Goal: Task Accomplishment & Management: Use online tool/utility

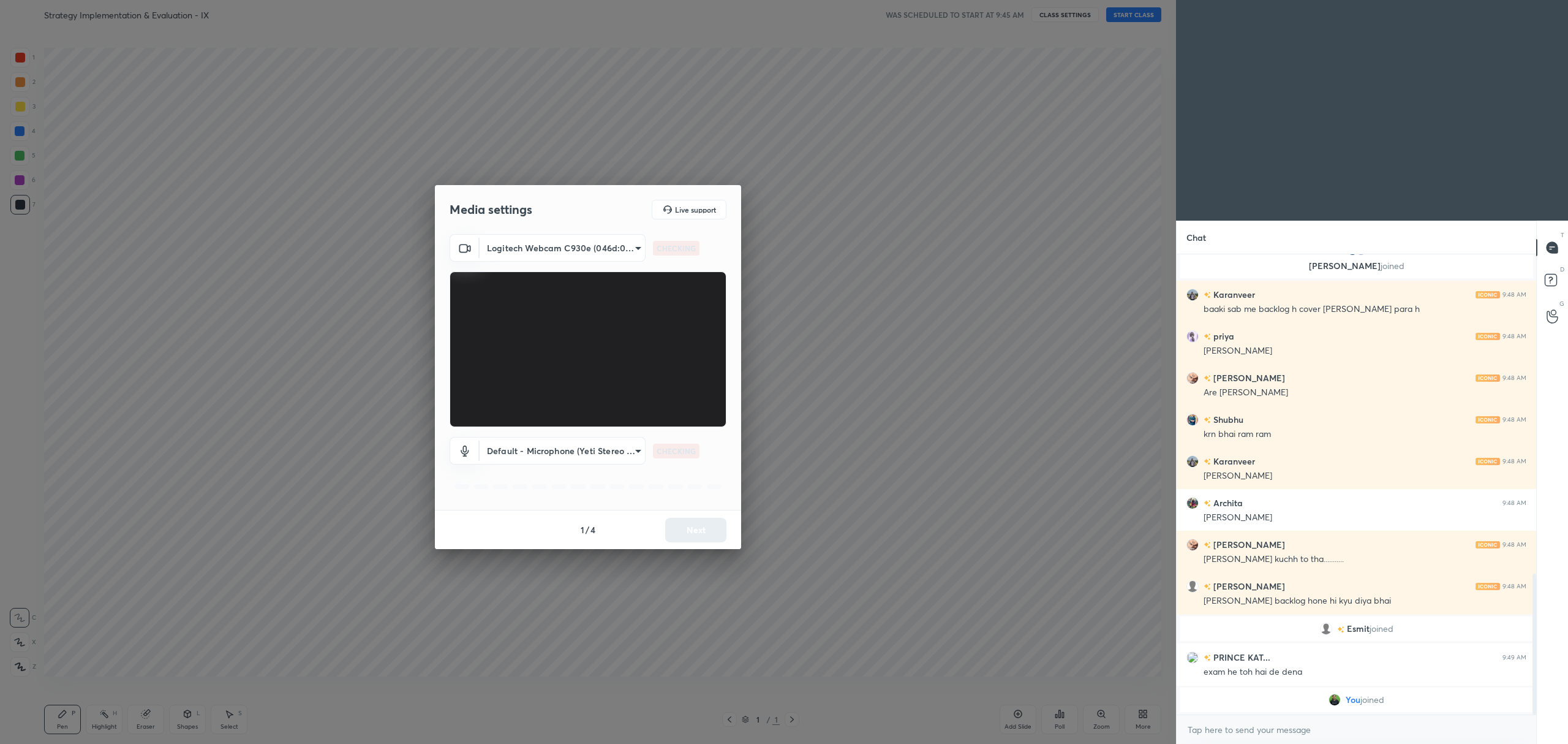
scroll to position [940, 0]
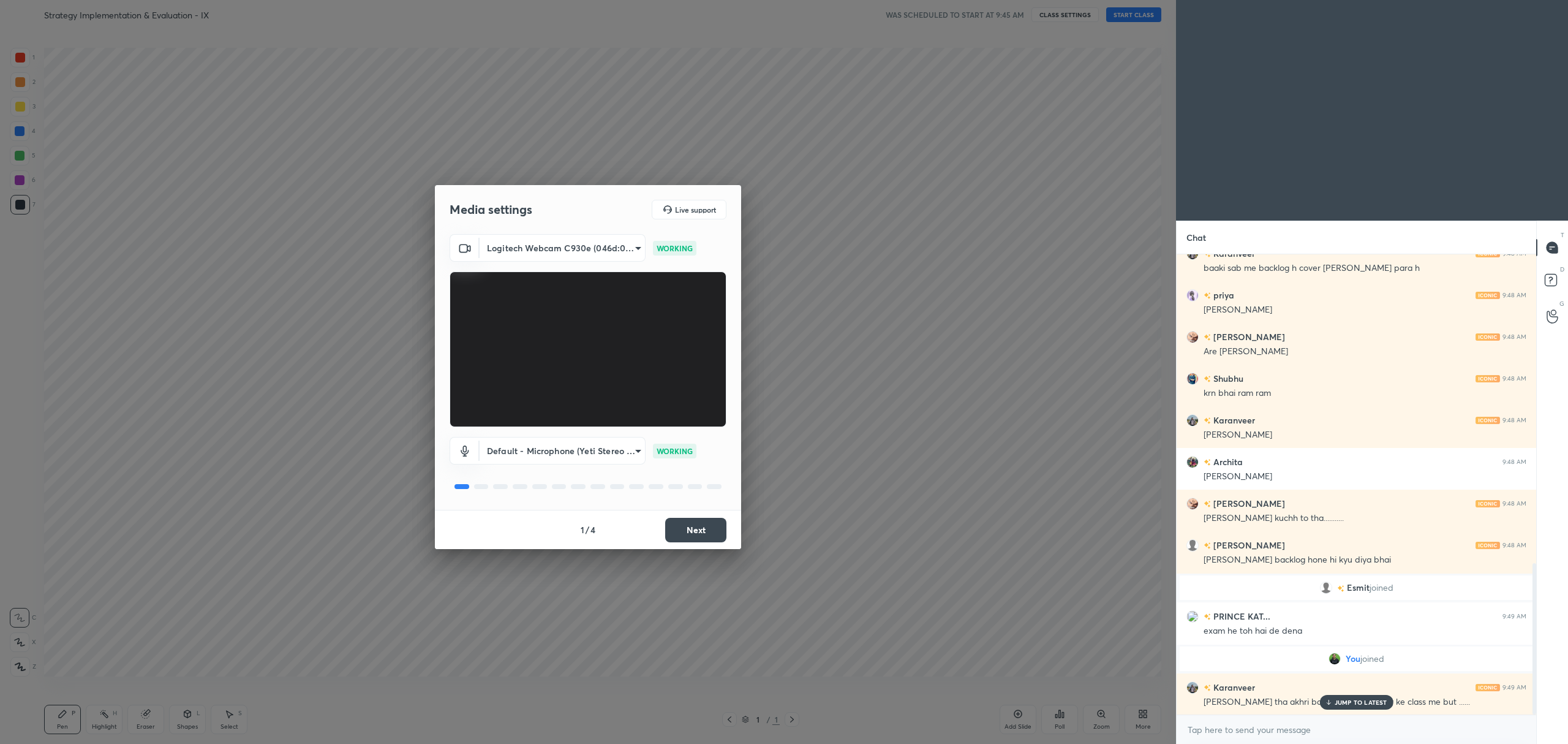
click at [705, 535] on button "Next" at bounding box center [695, 530] width 61 height 25
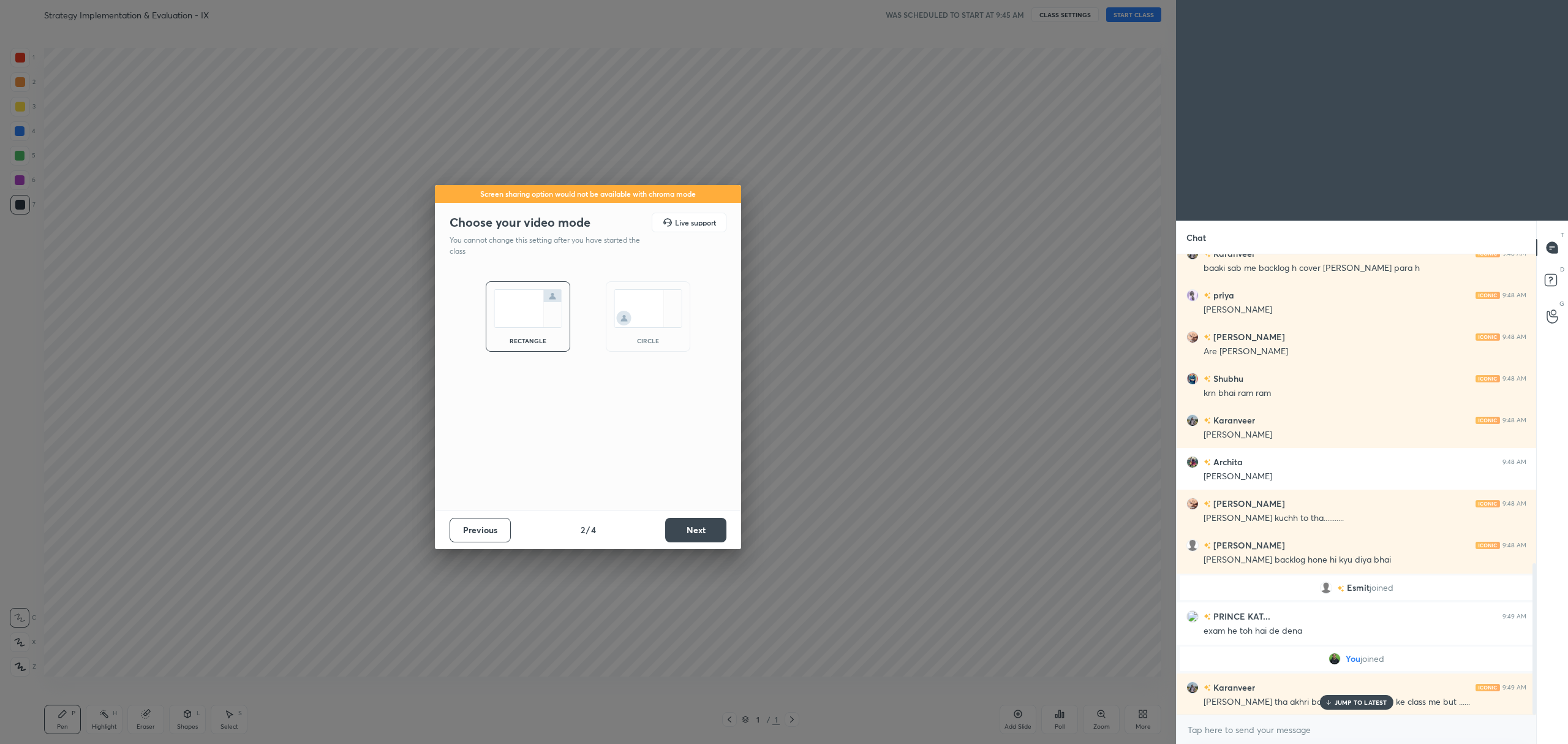
click at [708, 527] on button "Next" at bounding box center [695, 530] width 61 height 25
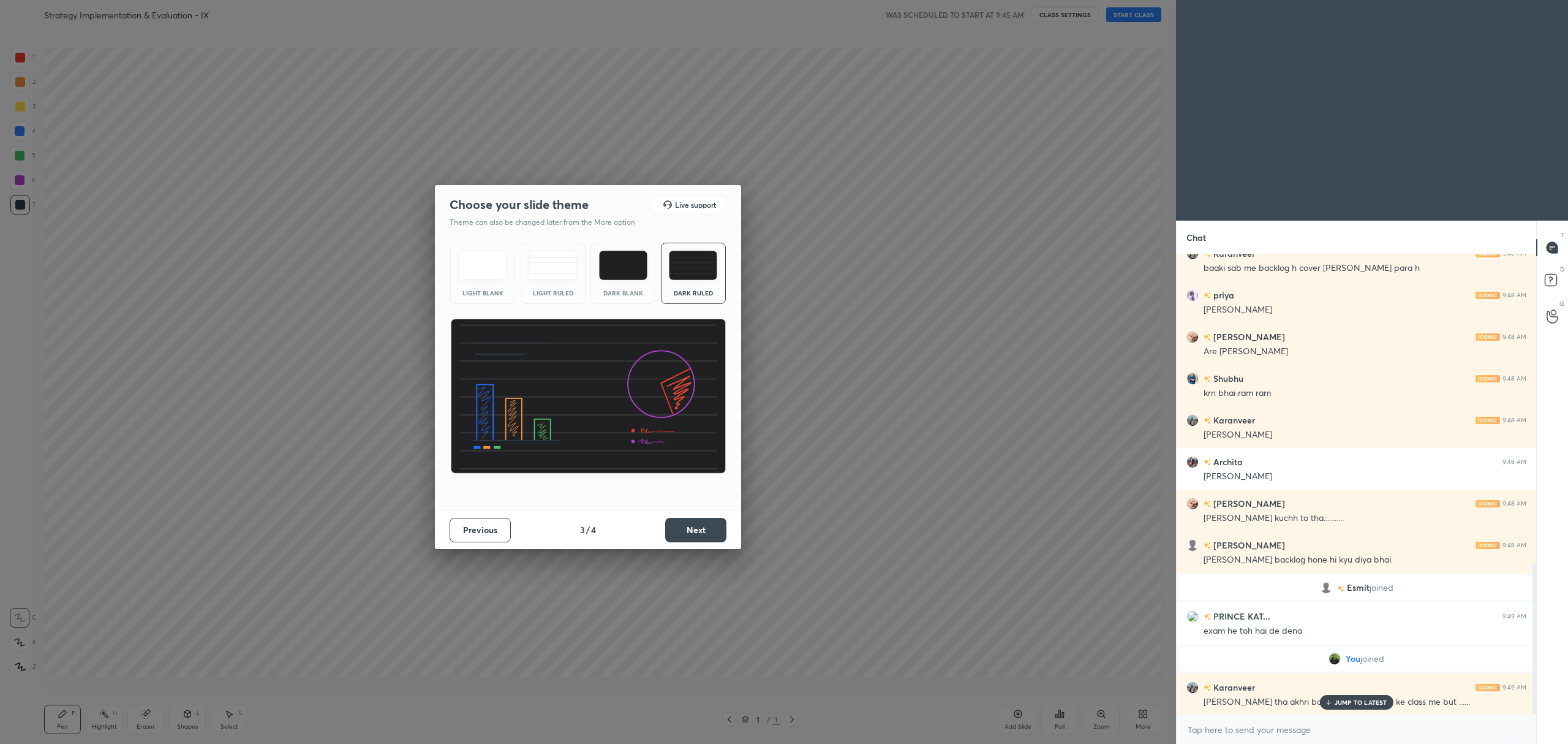
click at [711, 527] on button "Next" at bounding box center [695, 530] width 61 height 25
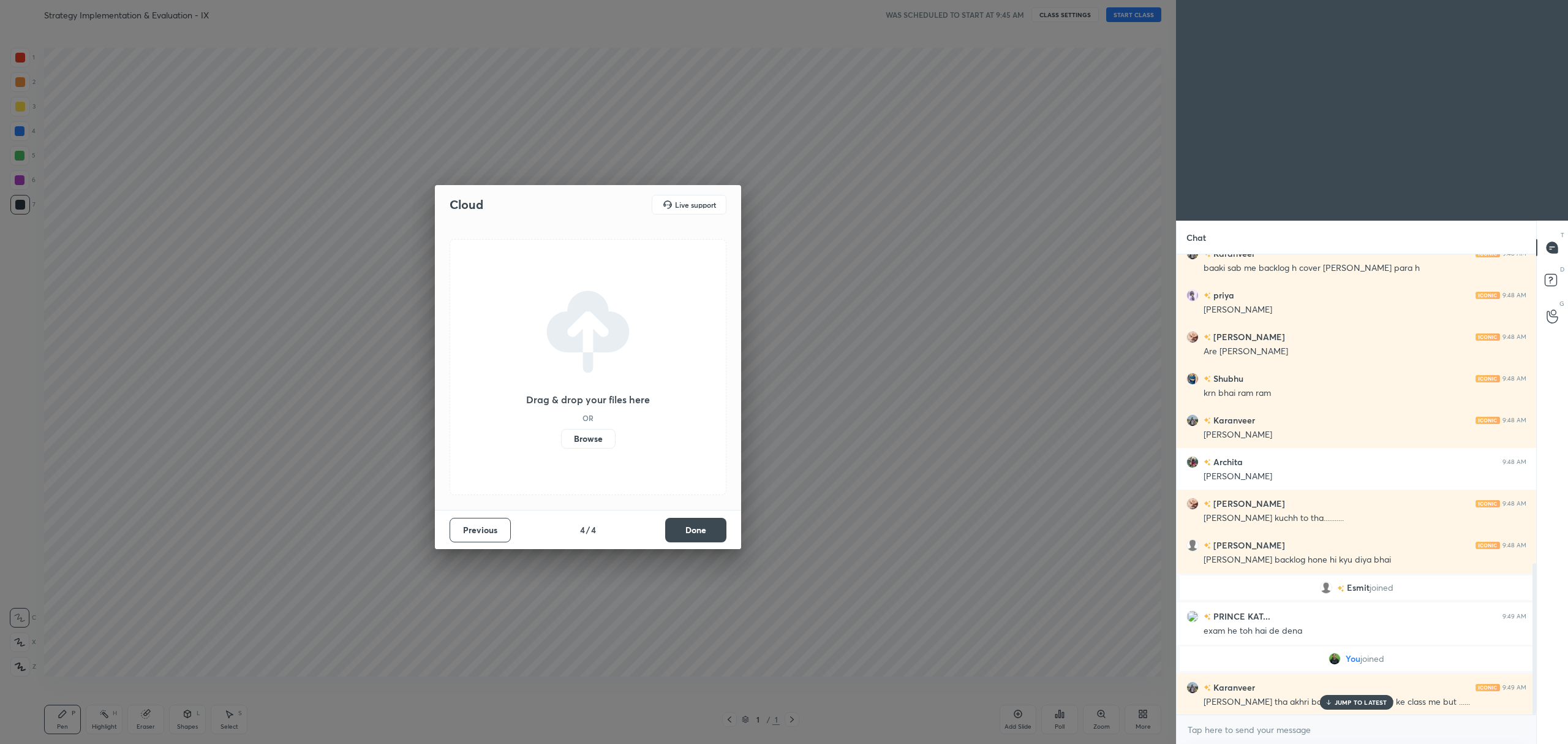
click at [601, 435] on label "Browse" at bounding box center [588, 438] width 55 height 20
click at [561, 435] on input "Browse" at bounding box center [561, 438] width 0 height 20
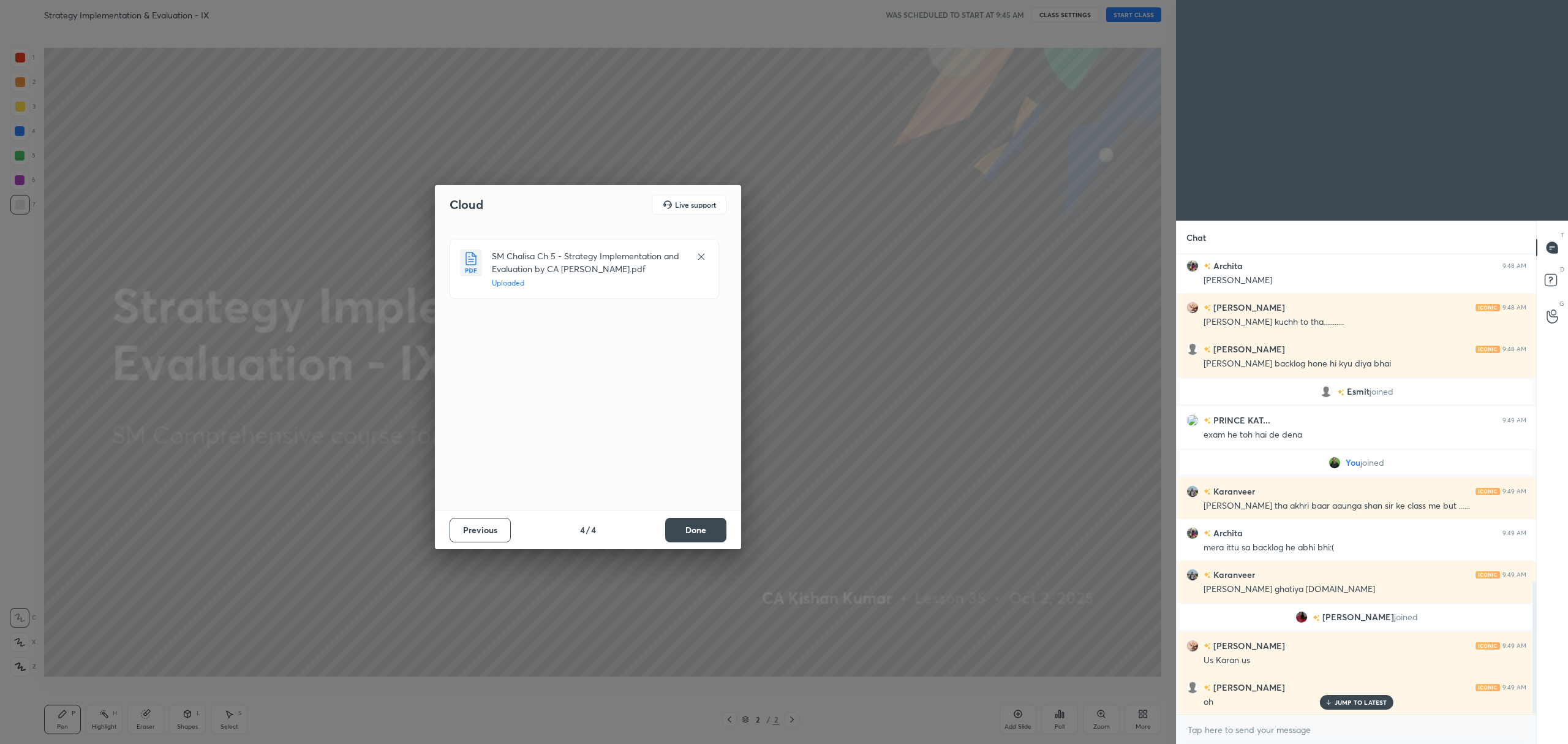
scroll to position [1178, 0]
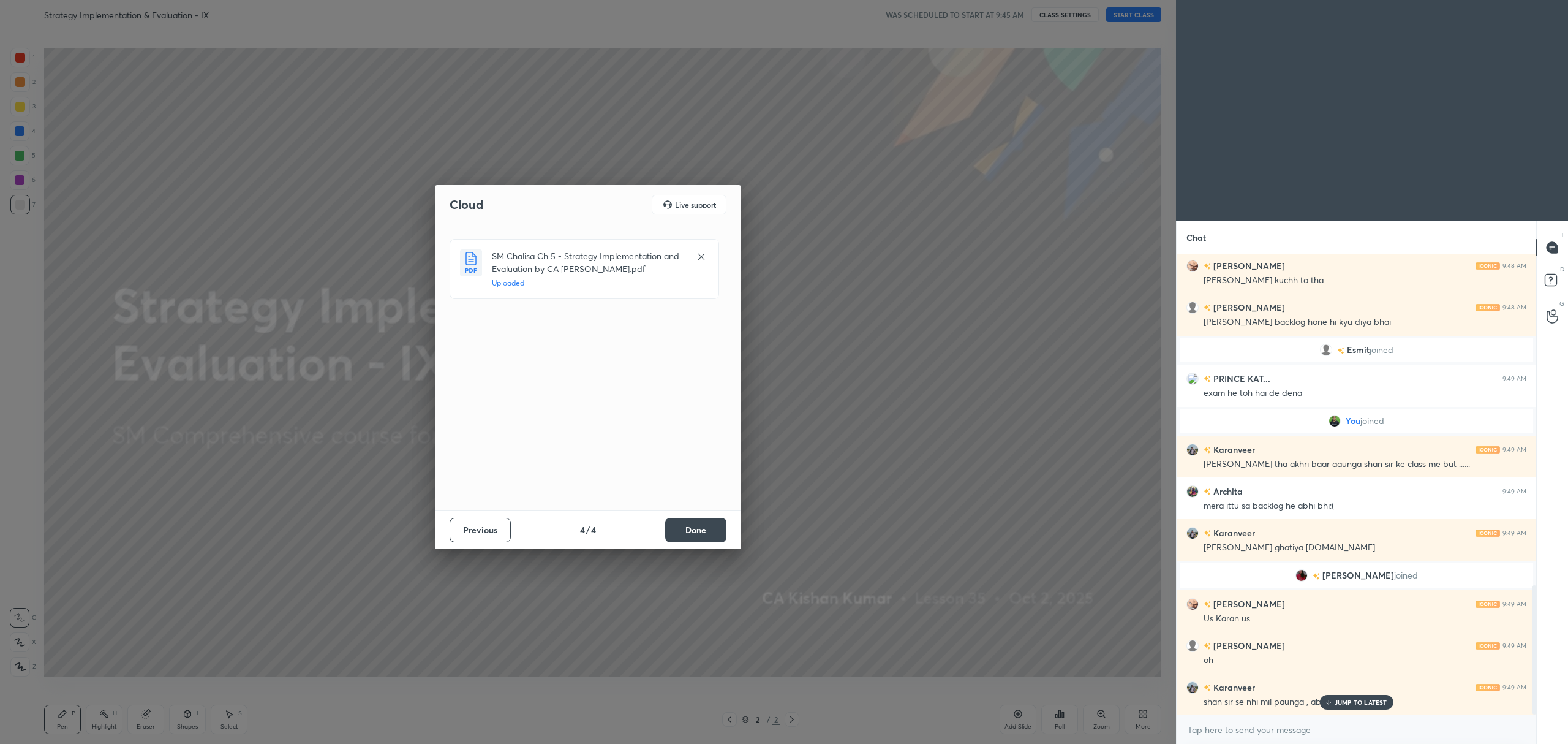
click at [720, 524] on button "Done" at bounding box center [695, 530] width 61 height 25
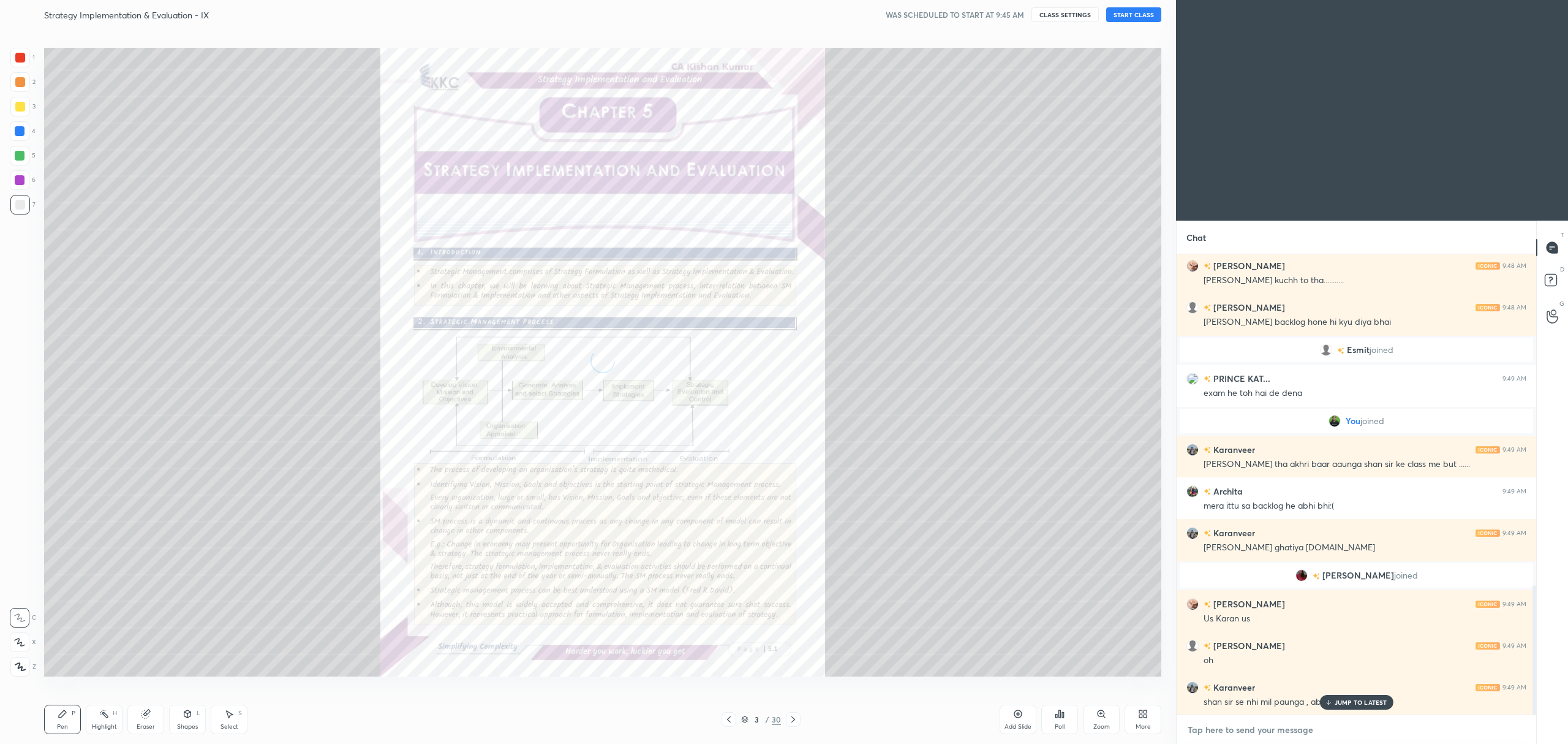
click at [1253, 724] on textarea at bounding box center [1356, 730] width 340 height 20
type textarea "x"
paste textarea "https://unacademy.com/class/sm-divyastra-ch-5-strategy-implementation-eval-jan-…"
type textarea "https://unacademy.com/class/sm-divyastra-ch-5-strategy-implementation-eval-jan-…"
type textarea "x"
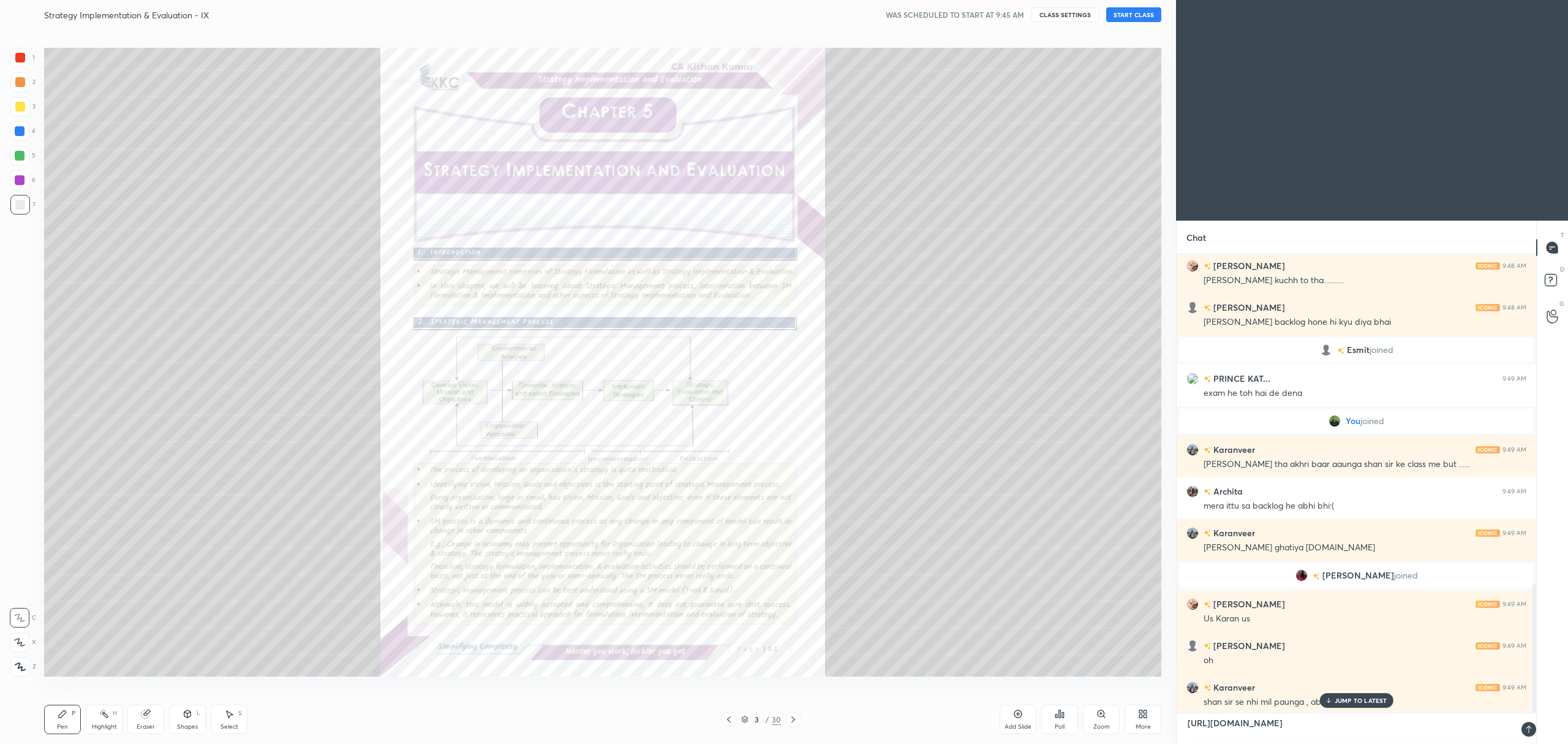
scroll to position [3, 4]
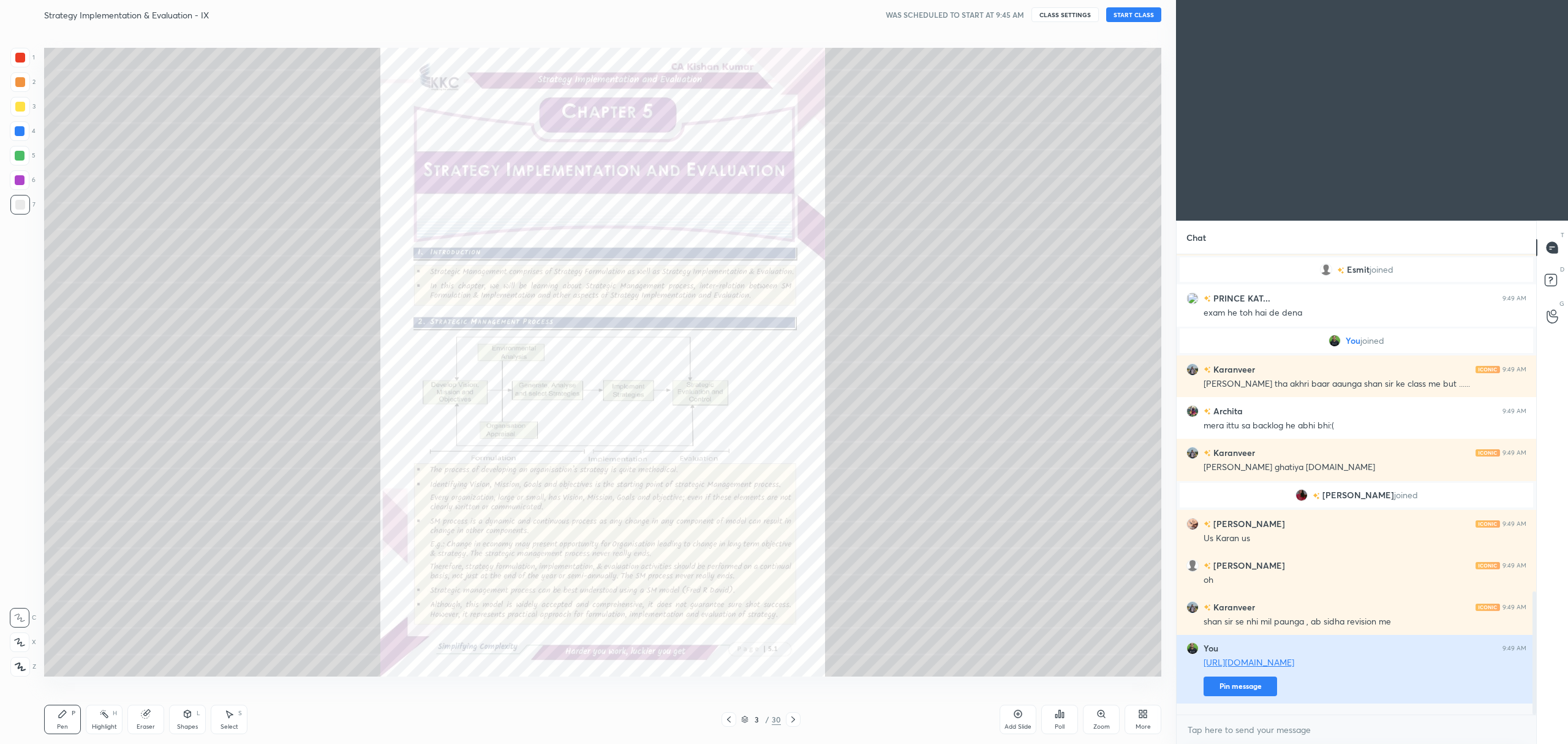
click at [1253, 693] on button "Pin message" at bounding box center [1240, 686] width 74 height 20
type textarea "x"
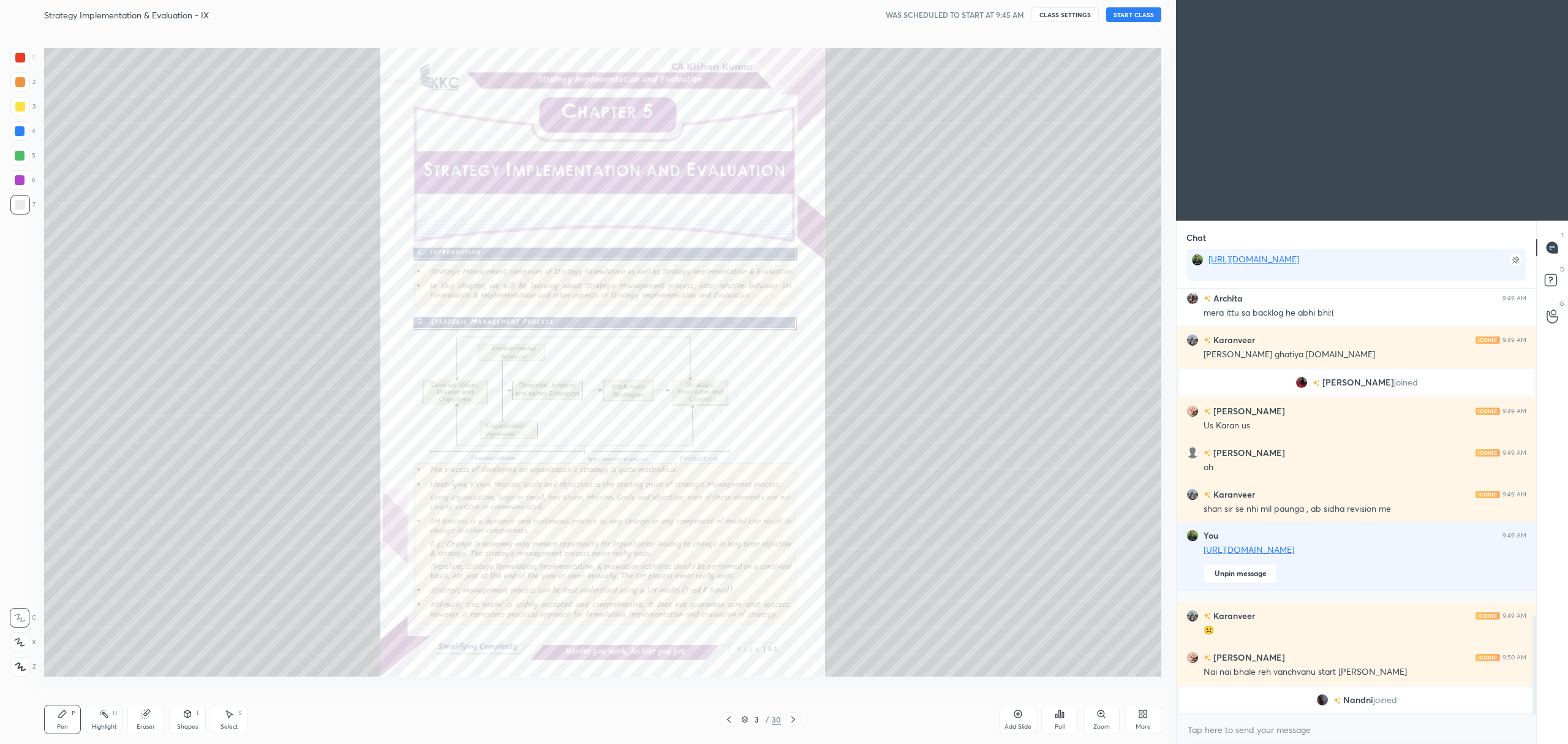
scroll to position [1337, 0]
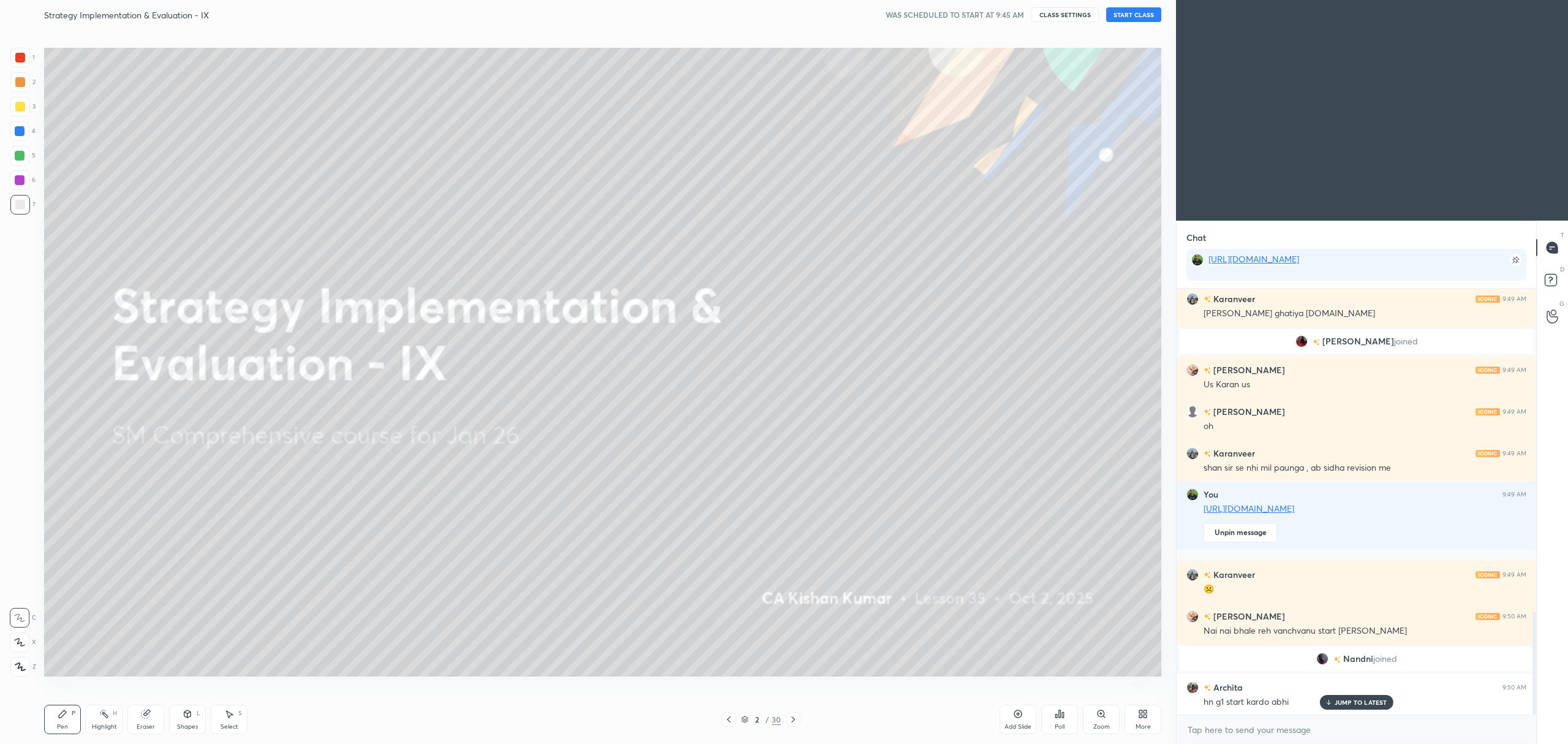
click at [1128, 15] on button "START CLASS" at bounding box center [1133, 14] width 55 height 14
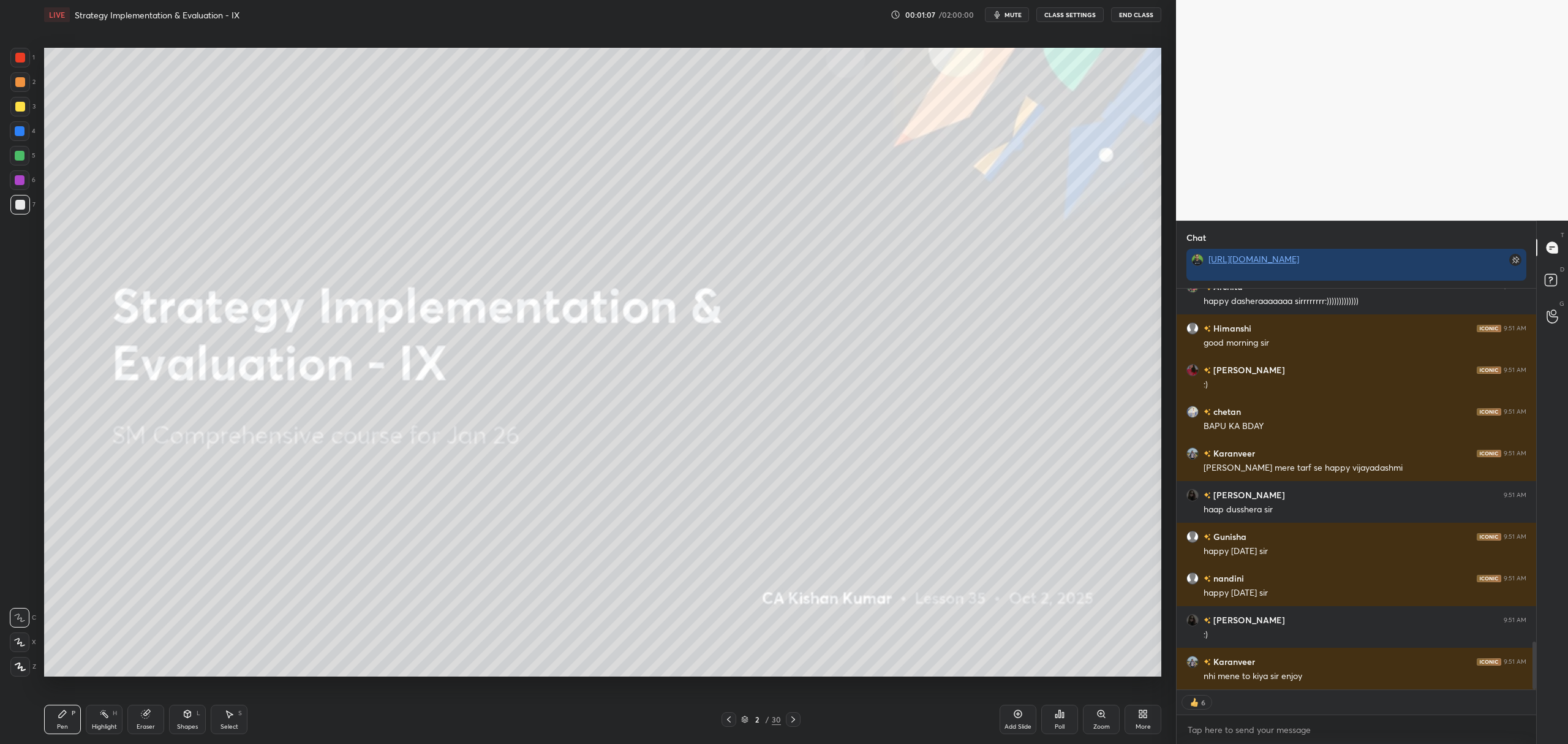
scroll to position [2998, 0]
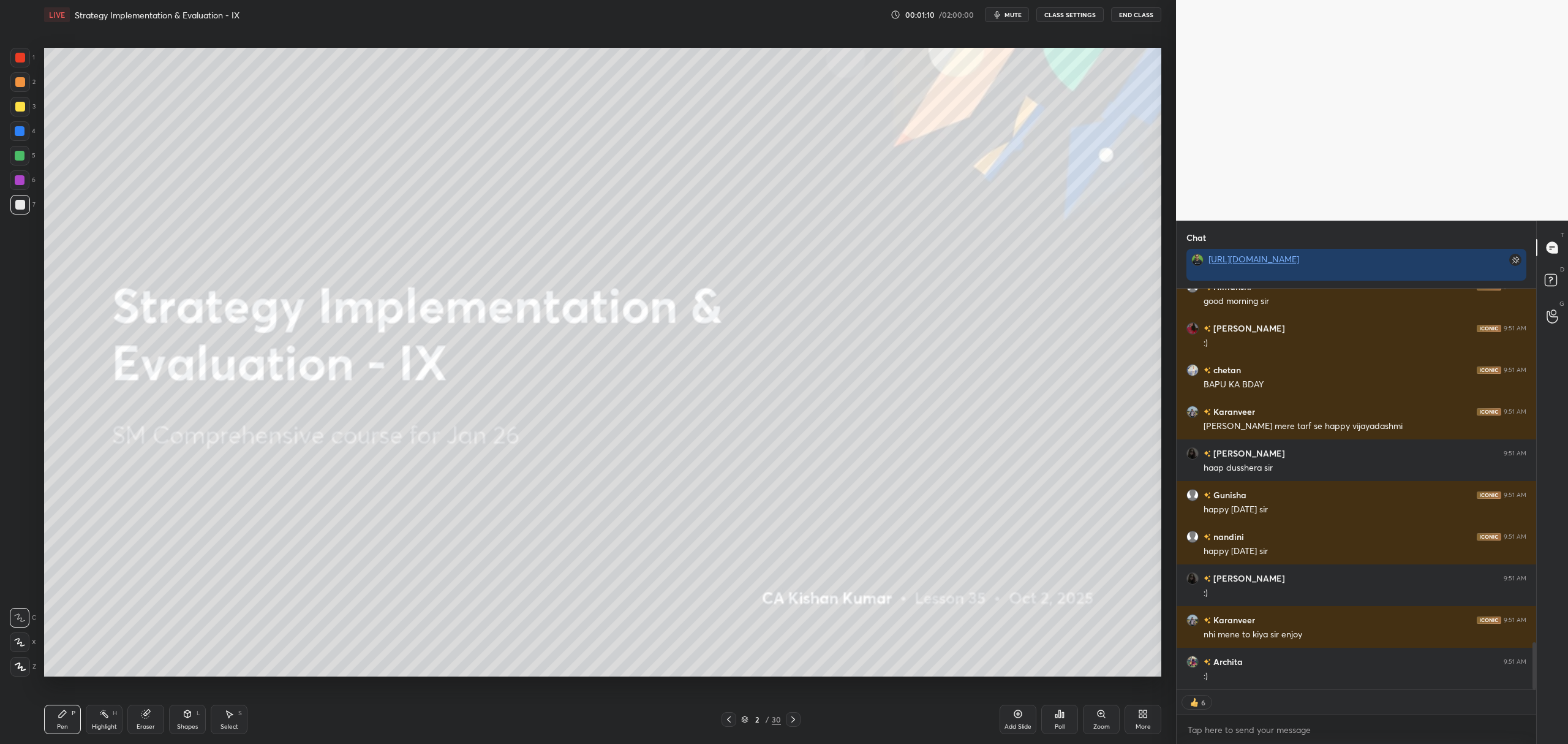
type textarea "x"
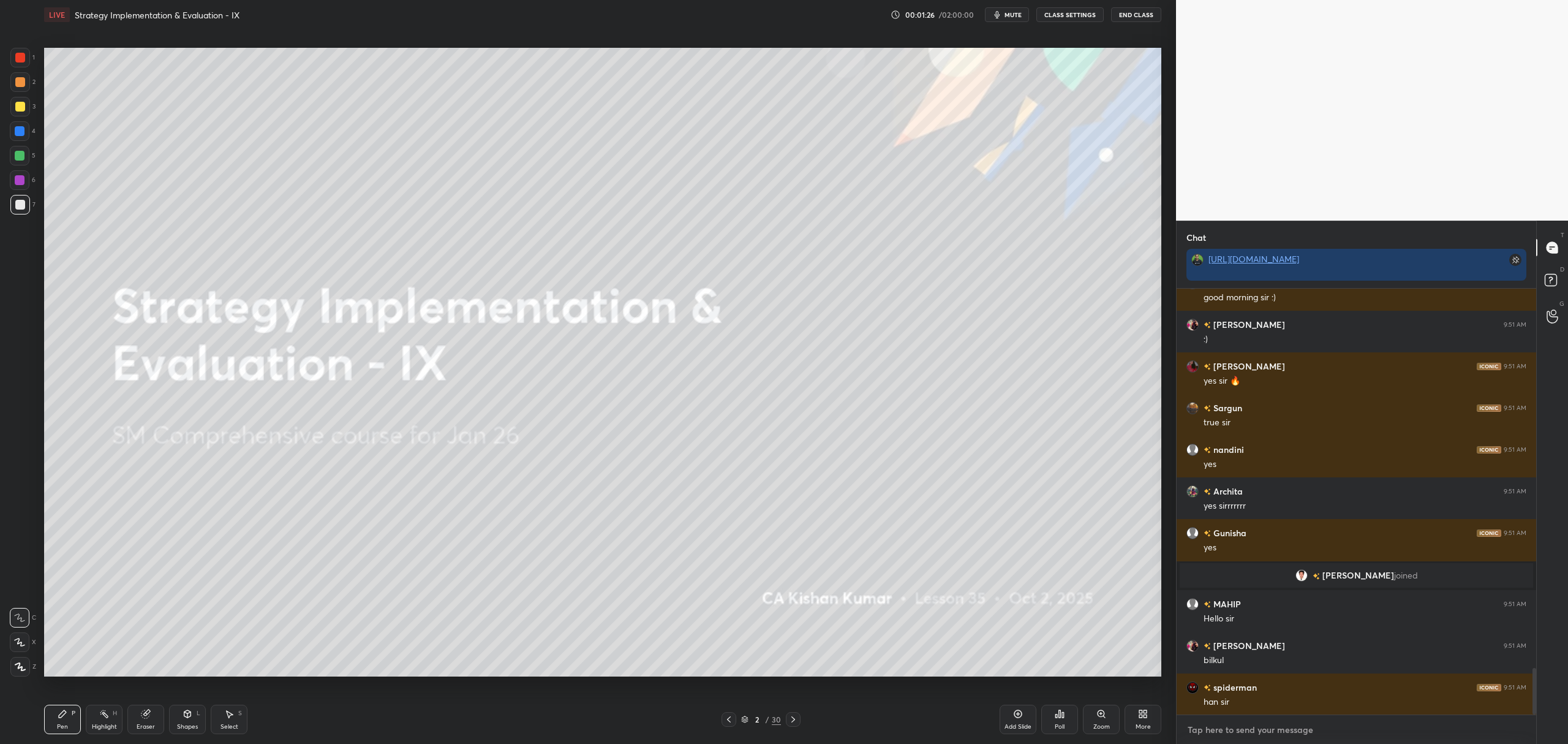
scroll to position [3460, 0]
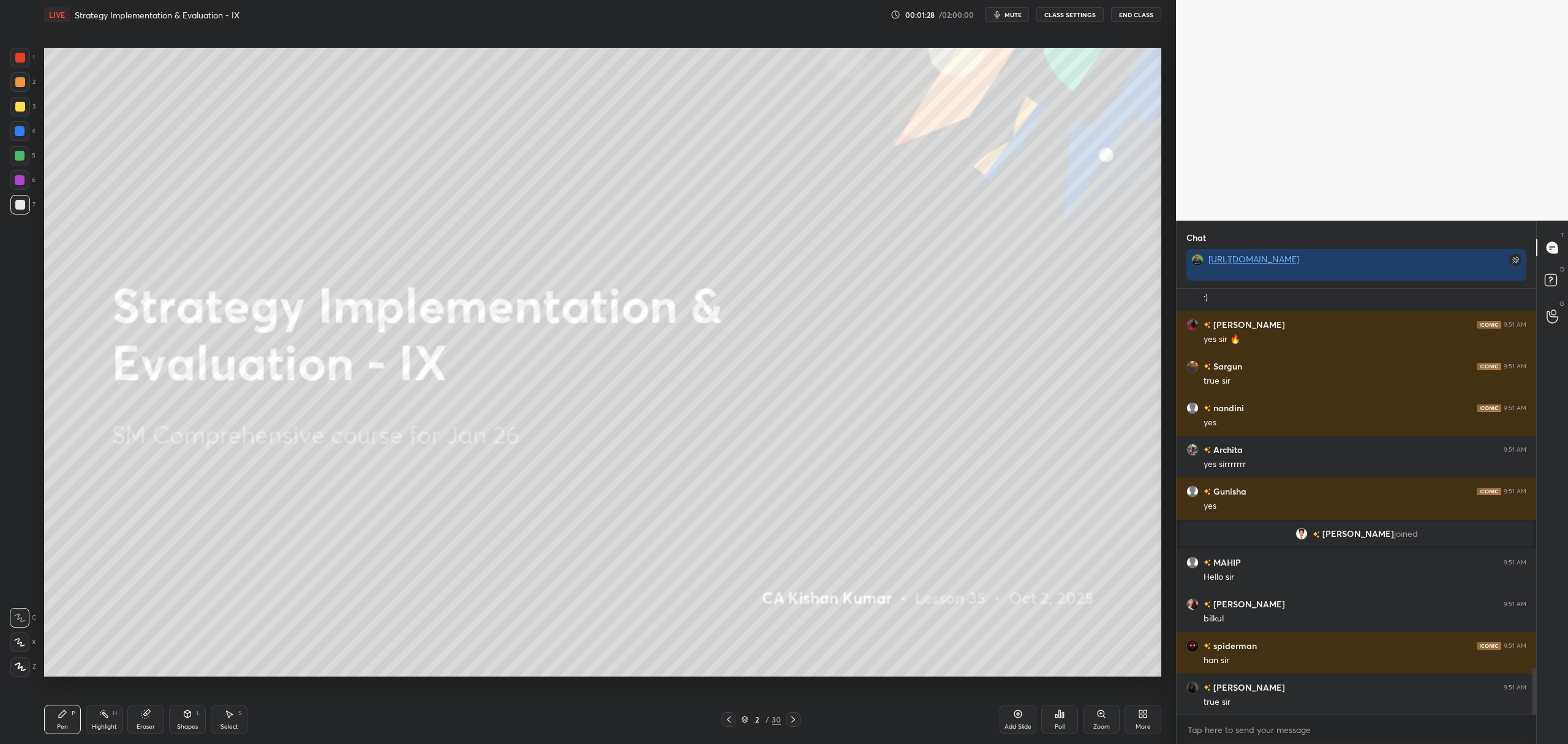
click at [22, 103] on div at bounding box center [20, 107] width 10 height 10
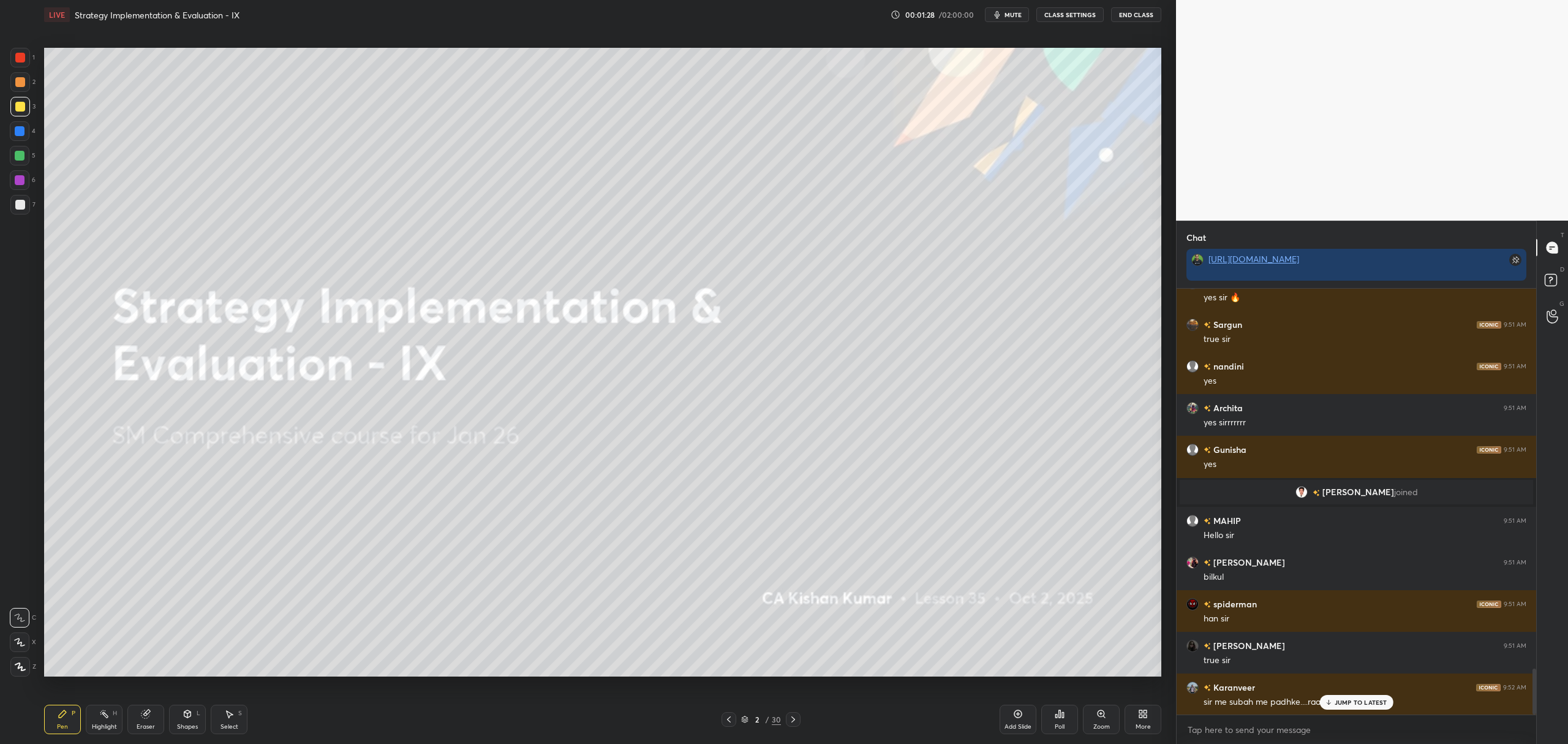
click at [27, 640] on div at bounding box center [19, 642] width 19 height 20
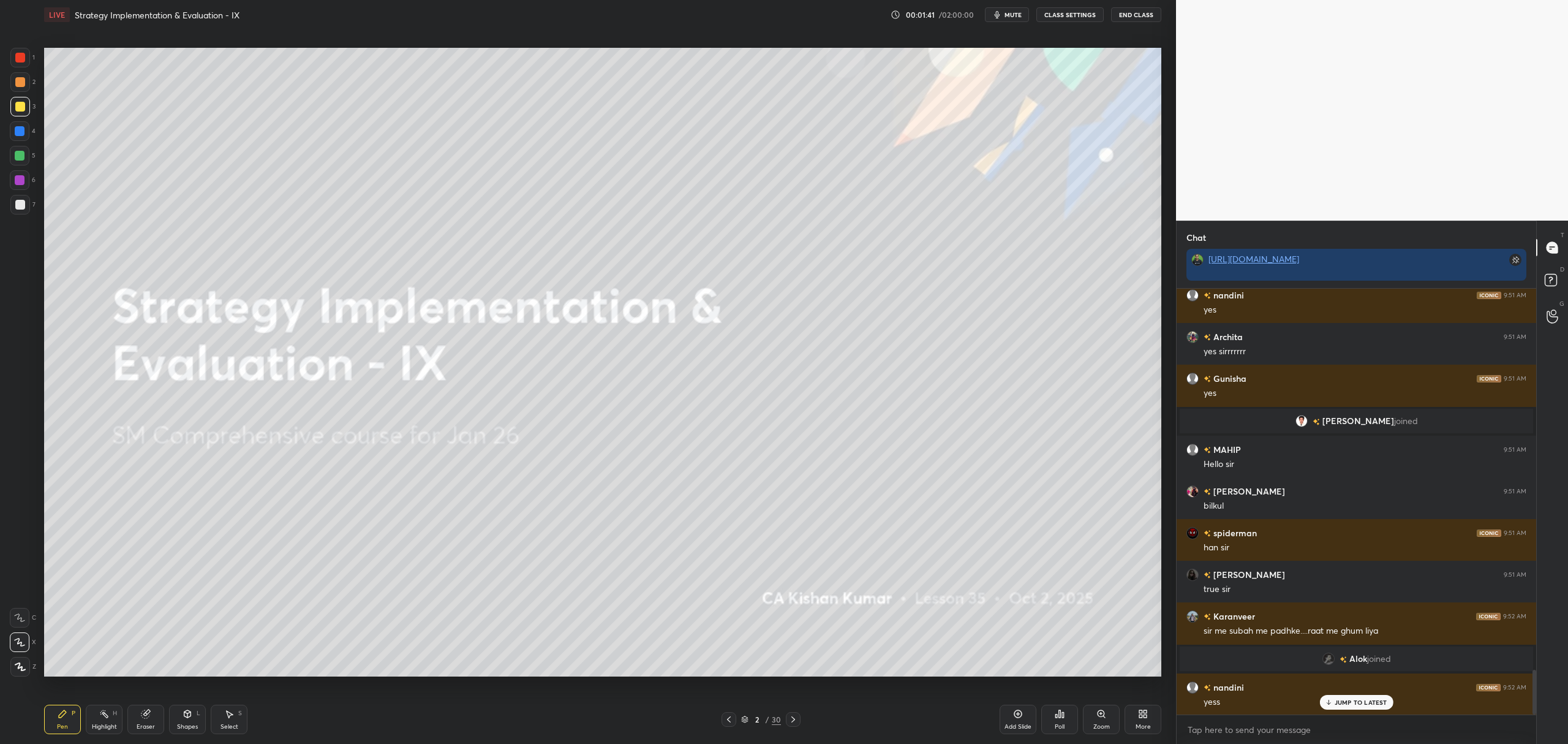
scroll to position [3615, 0]
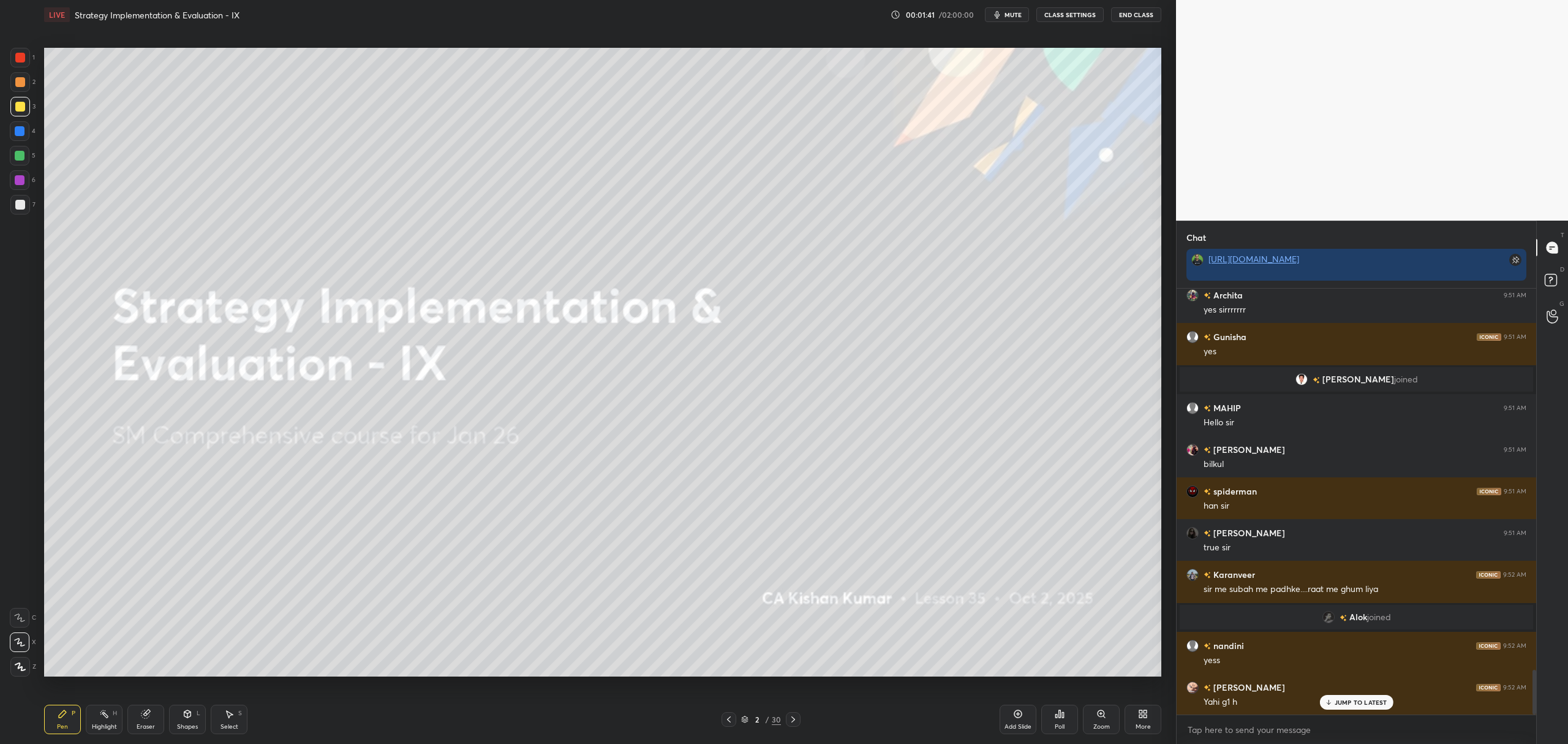
click at [1013, 698] on div "Add Slide Poll Zoom More" at bounding box center [1081, 719] width 162 height 69
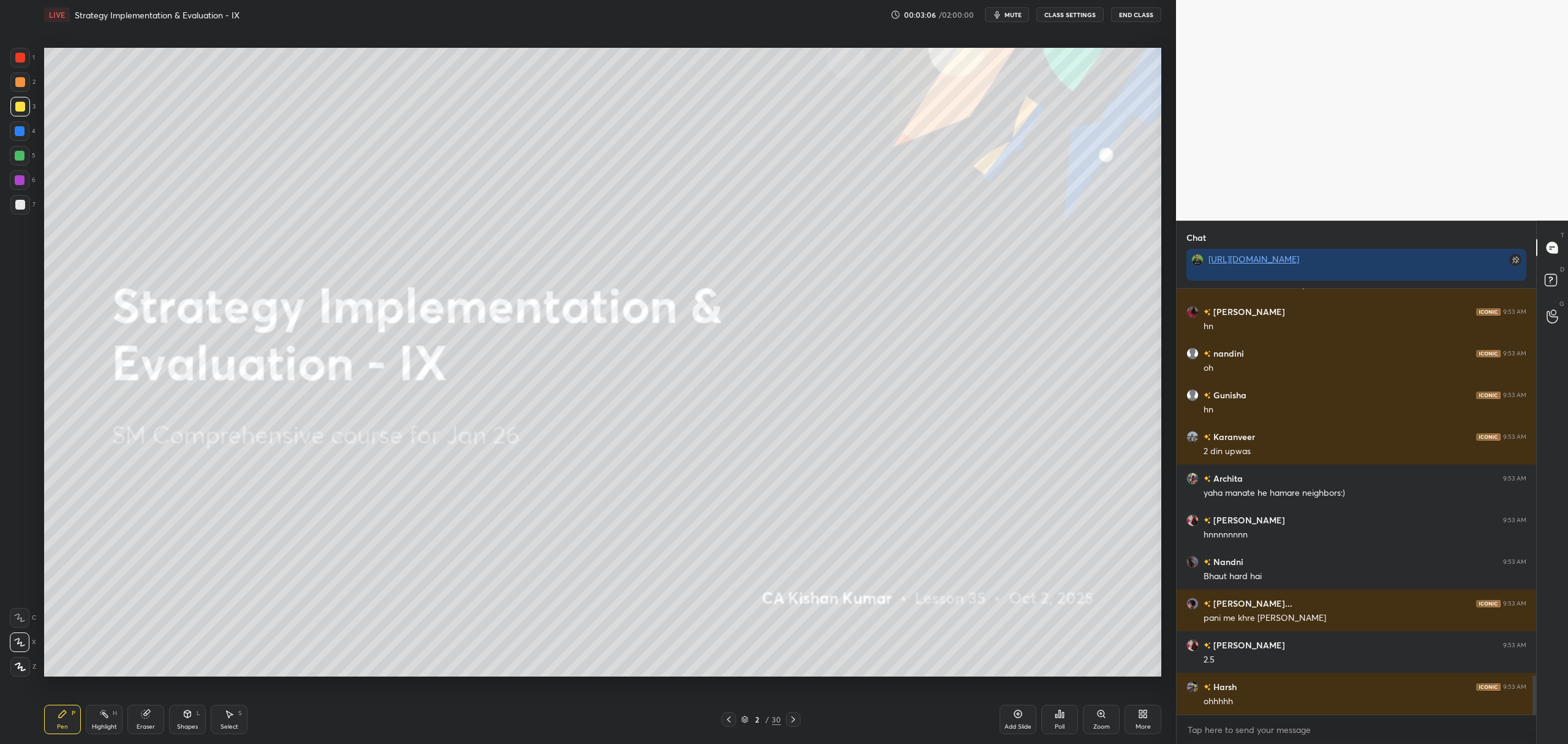
scroll to position [4239, 0]
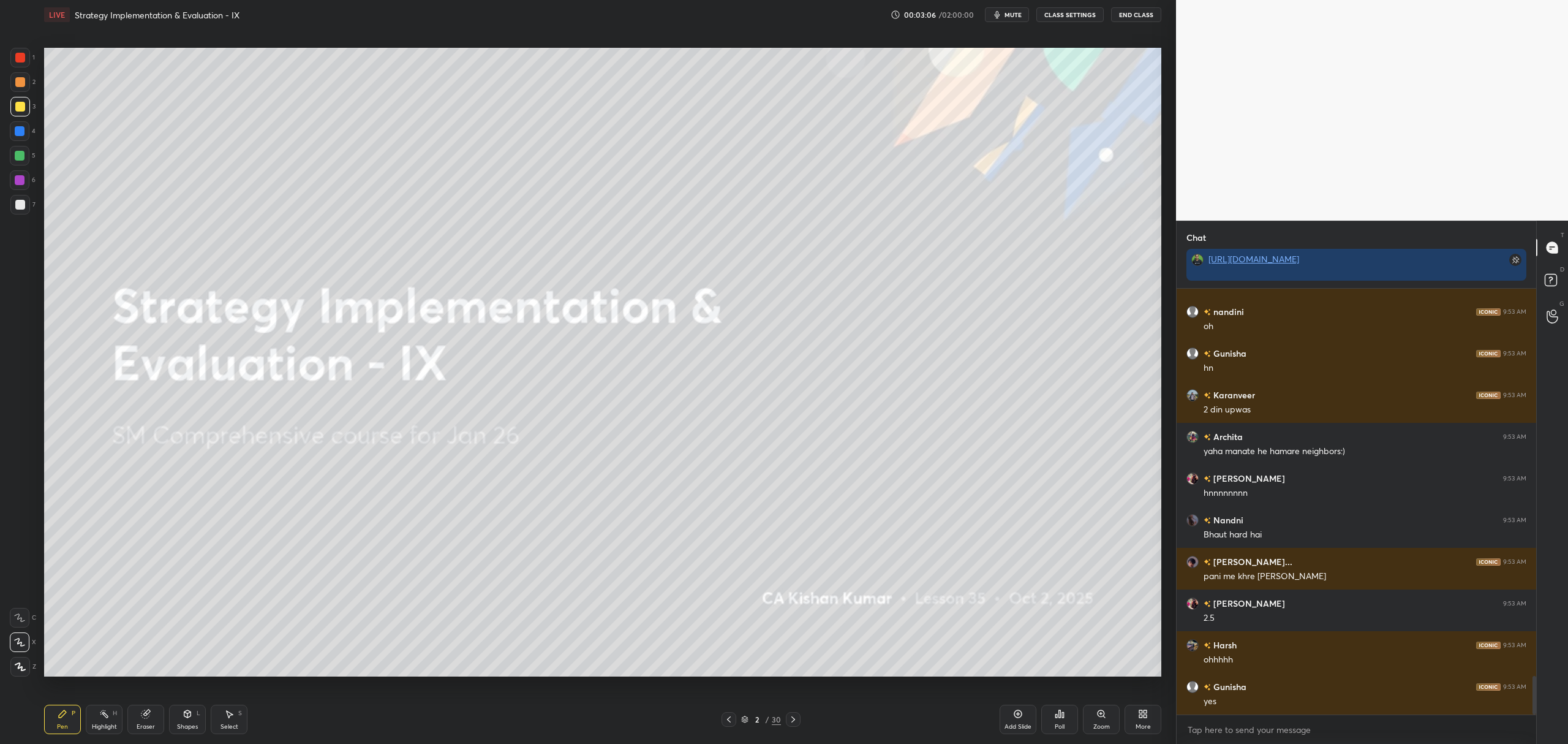
click at [1024, 709] on div "Add Slide" at bounding box center [1018, 719] width 37 height 30
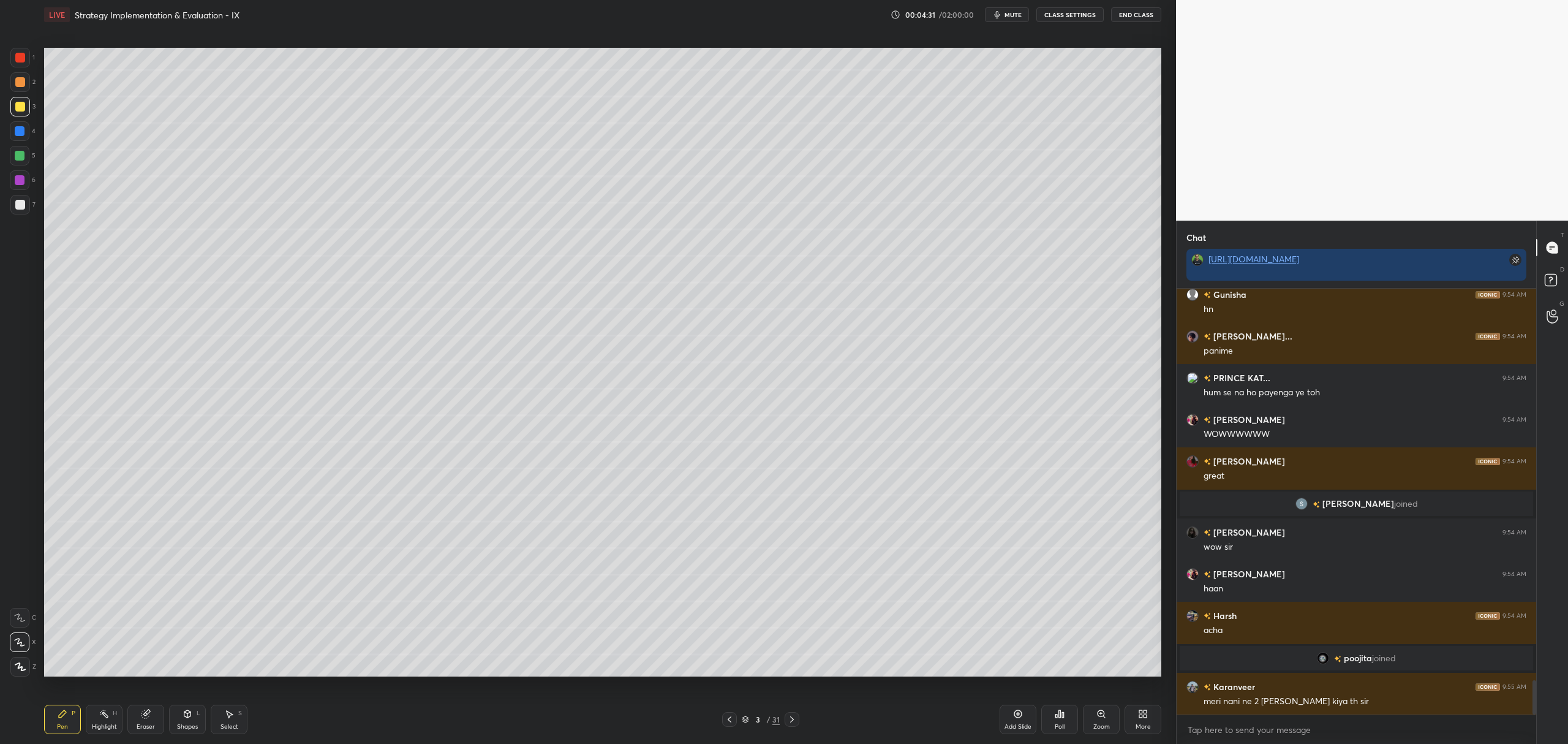
scroll to position [4869, 0]
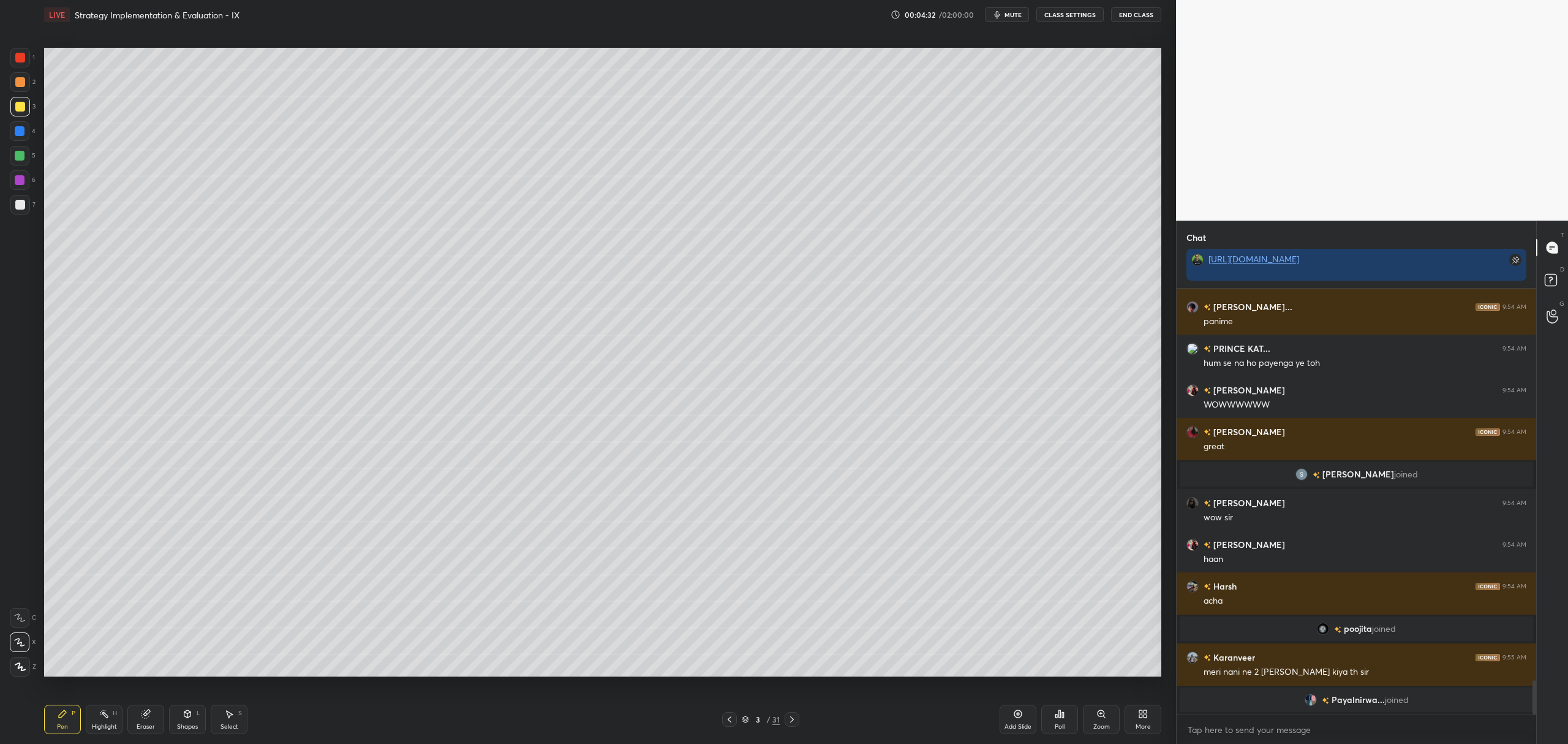
click at [1003, 709] on div "Add Slide" at bounding box center [1018, 719] width 37 height 30
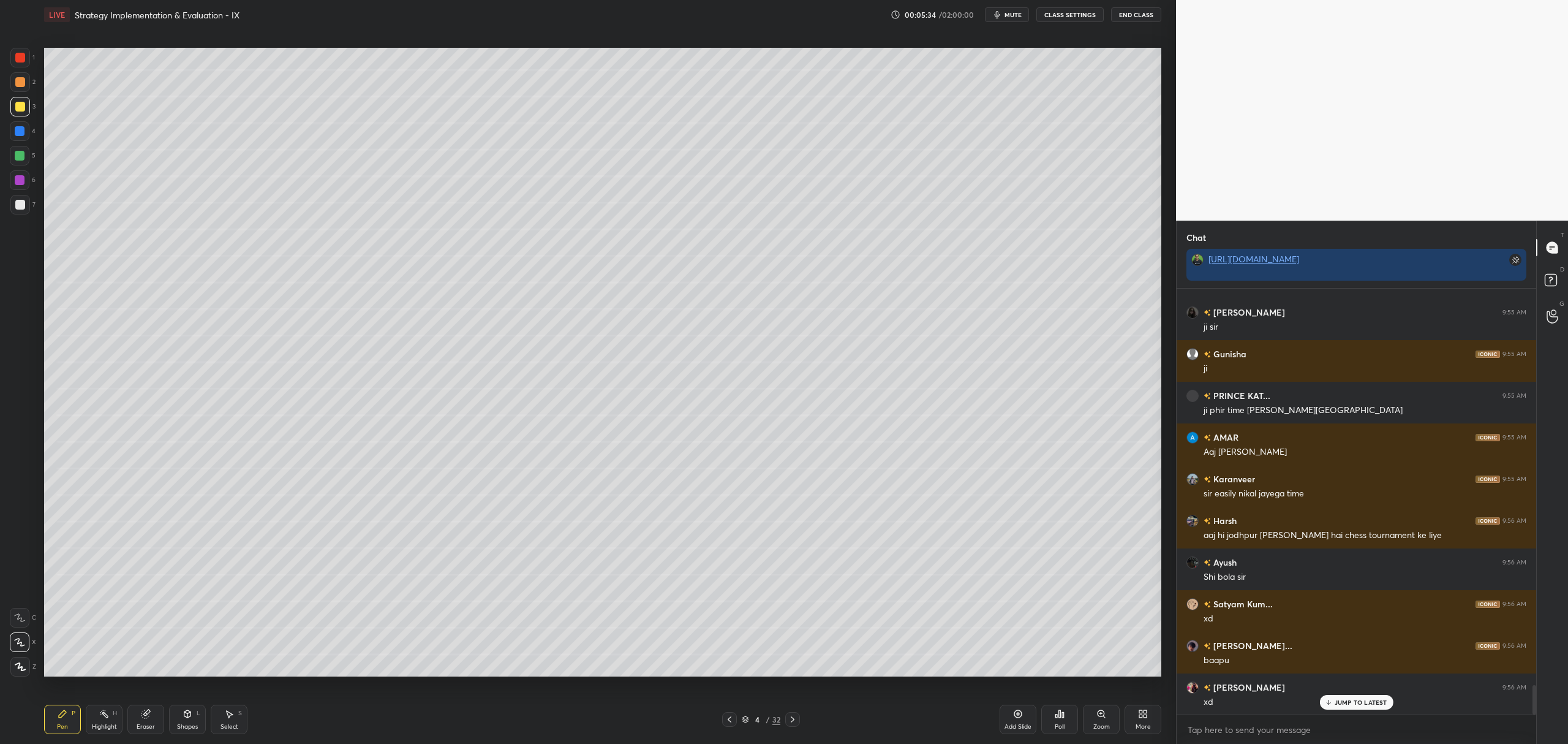
scroll to position [5794, 0]
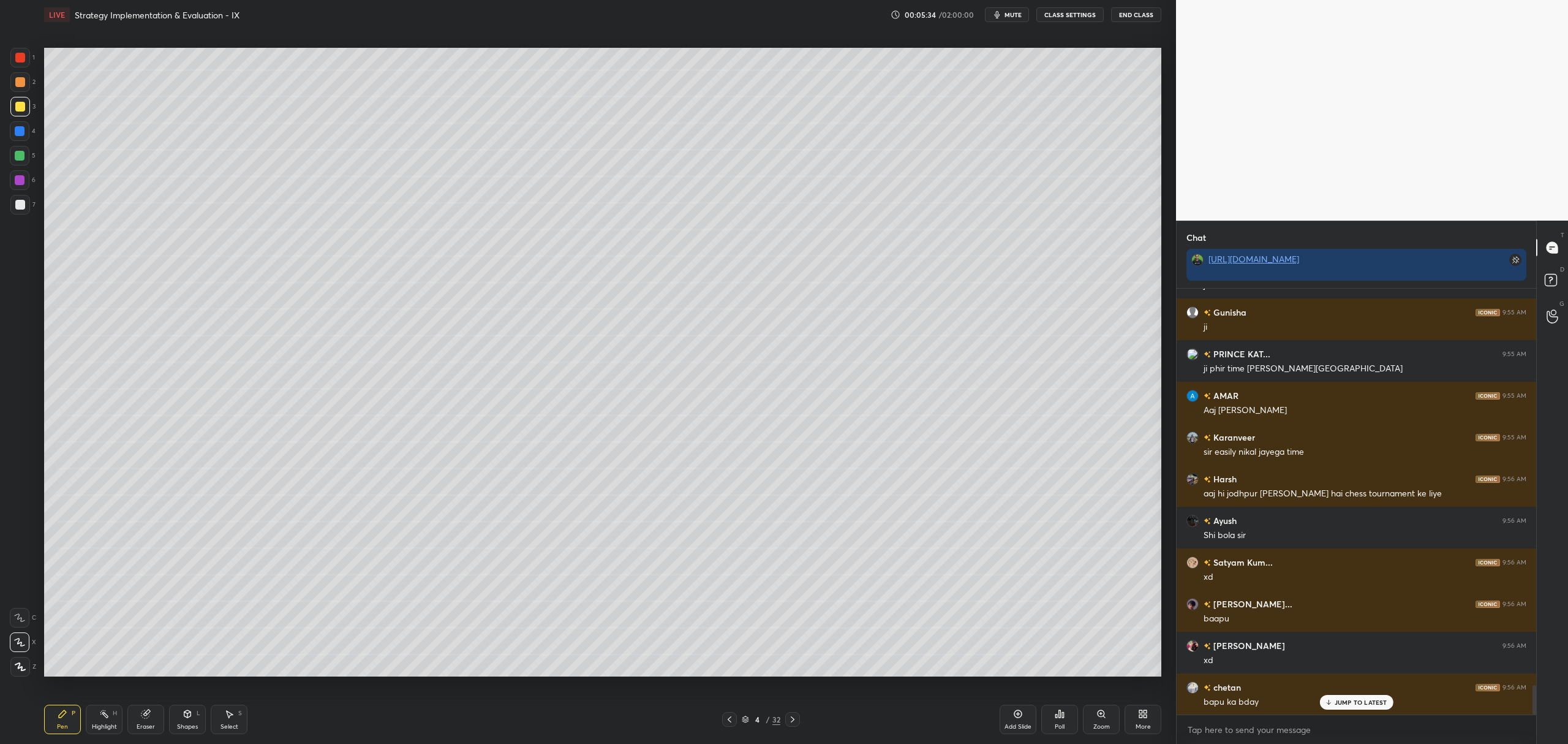
click at [1005, 719] on div "Add Slide" at bounding box center [1018, 719] width 37 height 30
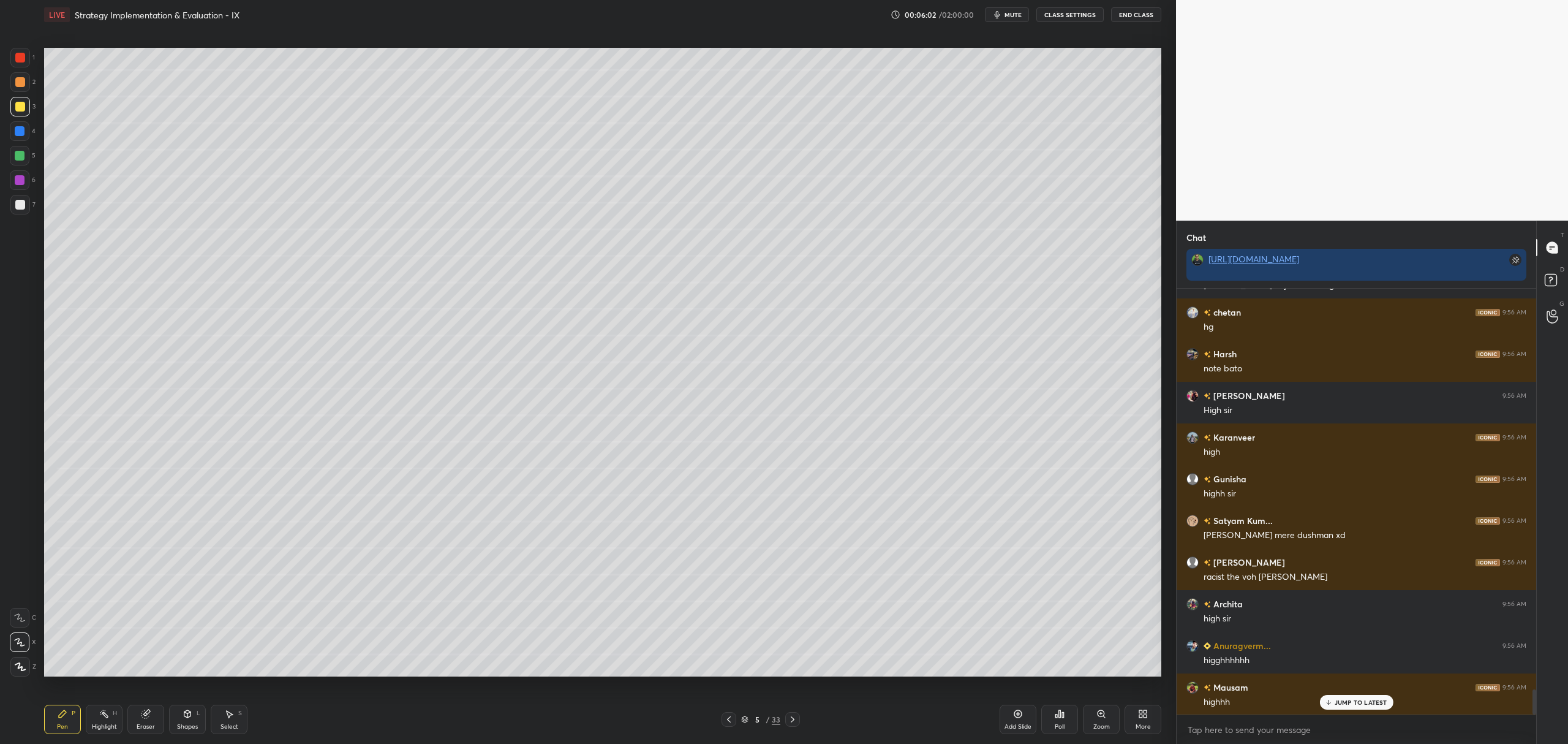
scroll to position [7003, 0]
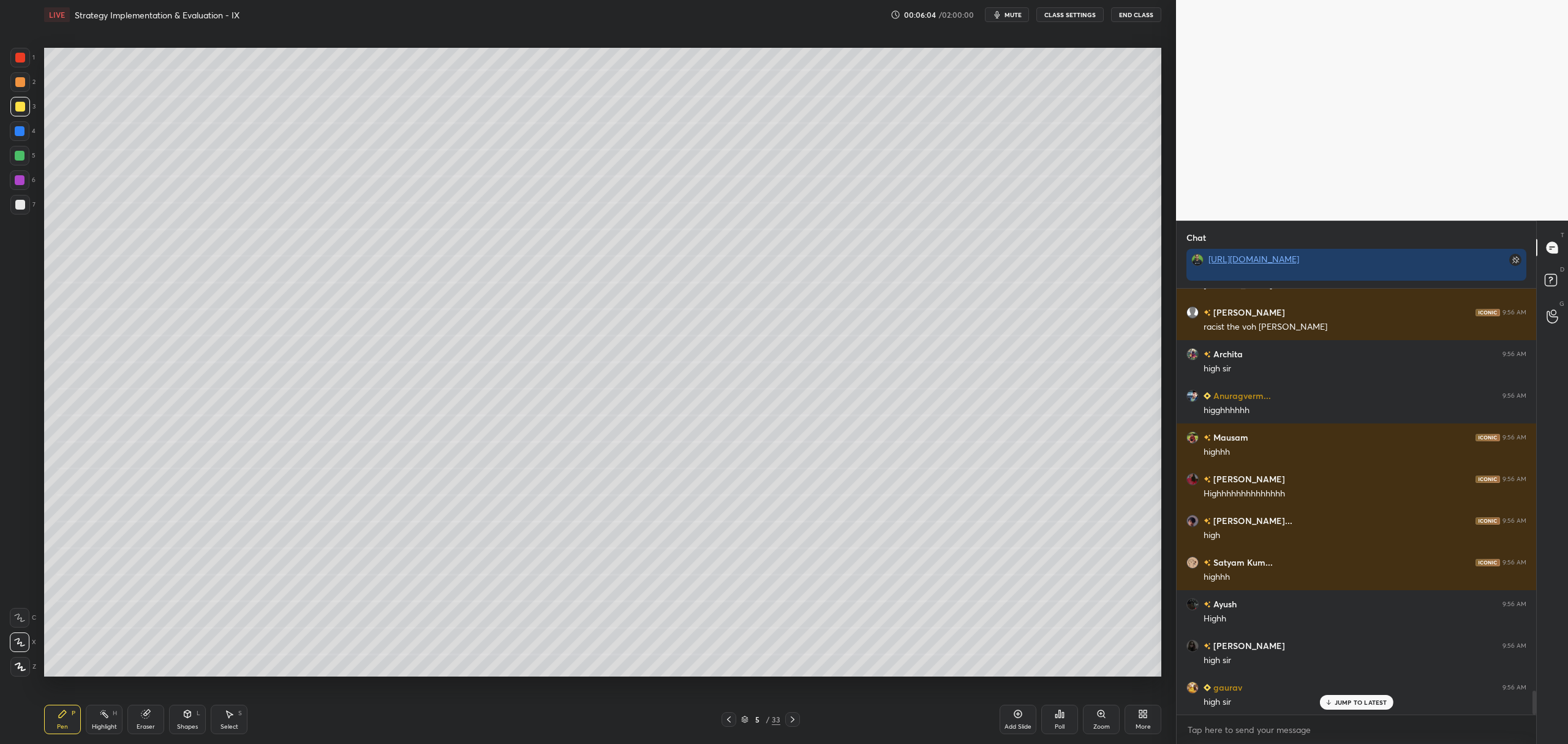
click at [1016, 711] on icon at bounding box center [1018, 714] width 8 height 8
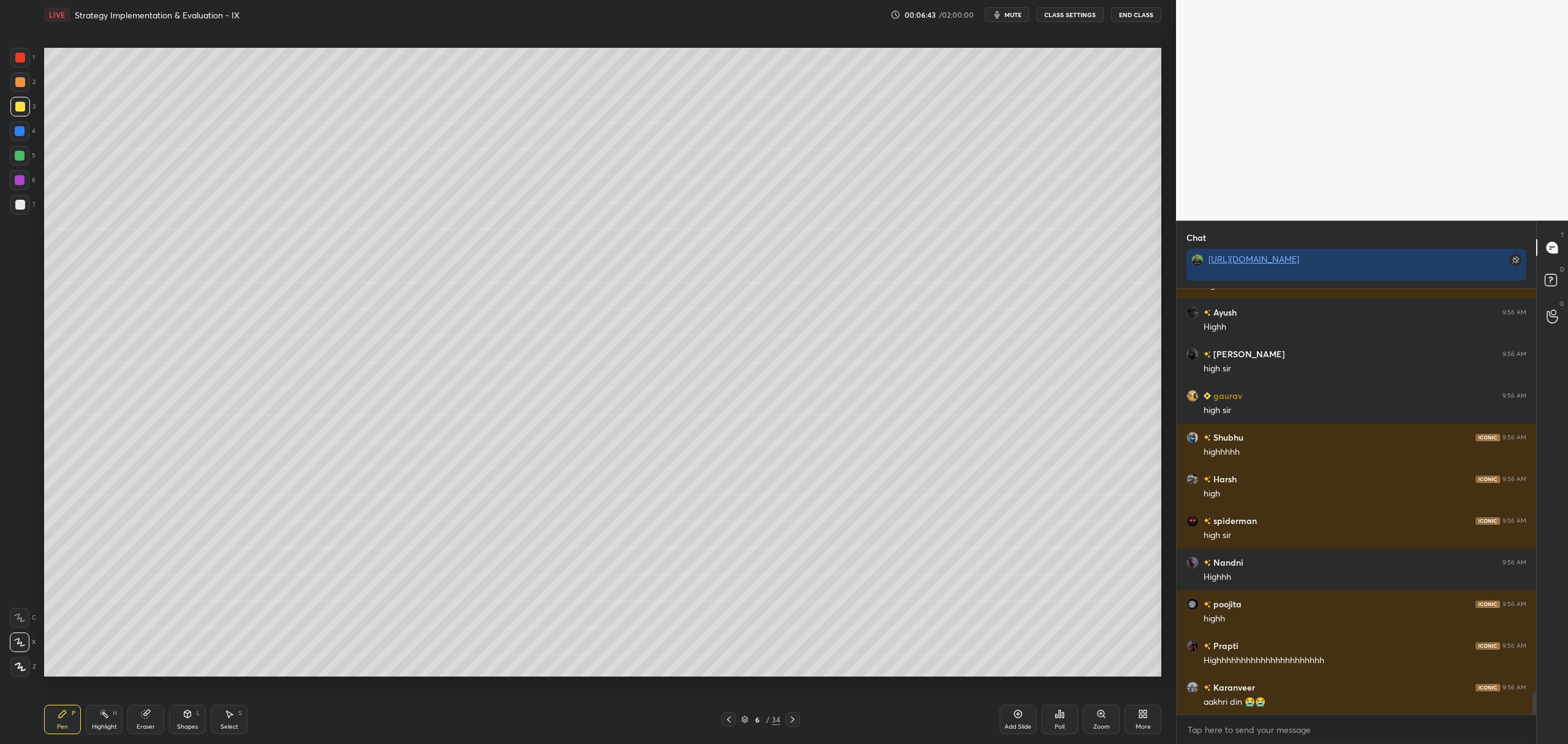
scroll to position [7461, 0]
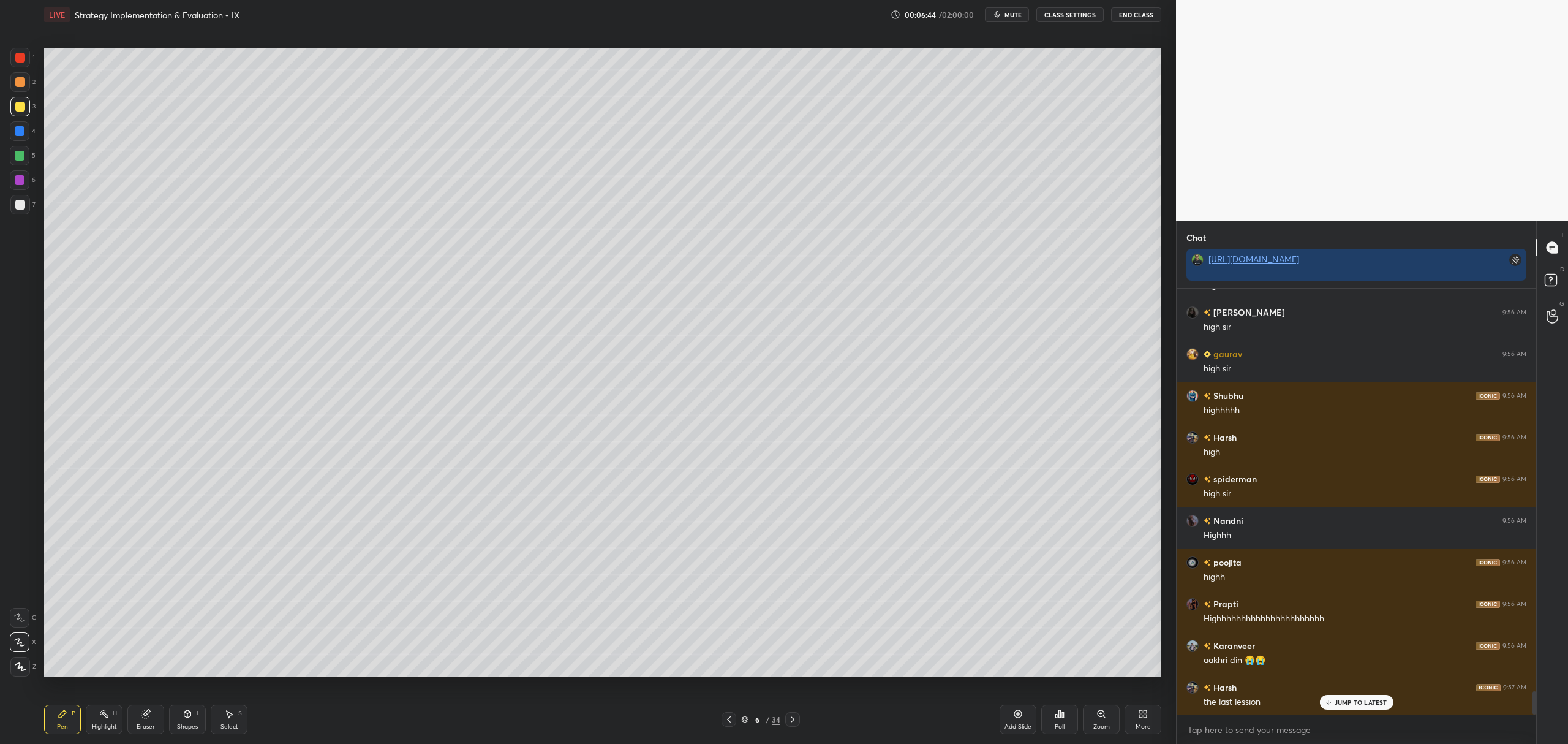
click at [1009, 709] on div "Add Slide" at bounding box center [1018, 719] width 37 height 30
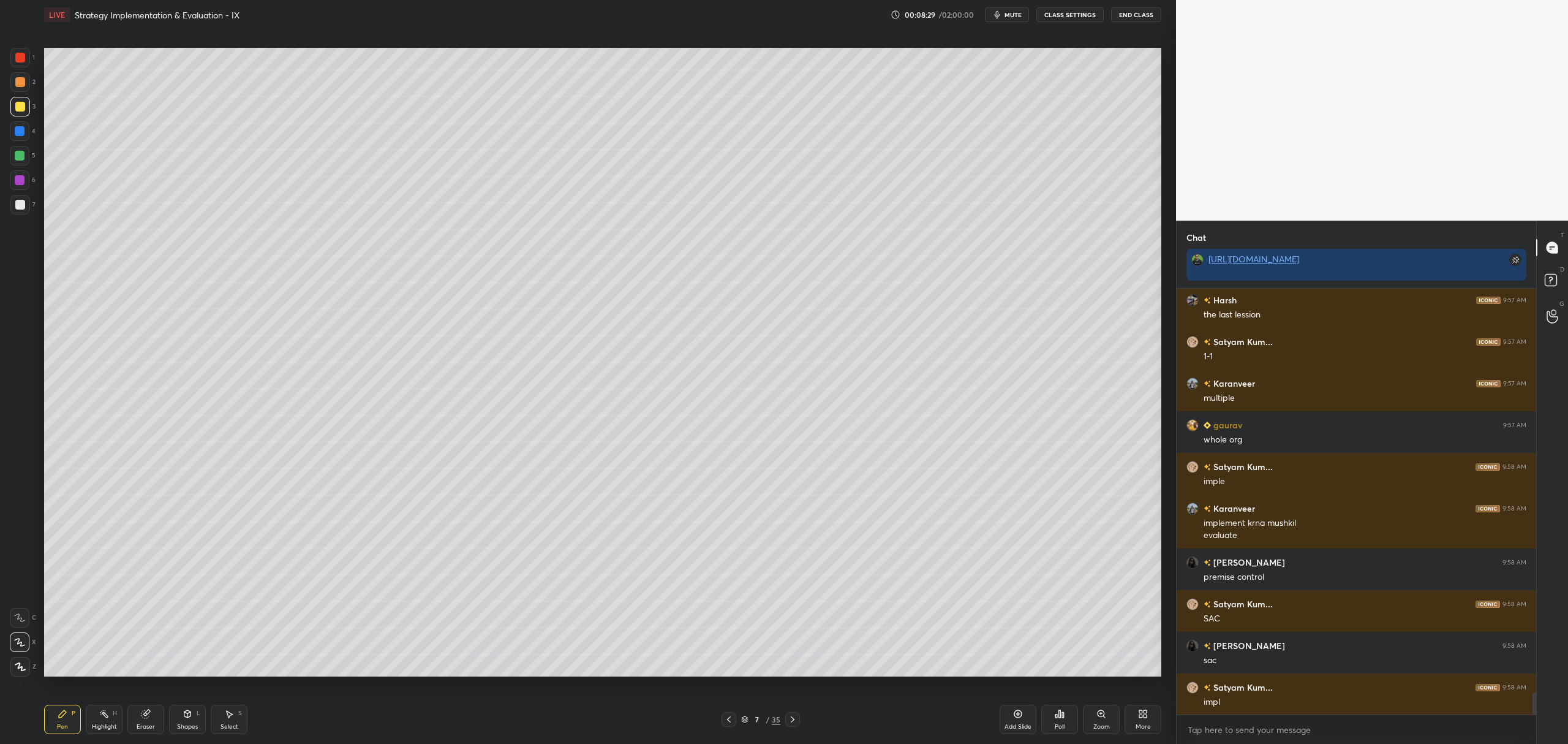
scroll to position [7890, 0]
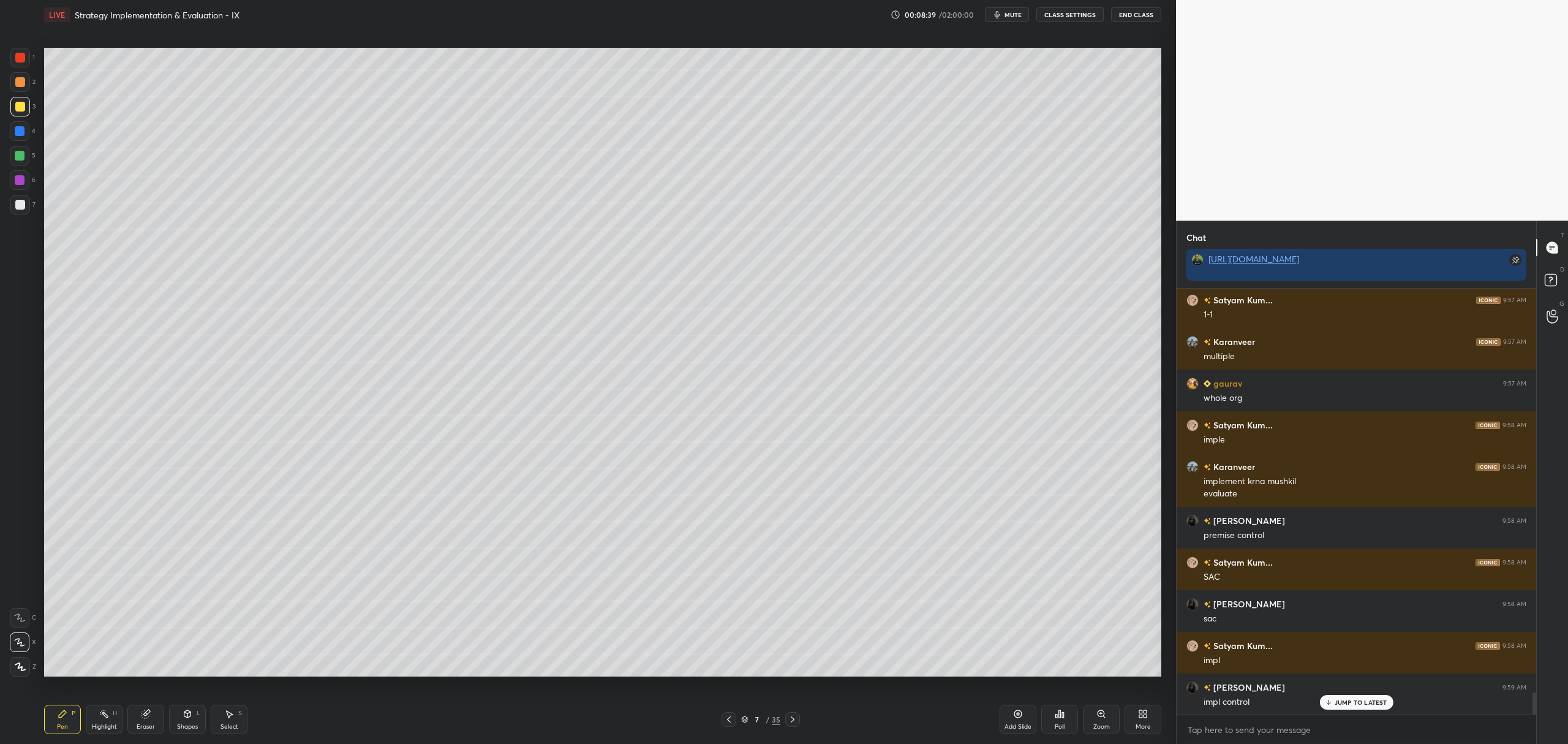
click at [1017, 695] on div "Add Slide Poll Zoom More" at bounding box center [1081, 719] width 162 height 69
click at [1011, 724] on div "Add Slide" at bounding box center [1017, 727] width 27 height 6
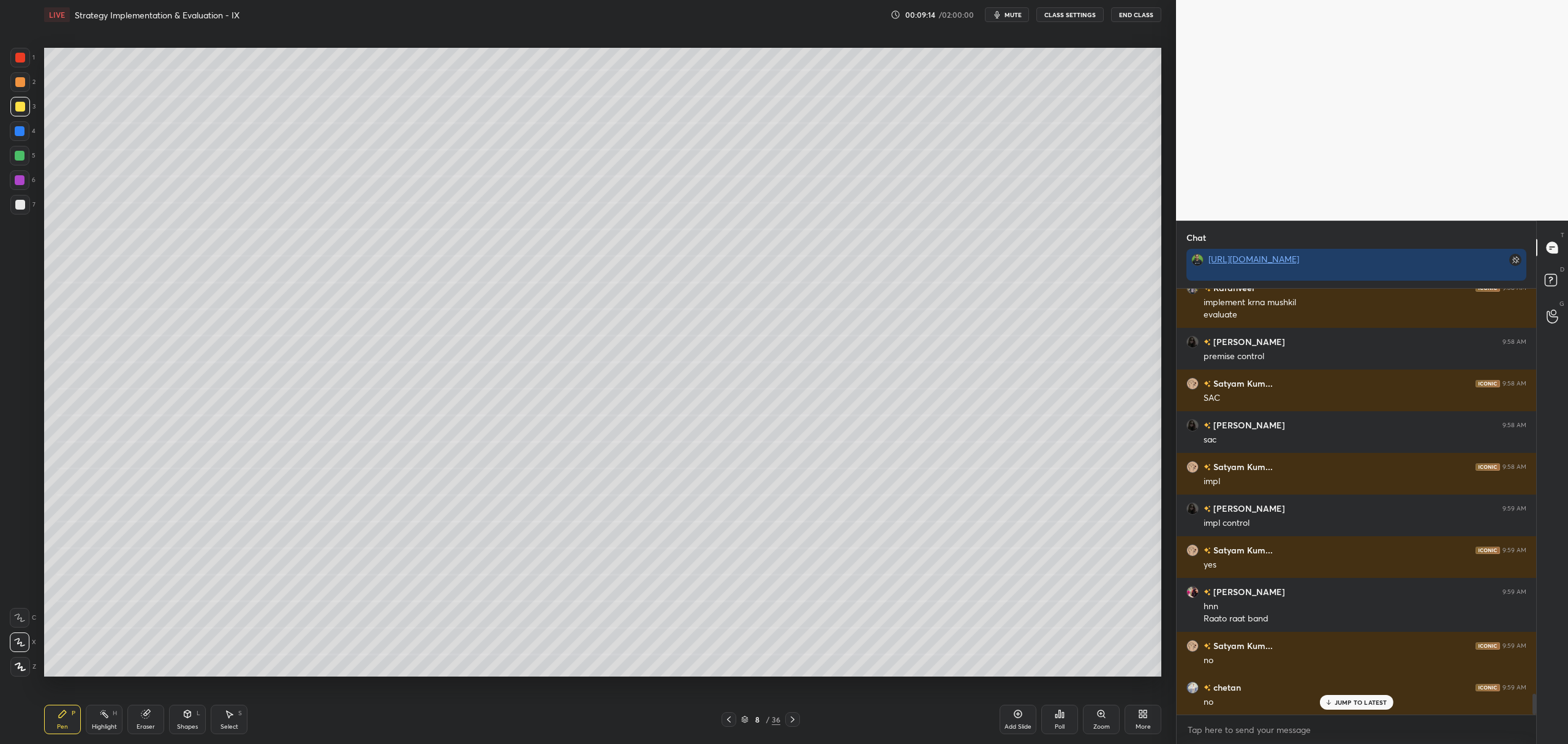
scroll to position [8194, 0]
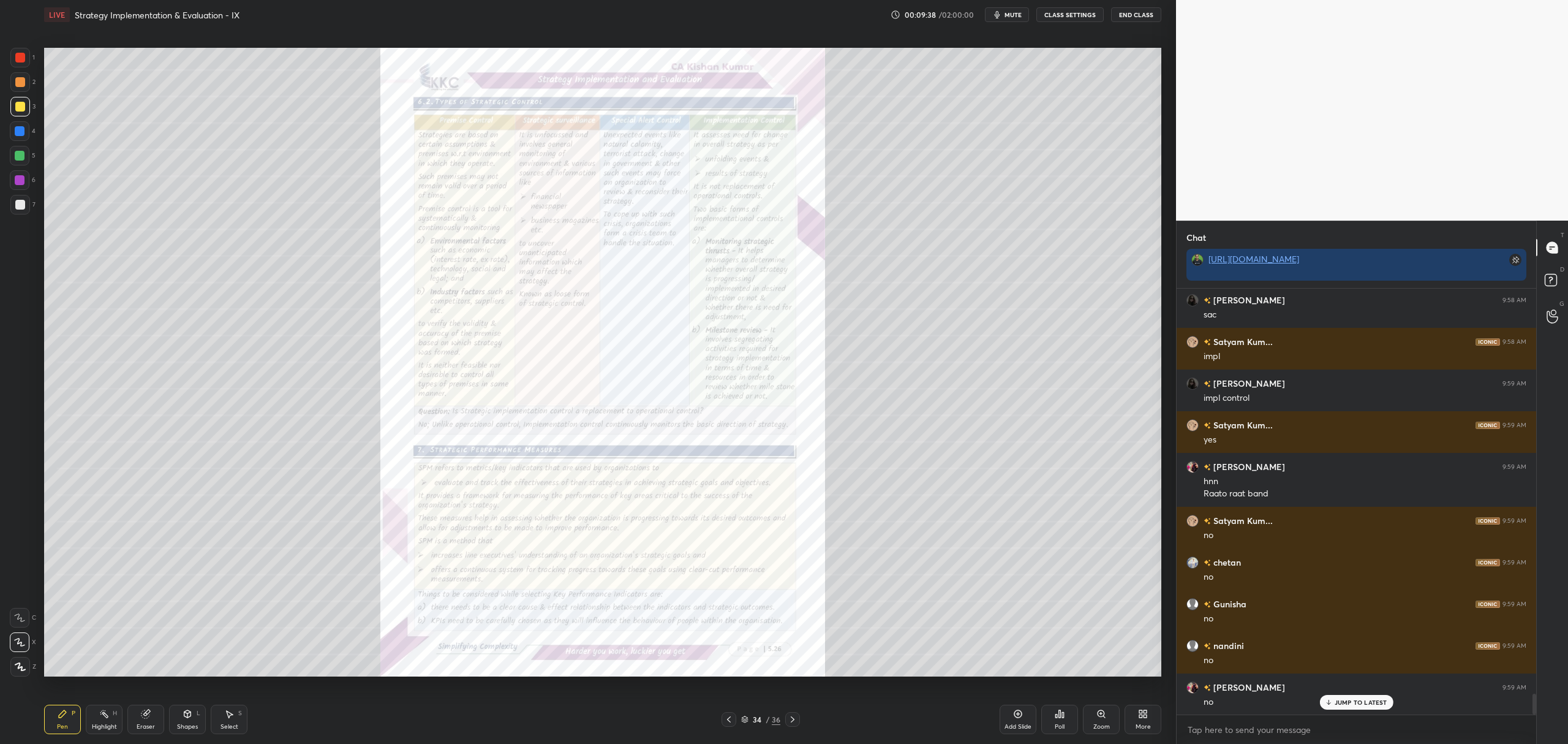
click at [1097, 712] on icon at bounding box center [1102, 714] width 10 height 10
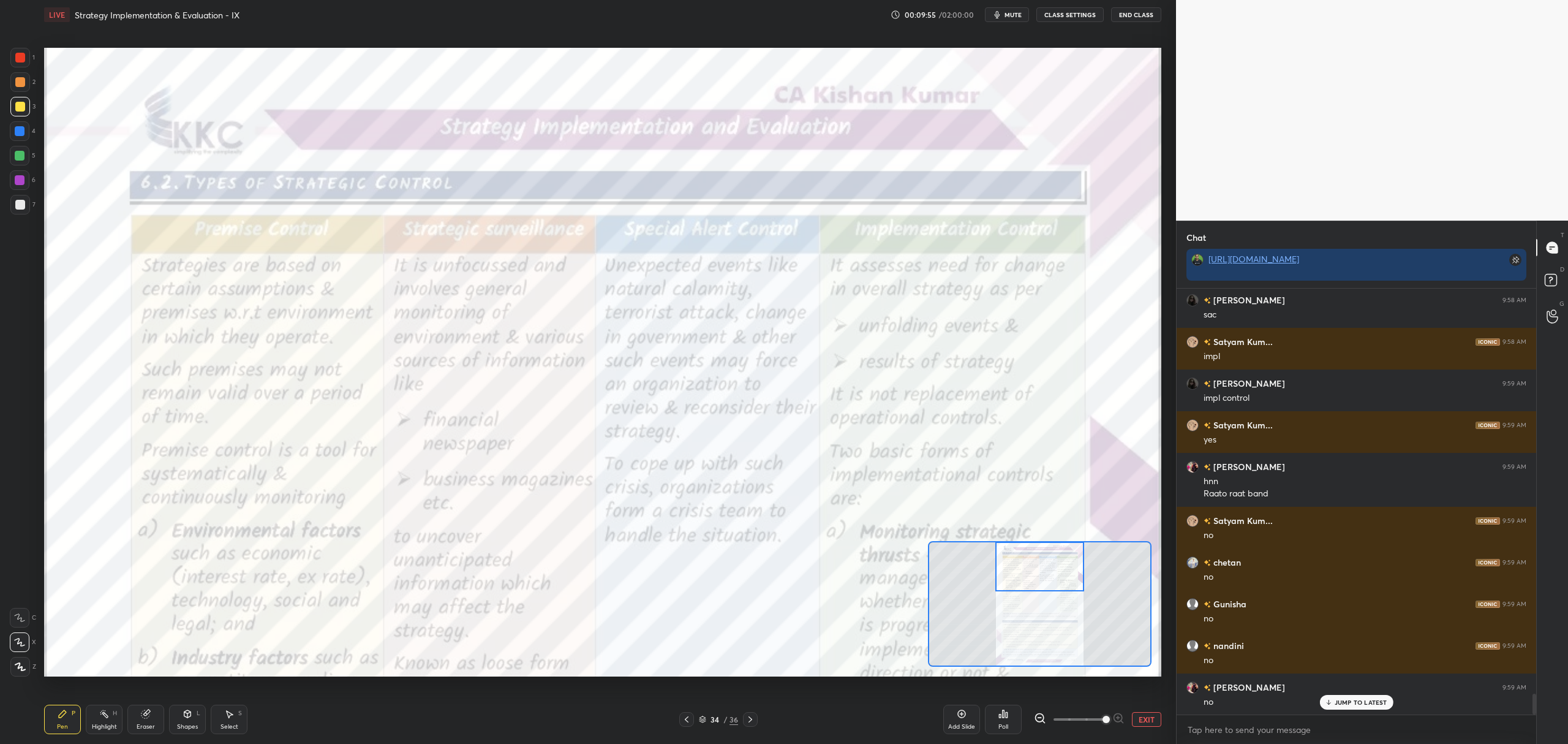
click at [23, 600] on div "1 2 3 4 5 6 7 C X Z C X Z E E Erase all H H" at bounding box center [19, 362] width 39 height 629
click at [18, 56] on div at bounding box center [20, 58] width 10 height 10
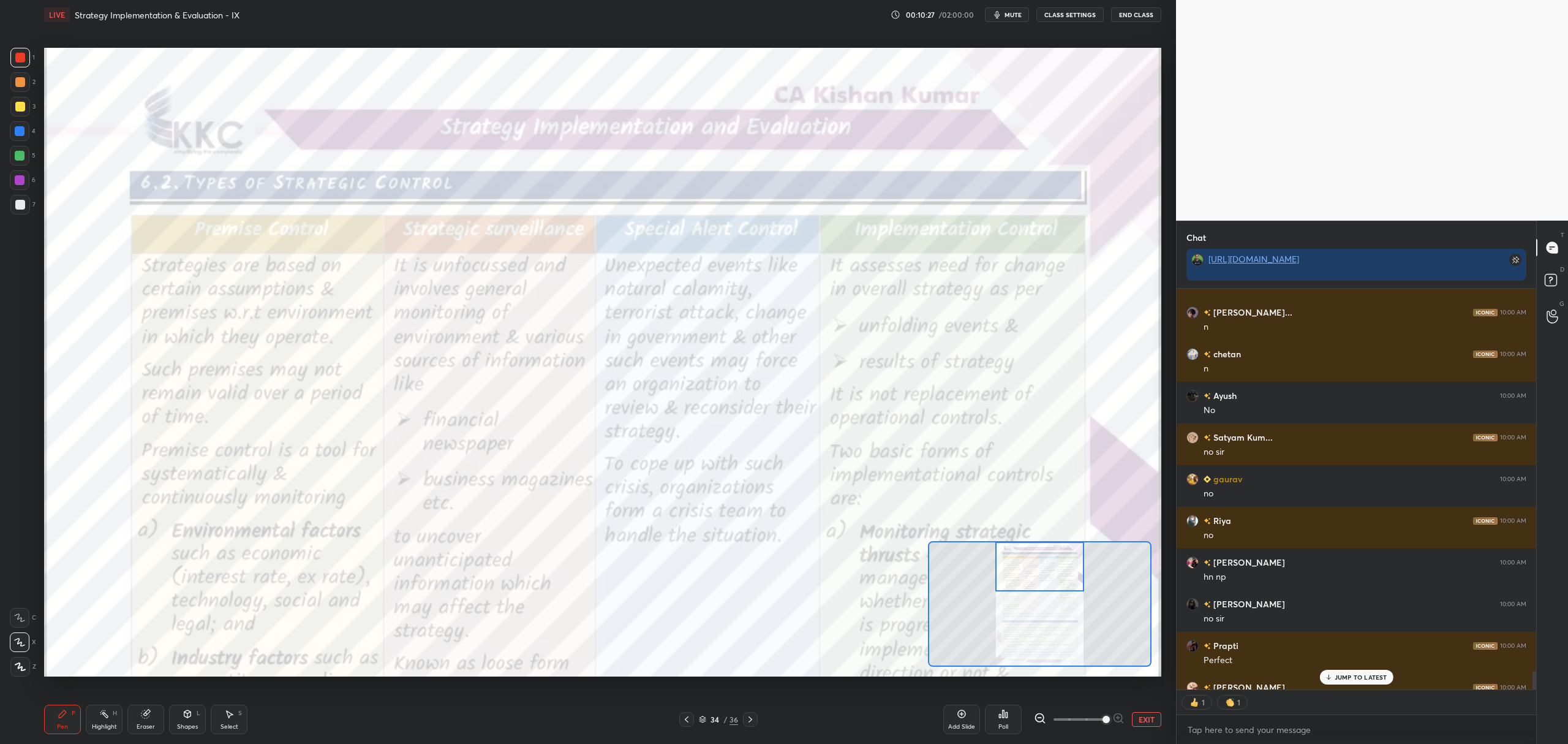
scroll to position [8815, 0]
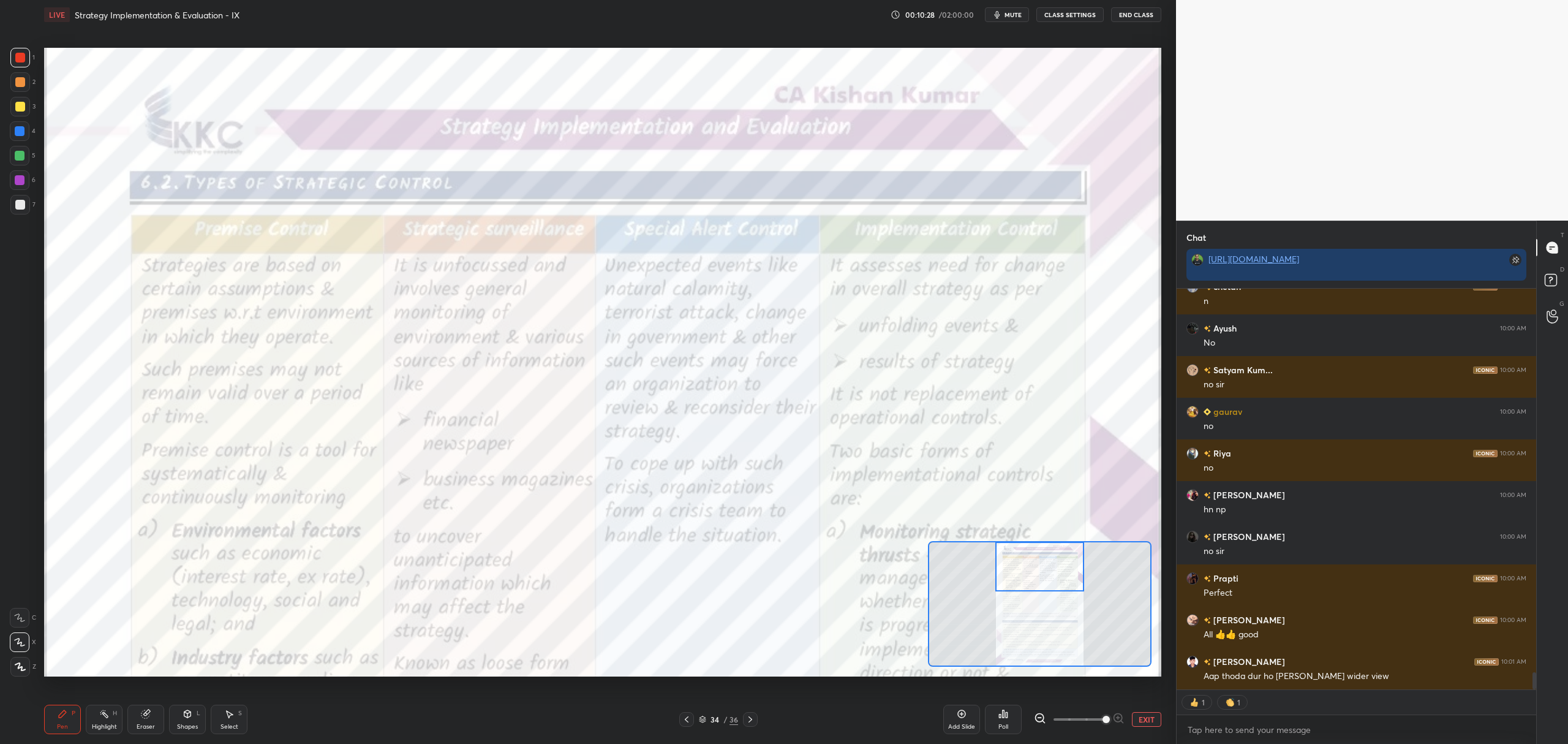
click at [18, 619] on icon at bounding box center [19, 618] width 10 height 7
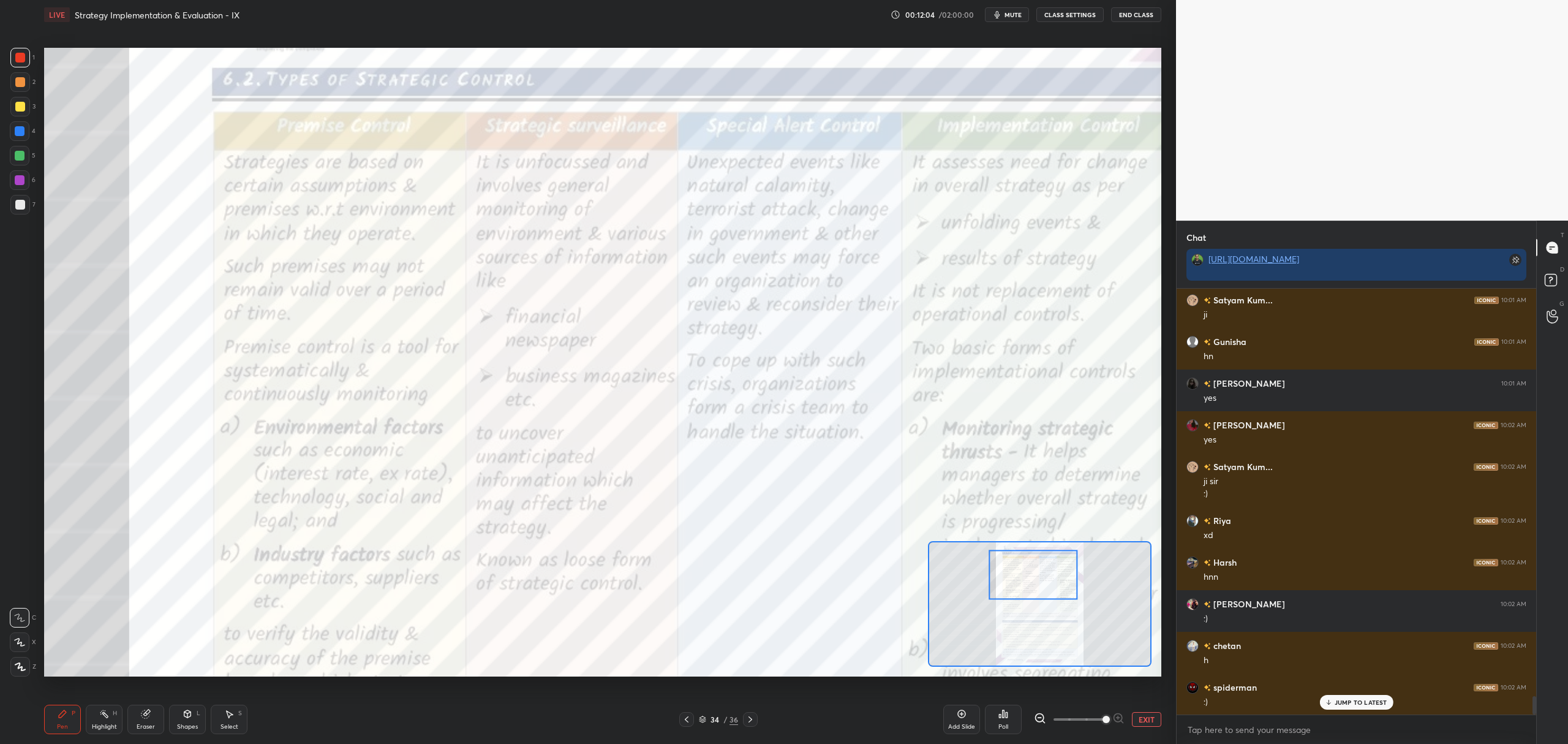
scroll to position [9344, 0]
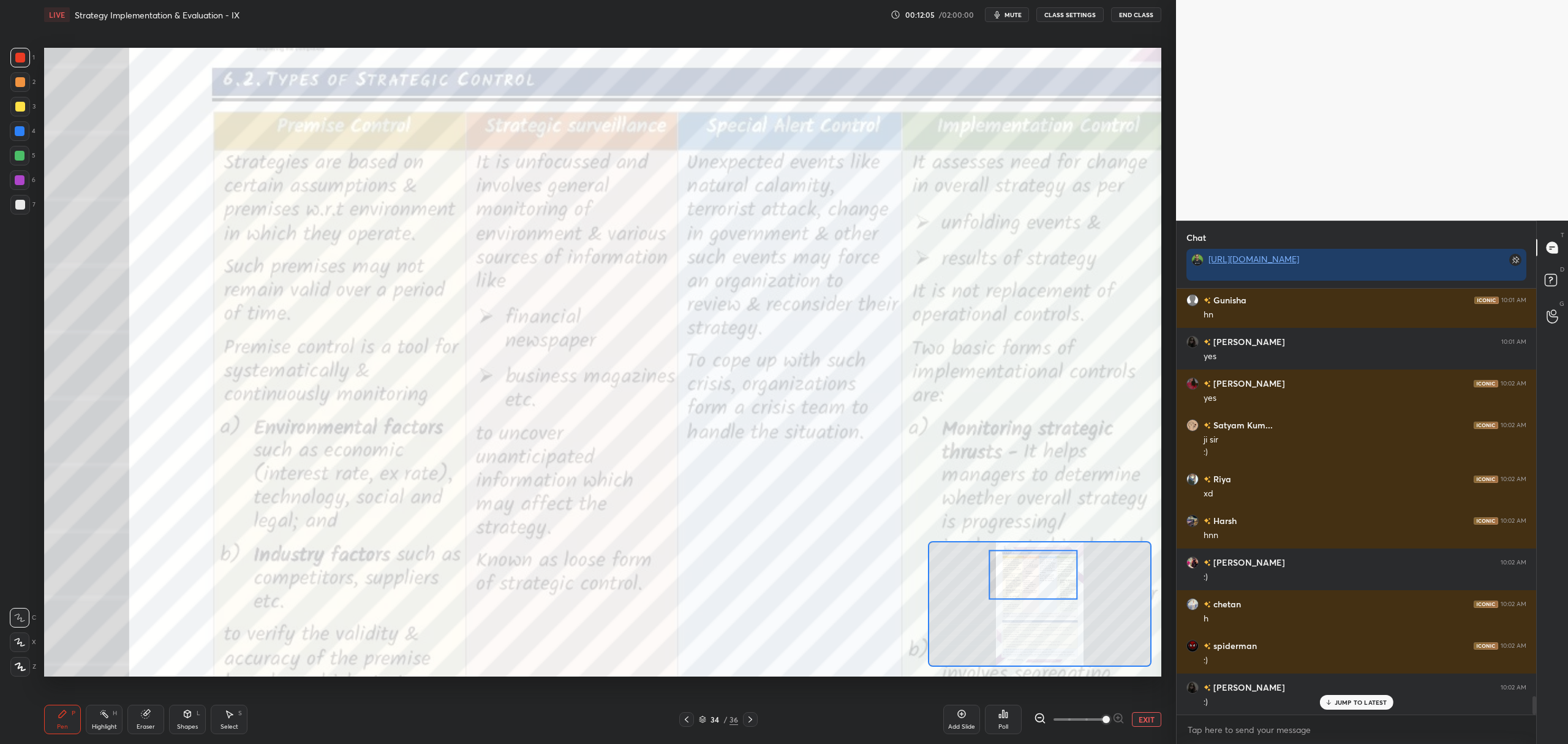
click at [25, 120] on div "3" at bounding box center [22, 109] width 25 height 25
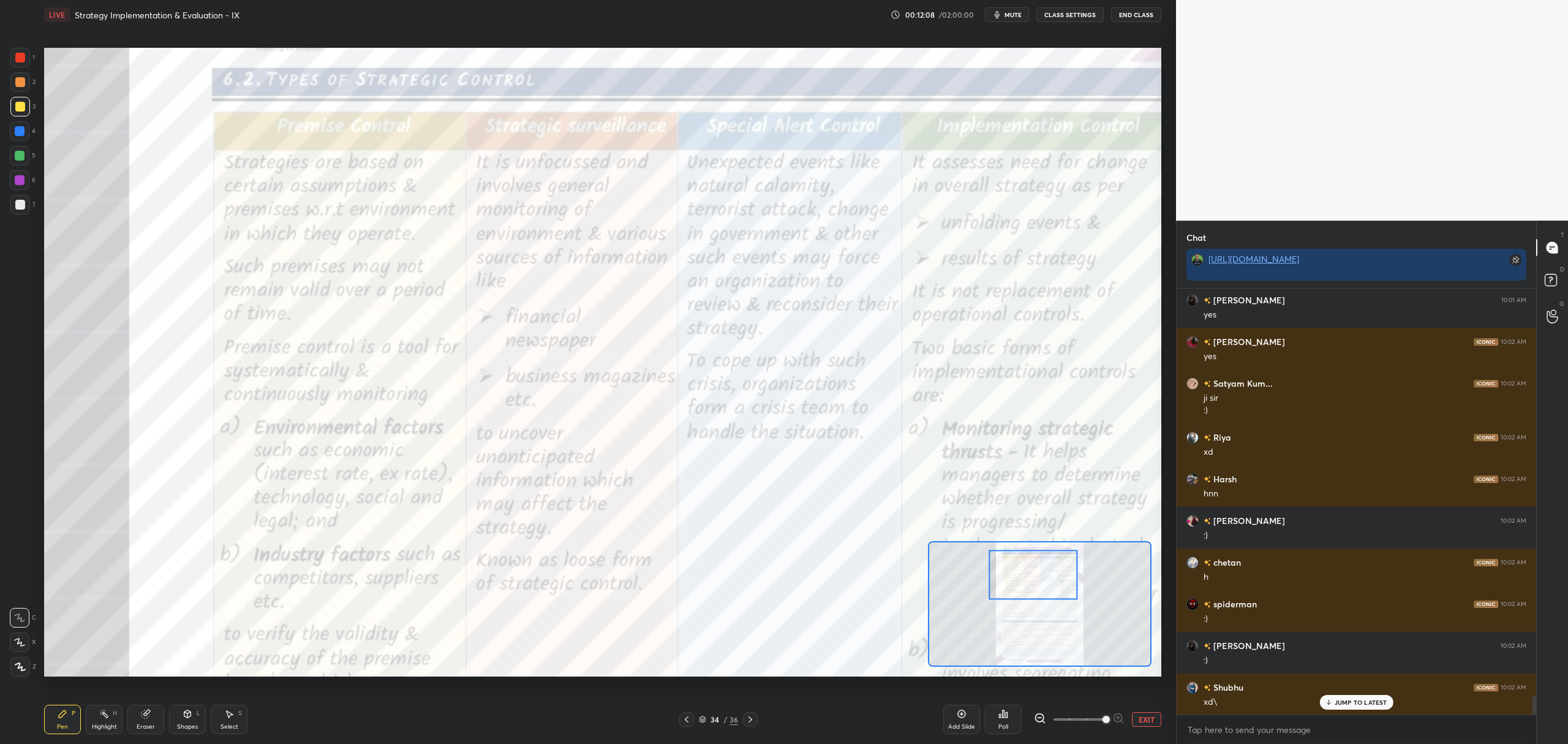
click at [22, 160] on div at bounding box center [19, 155] width 19 height 20
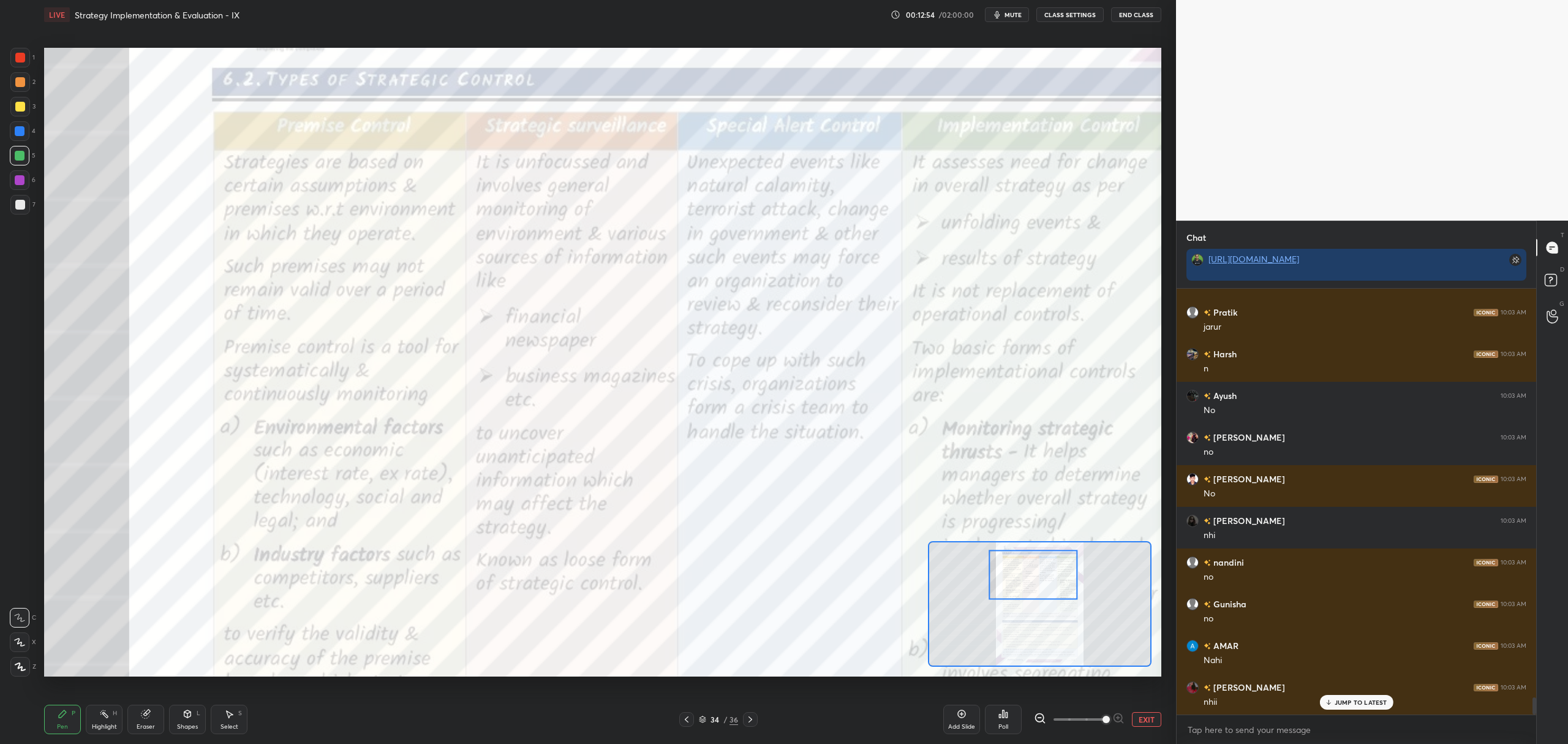
scroll to position [10094, 0]
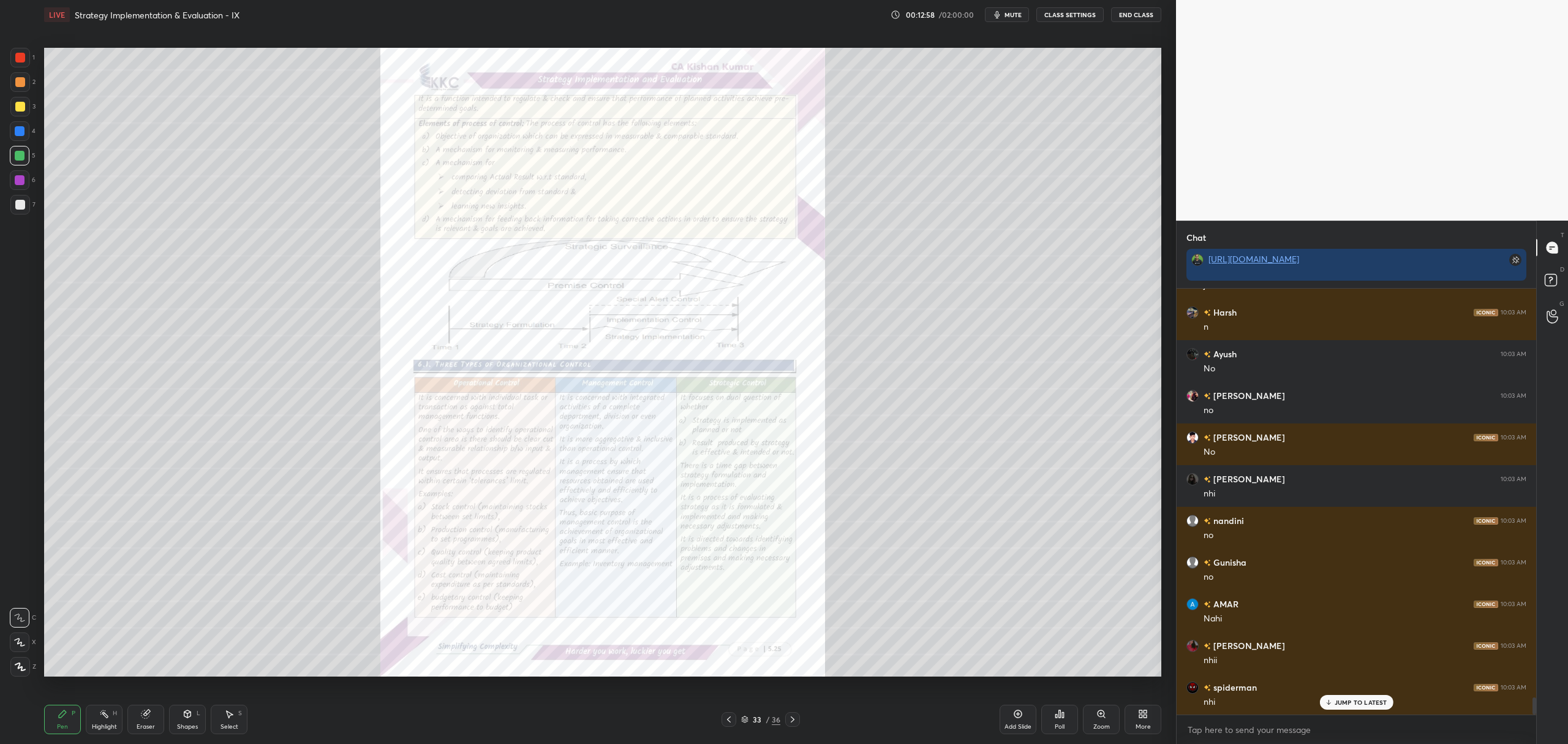
click at [1018, 714] on icon at bounding box center [1018, 714] width 4 height 4
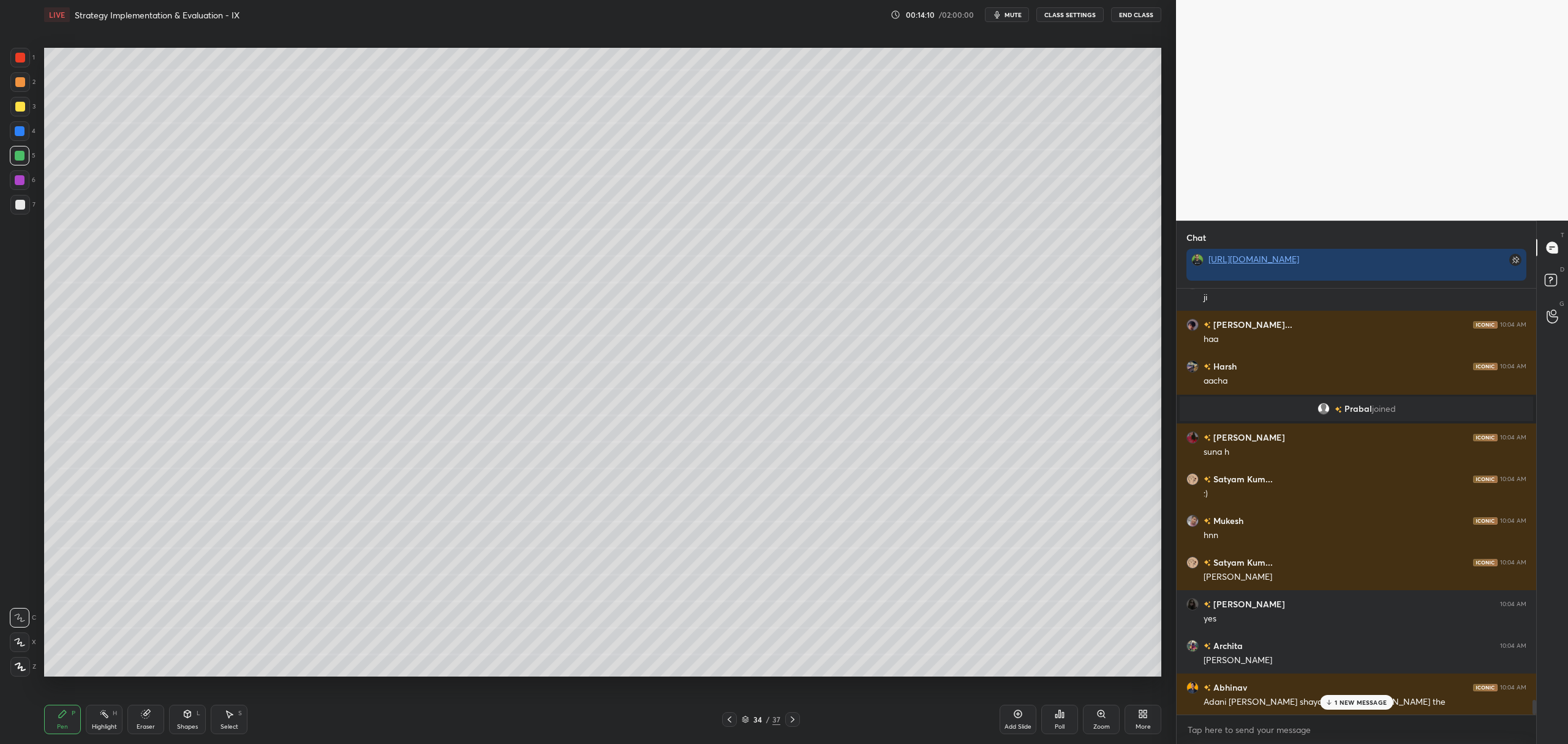
scroll to position [11874, 0]
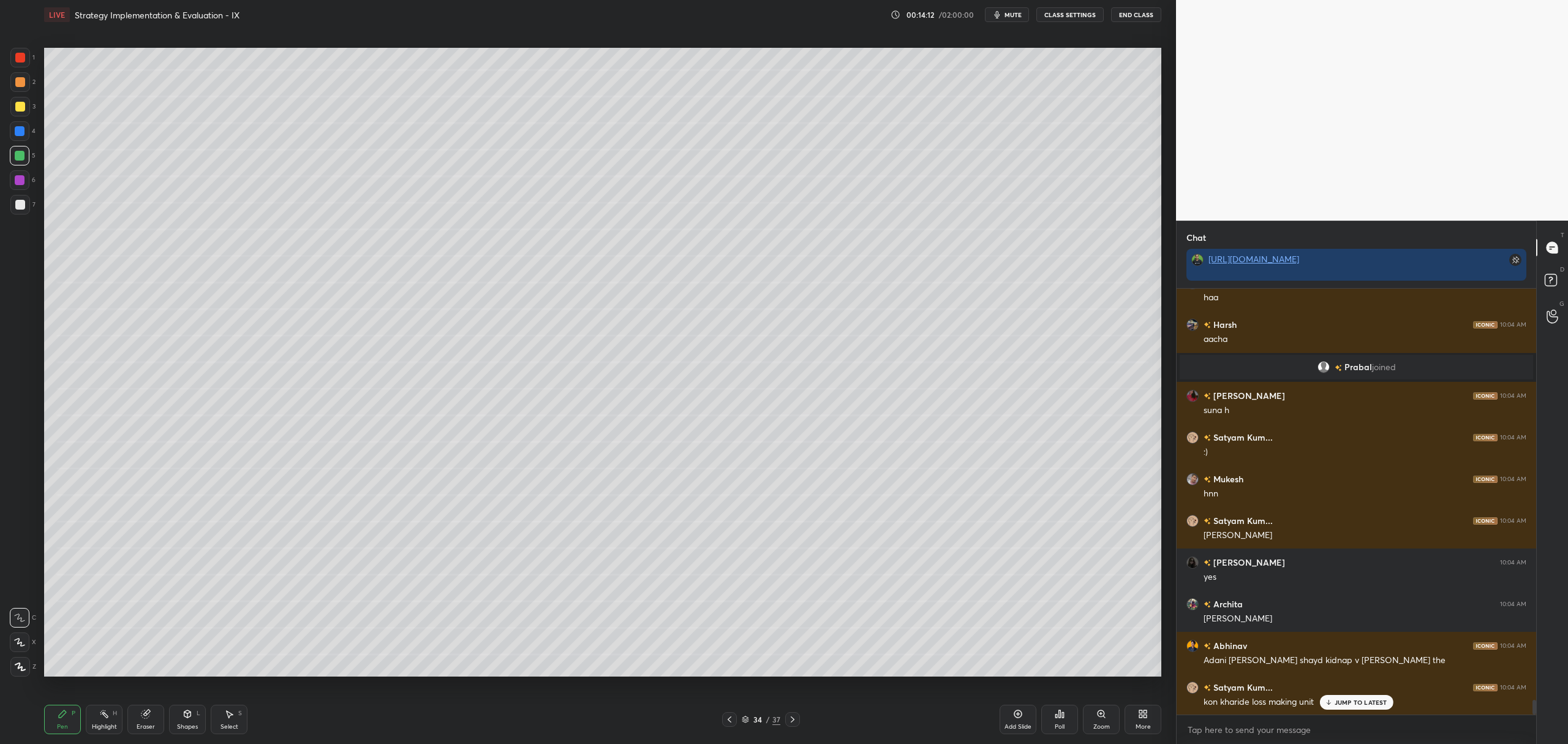
click at [791, 722] on icon at bounding box center [792, 719] width 4 height 6
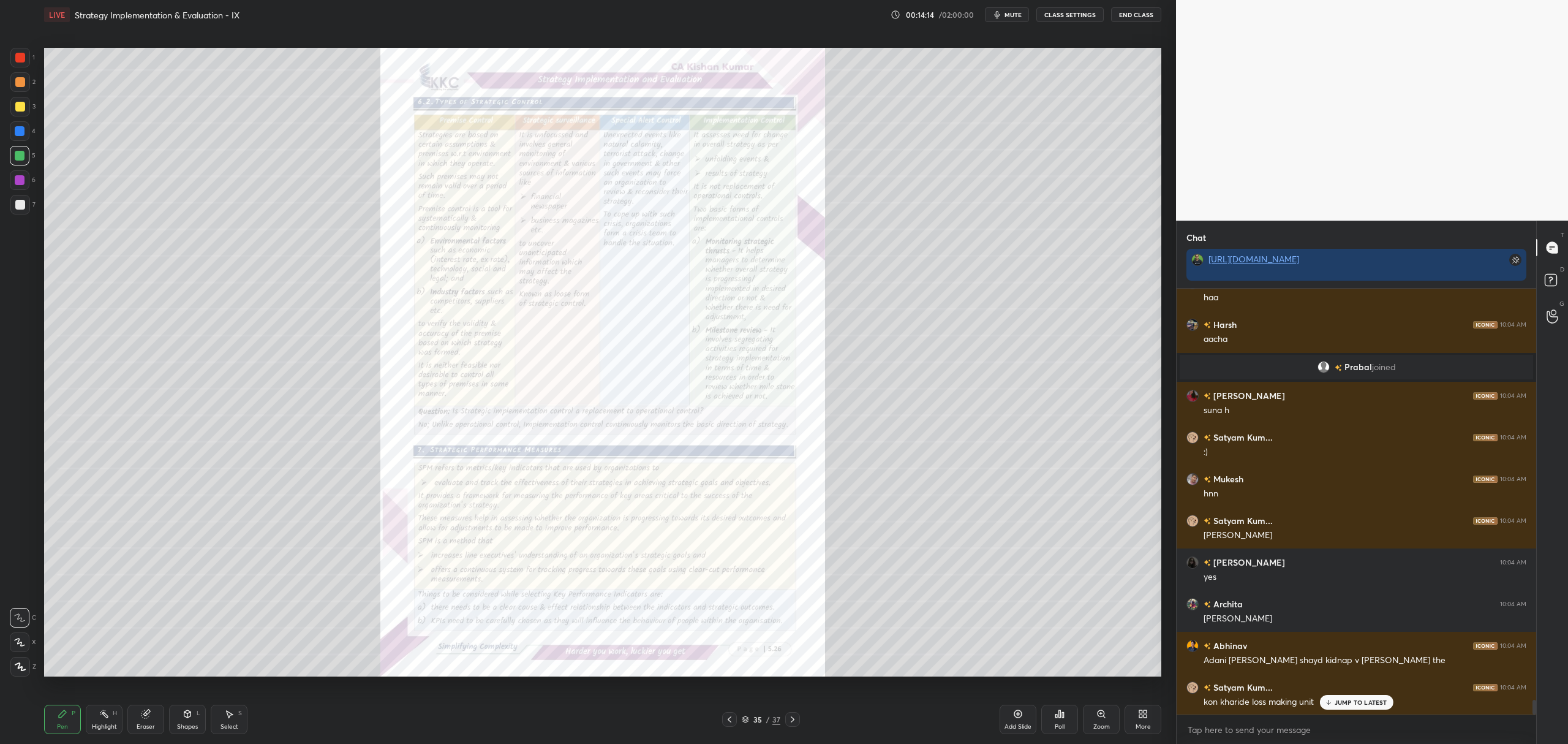
click at [1102, 716] on icon at bounding box center [1100, 713] width 6 height 7
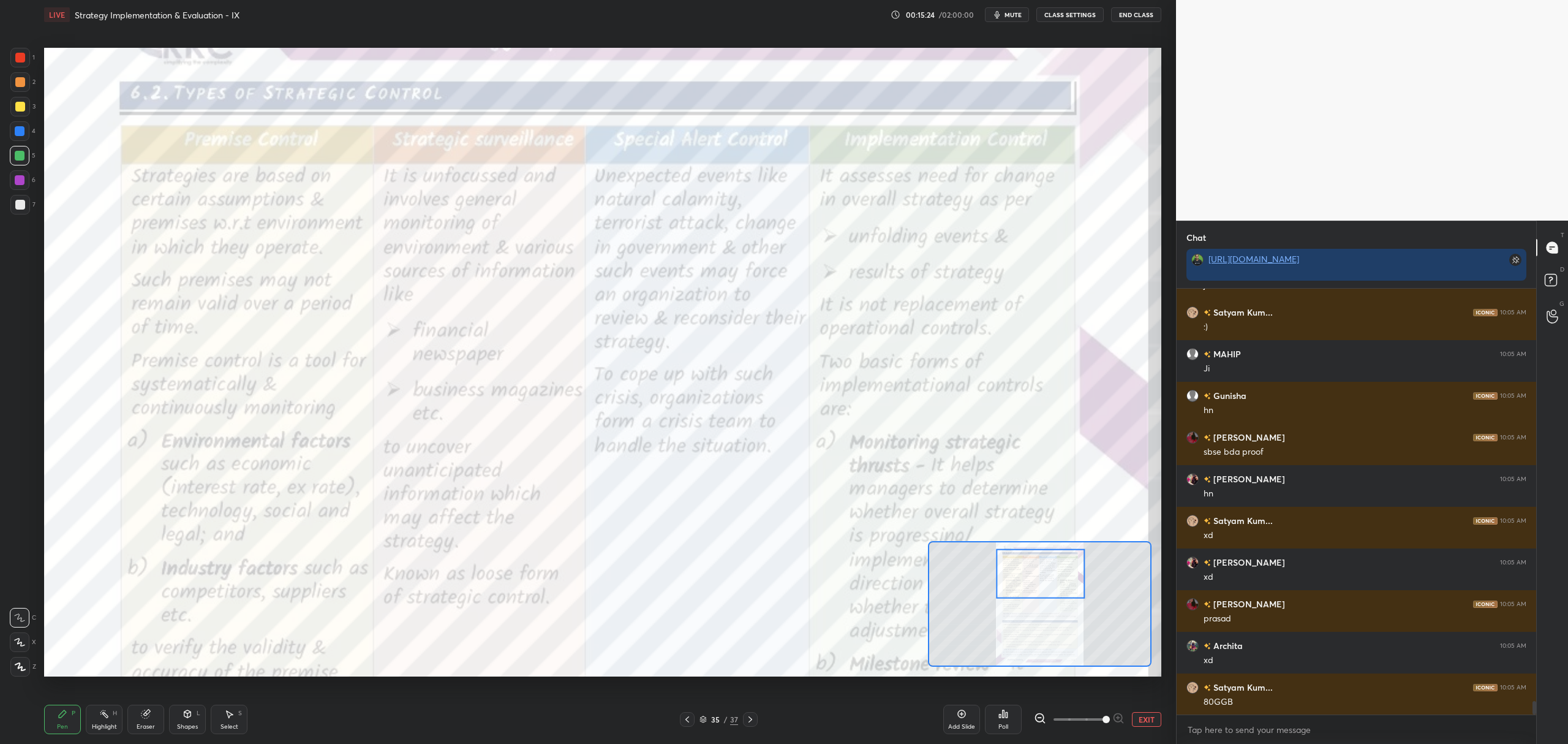
scroll to position [12749, 0]
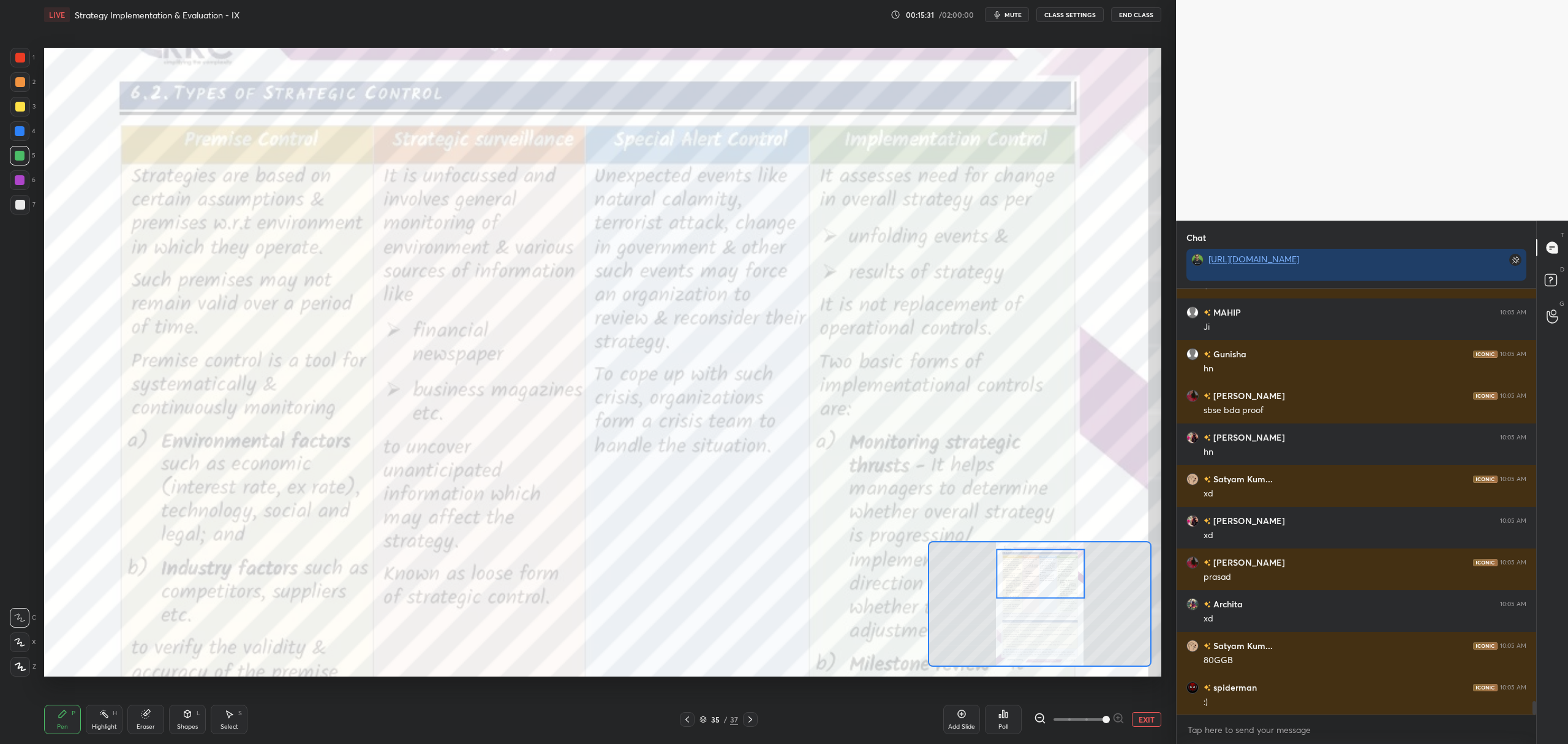
click at [14, 64] on div at bounding box center [19, 57] width 19 height 20
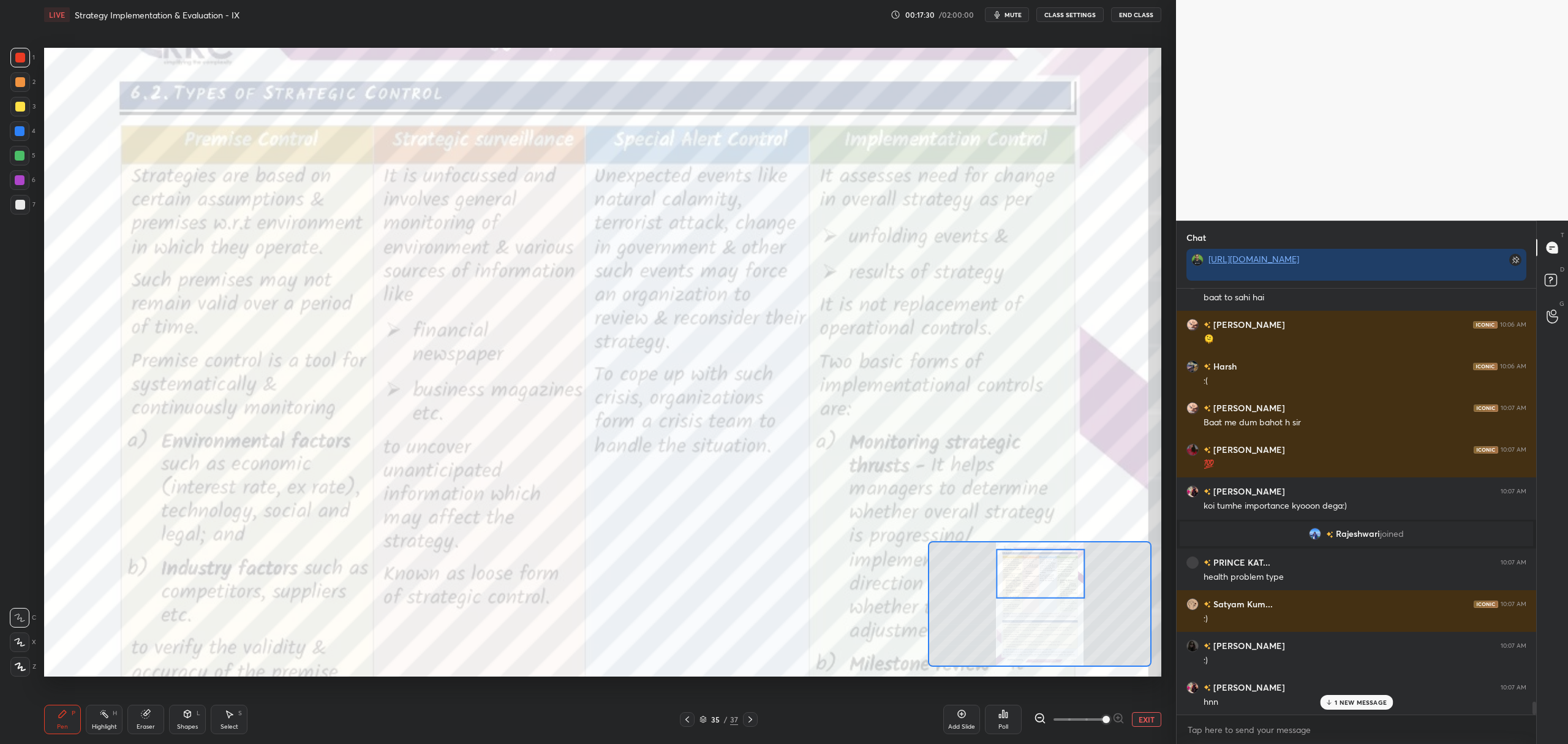
scroll to position [13487, 0]
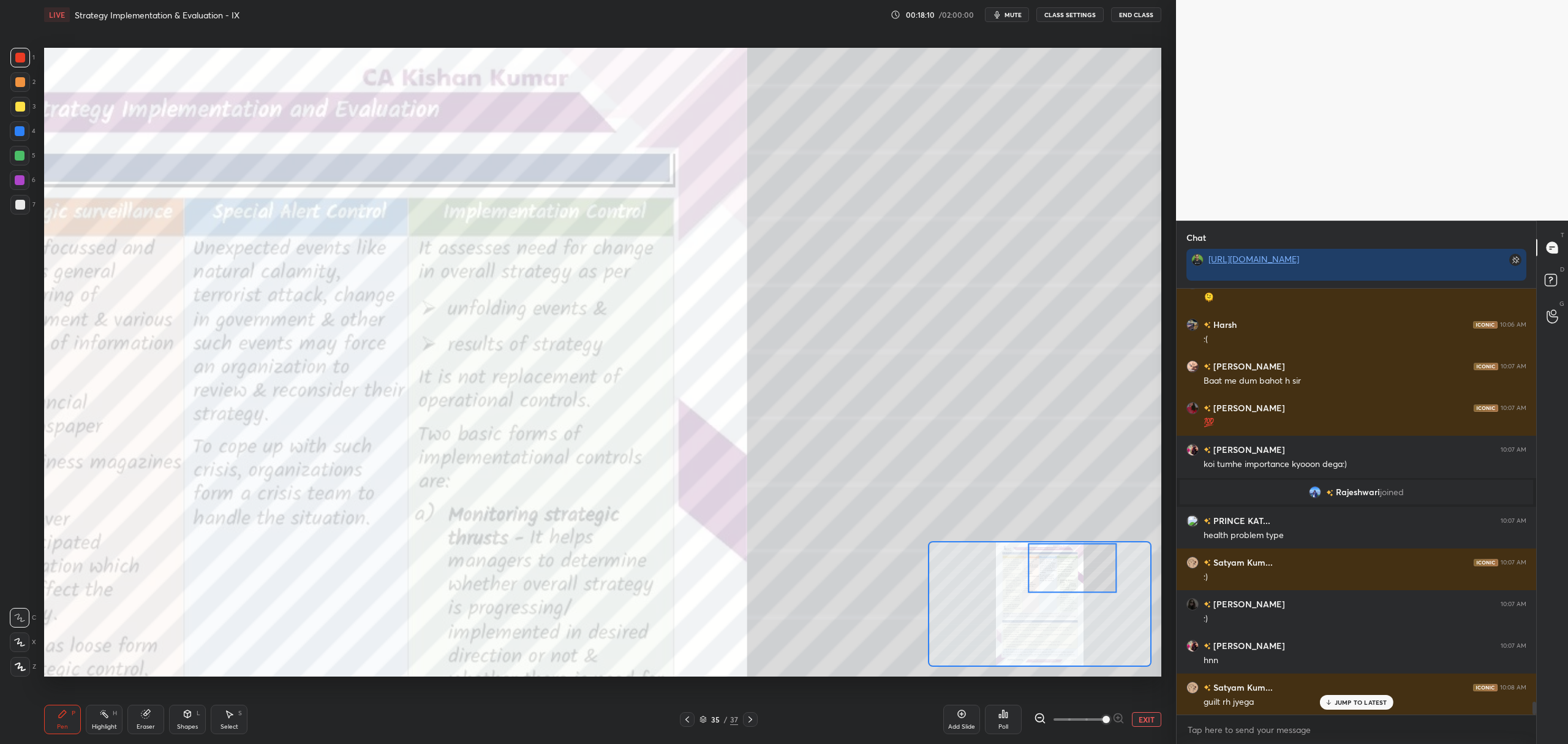
click at [1143, 718] on button "EXIT" at bounding box center [1146, 719] width 30 height 14
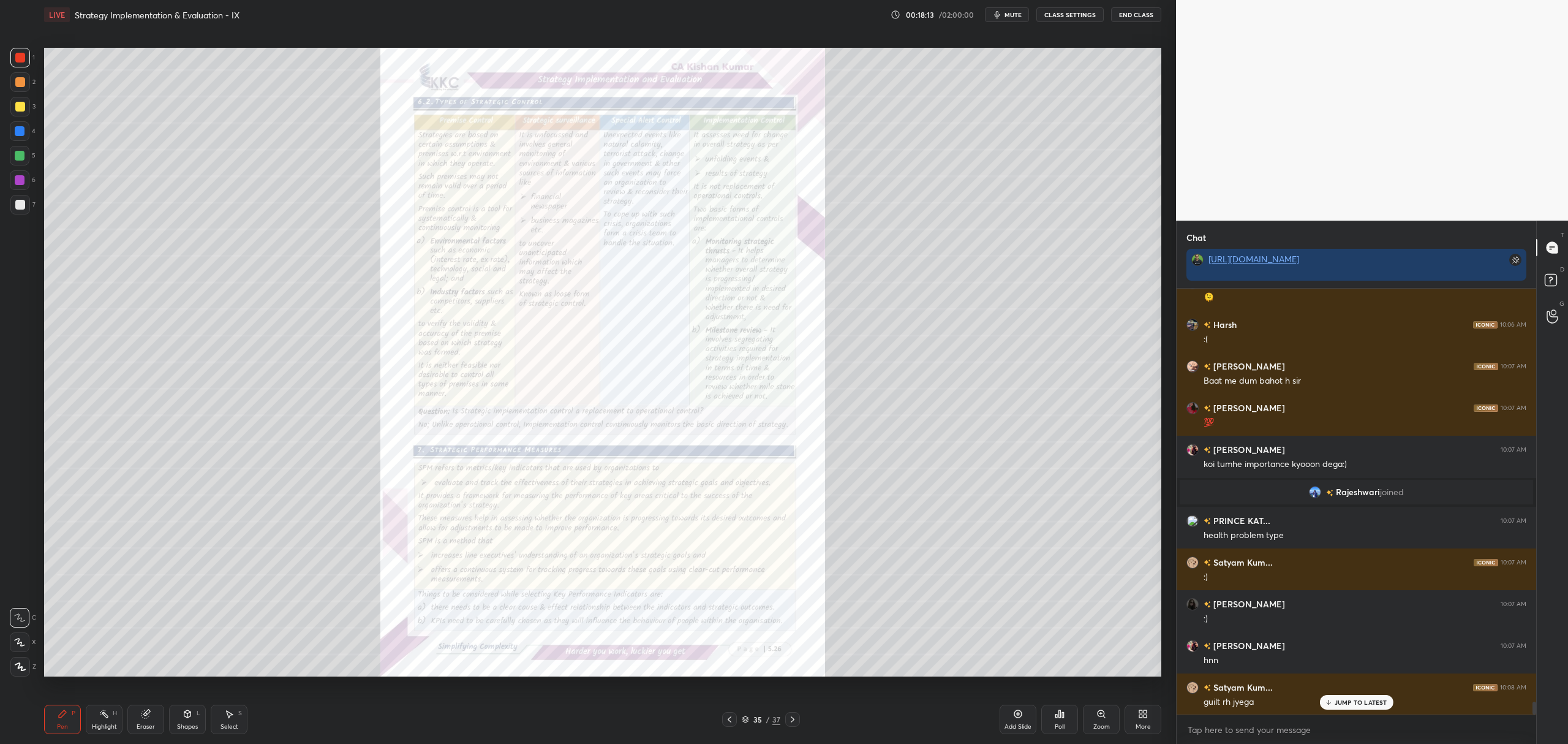
click at [1103, 716] on icon at bounding box center [1100, 713] width 6 height 7
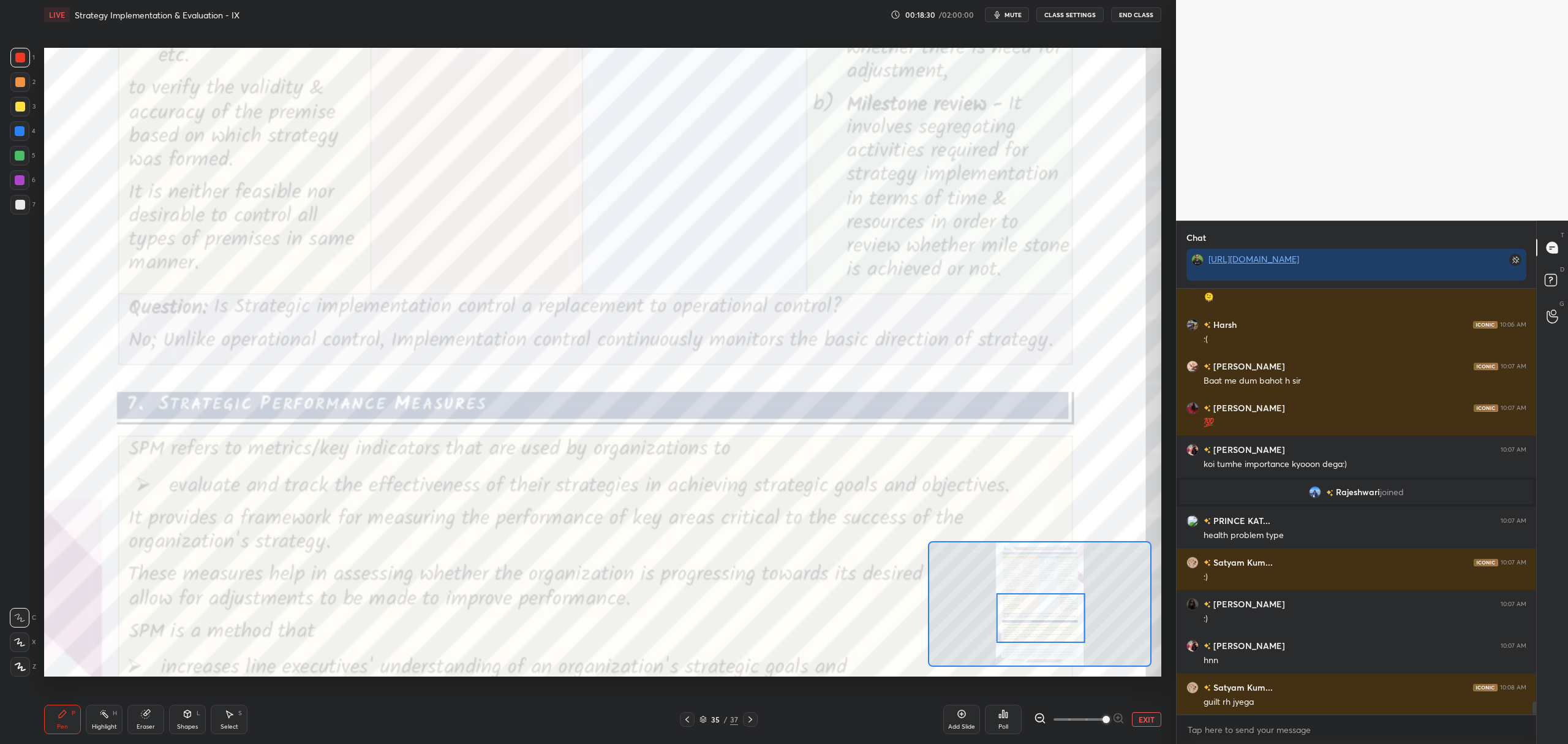
scroll to position [13529, 0]
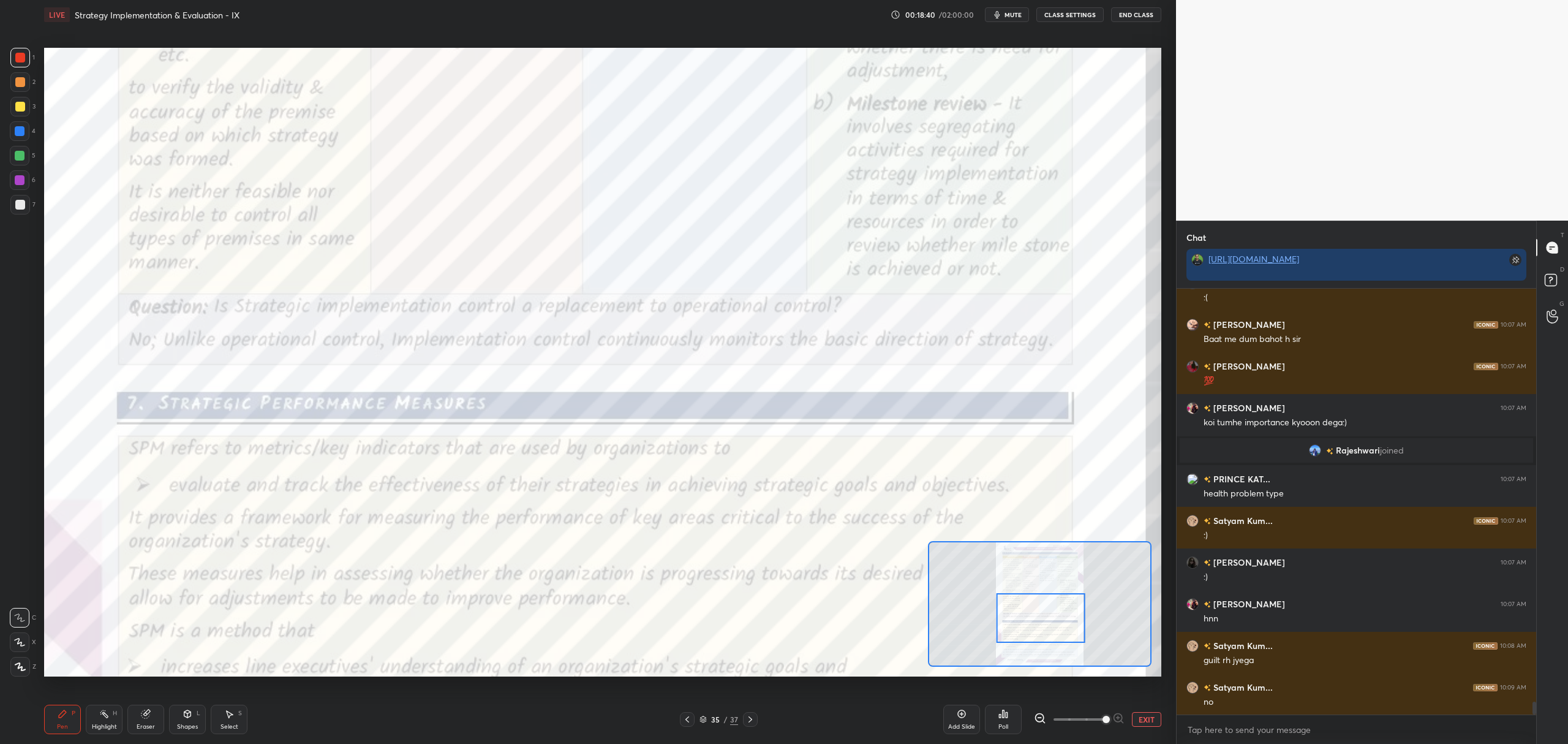
click at [1138, 717] on button "EXIT" at bounding box center [1146, 719] width 30 height 14
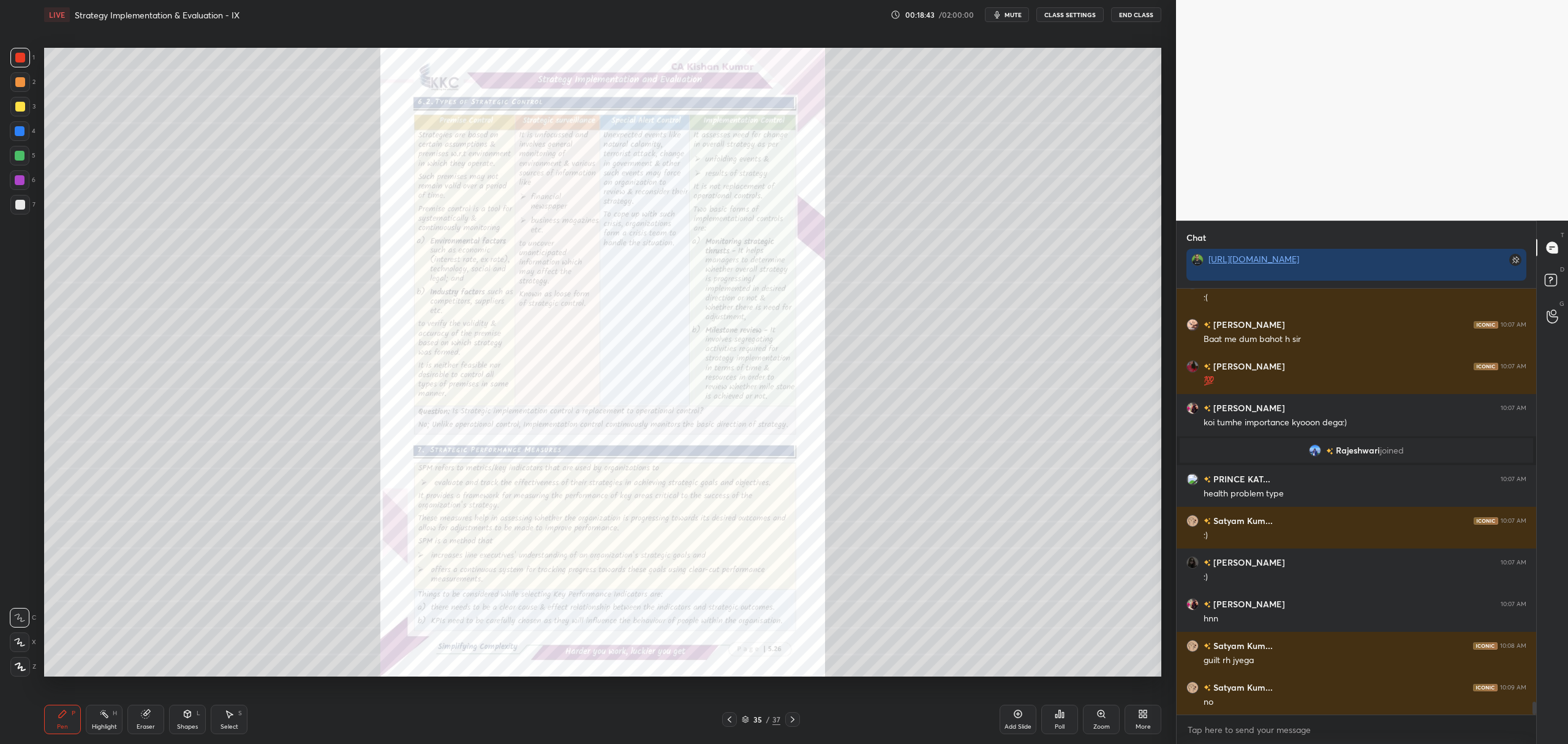
click at [731, 717] on icon at bounding box center [730, 719] width 10 height 10
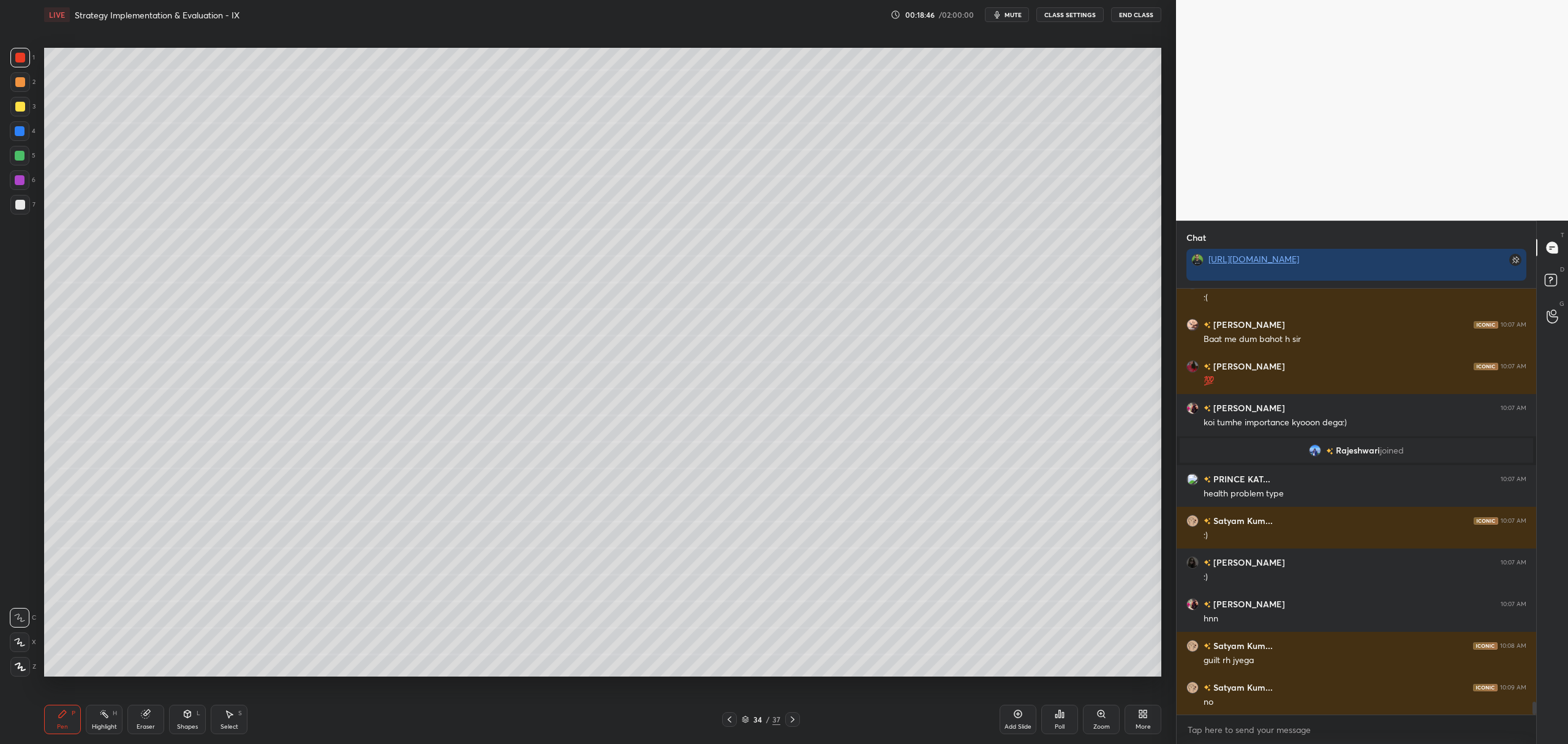
click at [1011, 718] on div "Add Slide" at bounding box center [1018, 719] width 37 height 30
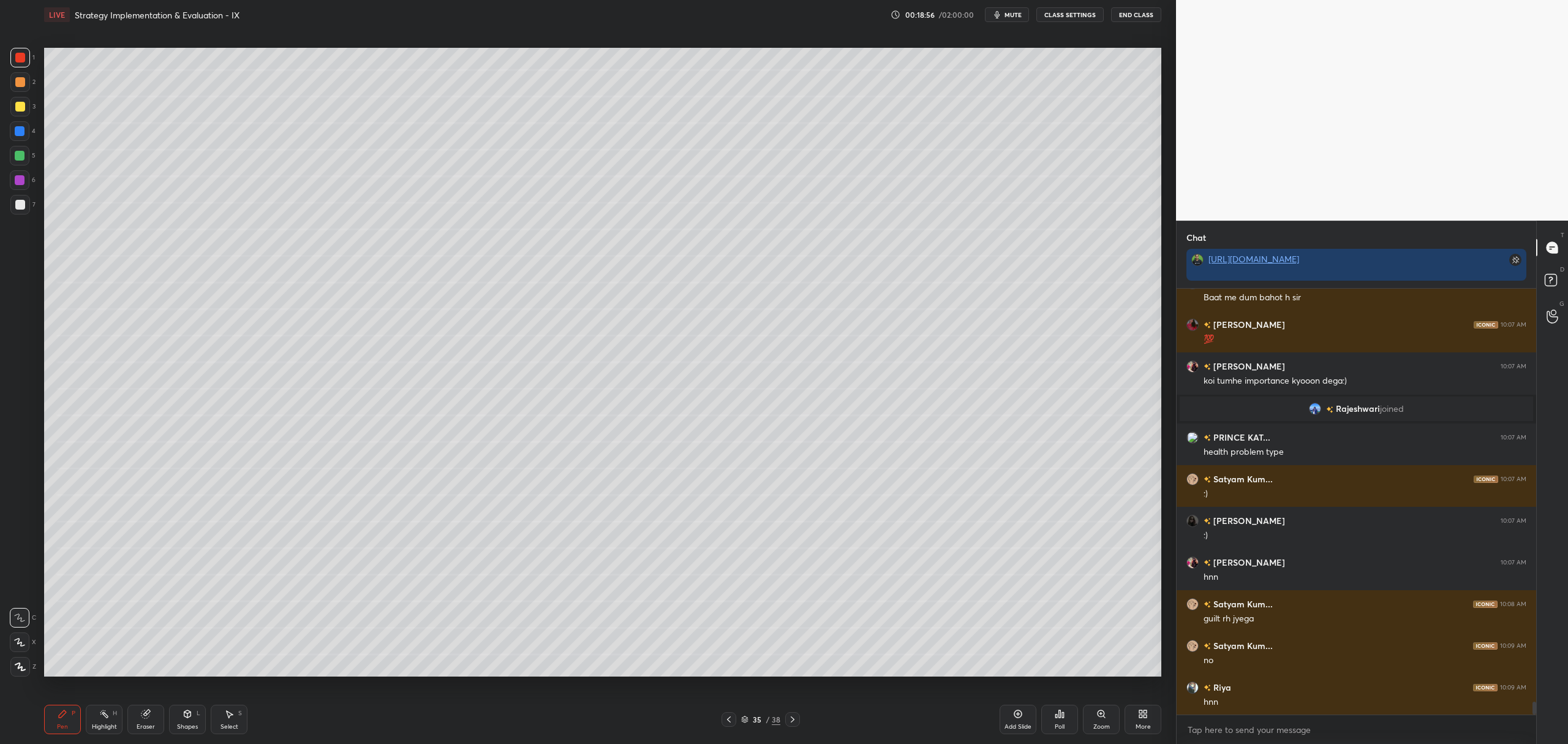
scroll to position [13612, 0]
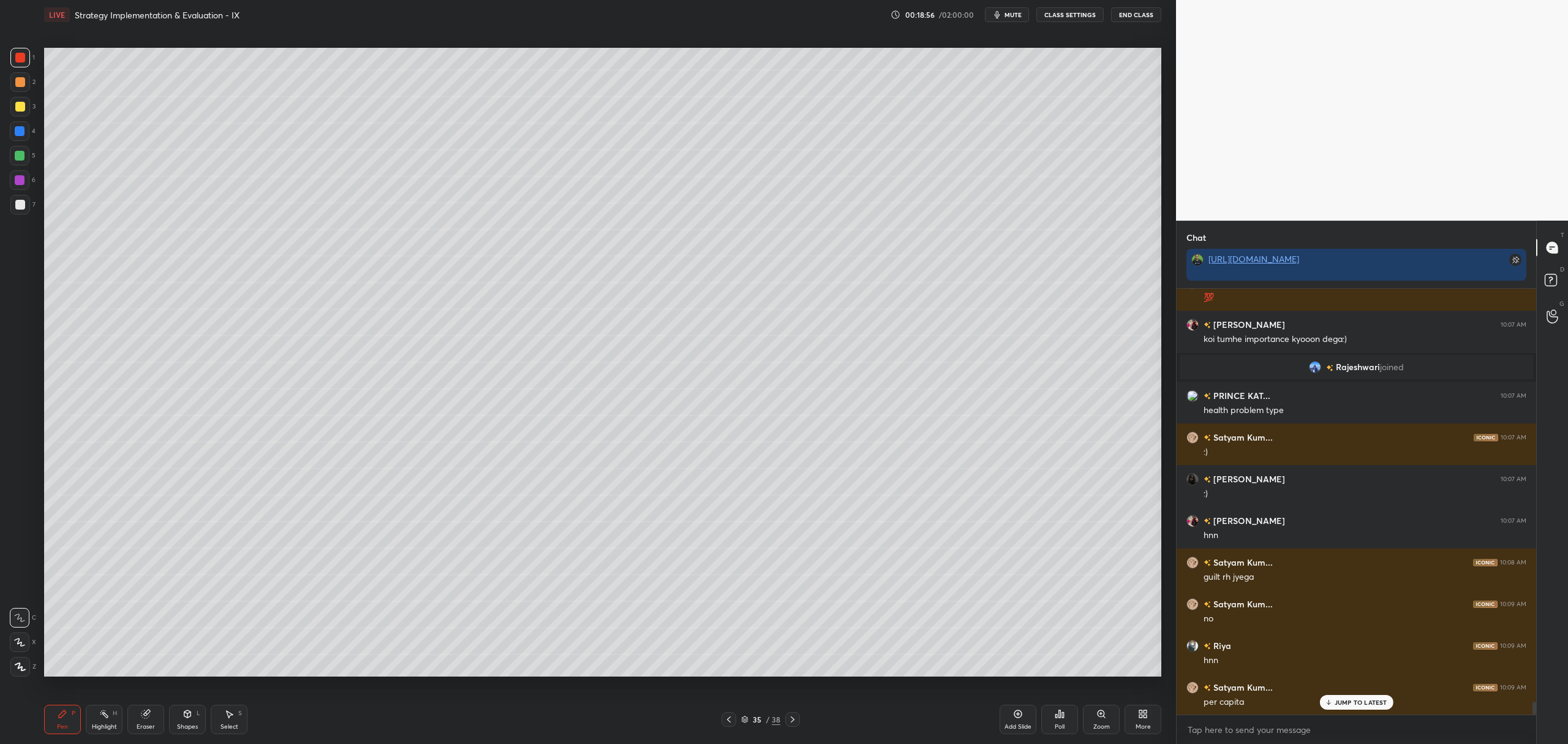
click at [22, 111] on div at bounding box center [19, 106] width 19 height 20
click at [21, 638] on icon at bounding box center [19, 642] width 11 height 9
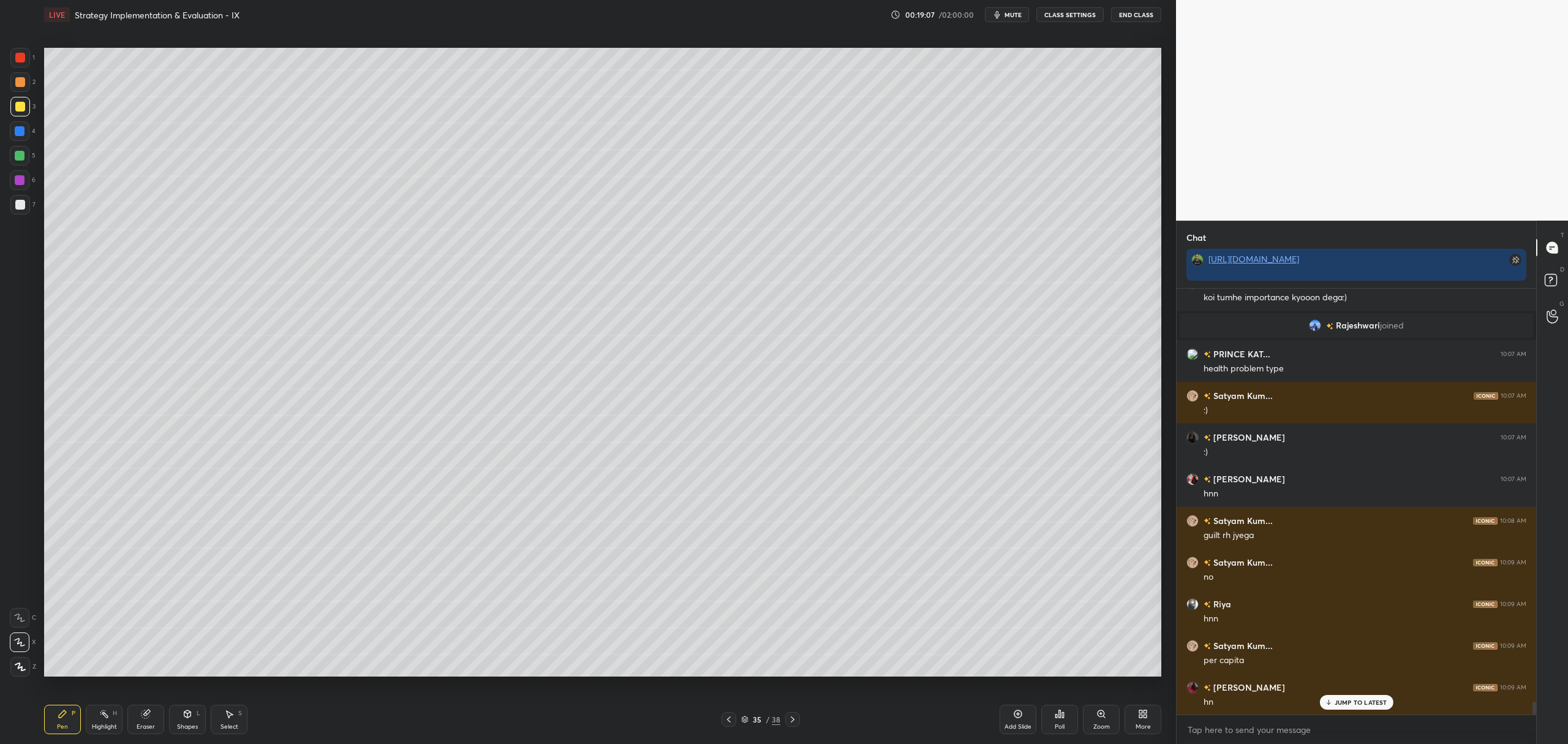
scroll to position [13695, 0]
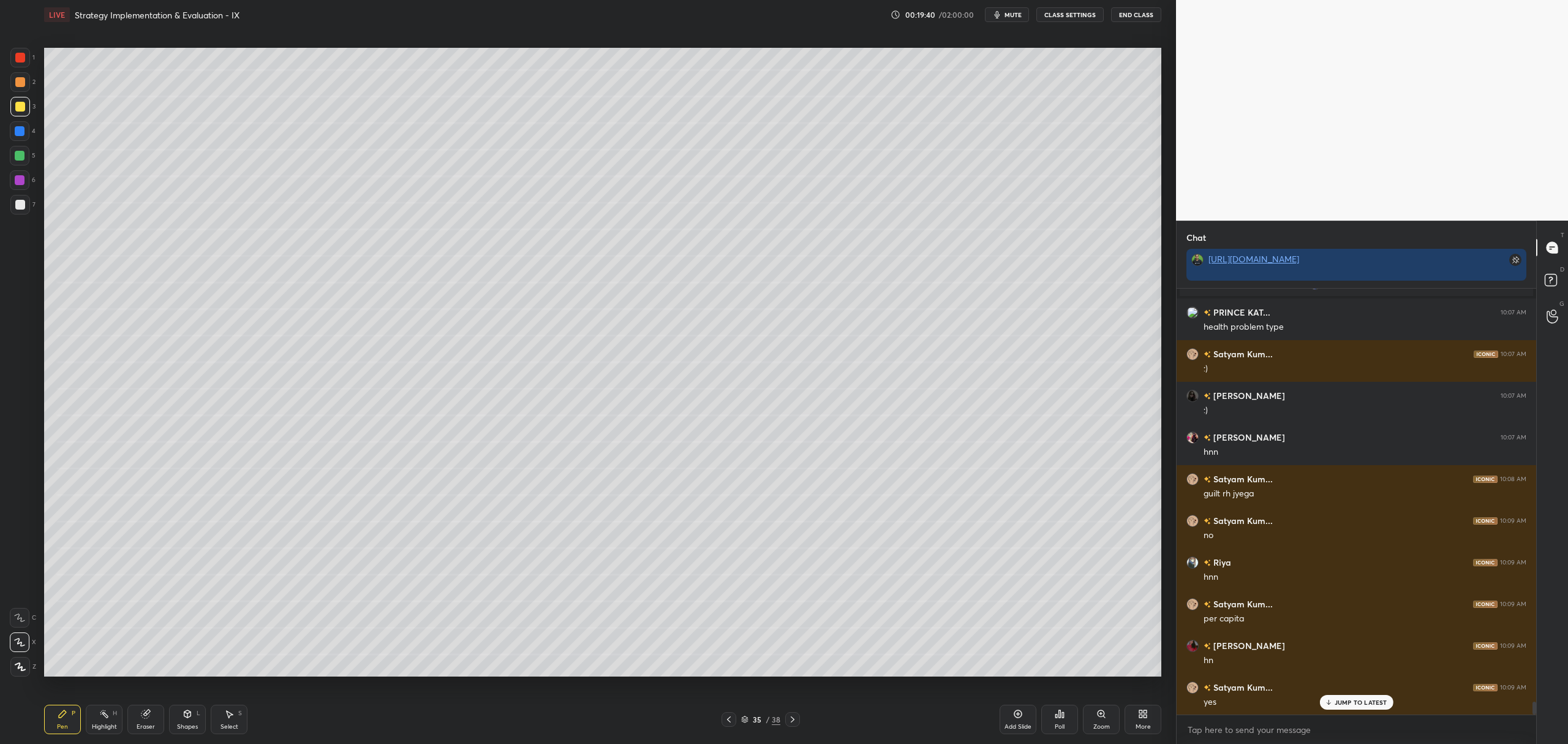
click at [19, 207] on div at bounding box center [20, 205] width 10 height 10
click at [189, 716] on icon at bounding box center [187, 714] width 6 height 7
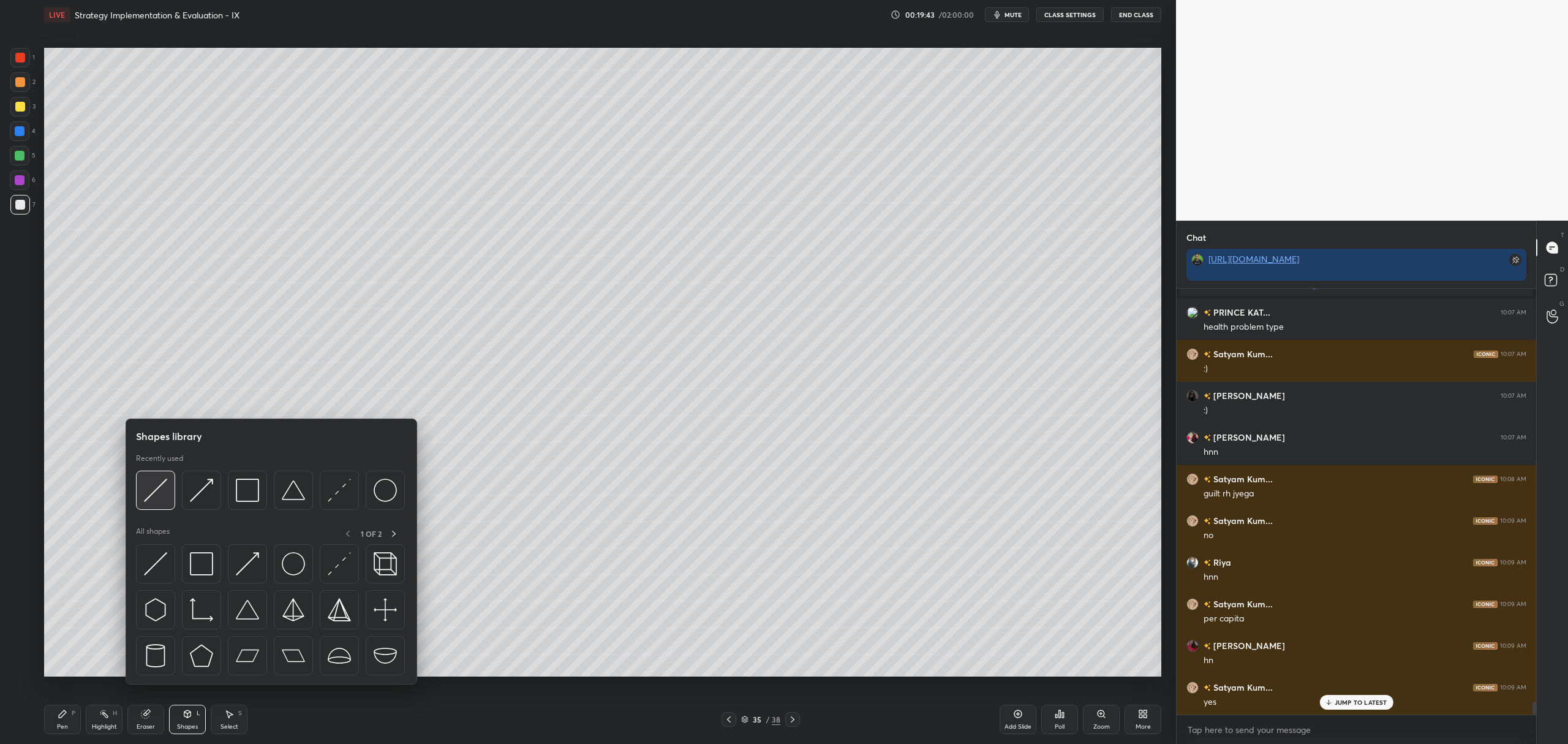
click at [158, 493] on img at bounding box center [155, 490] width 23 height 23
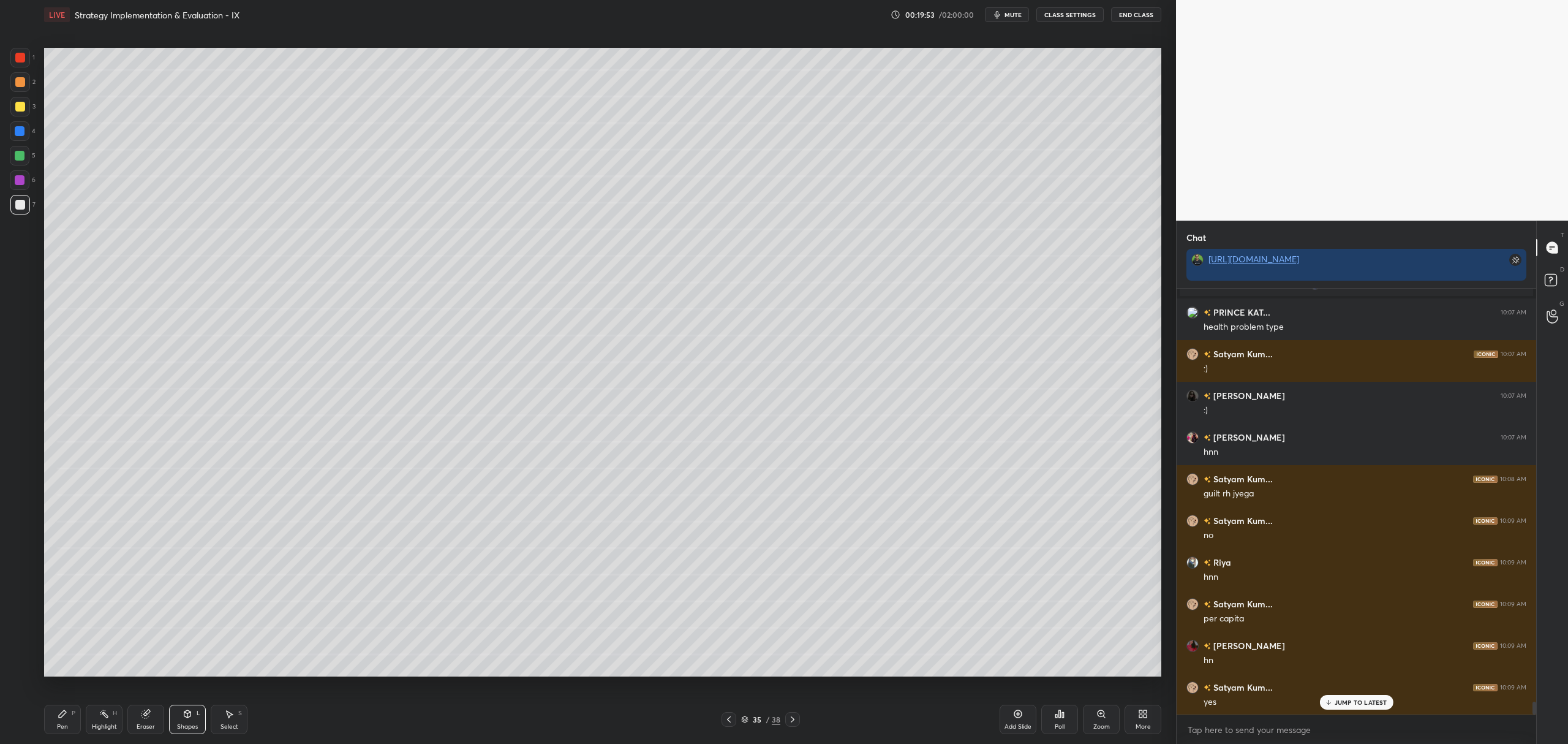
click at [16, 106] on div at bounding box center [20, 107] width 10 height 10
click at [22, 157] on div at bounding box center [19, 156] width 10 height 10
click at [77, 717] on div "Pen P" at bounding box center [62, 719] width 37 height 30
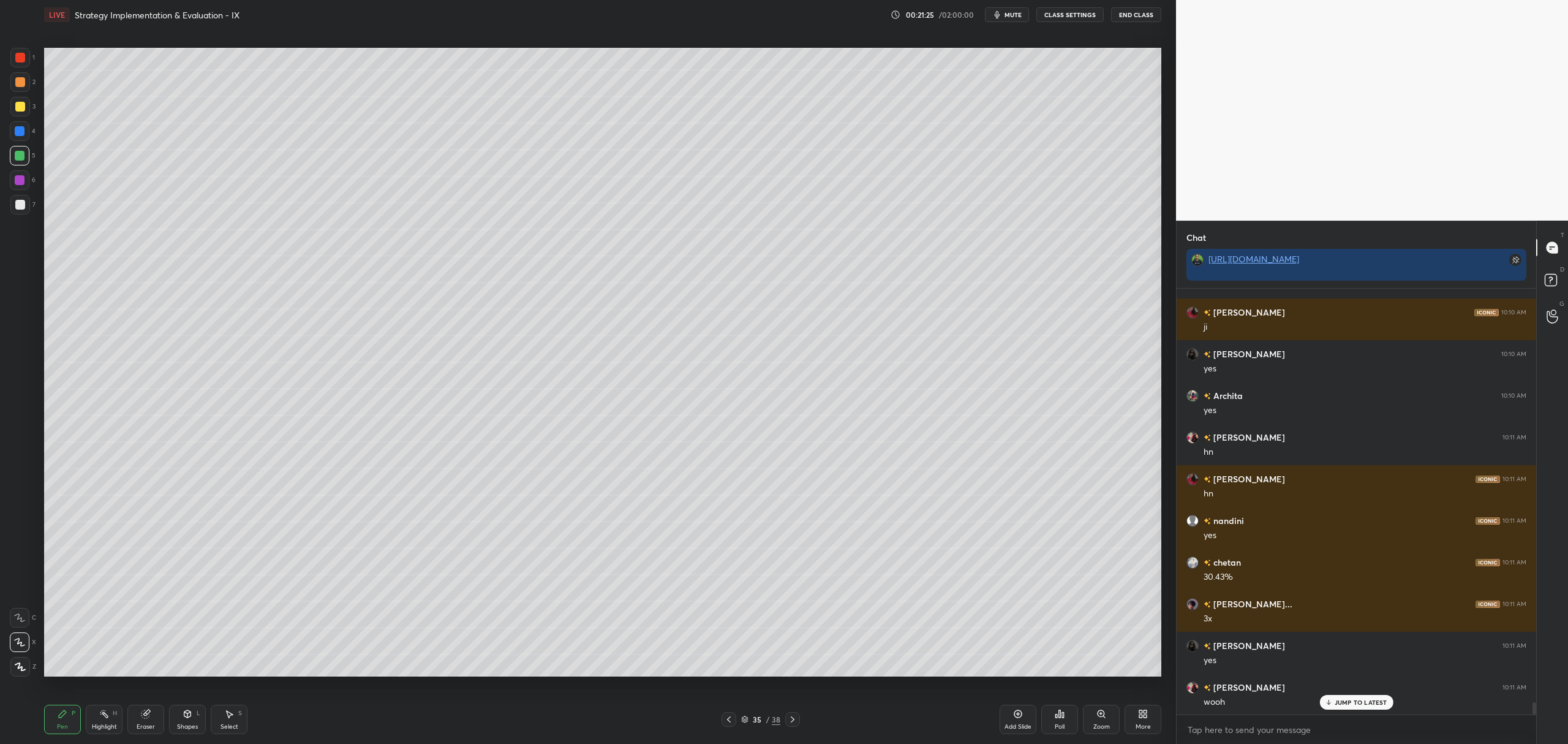
scroll to position [14362, 0]
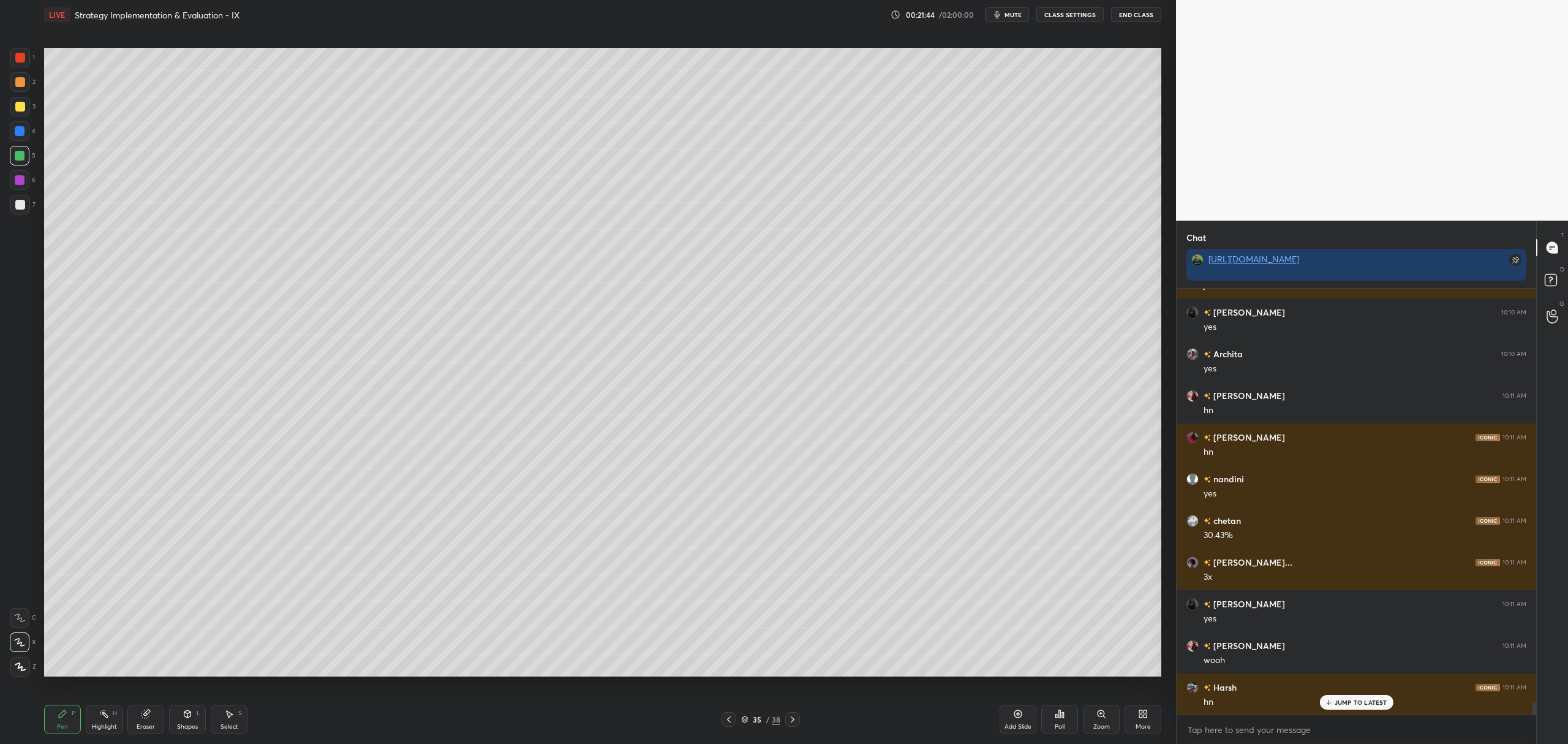
click at [17, 76] on div at bounding box center [19, 82] width 19 height 20
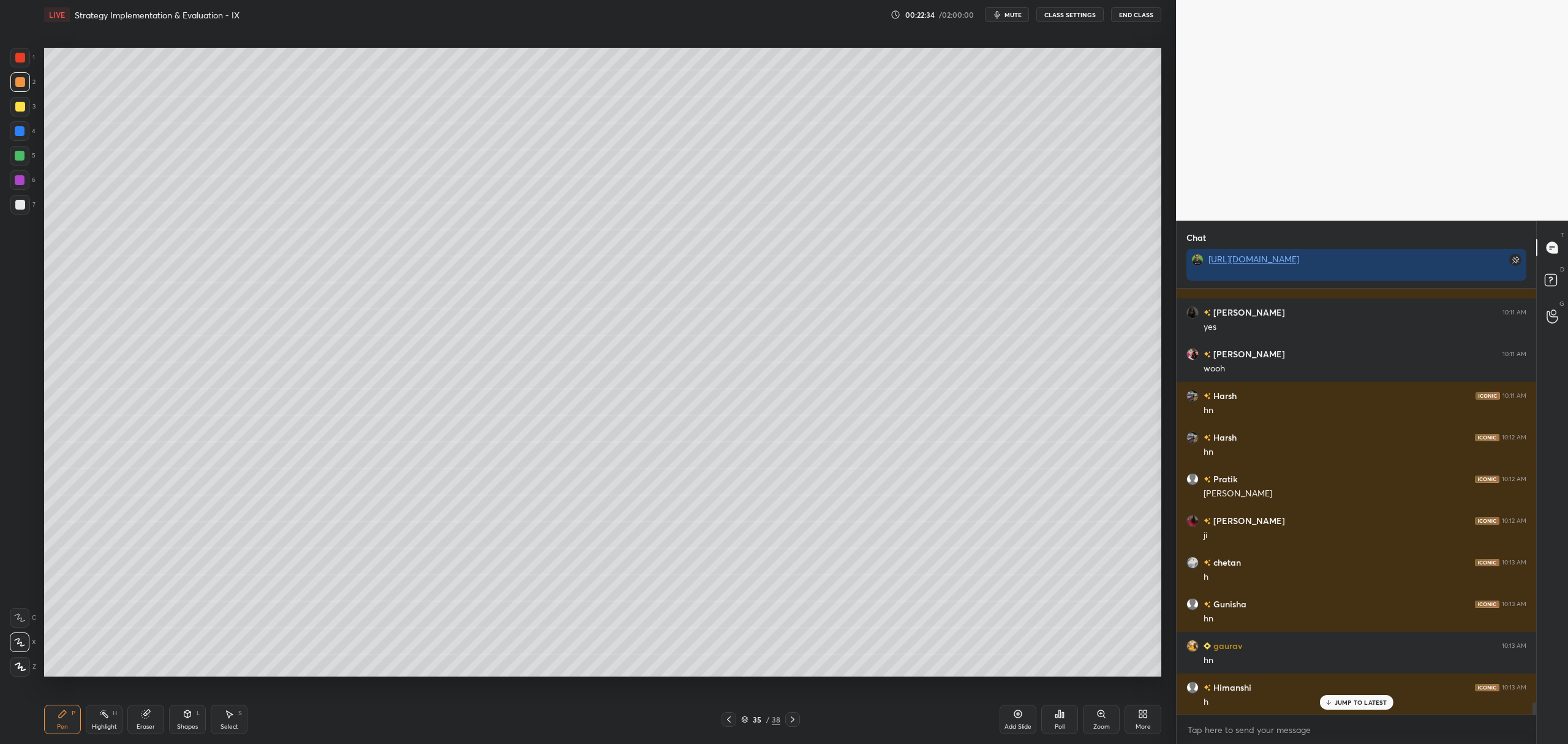
scroll to position [14737, 0]
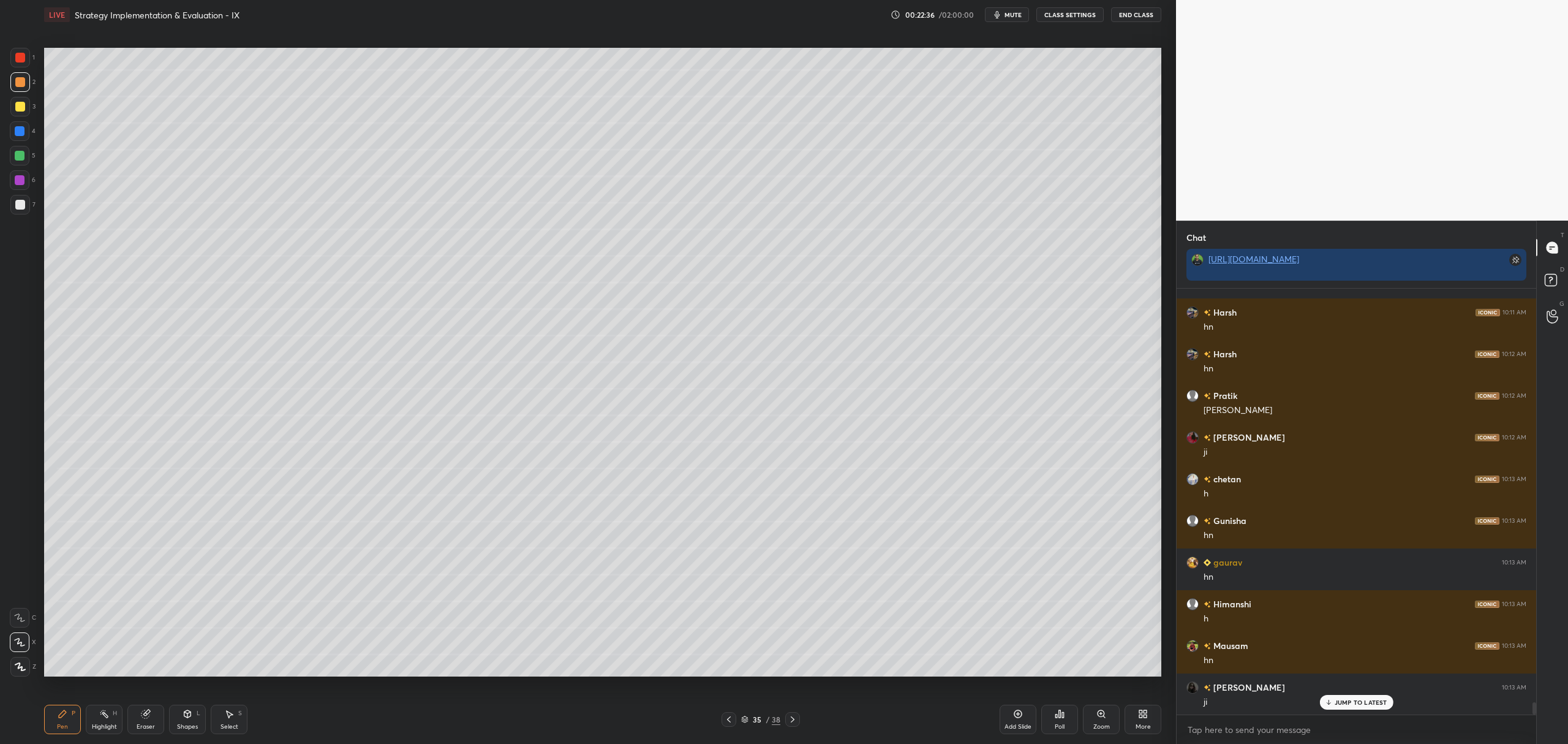
click at [25, 137] on div at bounding box center [19, 131] width 19 height 20
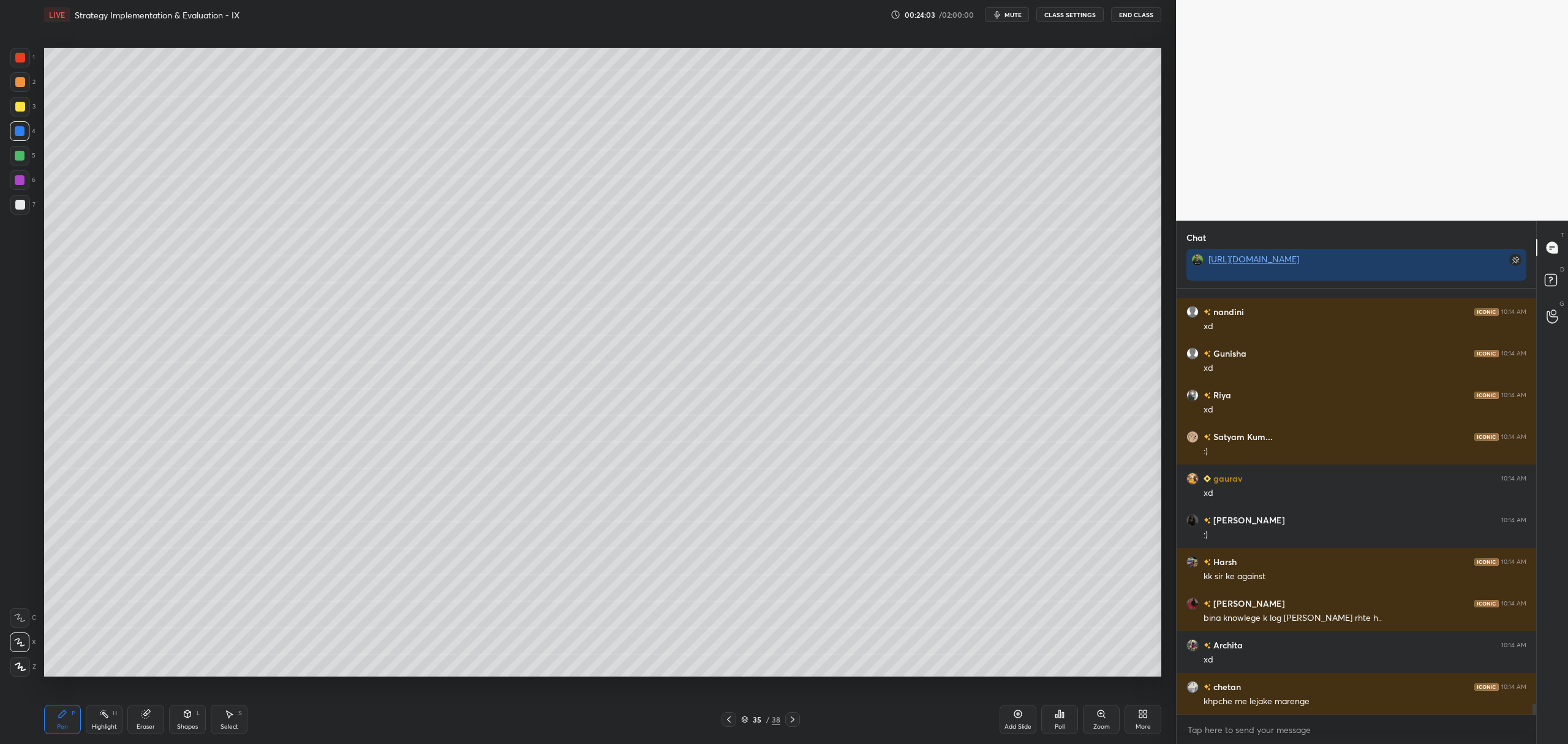
scroll to position [16166, 0]
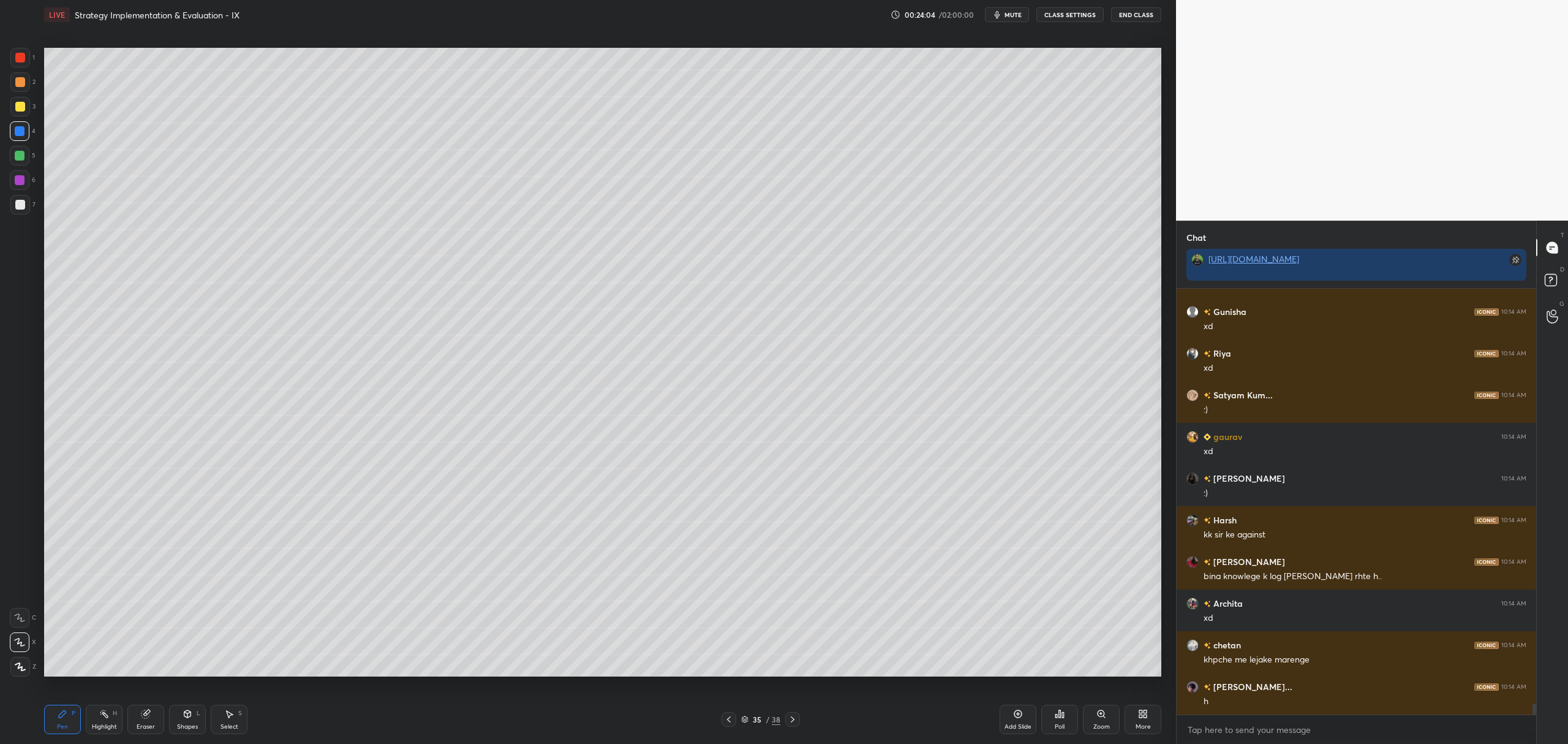
click at [28, 184] on div at bounding box center [19, 180] width 19 height 20
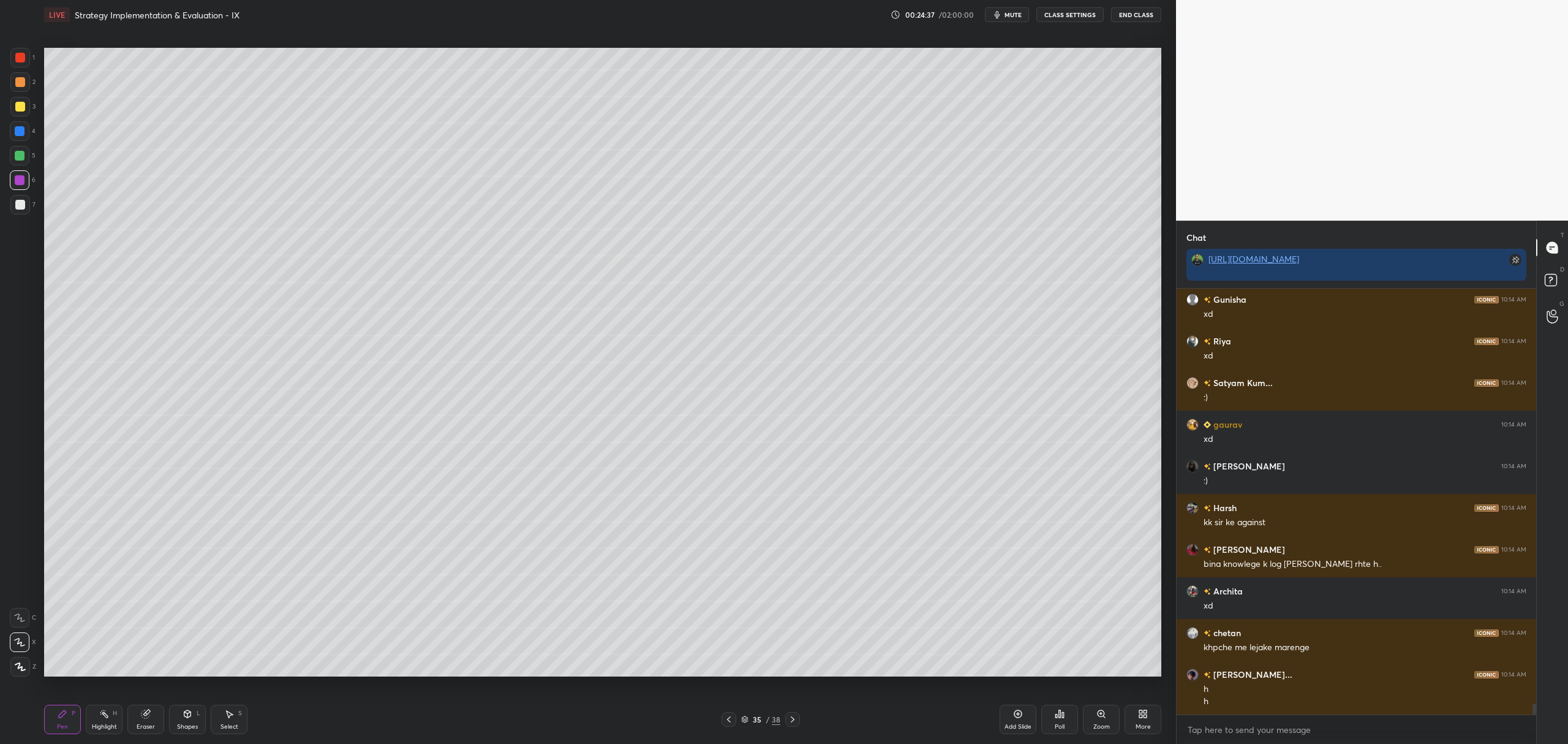
click at [790, 723] on icon at bounding box center [793, 719] width 10 height 10
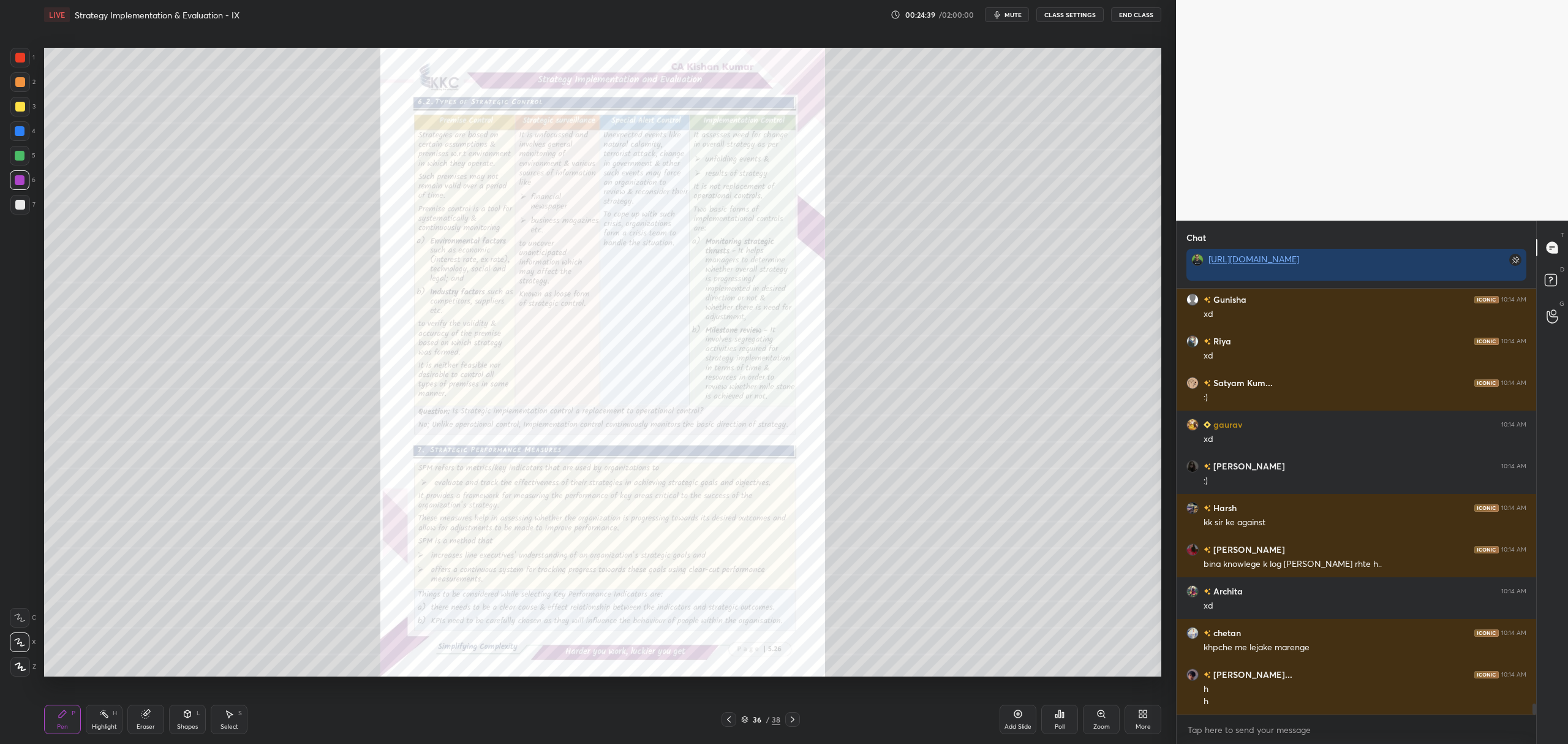
click at [1103, 714] on icon at bounding box center [1100, 713] width 6 height 7
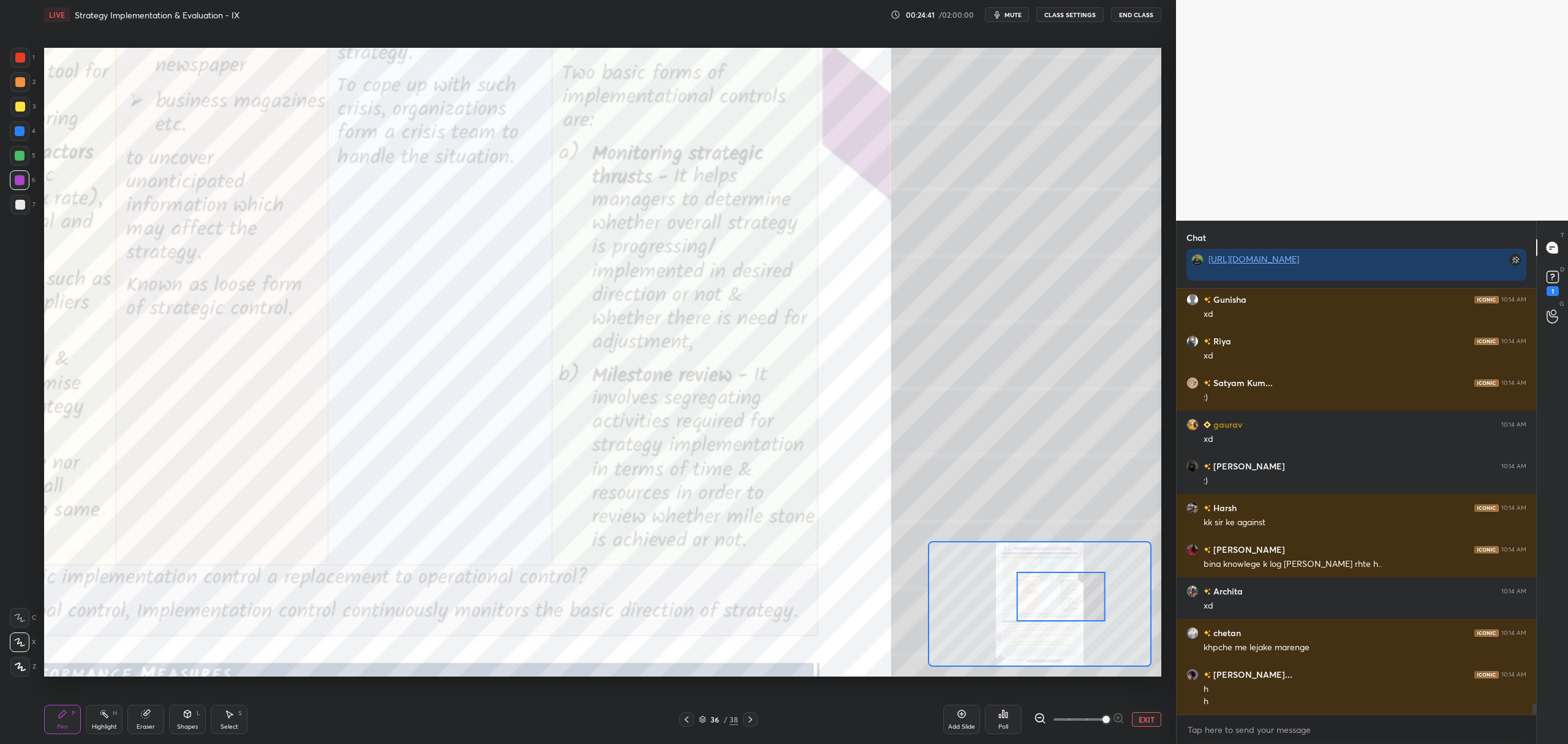
scroll to position [16230, 0]
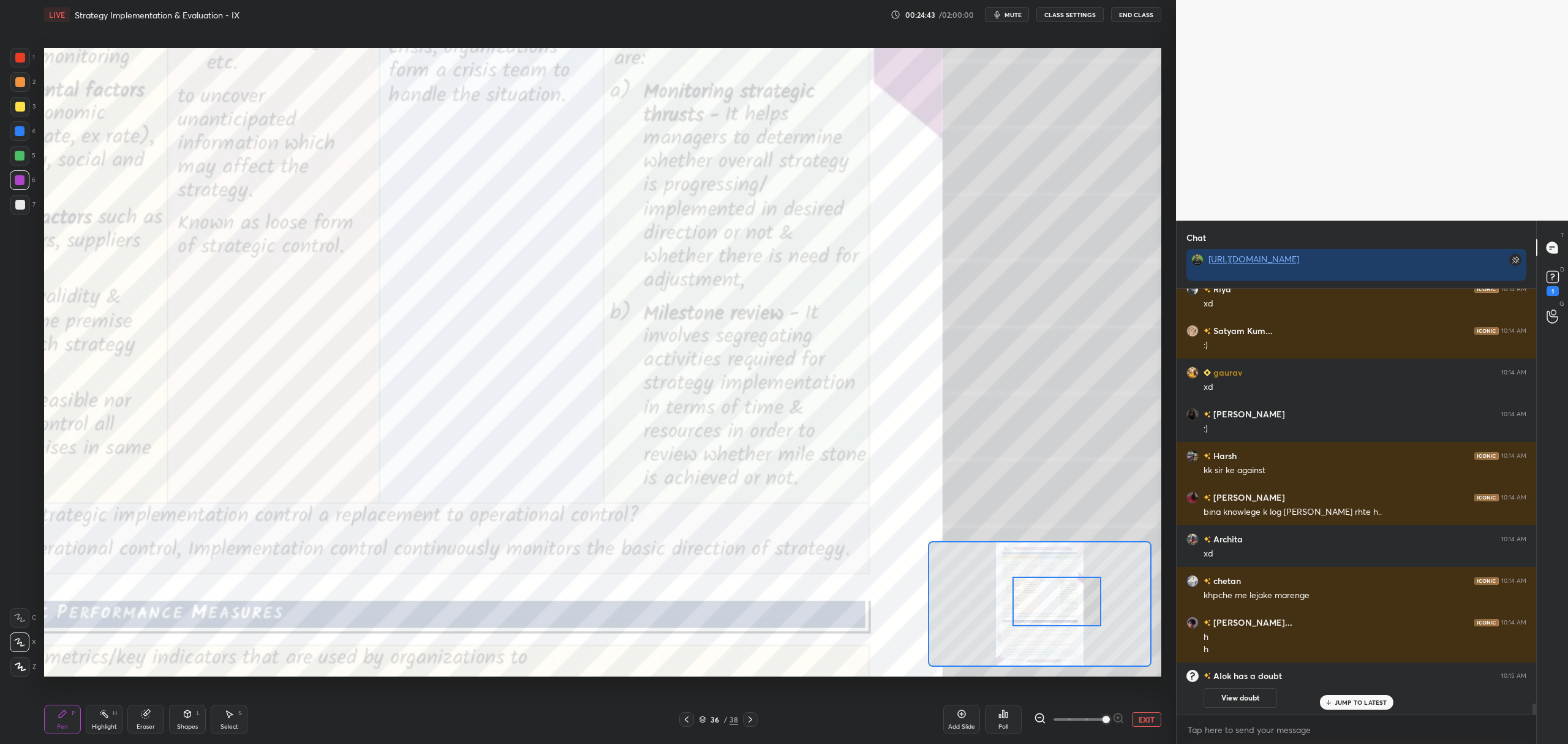
click at [19, 58] on div at bounding box center [20, 58] width 10 height 10
click at [0, 613] on div "1 2 3 4 5 6 7 C X Z C X Z E E Erase all H H" at bounding box center [19, 362] width 39 height 629
click at [20, 610] on div at bounding box center [19, 618] width 19 height 20
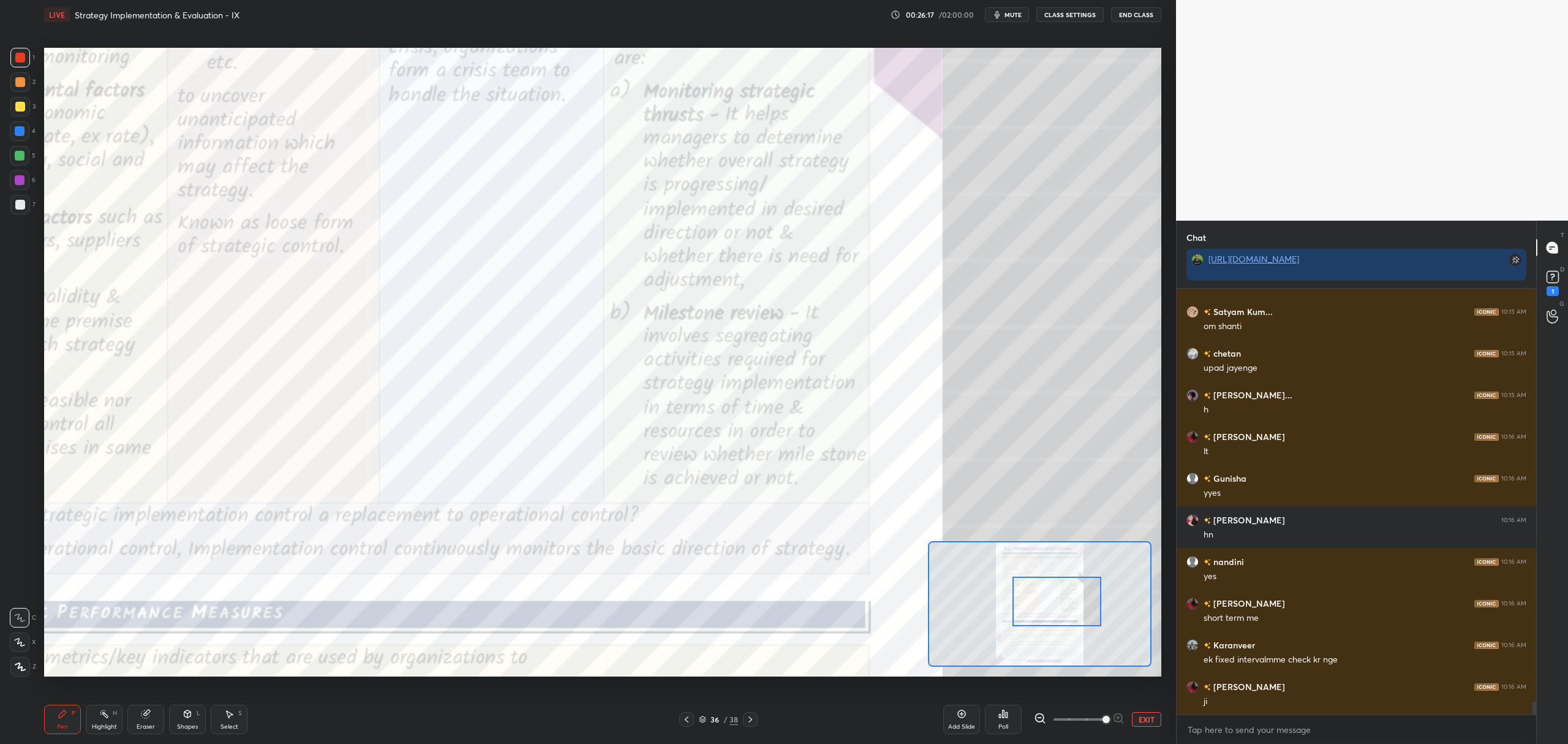
scroll to position [13906, 0]
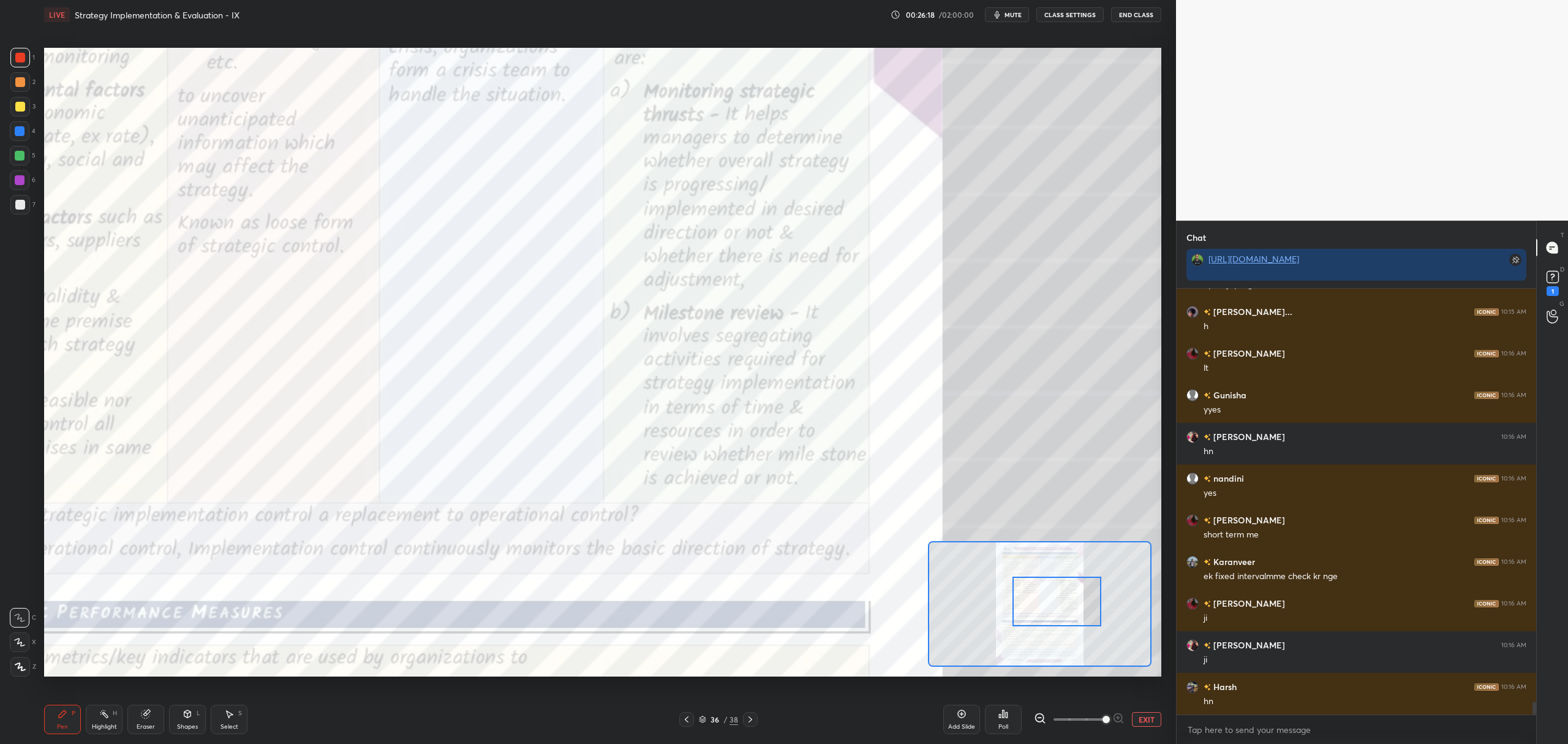
click at [1142, 721] on button "EXIT" at bounding box center [1146, 719] width 30 height 14
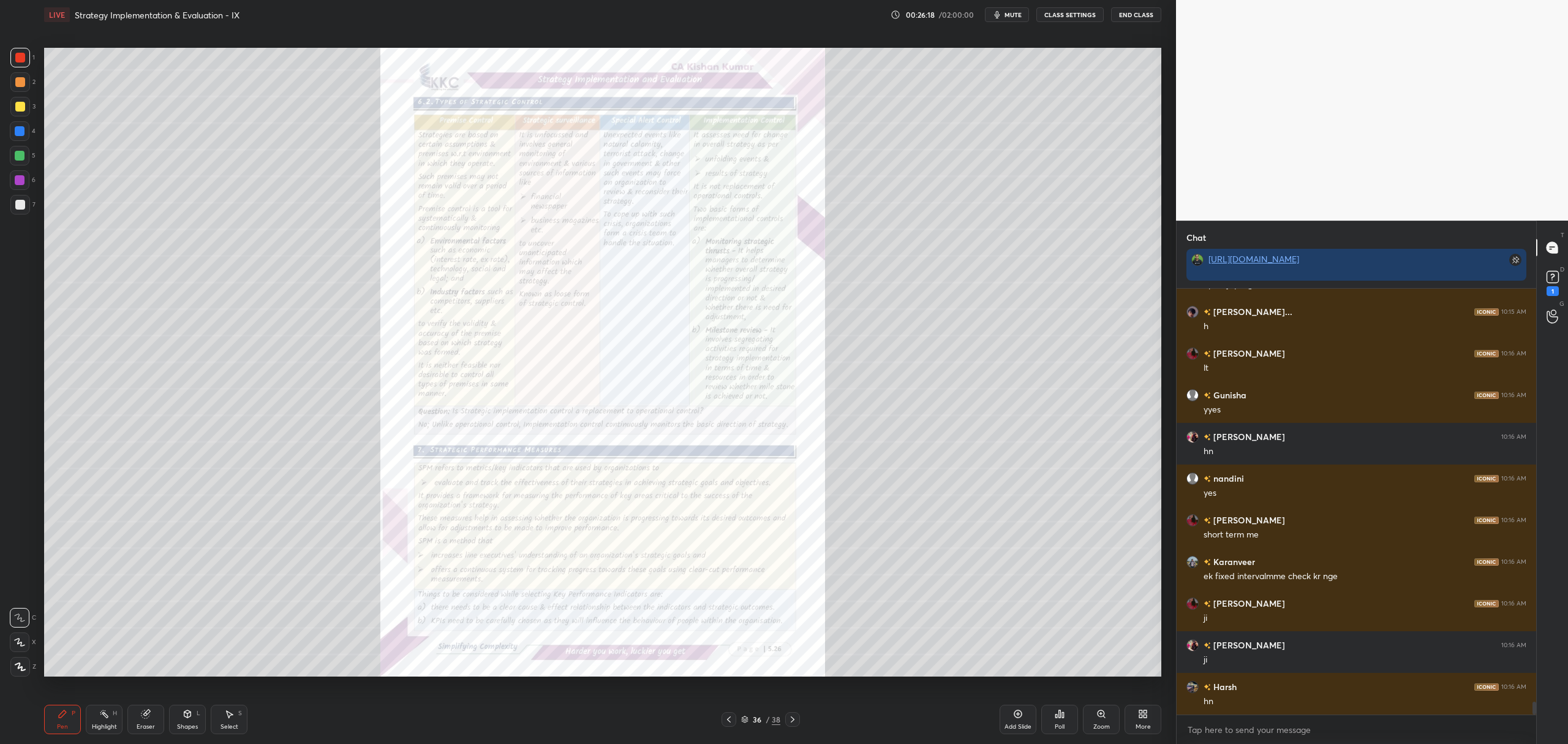
scroll to position [13989, 0]
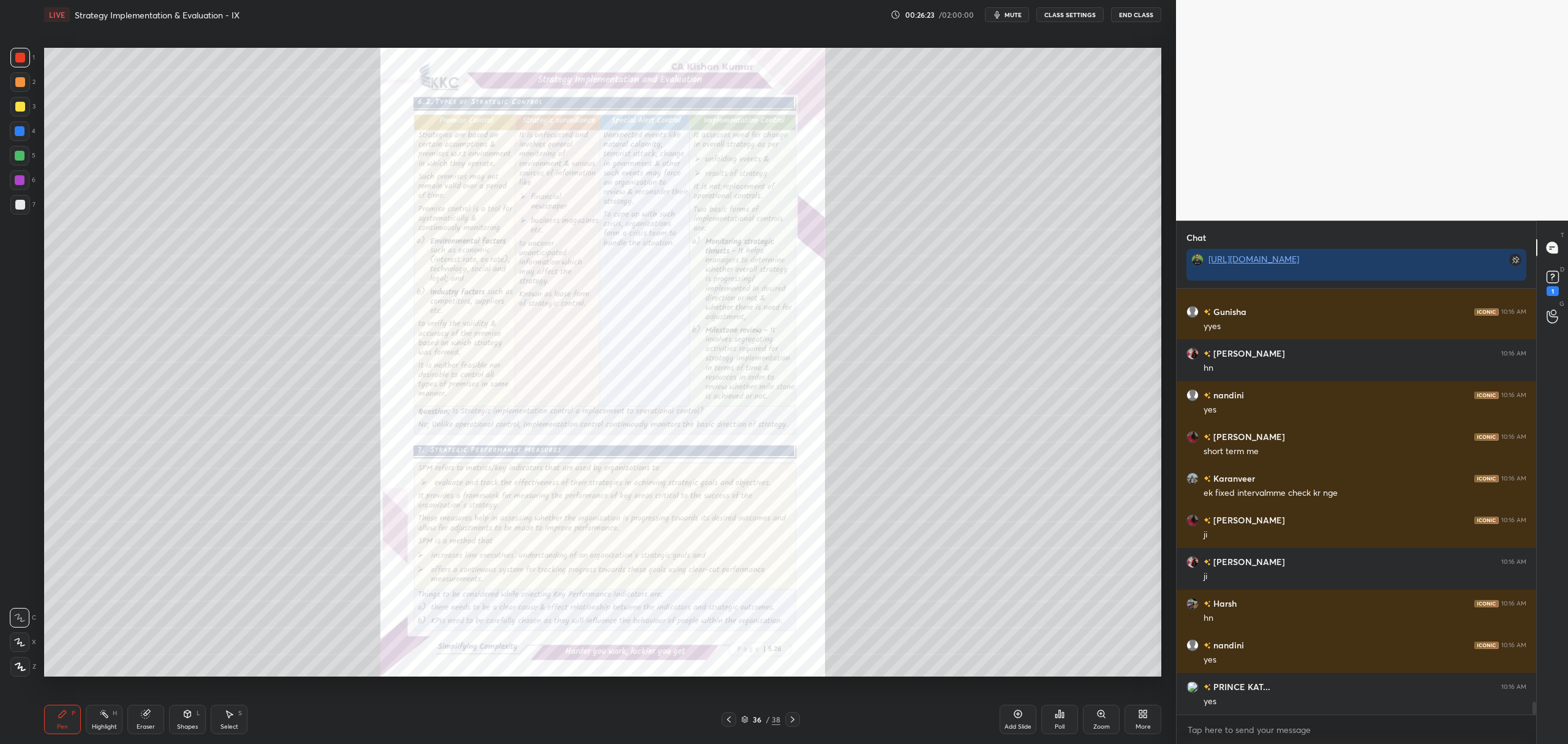
click at [729, 717] on icon at bounding box center [729, 719] width 10 height 10
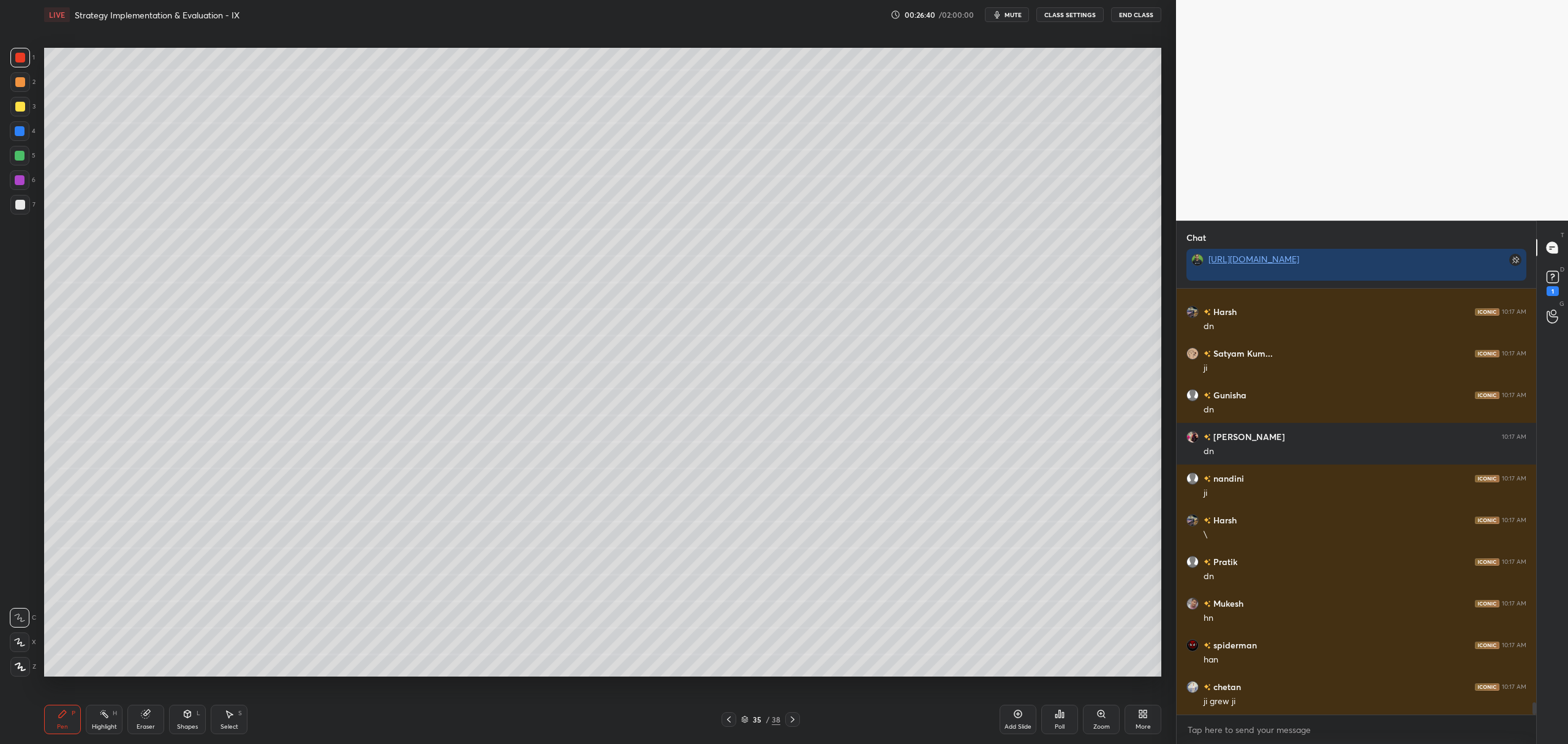
scroll to position [14530, 0]
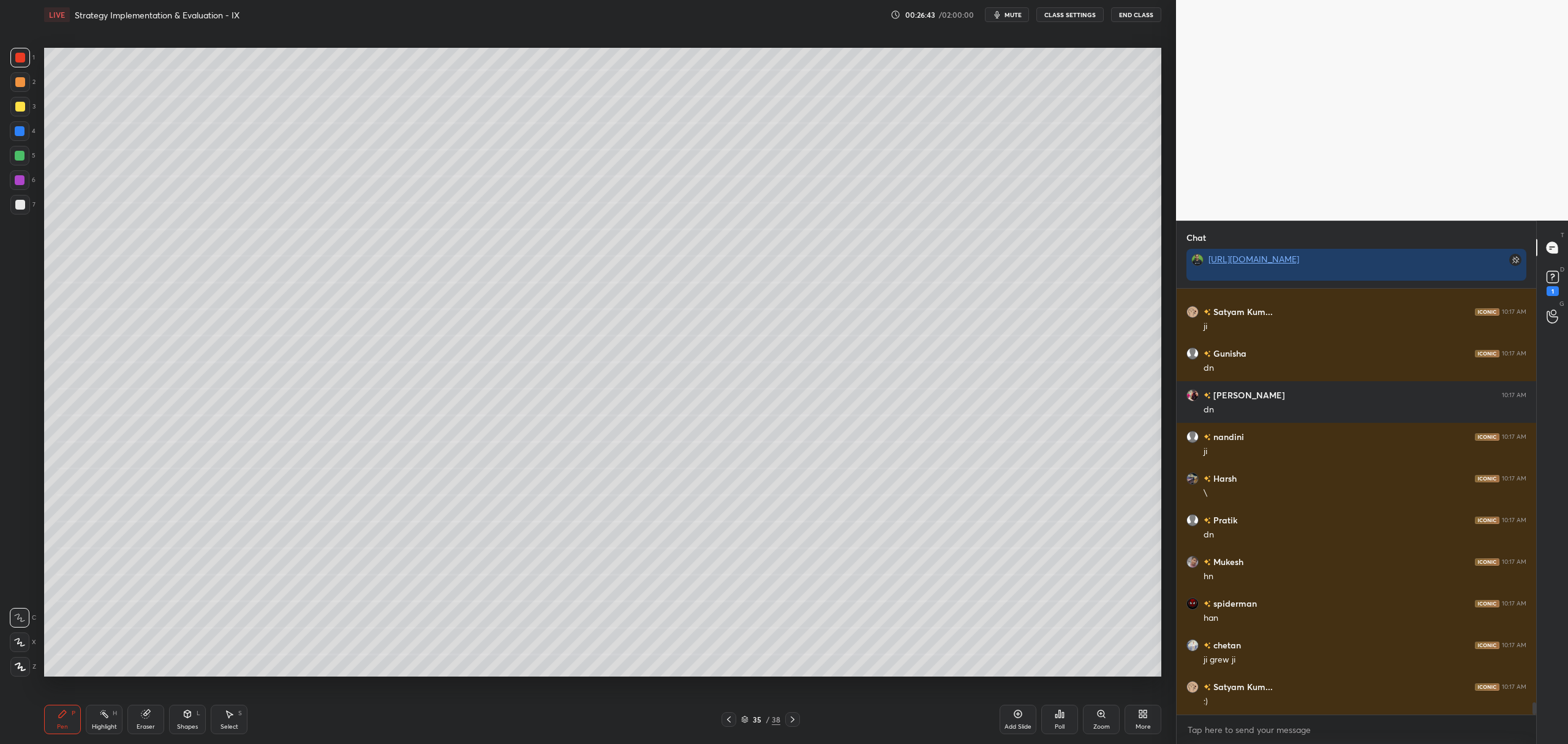
click at [13, 204] on div at bounding box center [19, 204] width 19 height 20
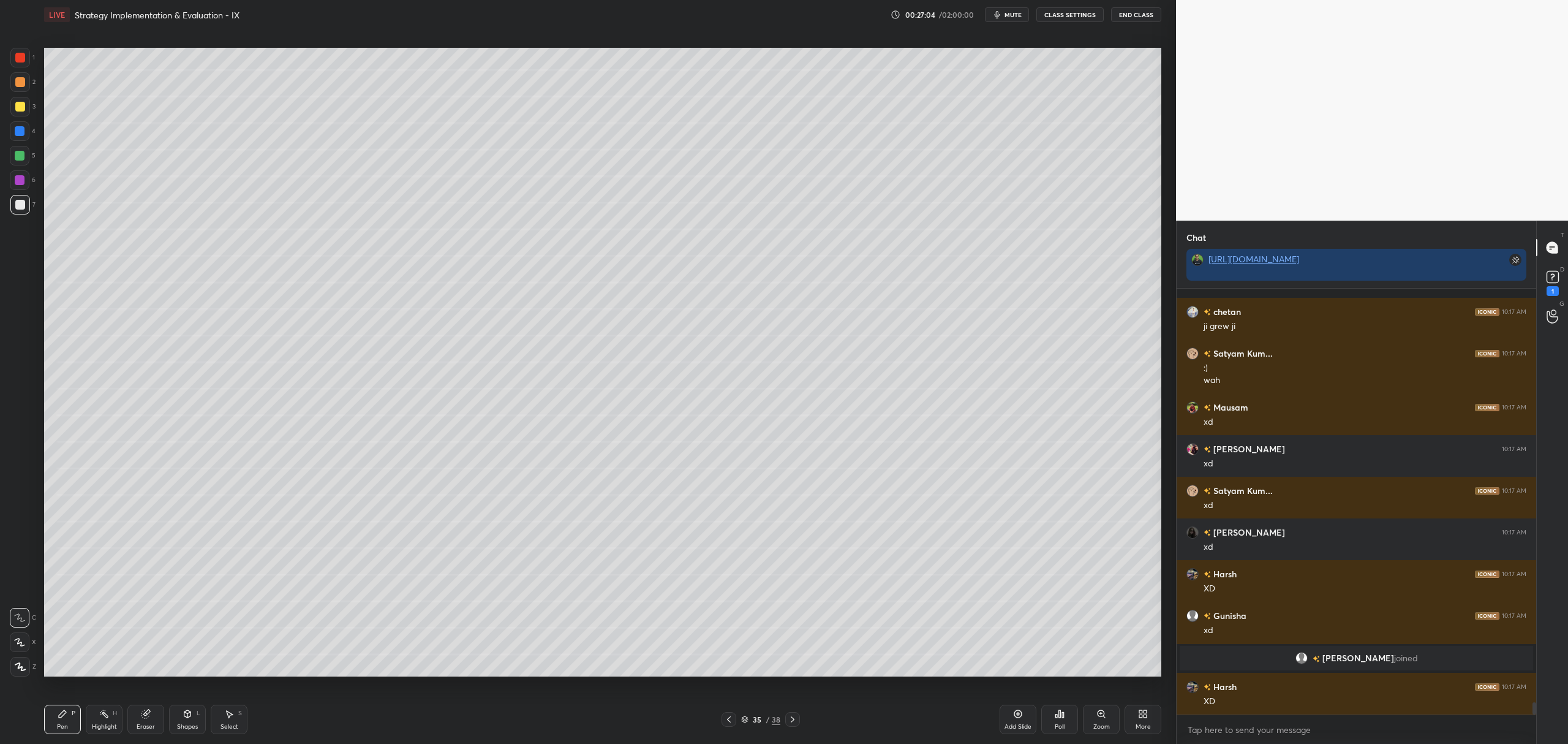
scroll to position [14528, 0]
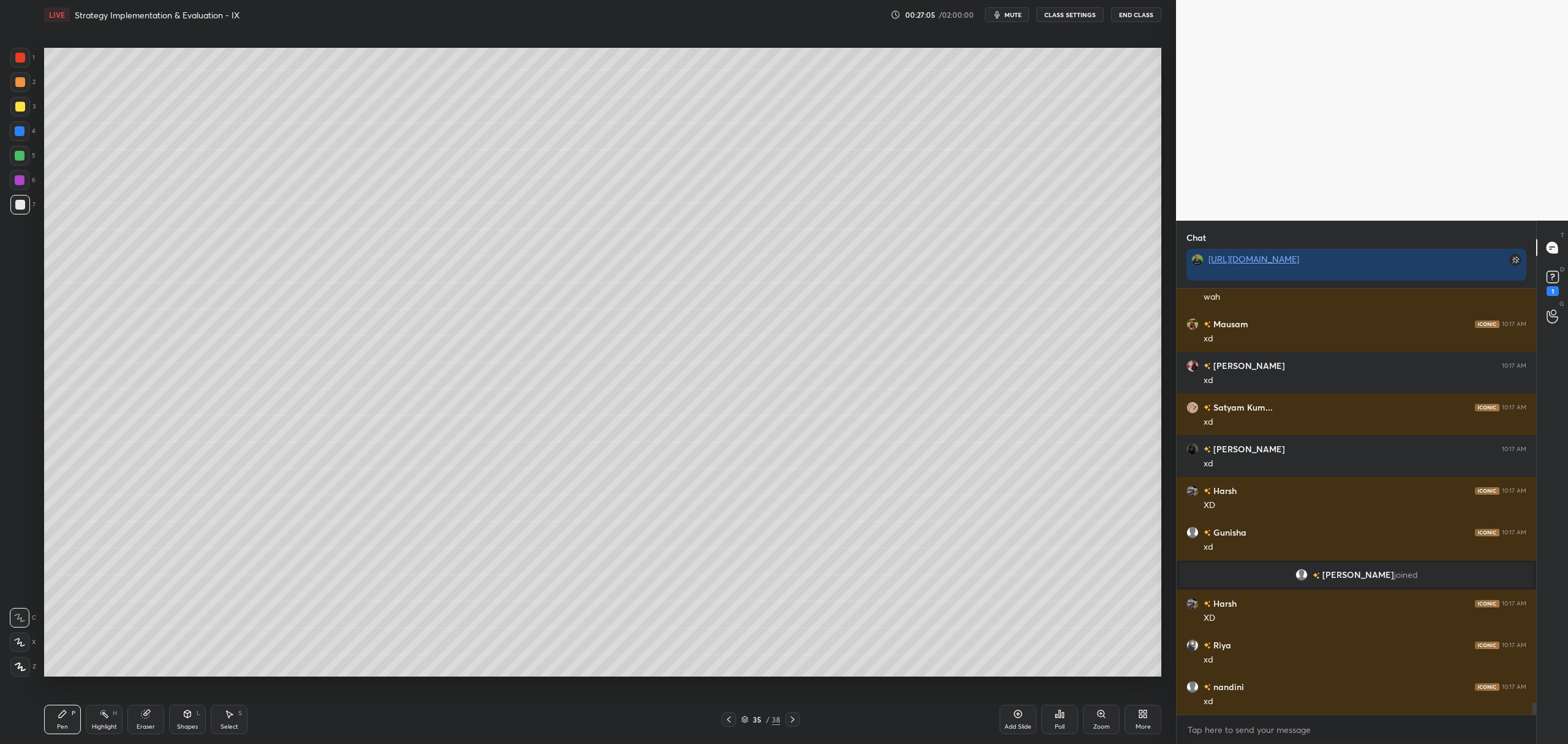
click at [1016, 712] on icon at bounding box center [1018, 714] width 10 height 10
click at [18, 108] on div at bounding box center [20, 107] width 10 height 10
click at [21, 637] on div at bounding box center [19, 642] width 19 height 20
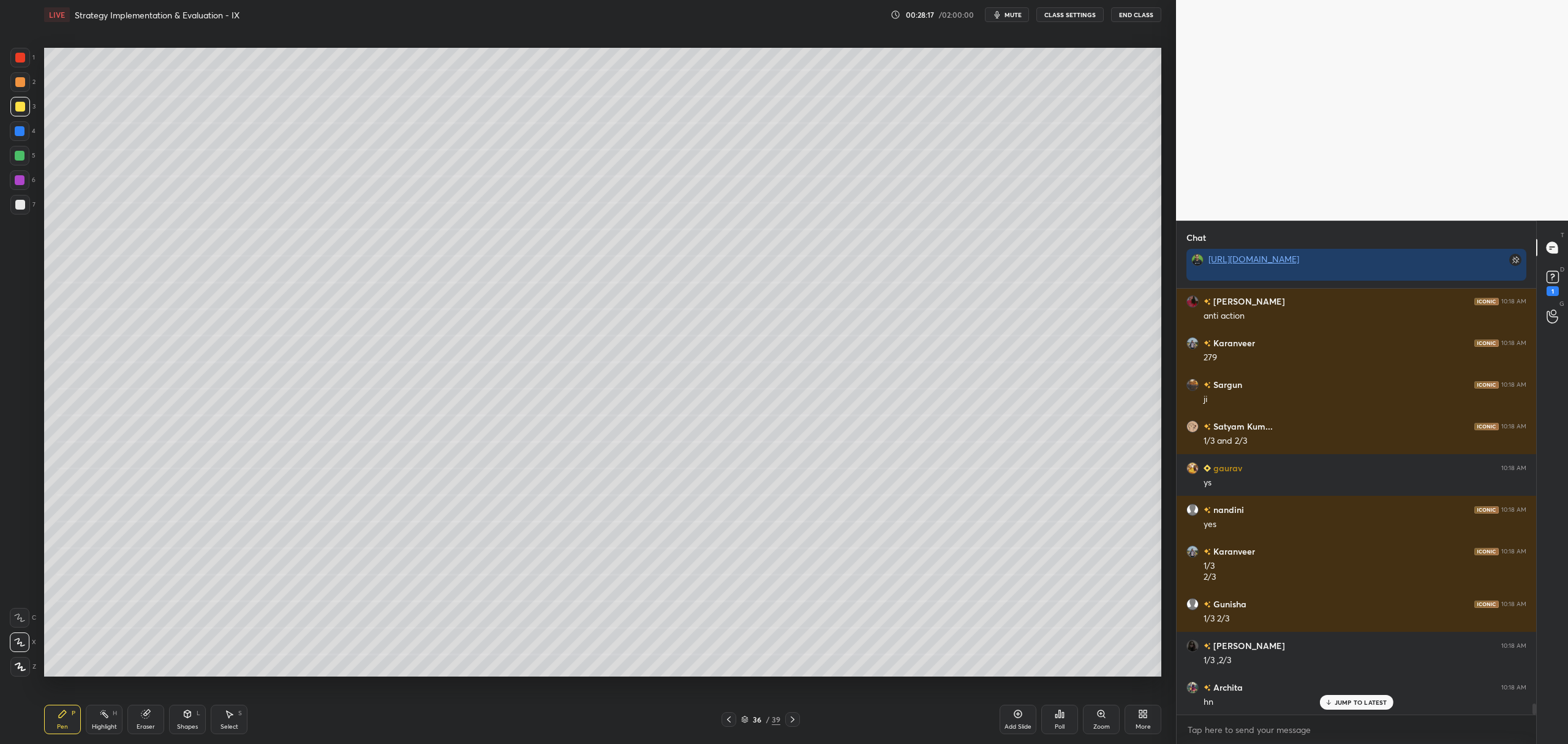
scroll to position [16414, 0]
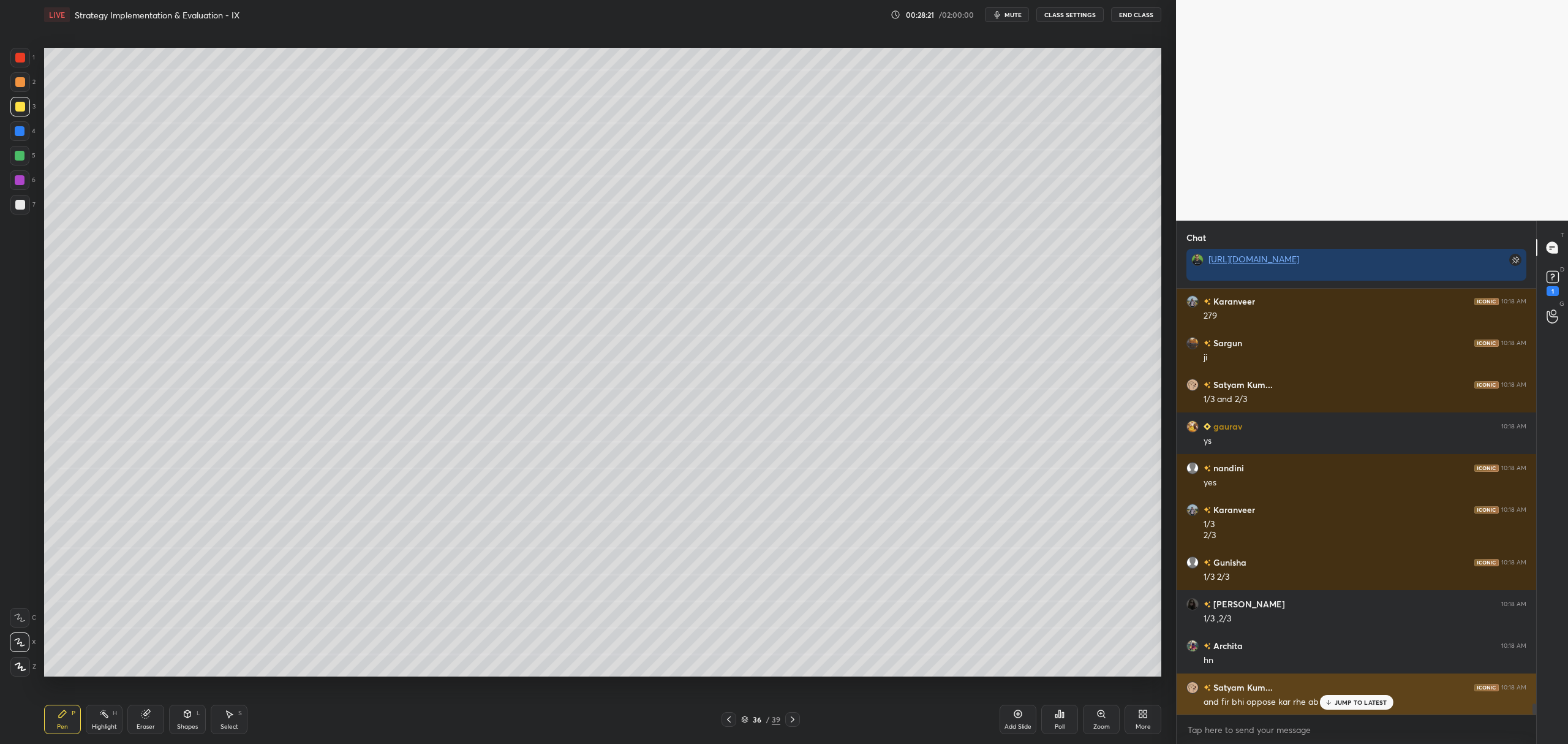
click at [1343, 701] on p "JUMP TO LATEST" at bounding box center [1361, 702] width 53 height 7
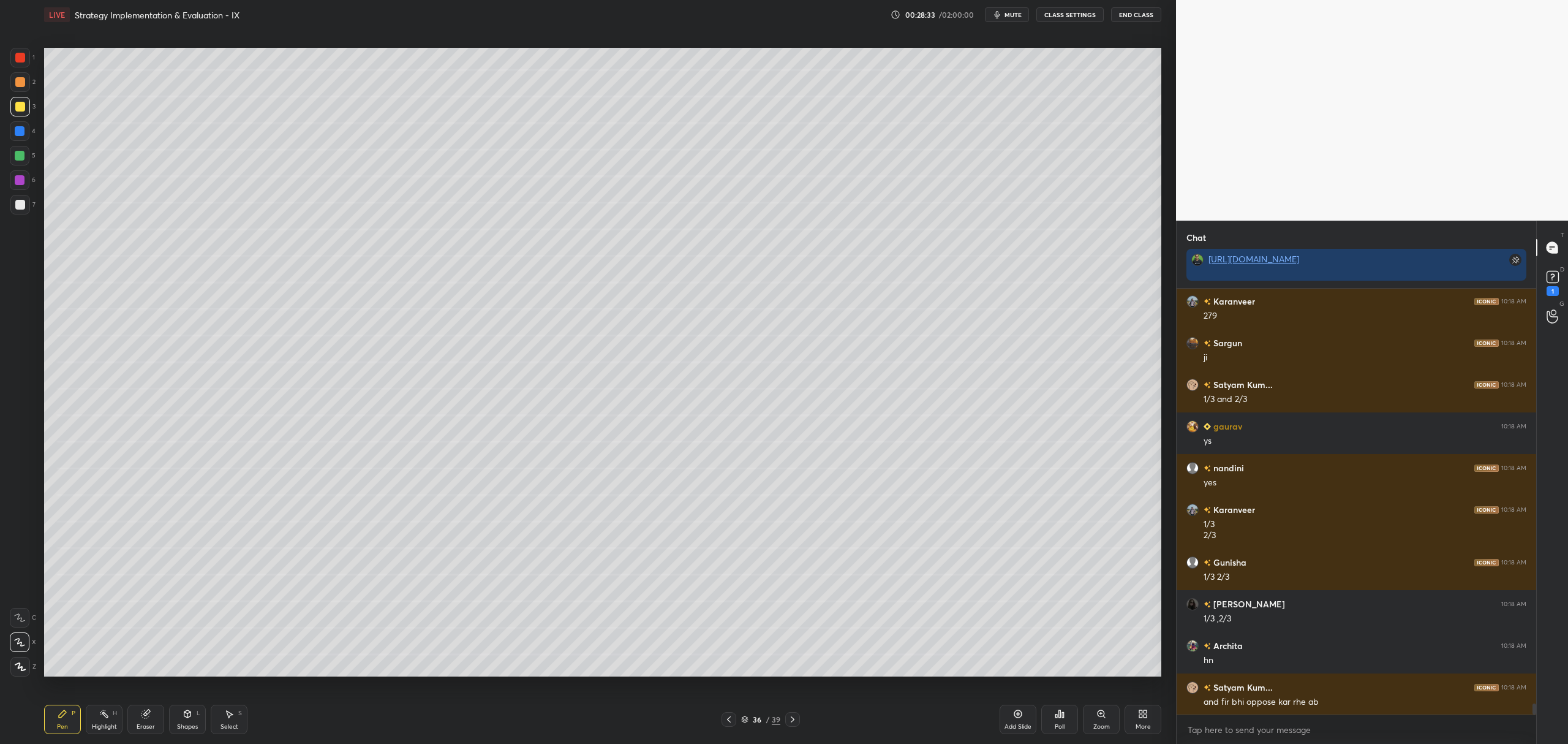
click at [27, 160] on div at bounding box center [19, 155] width 19 height 20
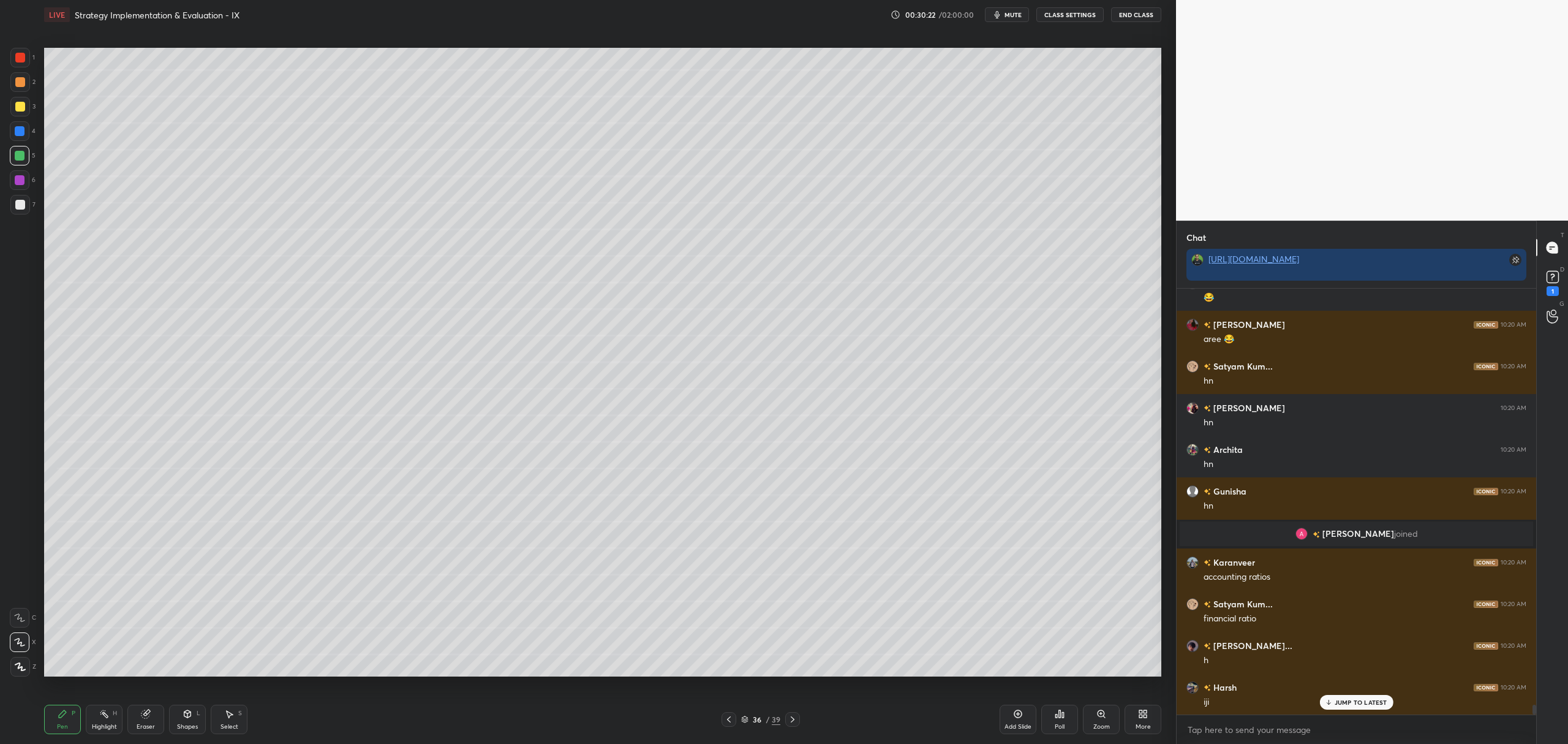
scroll to position [17610, 0]
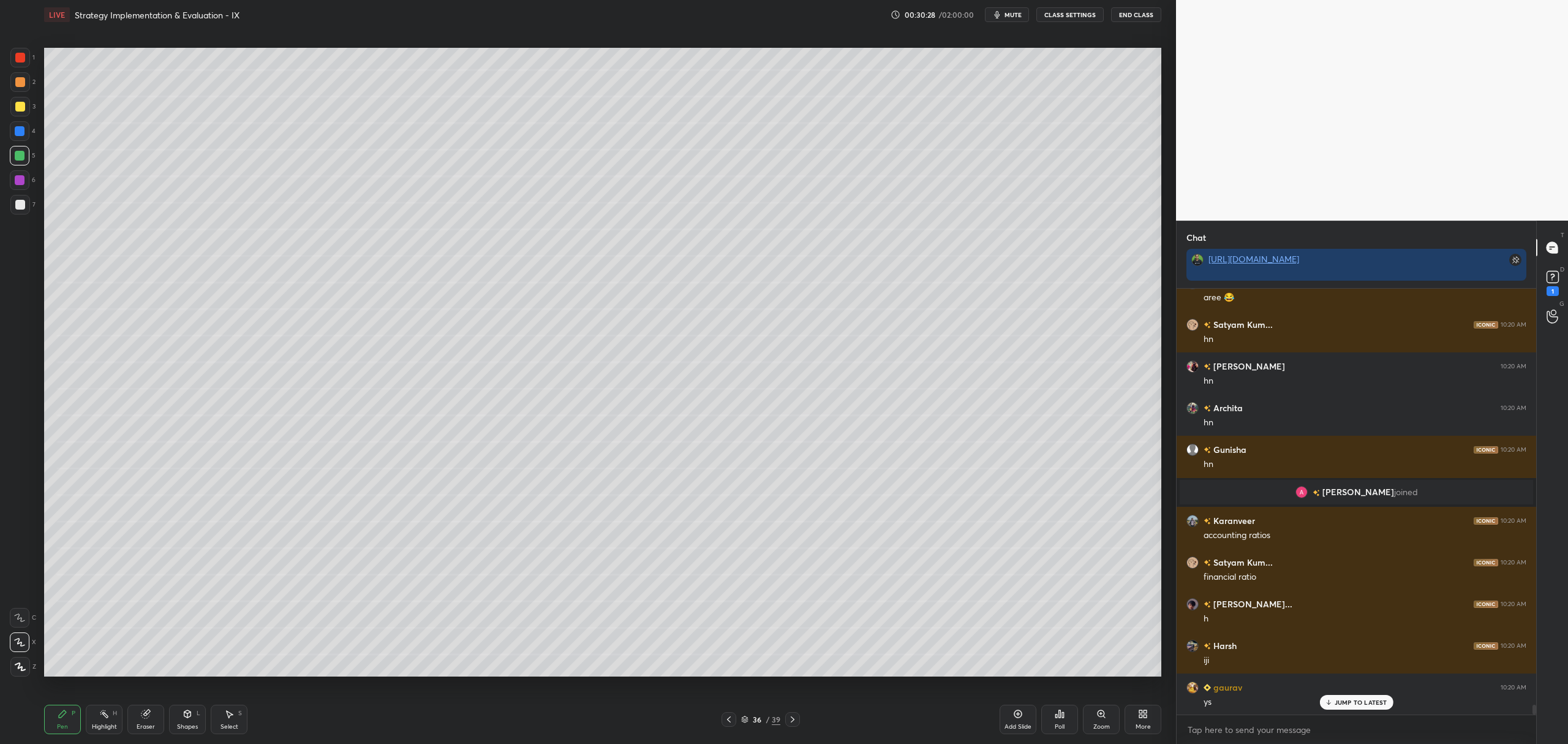
click at [19, 156] on div at bounding box center [19, 156] width 10 height 10
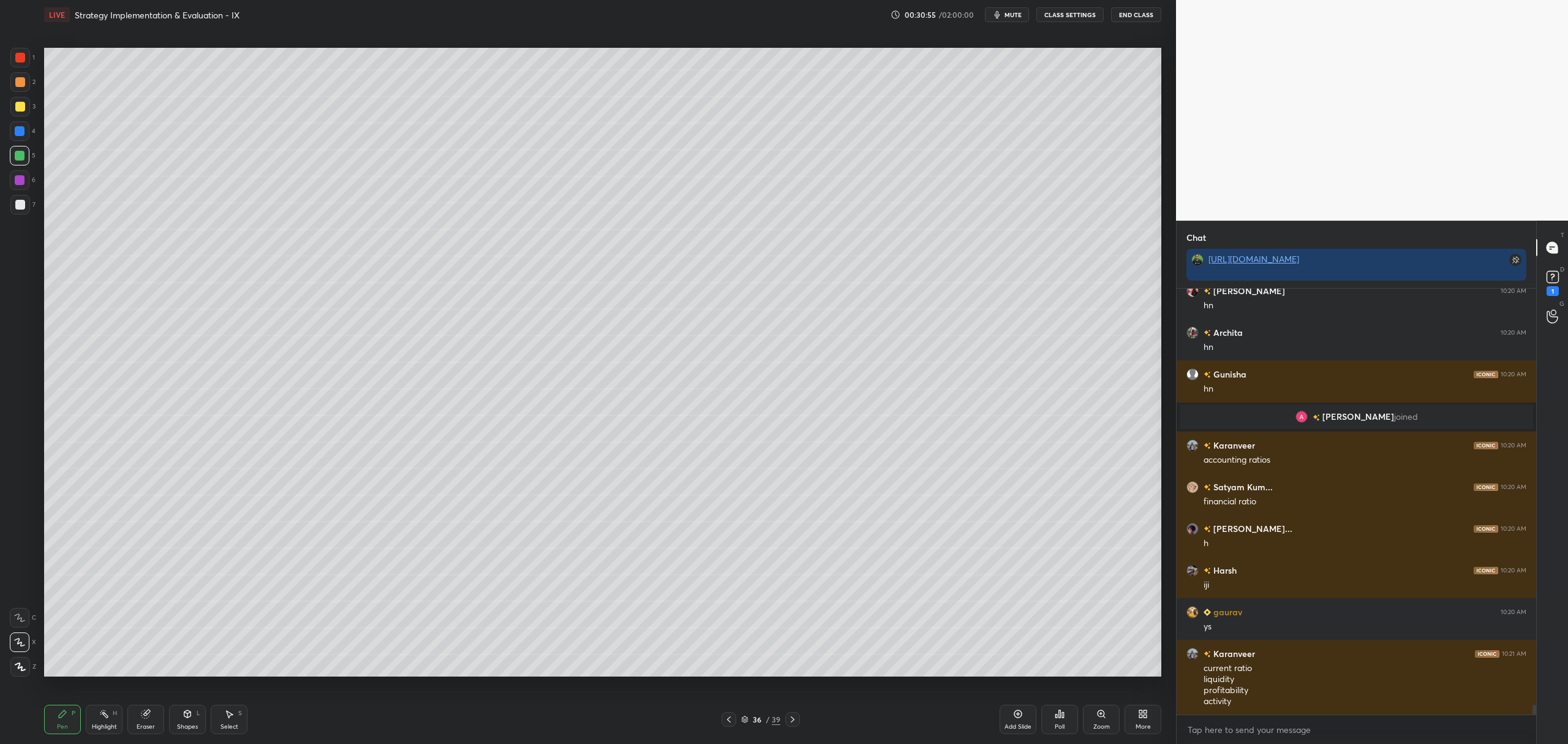
scroll to position [17727, 0]
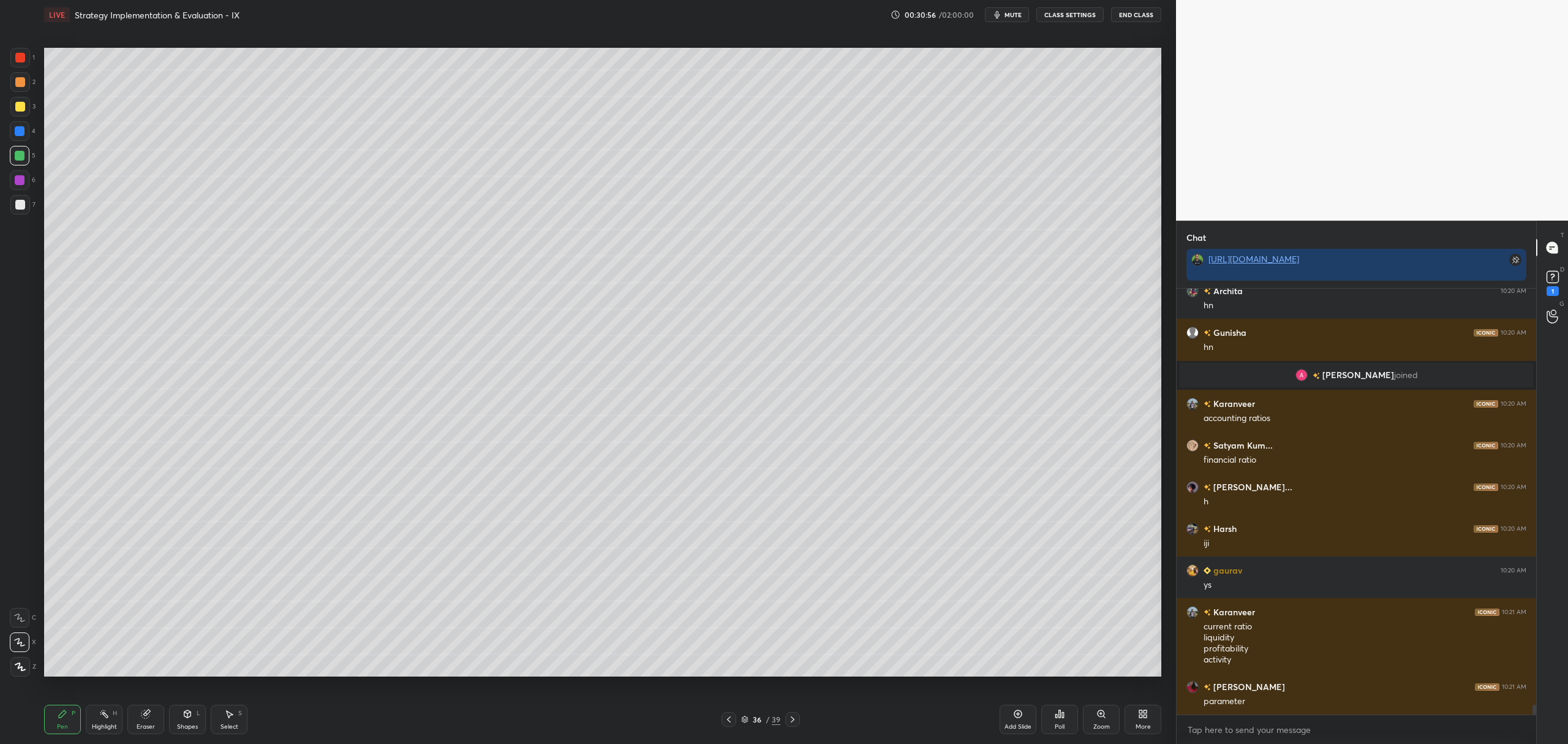
click at [25, 207] on div at bounding box center [19, 204] width 19 height 20
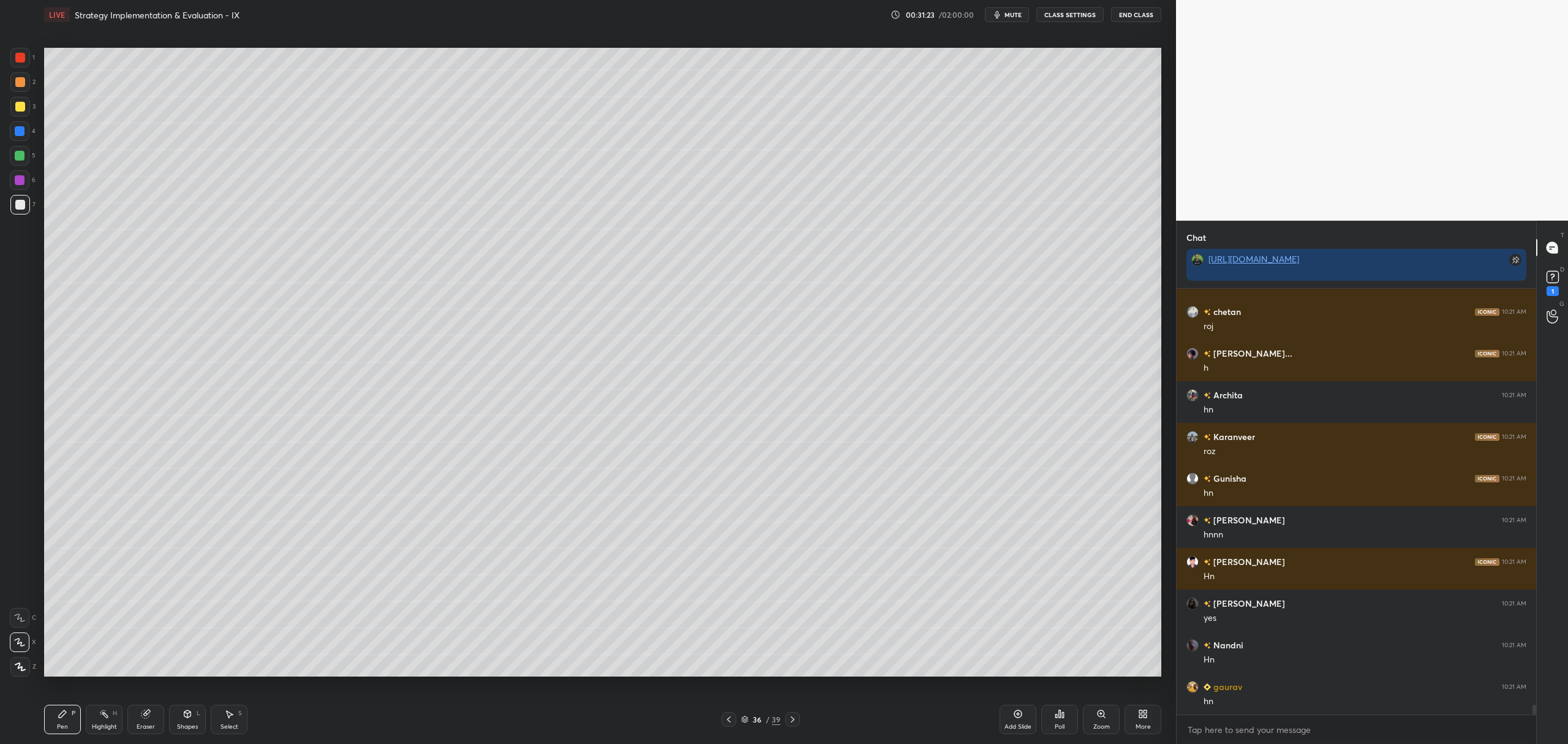
scroll to position [18352, 0]
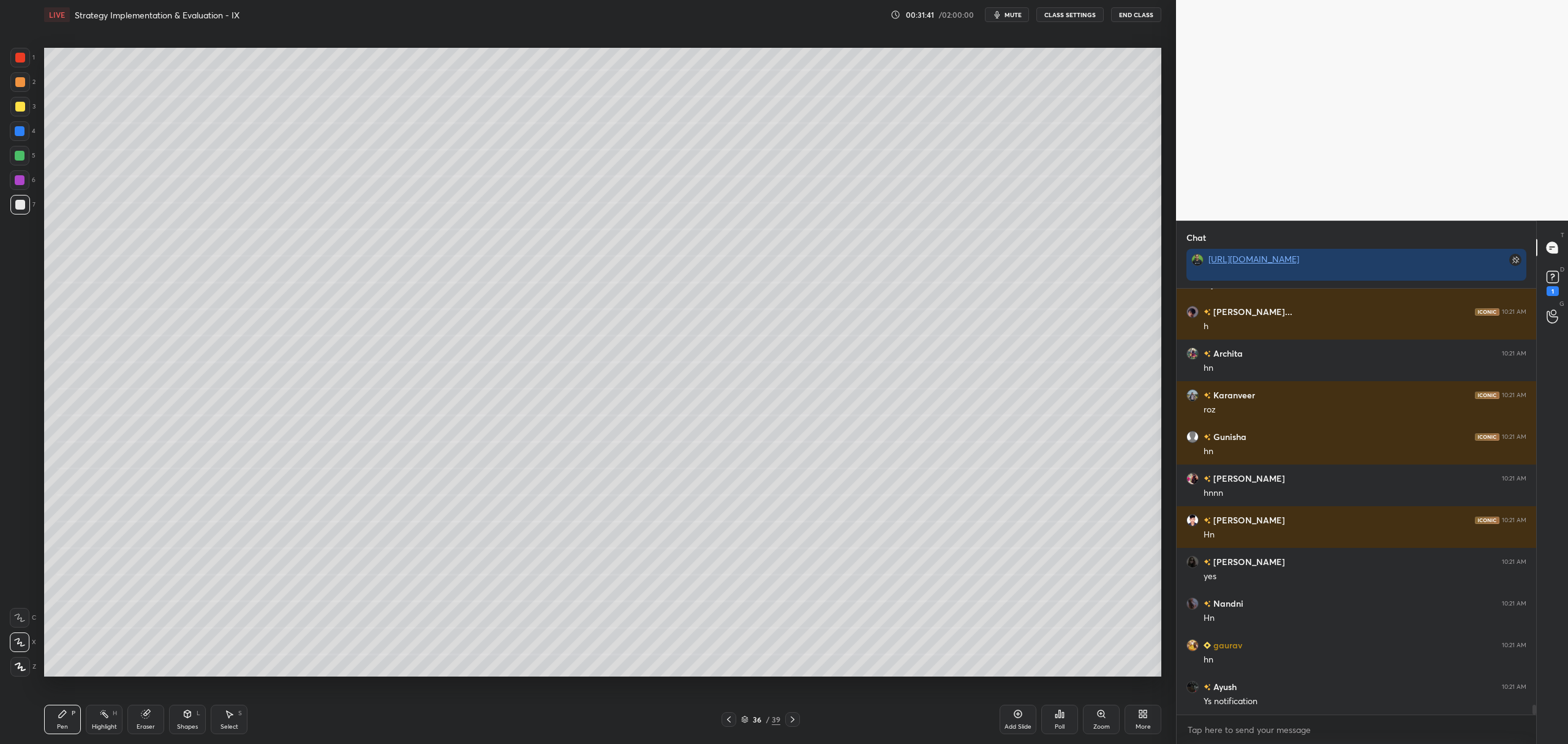
click at [18, 136] on div at bounding box center [19, 131] width 10 height 10
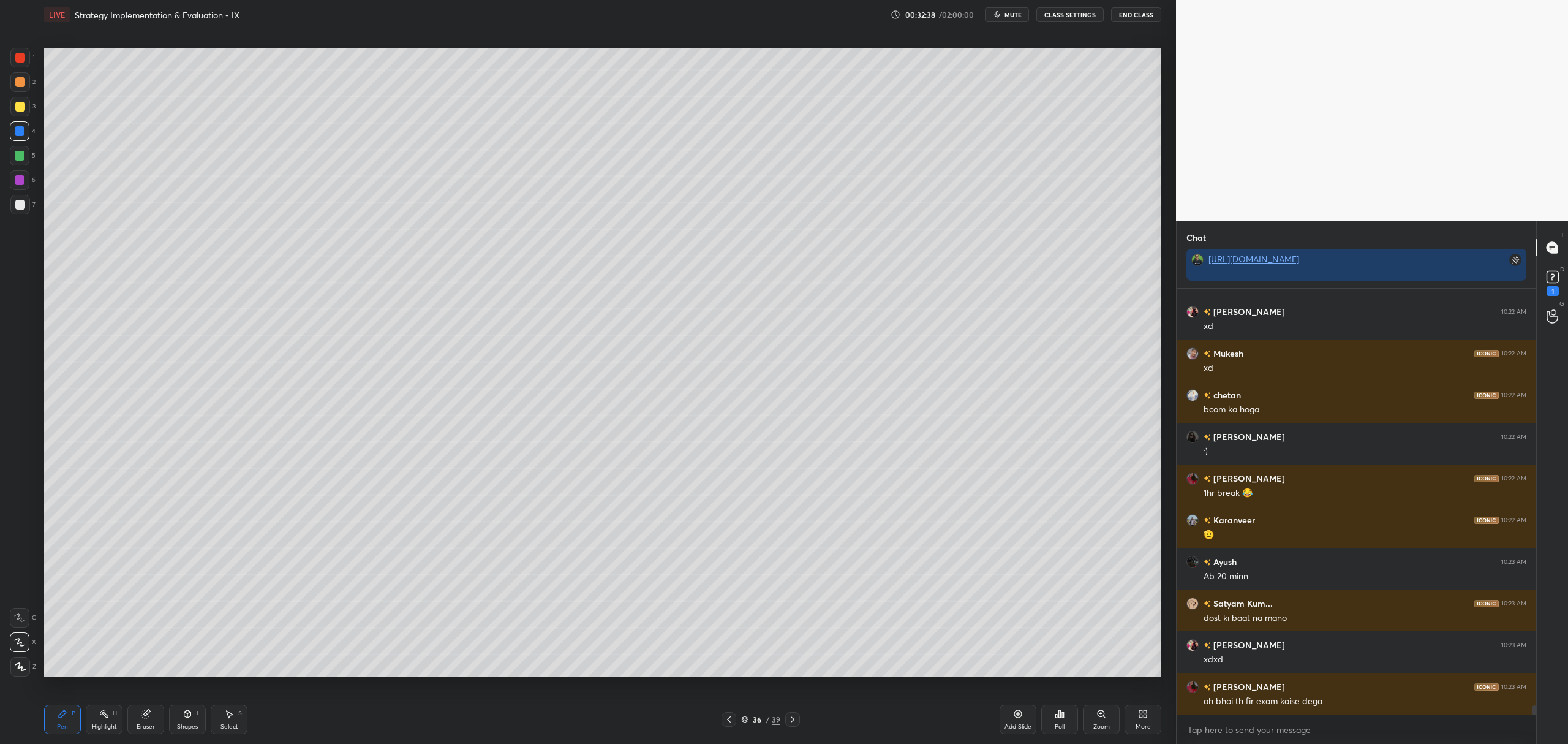
scroll to position [18978, 0]
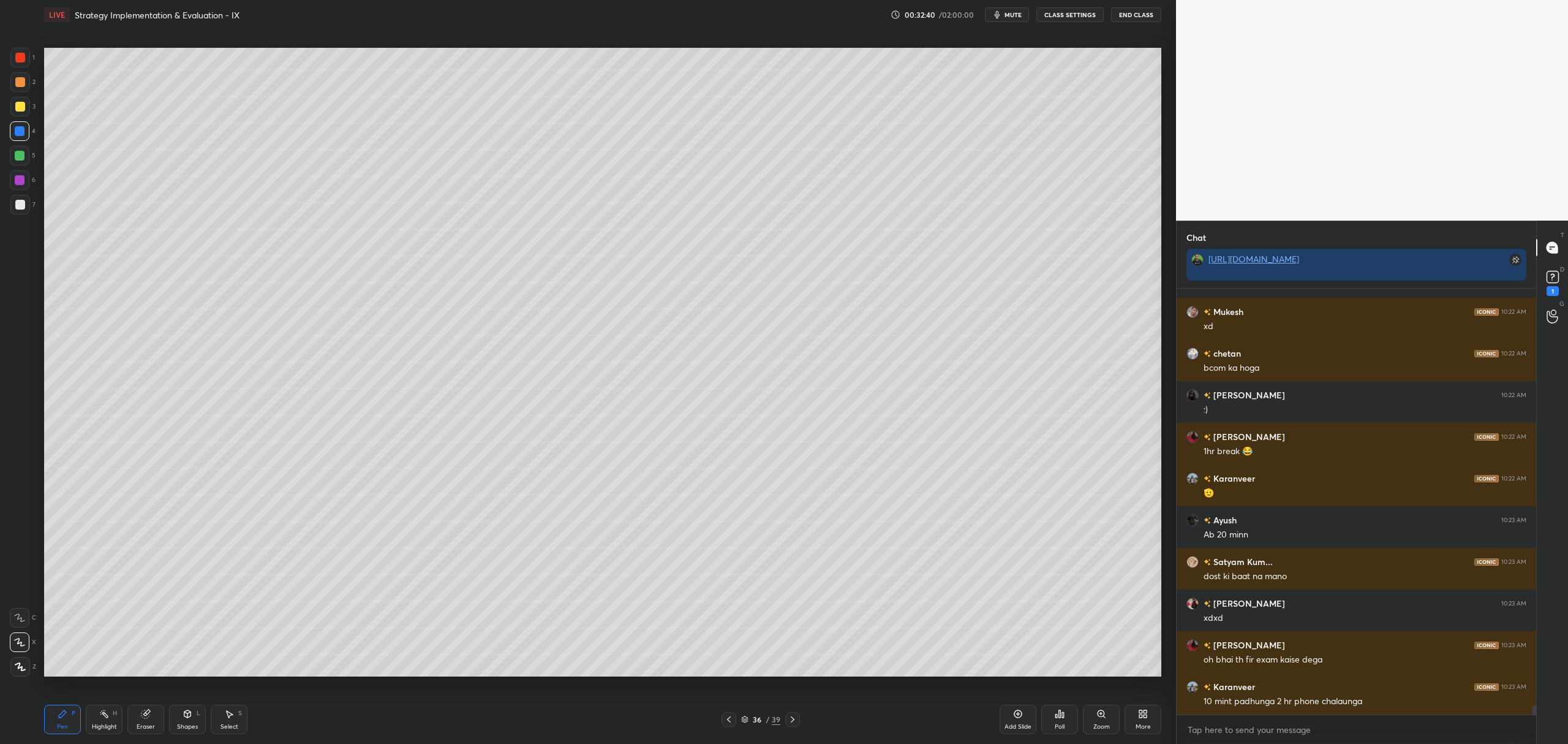
click at [30, 88] on div "2" at bounding box center [22, 82] width 25 height 20
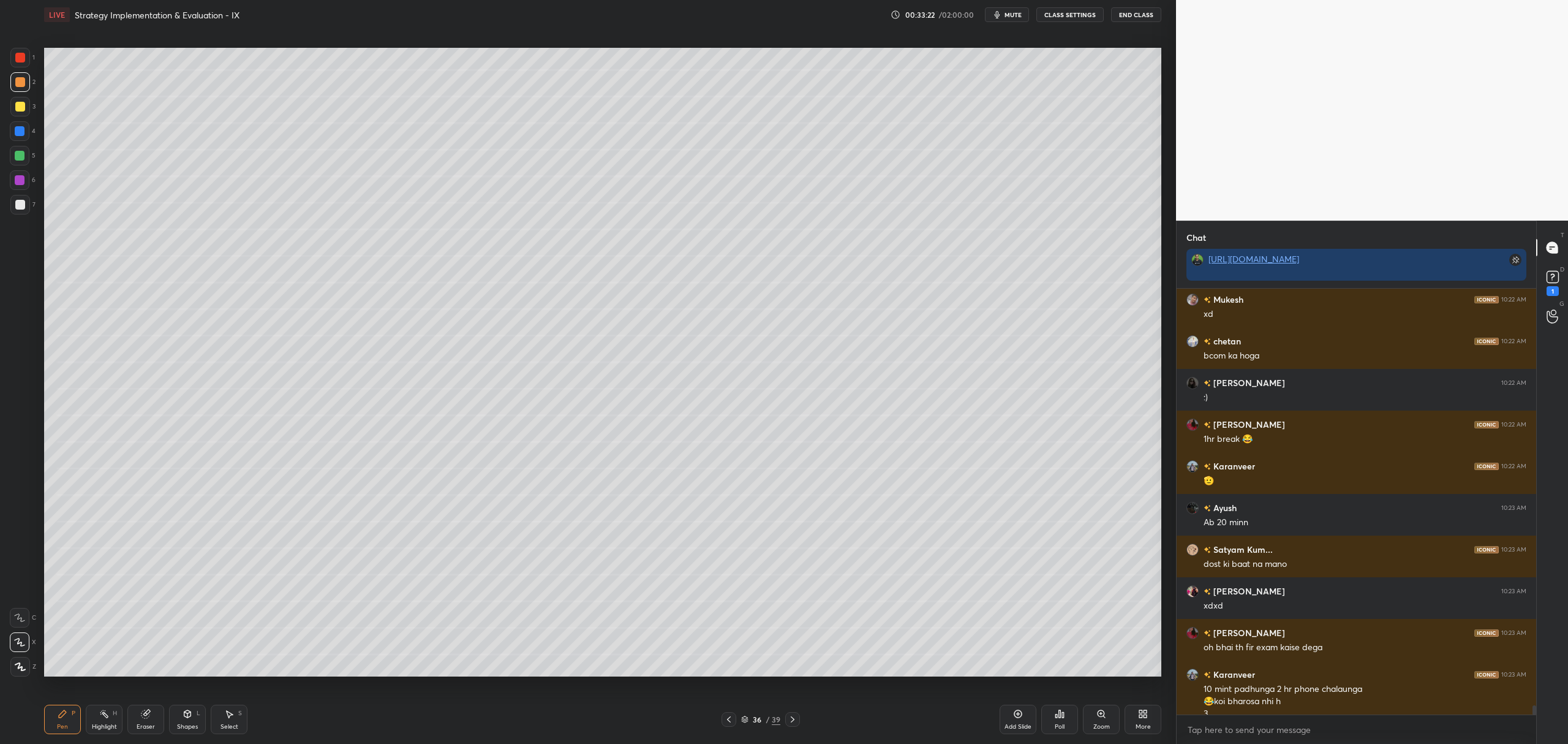
scroll to position [19002, 0]
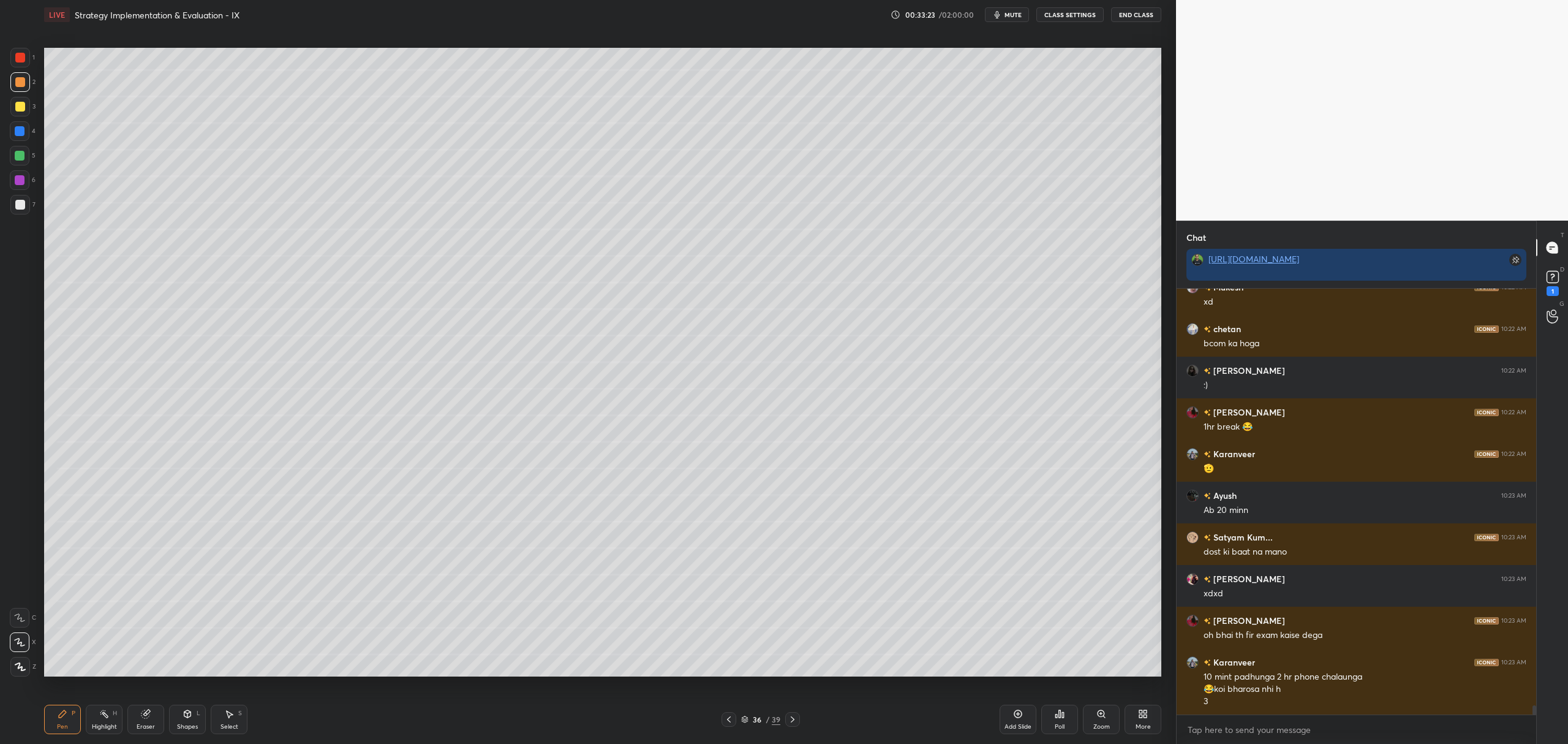
click at [25, 204] on div at bounding box center [19, 204] width 19 height 20
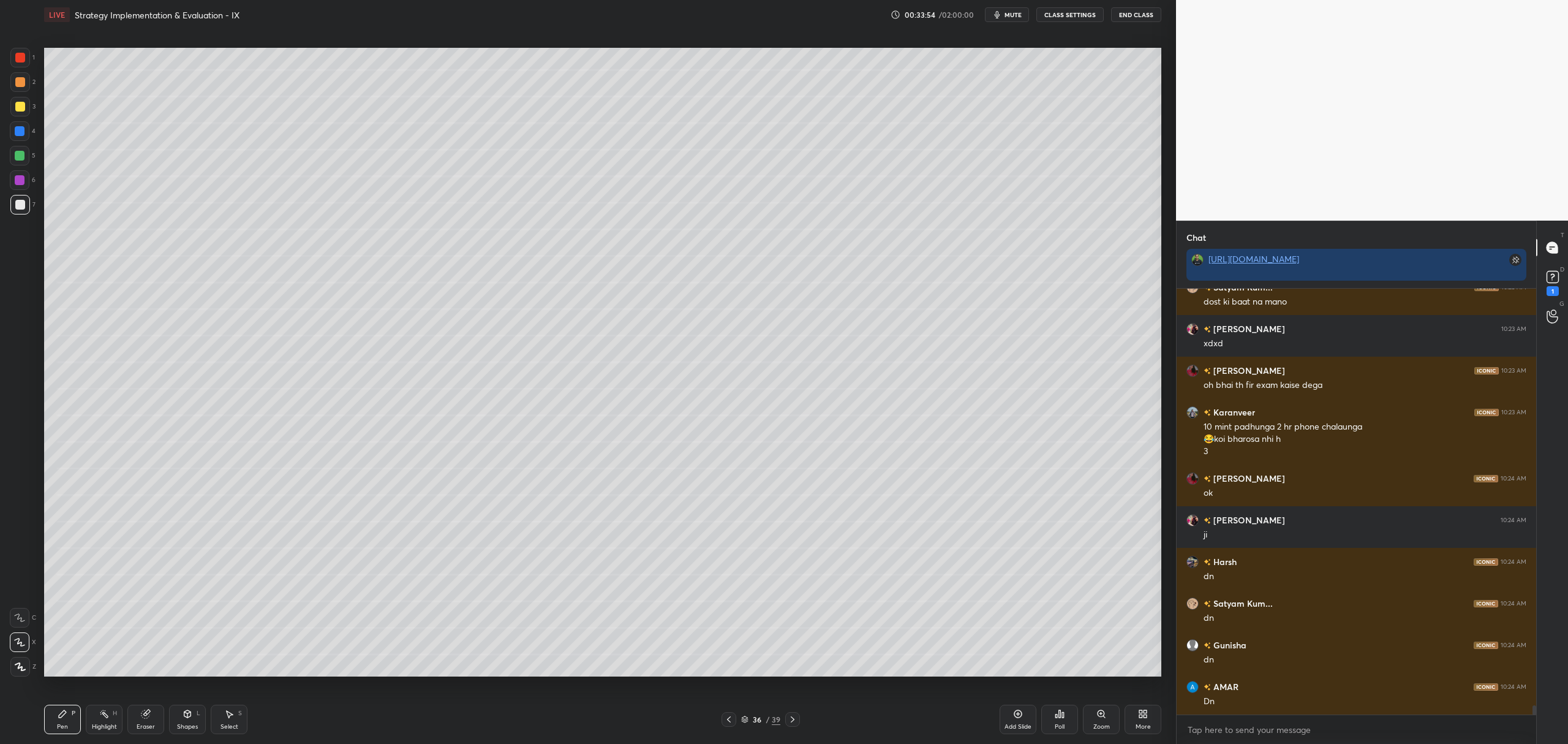
scroll to position [19293, 0]
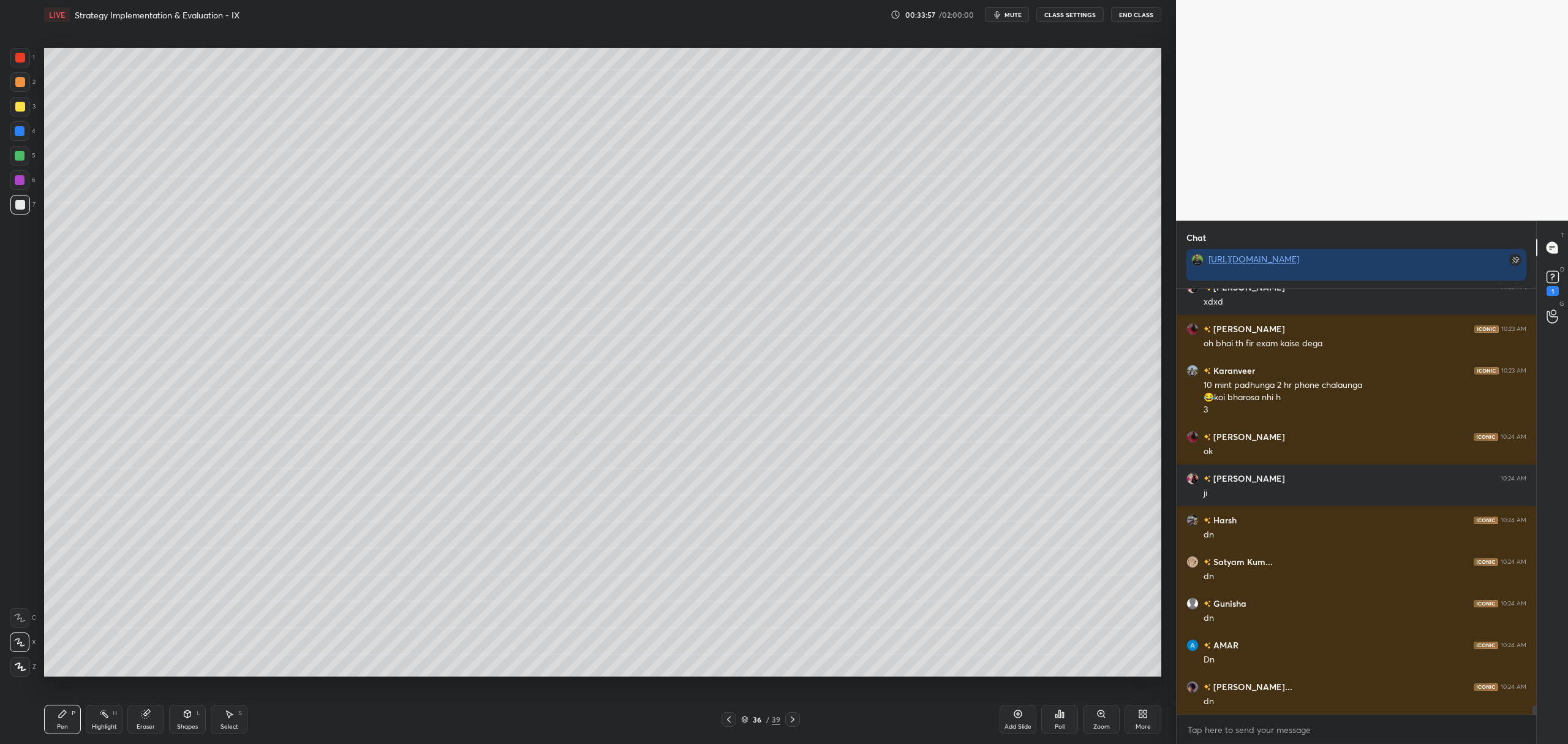
click at [1010, 719] on div "Add Slide" at bounding box center [1018, 719] width 37 height 30
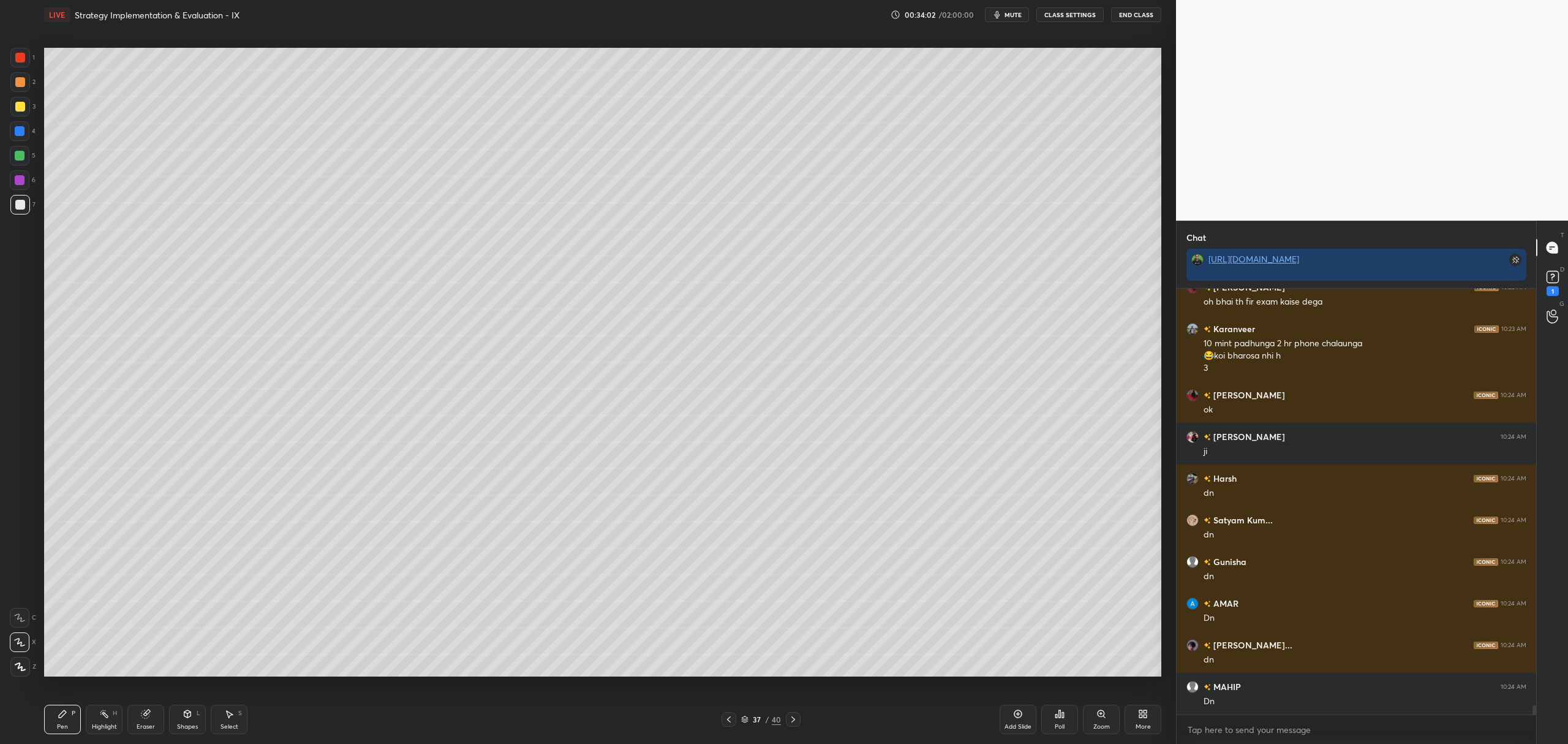
click at [23, 153] on div at bounding box center [19, 156] width 10 height 10
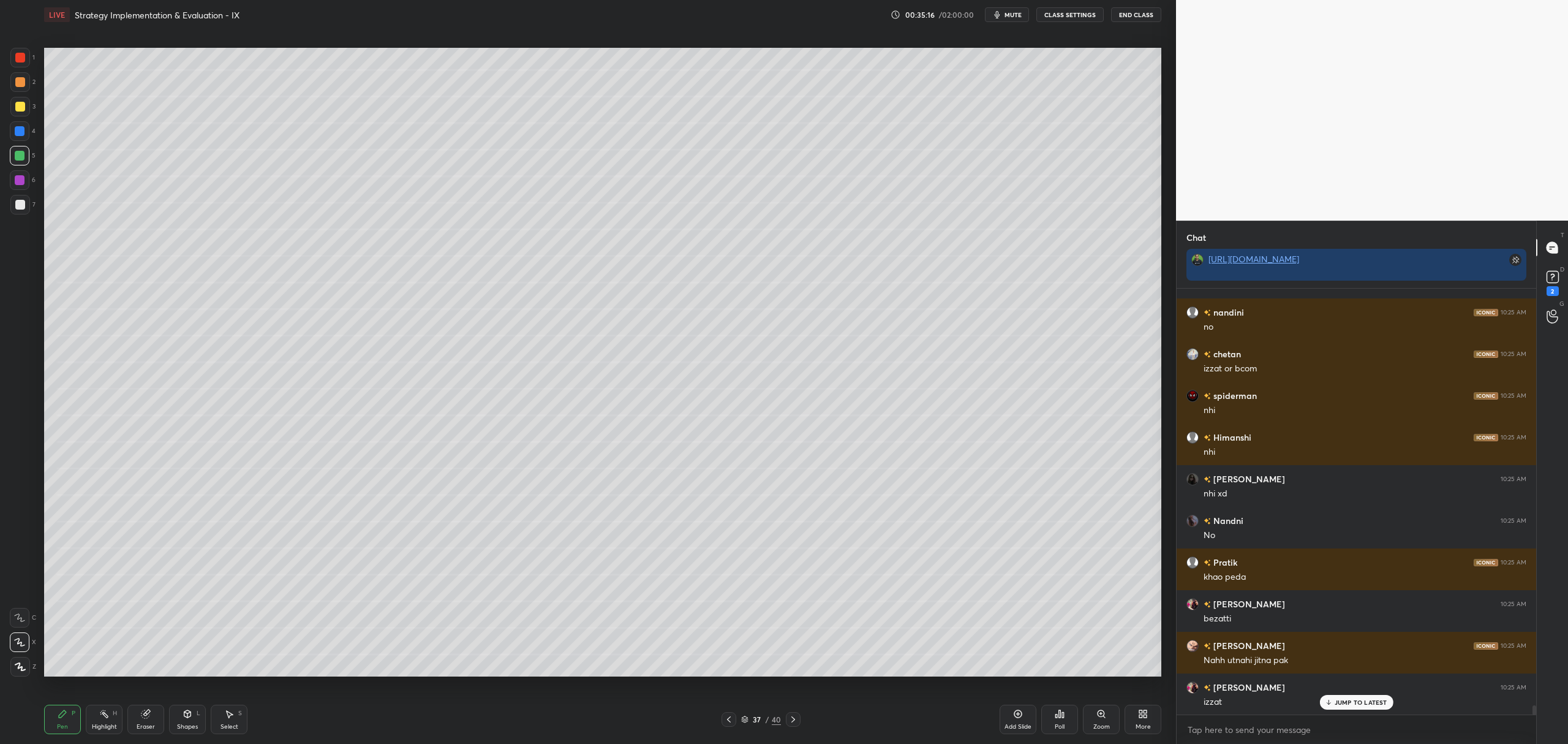
scroll to position [19491, 0]
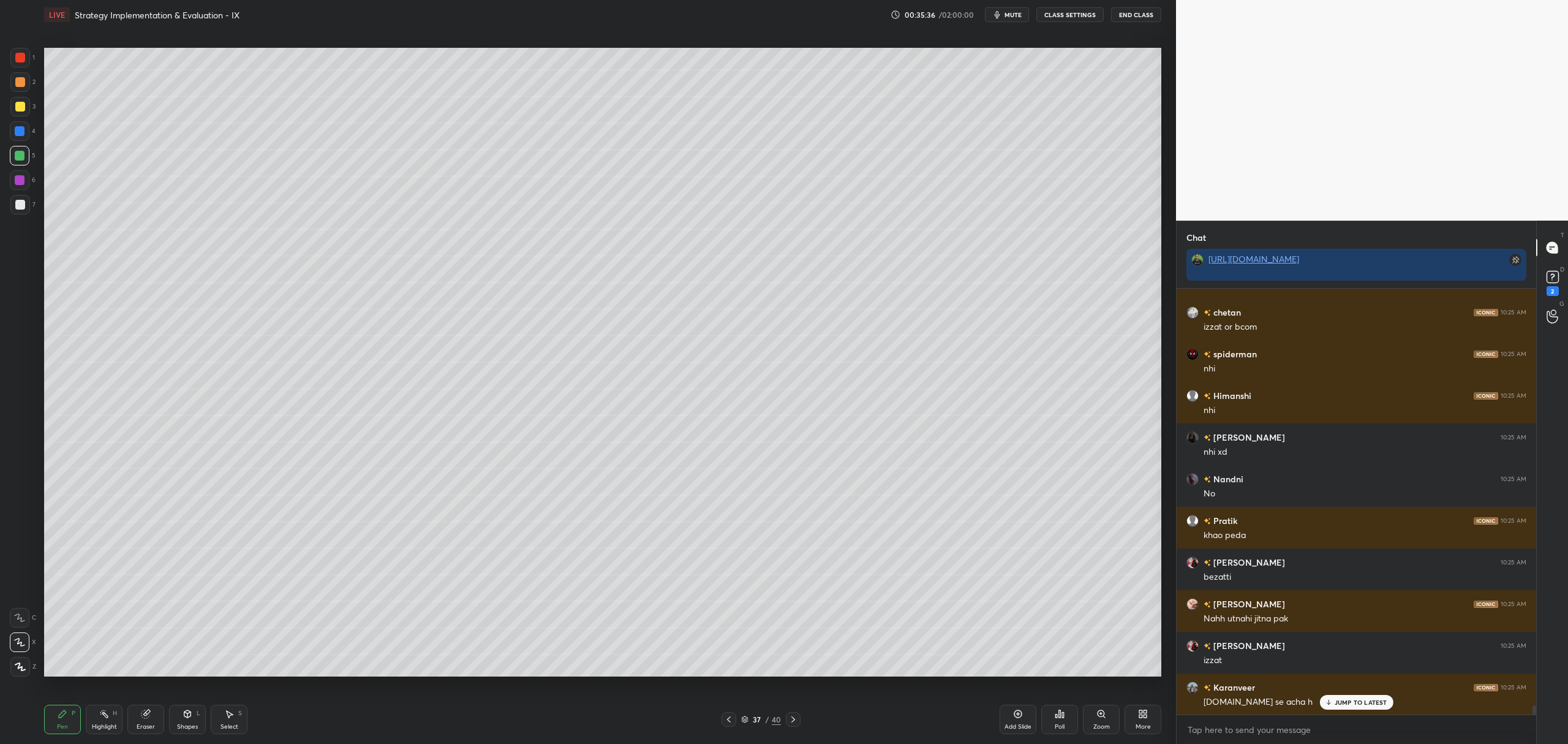
click at [16, 184] on div at bounding box center [19, 181] width 10 height 10
click at [25, 77] on div at bounding box center [19, 82] width 19 height 20
click at [42, 214] on div "Setting up your live class Poll for secs No correct answer Start poll" at bounding box center [602, 362] width 1127 height 665
click at [22, 104] on div at bounding box center [20, 107] width 10 height 10
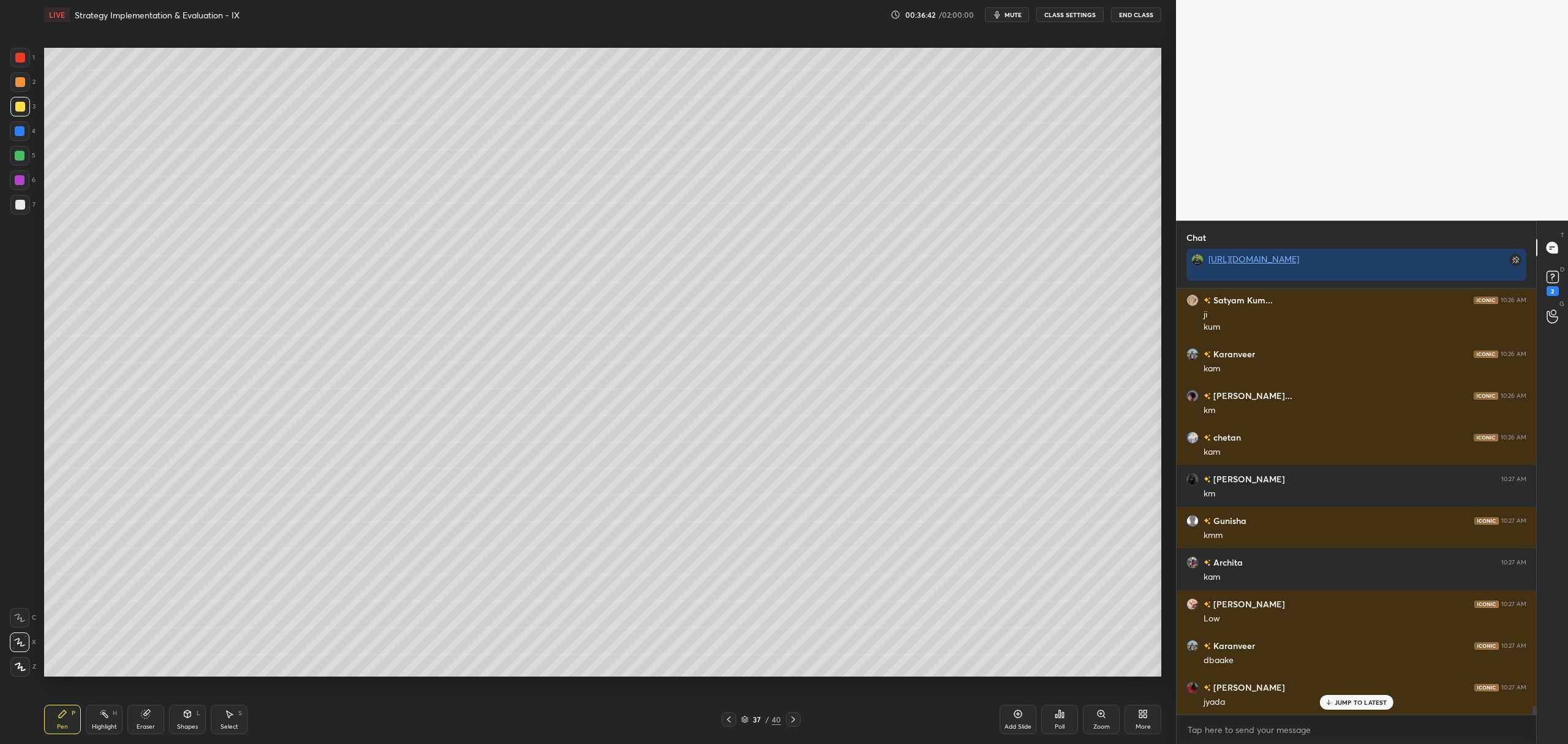
scroll to position [20045, 0]
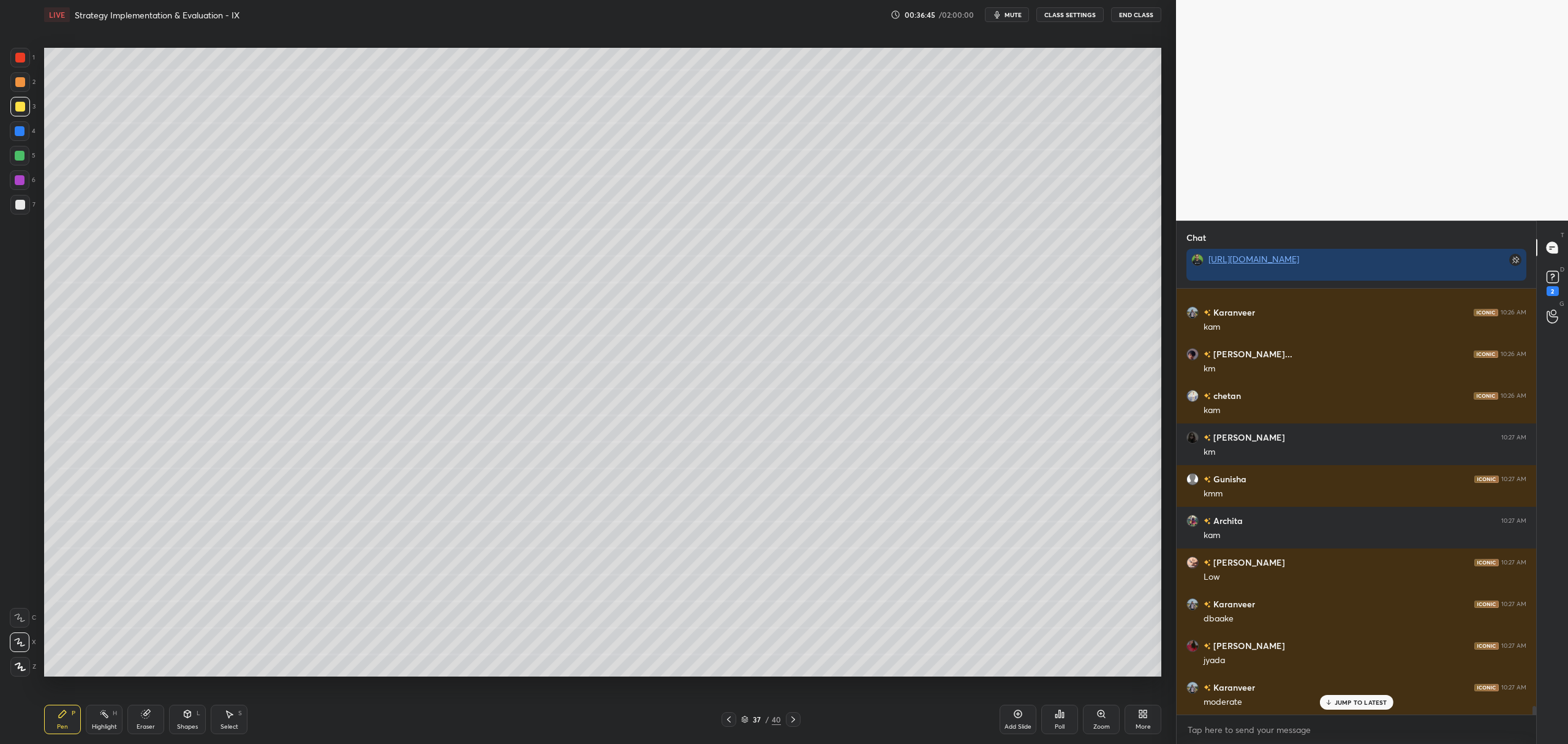
click at [15, 157] on div at bounding box center [19, 156] width 10 height 10
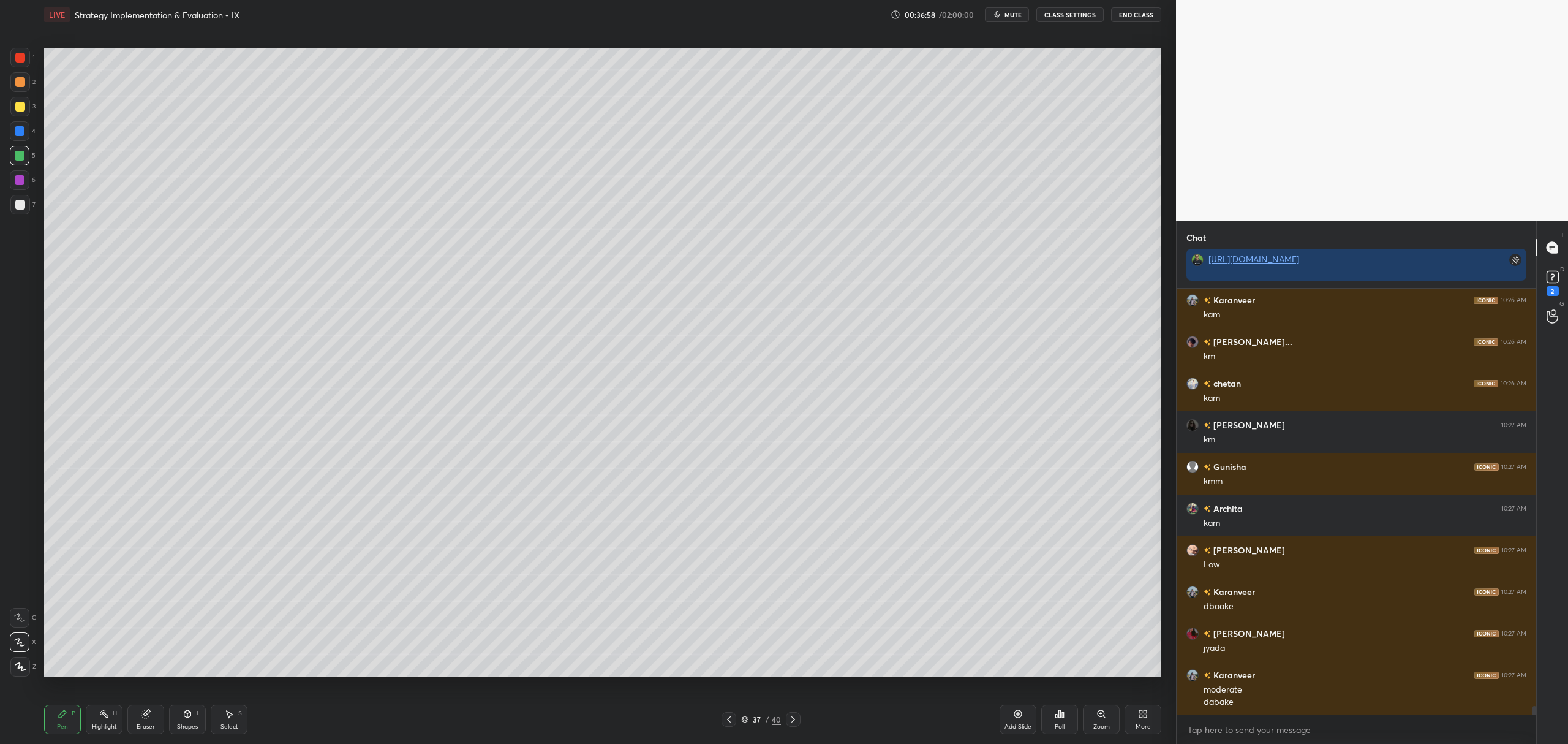
click at [28, 136] on div at bounding box center [19, 131] width 19 height 20
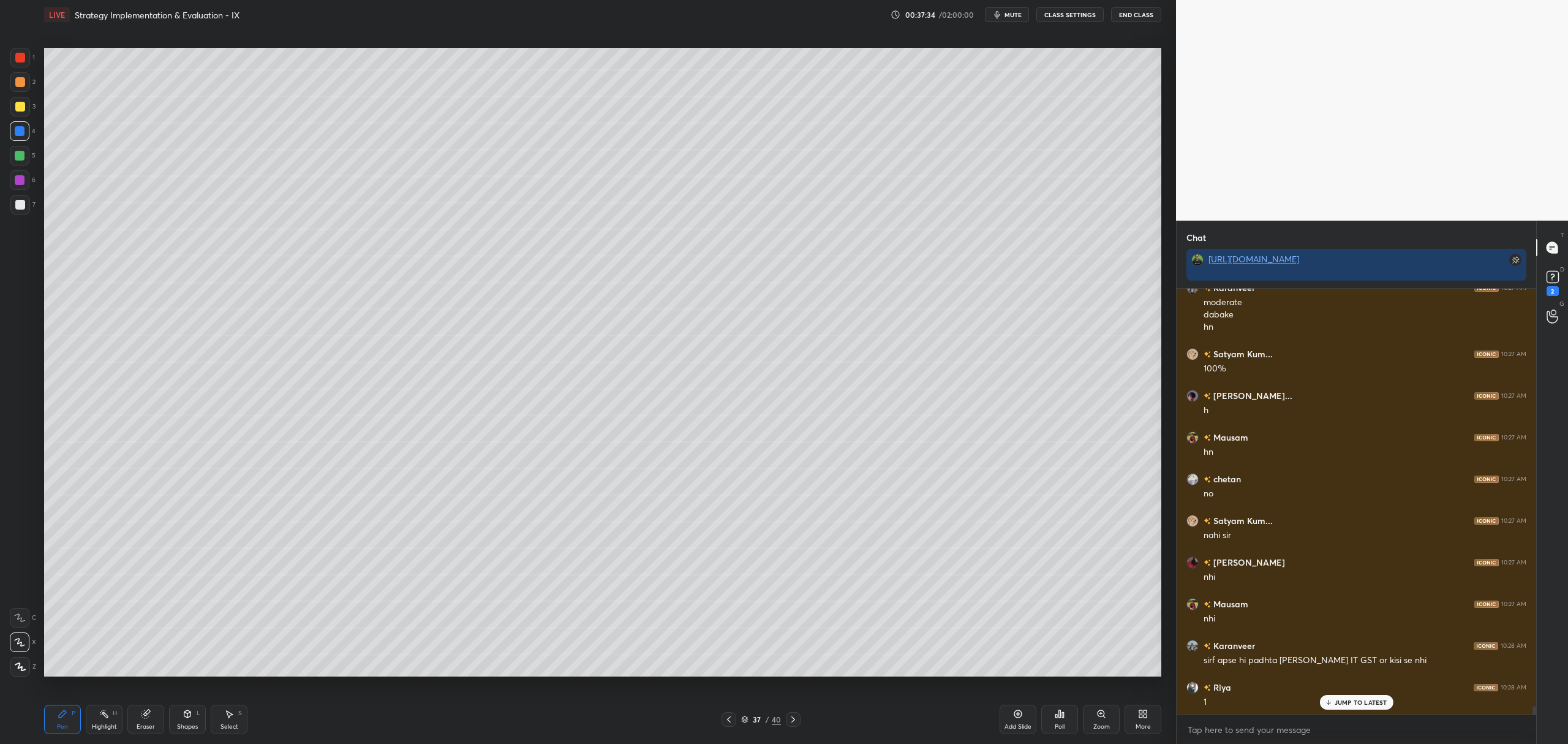
scroll to position [20527, 0]
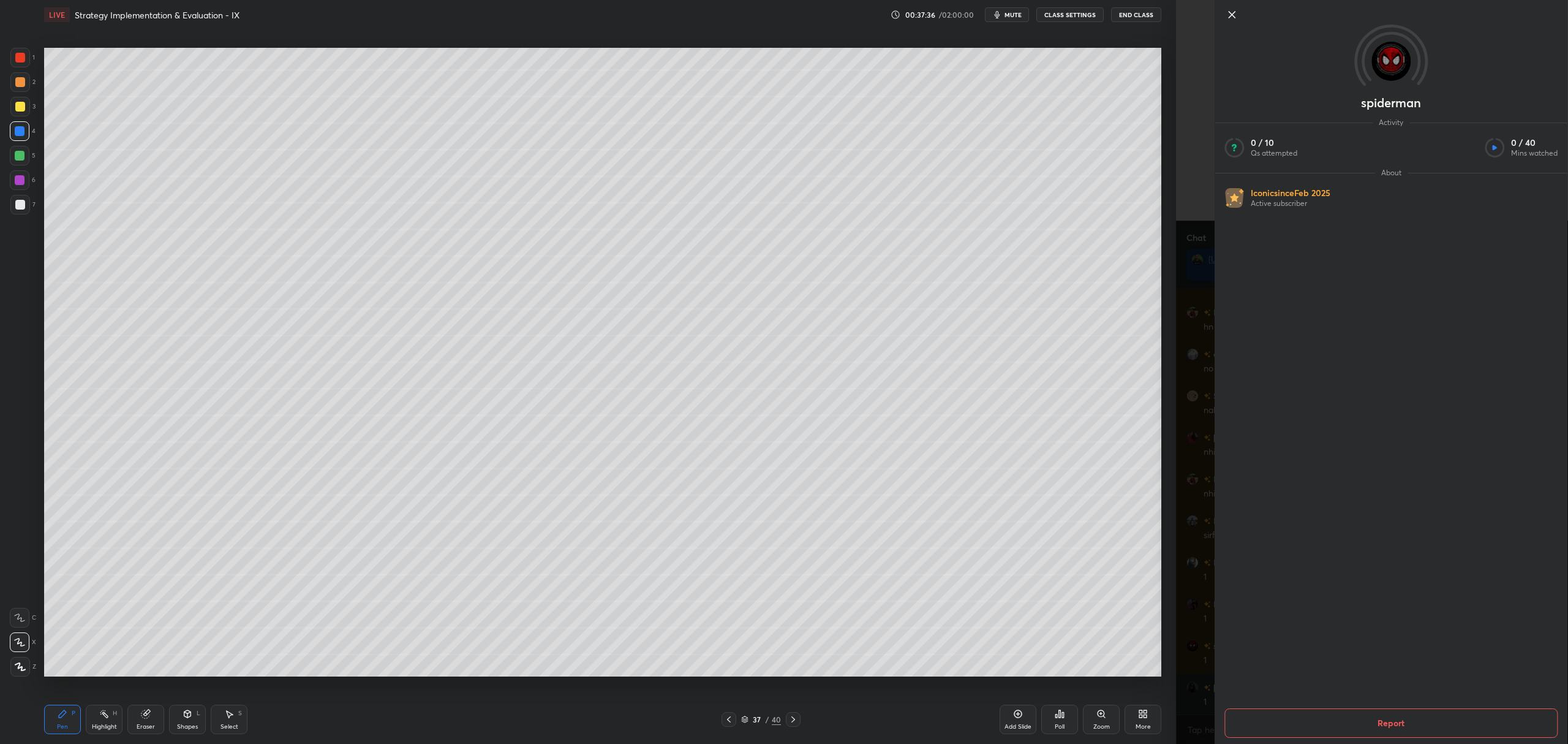
click at [1227, 10] on icon at bounding box center [1232, 14] width 14 height 14
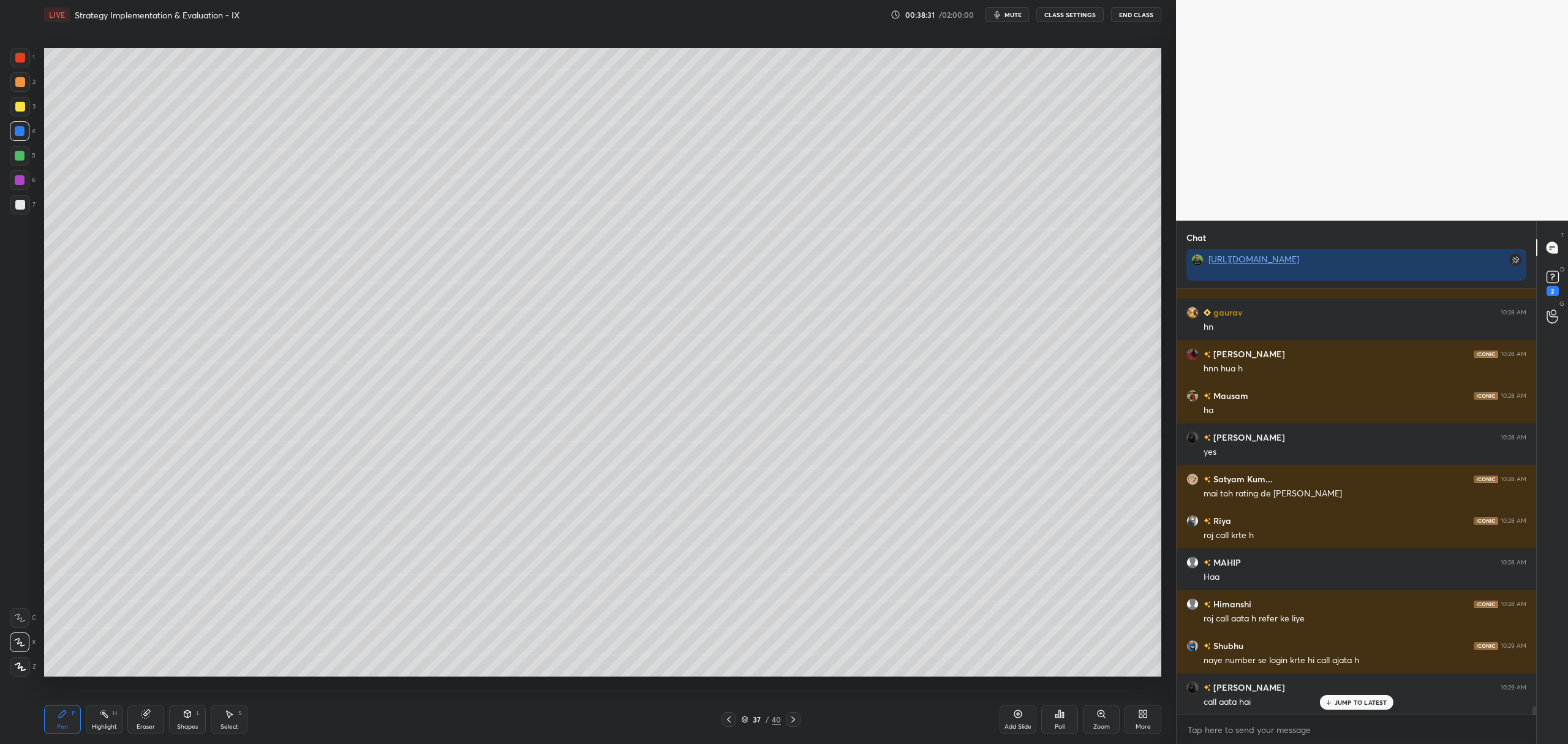
scroll to position [21403, 0]
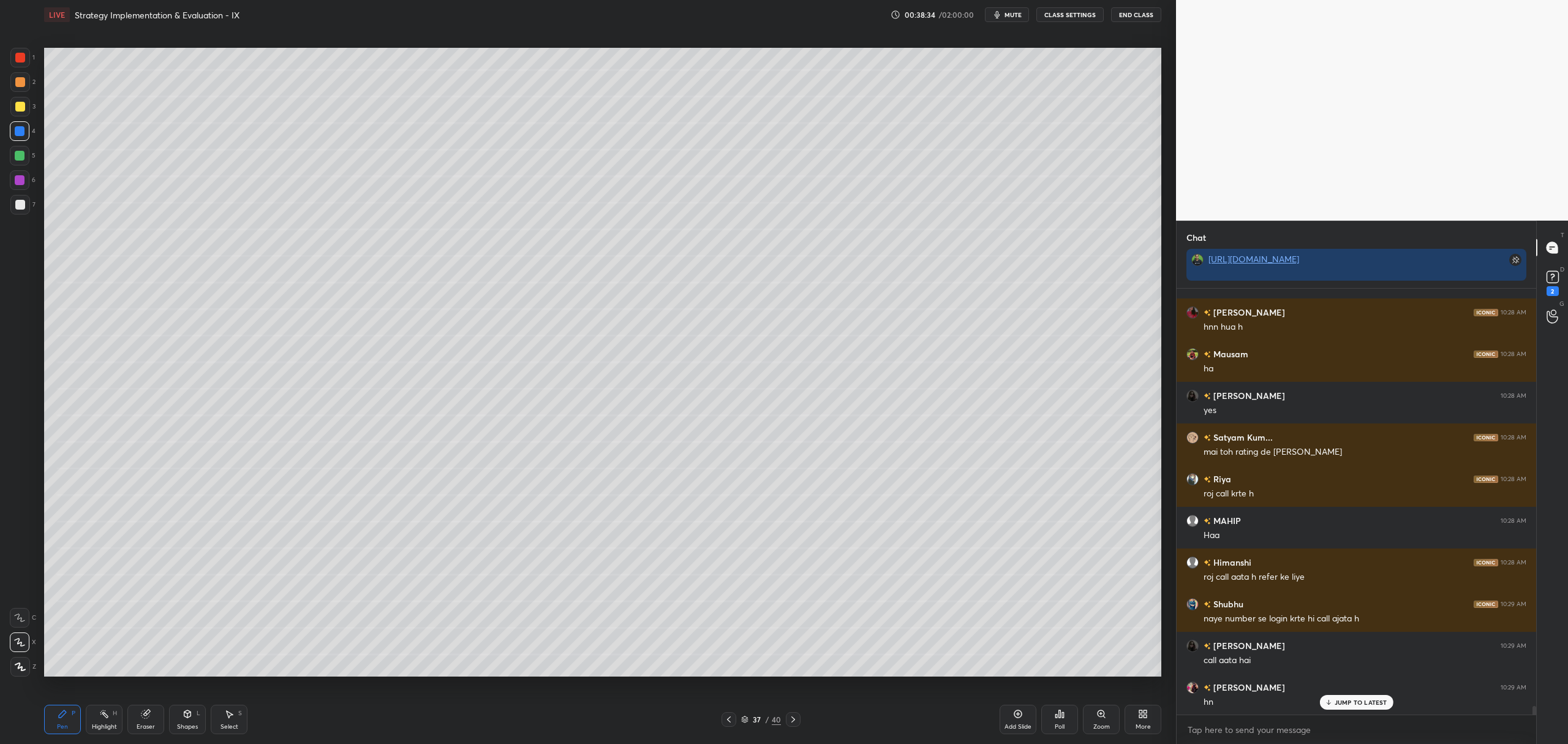
click at [27, 190] on div "6" at bounding box center [23, 183] width 26 height 25
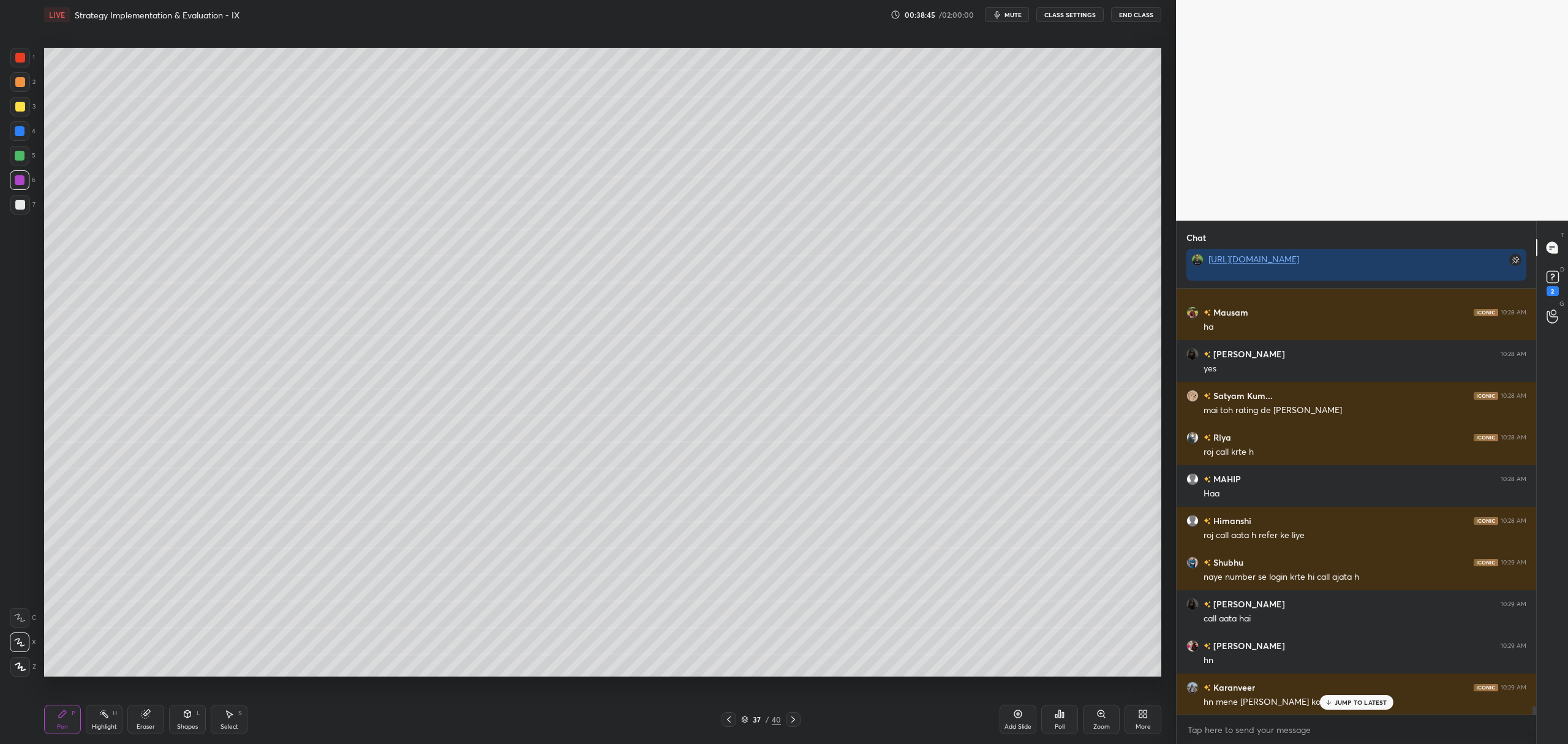
scroll to position [21457, 0]
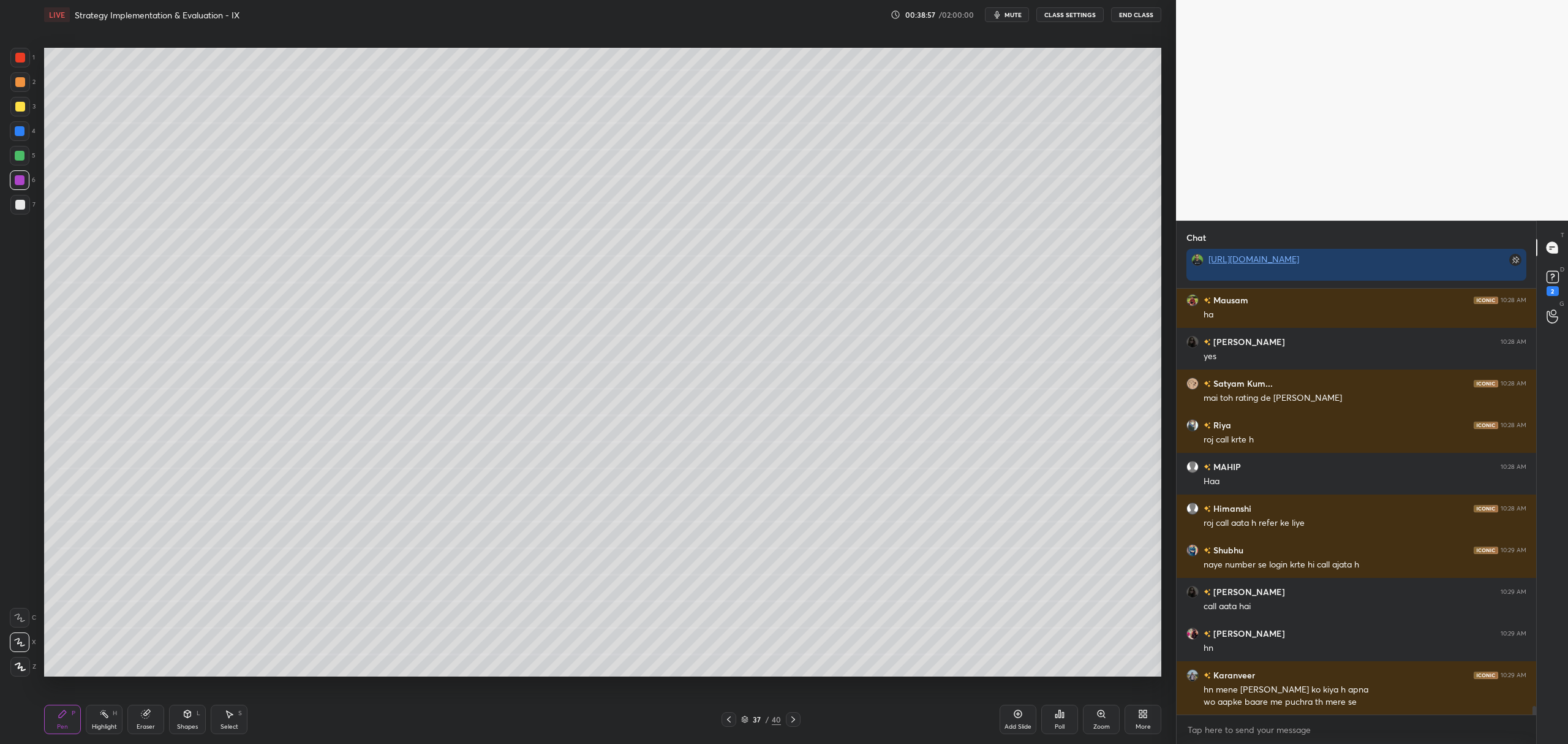
click at [18, 158] on div at bounding box center [19, 156] width 10 height 10
click at [18, 87] on div at bounding box center [20, 82] width 10 height 10
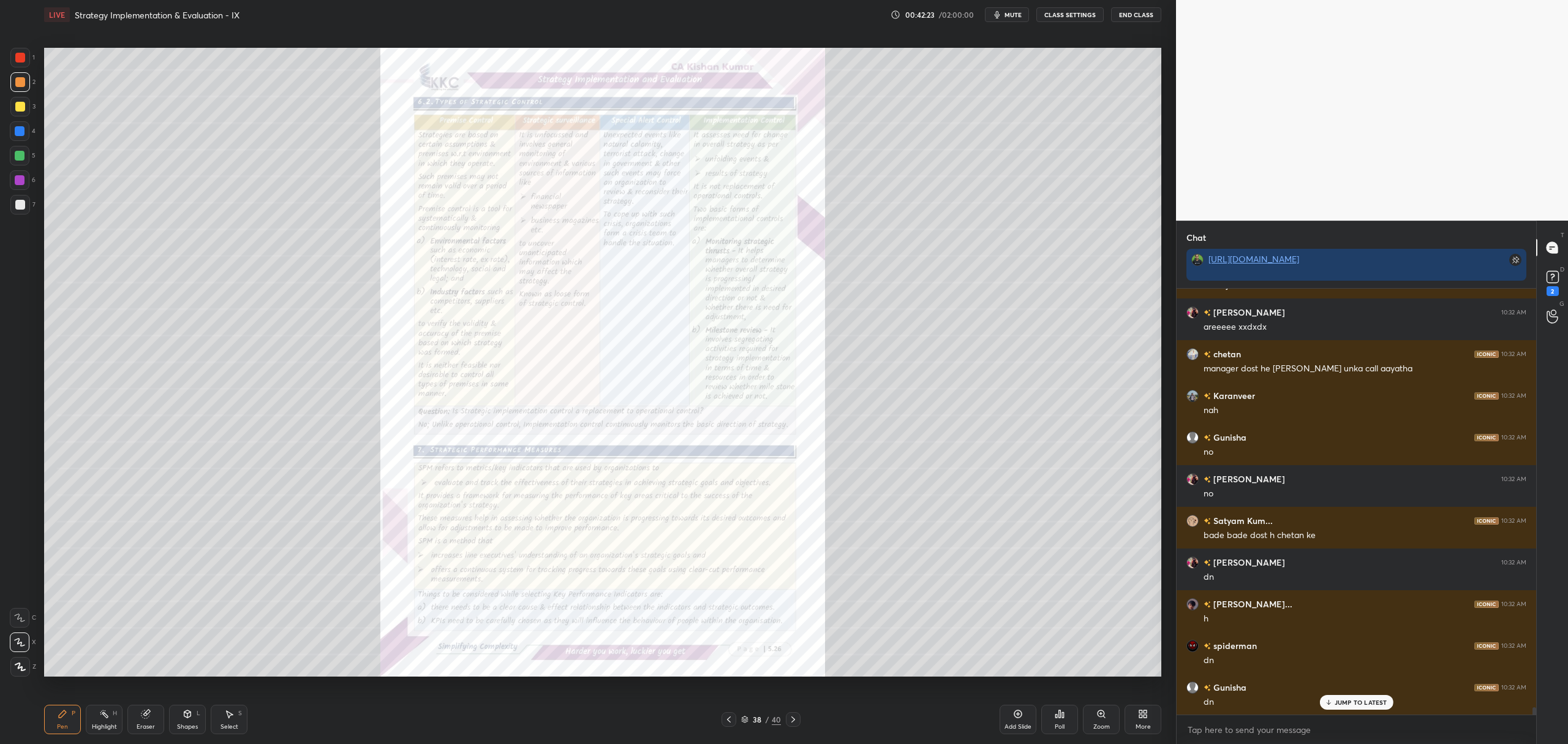
scroll to position [23786, 0]
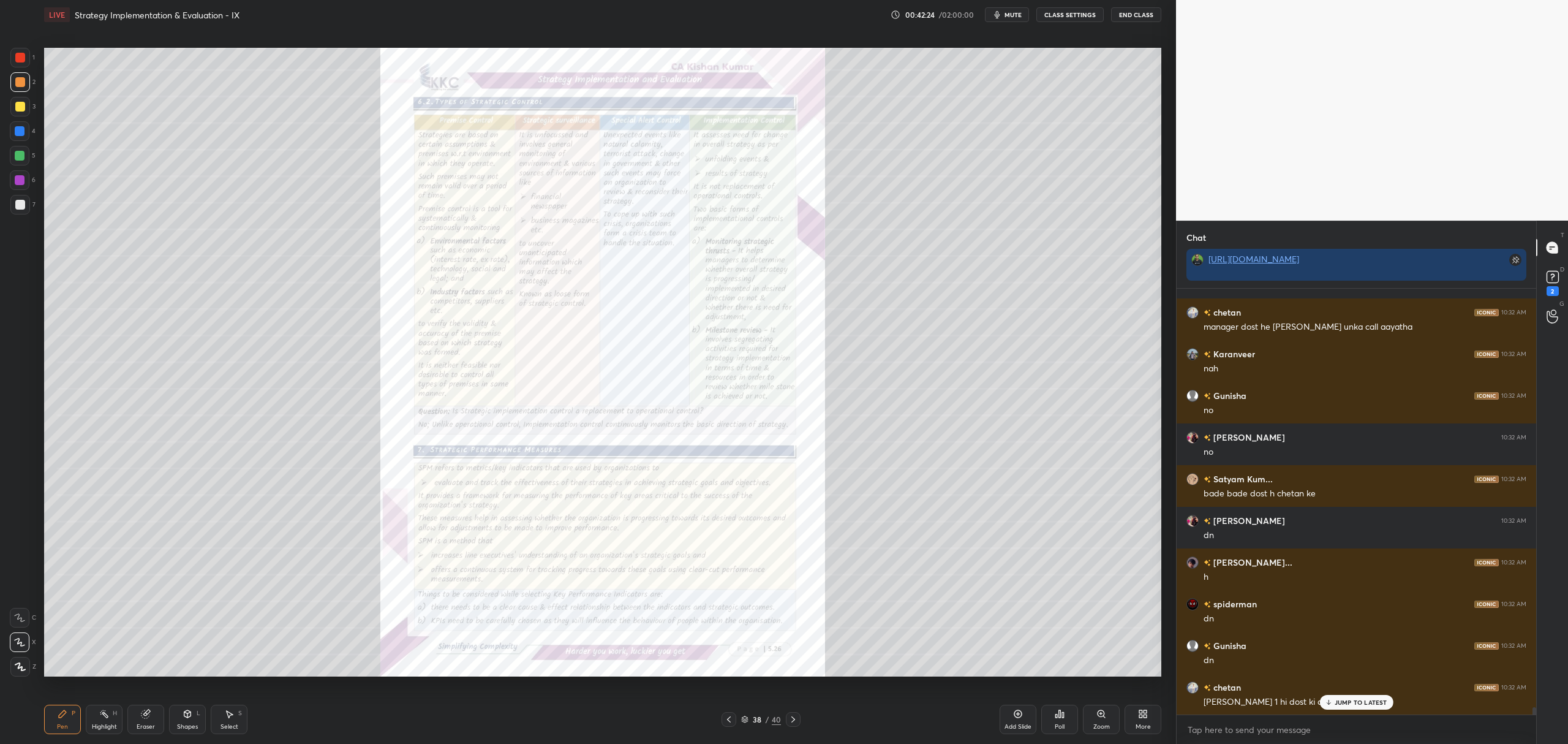
click at [1092, 718] on div "Zoom" at bounding box center [1101, 719] width 37 height 30
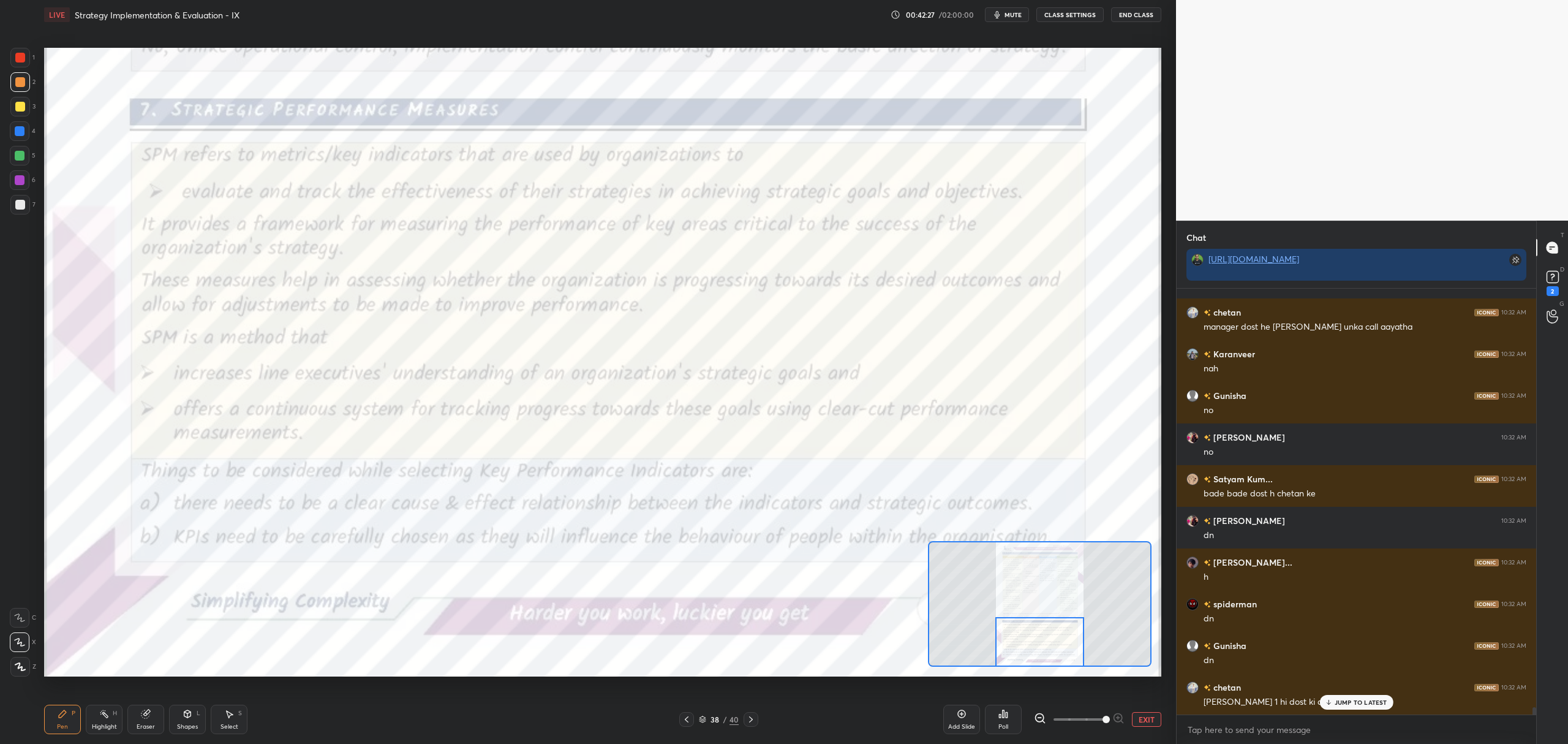
click at [25, 59] on div at bounding box center [20, 58] width 10 height 10
click at [27, 606] on div "C" at bounding box center [23, 615] width 26 height 25
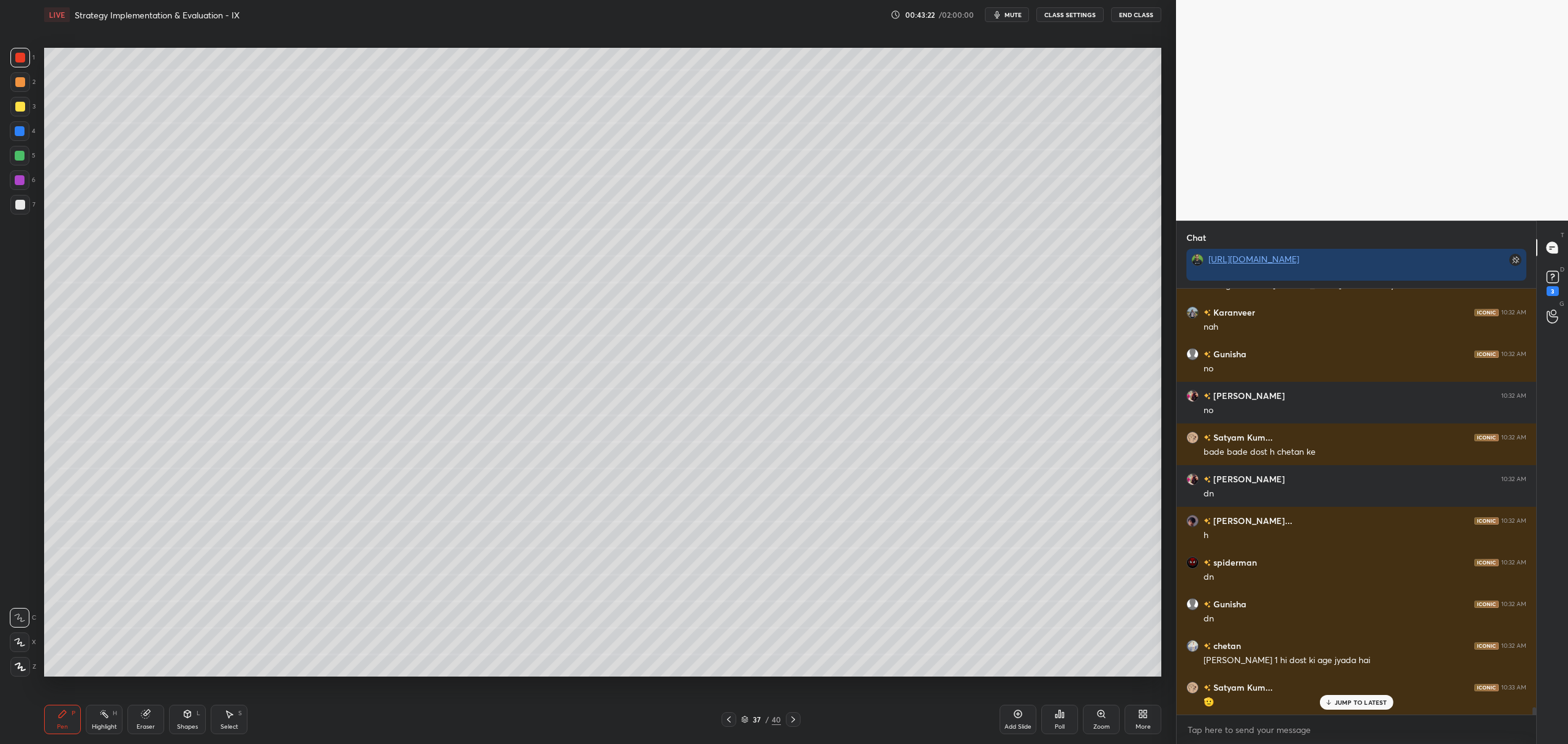
scroll to position [23869, 0]
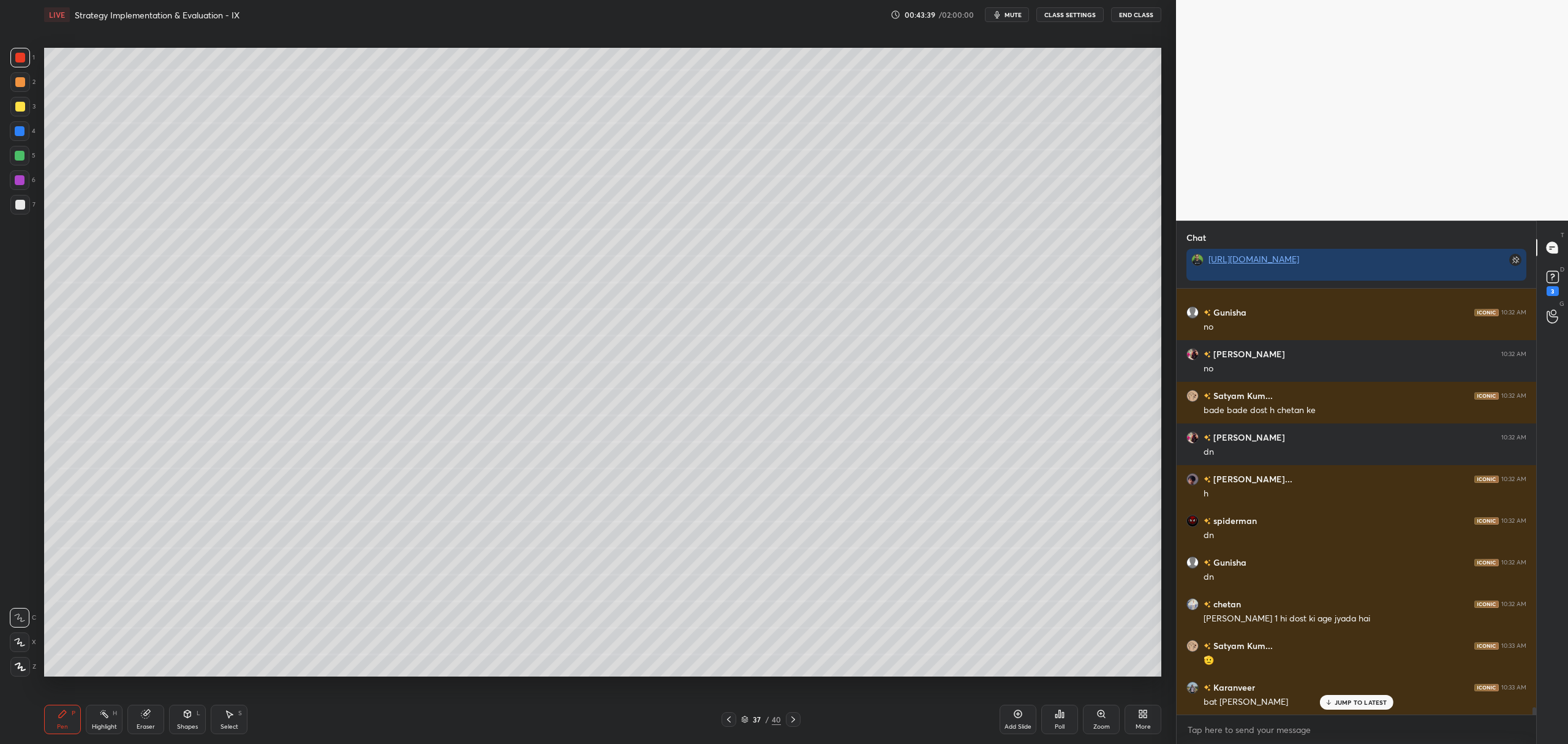
click at [799, 719] on div at bounding box center [793, 719] width 14 height 14
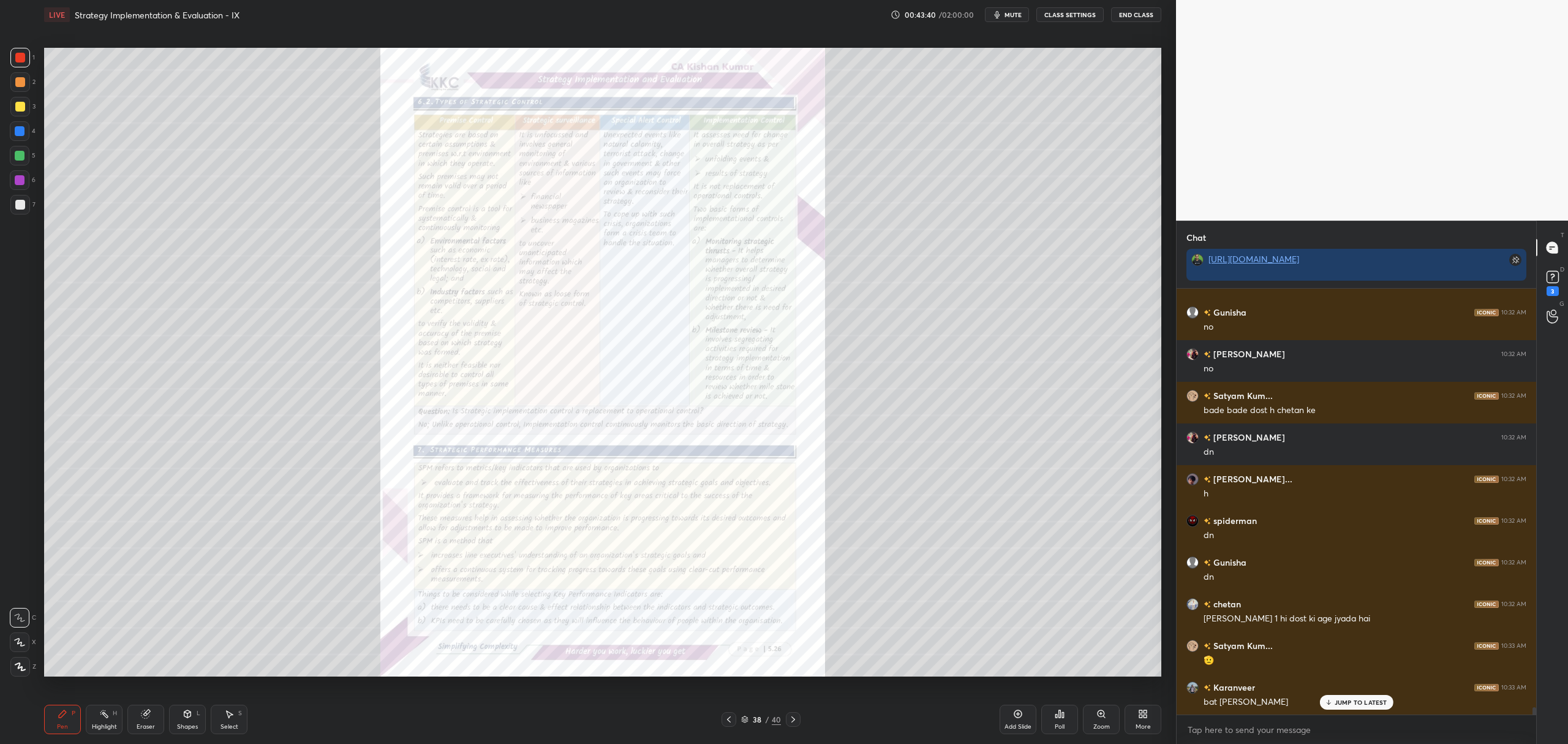
click at [1093, 718] on div "Zoom" at bounding box center [1101, 719] width 37 height 30
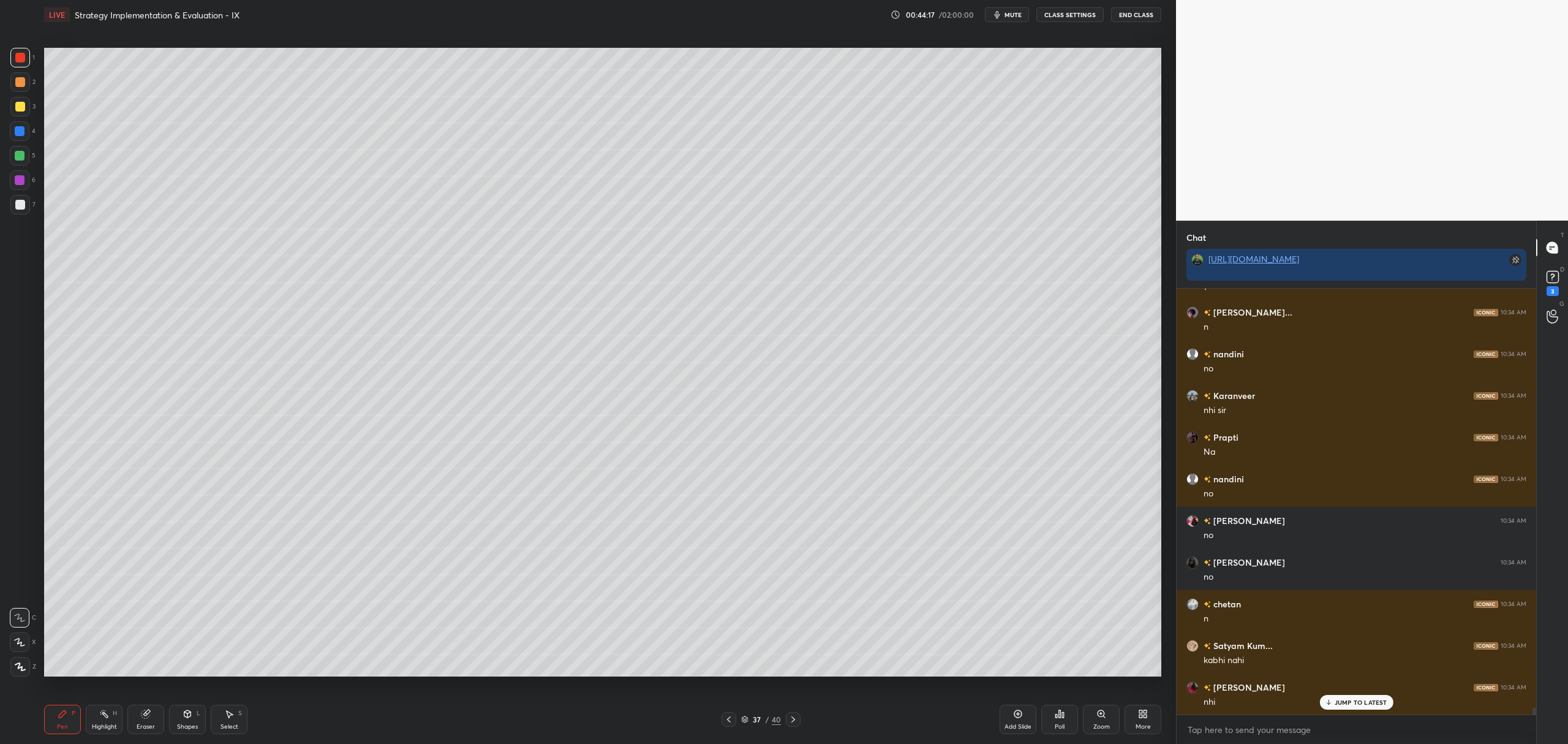
scroll to position [24369, 0]
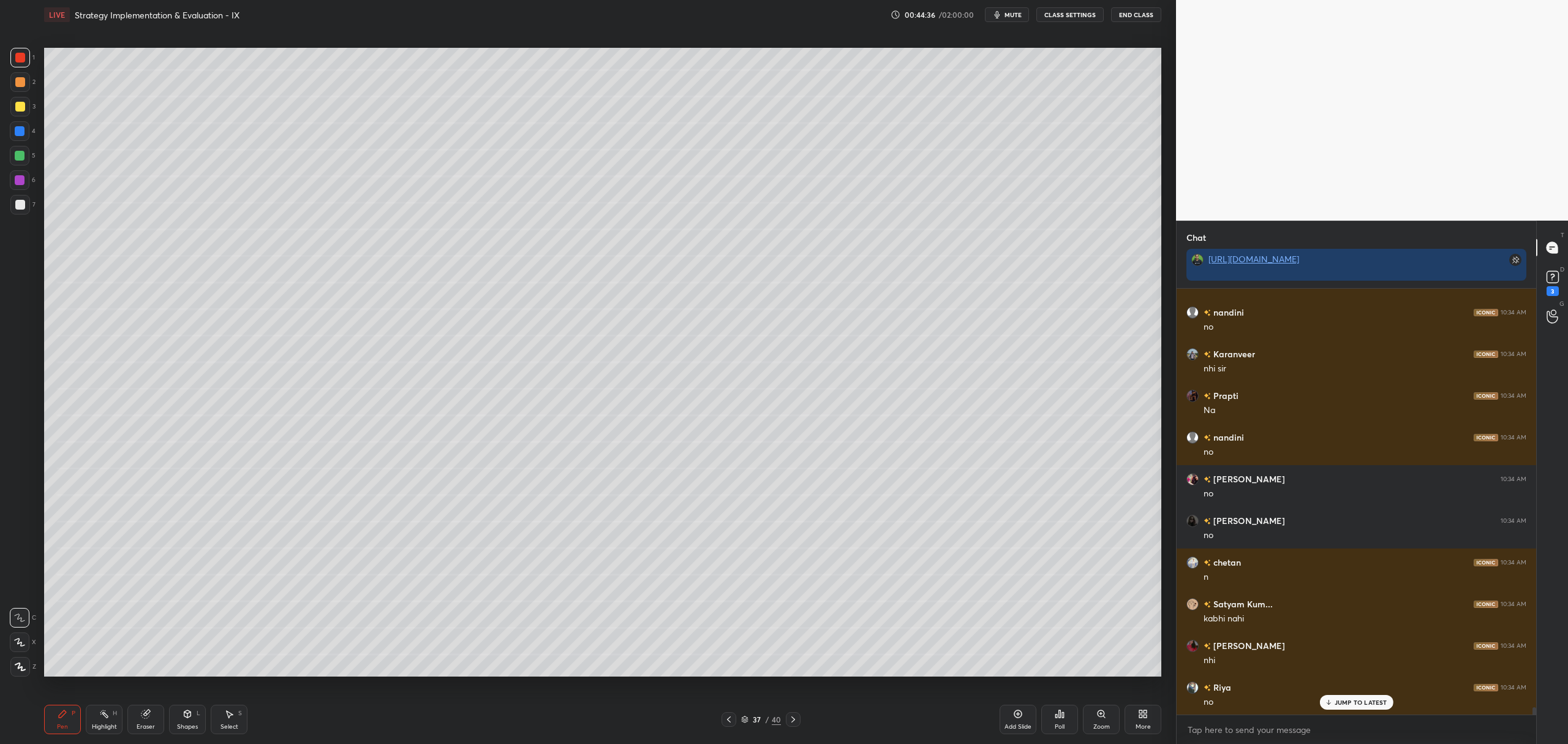
click at [793, 719] on icon at bounding box center [793, 719] width 10 height 10
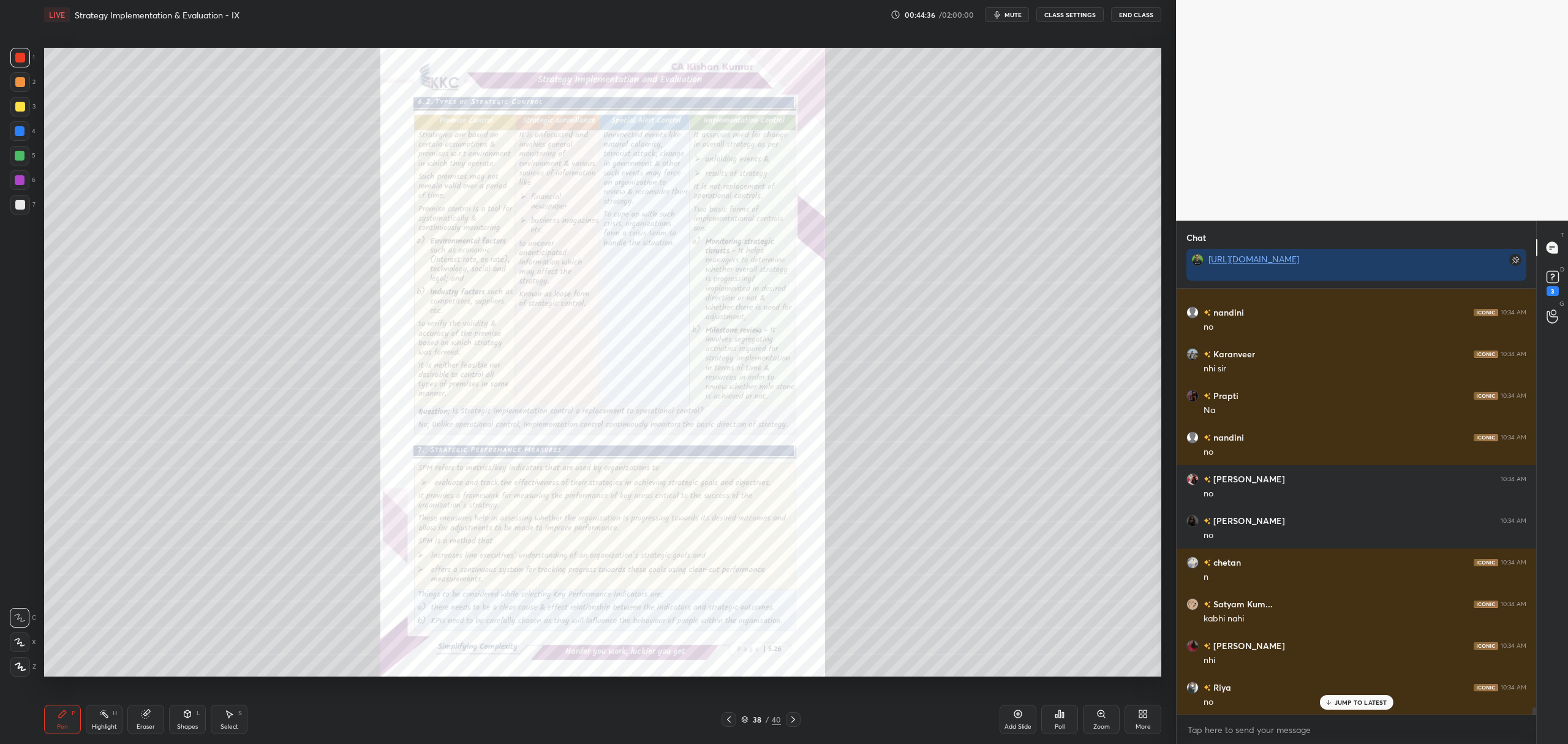
click at [1093, 714] on div "Zoom" at bounding box center [1101, 719] width 37 height 30
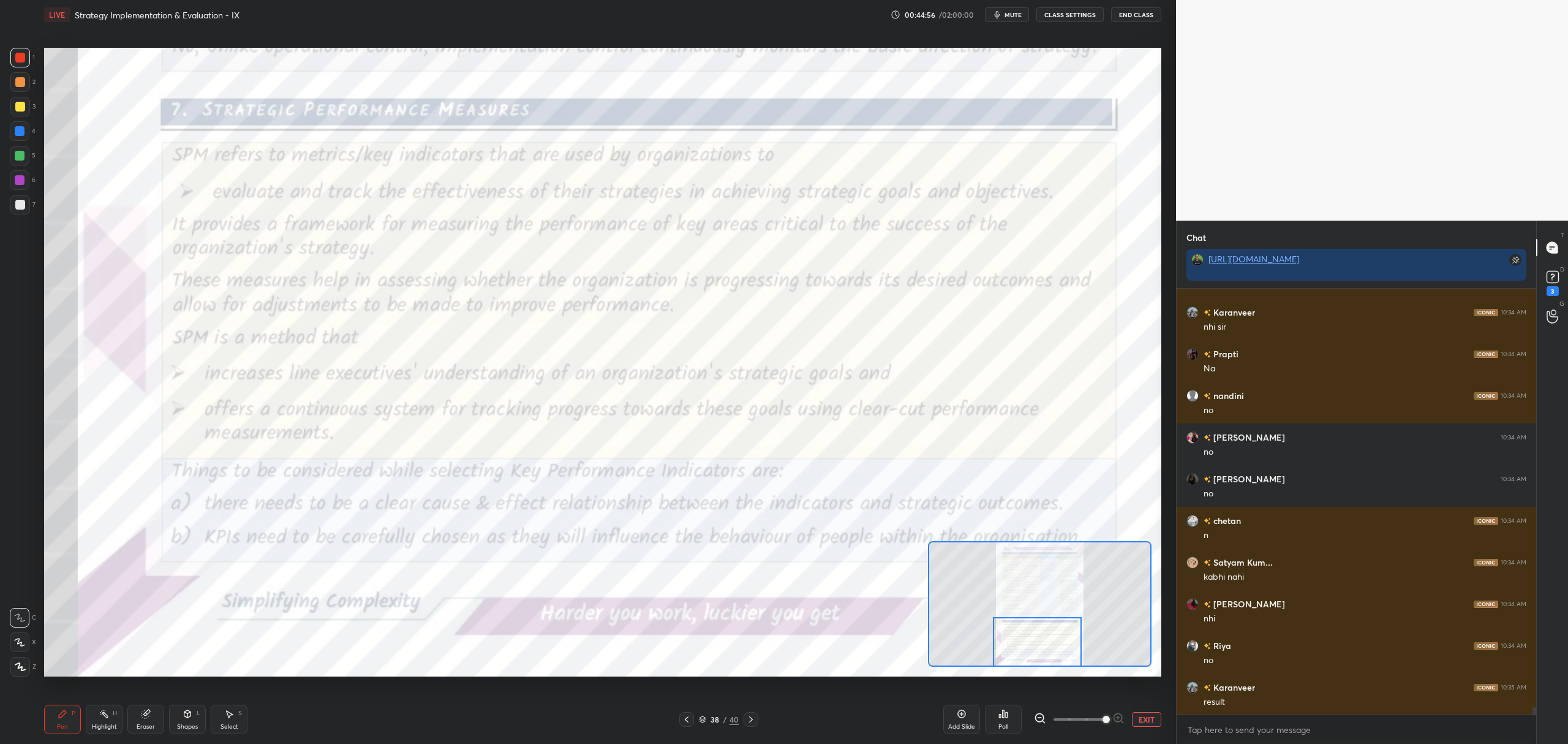
scroll to position [24412, 0]
click at [1148, 721] on button "EXIT" at bounding box center [1146, 719] width 30 height 14
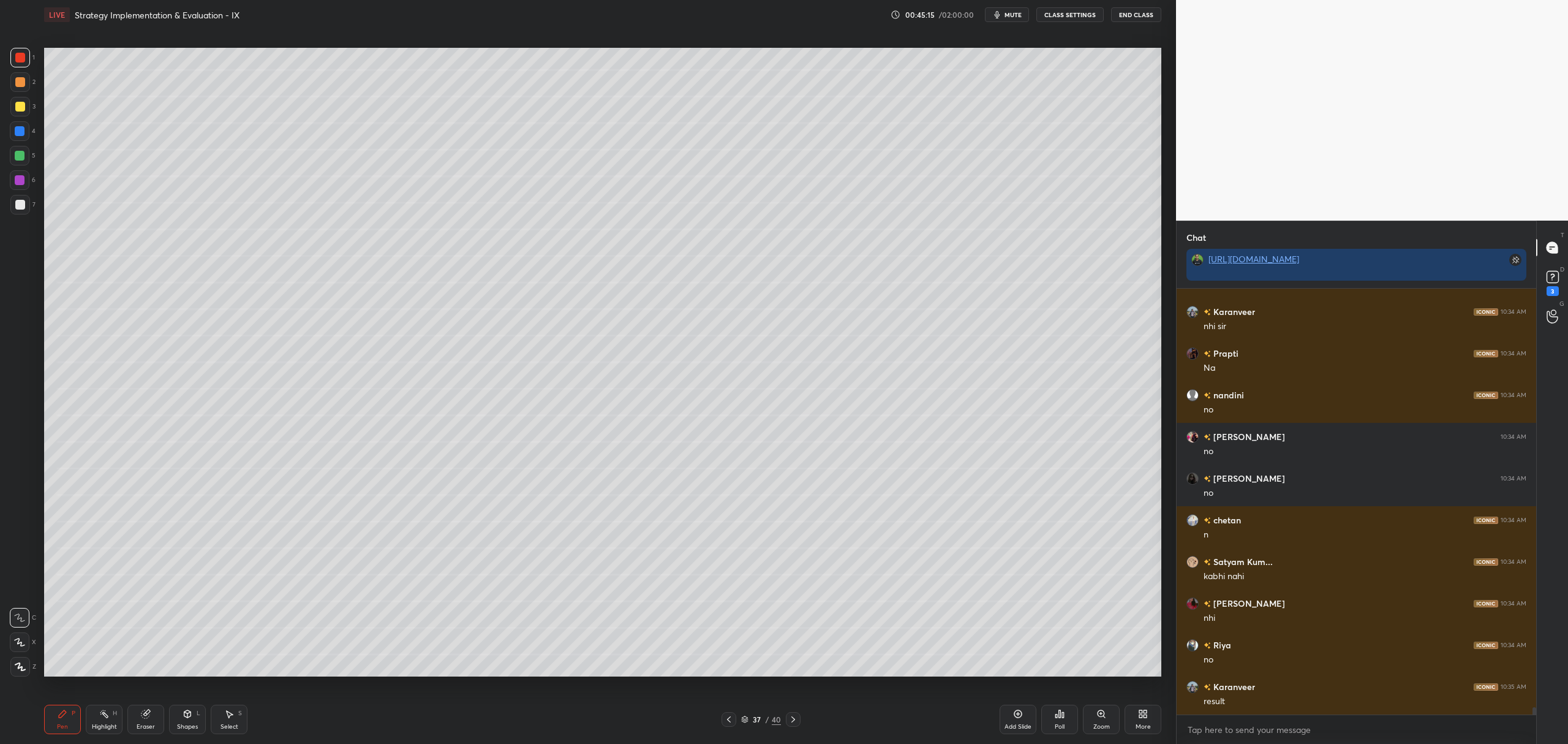
click at [1024, 717] on div "Add Slide" at bounding box center [1018, 719] width 37 height 30
click at [26, 116] on div at bounding box center [19, 106] width 19 height 20
click at [14, 633] on div at bounding box center [19, 642] width 19 height 20
click at [32, 184] on div "6" at bounding box center [23, 180] width 26 height 20
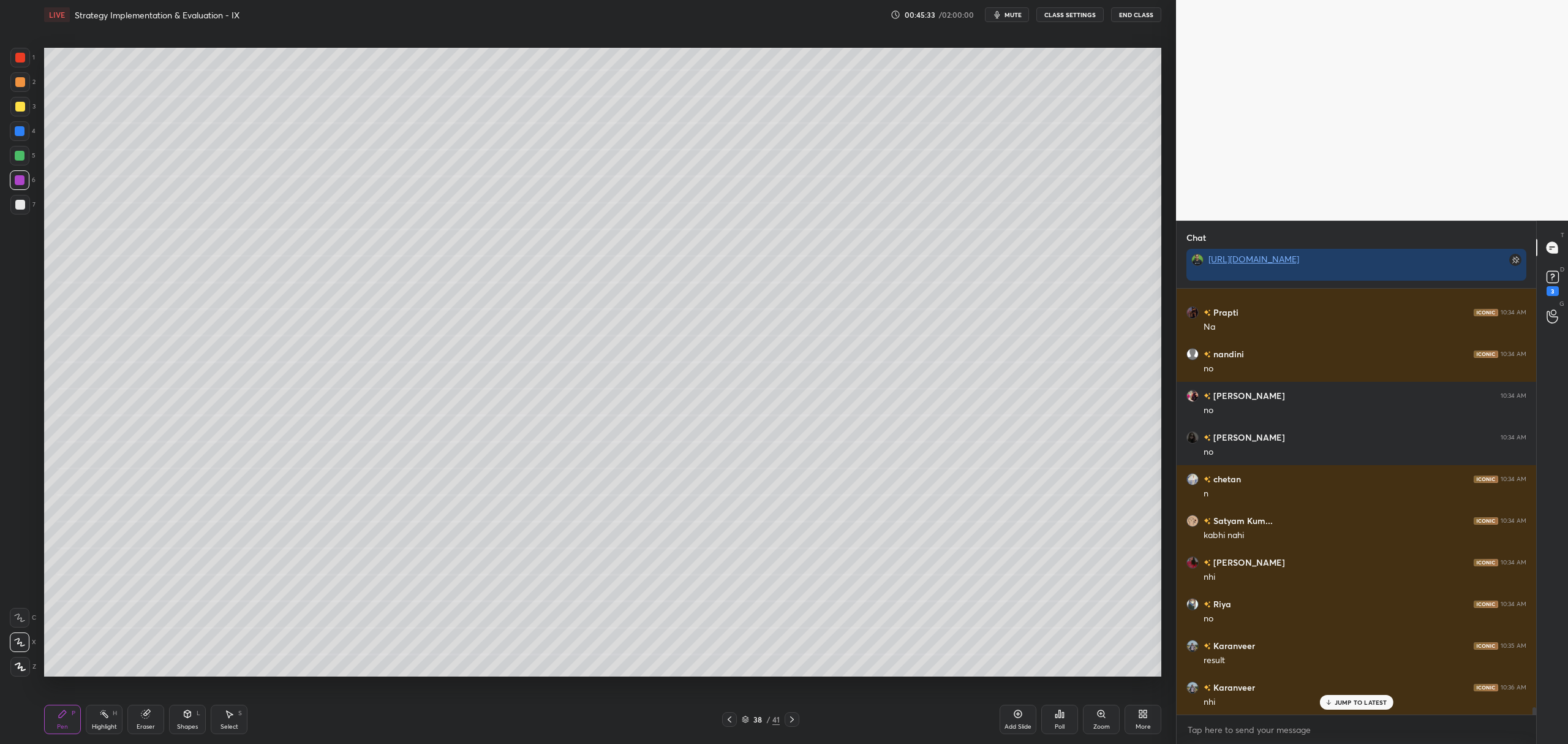
scroll to position [24494, 0]
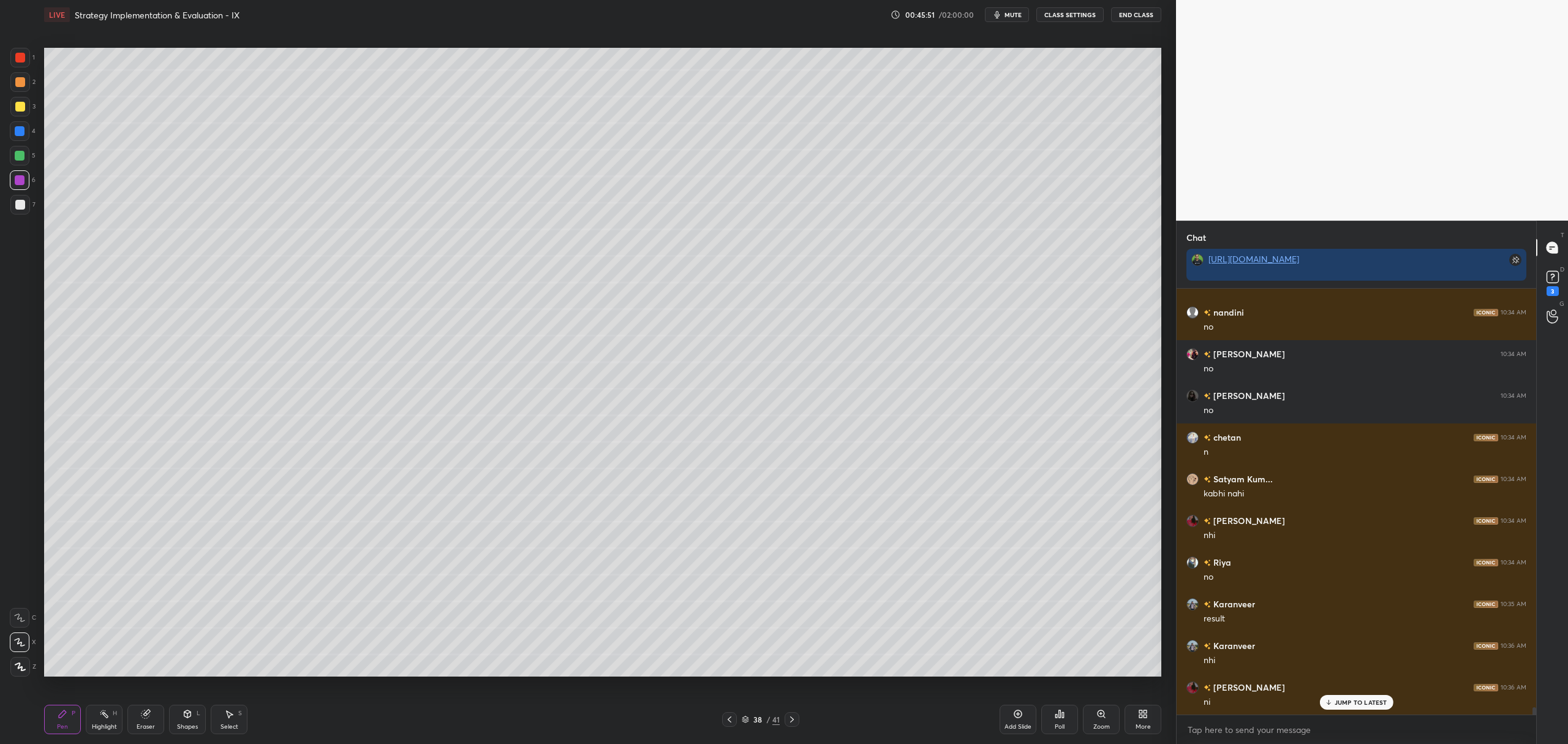
click at [21, 152] on div at bounding box center [19, 156] width 10 height 10
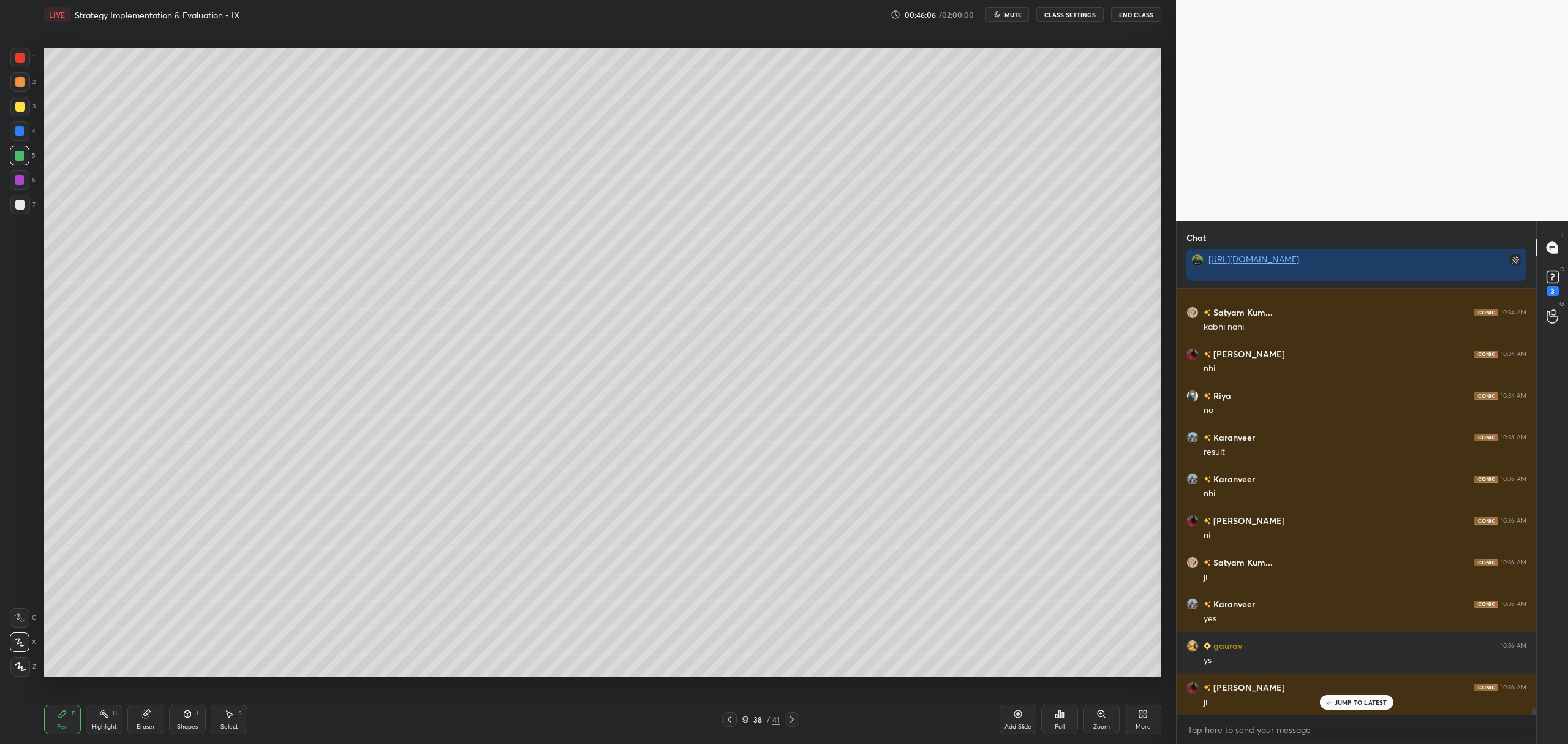
scroll to position [24702, 0]
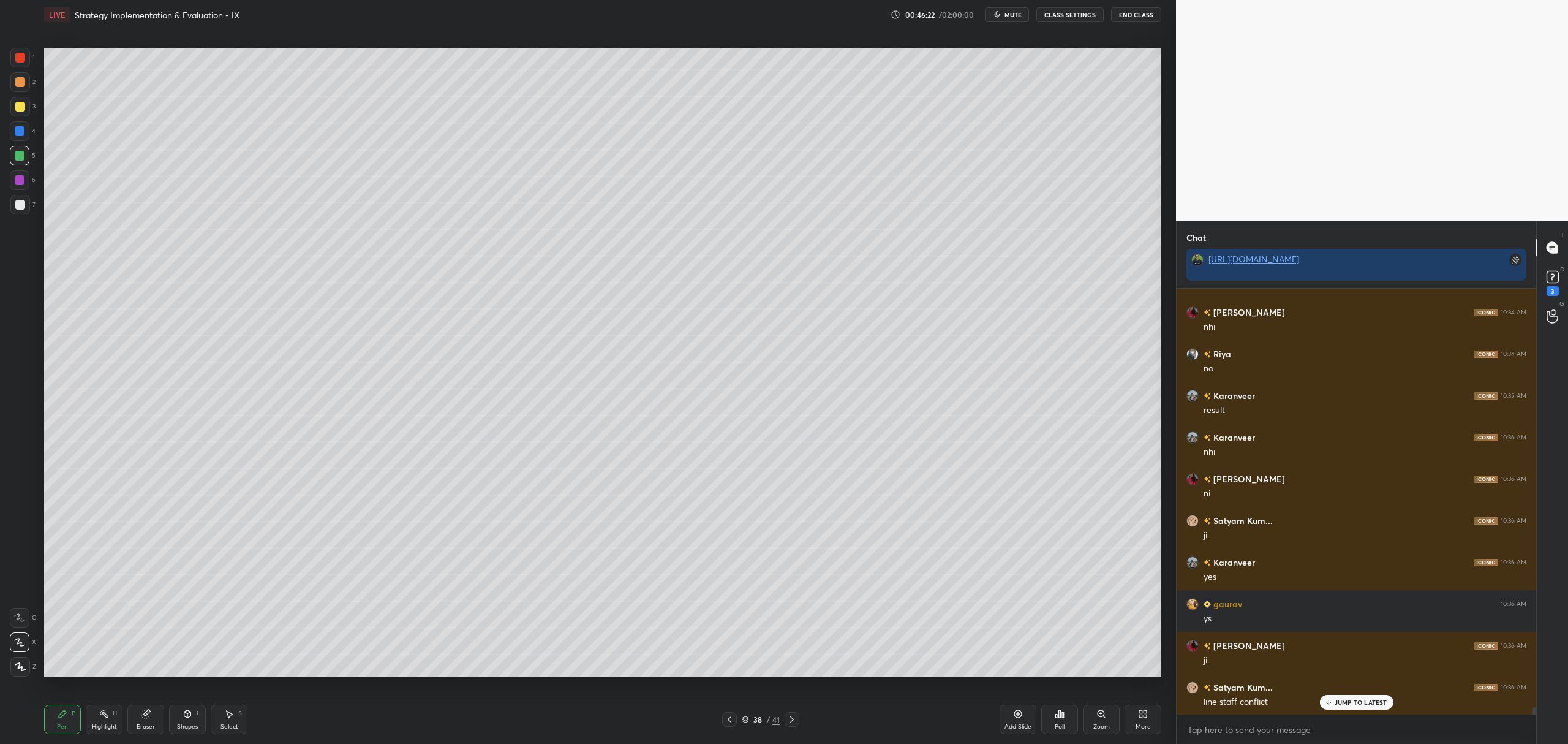
click at [22, 79] on div at bounding box center [20, 82] width 10 height 10
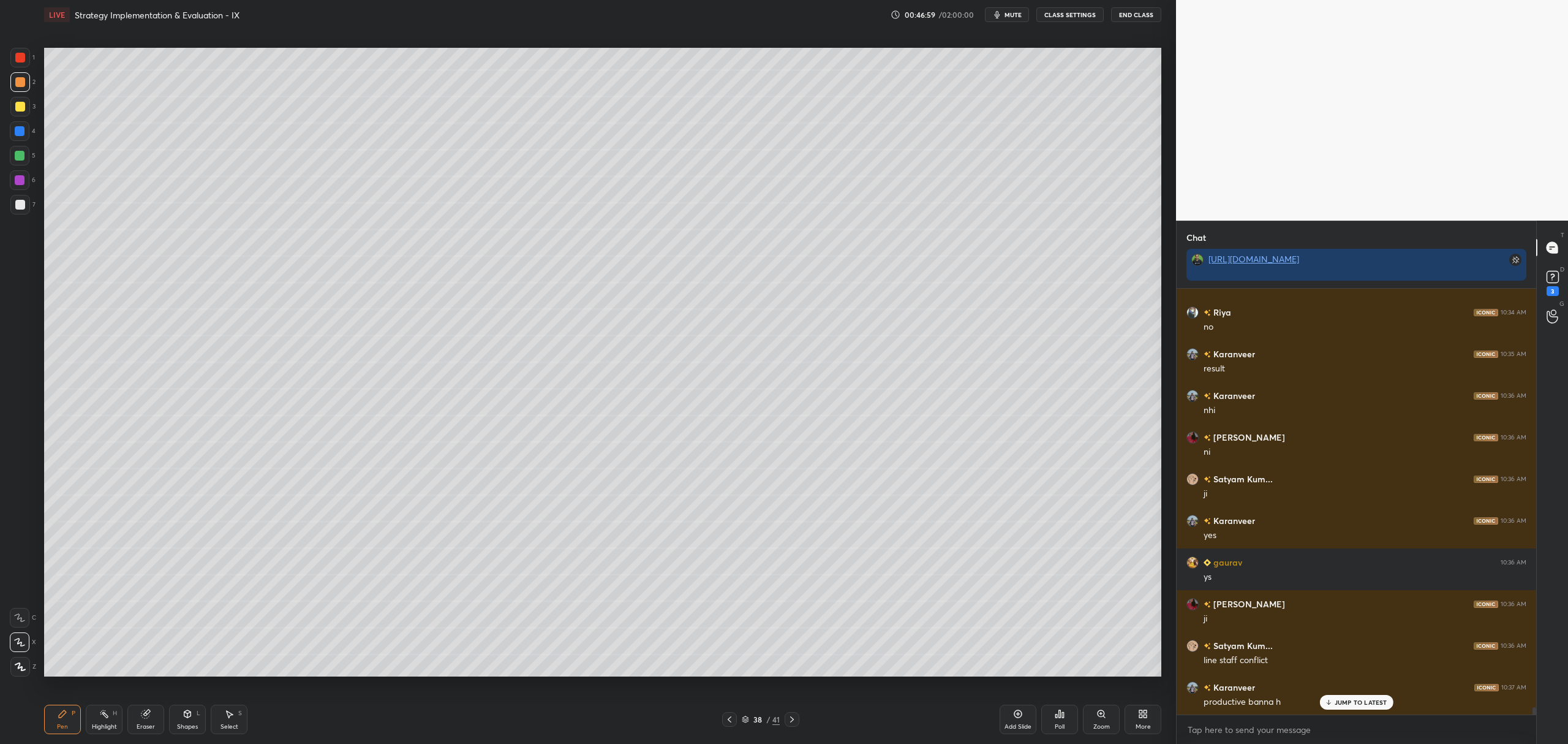
click at [27, 208] on div at bounding box center [19, 204] width 19 height 20
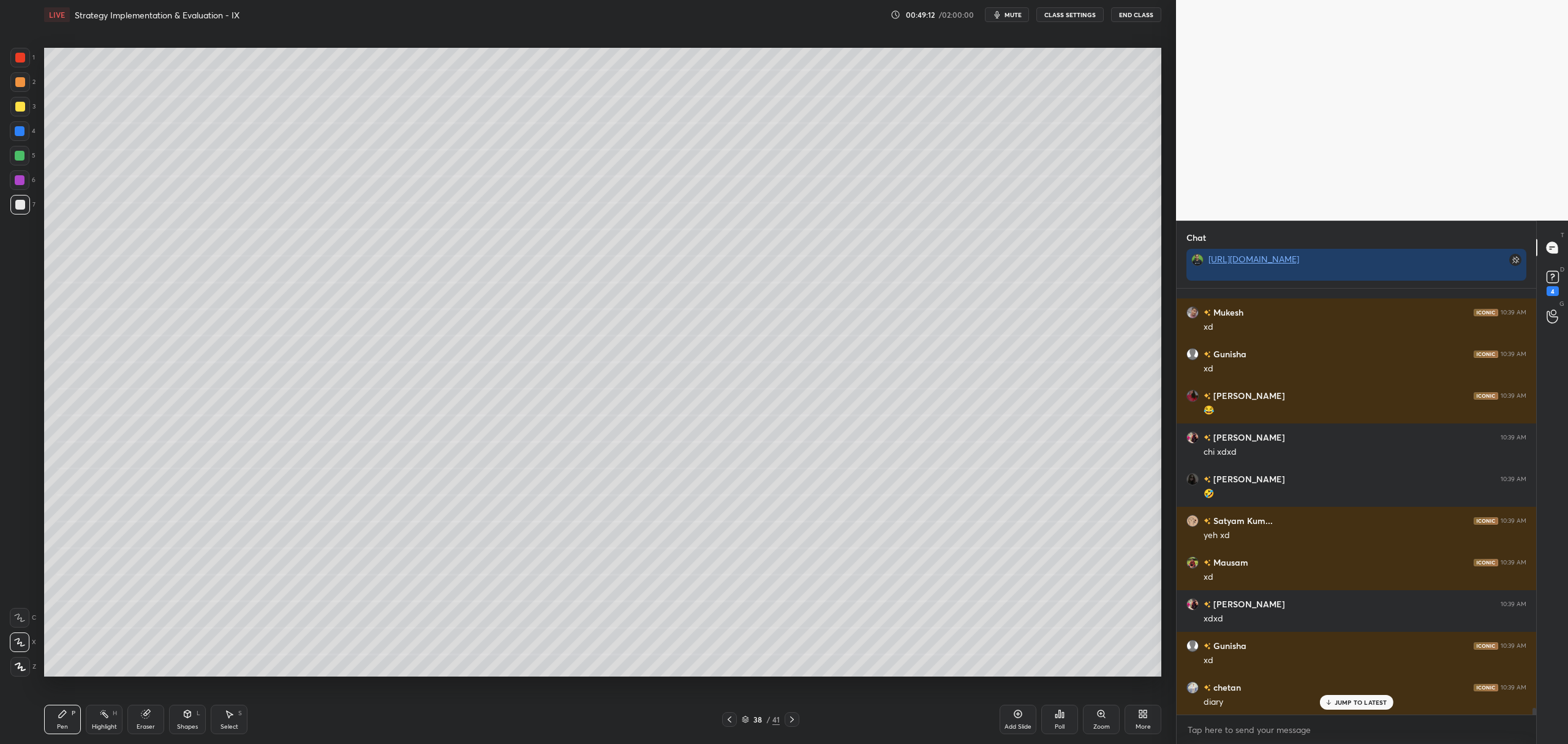
scroll to position [26102, 0]
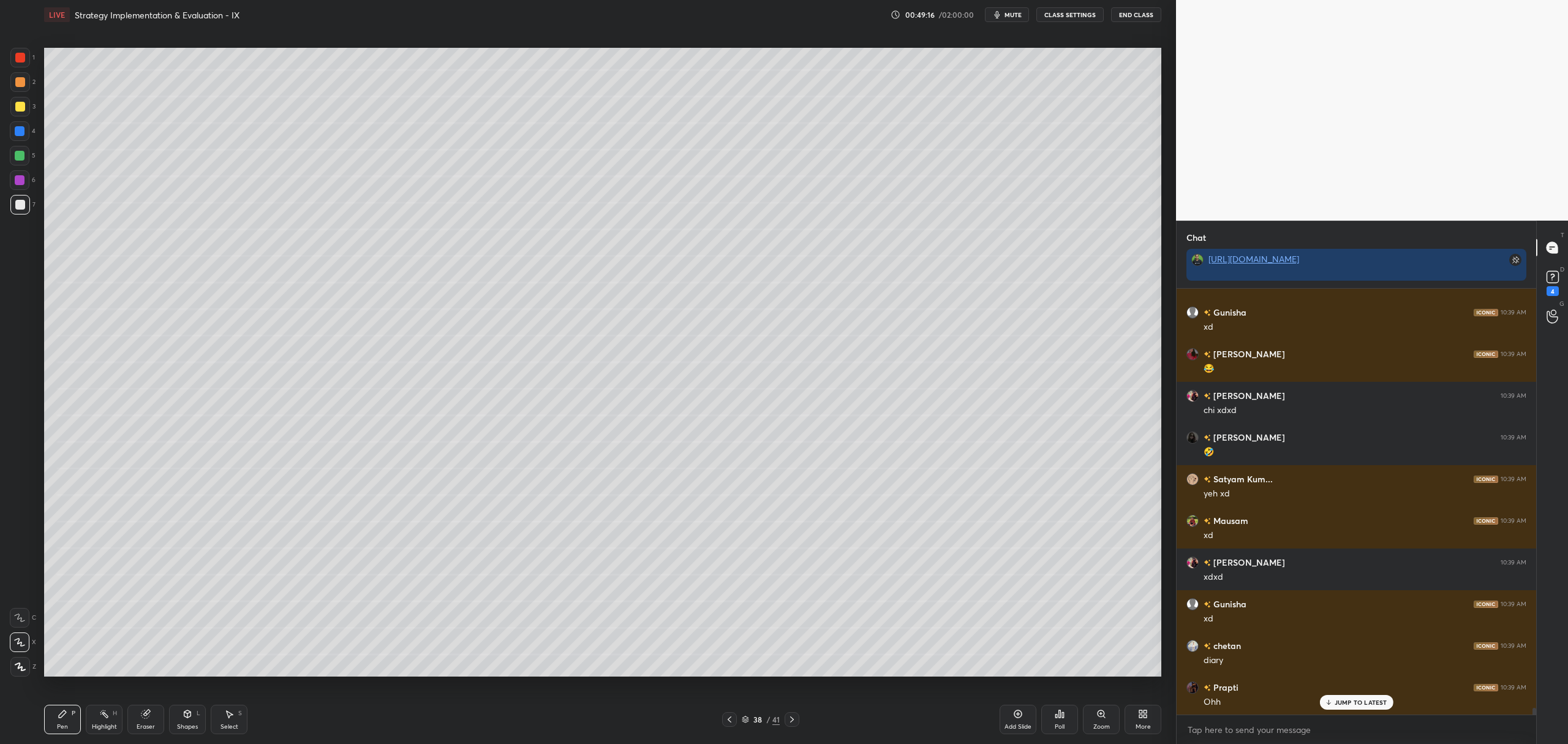
click at [790, 722] on icon at bounding box center [792, 719] width 10 height 10
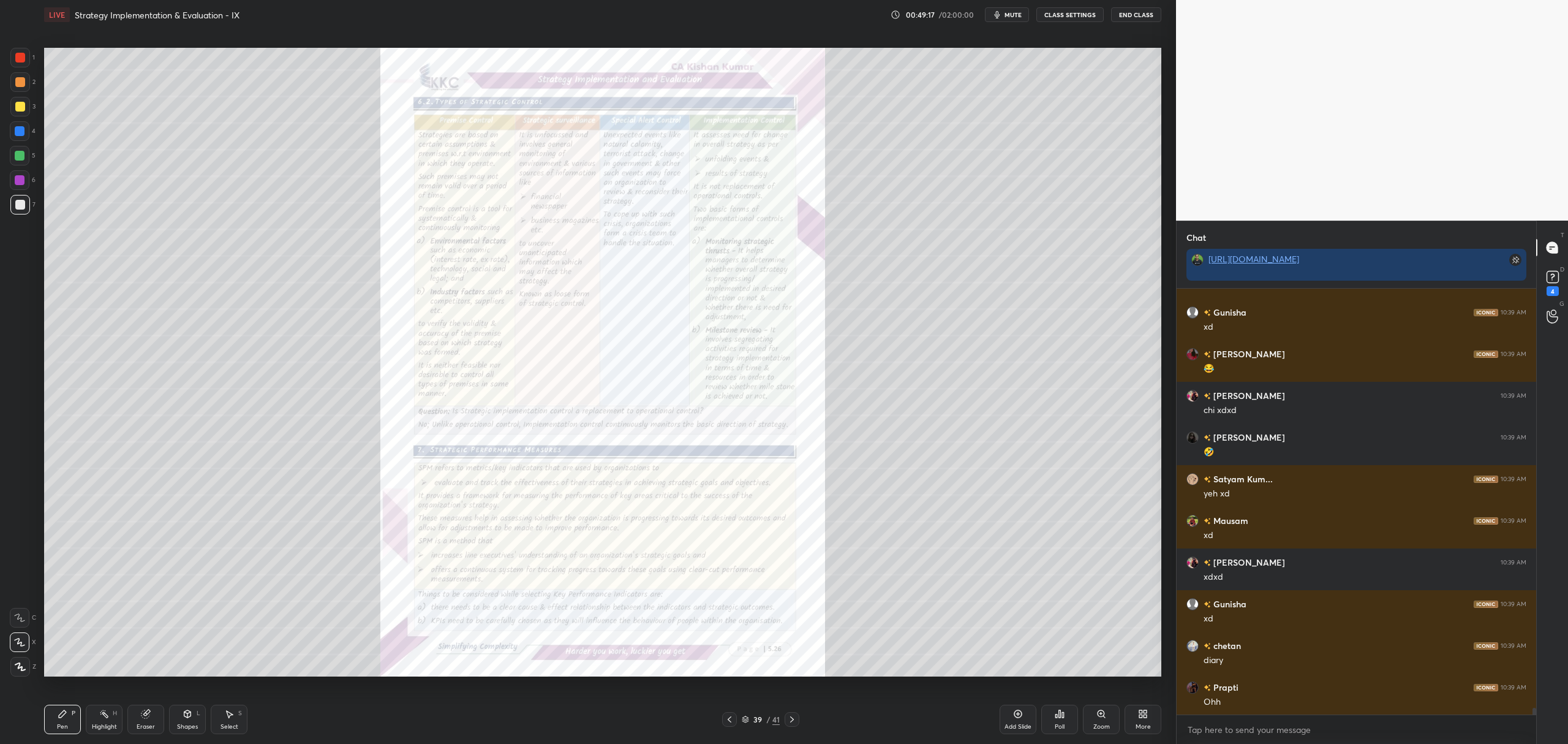
scroll to position [26144, 0]
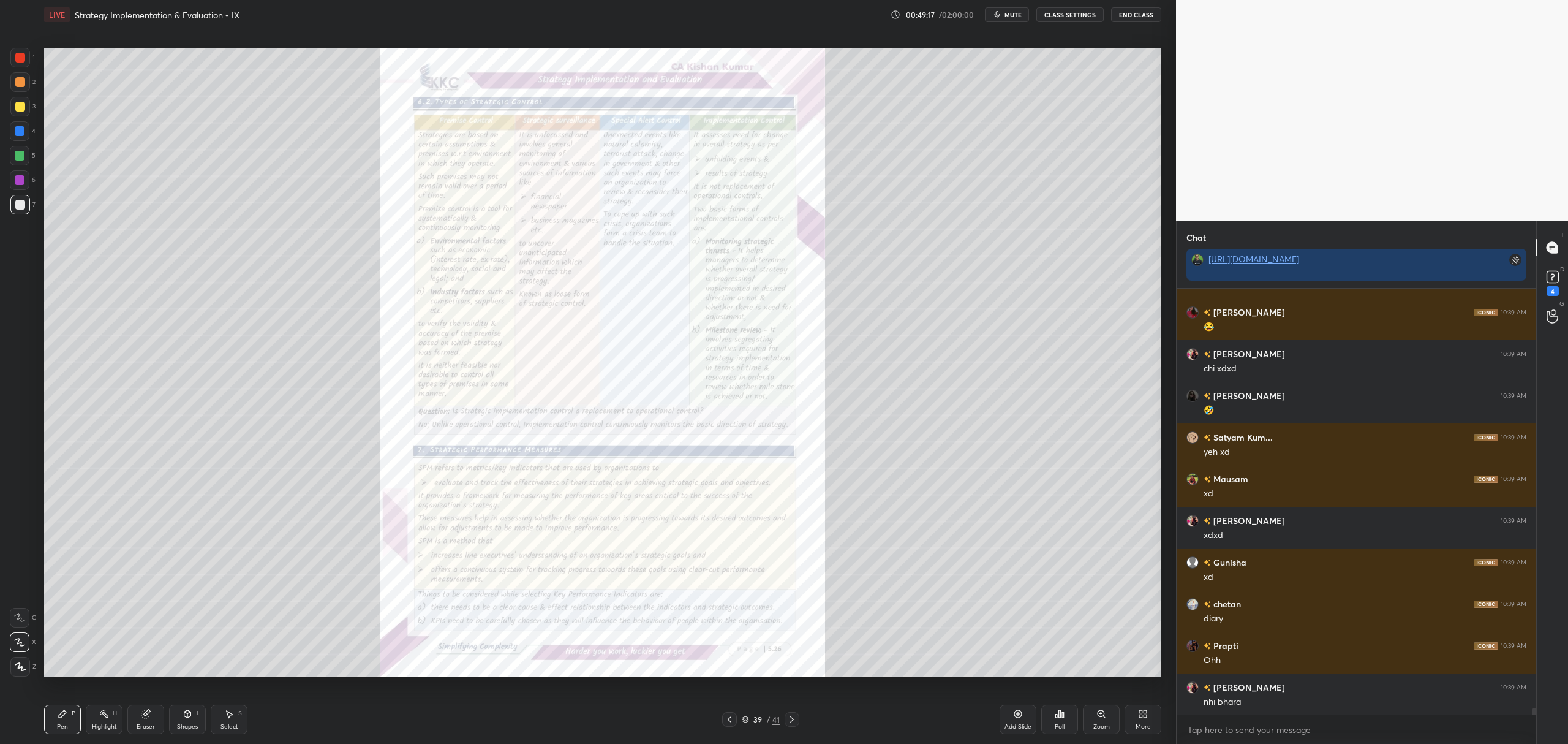
click at [785, 714] on div at bounding box center [792, 719] width 14 height 14
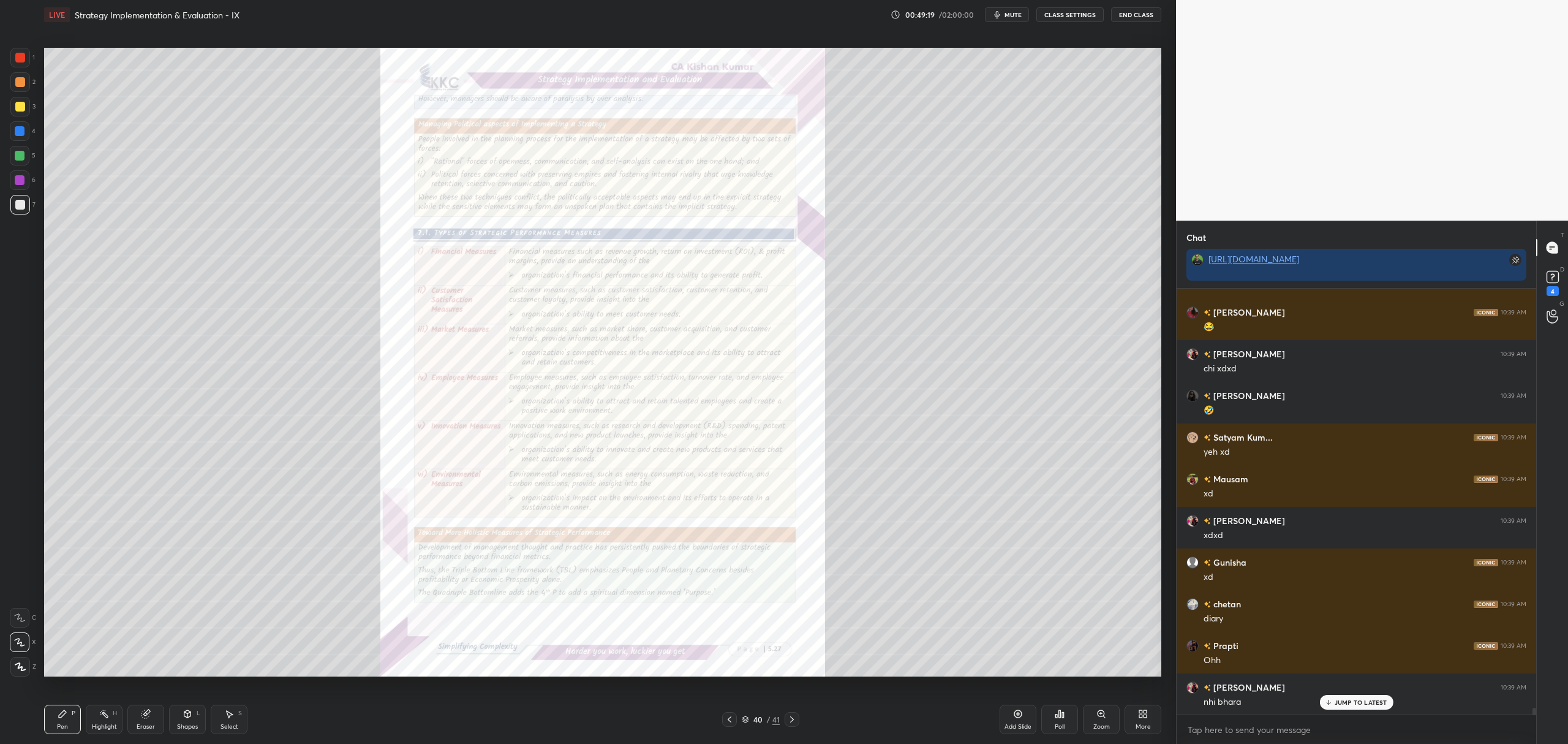
scroll to position [26185, 0]
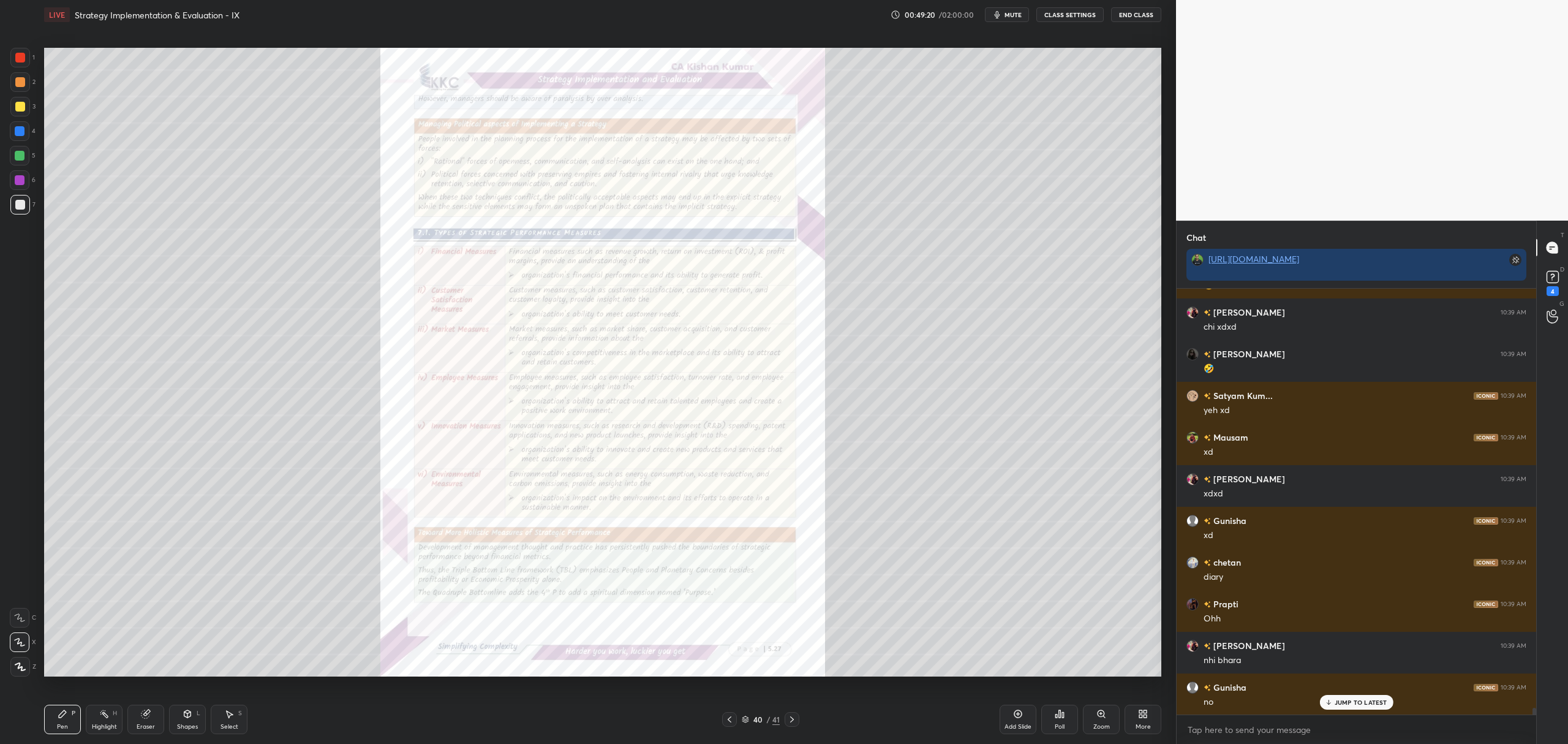
click at [730, 724] on div at bounding box center [729, 719] width 14 height 14
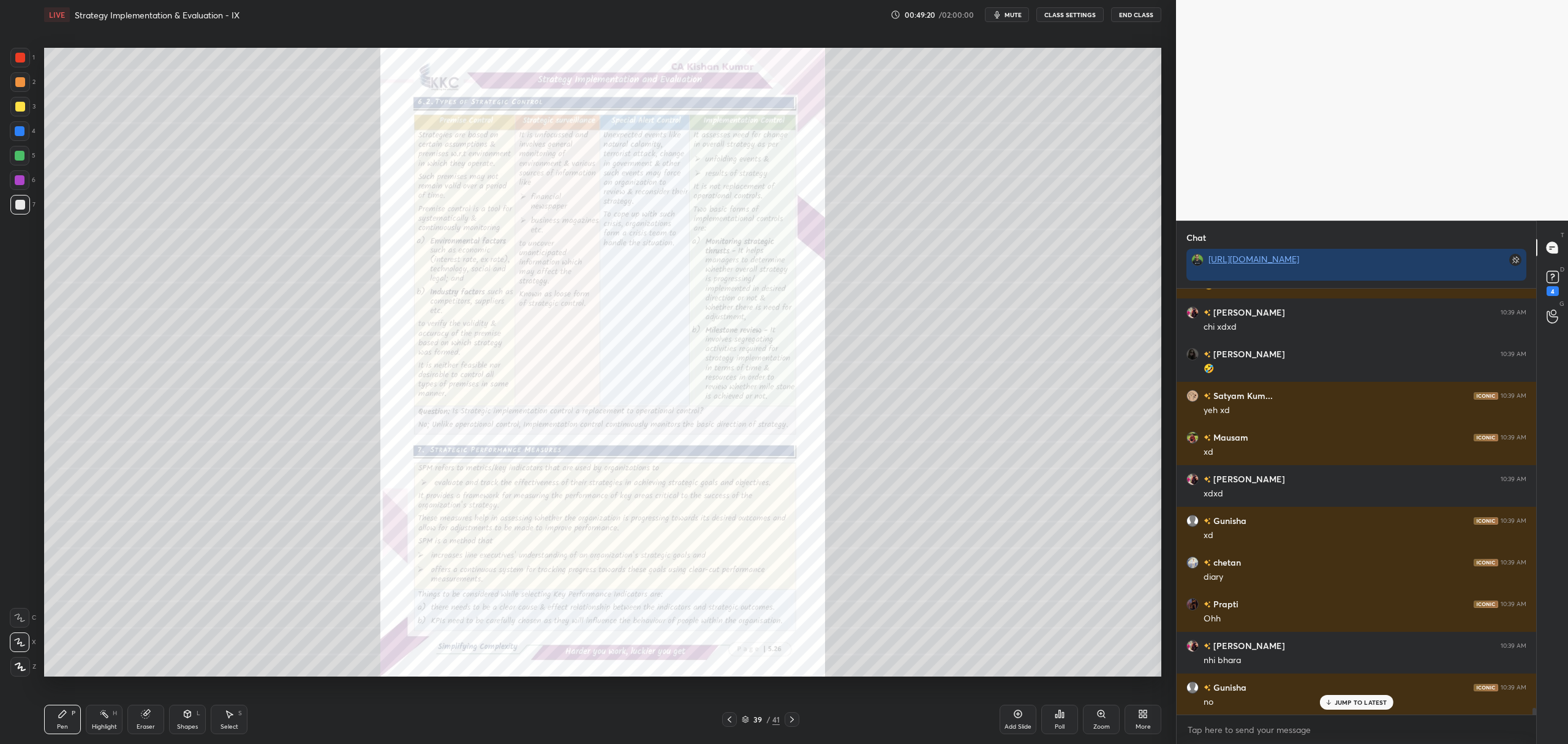
click at [1097, 714] on icon at bounding box center [1102, 714] width 10 height 10
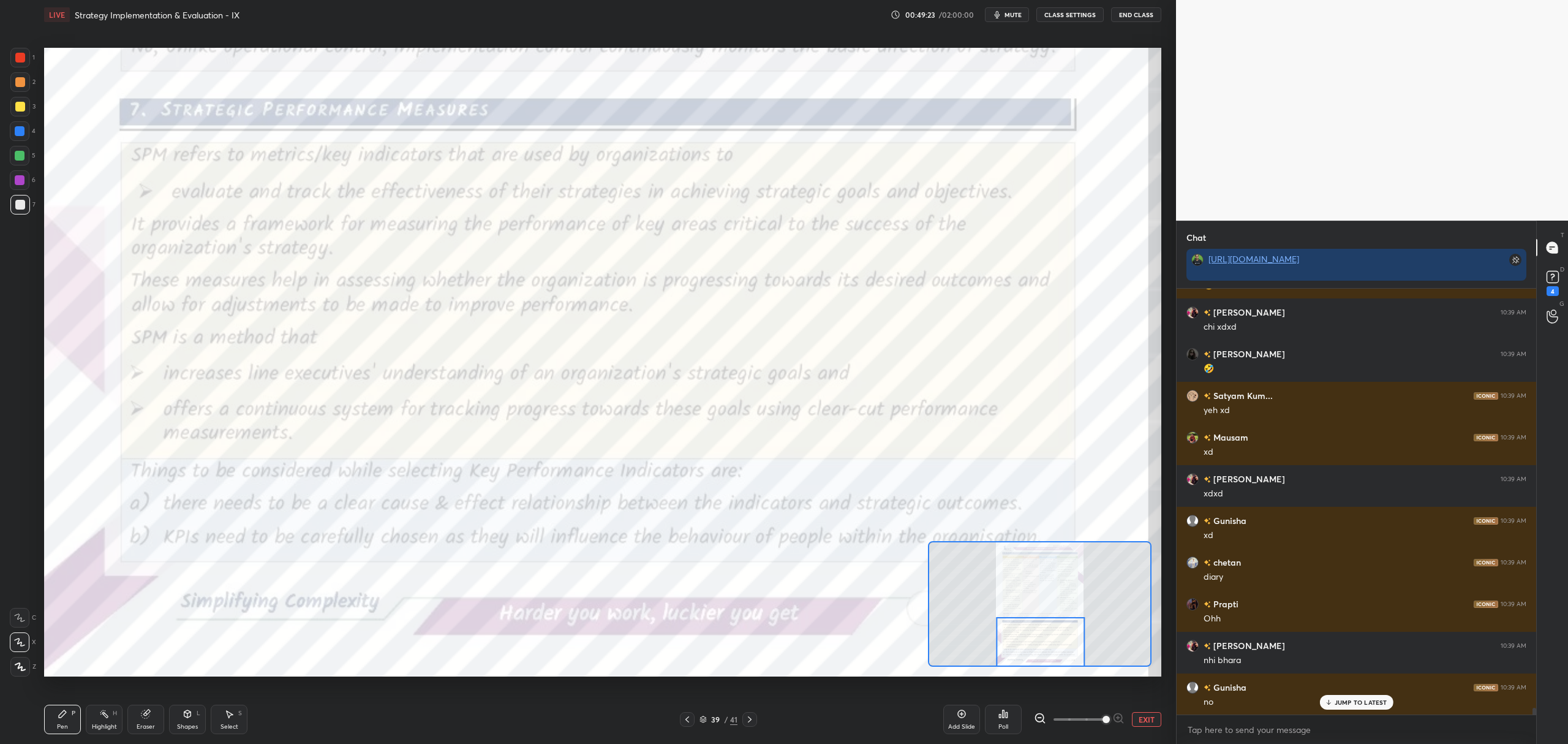
scroll to position [26227, 0]
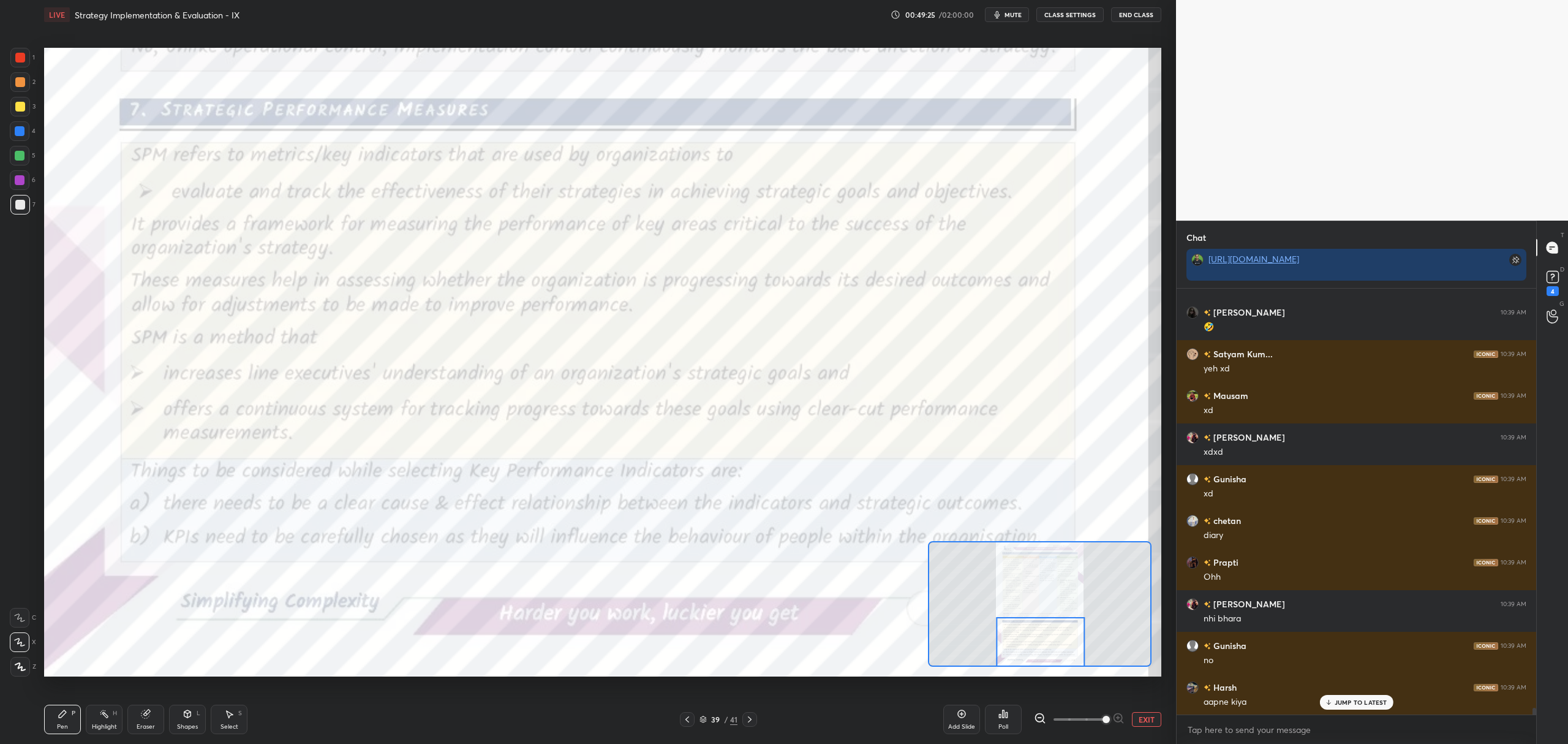
click at [22, 59] on div at bounding box center [20, 58] width 10 height 10
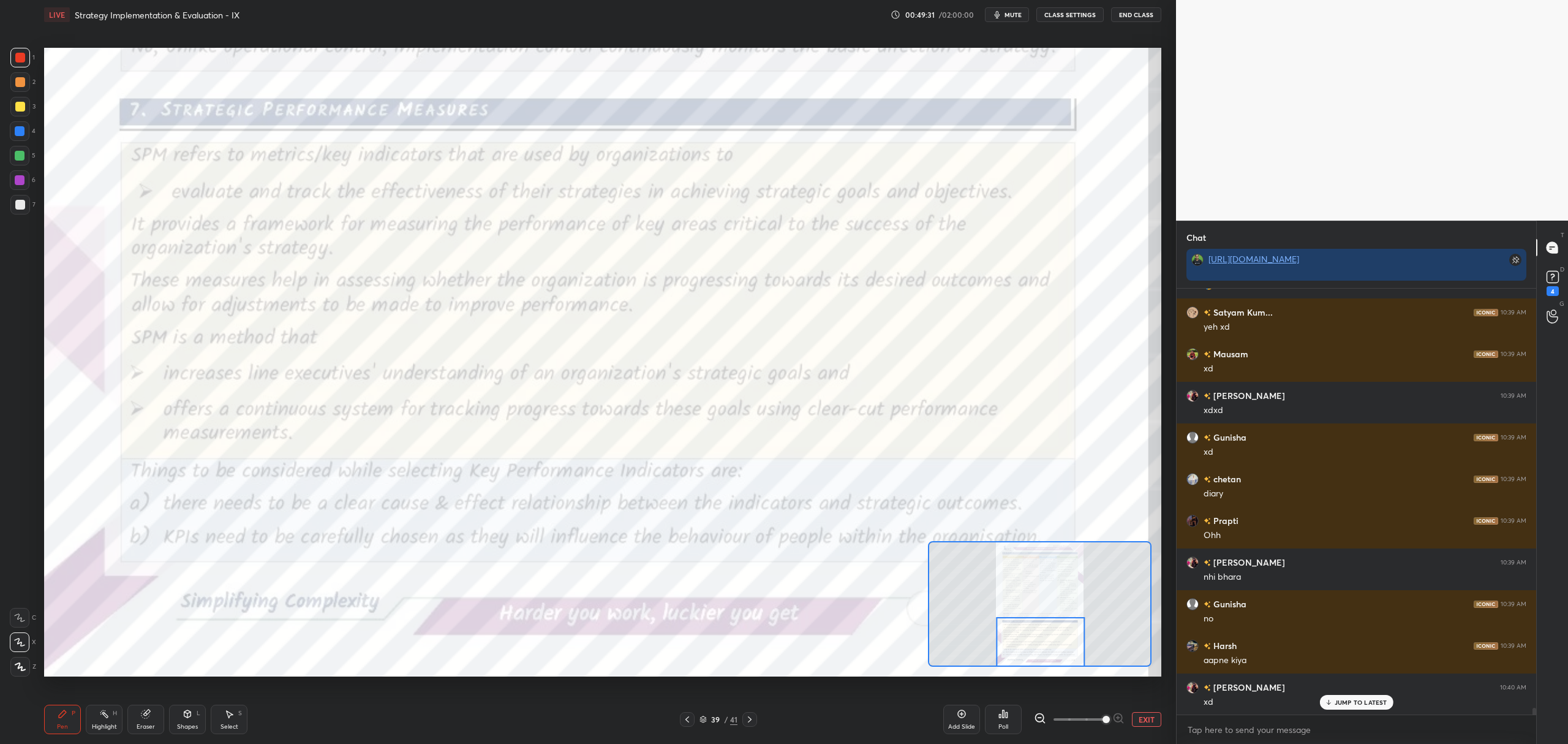
click at [754, 714] on div at bounding box center [749, 719] width 14 height 14
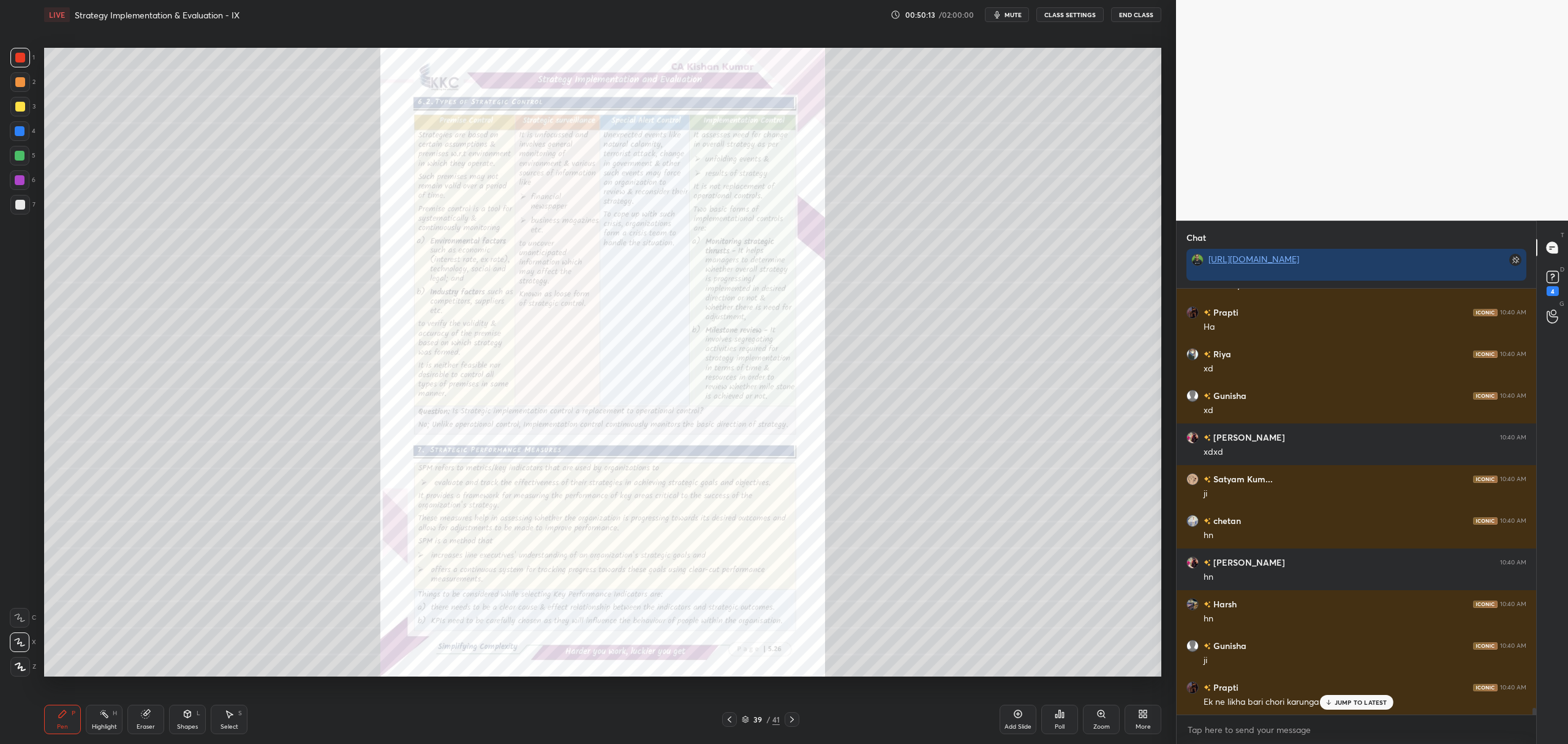
scroll to position [26769, 0]
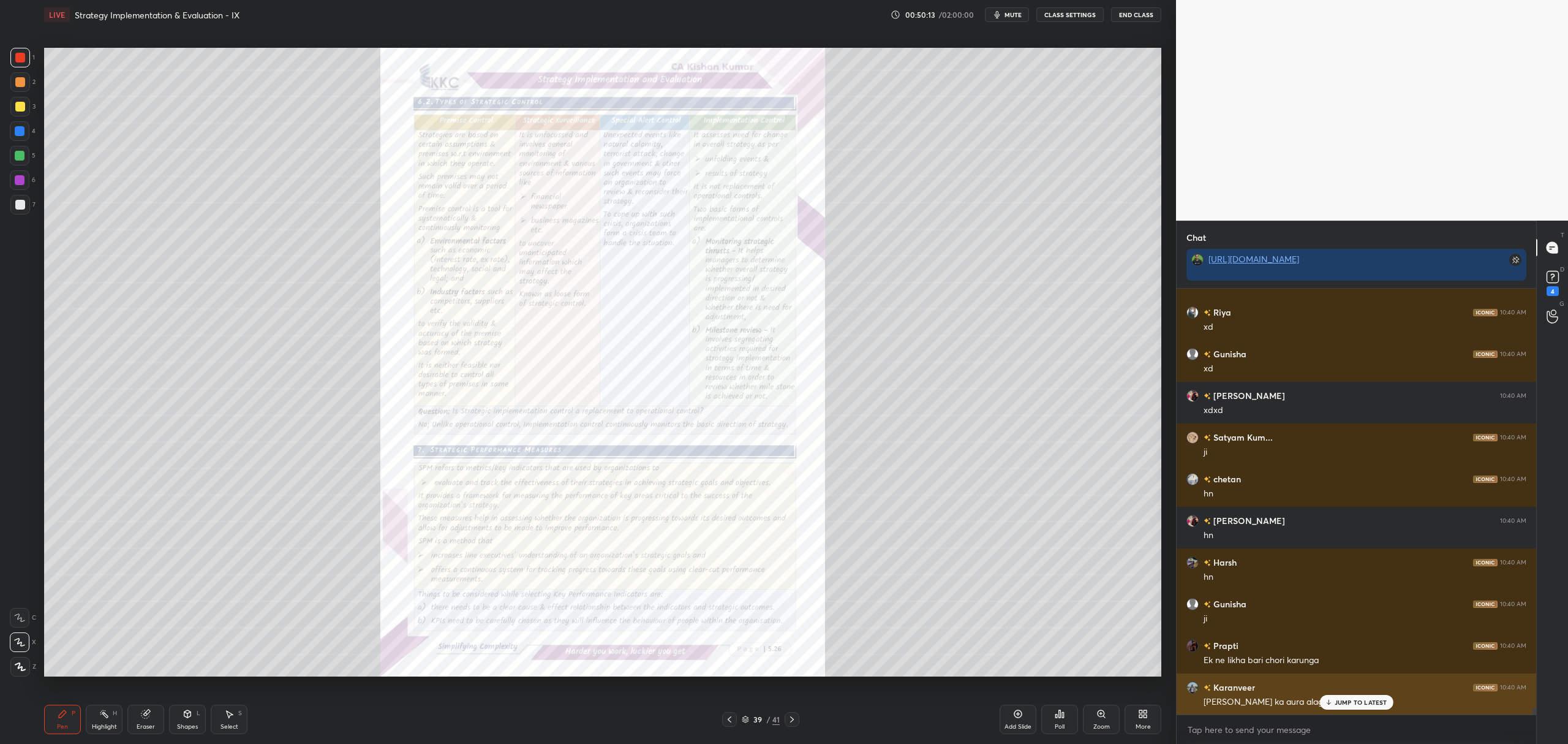
click at [1348, 705] on p "JUMP TO LATEST" at bounding box center [1361, 702] width 53 height 7
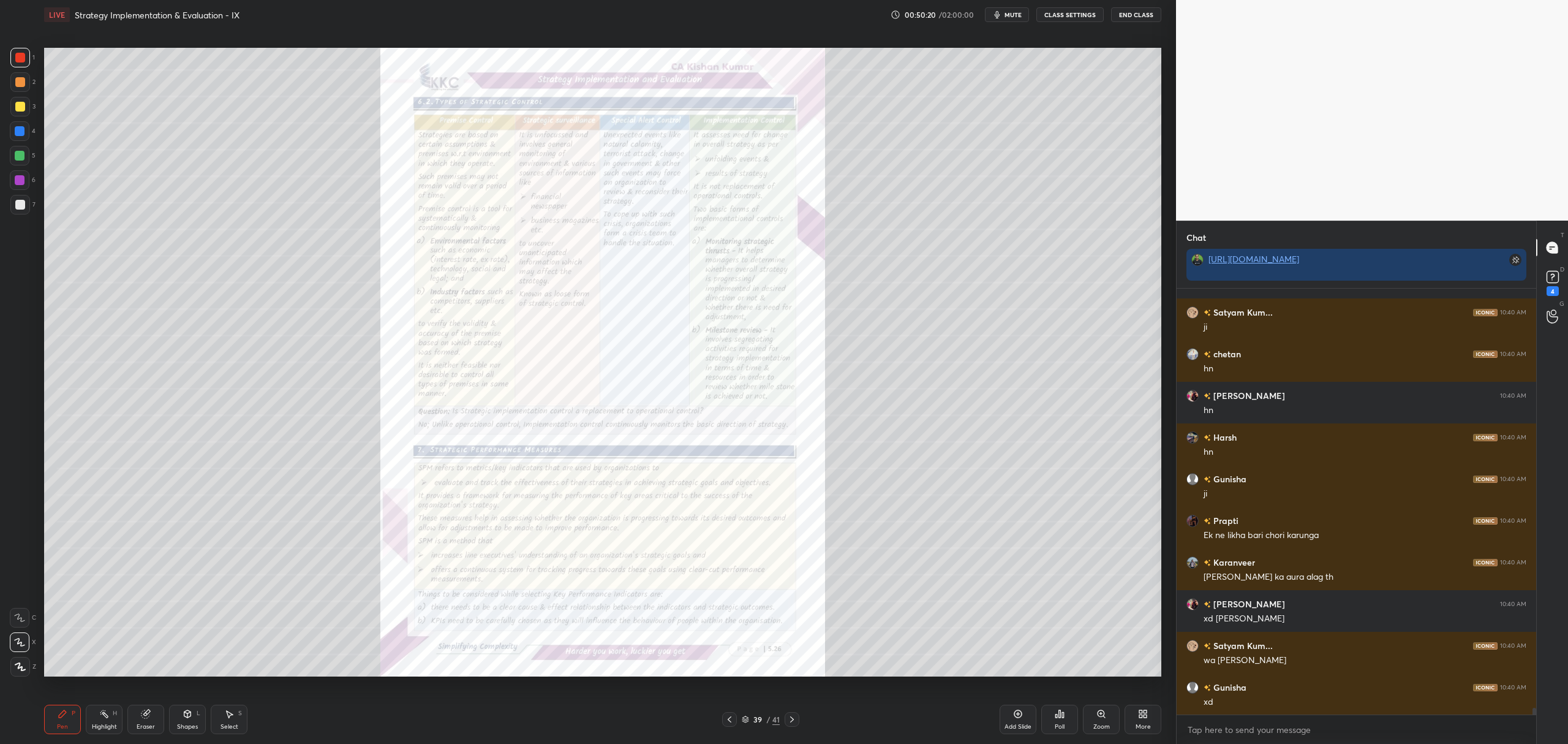
scroll to position [26936, 0]
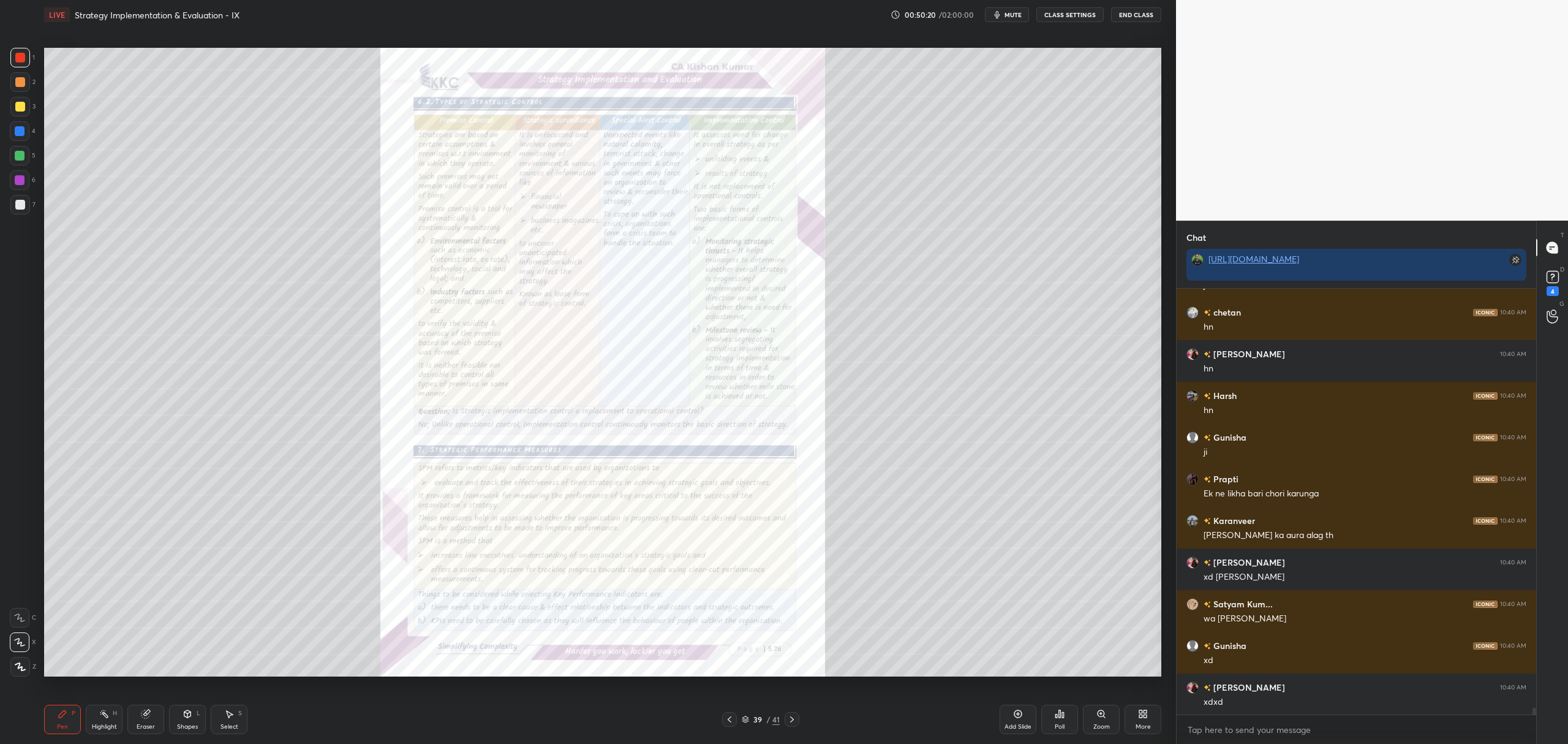
click at [795, 719] on icon at bounding box center [792, 719] width 10 height 10
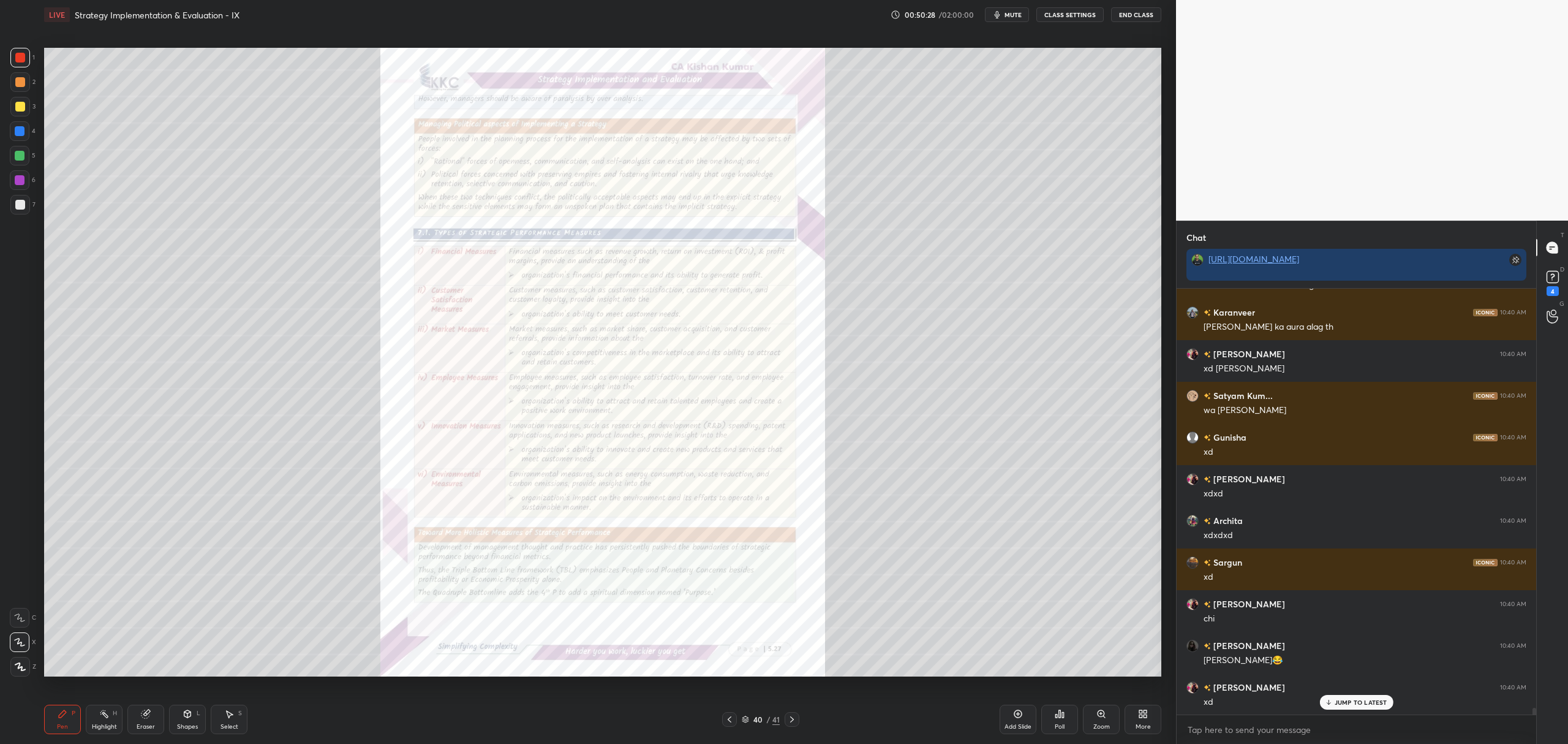
scroll to position [27186, 0]
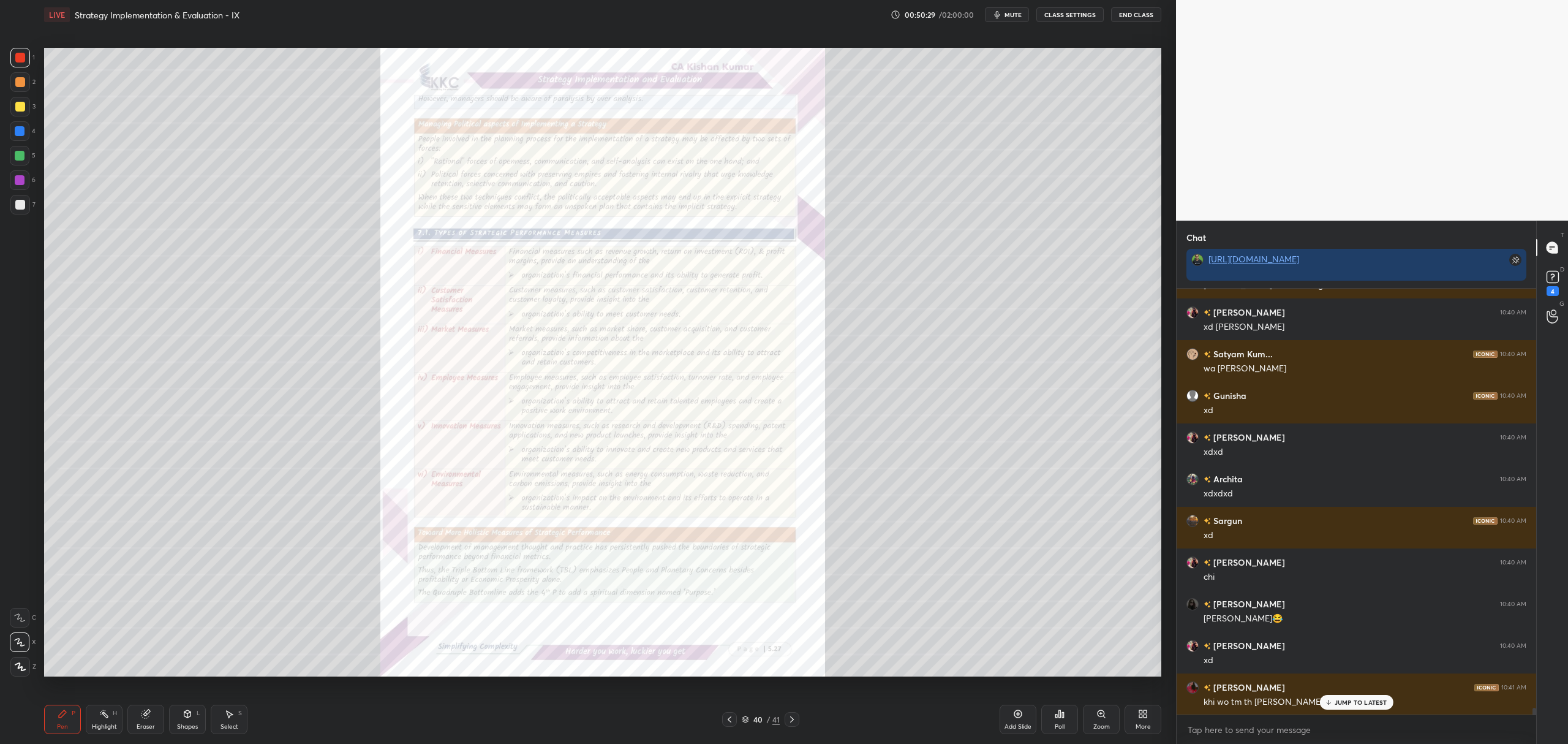
click at [720, 722] on div "40 / 41" at bounding box center [761, 719] width 478 height 14
click at [735, 719] on div at bounding box center [729, 719] width 14 height 14
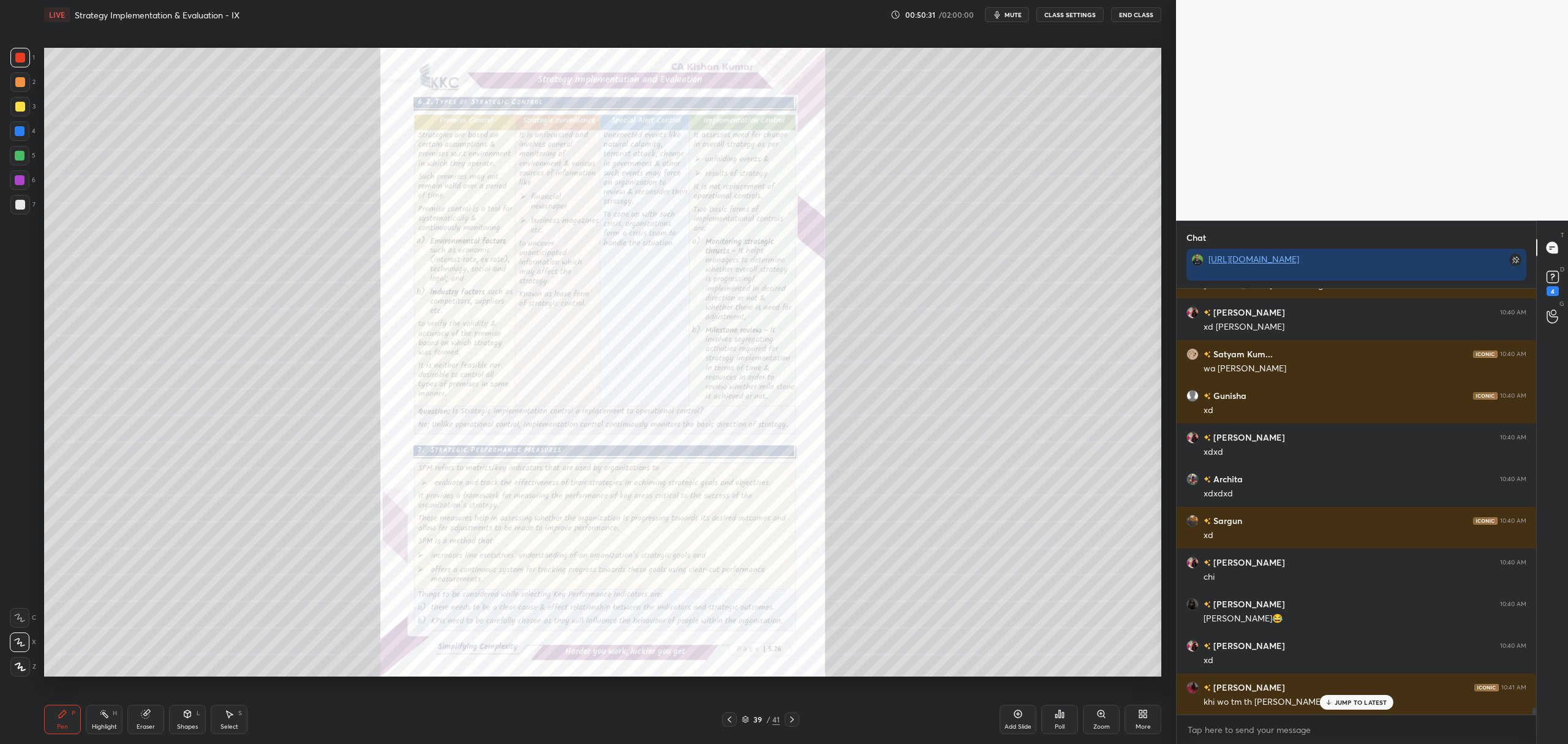
click at [1016, 714] on icon at bounding box center [1018, 714] width 10 height 10
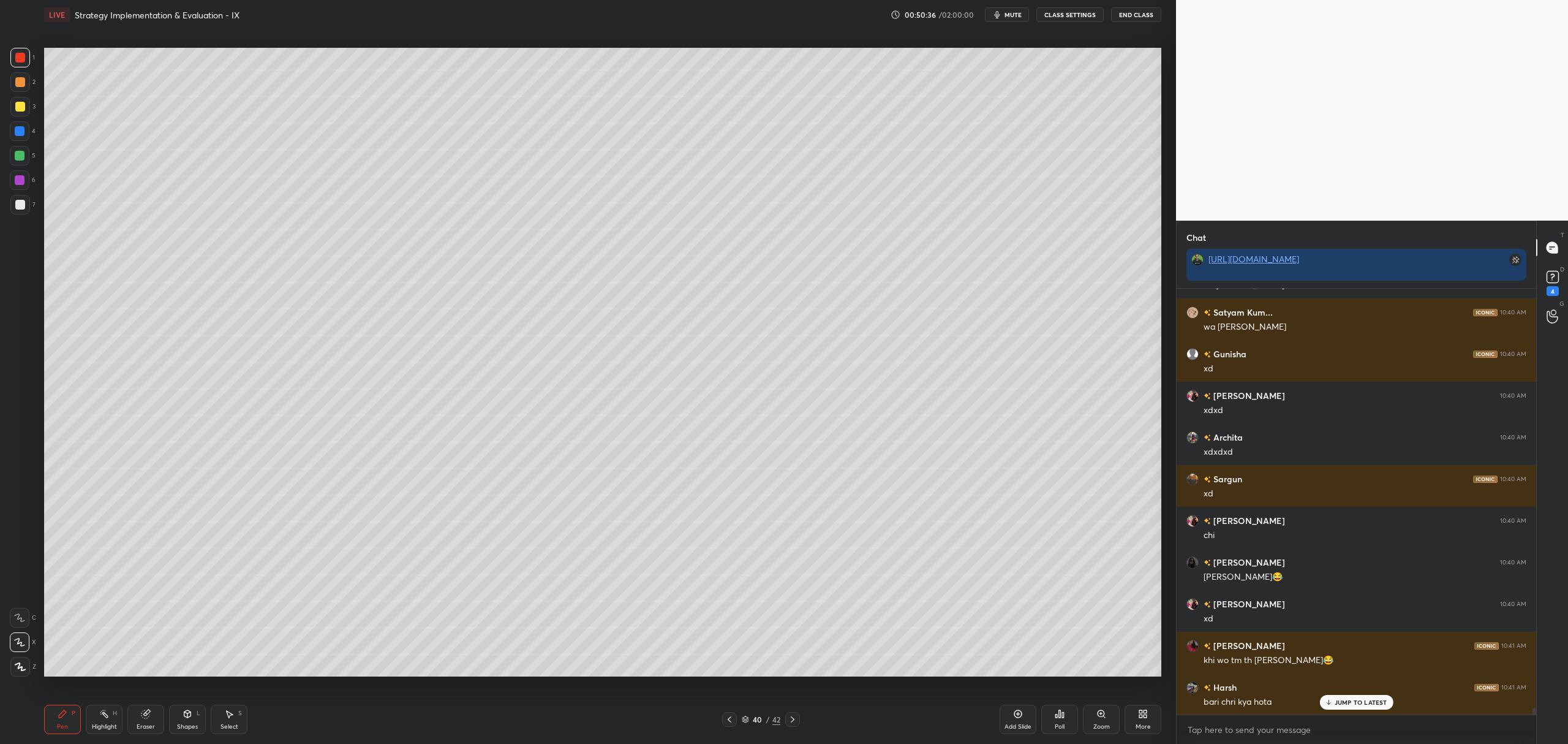
scroll to position [27269, 0]
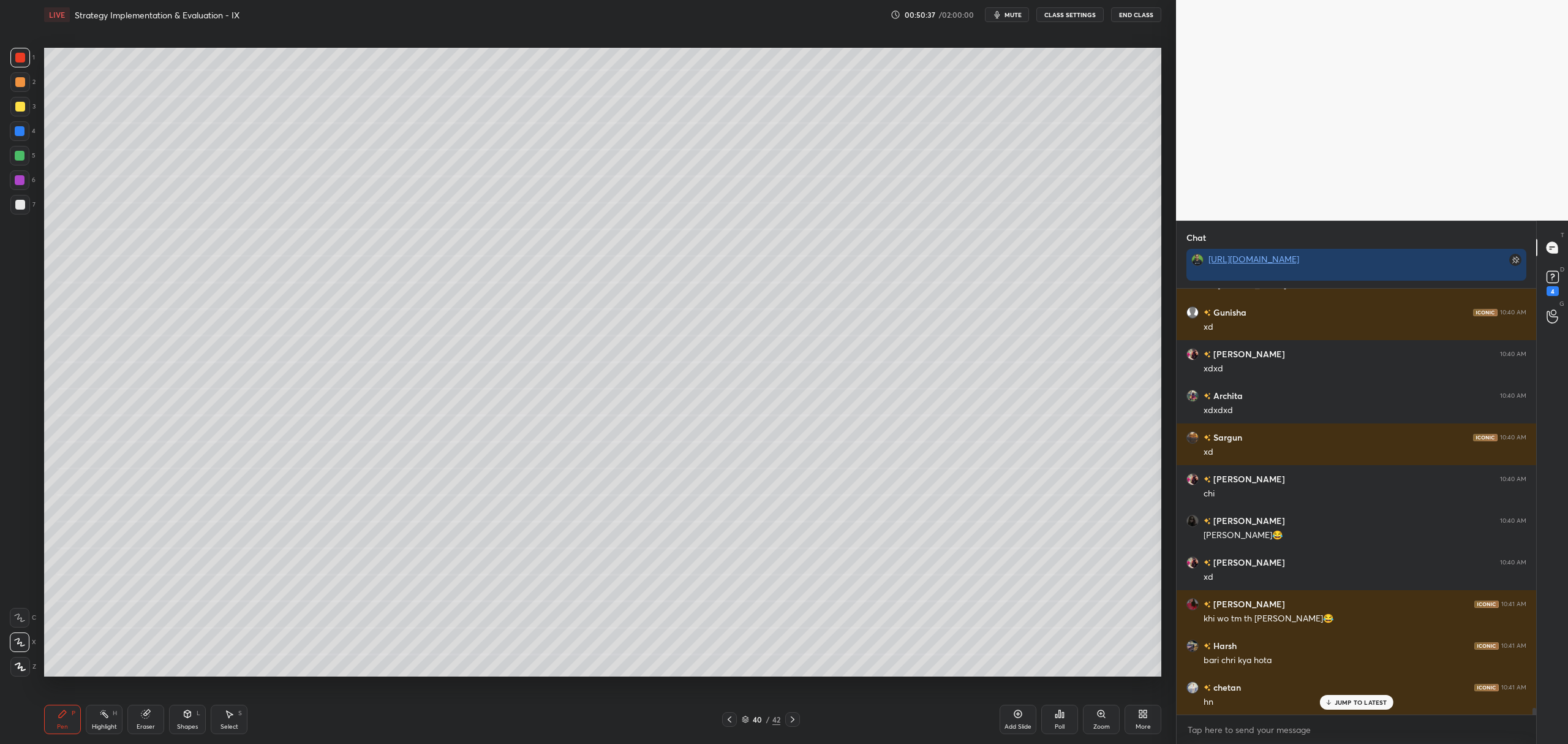
click at [26, 163] on div at bounding box center [19, 155] width 19 height 20
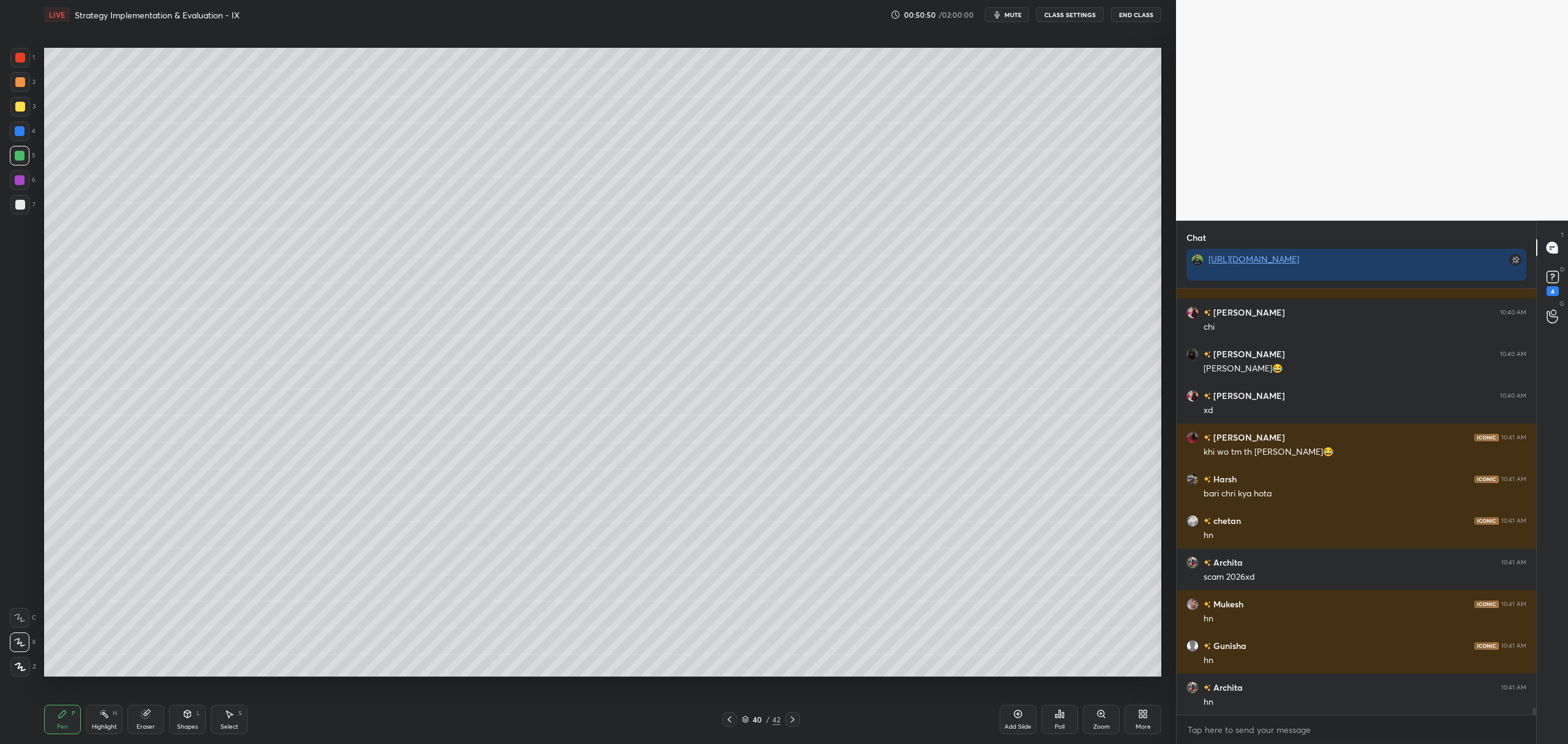
scroll to position [27477, 0]
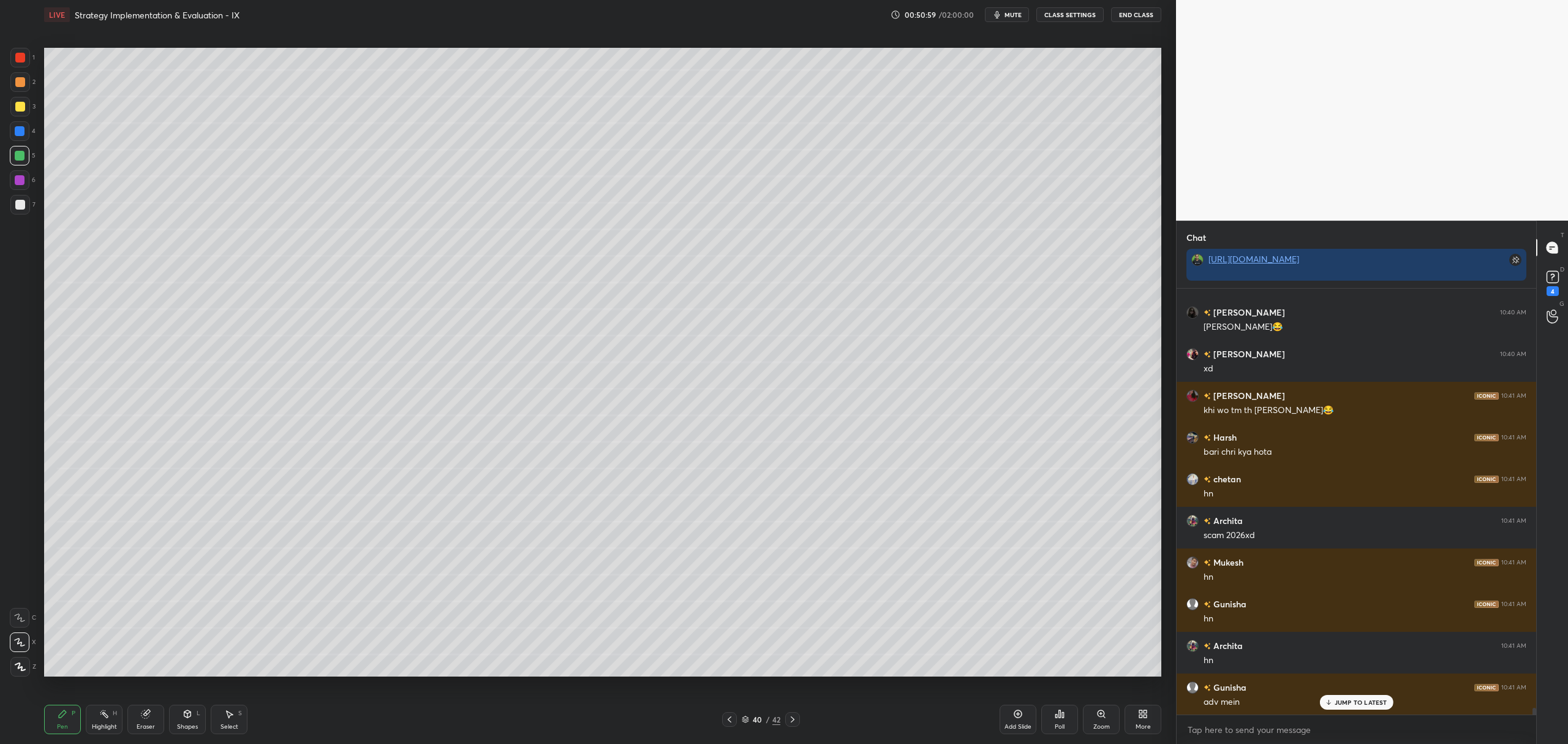
click at [21, 114] on div at bounding box center [19, 106] width 19 height 20
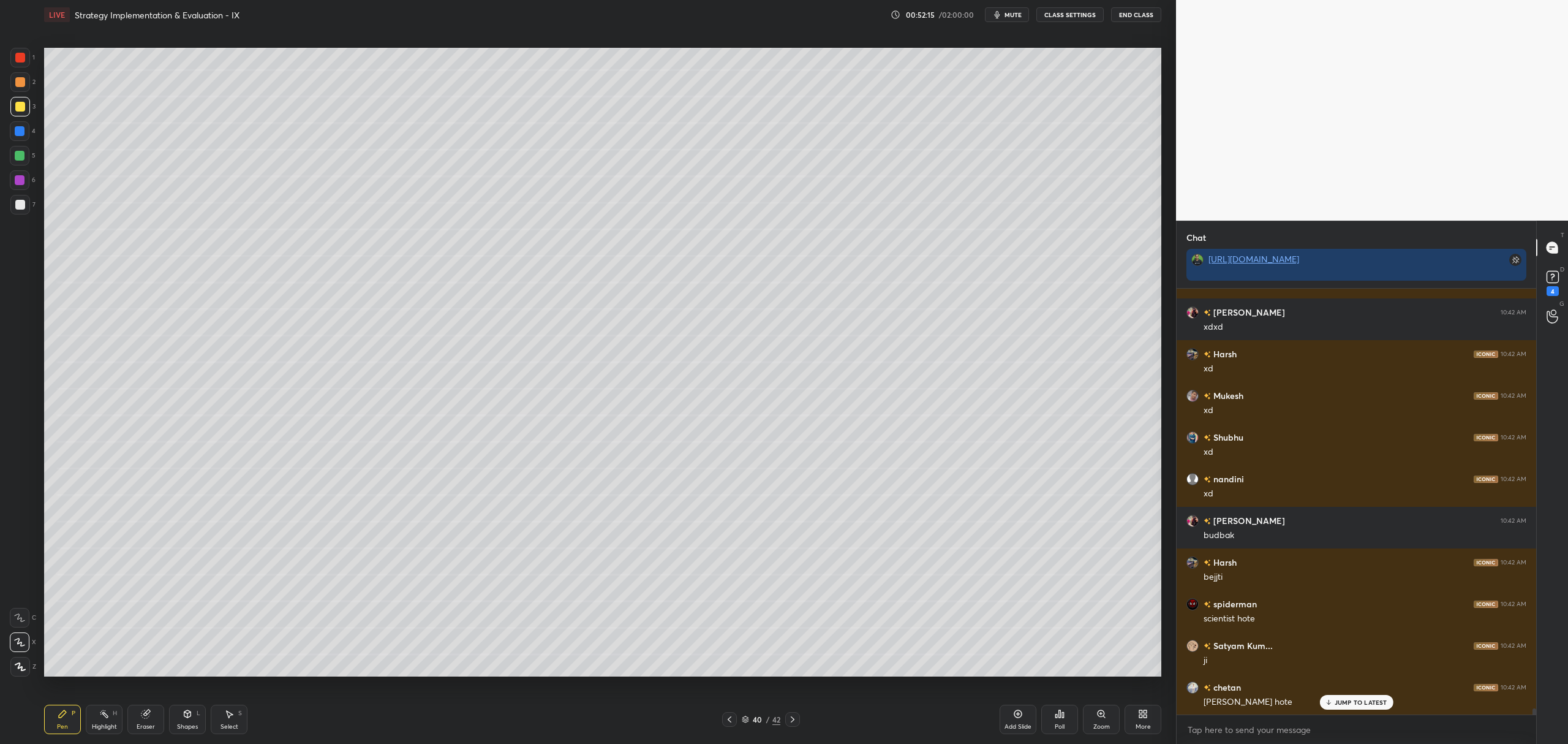
scroll to position [29228, 0]
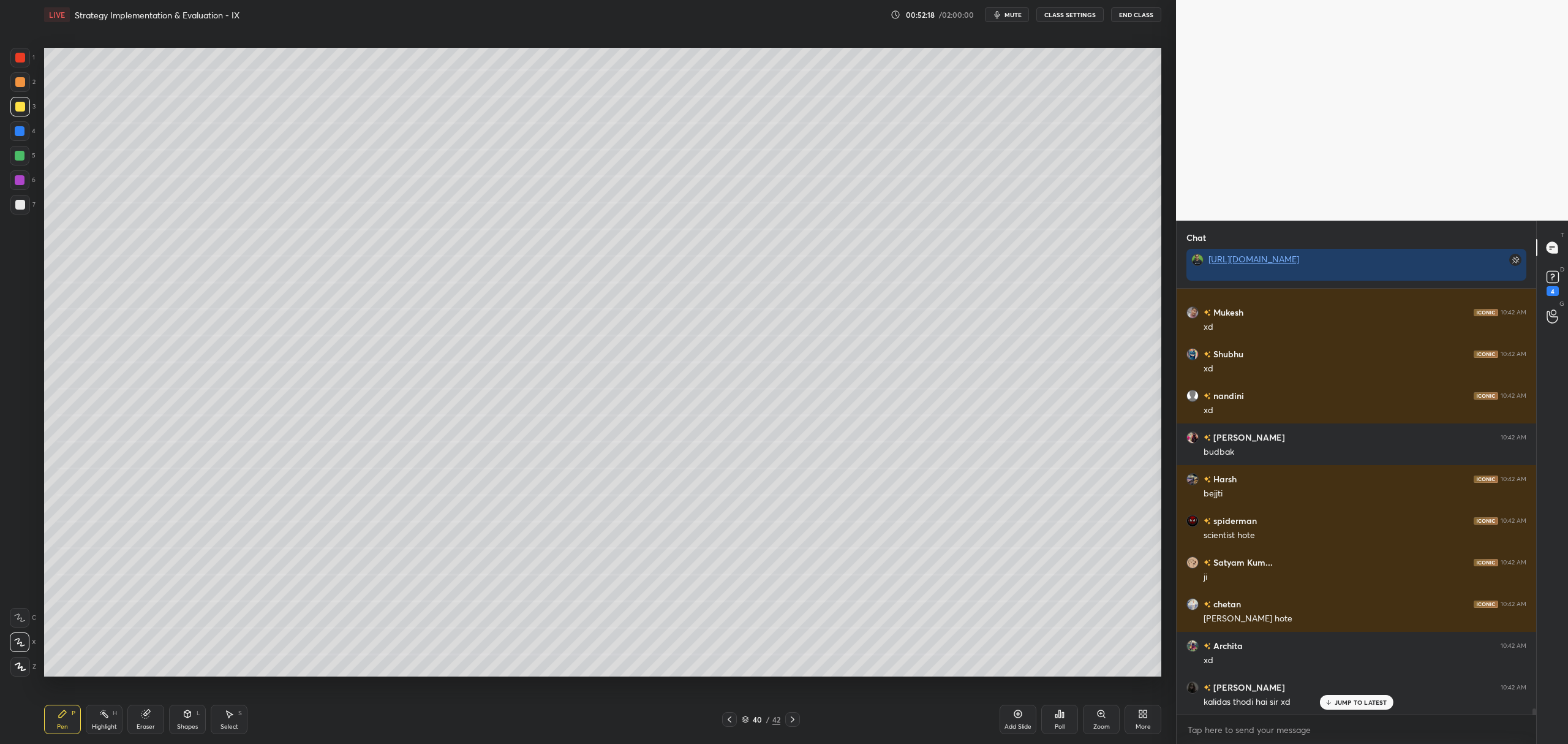
click at [25, 158] on div at bounding box center [19, 156] width 10 height 10
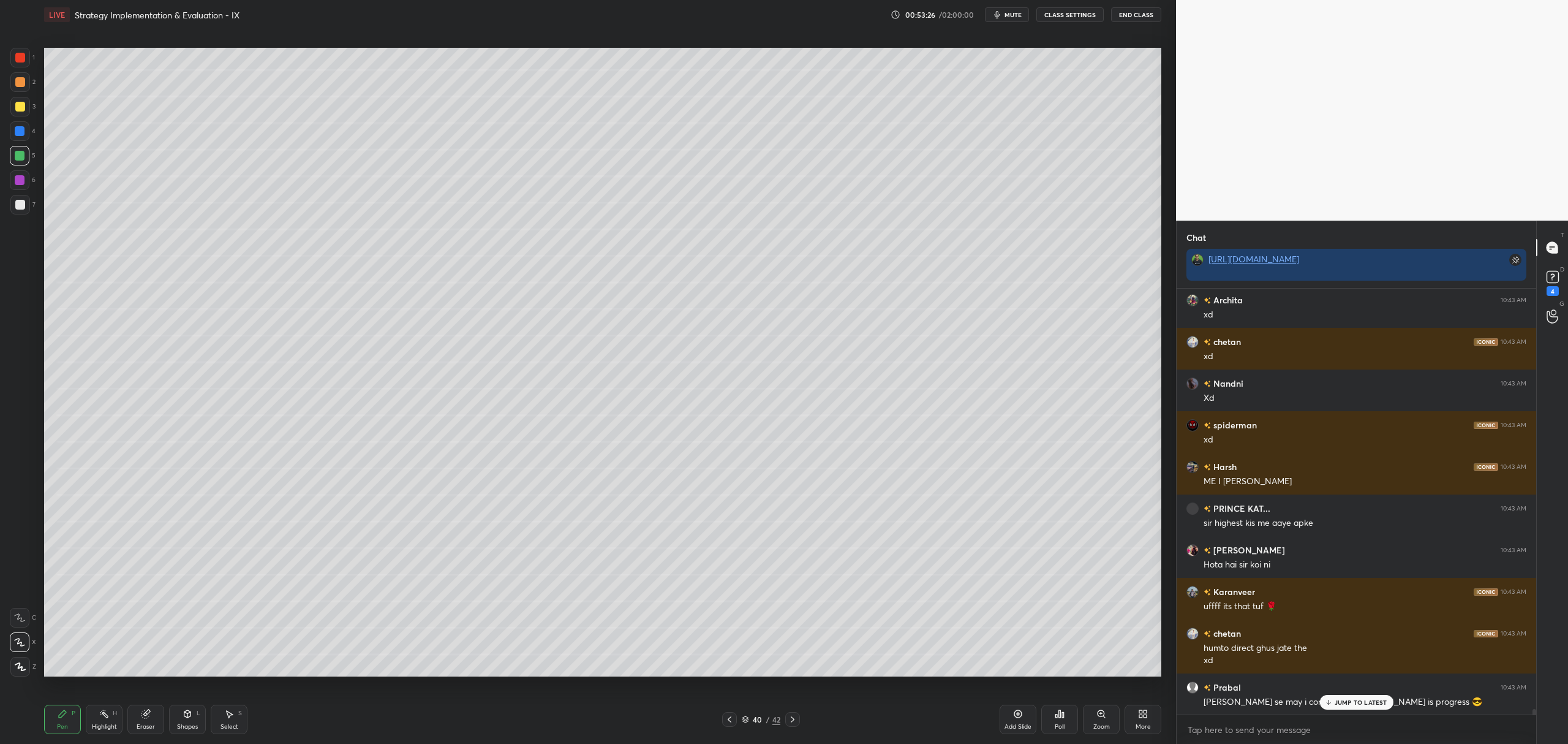
scroll to position [30919, 0]
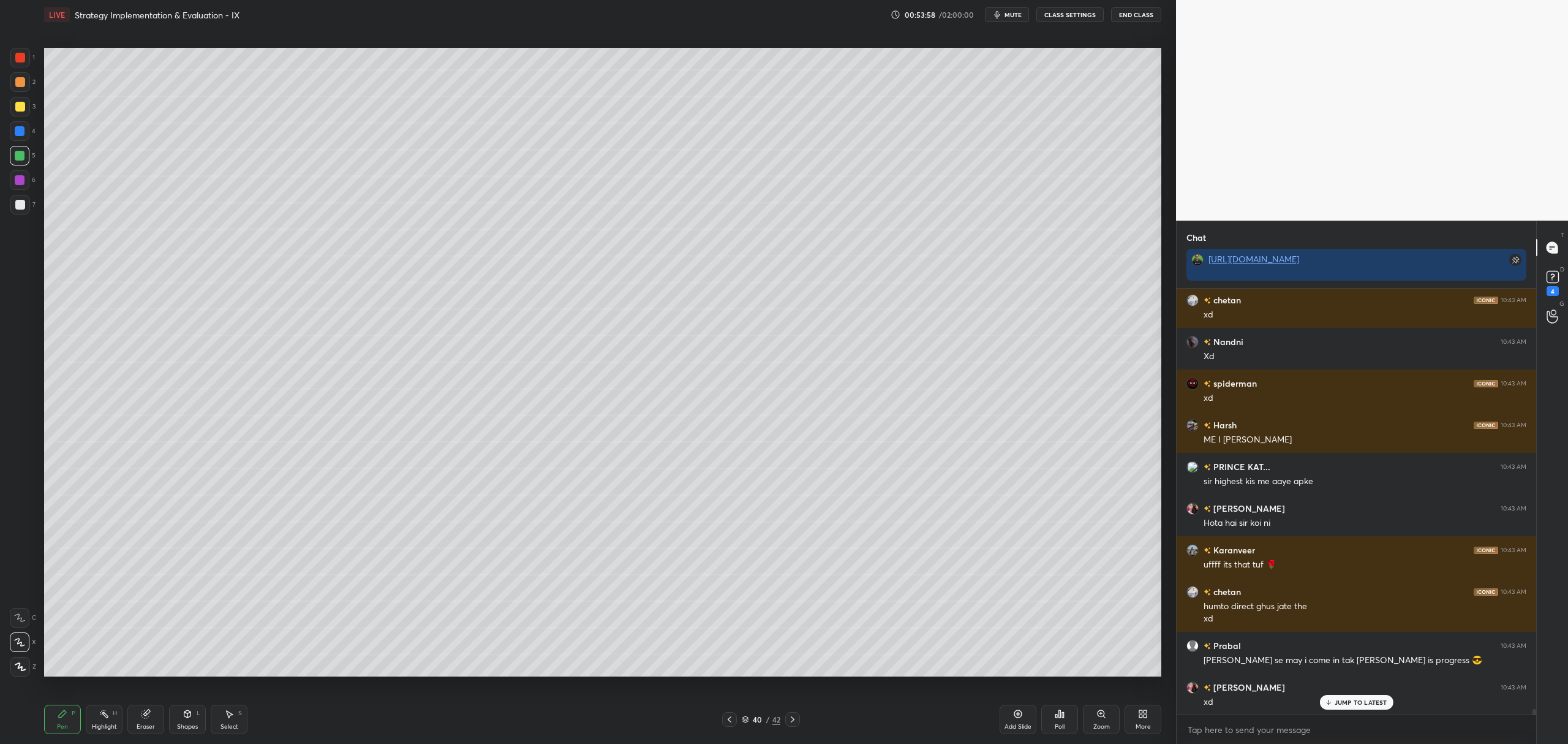
click at [790, 724] on div at bounding box center [793, 719] width 14 height 14
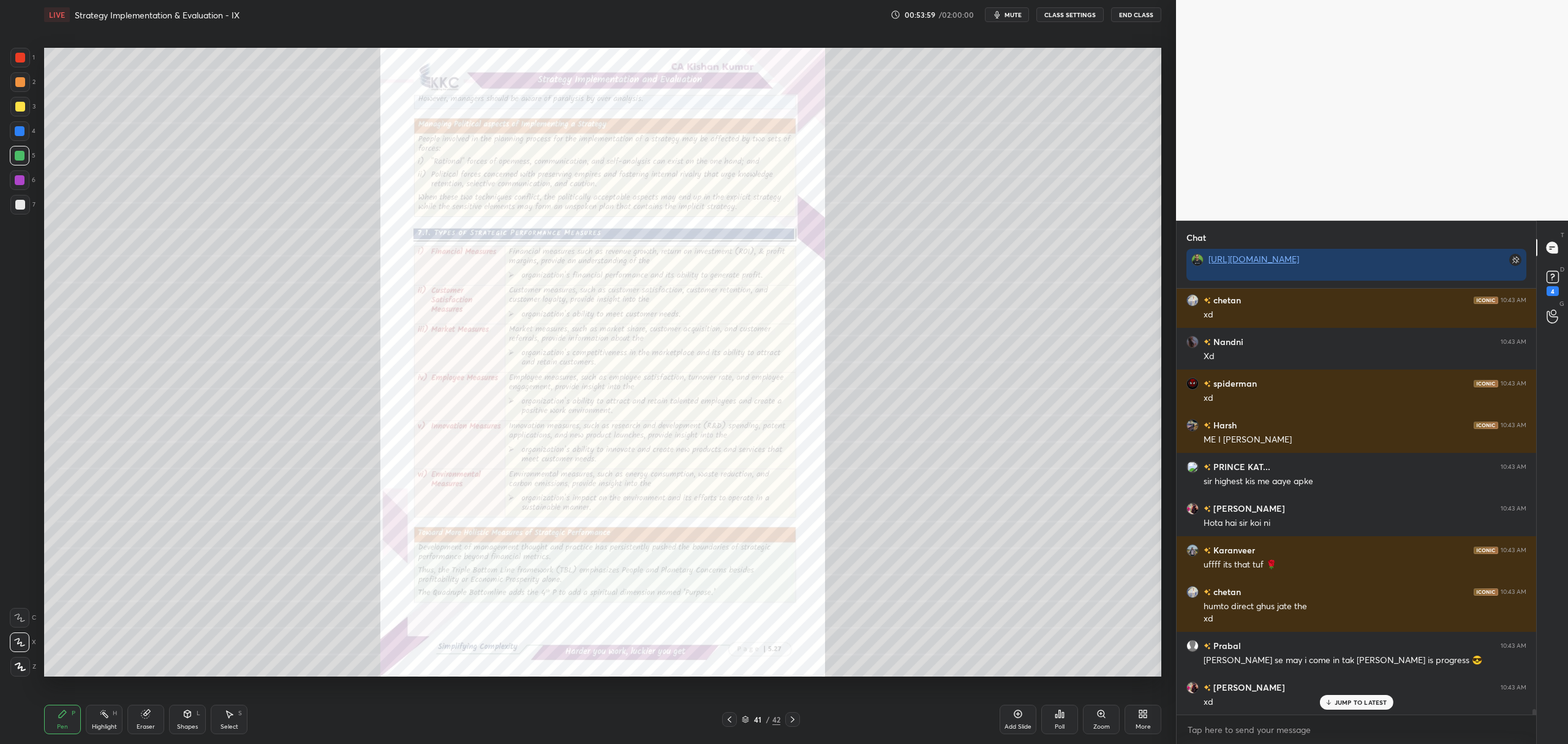
click at [1102, 717] on icon at bounding box center [1100, 713] width 6 height 7
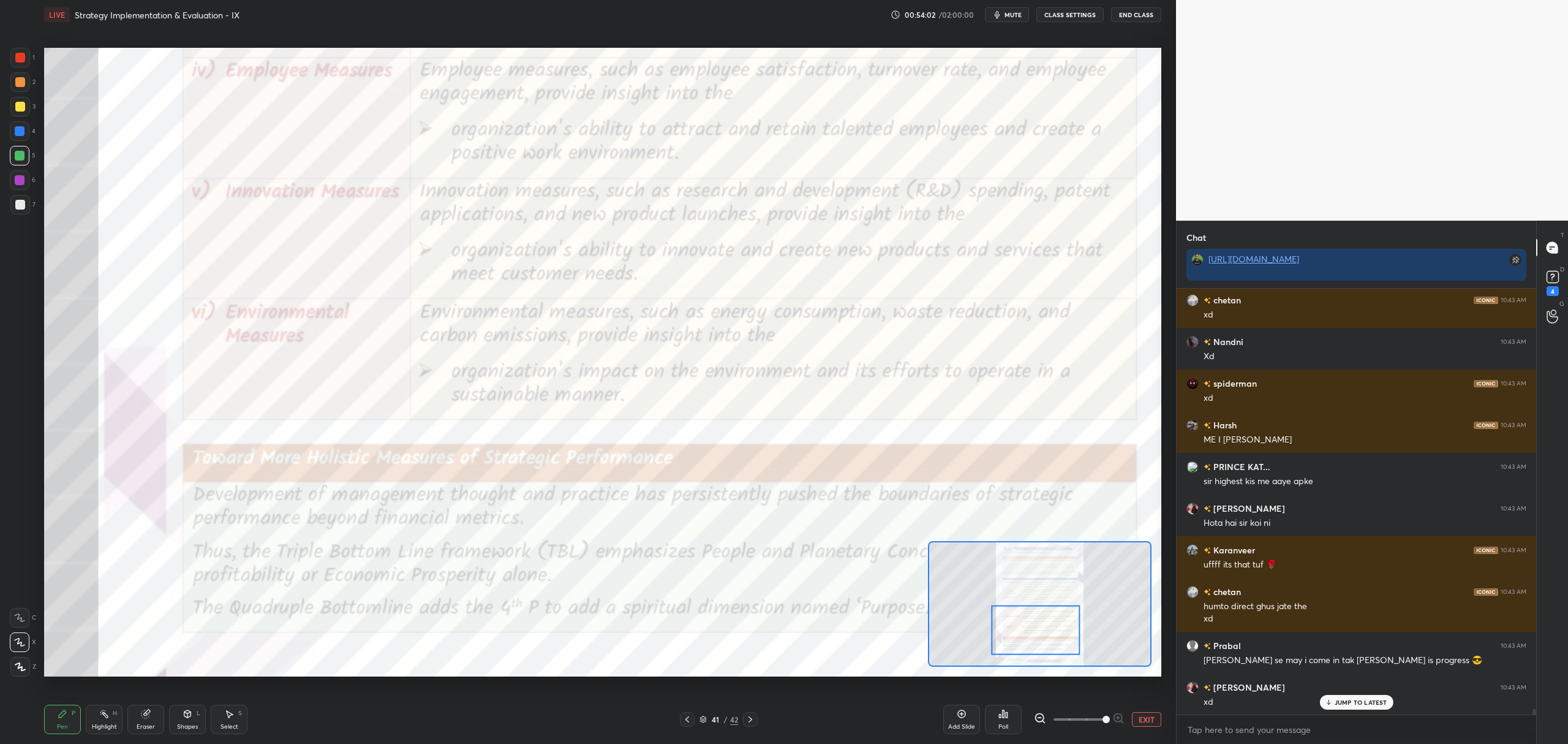
click at [23, 618] on icon at bounding box center [19, 618] width 11 height 9
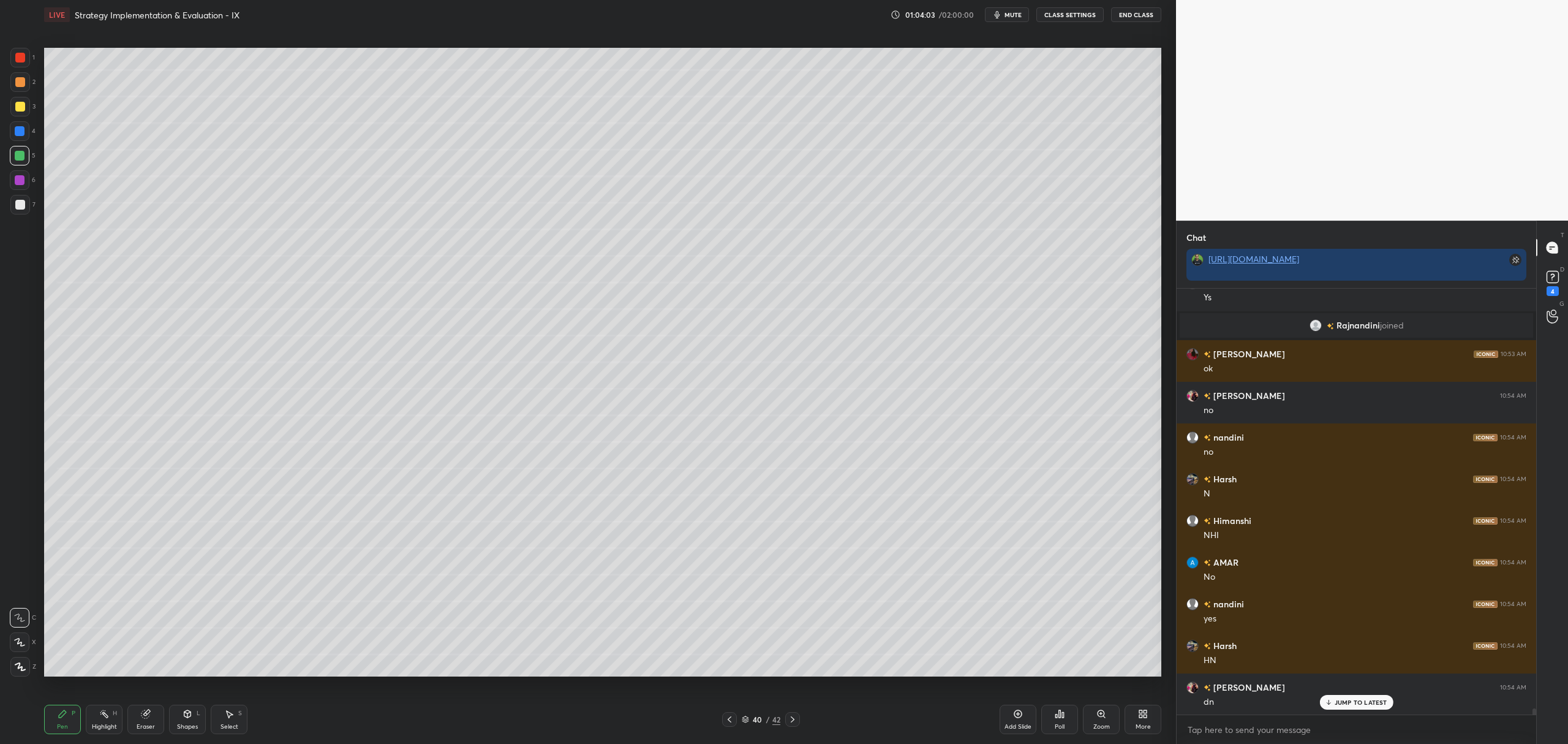
scroll to position [30622, 0]
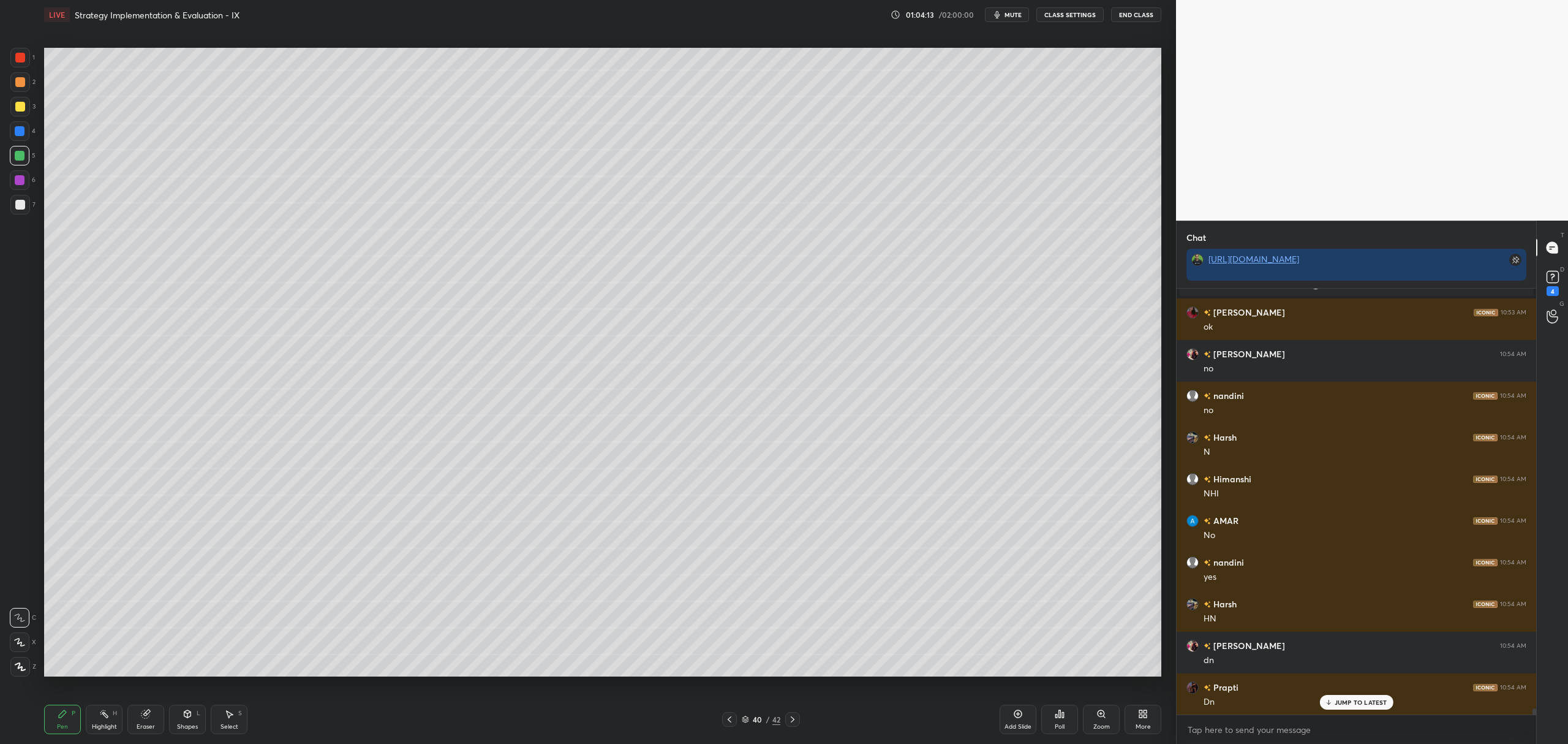
click at [795, 716] on icon at bounding box center [793, 719] width 10 height 10
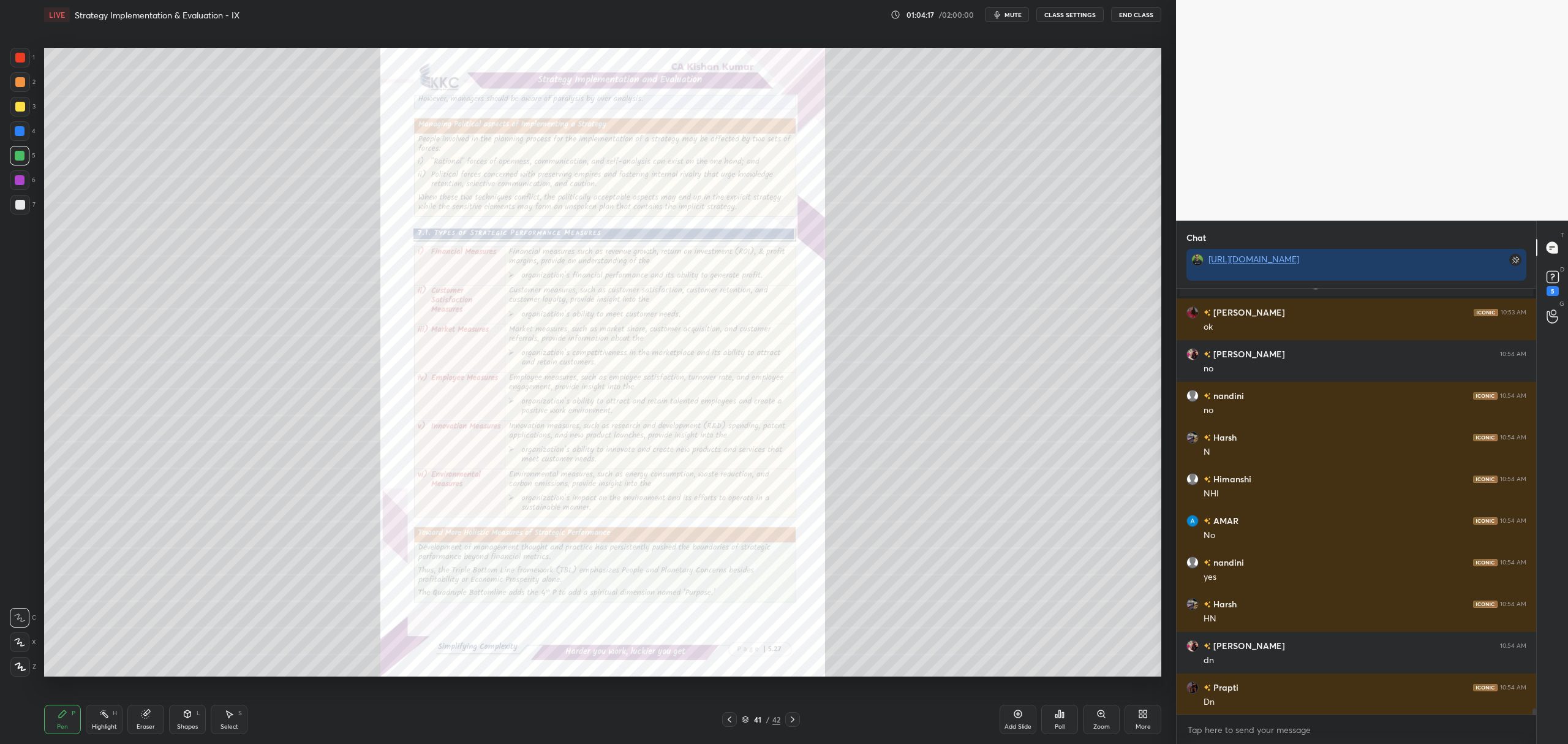
click at [729, 718] on icon at bounding box center [729, 719] width 4 height 6
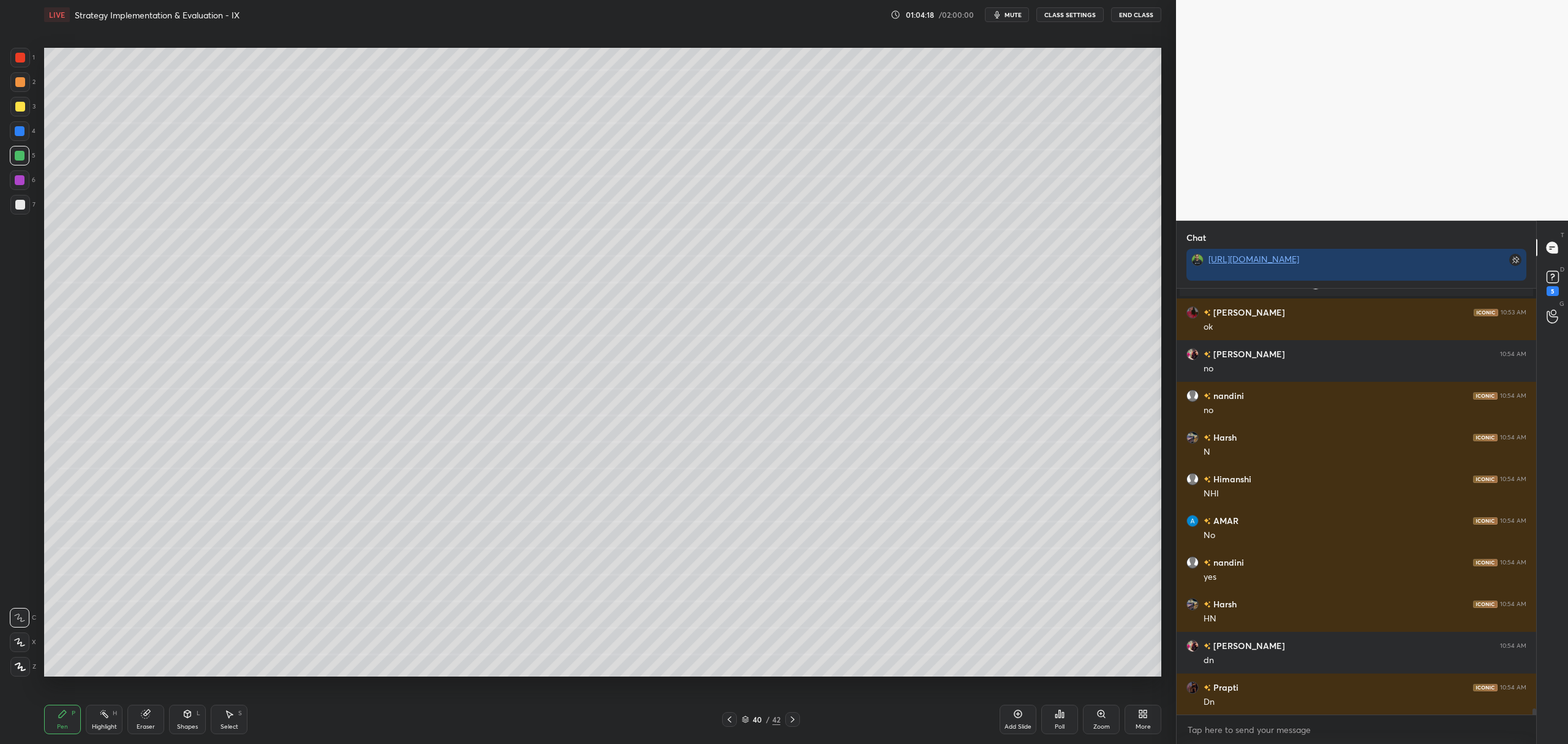
click at [1025, 714] on div "Add Slide" at bounding box center [1018, 719] width 37 height 30
click at [20, 113] on div at bounding box center [19, 106] width 19 height 20
click at [26, 629] on div "X" at bounding box center [23, 640] width 26 height 25
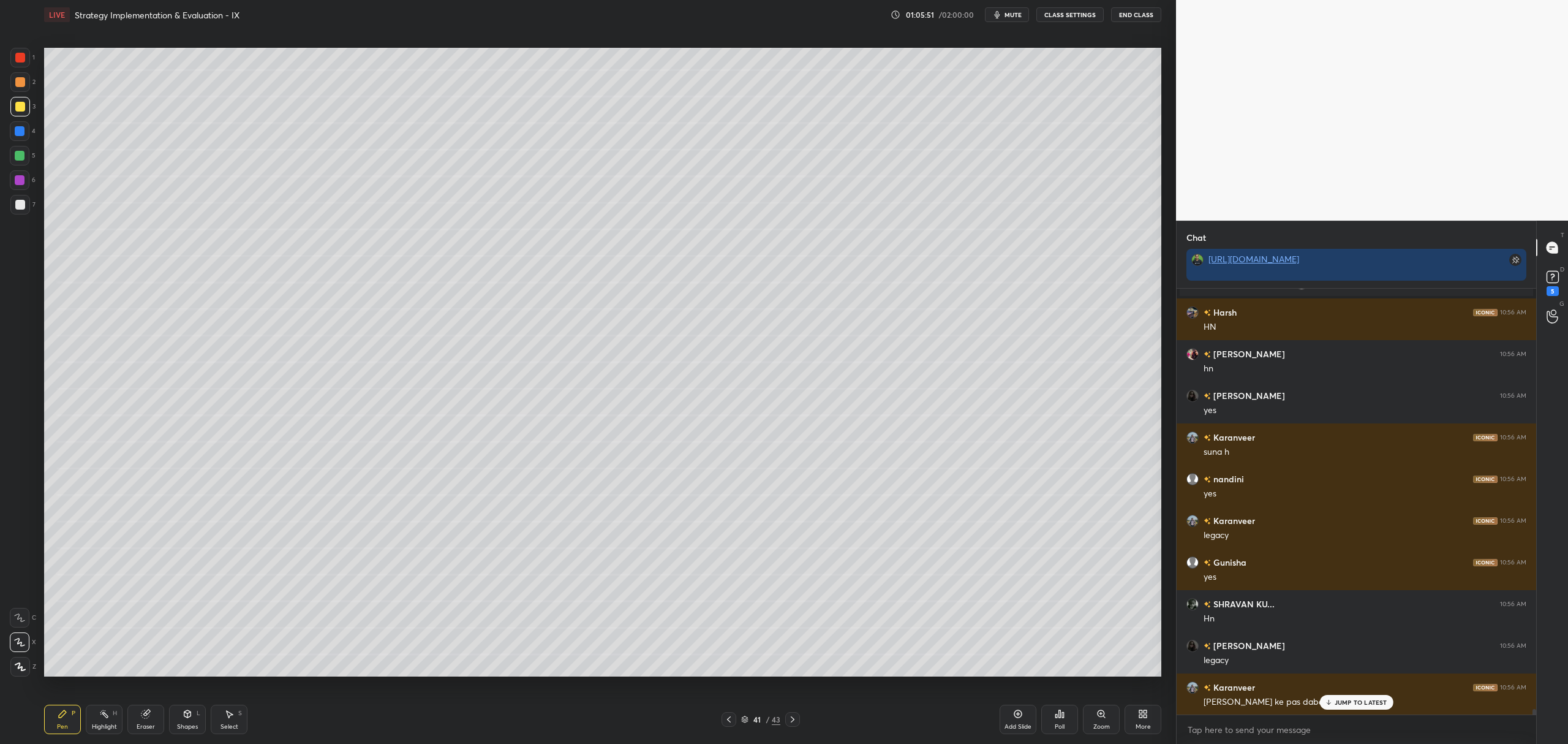
scroll to position [31861, 0]
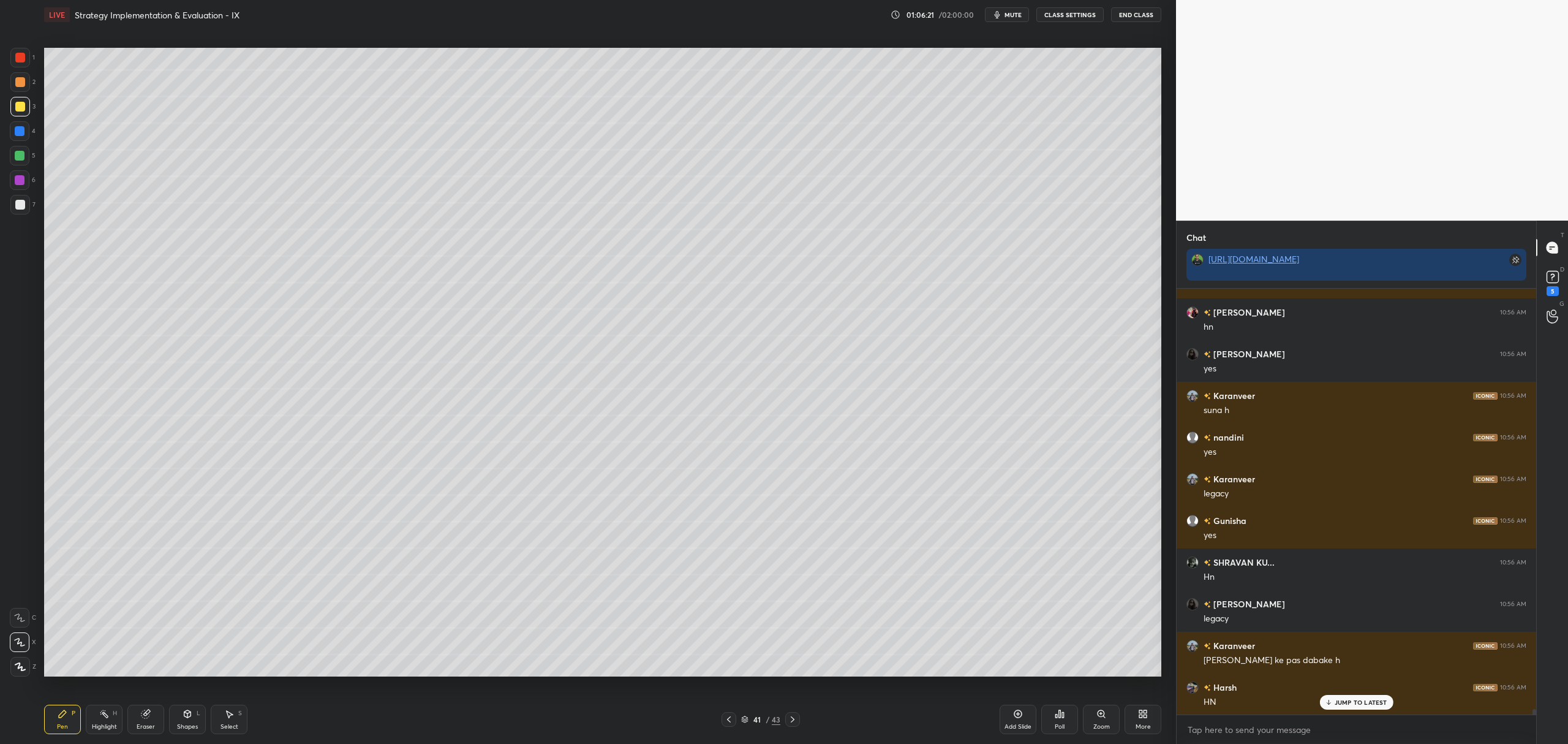
click at [26, 151] on div at bounding box center [19, 155] width 19 height 20
click at [22, 139] on div at bounding box center [19, 131] width 19 height 20
click at [796, 719] on icon at bounding box center [793, 719] width 10 height 10
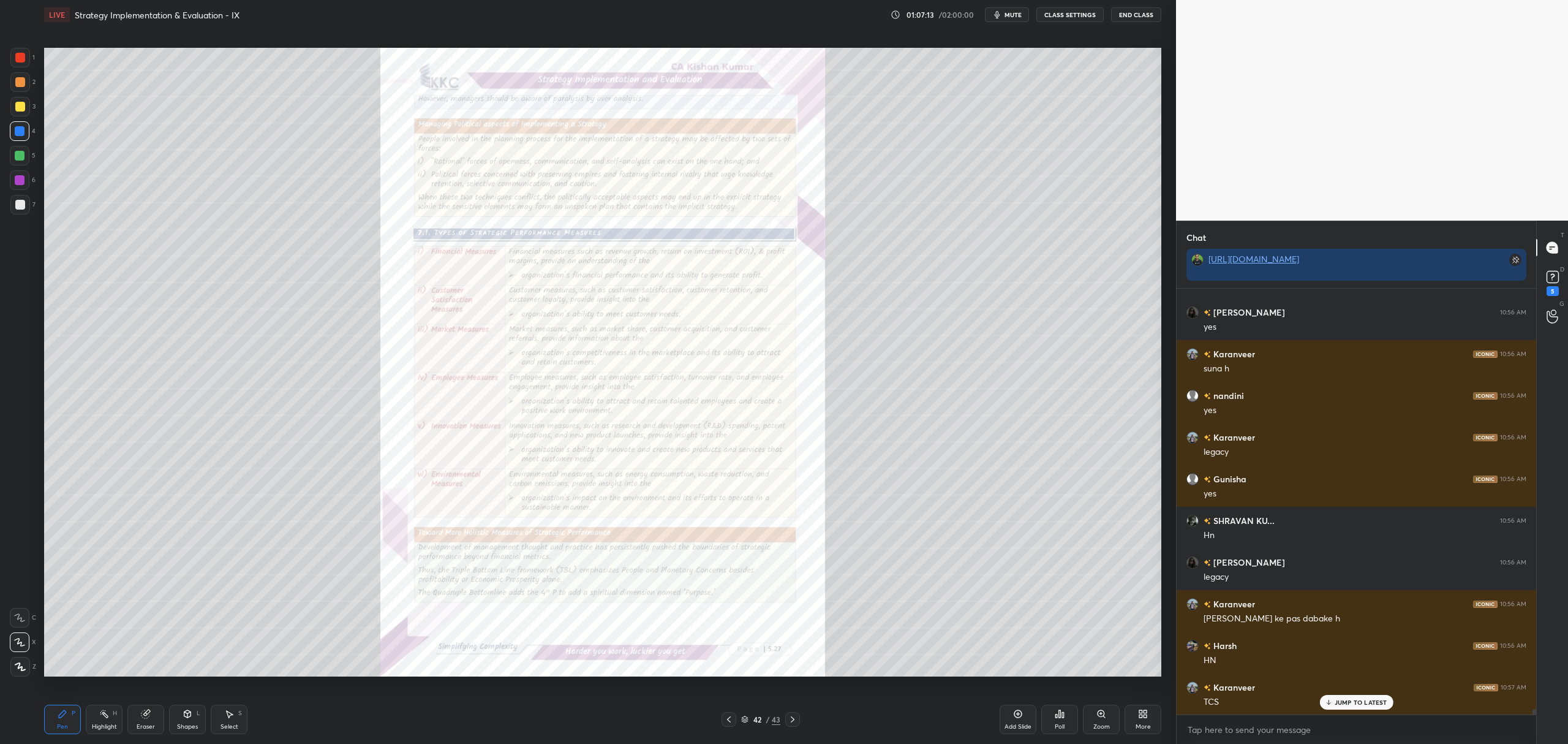
scroll to position [31944, 0]
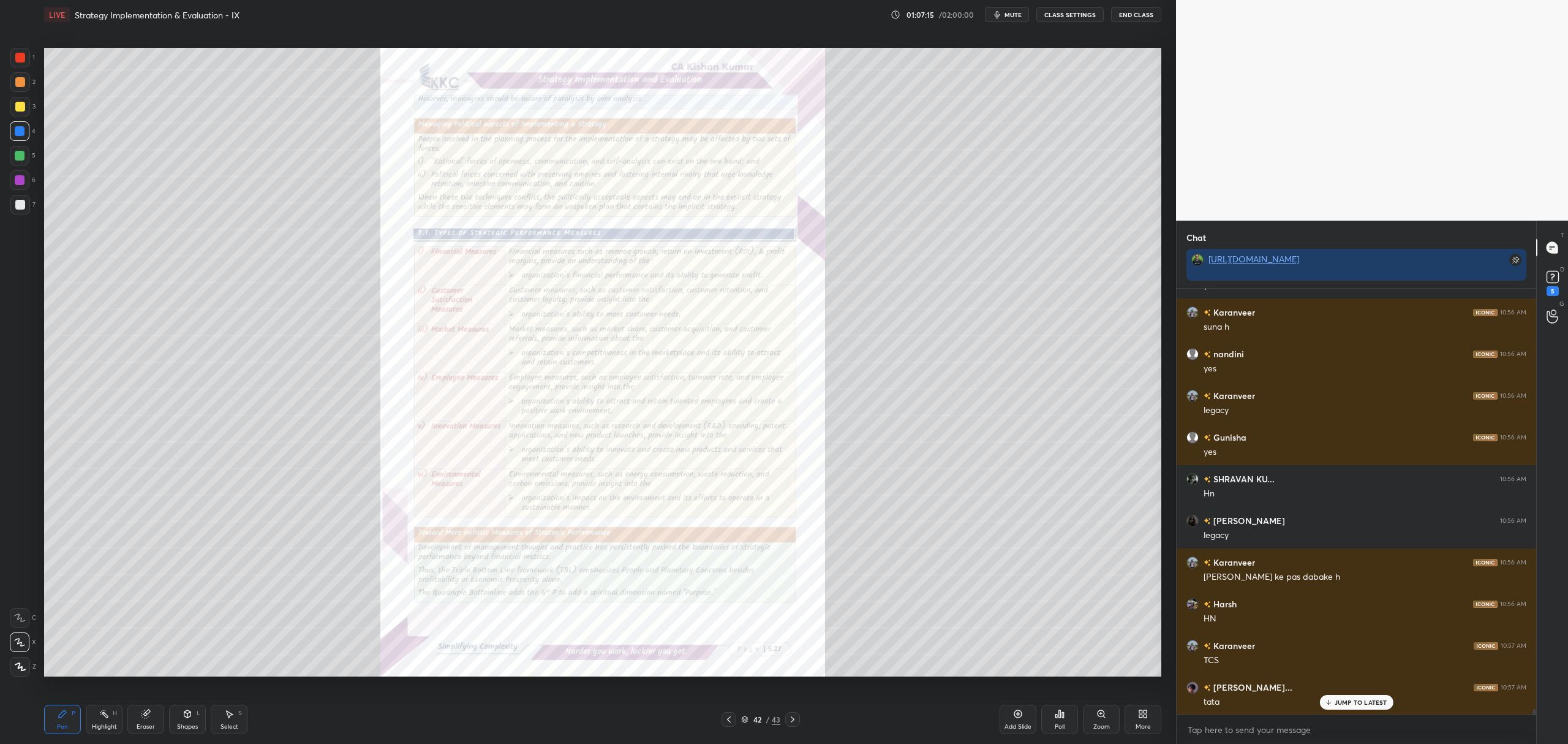
click at [731, 719] on icon at bounding box center [729, 719] width 10 height 10
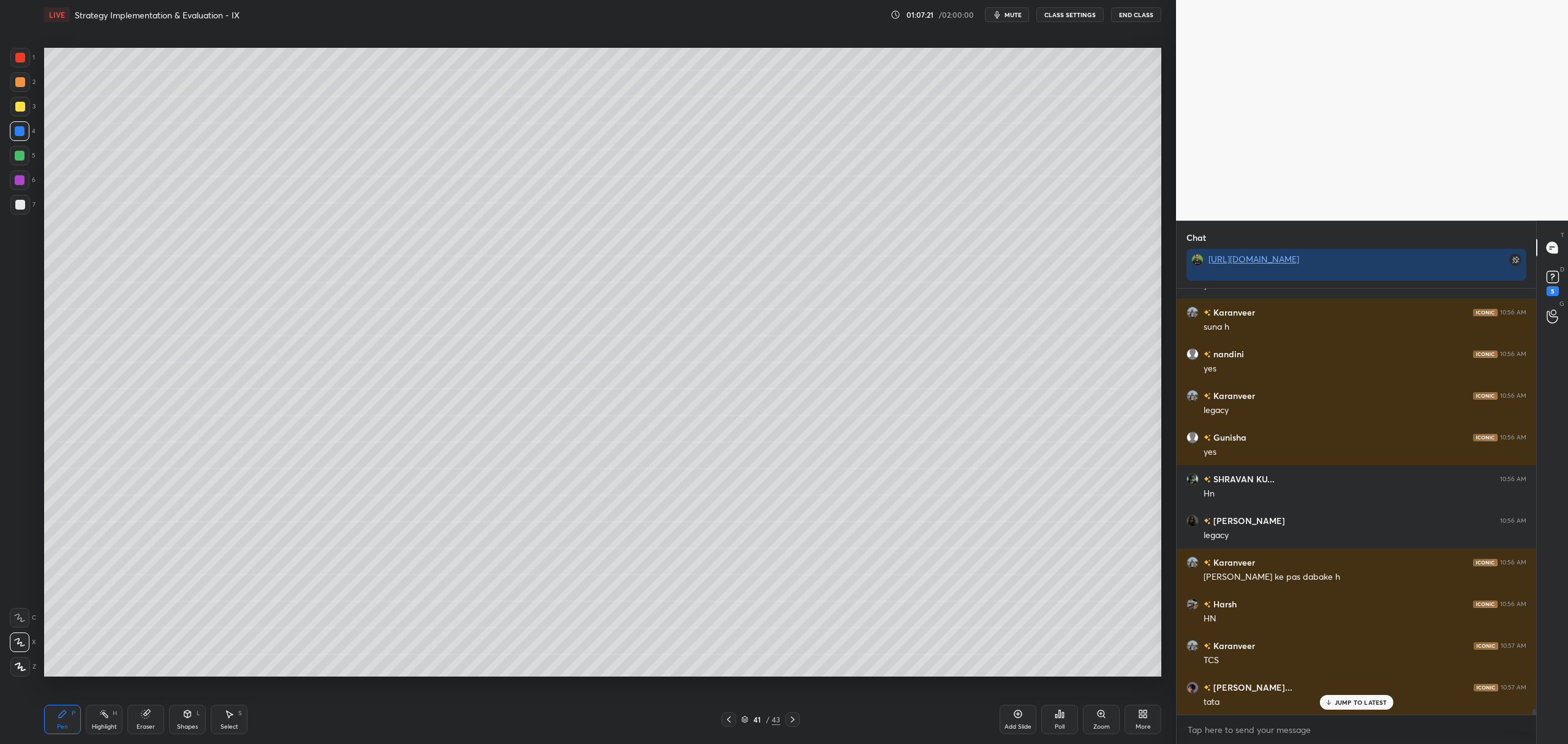
scroll to position [31985, 0]
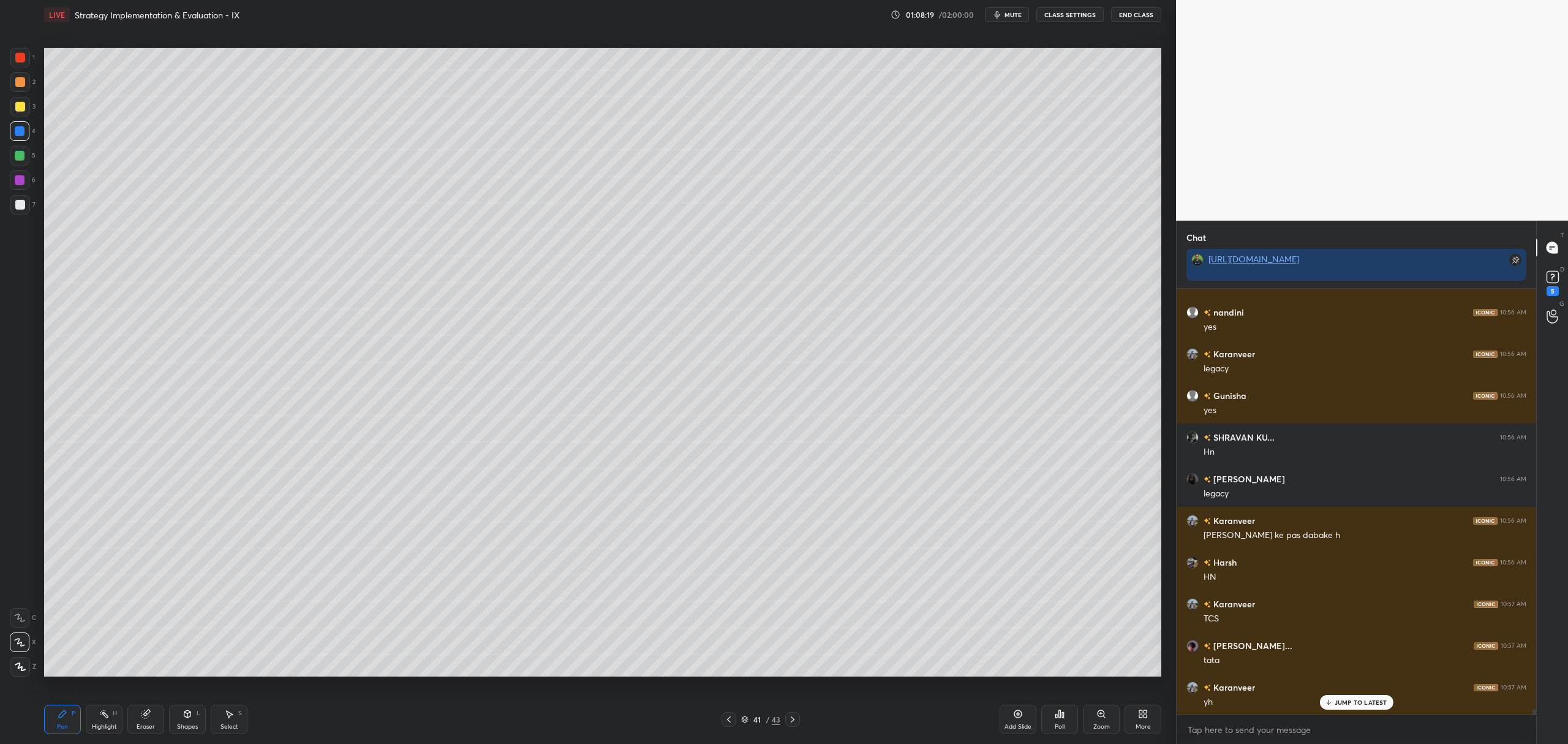
click at [21, 162] on div at bounding box center [19, 155] width 19 height 20
click at [18, 111] on div at bounding box center [19, 106] width 19 height 20
click at [18, 82] on div at bounding box center [20, 82] width 10 height 10
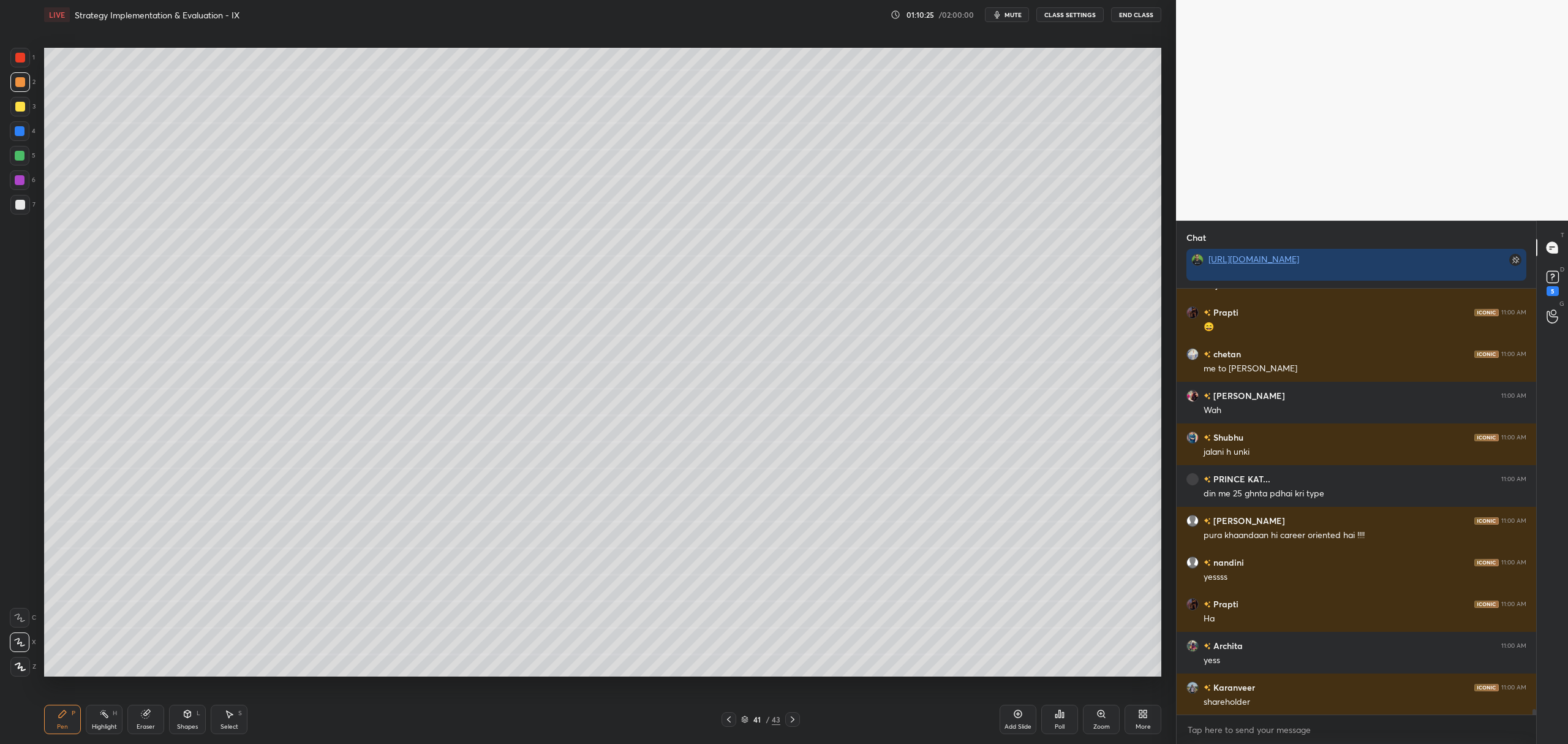
scroll to position [33653, 0]
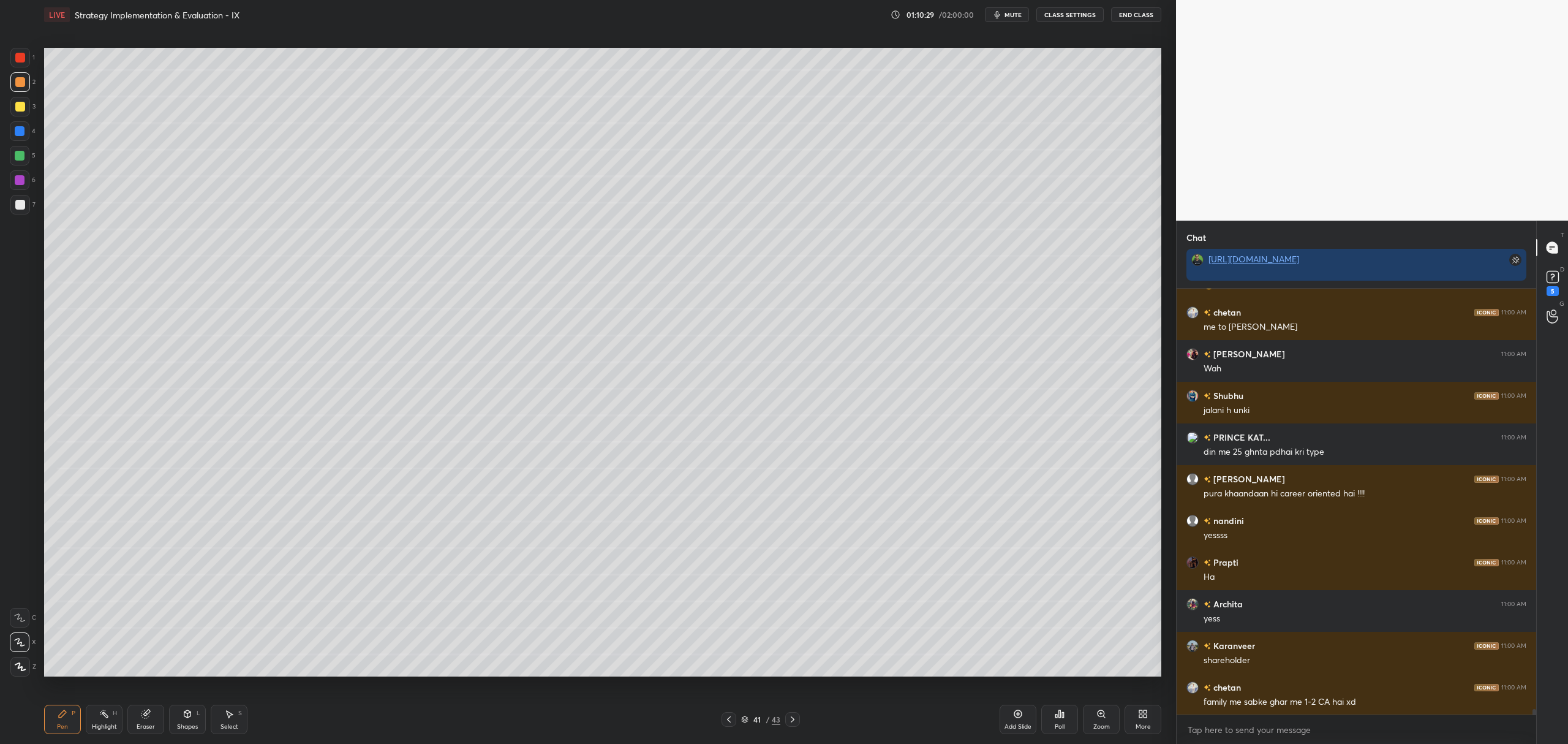
click at [16, 158] on div at bounding box center [19, 156] width 10 height 10
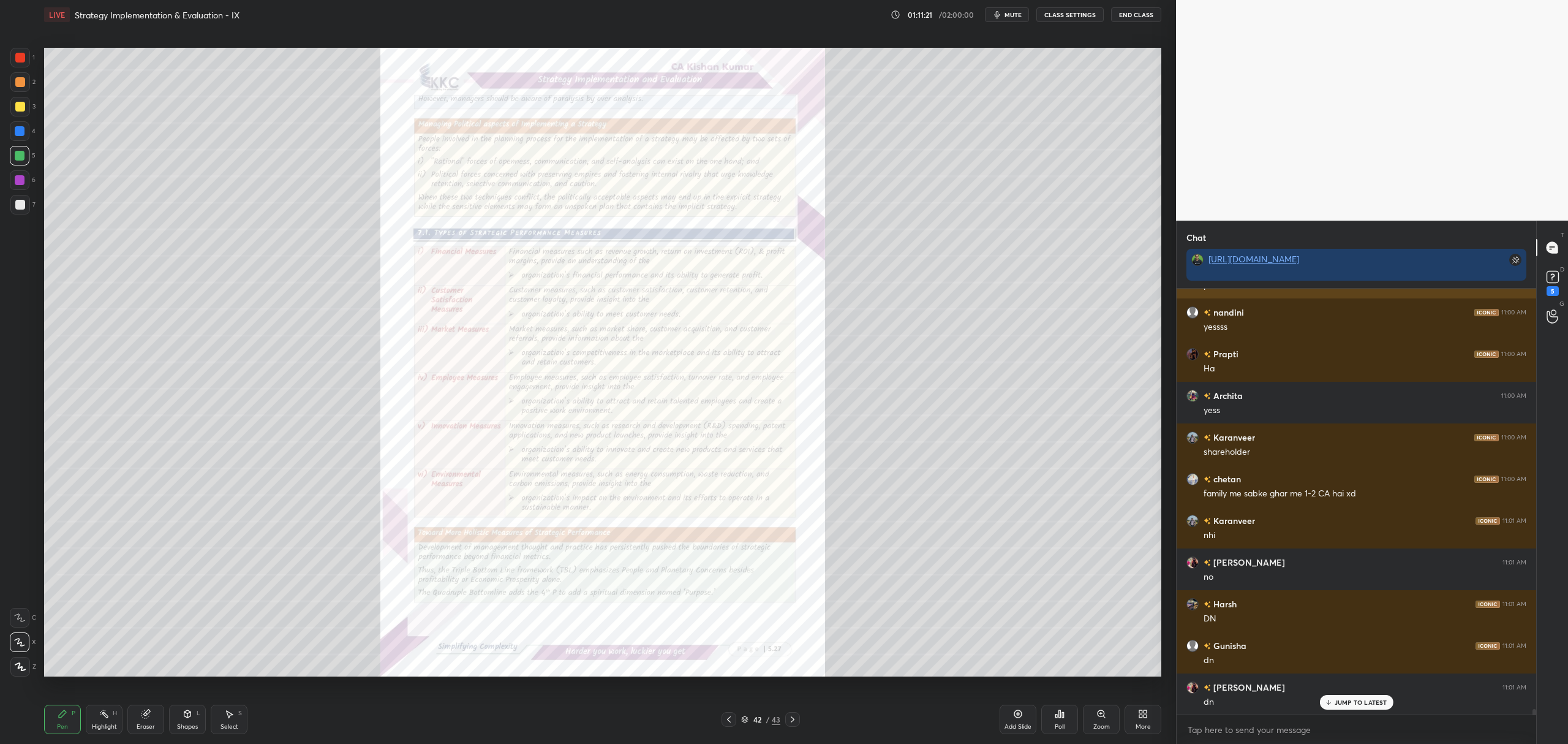
scroll to position [33903, 0]
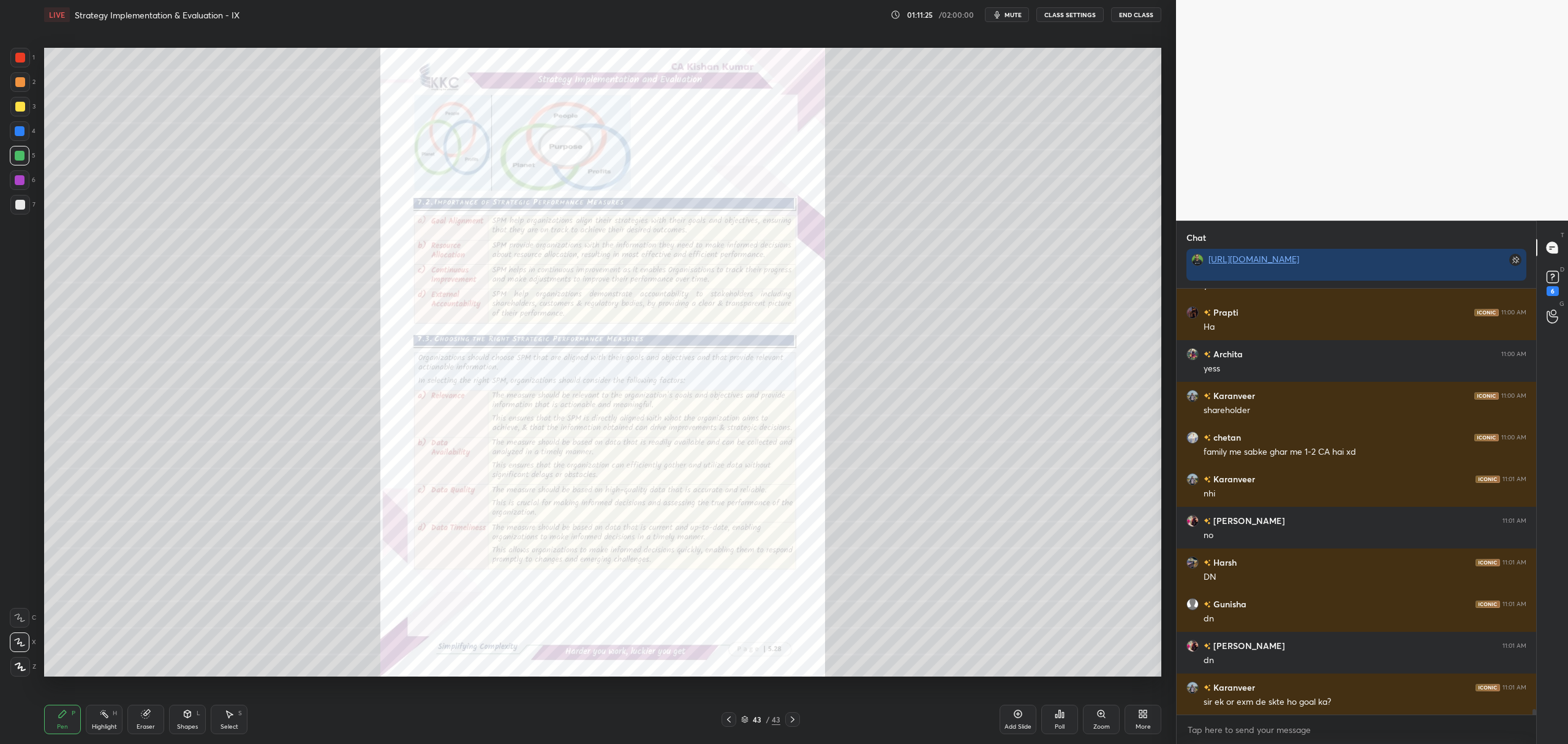
click at [1102, 719] on icon at bounding box center [1102, 714] width 10 height 10
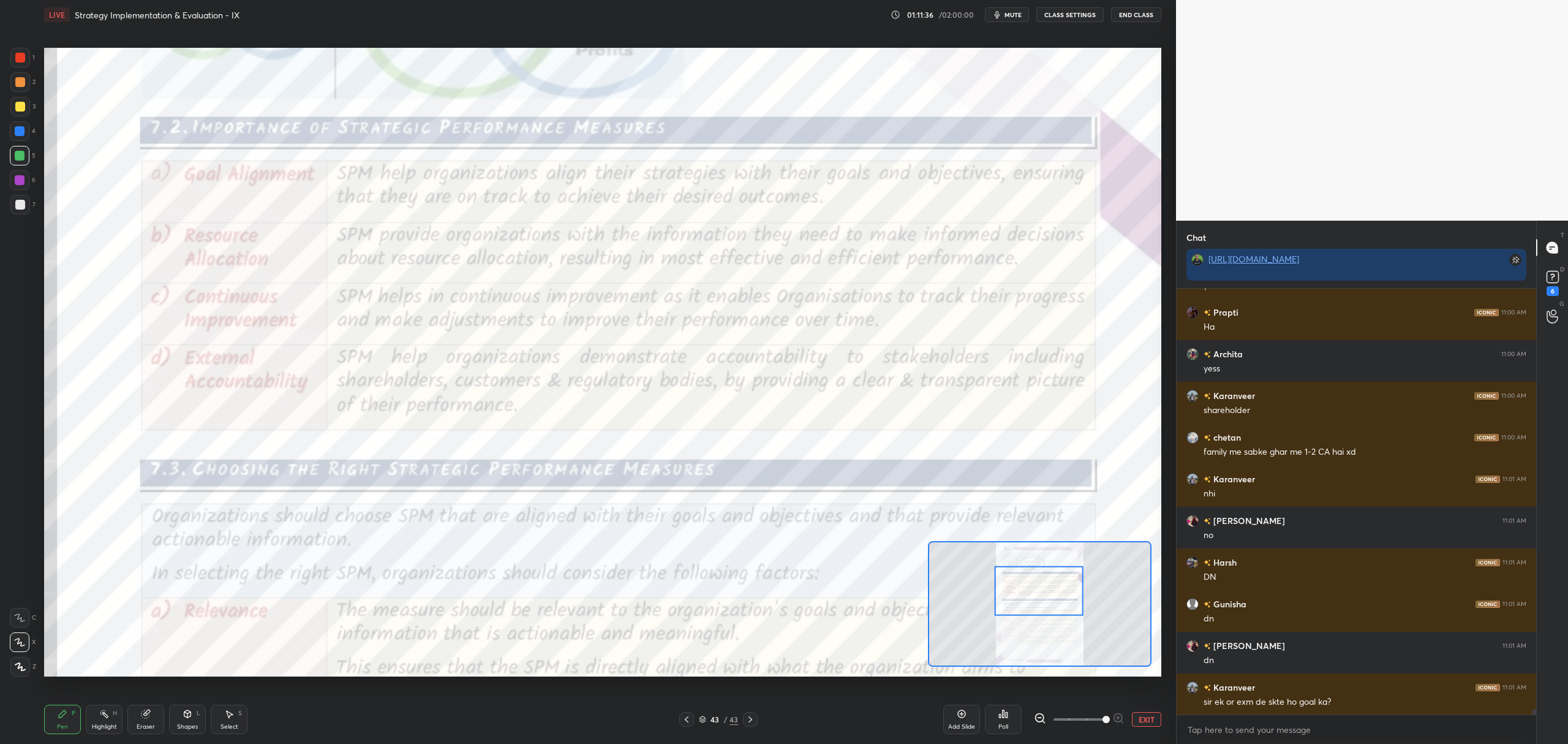
scroll to position [33944, 0]
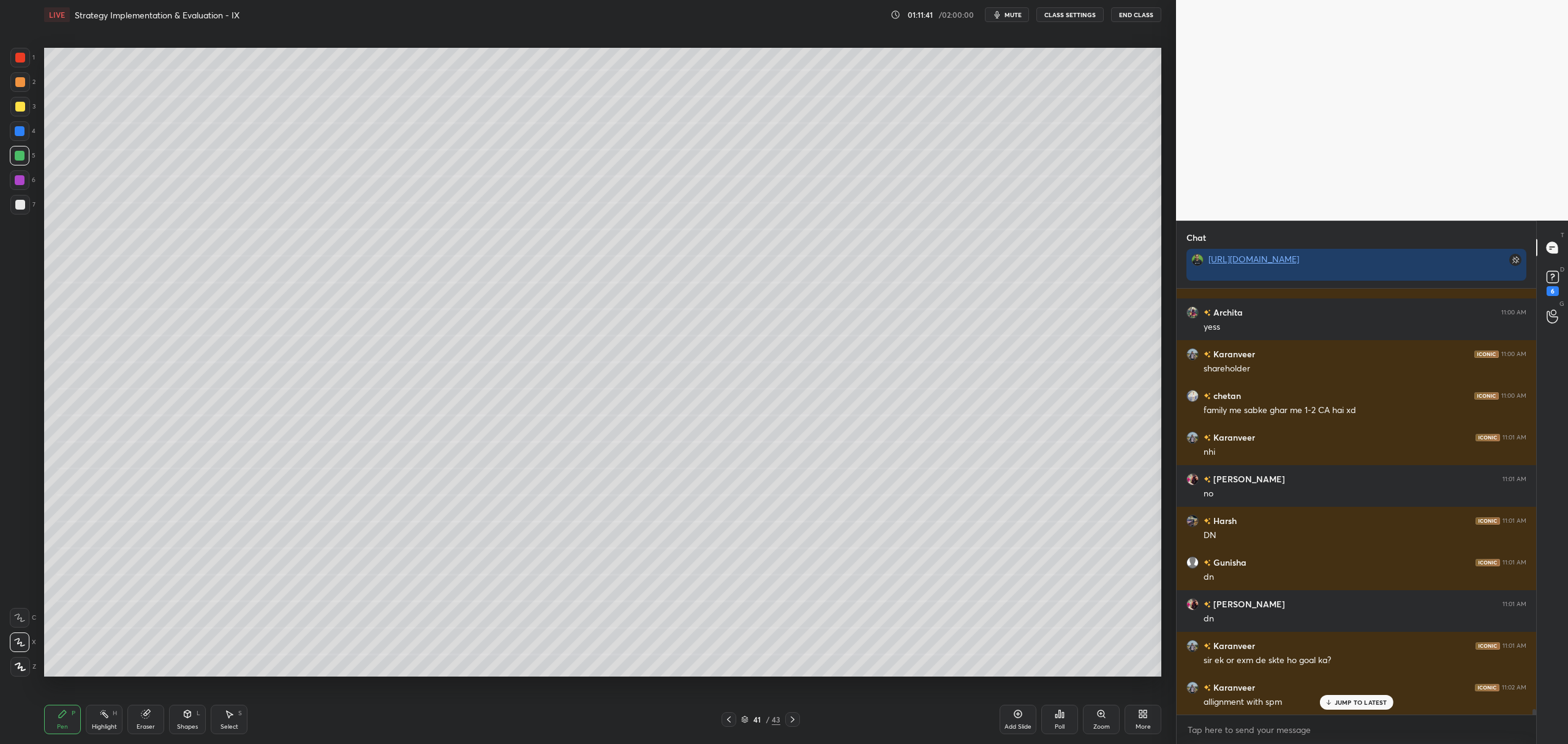
click at [20, 173] on div at bounding box center [19, 180] width 19 height 20
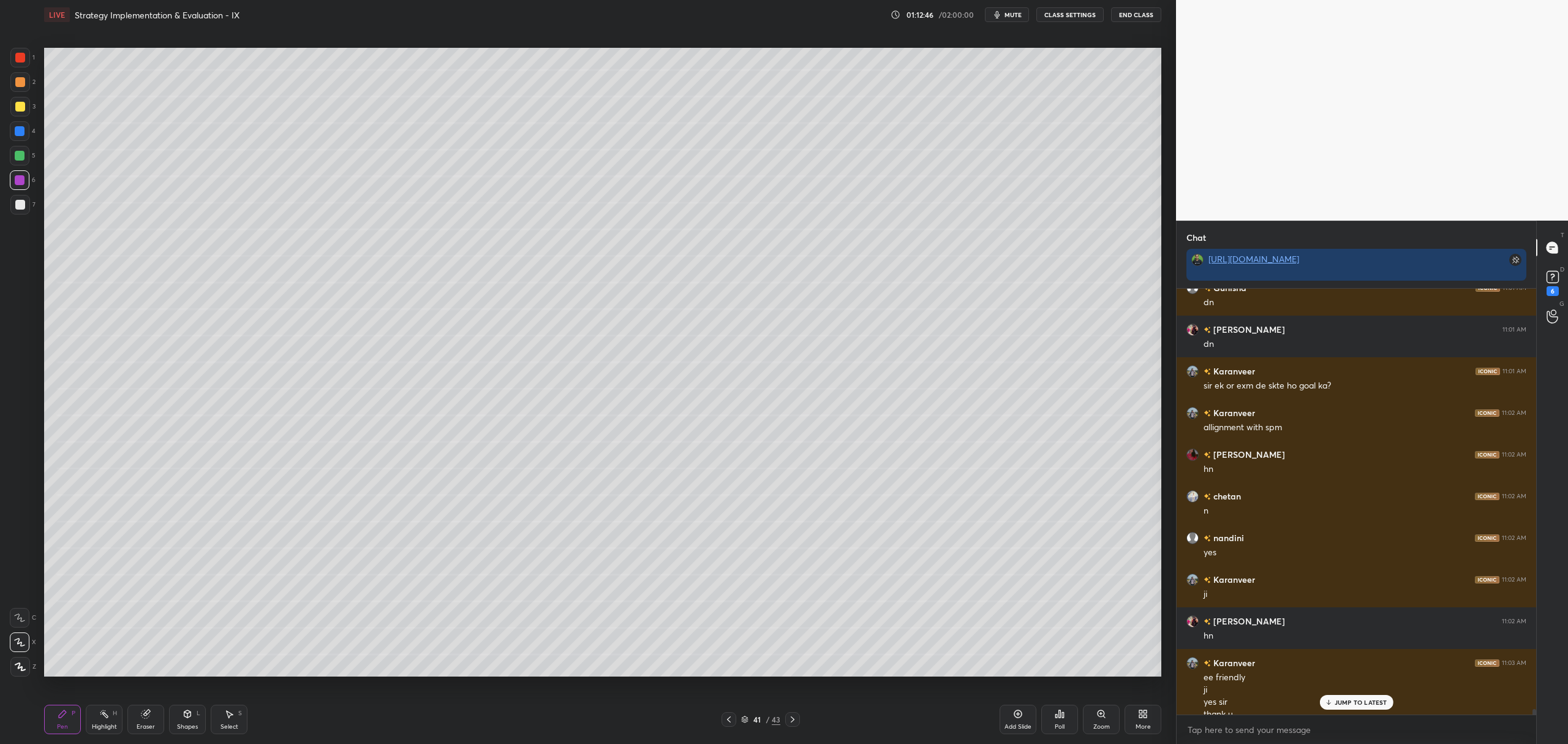
scroll to position [34231, 0]
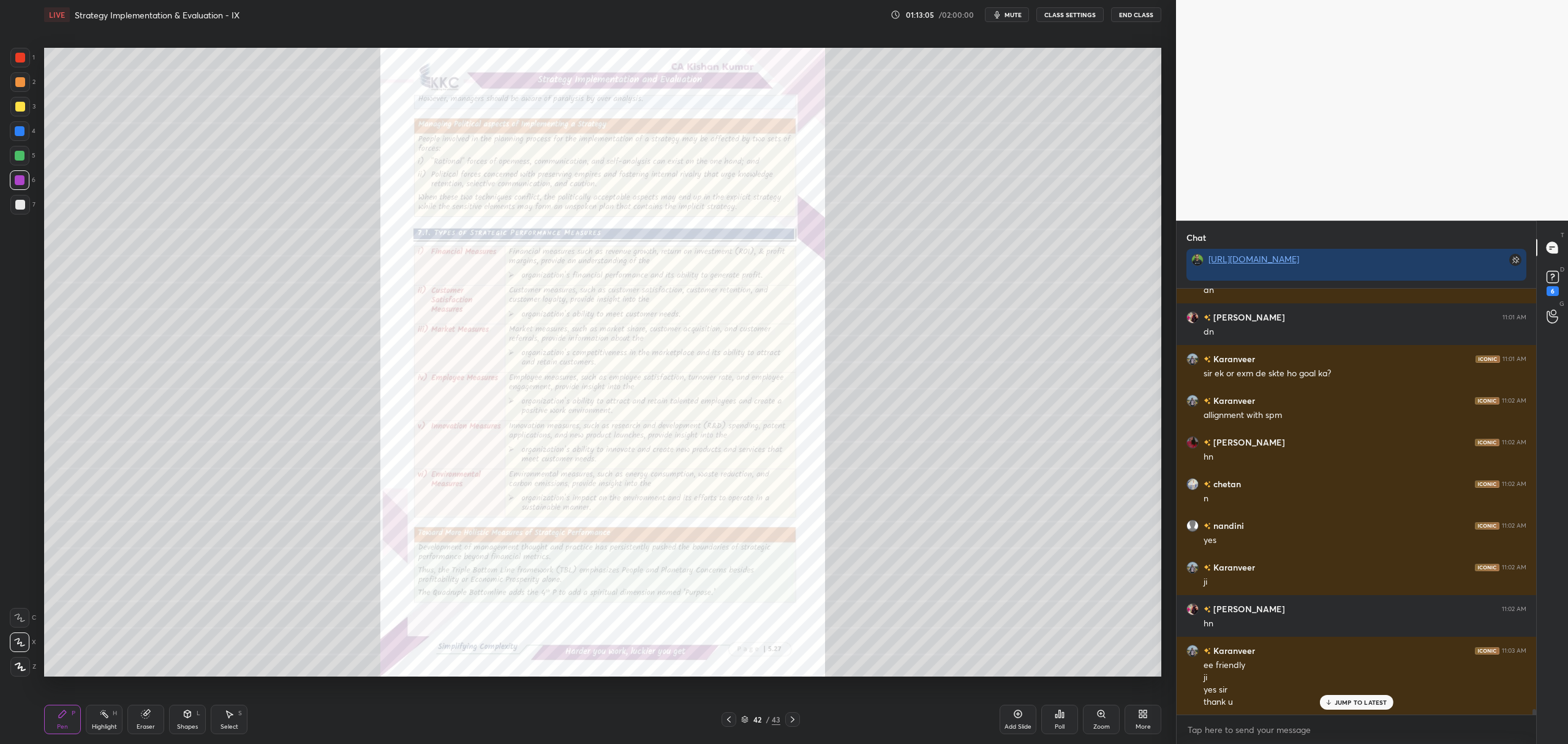
click at [790, 721] on icon at bounding box center [793, 719] width 10 height 10
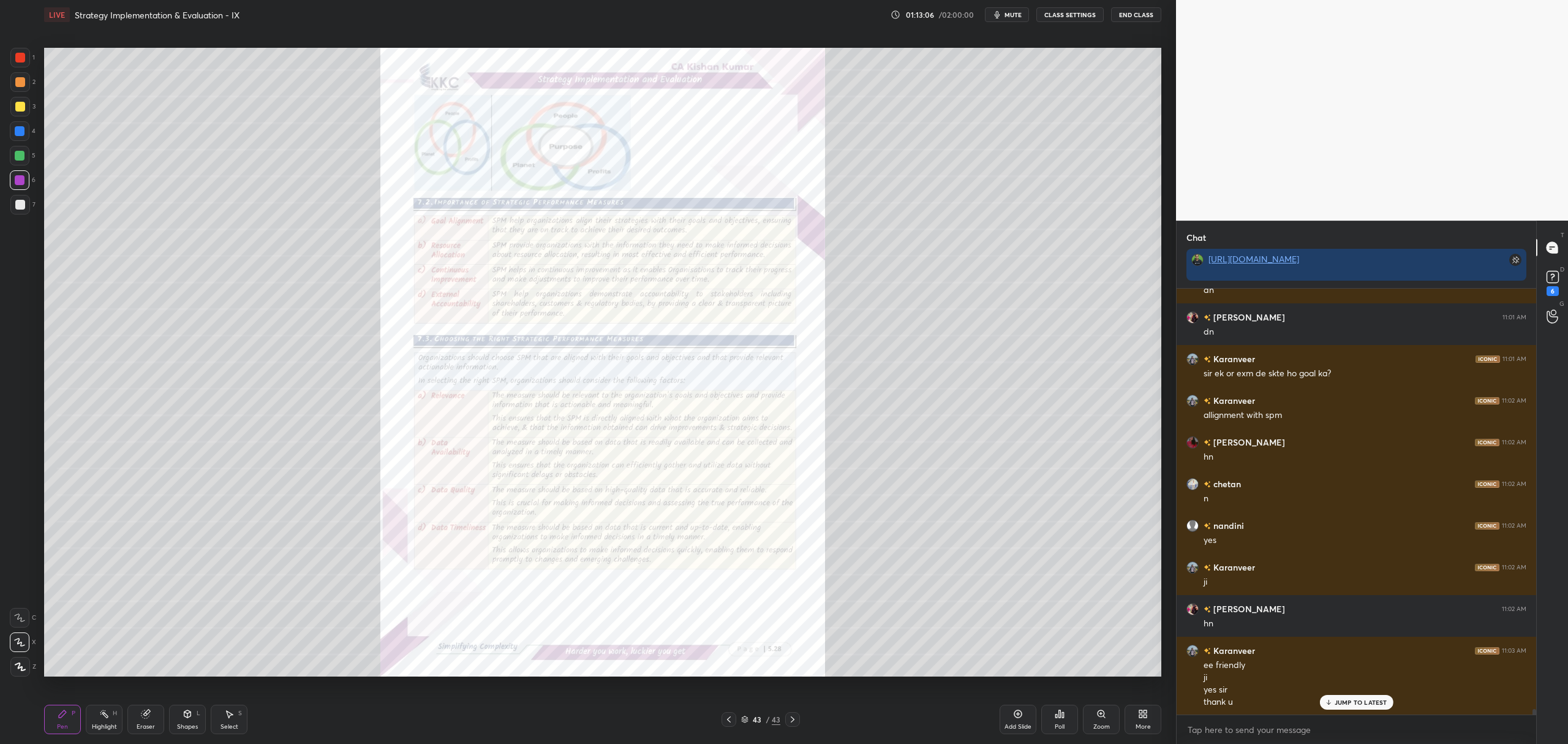
click at [1097, 718] on icon at bounding box center [1102, 714] width 10 height 10
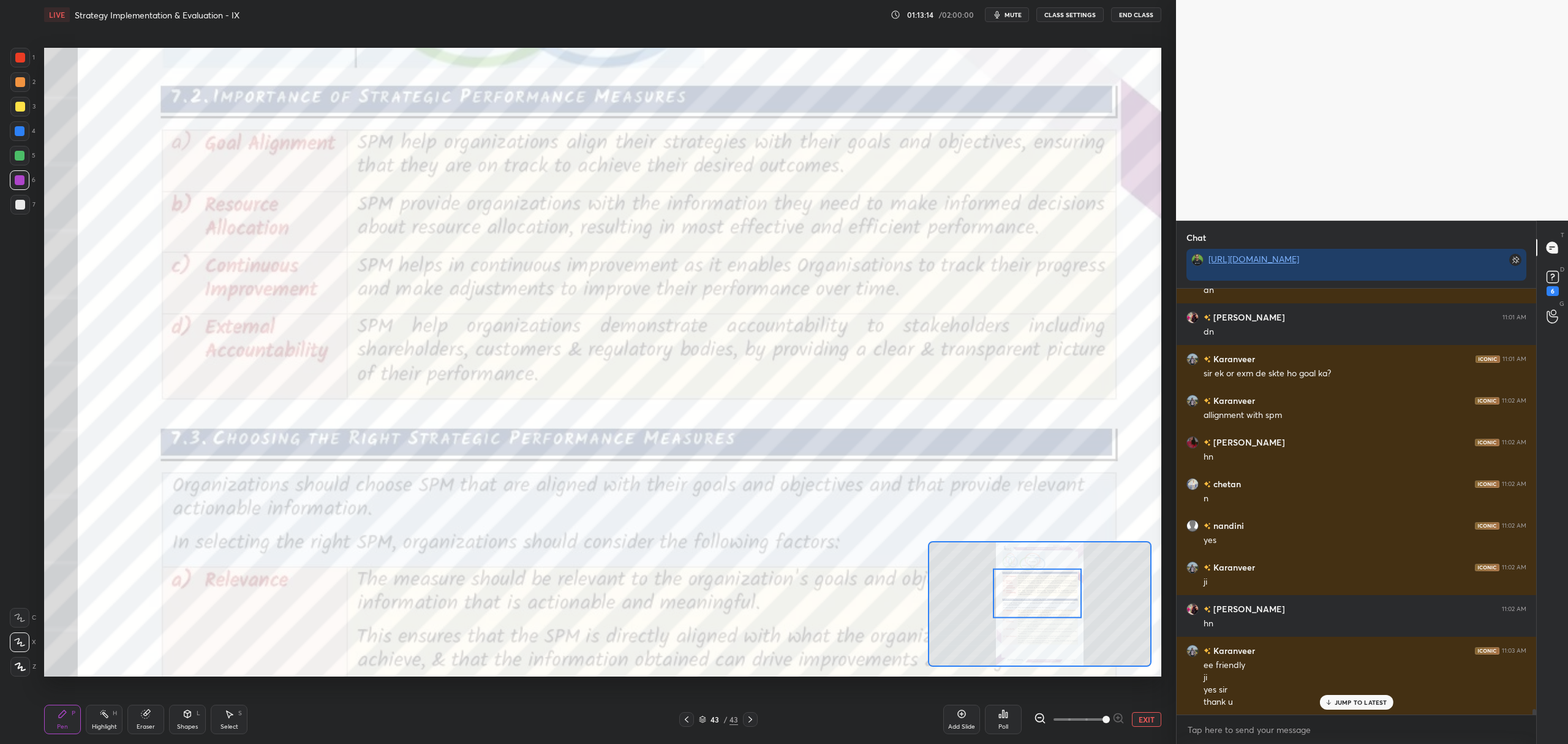
click at [27, 64] on div at bounding box center [19, 57] width 19 height 20
click at [18, 612] on div at bounding box center [19, 618] width 19 height 20
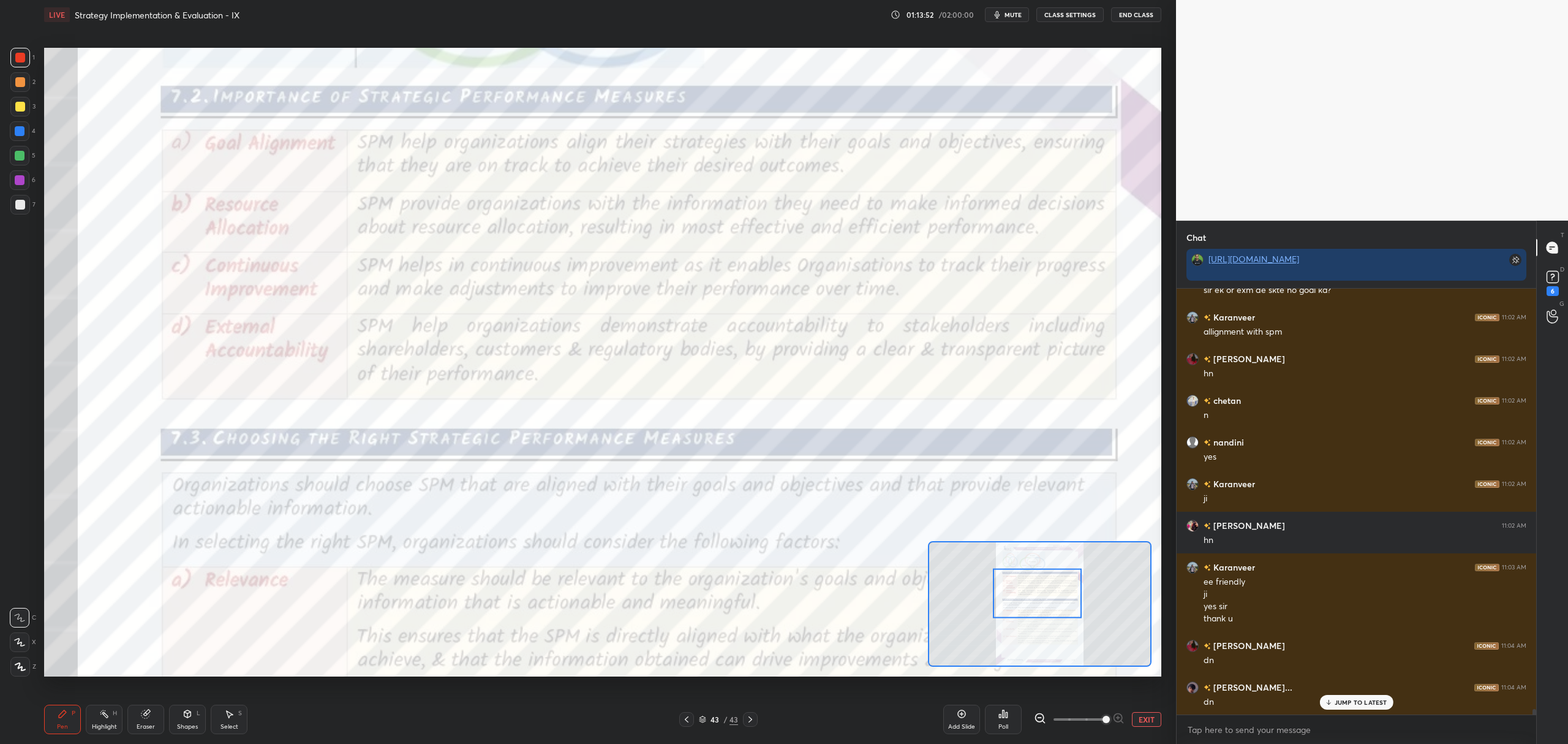
scroll to position [34398, 0]
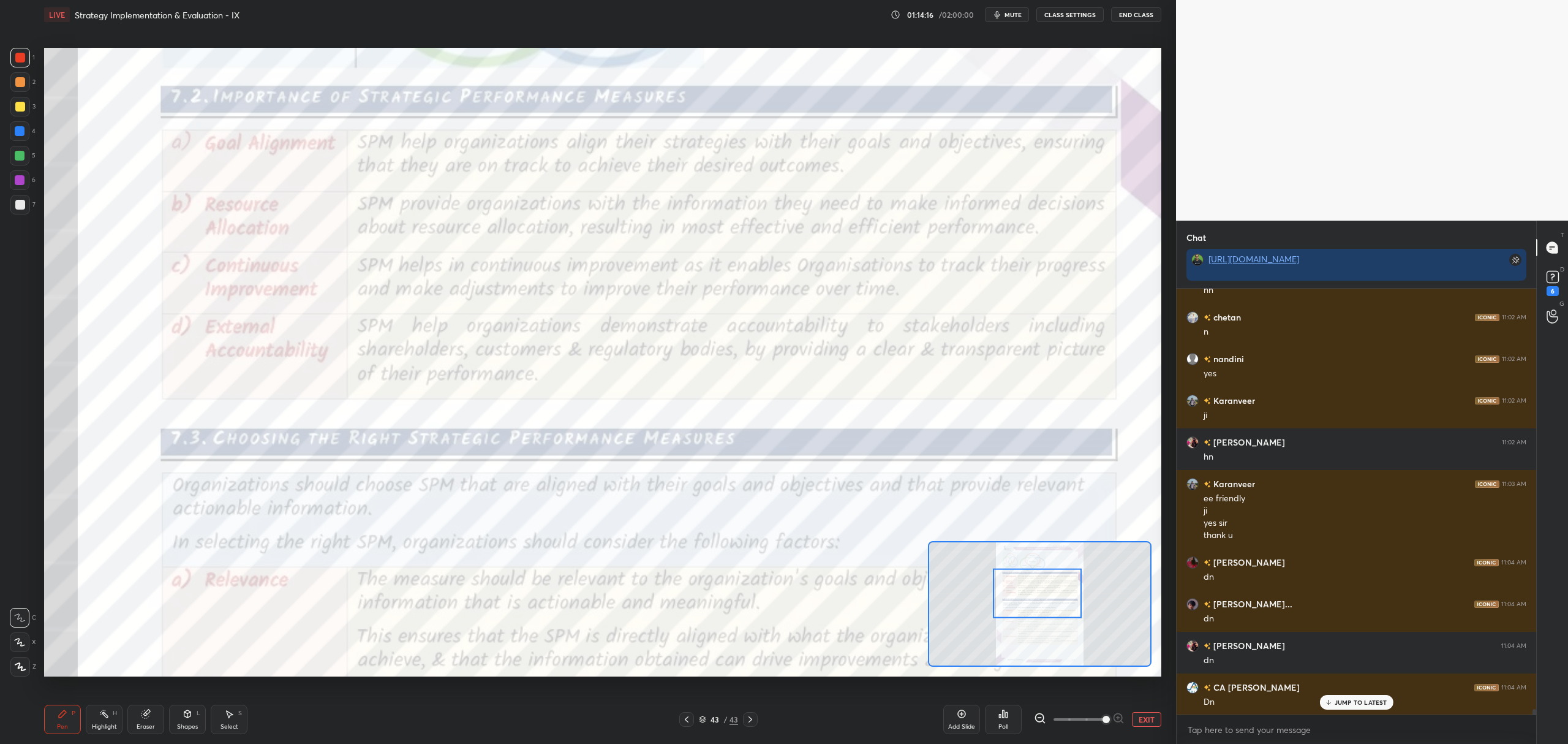
click at [681, 719] on icon at bounding box center [687, 719] width 10 height 10
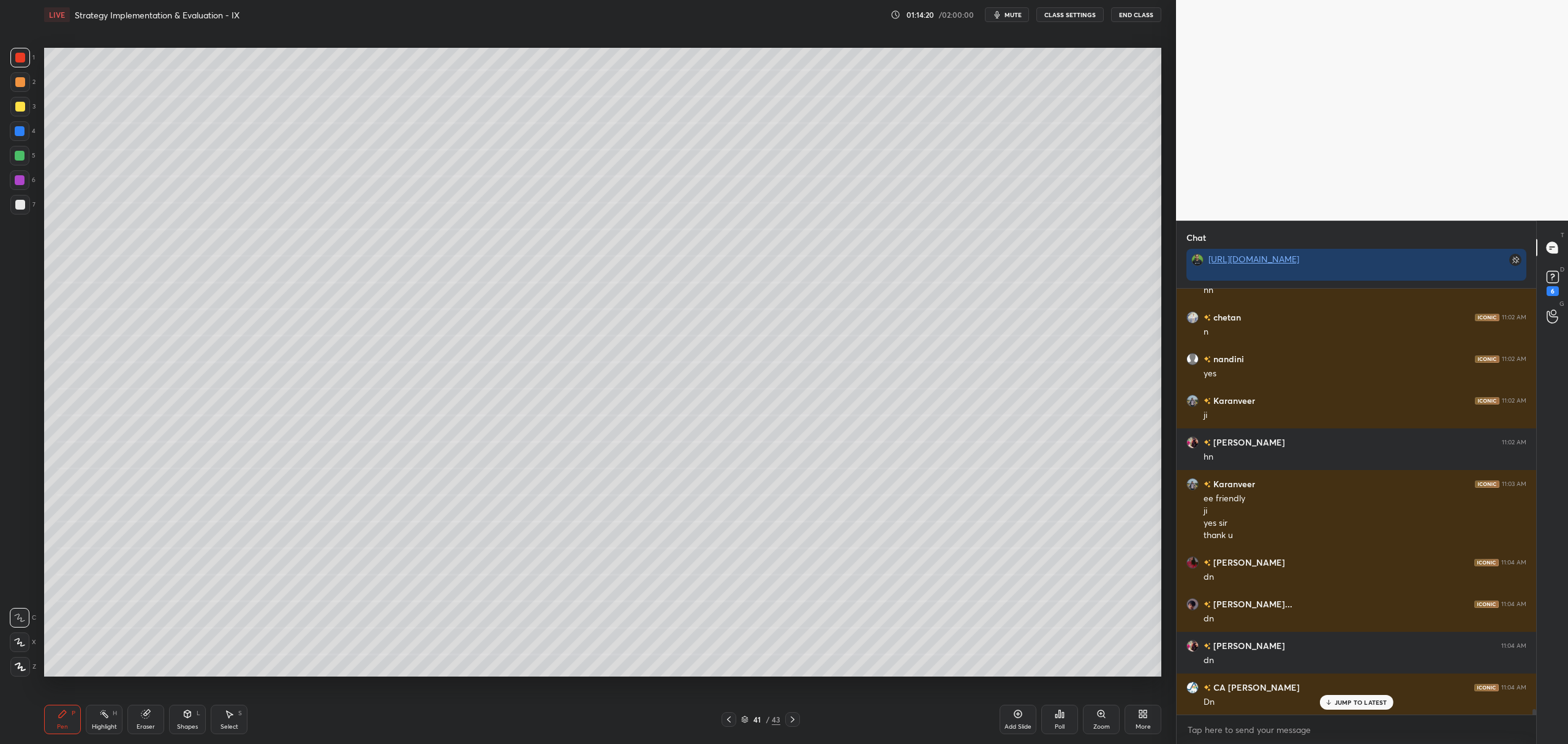
click at [1020, 714] on icon at bounding box center [1018, 714] width 4 height 4
click at [16, 102] on div at bounding box center [20, 107] width 10 height 10
click at [23, 648] on div at bounding box center [19, 642] width 19 height 20
click at [18, 209] on div at bounding box center [20, 205] width 10 height 10
click at [18, 172] on div at bounding box center [19, 180] width 19 height 20
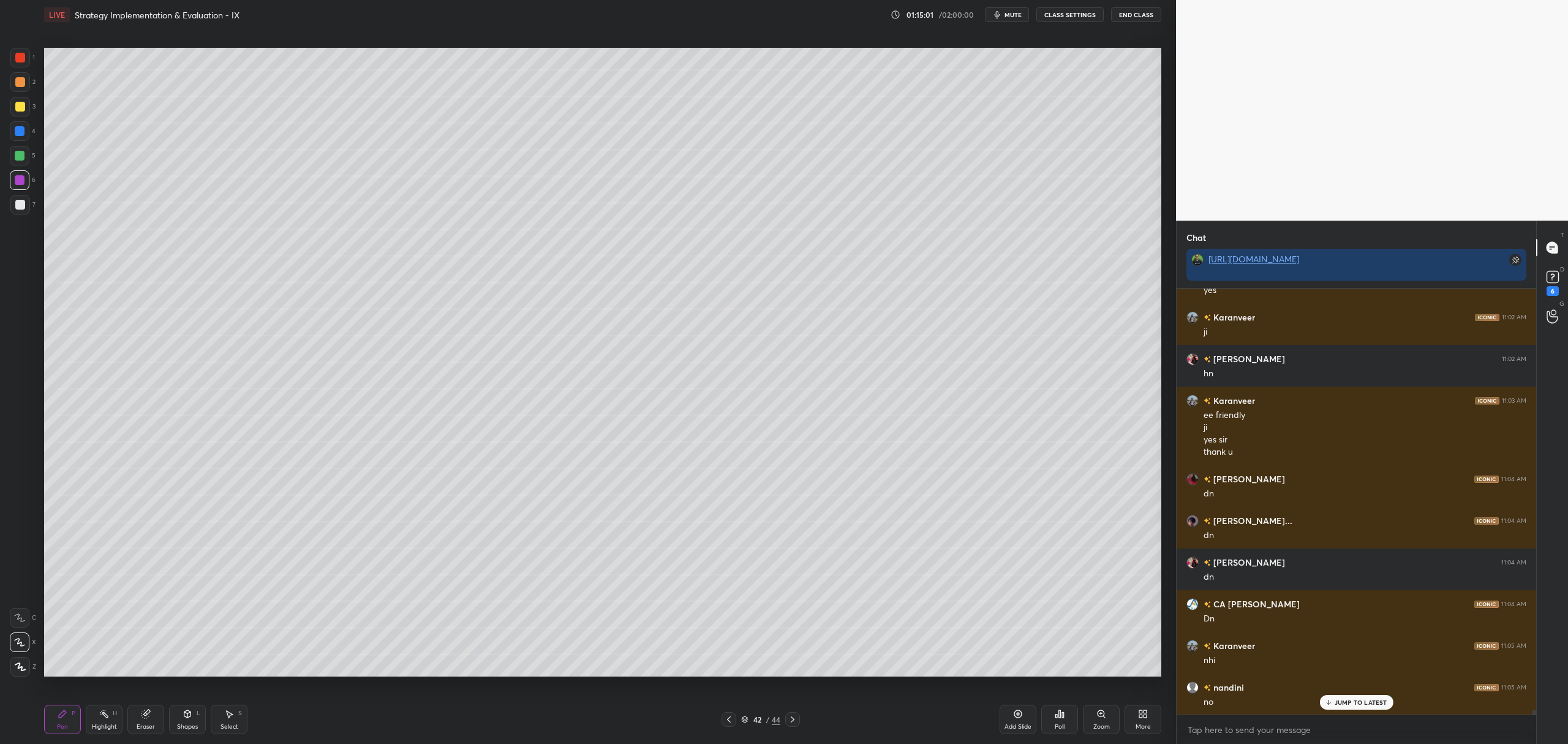
scroll to position [34523, 0]
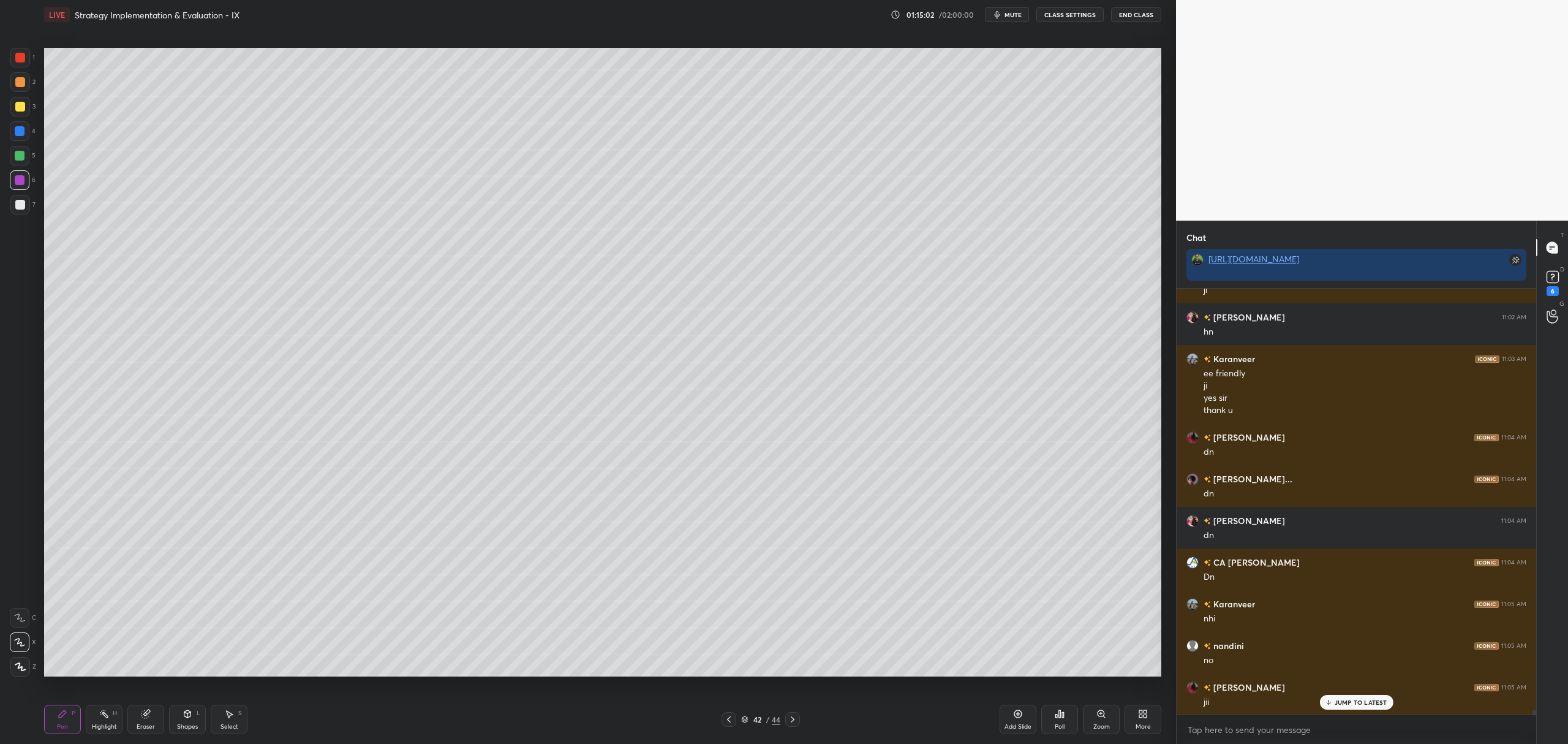
click at [16, 111] on div at bounding box center [20, 107] width 10 height 10
click at [18, 215] on div "7" at bounding box center [22, 207] width 25 height 25
click at [32, 180] on div "6" at bounding box center [23, 180] width 26 height 20
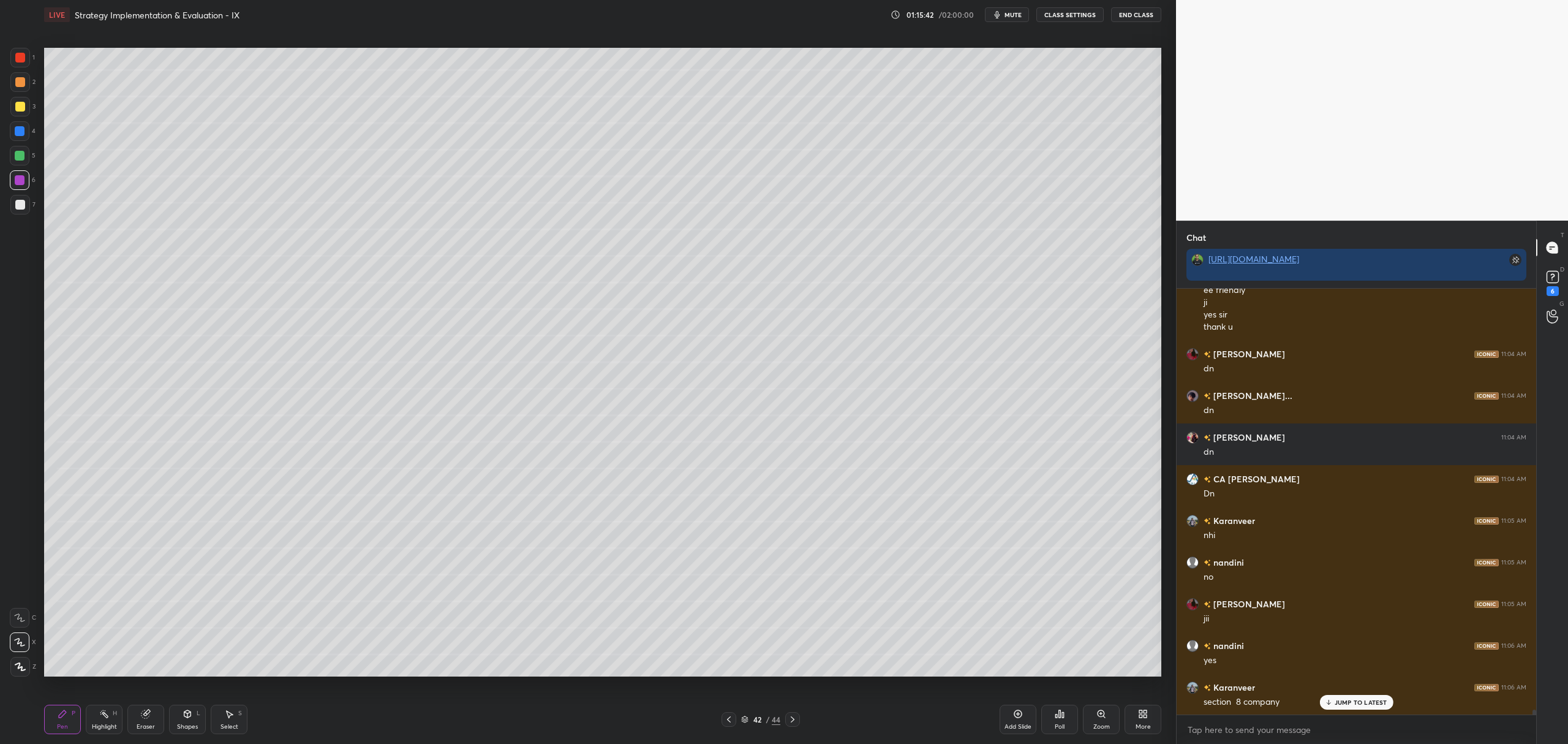
scroll to position [34648, 0]
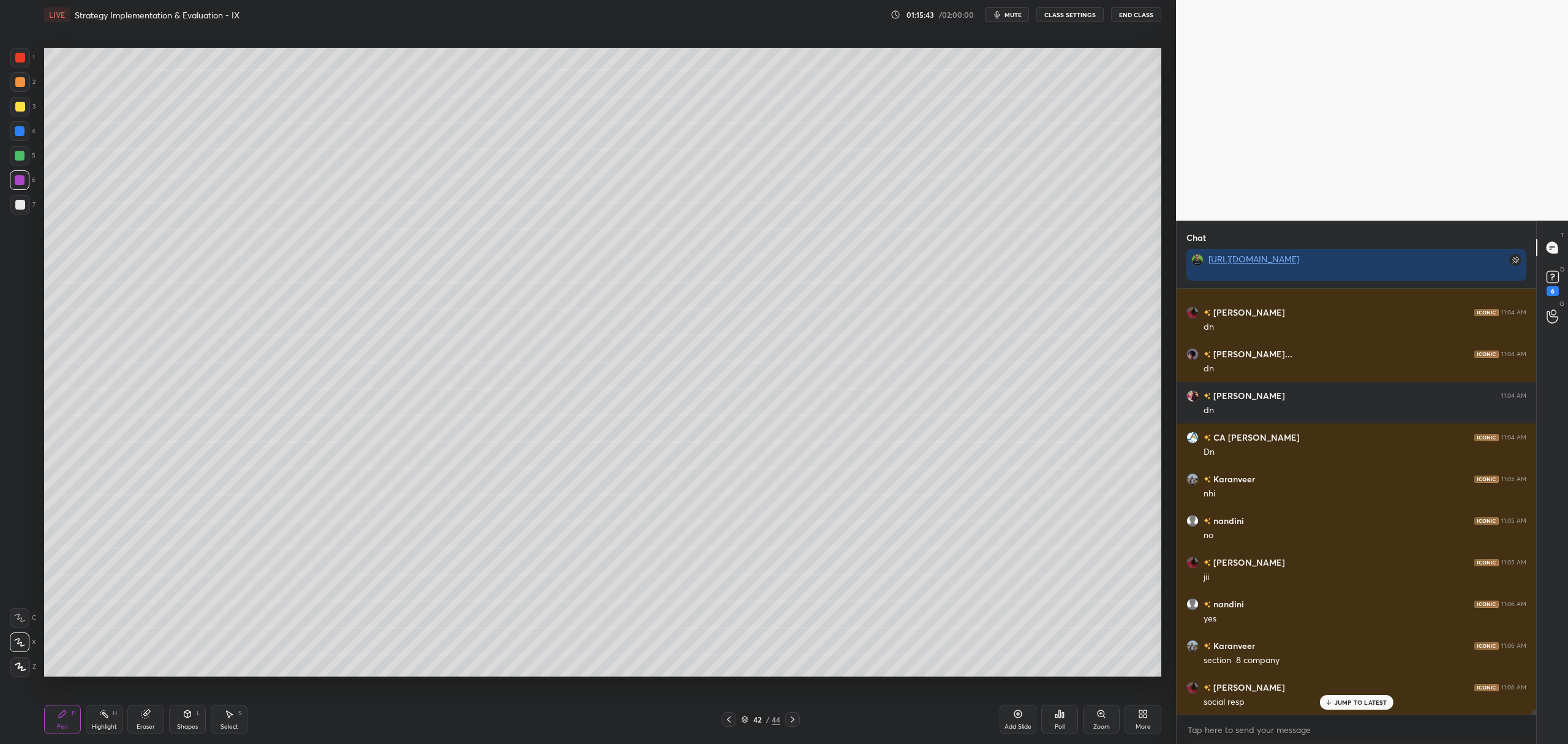
click at [20, 103] on div at bounding box center [20, 107] width 10 height 10
click at [22, 215] on div "7" at bounding box center [22, 207] width 25 height 25
click at [22, 181] on div at bounding box center [19, 181] width 10 height 10
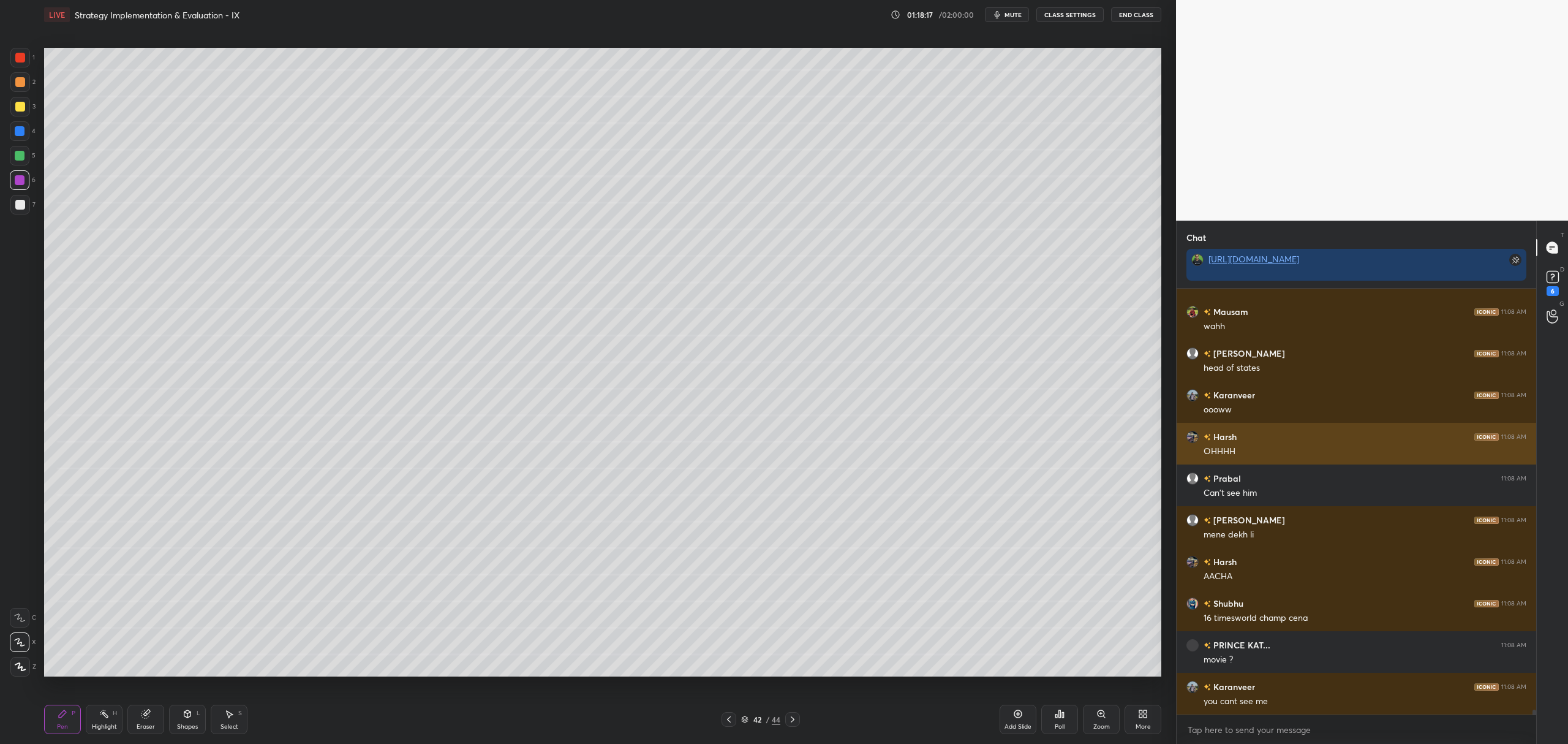
scroll to position [35940, 0]
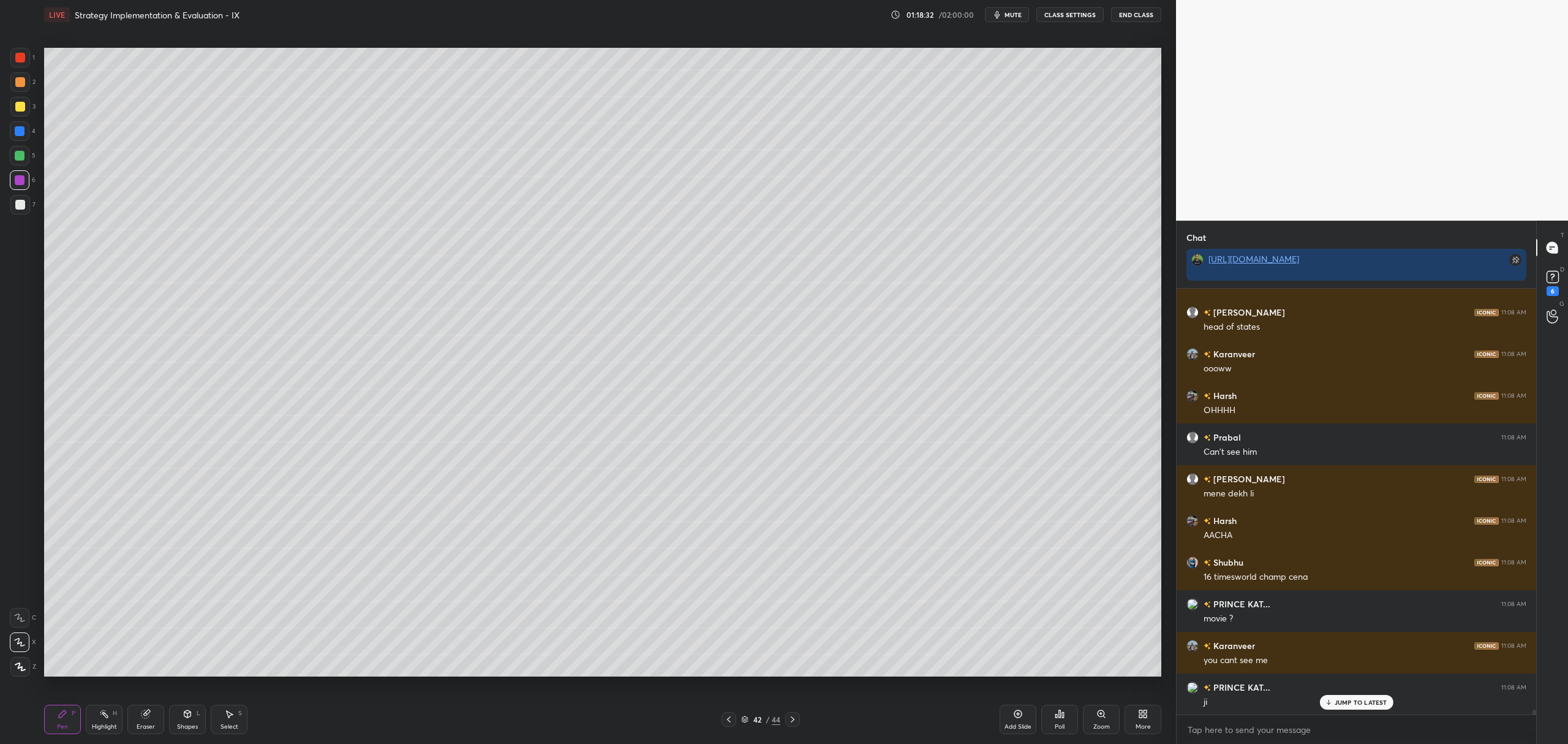
click at [18, 81] on div at bounding box center [20, 82] width 10 height 10
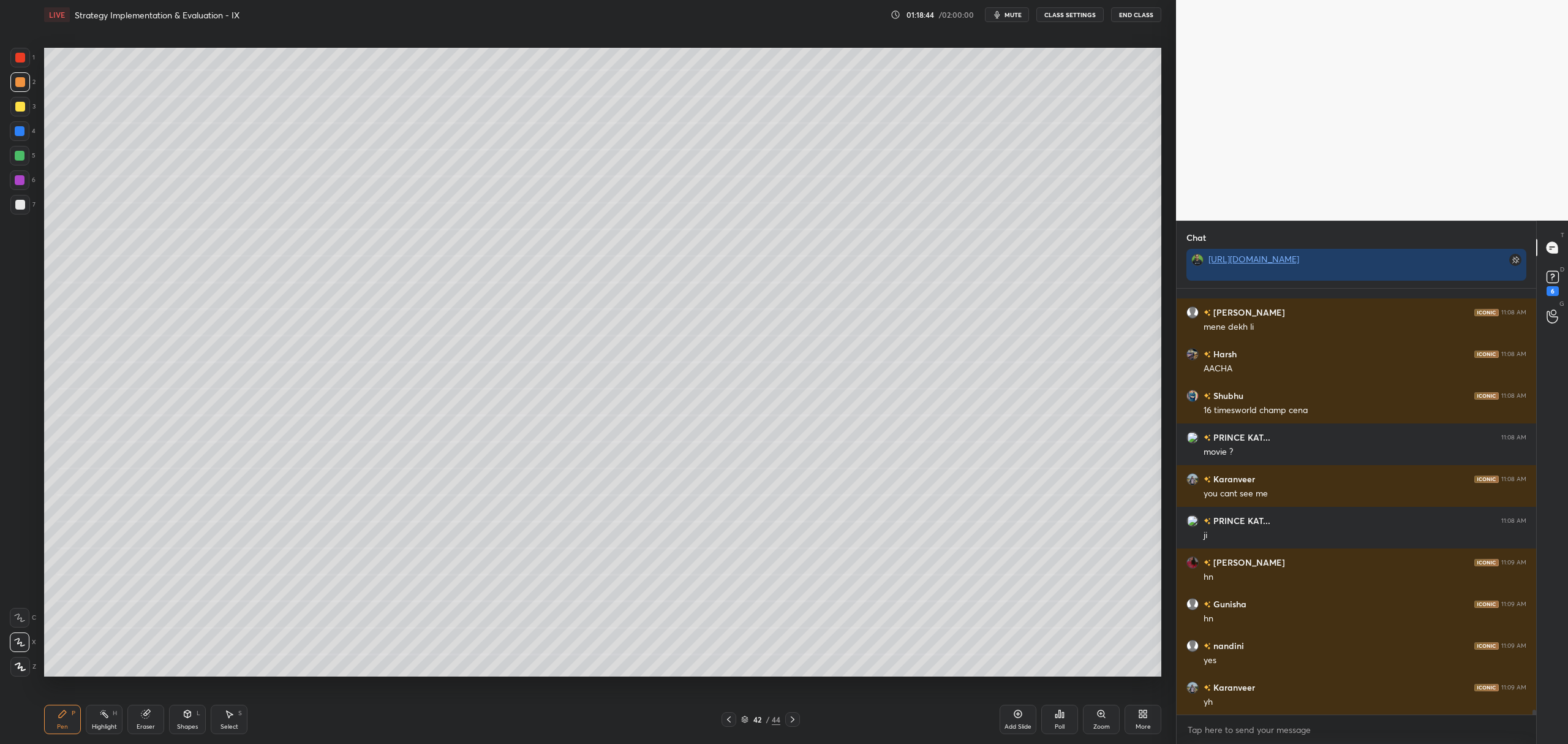
scroll to position [36148, 0]
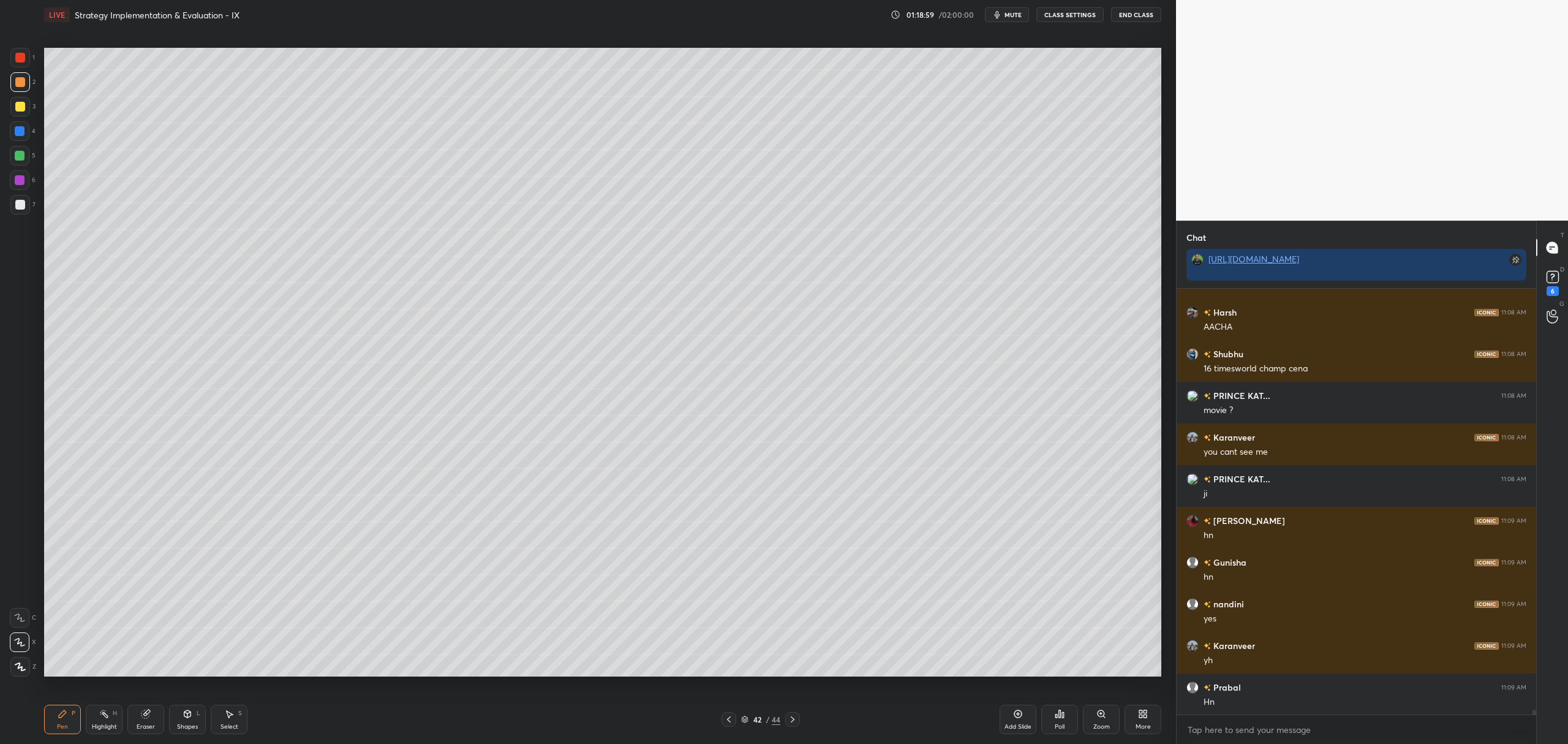
click at [27, 109] on div at bounding box center [19, 106] width 19 height 20
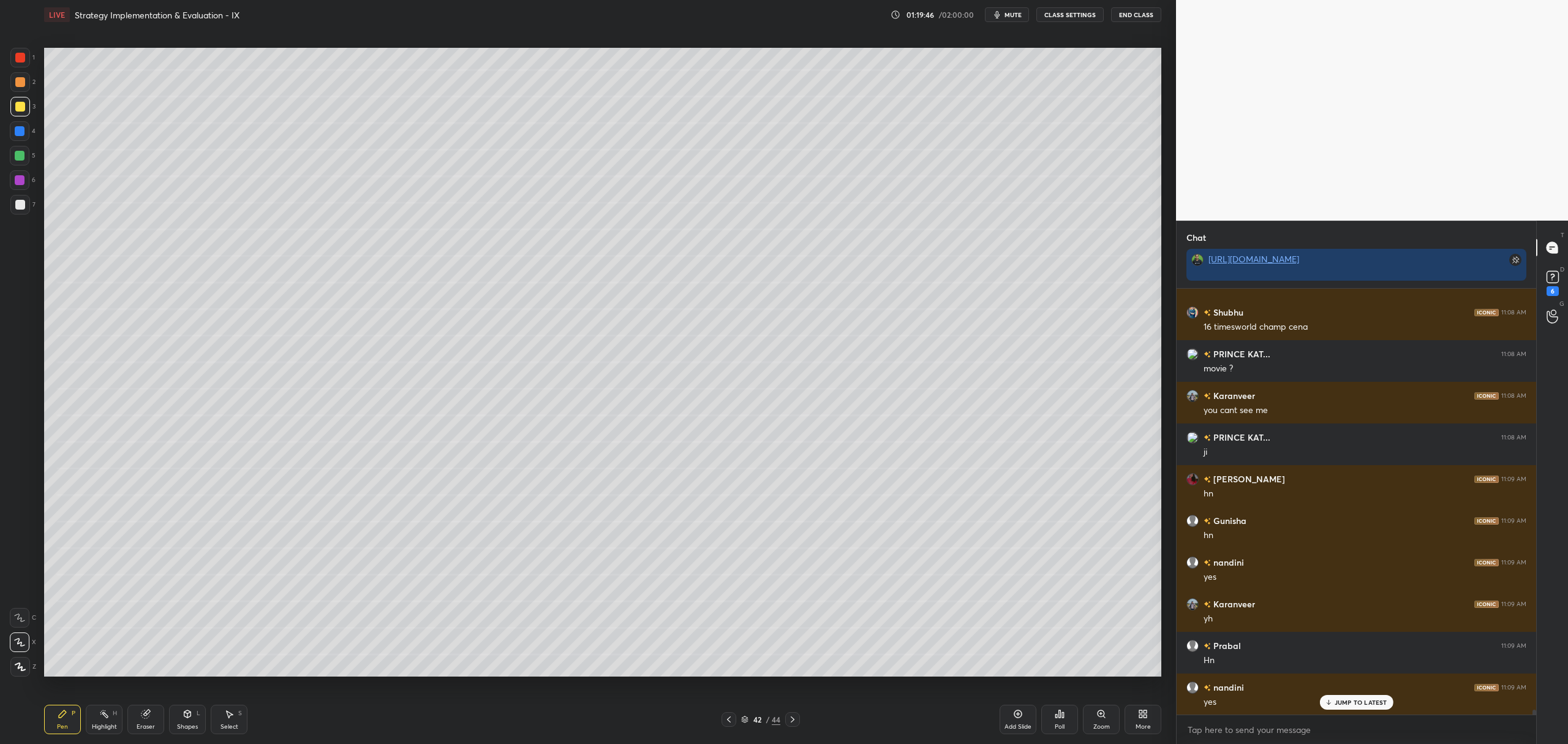
scroll to position [36231, 0]
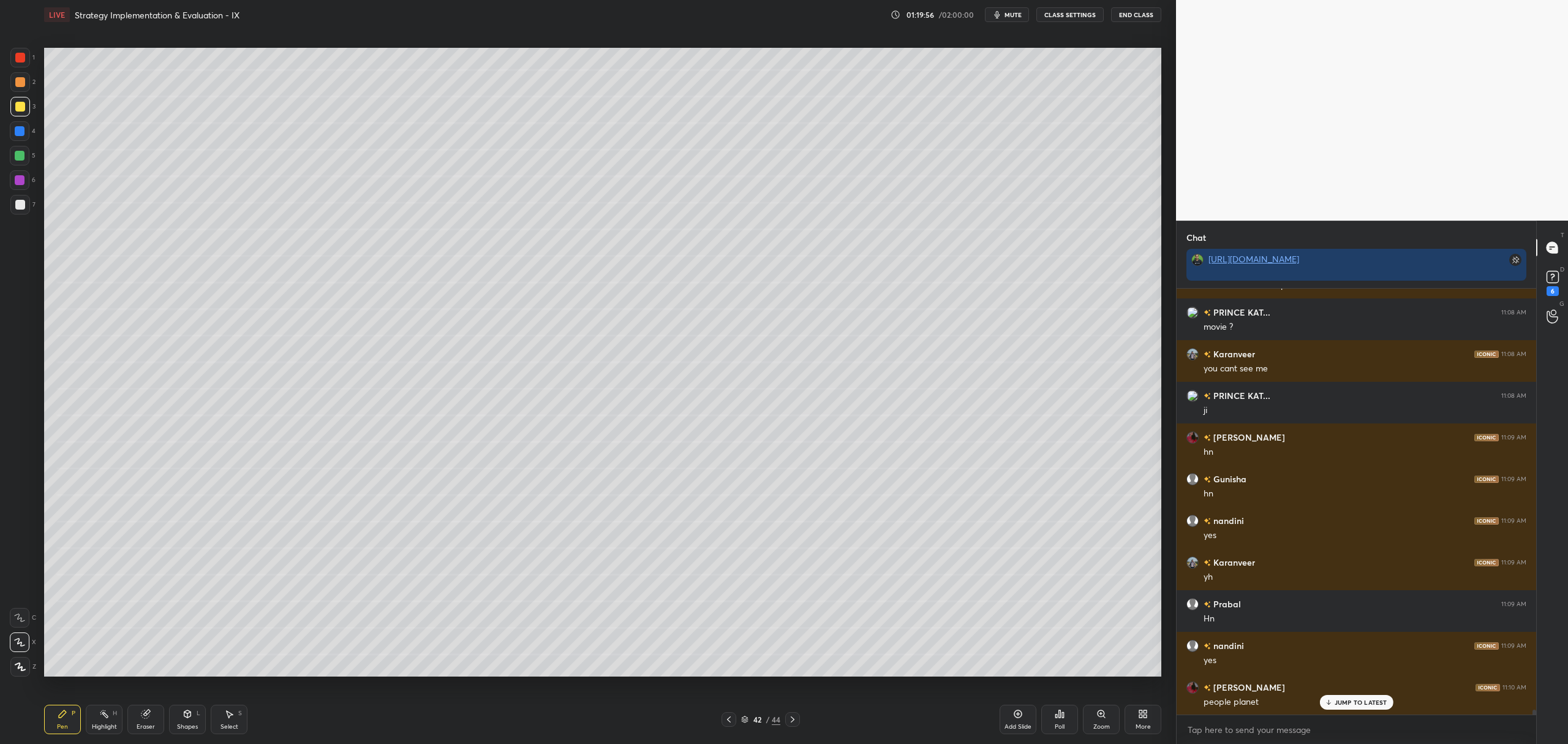
click at [27, 129] on div at bounding box center [19, 131] width 19 height 20
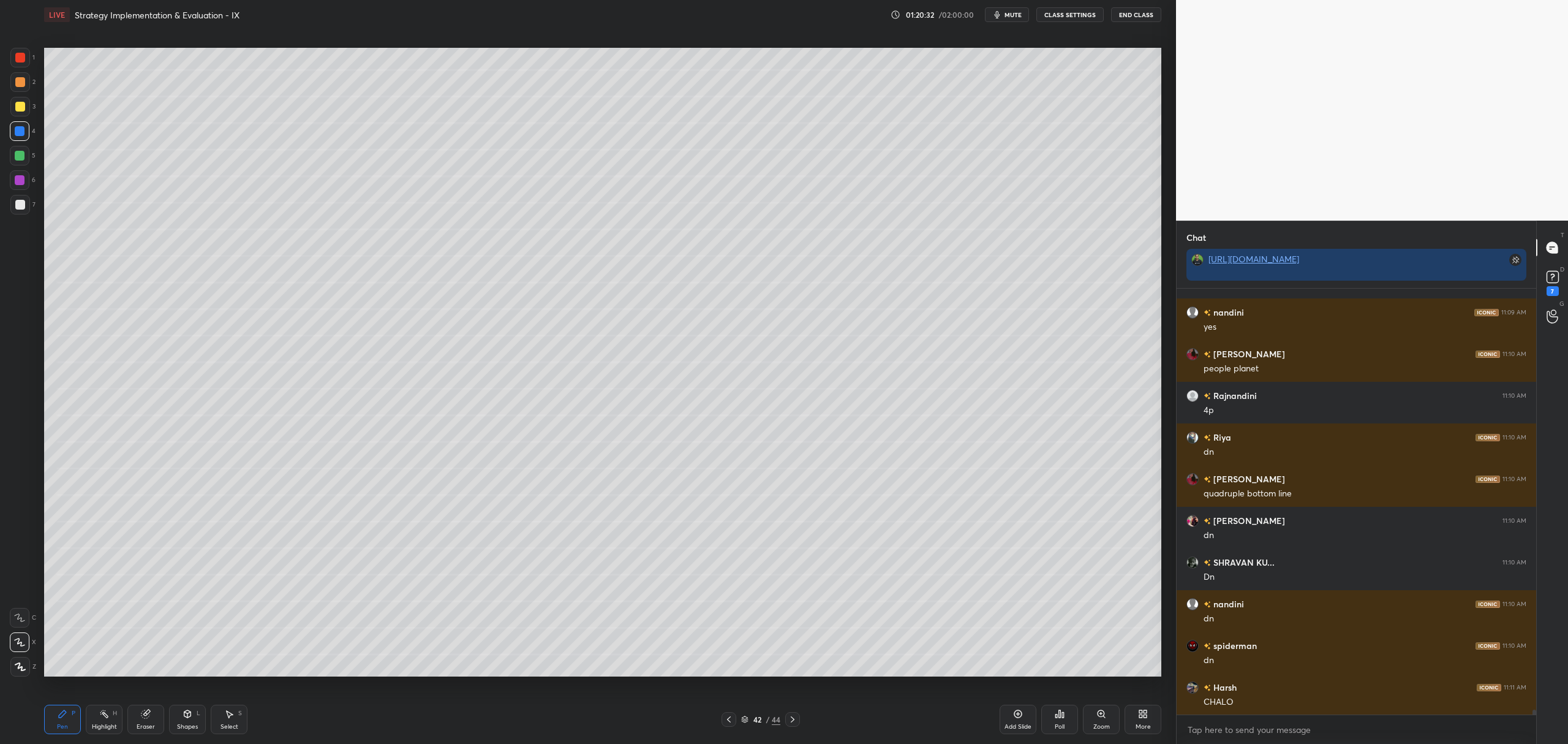
scroll to position [36607, 0]
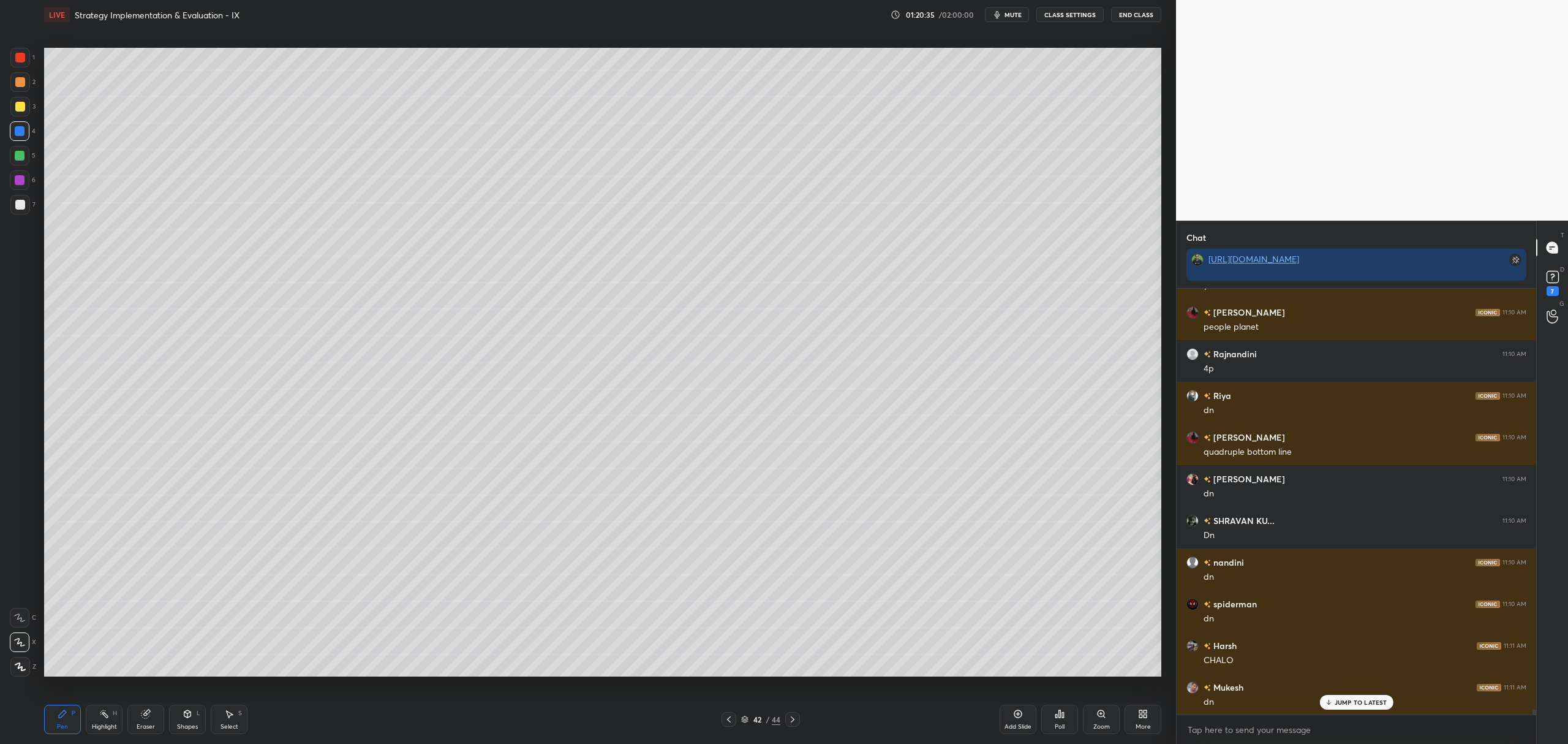
click at [800, 714] on div "42 / 44" at bounding box center [761, 719] width 478 height 14
click at [788, 714] on div at bounding box center [793, 719] width 14 height 14
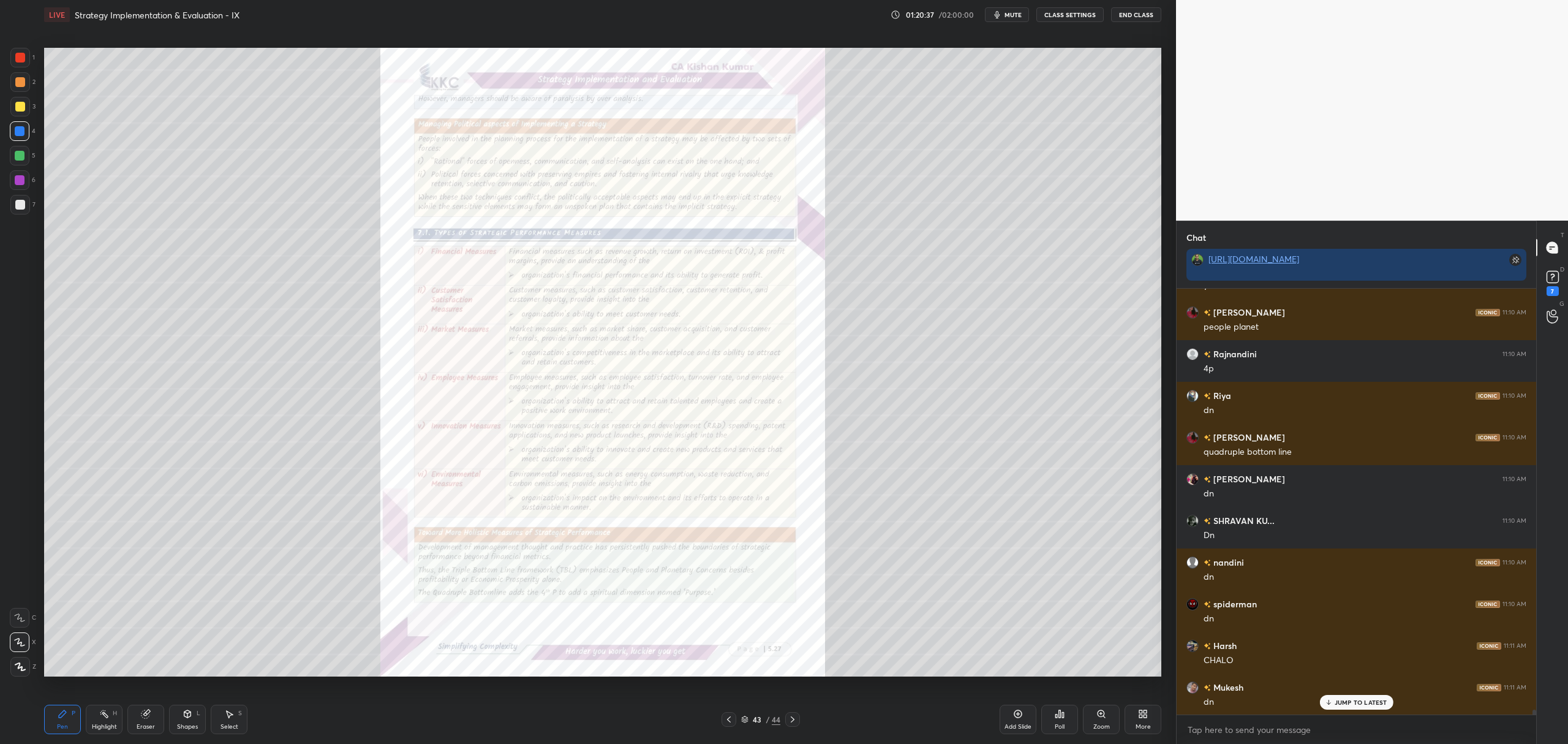
click at [1090, 711] on div "Zoom" at bounding box center [1101, 719] width 37 height 30
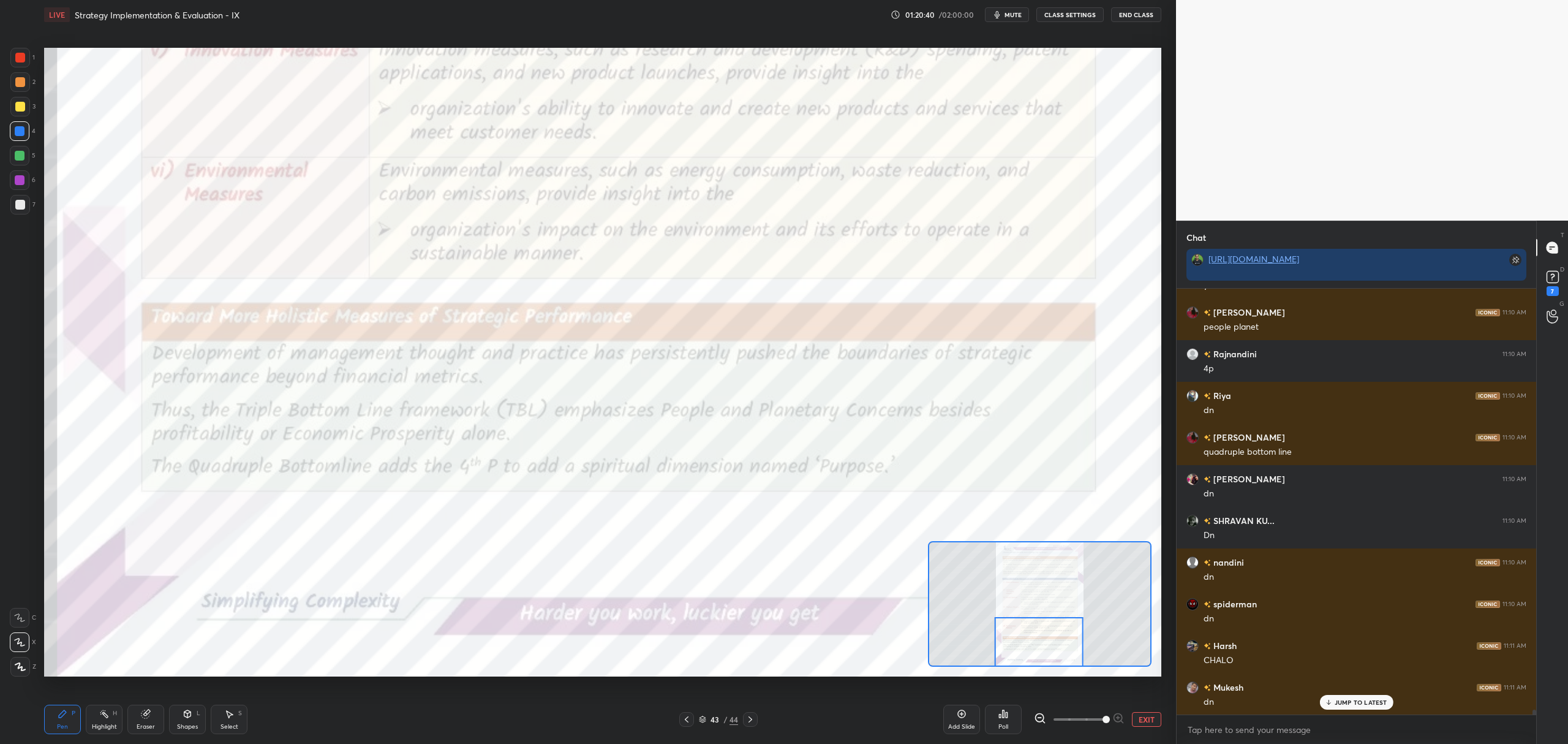
click at [20, 62] on div at bounding box center [20, 58] width 10 height 10
click at [15, 609] on div at bounding box center [19, 618] width 19 height 20
click at [20, 155] on div at bounding box center [19, 156] width 10 height 10
click at [22, 132] on div at bounding box center [19, 131] width 10 height 10
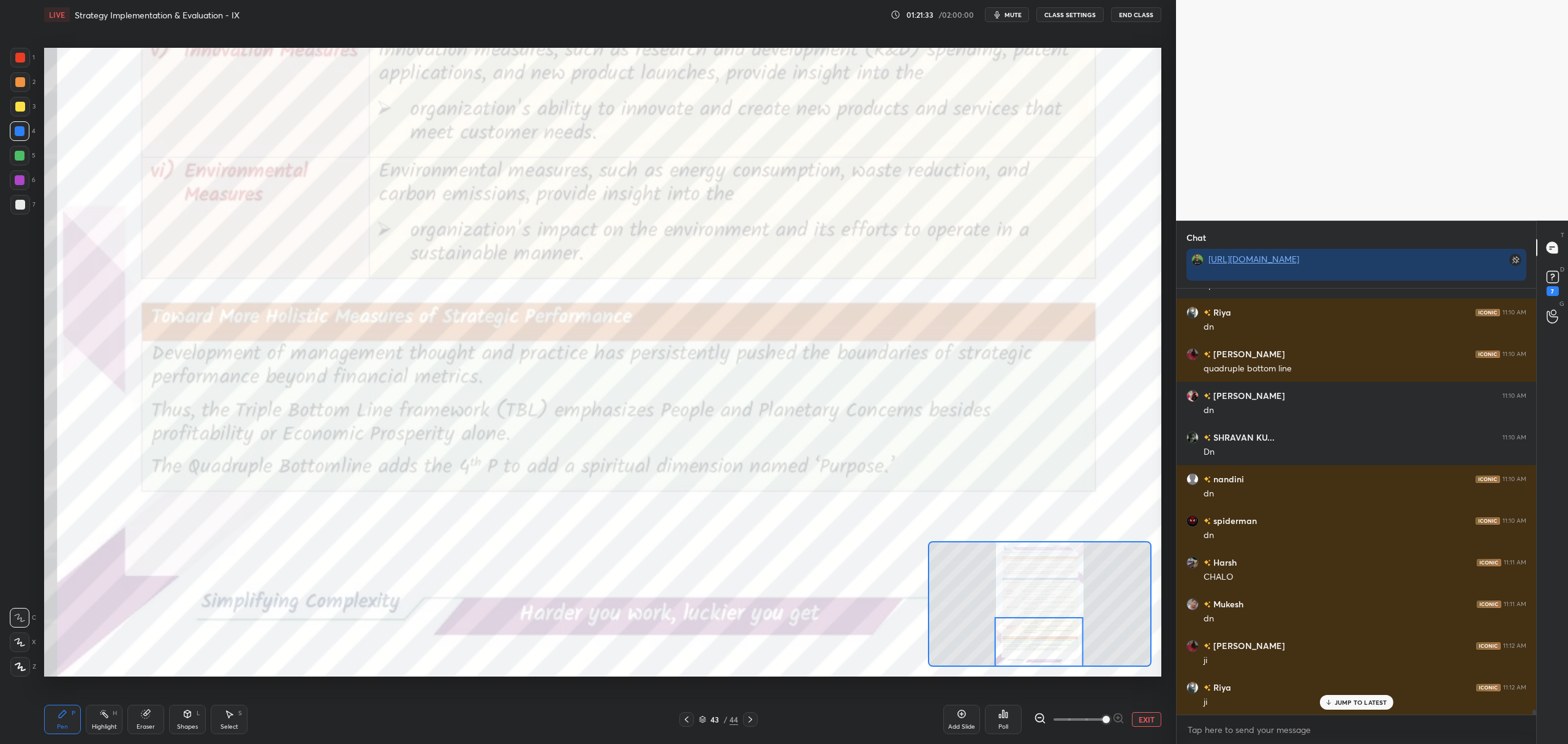
scroll to position [36773, 0]
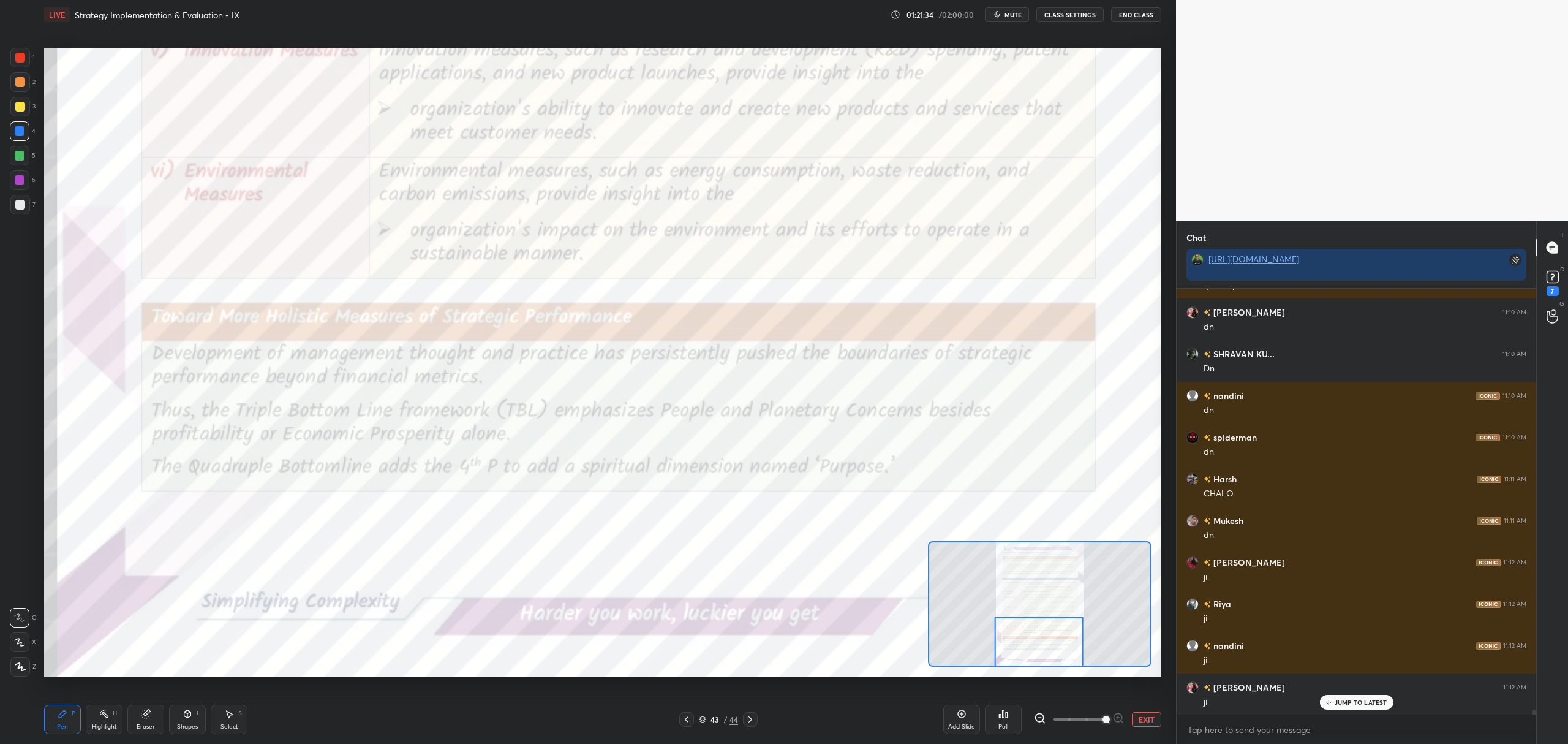
click at [754, 719] on icon at bounding box center [751, 719] width 10 height 10
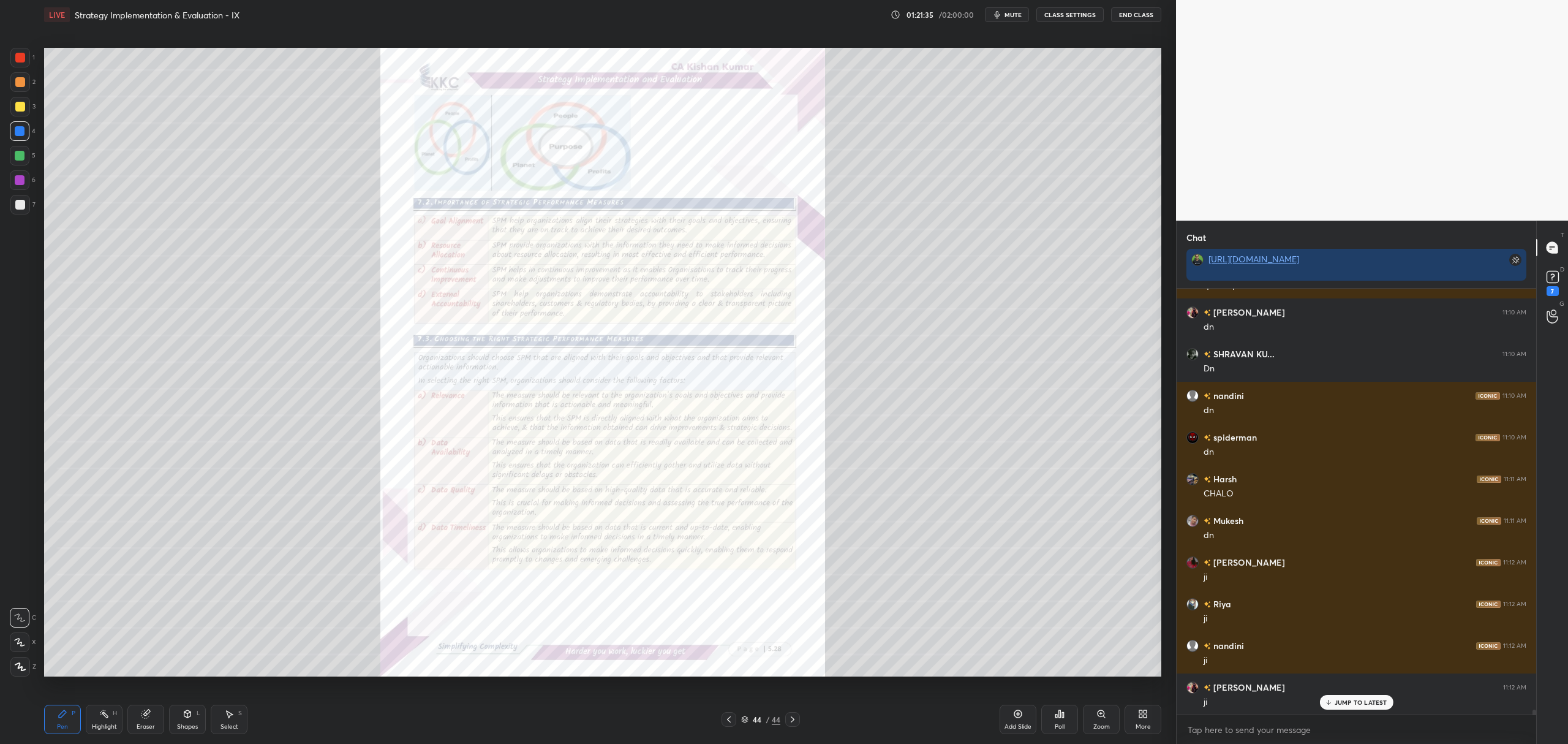
click at [726, 719] on icon at bounding box center [729, 719] width 10 height 10
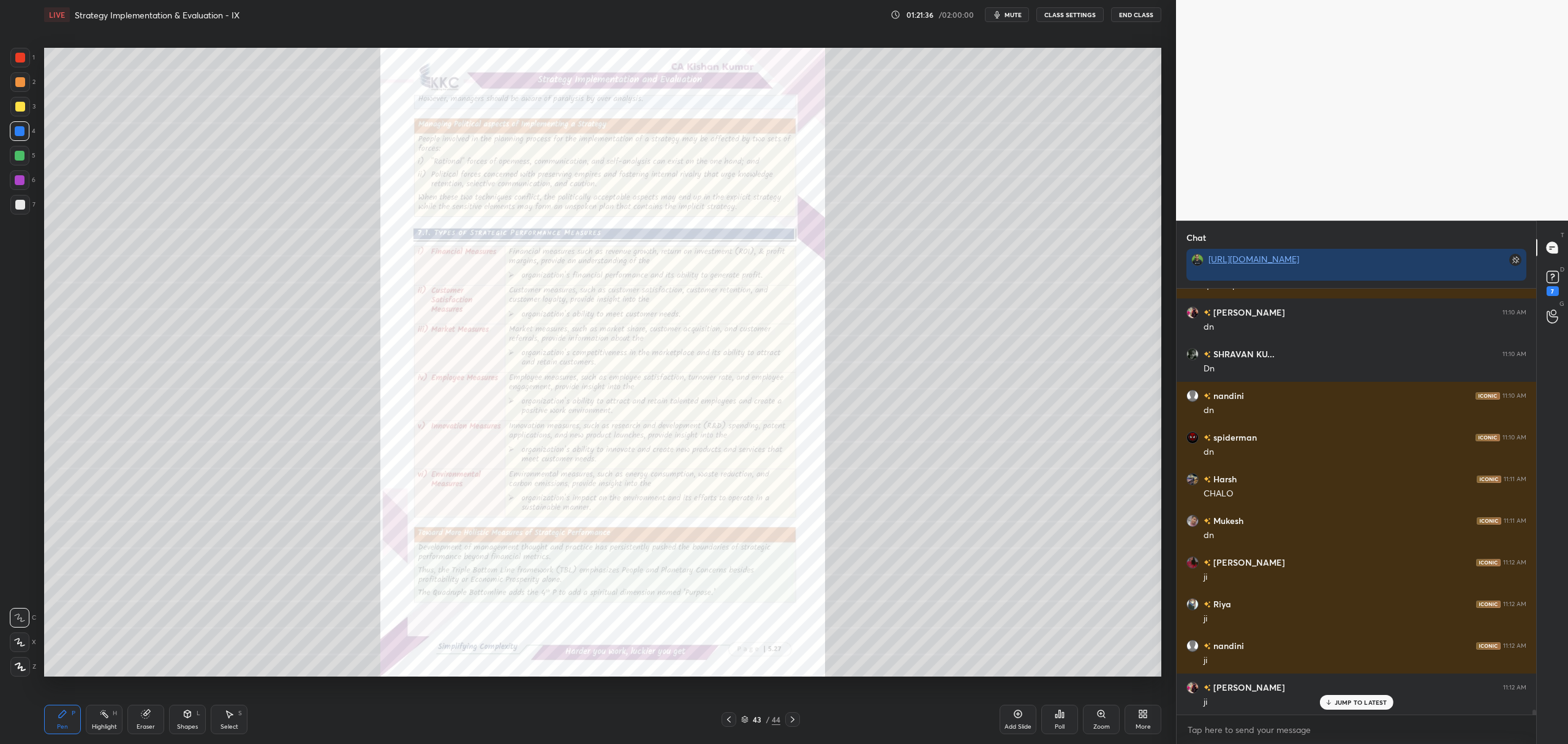
click at [1025, 710] on div "Add Slide" at bounding box center [1018, 719] width 37 height 30
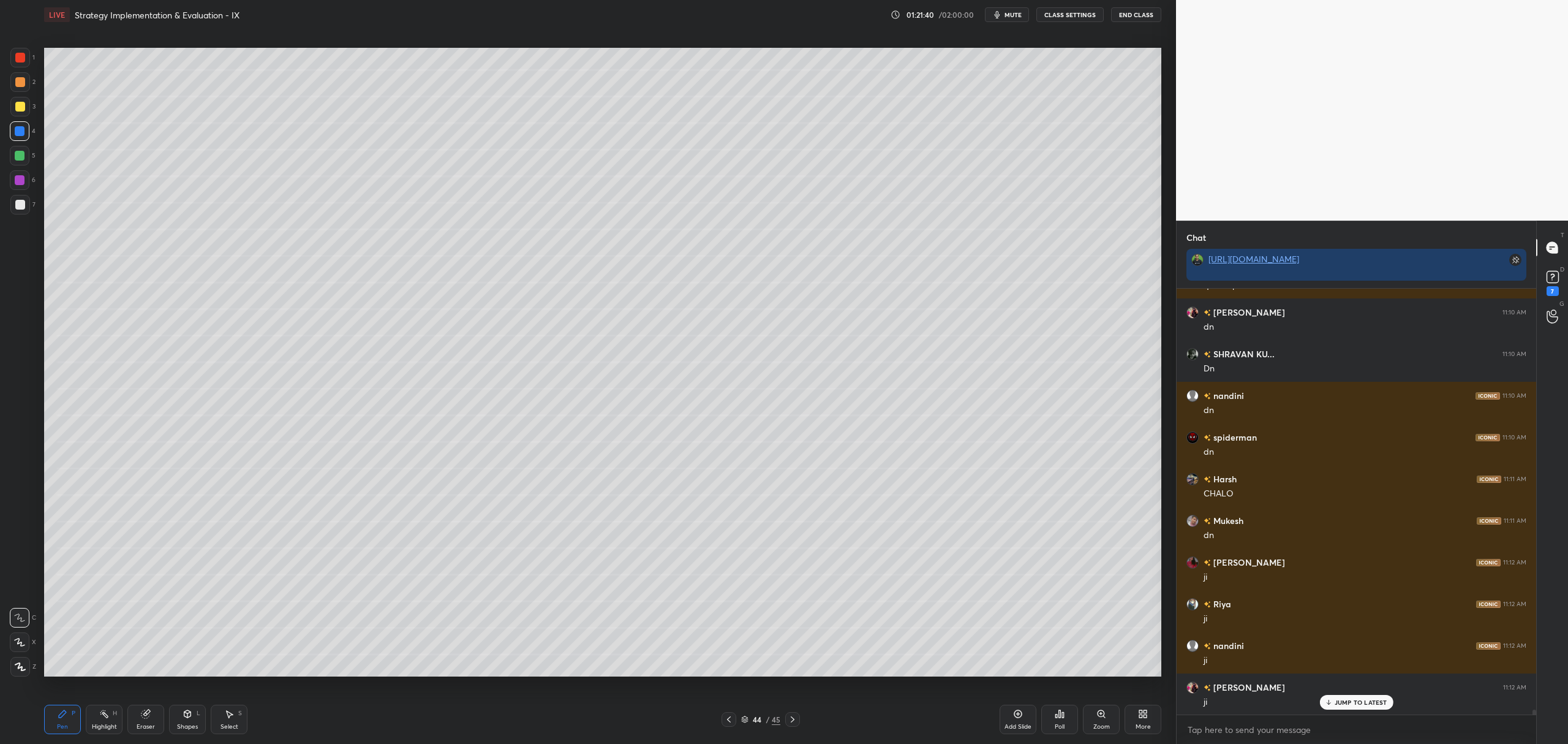
click at [18, 108] on div at bounding box center [20, 107] width 10 height 10
click at [30, 644] on div "X" at bounding box center [23, 642] width 26 height 20
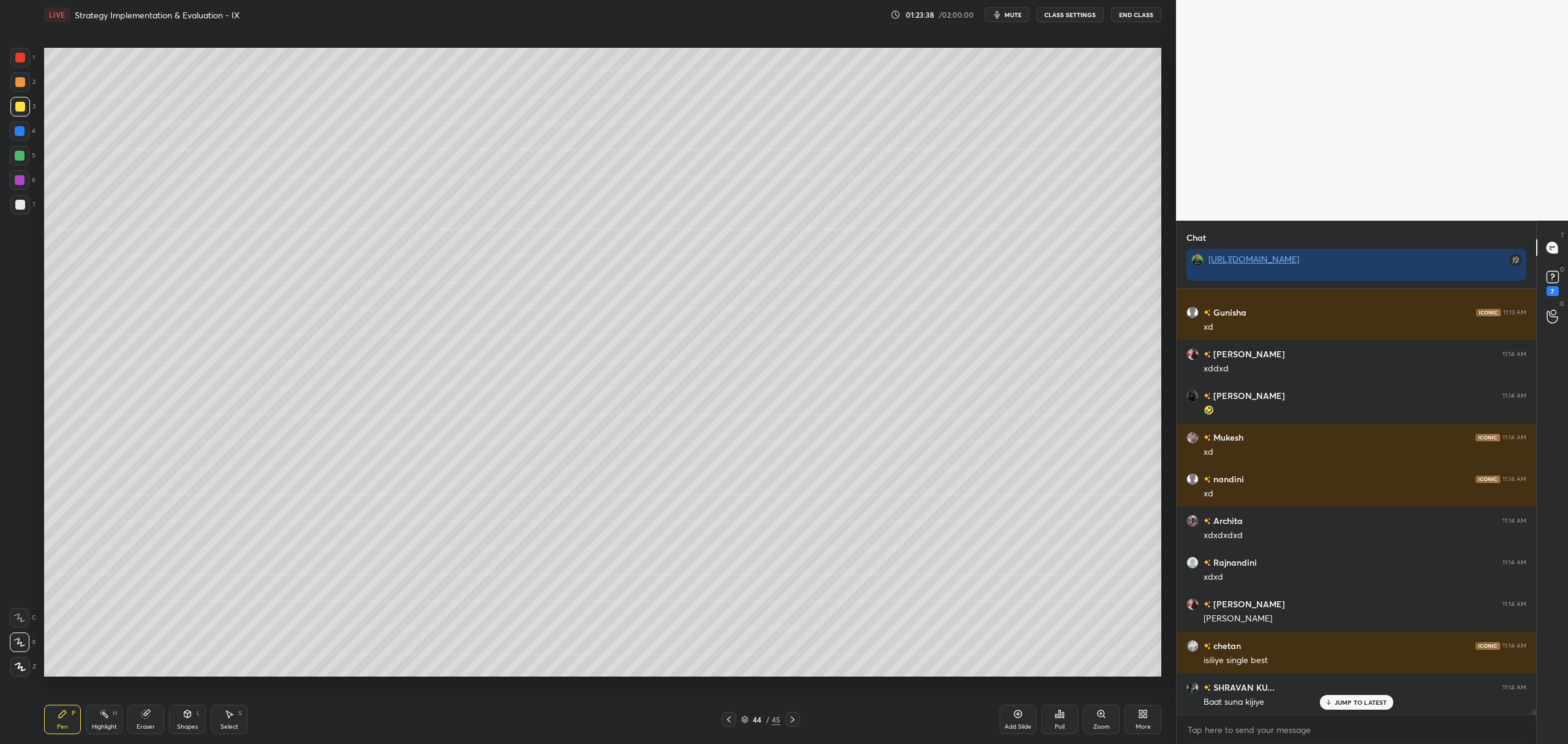
scroll to position [38411, 0]
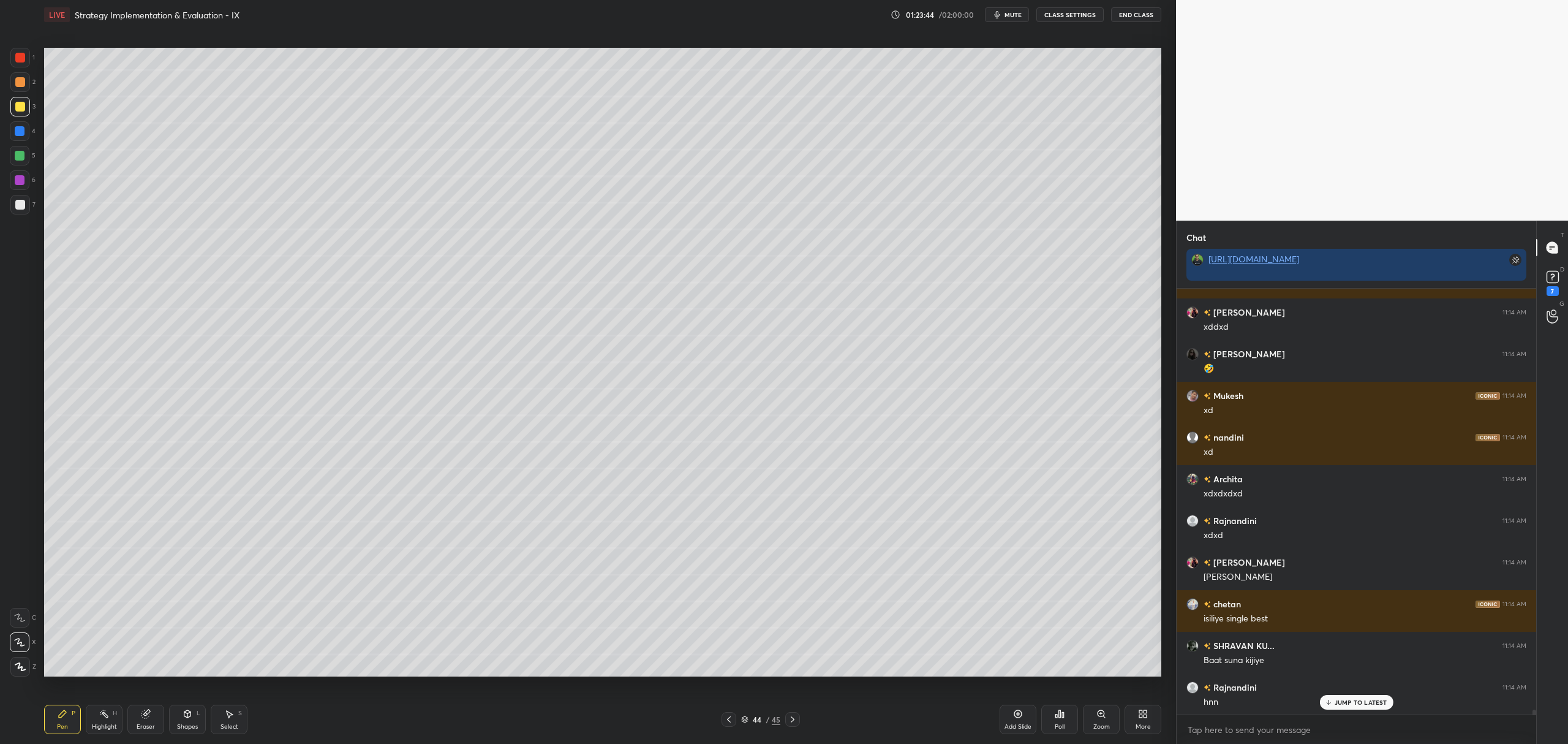
click at [1020, 722] on div "Add Slide" at bounding box center [1018, 719] width 37 height 30
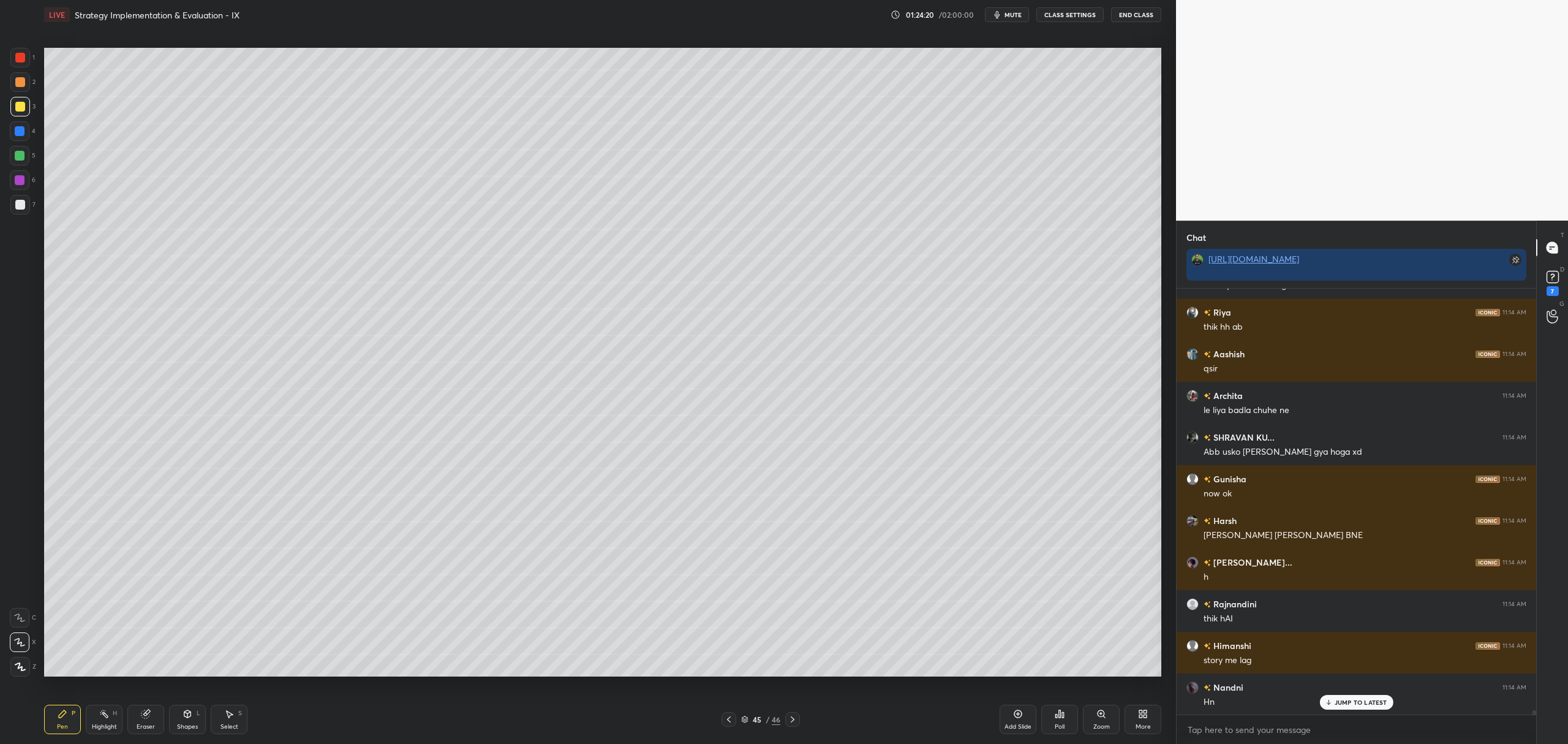
scroll to position [39912, 0]
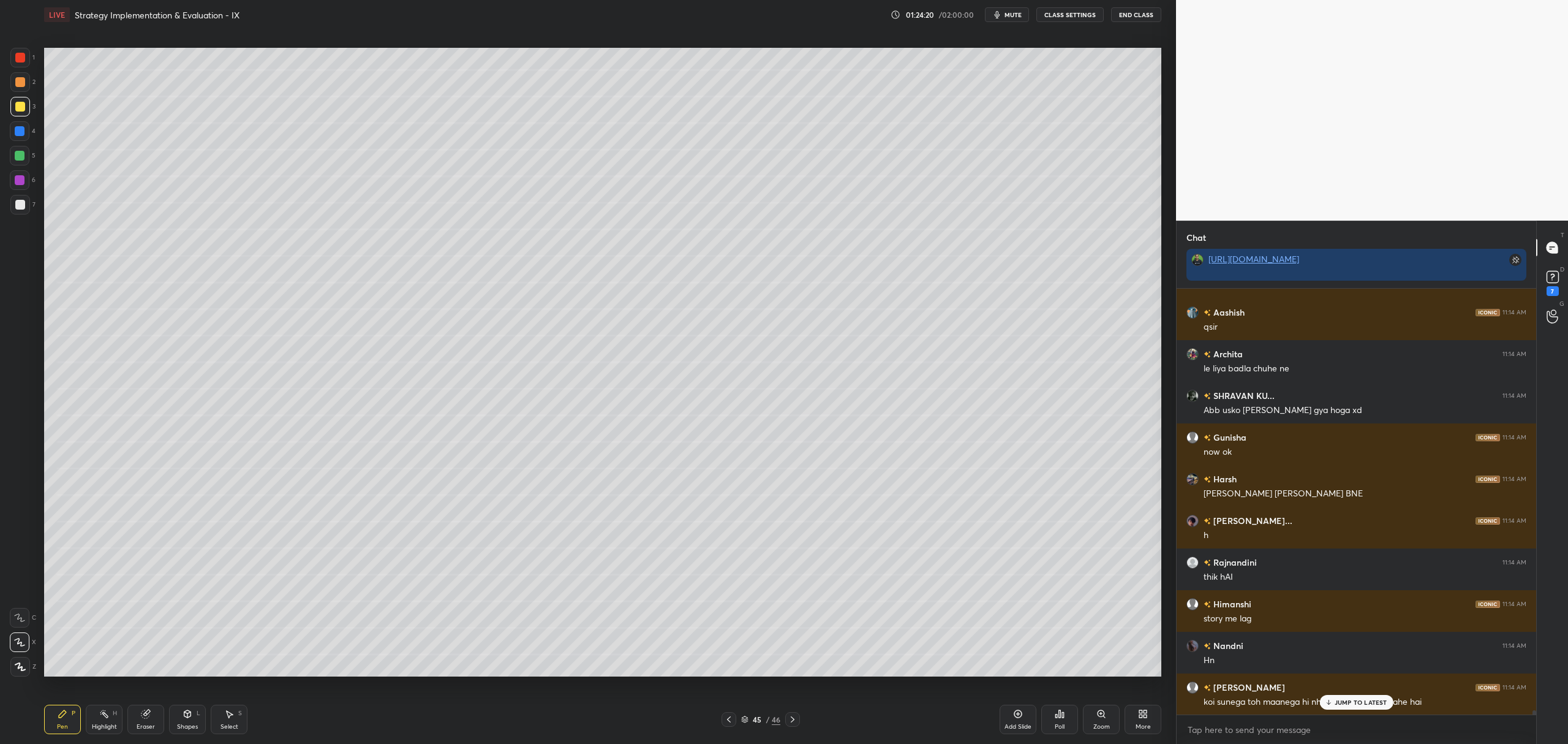
click at [14, 155] on div at bounding box center [19, 156] width 10 height 10
click at [728, 721] on icon at bounding box center [729, 719] width 10 height 10
click at [791, 719] on icon at bounding box center [793, 719] width 10 height 10
click at [788, 714] on div at bounding box center [793, 719] width 14 height 14
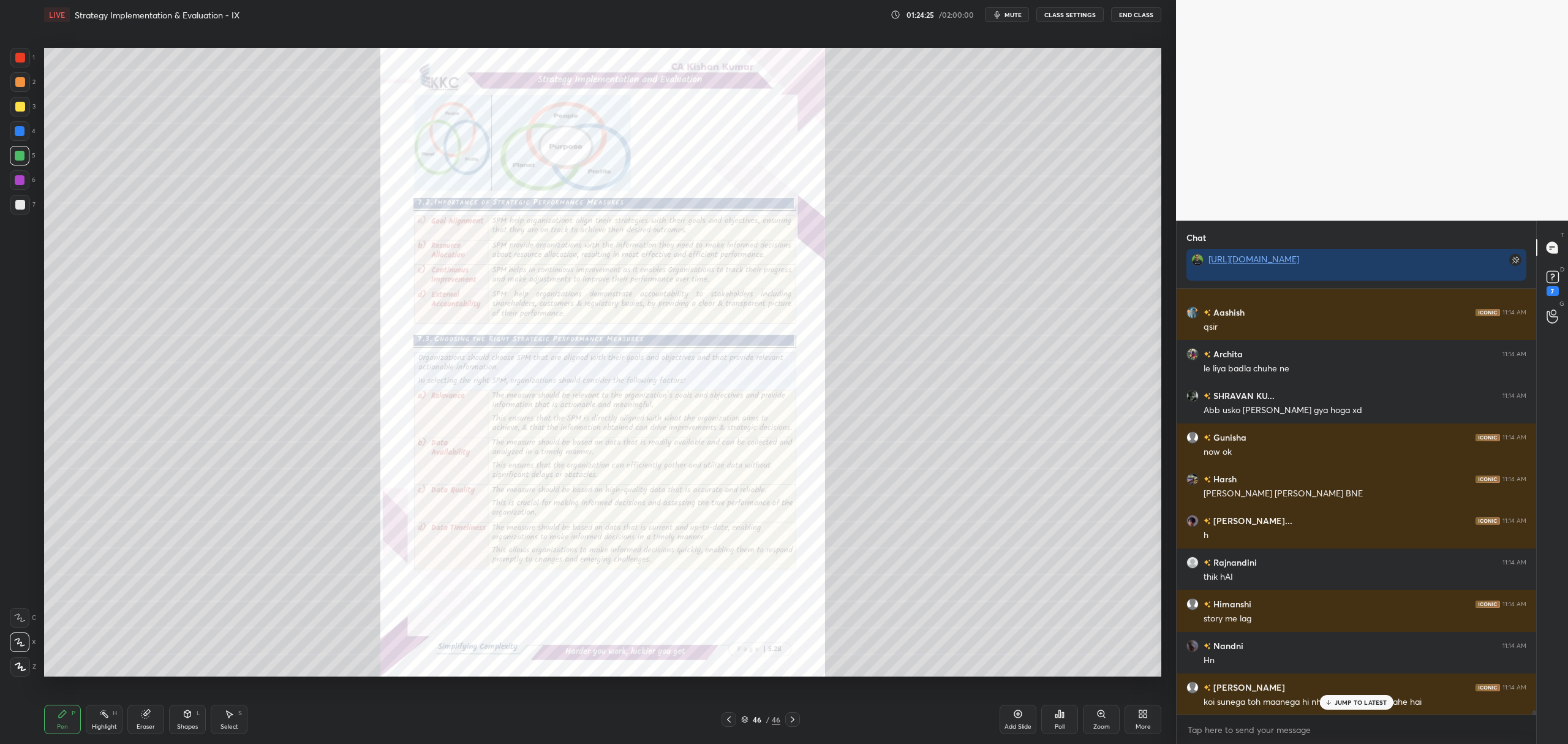
click at [1097, 714] on icon at bounding box center [1102, 714] width 10 height 10
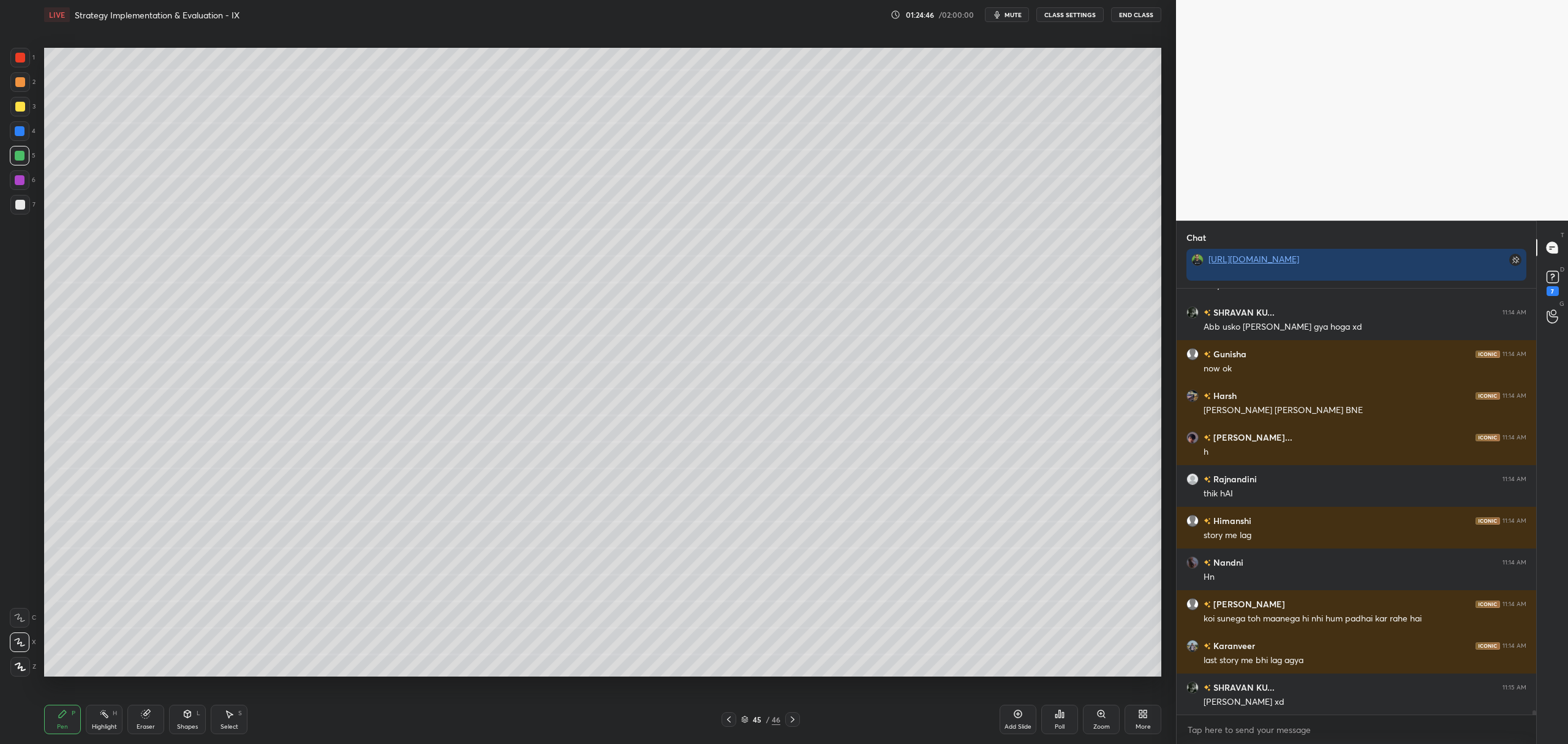
scroll to position [40037, 0]
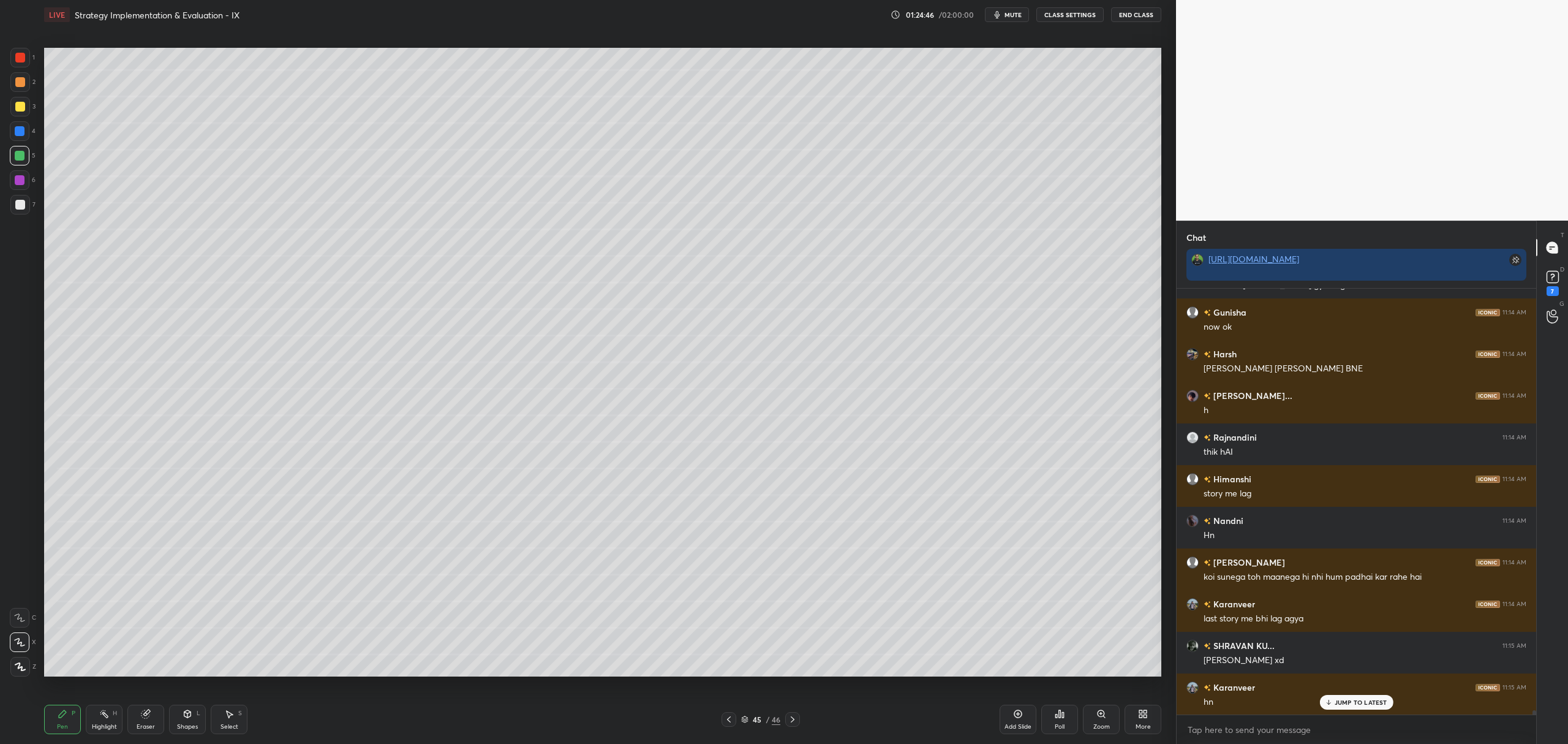
click at [1018, 719] on icon at bounding box center [1018, 714] width 10 height 10
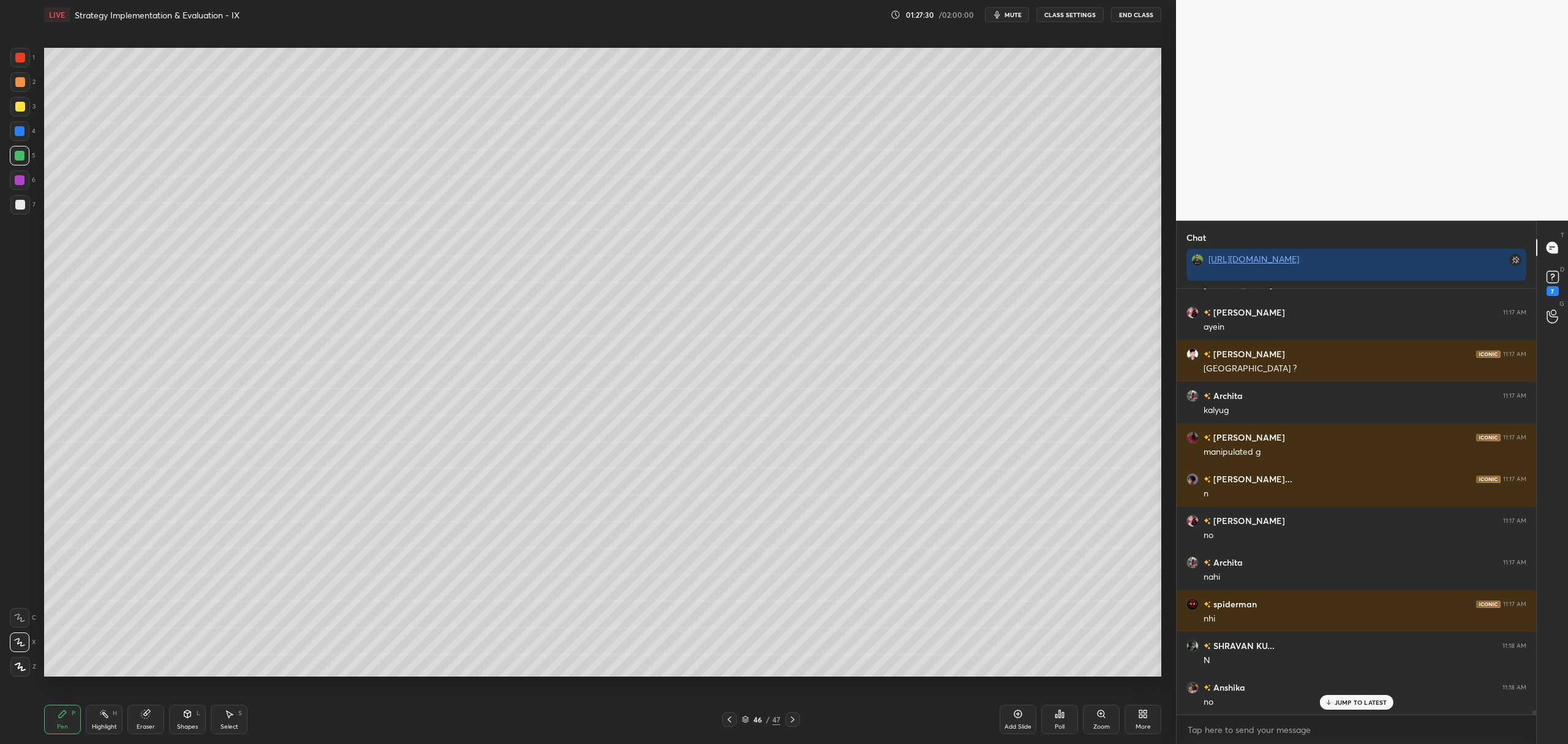
scroll to position [41828, 0]
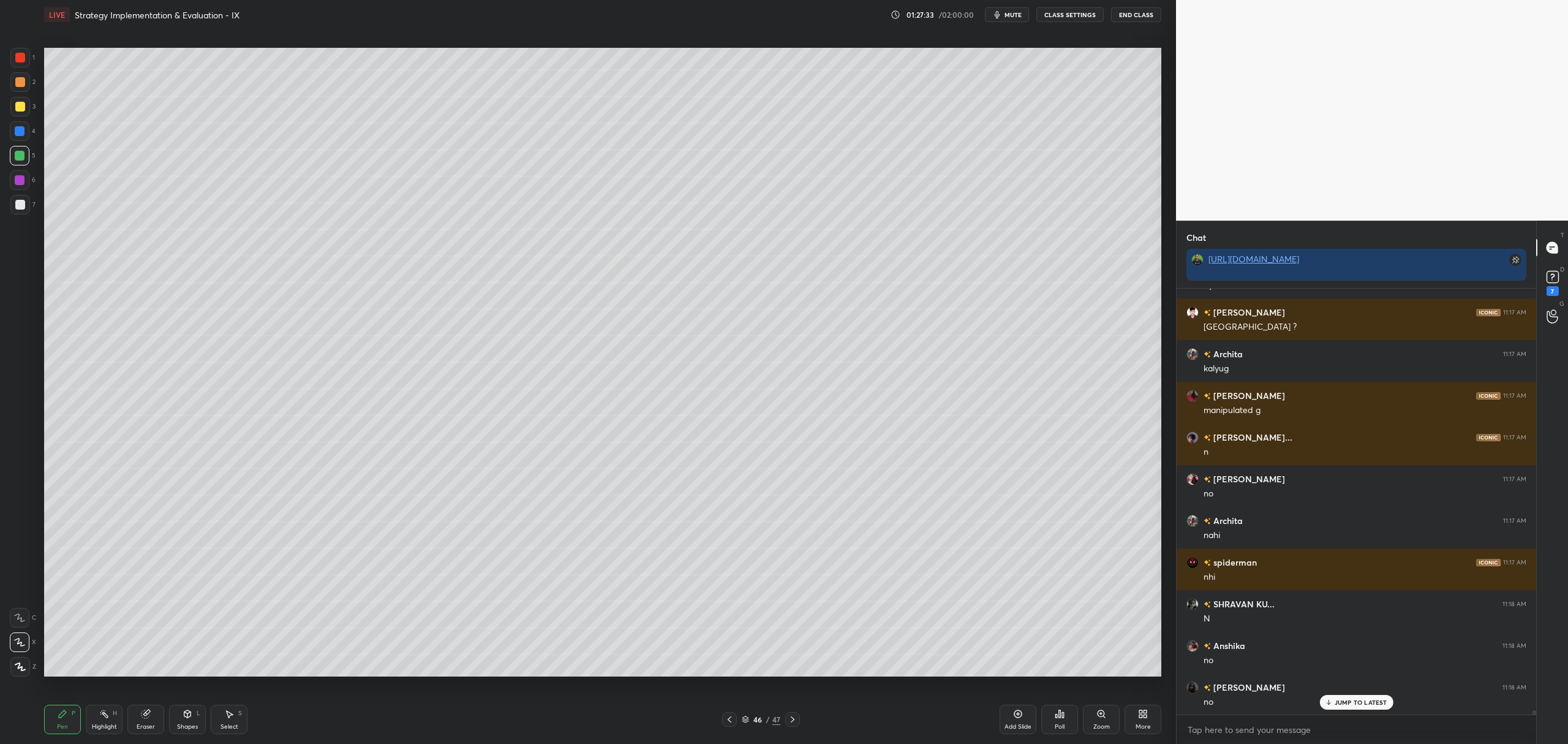
click at [18, 104] on div at bounding box center [20, 107] width 10 height 10
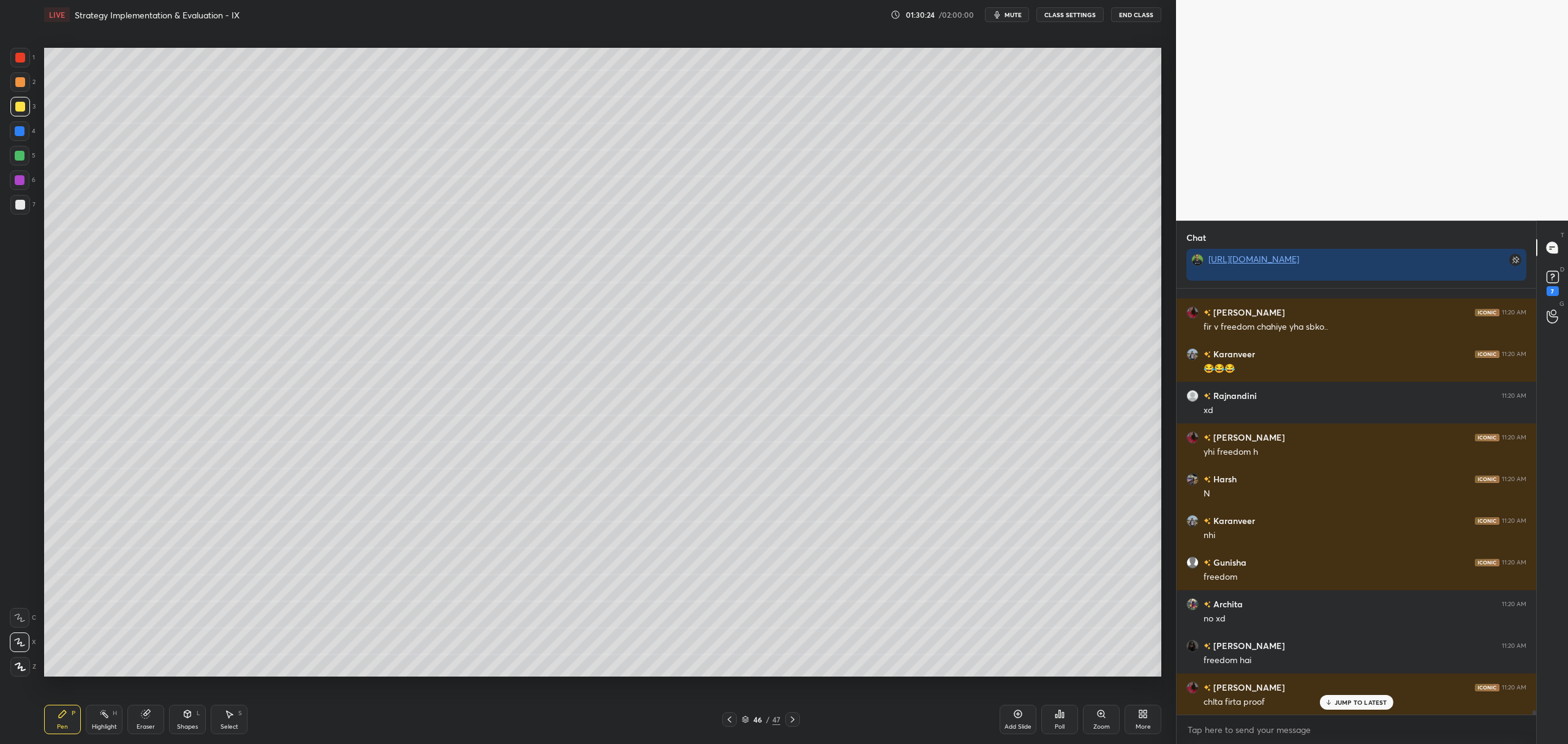
scroll to position [42995, 0]
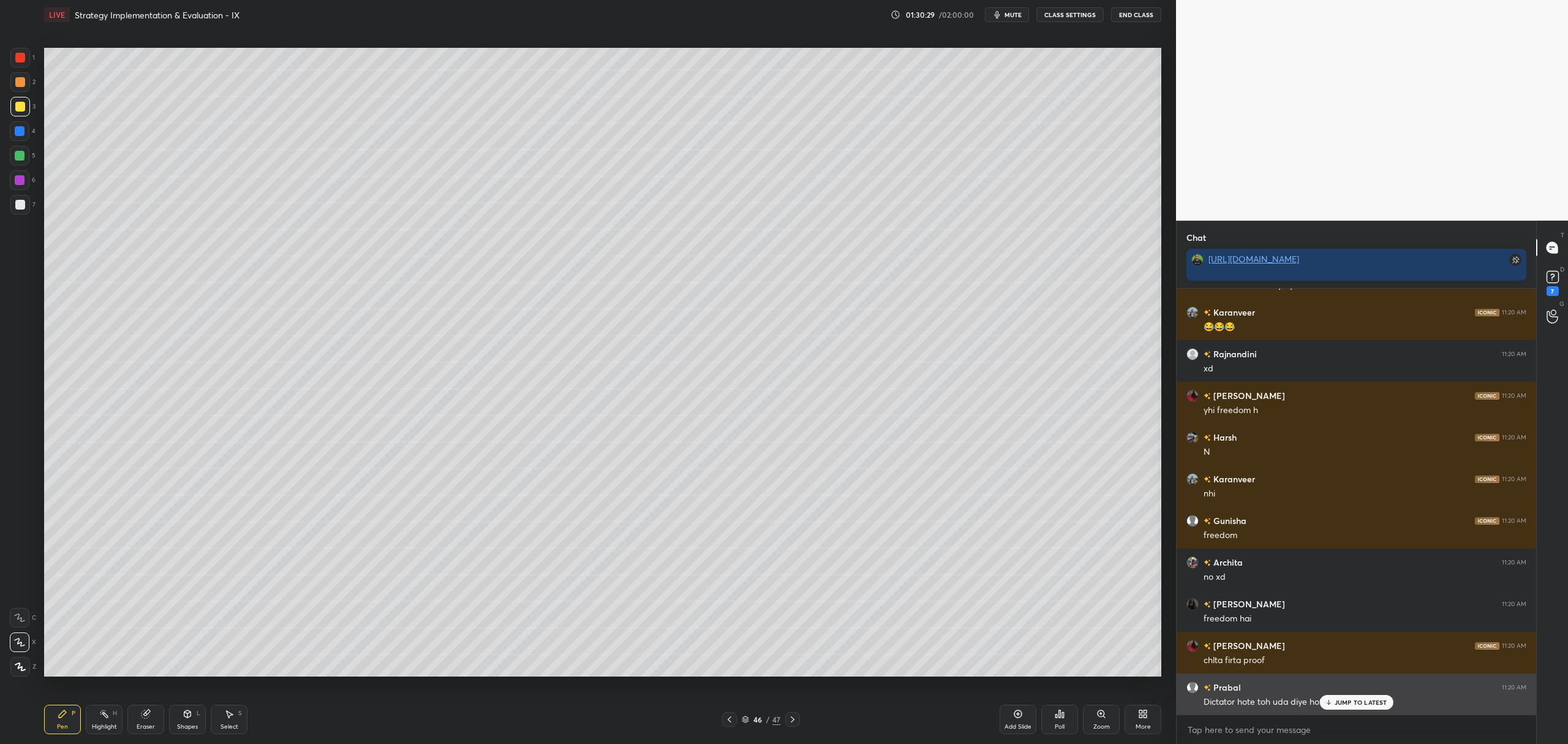
click at [1335, 704] on p "JUMP TO LATEST" at bounding box center [1361, 702] width 53 height 7
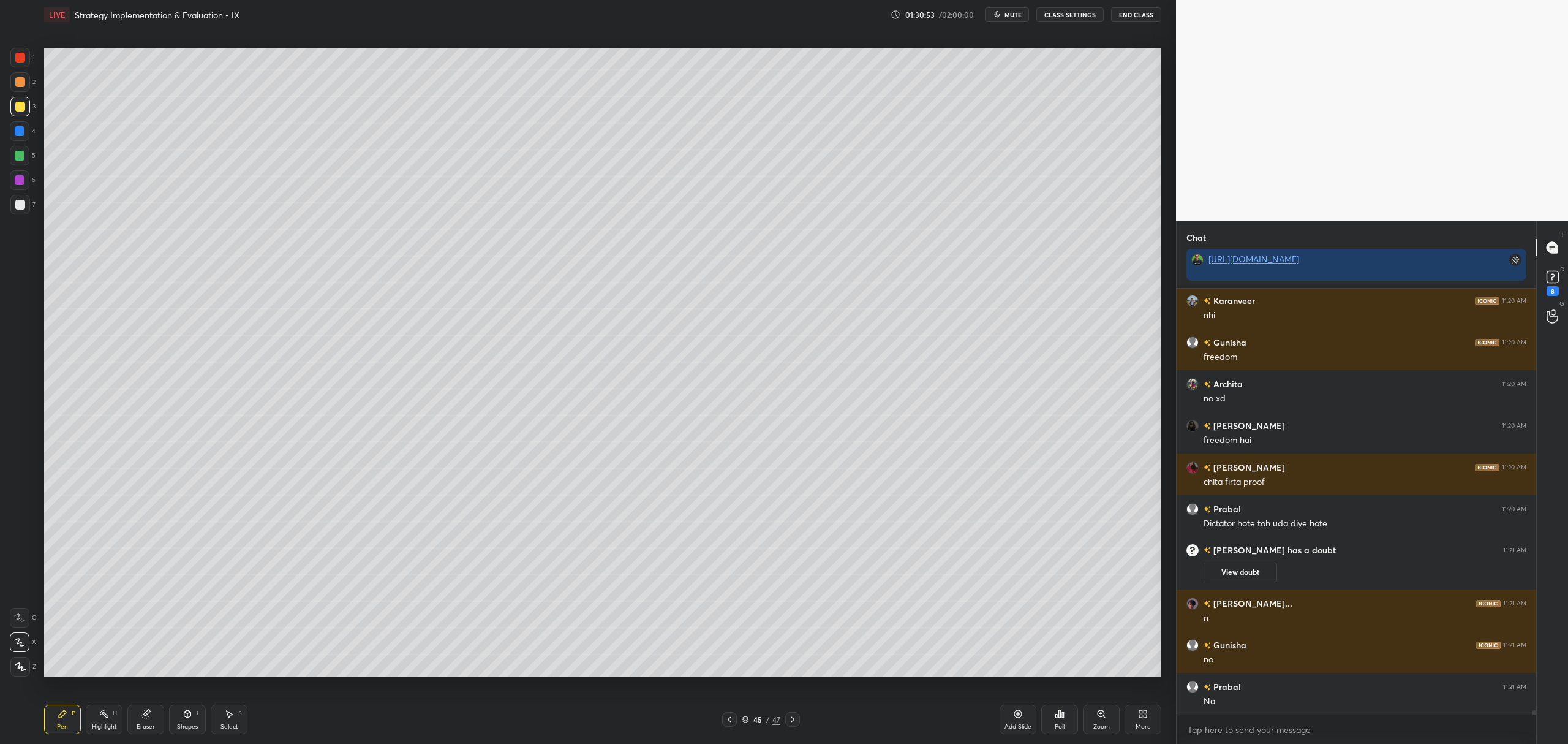
scroll to position [39874, 0]
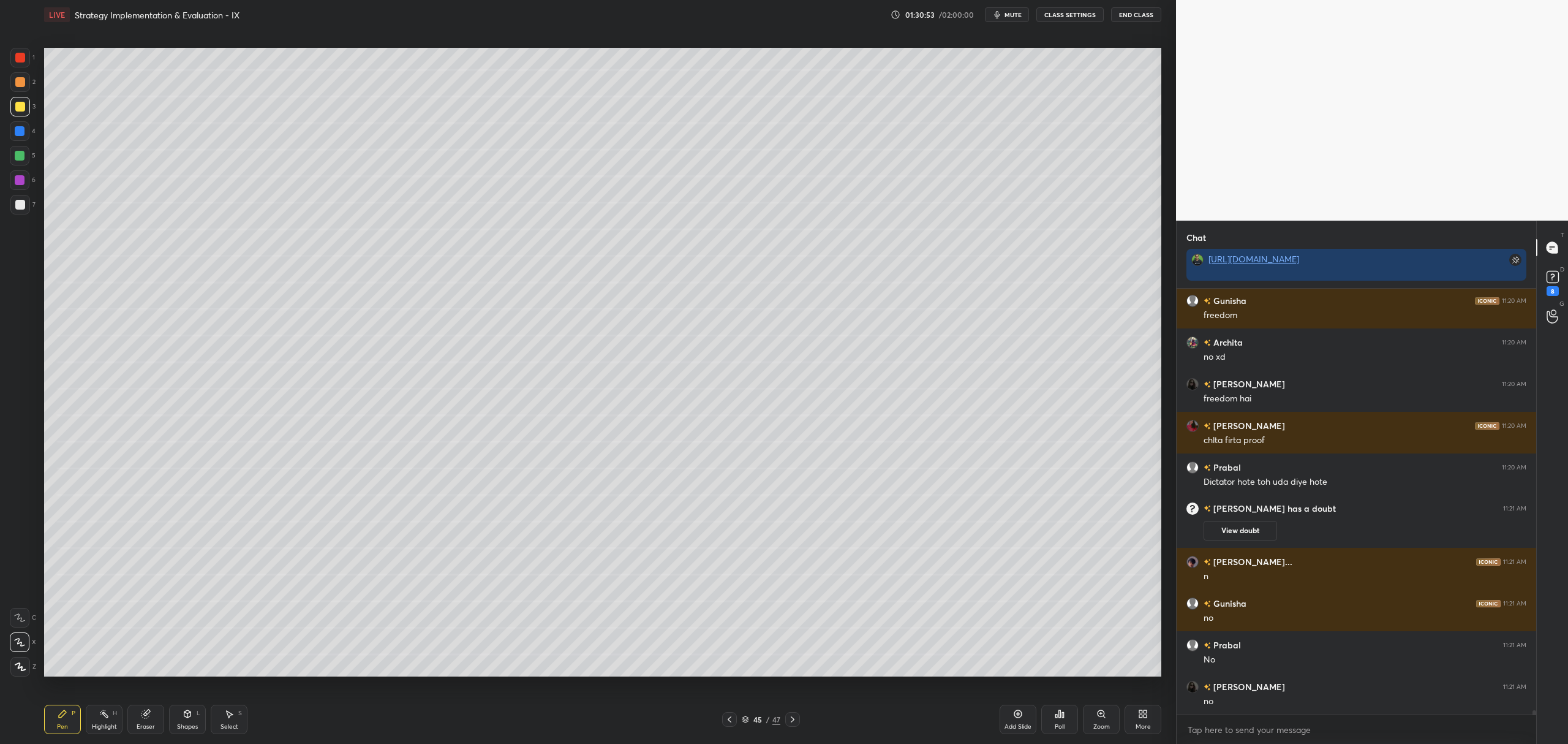
click at [22, 158] on div at bounding box center [19, 156] width 10 height 10
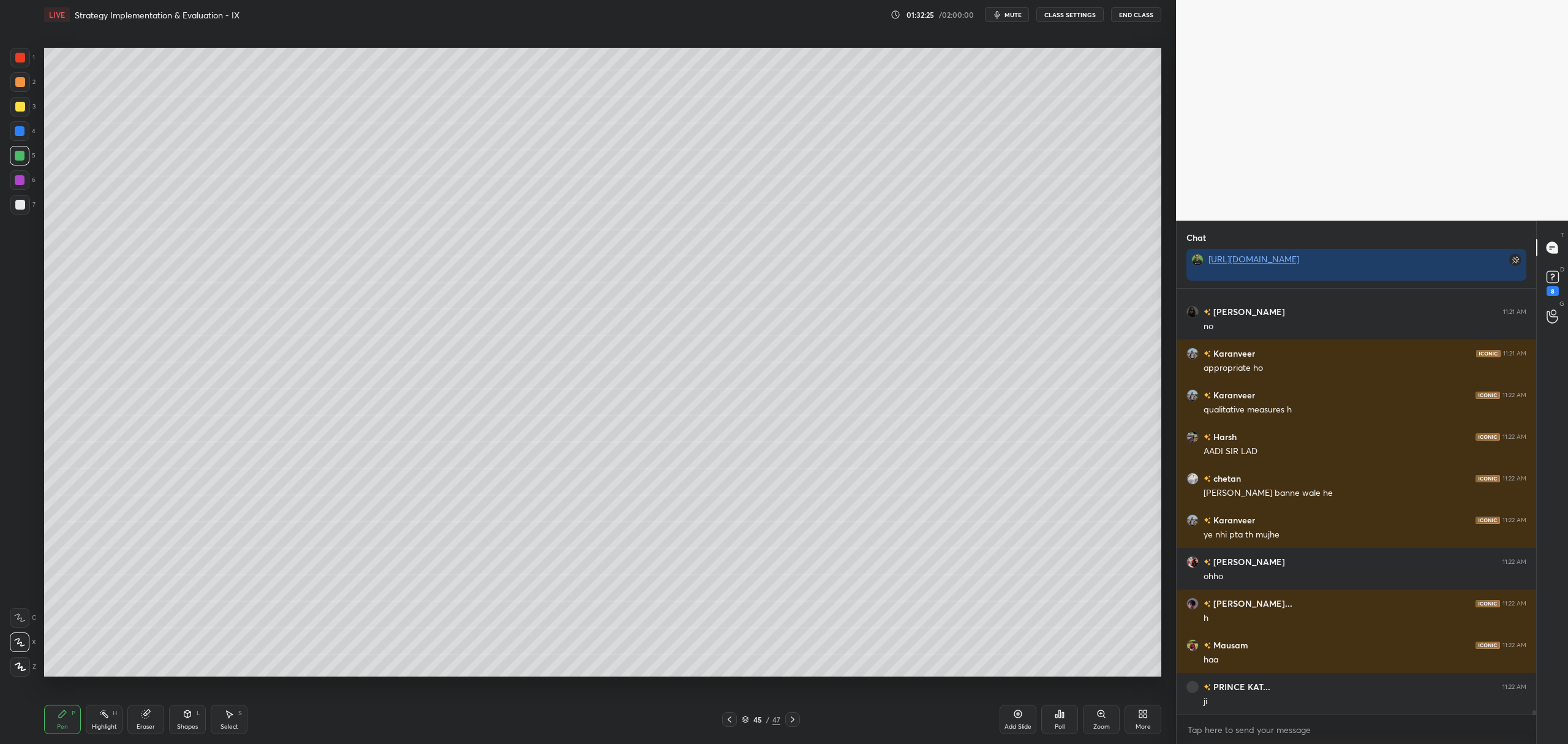
scroll to position [40291, 0]
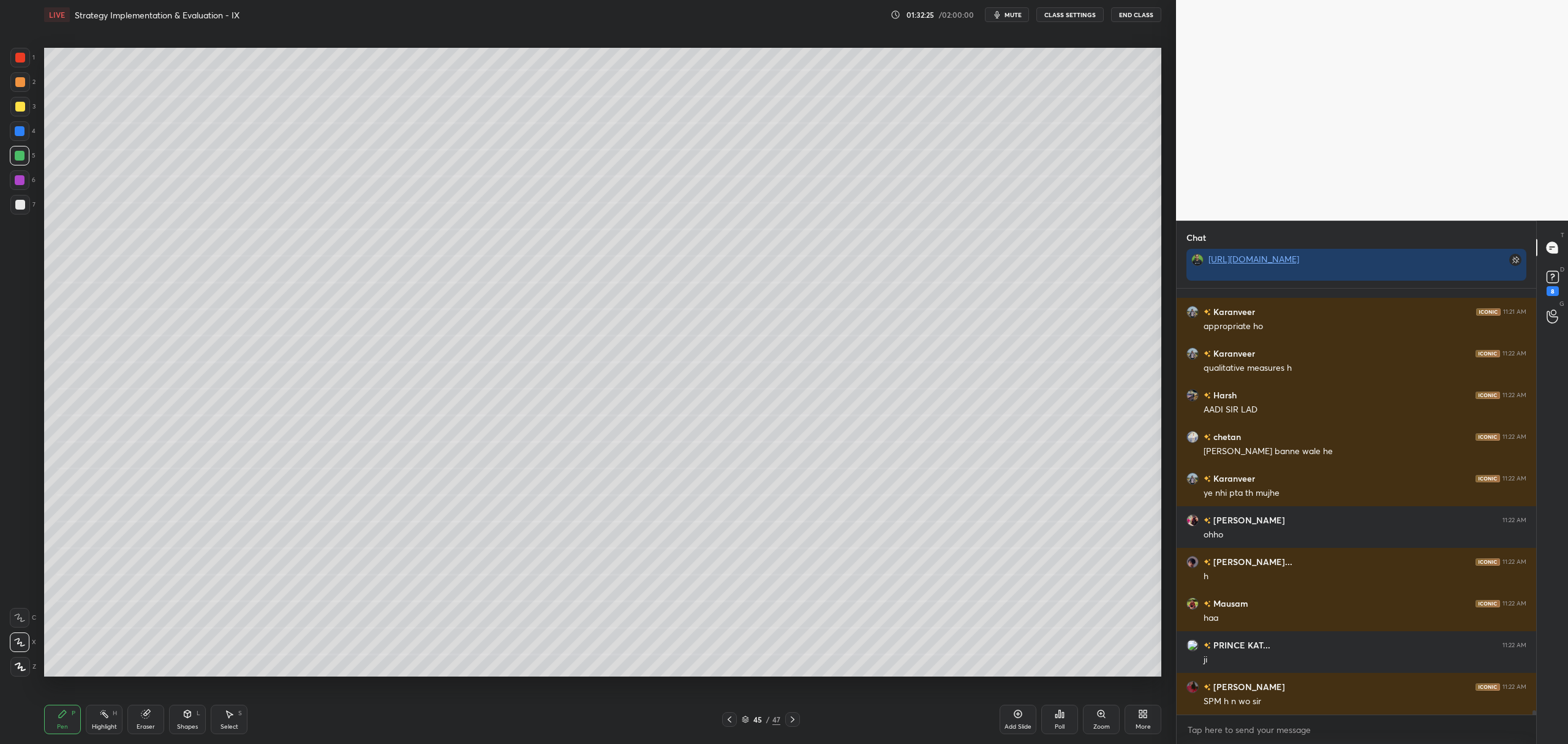
click at [20, 82] on div at bounding box center [20, 82] width 10 height 10
click at [729, 718] on icon at bounding box center [729, 719] width 4 height 6
click at [793, 722] on icon at bounding box center [793, 719] width 10 height 10
click at [797, 723] on icon at bounding box center [793, 719] width 10 height 10
click at [795, 722] on icon at bounding box center [793, 719] width 10 height 10
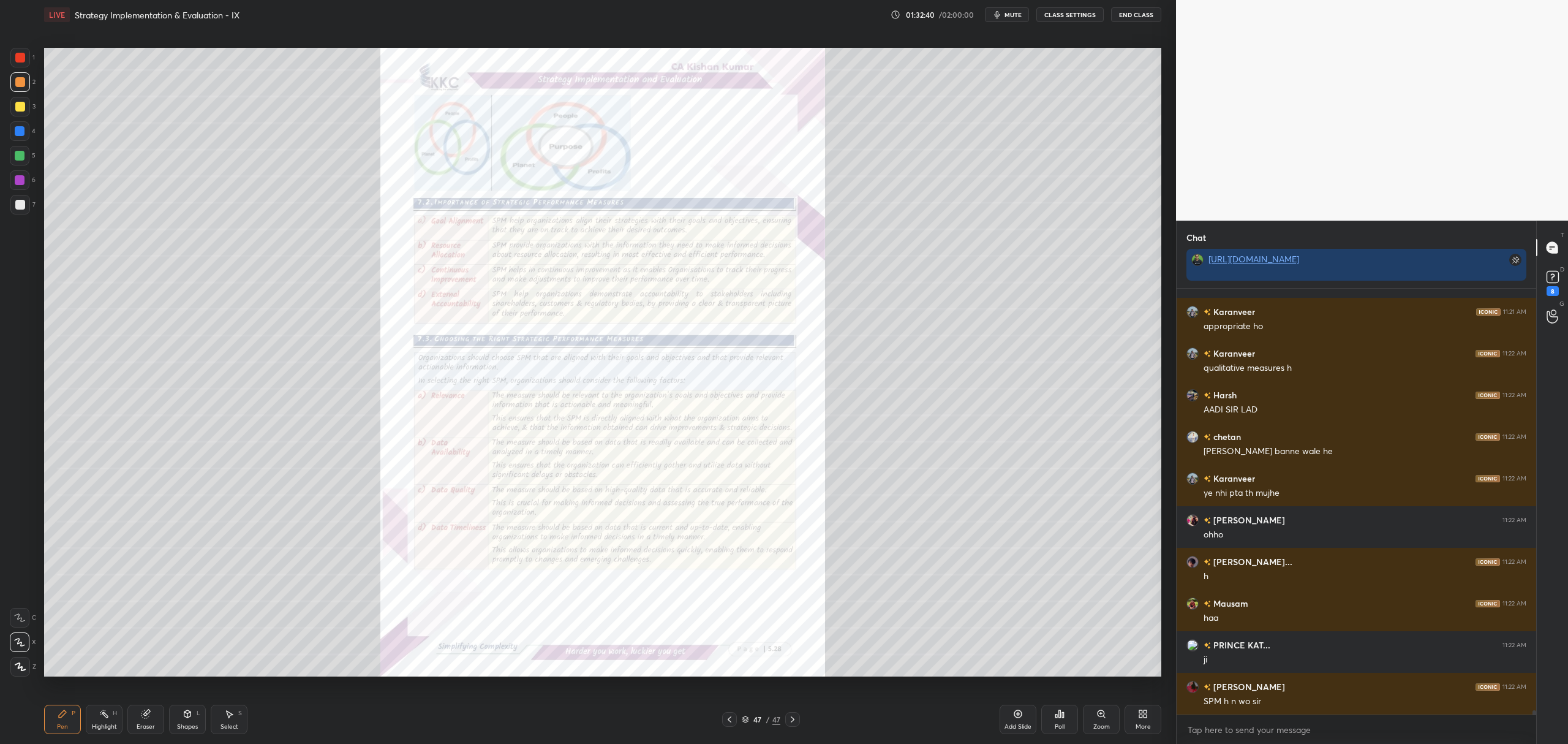
click at [726, 723] on icon at bounding box center [730, 719] width 10 height 10
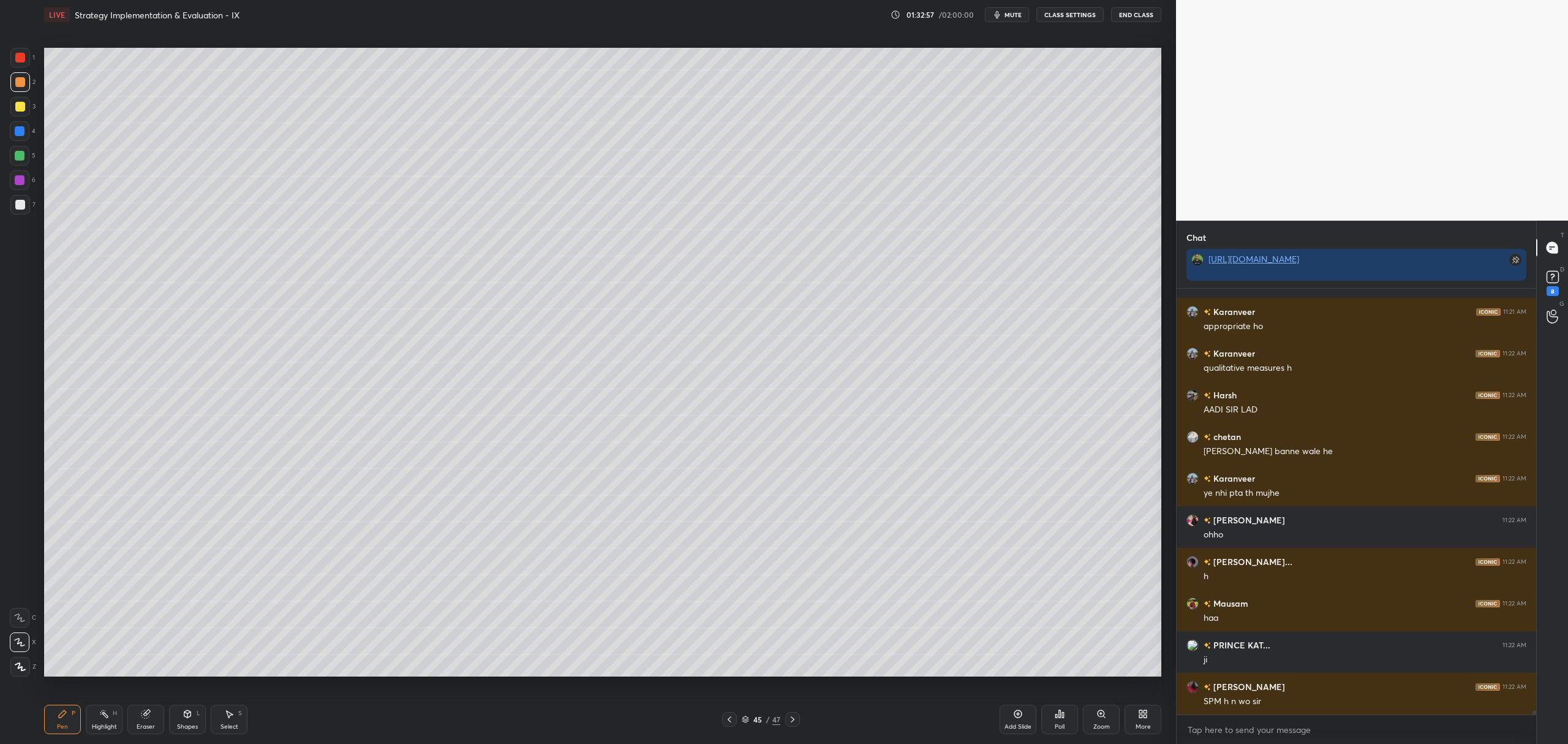
scroll to position [40332, 0]
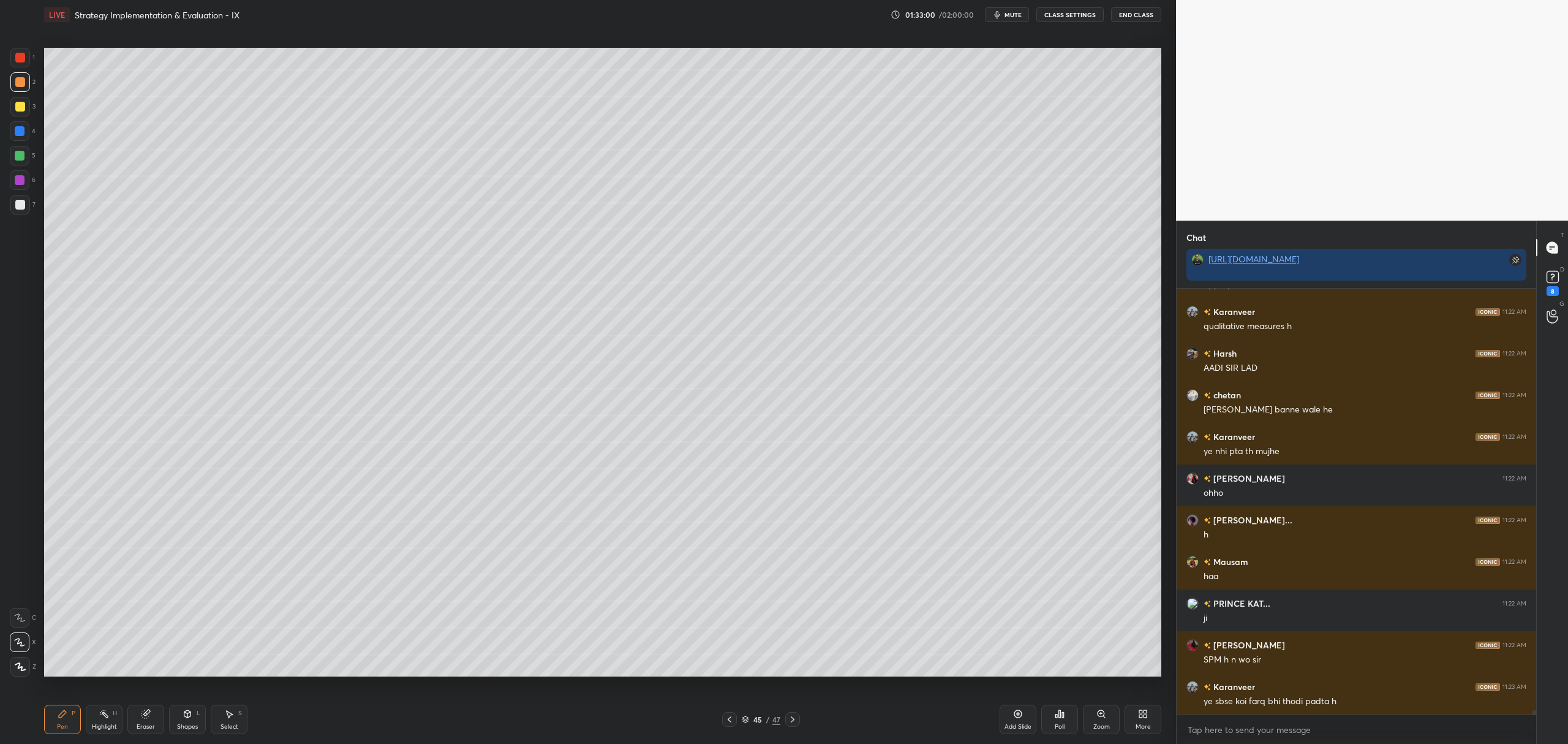
click at [160, 719] on div "Eraser" at bounding box center [145, 719] width 37 height 30
click at [65, 718] on icon at bounding box center [63, 714] width 10 height 10
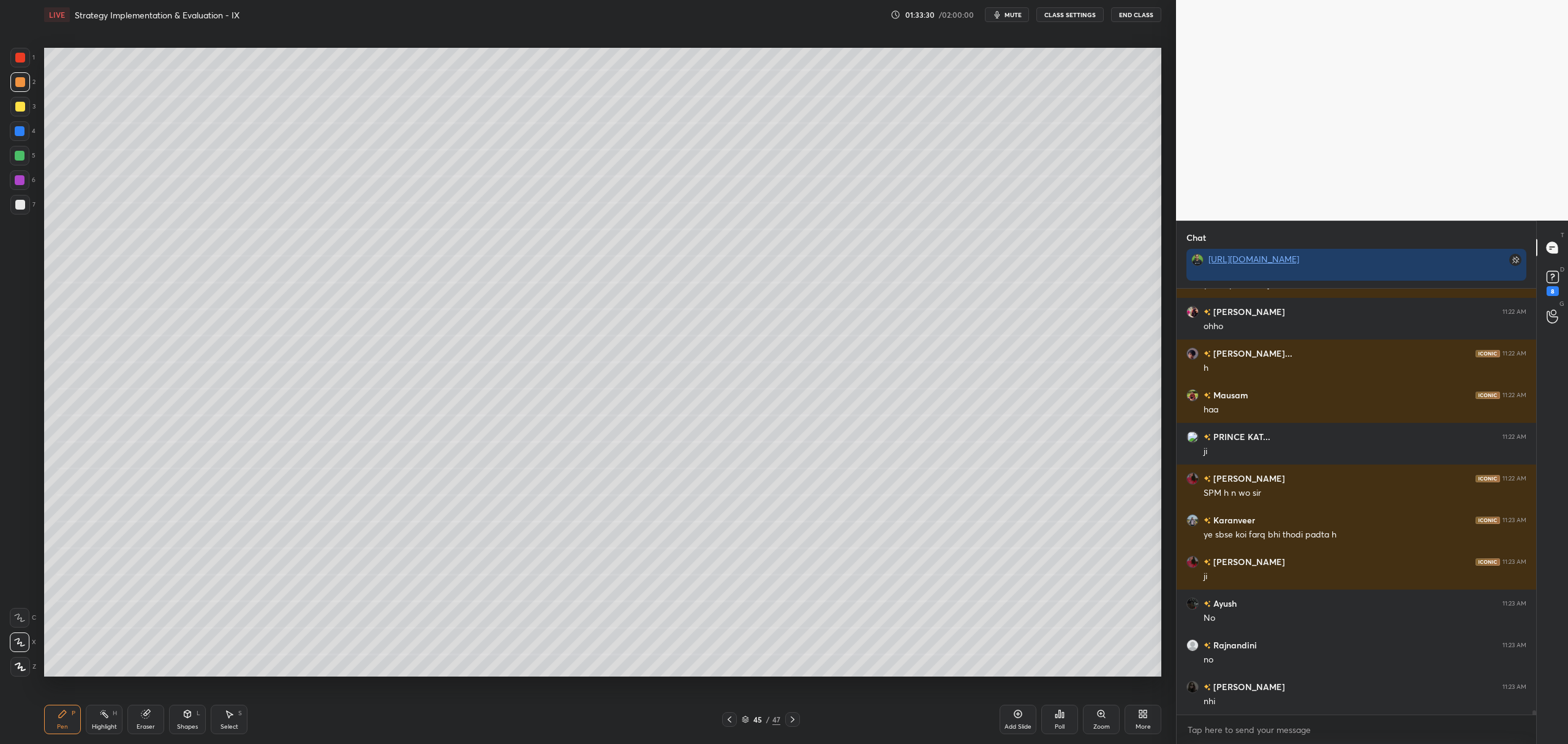
scroll to position [40541, 0]
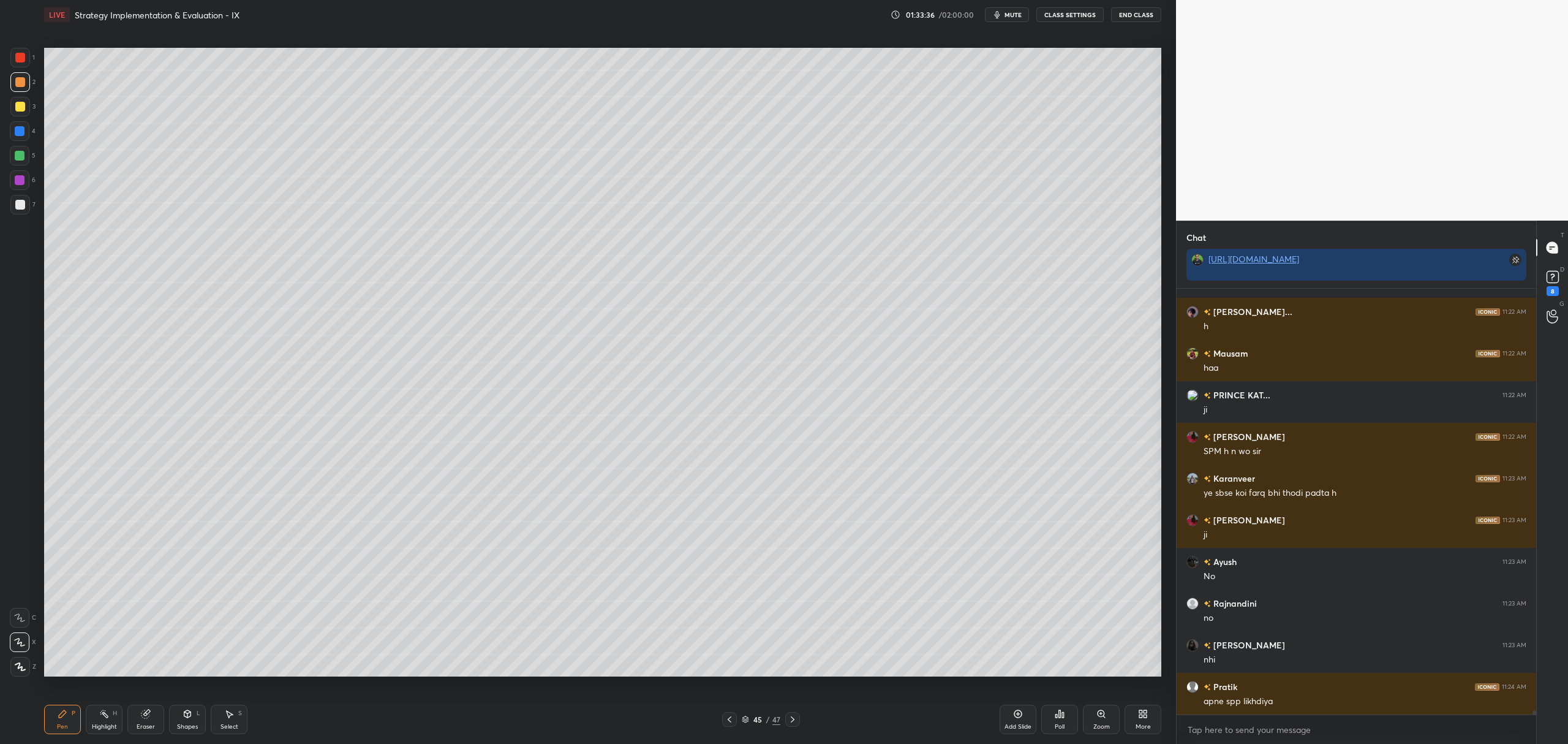
click at [13, 163] on div at bounding box center [19, 155] width 19 height 20
click at [723, 717] on div at bounding box center [729, 719] width 14 height 14
click at [728, 721] on icon at bounding box center [729, 719] width 4 height 6
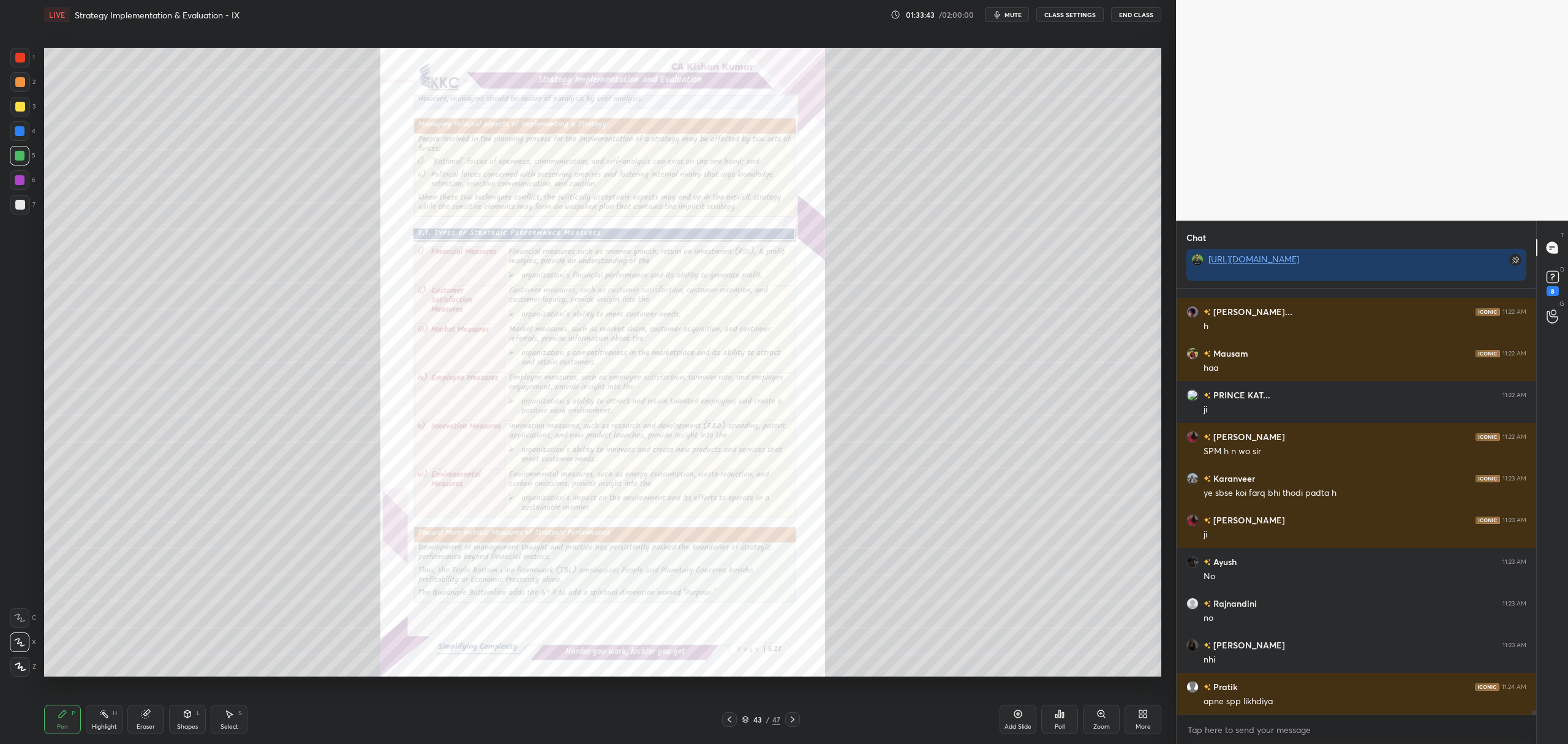
click at [794, 716] on icon at bounding box center [793, 719] width 10 height 10
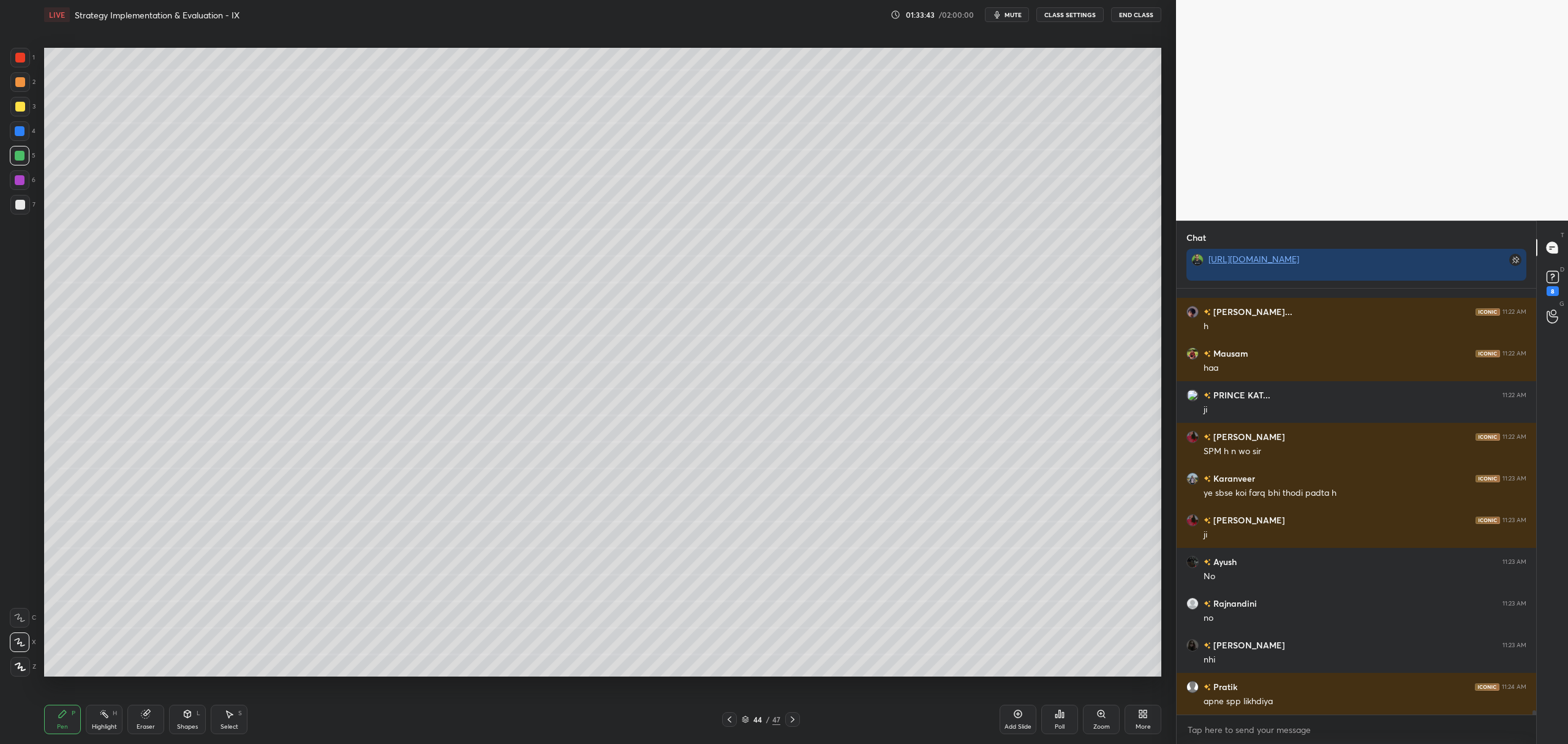
click at [795, 721] on icon at bounding box center [793, 719] width 10 height 10
click at [795, 722] on icon at bounding box center [793, 719] width 10 height 10
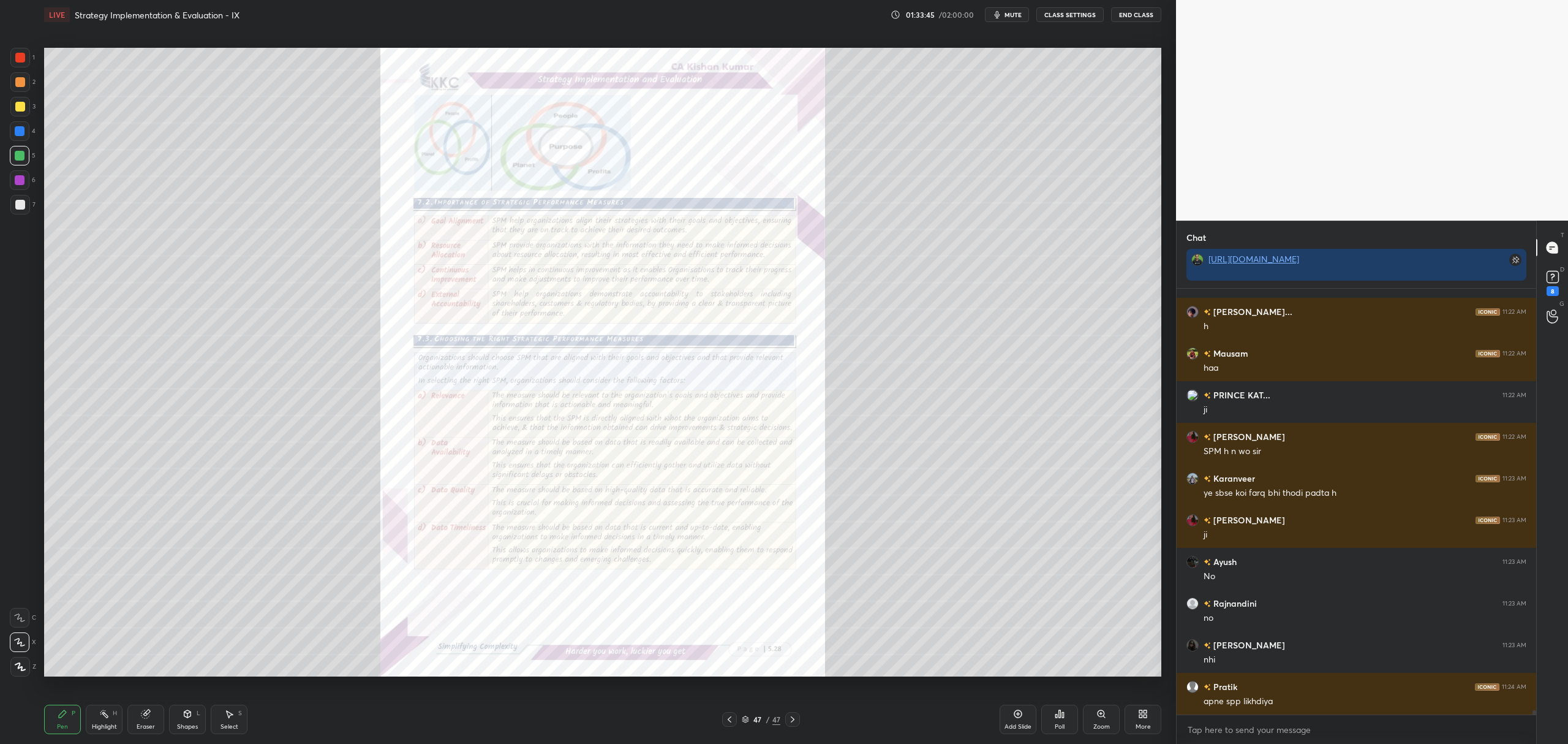
click at [731, 707] on div "Pen P Highlight H Eraser Shapes L Select S 47 / 47 Add Slide Poll Zoom More" at bounding box center [603, 719] width 1118 height 49
click at [728, 718] on icon at bounding box center [730, 719] width 10 height 10
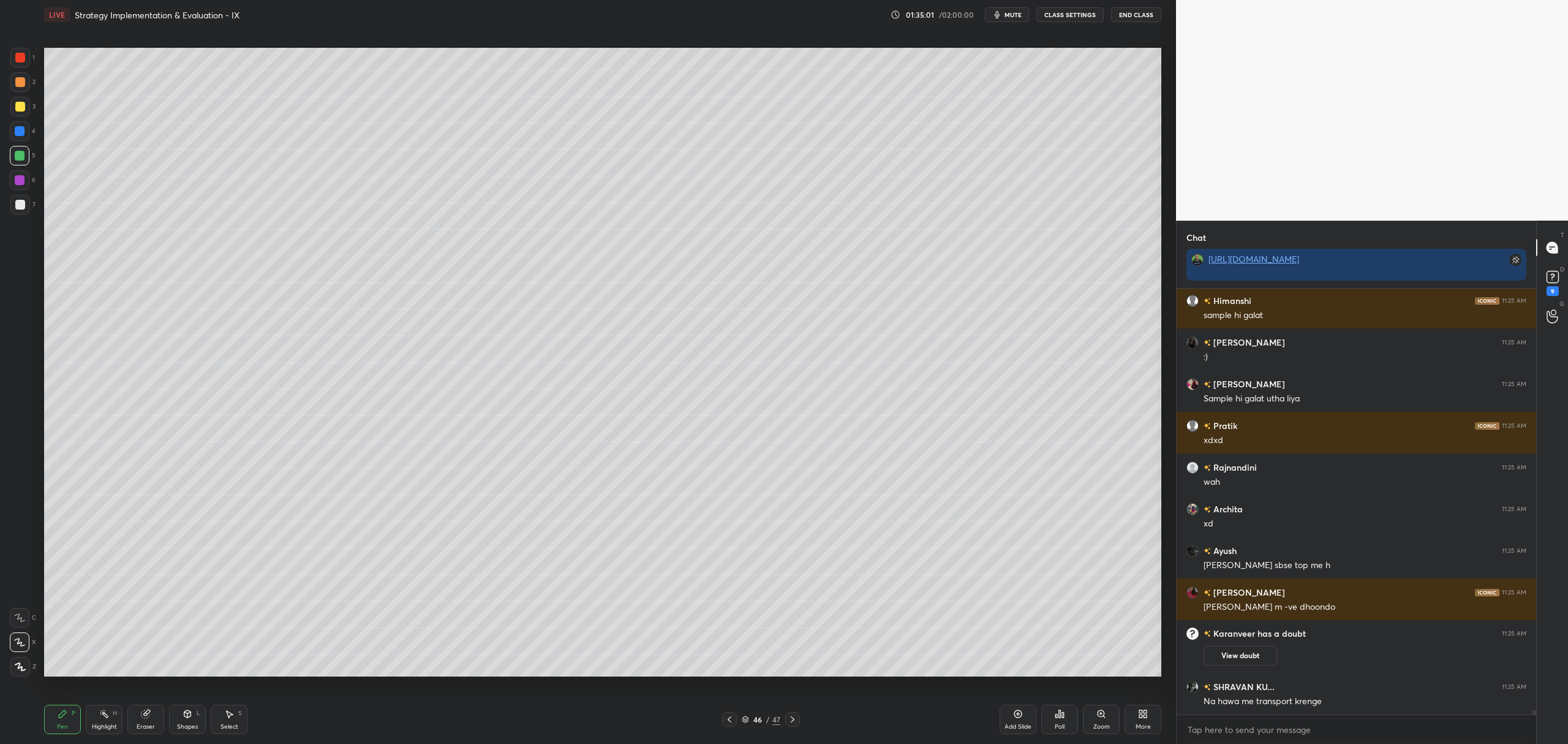
scroll to position [40879, 0]
click at [730, 718] on icon at bounding box center [730, 719] width 10 height 10
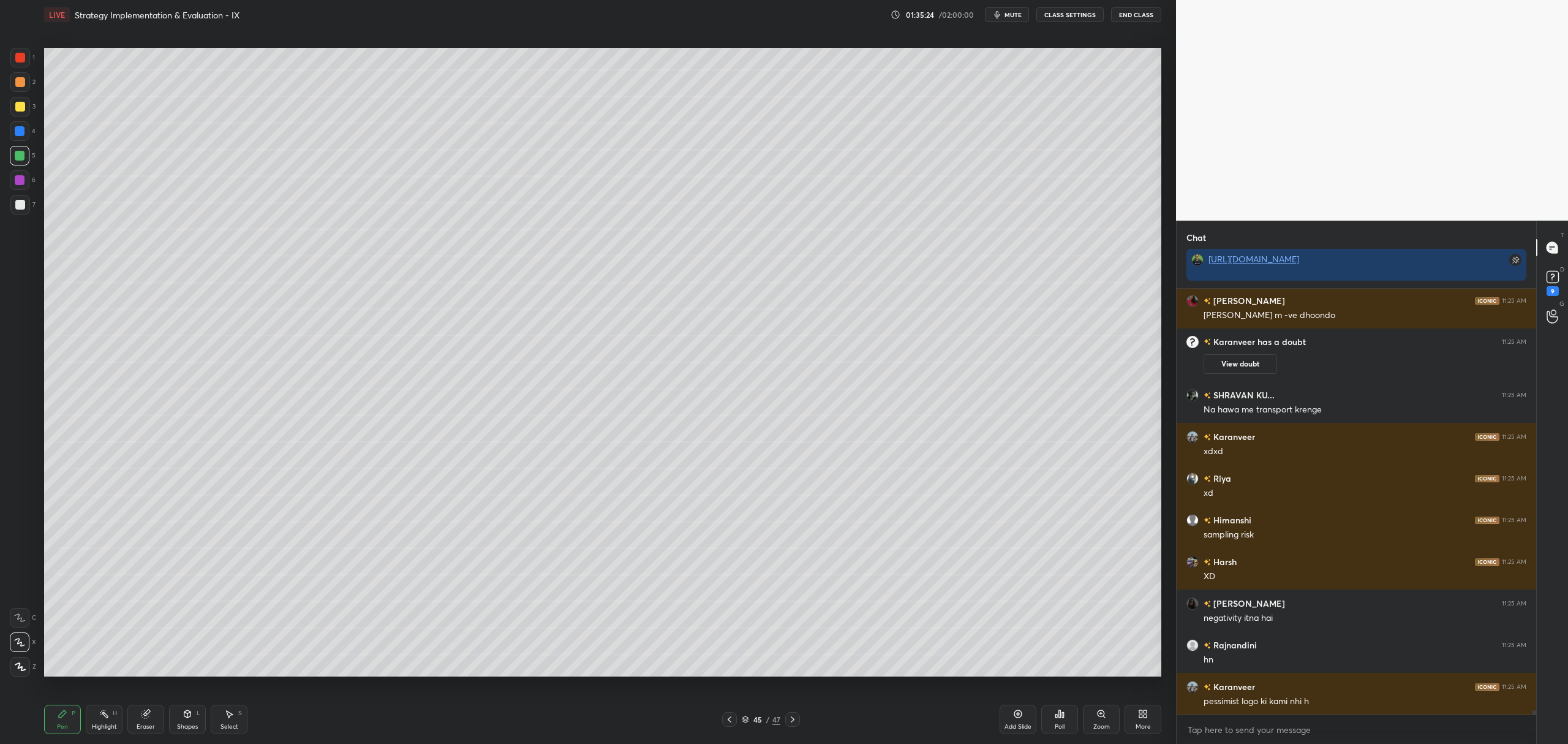
scroll to position [41213, 0]
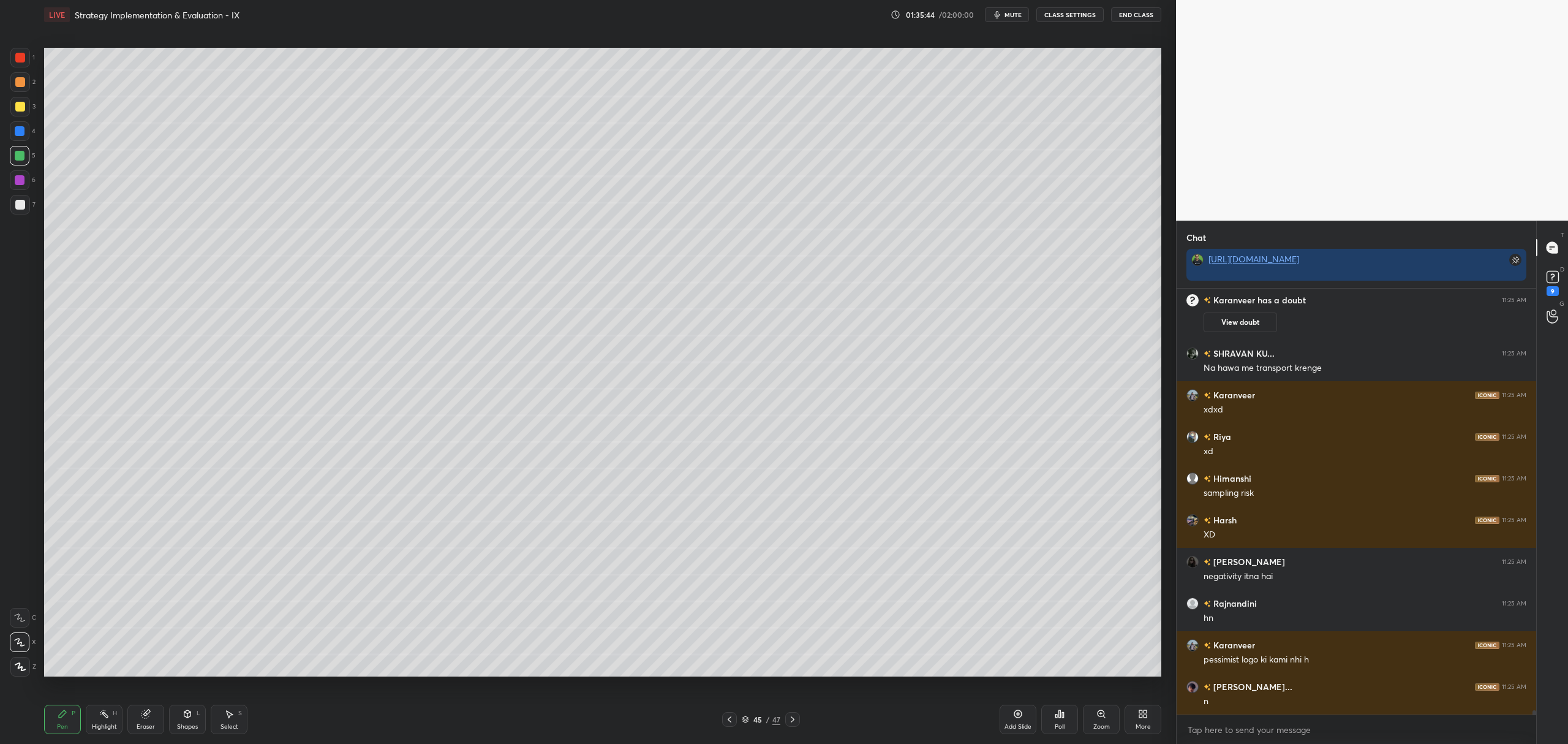
click at [14, 111] on div at bounding box center [19, 106] width 19 height 20
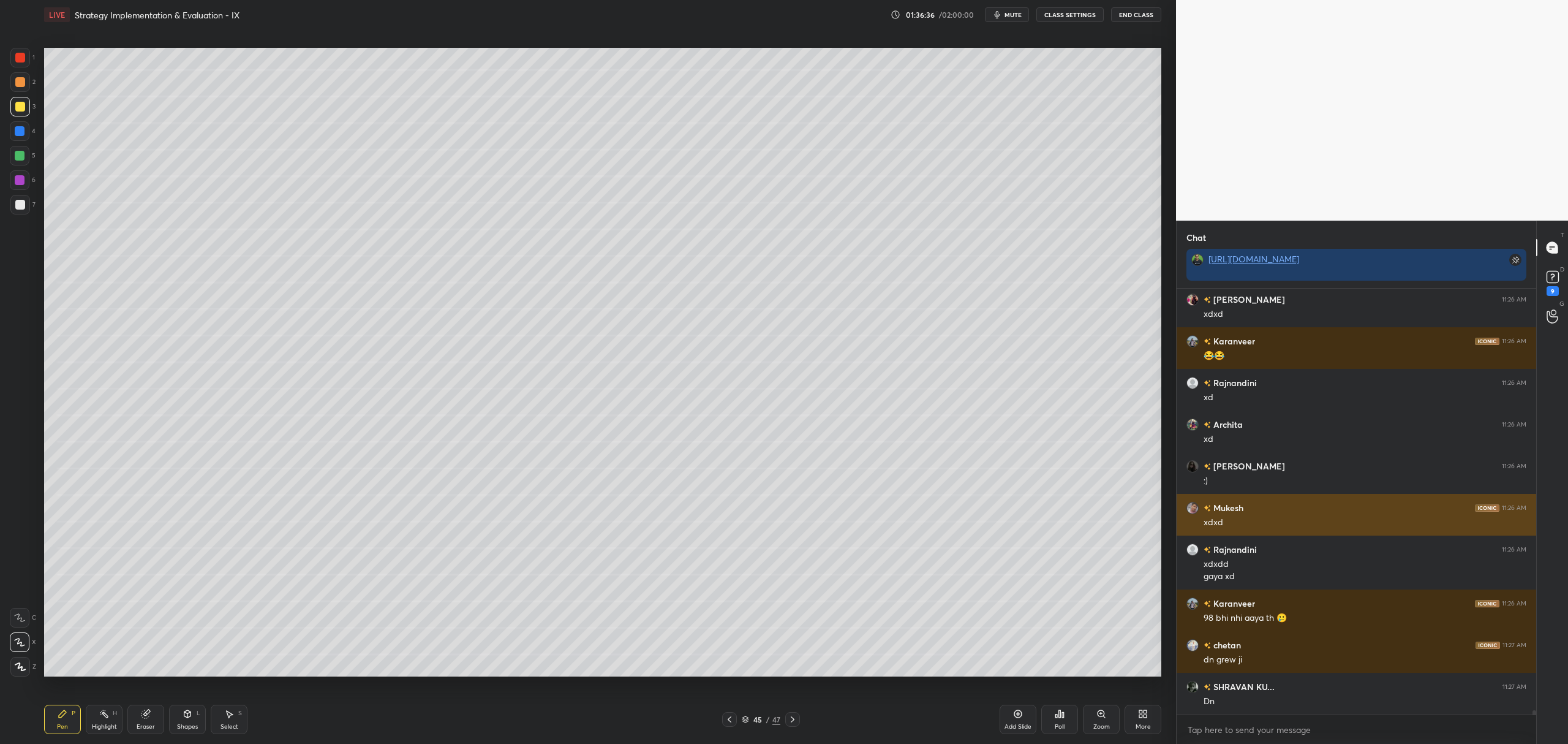
scroll to position [41933, 0]
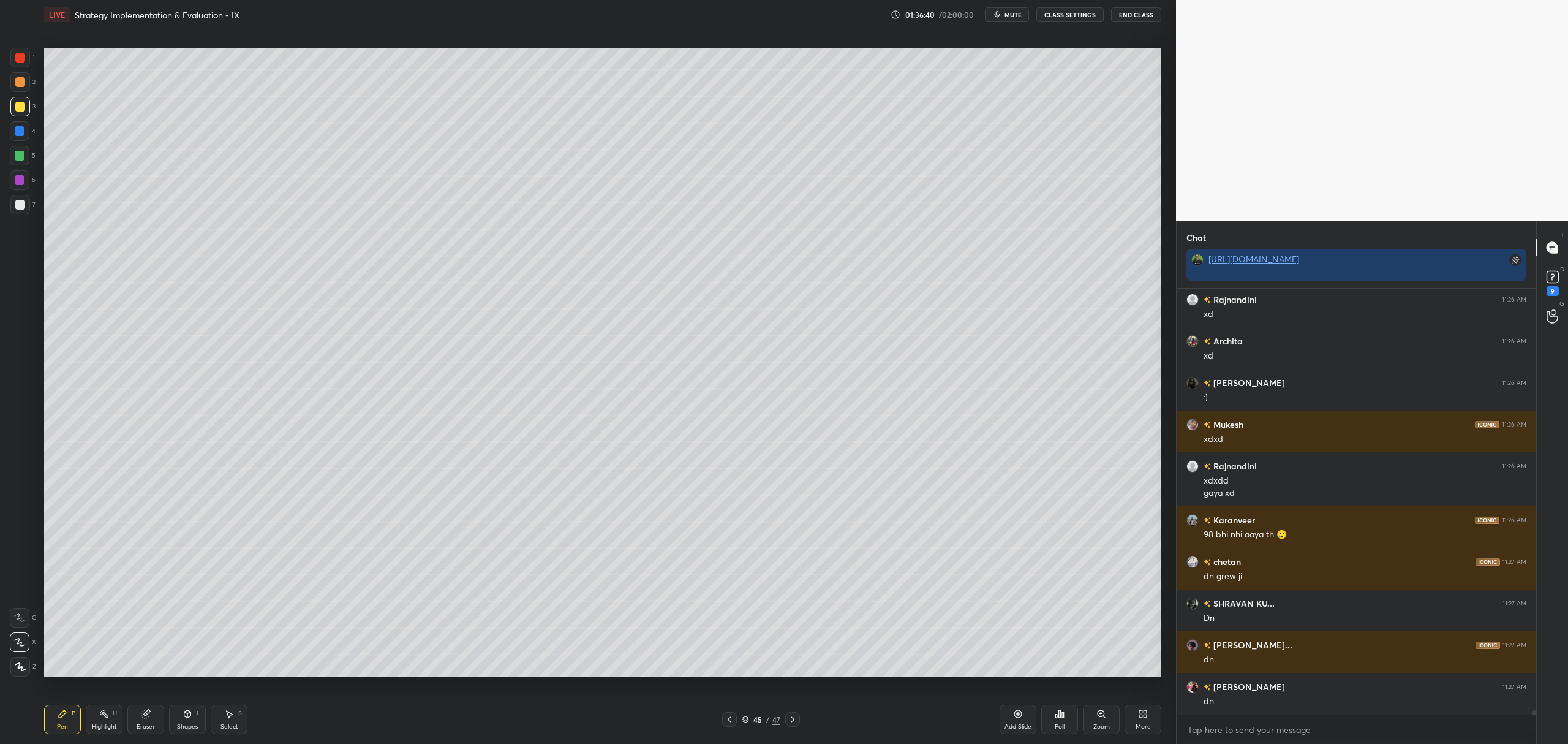
click at [17, 184] on div at bounding box center [19, 181] width 10 height 10
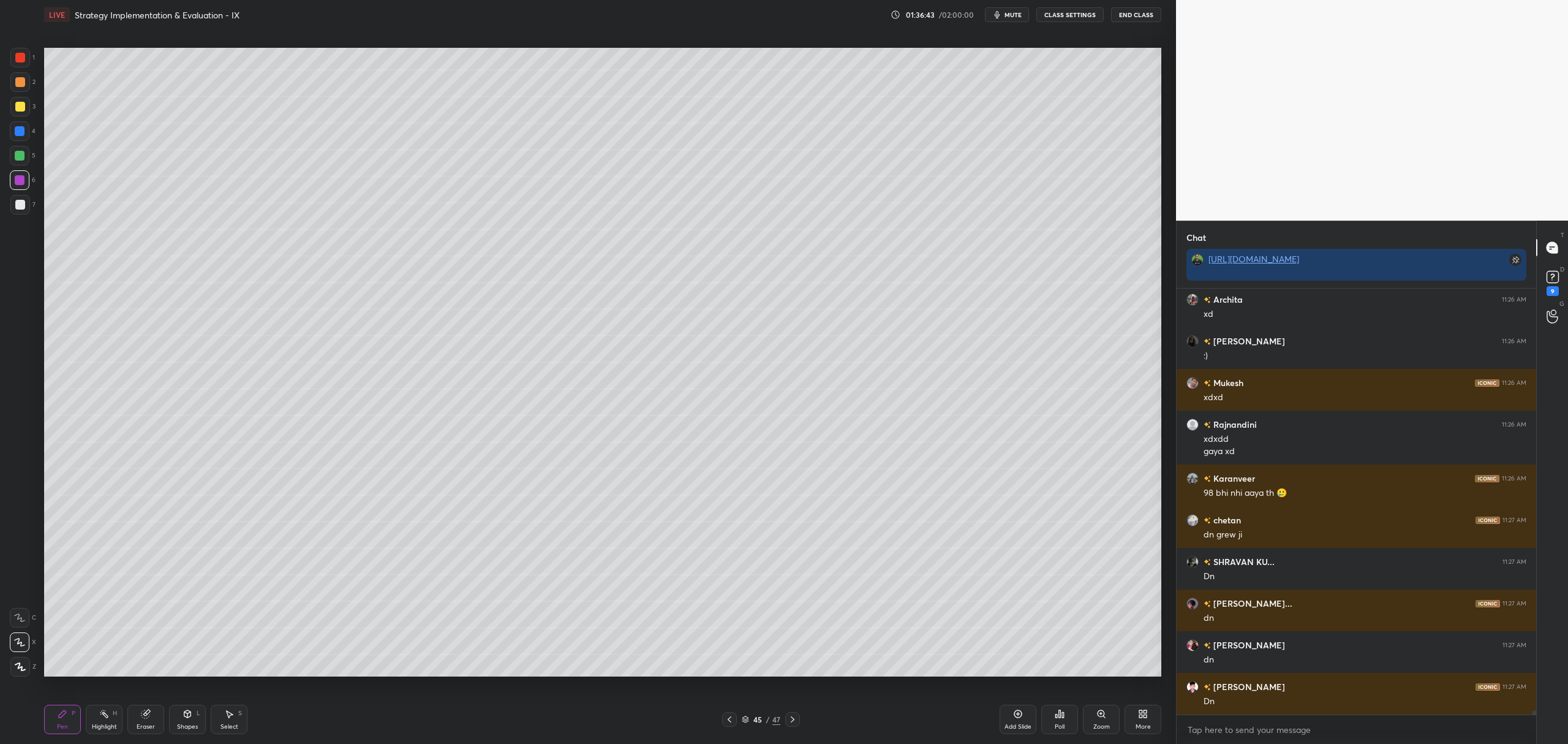
scroll to position [42016, 0]
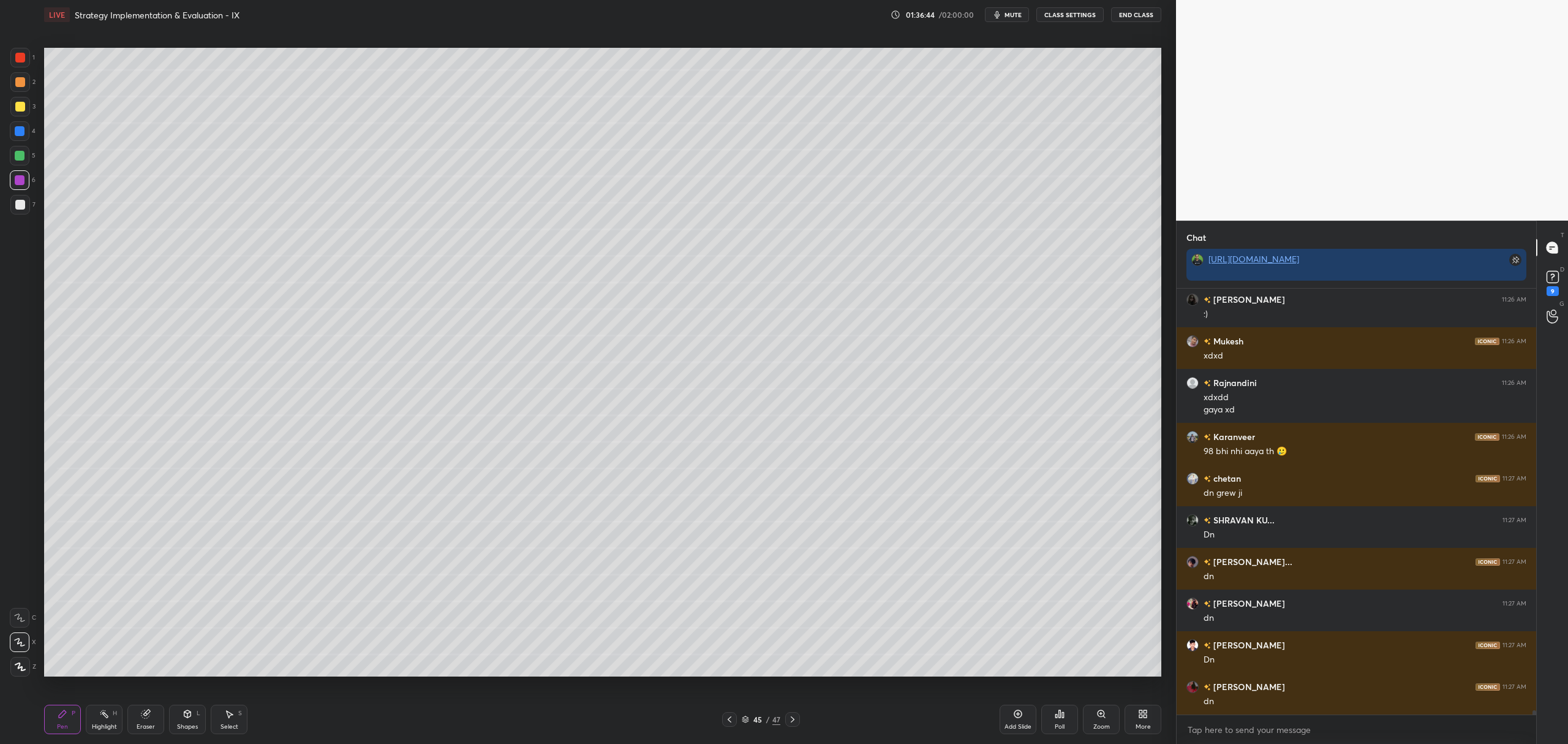
click at [144, 711] on icon at bounding box center [145, 714] width 8 height 8
click at [61, 707] on div "Pen P" at bounding box center [62, 719] width 37 height 30
click at [18, 151] on div at bounding box center [19, 156] width 10 height 10
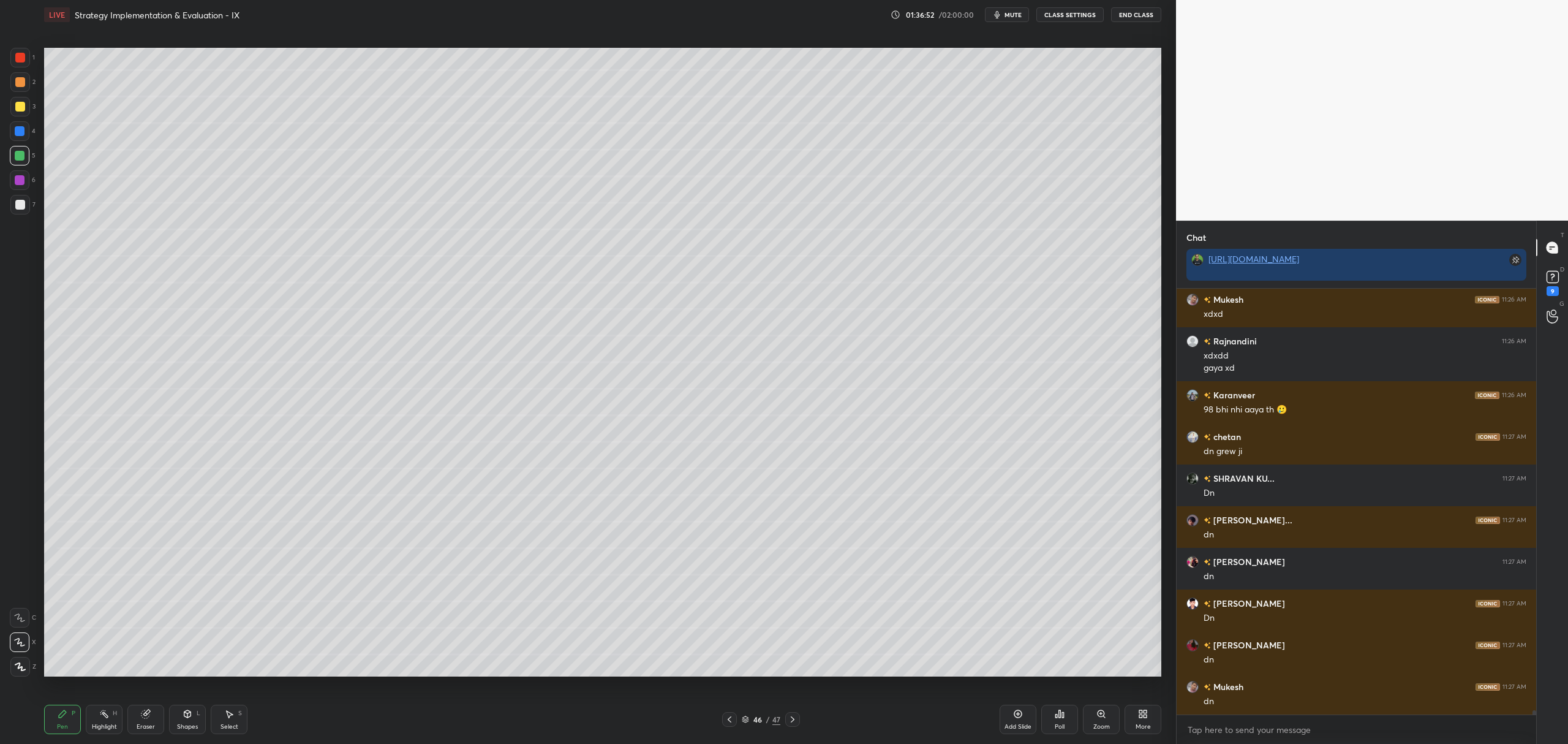
scroll to position [42100, 0]
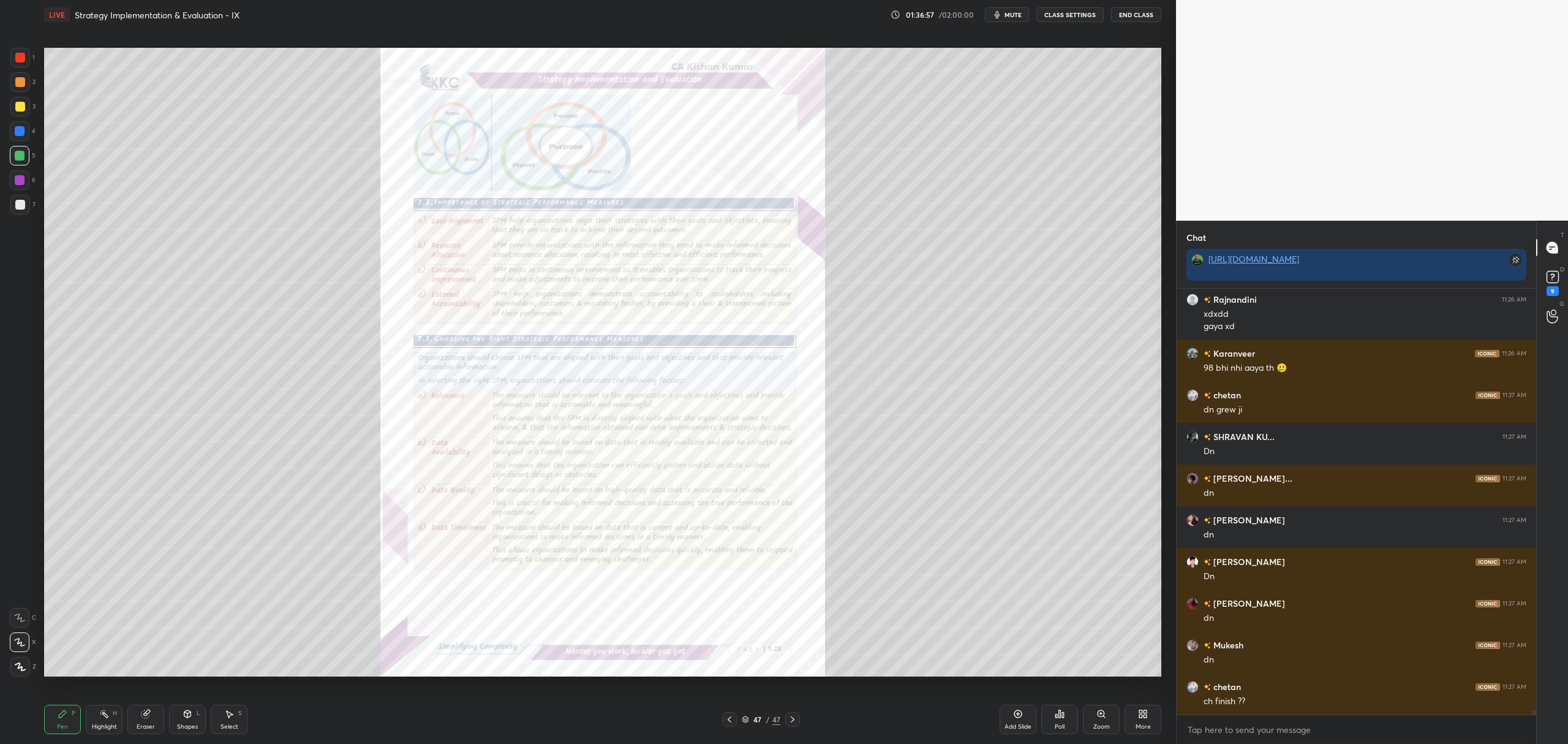
click at [1103, 714] on icon at bounding box center [1100, 713] width 6 height 7
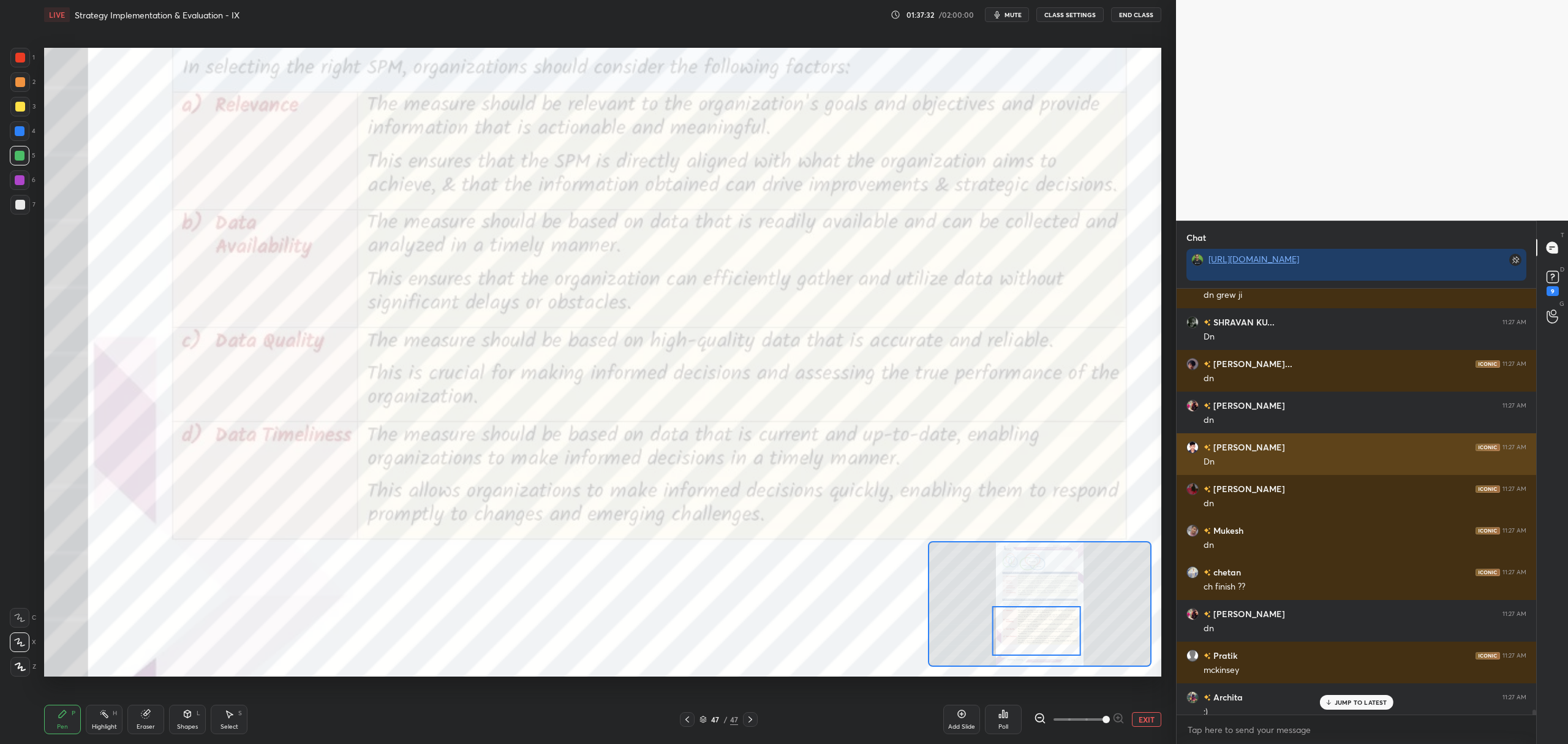
scroll to position [42225, 0]
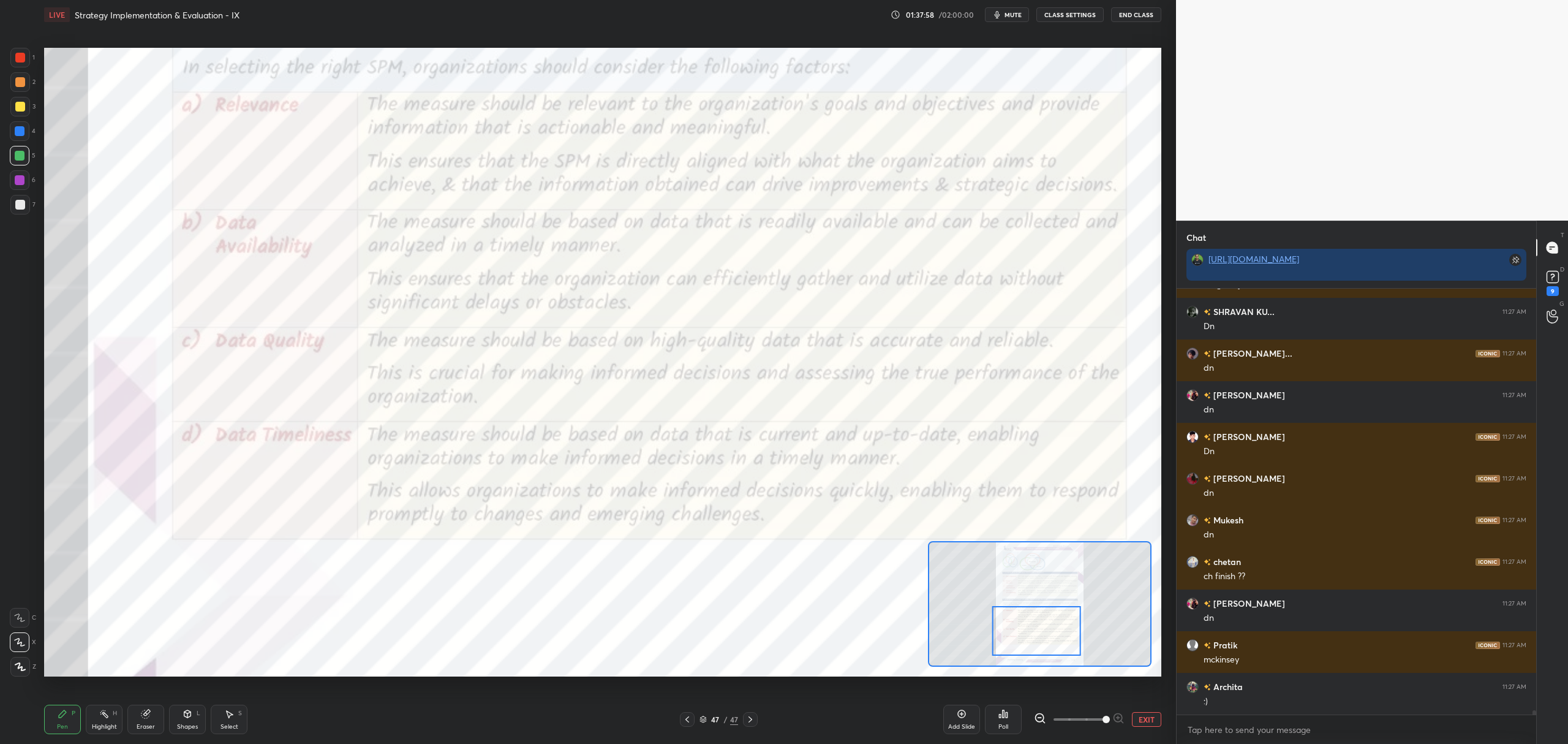
click at [1148, 717] on button "EXIT" at bounding box center [1146, 719] width 30 height 14
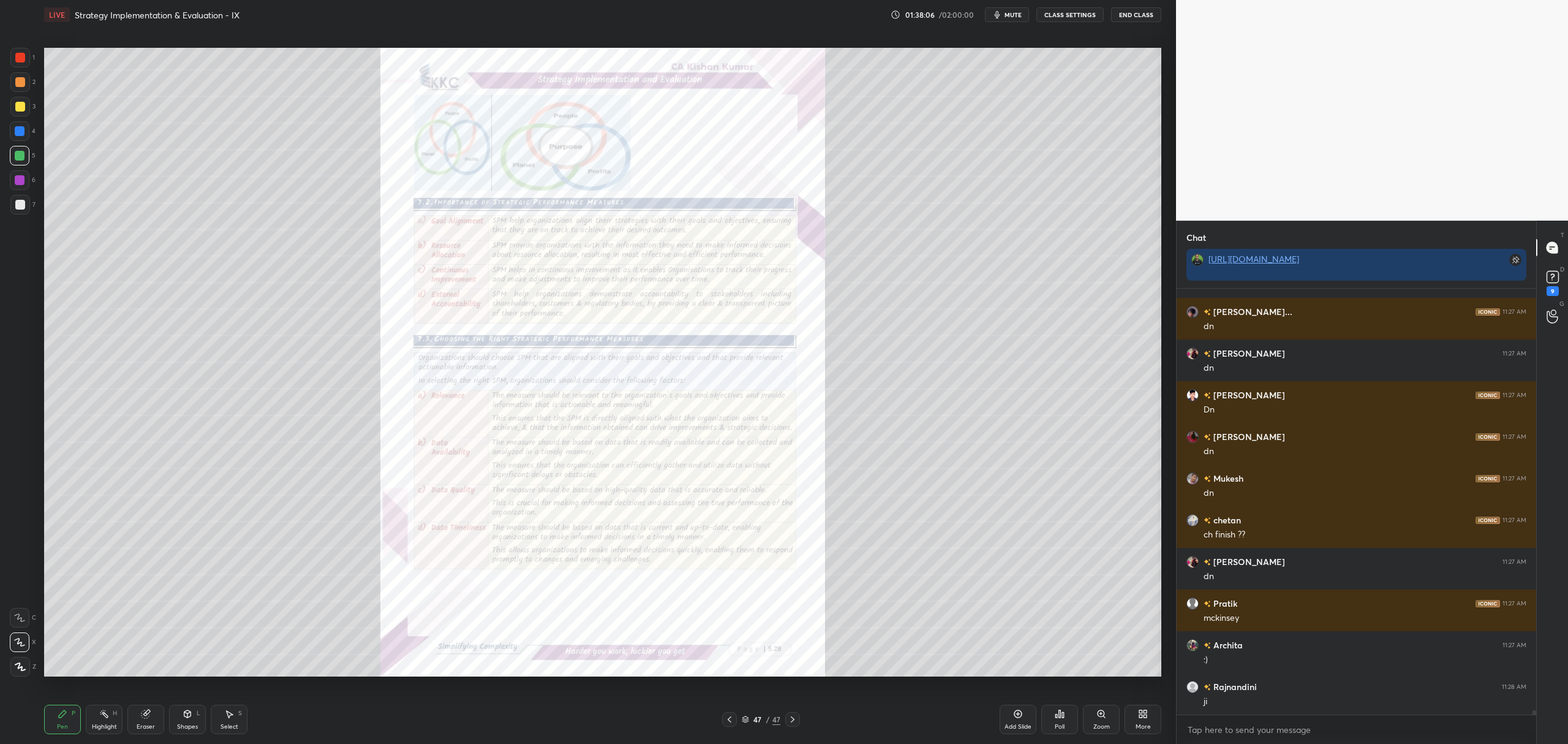
scroll to position [42308, 0]
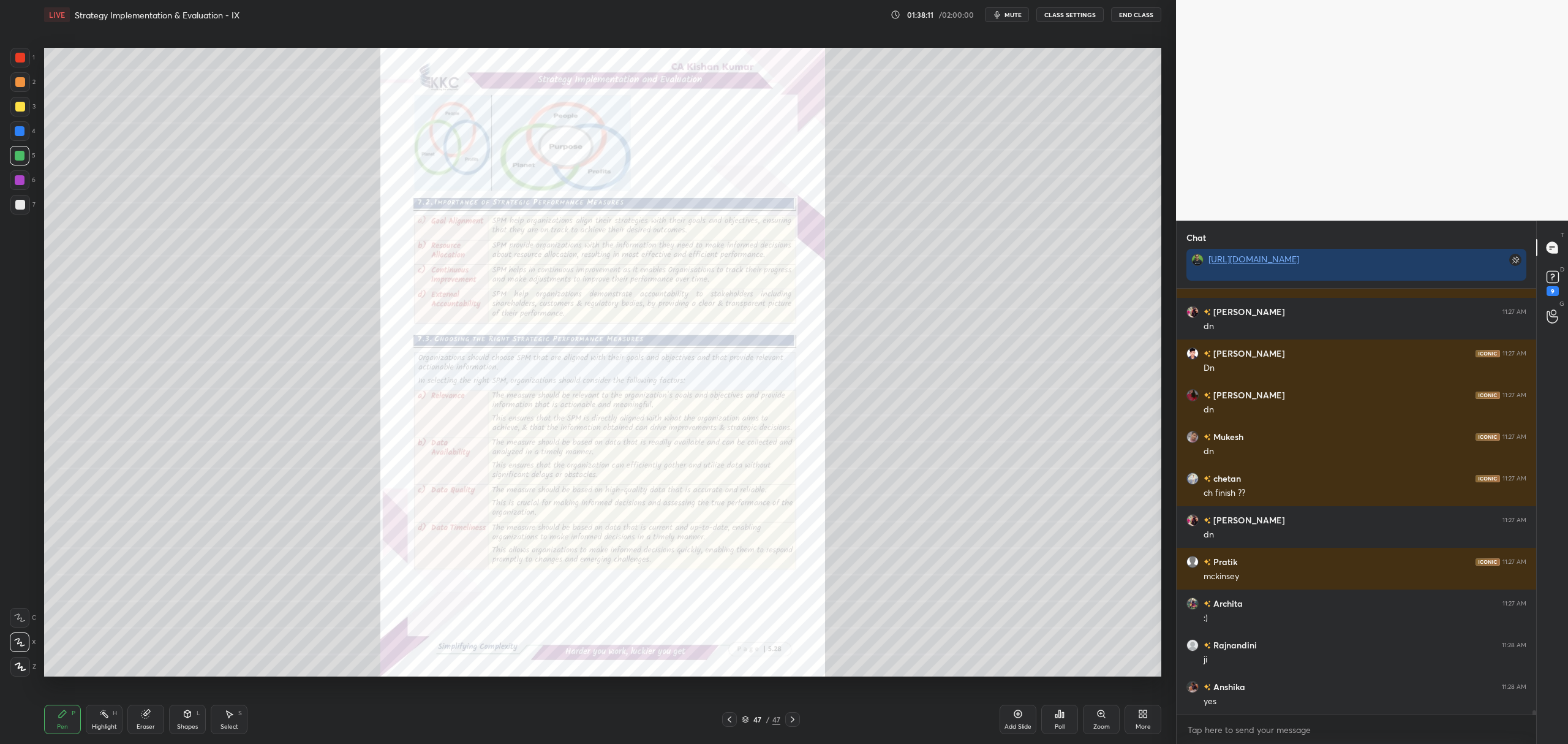
click at [746, 719] on icon at bounding box center [745, 718] width 6 height 3
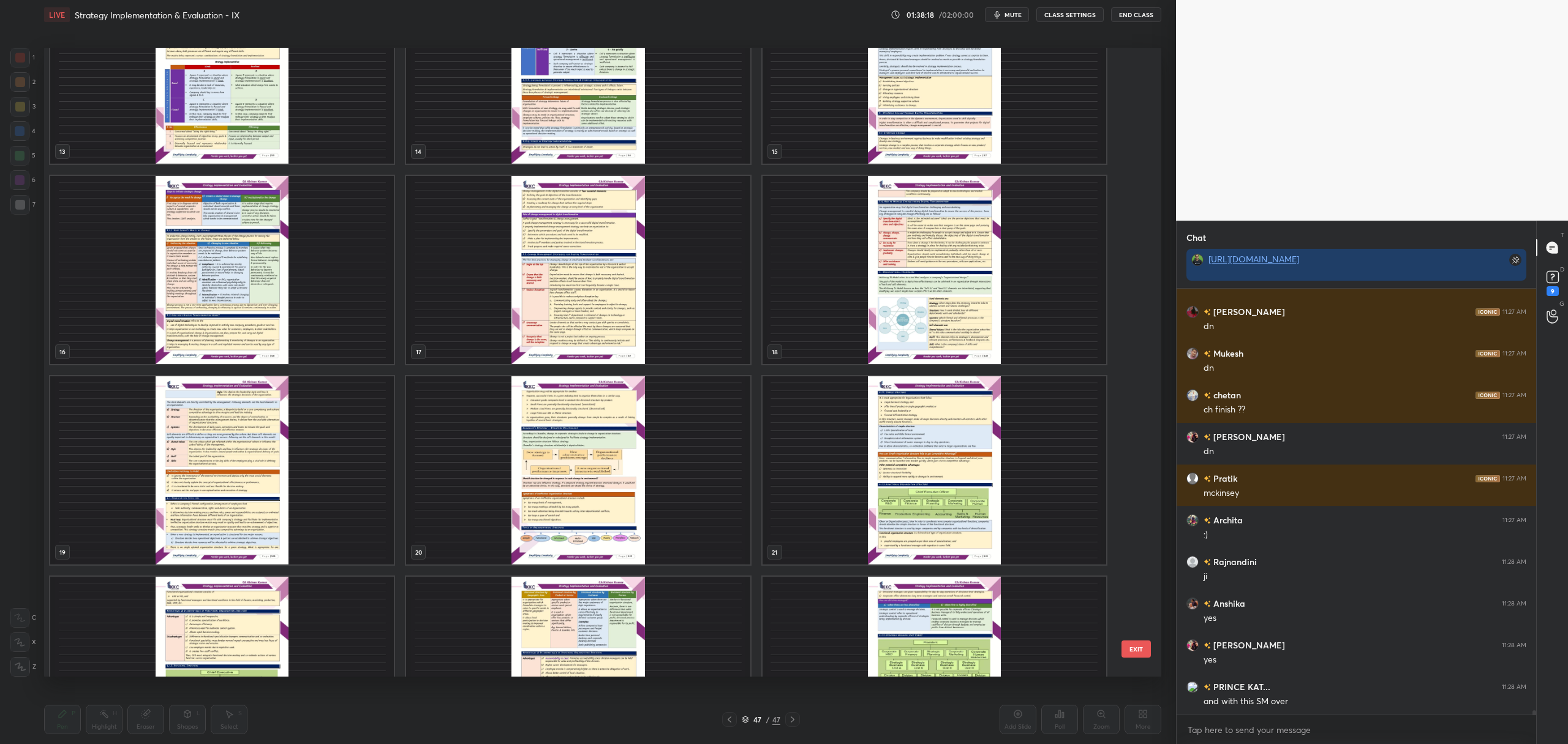
scroll to position [874, 0]
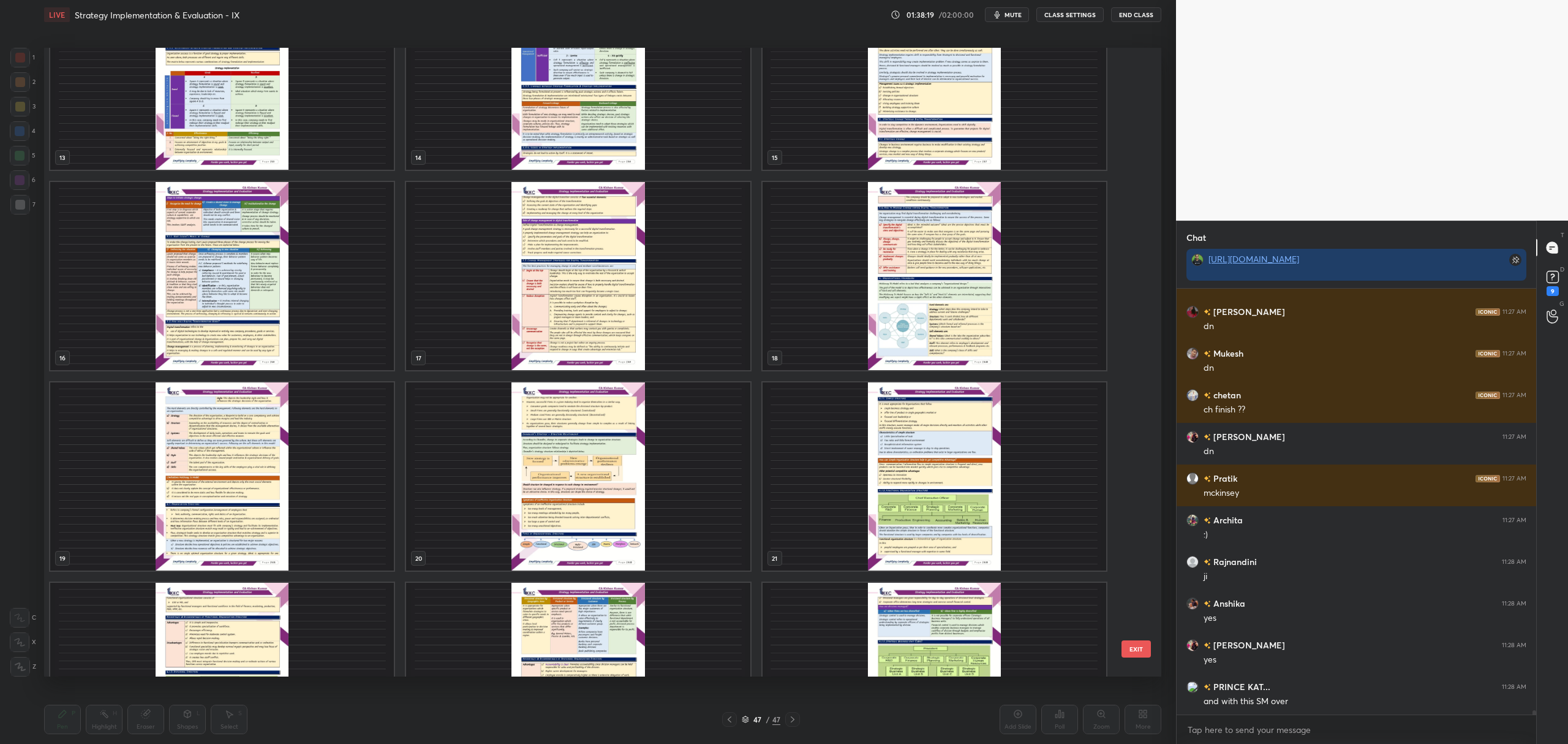
click at [895, 268] on img "grid" at bounding box center [934, 276] width 344 height 188
click at [897, 273] on img "grid" at bounding box center [934, 276] width 344 height 188
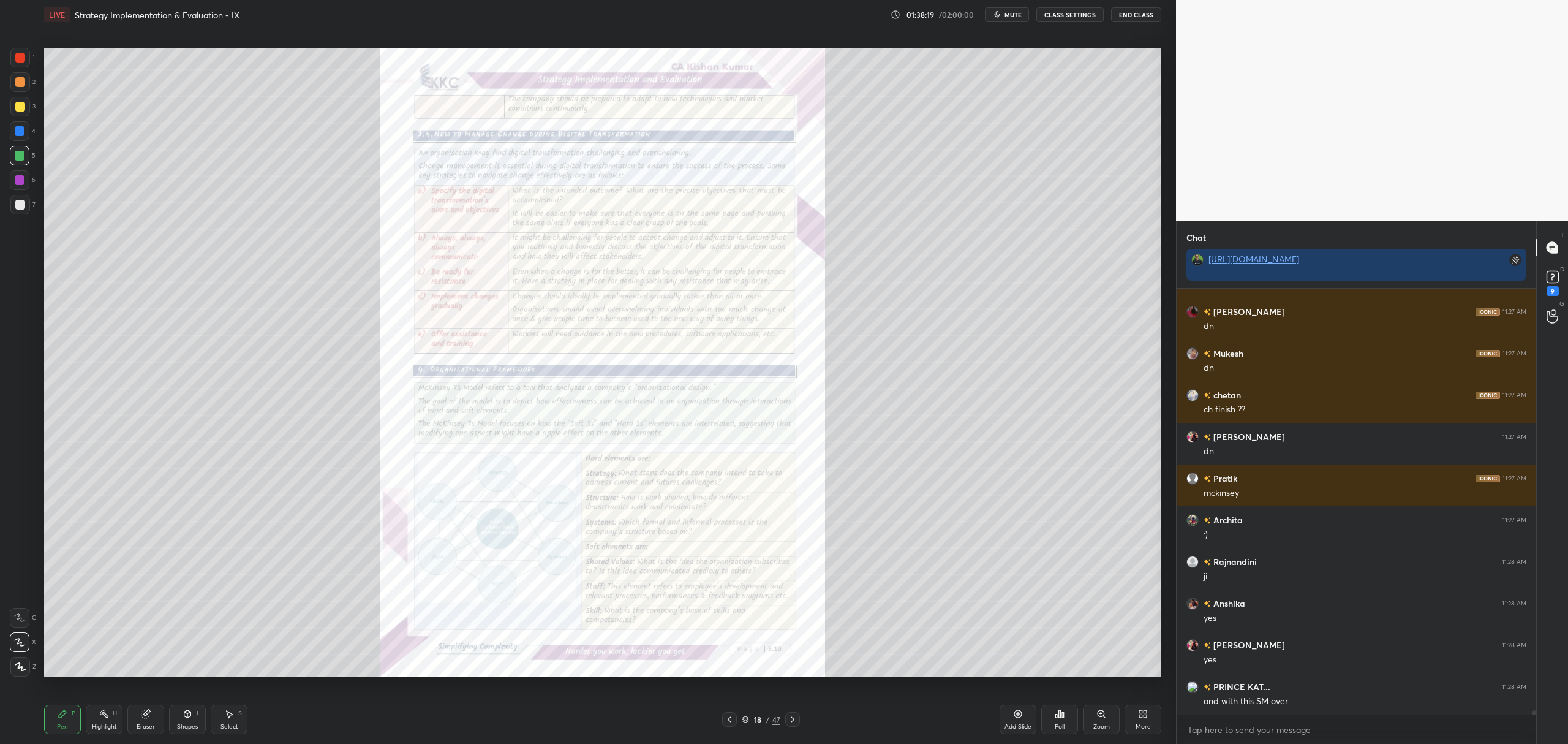
click at [900, 272] on img "grid" at bounding box center [934, 276] width 344 height 188
click at [917, 271] on img "grid" at bounding box center [934, 276] width 344 height 188
click at [1104, 718] on icon at bounding box center [1102, 714] width 10 height 10
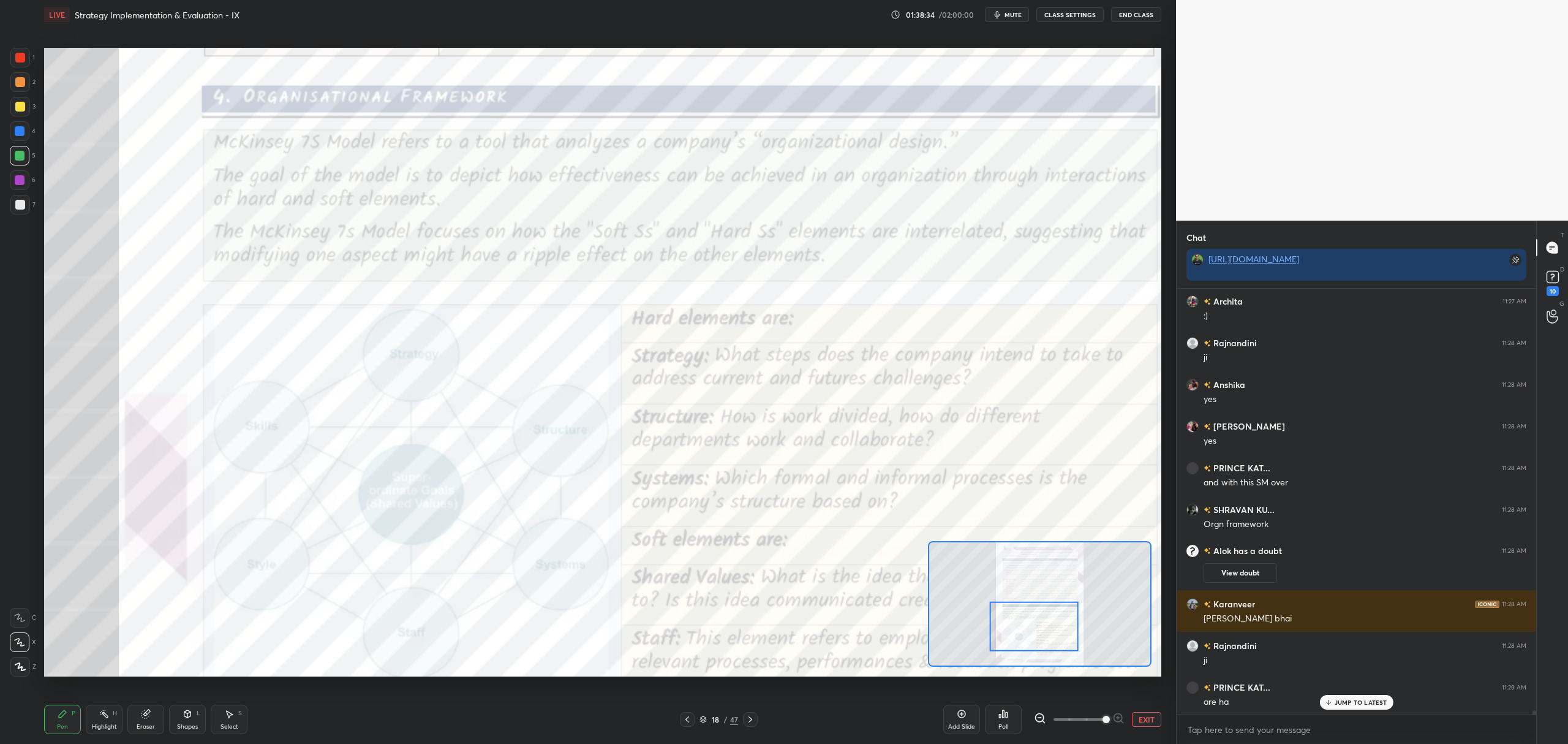
scroll to position [42211, 0]
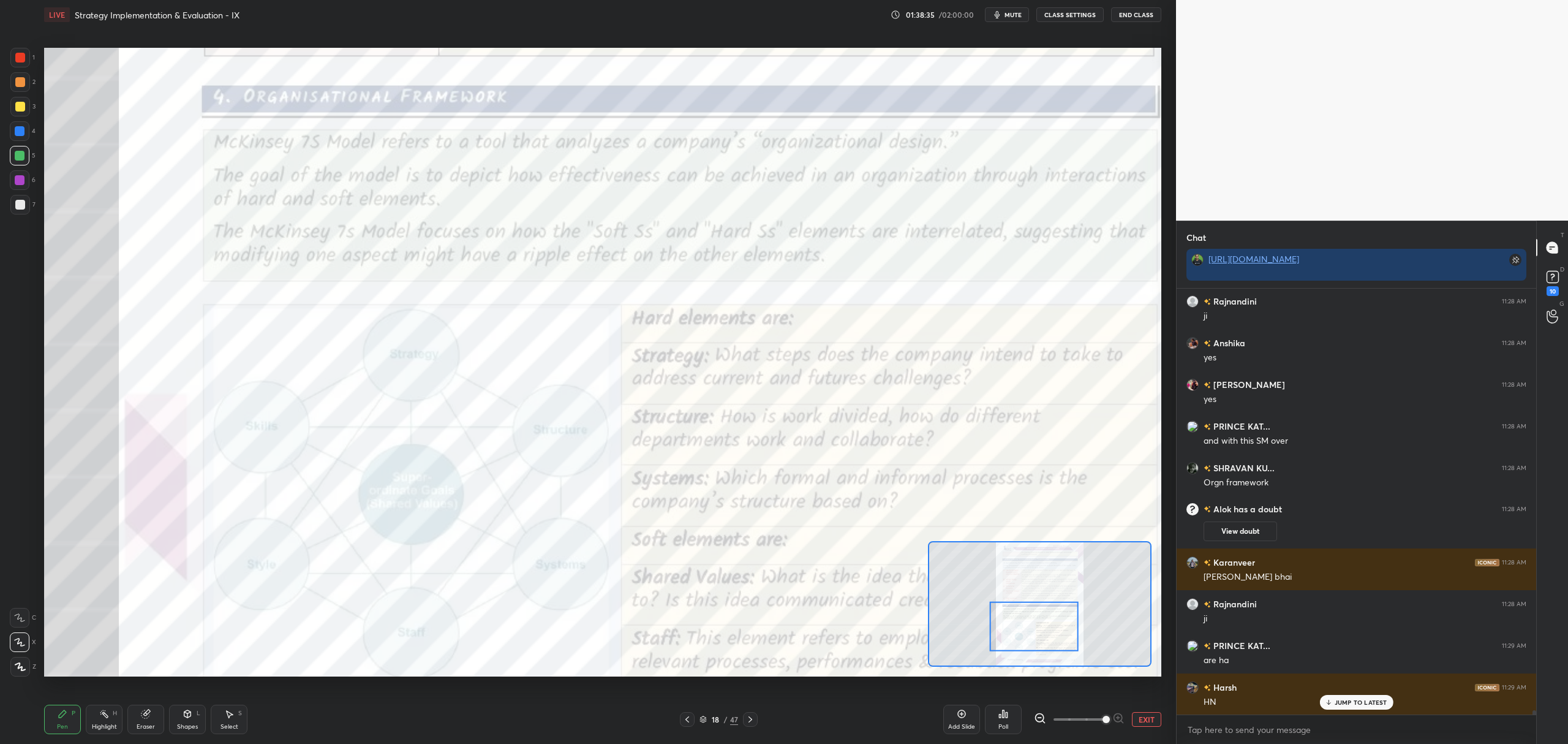
click at [1150, 714] on button "EXIT" at bounding box center [1146, 719] width 30 height 14
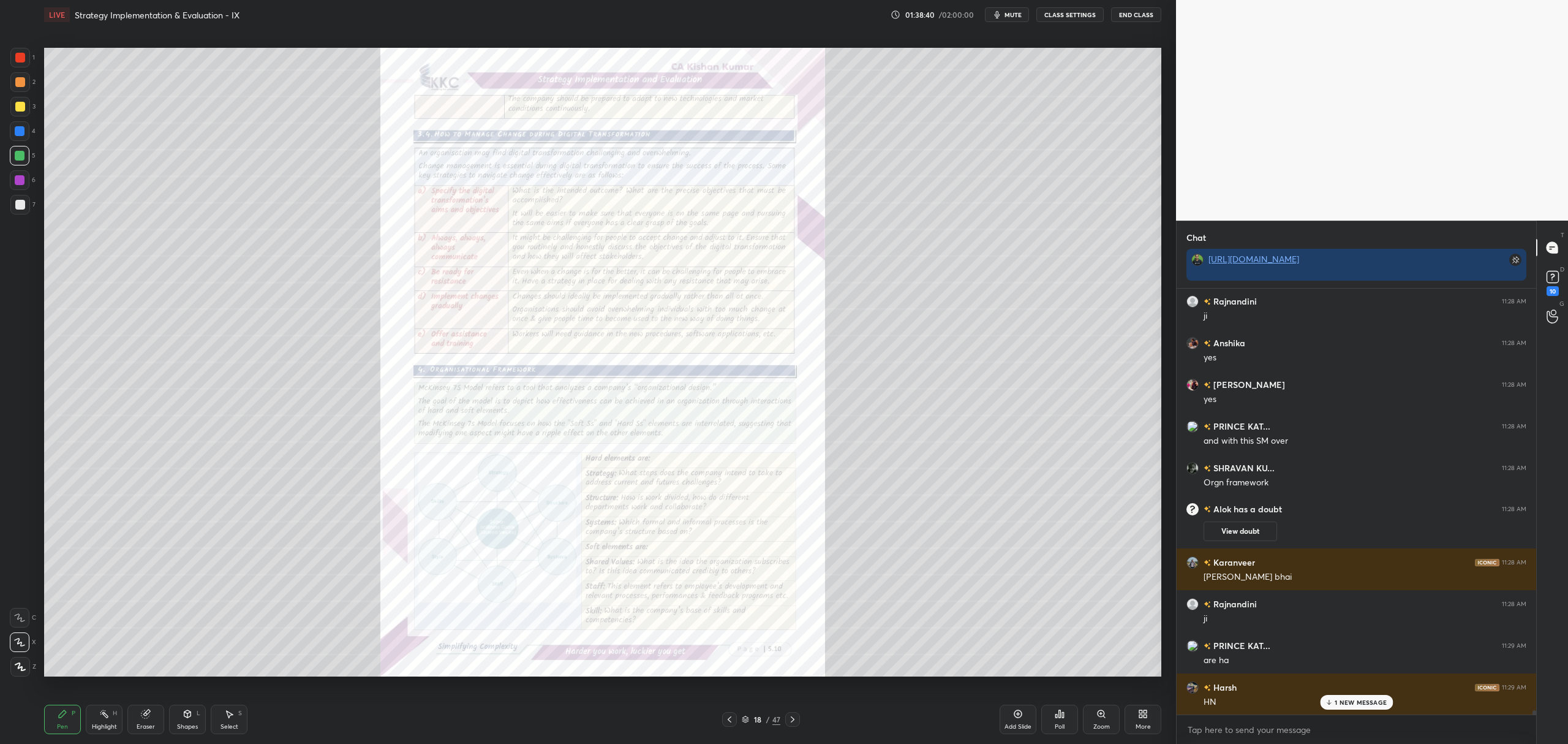
scroll to position [42253, 0]
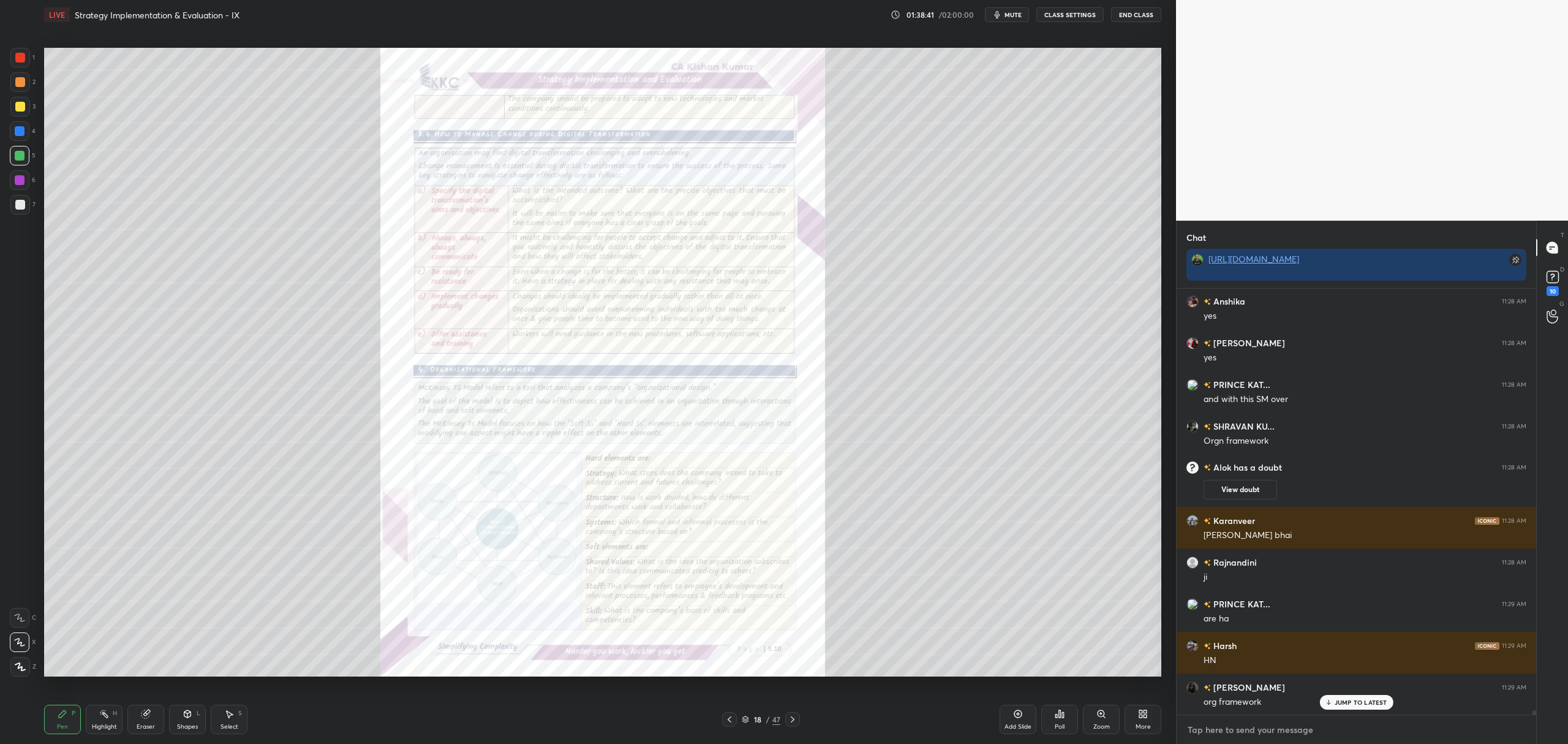
click at [1270, 734] on textarea at bounding box center [1356, 730] width 340 height 20
type textarea "x"
paste textarea "https://unacademy.com/class/sm-divyastra-ch-5-strategy-implementation-eval-jan-…"
type textarea "https://unacademy.com/class/sm-divyastra-ch-5-strategy-implementation-eval-jan-…"
type textarea "x"
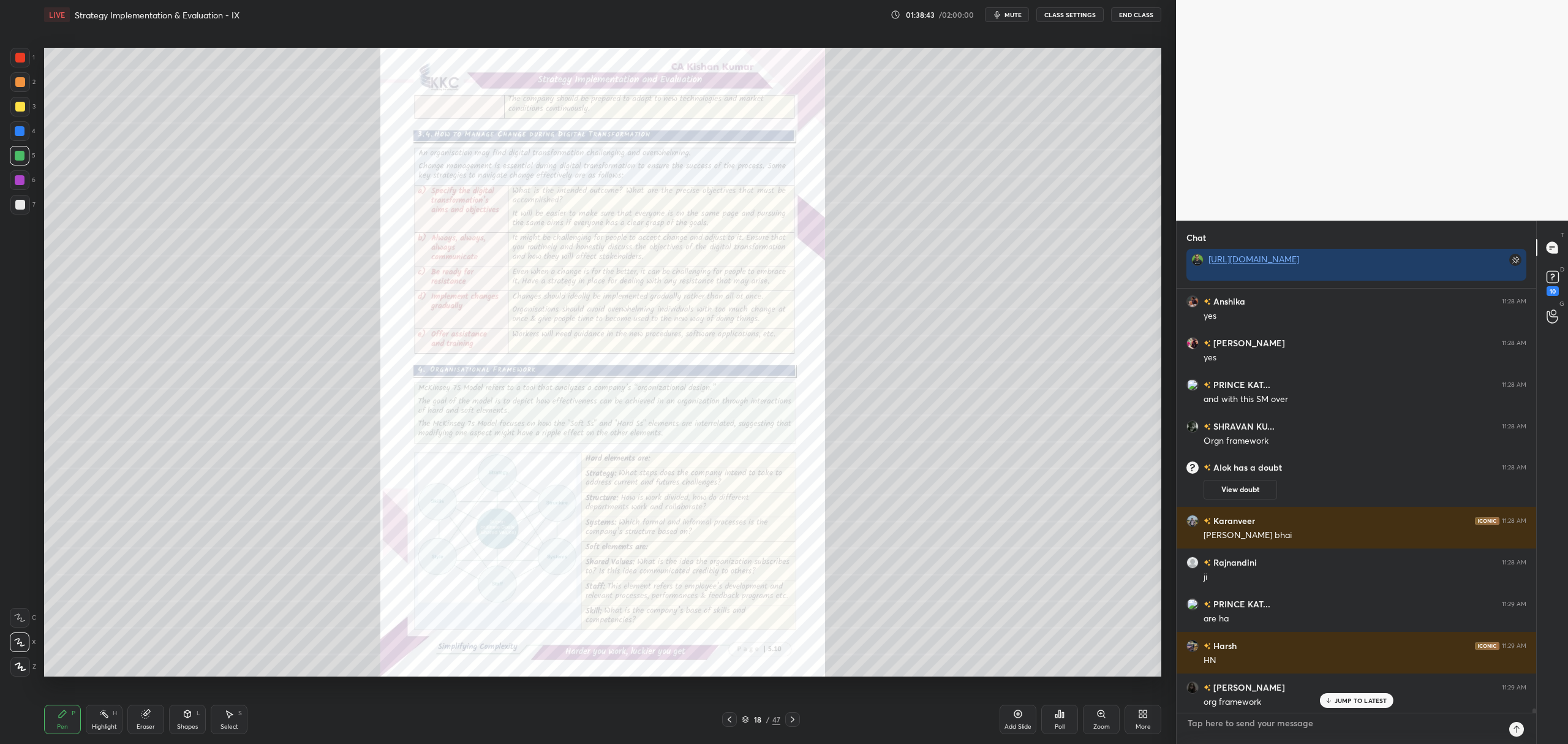
scroll to position [42333, 0]
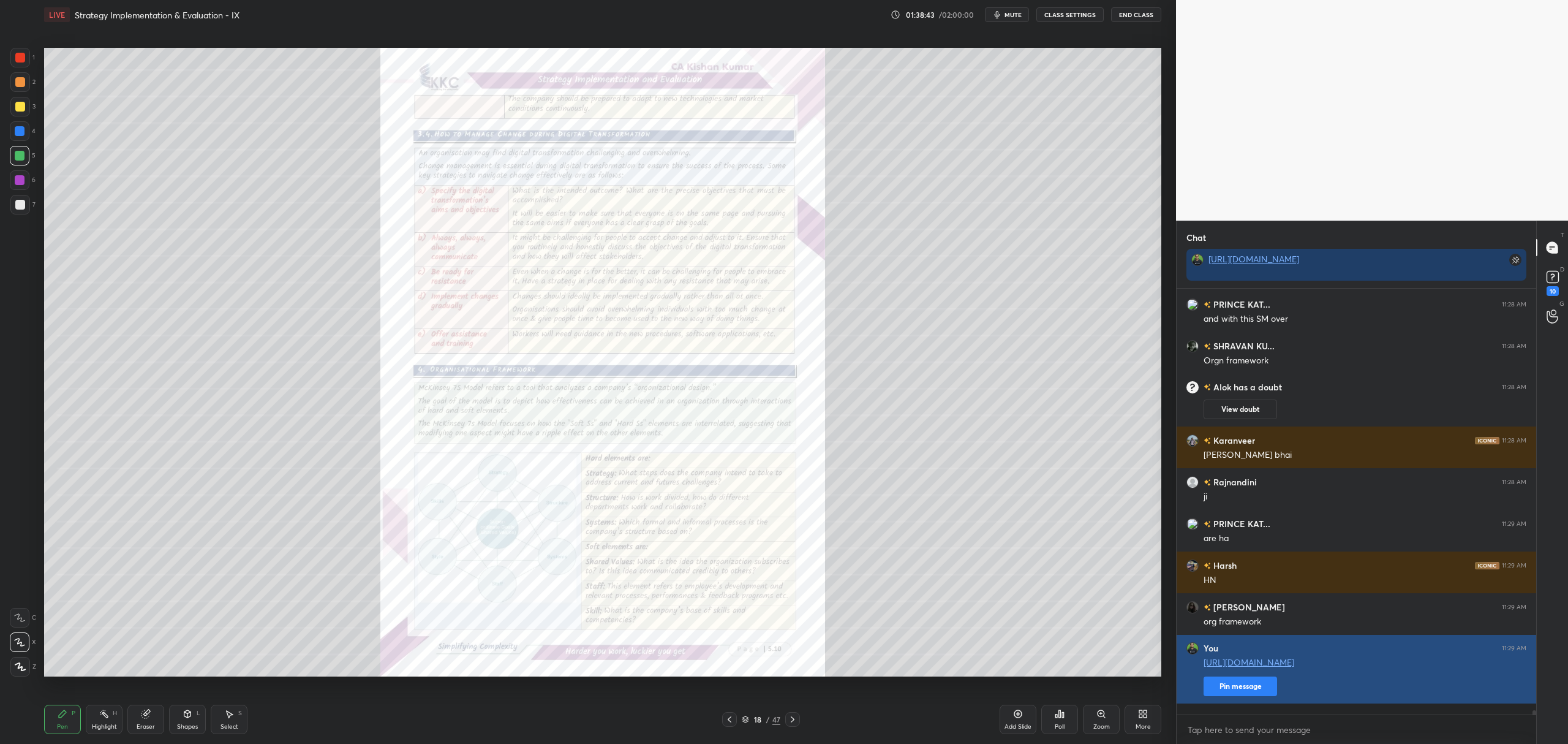
click at [1260, 704] on div "You 11:29 AM https://unacademy.com/class/sm-divyastra-ch-5-strategy-implementat…" at bounding box center [1356, 669] width 360 height 69
click at [1248, 696] on button "Pin message" at bounding box center [1240, 686] width 74 height 20
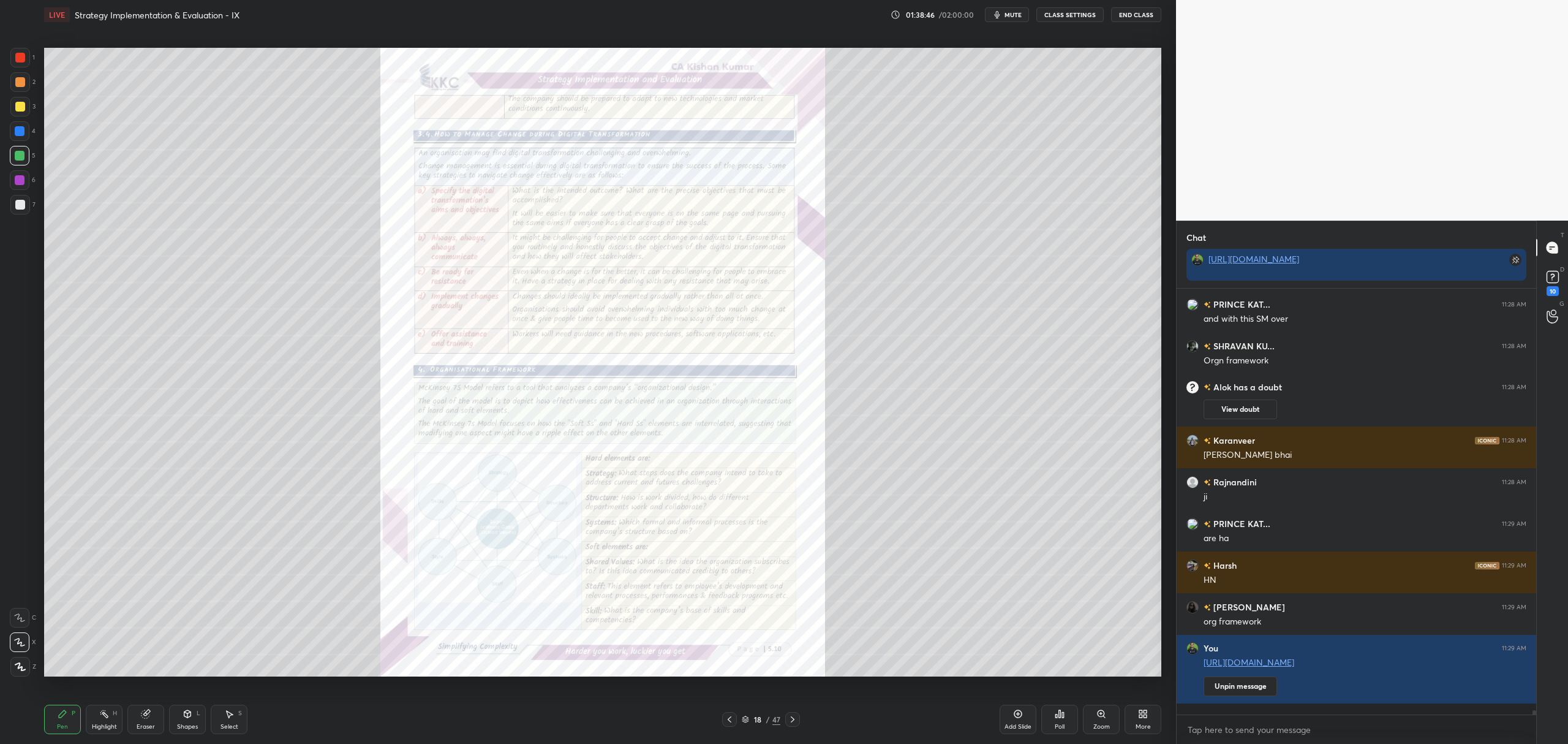
click at [738, 719] on div "18 / 47" at bounding box center [761, 719] width 78 height 14
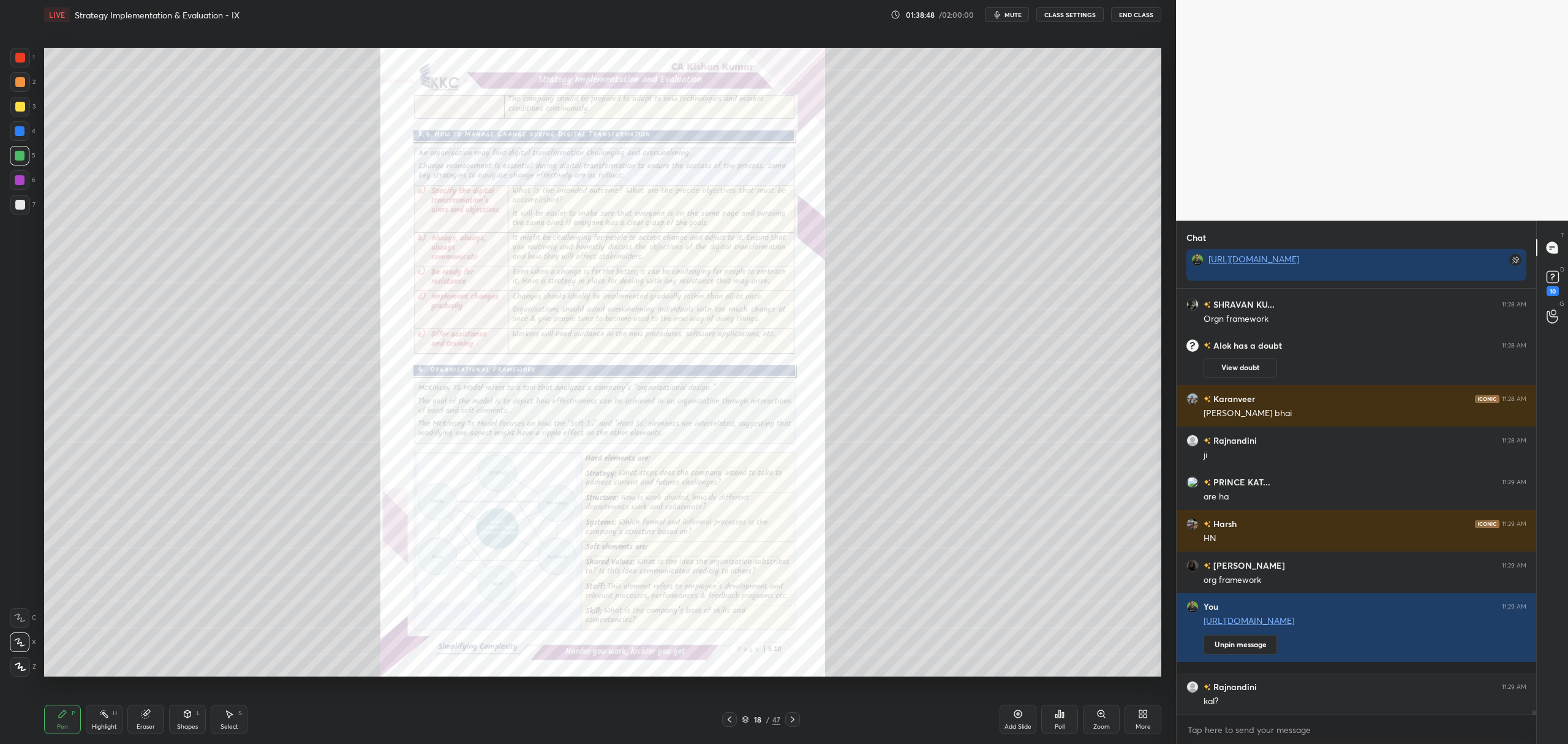
click at [730, 722] on icon at bounding box center [729, 719] width 4 height 6
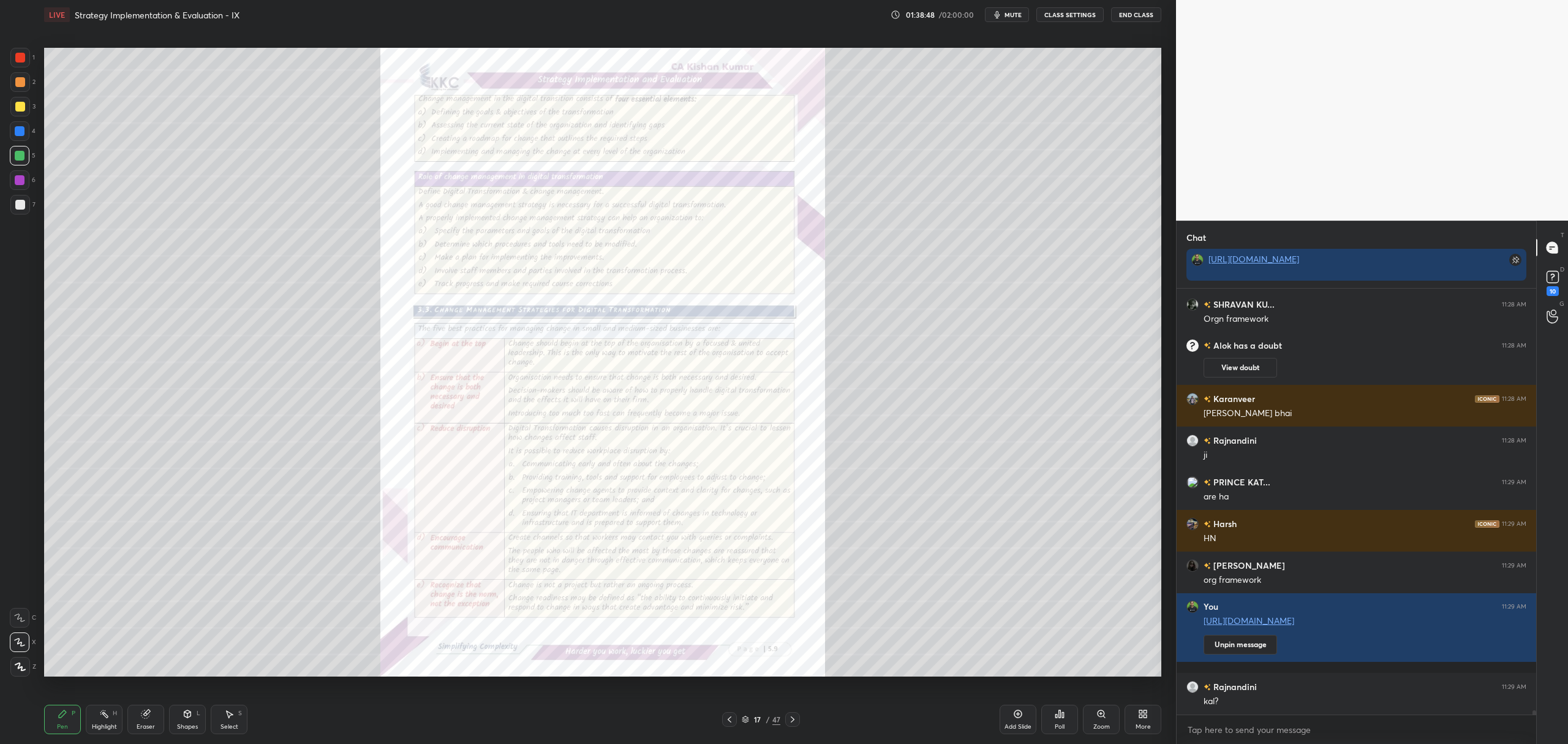
click at [1021, 709] on icon at bounding box center [1018, 714] width 10 height 10
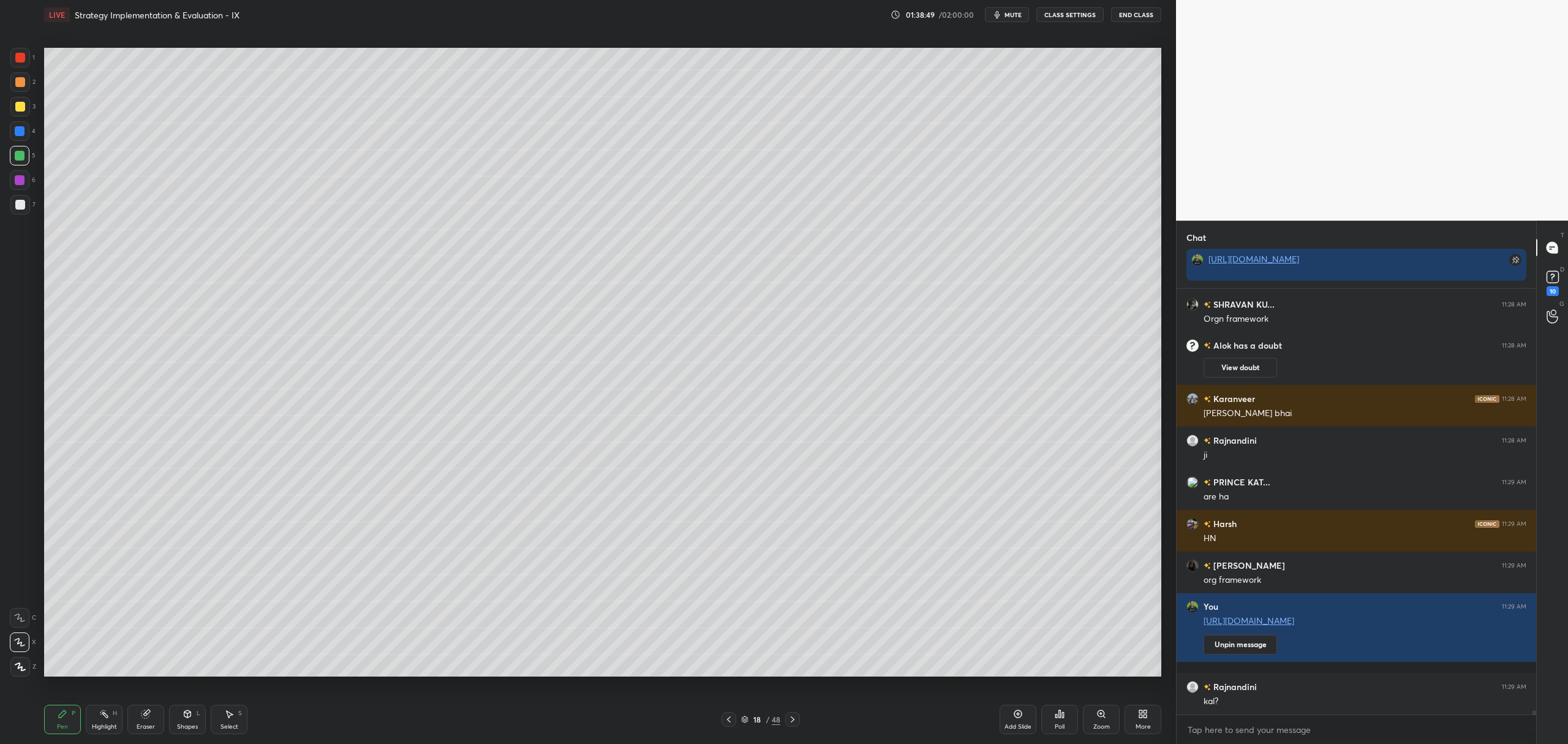
scroll to position [42458, 0]
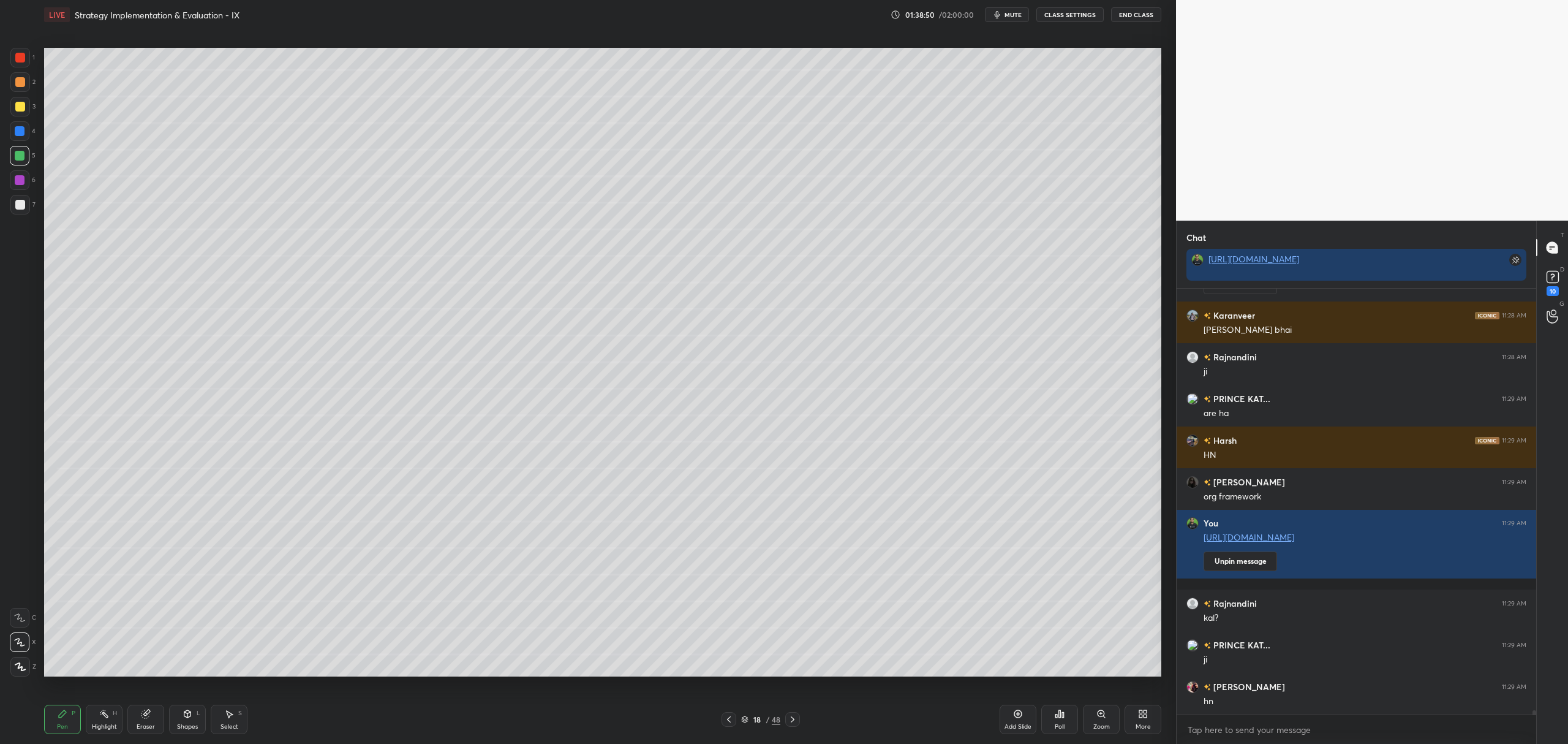
click at [10, 107] on div at bounding box center [19, 106] width 19 height 20
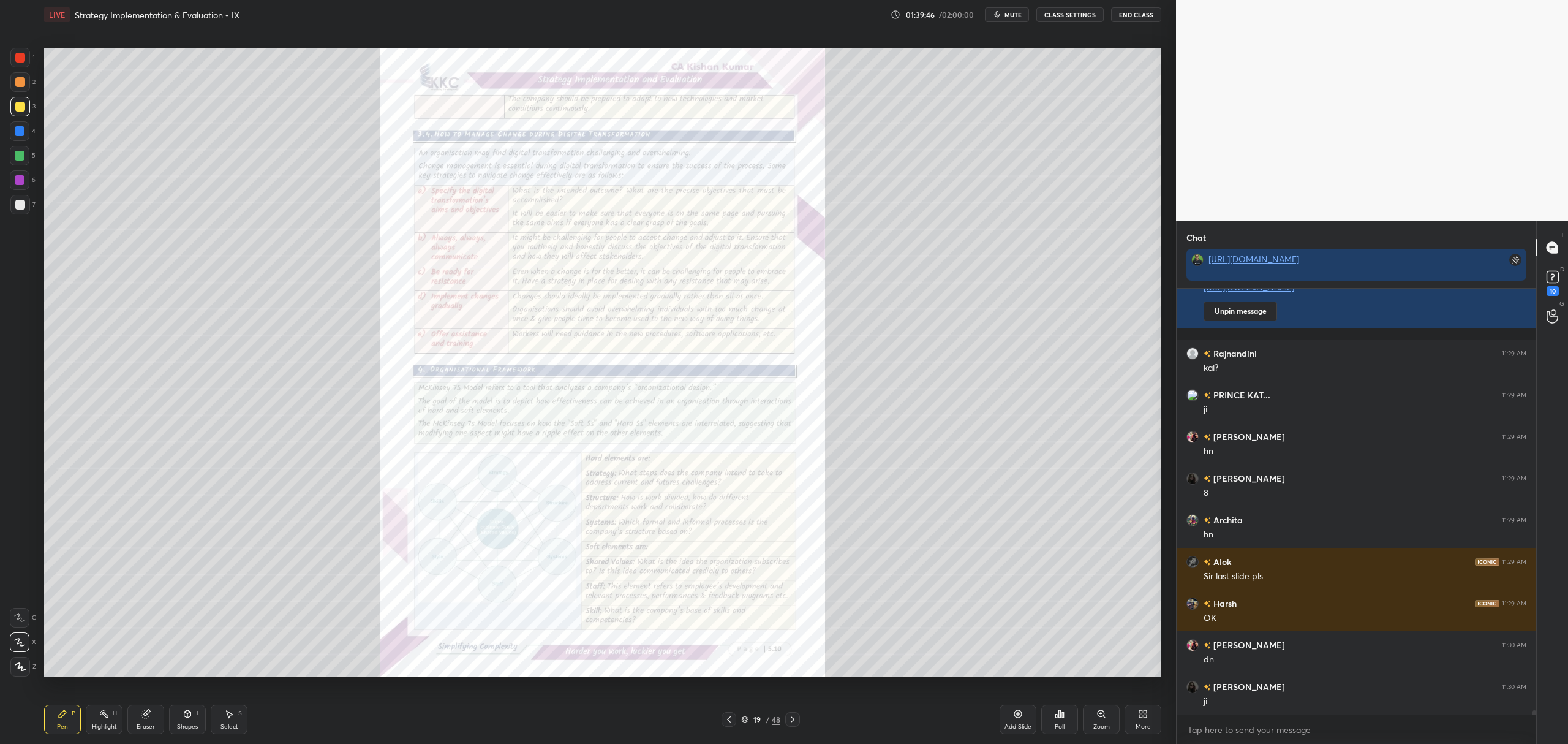
scroll to position [42750, 0]
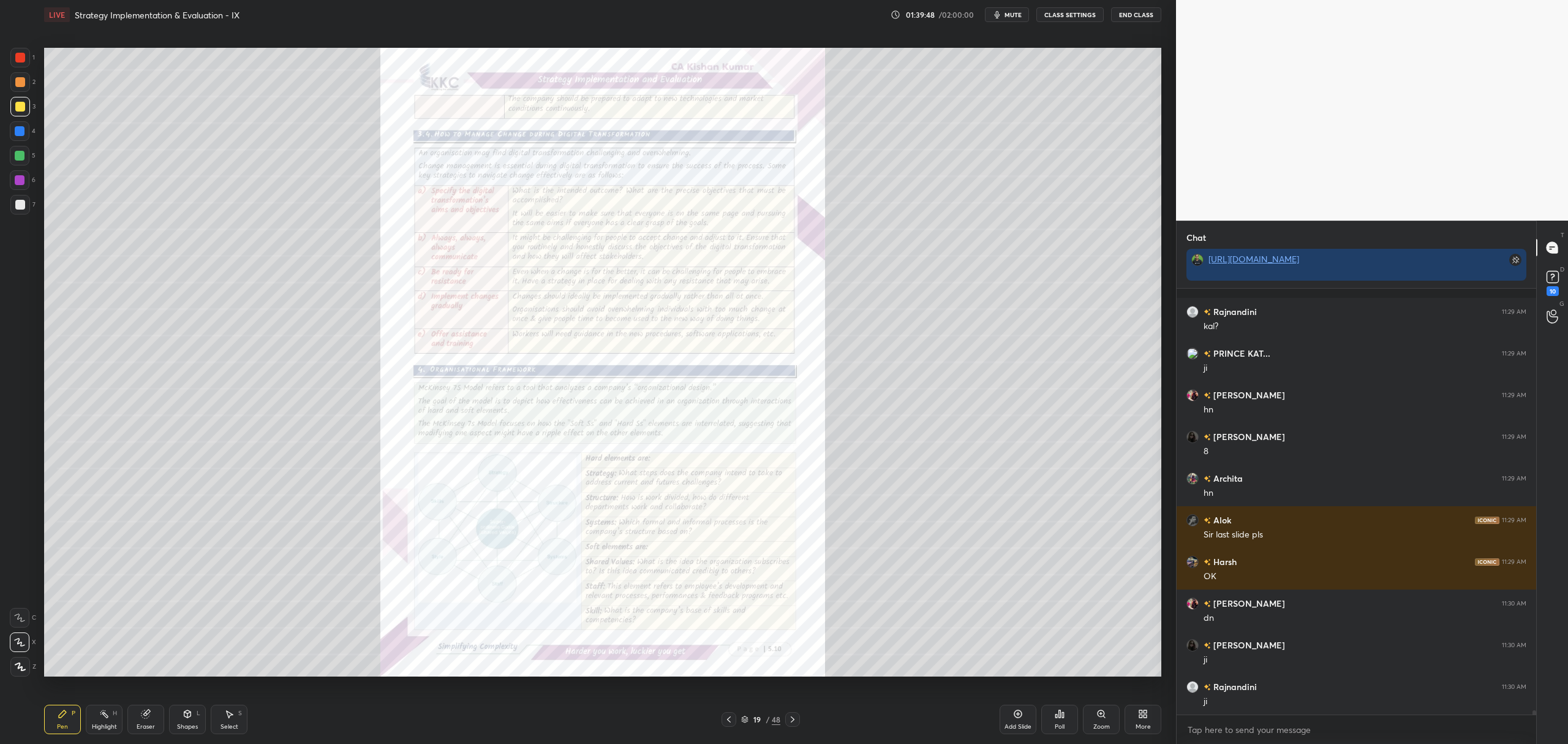
click at [730, 719] on icon at bounding box center [729, 719] width 10 height 10
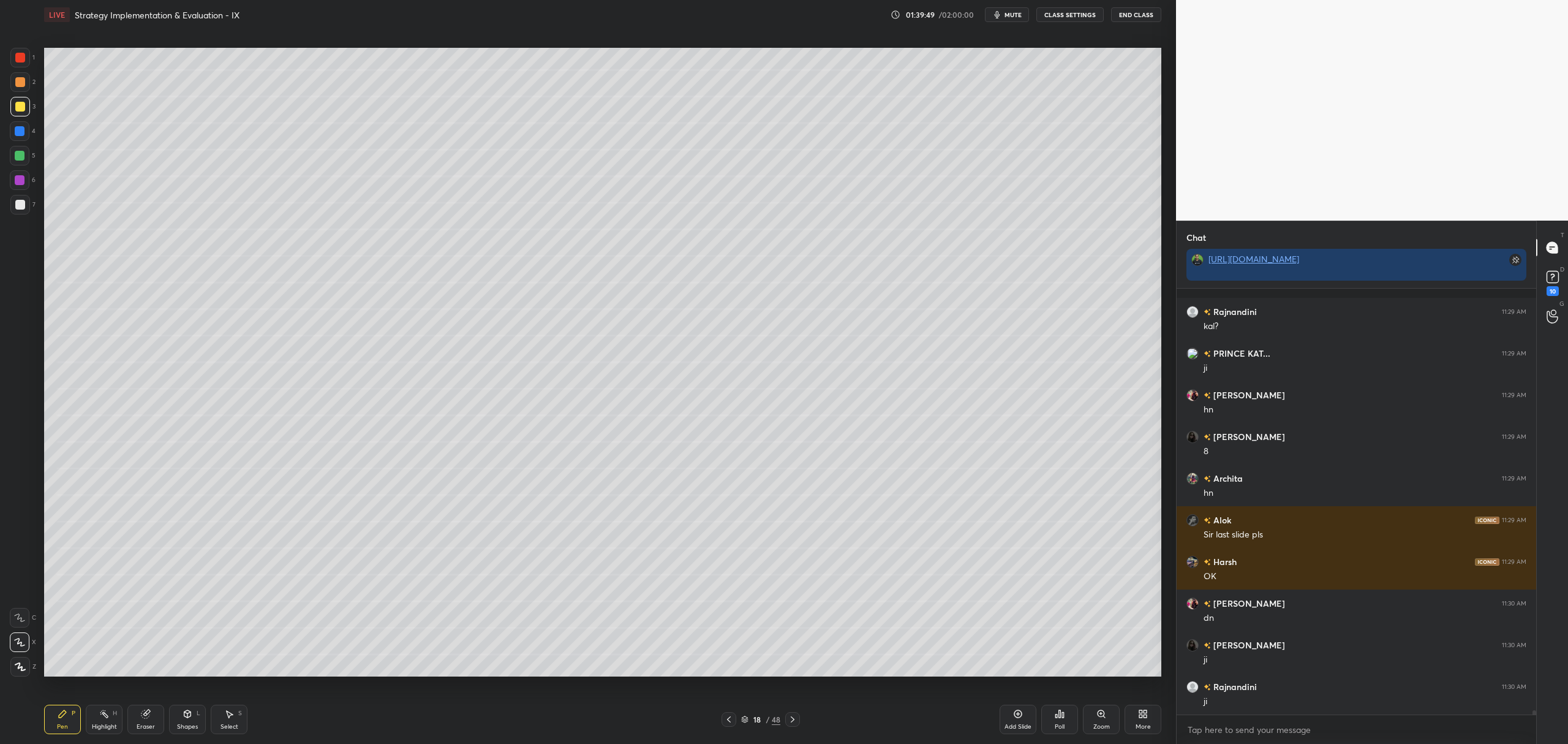
click at [1012, 714] on div "Add Slide" at bounding box center [1018, 719] width 37 height 30
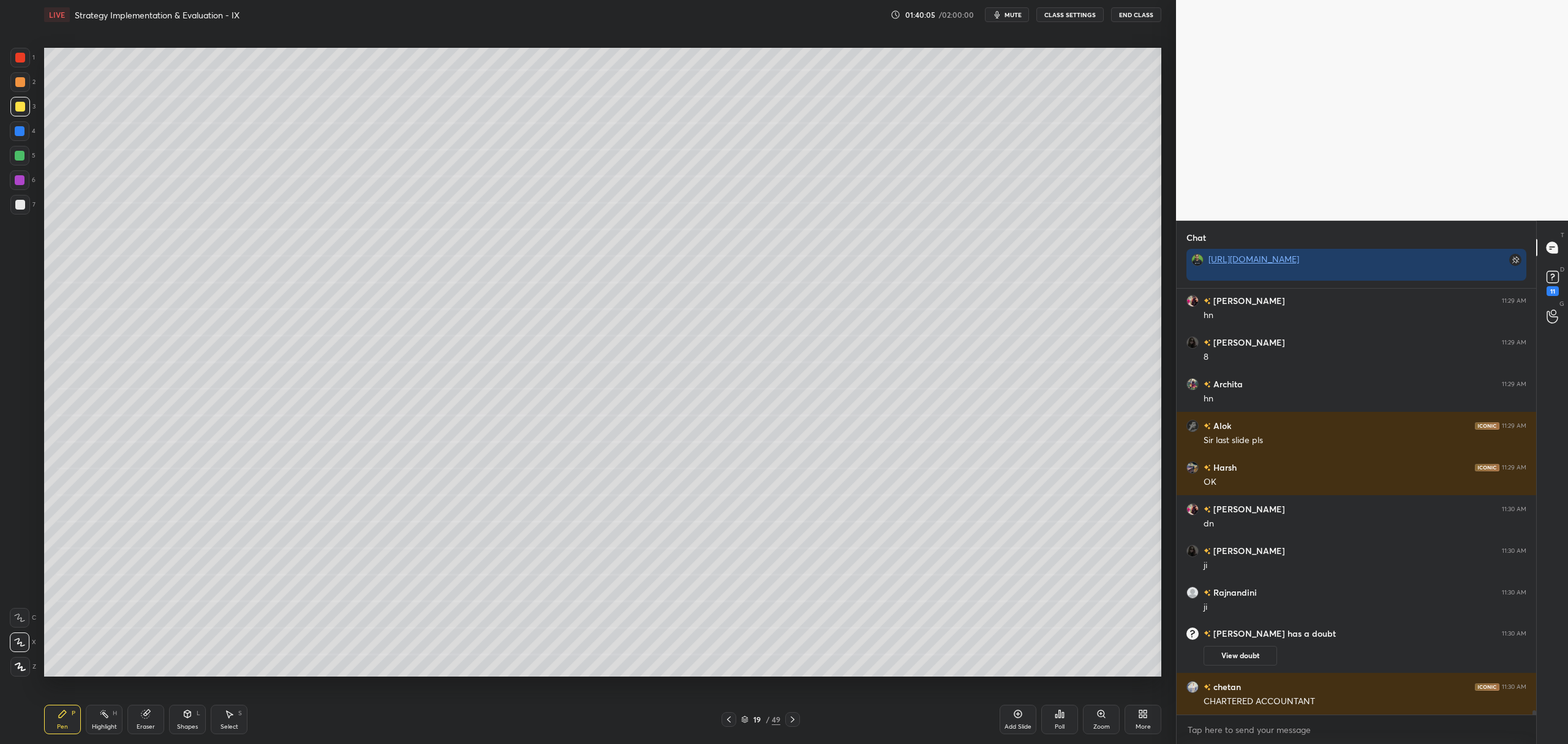
scroll to position [42644, 0]
click at [22, 152] on div at bounding box center [19, 156] width 10 height 10
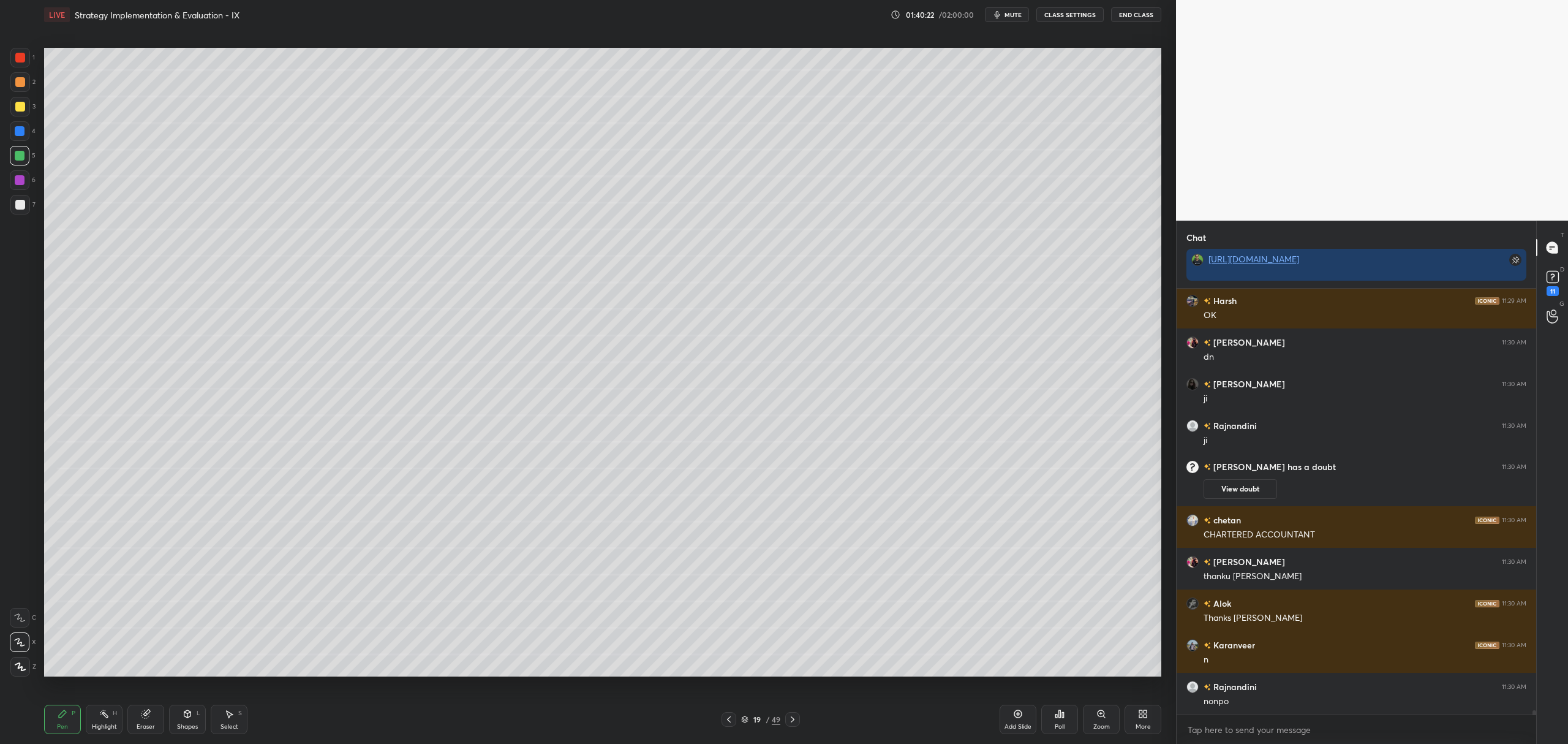
scroll to position [42917, 0]
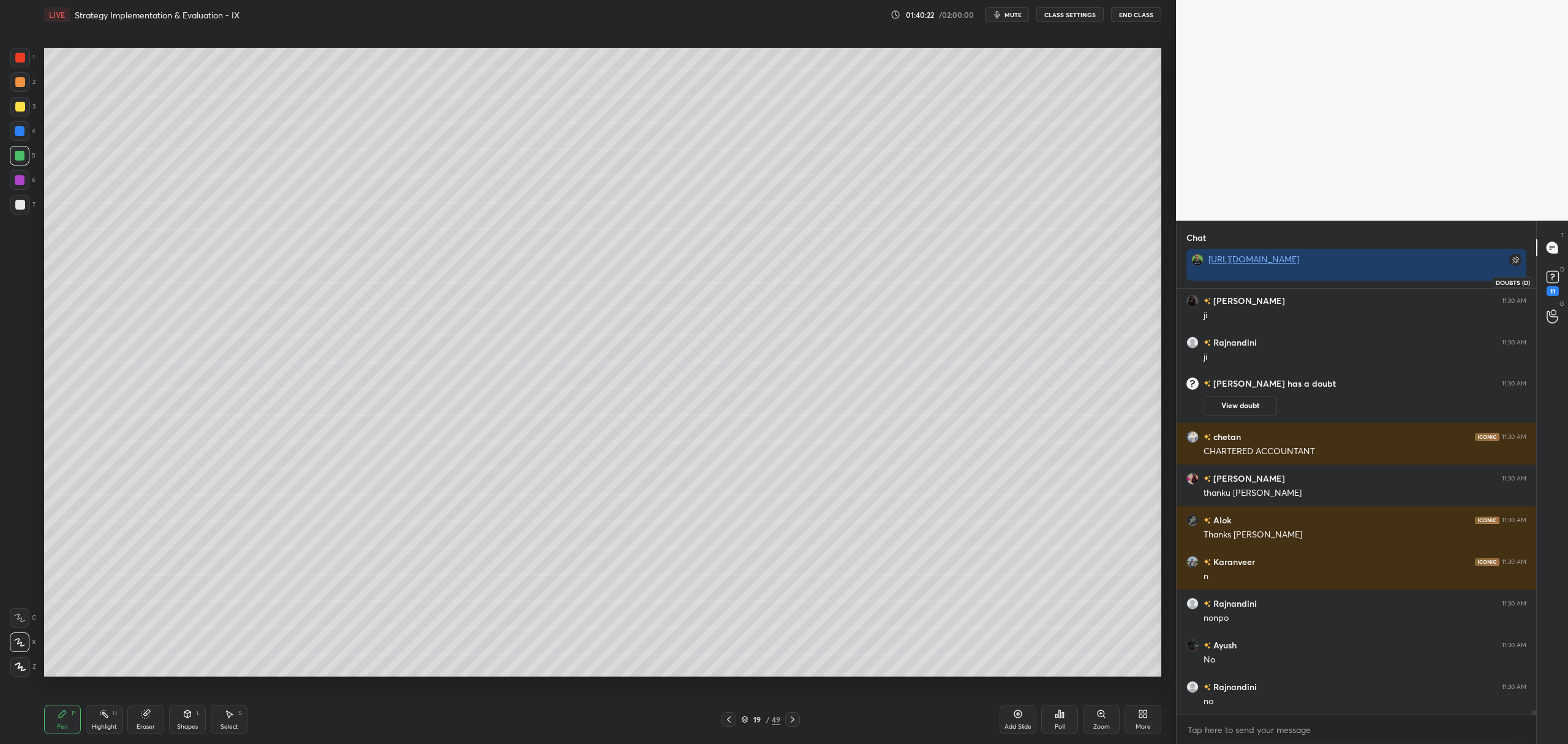
click at [1554, 273] on rect at bounding box center [1552, 277] width 12 height 12
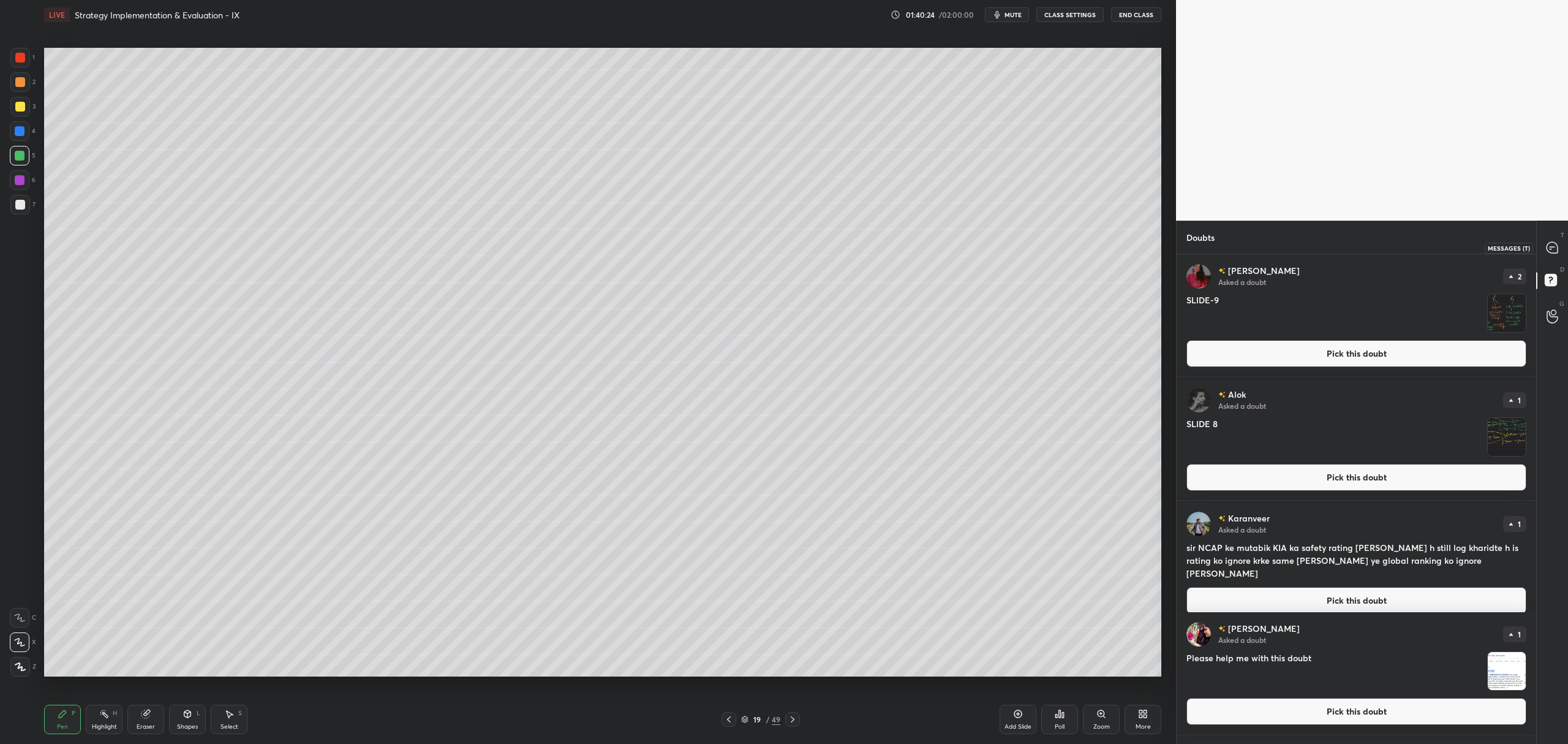
click at [1559, 248] on div at bounding box center [1553, 248] width 25 height 22
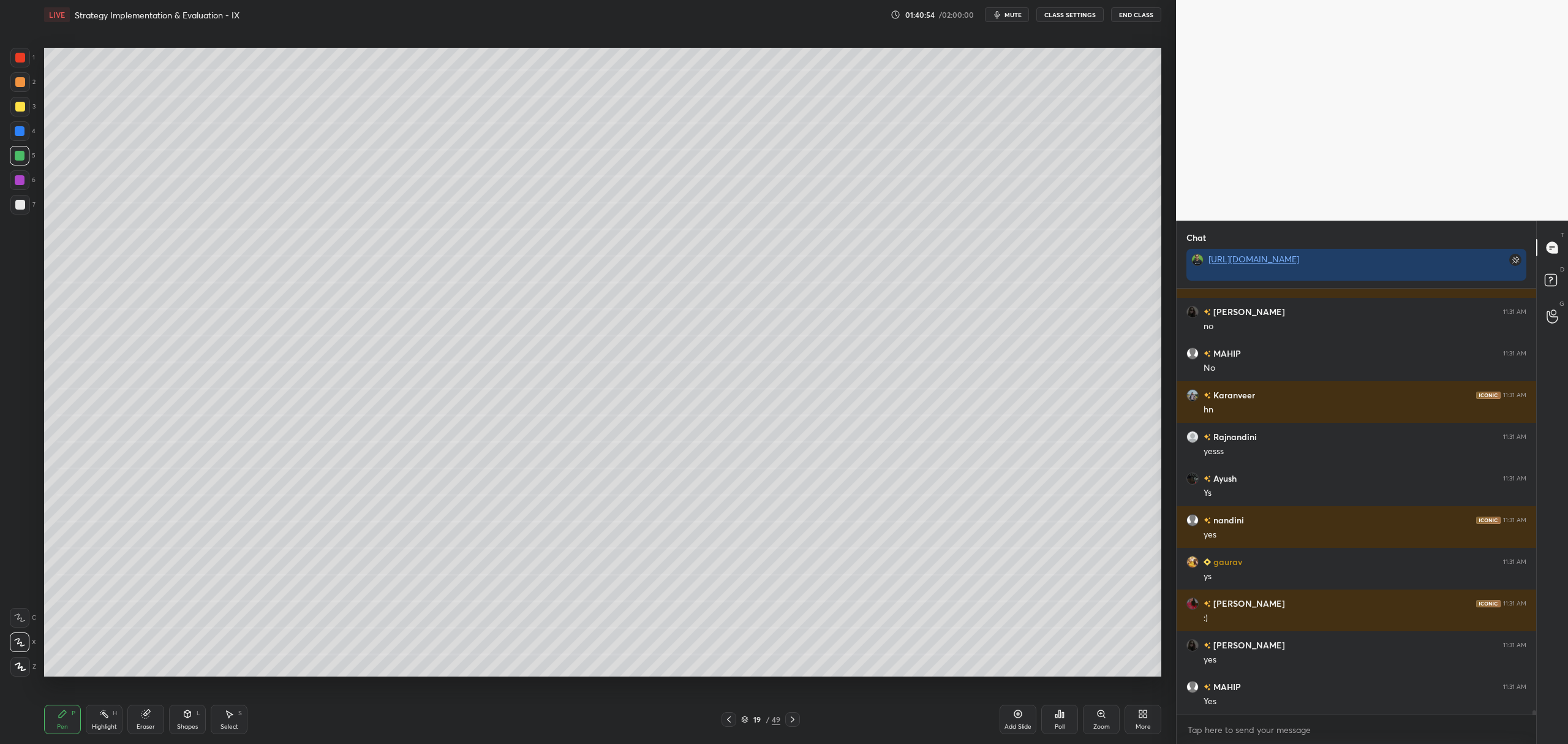
scroll to position [43637, 0]
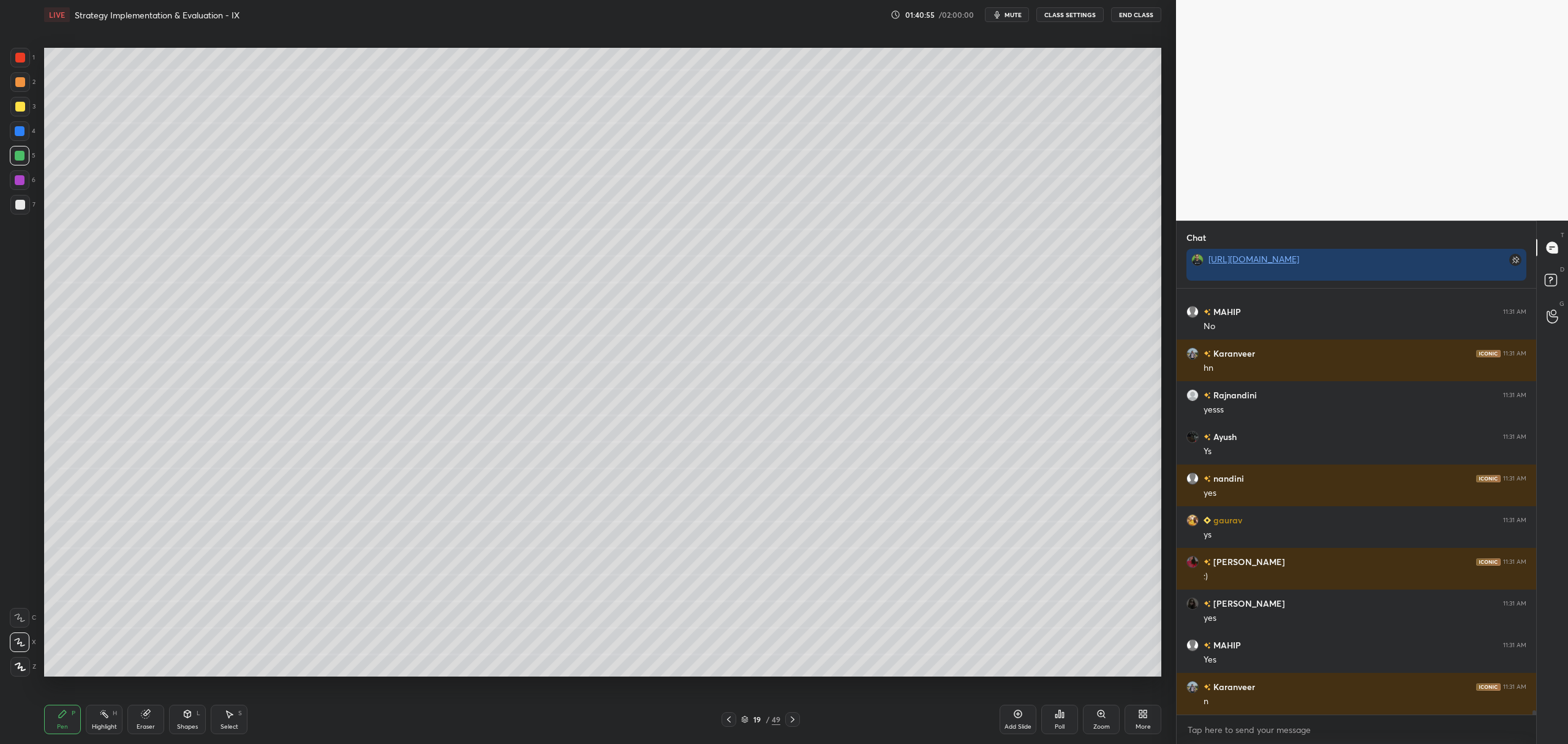
click at [30, 209] on div "7" at bounding box center [22, 204] width 25 height 20
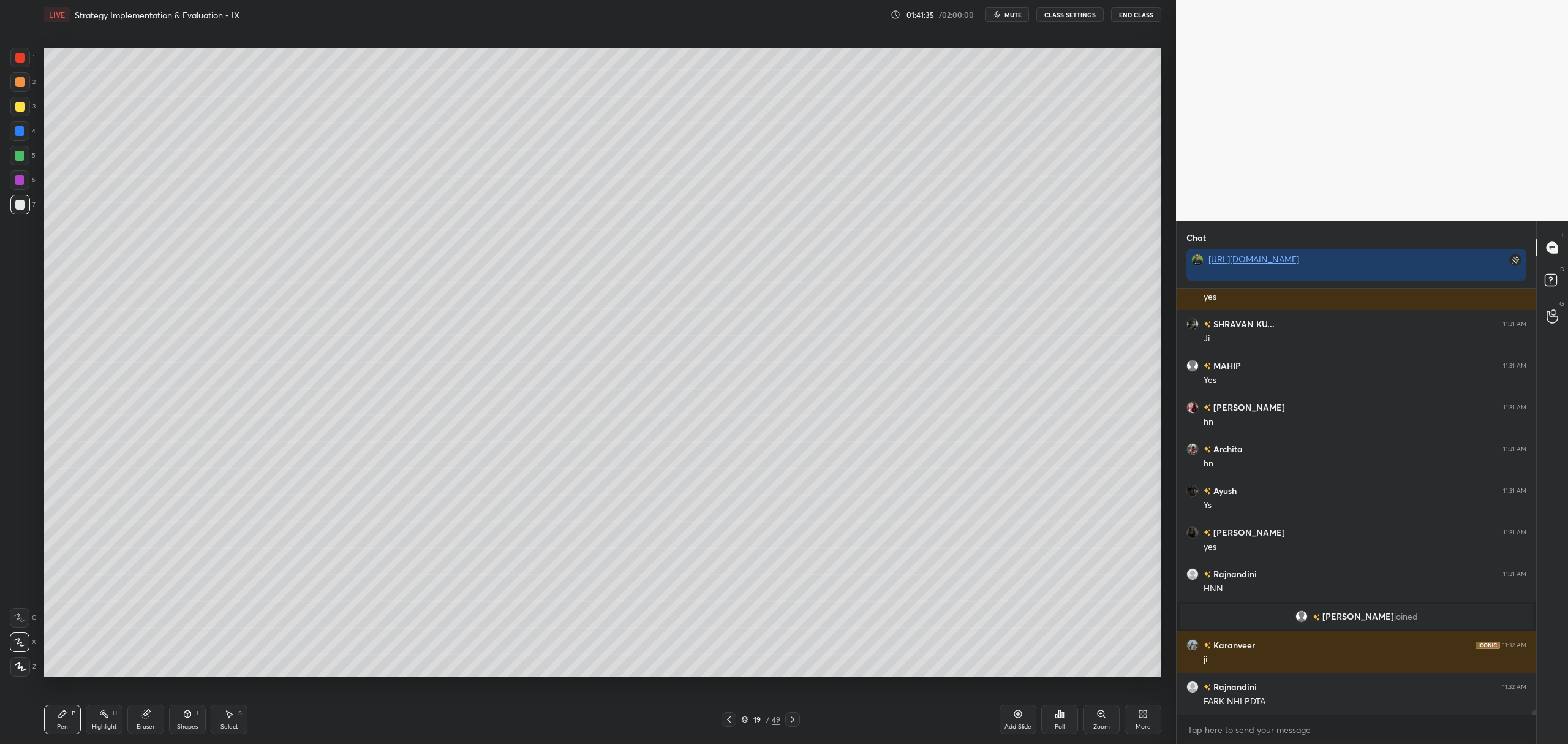
scroll to position [43536, 0]
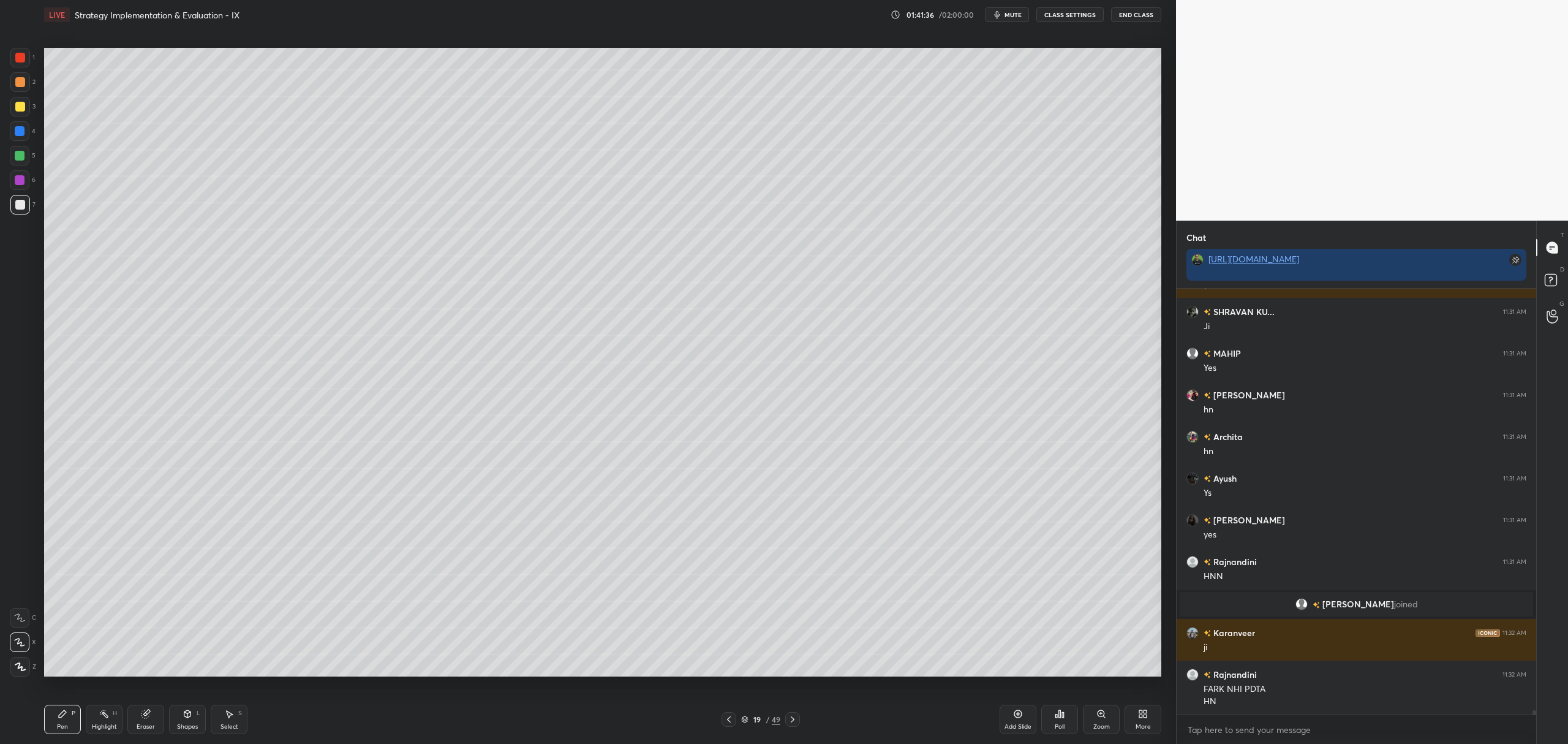
click at [22, 178] on div at bounding box center [19, 181] width 10 height 10
click at [22, 214] on div at bounding box center [19, 204] width 19 height 20
click at [19, 162] on div at bounding box center [19, 155] width 19 height 20
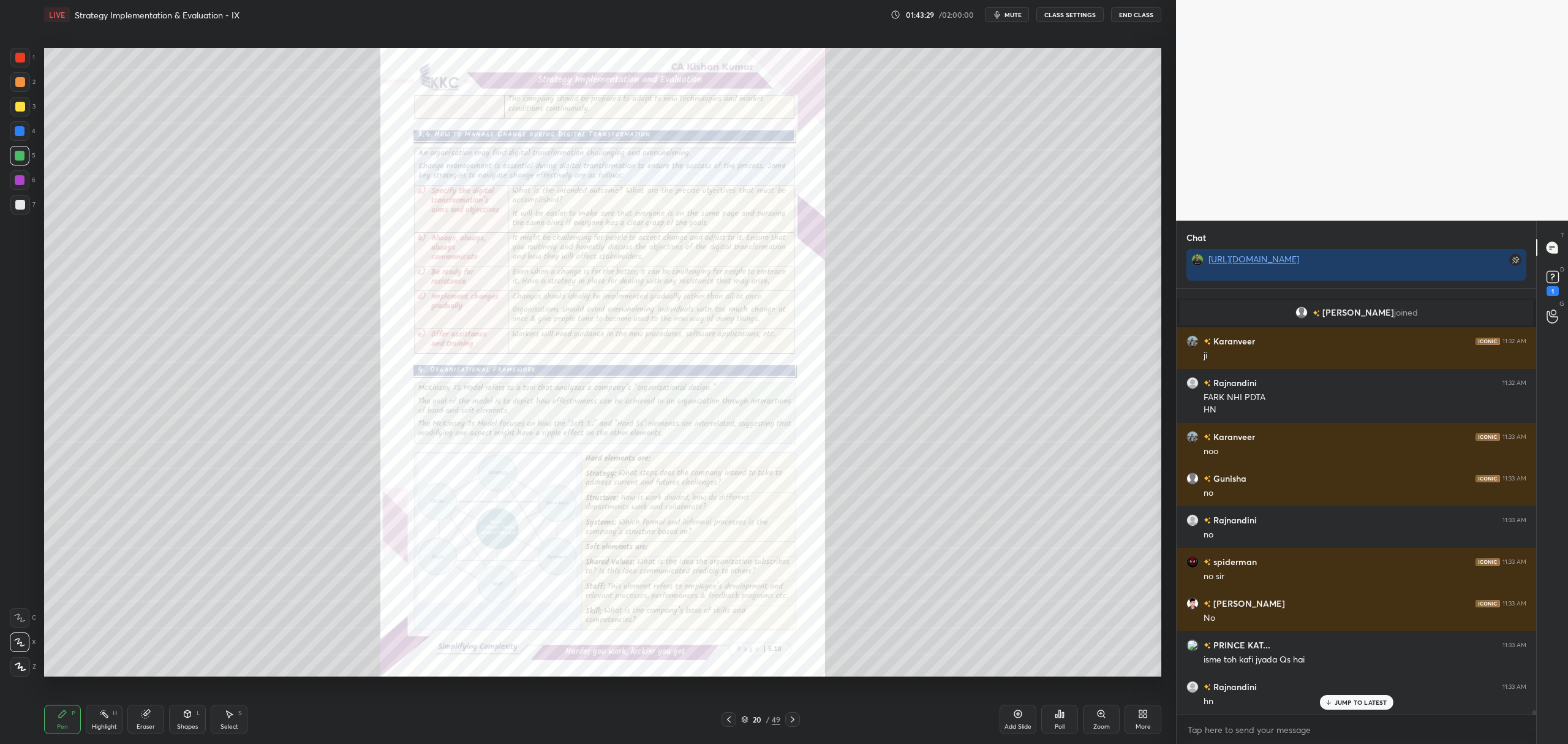
scroll to position [43880, 0]
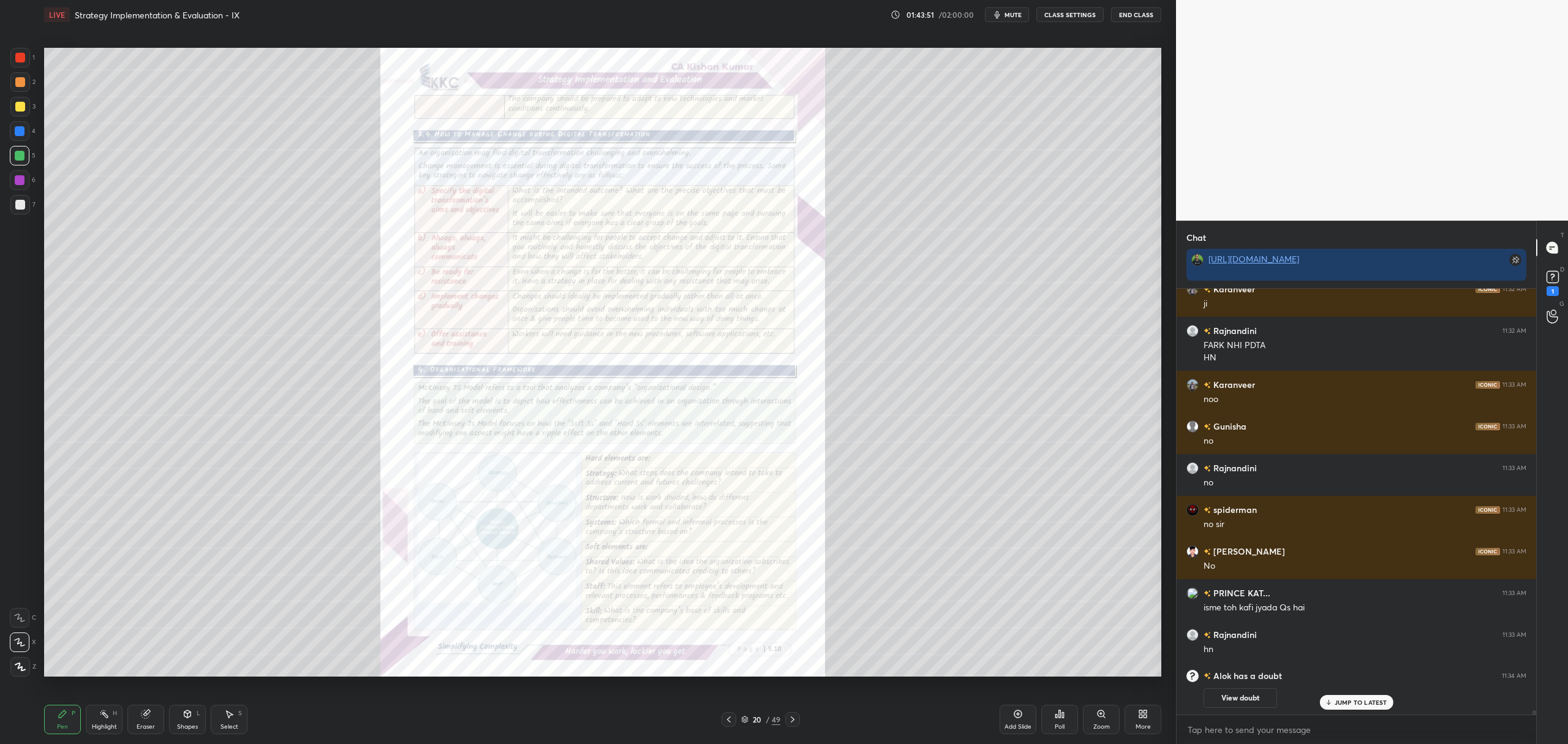
click at [723, 723] on div at bounding box center [728, 719] width 14 height 14
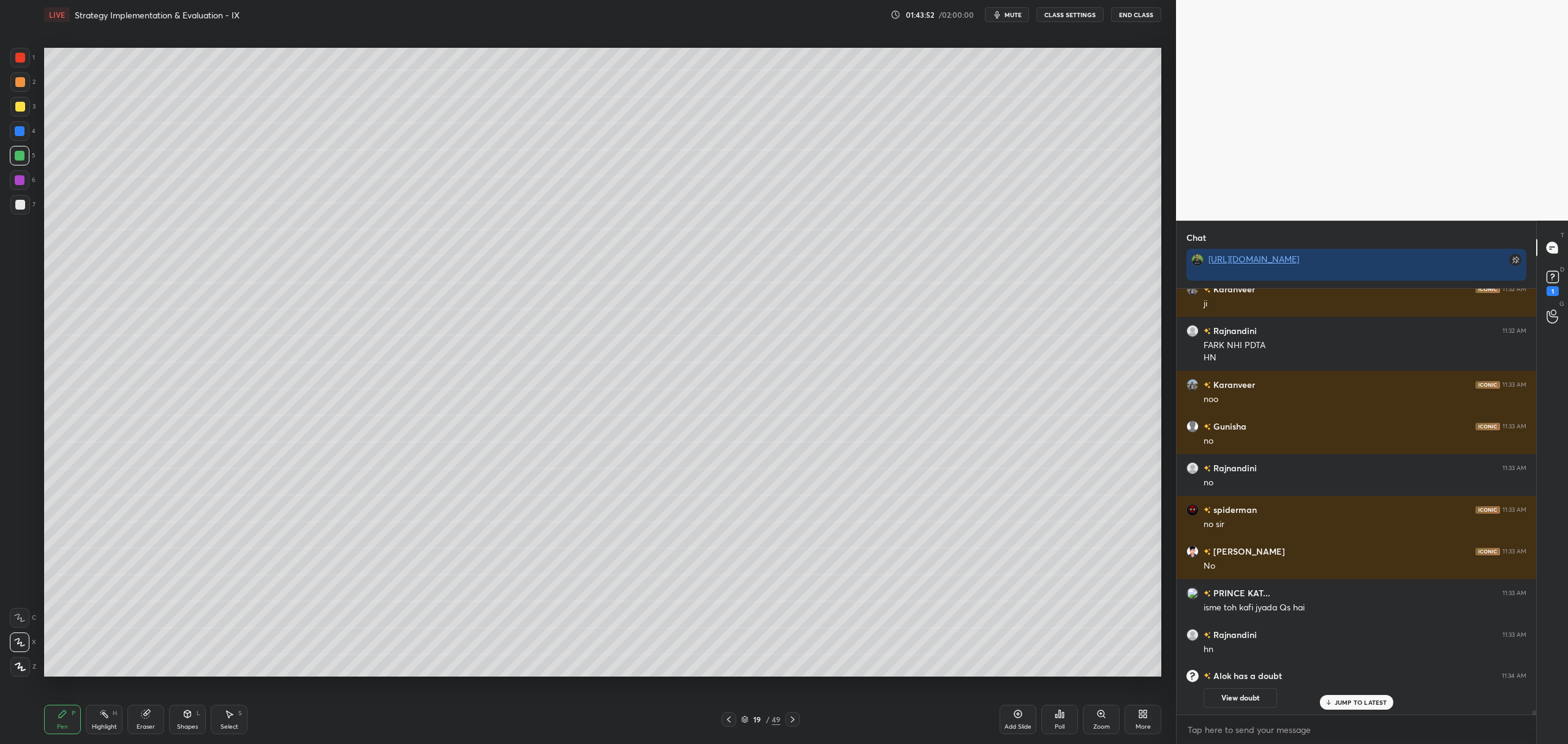
click at [1021, 714] on icon at bounding box center [1018, 714] width 10 height 10
click at [23, 99] on div at bounding box center [19, 106] width 19 height 20
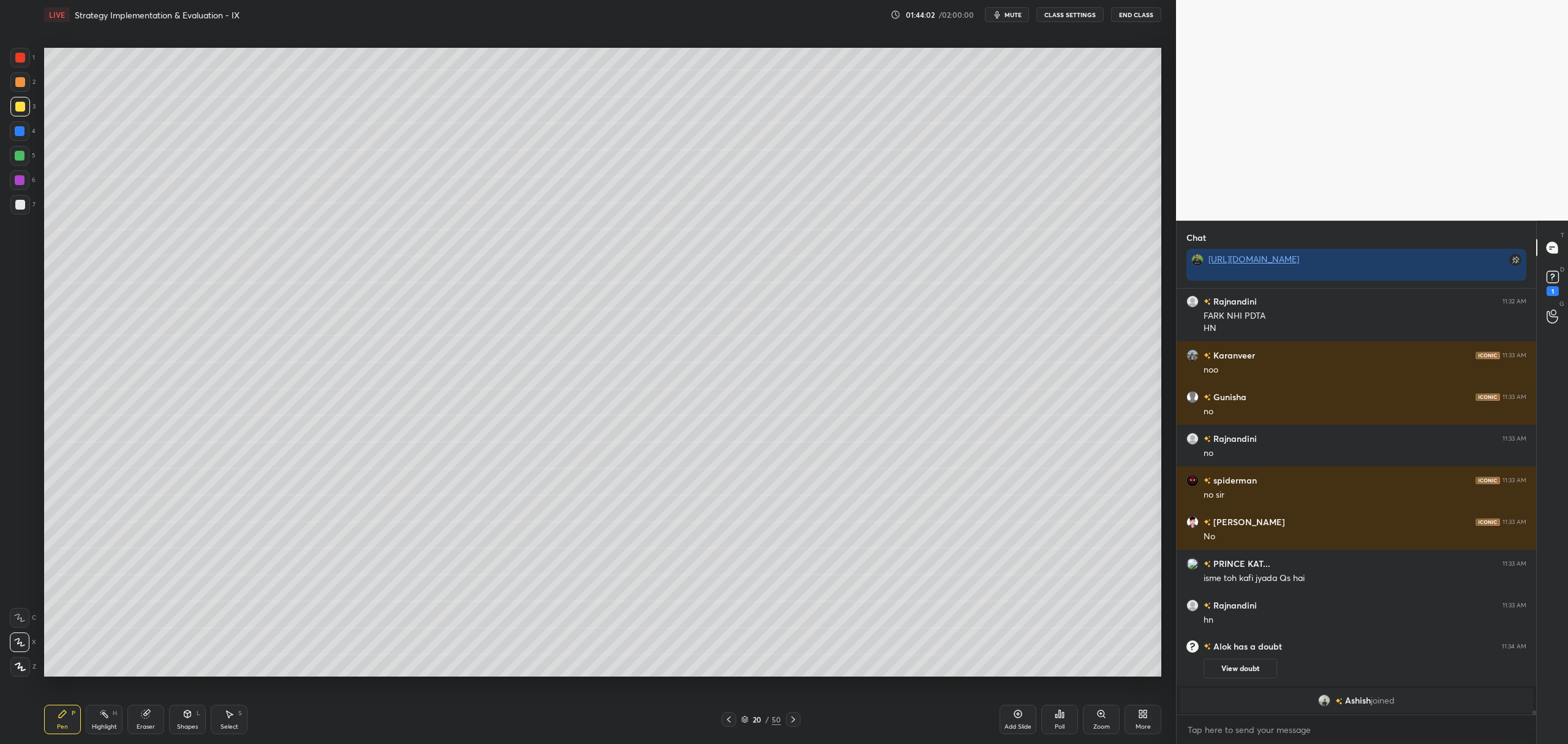
scroll to position [43819, 0]
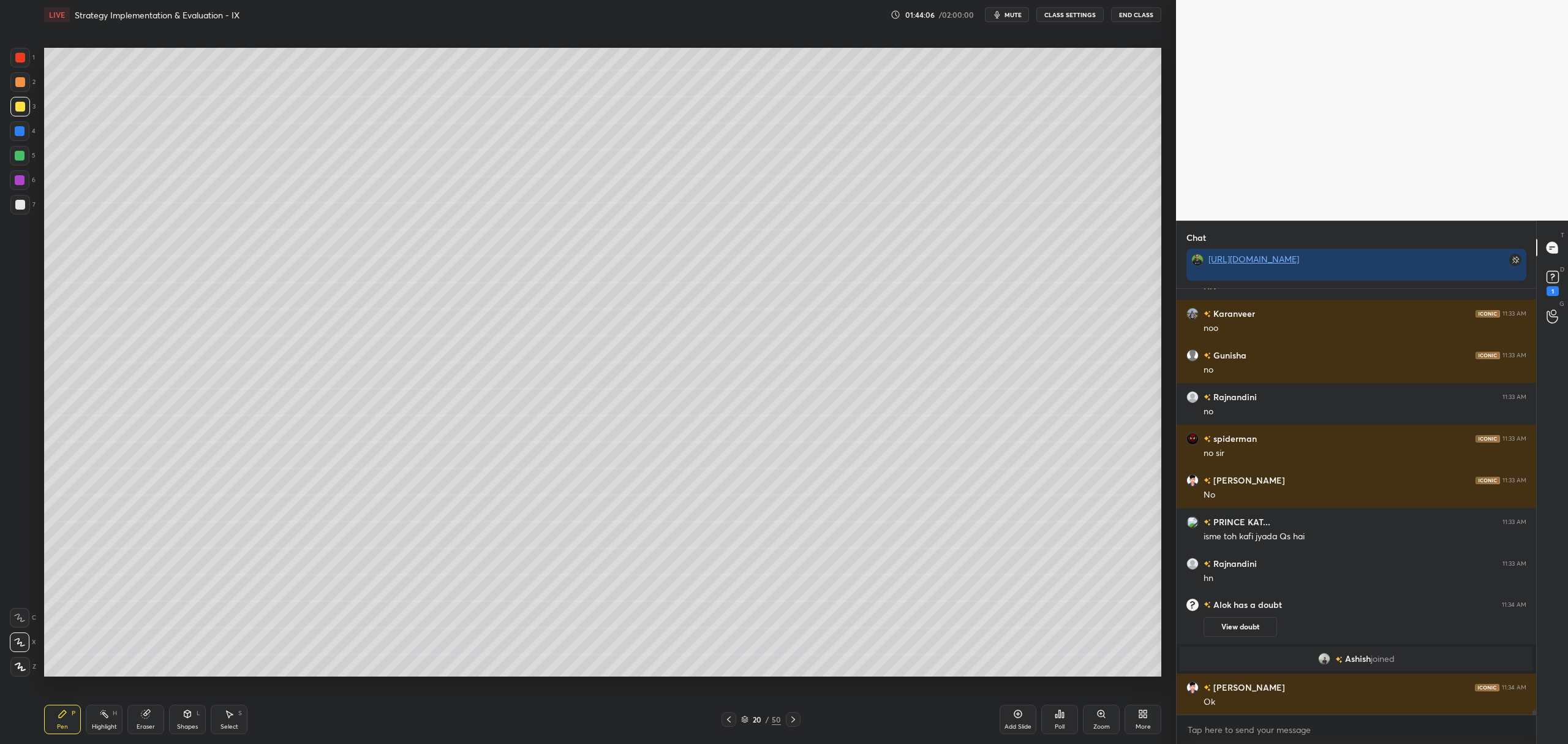
click at [1025, 721] on div "Add Slide" at bounding box center [1018, 719] width 37 height 30
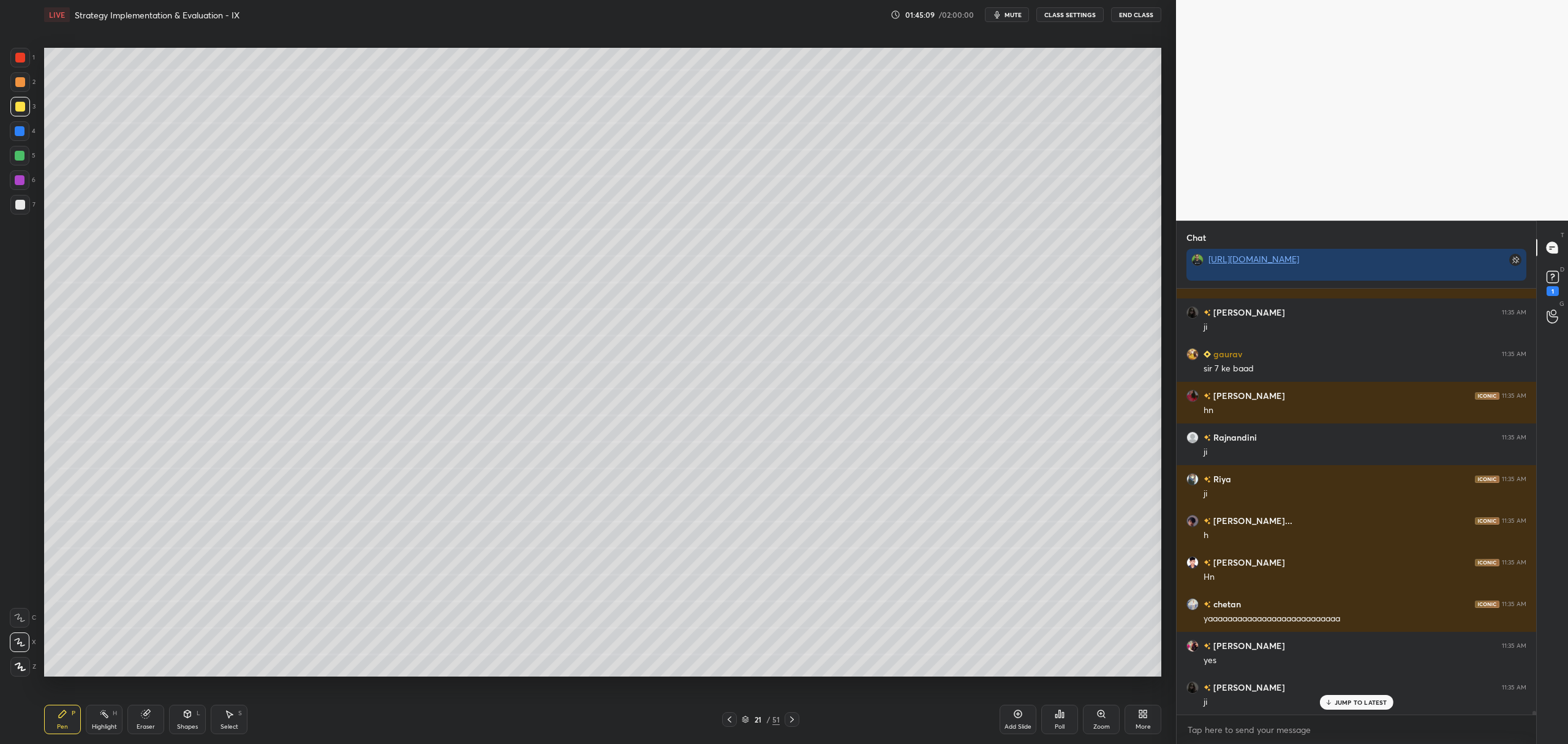
scroll to position [46319, 0]
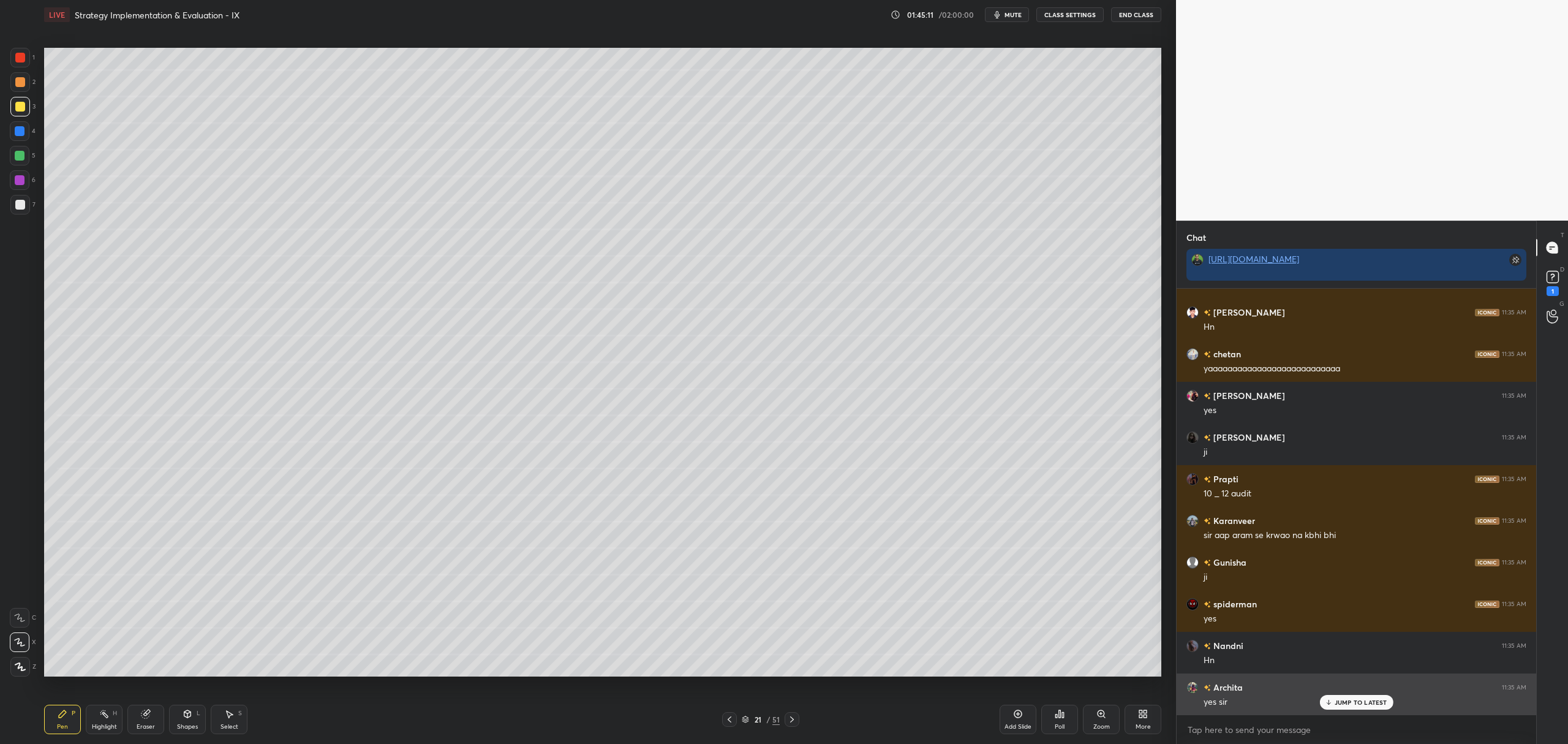
click at [1353, 704] on p "JUMP TO LATEST" at bounding box center [1361, 702] width 53 height 7
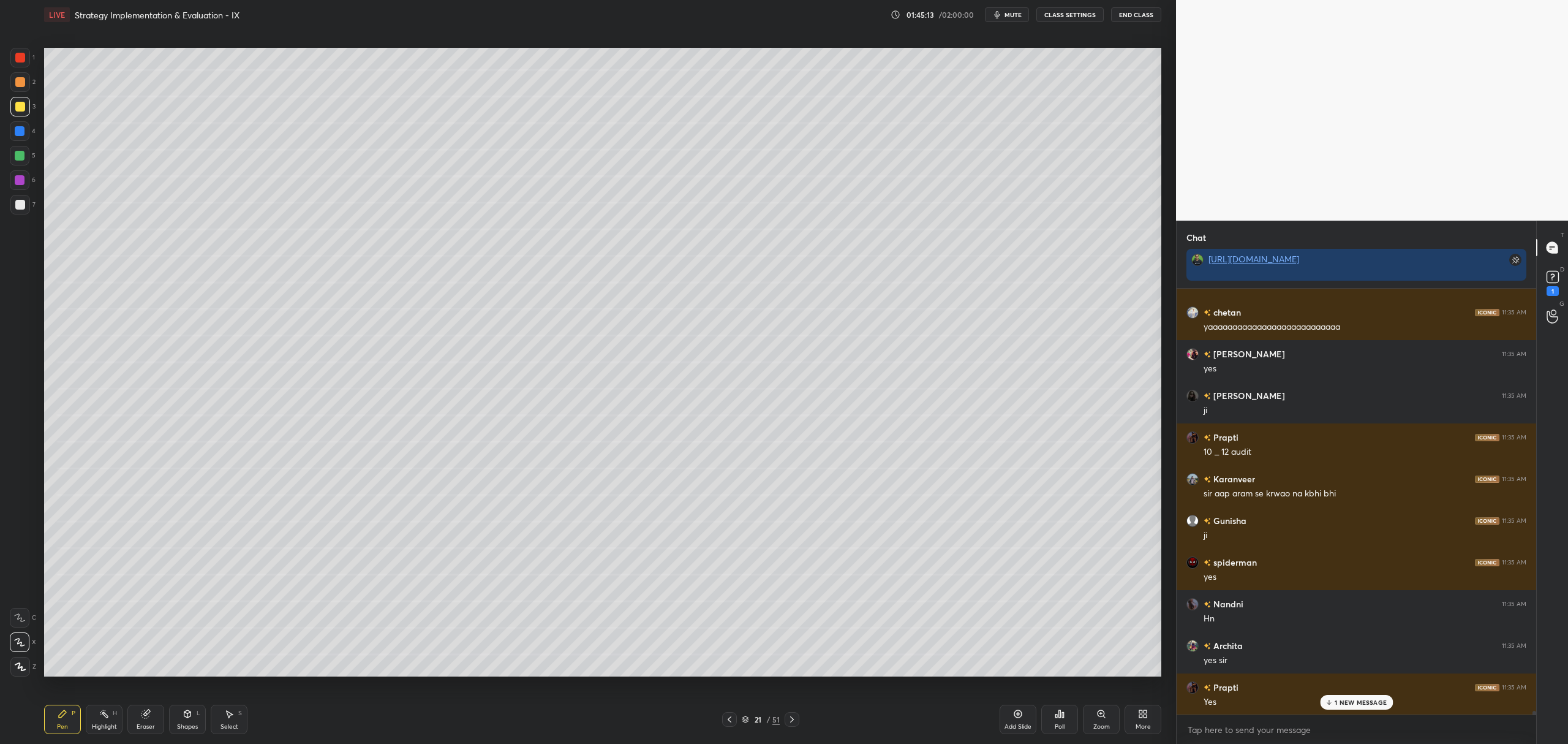
scroll to position [46528, 0]
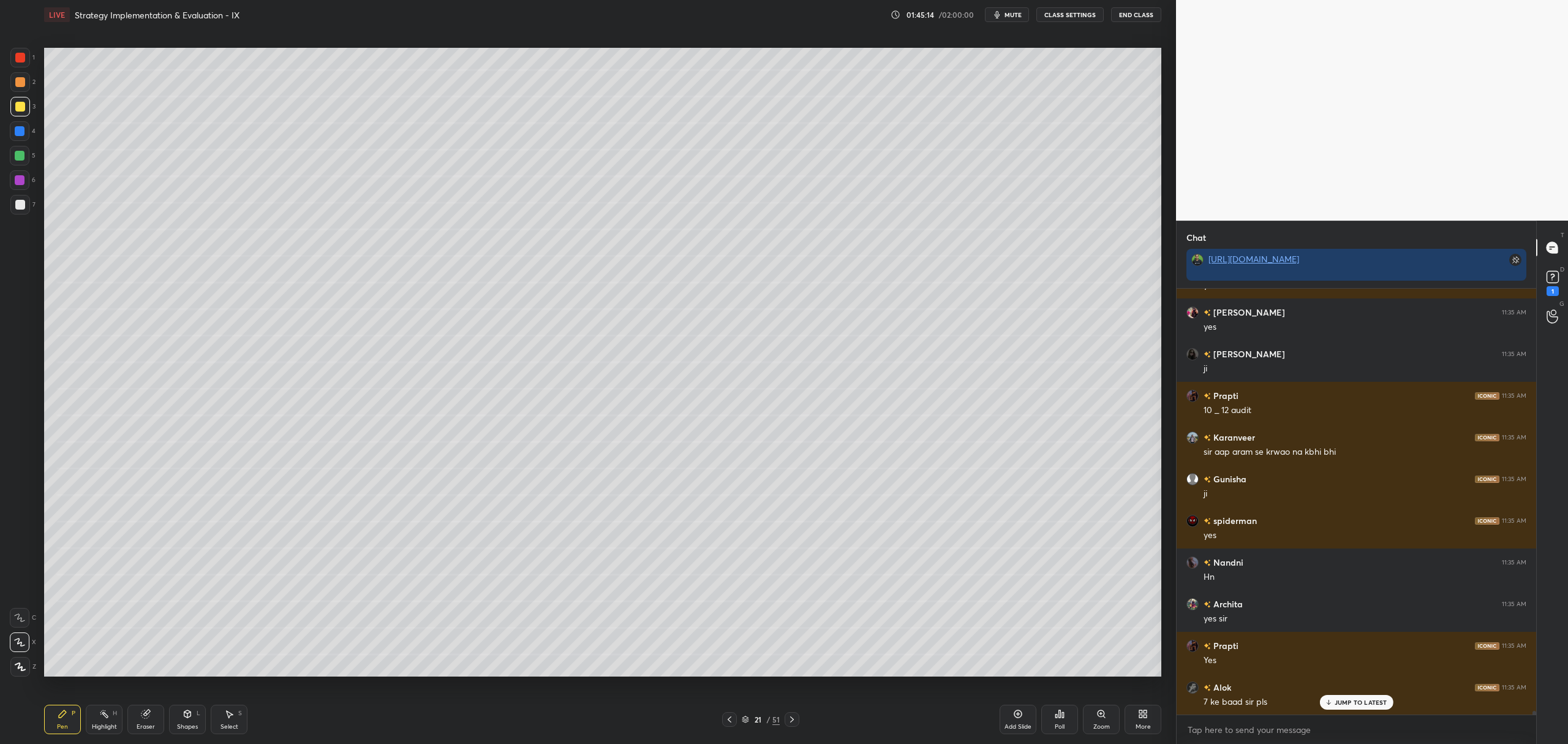
click at [1010, 719] on div "Add Slide" at bounding box center [1018, 719] width 37 height 30
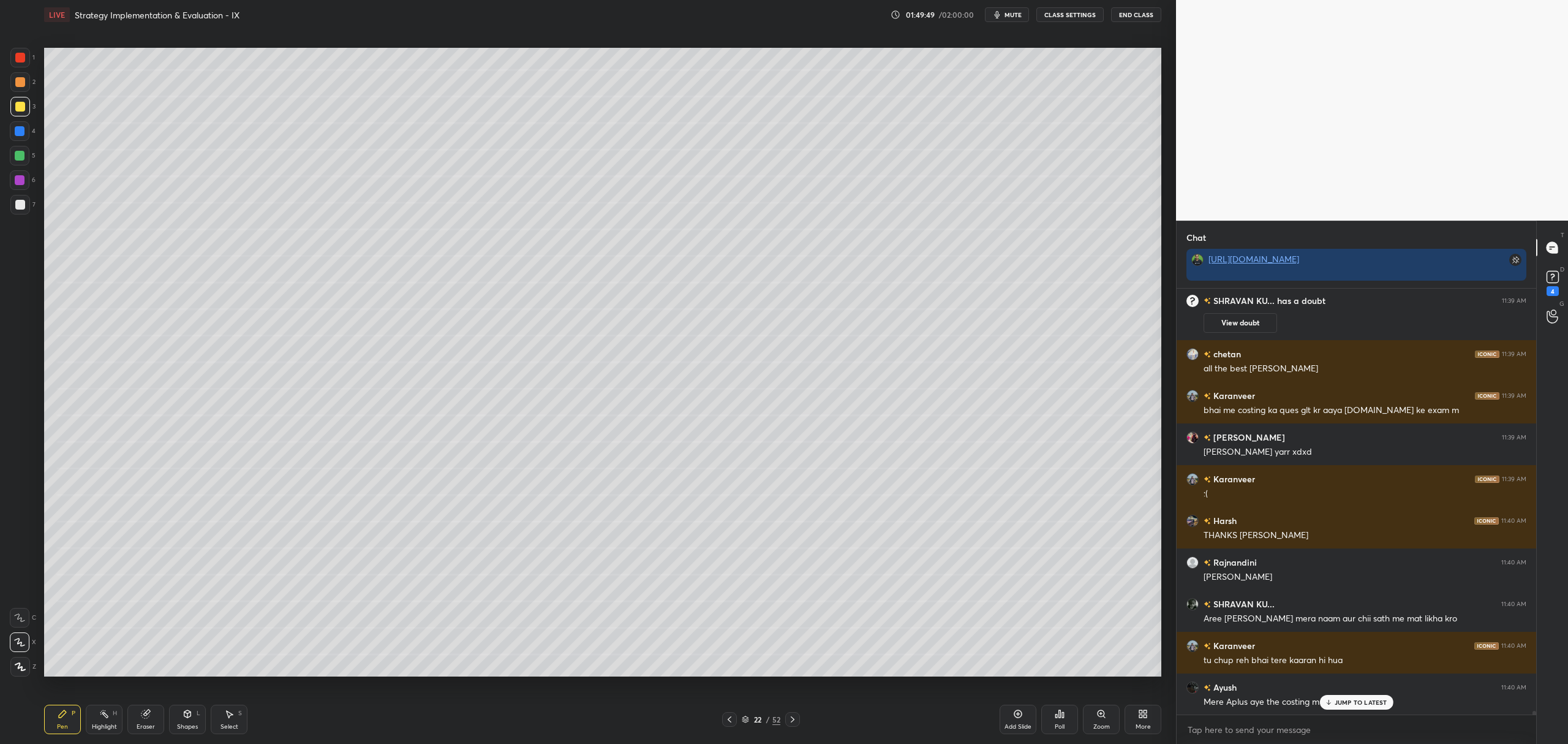
scroll to position [47651, 0]
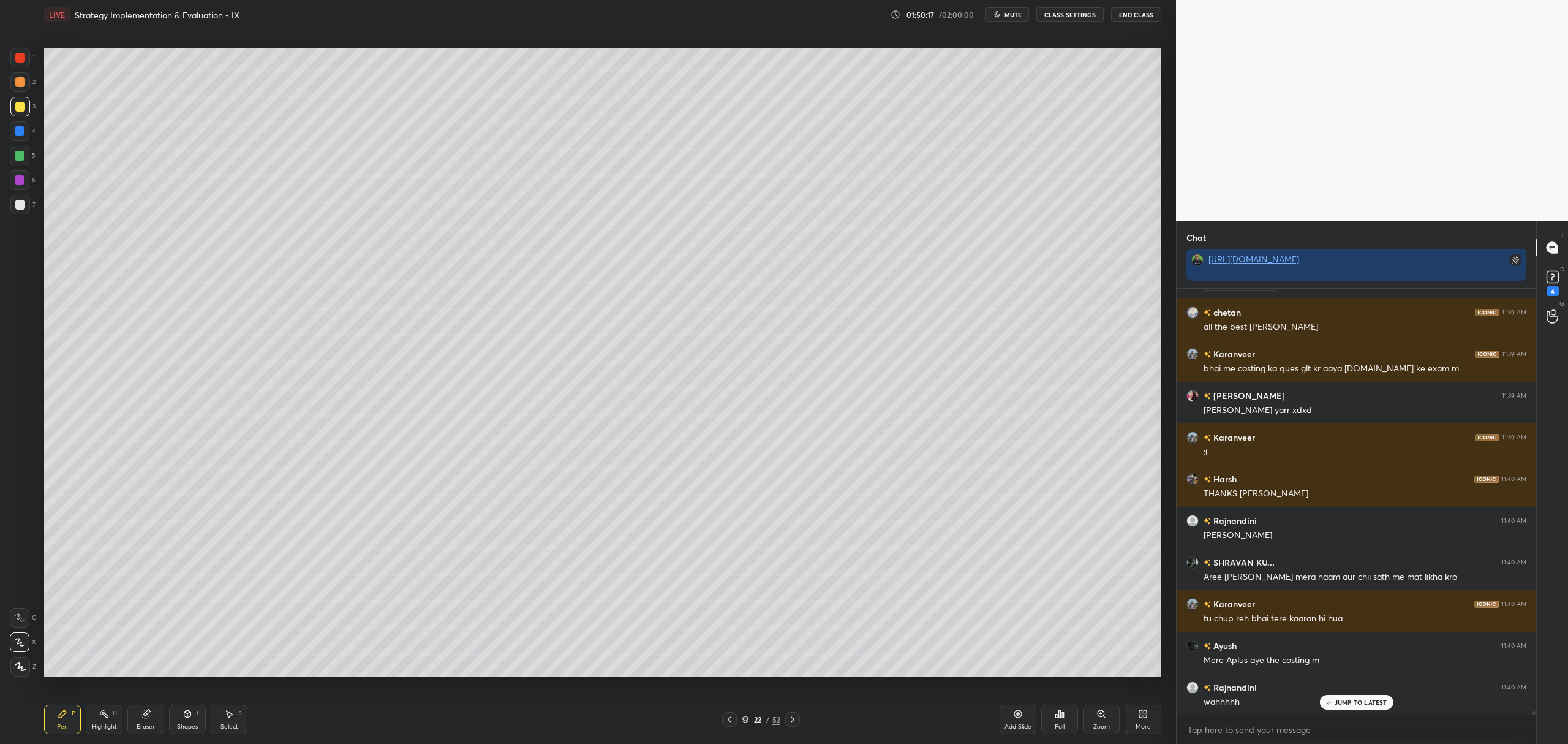
click at [1018, 719] on div "Add Slide" at bounding box center [1018, 719] width 37 height 30
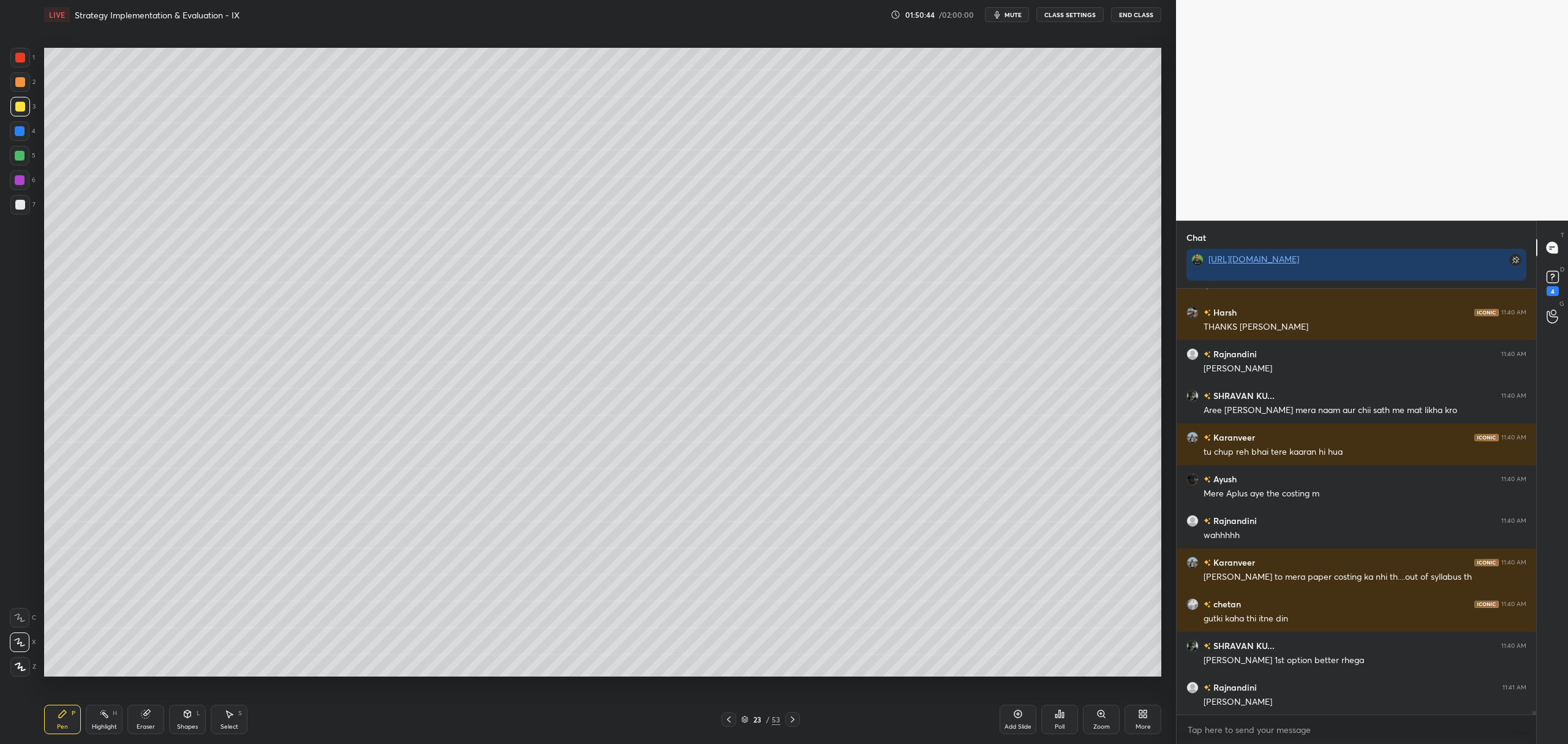
scroll to position [47859, 0]
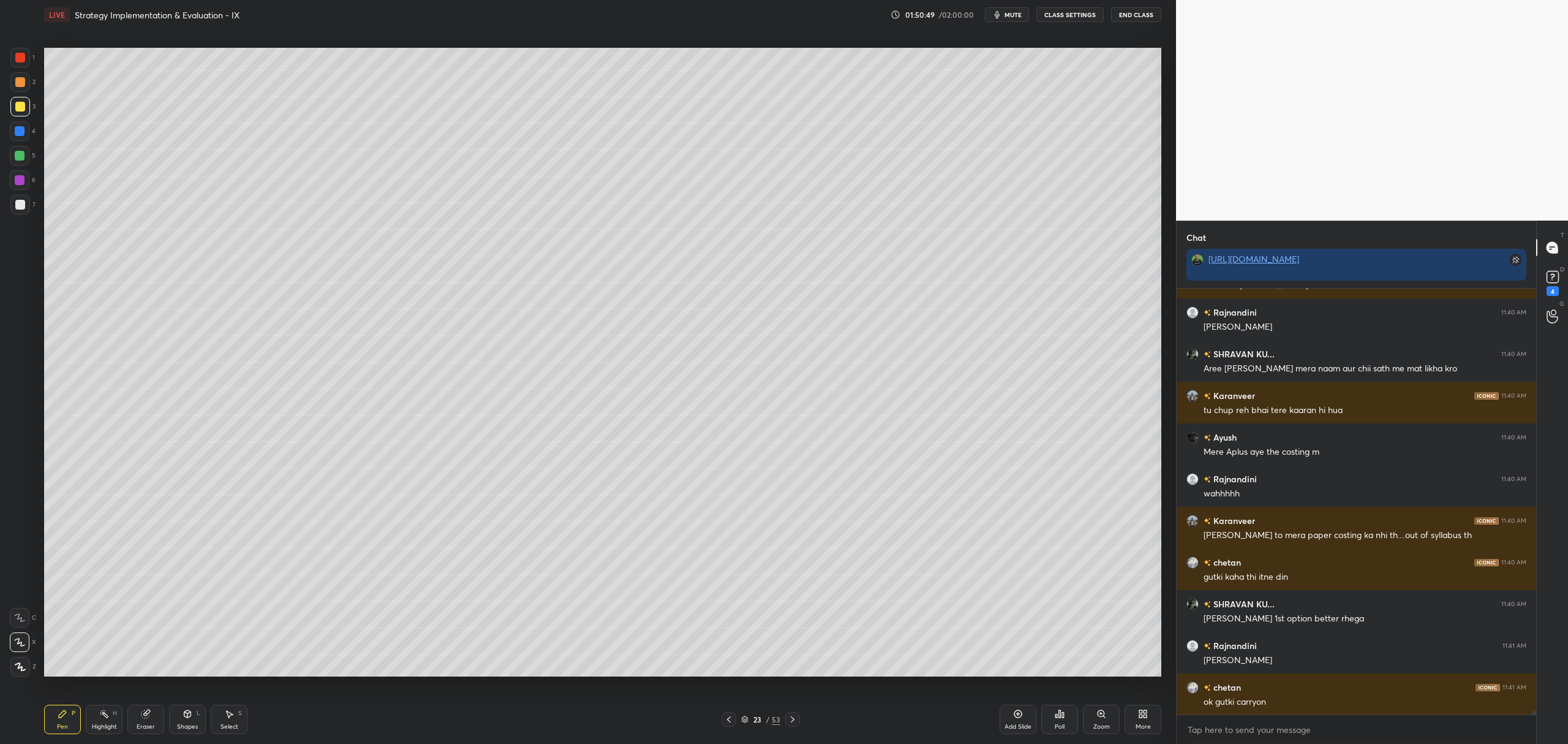
click at [1010, 726] on div "Add Slide" at bounding box center [1017, 727] width 27 height 6
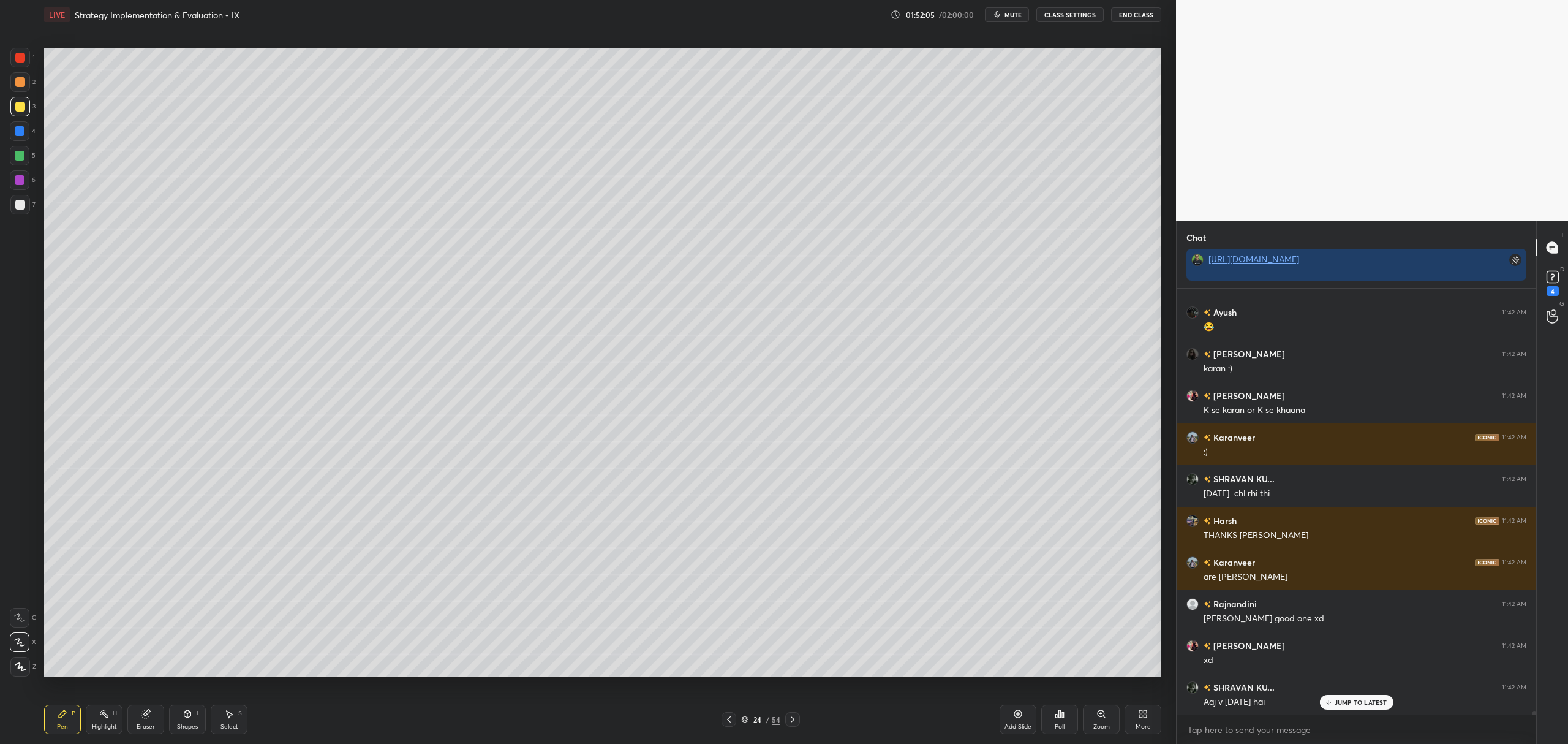
scroll to position [48680, 0]
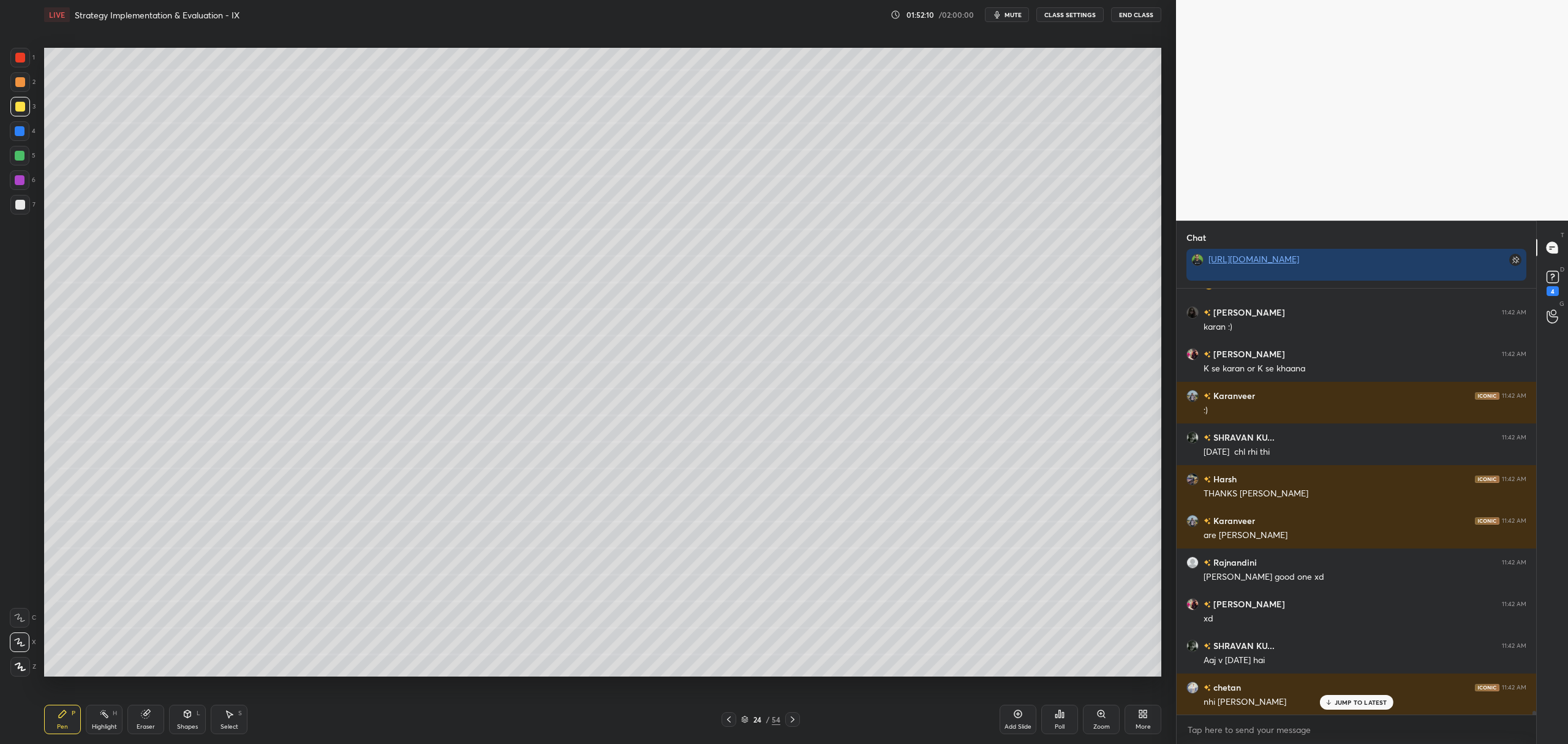
click at [1020, 719] on icon at bounding box center [1018, 714] width 10 height 10
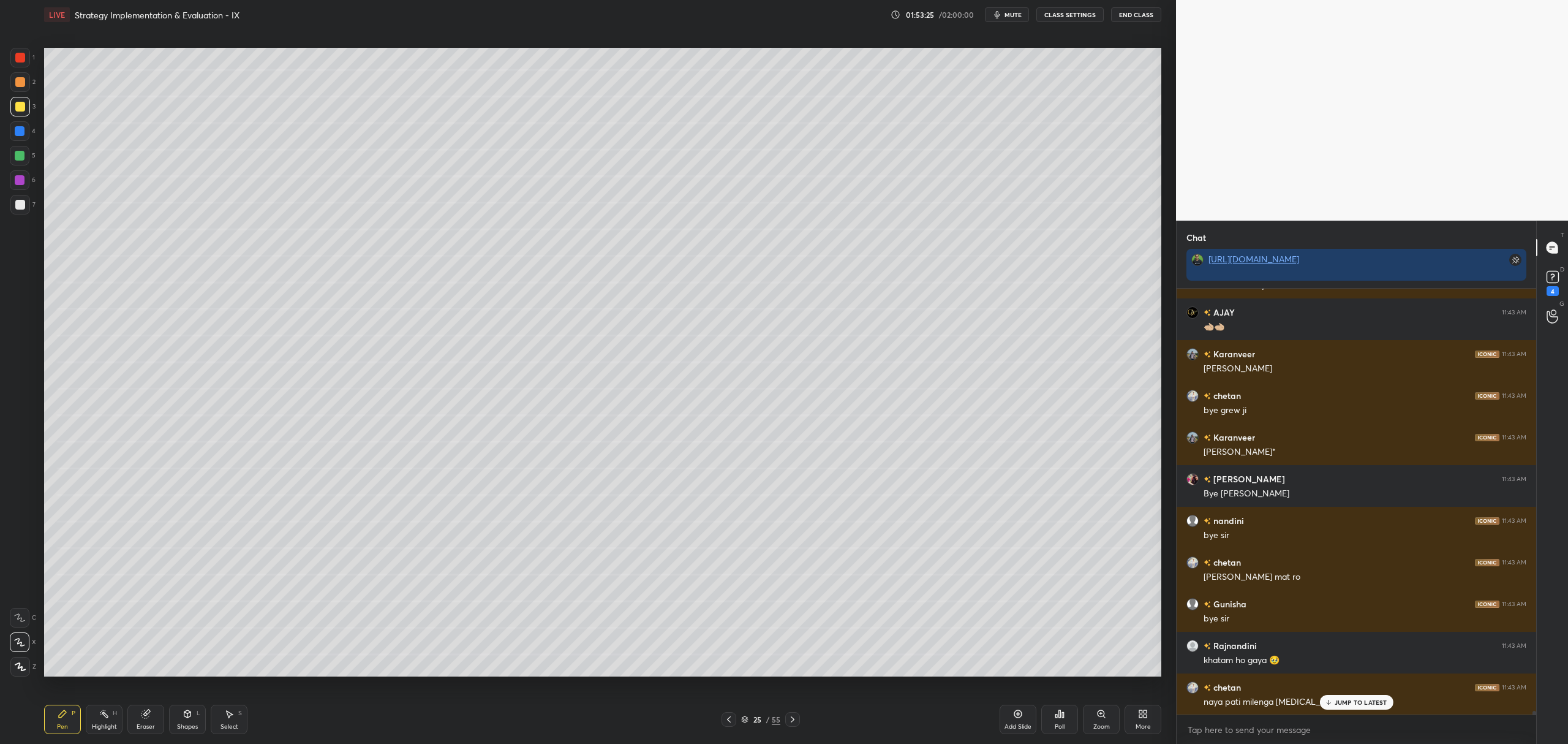
scroll to position [49514, 0]
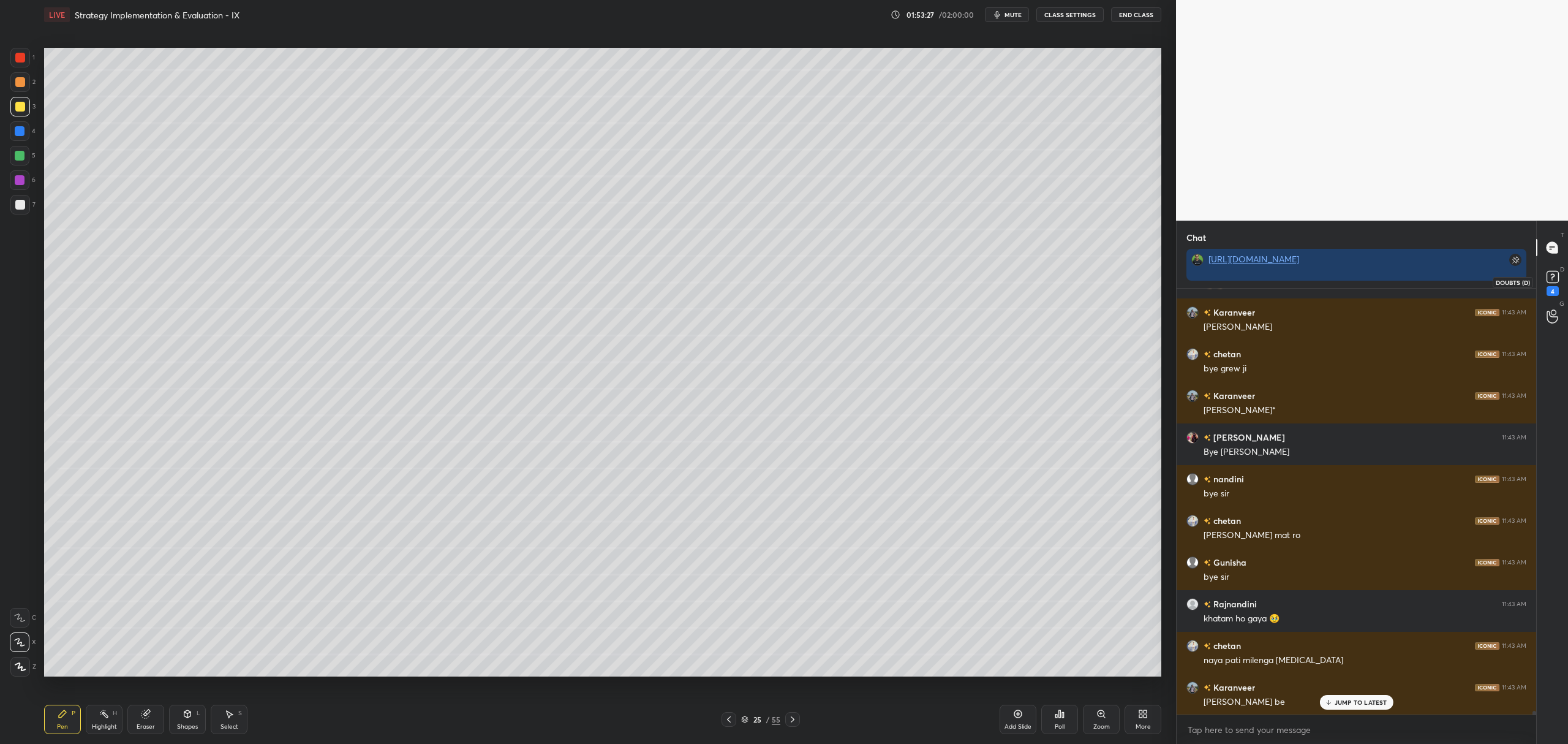
click at [1552, 280] on rect at bounding box center [1552, 277] width 12 height 12
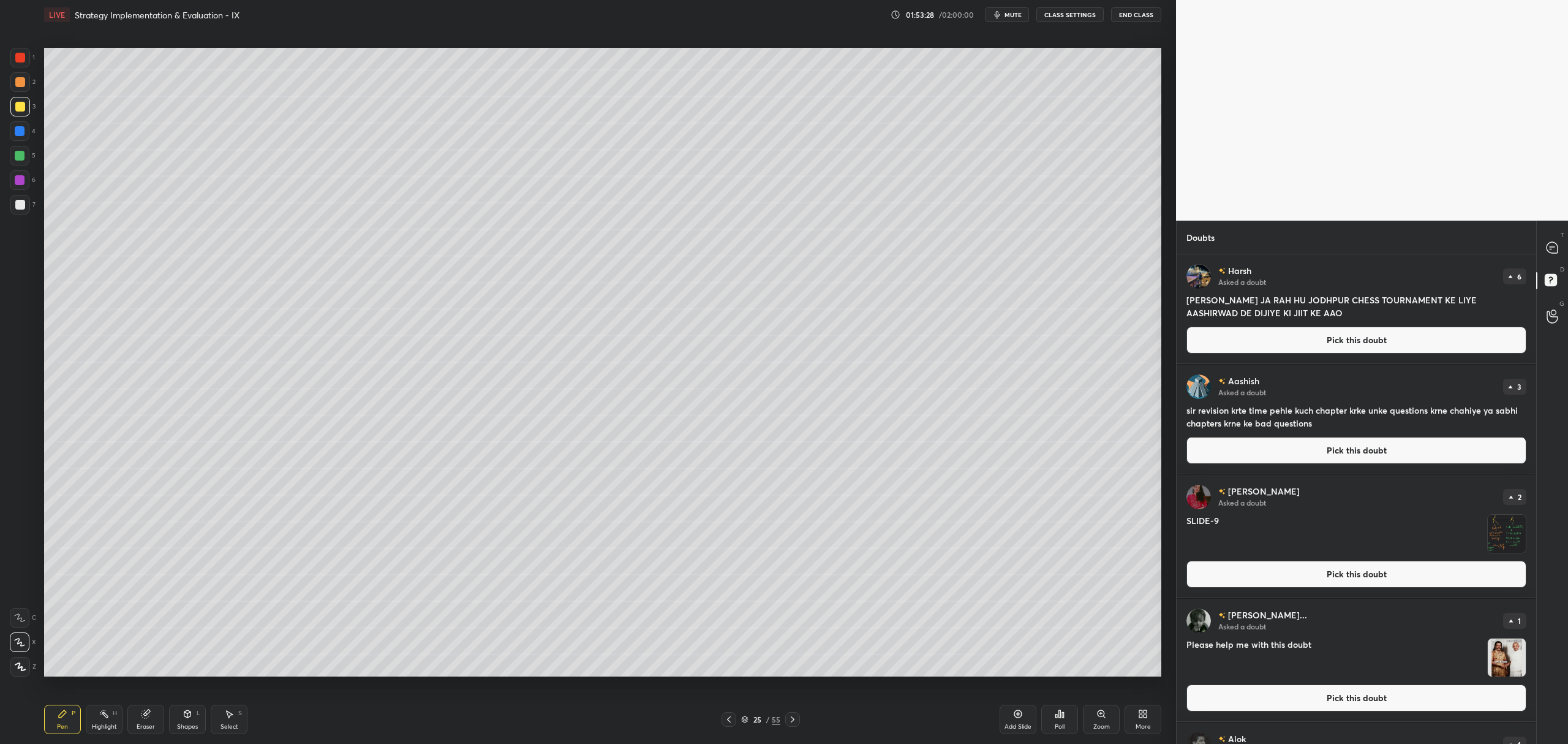
click at [1358, 337] on button "Pick this doubt" at bounding box center [1356, 339] width 340 height 27
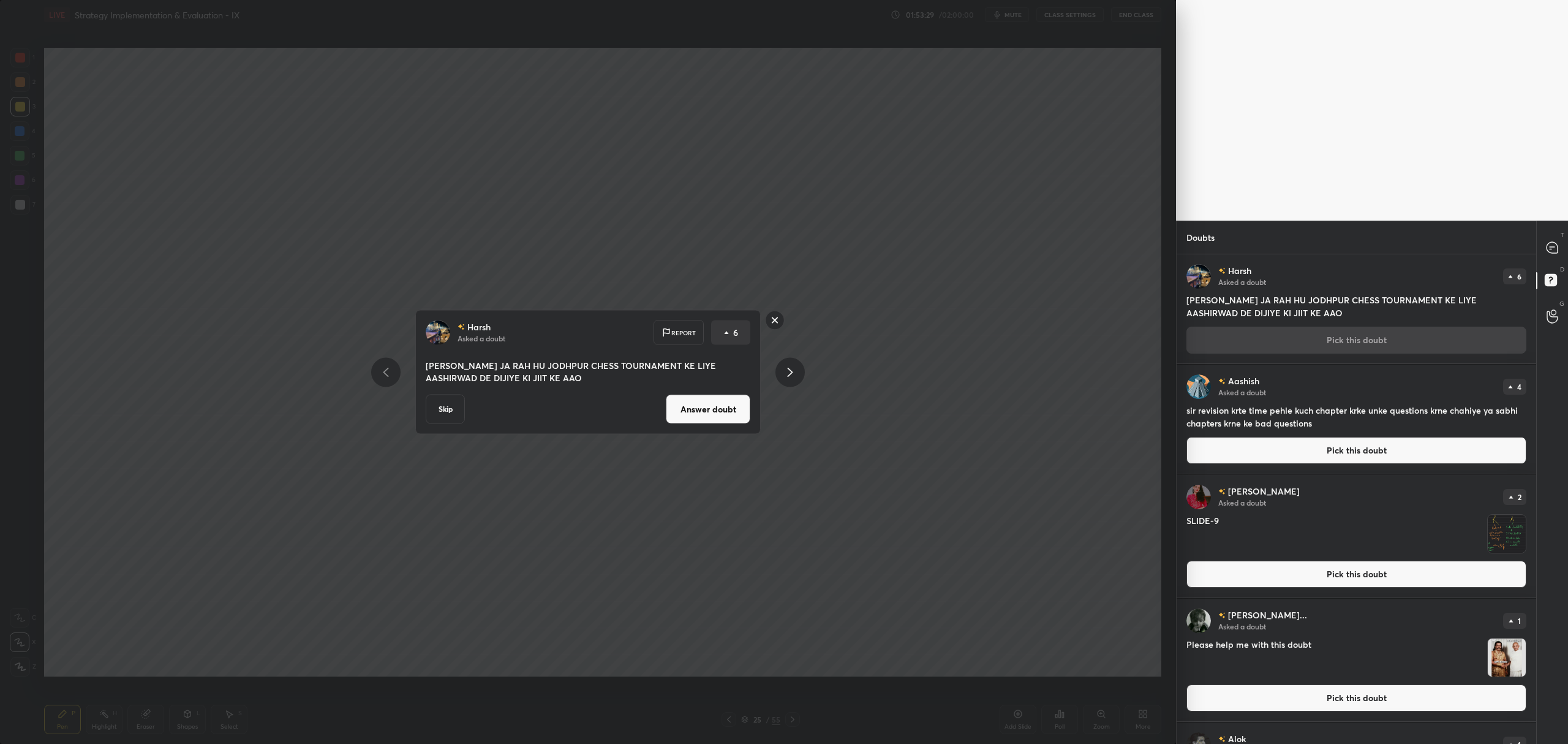
click at [705, 388] on div "Harsh Asked a doubt Report 6 SIR AAJ JA RAH HU JODHPUR CHESS TOURNAMENT KE LIYE…" at bounding box center [588, 372] width 346 height 124
click at [715, 394] on button "Answer doubt" at bounding box center [707, 409] width 84 height 30
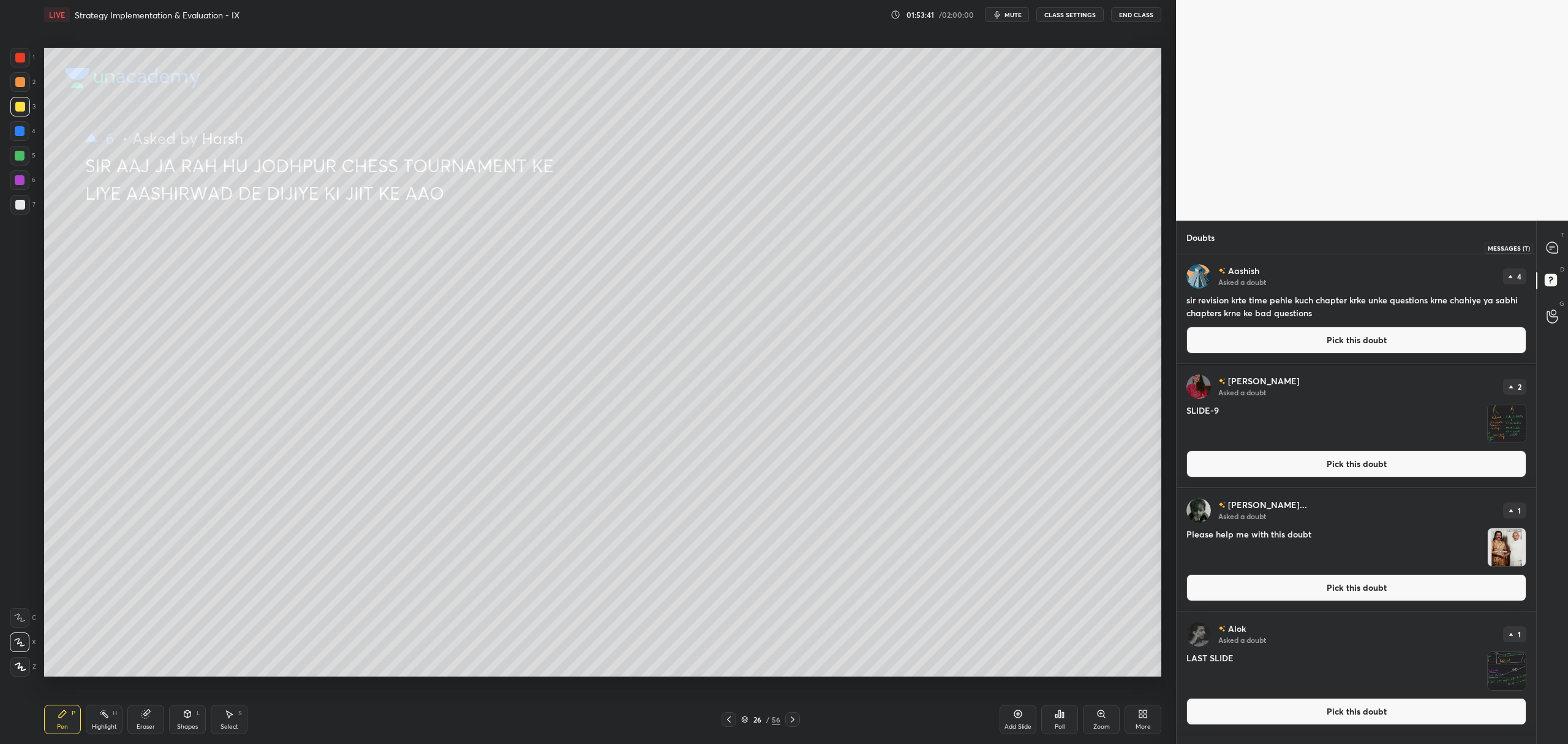
click at [1546, 251] on icon at bounding box center [1553, 248] width 13 height 13
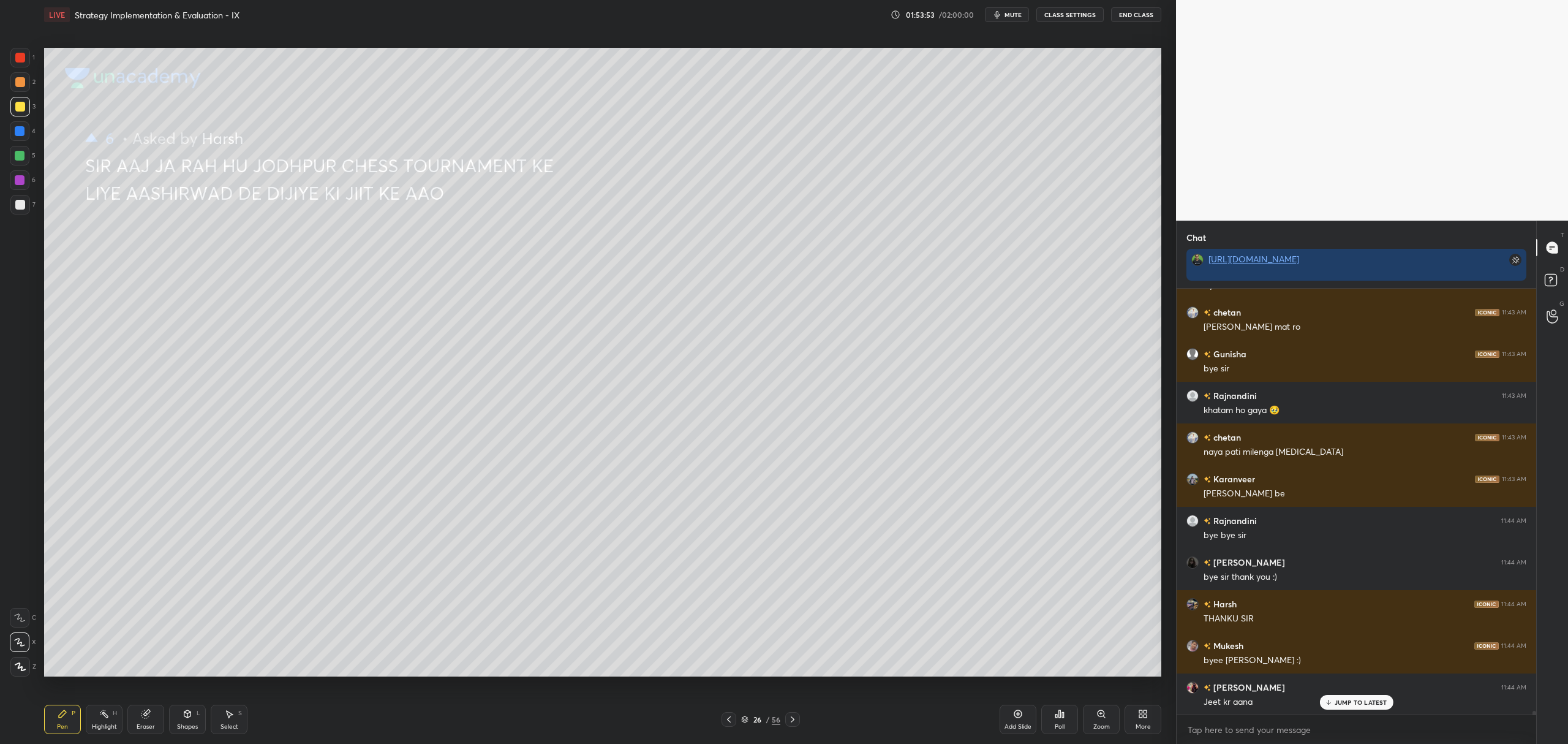
scroll to position [49933, 0]
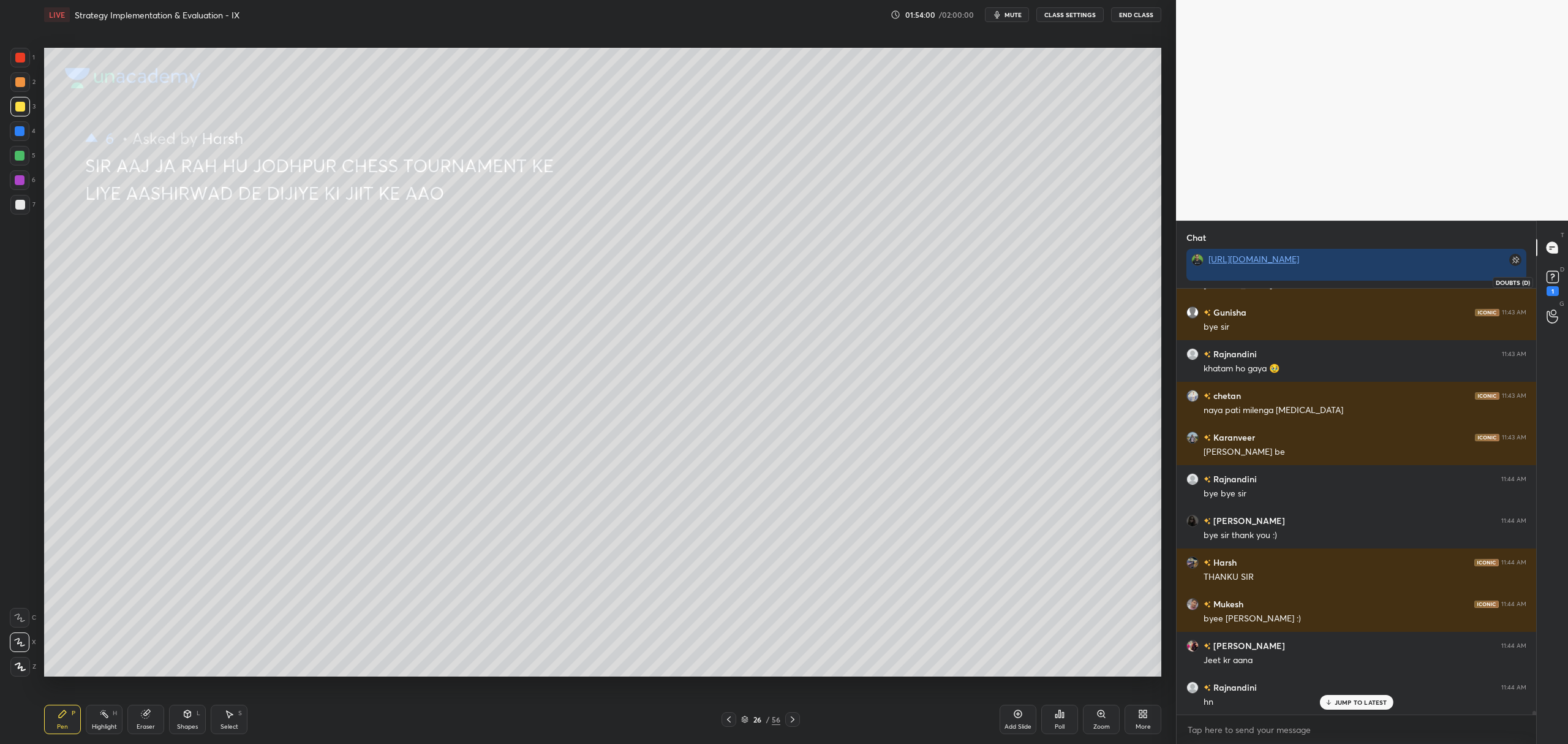
click at [1554, 286] on div "1" at bounding box center [1552, 291] width 12 height 10
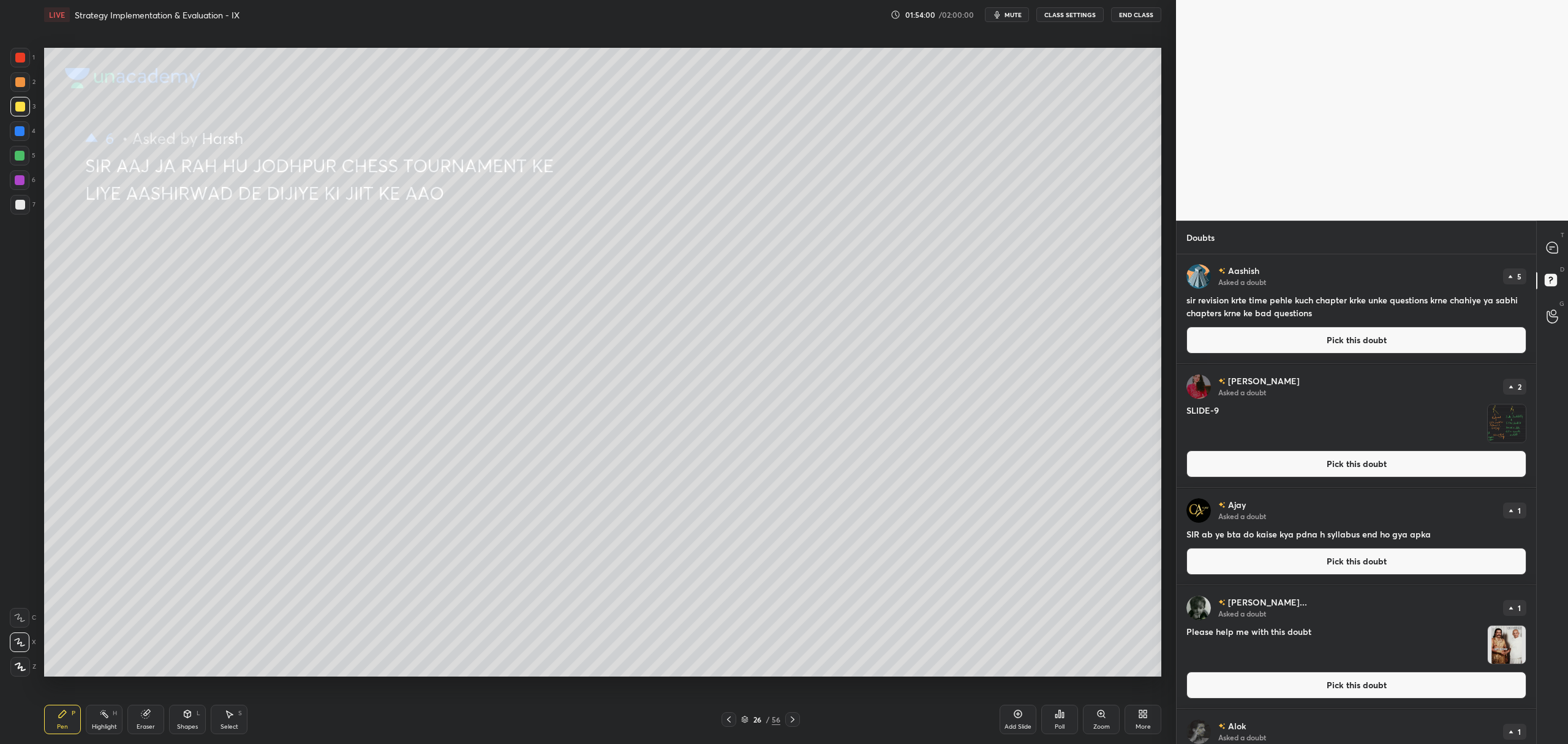
click at [1323, 346] on button "Pick this doubt" at bounding box center [1356, 339] width 340 height 27
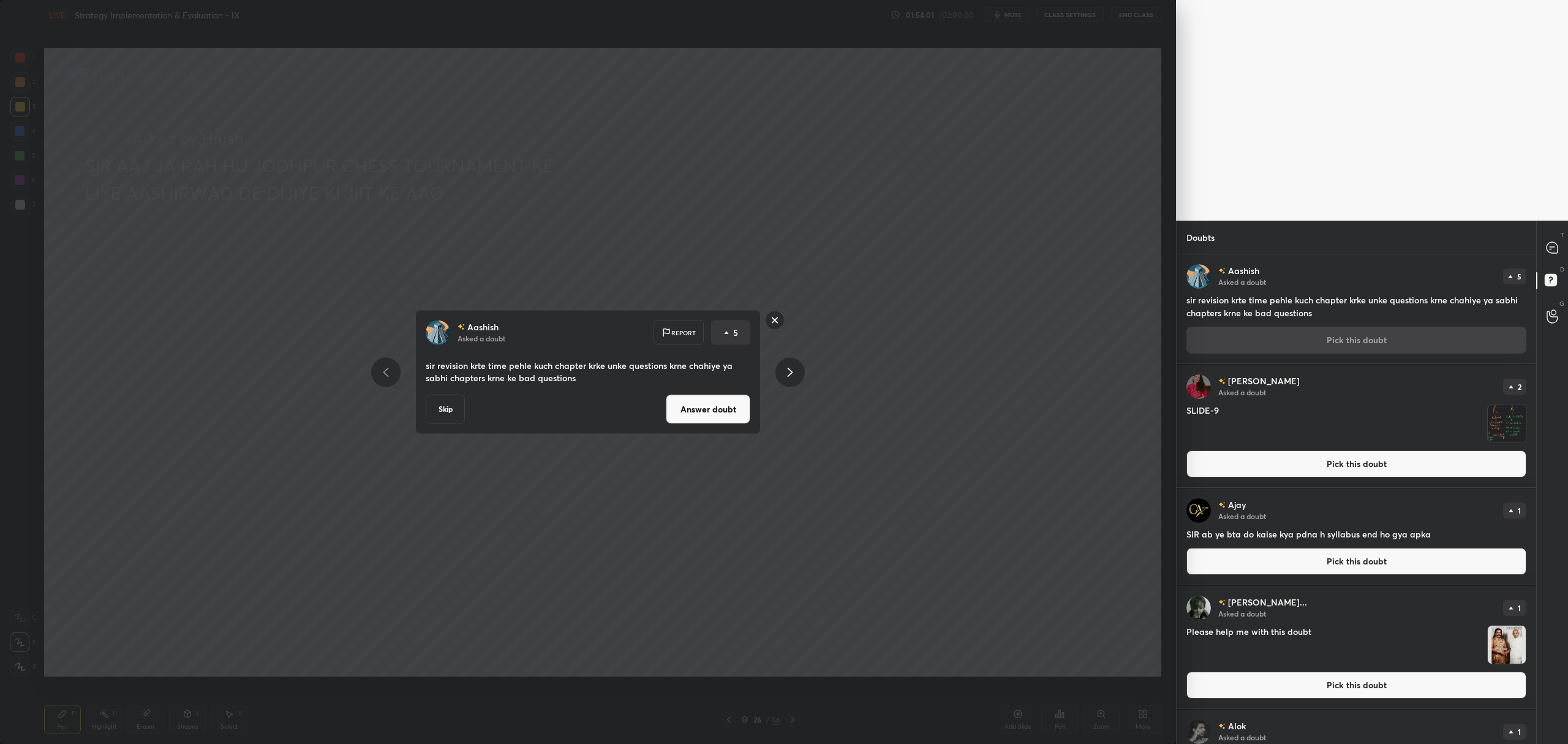
click at [714, 408] on button "Answer doubt" at bounding box center [707, 409] width 84 height 30
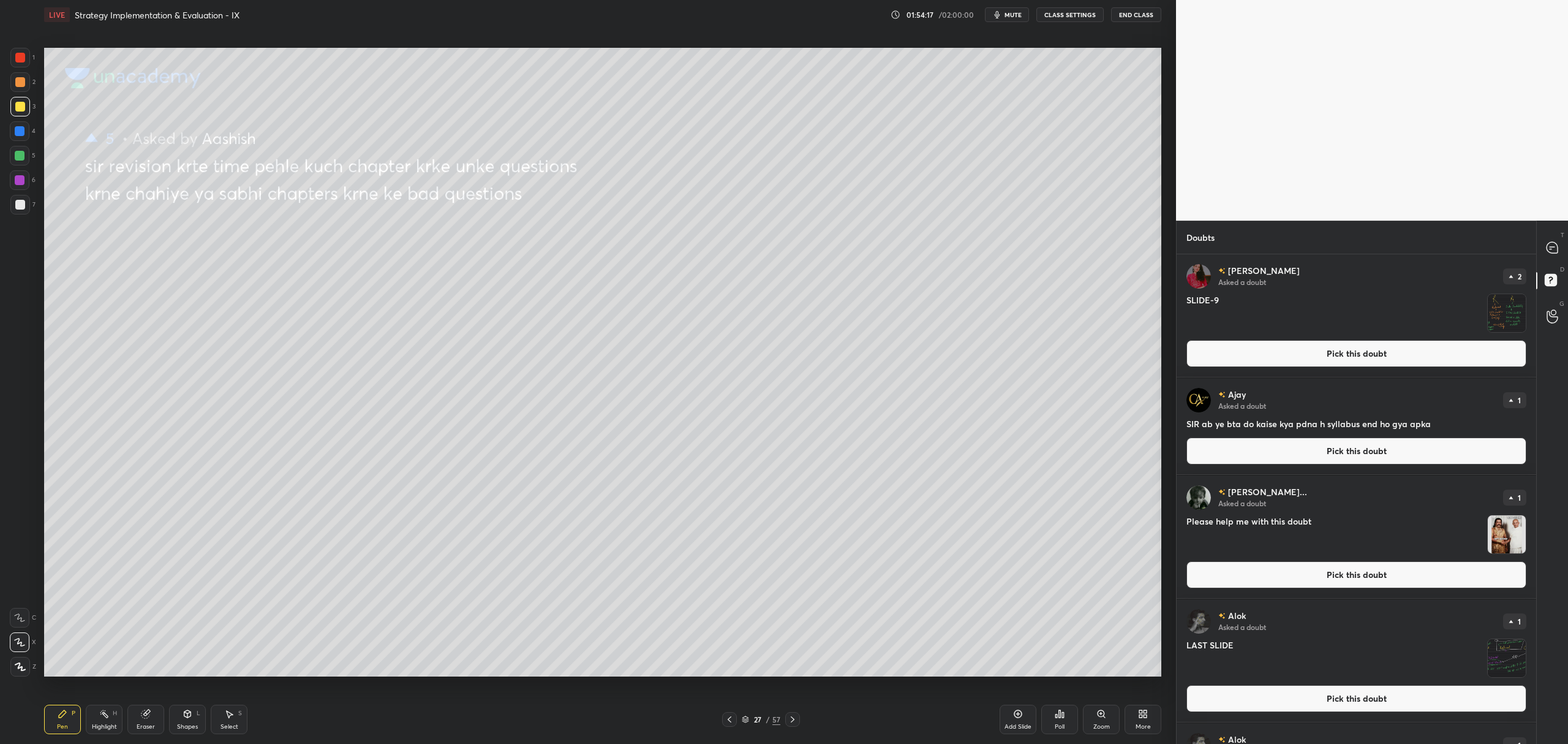
click at [1302, 450] on button "Pick this doubt" at bounding box center [1356, 451] width 340 height 27
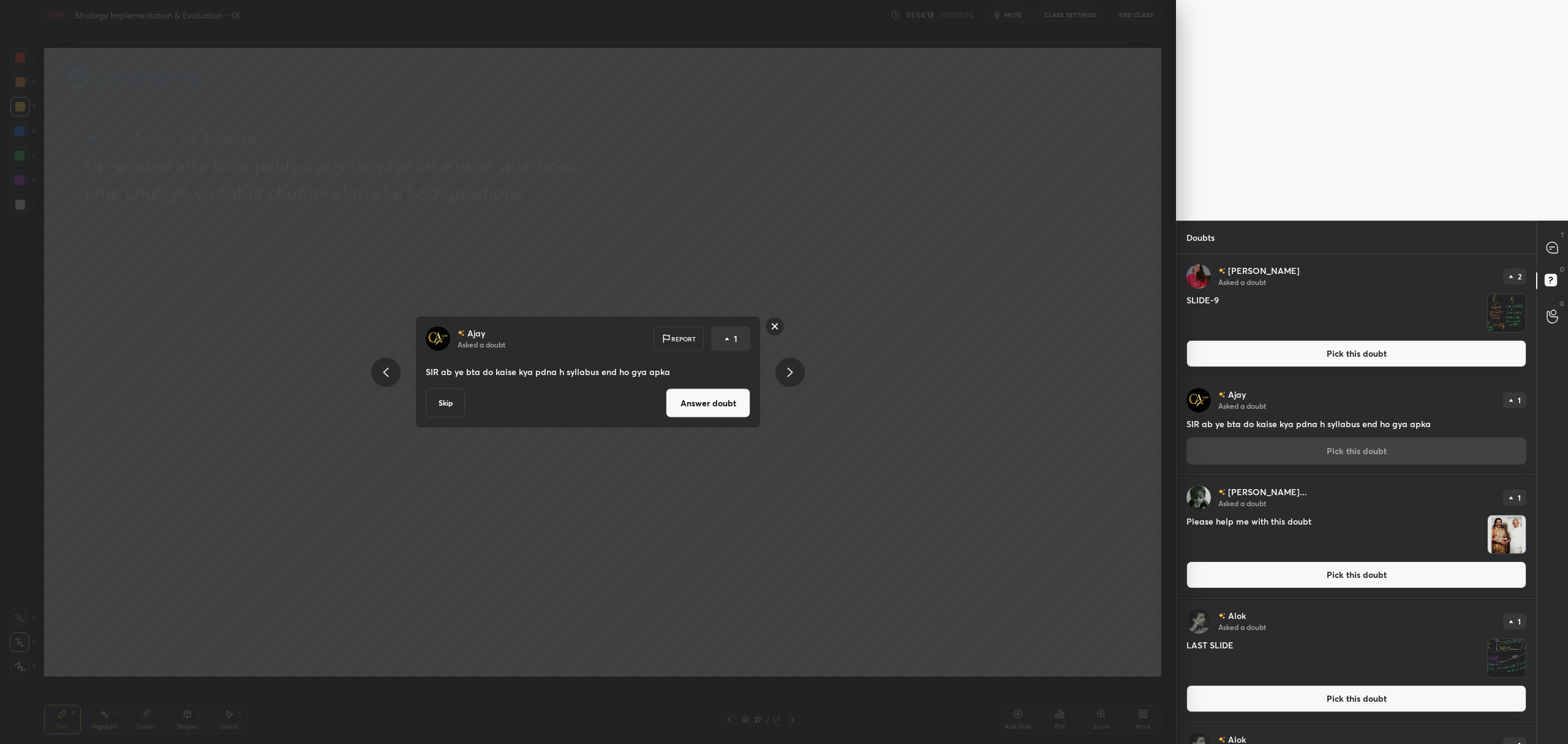
click at [721, 399] on button "Answer doubt" at bounding box center [707, 403] width 84 height 30
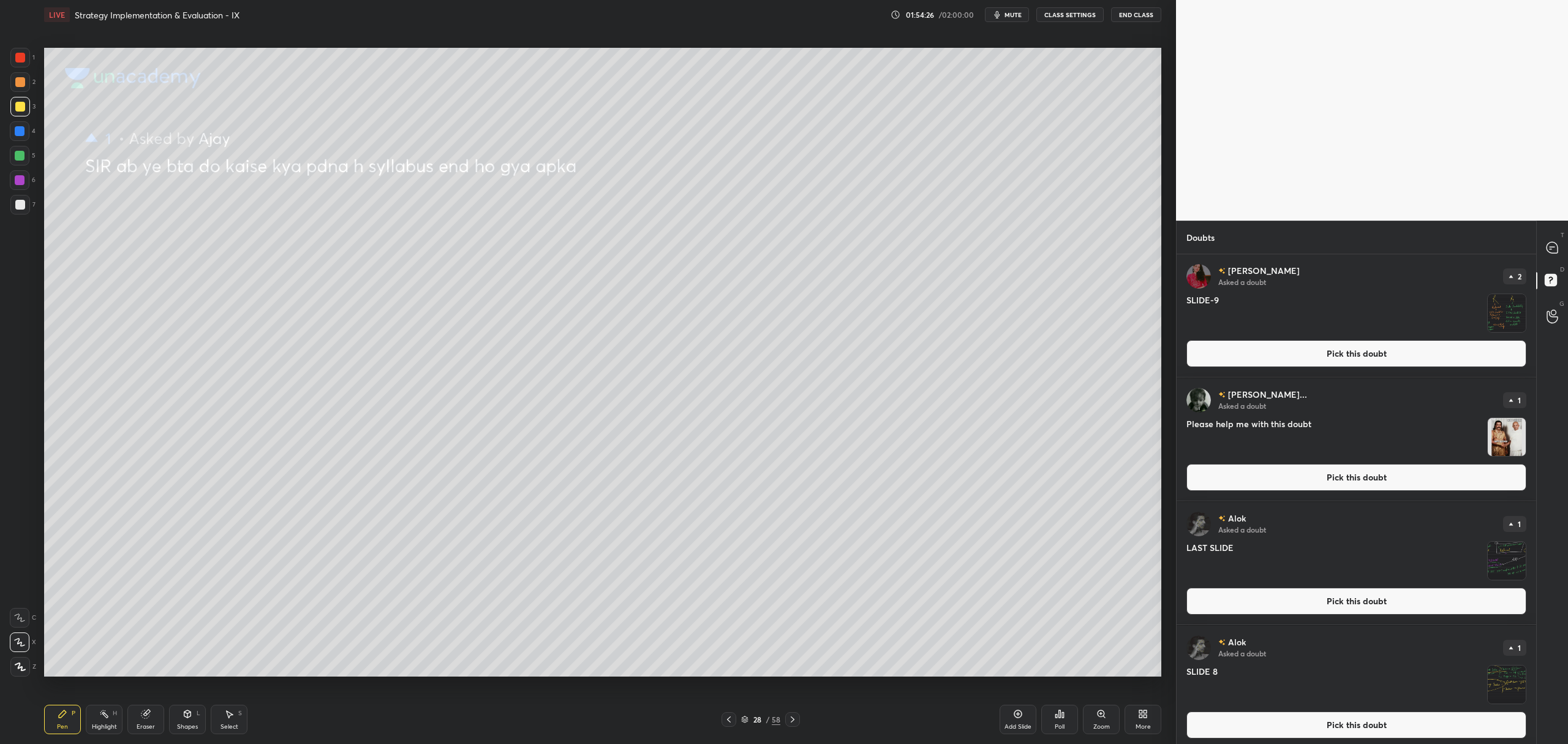
click at [1372, 473] on button "Pick this doubt" at bounding box center [1356, 477] width 340 height 27
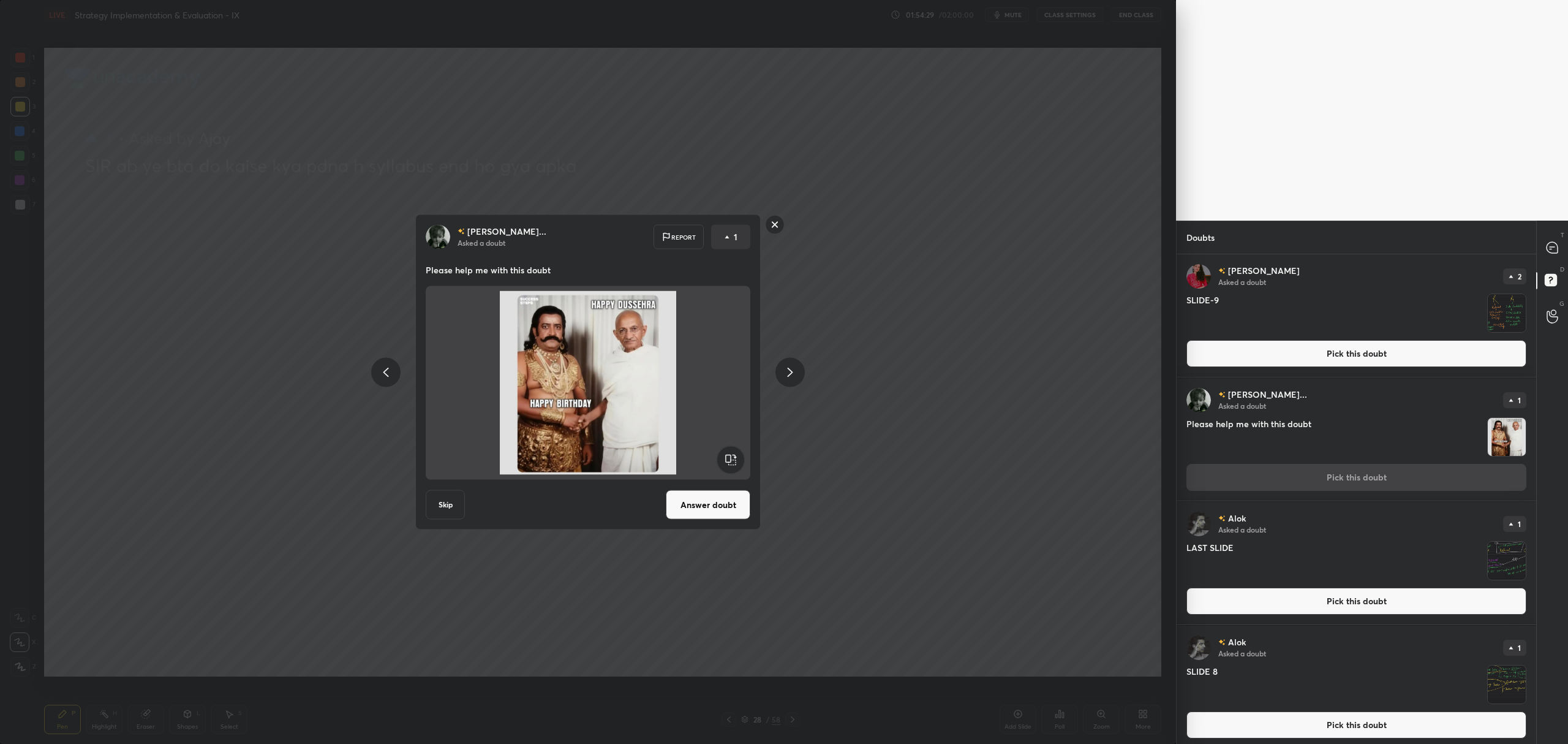
click at [770, 228] on rect at bounding box center [775, 225] width 19 height 19
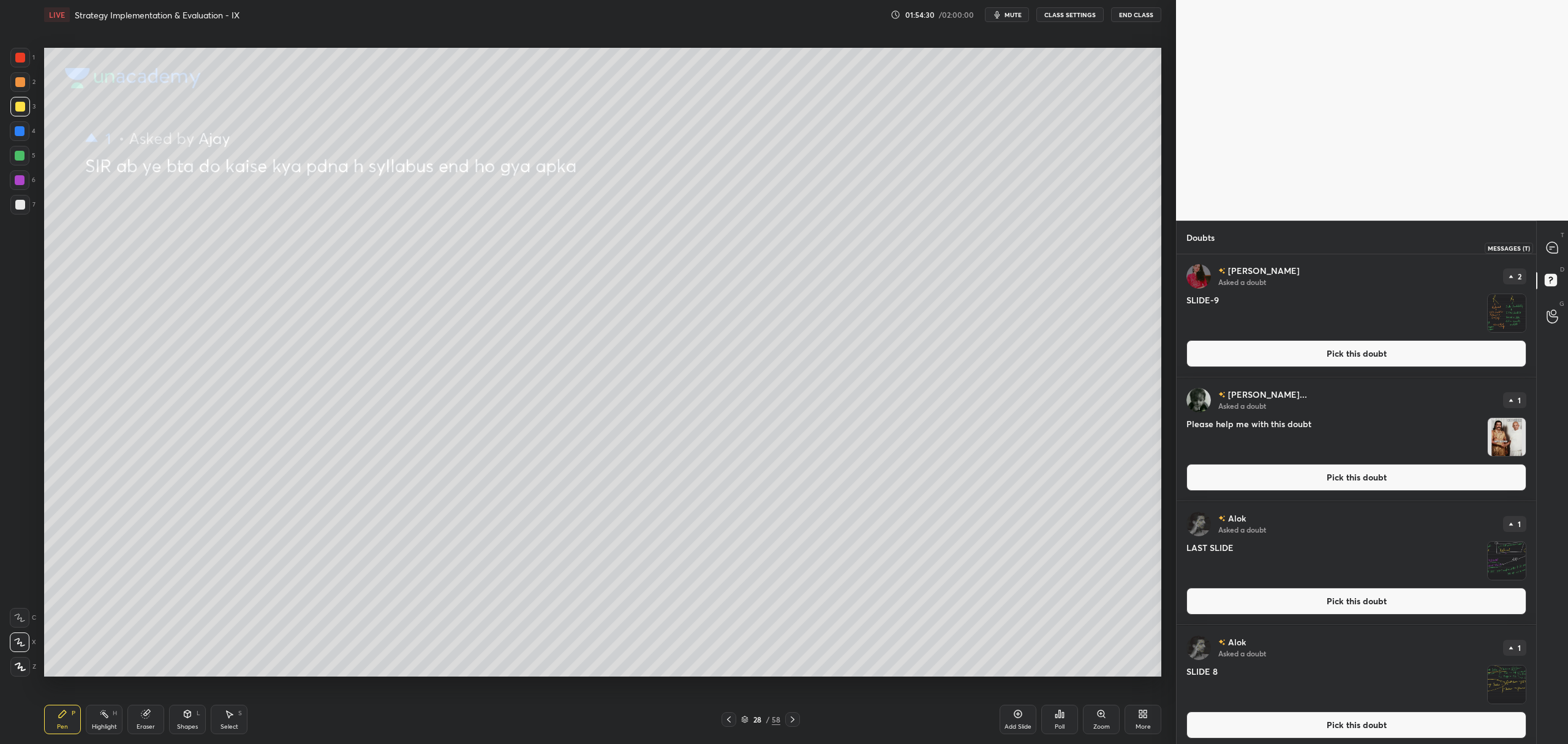
click at [1546, 246] on icon at bounding box center [1553, 248] width 13 height 13
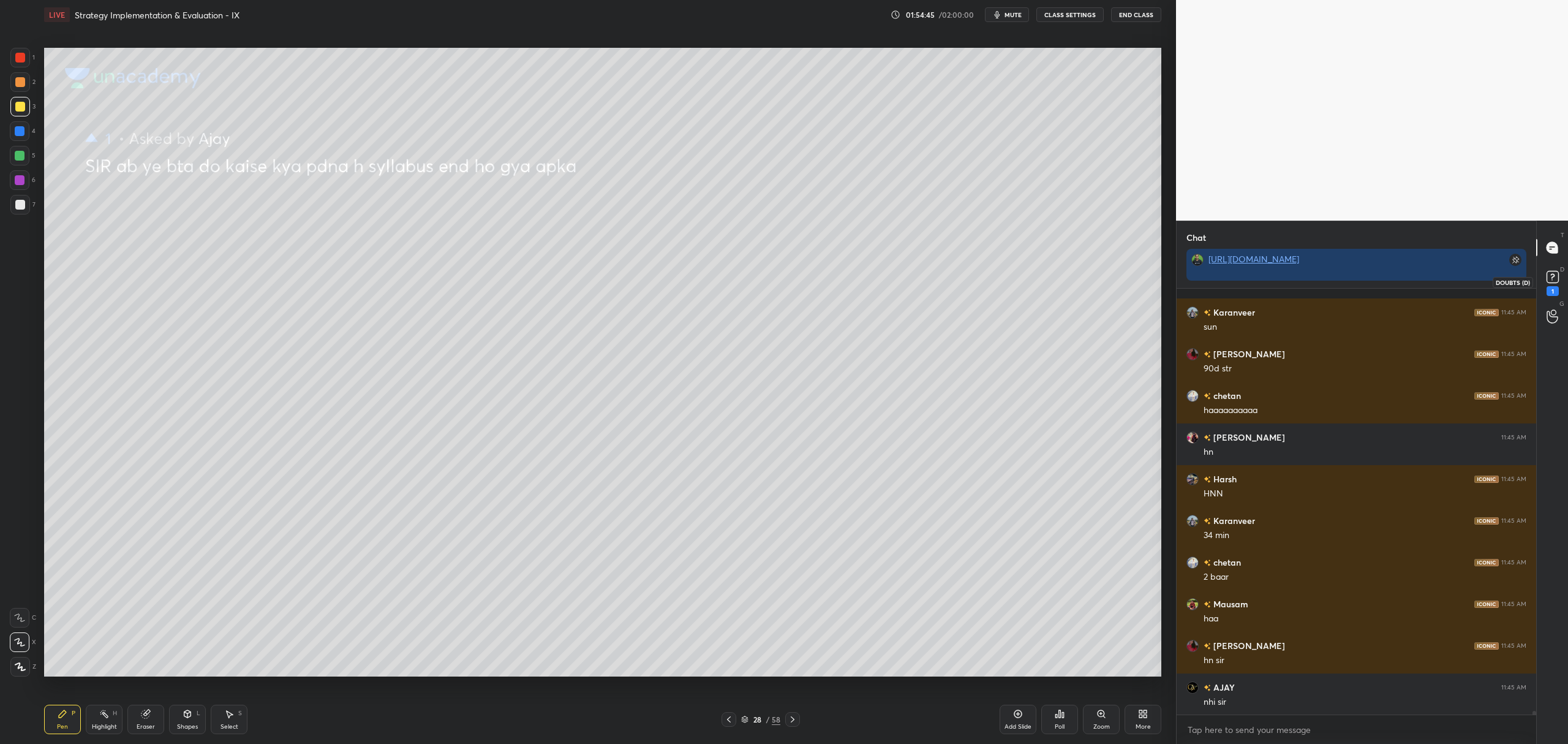
scroll to position [50677, 0]
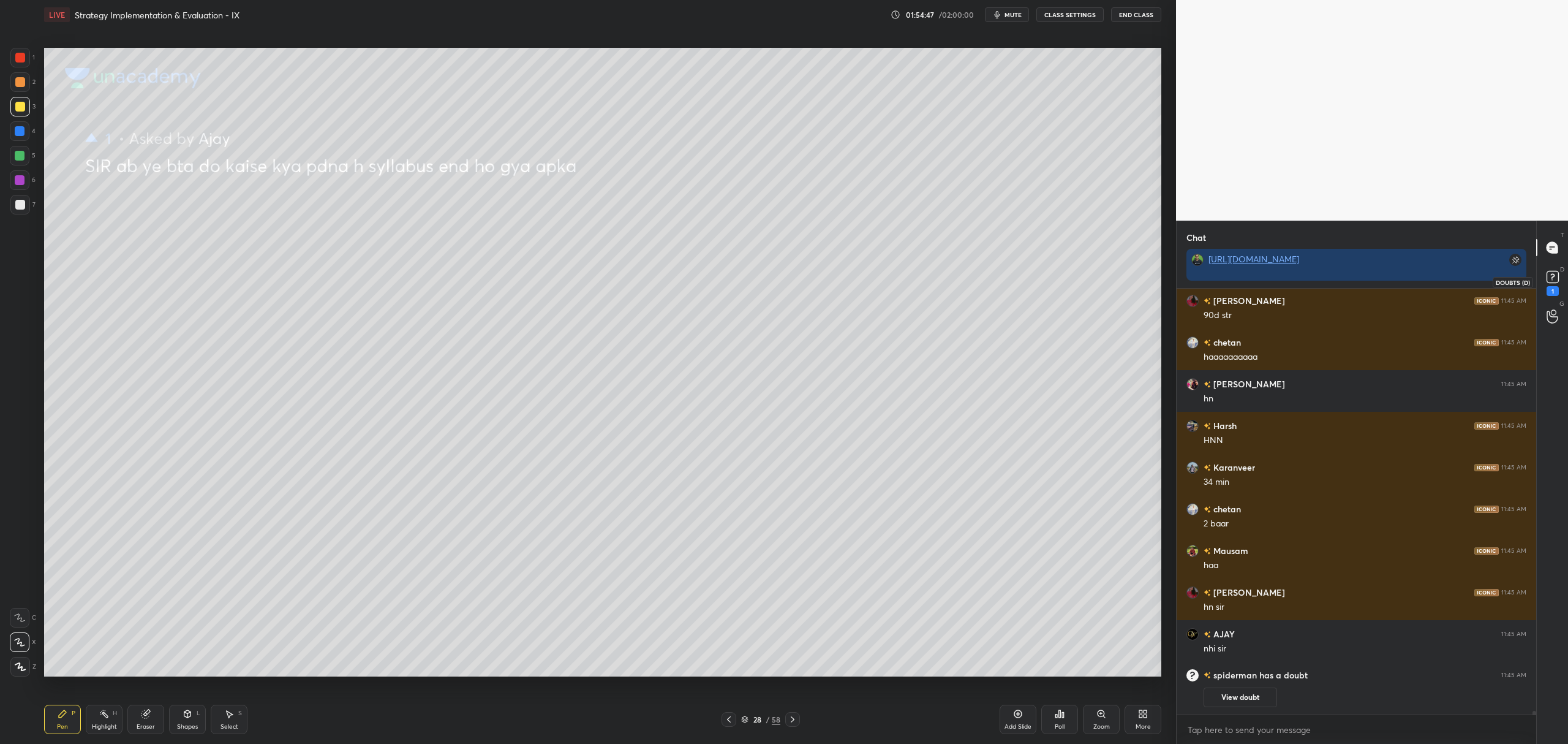
click at [1550, 281] on rect at bounding box center [1552, 277] width 12 height 12
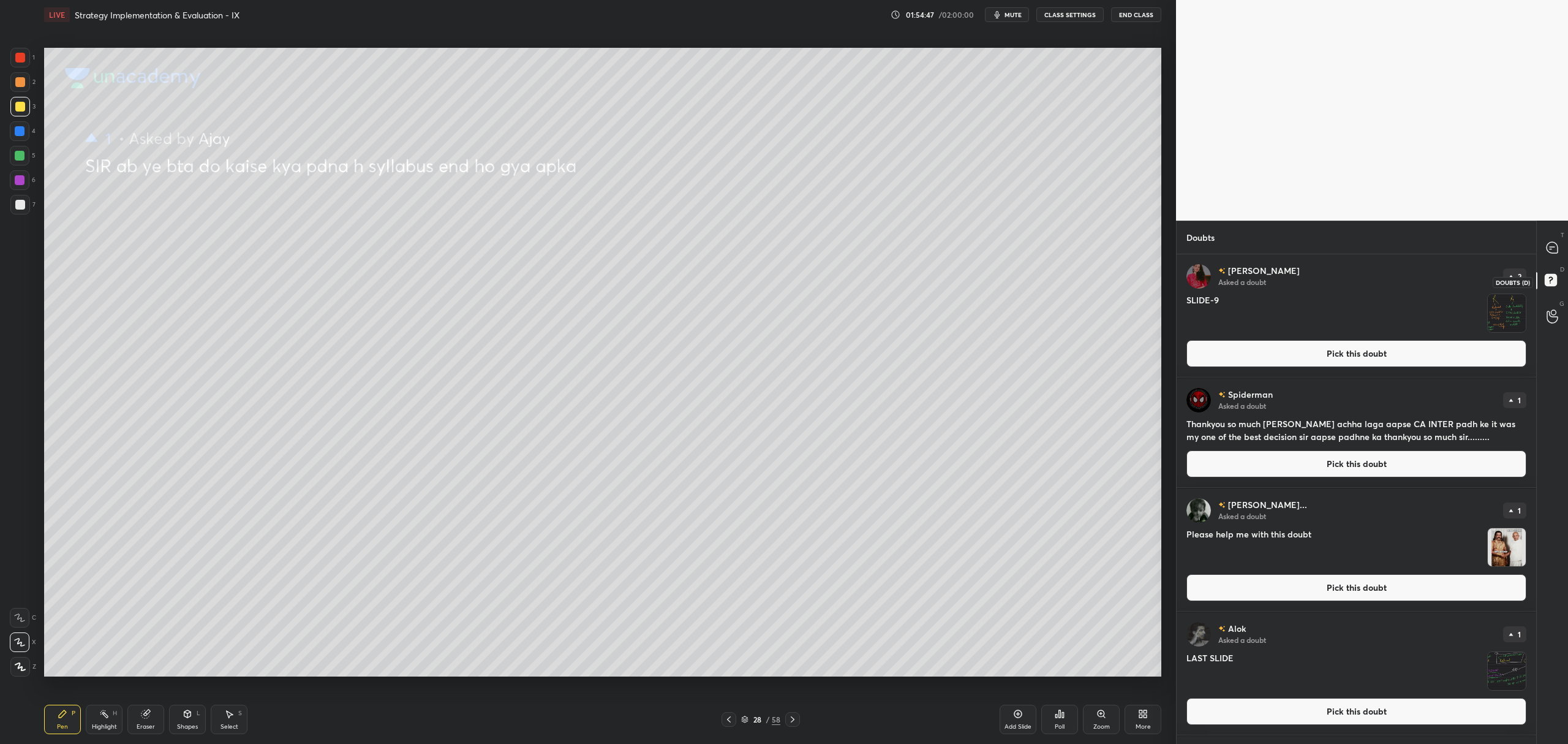
scroll to position [486, 356]
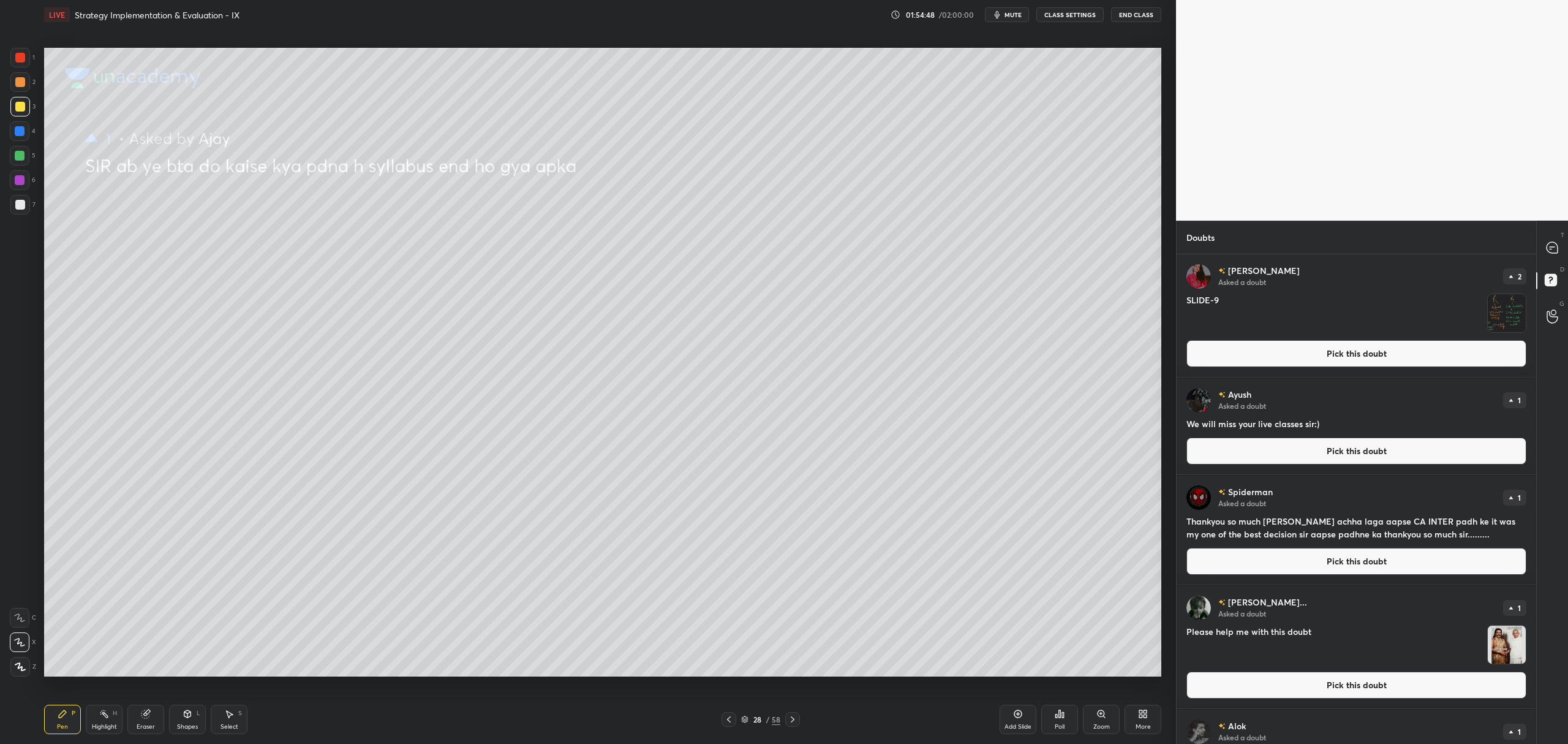
click at [1328, 464] on button "Pick this doubt" at bounding box center [1356, 451] width 340 height 27
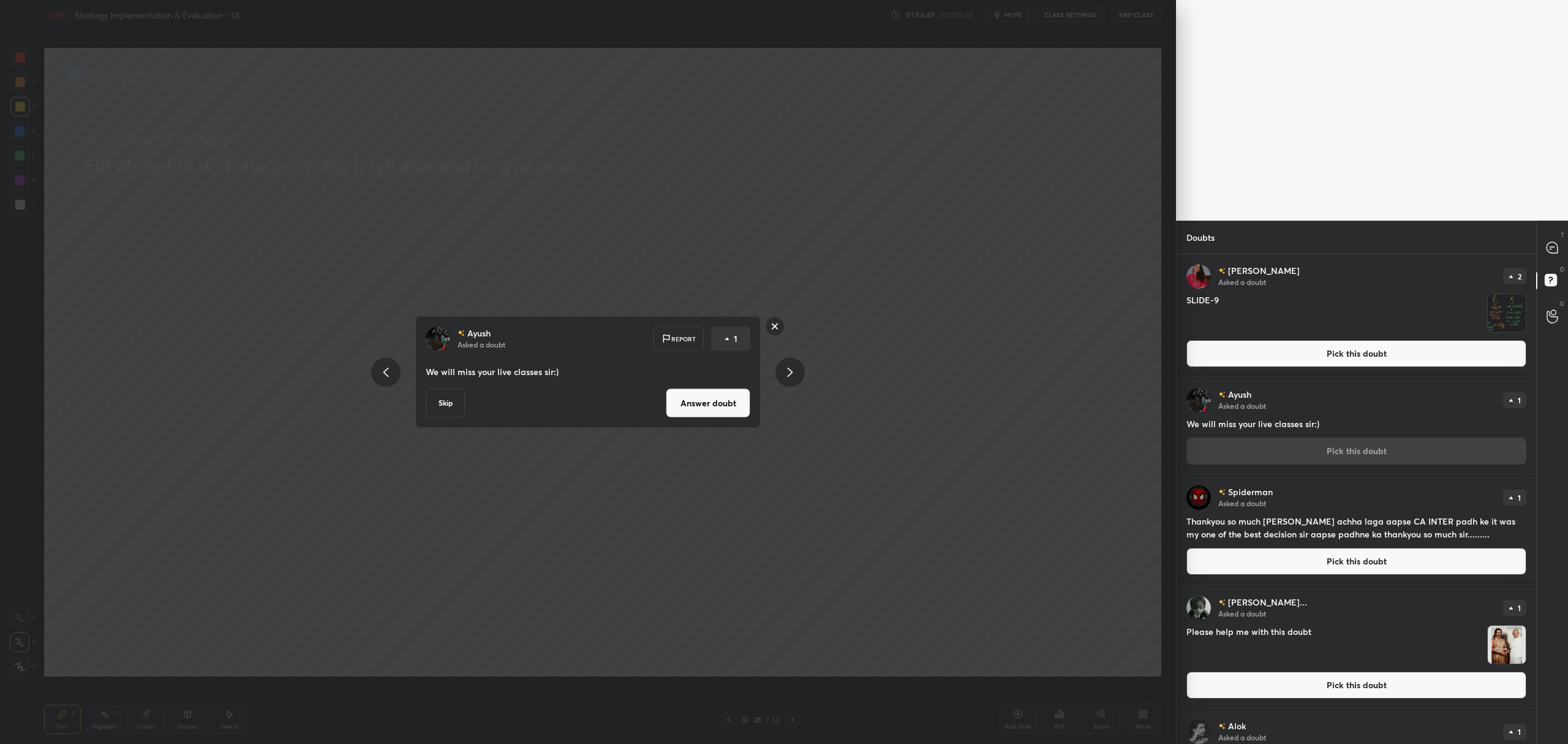
click at [718, 407] on button "Answer doubt" at bounding box center [707, 403] width 84 height 30
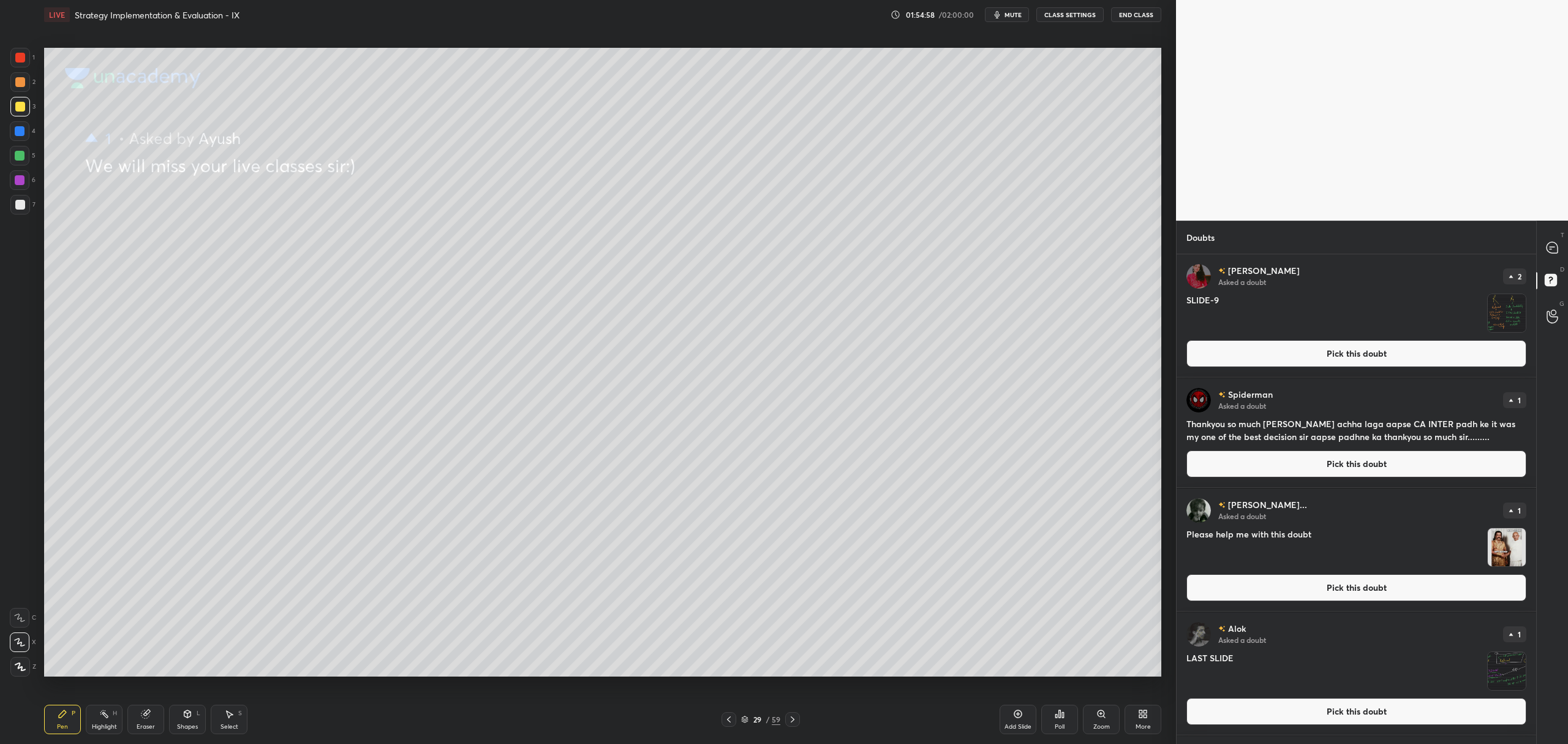
click at [1359, 467] on button "Pick this doubt" at bounding box center [1356, 464] width 340 height 27
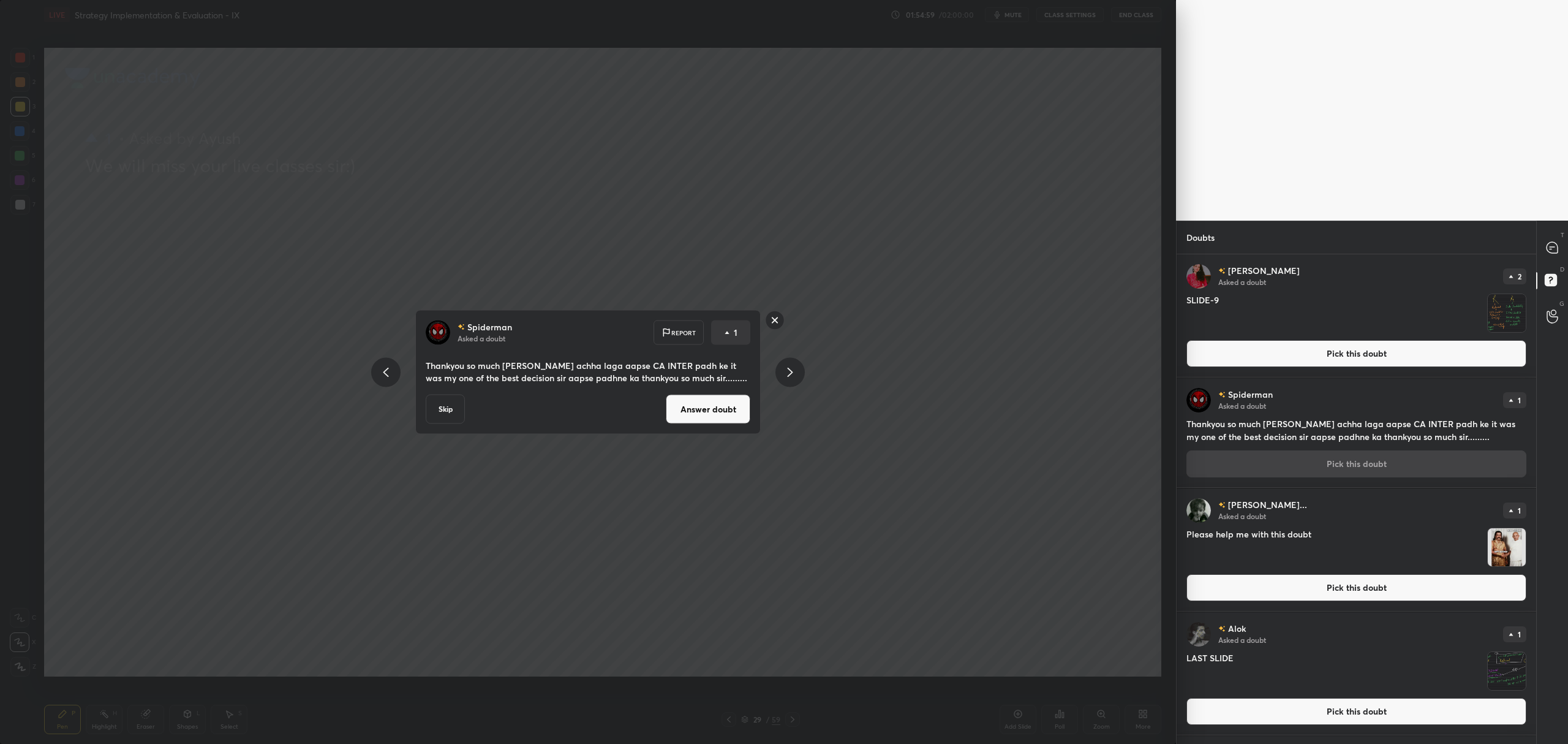
click at [692, 406] on button "Answer doubt" at bounding box center [707, 409] width 84 height 30
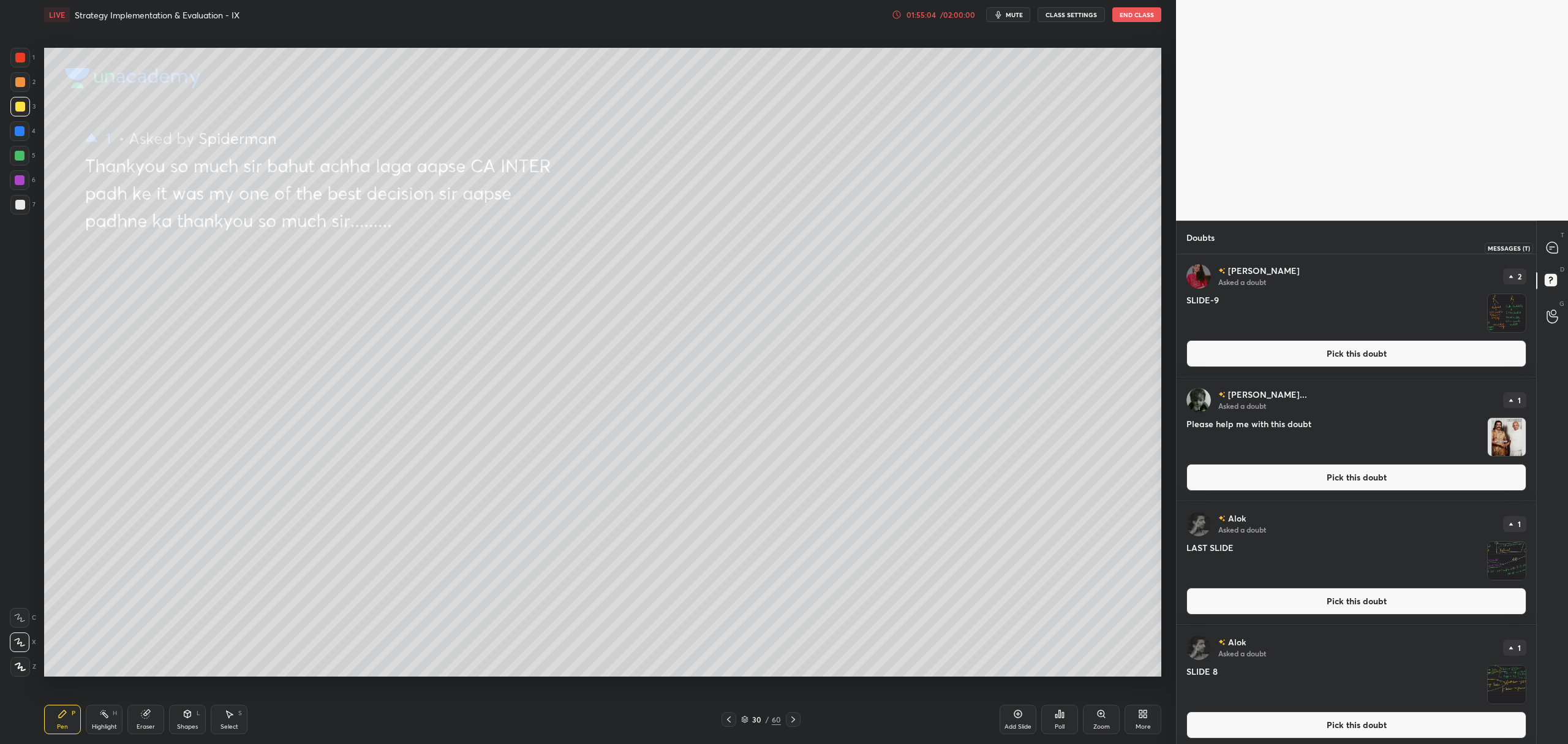
click at [1558, 245] on icon at bounding box center [1553, 248] width 13 height 13
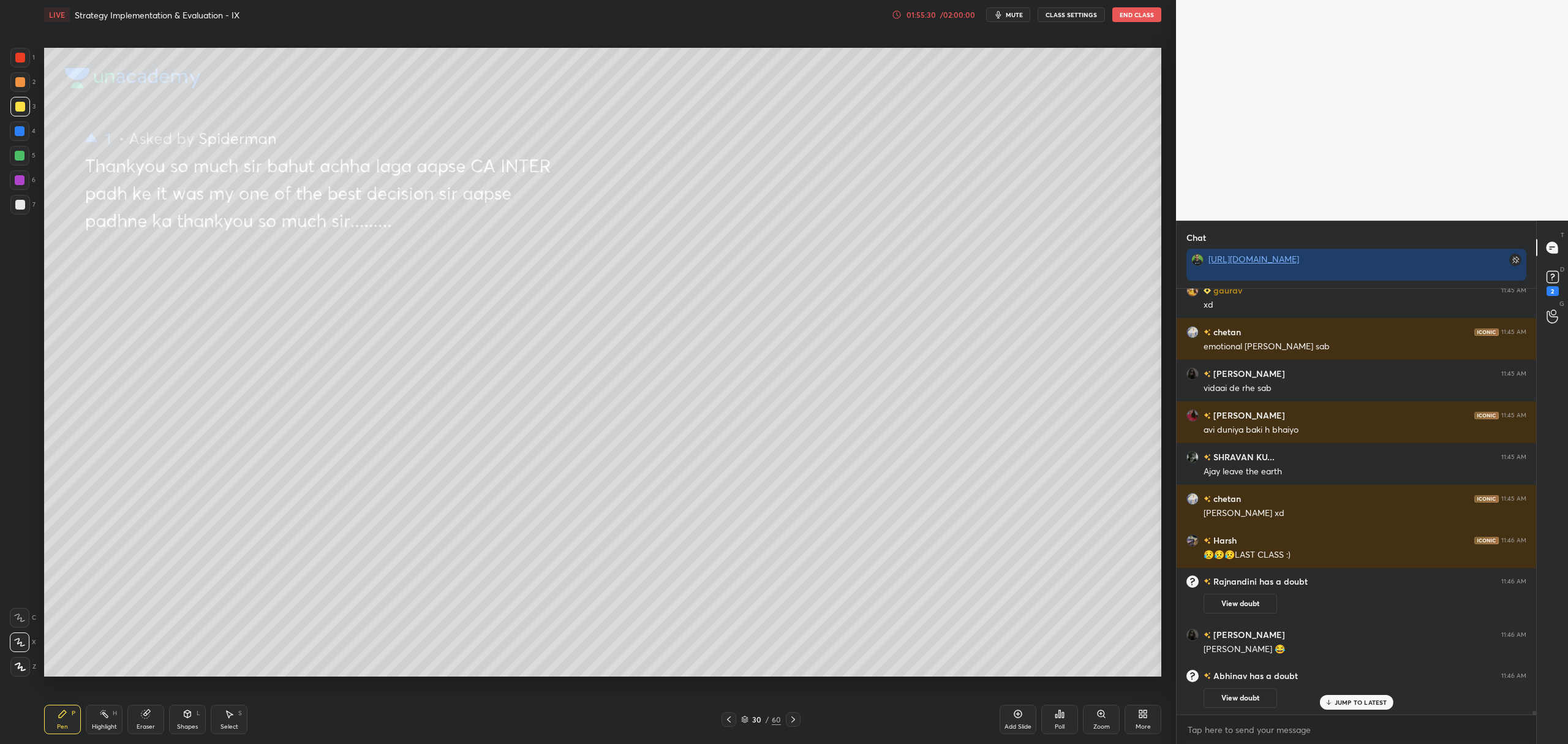
scroll to position [50095, 0]
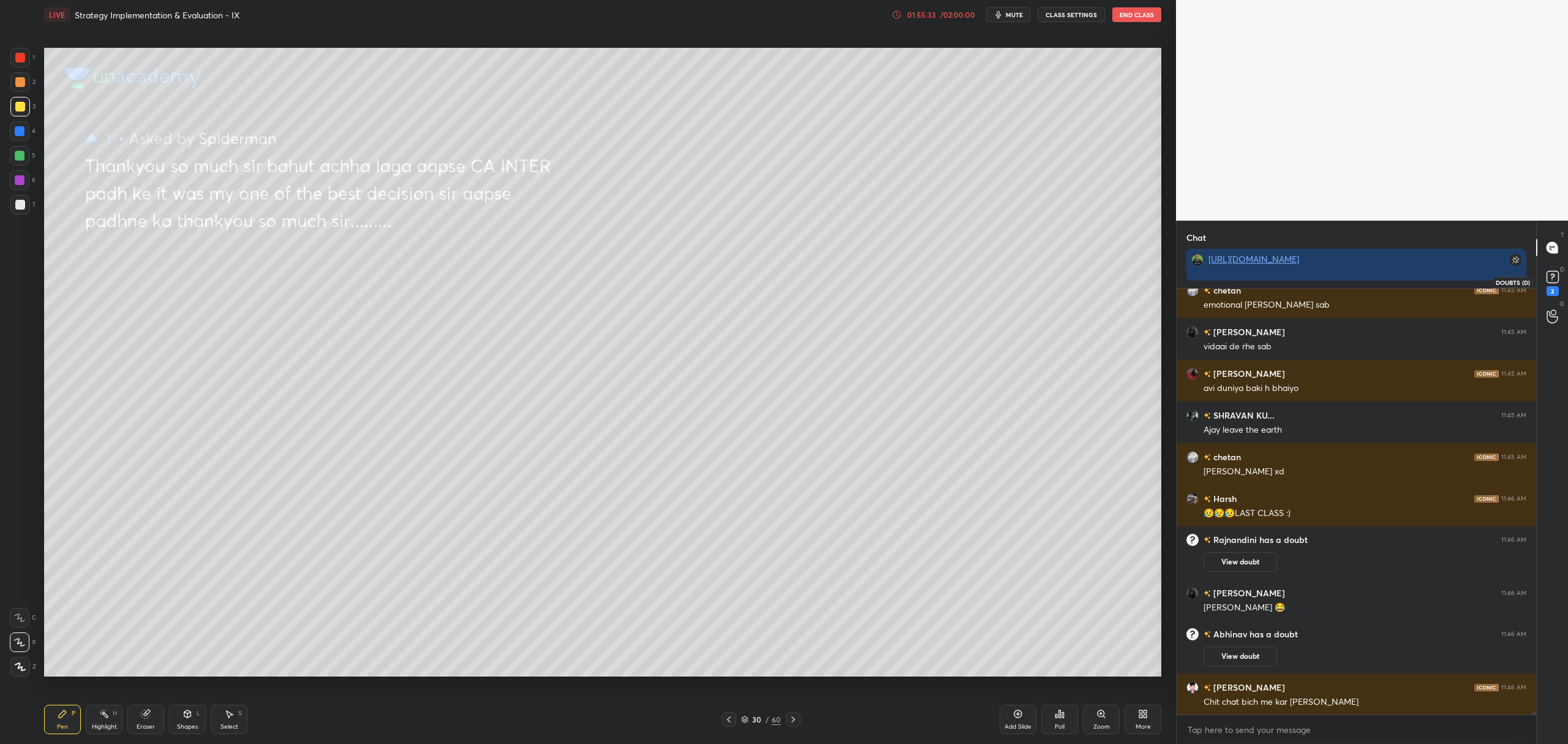
click at [1554, 276] on icon at bounding box center [1552, 276] width 4 height 5
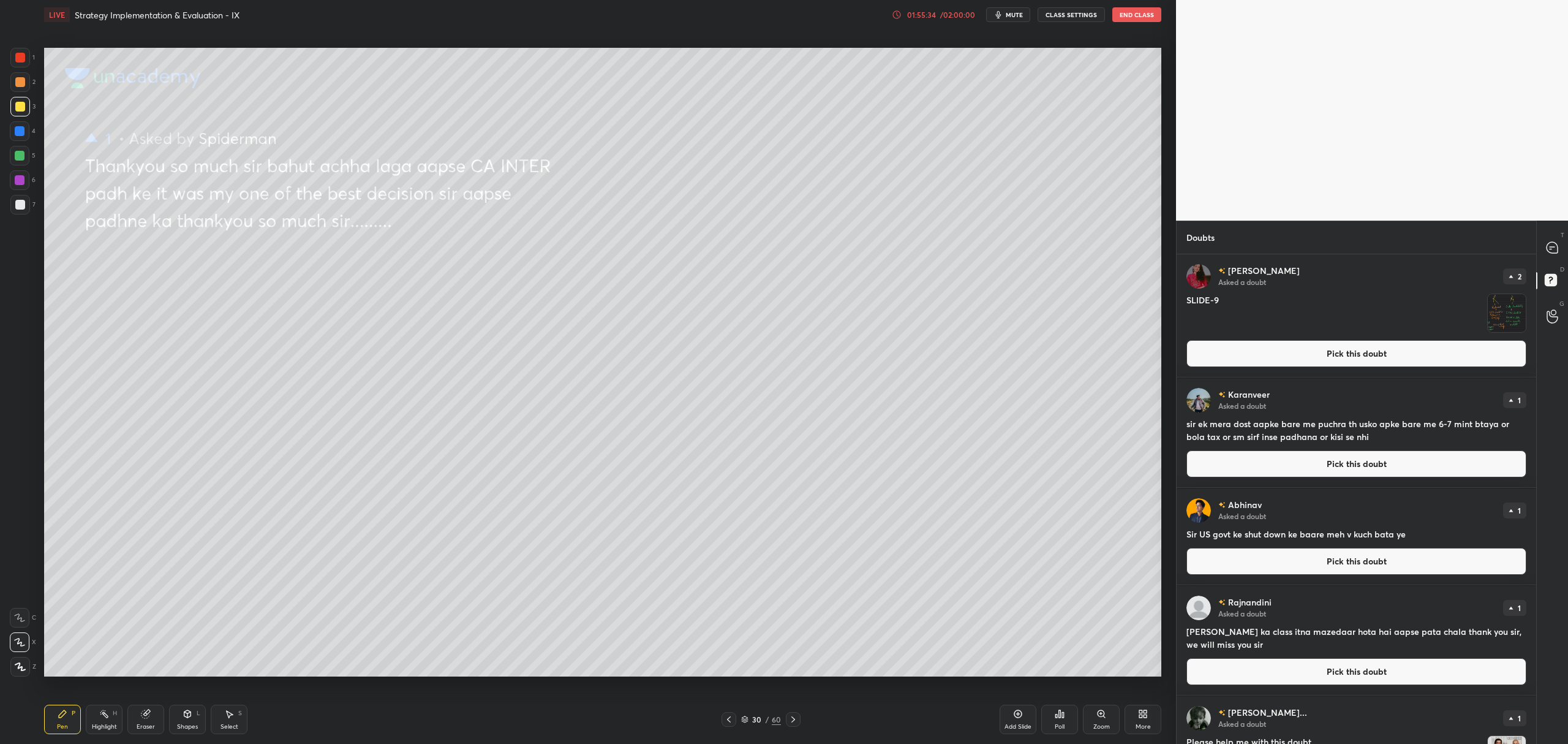
click at [1319, 466] on button "Pick this doubt" at bounding box center [1356, 464] width 340 height 27
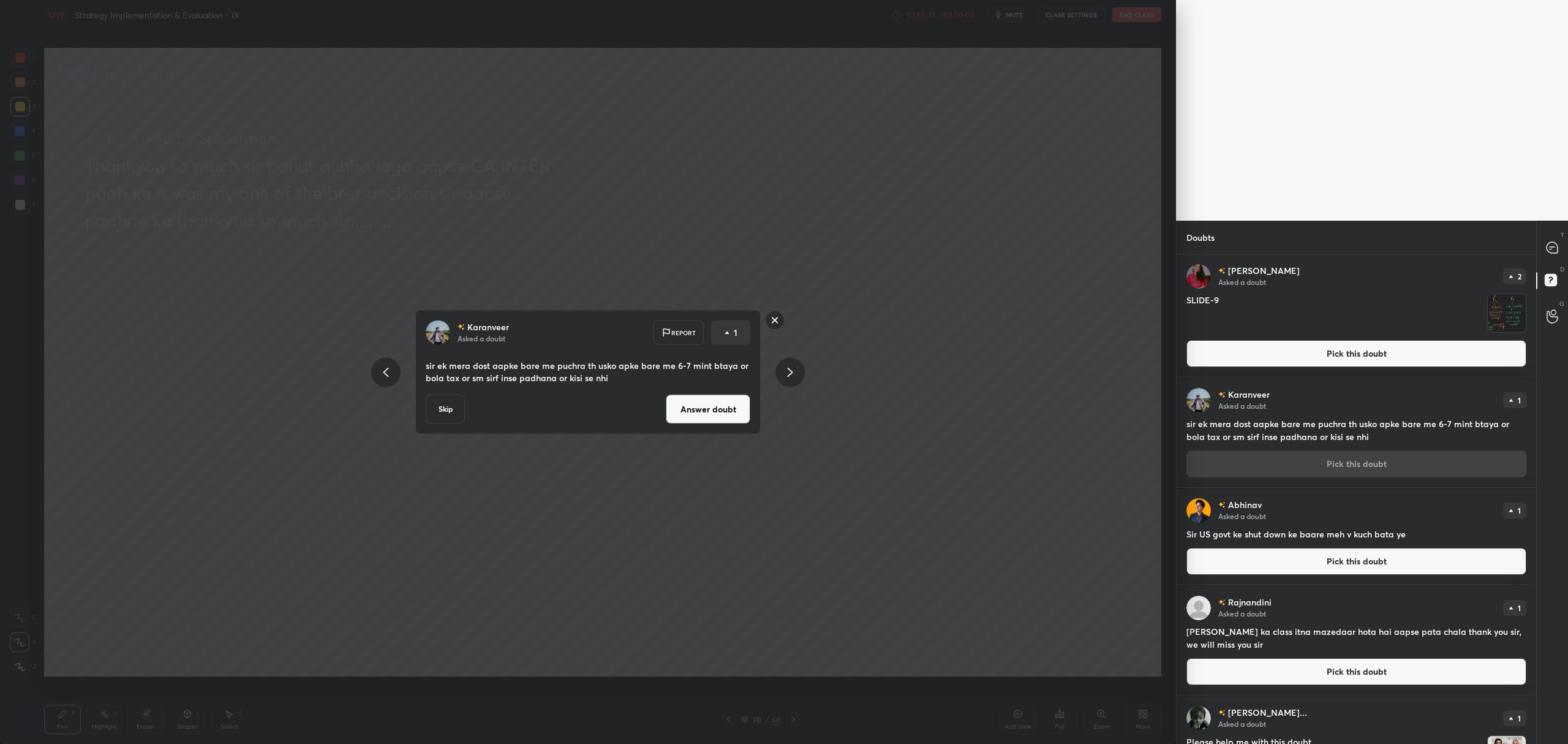
click at [701, 407] on button "Answer doubt" at bounding box center [707, 409] width 84 height 30
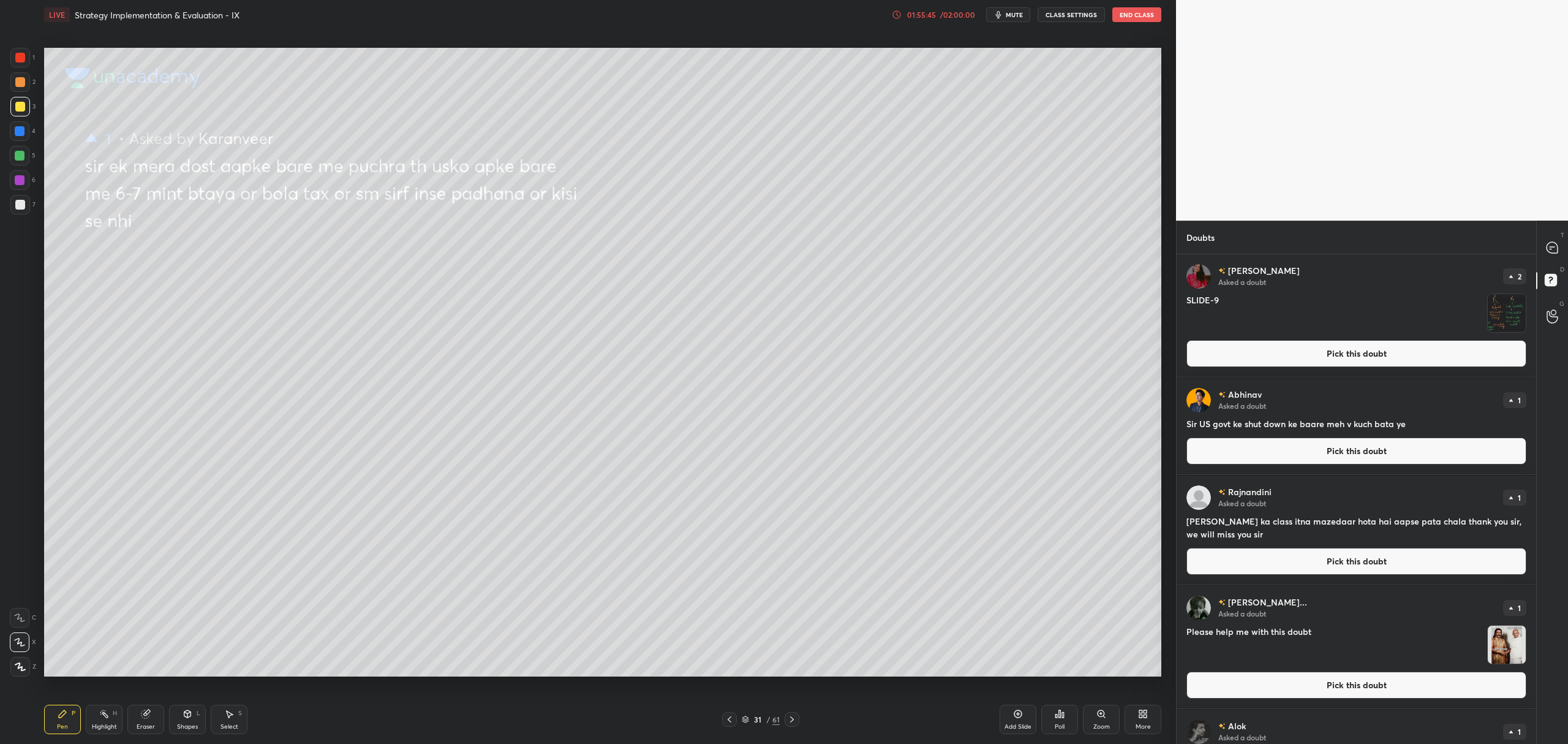
click at [1372, 455] on button "Pick this doubt" at bounding box center [1356, 451] width 340 height 27
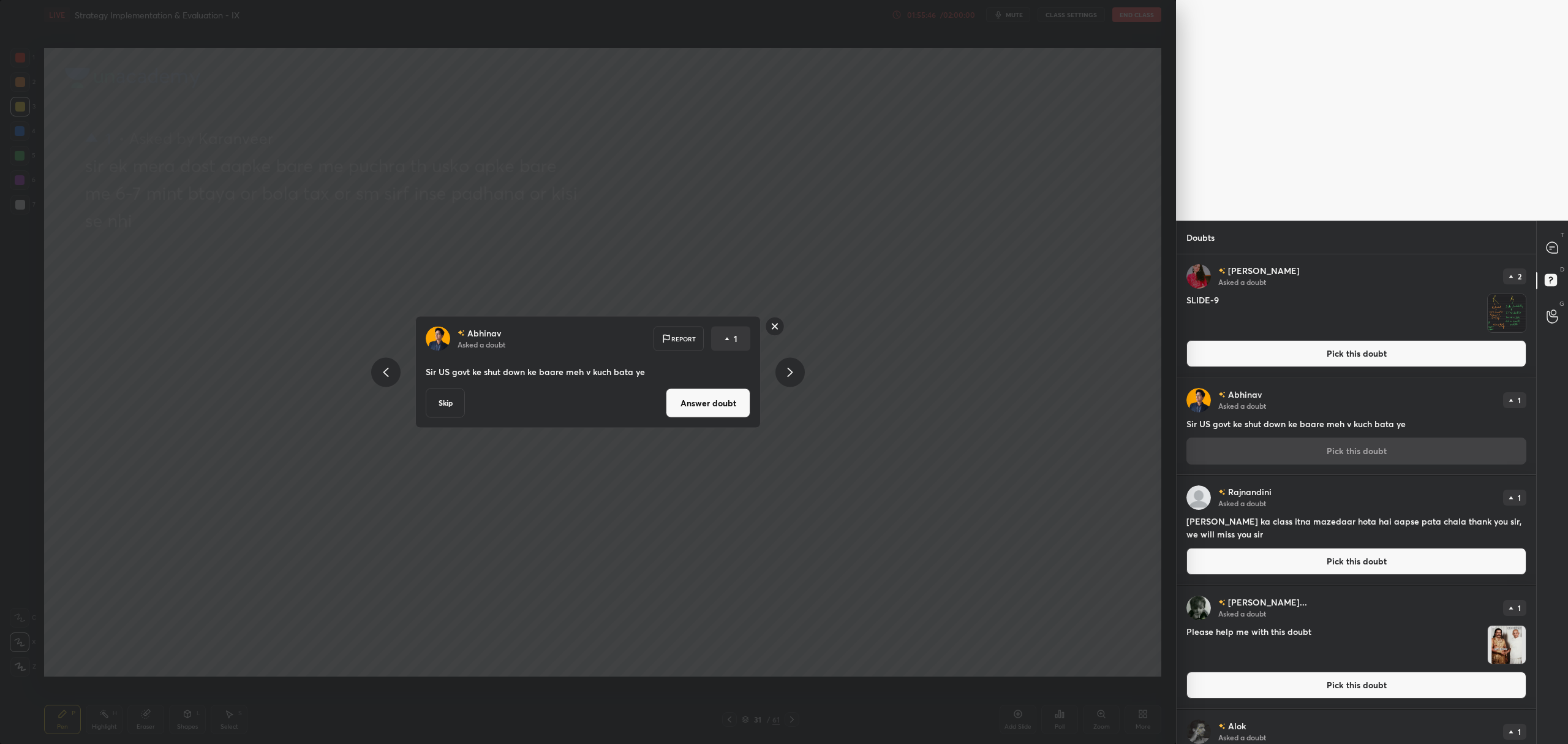
click at [741, 408] on button "Answer doubt" at bounding box center [707, 403] width 84 height 30
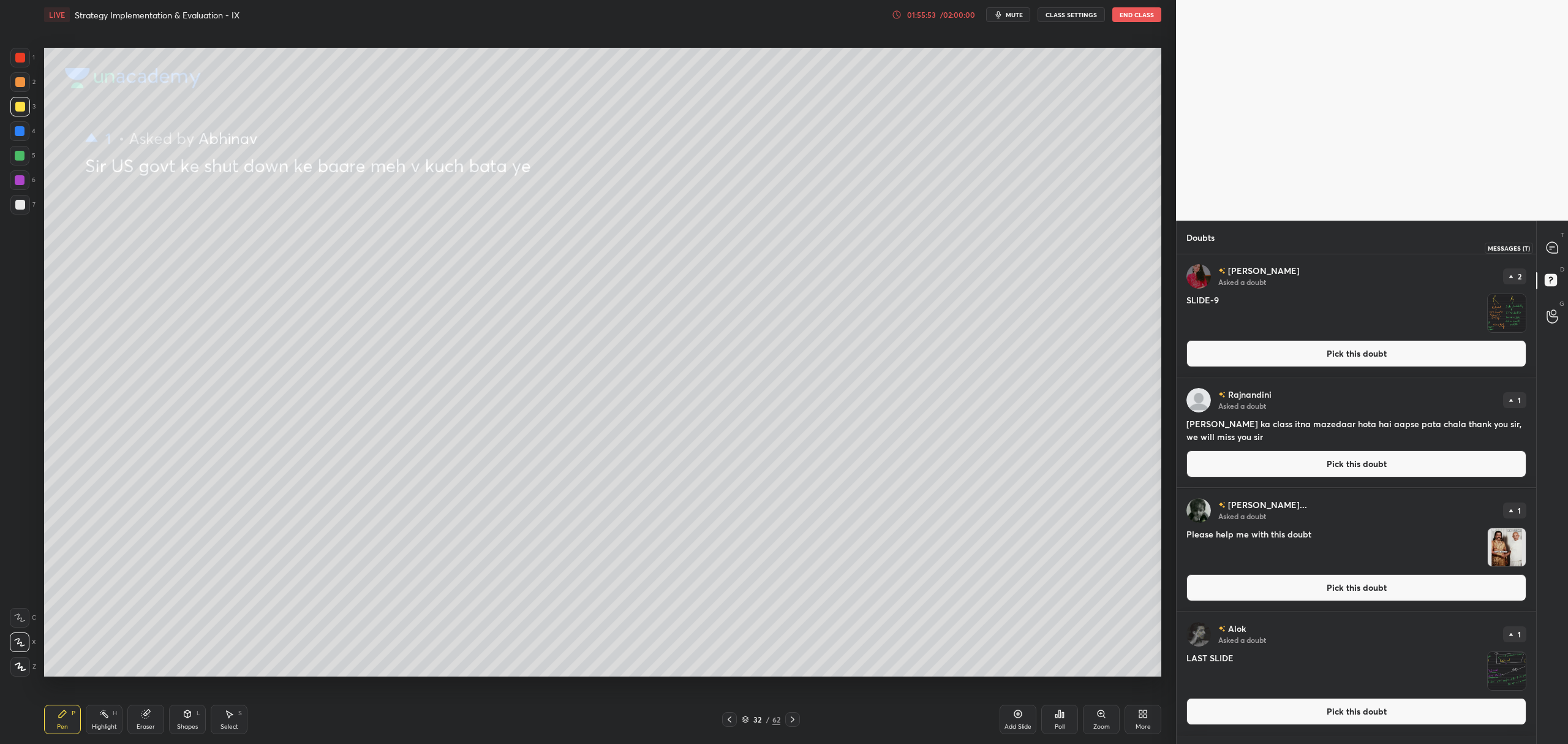
click at [1554, 237] on div at bounding box center [1553, 248] width 25 height 22
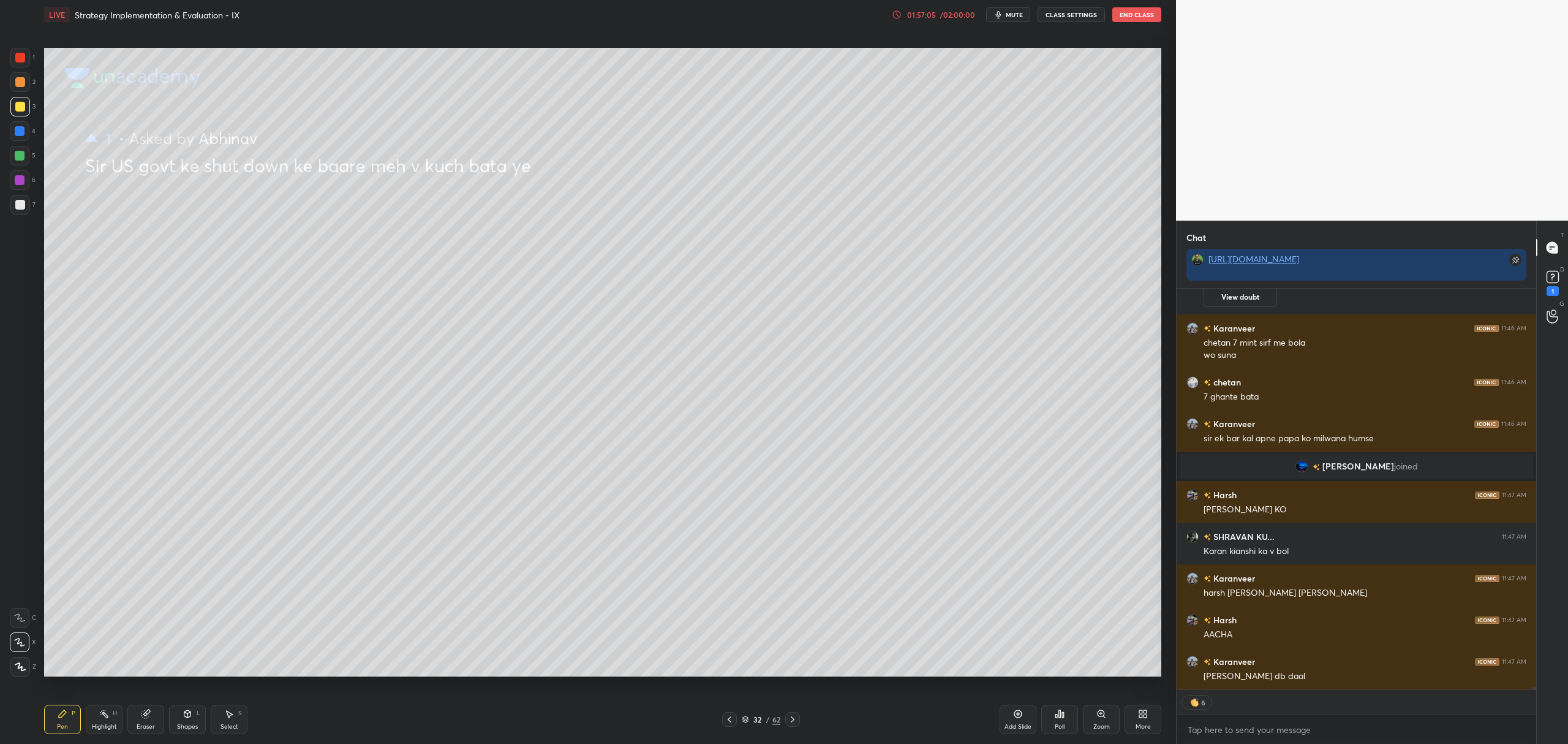
scroll to position [50623, 0]
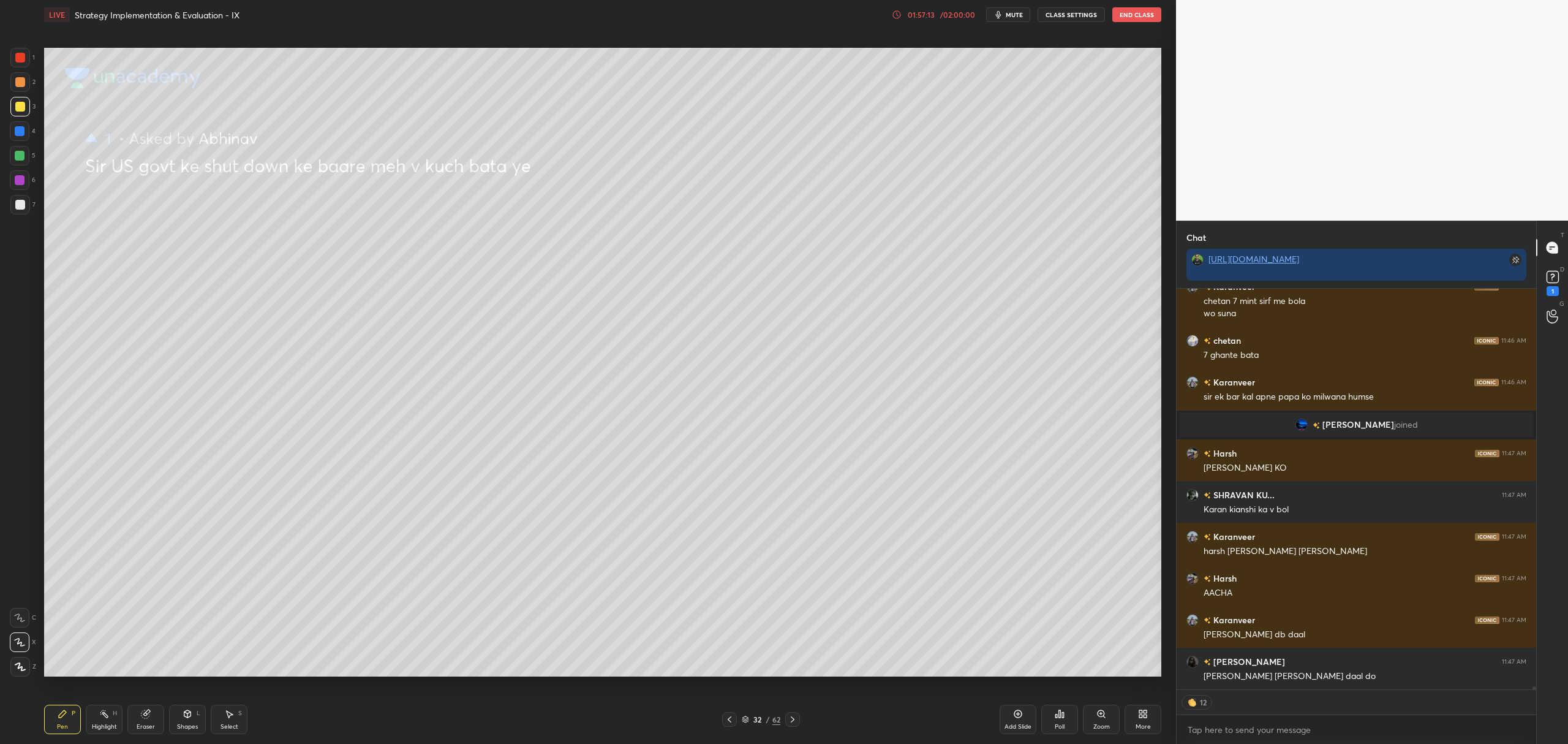
click at [1559, 277] on icon at bounding box center [1552, 277] width 18 height 18
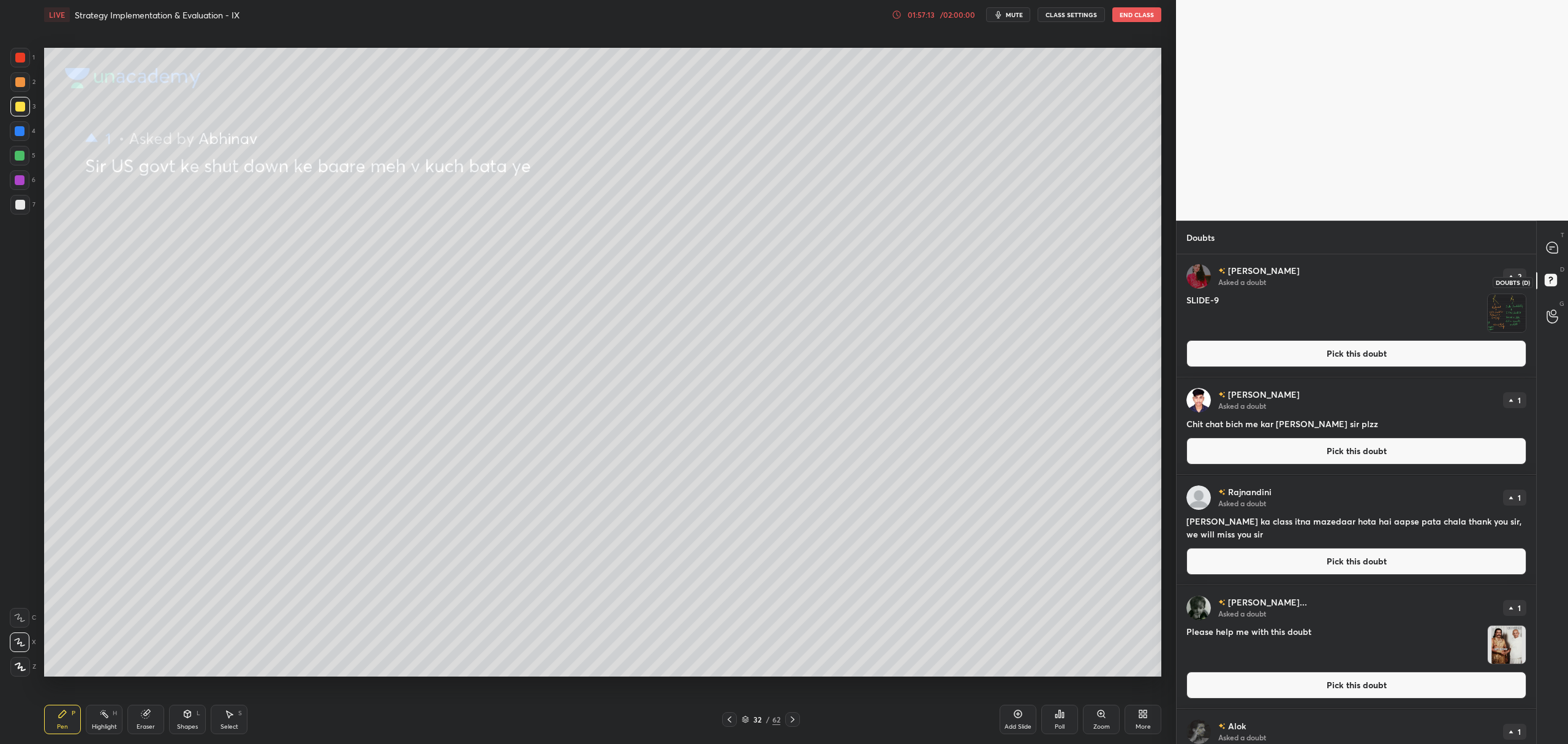
scroll to position [486, 356]
click at [1377, 451] on button "Pick this doubt" at bounding box center [1356, 451] width 340 height 27
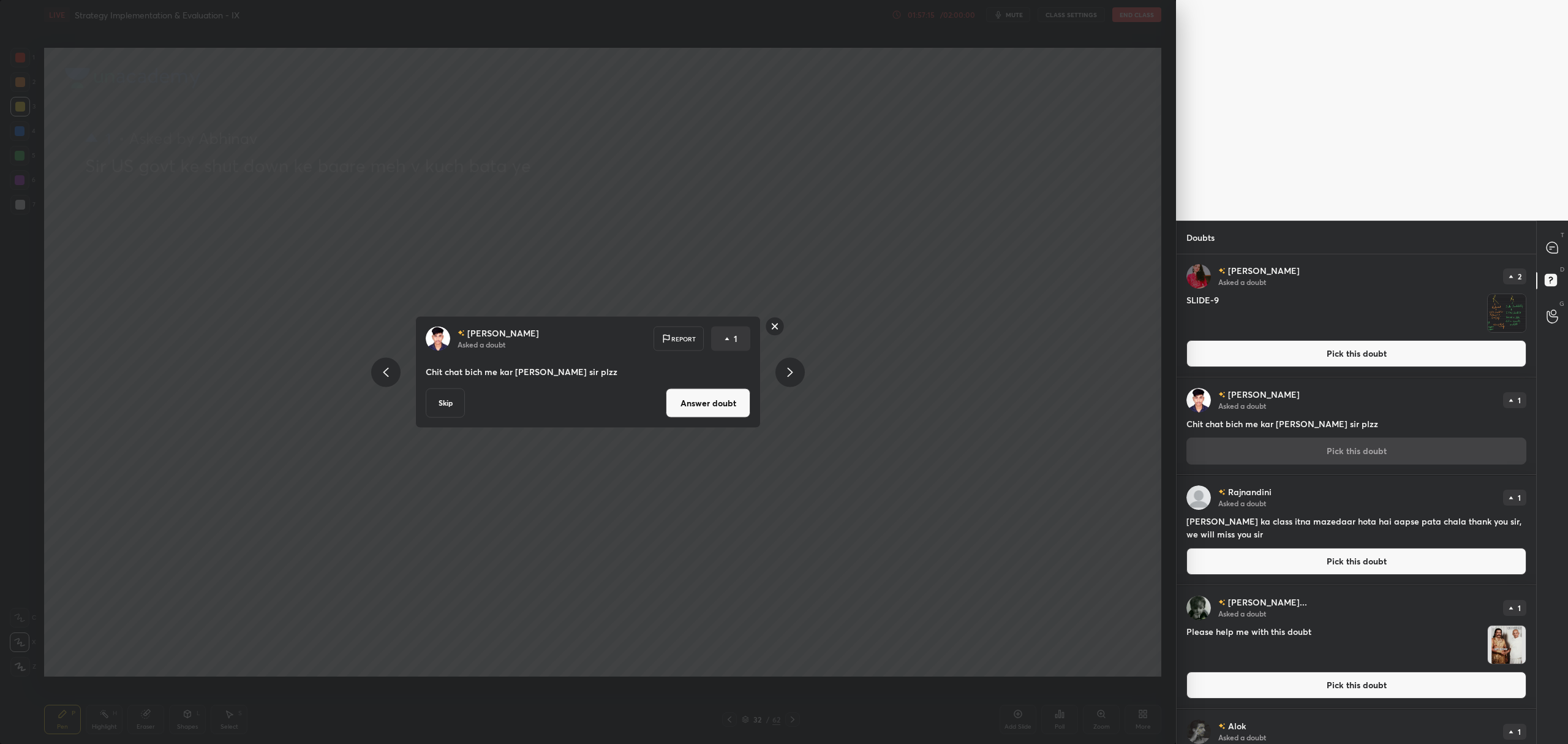
click at [729, 401] on button "Answer doubt" at bounding box center [707, 403] width 84 height 30
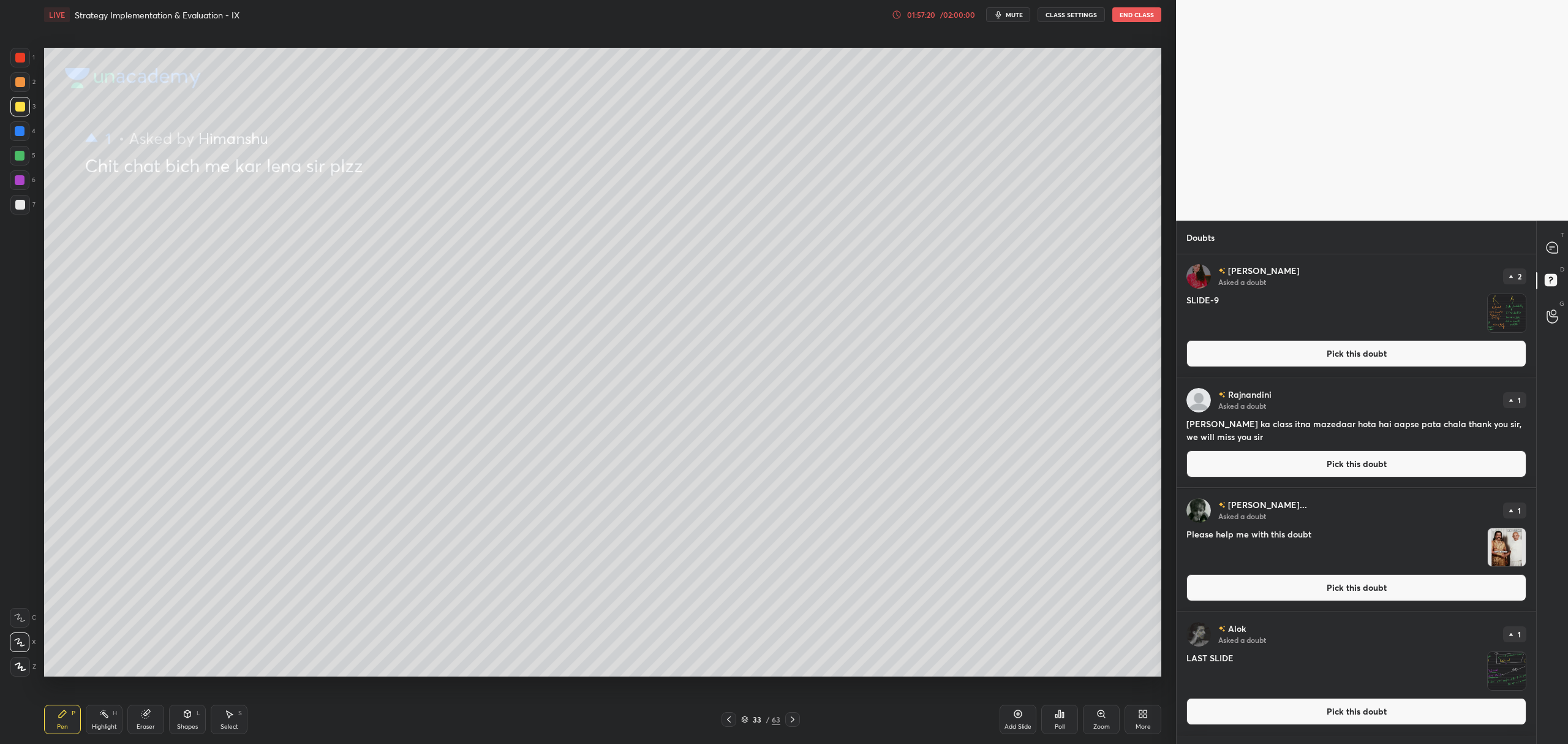
click at [1351, 461] on button "Pick this doubt" at bounding box center [1356, 464] width 340 height 27
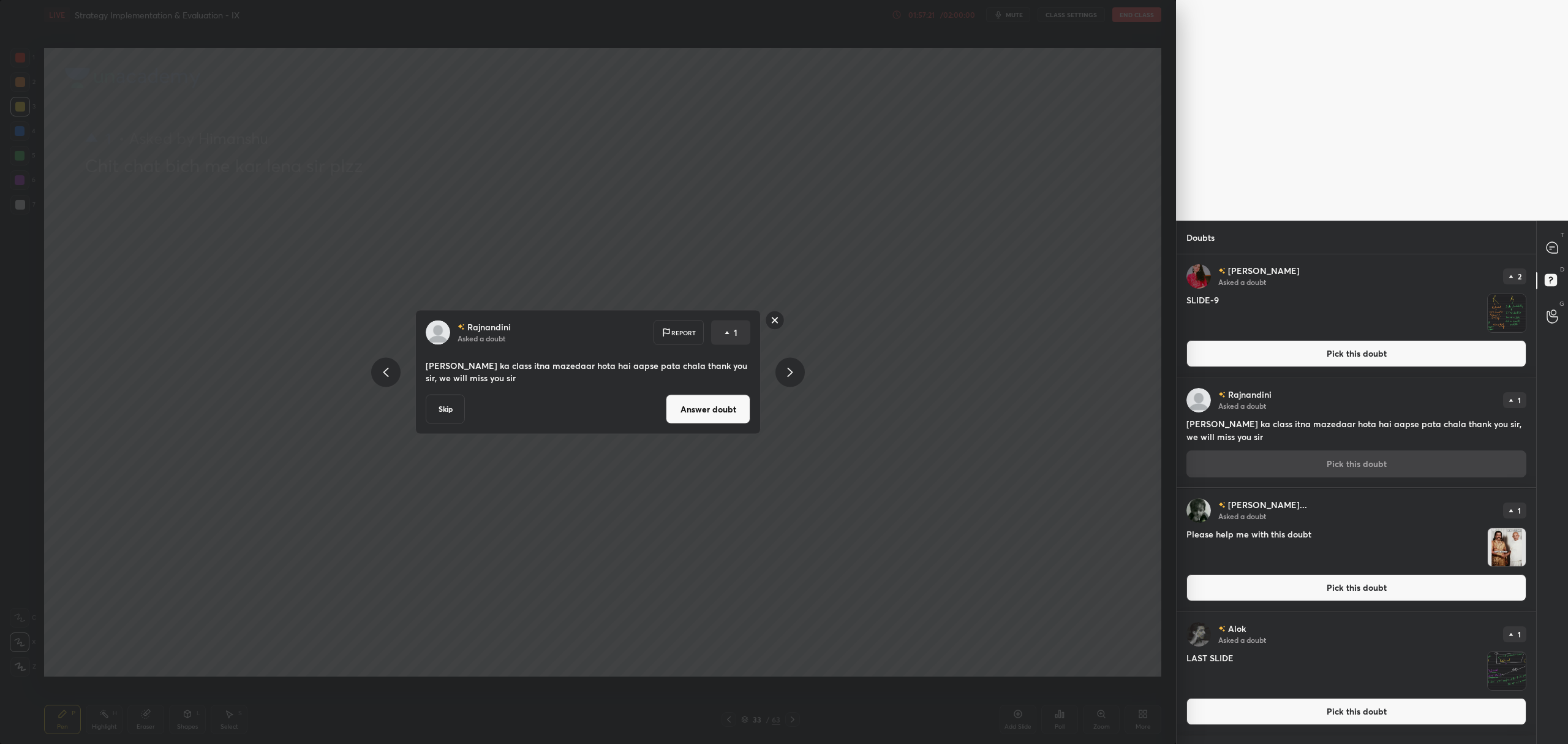
click at [745, 405] on button "Answer doubt" at bounding box center [707, 409] width 84 height 30
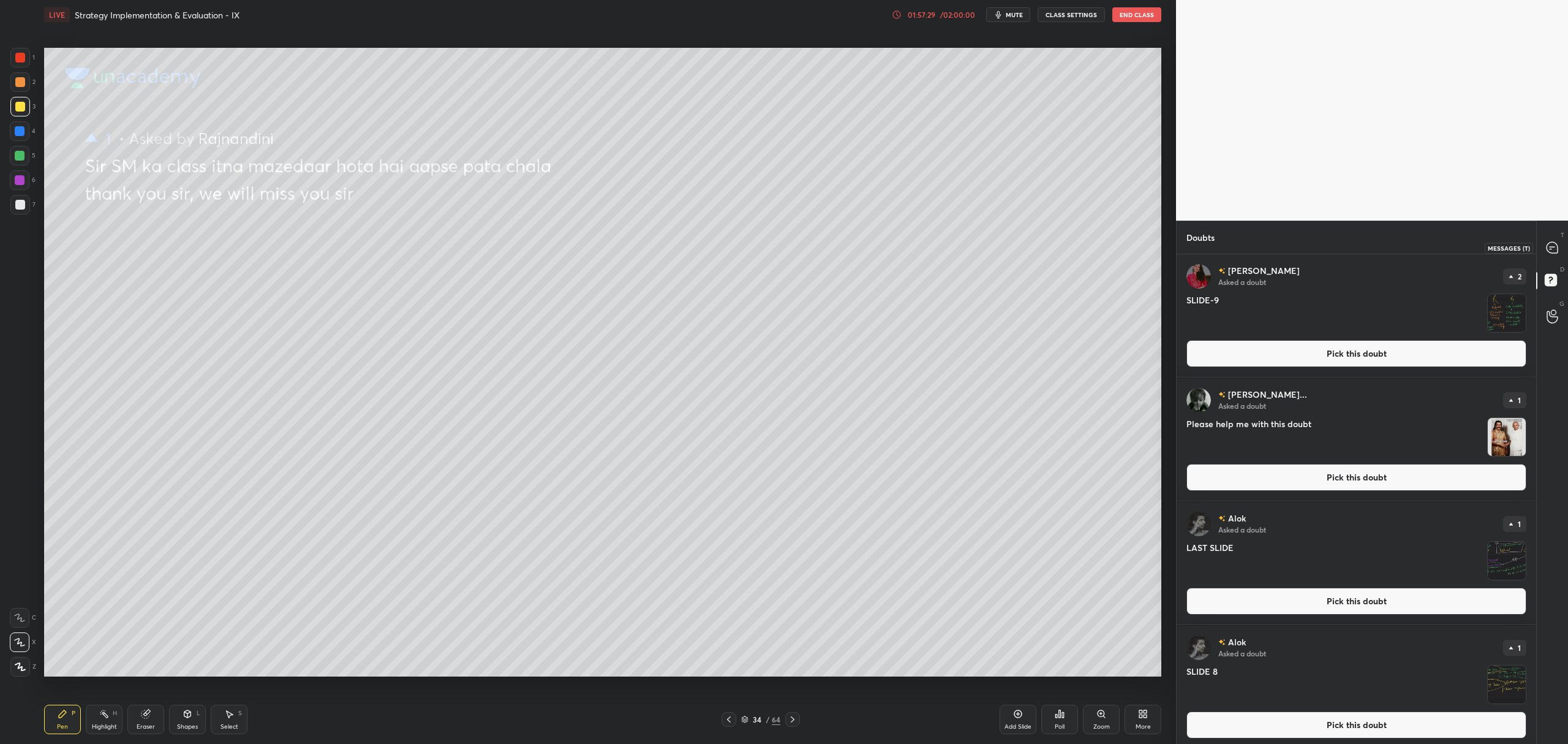
click at [1554, 248] on icon at bounding box center [1551, 247] width 11 height 11
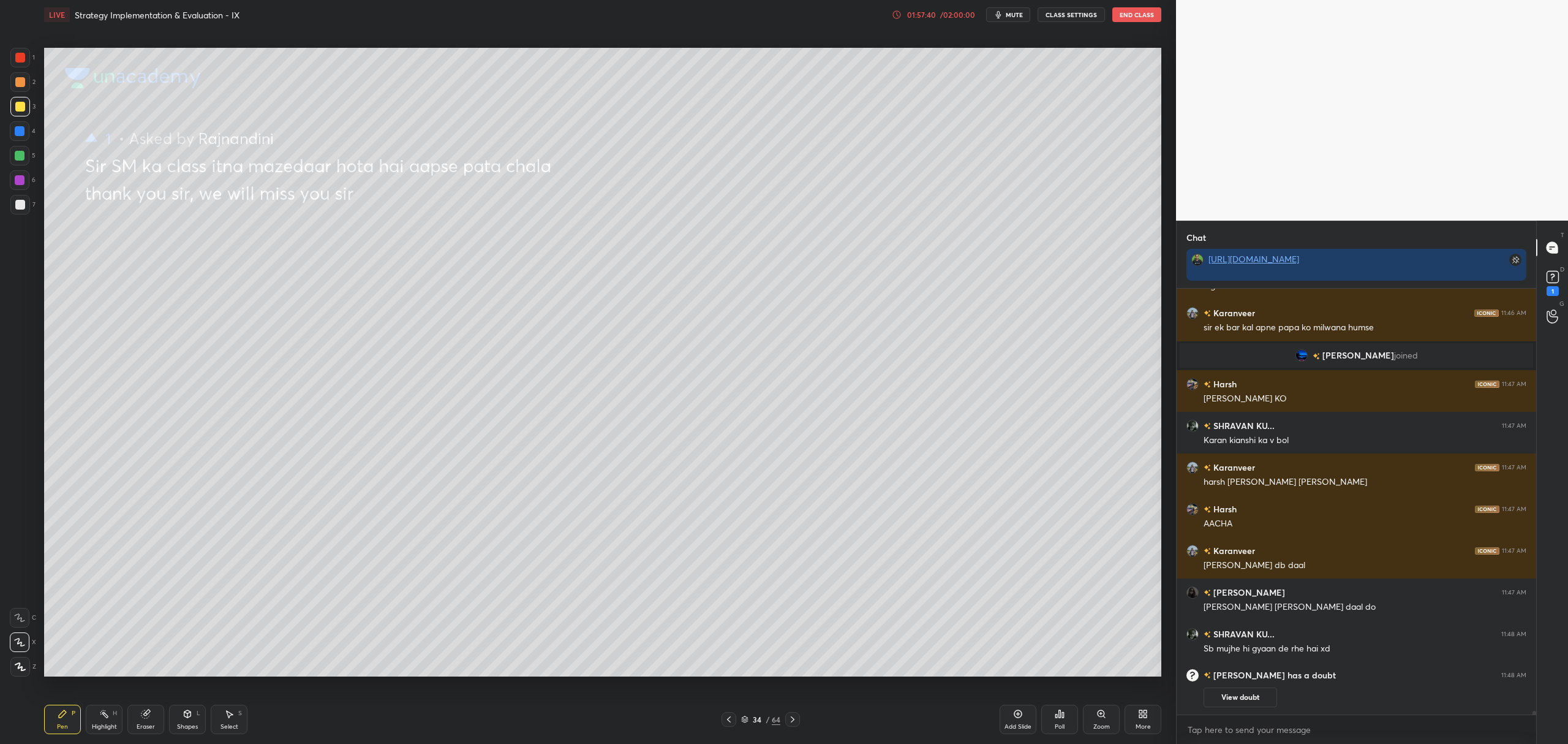
scroll to position [50584, 0]
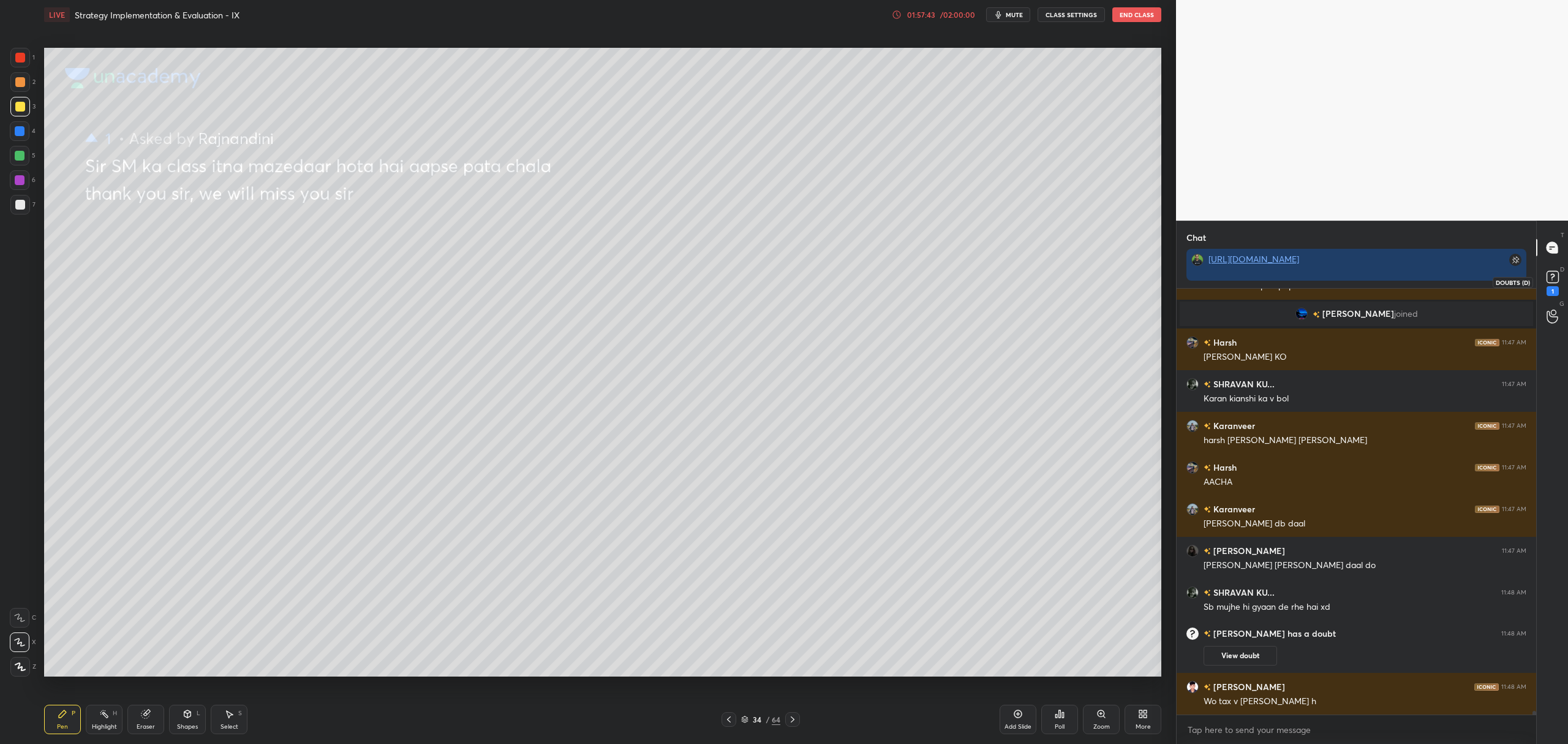
click at [1561, 287] on div "1" at bounding box center [1552, 282] width 18 height 28
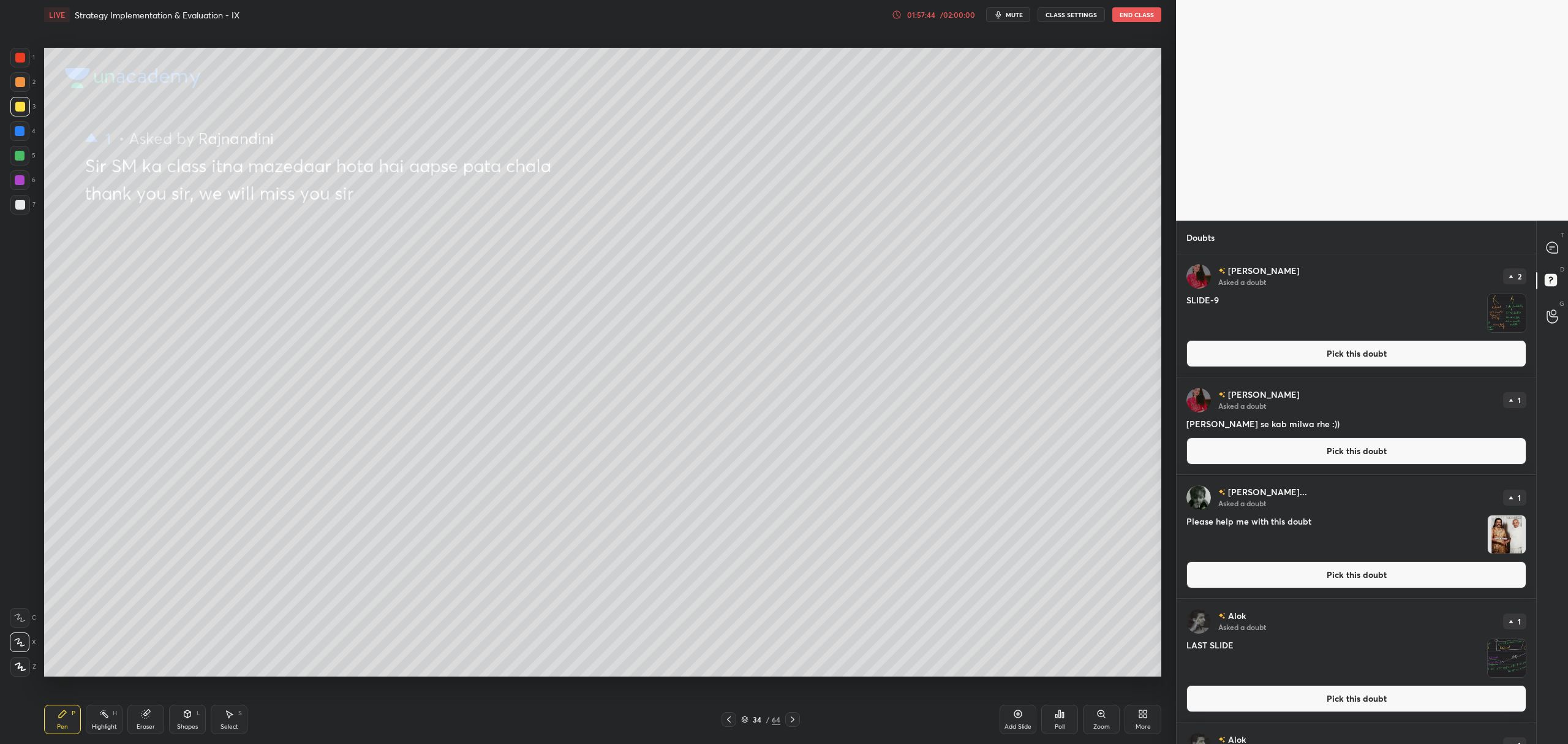
click at [1394, 464] on button "Pick this doubt" at bounding box center [1356, 451] width 340 height 27
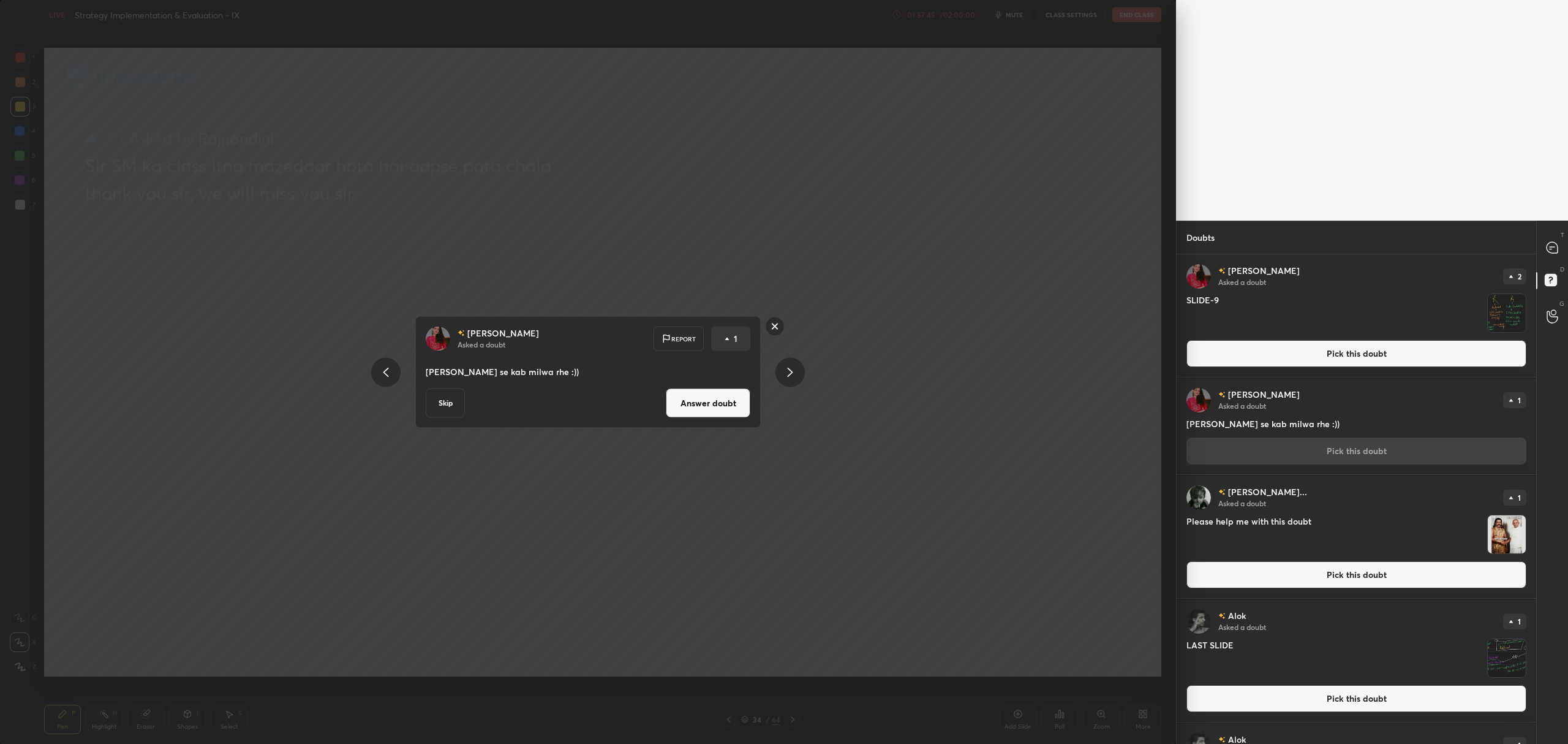
click at [714, 396] on button "Answer doubt" at bounding box center [707, 403] width 84 height 30
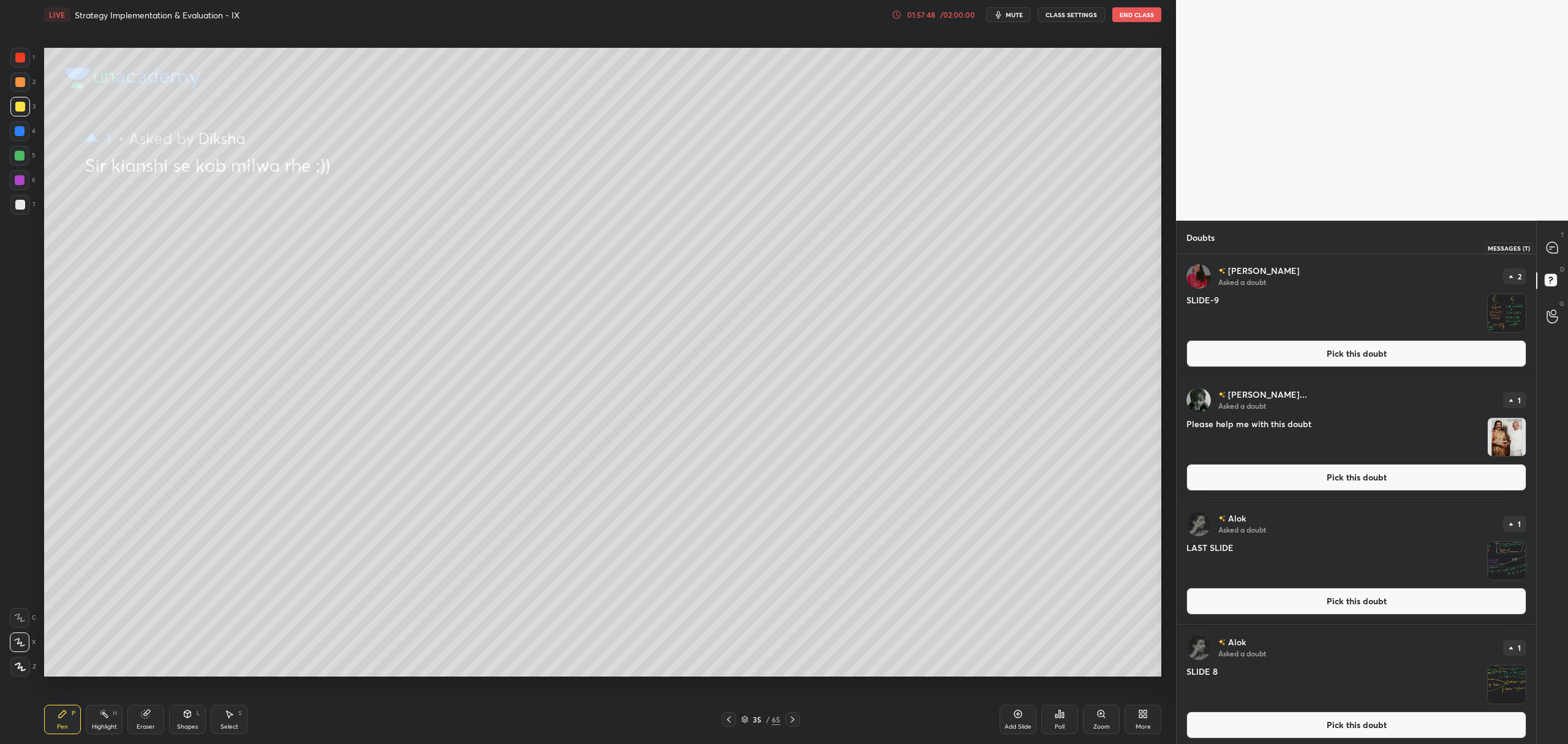
click at [1554, 248] on icon at bounding box center [1551, 247] width 11 height 11
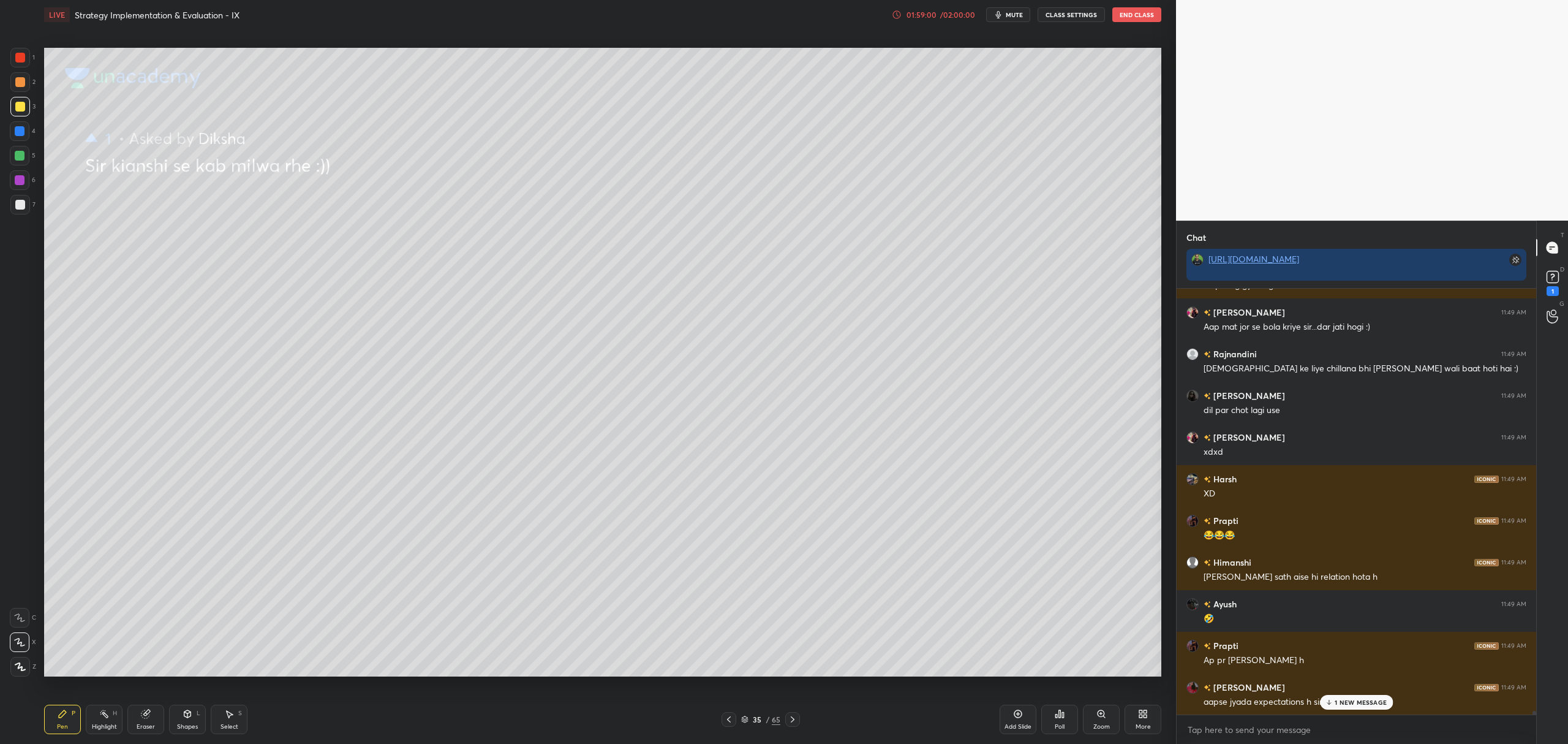
scroll to position [52154, 0]
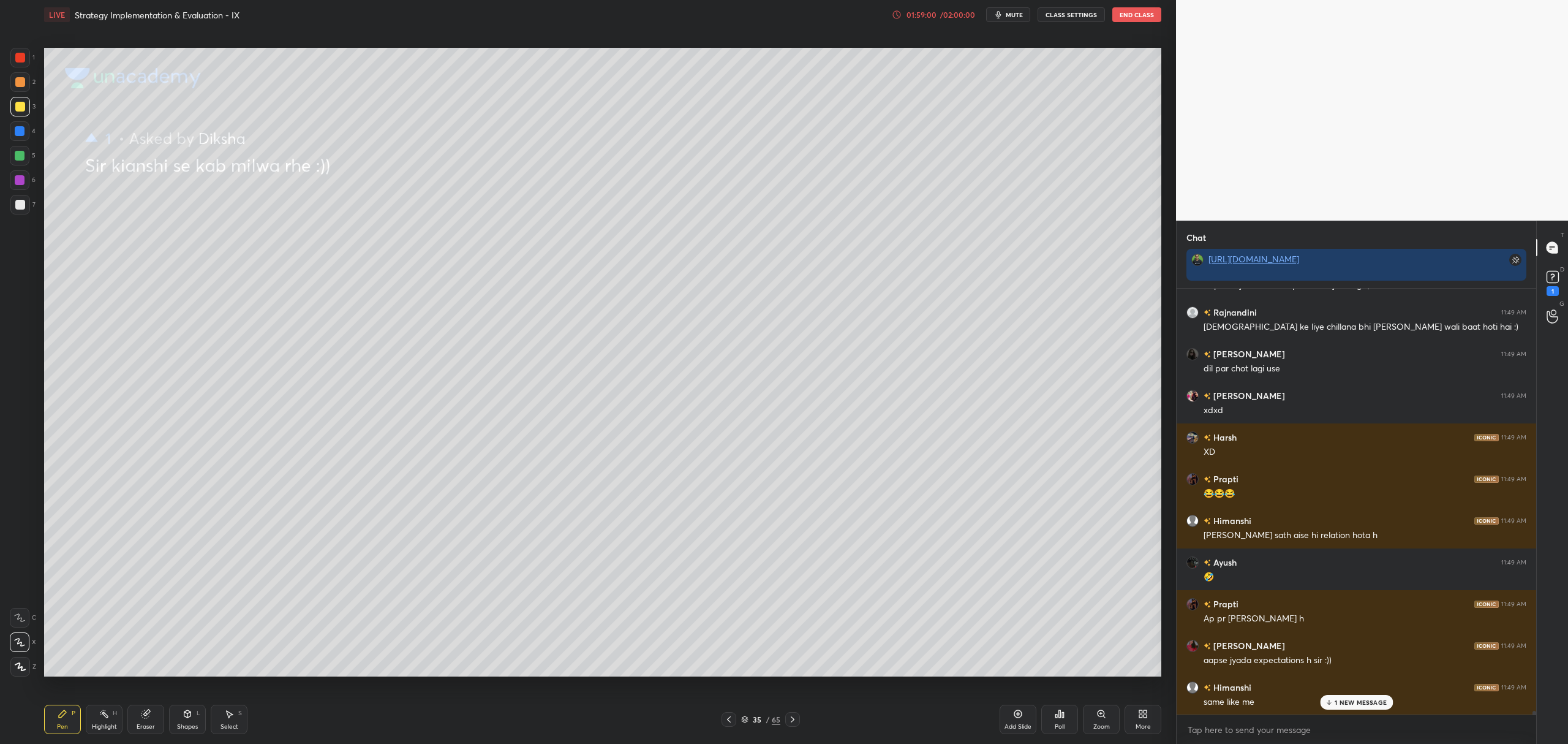
click at [1559, 278] on icon at bounding box center [1552, 277] width 18 height 18
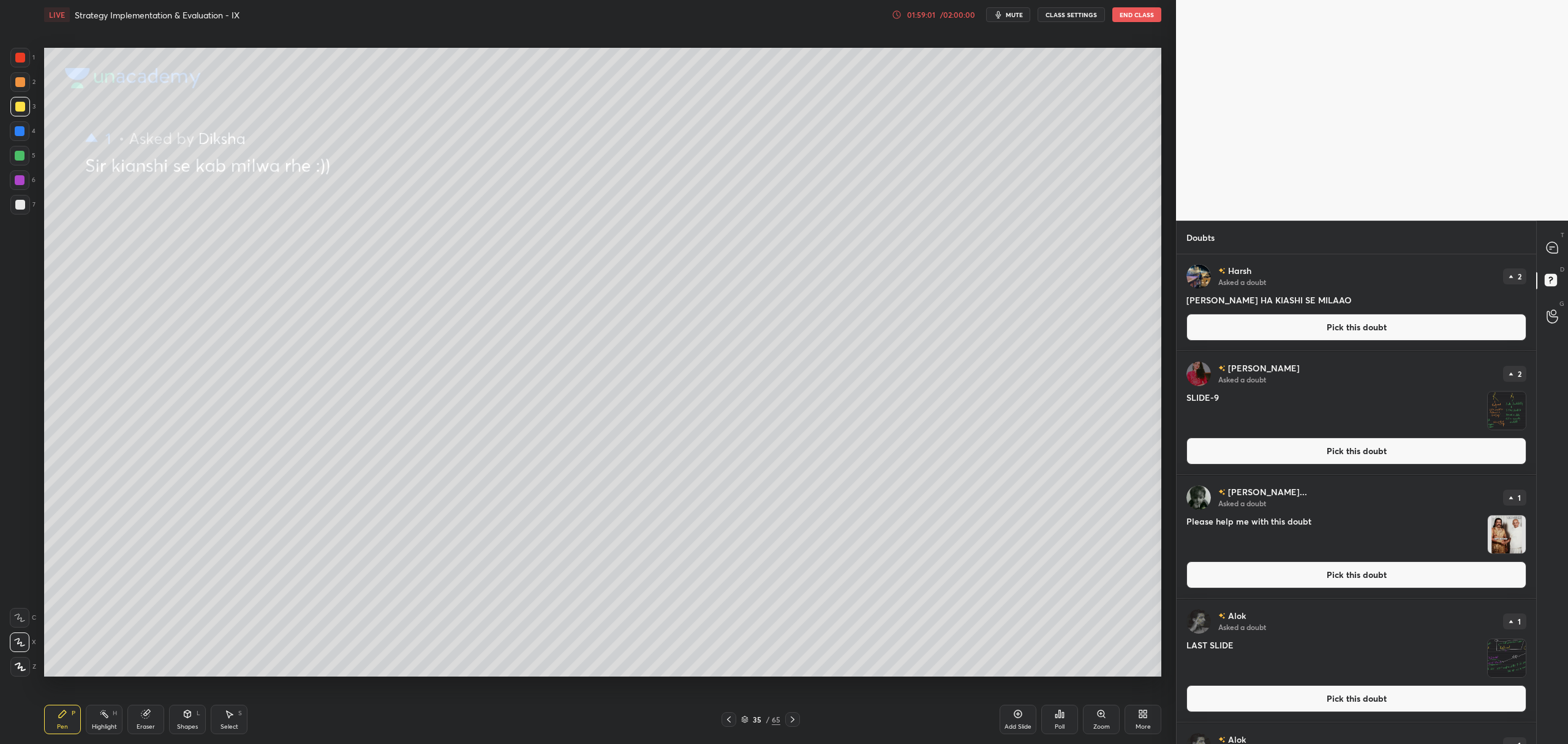
click at [1325, 344] on div "Harsh Asked a doubt 2 SIR SHRAVAN BOLRA HA KIASHI SE MILAAO Pick this doubt" at bounding box center [1356, 302] width 360 height 96
click at [1264, 324] on button "Pick this doubt" at bounding box center [1356, 326] width 340 height 27
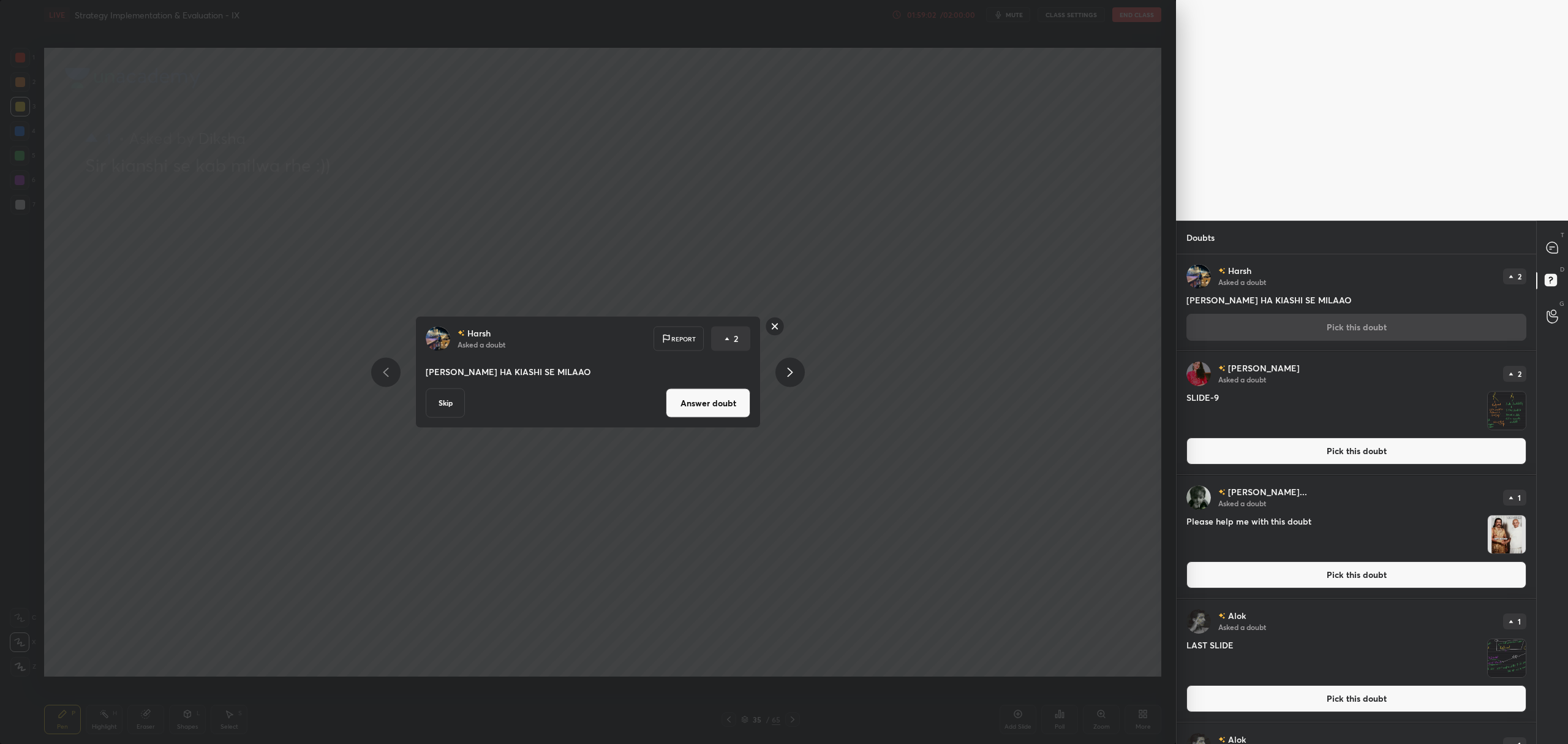
click at [713, 410] on button "Answer doubt" at bounding box center [707, 403] width 84 height 30
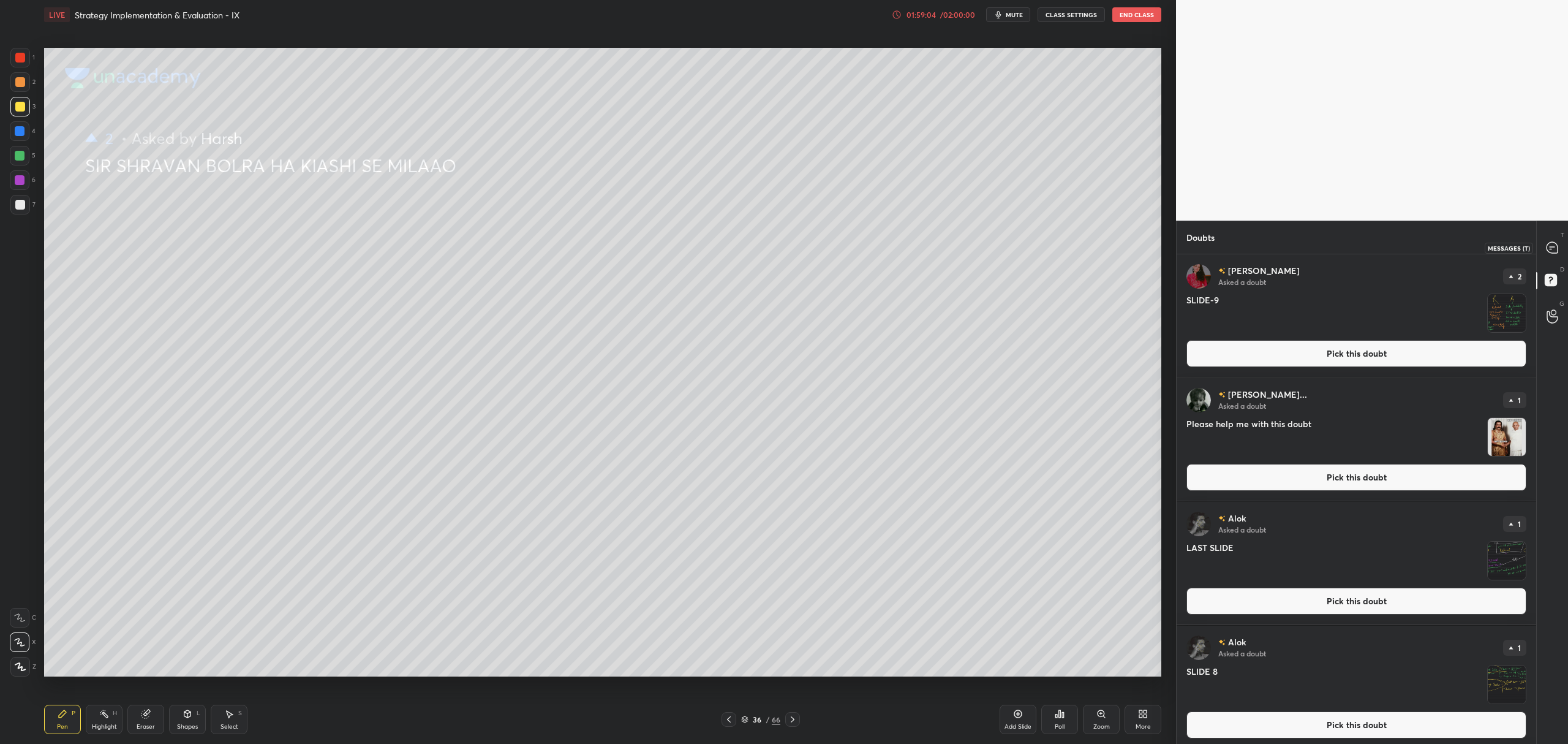
click at [1556, 243] on icon at bounding box center [1551, 247] width 11 height 11
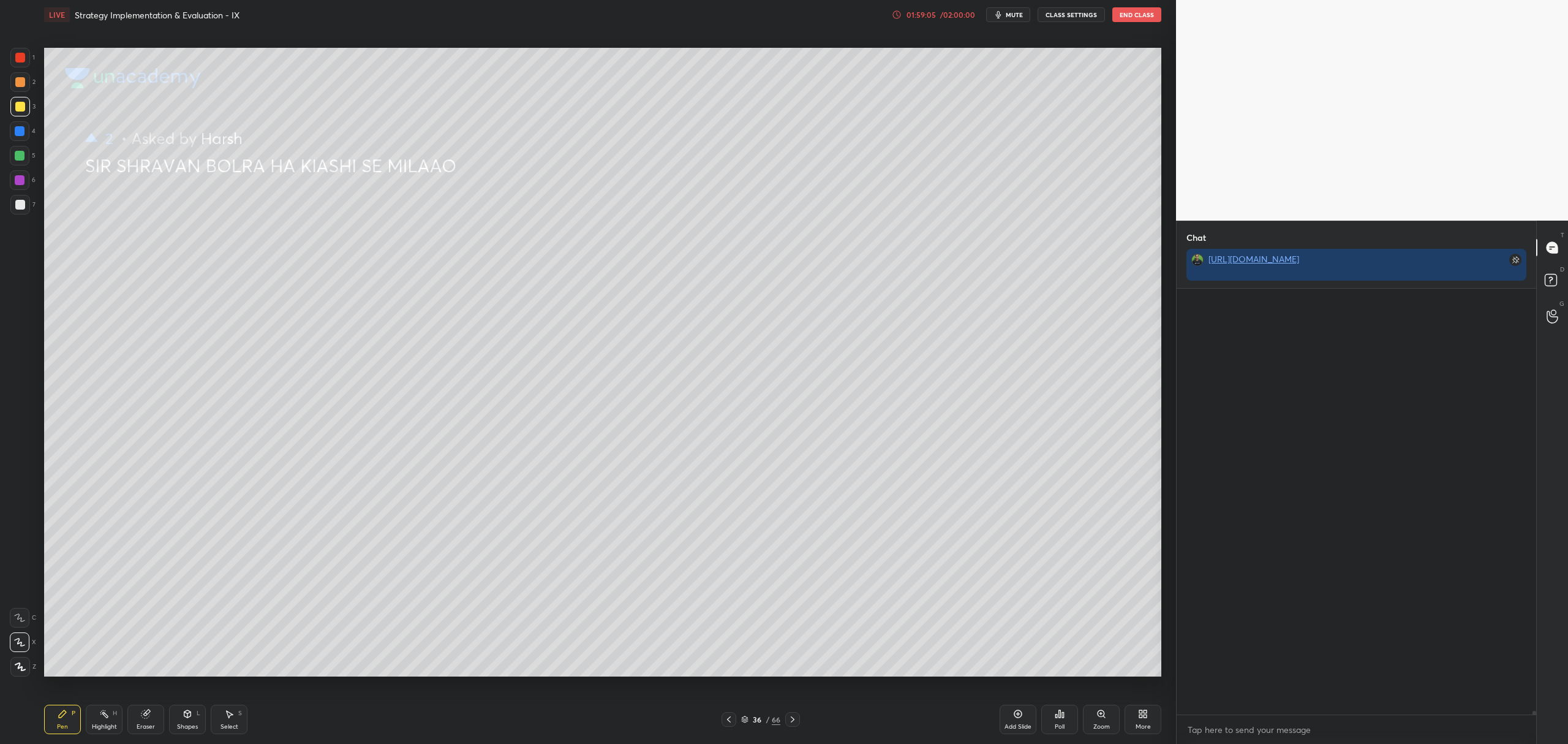
scroll to position [52323, 0]
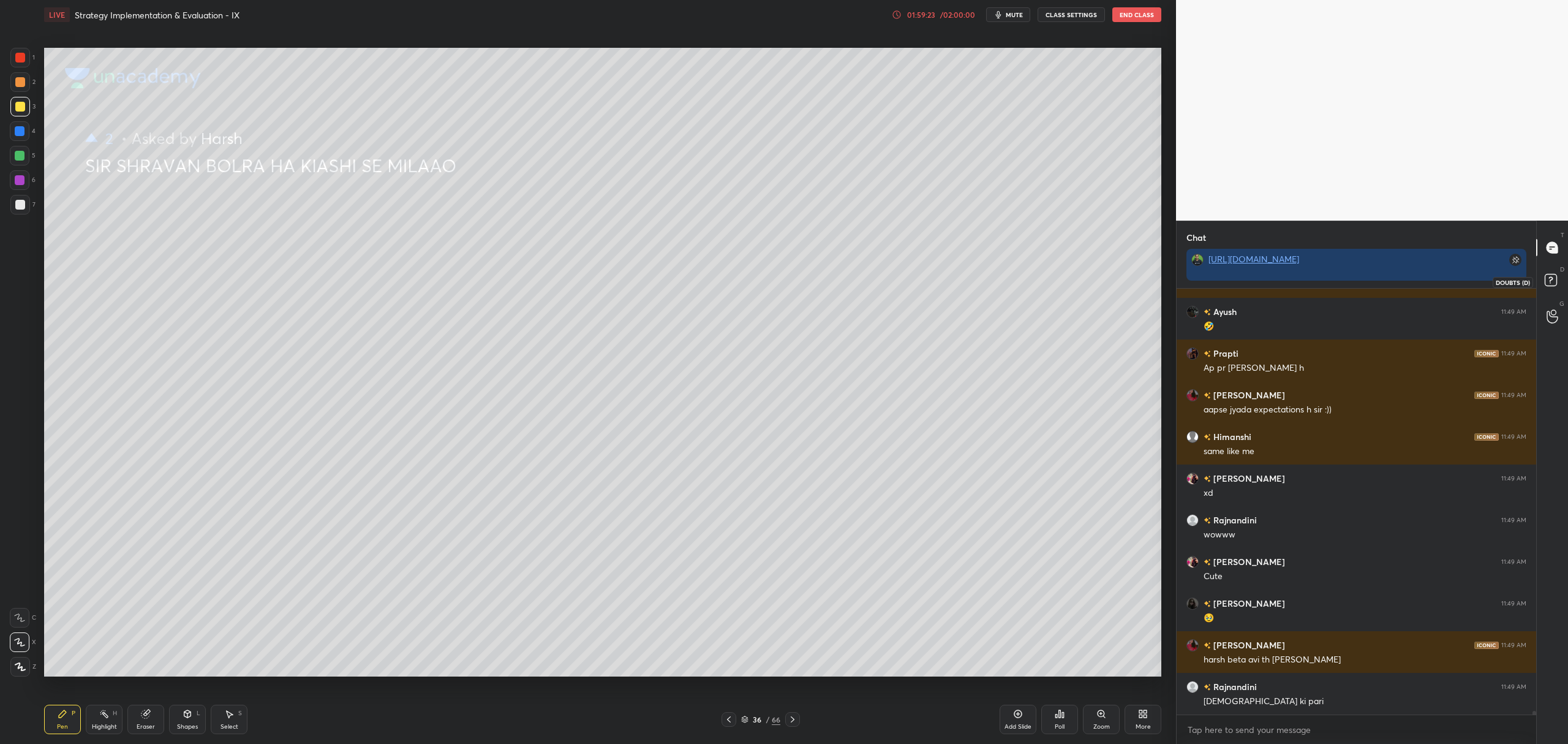
click at [1546, 273] on icon at bounding box center [1553, 282] width 22 height 22
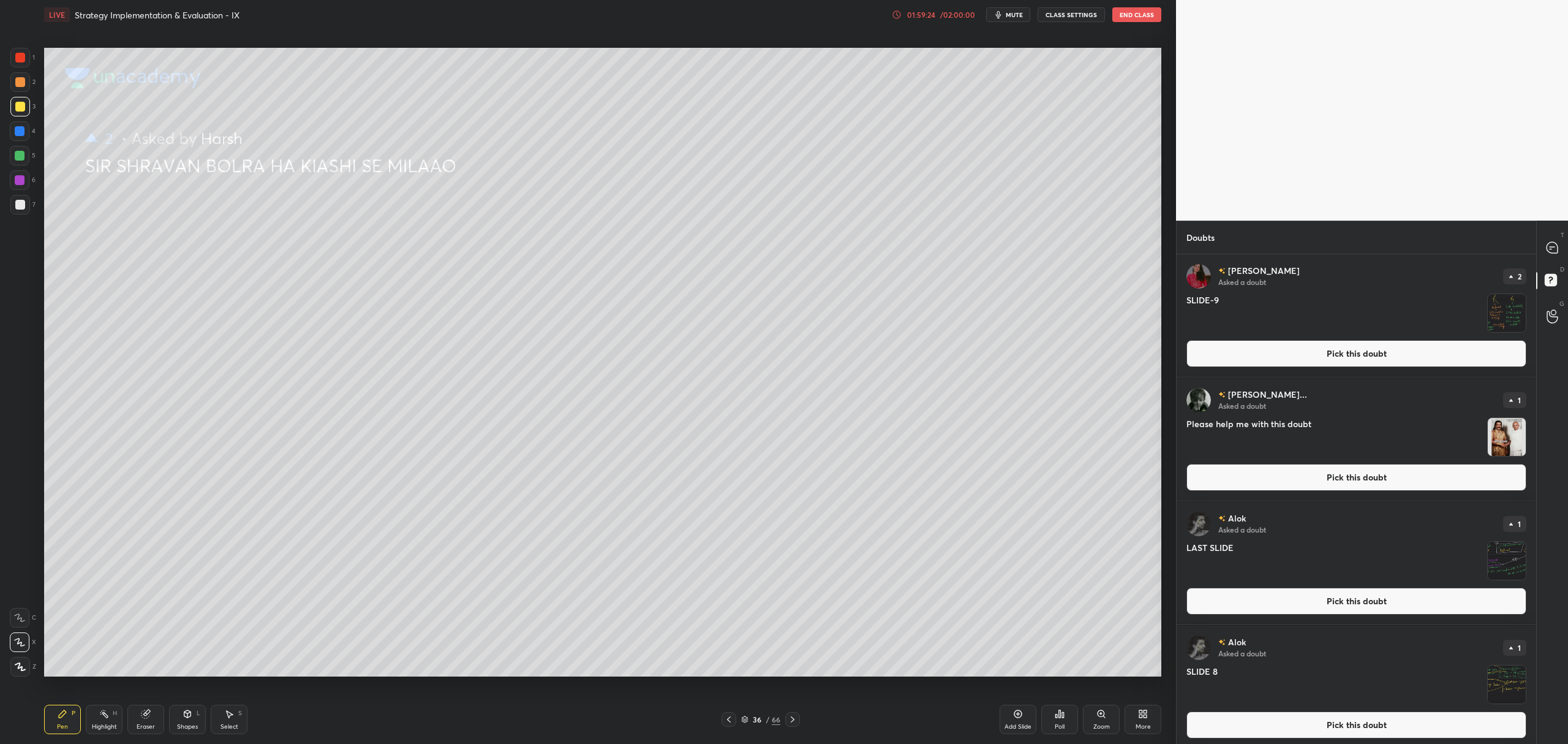
click at [1353, 486] on button "Pick this doubt" at bounding box center [1356, 477] width 340 height 27
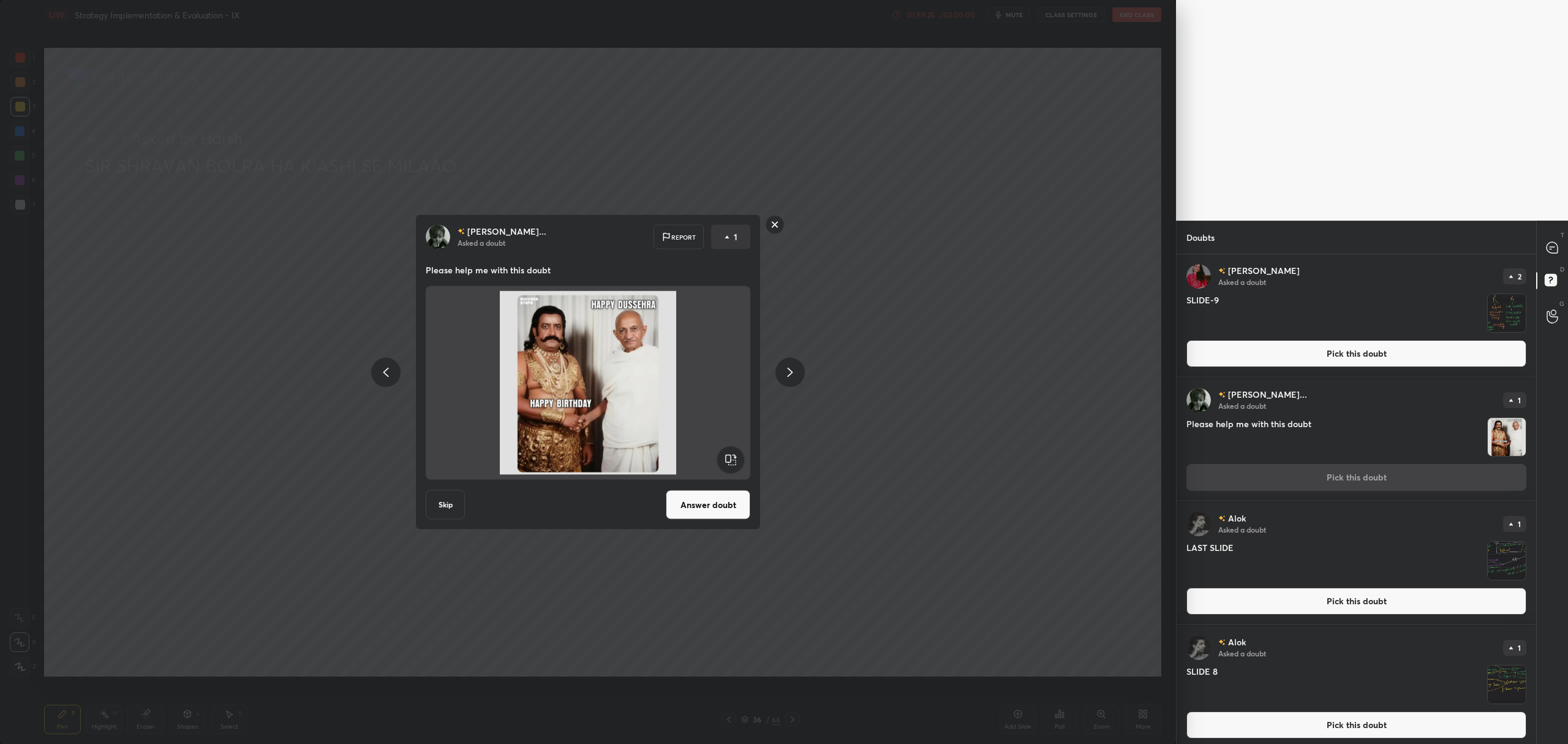
click at [719, 491] on button "Answer doubt" at bounding box center [707, 505] width 84 height 30
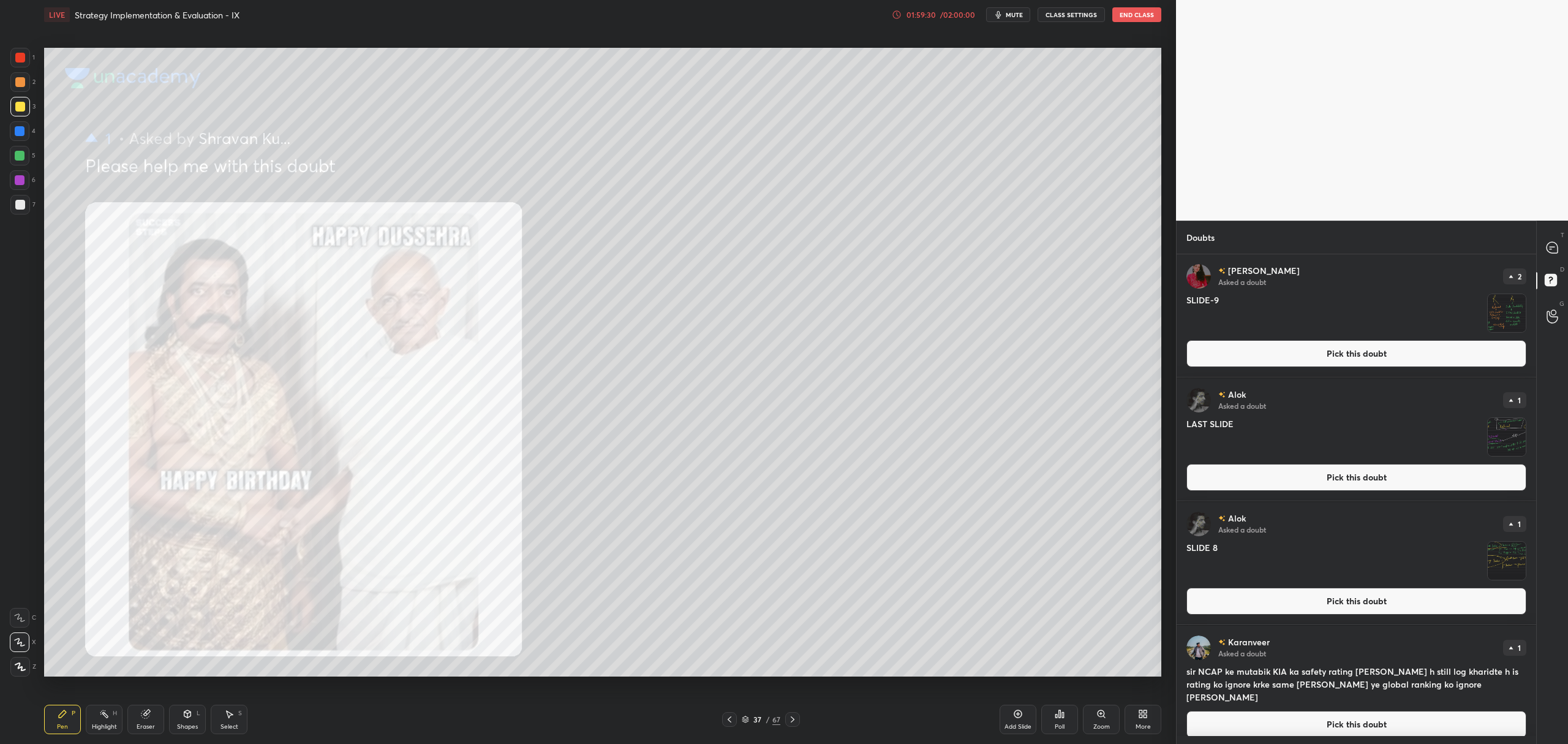
click at [1279, 498] on div "Alok Asked a doubt 1 LAST SLIDE Pick this doubt" at bounding box center [1356, 440] width 360 height 123
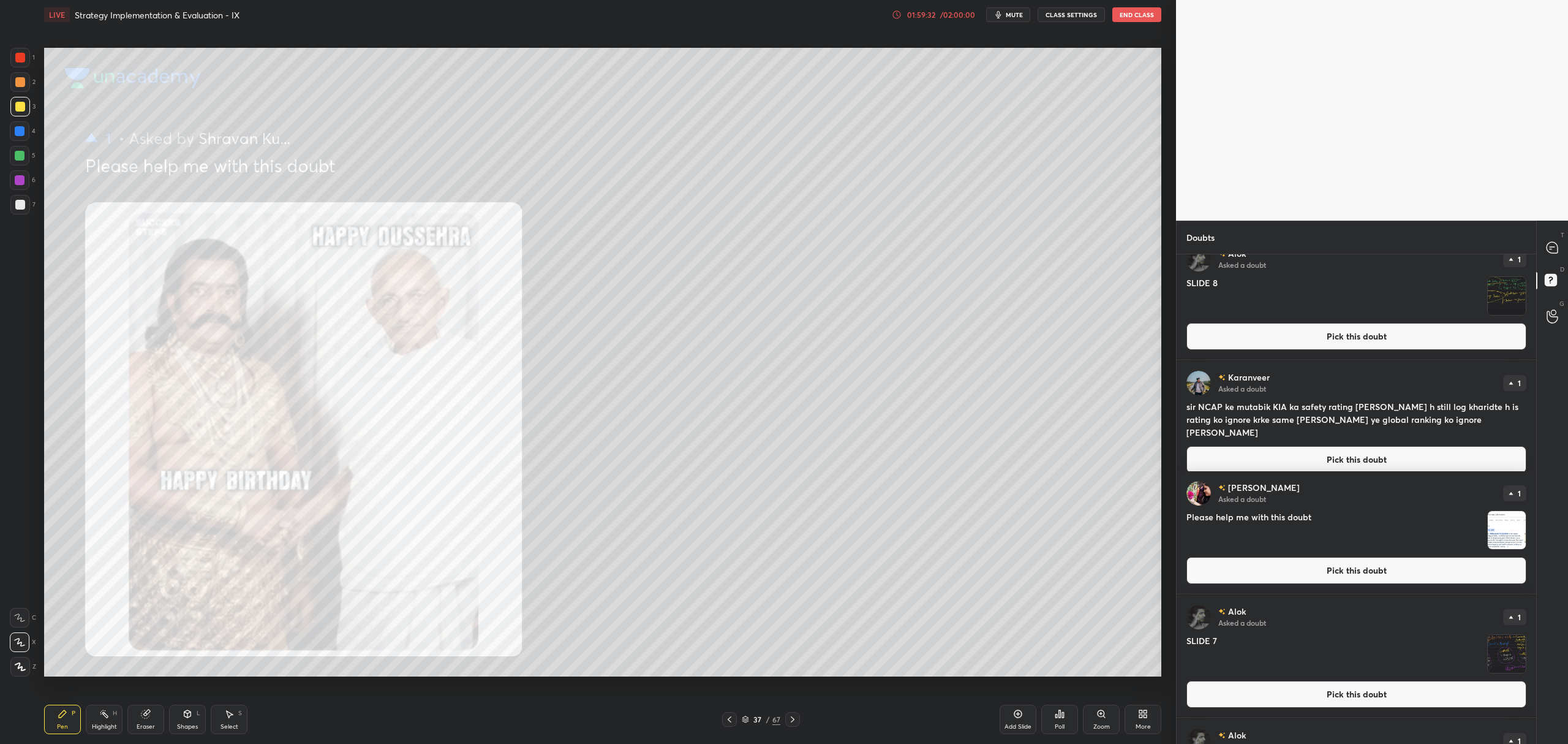
scroll to position [266, 0]
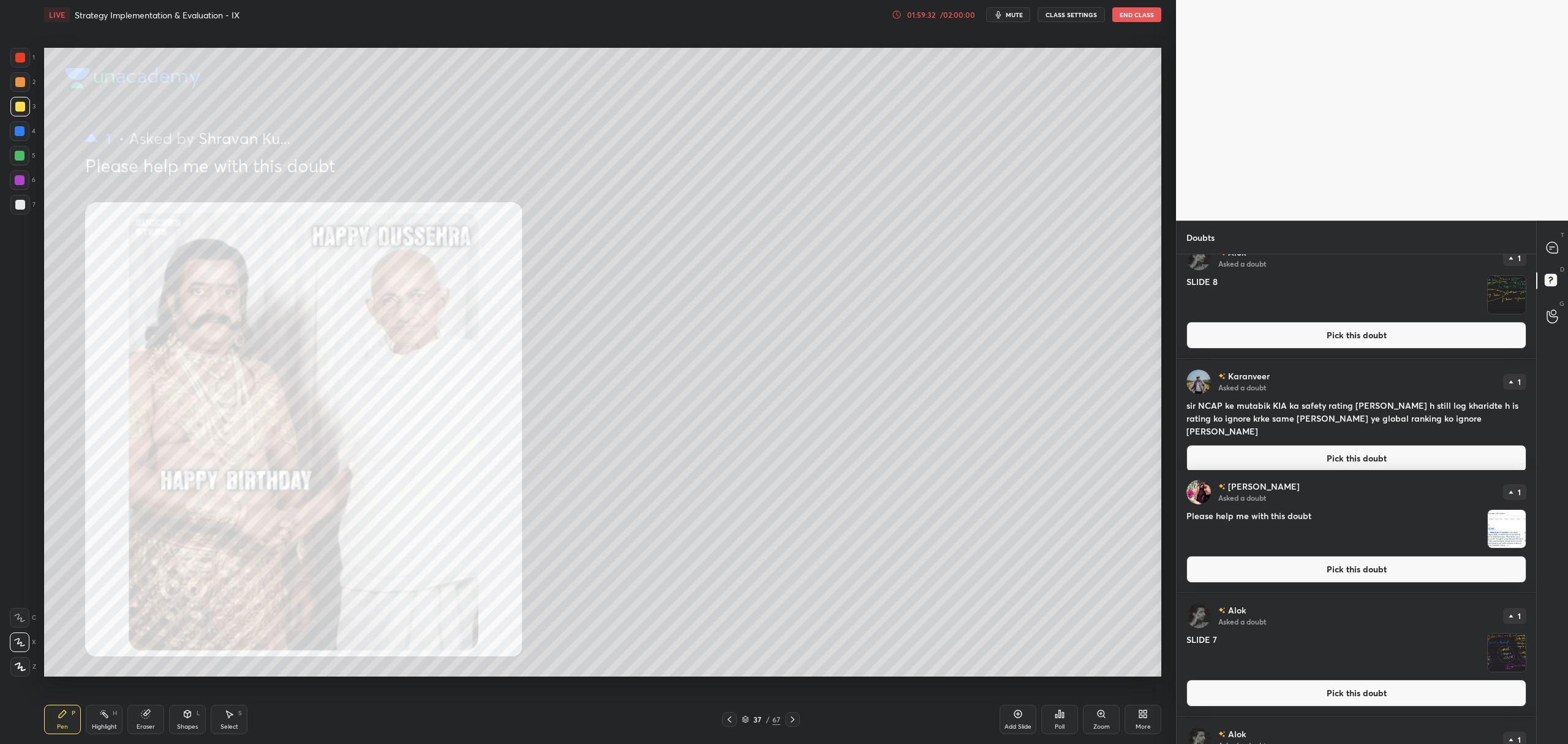
click at [1287, 445] on button "Pick this doubt" at bounding box center [1356, 458] width 340 height 27
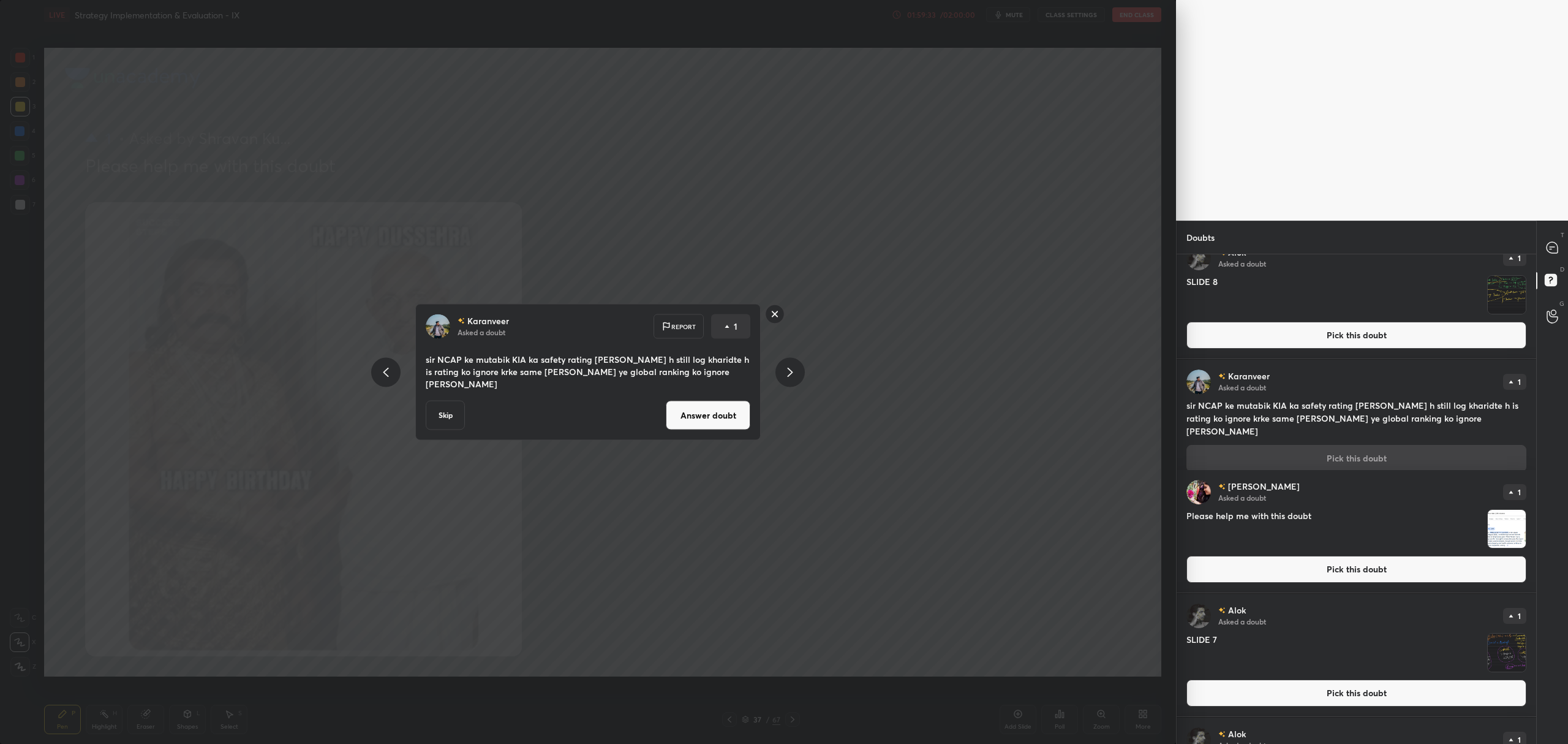
click at [735, 408] on button "Answer doubt" at bounding box center [707, 415] width 84 height 30
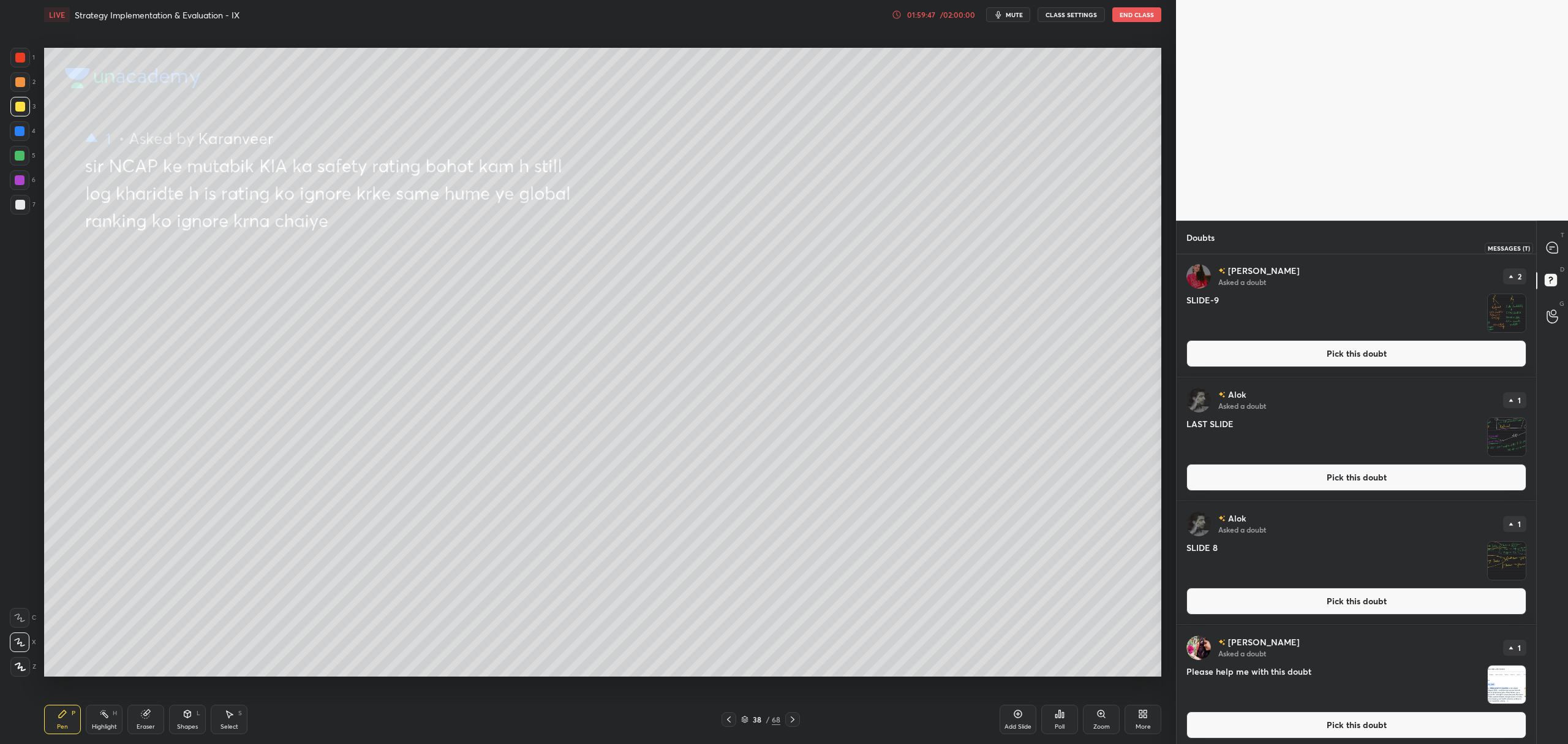
click at [1554, 247] on icon at bounding box center [1552, 247] width 5 height 0
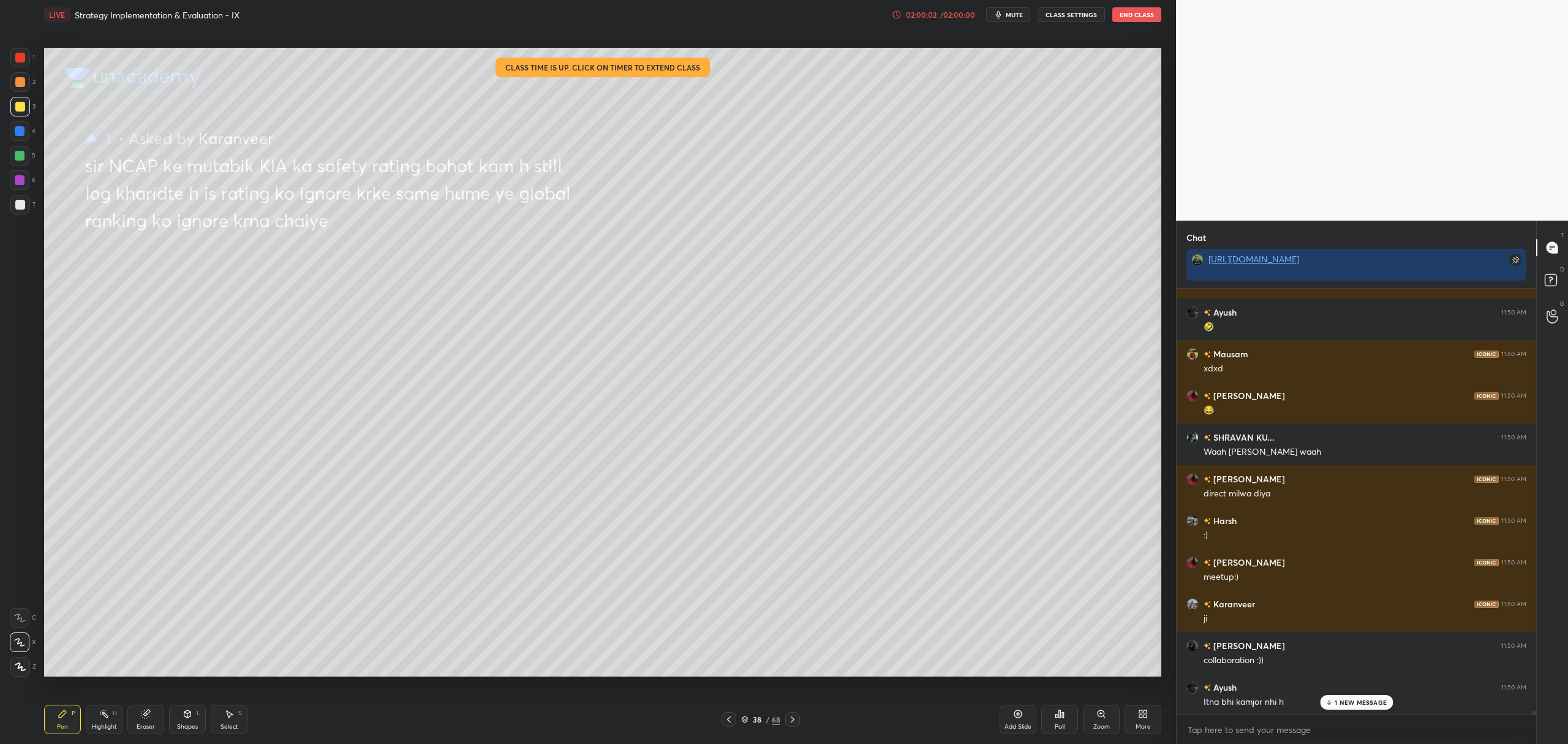
scroll to position [53221, 0]
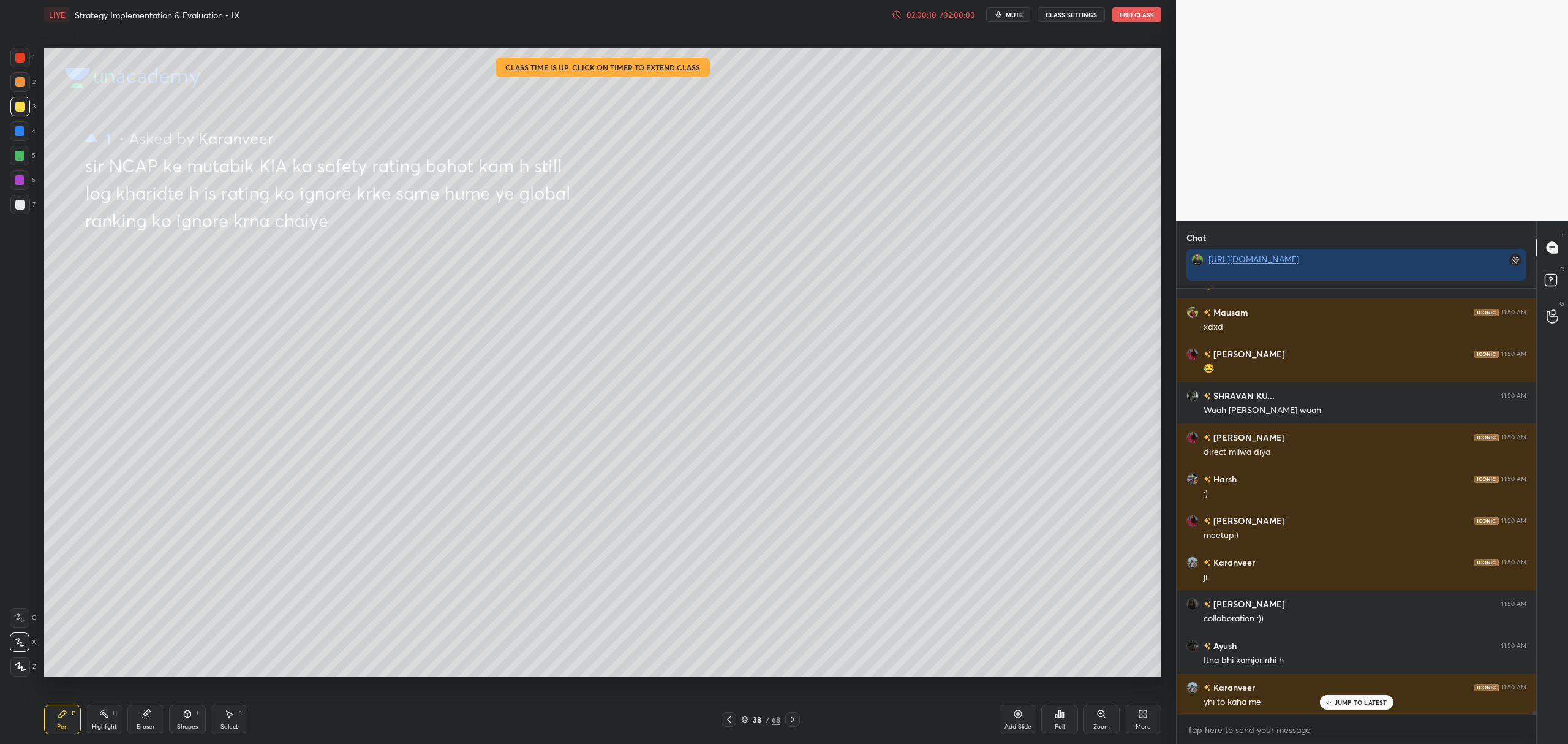
click at [1546, 269] on div "D Doubts (D)" at bounding box center [1552, 282] width 31 height 35
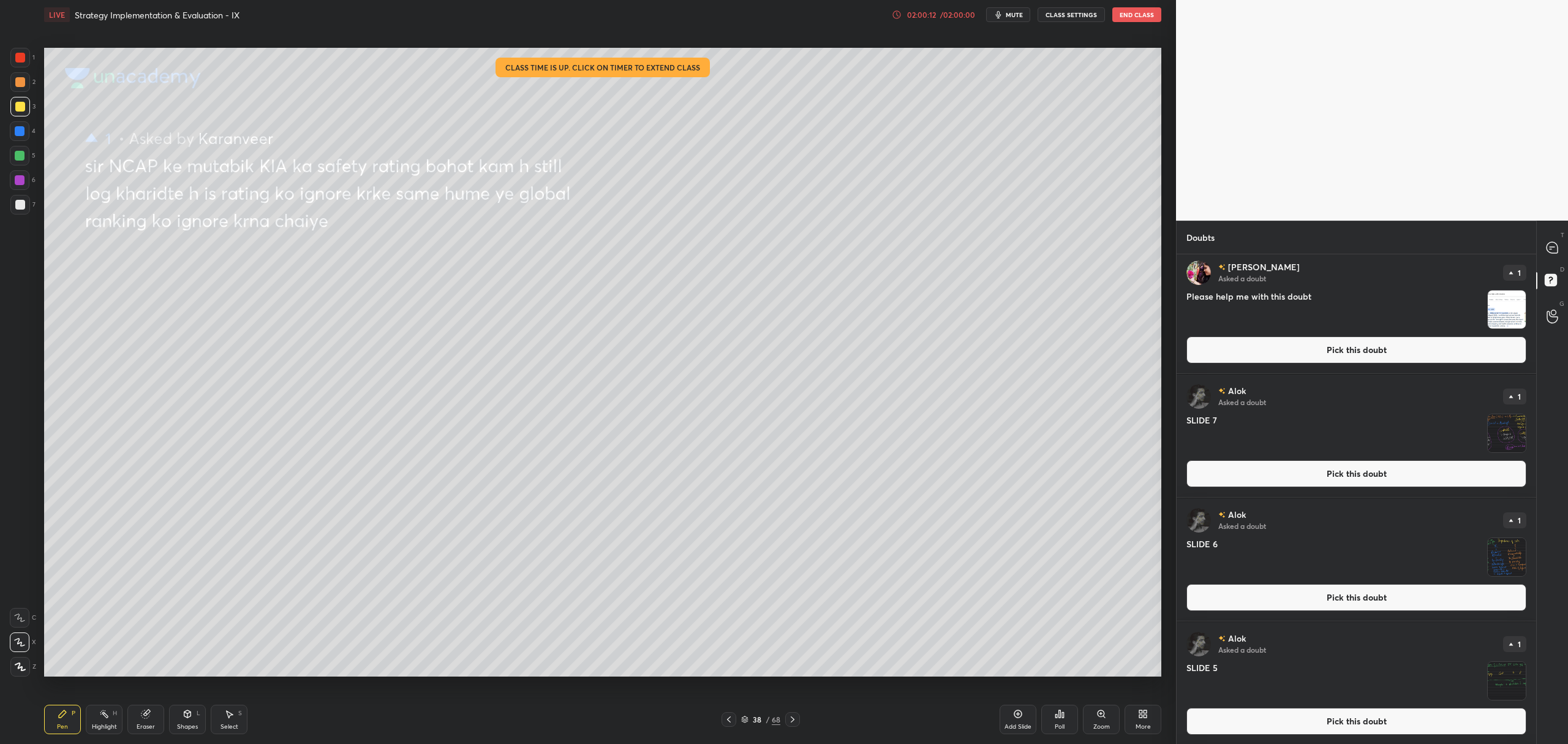
click at [1341, 356] on button "Pick this doubt" at bounding box center [1356, 350] width 340 height 27
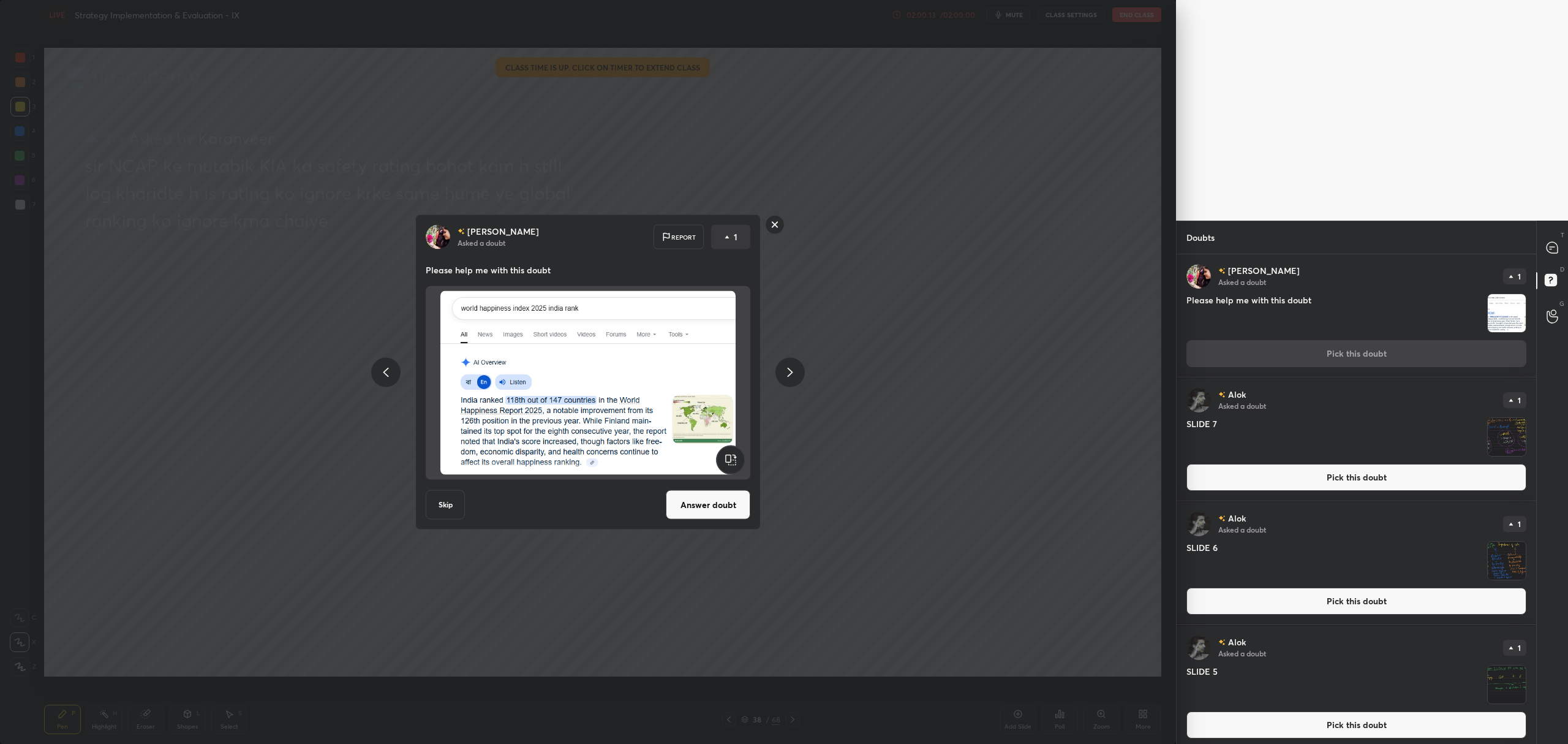
click at [707, 499] on button "Answer doubt" at bounding box center [707, 505] width 84 height 30
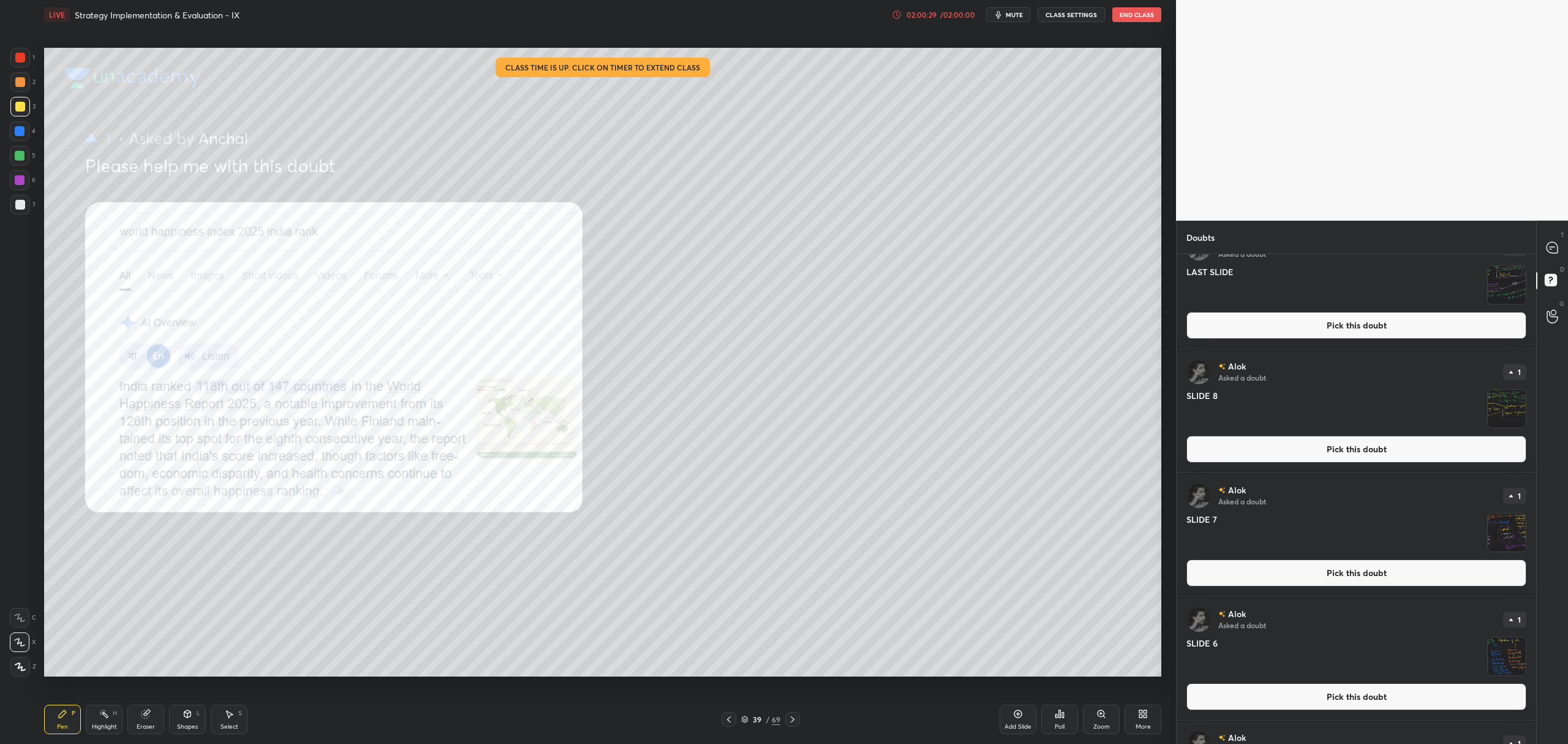
scroll to position [0, 0]
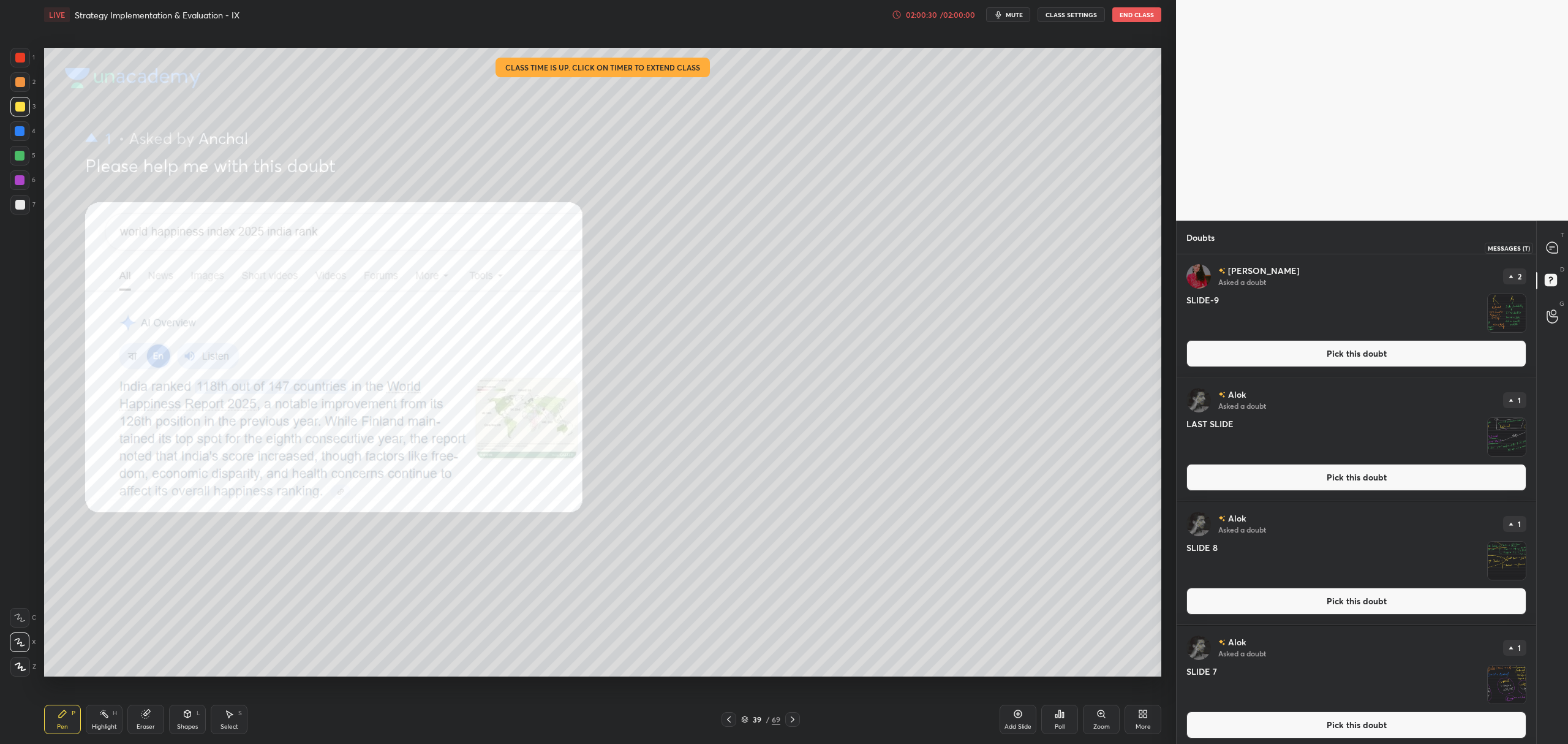
click at [1554, 245] on icon at bounding box center [1551, 247] width 11 height 11
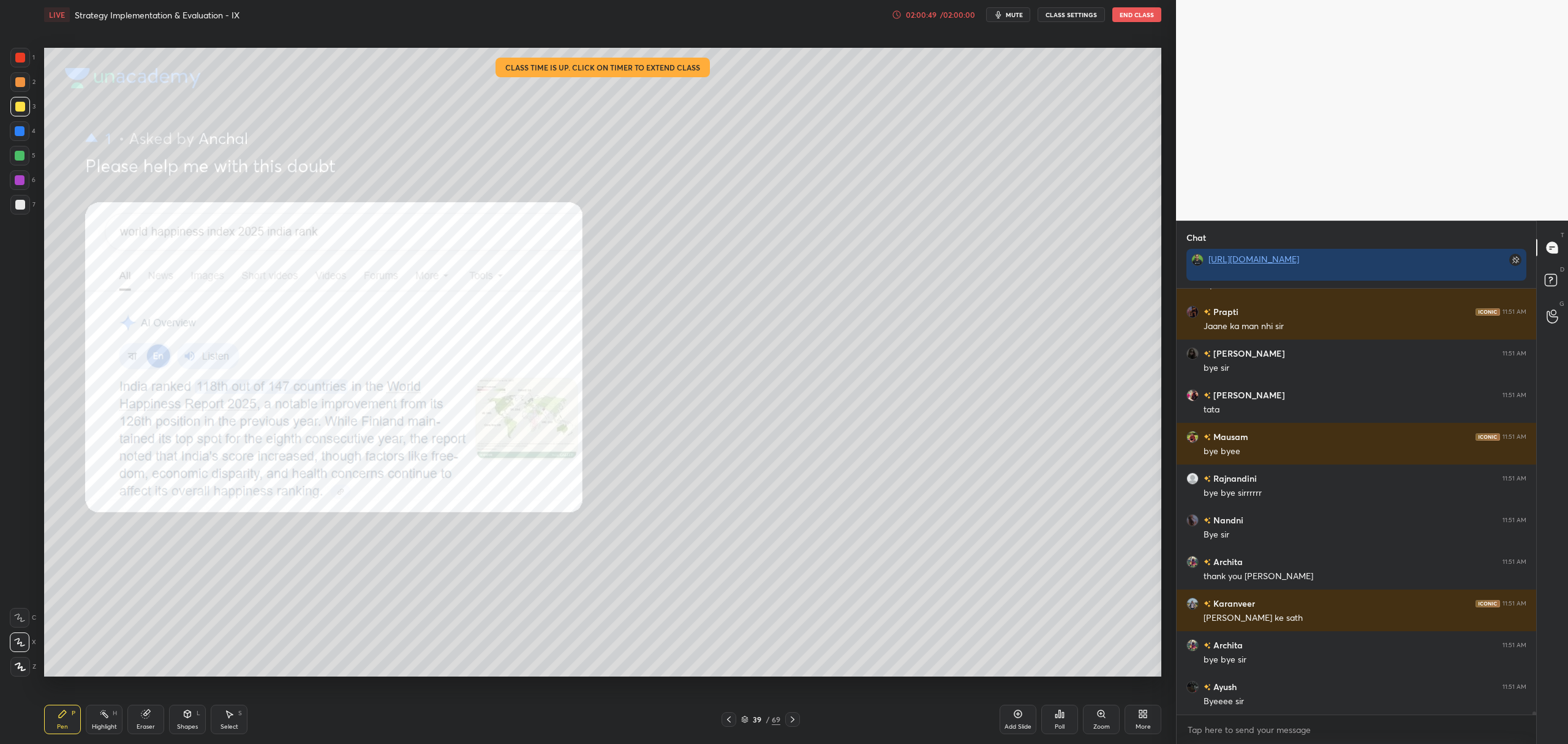
scroll to position [54006, 0]
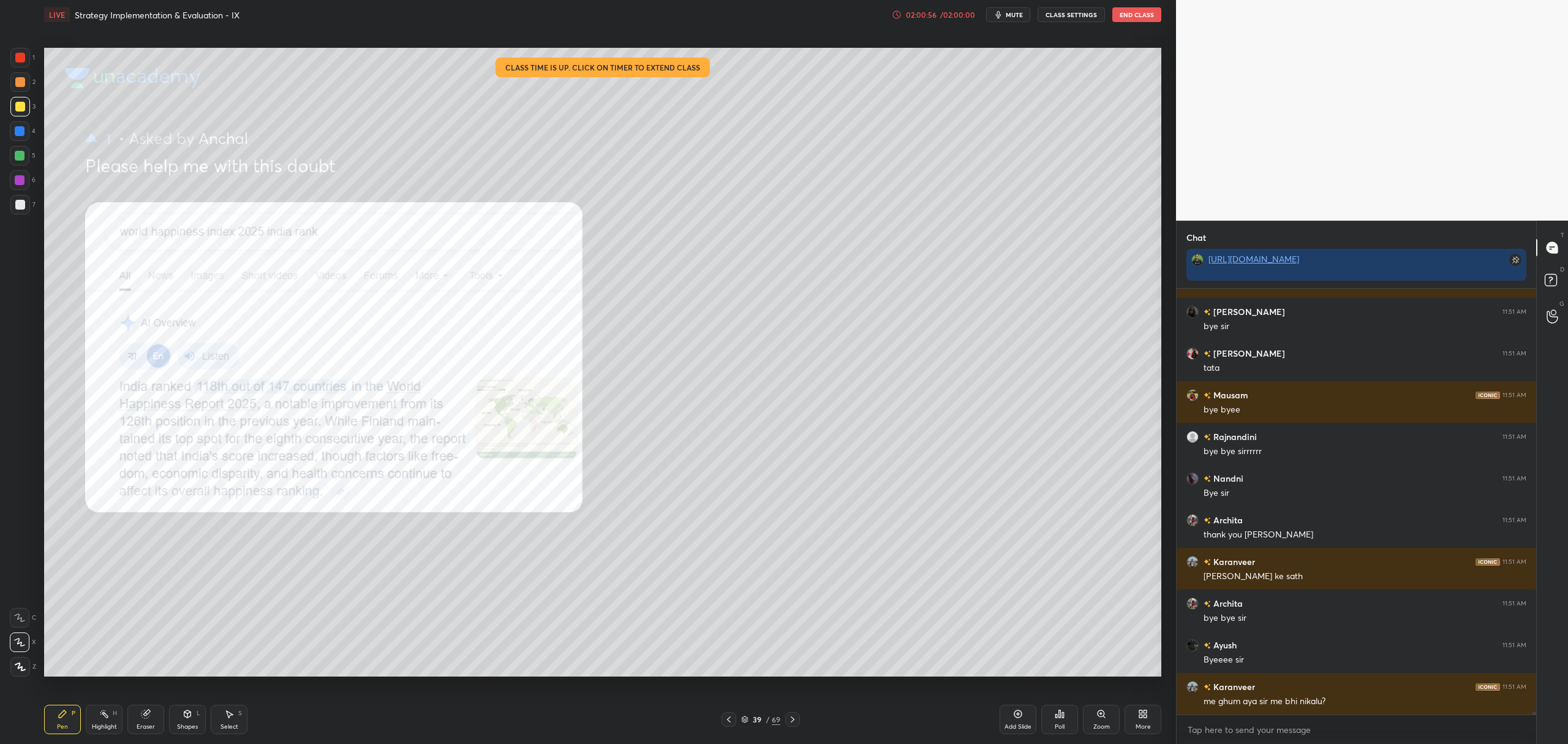
click at [1136, 14] on button "End Class" at bounding box center [1137, 14] width 49 height 14
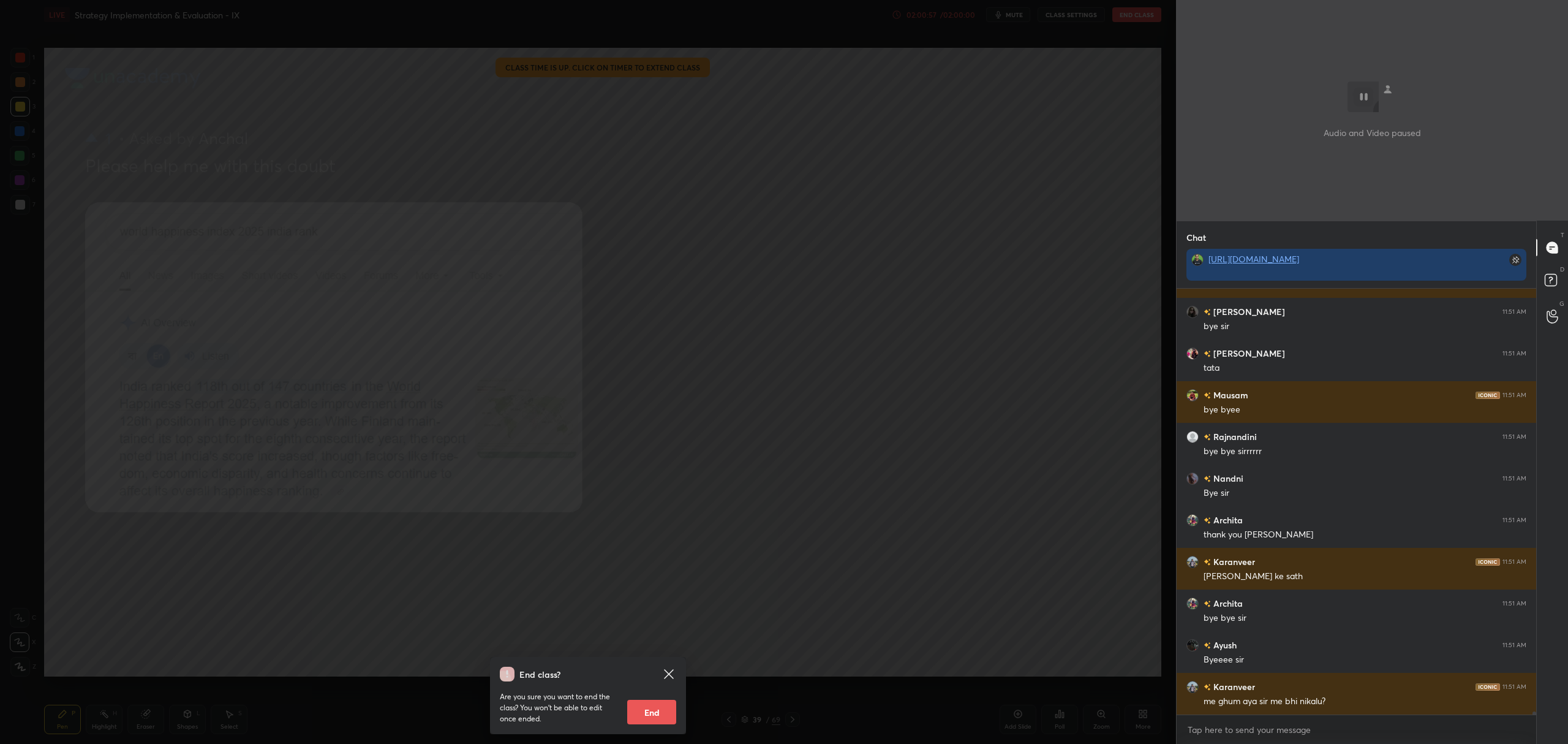
scroll to position [54048, 0]
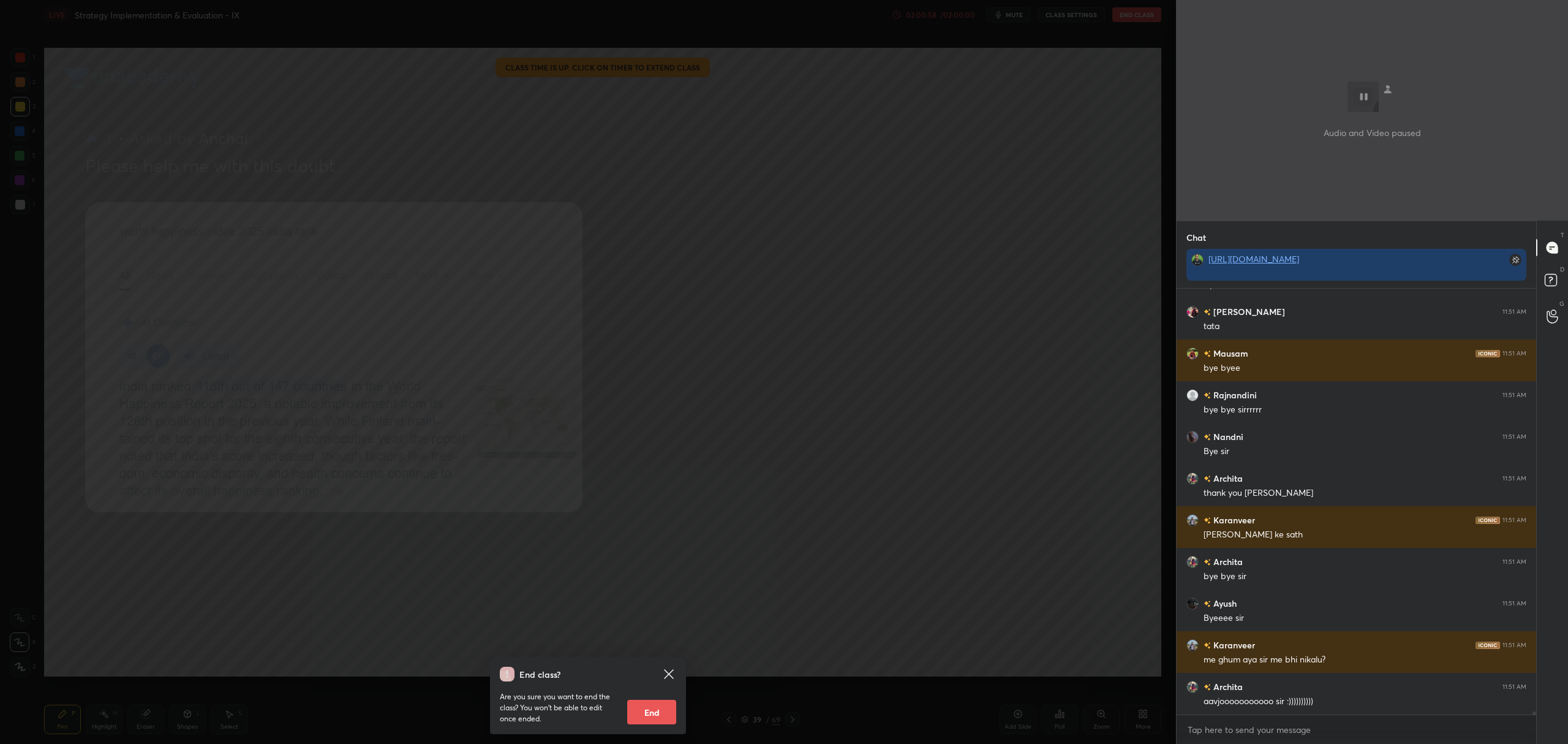
click at [654, 723] on button "End" at bounding box center [652, 712] width 49 height 25
type textarea "x"
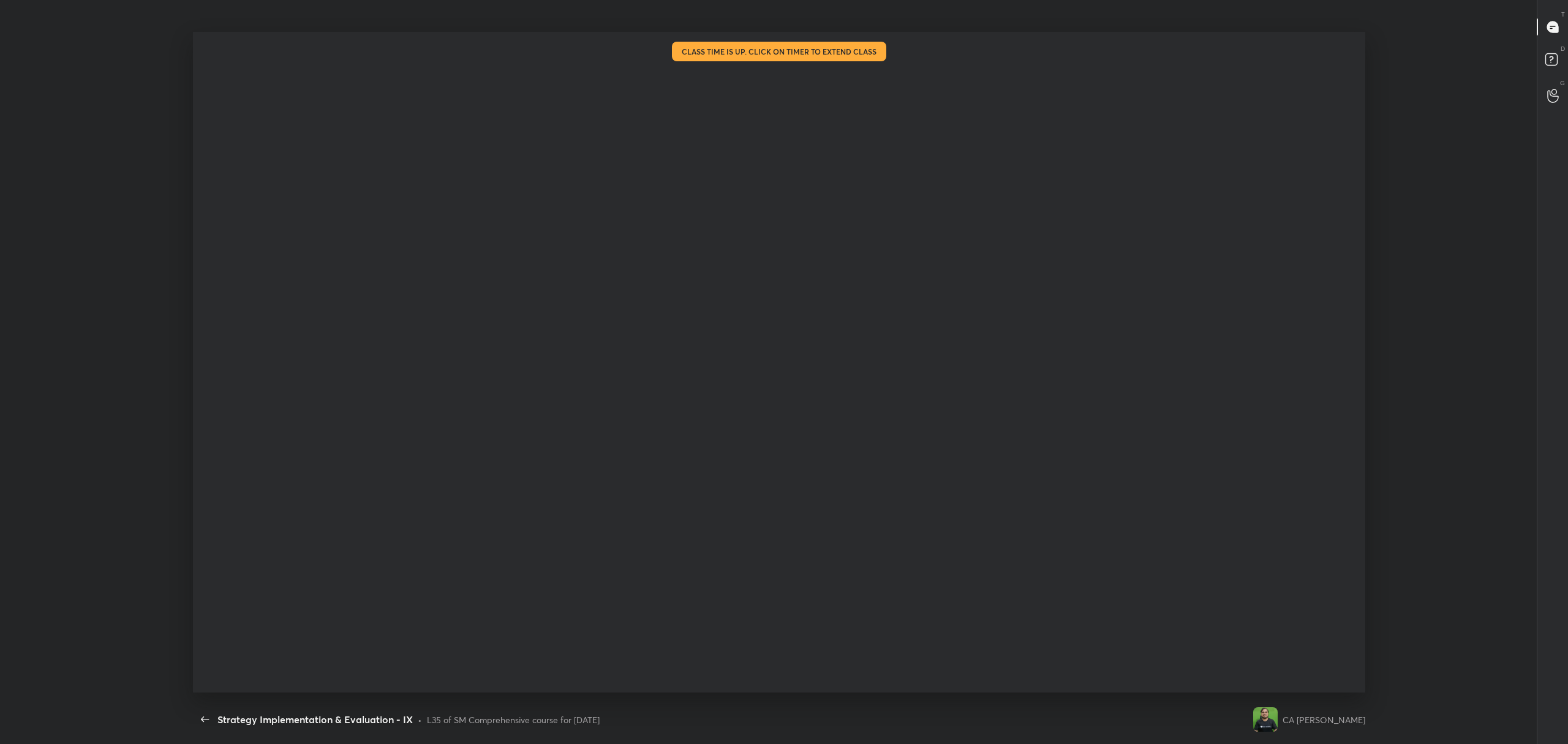
scroll to position [665, 1325]
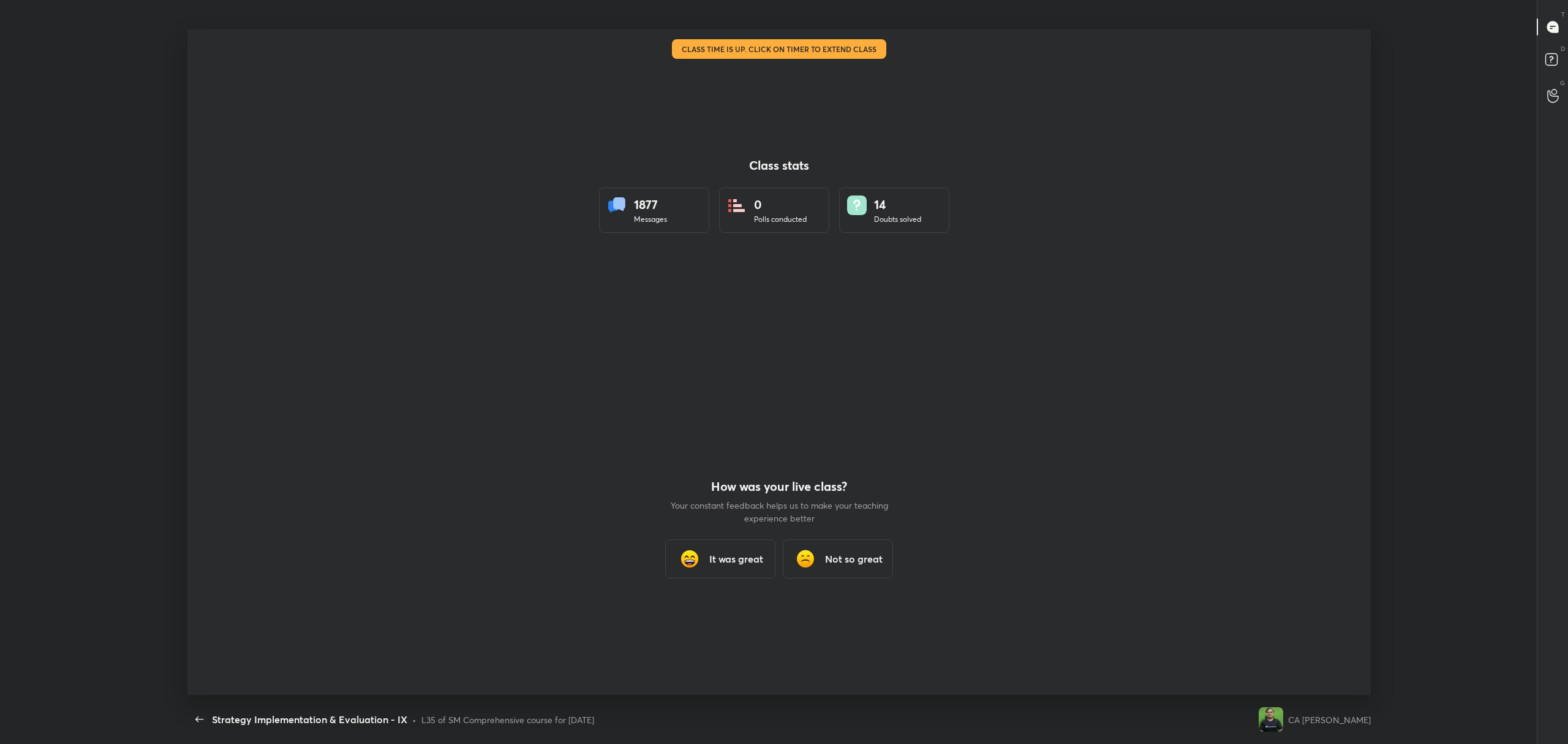
click at [721, 564] on h3 "It was great" at bounding box center [736, 559] width 54 height 14
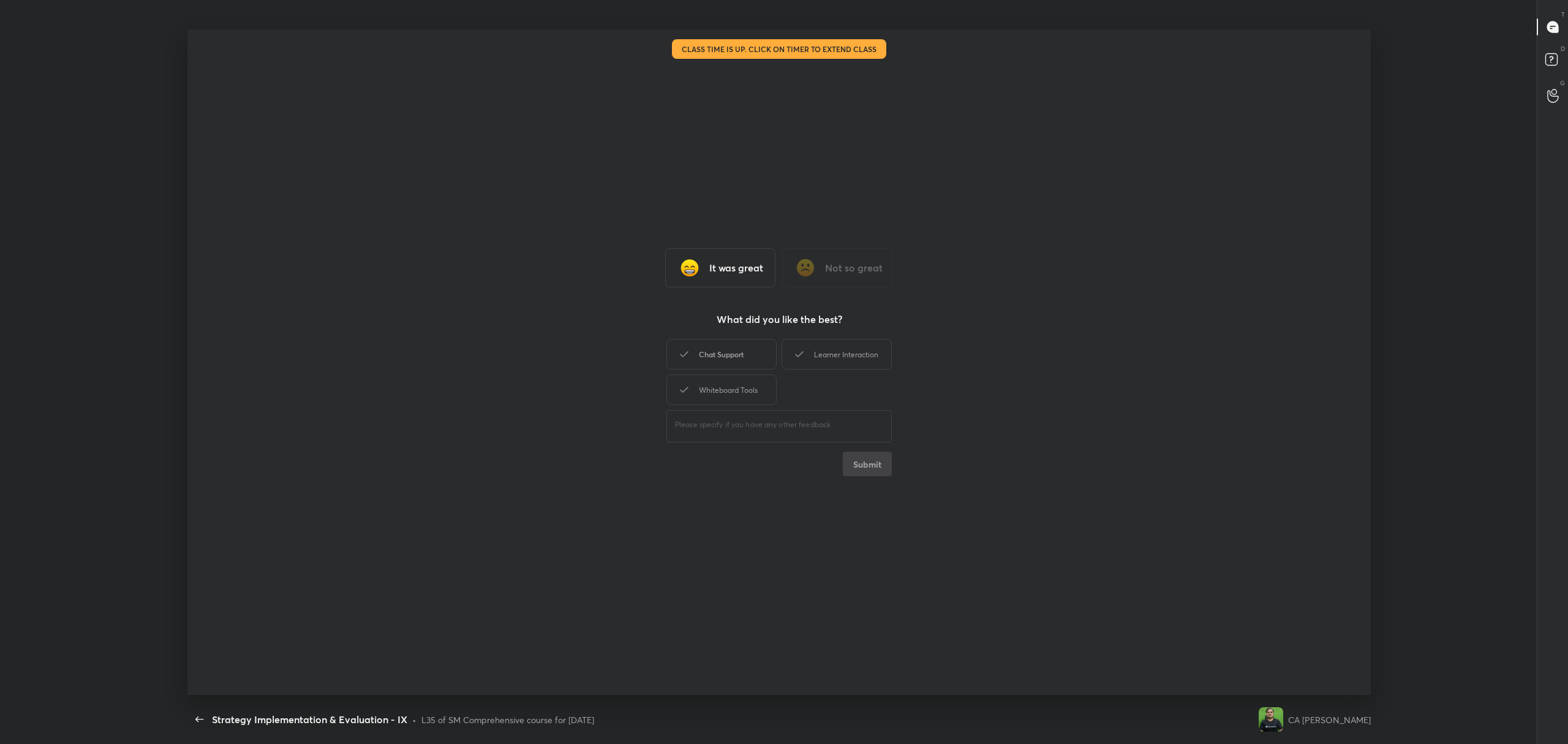
click at [735, 350] on div "Chat Support" at bounding box center [721, 354] width 110 height 30
click at [832, 346] on div "Learner Interaction" at bounding box center [837, 354] width 110 height 30
click at [748, 383] on div "Whiteboard Tools" at bounding box center [721, 389] width 110 height 30
click at [885, 470] on button "Submit" at bounding box center [867, 464] width 49 height 25
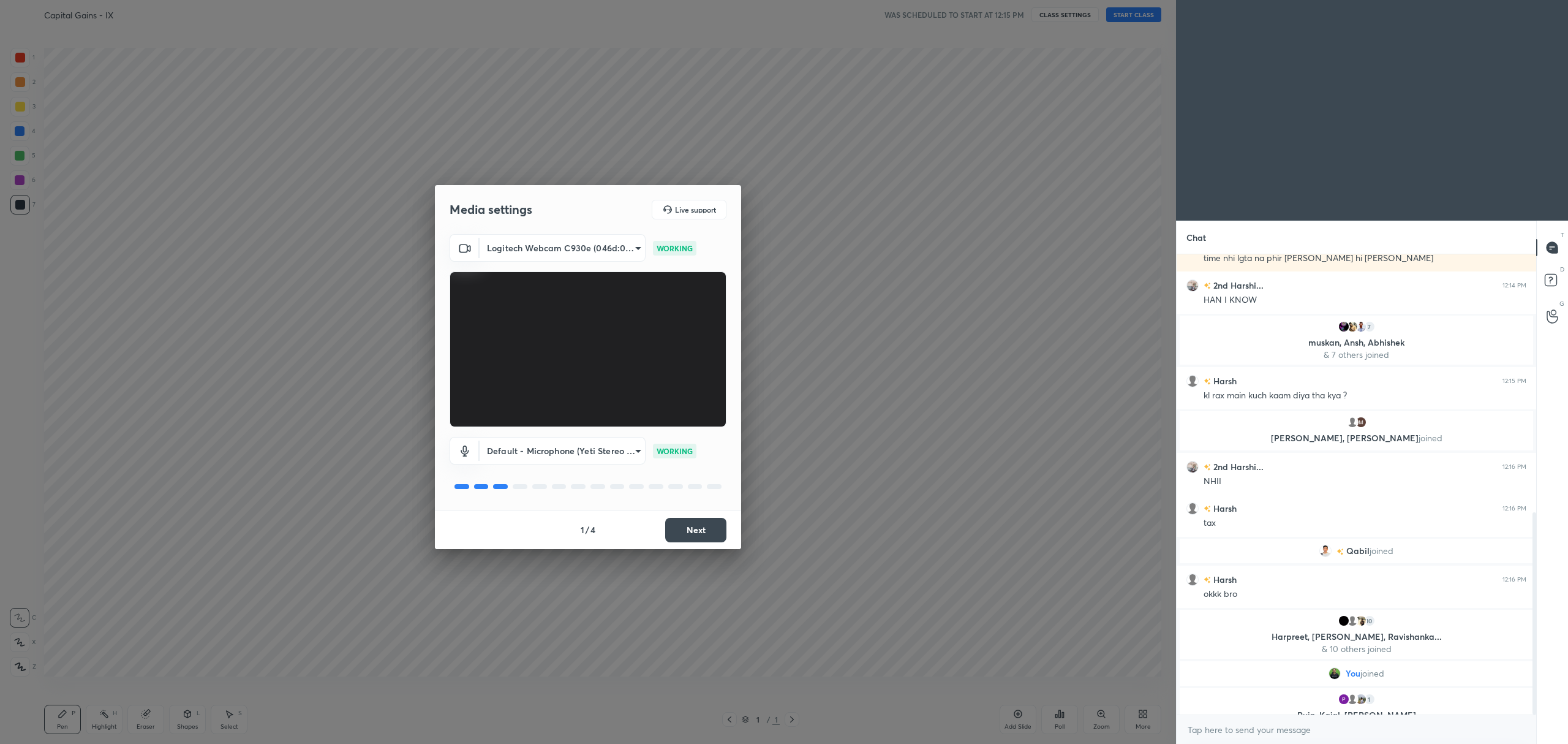
scroll to position [612, 0]
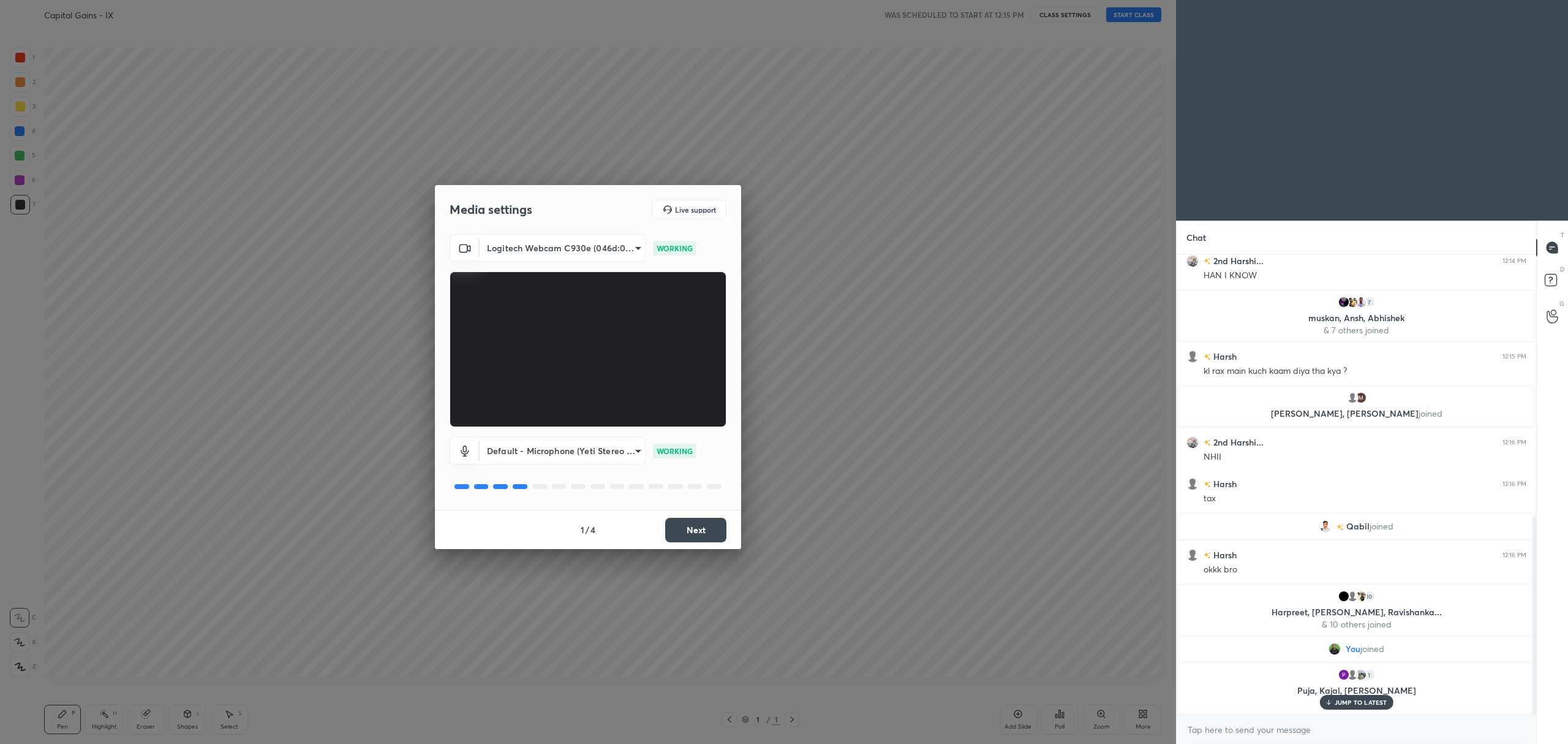
click at [687, 545] on div "1 / 4 Next" at bounding box center [588, 529] width 306 height 39
click at [692, 537] on button "Next" at bounding box center [695, 530] width 61 height 25
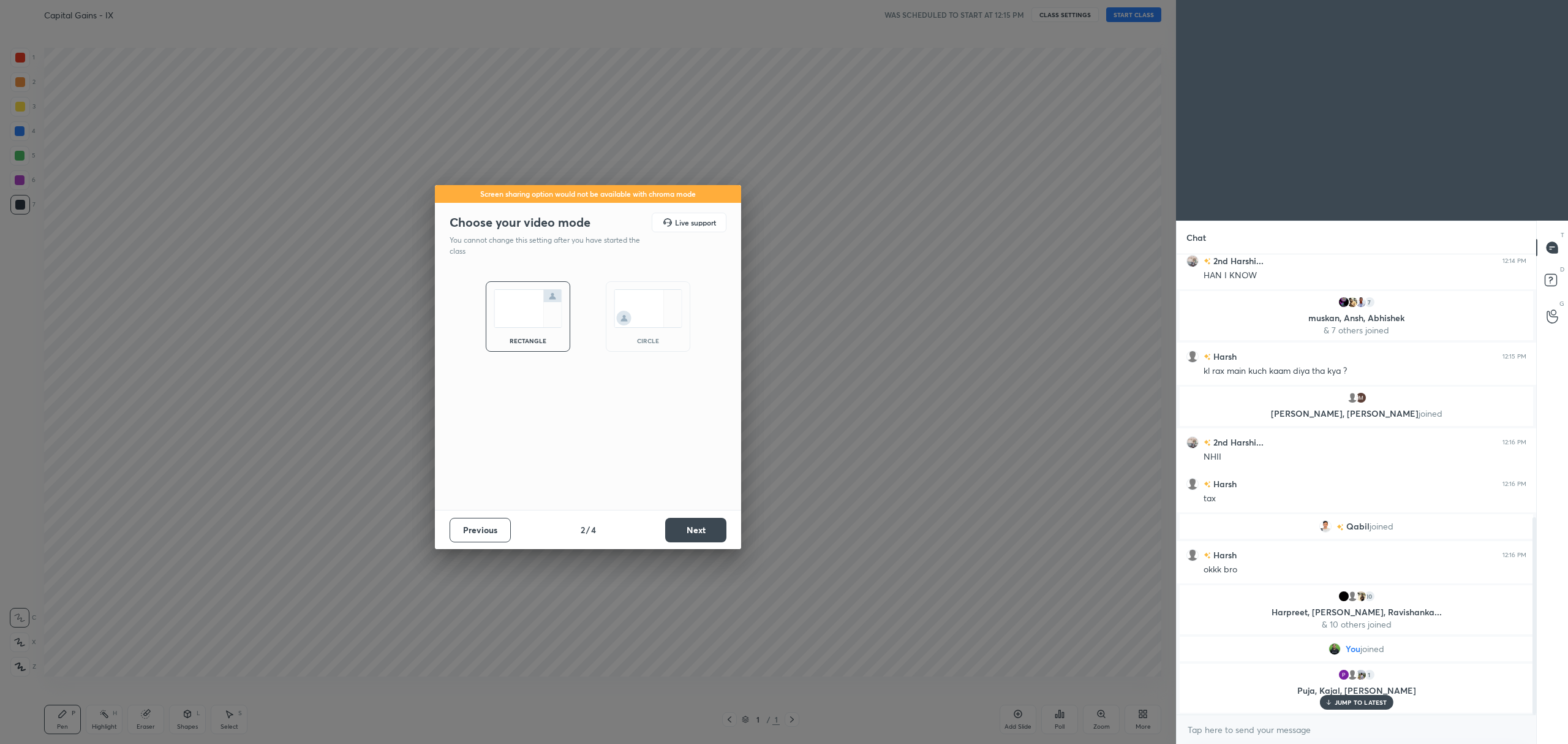
click at [699, 528] on button "Next" at bounding box center [695, 530] width 61 height 25
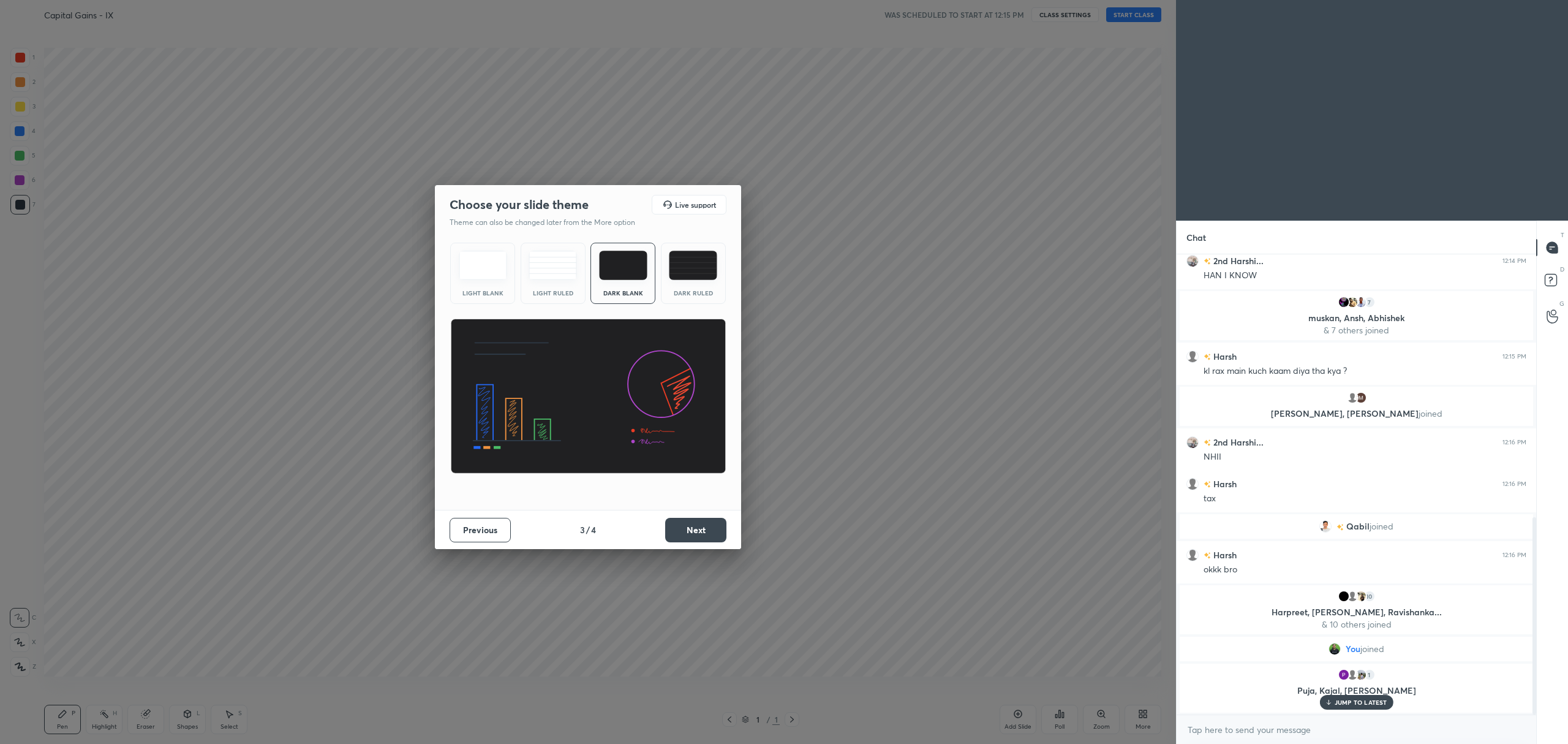
click at [701, 273] on img at bounding box center [693, 265] width 48 height 30
click at [693, 531] on button "Next" at bounding box center [695, 530] width 61 height 25
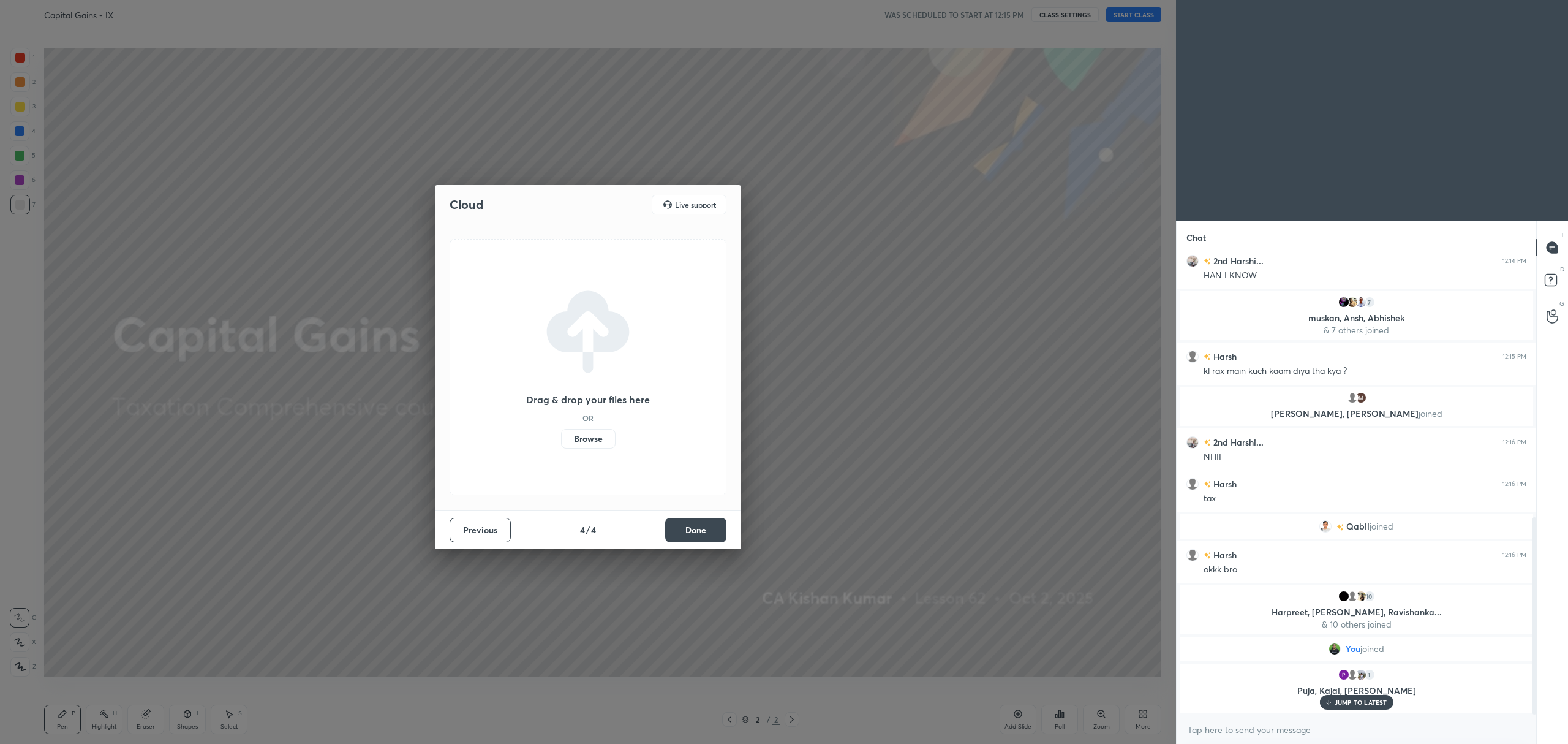
click at [583, 436] on label "Browse" at bounding box center [588, 438] width 55 height 20
click at [561, 436] on input "Browse" at bounding box center [561, 438] width 0 height 20
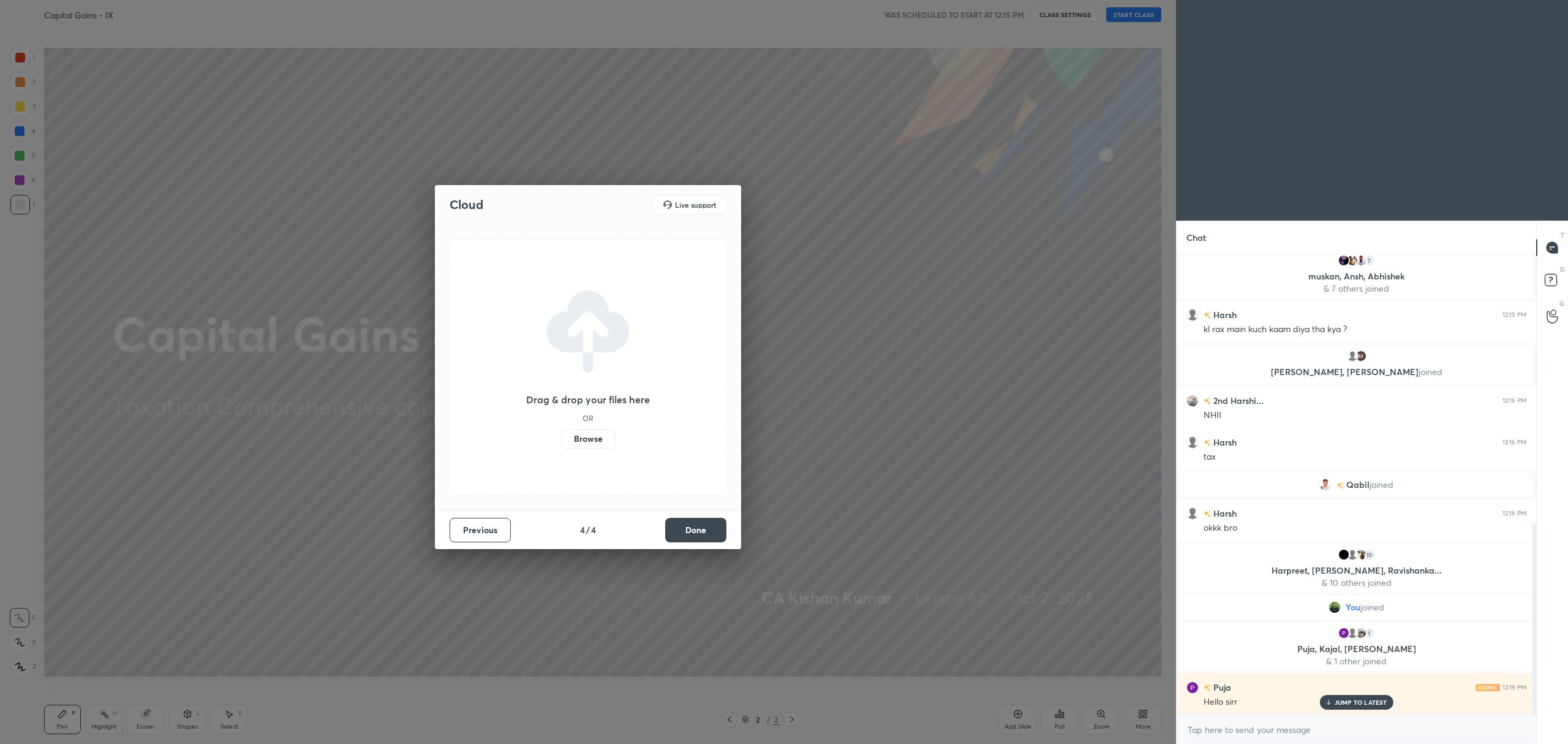
scroll to position [673, 0]
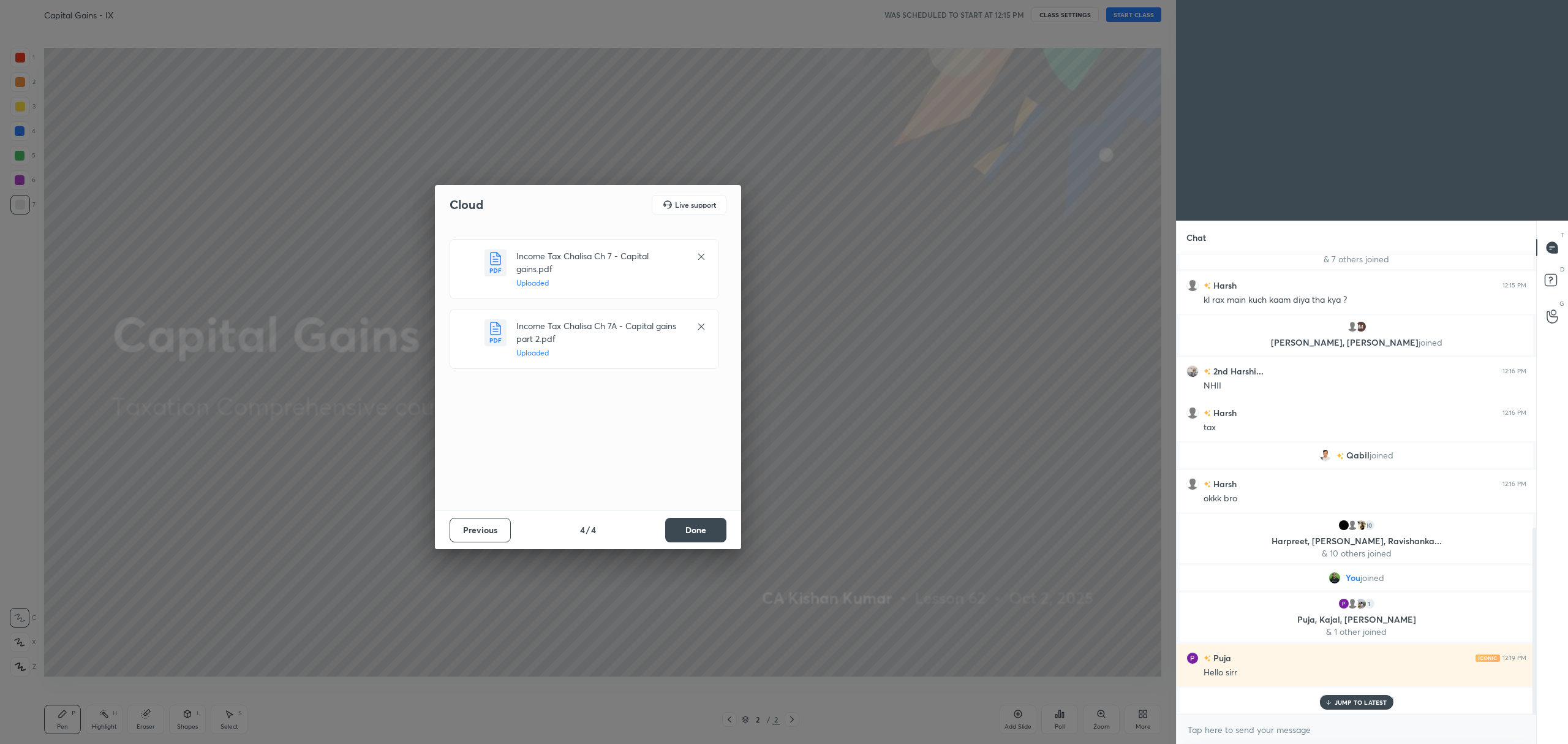
click at [702, 535] on button "Done" at bounding box center [695, 530] width 61 height 25
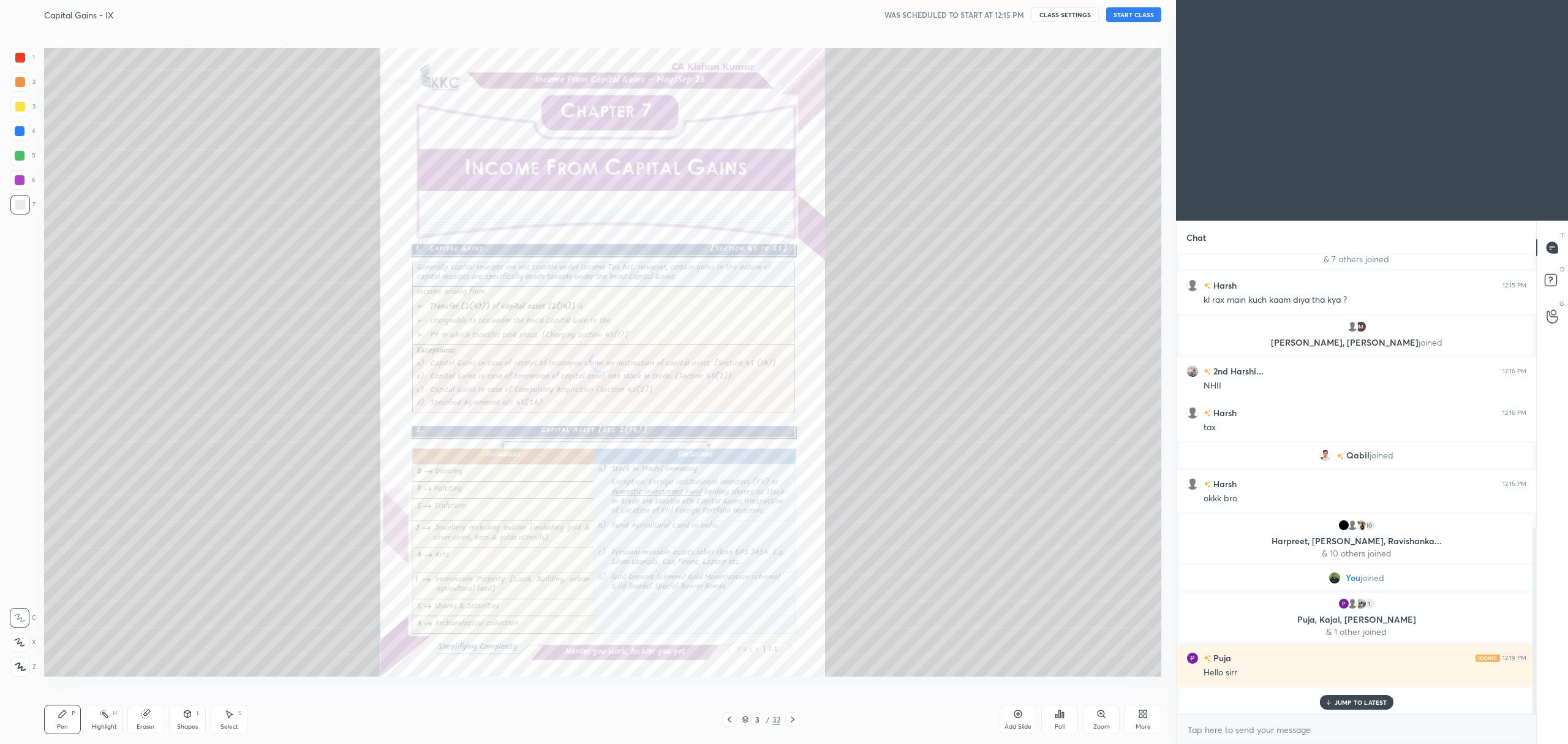
click at [743, 719] on icon at bounding box center [745, 718] width 6 height 3
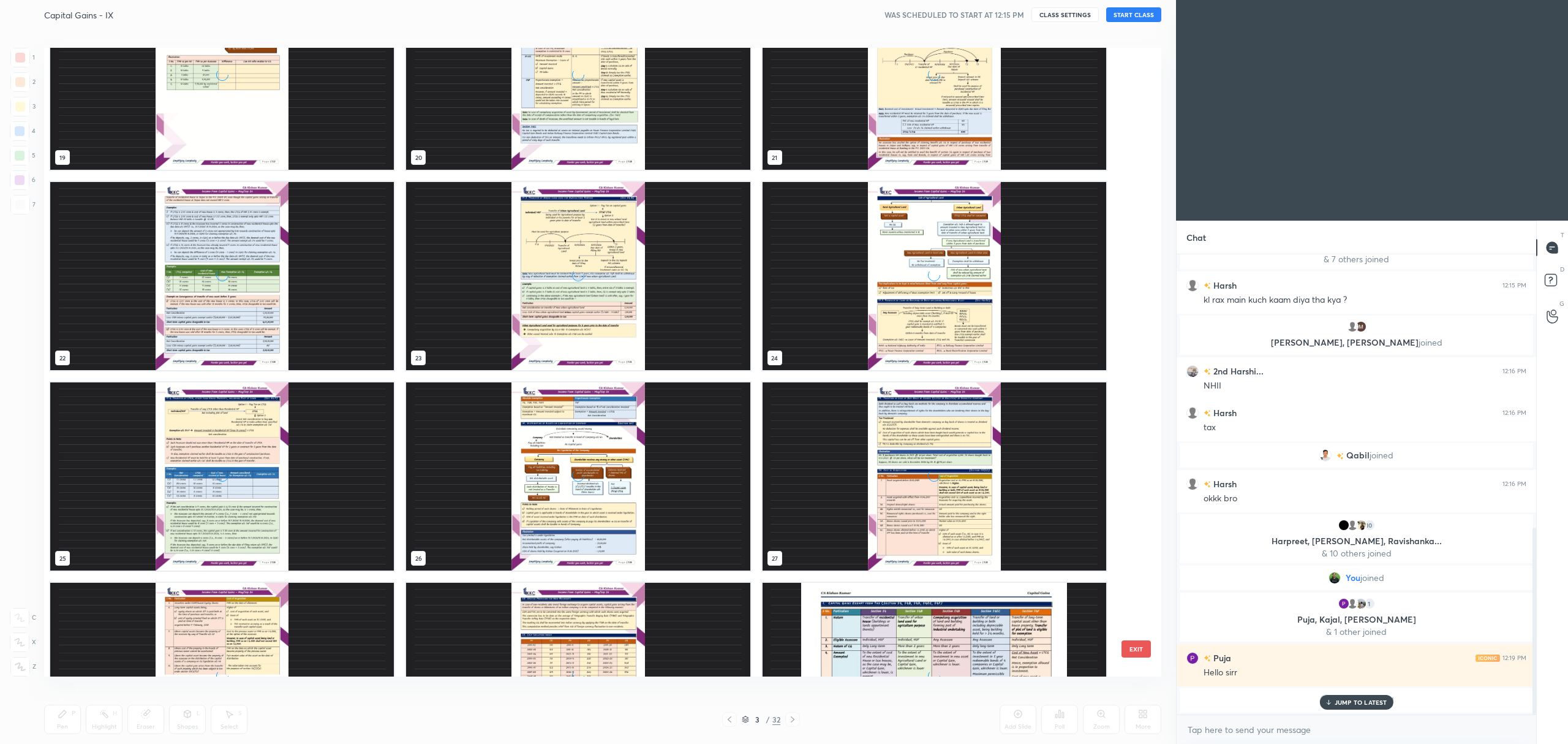
scroll to position [1575, 0]
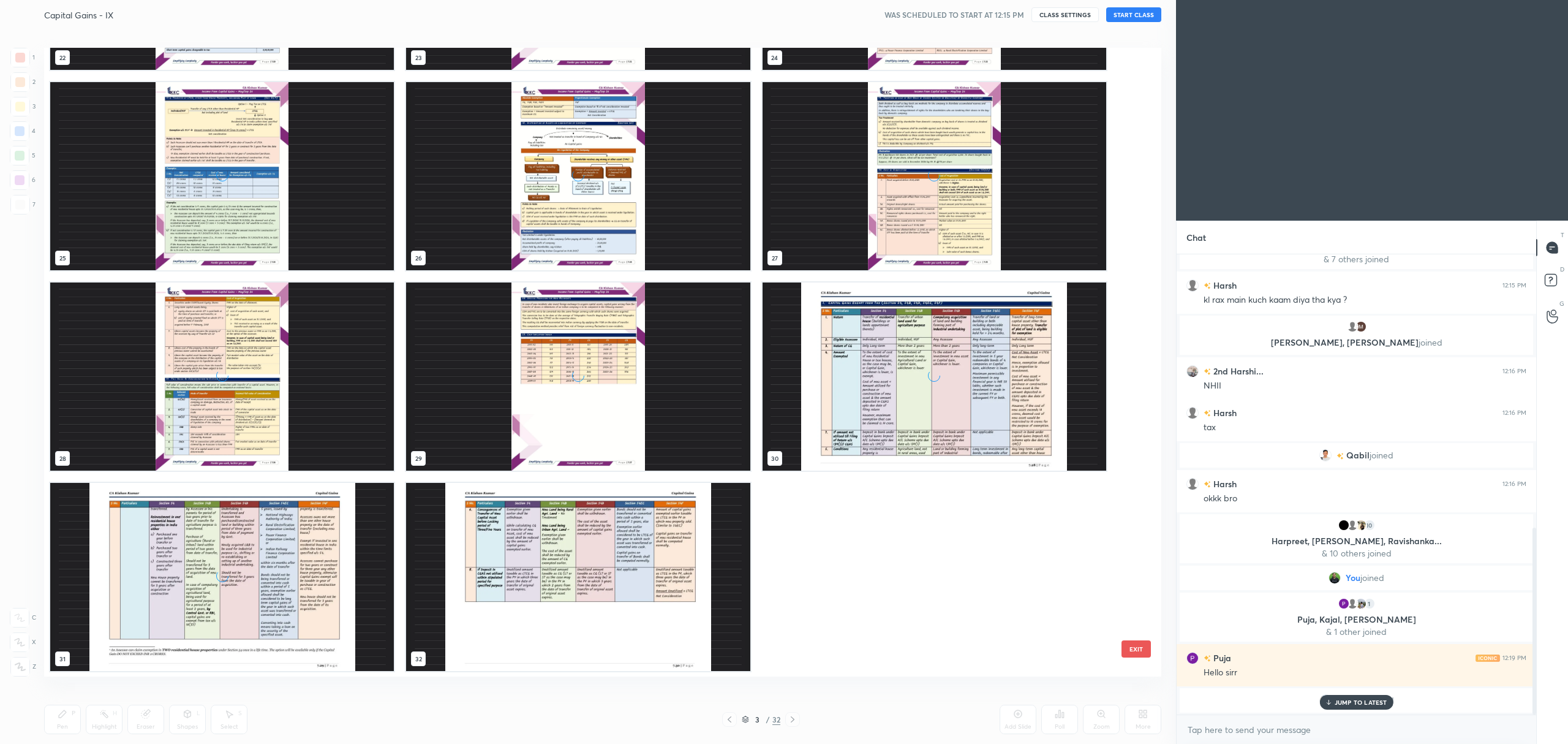
click at [654, 592] on img "grid" at bounding box center [578, 577] width 344 height 188
click at [659, 587] on img "grid" at bounding box center [578, 577] width 344 height 188
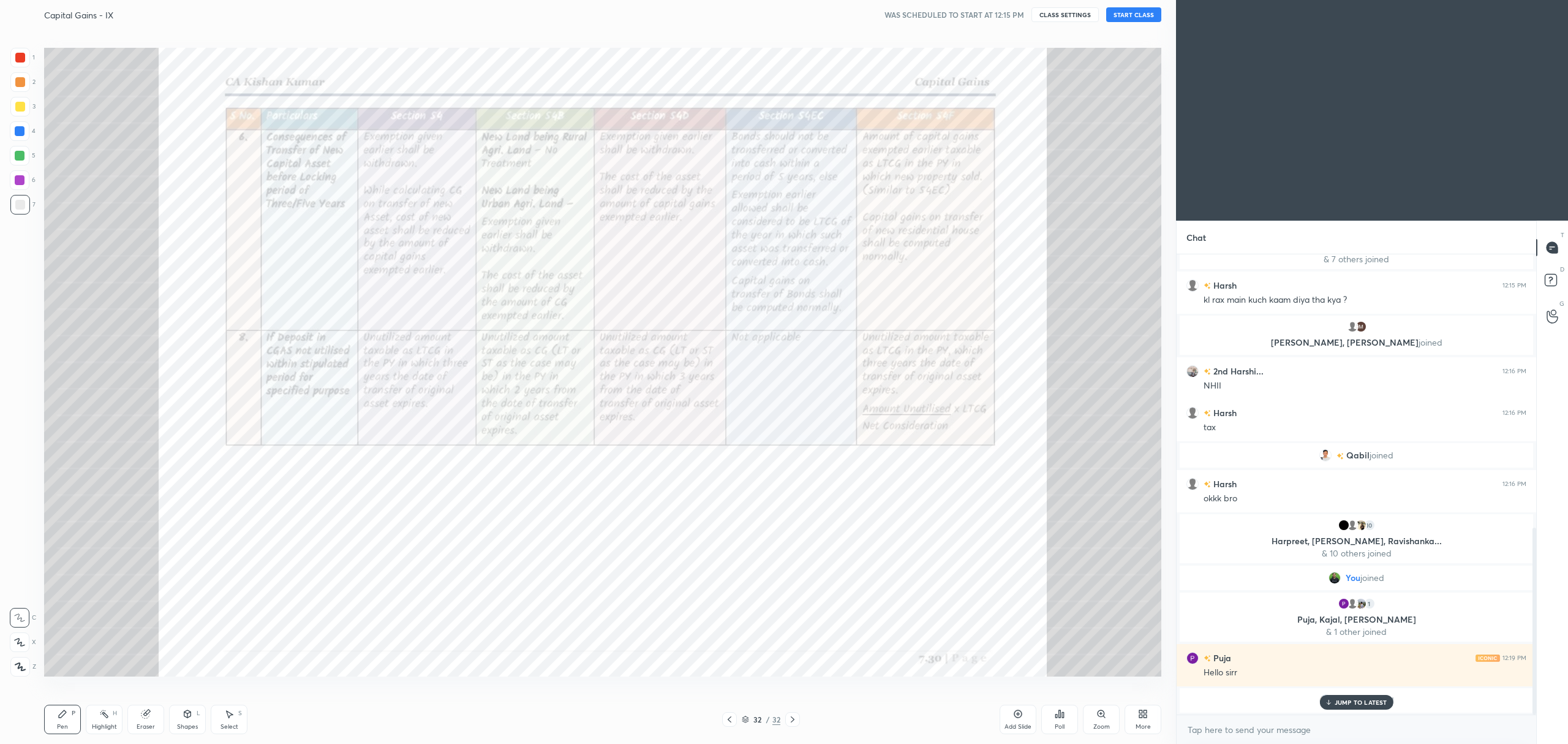
click at [658, 586] on img "grid" at bounding box center [578, 577] width 344 height 188
click at [1144, 718] on icon at bounding box center [1145, 716] width 3 height 3
click at [1073, 601] on div "Upload File" at bounding box center [1073, 600] width 32 height 6
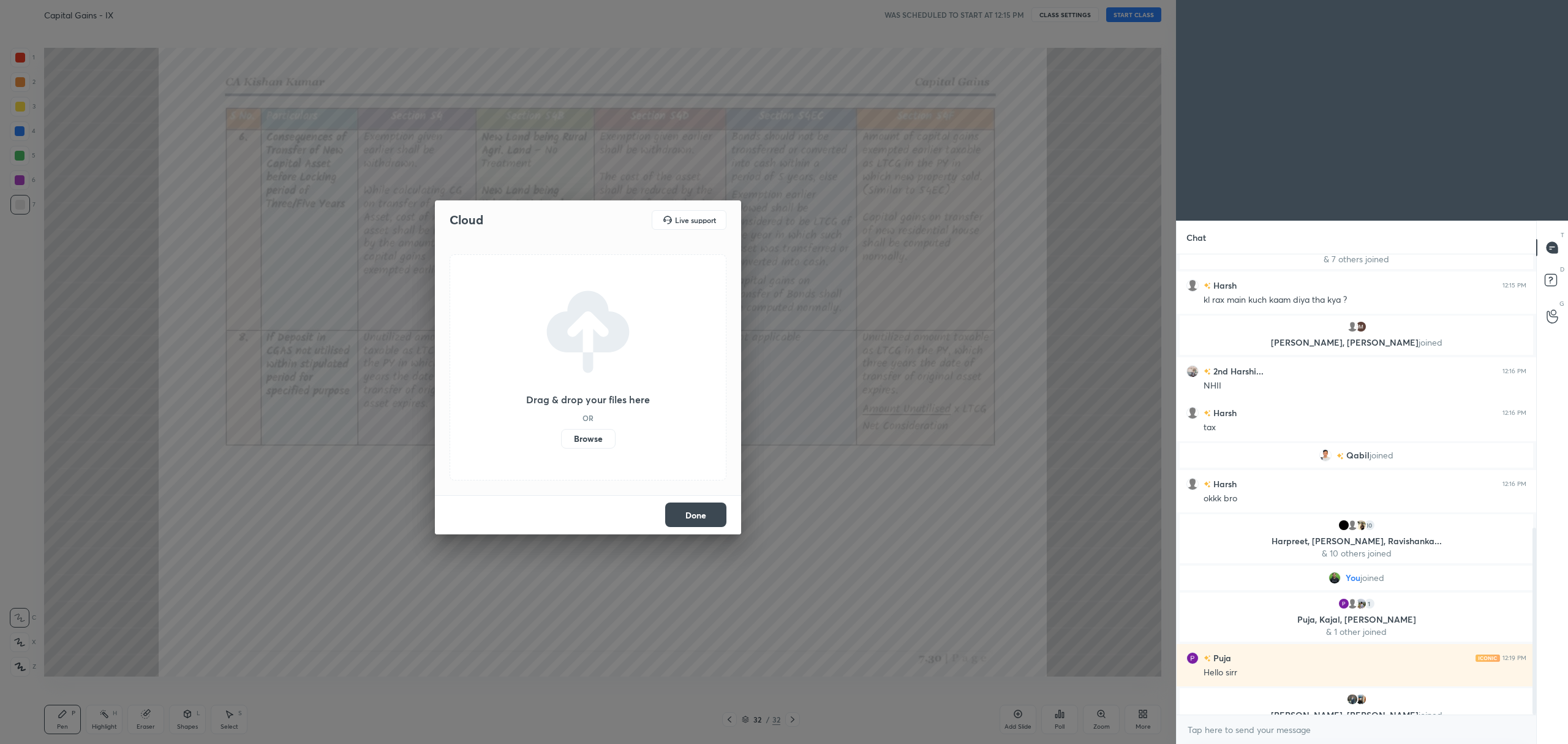
click at [594, 446] on label "Browse" at bounding box center [588, 438] width 55 height 20
click at [561, 446] on input "Browse" at bounding box center [561, 438] width 0 height 20
click at [710, 516] on button "Done" at bounding box center [695, 515] width 61 height 25
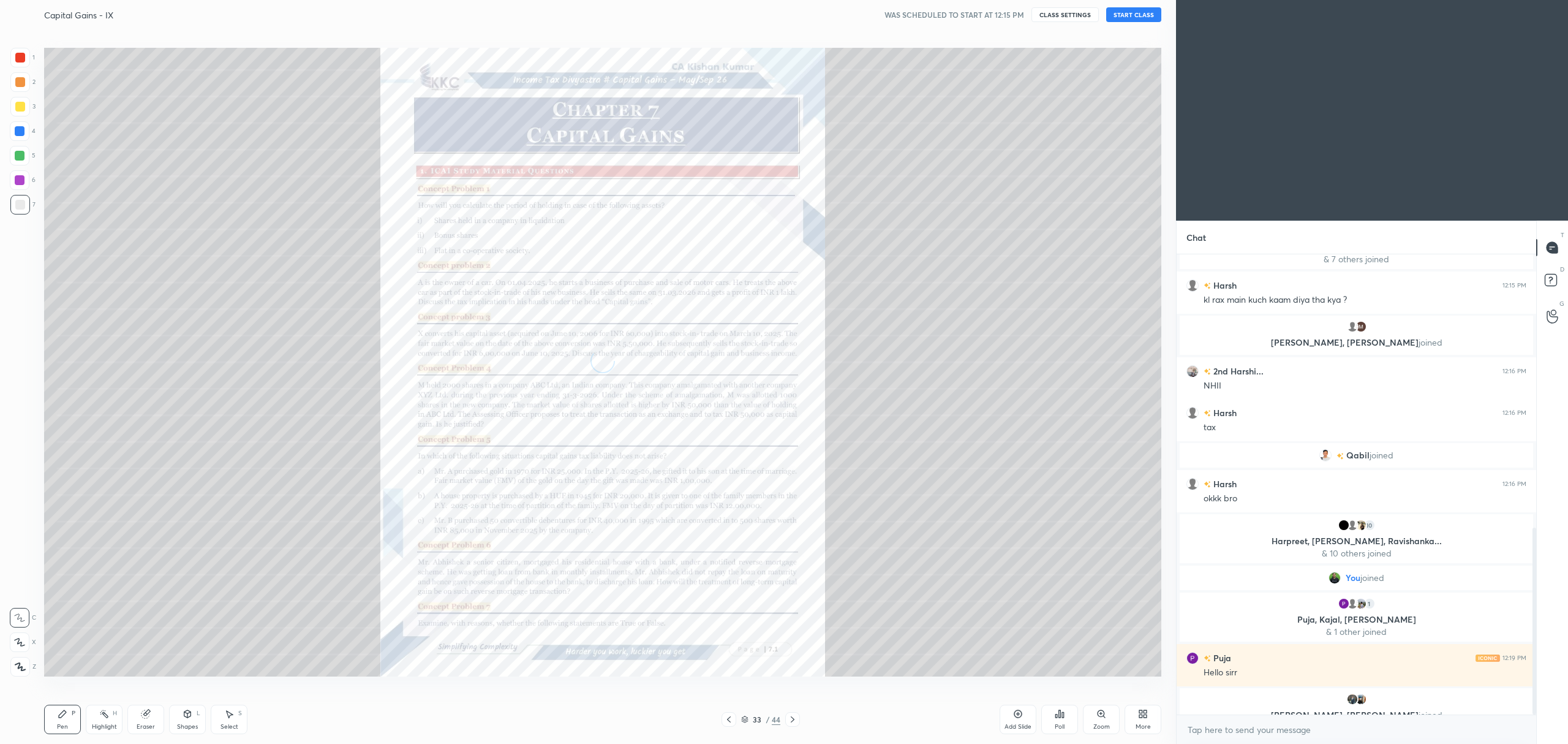
click at [742, 722] on icon at bounding box center [744, 722] width 6 height 2
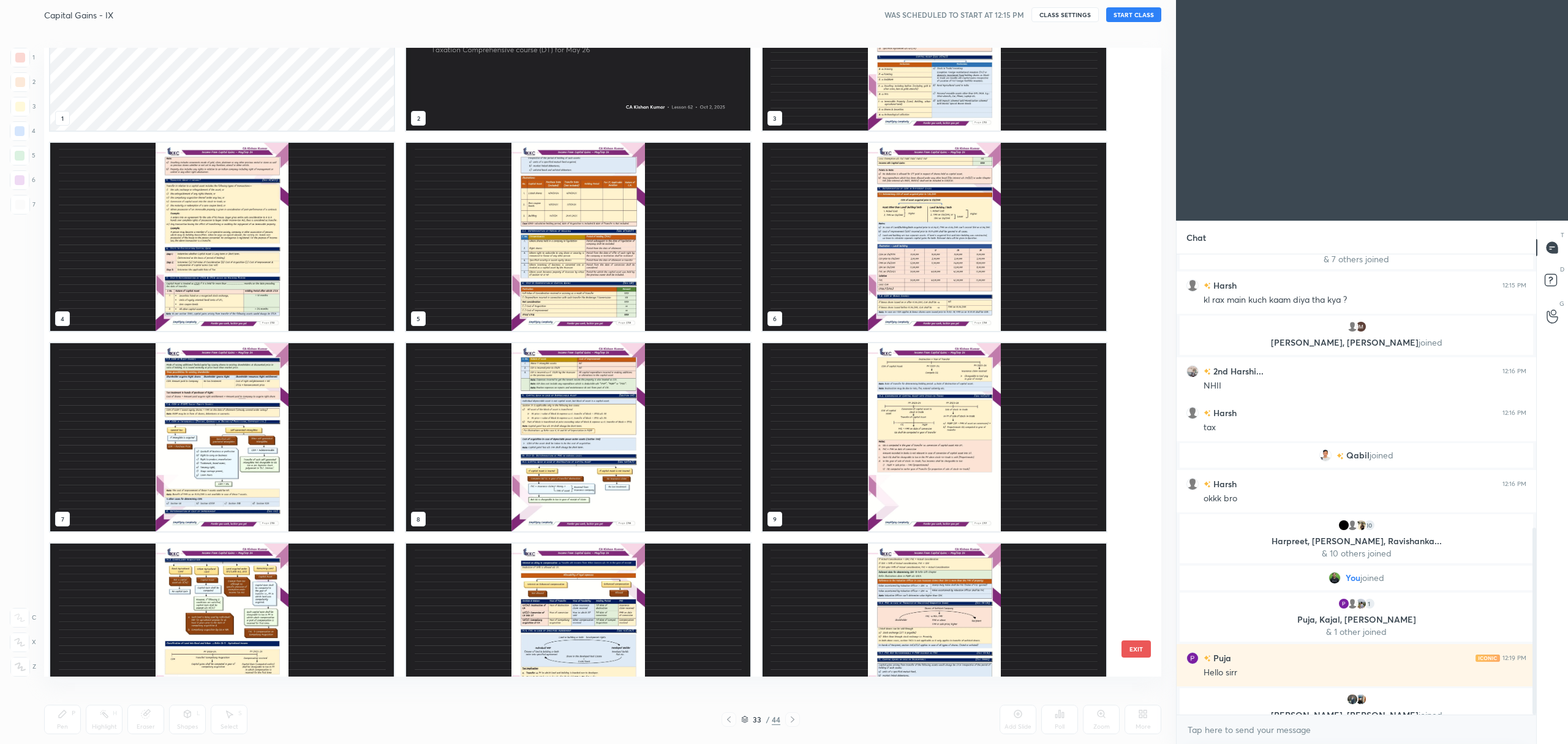
scroll to position [0, 0]
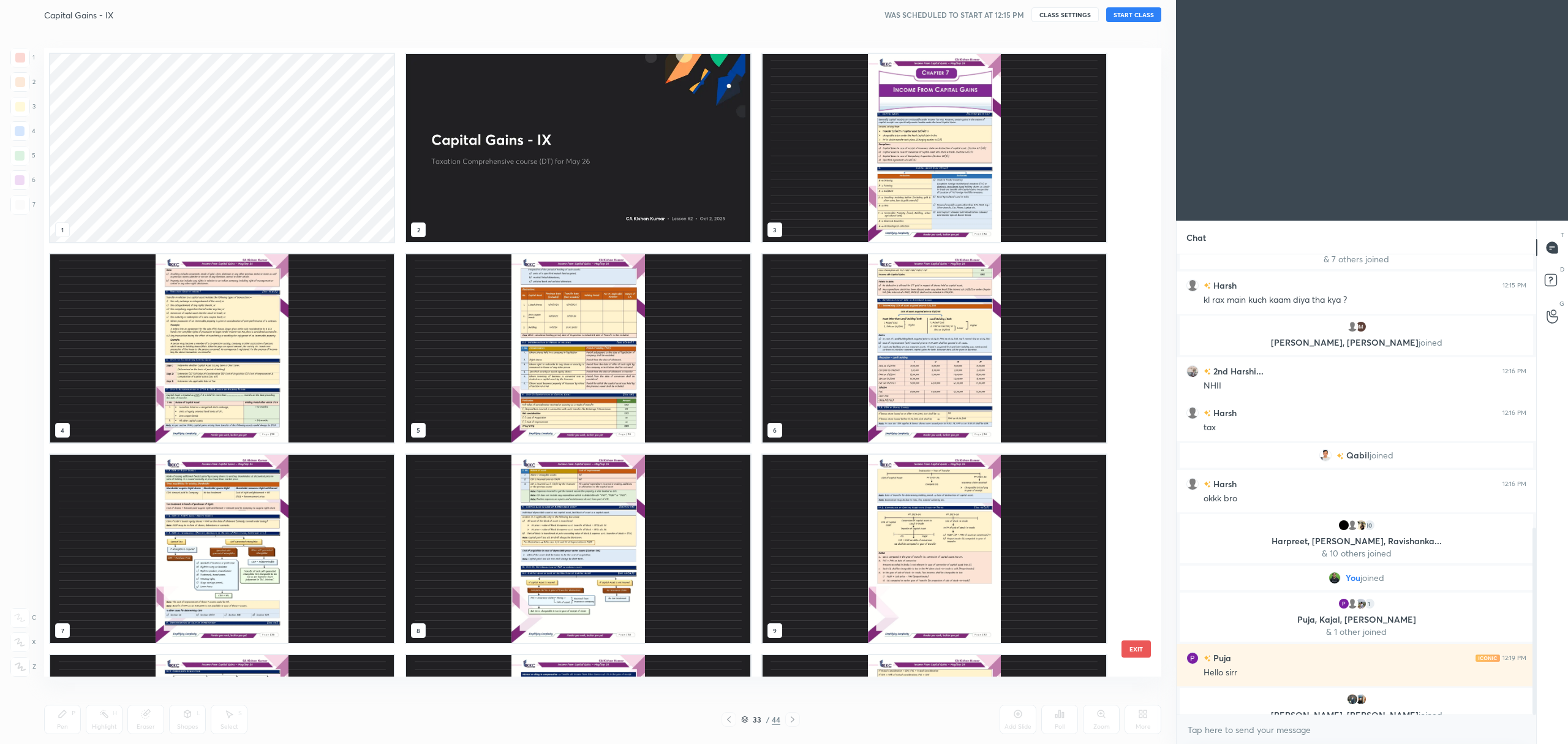
click at [591, 155] on img "grid" at bounding box center [578, 148] width 344 height 188
click at [600, 147] on img "grid" at bounding box center [578, 148] width 344 height 188
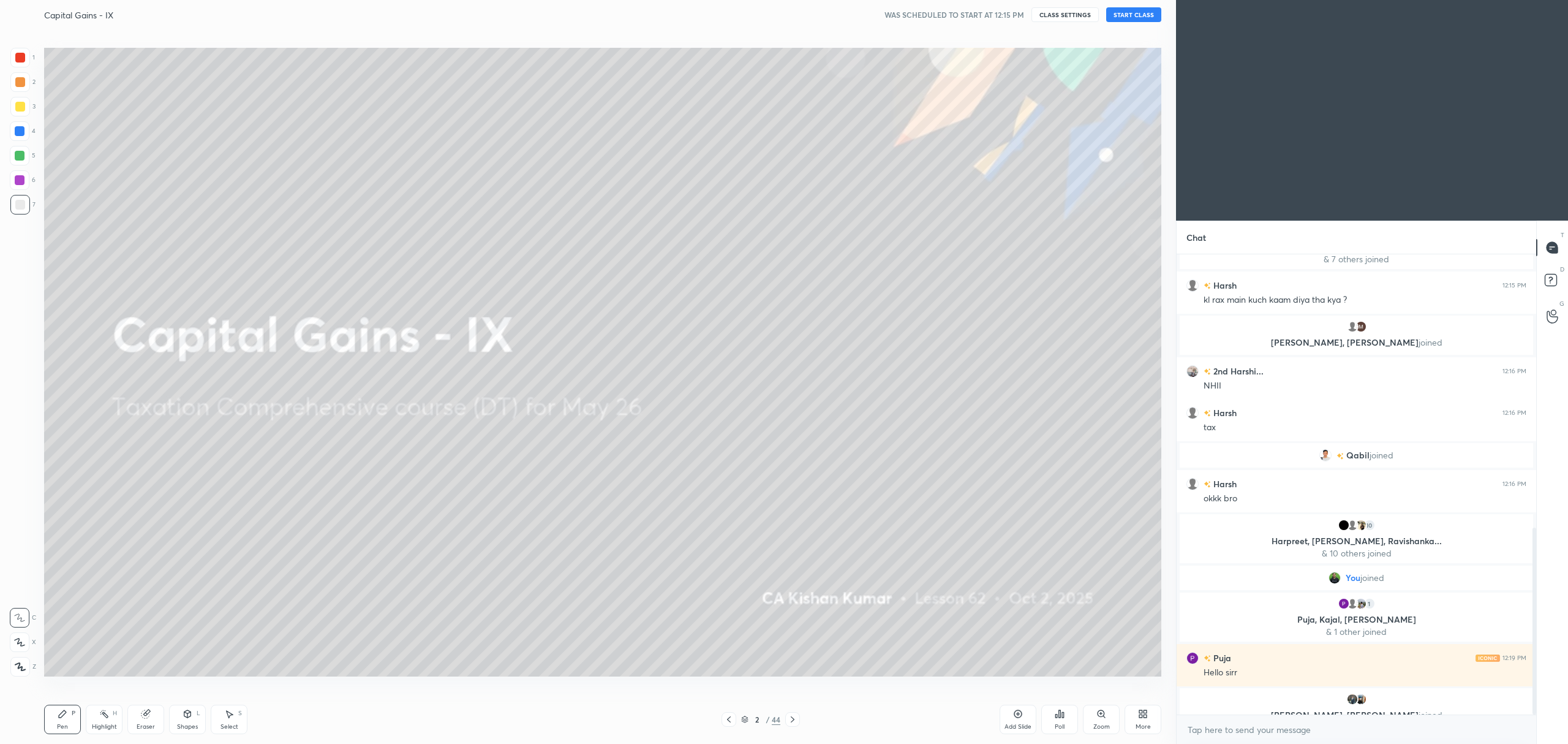
click at [588, 139] on img "grid" at bounding box center [578, 148] width 344 height 188
click at [12, 109] on div at bounding box center [19, 106] width 19 height 20
click at [28, 644] on div at bounding box center [19, 642] width 19 height 20
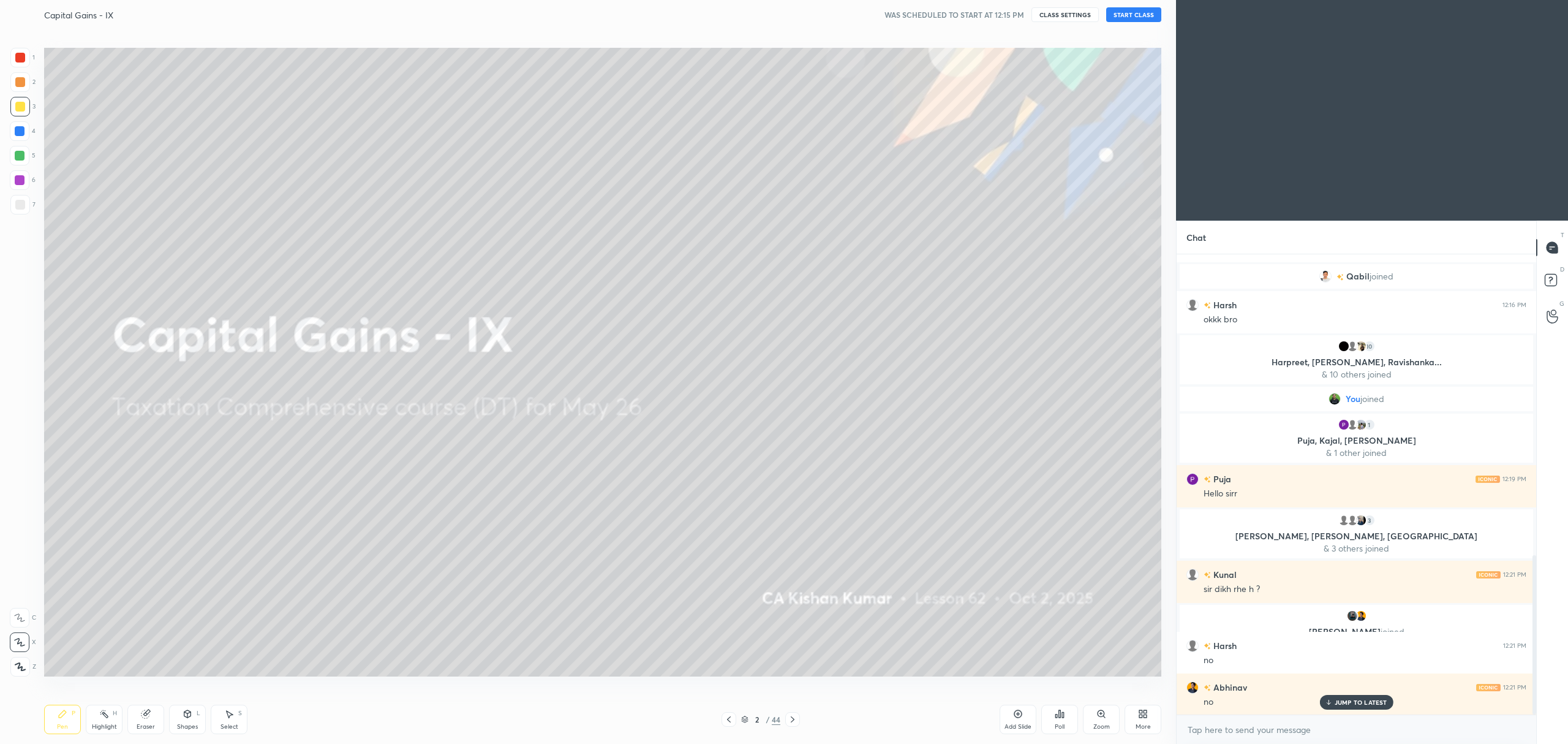
scroll to position [872, 0]
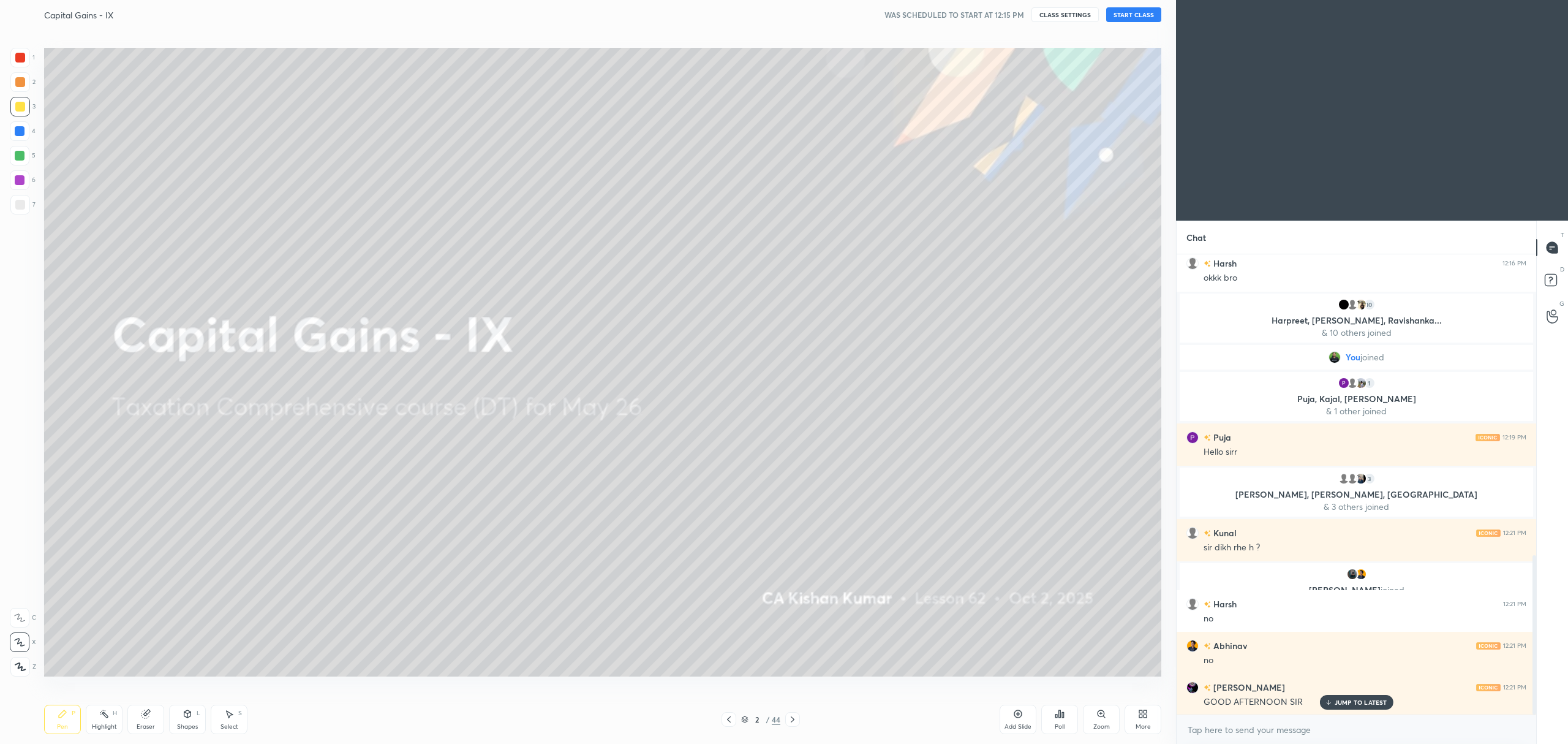
click at [1130, 20] on button "START CLASS" at bounding box center [1133, 14] width 55 height 14
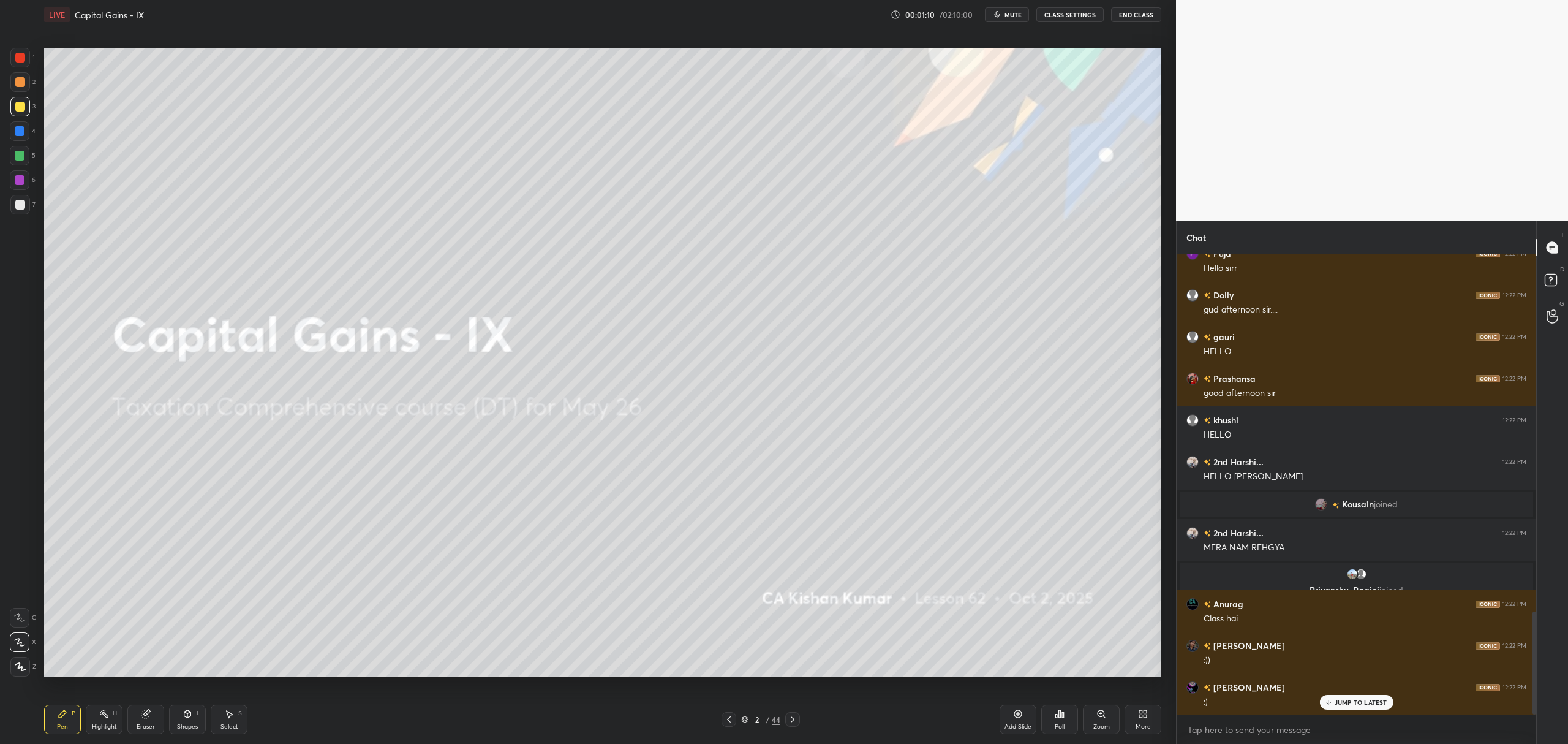
scroll to position [1634, 0]
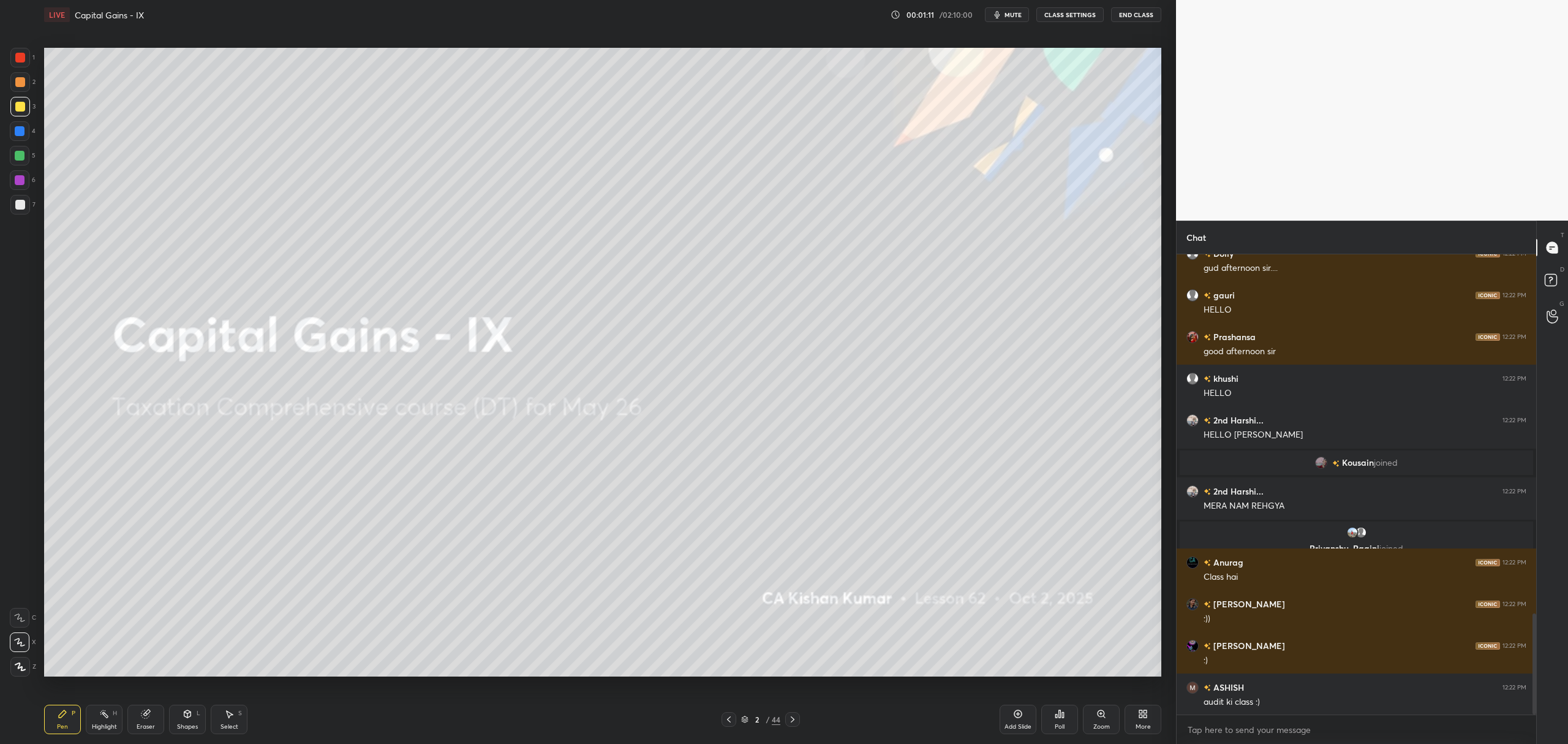
click at [1057, 719] on icon at bounding box center [1060, 714] width 10 height 10
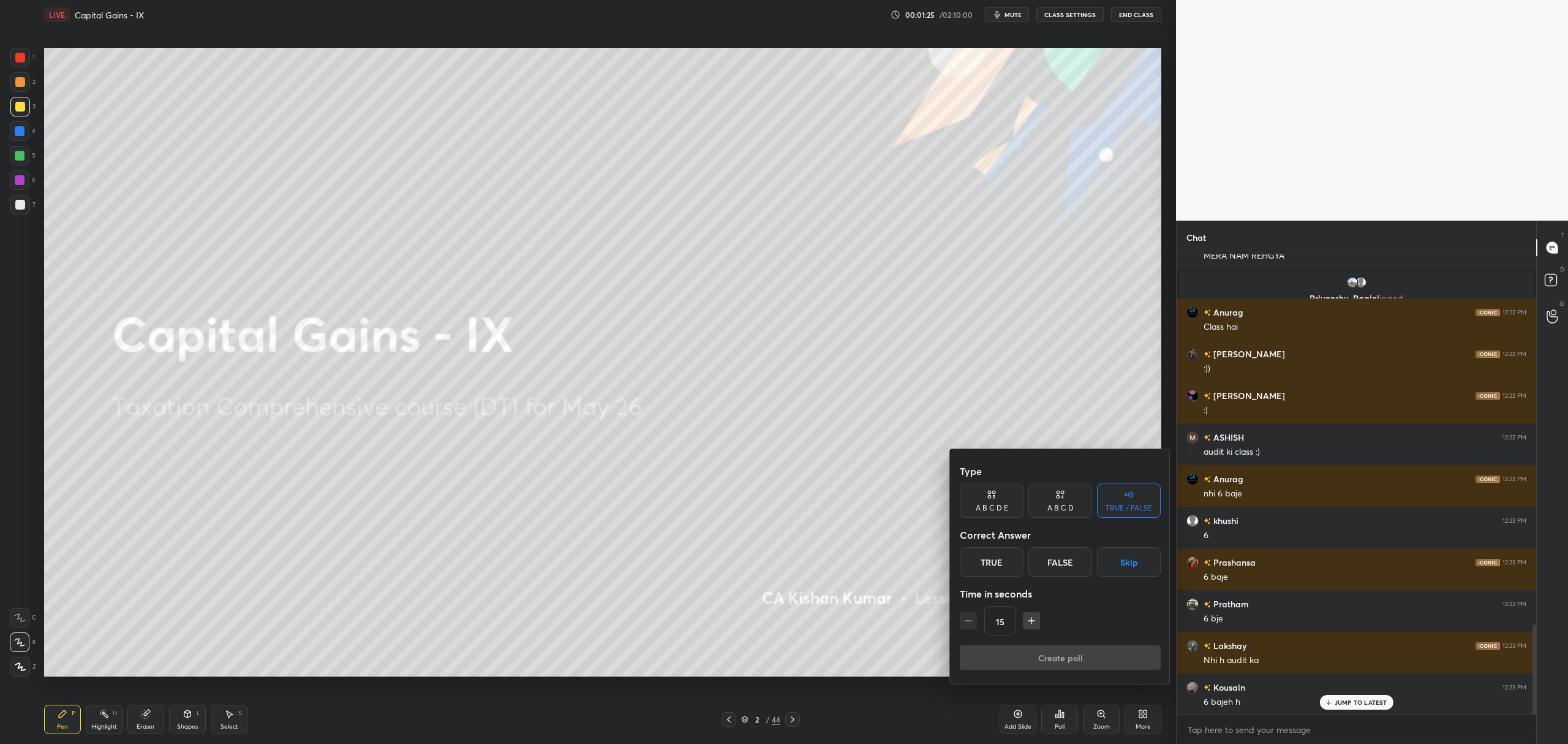
scroll to position [1926, 0]
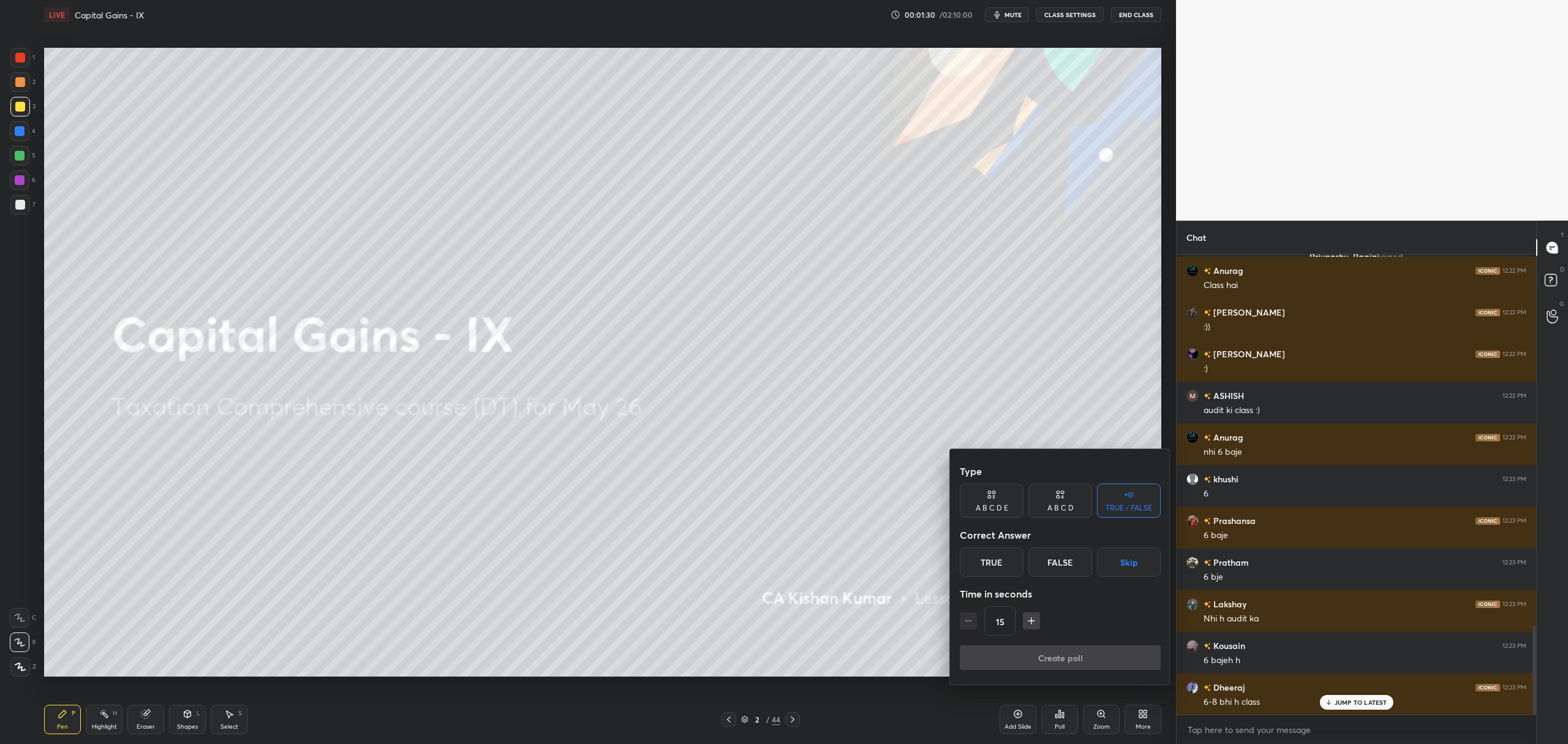
click at [993, 572] on div "True" at bounding box center [992, 562] width 64 height 30
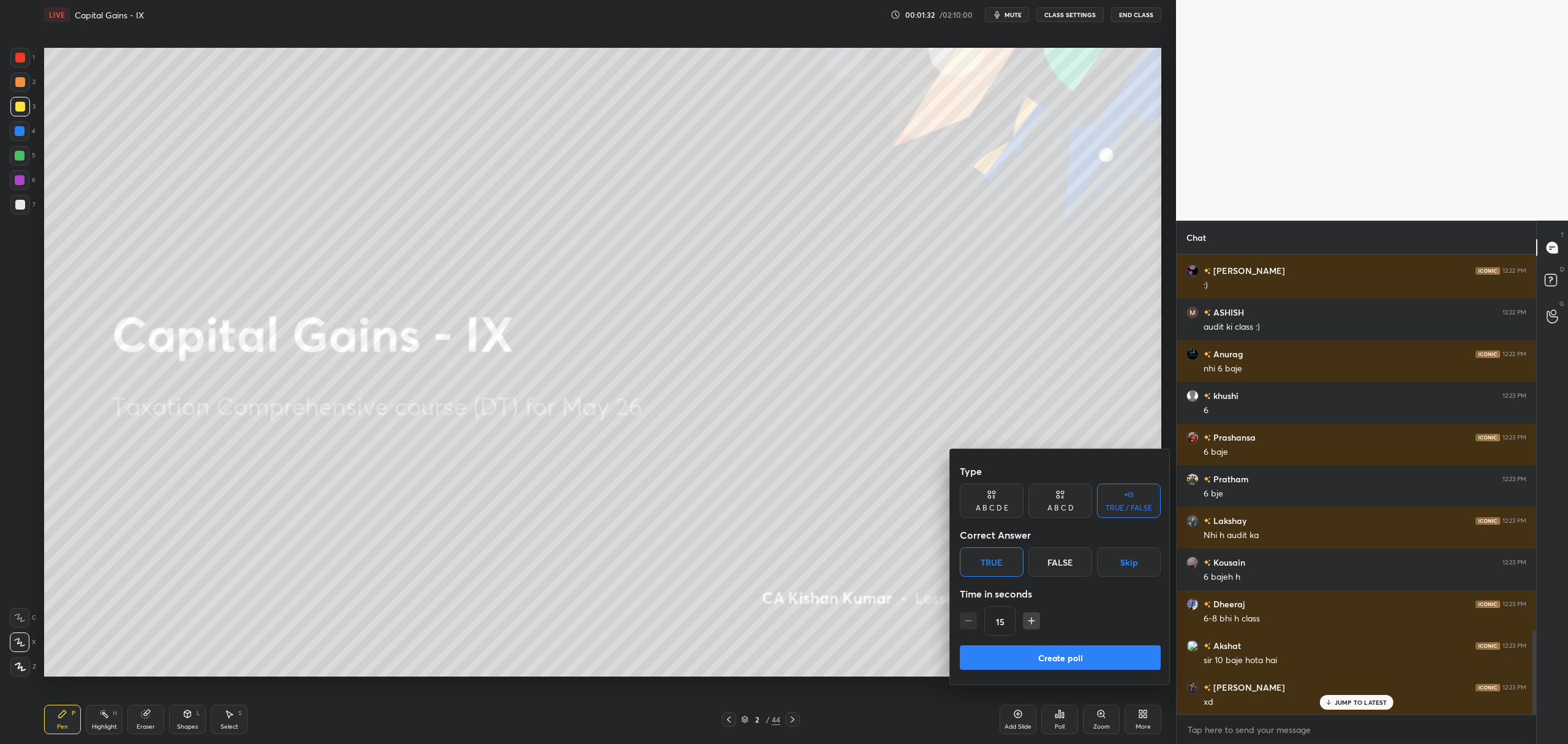
scroll to position [2051, 0]
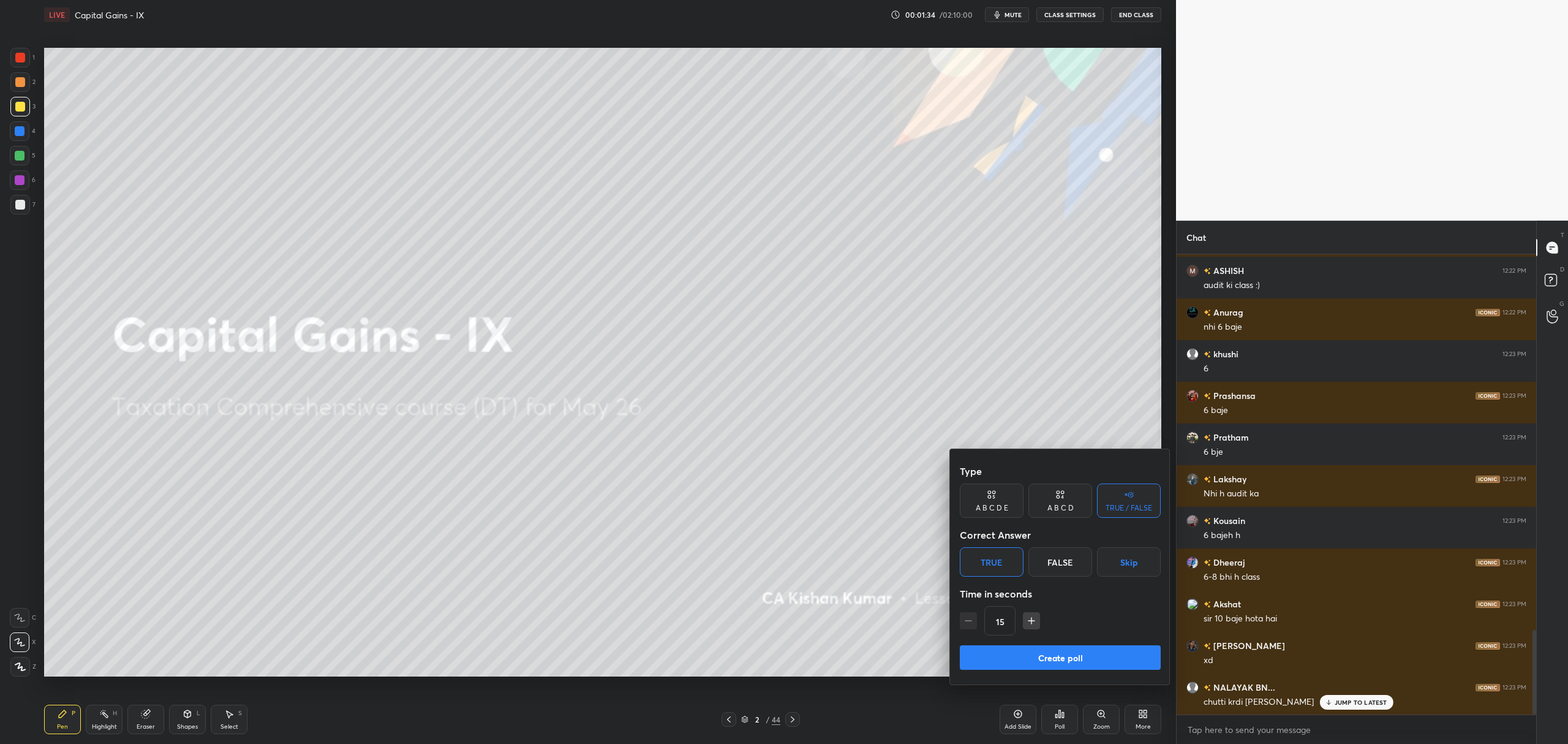
click at [1035, 665] on button "Create poll" at bounding box center [1060, 657] width 201 height 25
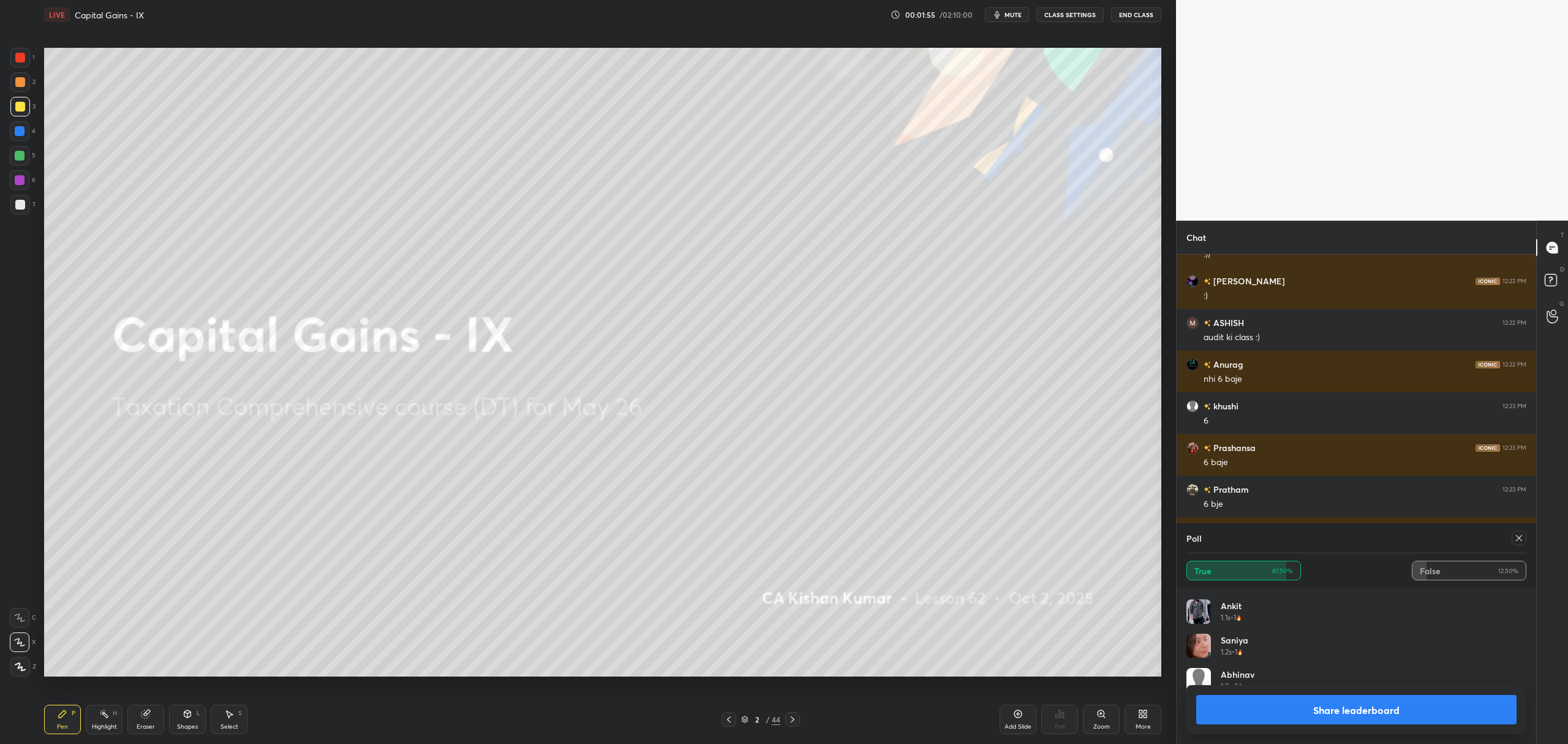
scroll to position [0, 0]
click at [1406, 724] on div "Share leaderboard" at bounding box center [1356, 710] width 340 height 49
click at [1395, 717] on button "Share leaderboard" at bounding box center [1356, 709] width 321 height 30
type textarea "x"
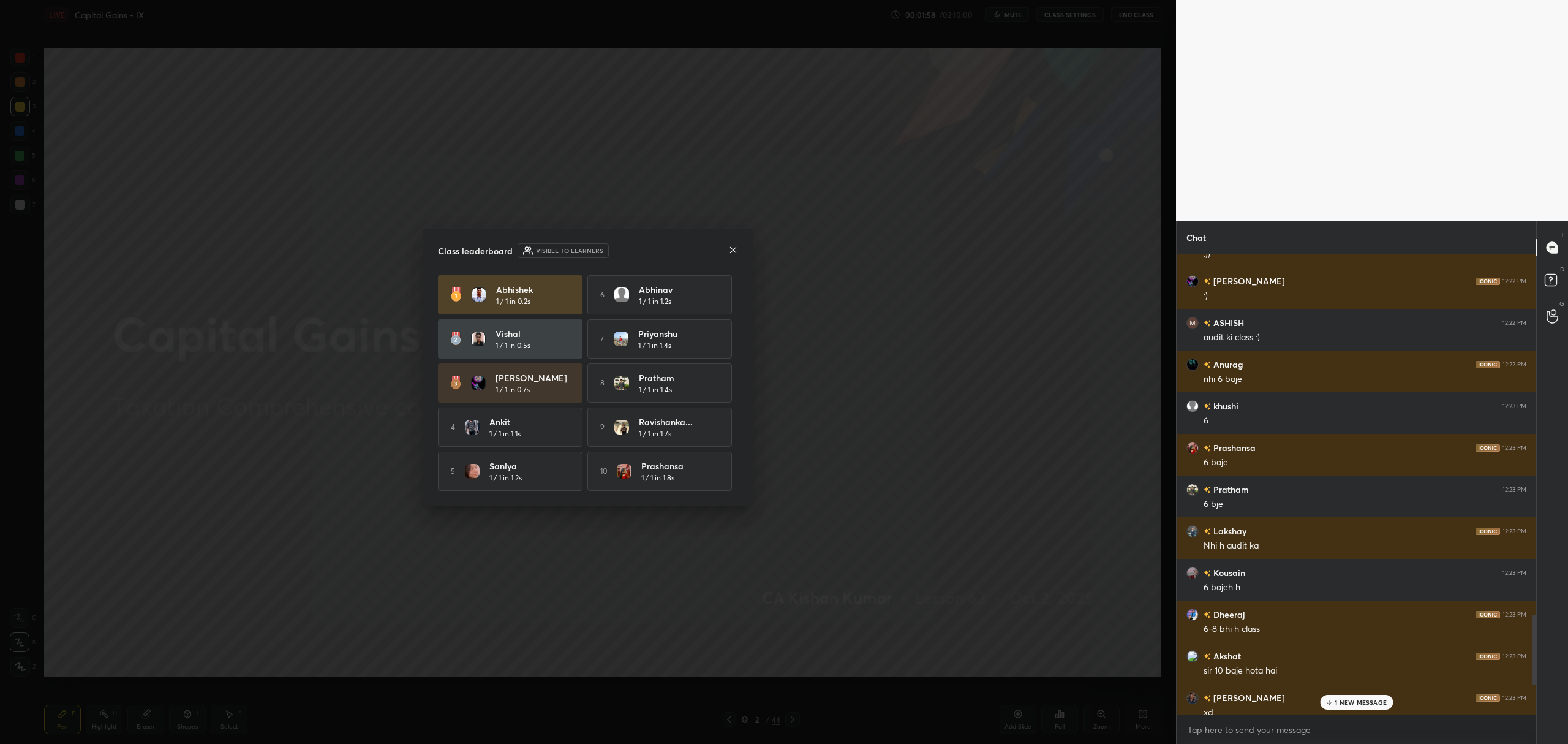
click at [733, 245] on icon at bounding box center [733, 250] width 10 height 10
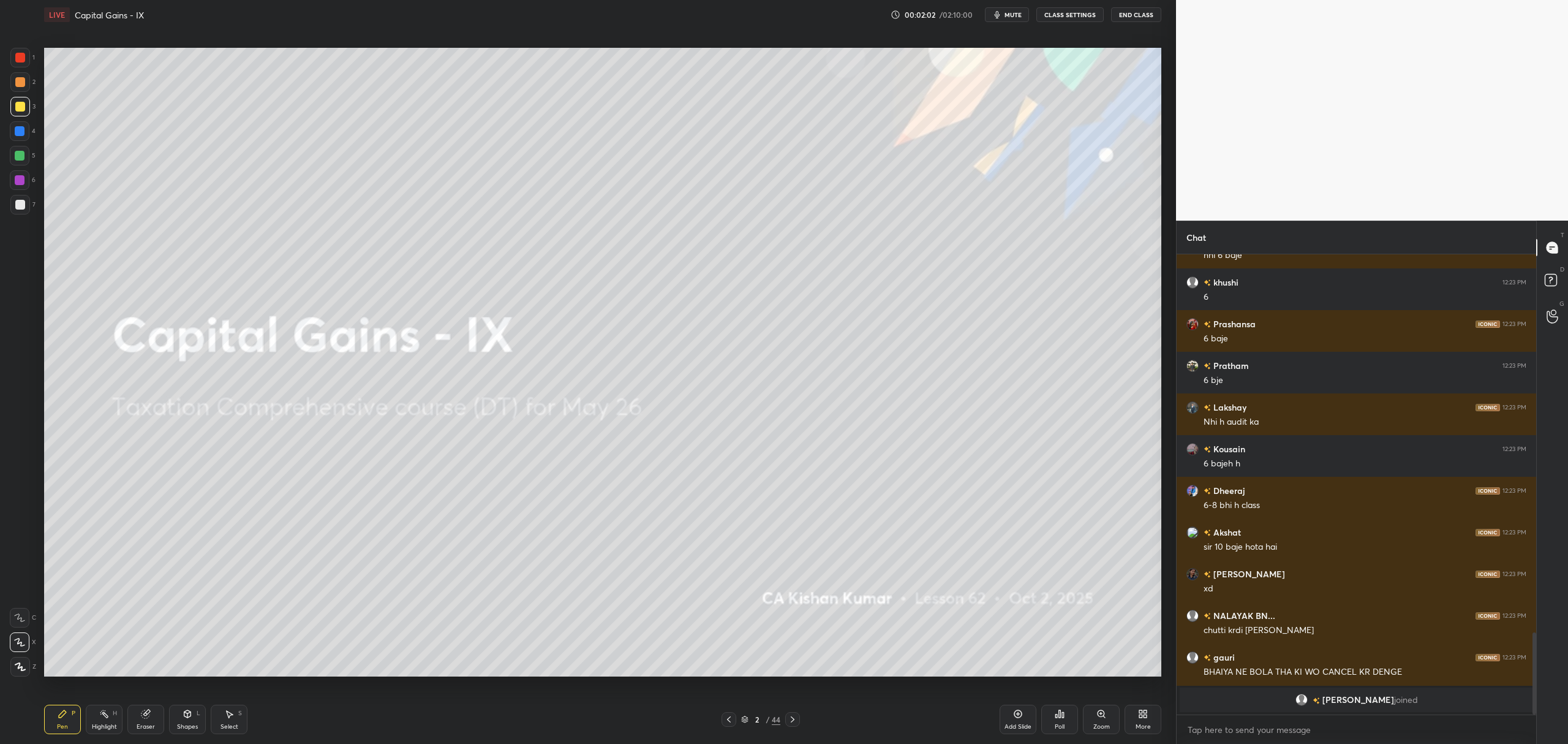
click at [996, 711] on div "Pen P Highlight H Eraser Shapes L Select S 2 / 44 Add Slide Poll Zoom More" at bounding box center [603, 719] width 1118 height 49
click at [1016, 718] on icon at bounding box center [1018, 714] width 8 height 8
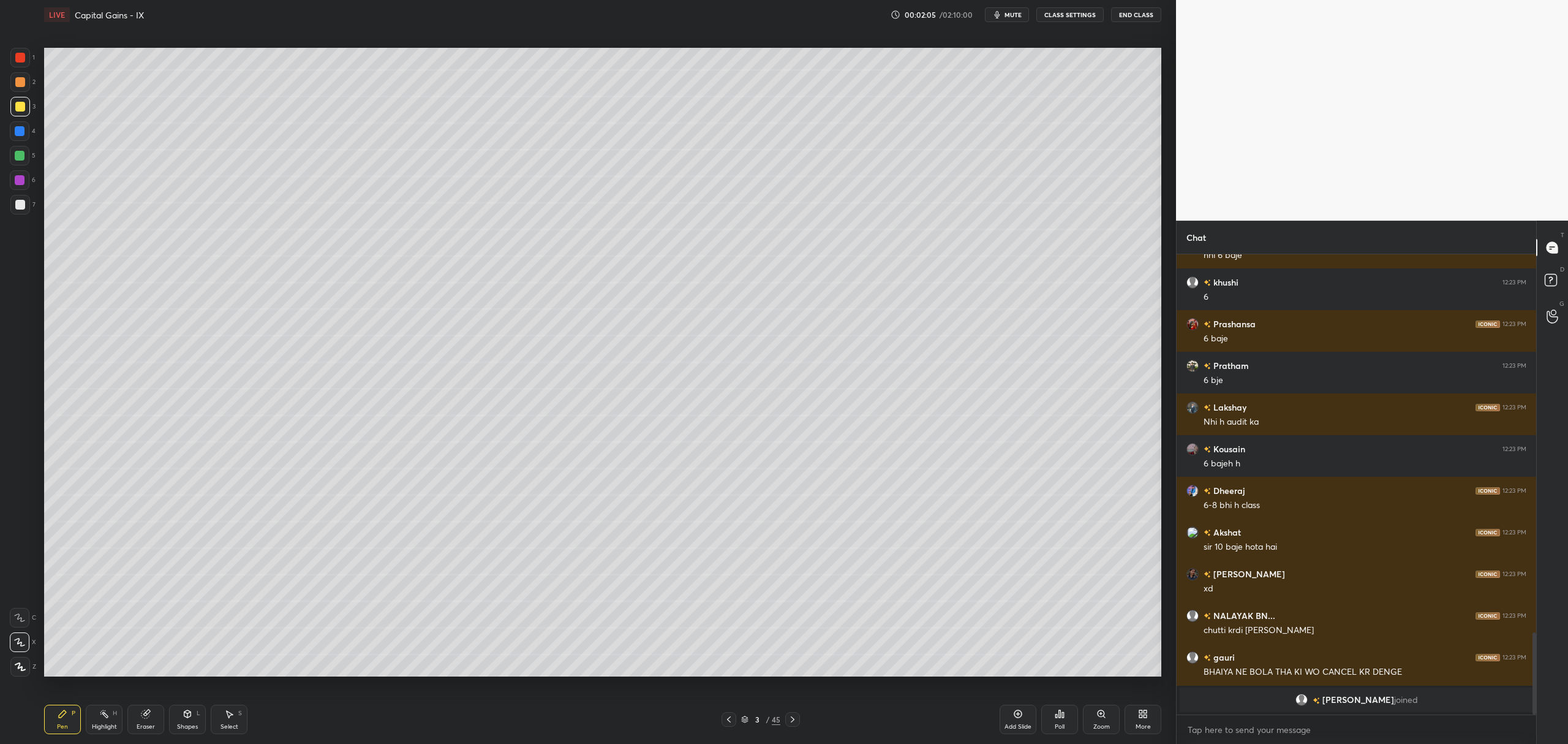
click at [28, 99] on div at bounding box center [19, 106] width 19 height 20
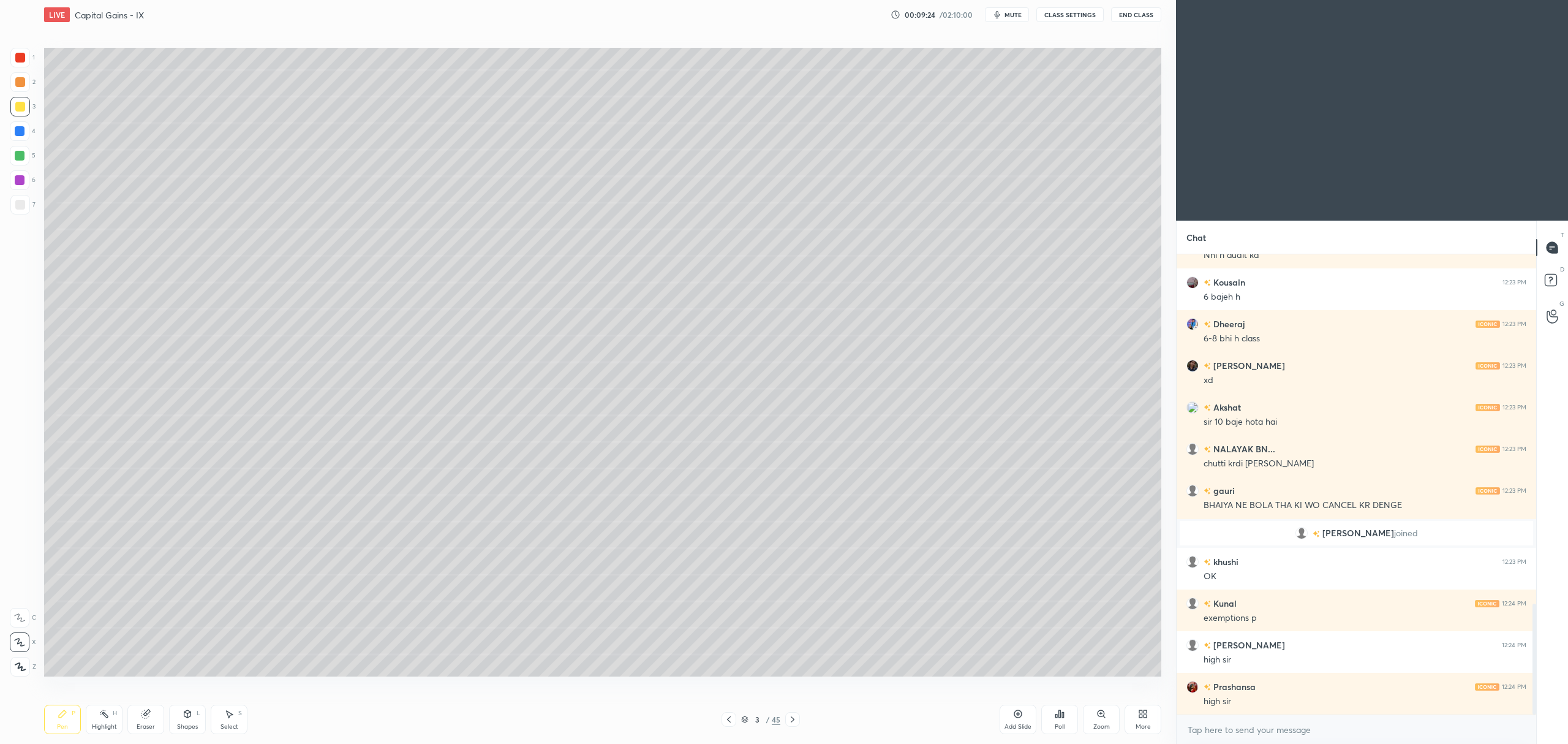
scroll to position [1491, 0]
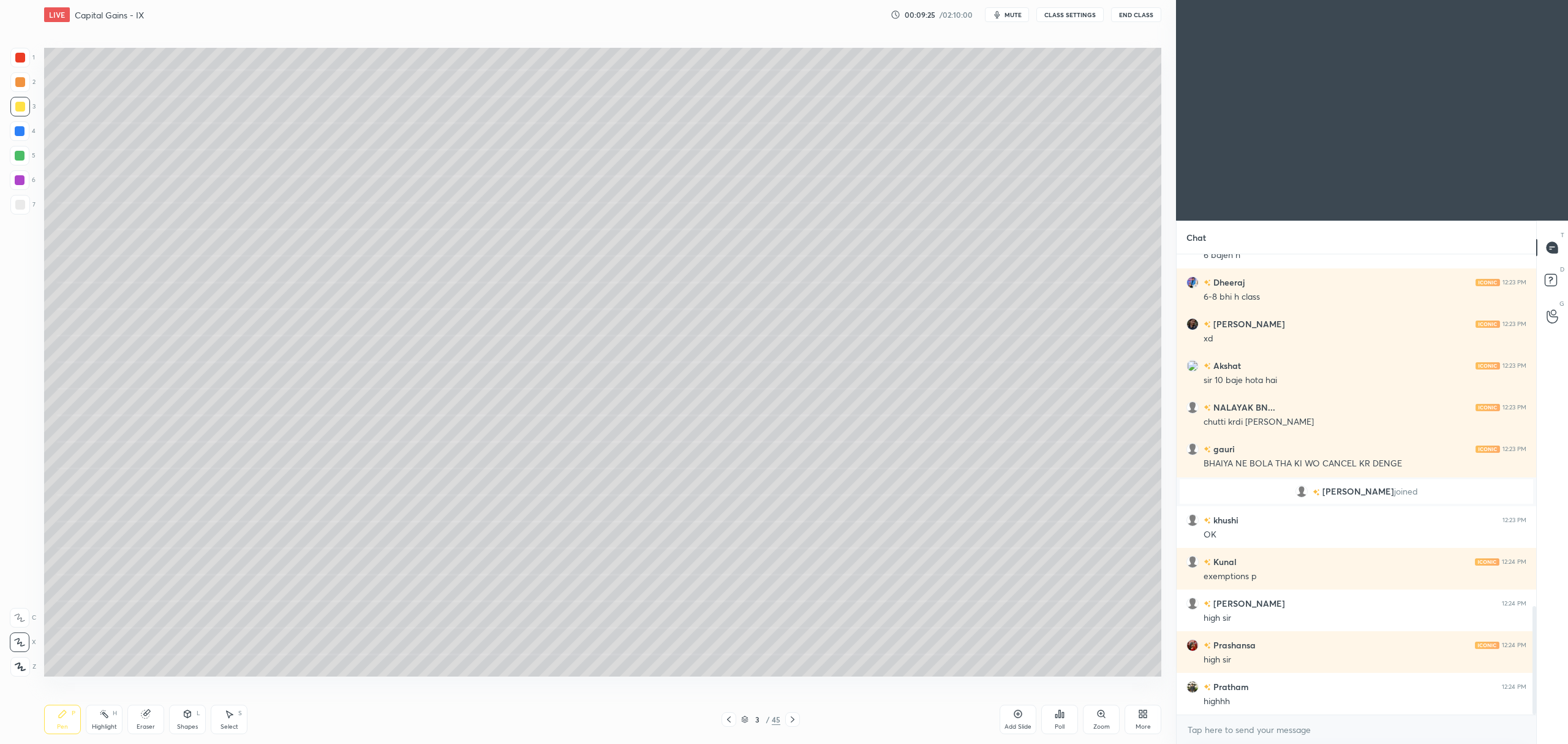
click at [1012, 721] on div "Add Slide" at bounding box center [1018, 719] width 37 height 30
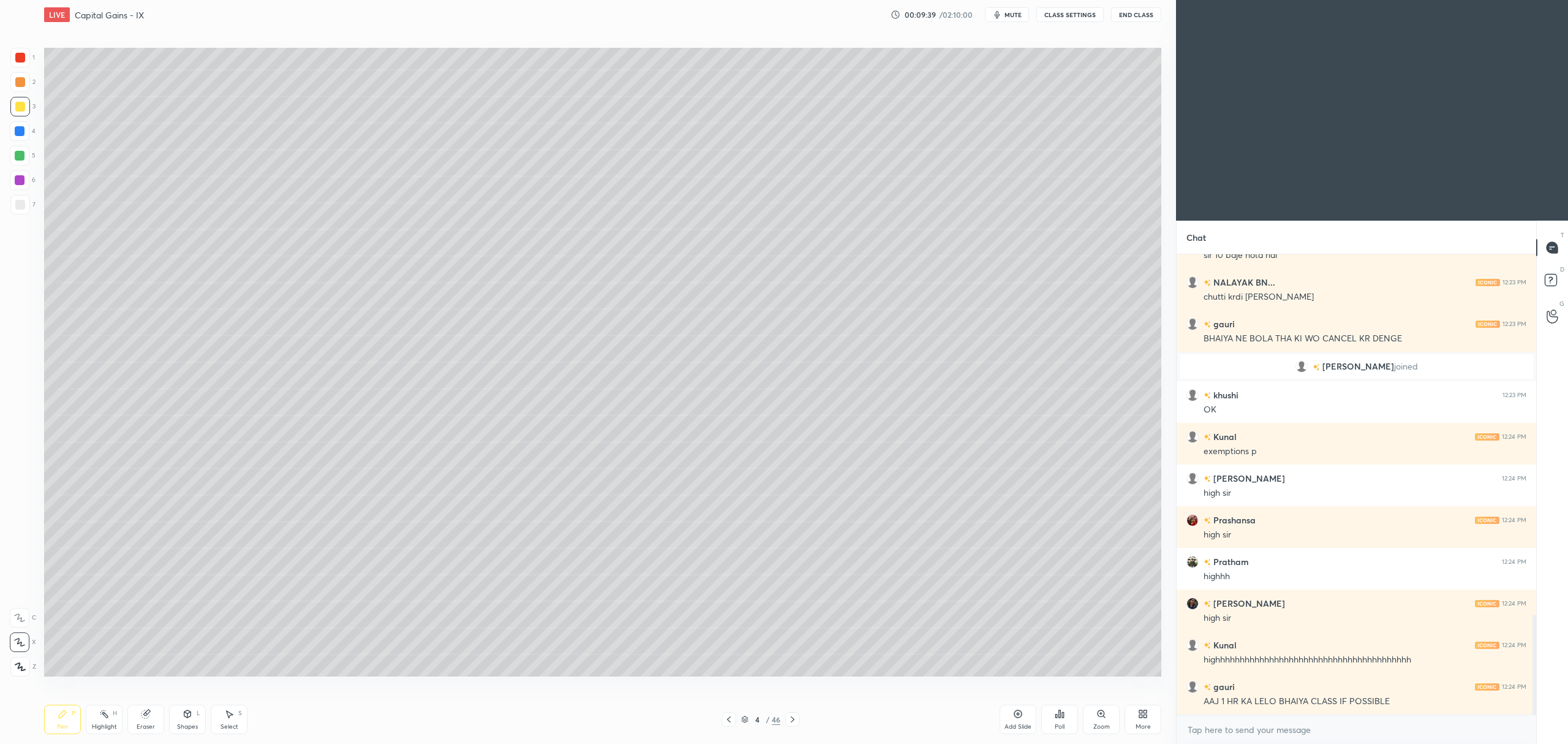
scroll to position [1658, 0]
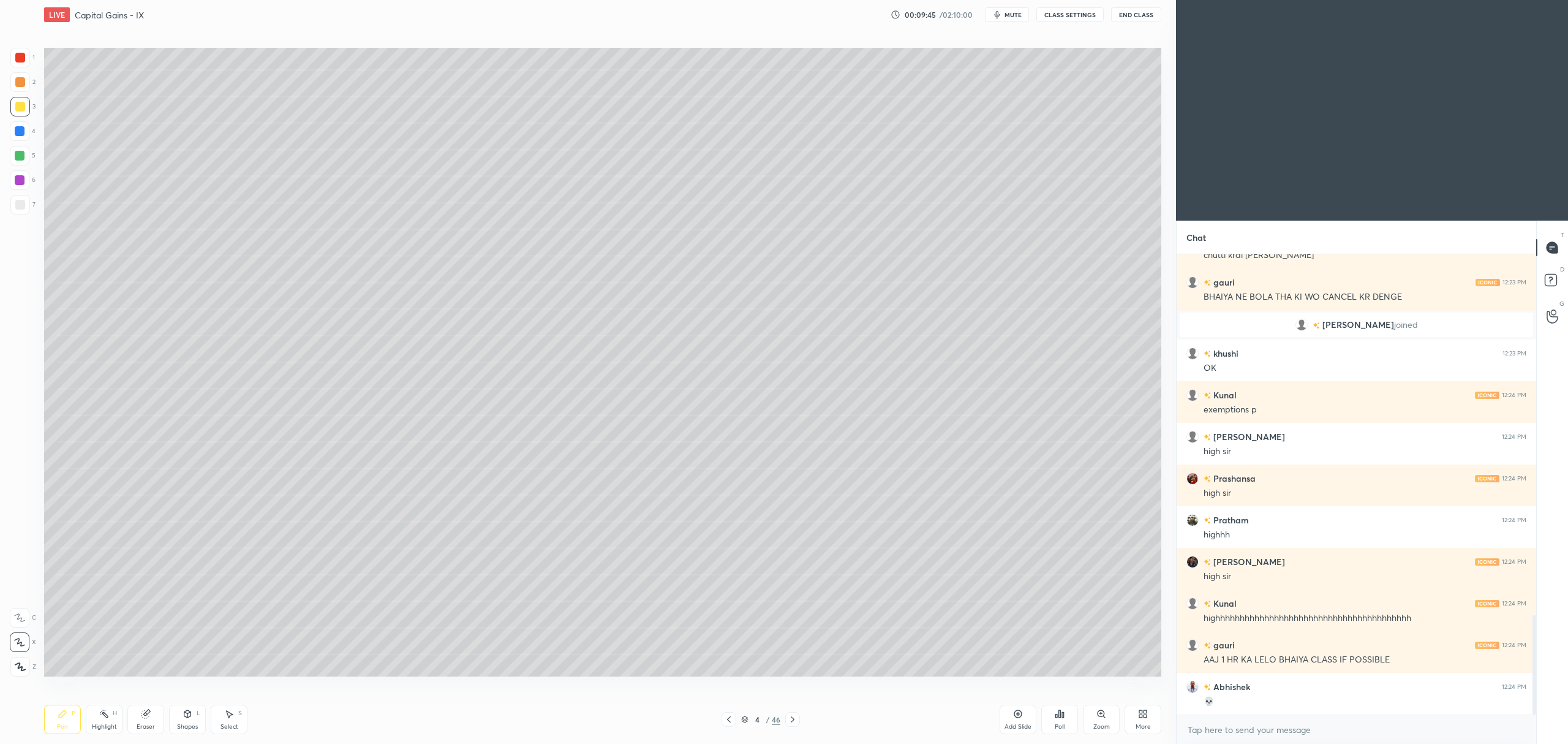
click at [8, 180] on div "1 2 3 4 5 6 7 C X Z C X Z E E Erase all H H" at bounding box center [19, 362] width 39 height 629
click at [19, 177] on div at bounding box center [19, 181] width 10 height 10
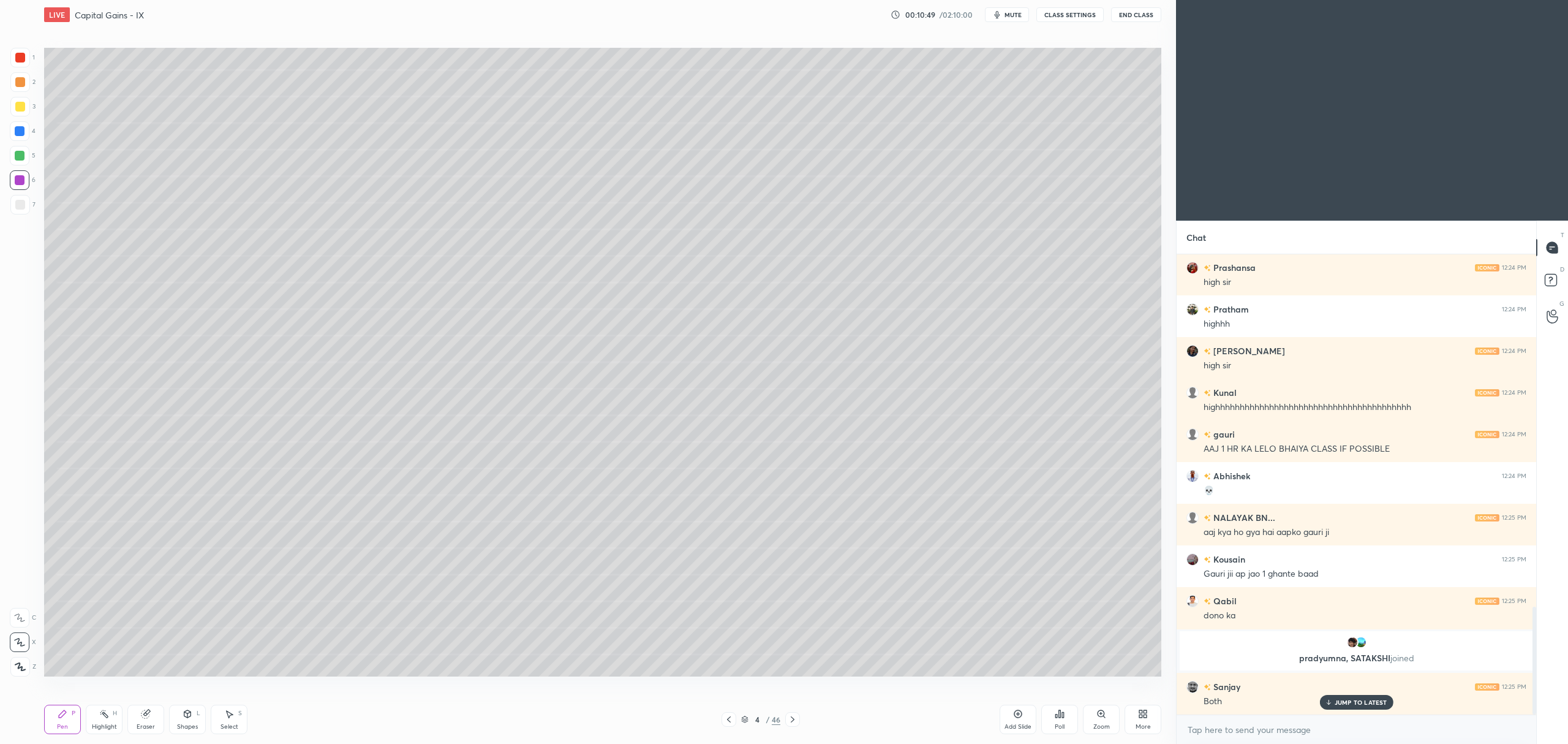
scroll to position [1499, 0]
click at [19, 111] on div at bounding box center [19, 106] width 19 height 20
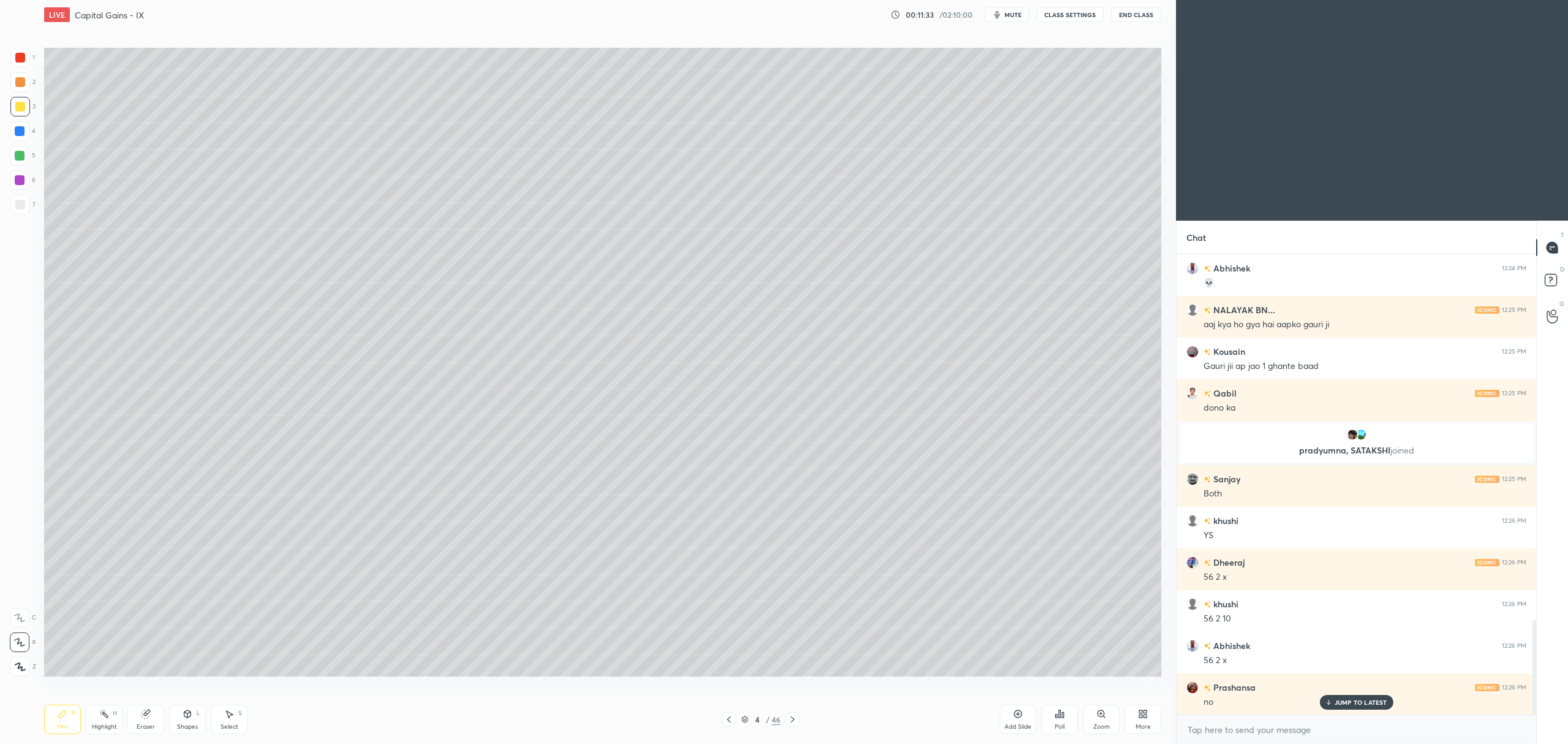
scroll to position [1791, 0]
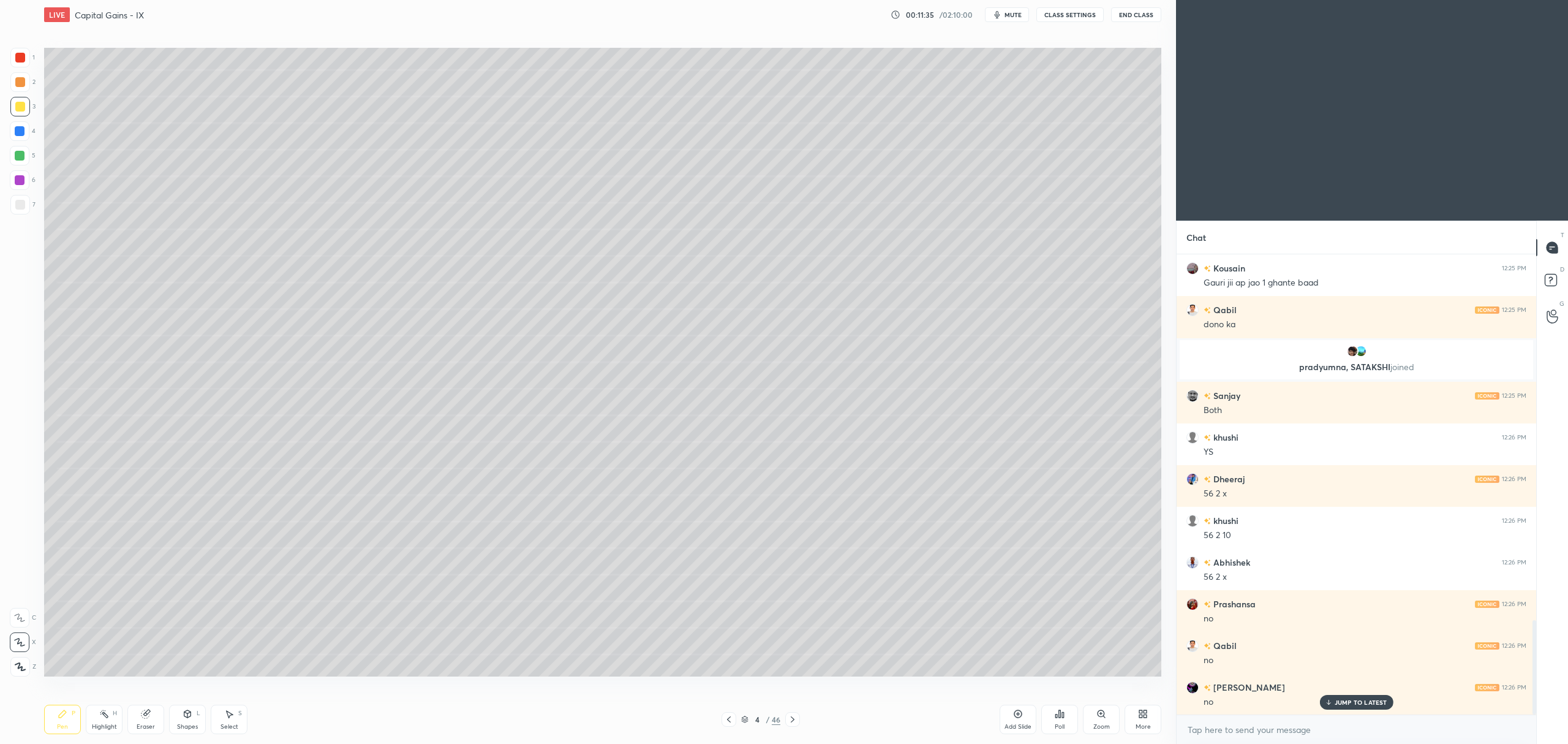
click at [18, 141] on div "4" at bounding box center [23, 134] width 26 height 25
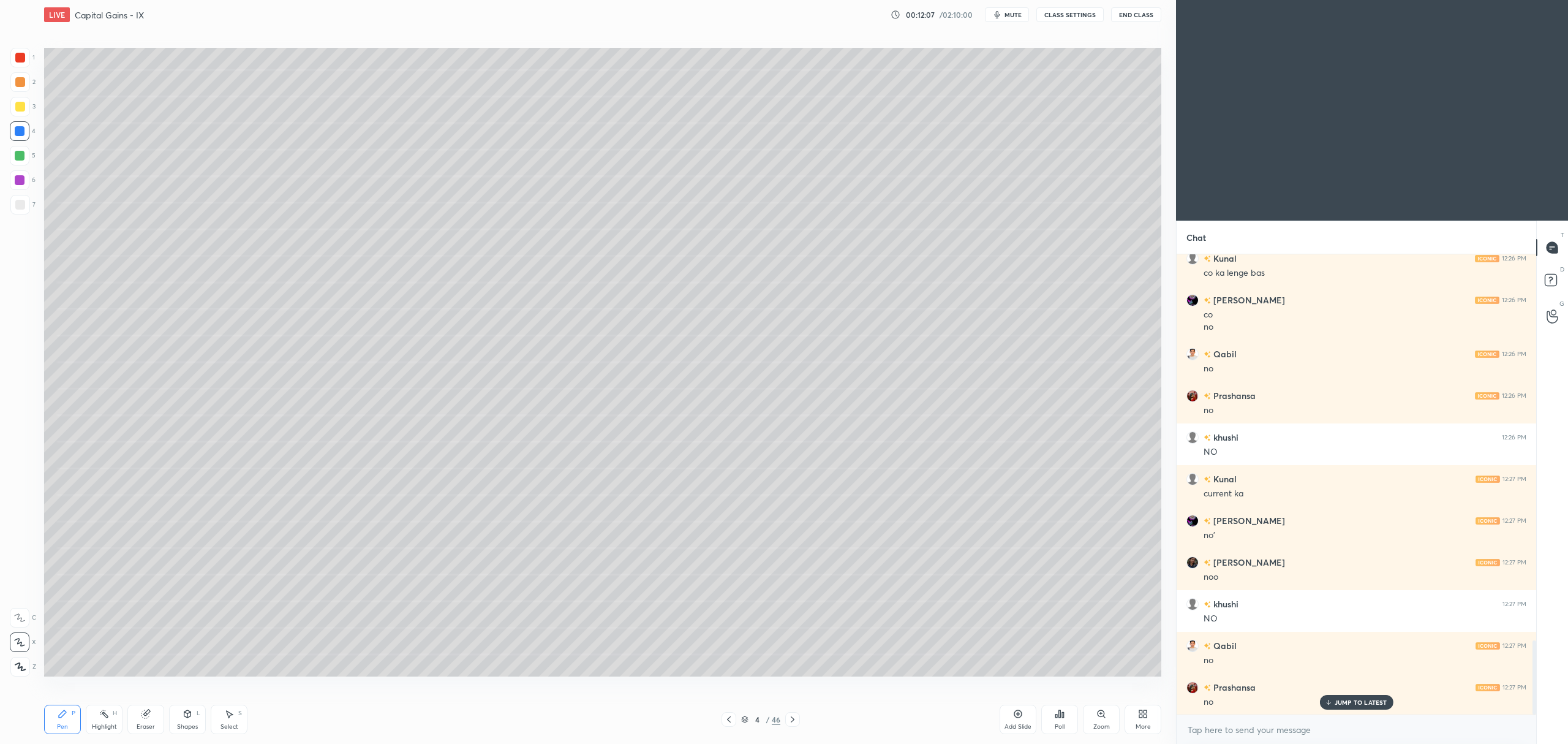
scroll to position [2387, 0]
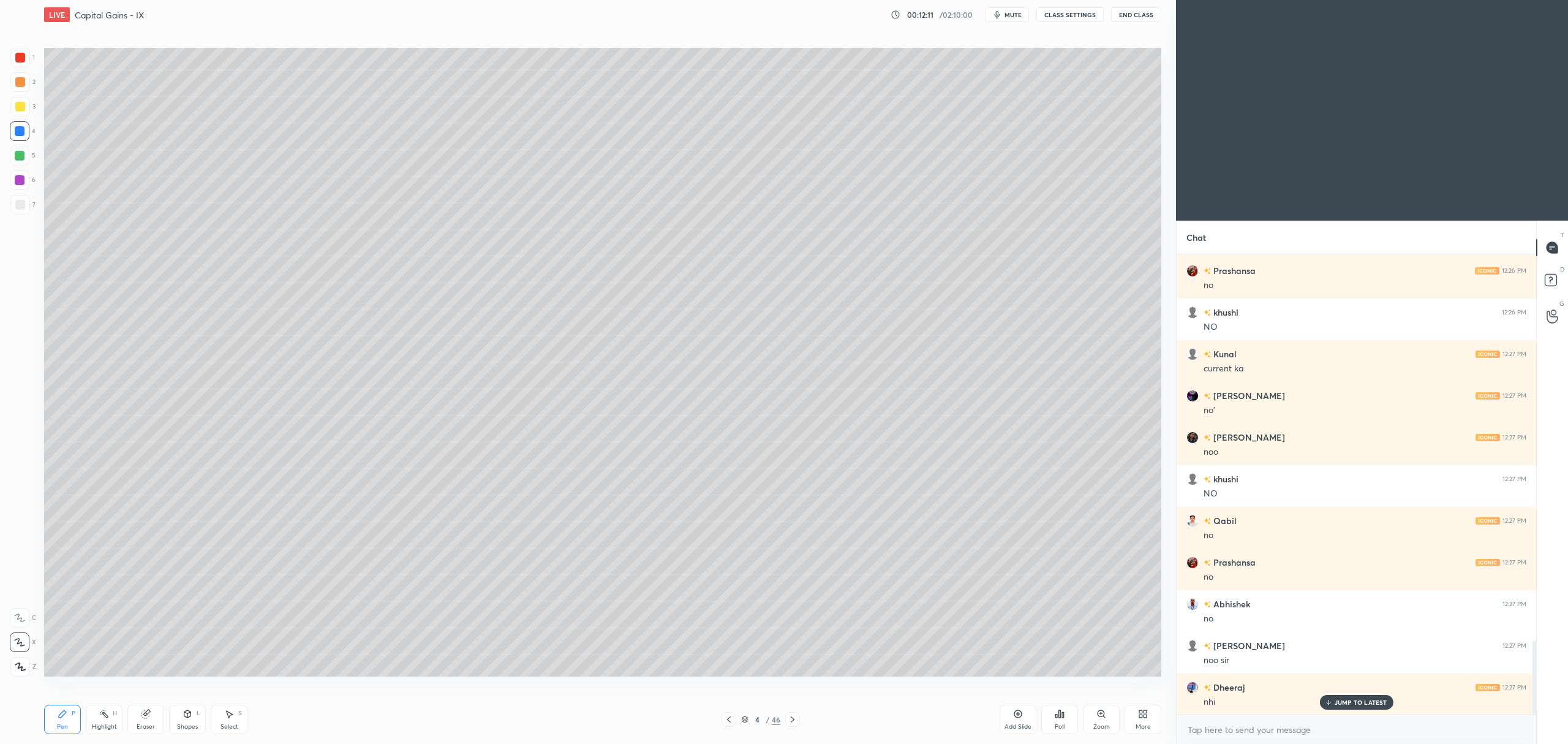
click at [1022, 710] on icon at bounding box center [1018, 714] width 10 height 10
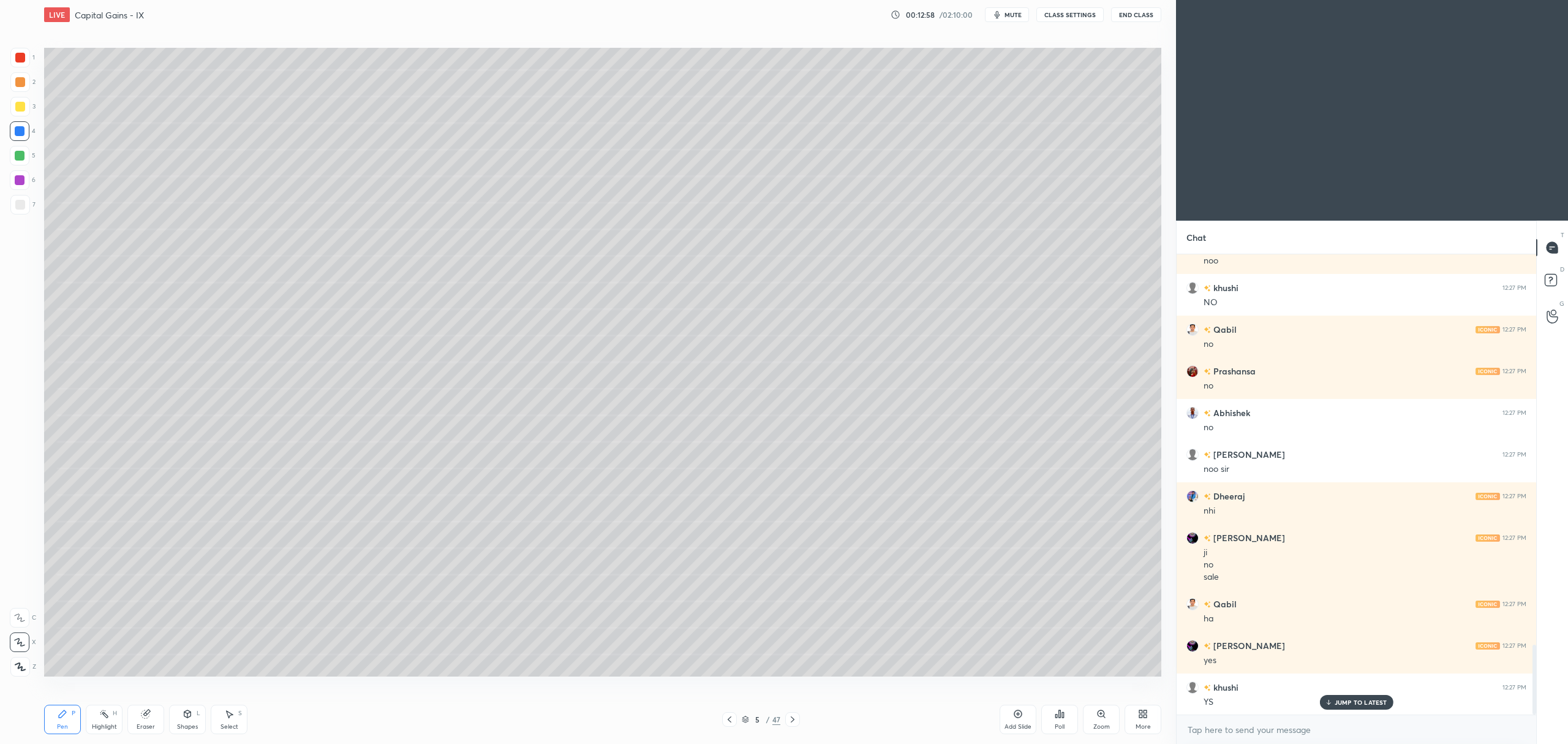
scroll to position [2661, 0]
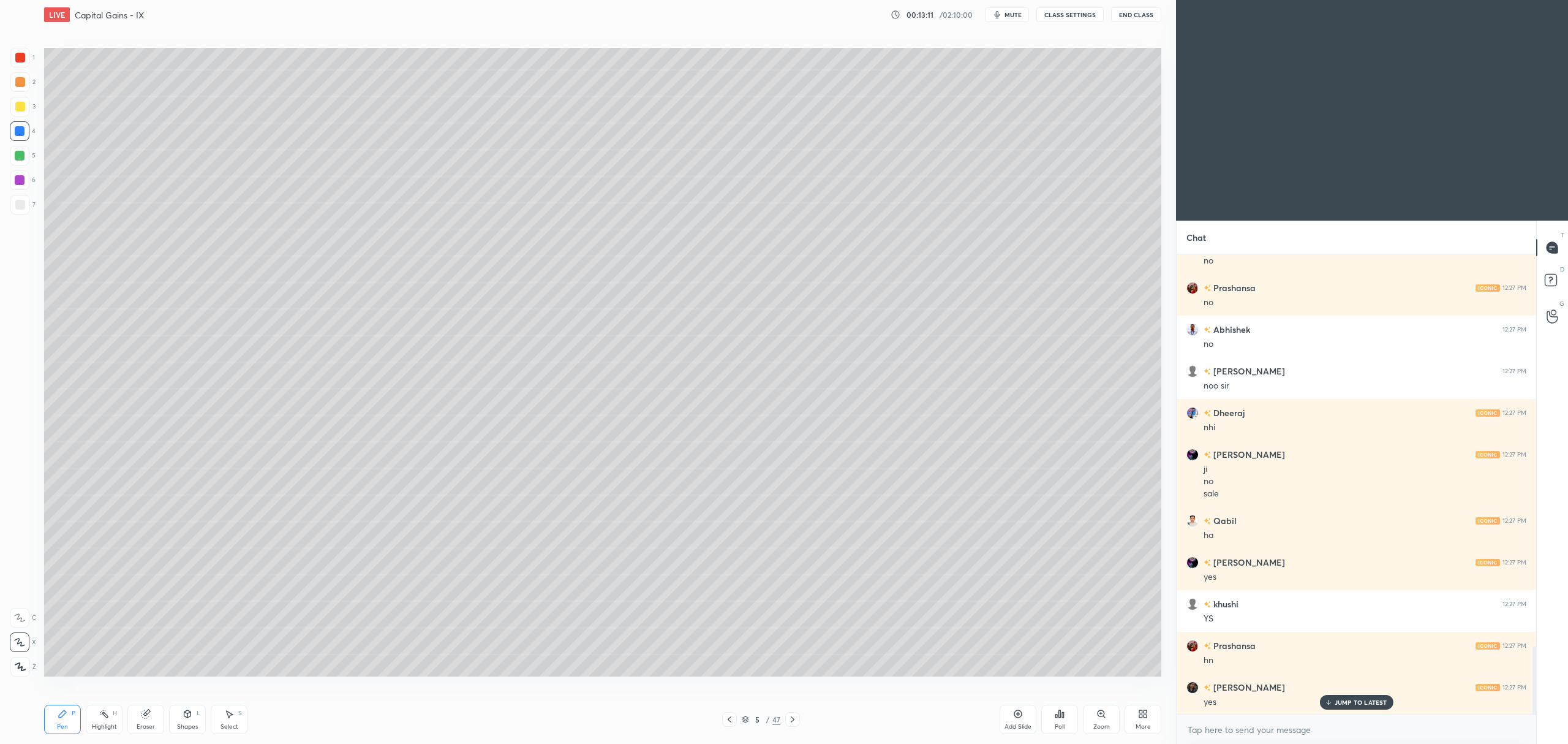
click at [1012, 719] on div "Add Slide" at bounding box center [1018, 719] width 37 height 30
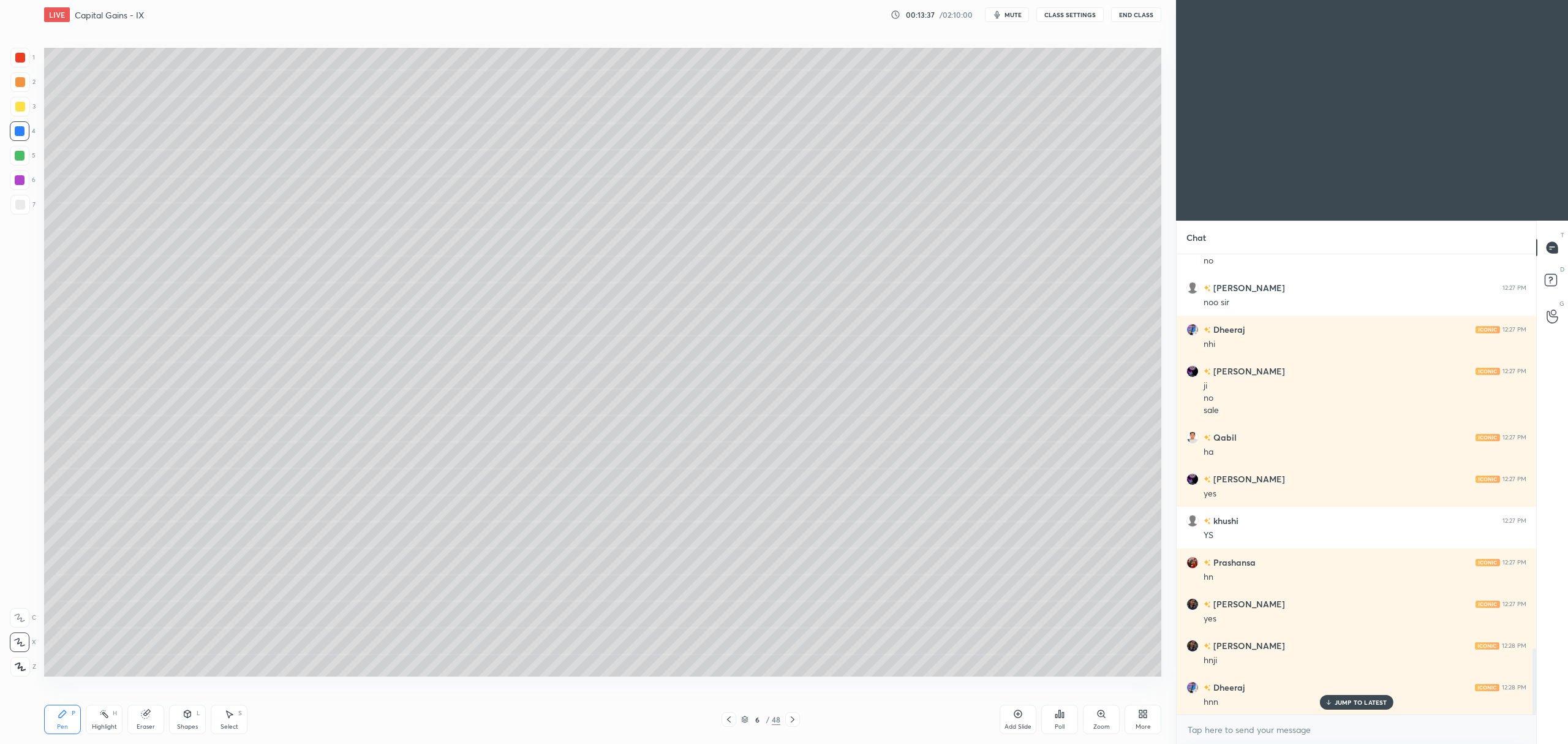
scroll to position [2786, 0]
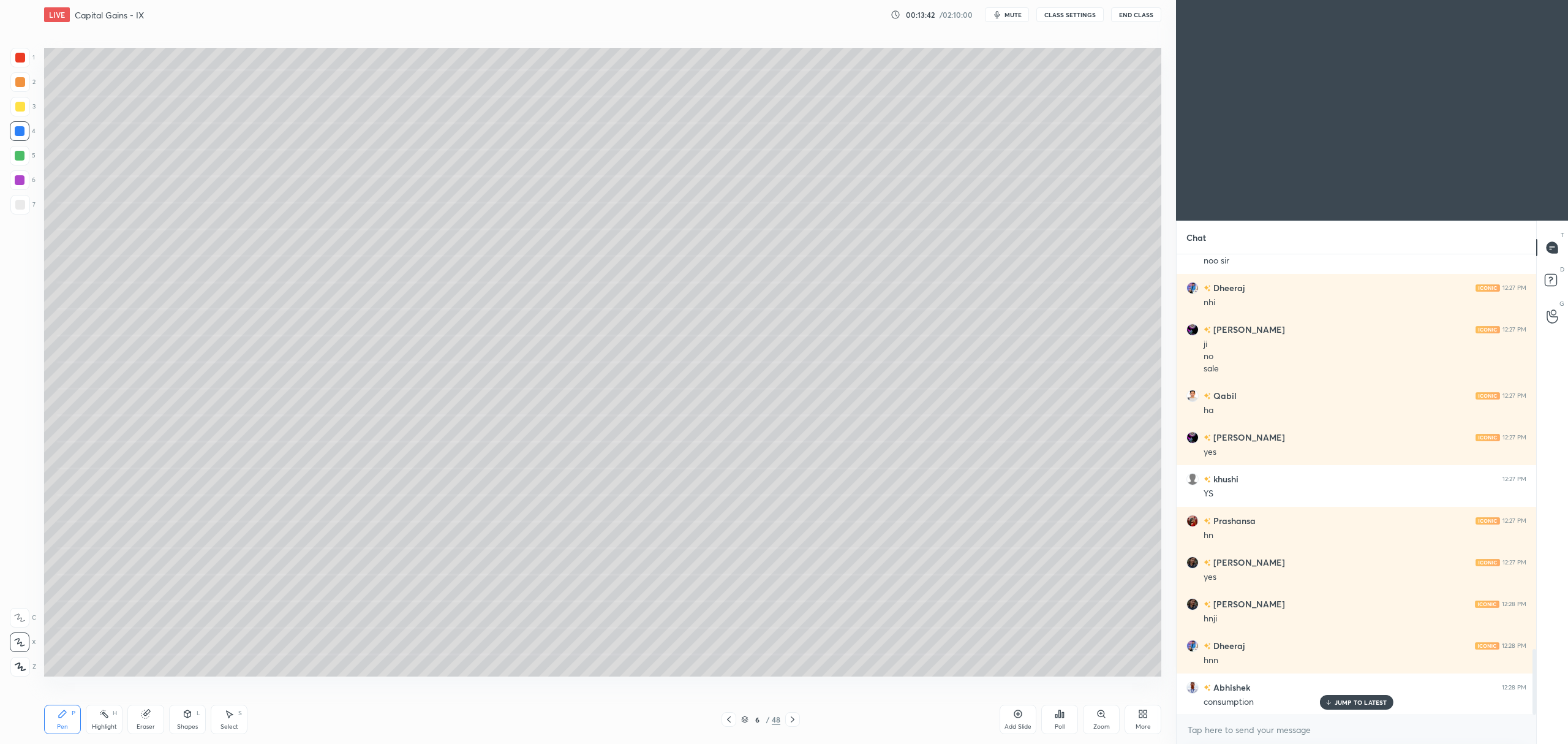
click at [1005, 711] on div "Add Slide" at bounding box center [1018, 719] width 37 height 30
click at [21, 157] on div at bounding box center [19, 156] width 10 height 10
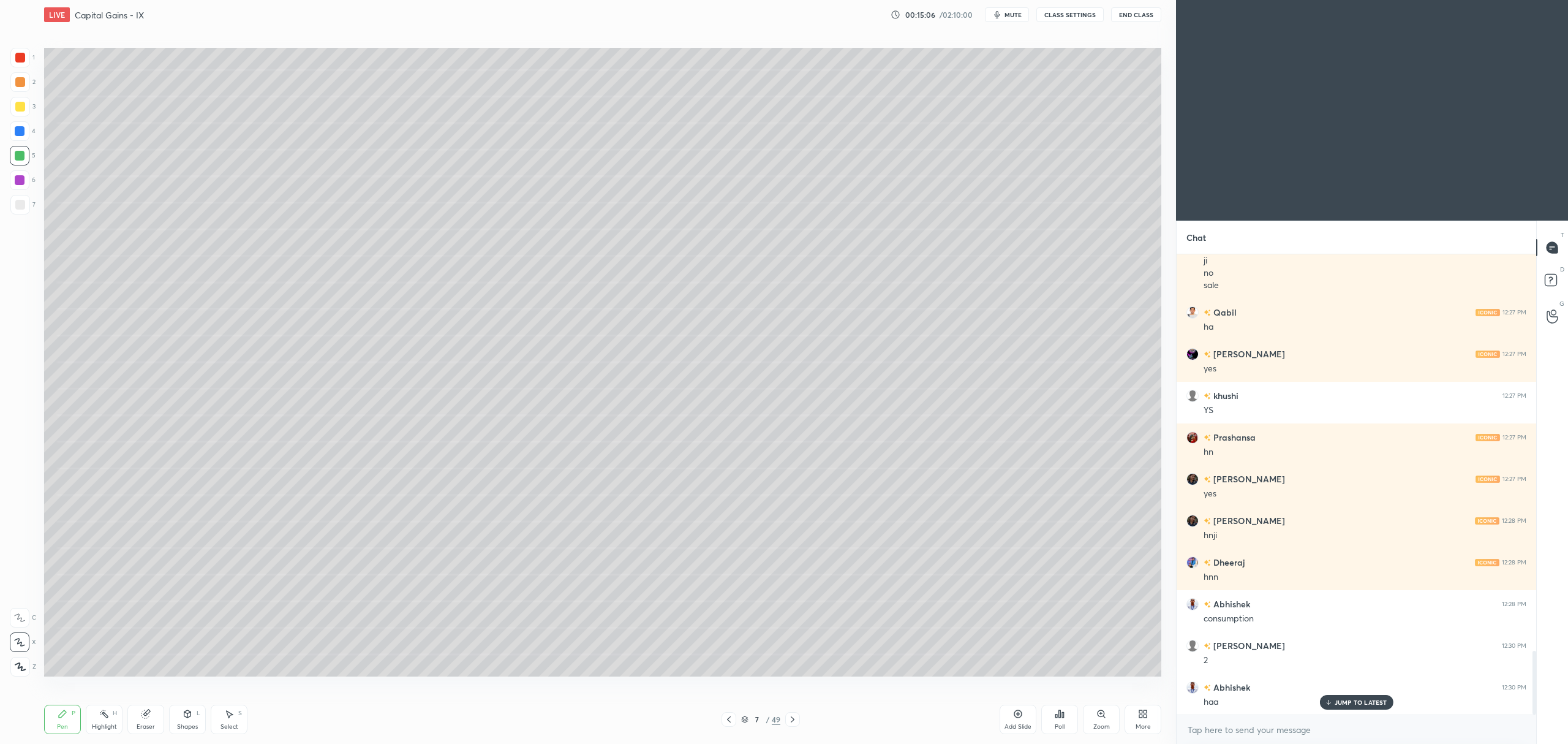
scroll to position [2911, 0]
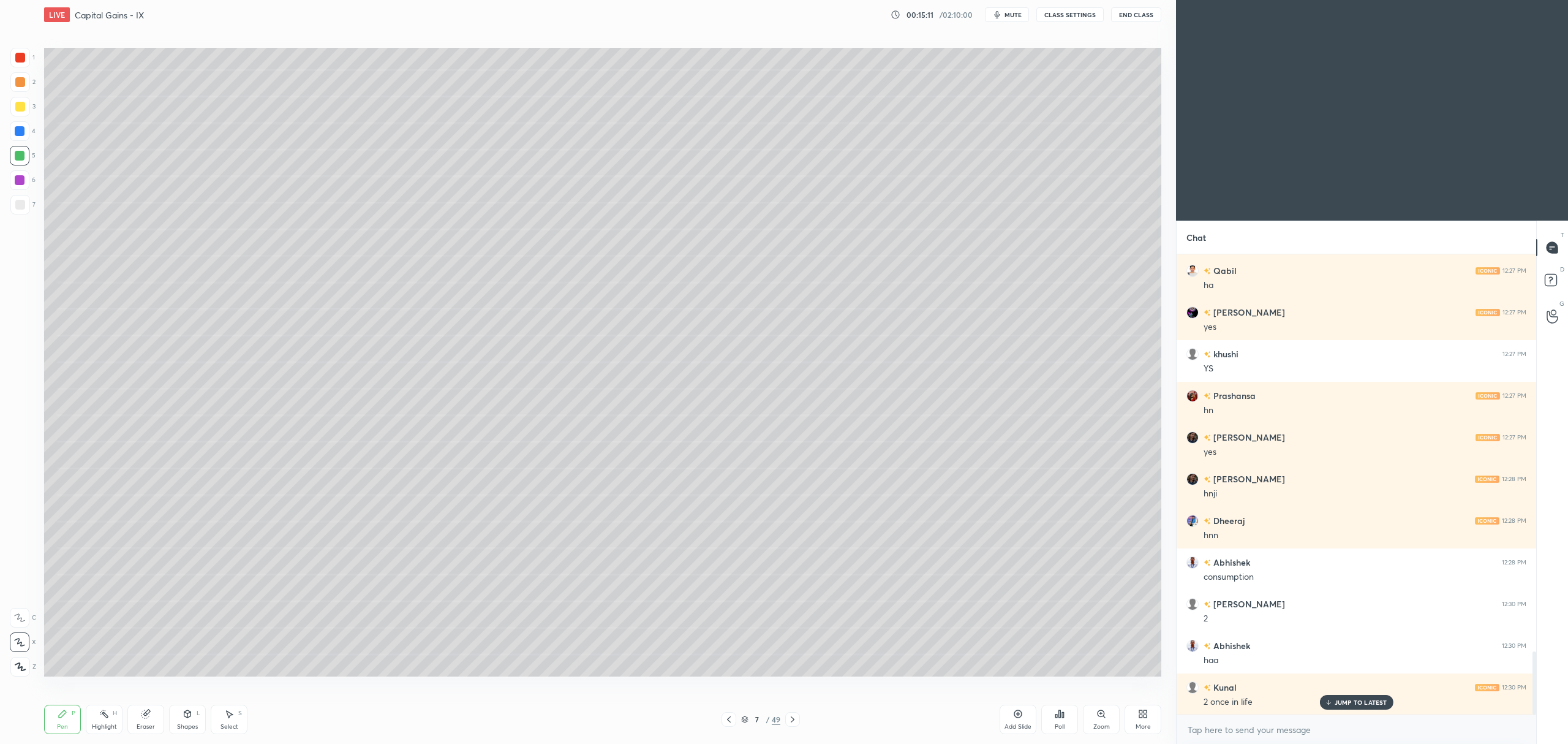
click at [739, 719] on div "7 / 49" at bounding box center [760, 719] width 79 height 14
click at [746, 716] on icon at bounding box center [745, 719] width 7 height 7
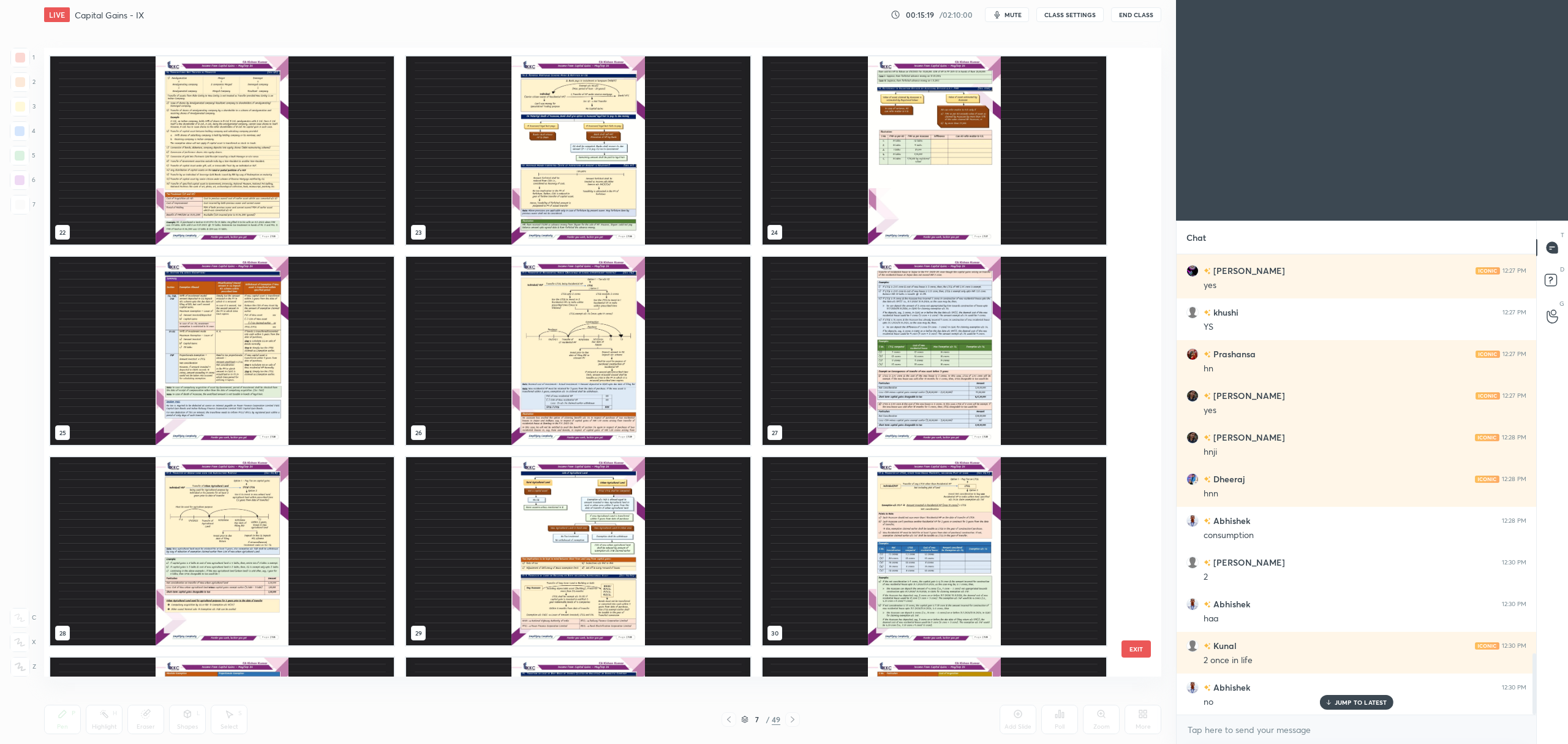
scroll to position [2995, 0]
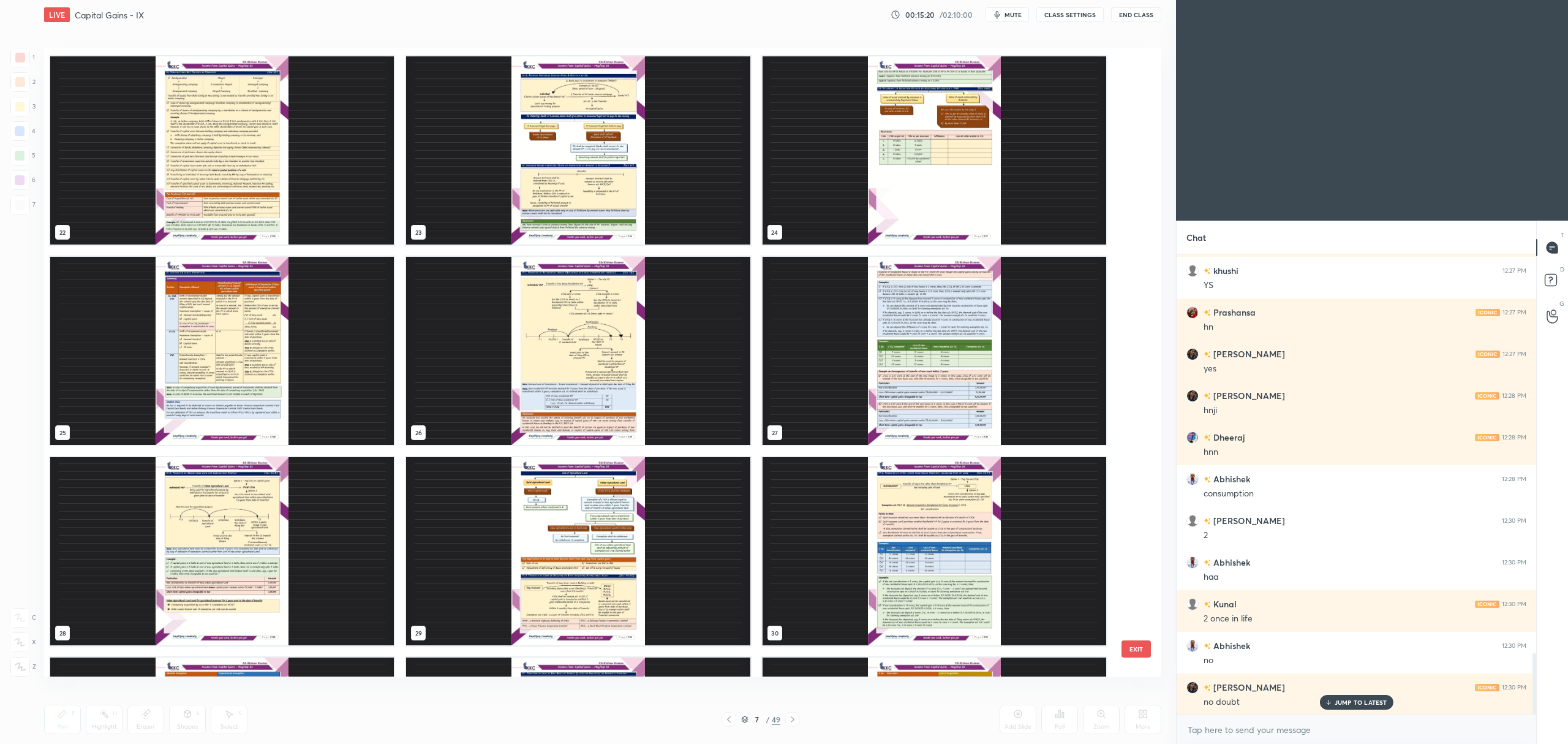
click at [502, 324] on img "grid" at bounding box center [578, 351] width 344 height 188
click at [510, 319] on img "grid" at bounding box center [578, 351] width 344 height 188
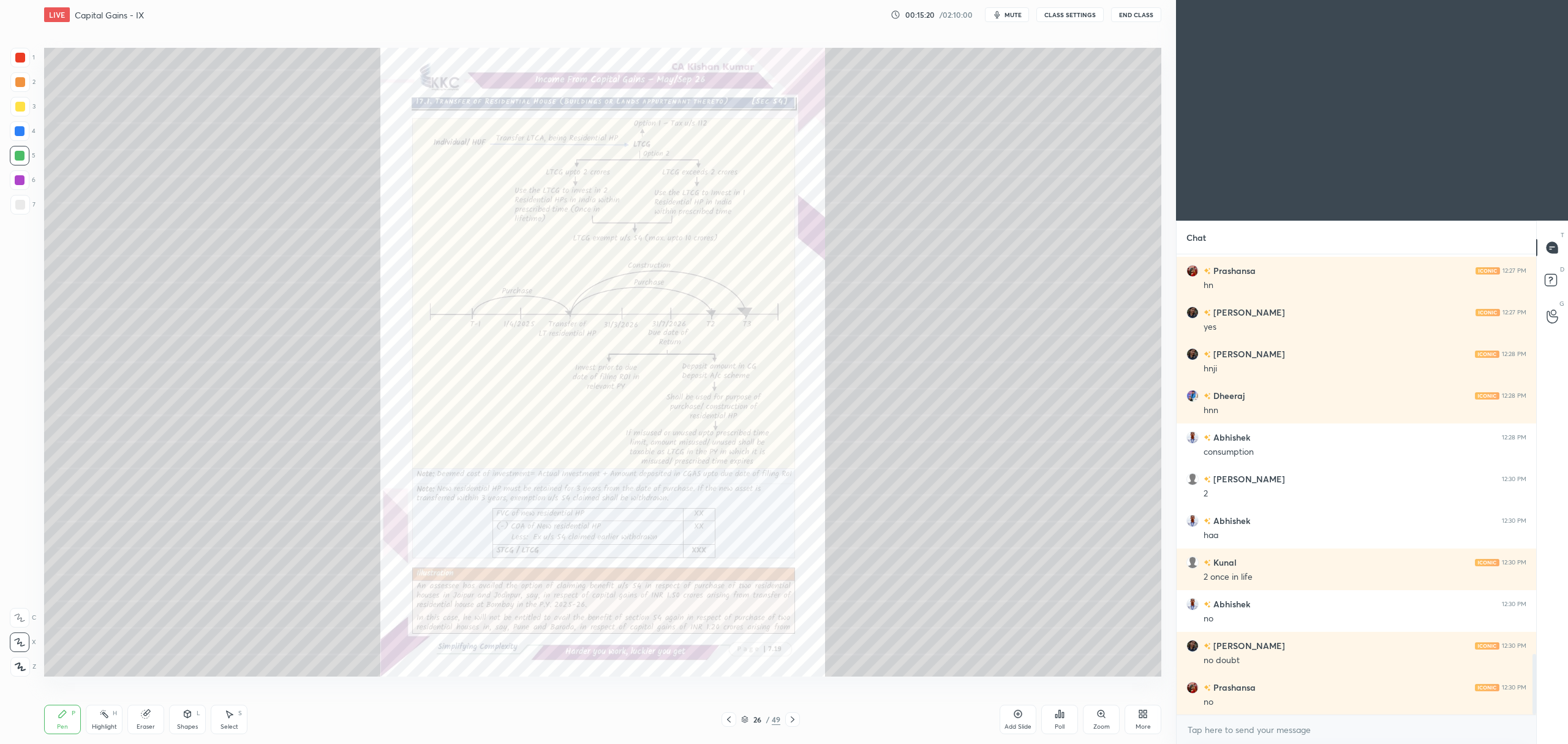
click at [511, 306] on img "grid" at bounding box center [578, 351] width 344 height 188
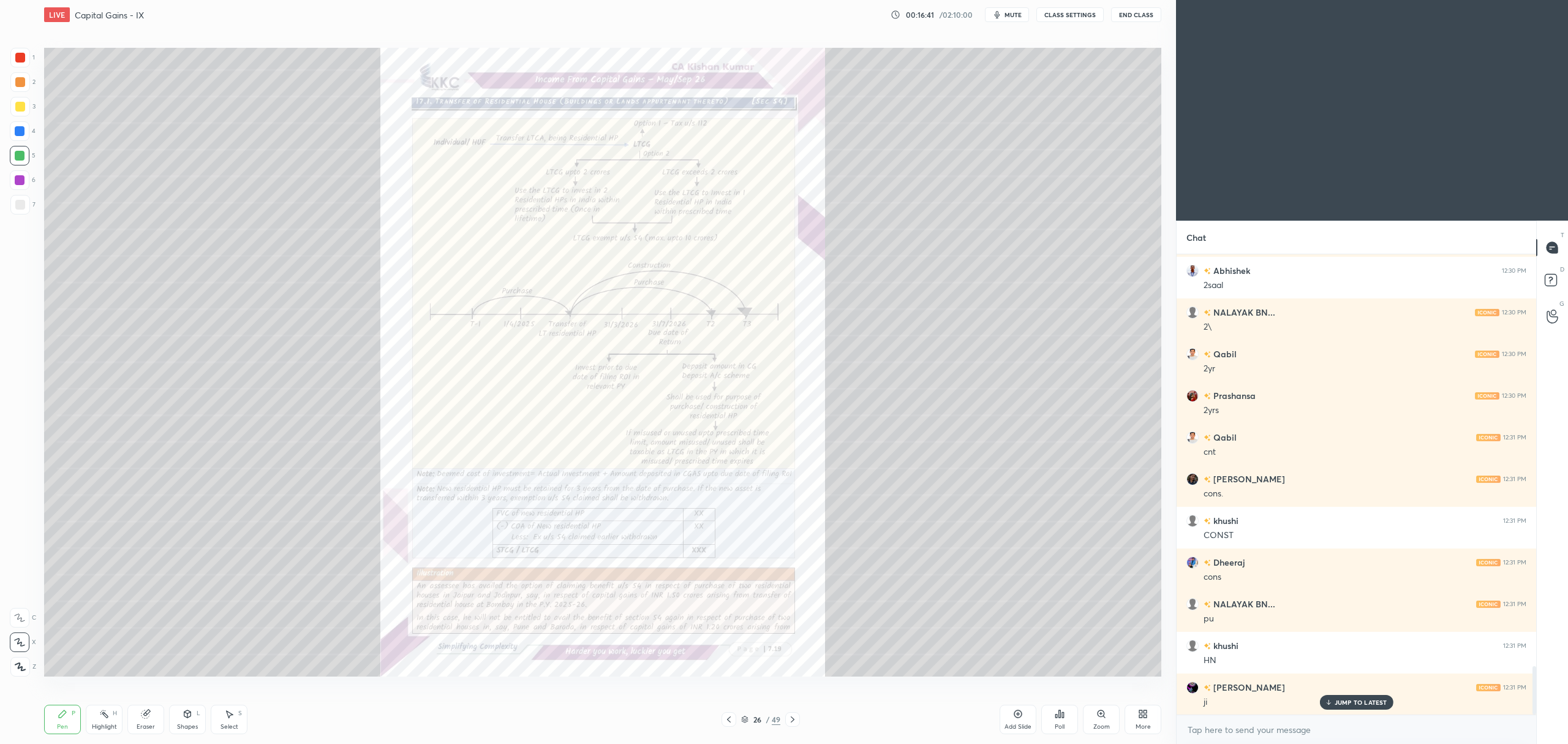
scroll to position [3953, 0]
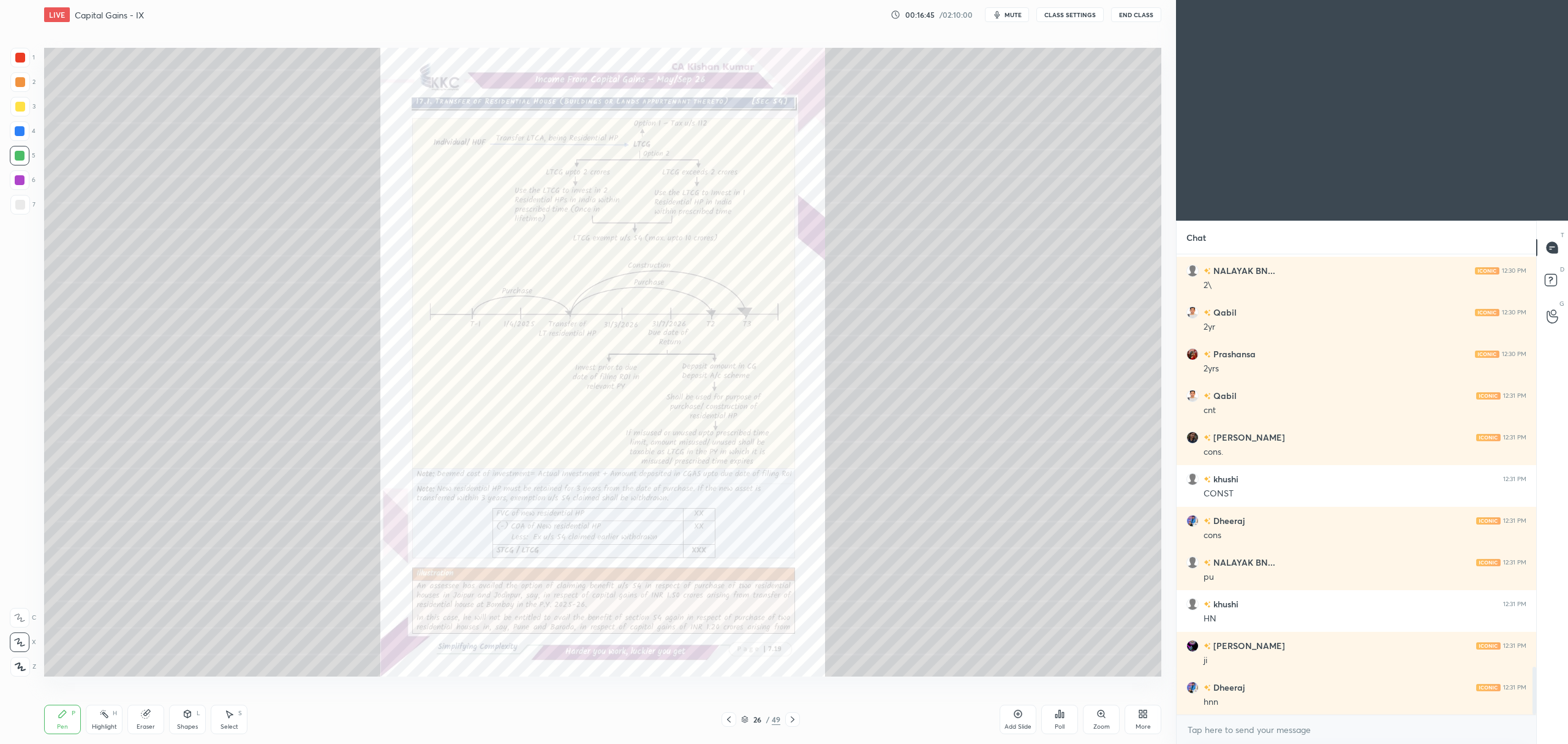
click at [1097, 717] on icon at bounding box center [1102, 714] width 10 height 10
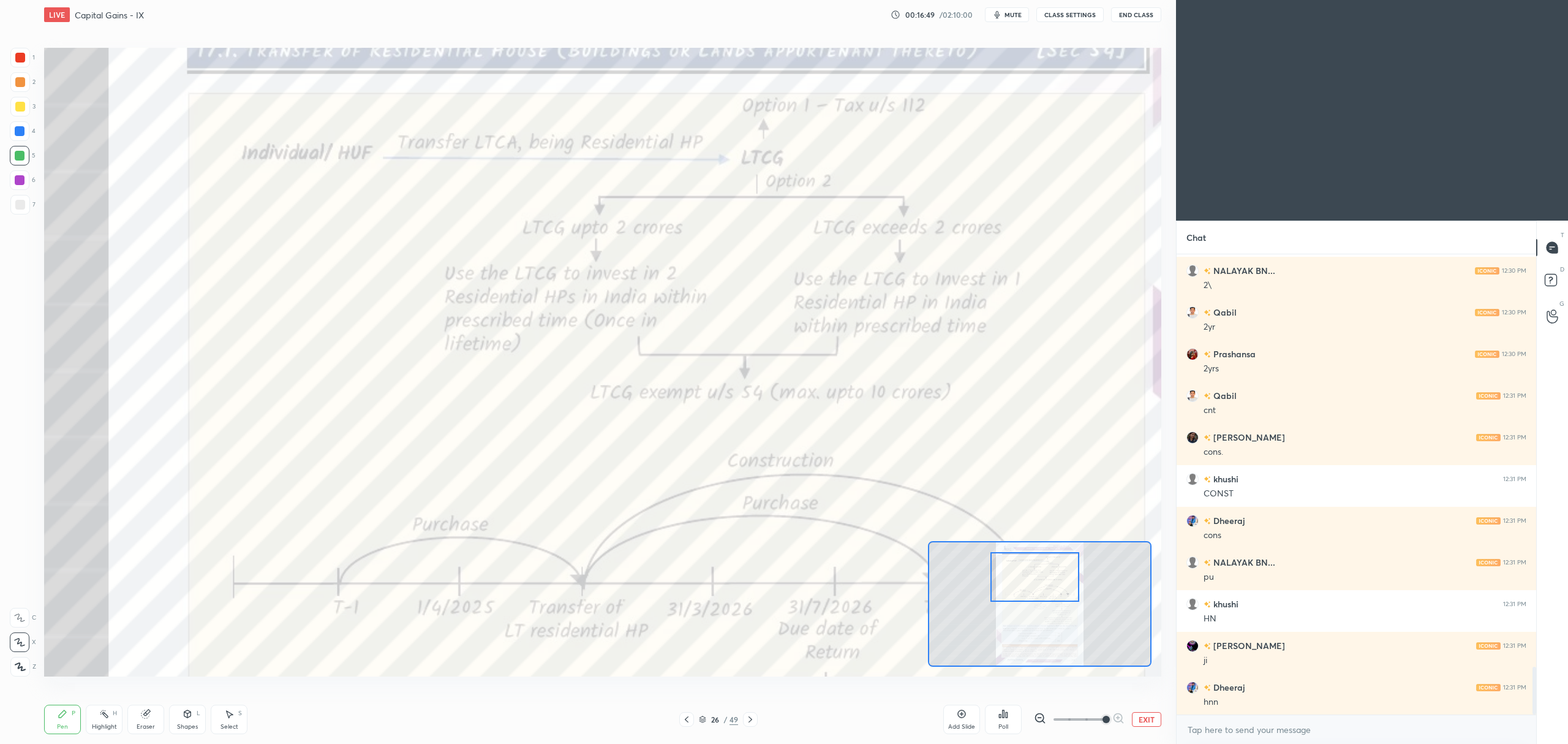
click at [20, 64] on div at bounding box center [19, 57] width 19 height 20
click at [16, 623] on div at bounding box center [19, 618] width 19 height 20
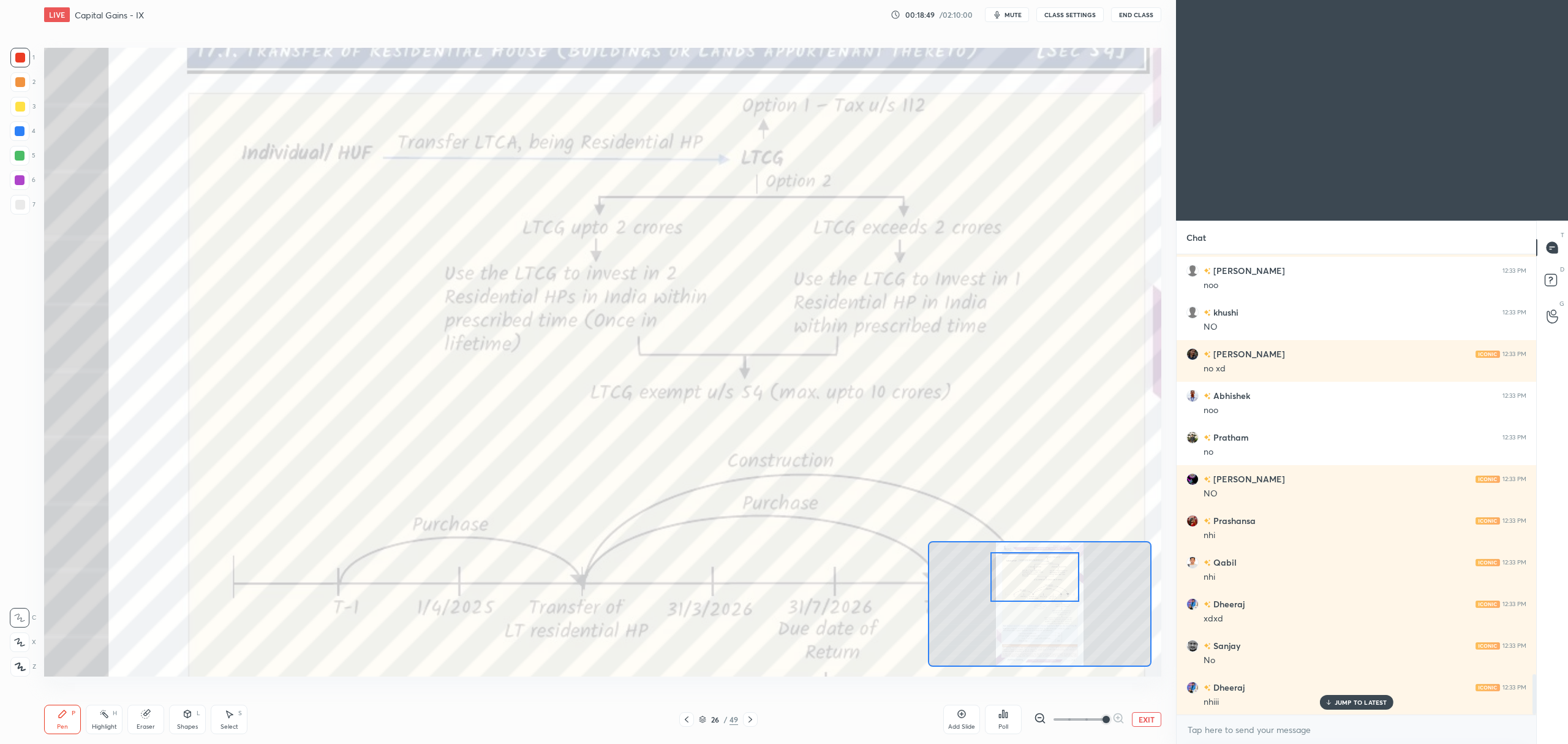
scroll to position [4786, 0]
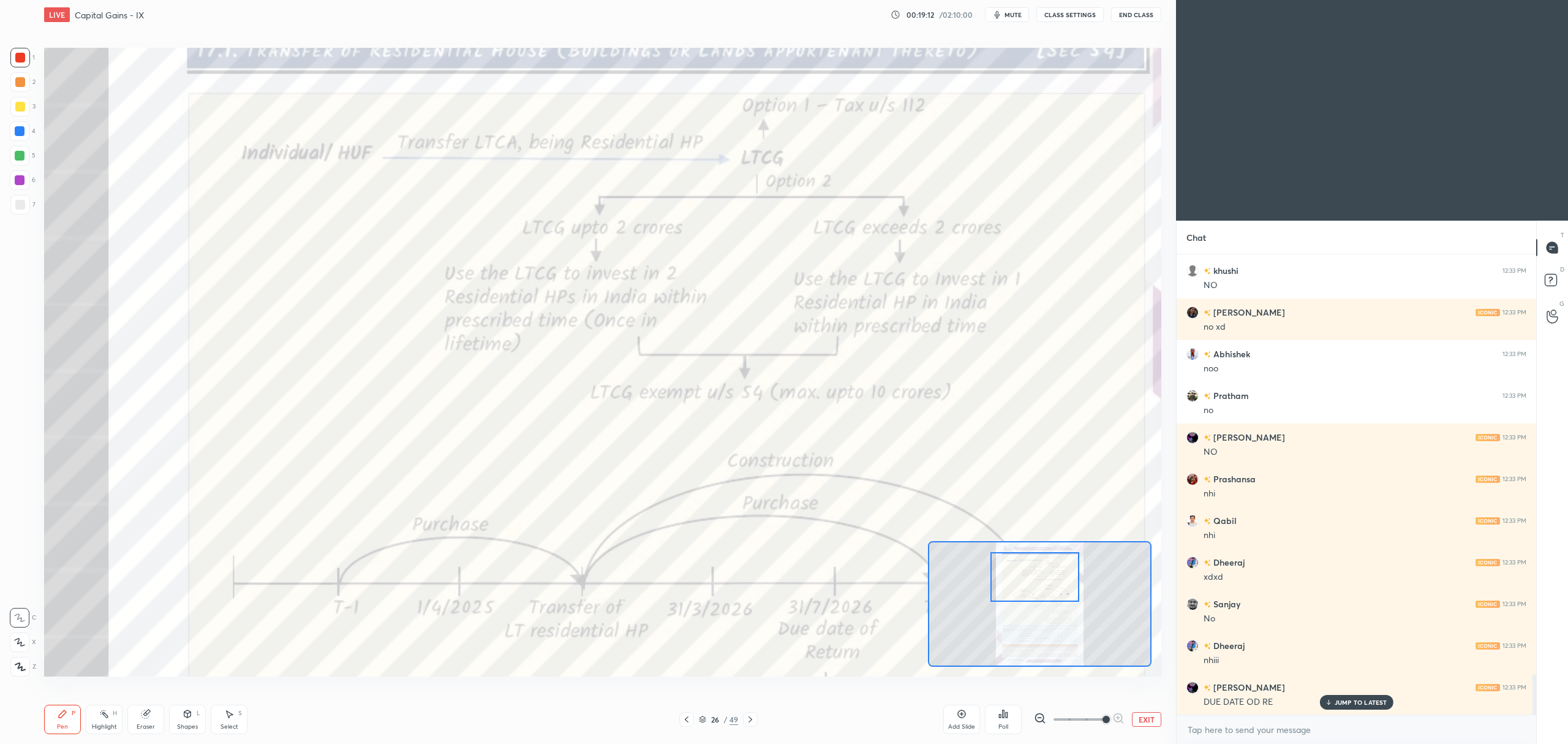
click at [1143, 719] on button "EXIT" at bounding box center [1146, 719] width 30 height 14
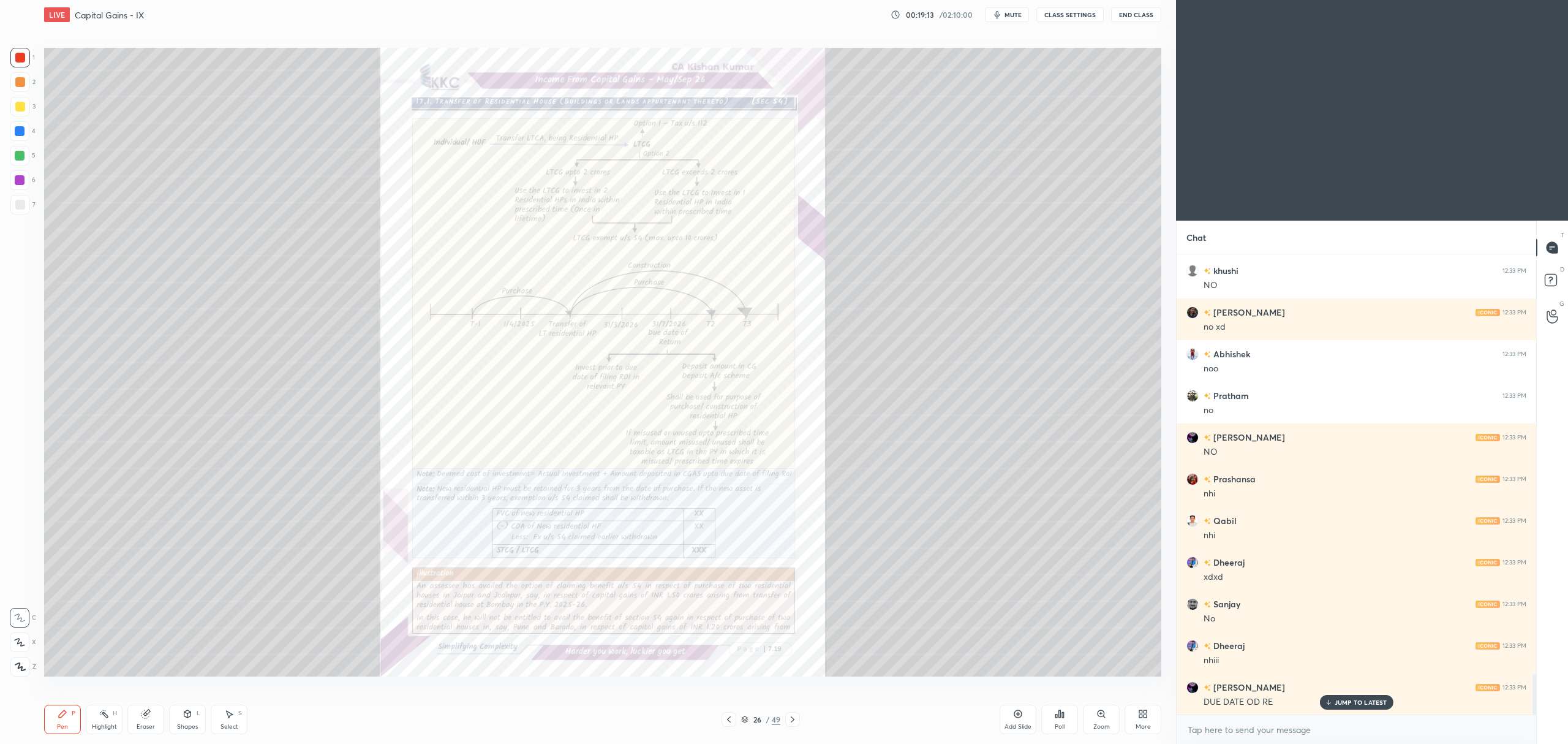
click at [733, 722] on icon at bounding box center [729, 719] width 10 height 10
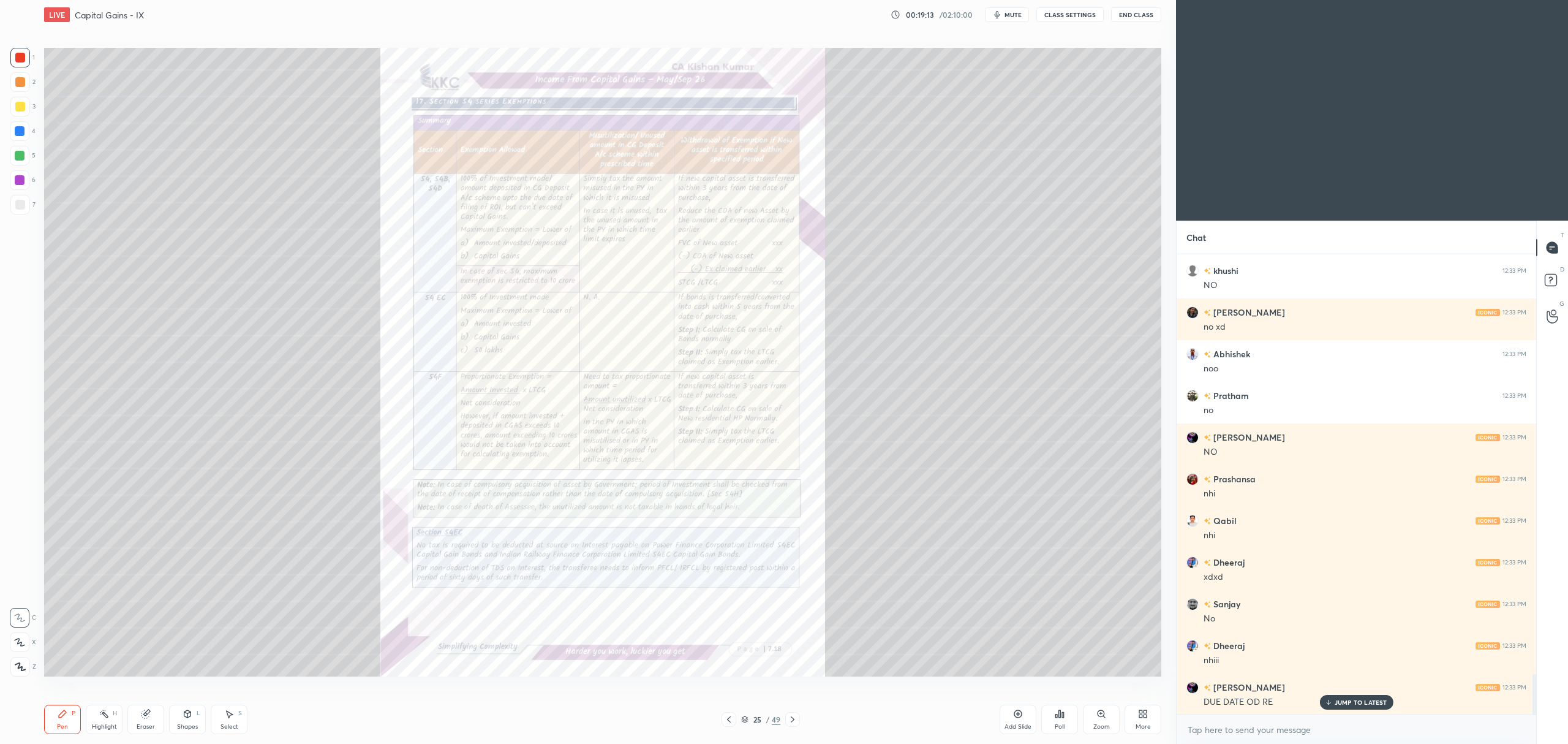
click at [1003, 722] on div "Add Slide" at bounding box center [1018, 719] width 37 height 30
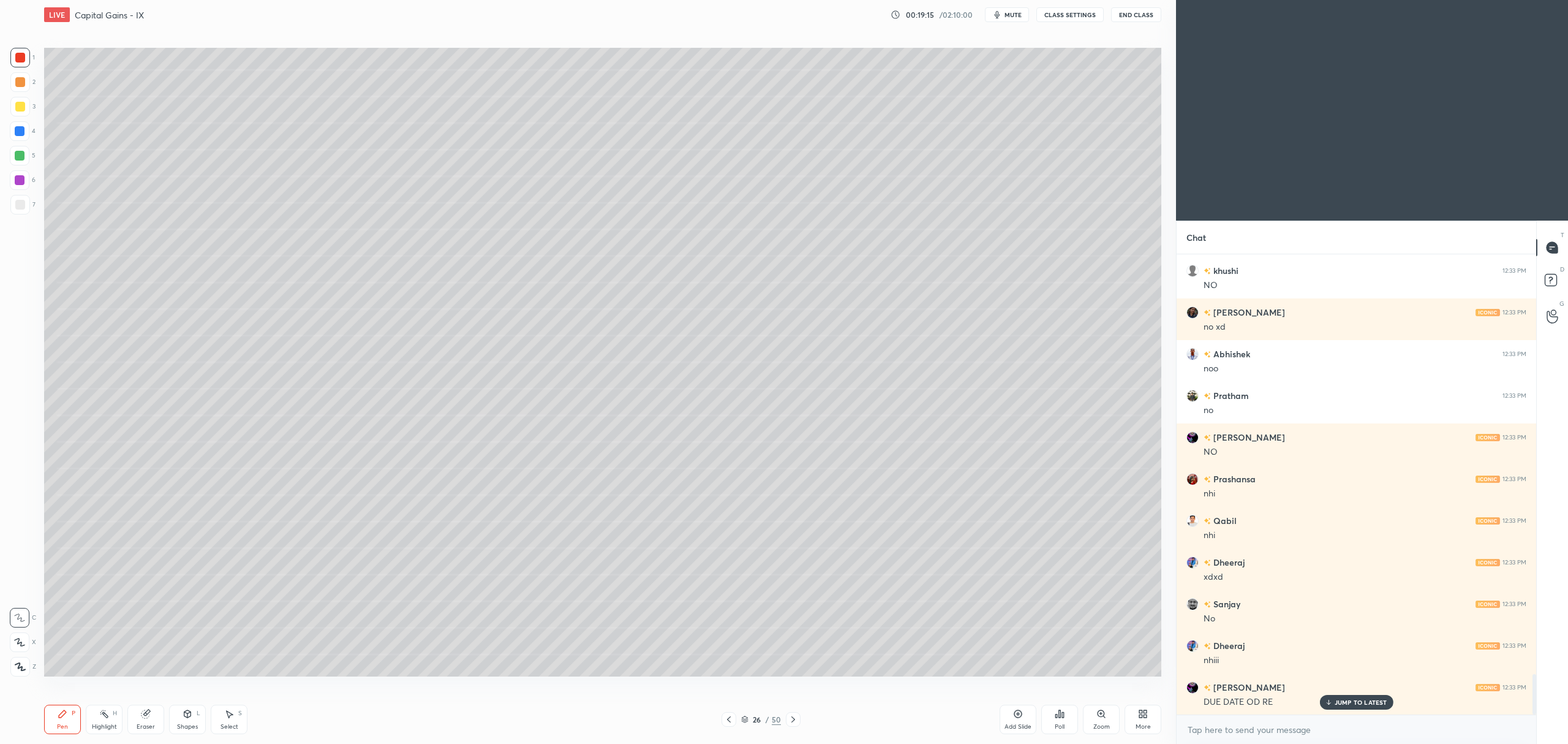
click at [16, 105] on div at bounding box center [20, 107] width 10 height 10
click at [23, 636] on div at bounding box center [19, 642] width 19 height 20
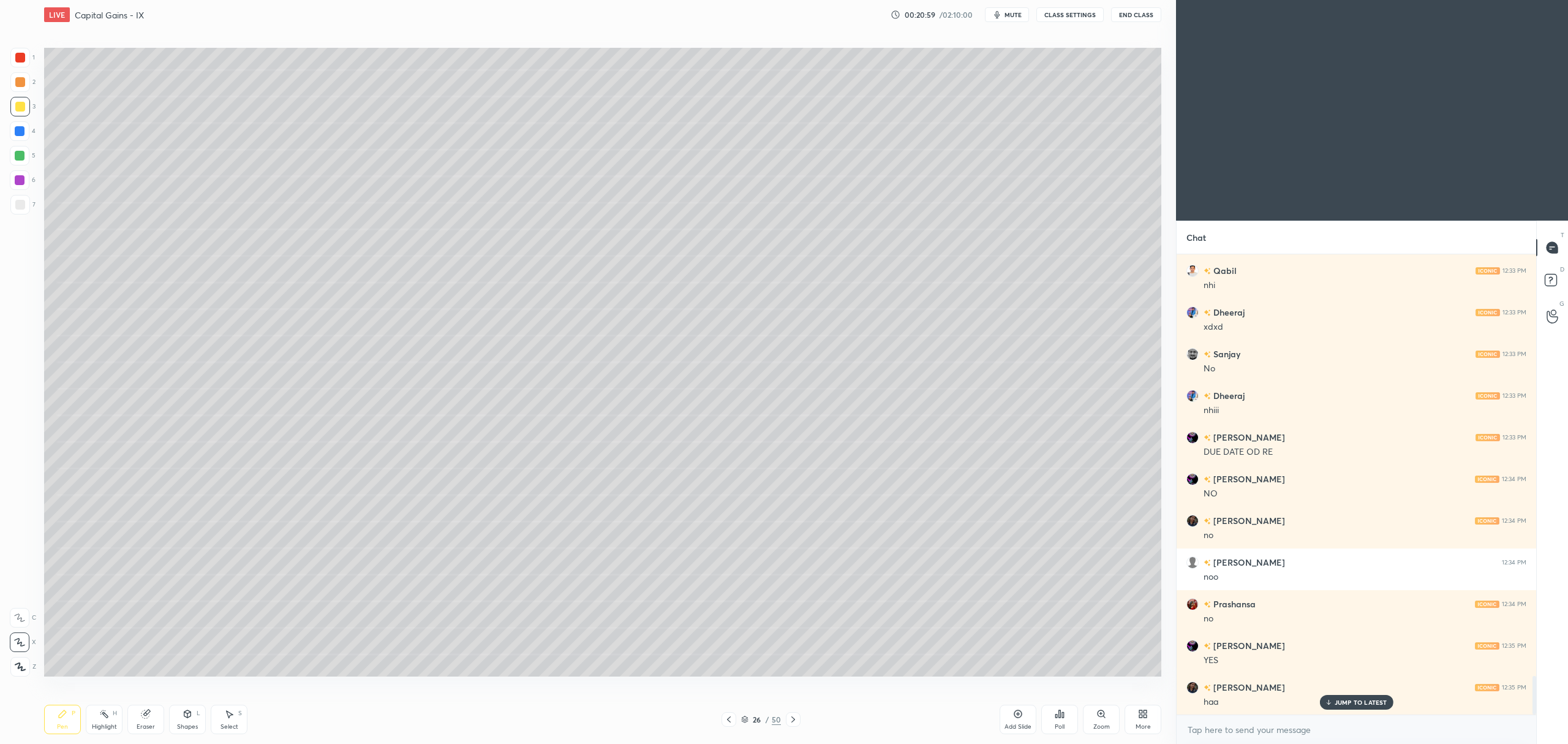
scroll to position [5078, 0]
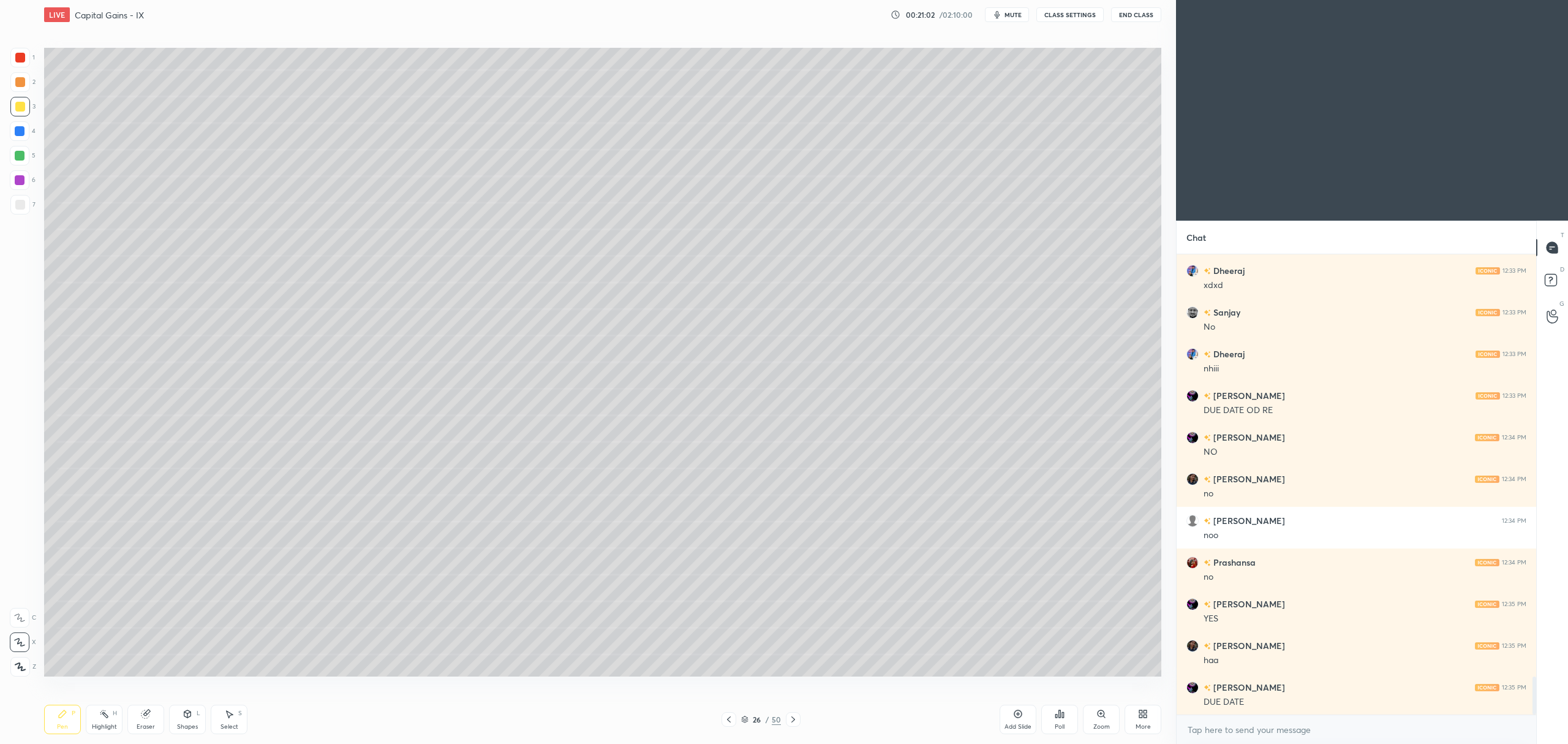
click at [32, 184] on div "6" at bounding box center [23, 180] width 26 height 20
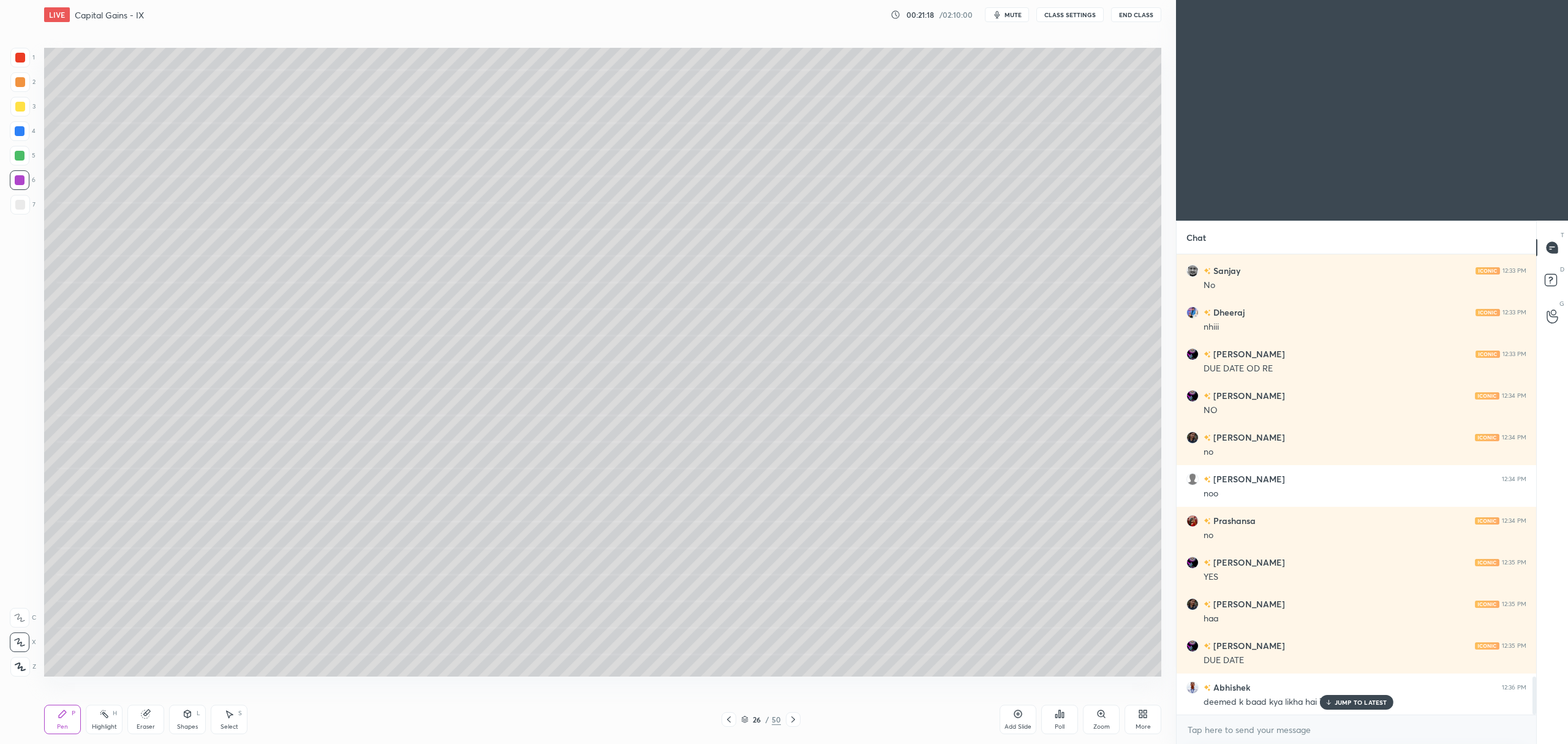
click at [146, 719] on icon at bounding box center [146, 714] width 10 height 10
click at [69, 712] on div "Pen P" at bounding box center [62, 719] width 37 height 30
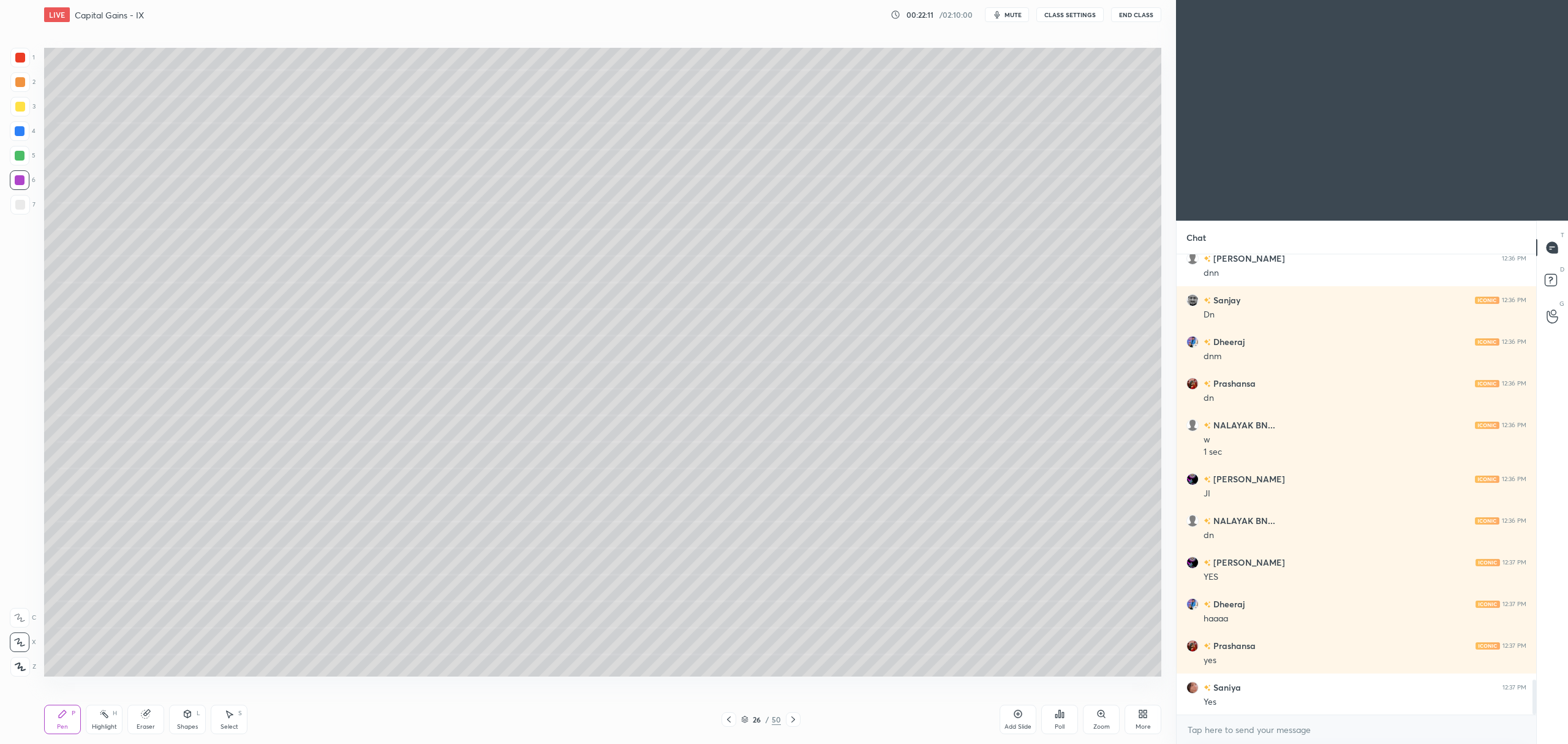
scroll to position [5698, 0]
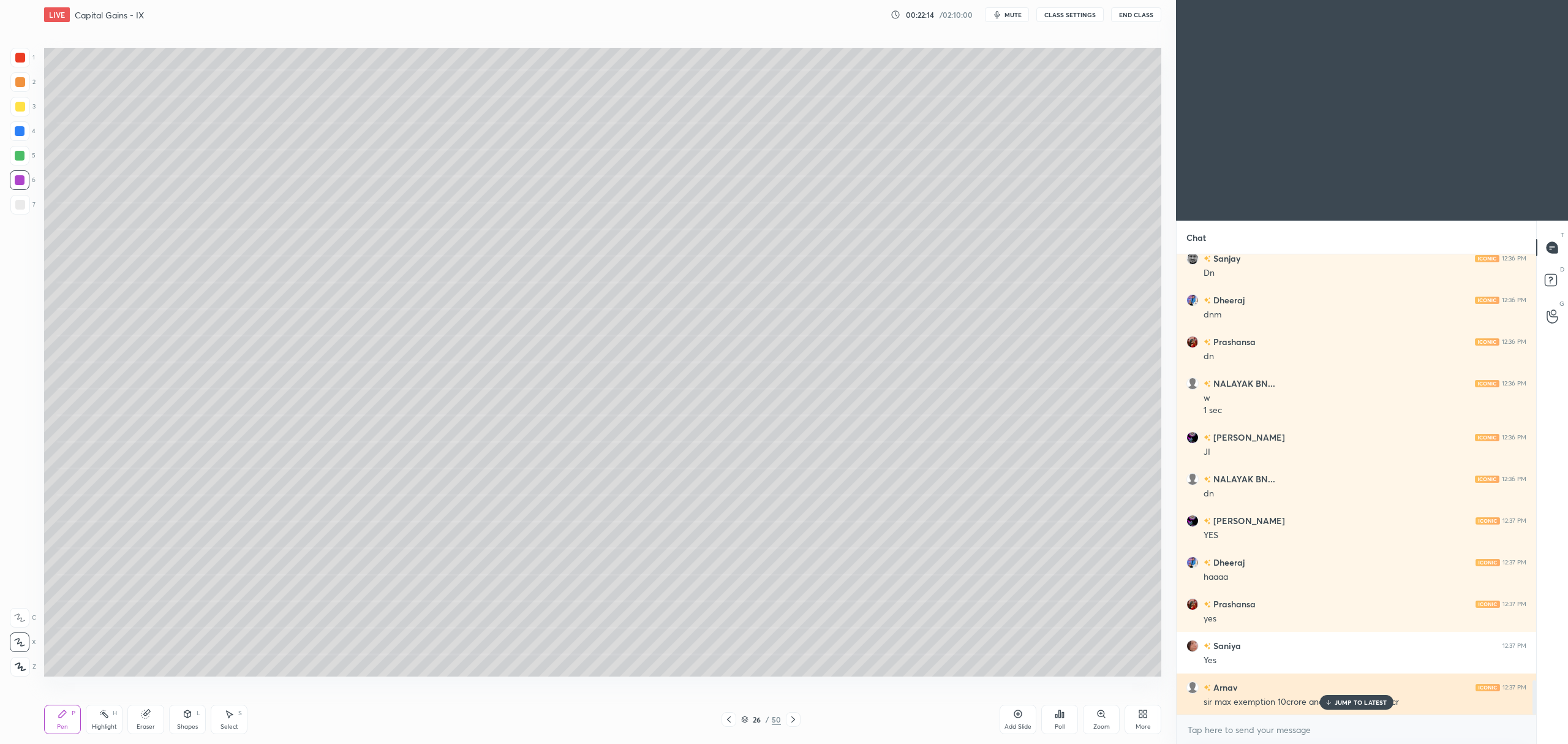
click at [1358, 701] on p "JUMP TO LATEST" at bounding box center [1361, 702] width 53 height 7
click at [793, 721] on icon at bounding box center [793, 719] width 4 height 6
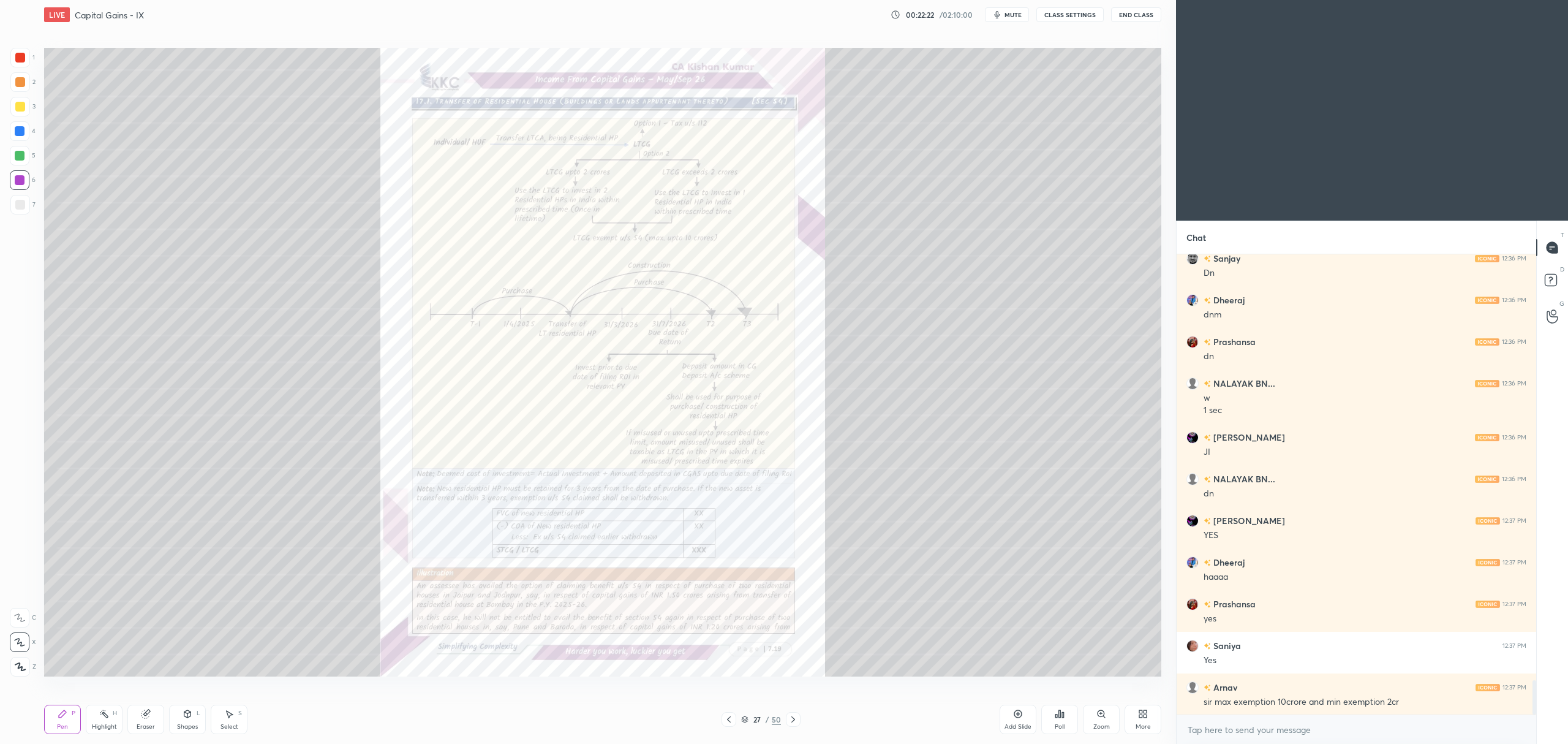
click at [1102, 717] on icon at bounding box center [1102, 714] width 10 height 10
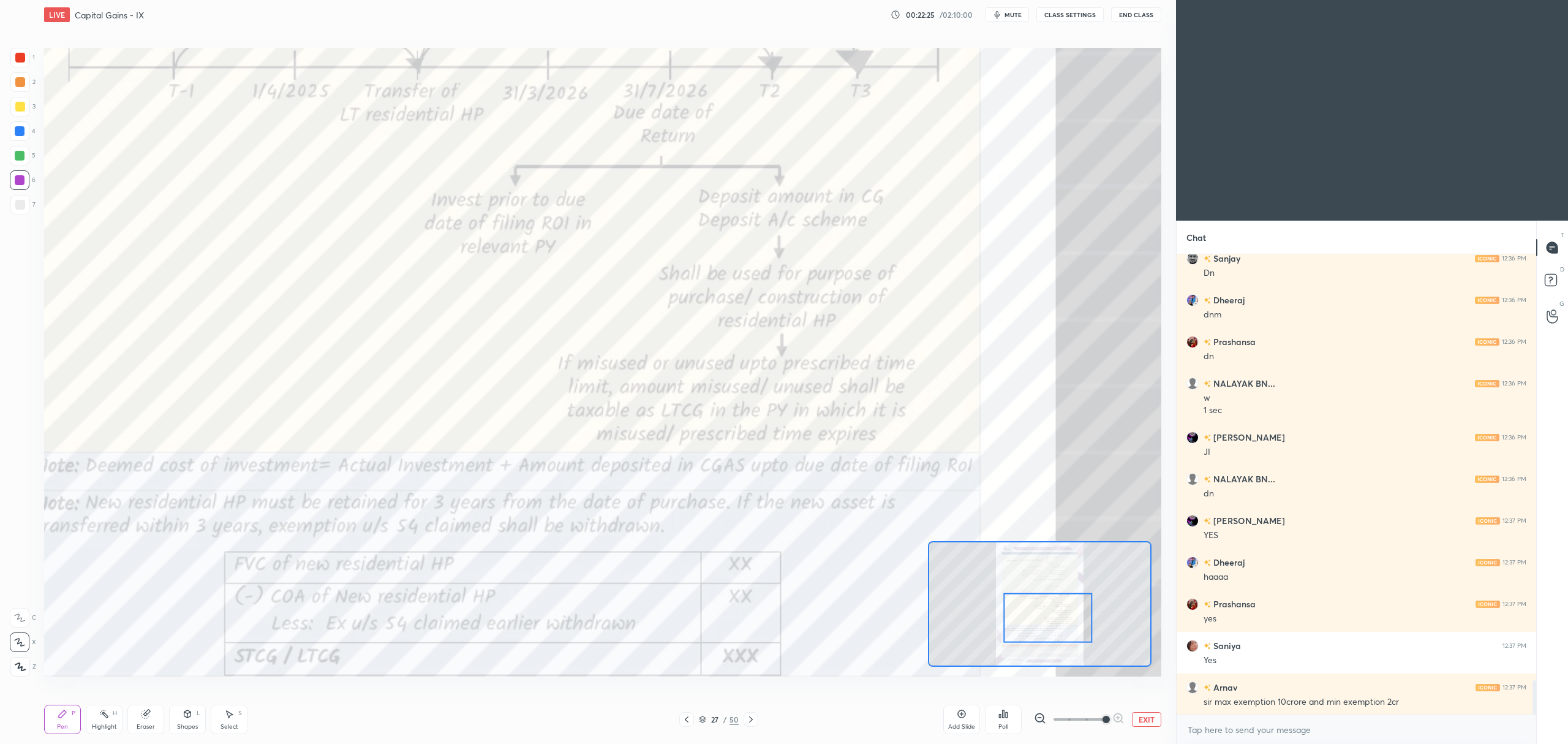
click at [18, 64] on div at bounding box center [19, 57] width 19 height 20
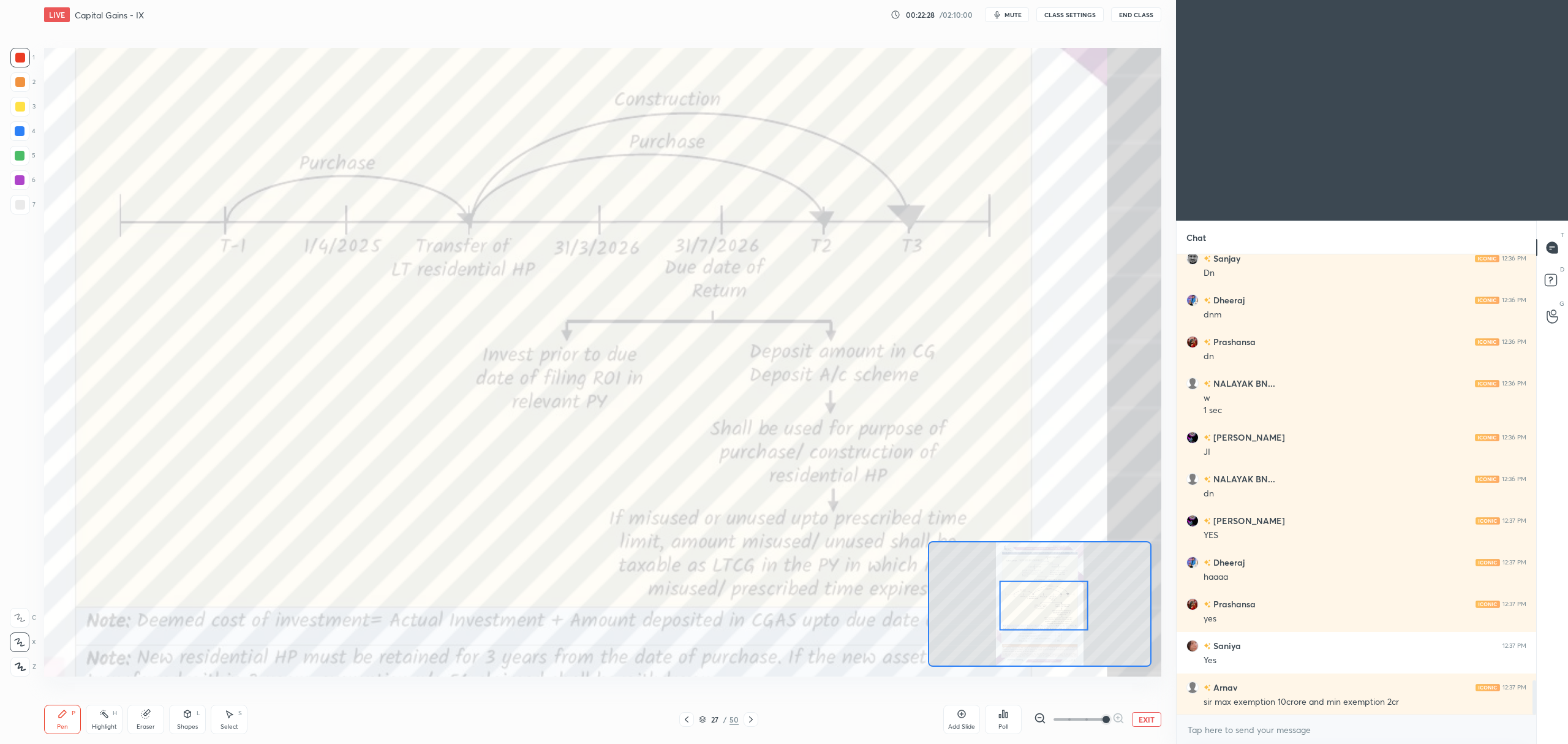
click at [17, 618] on icon at bounding box center [19, 618] width 11 height 9
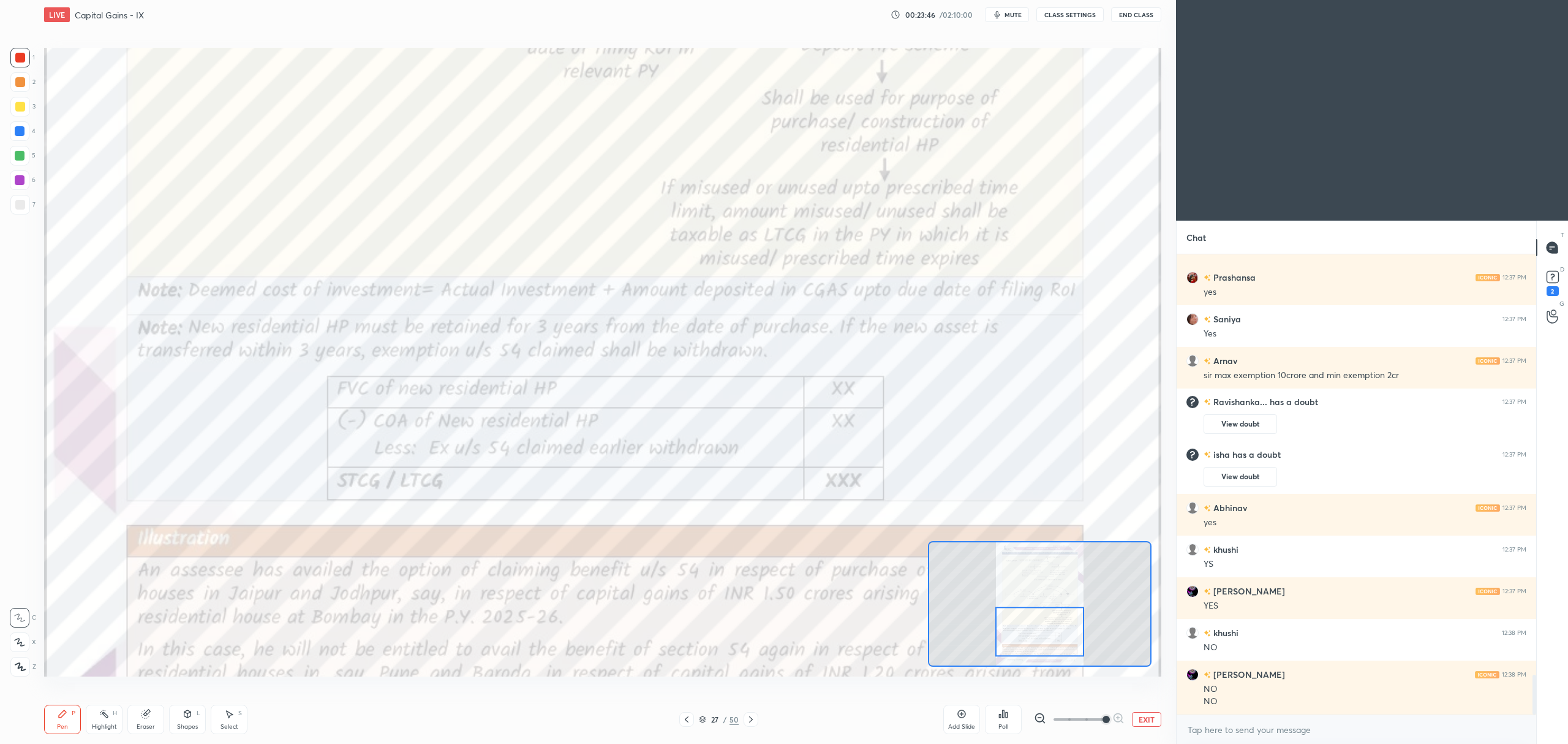
scroll to position [4874, 0]
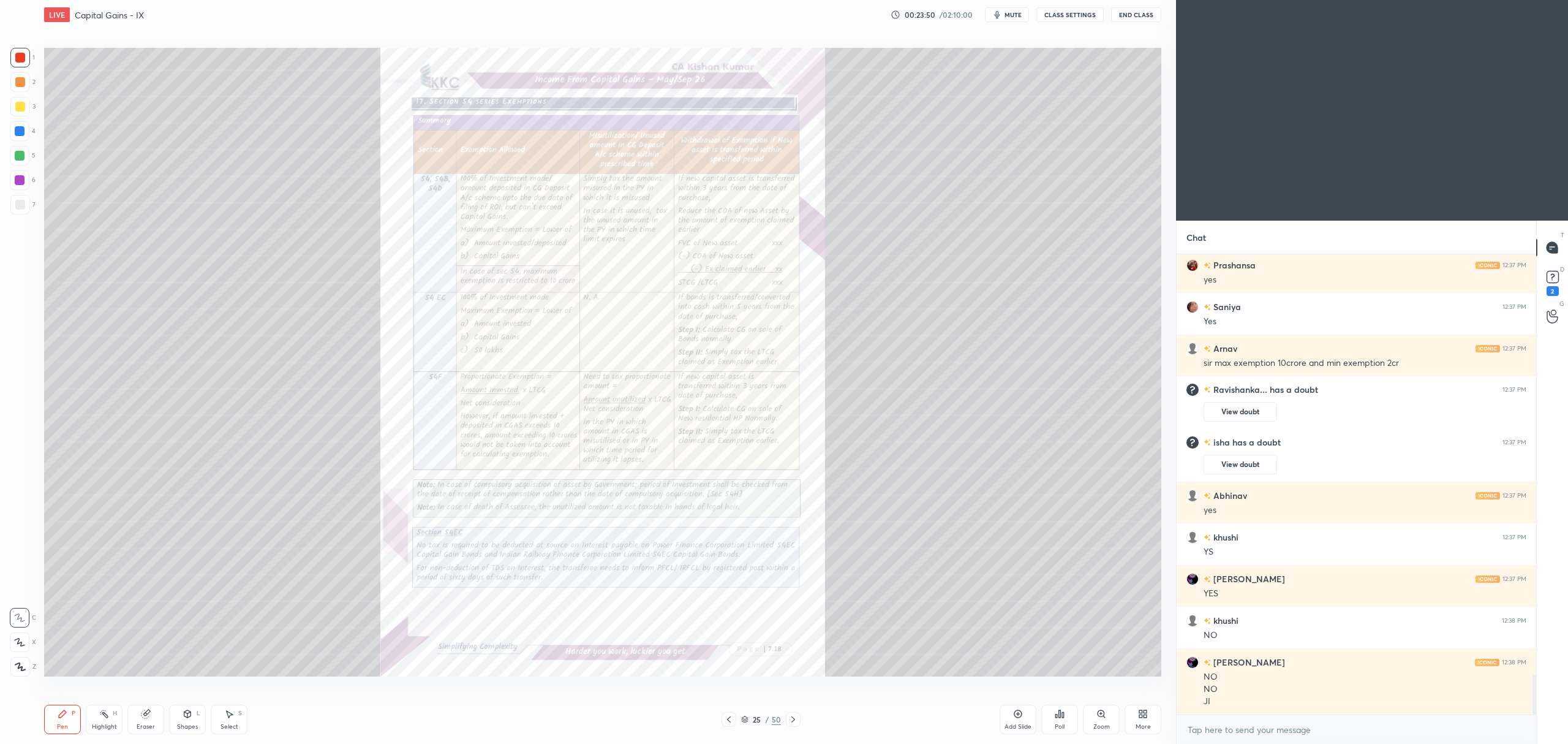
click at [1089, 714] on div "Zoom" at bounding box center [1101, 719] width 37 height 30
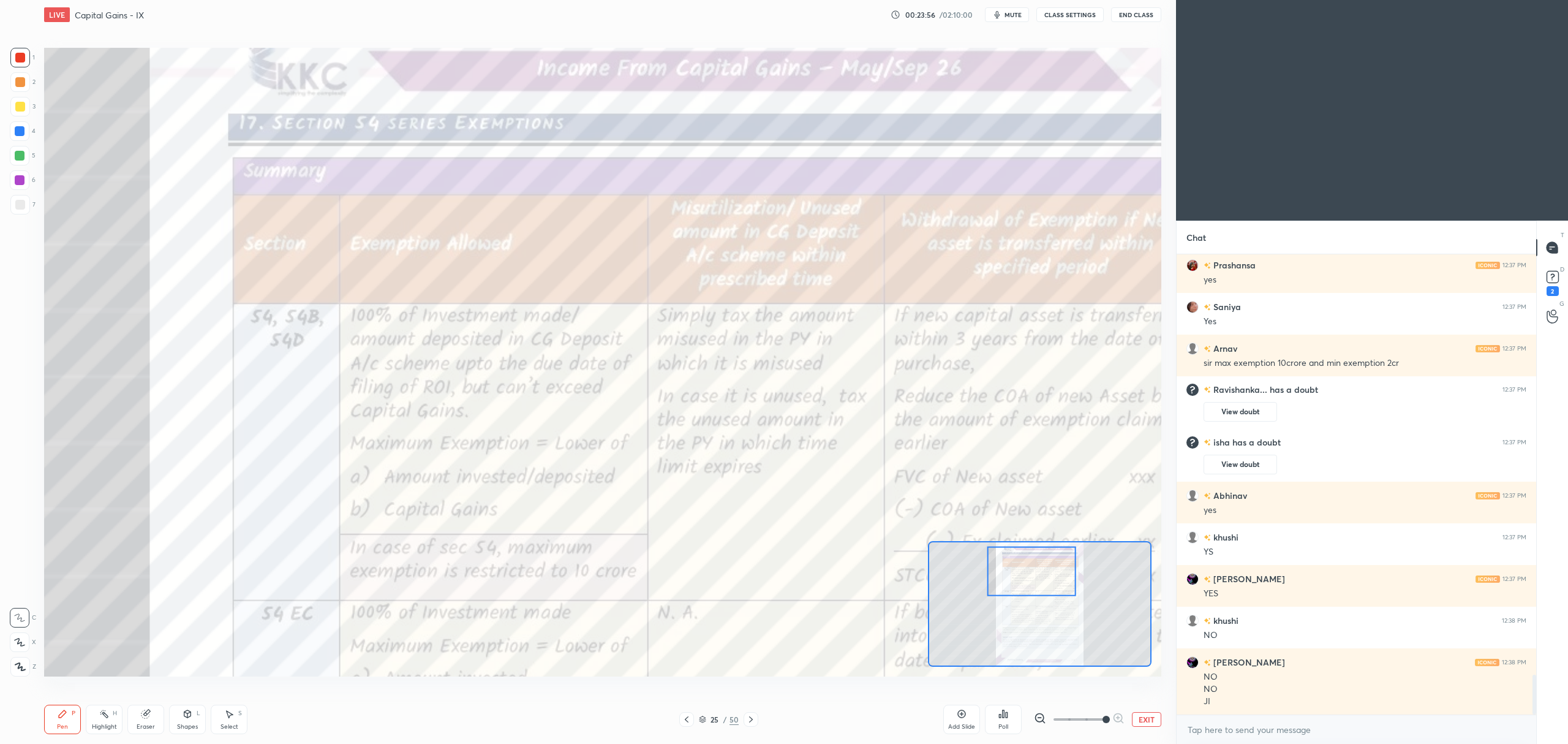
click at [17, 132] on div at bounding box center [19, 131] width 10 height 10
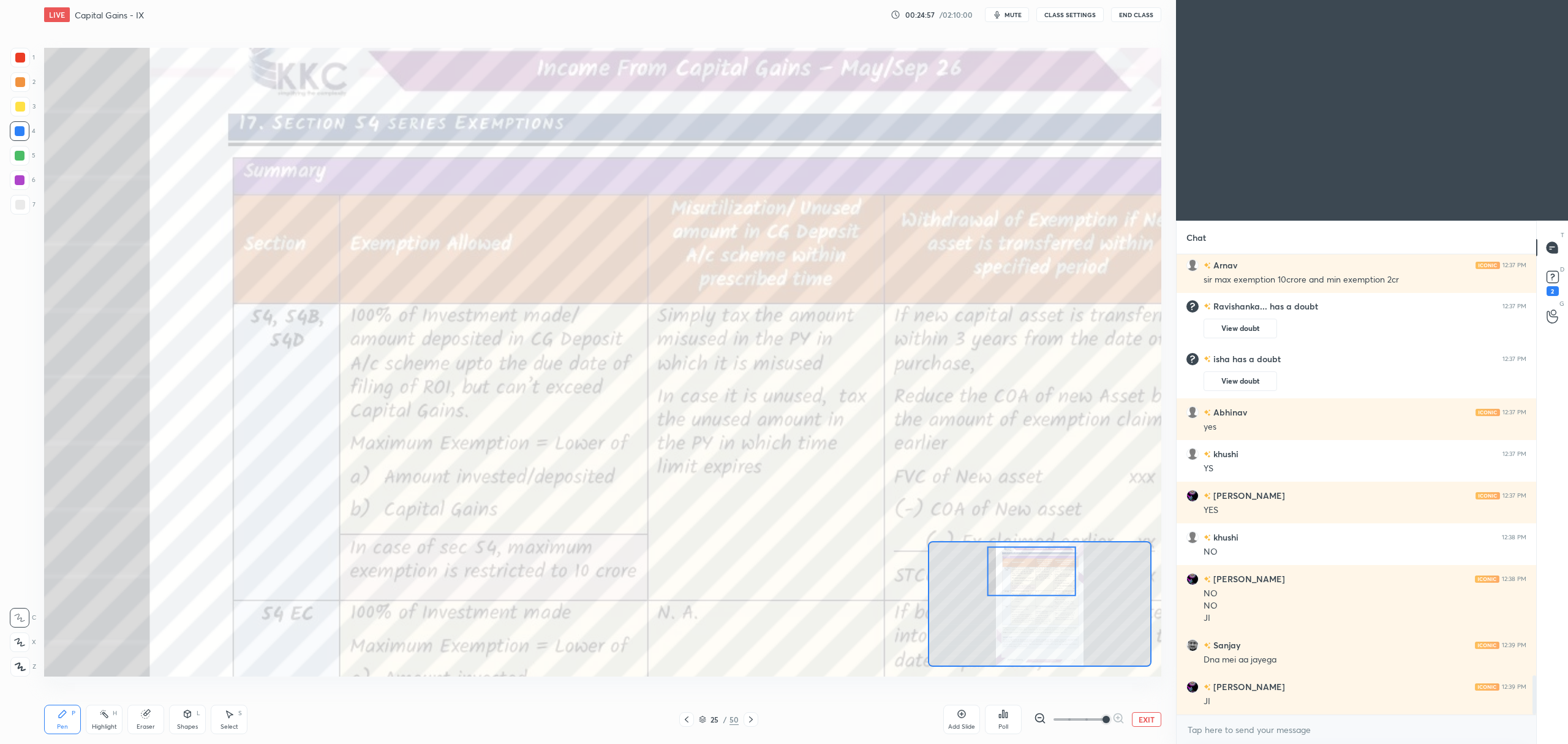
scroll to position [4970, 0]
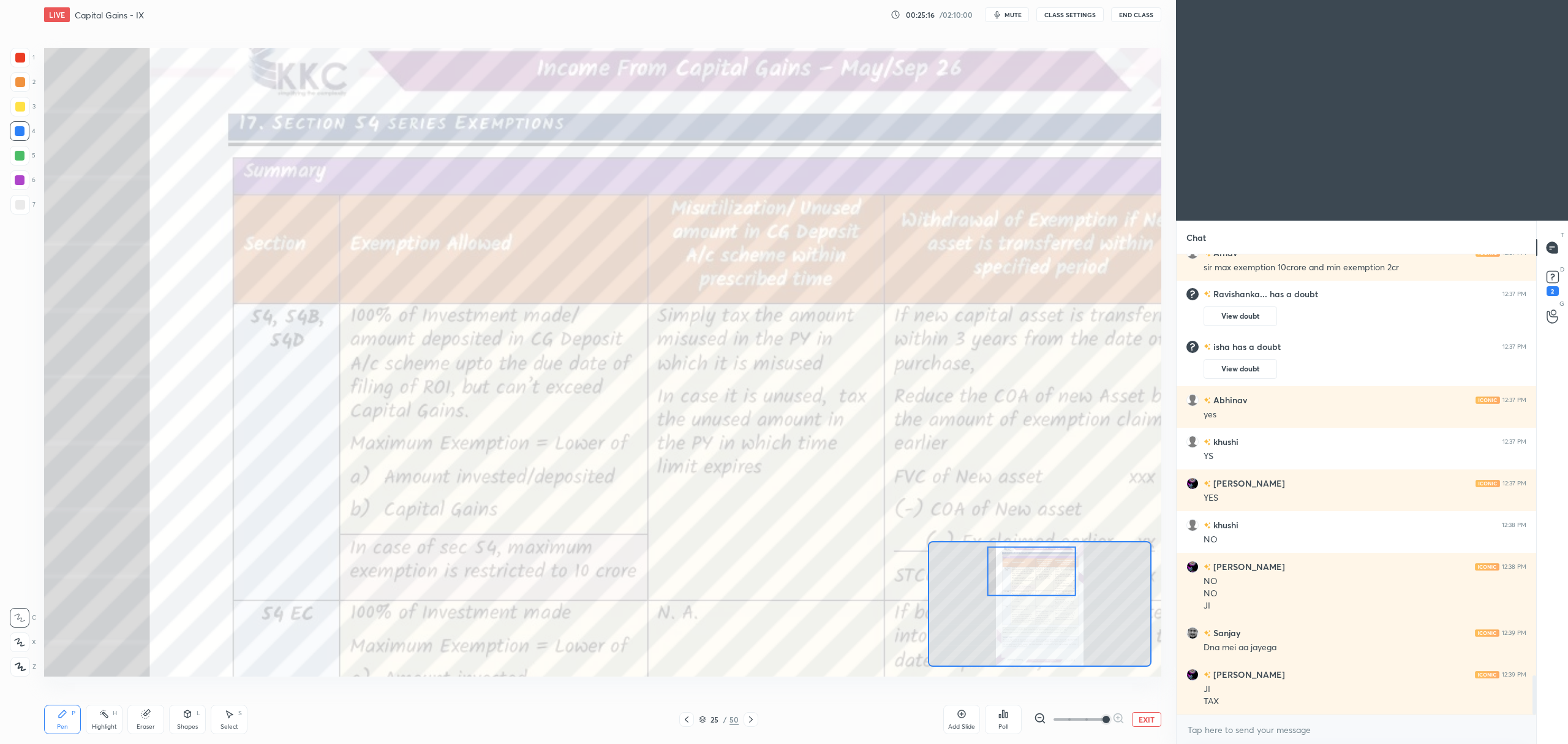
click at [1150, 714] on button "EXIT" at bounding box center [1146, 719] width 30 height 14
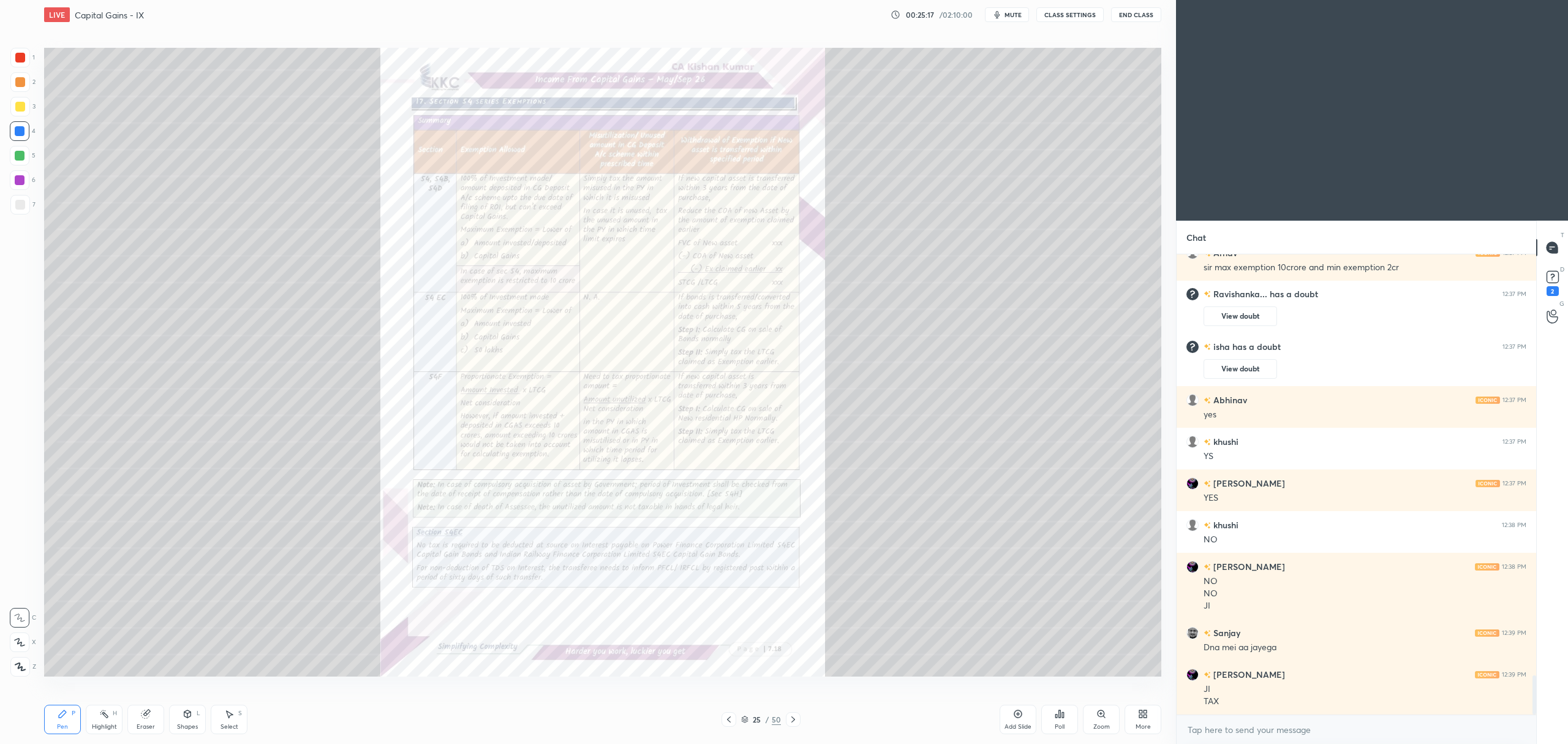
click at [724, 717] on icon at bounding box center [729, 719] width 10 height 10
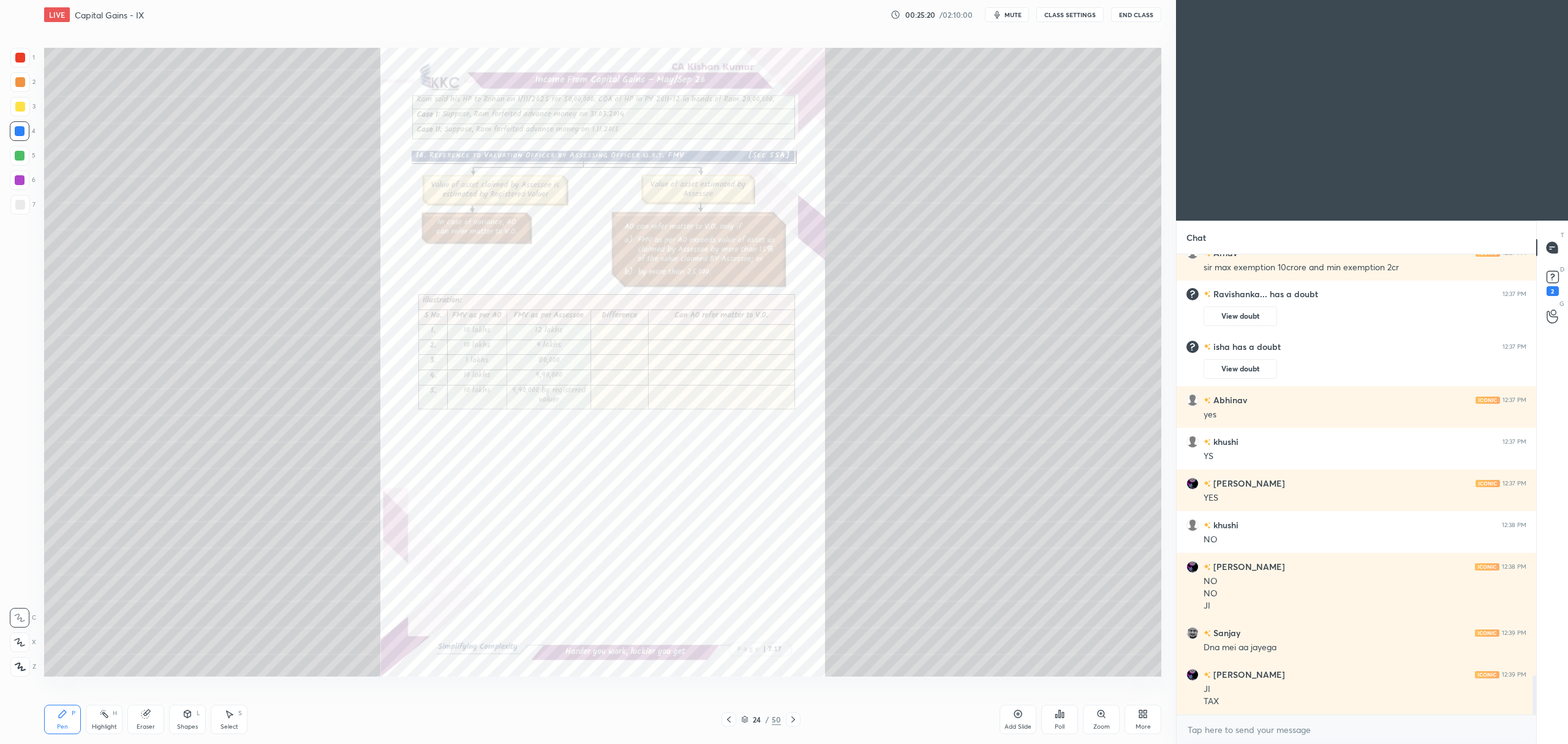
click at [790, 722] on icon at bounding box center [793, 719] width 10 height 10
click at [1009, 714] on div "Add Slide" at bounding box center [1018, 719] width 37 height 30
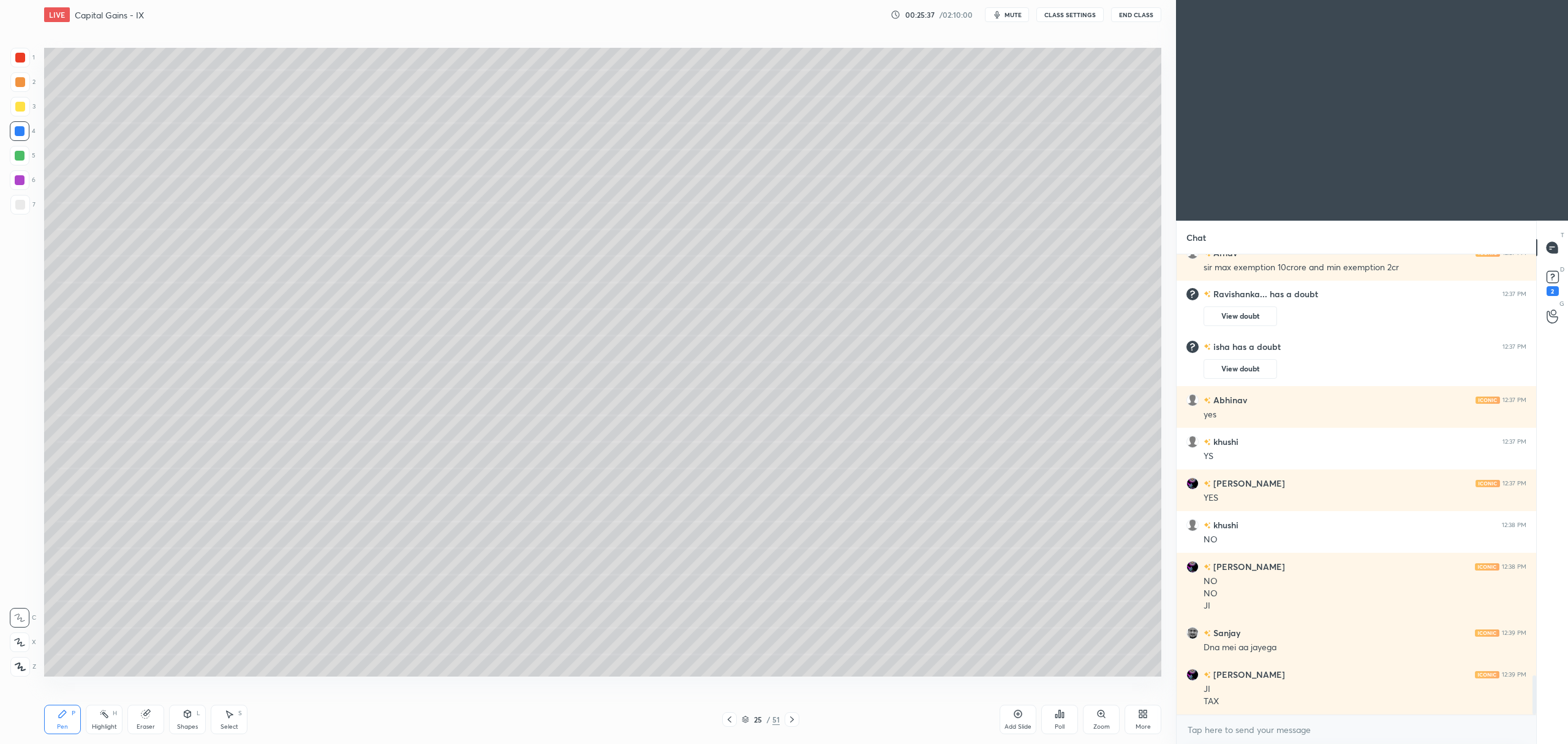
click at [18, 106] on div at bounding box center [20, 107] width 10 height 10
click at [19, 637] on div at bounding box center [19, 642] width 19 height 20
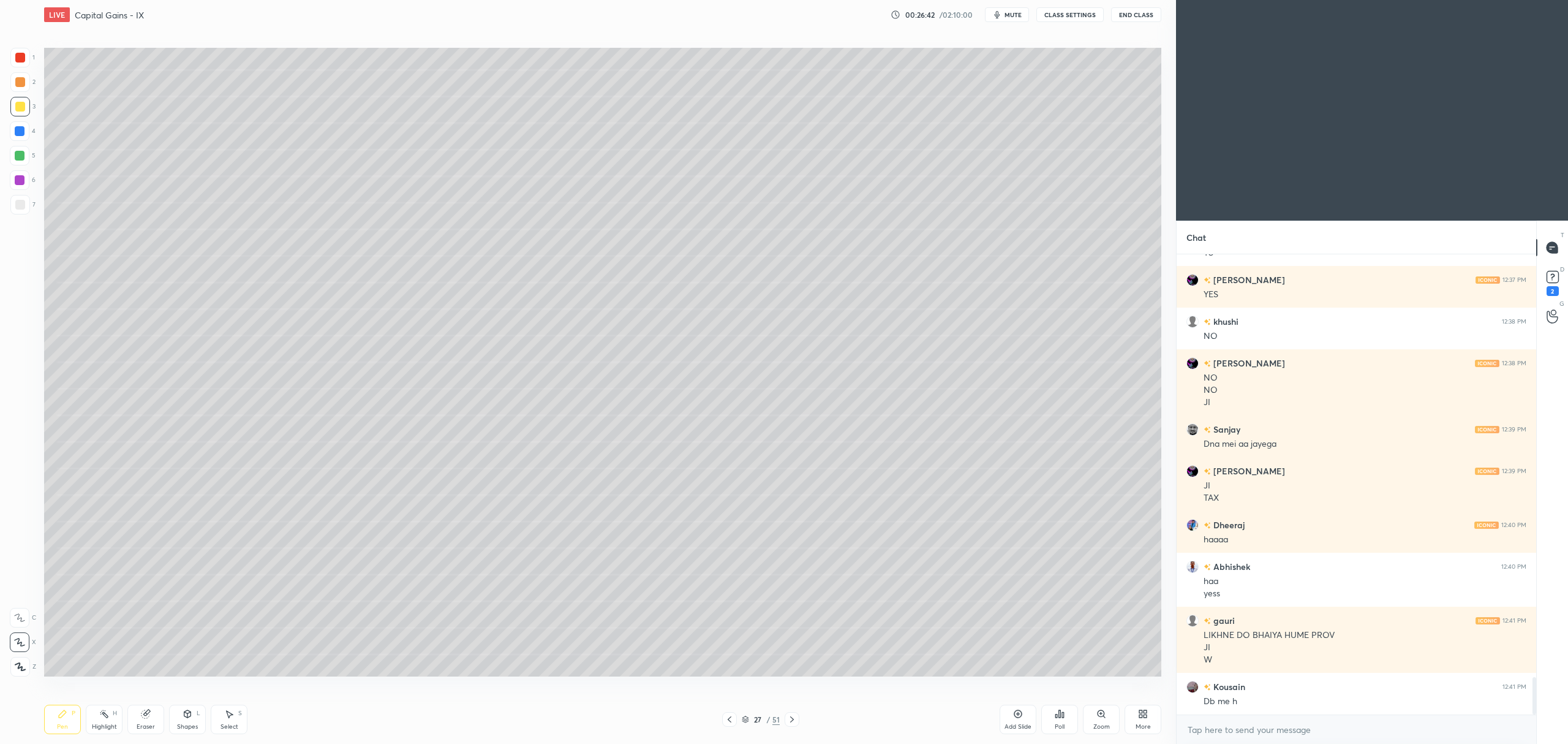
scroll to position [5215, 0]
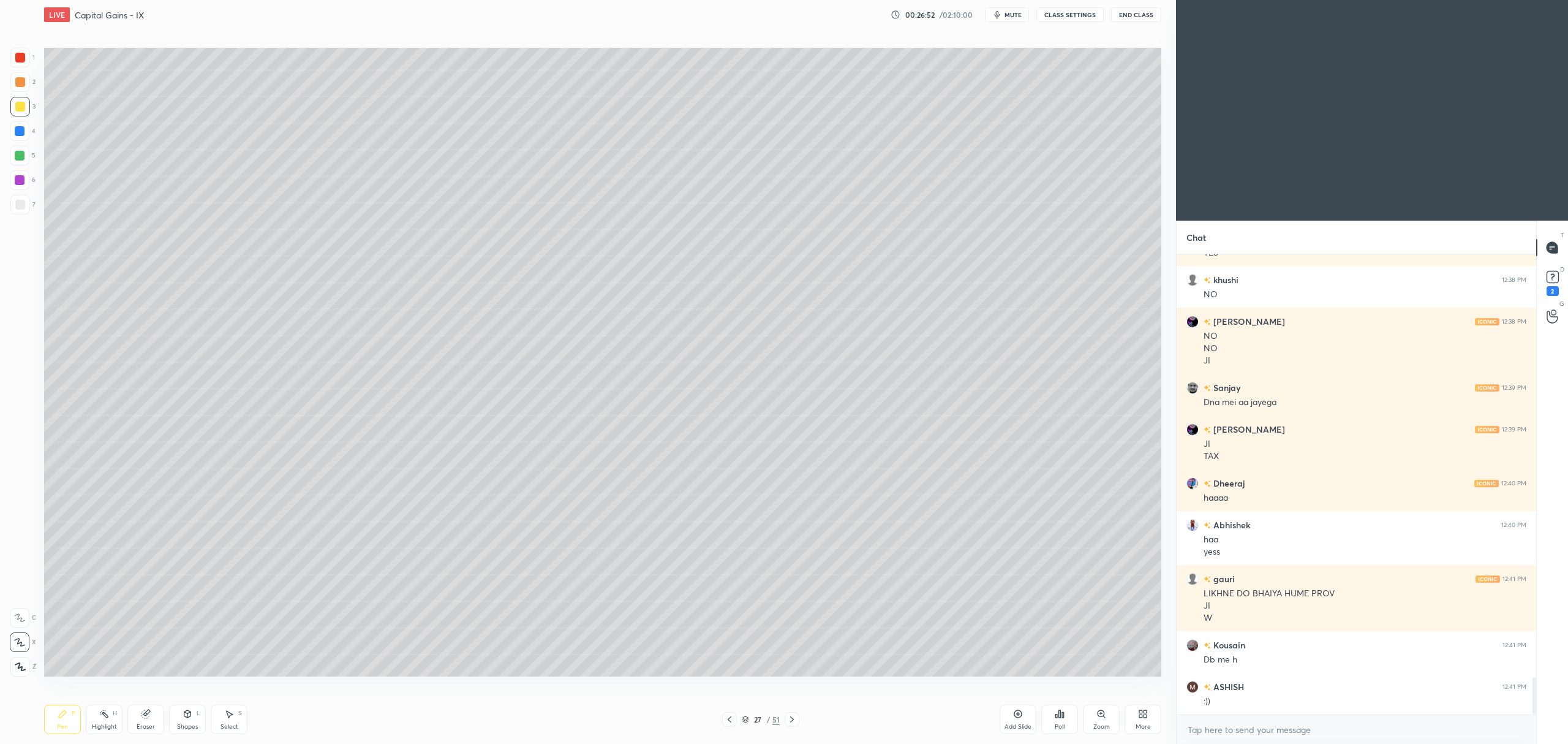
click at [728, 716] on icon at bounding box center [730, 719] width 10 height 10
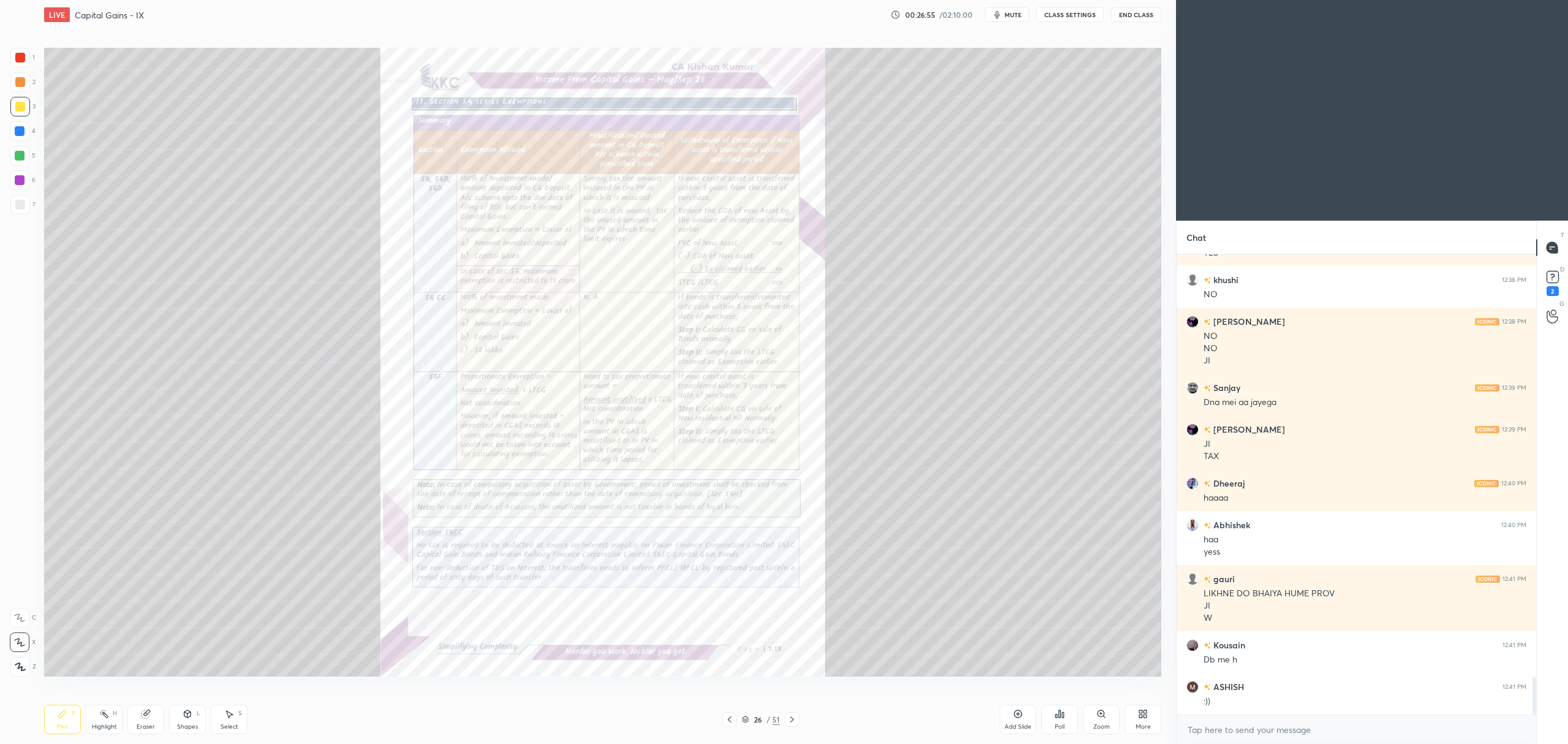
click at [728, 721] on icon at bounding box center [730, 719] width 10 height 10
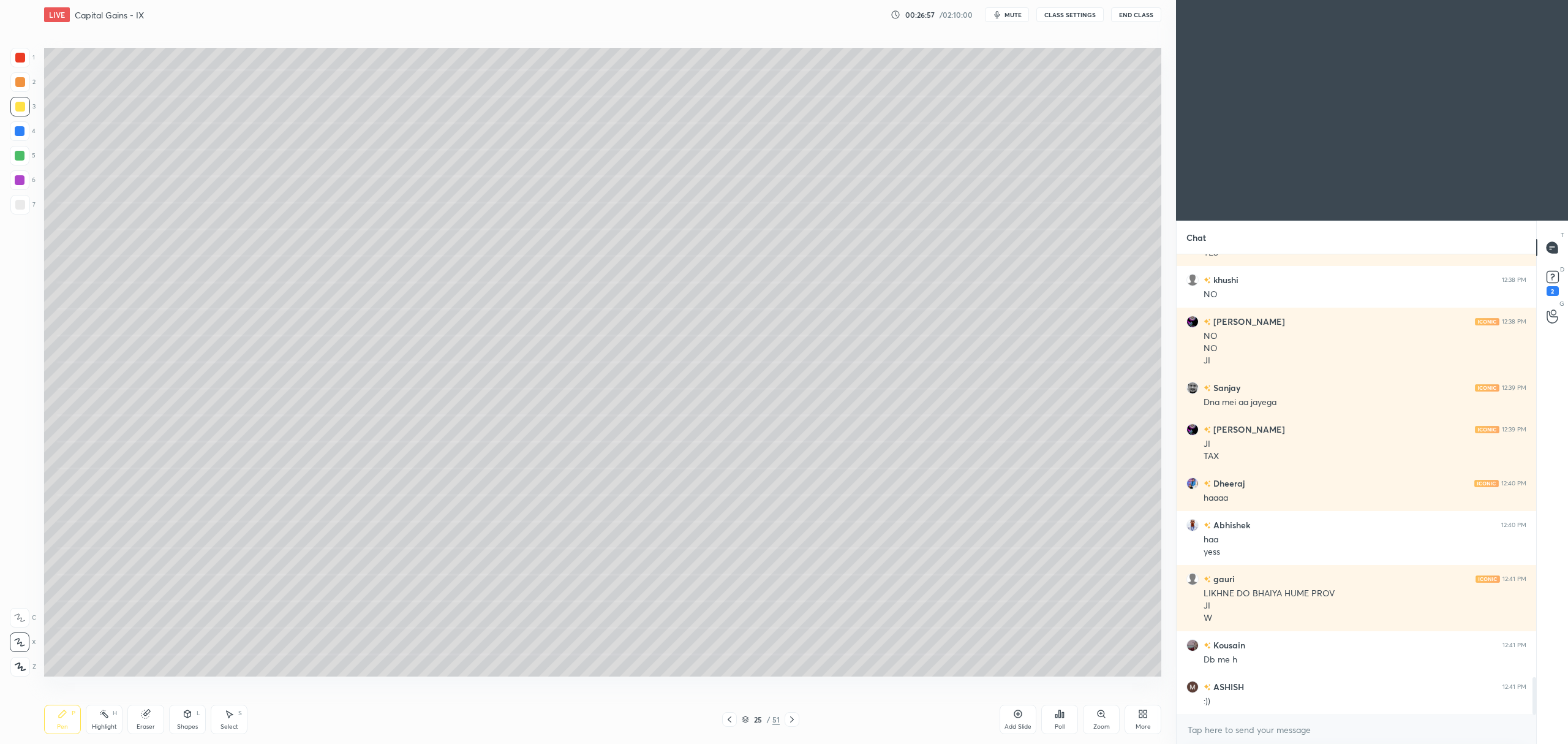
click at [26, 157] on div at bounding box center [19, 155] width 19 height 20
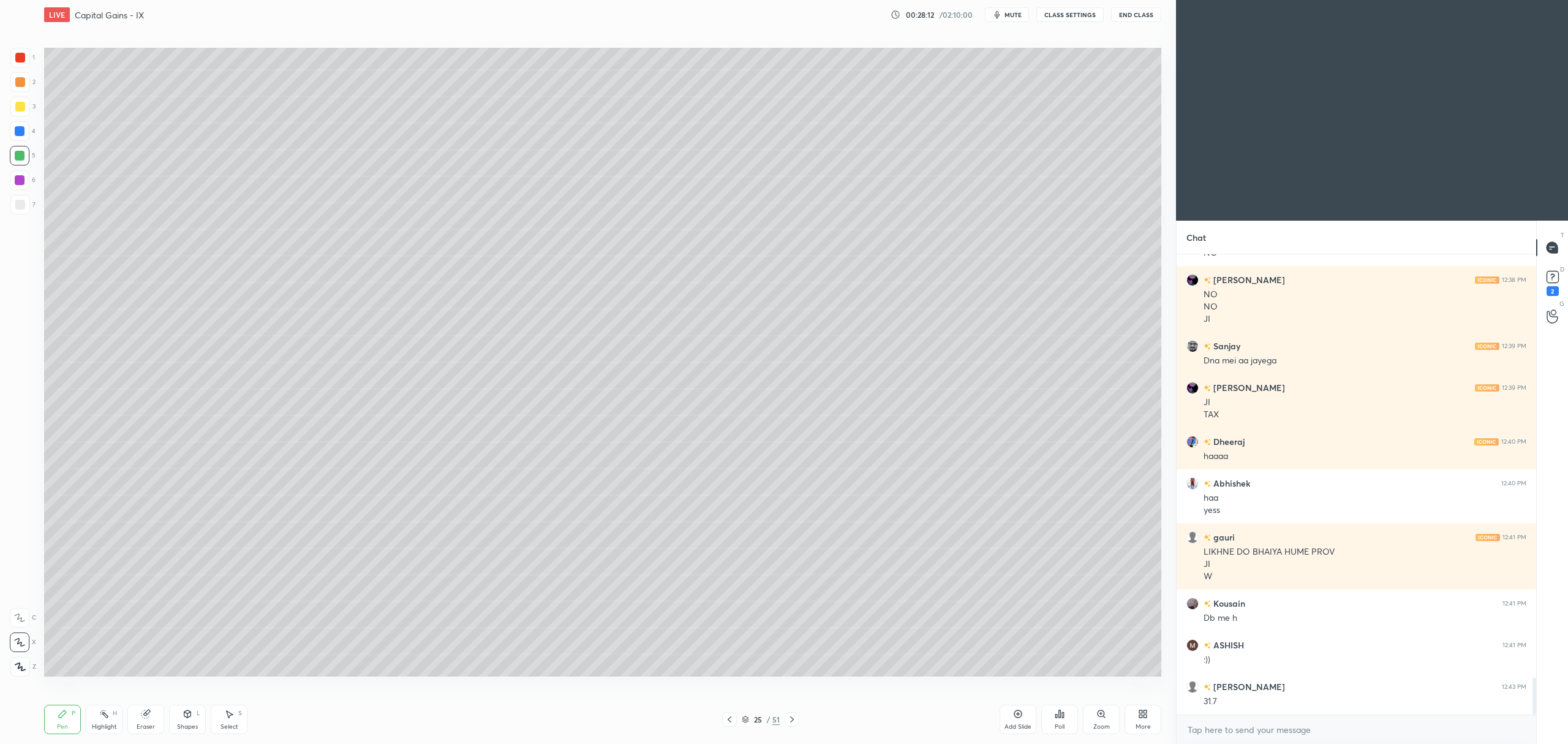
click at [189, 714] on icon at bounding box center [187, 714] width 6 height 7
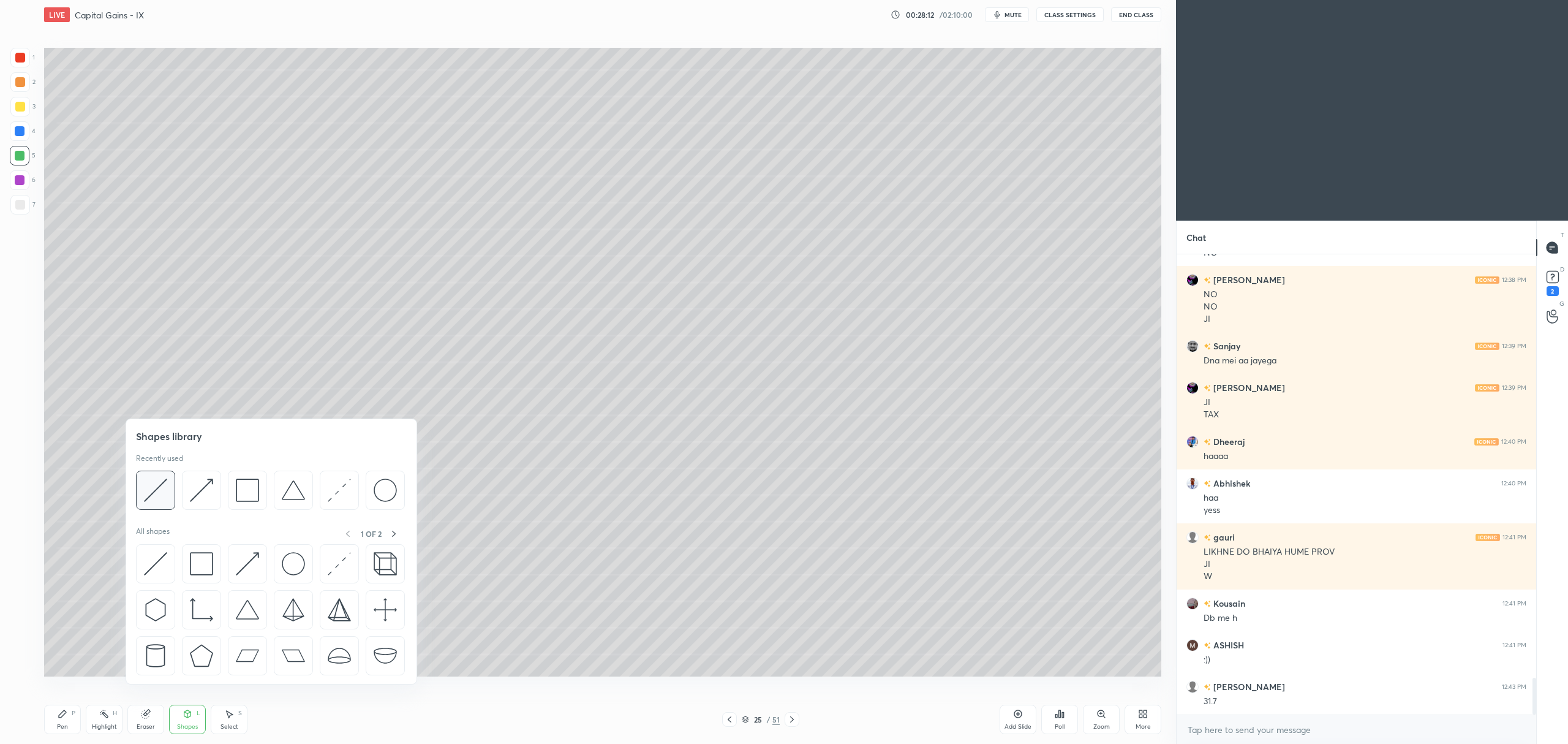
click at [151, 493] on img at bounding box center [155, 490] width 23 height 23
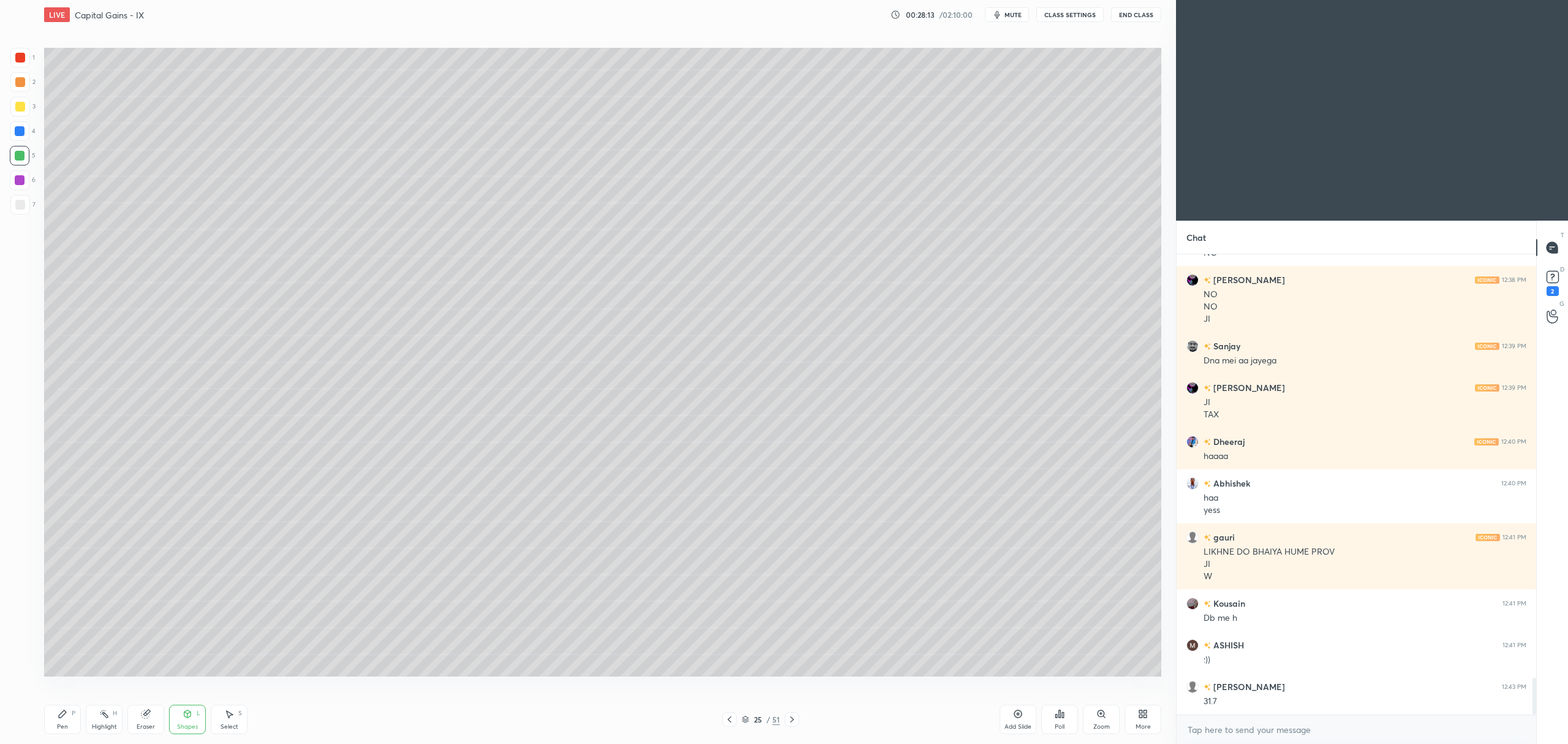
click at [23, 209] on div at bounding box center [19, 204] width 19 height 20
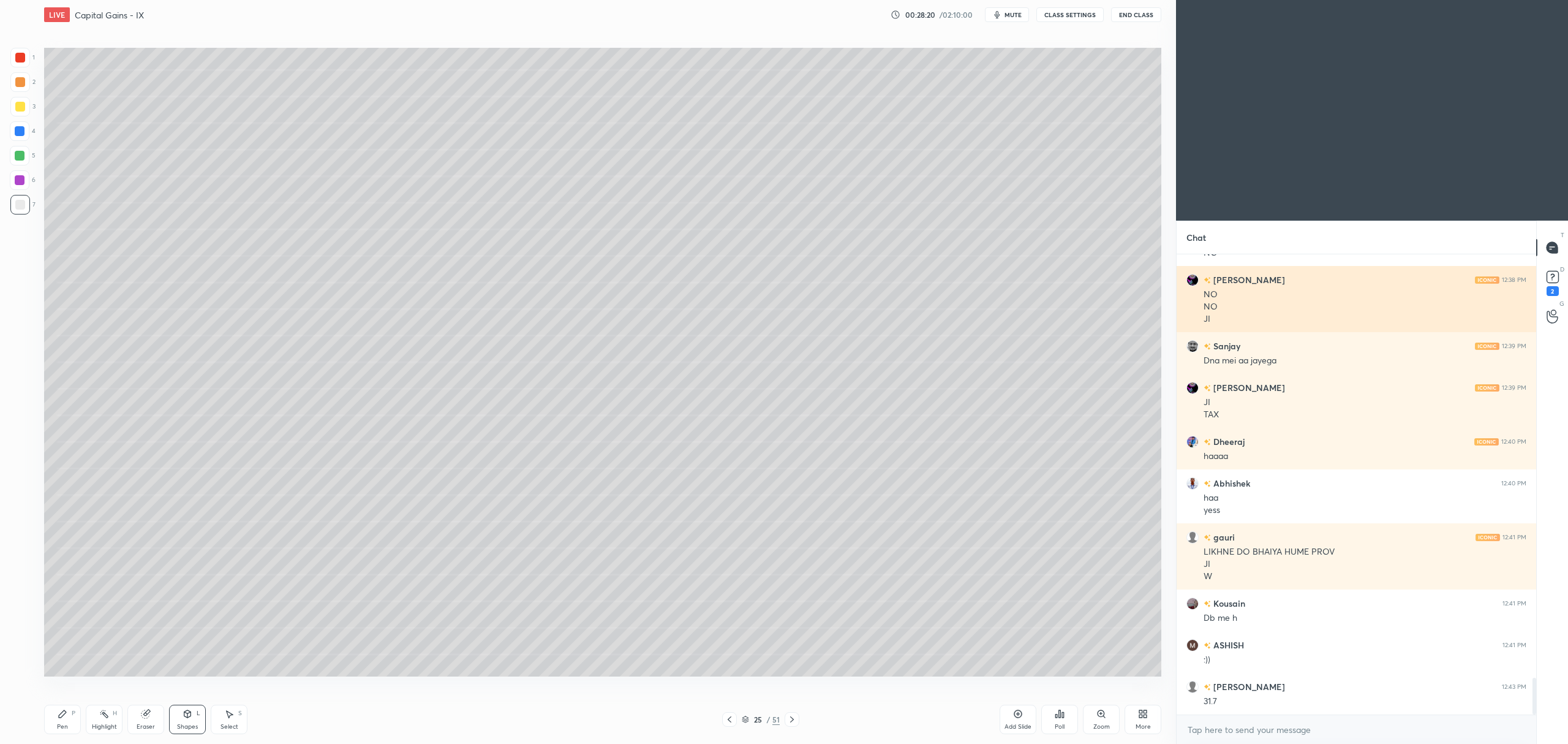
scroll to position [5298, 0]
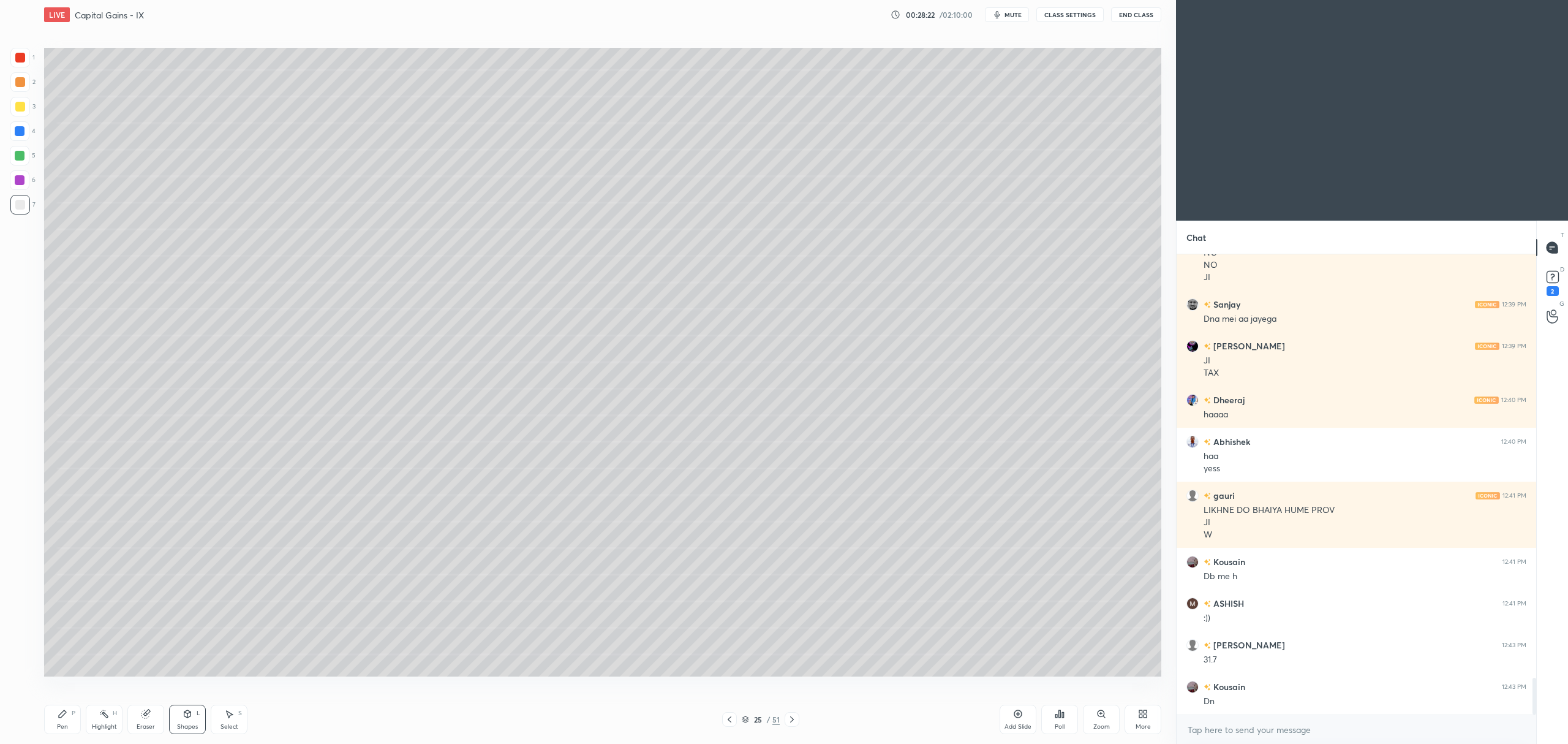
click at [15, 108] on div at bounding box center [20, 107] width 10 height 10
click at [63, 709] on div "Pen P" at bounding box center [62, 719] width 37 height 30
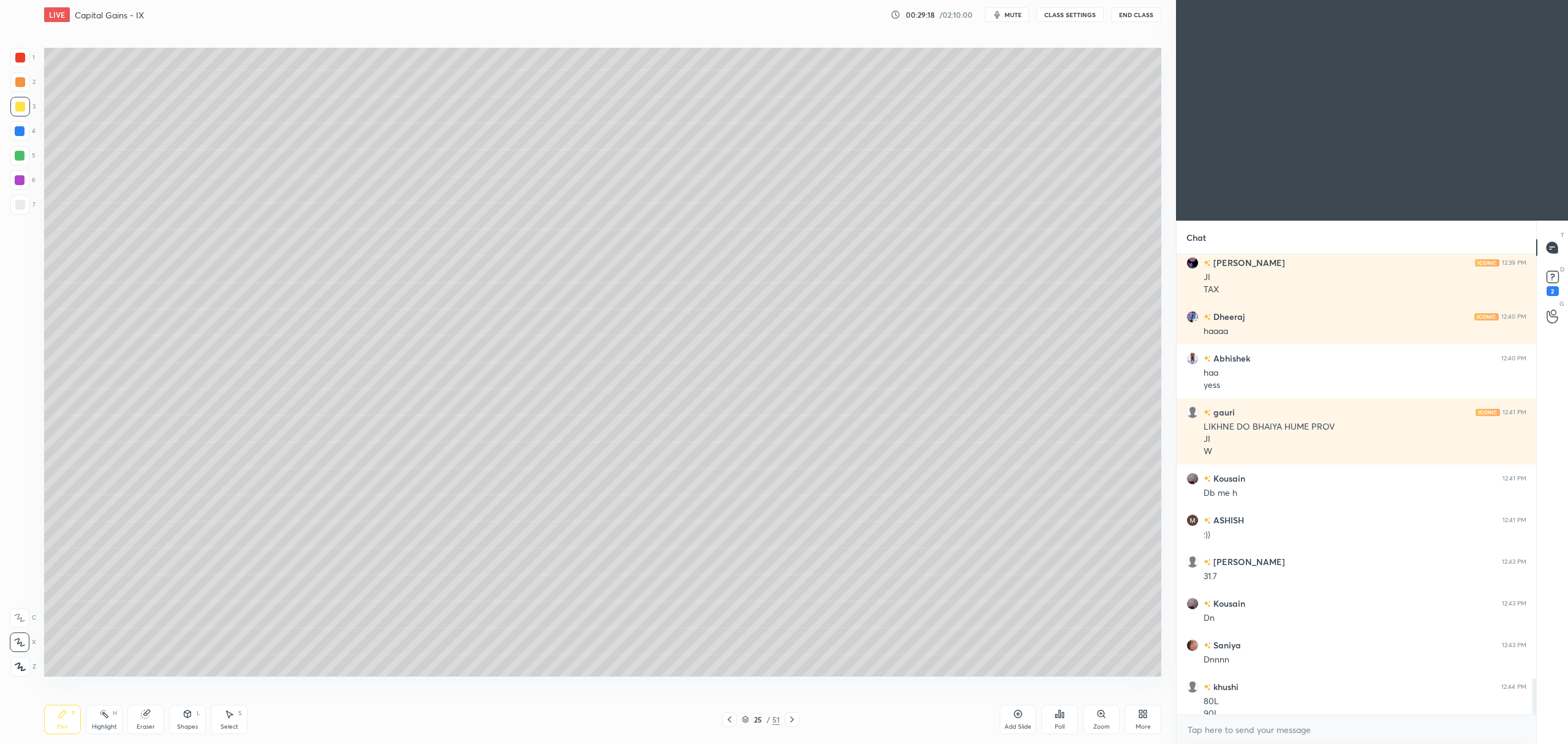
scroll to position [5394, 0]
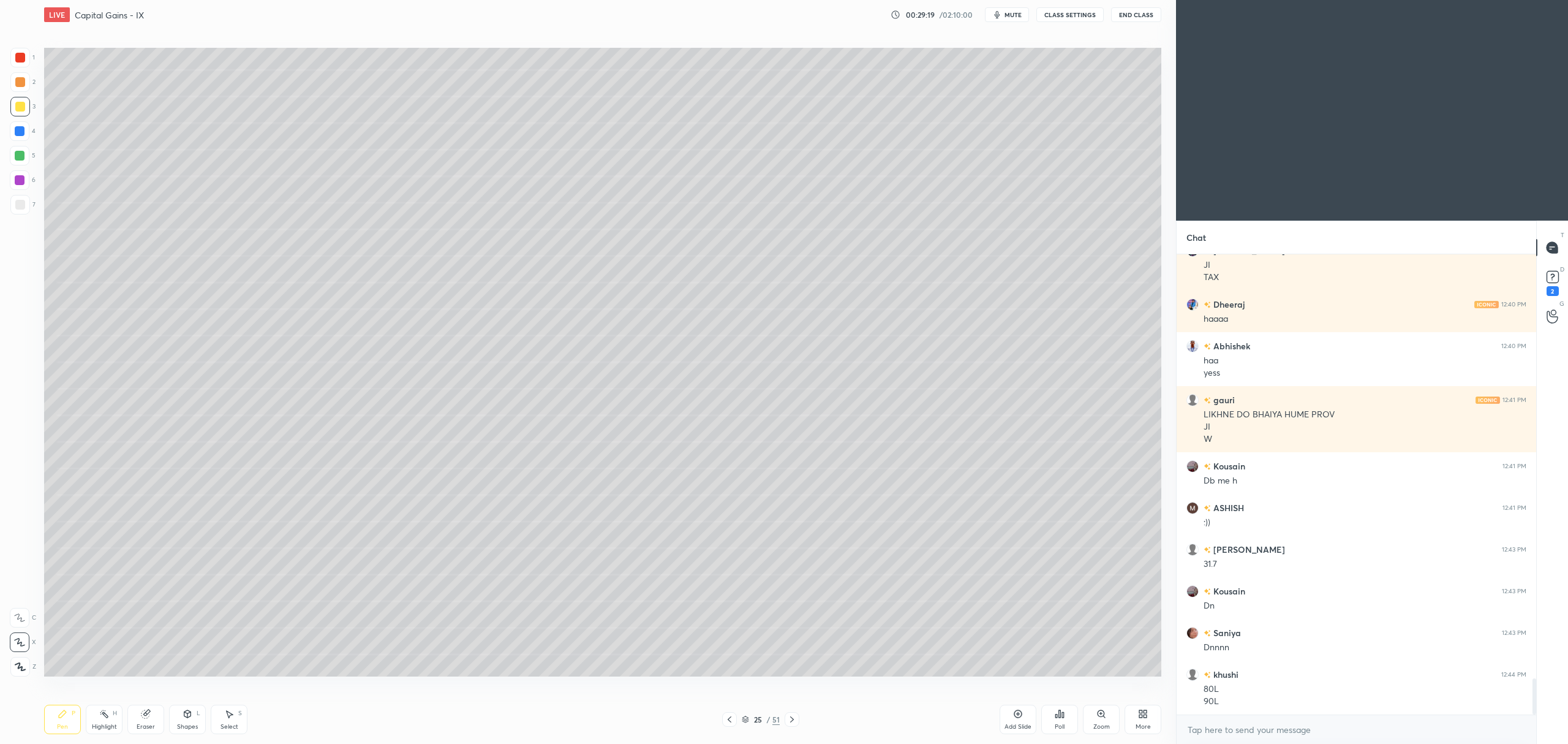
click at [25, 204] on div at bounding box center [19, 204] width 19 height 20
click at [1558, 277] on rect at bounding box center [1552, 277] width 12 height 12
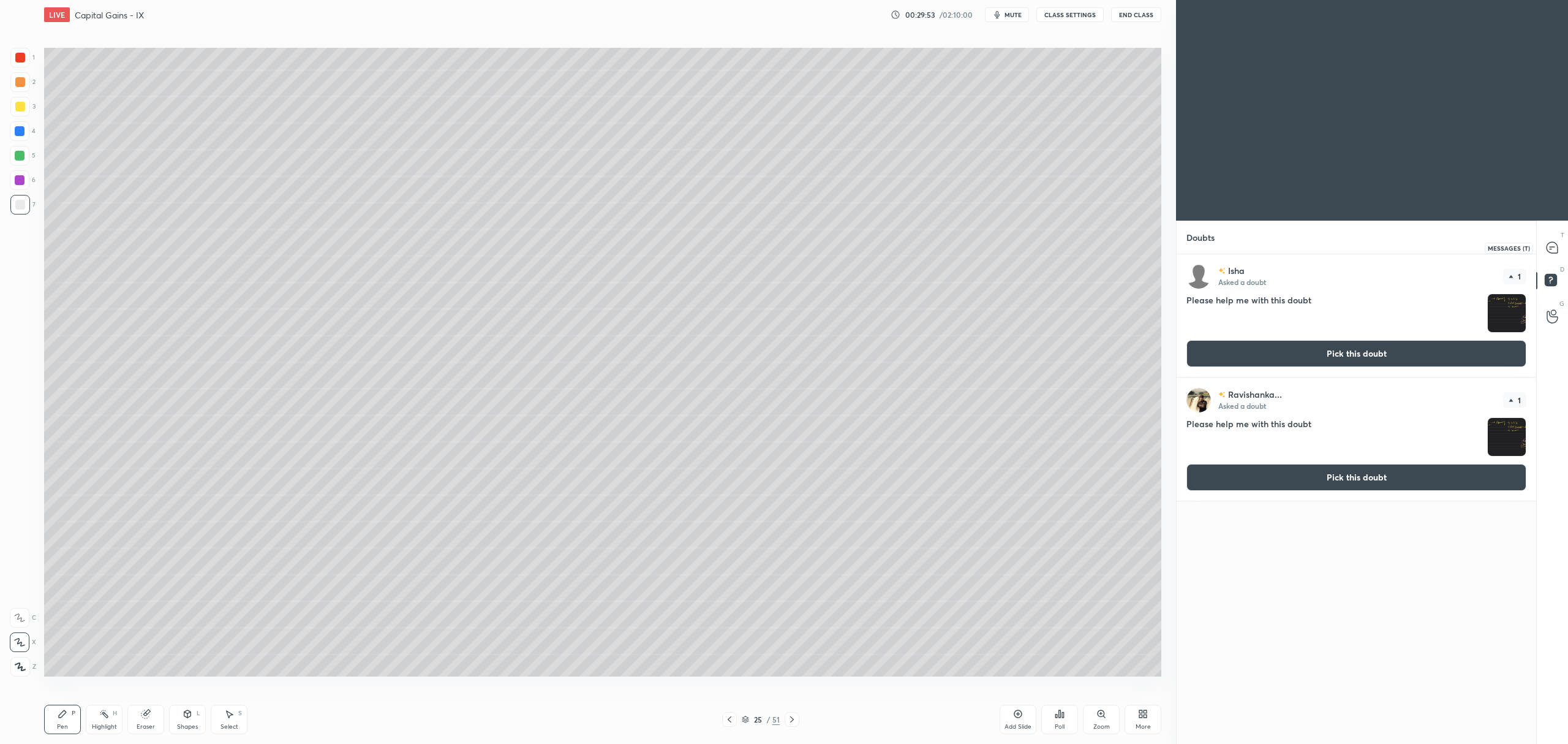
click at [1559, 237] on div at bounding box center [1553, 248] width 25 height 22
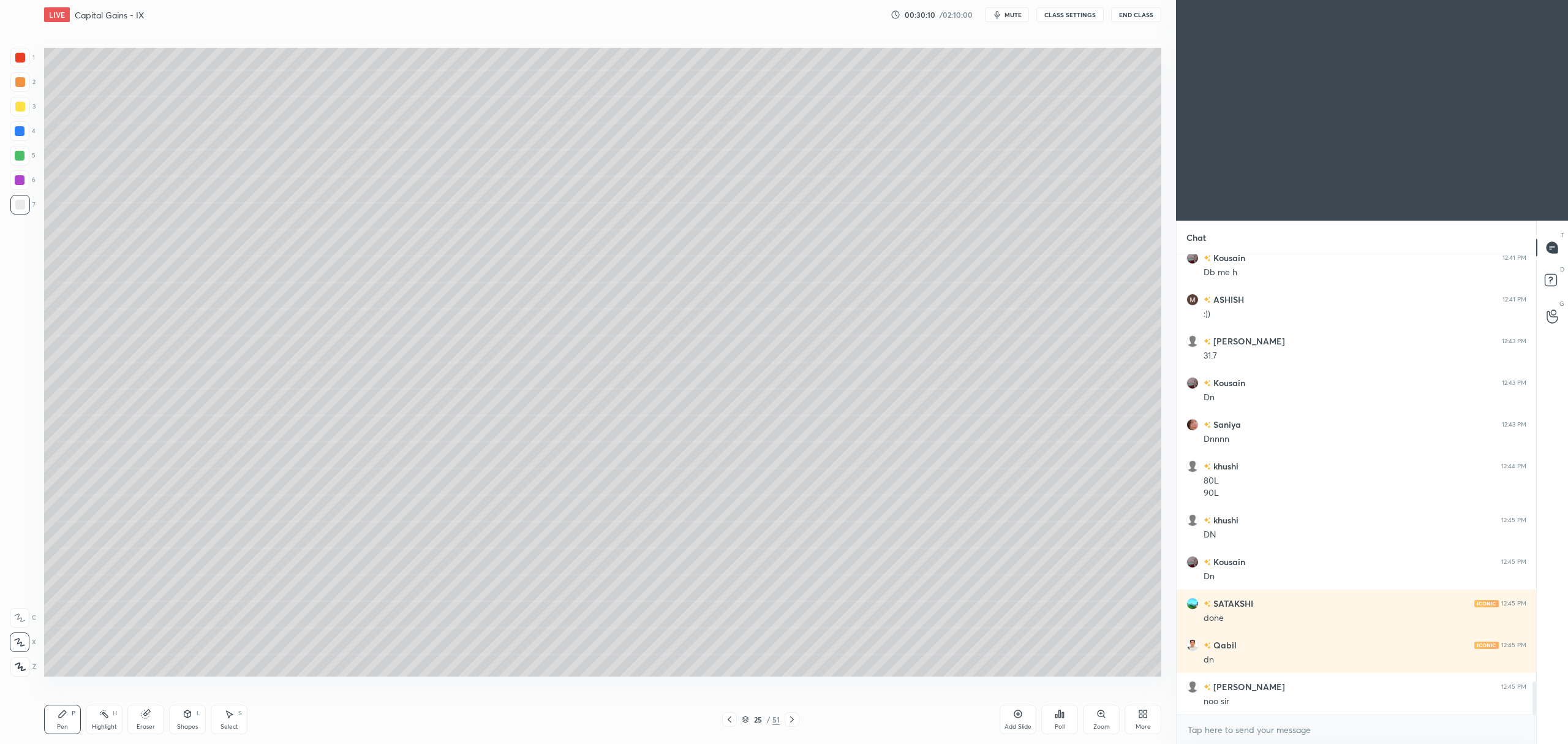
scroll to position [6060, 0]
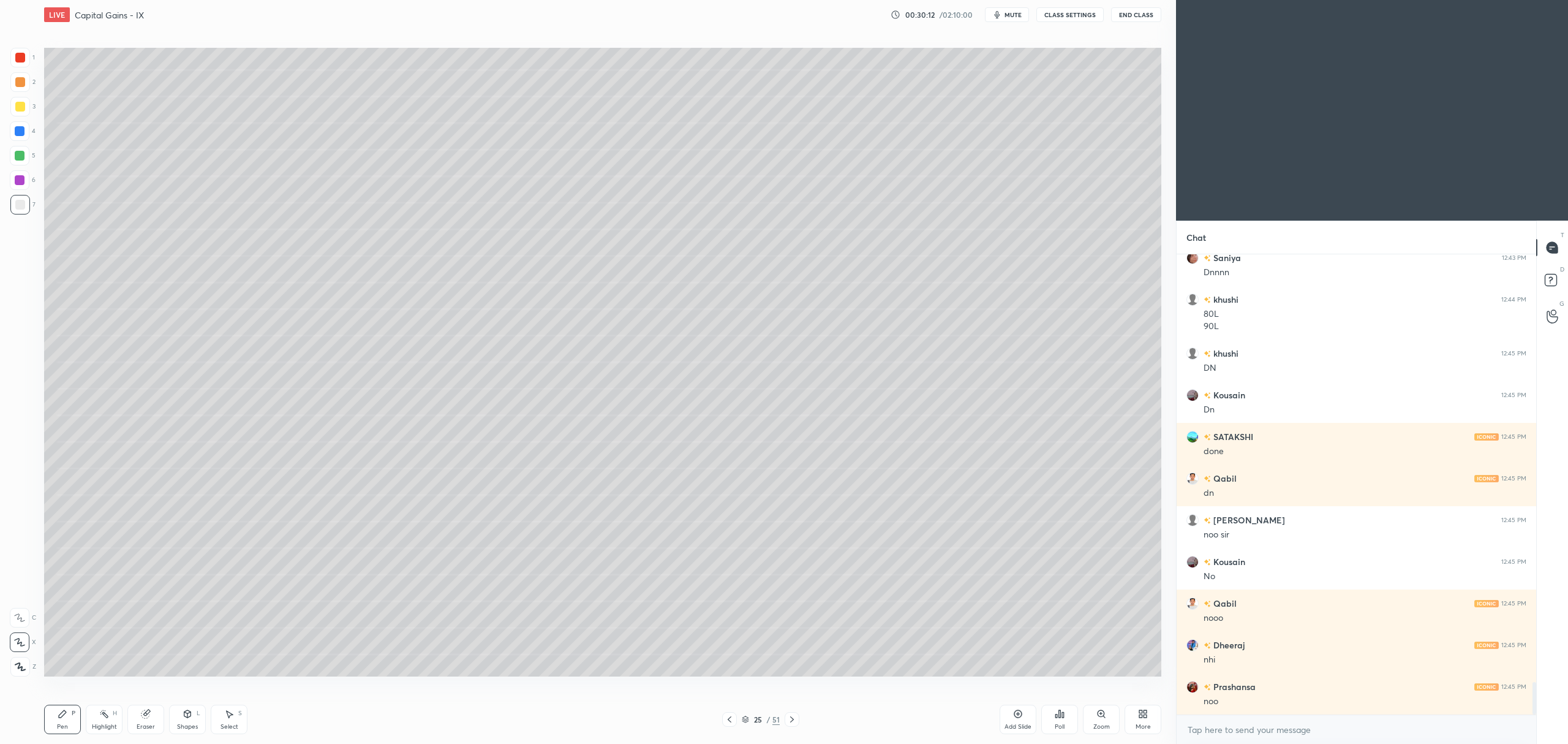
click at [18, 192] on div "6" at bounding box center [23, 183] width 26 height 25
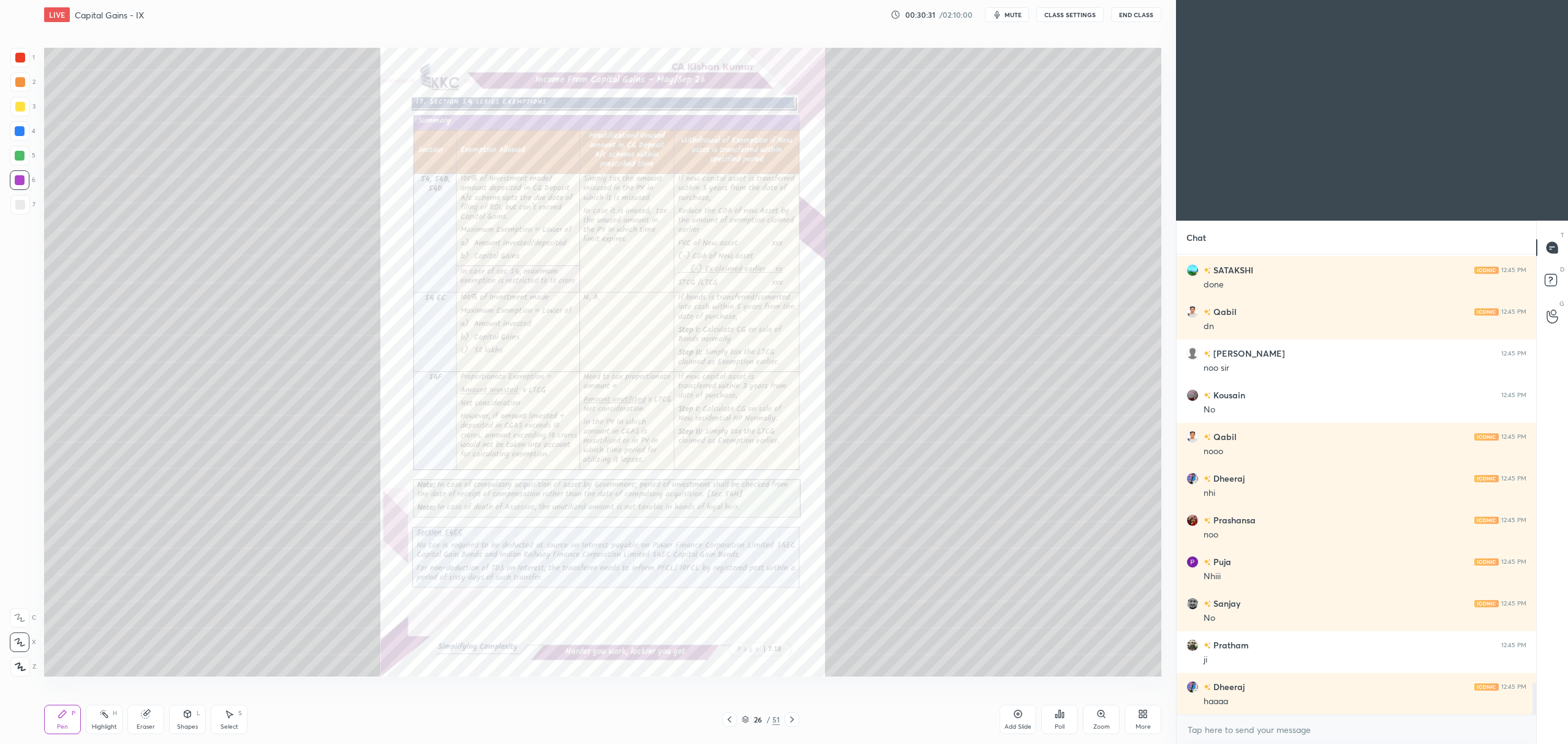
scroll to position [6269, 0]
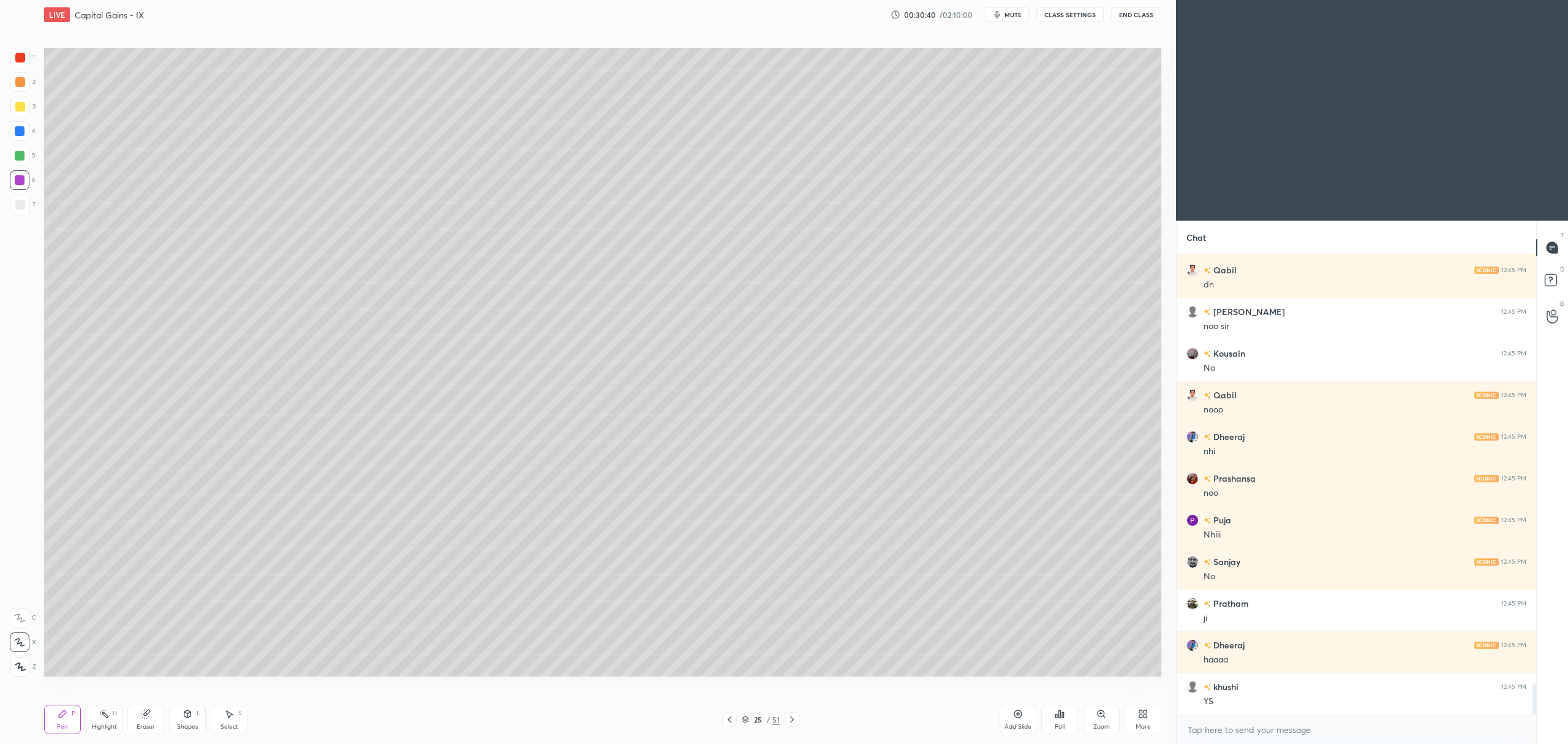
click at [1005, 714] on div "Add Slide" at bounding box center [1018, 719] width 37 height 30
click at [14, 111] on div at bounding box center [19, 106] width 19 height 20
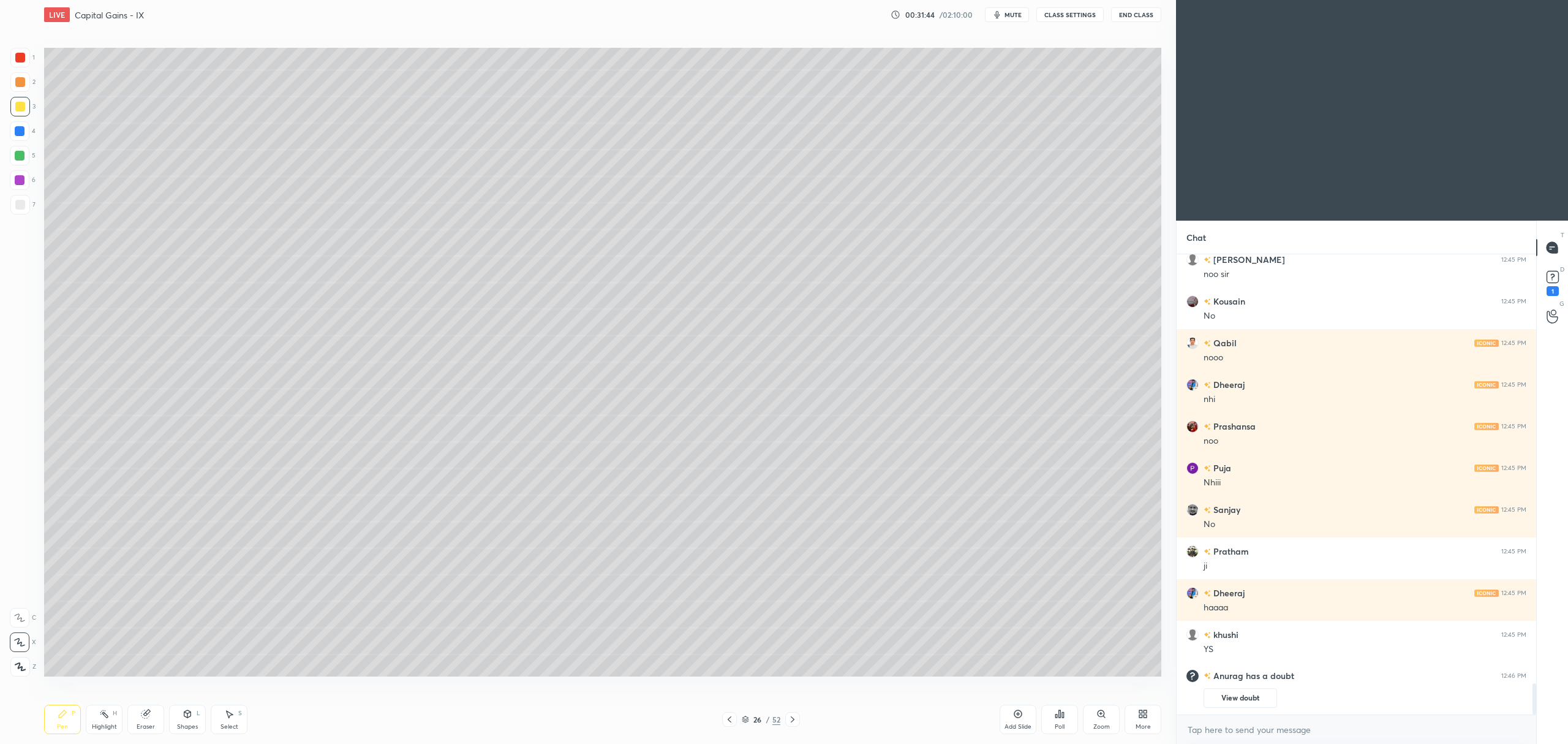
click at [192, 714] on div "Shapes L" at bounding box center [187, 719] width 37 height 30
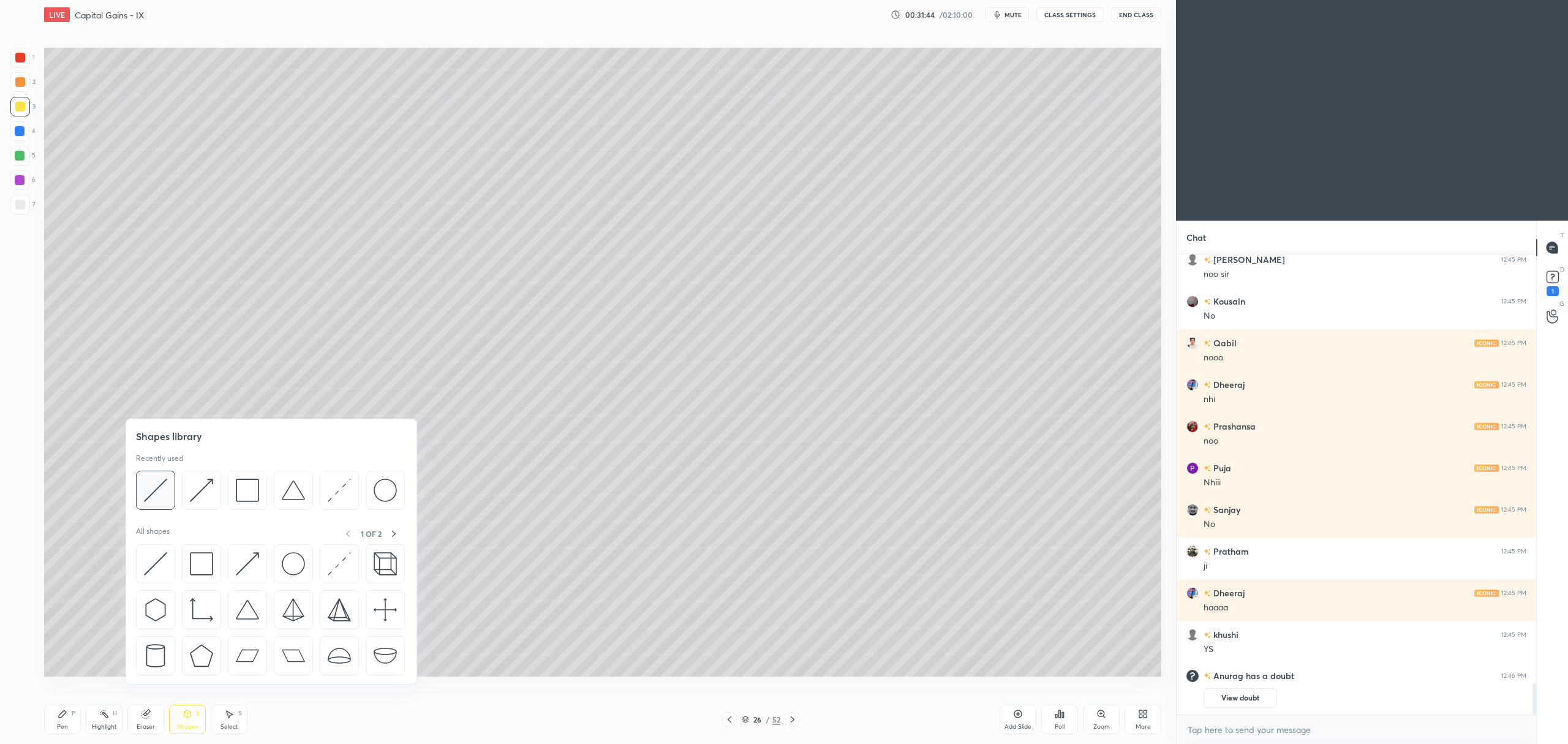
click at [156, 493] on img at bounding box center [155, 490] width 23 height 23
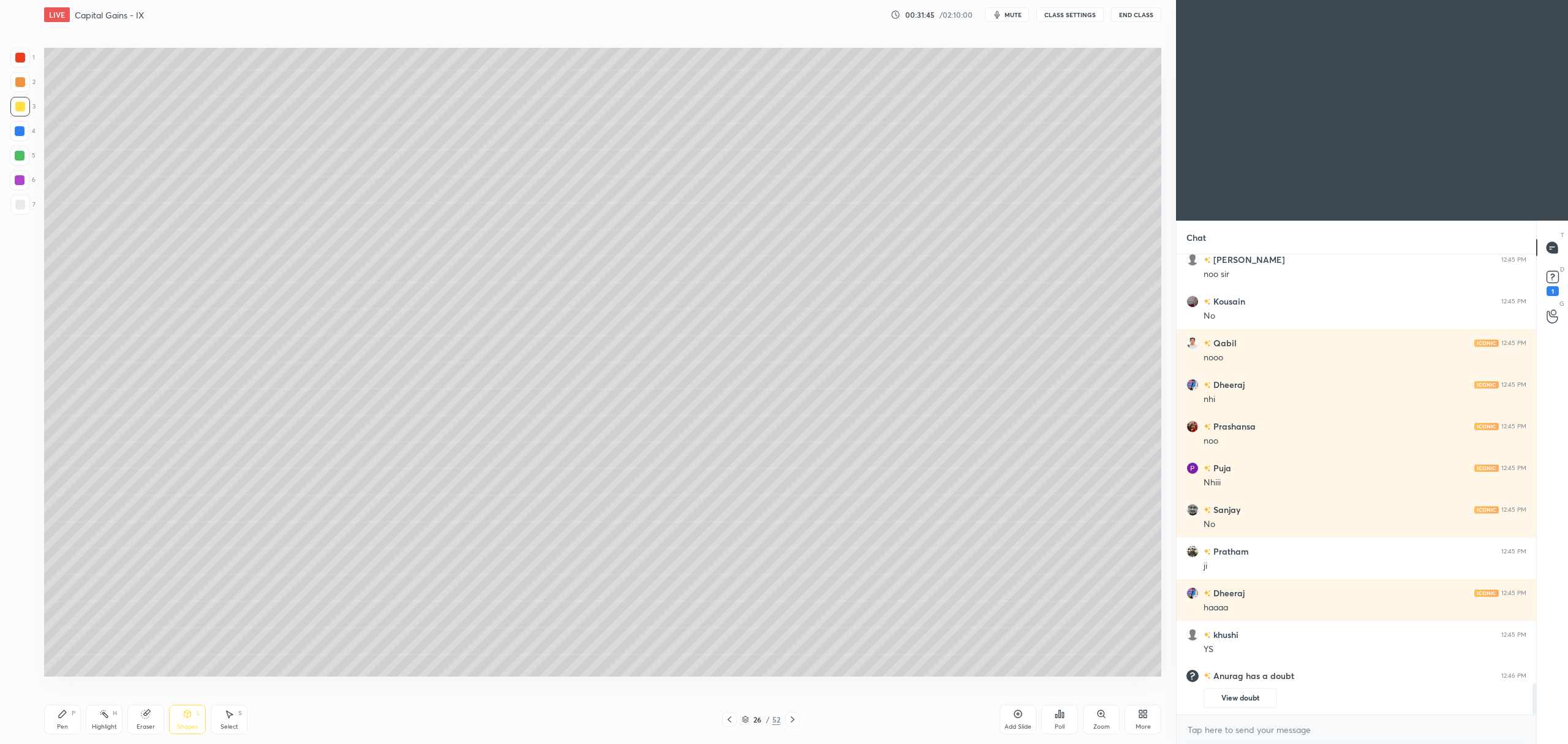
click at [21, 204] on div at bounding box center [20, 205] width 10 height 10
click at [16, 158] on div at bounding box center [19, 156] width 10 height 10
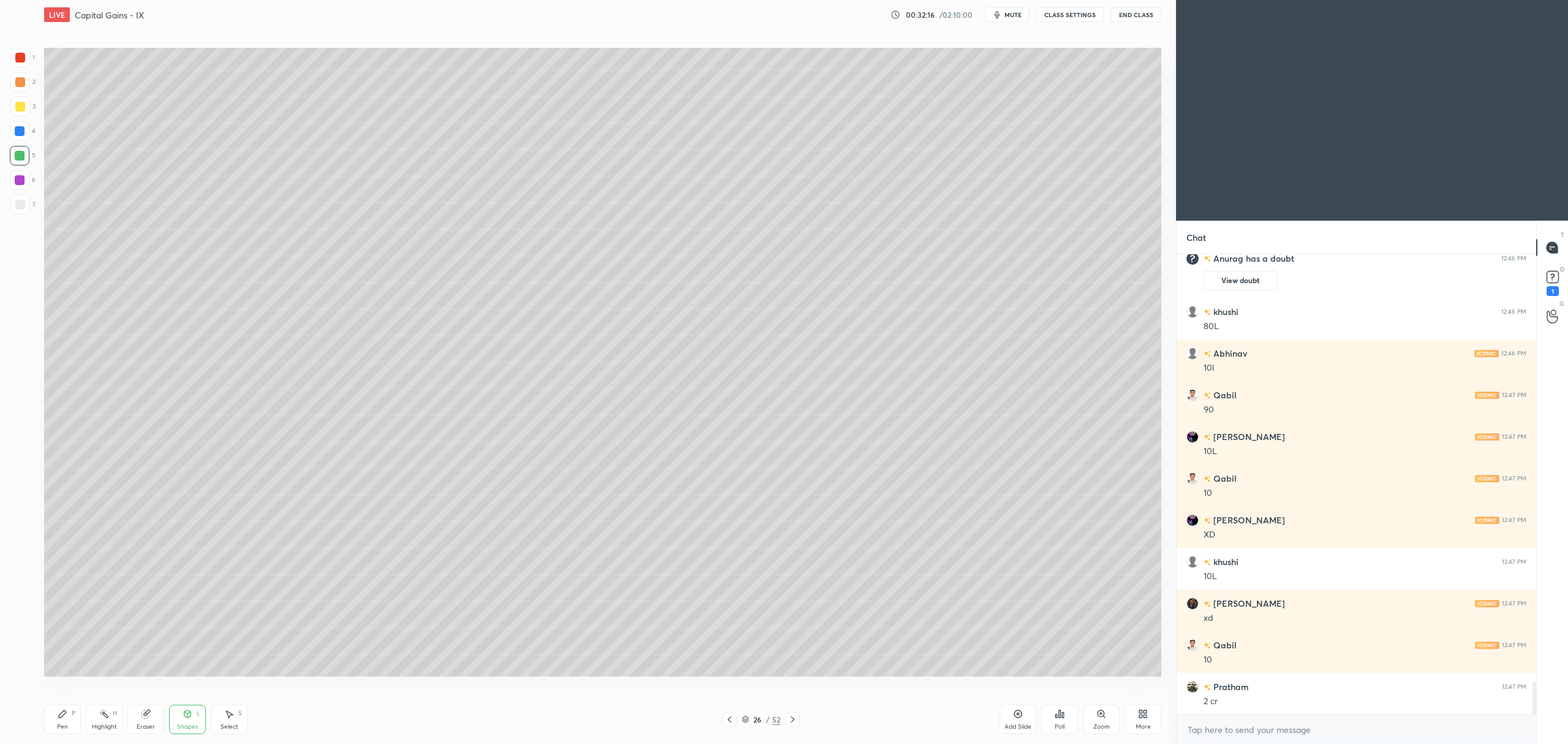
scroll to position [6056, 0]
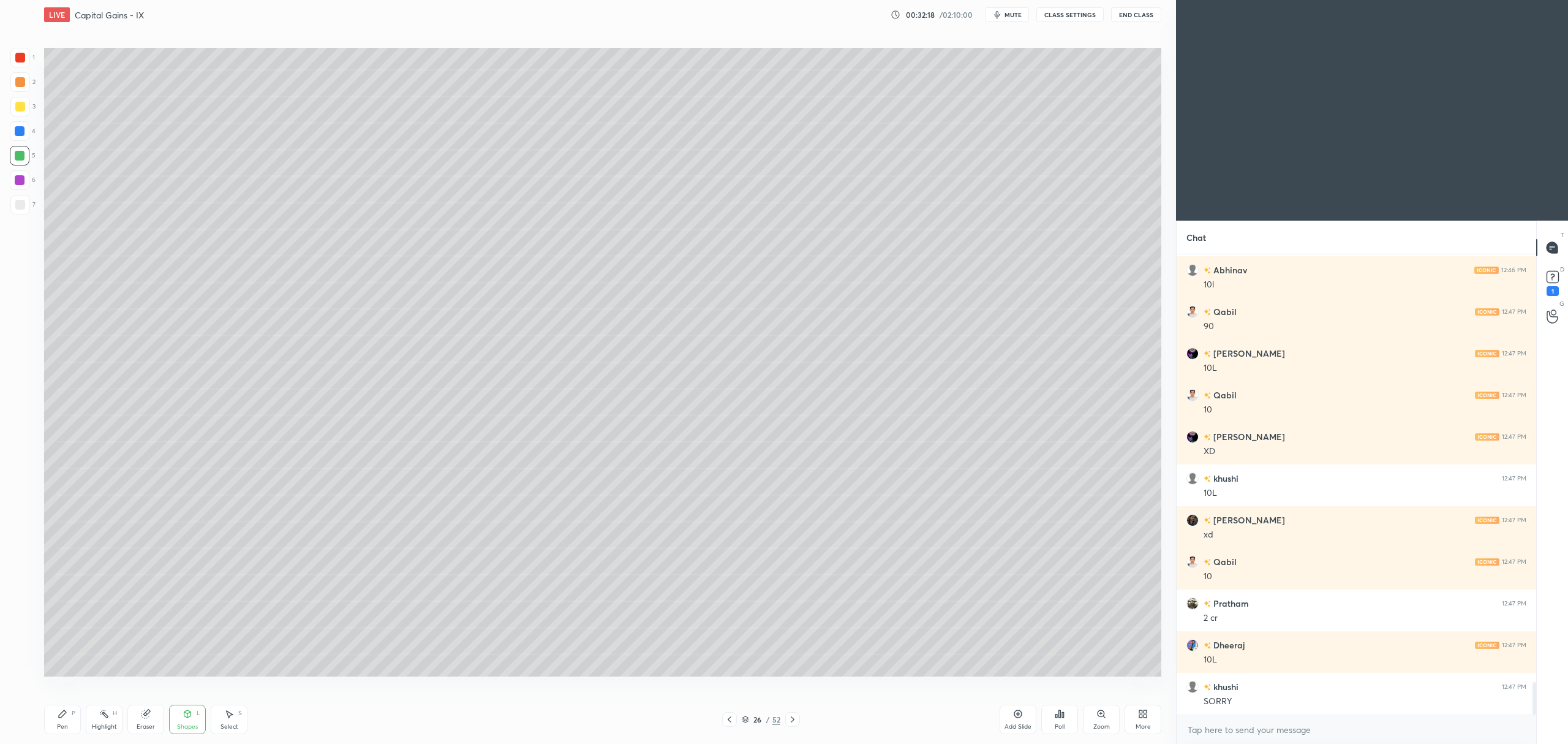
click at [17, 99] on div at bounding box center [19, 106] width 19 height 20
click at [54, 719] on div "Pen P" at bounding box center [62, 719] width 37 height 30
click at [14, 158] on div at bounding box center [19, 156] width 10 height 10
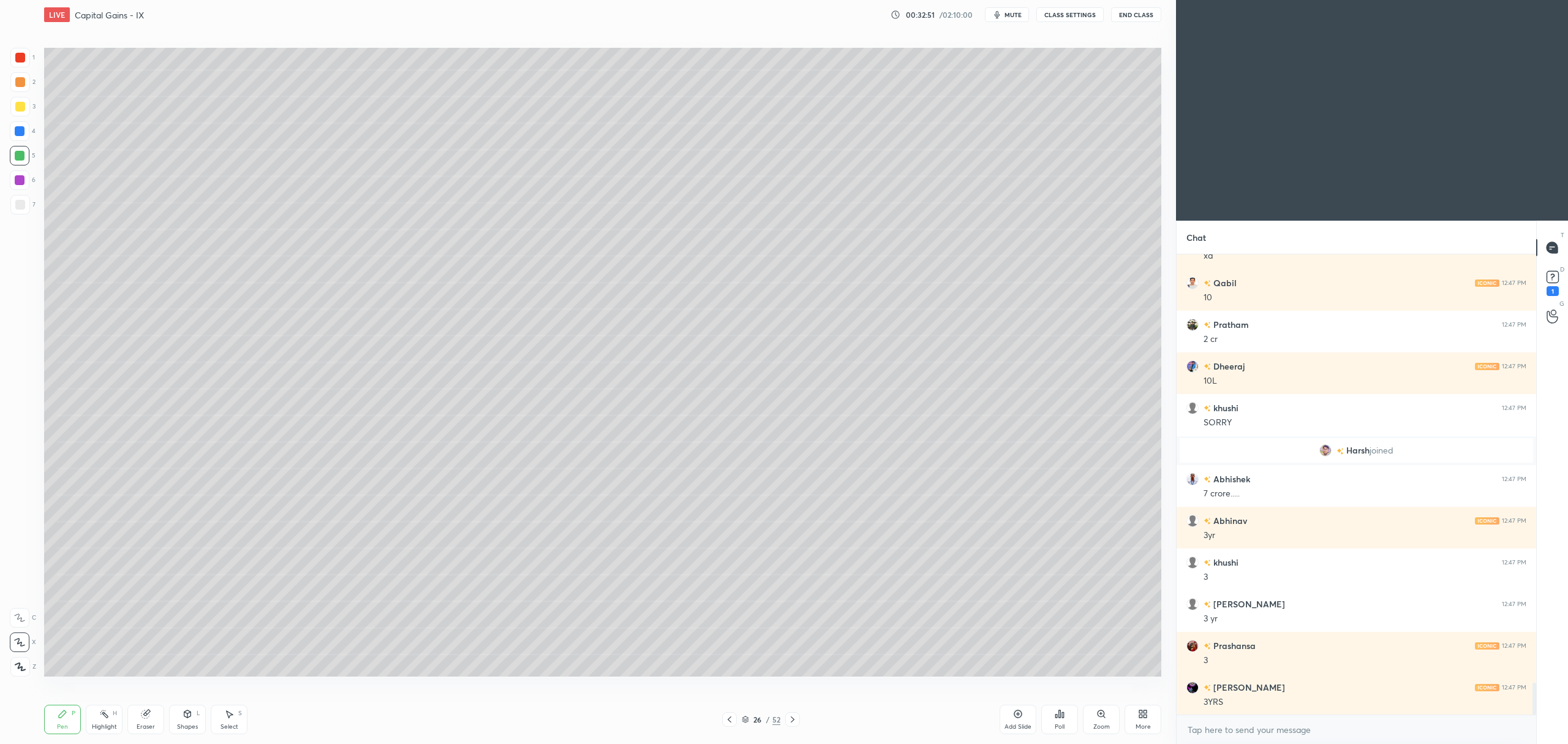
scroll to position [6242, 0]
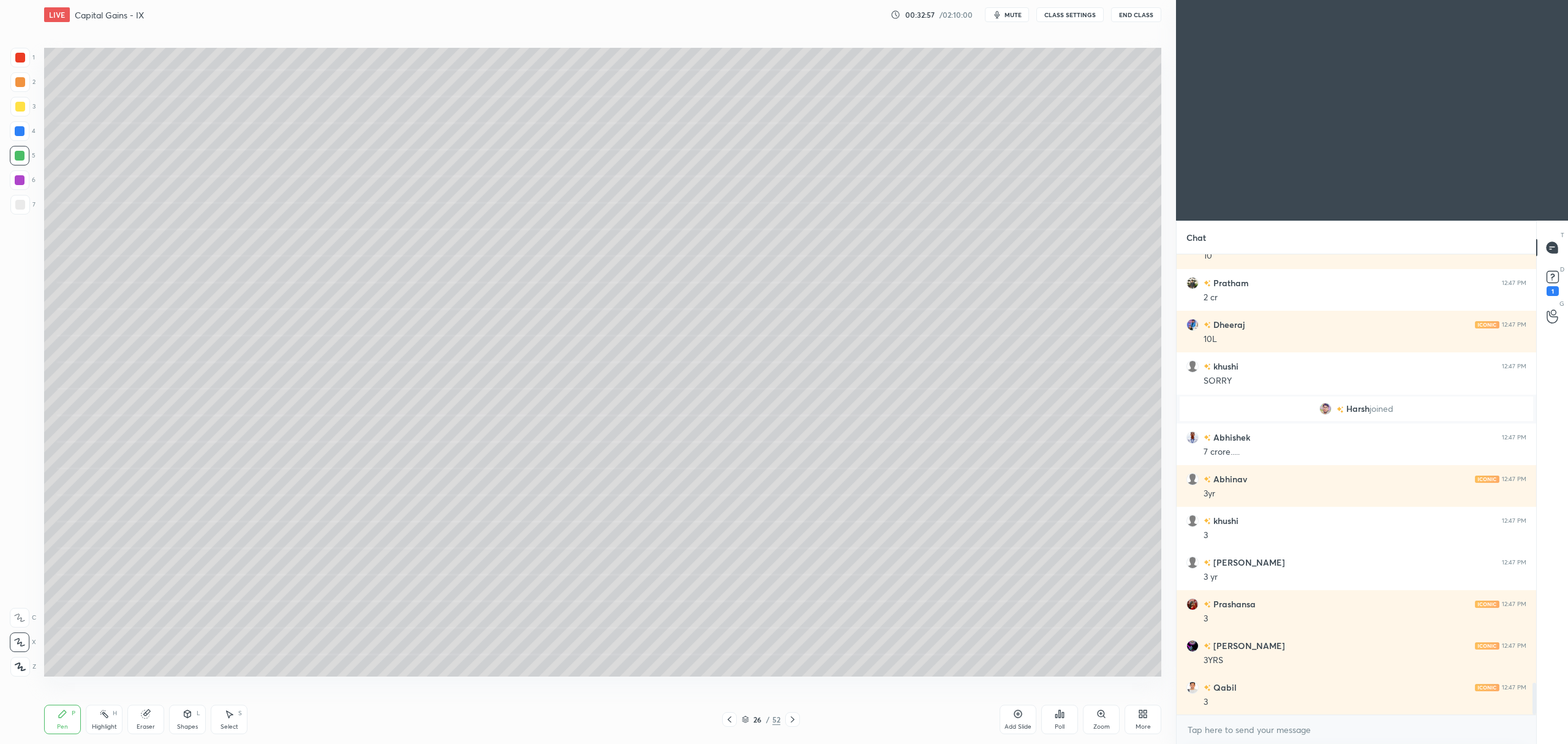
click at [192, 714] on icon at bounding box center [188, 714] width 10 height 10
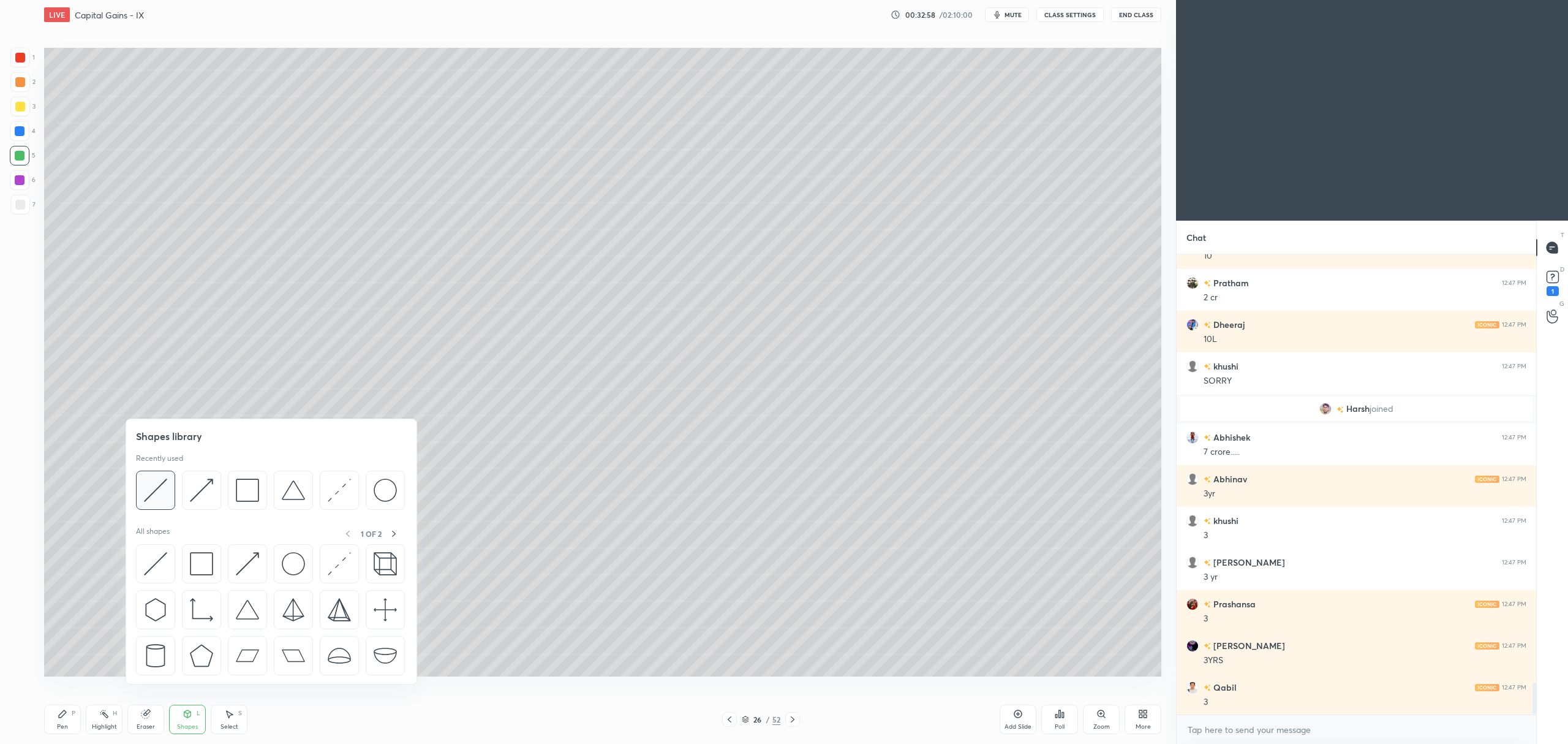
click at [148, 490] on img at bounding box center [155, 490] width 23 height 23
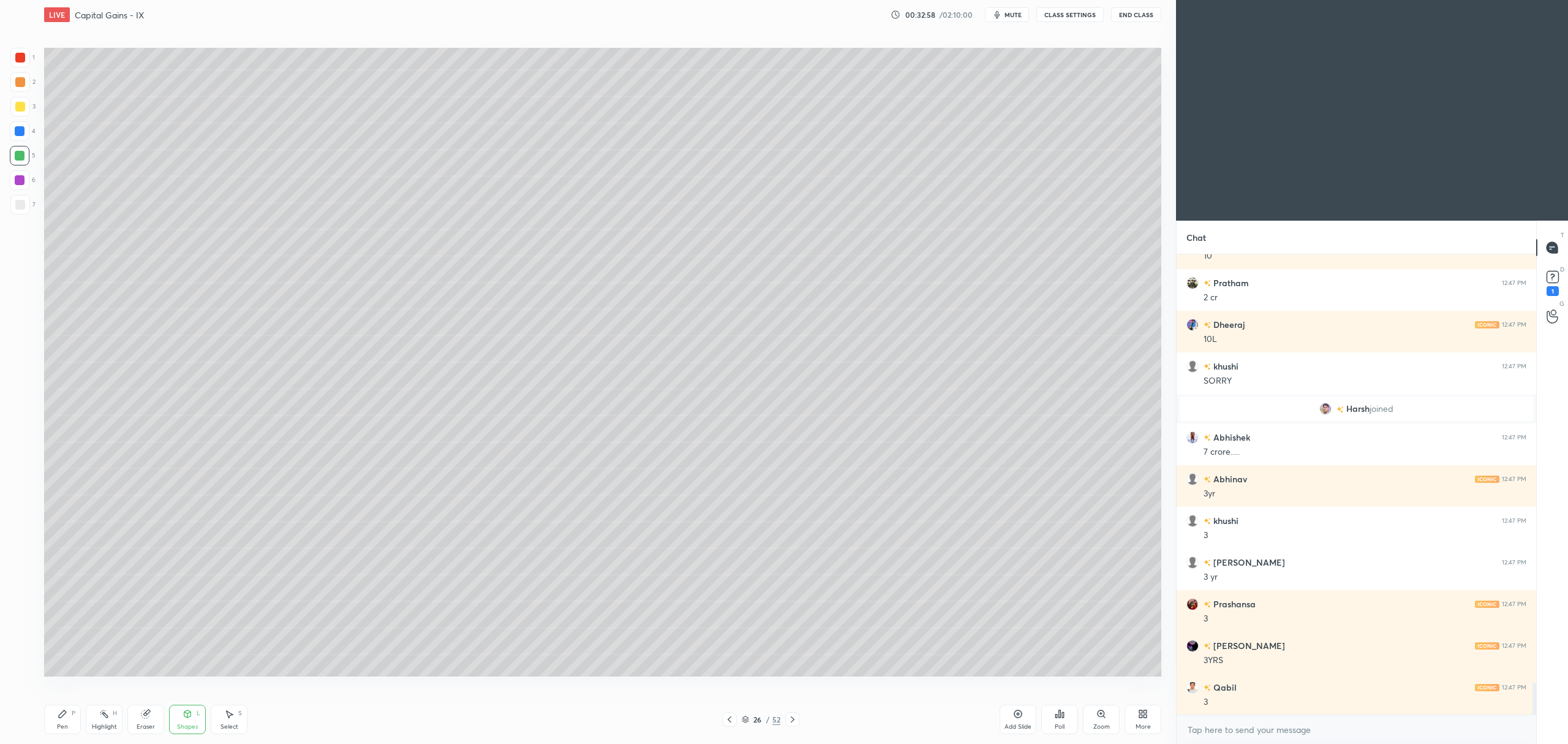
click at [13, 212] on div at bounding box center [19, 204] width 19 height 20
click at [66, 721] on div "Pen P" at bounding box center [62, 719] width 37 height 30
click at [19, 82] on div at bounding box center [20, 82] width 10 height 10
click at [731, 719] on icon at bounding box center [730, 719] width 10 height 10
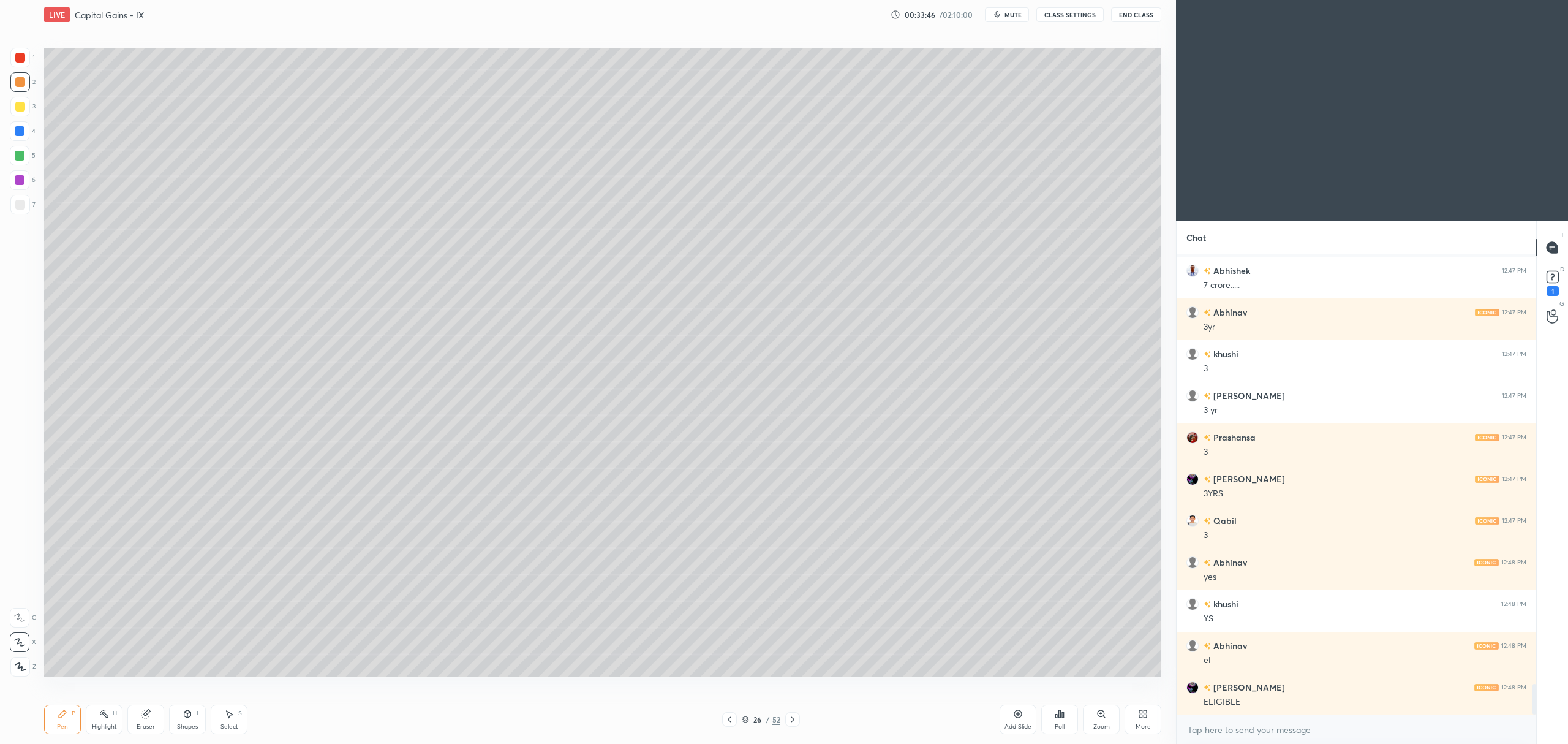
scroll to position [6451, 0]
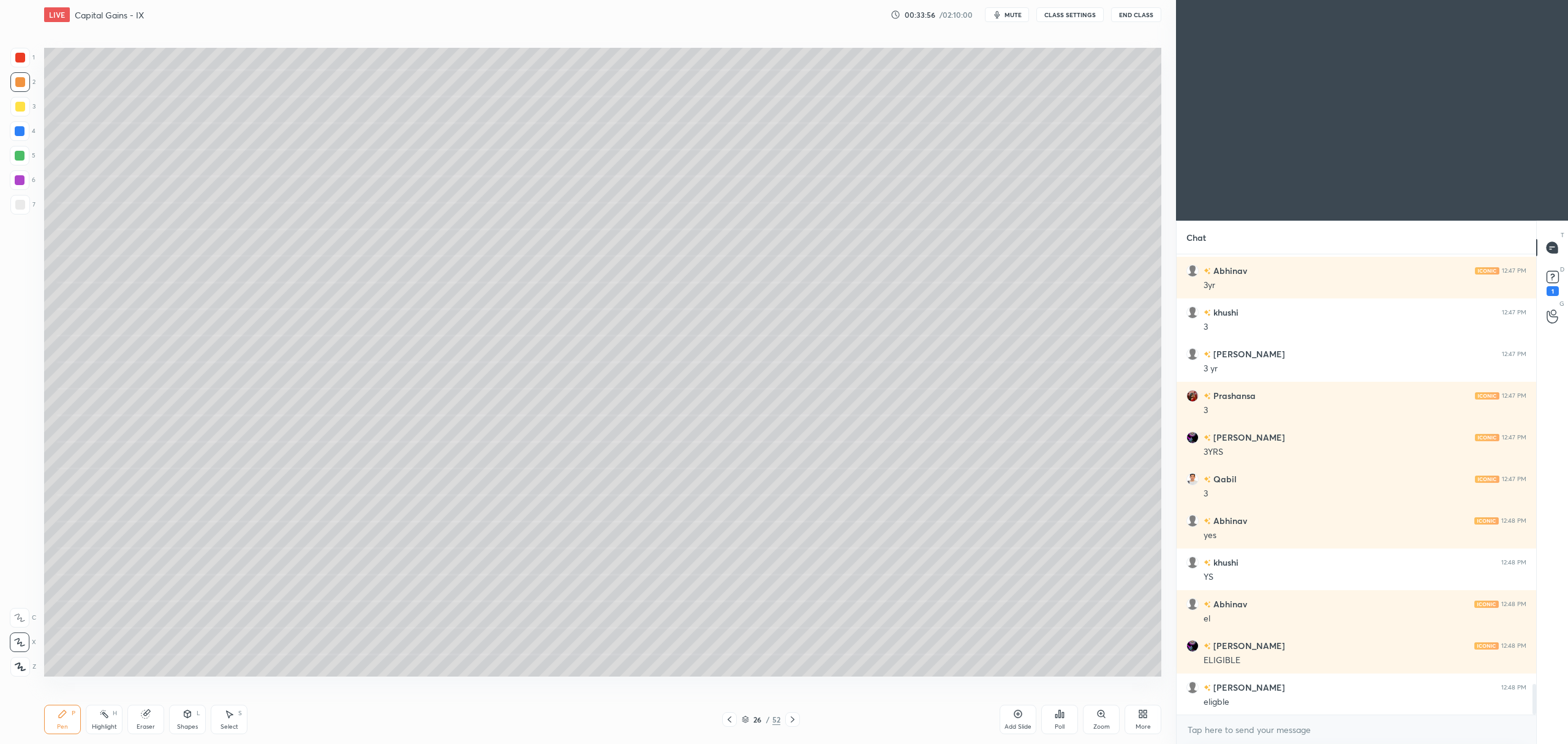
click at [19, 136] on div at bounding box center [19, 131] width 19 height 20
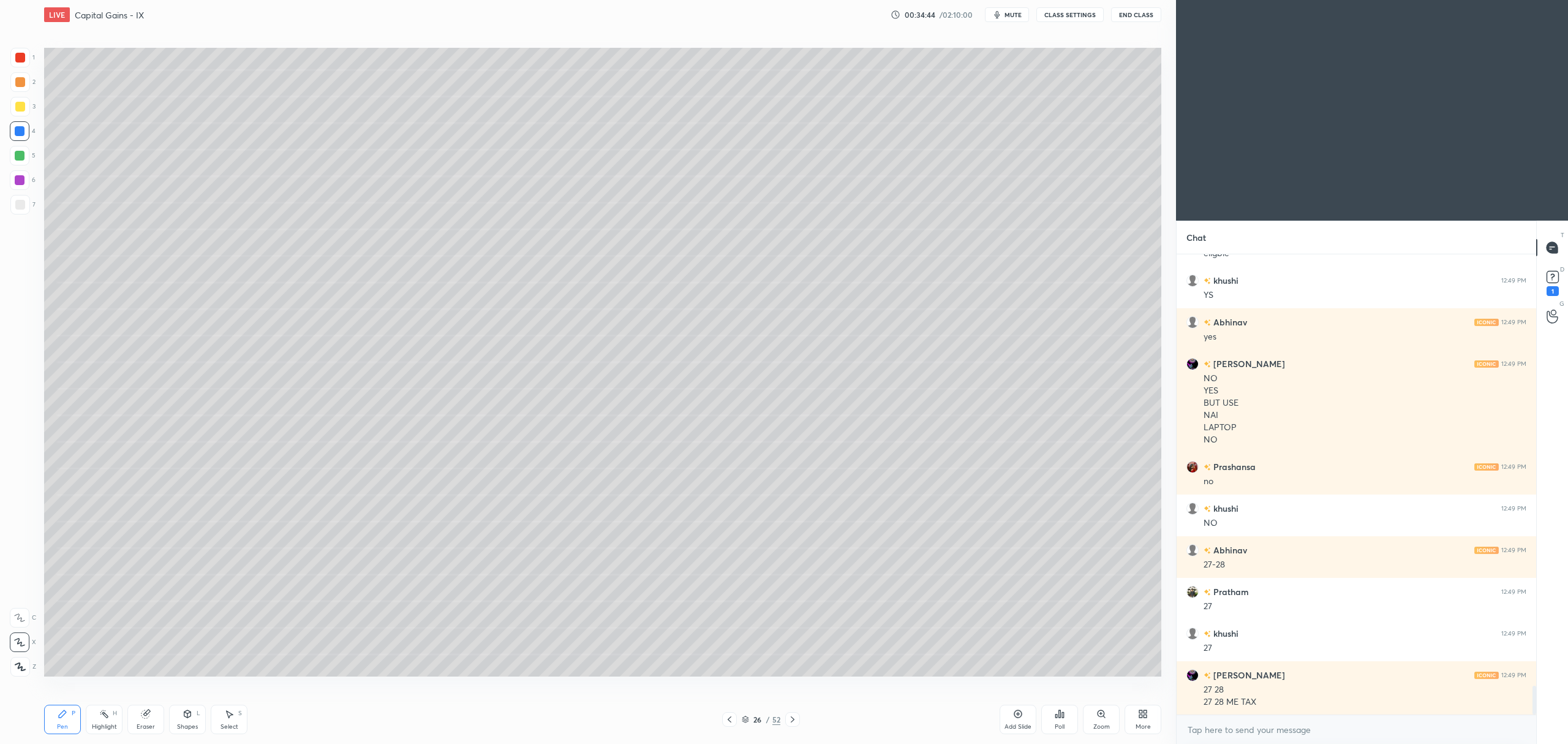
scroll to position [6942, 0]
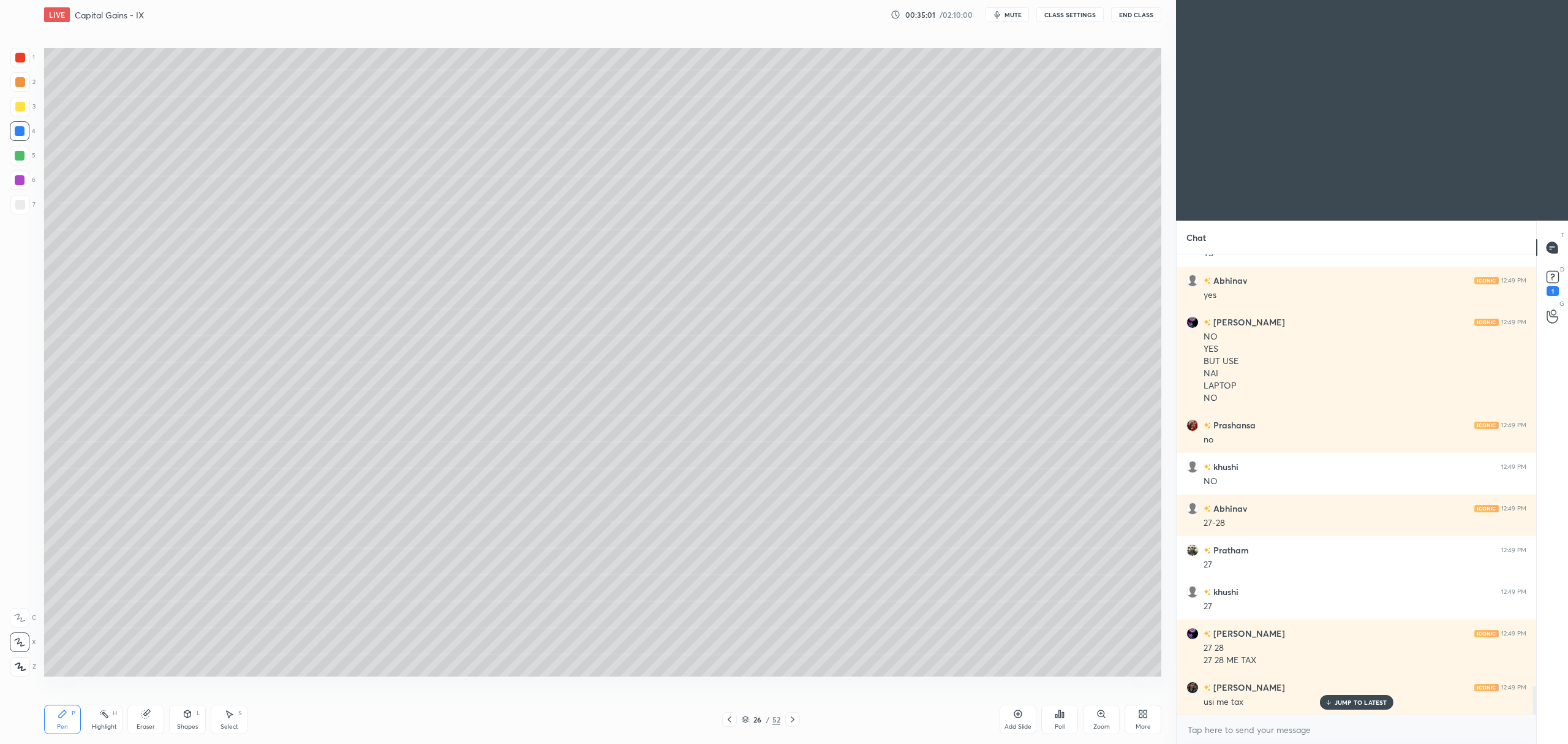
click at [148, 714] on icon at bounding box center [146, 714] width 10 height 10
click at [60, 717] on icon at bounding box center [62, 714] width 7 height 7
click at [18, 172] on div at bounding box center [19, 180] width 19 height 20
click at [19, 113] on div at bounding box center [19, 106] width 19 height 20
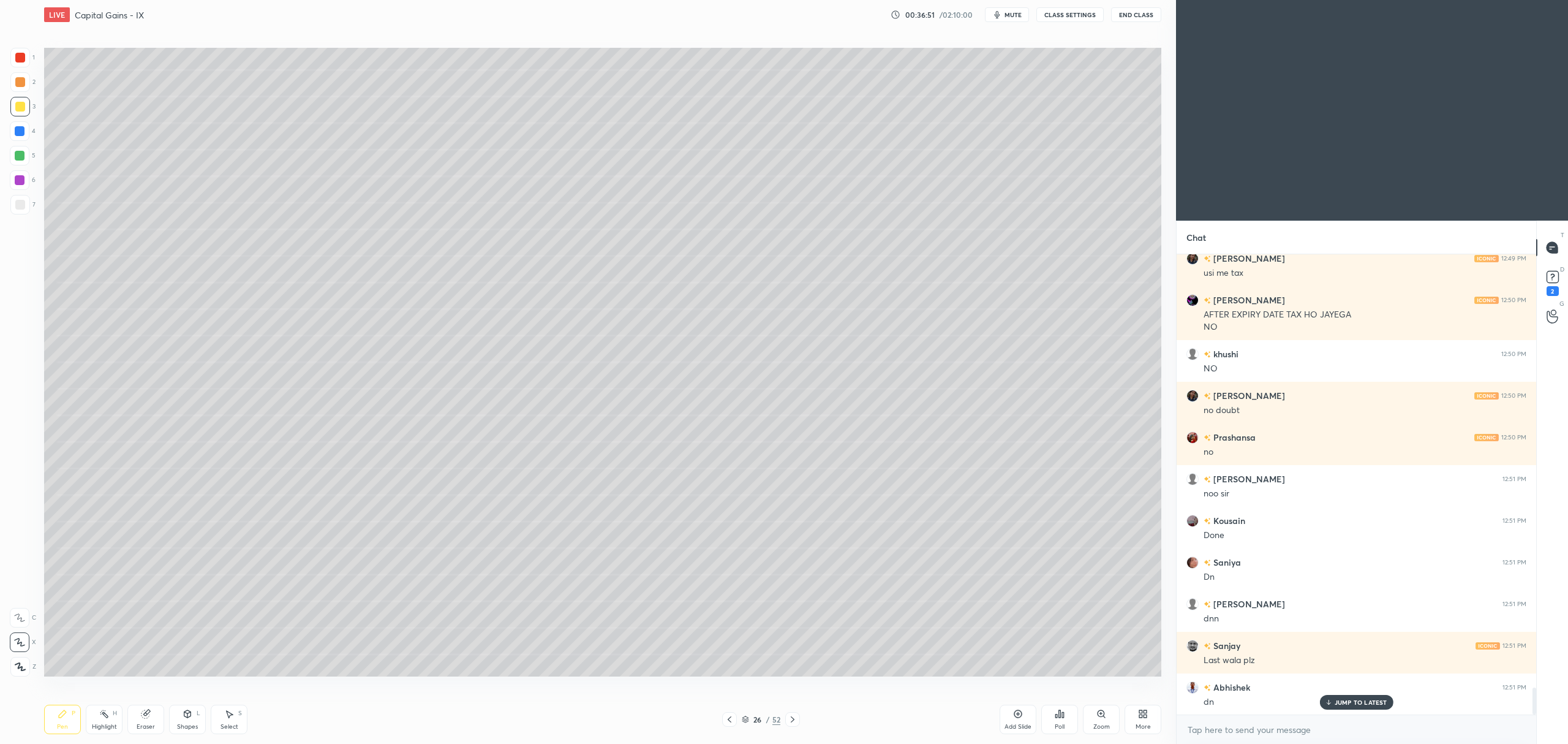
scroll to position [7412, 0]
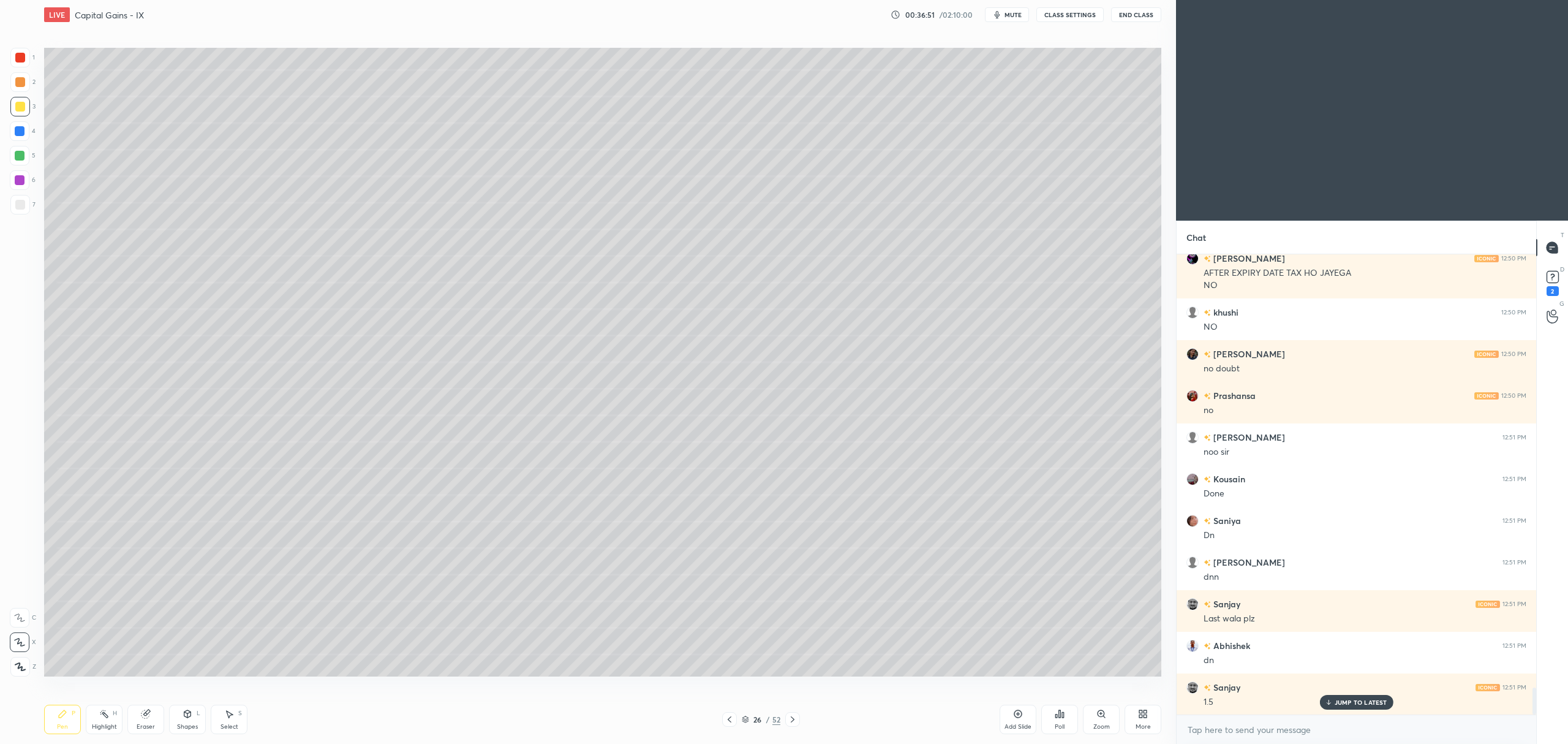
click at [23, 86] on div at bounding box center [20, 82] width 10 height 10
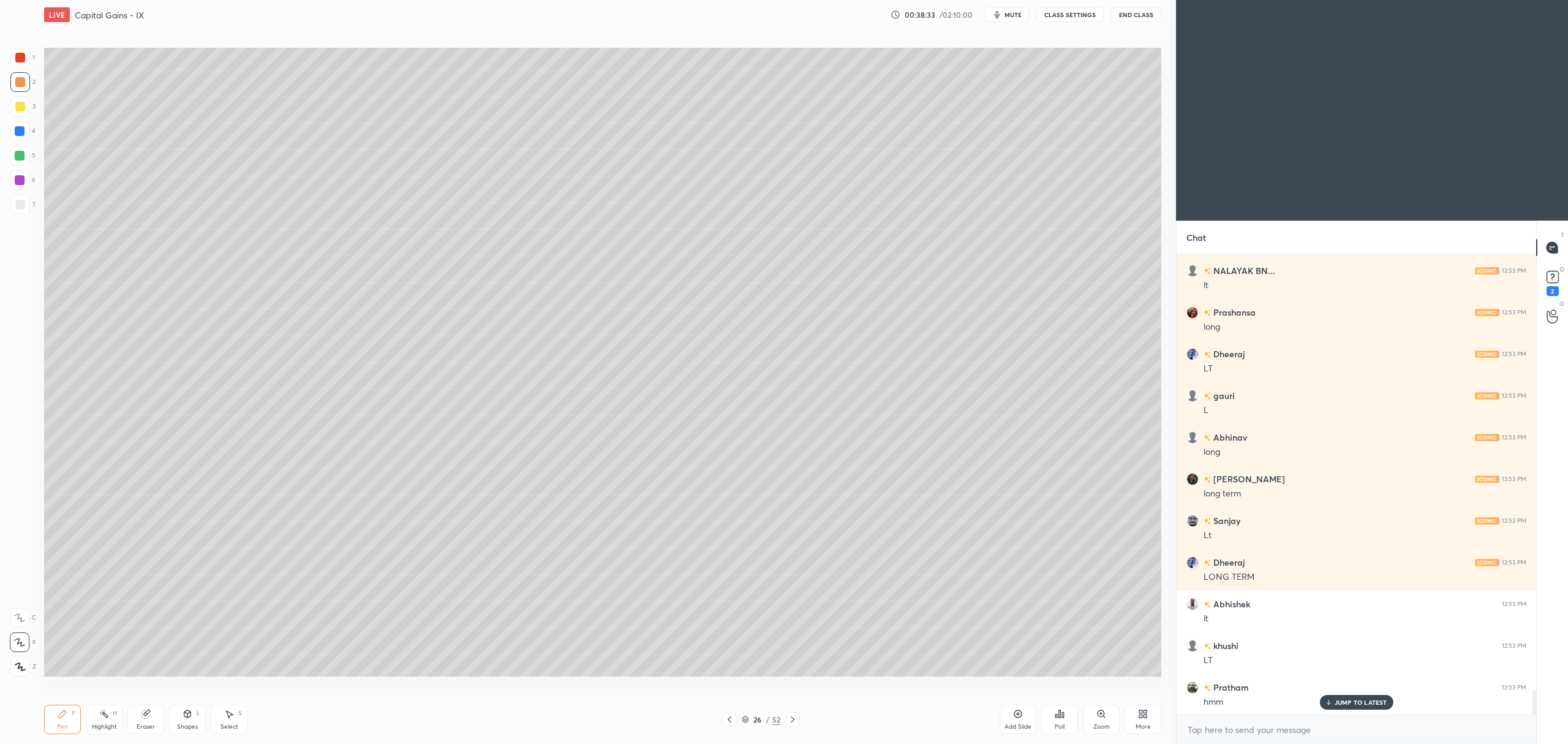
scroll to position [8358, 0]
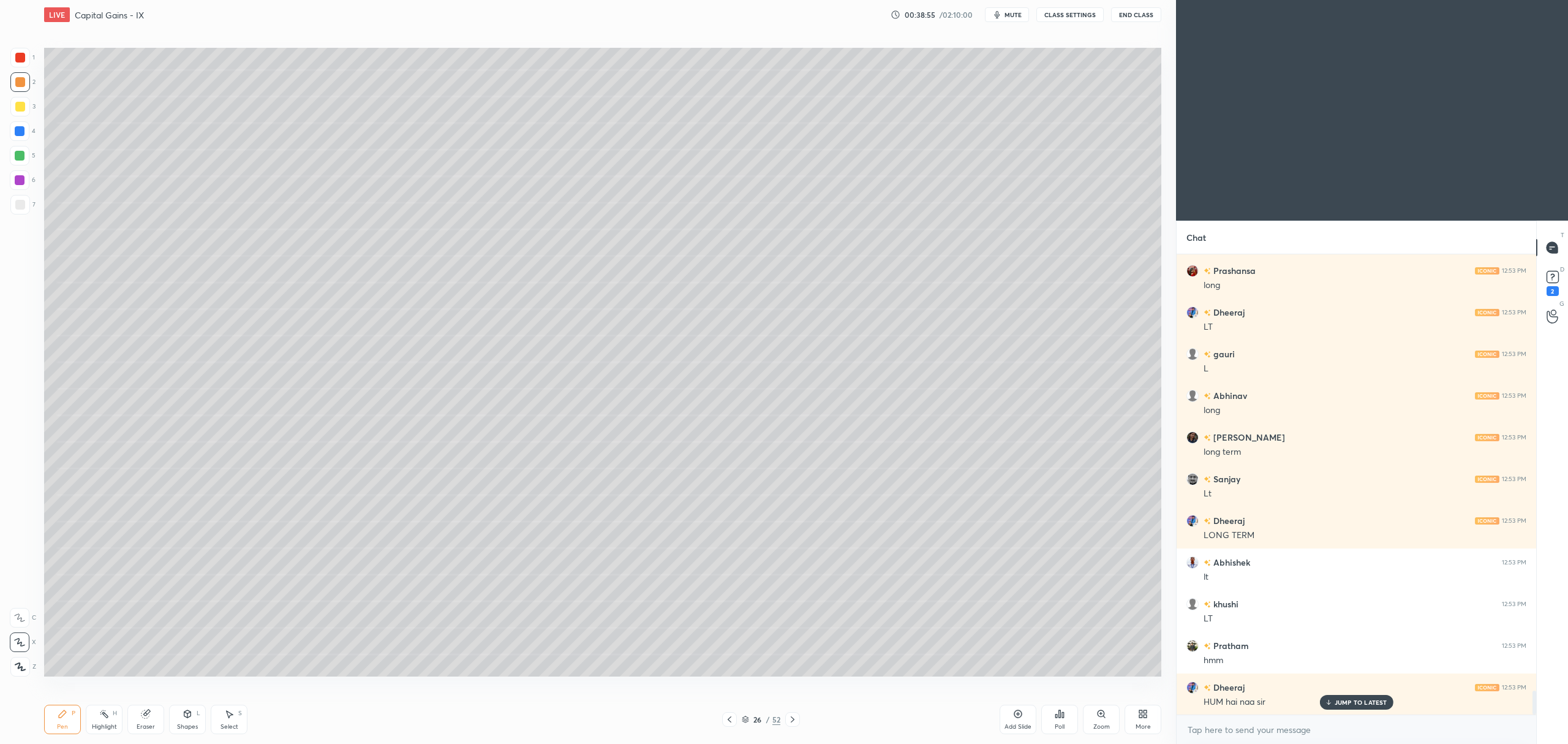
click at [1005, 709] on div "Add Slide" at bounding box center [1018, 719] width 37 height 30
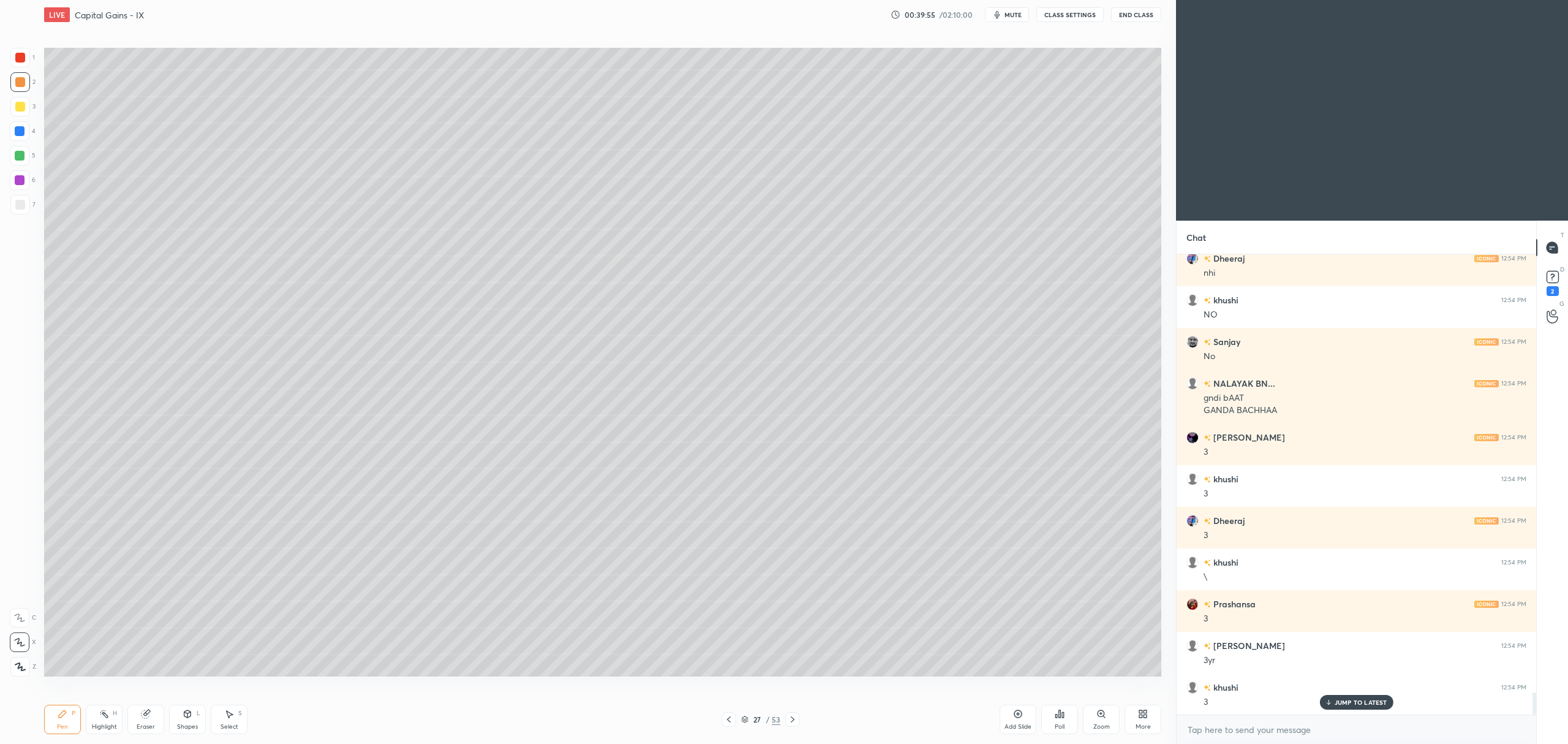
scroll to position [9079, 0]
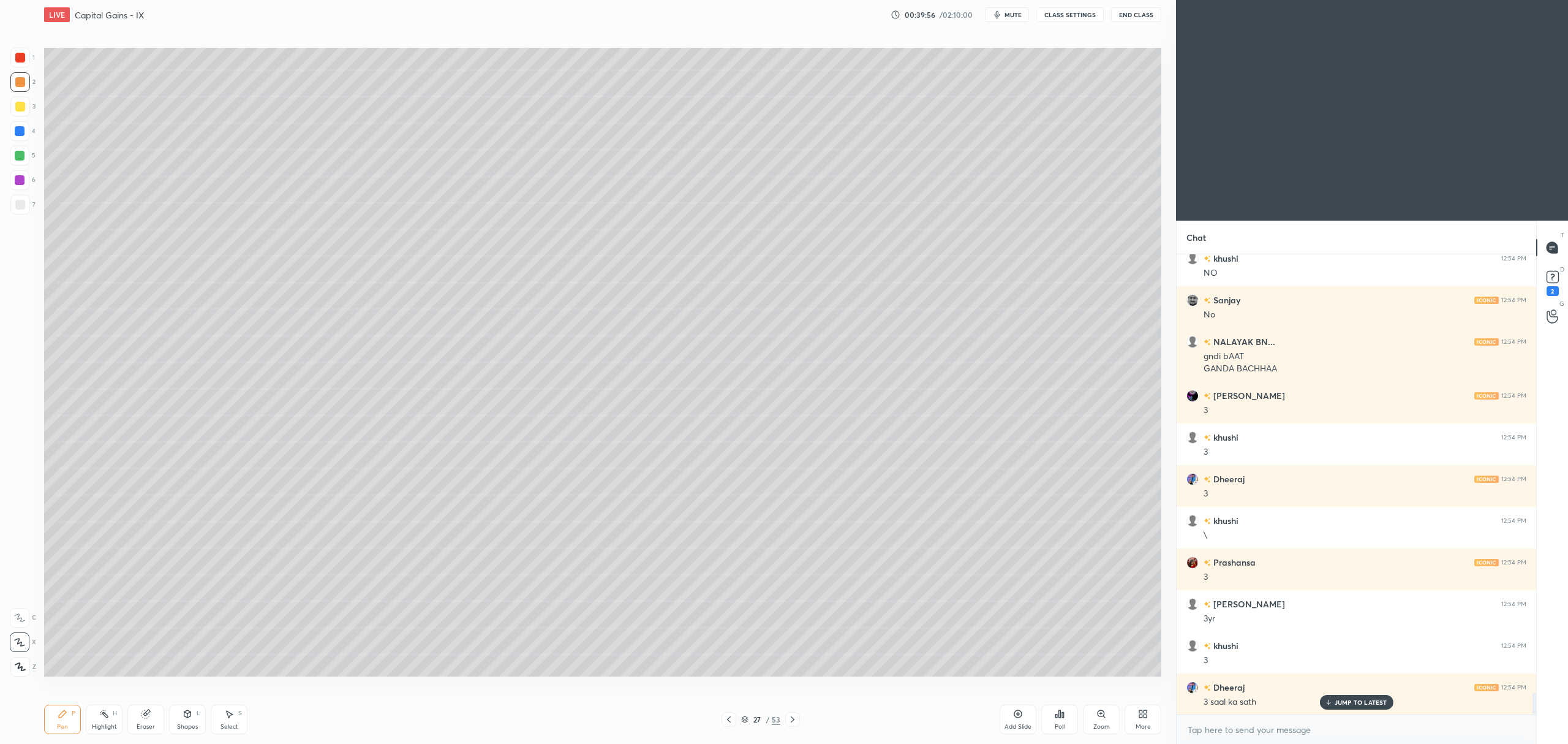
click at [23, 157] on div at bounding box center [19, 156] width 10 height 10
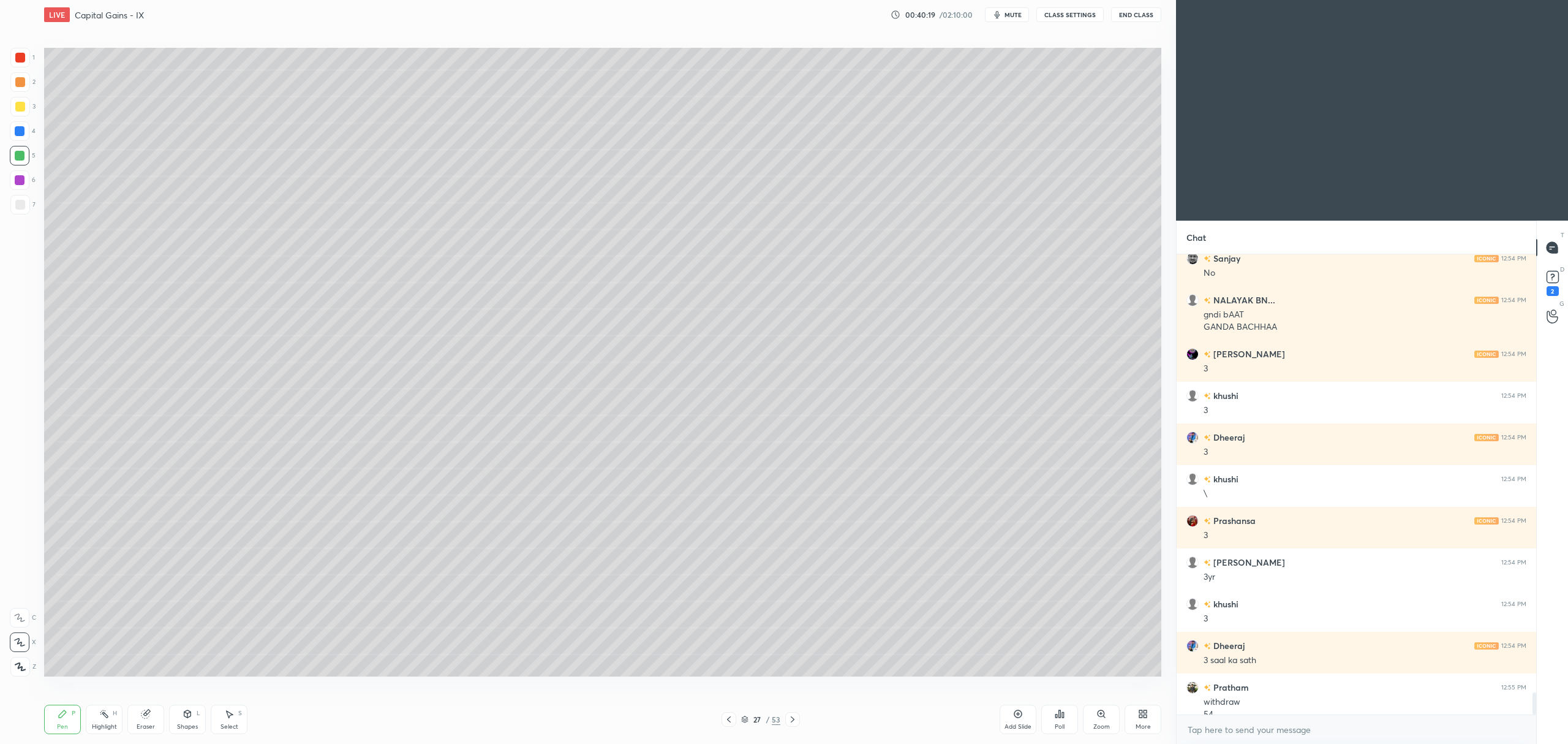
scroll to position [9133, 0]
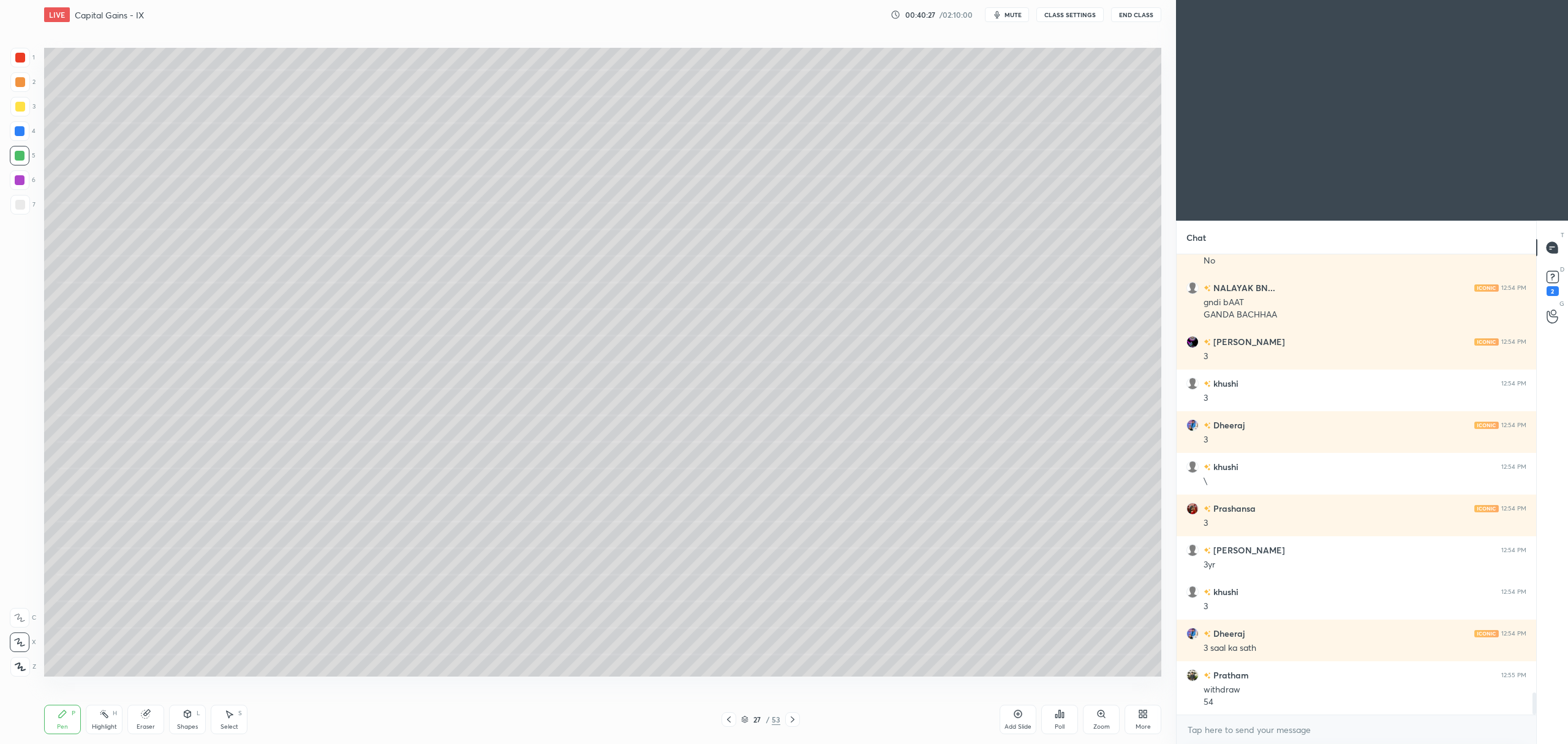
click at [22, 190] on div "6" at bounding box center [23, 183] width 26 height 25
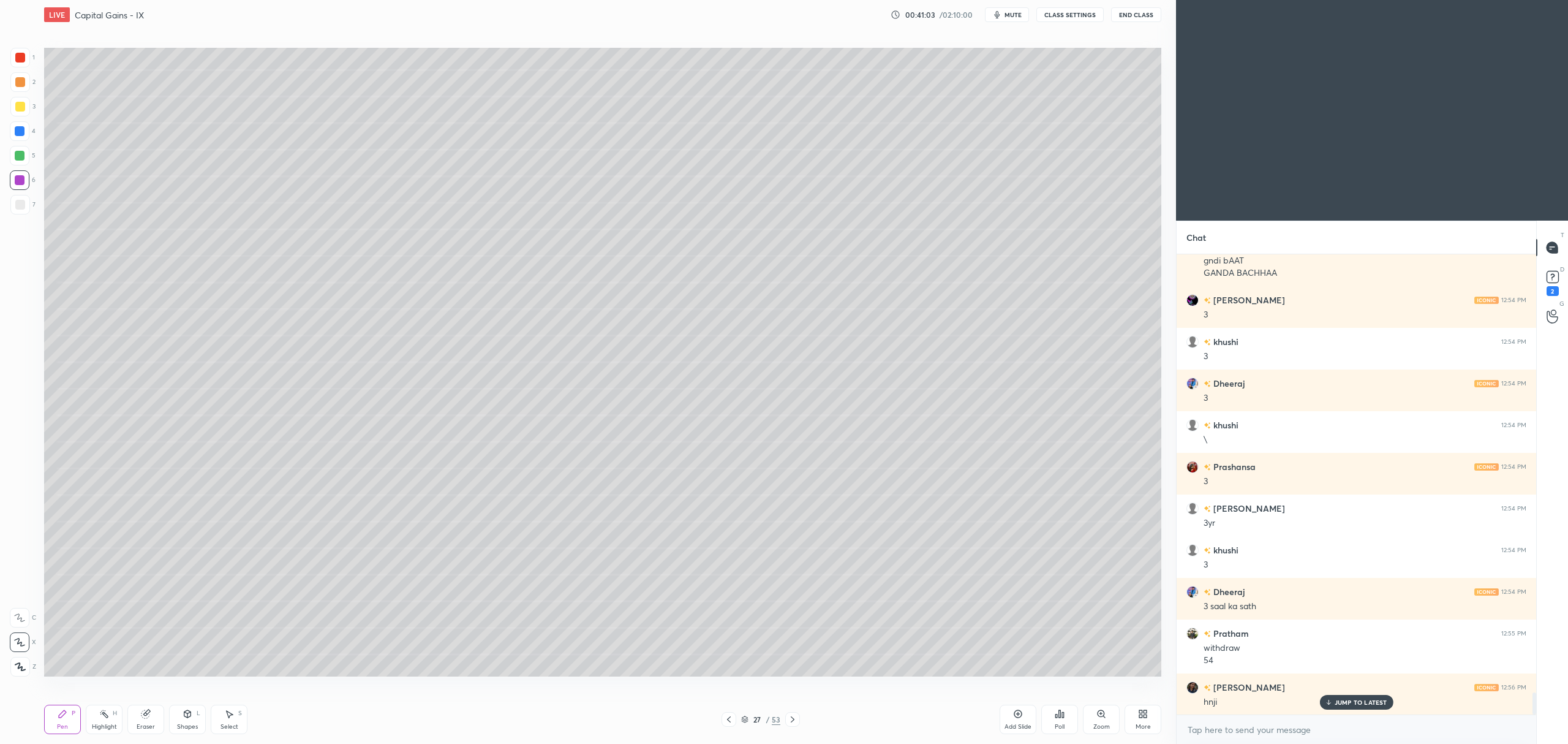
scroll to position [9216, 0]
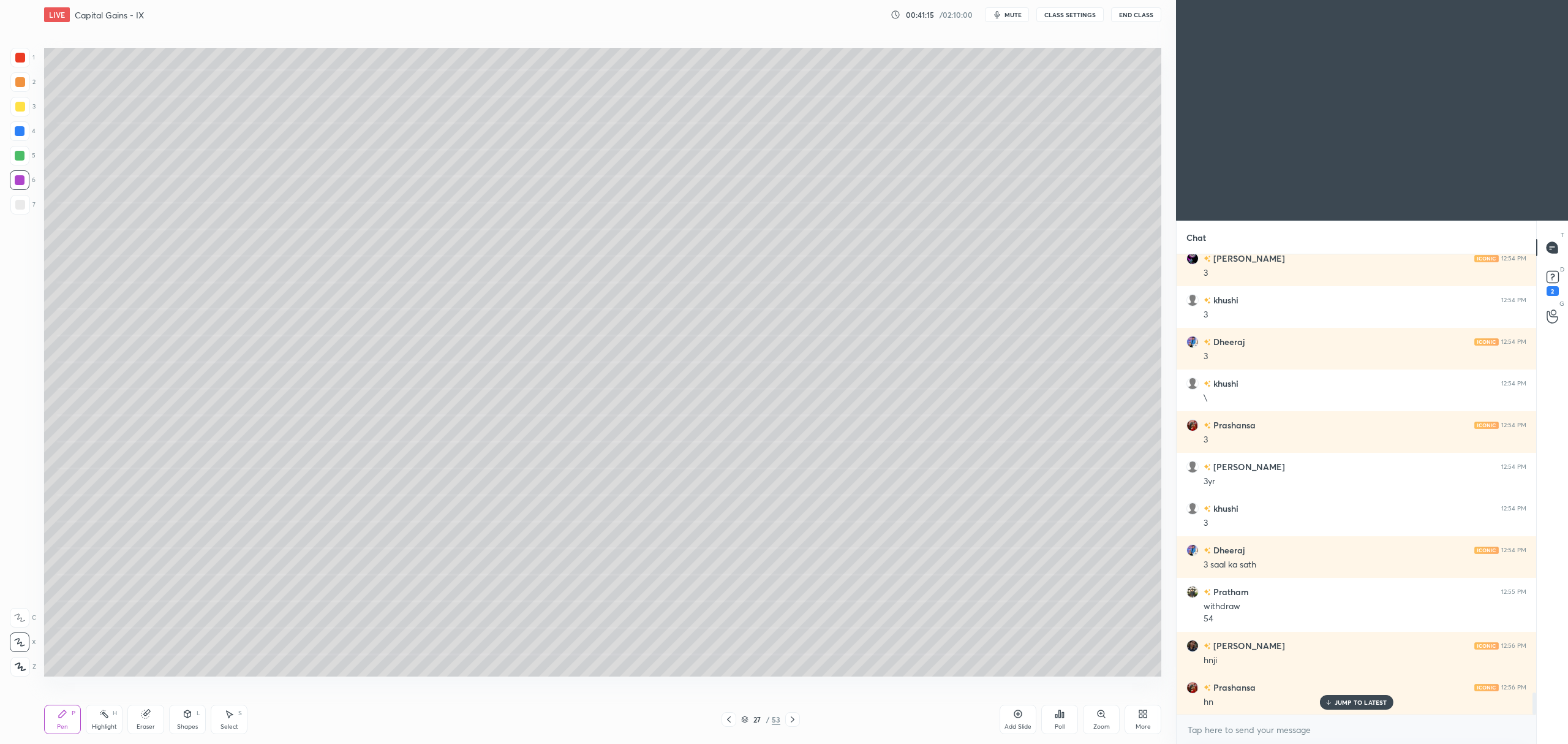
click at [16, 103] on div at bounding box center [20, 107] width 10 height 10
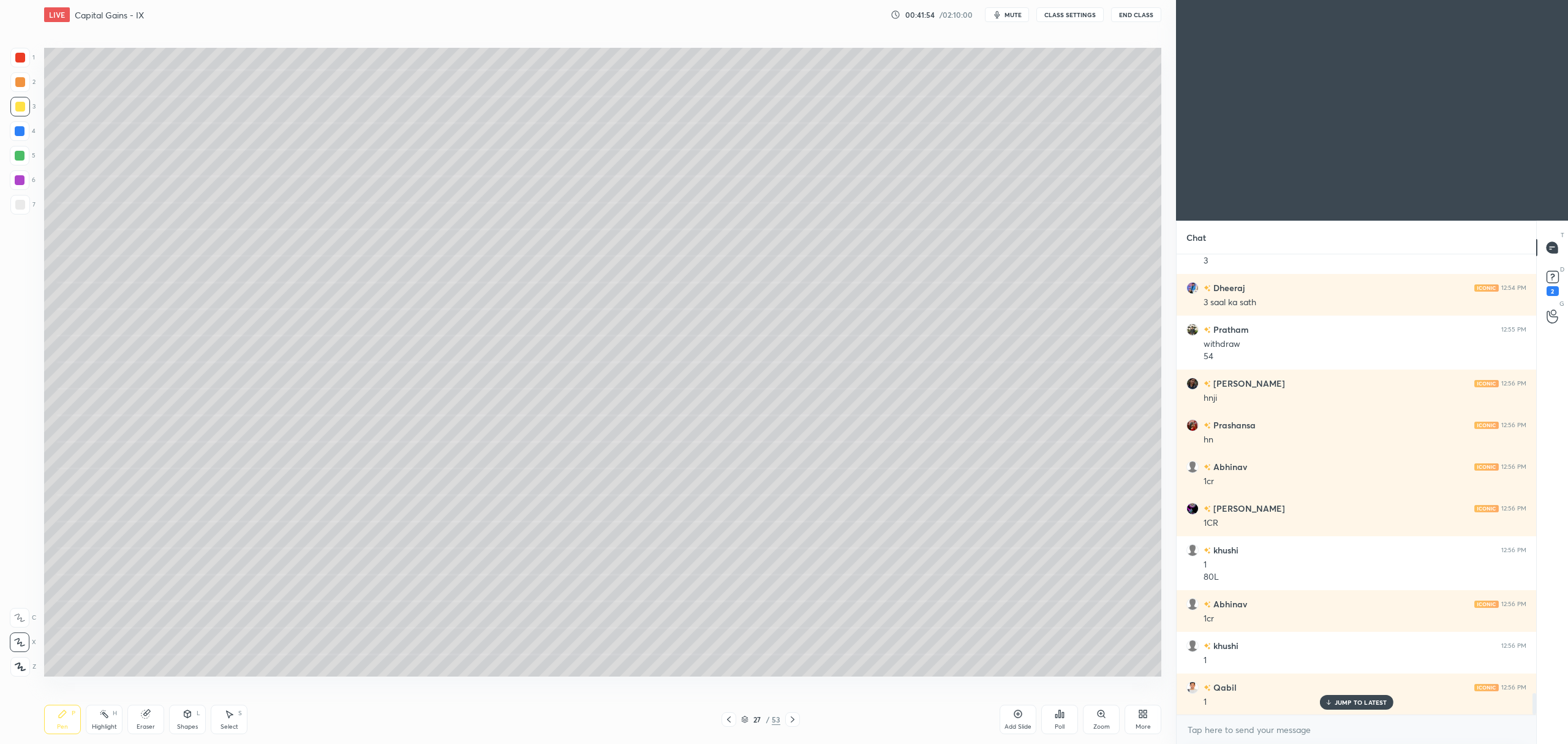
scroll to position [9520, 0]
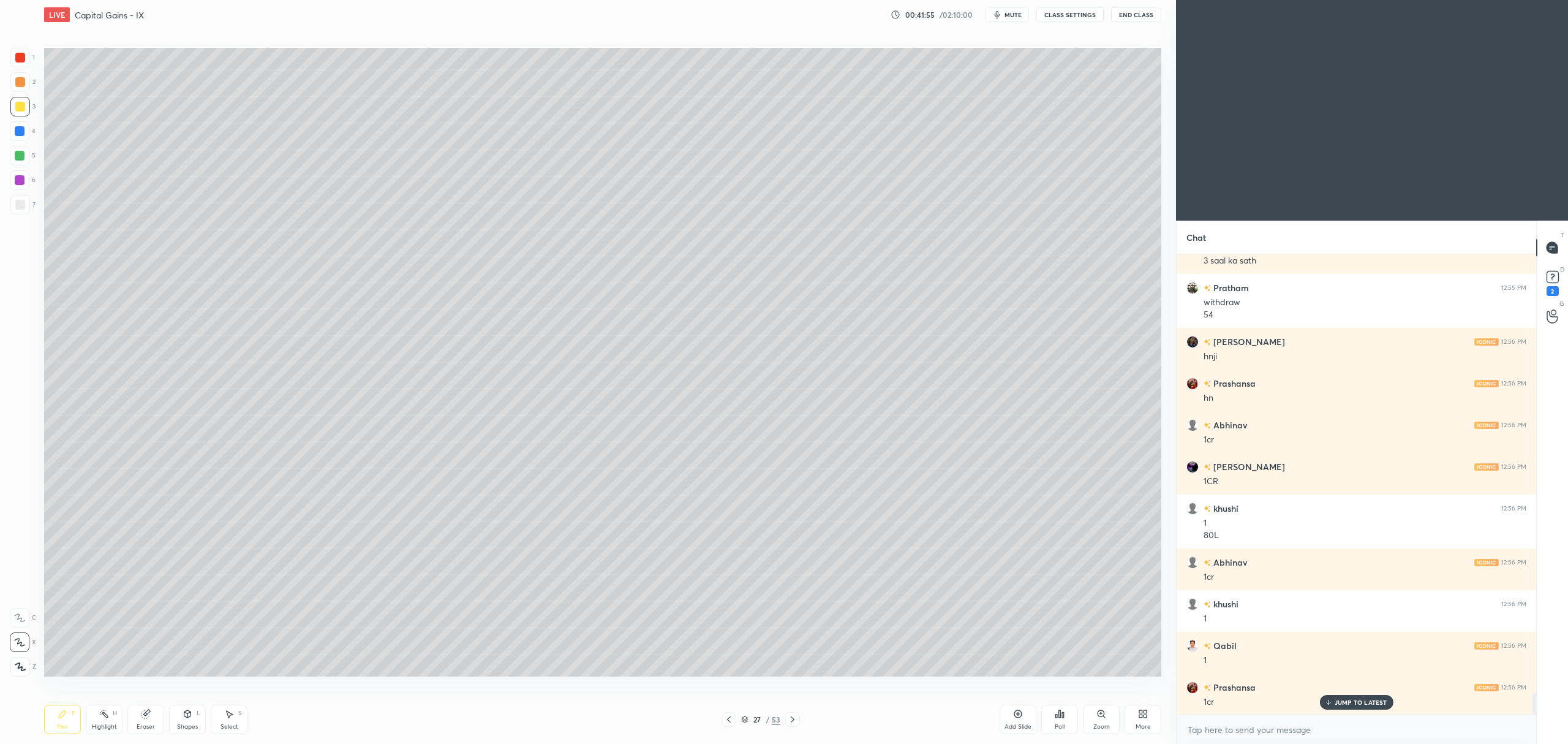
click at [180, 721] on div "Shapes L" at bounding box center [187, 719] width 37 height 30
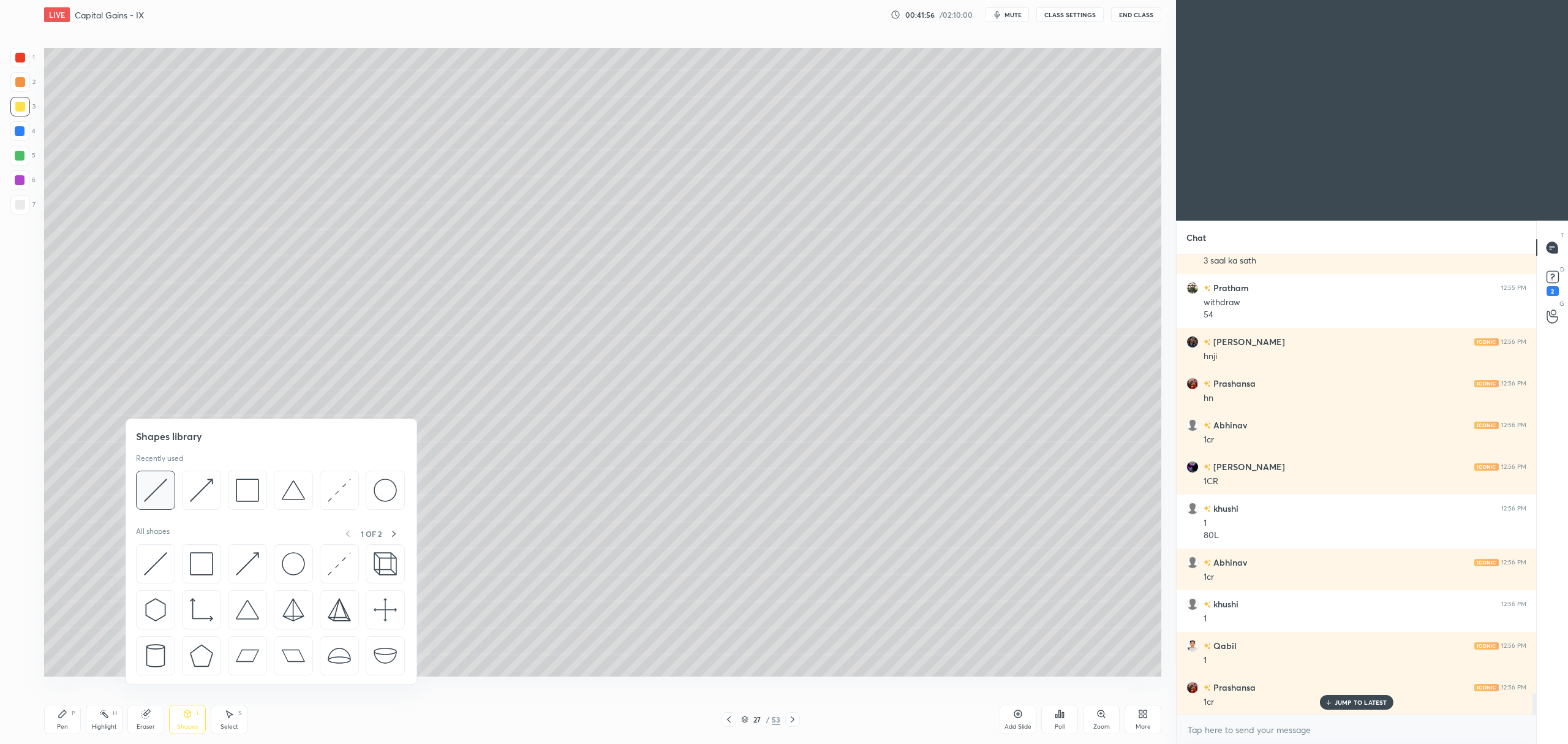
click at [152, 496] on img at bounding box center [155, 490] width 23 height 23
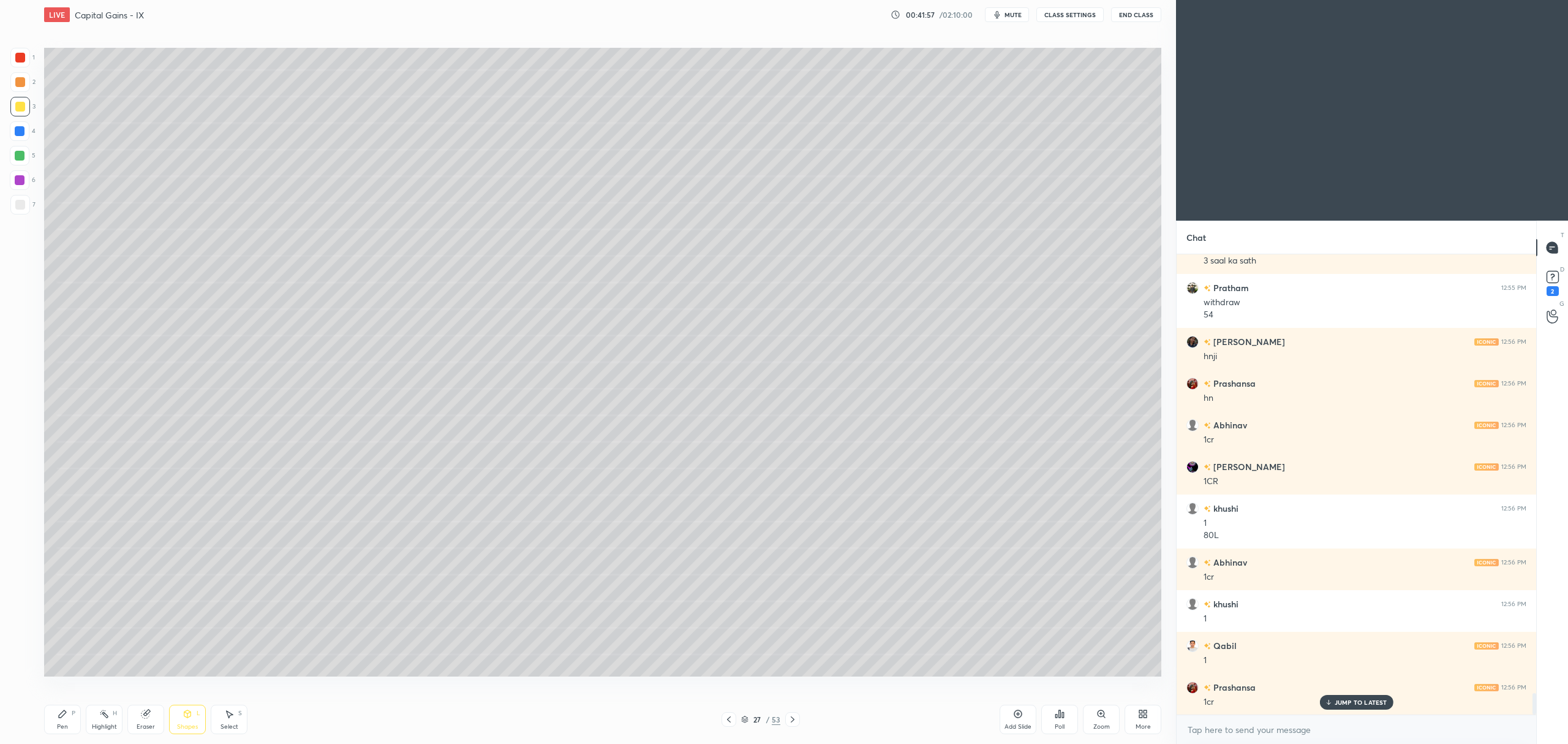
click at [20, 195] on div at bounding box center [19, 204] width 19 height 20
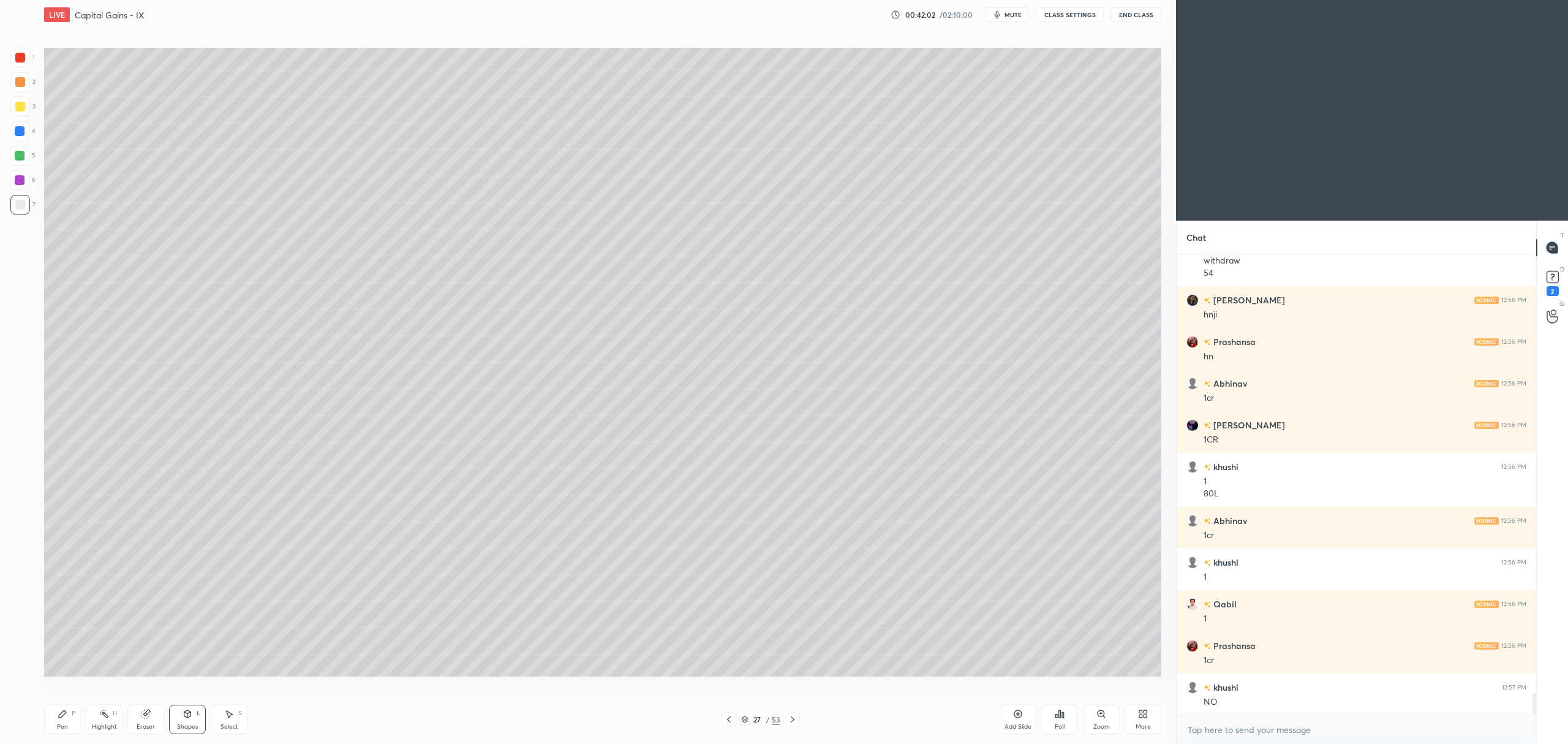
scroll to position [9603, 0]
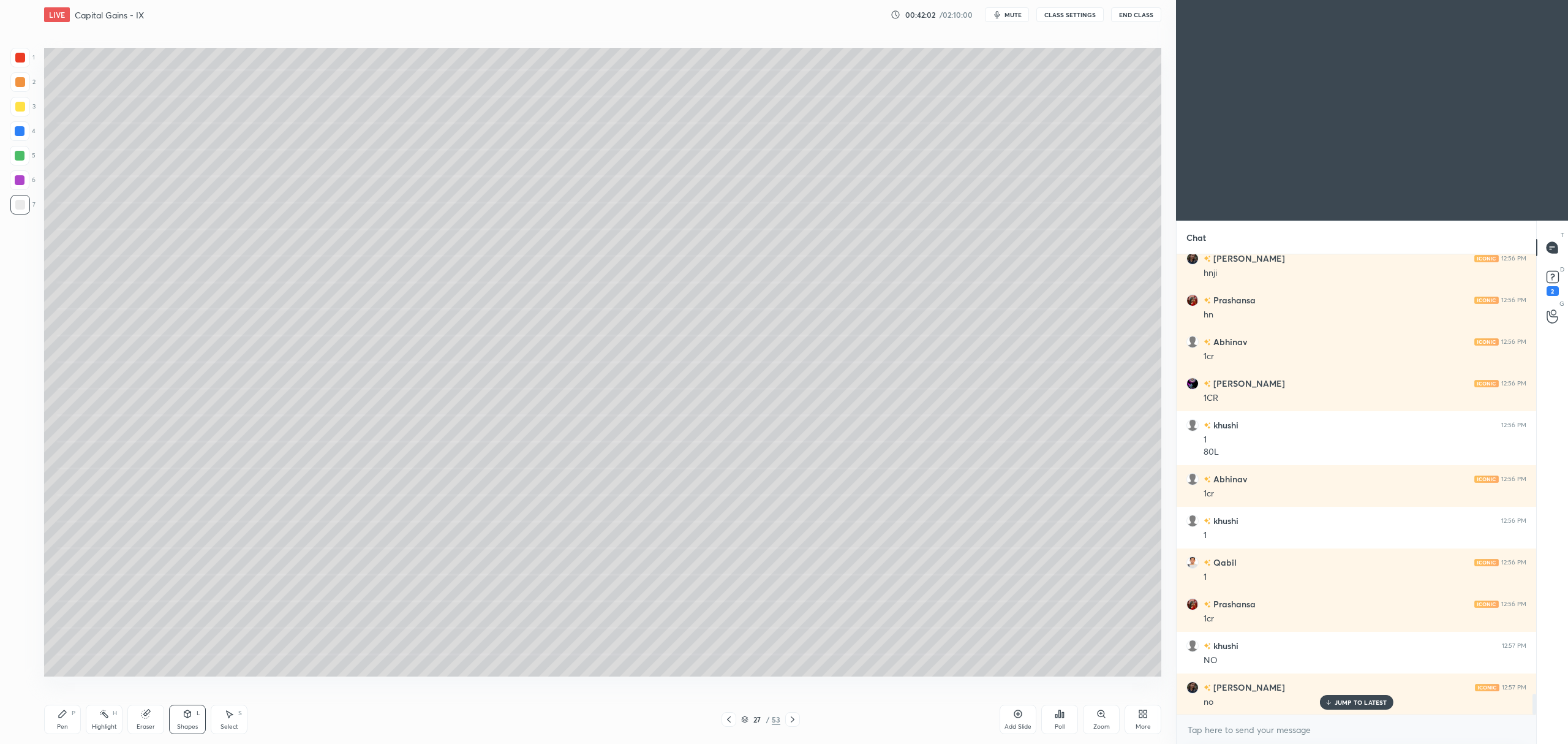
click at [67, 719] on div "Pen P" at bounding box center [62, 719] width 37 height 30
click at [15, 184] on div at bounding box center [19, 181] width 10 height 10
click at [22, 81] on div at bounding box center [20, 82] width 10 height 10
click at [188, 724] on div "Shapes" at bounding box center [187, 727] width 21 height 6
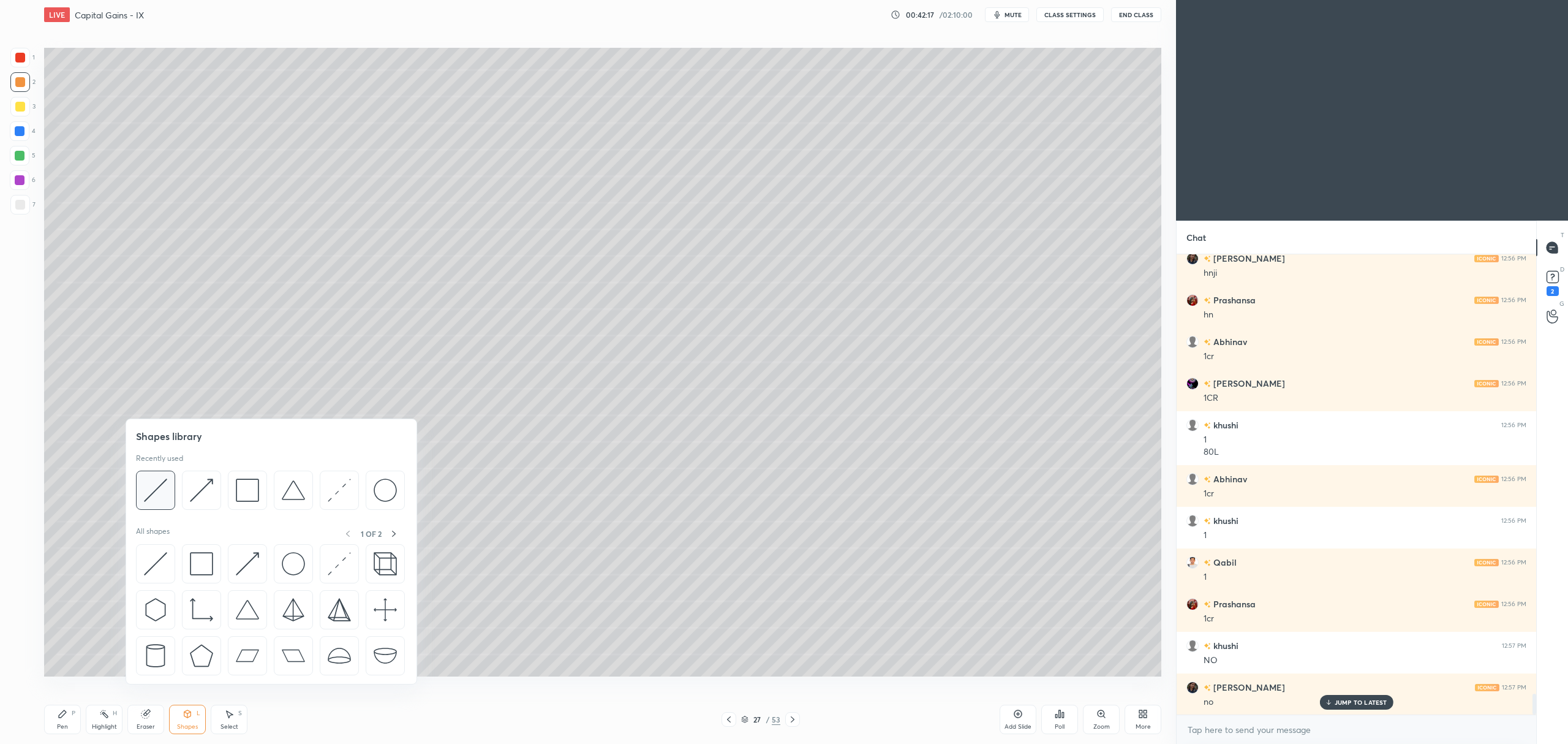
click at [141, 490] on div at bounding box center [155, 490] width 39 height 39
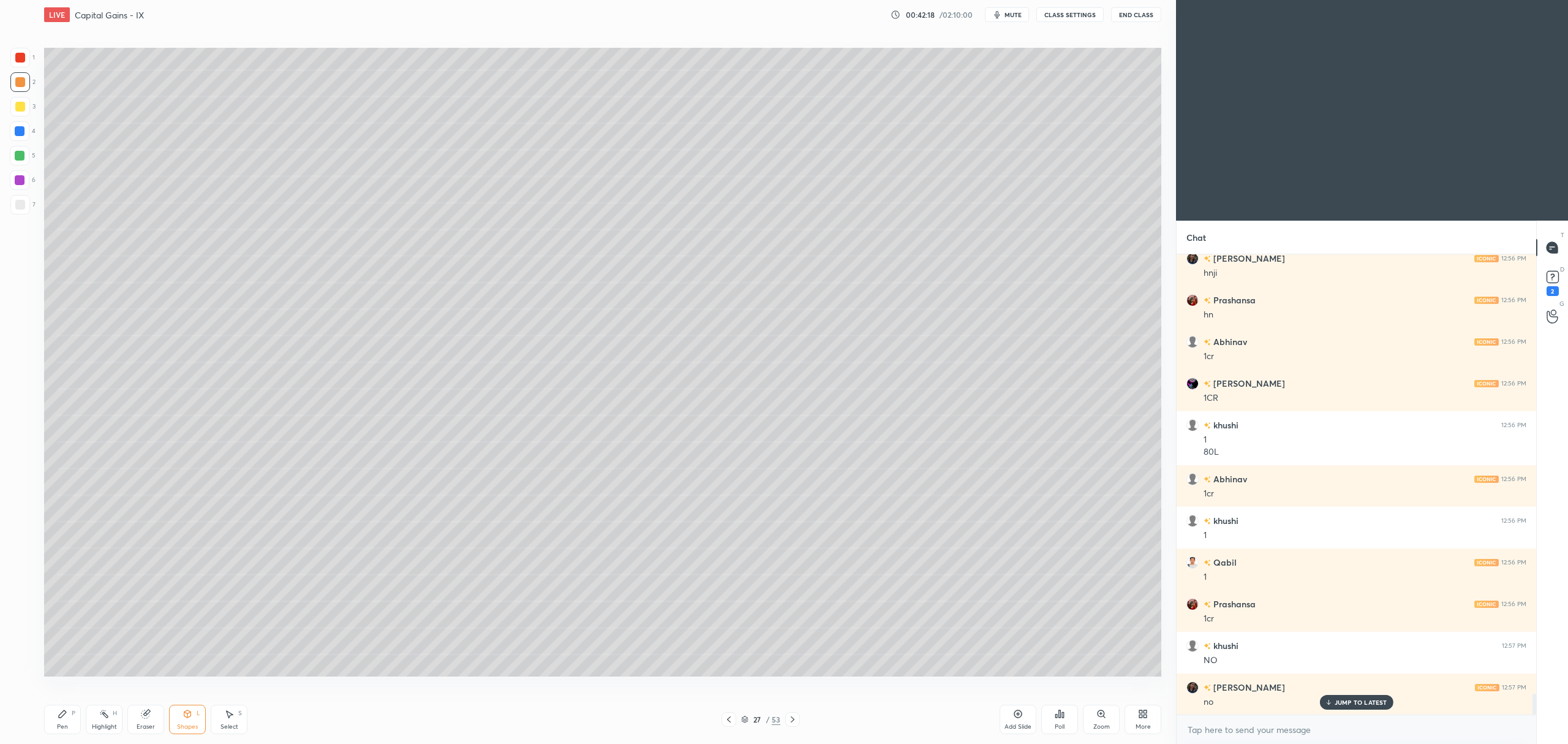
click at [15, 204] on div at bounding box center [20, 205] width 10 height 10
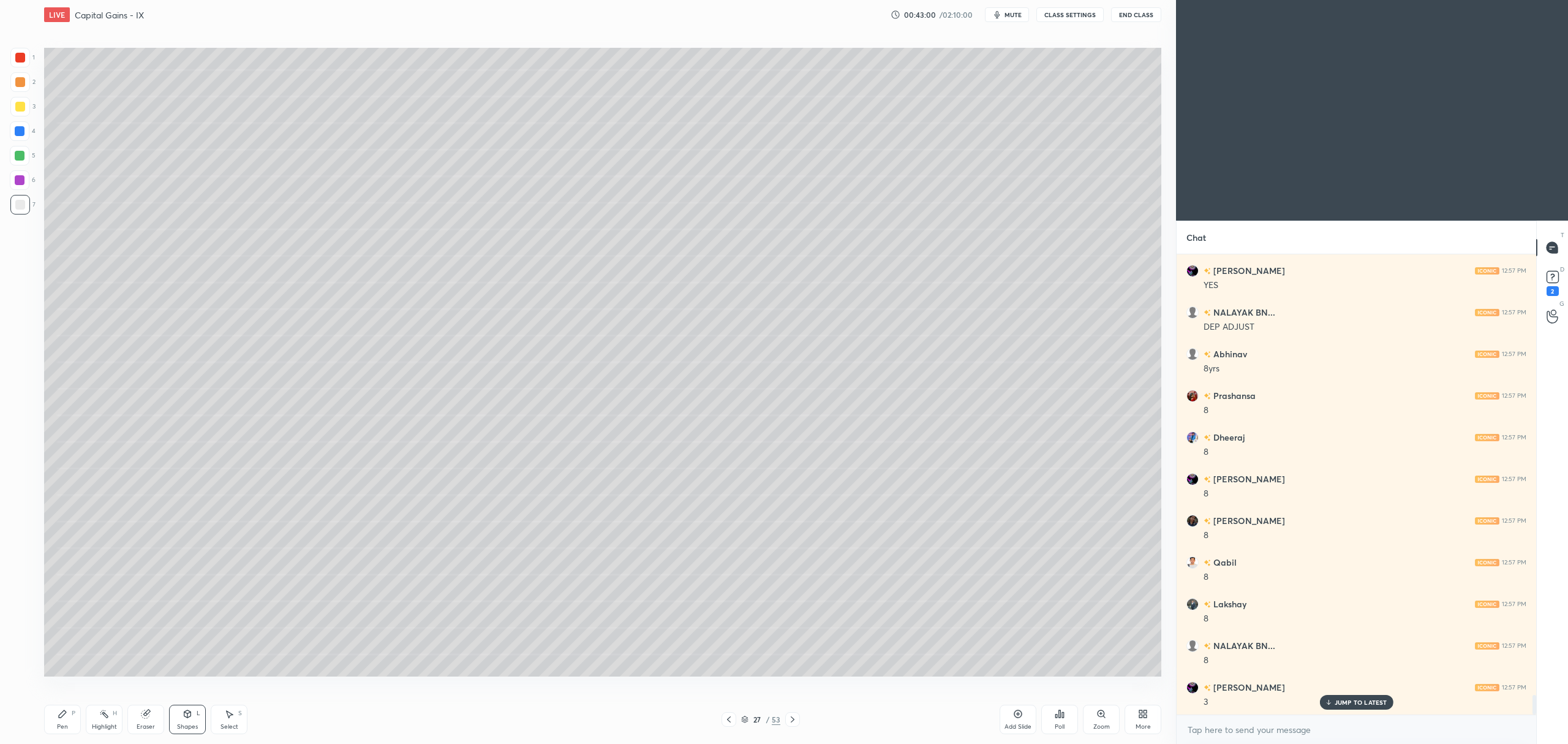
scroll to position [10521, 0]
click at [66, 718] on icon at bounding box center [63, 714] width 10 height 10
click at [19, 157] on div at bounding box center [19, 156] width 10 height 10
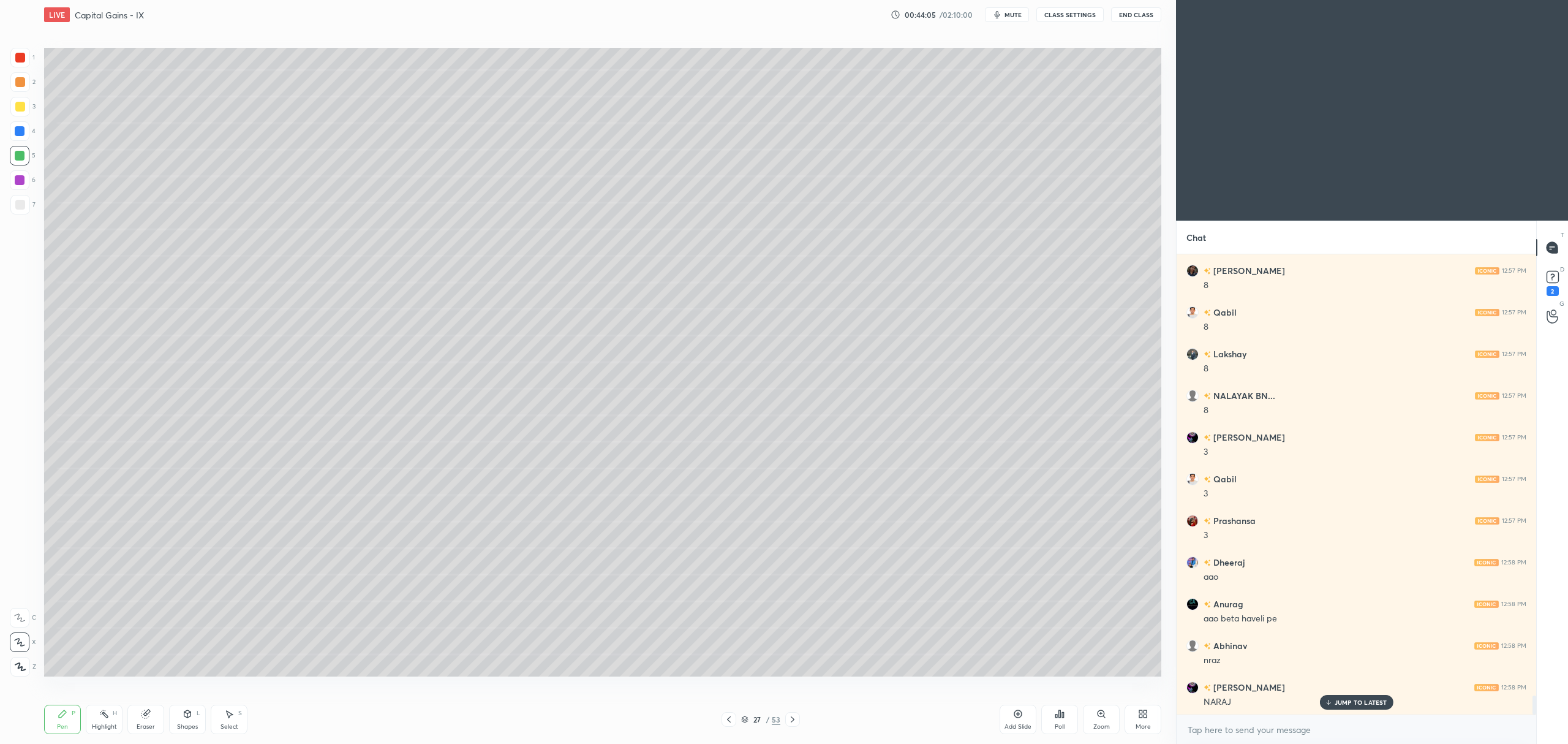
click at [30, 84] on div "2" at bounding box center [22, 82] width 25 height 20
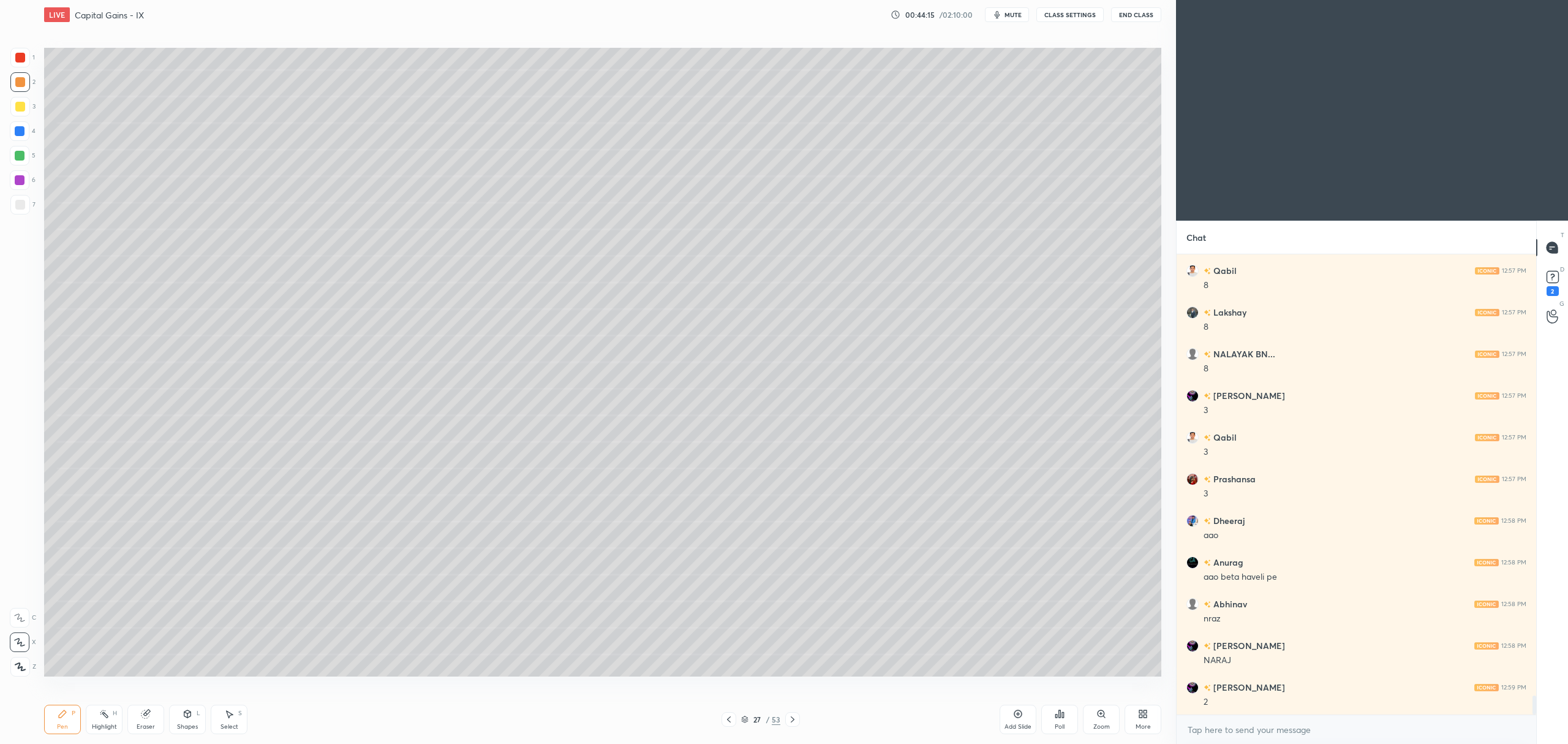
click at [16, 209] on div at bounding box center [20, 205] width 10 height 10
click at [193, 710] on div "Shapes L" at bounding box center [187, 719] width 37 height 30
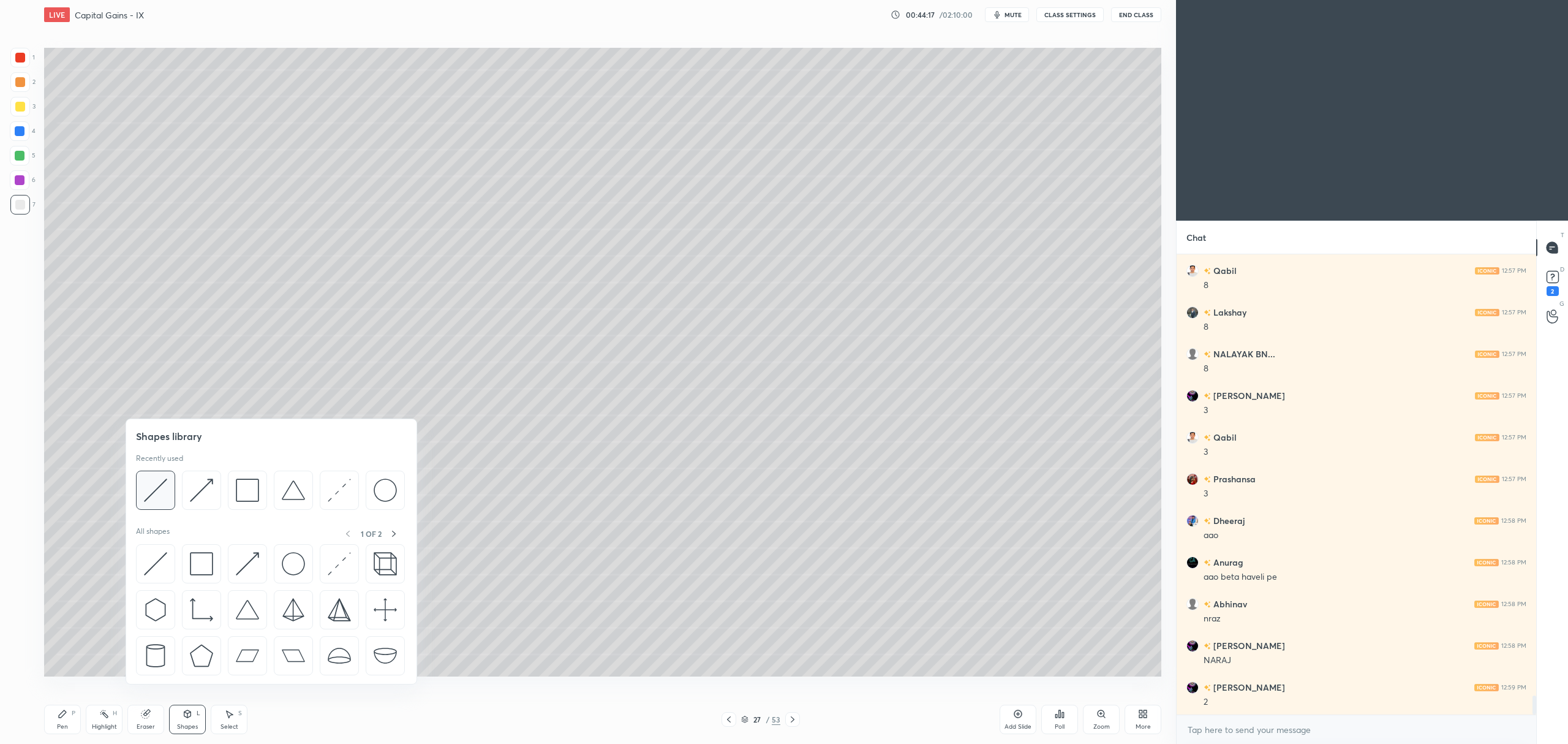
click at [152, 503] on div at bounding box center [155, 490] width 39 height 39
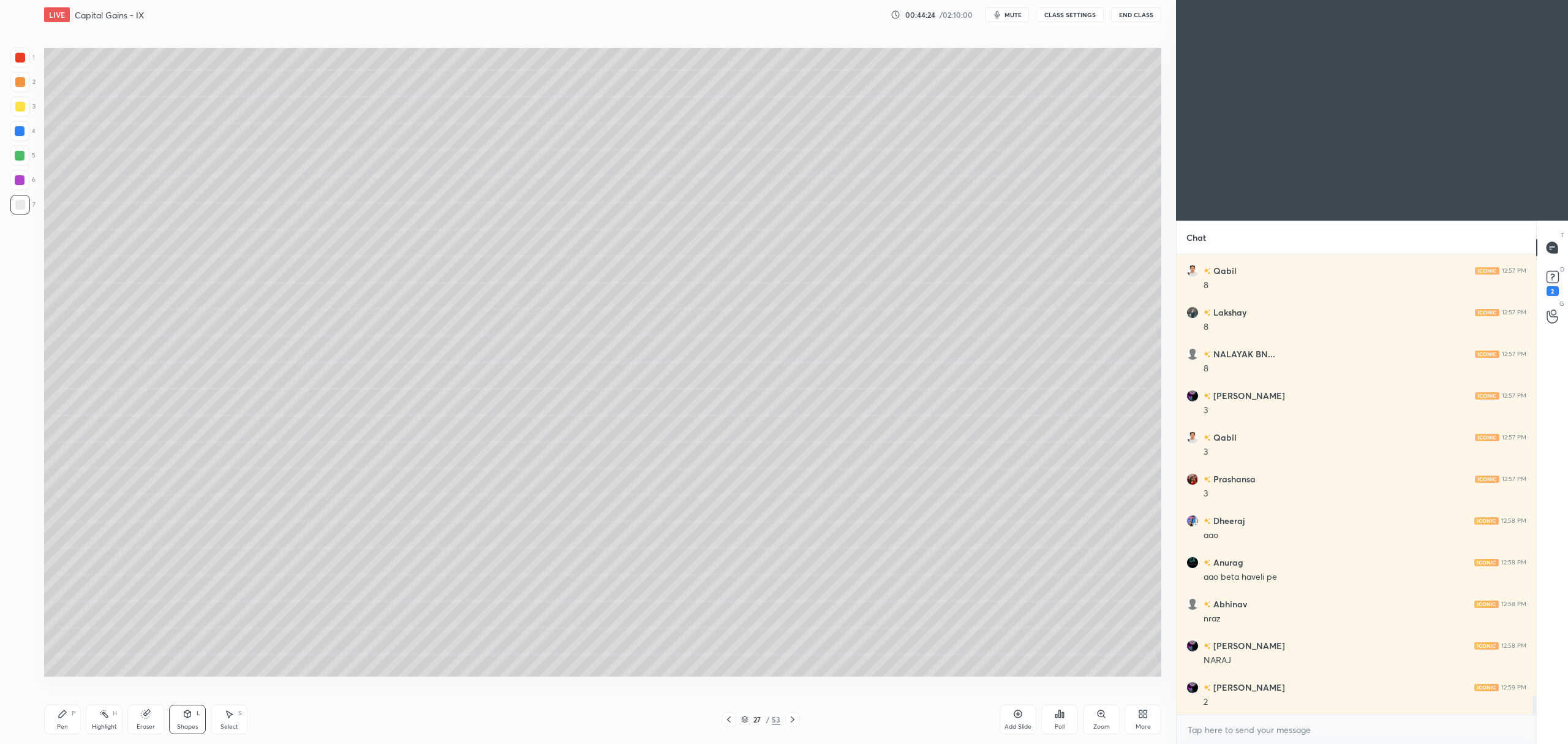
click at [17, 106] on div at bounding box center [20, 107] width 10 height 10
click at [54, 728] on div "Pen P" at bounding box center [62, 719] width 37 height 30
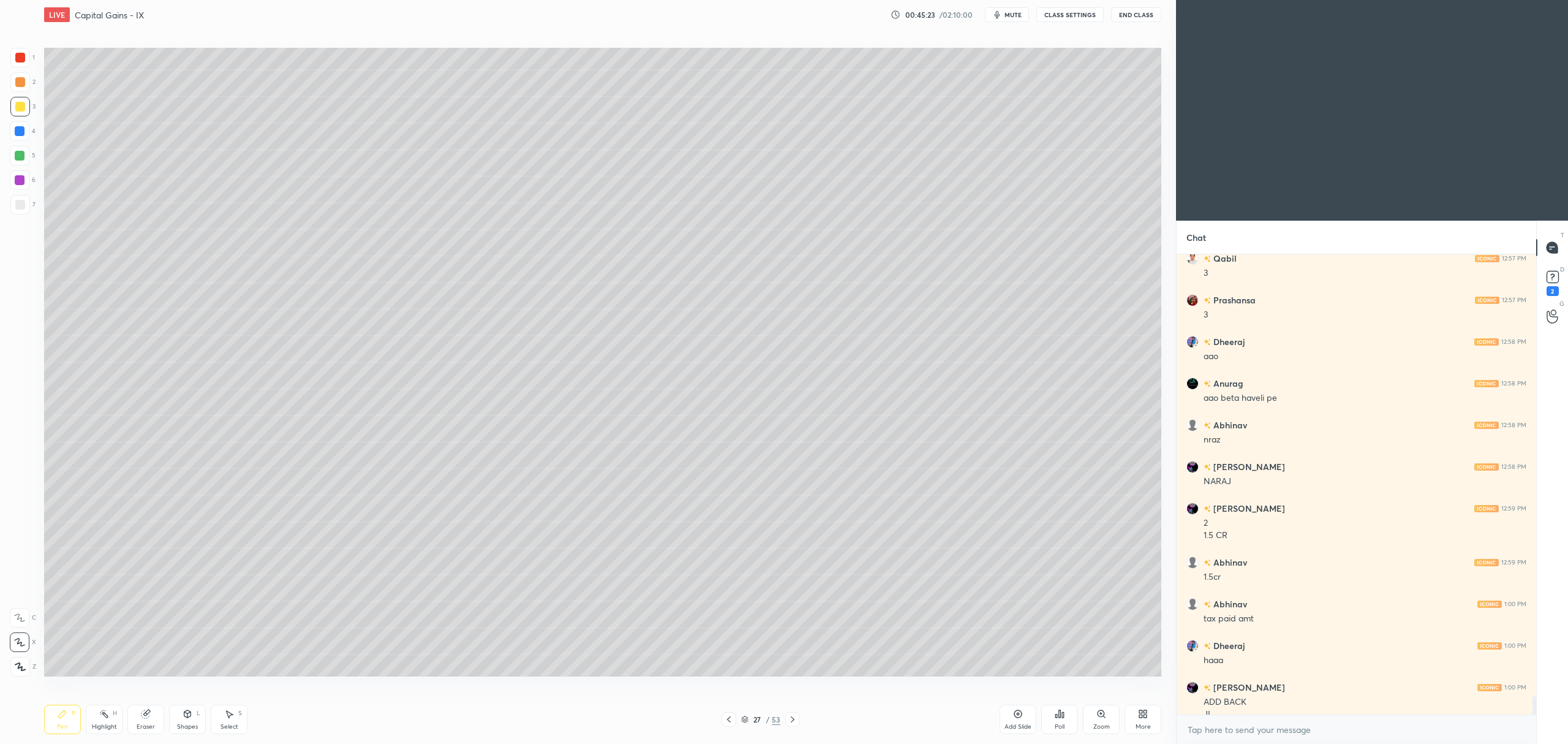
scroll to position [10920, 0]
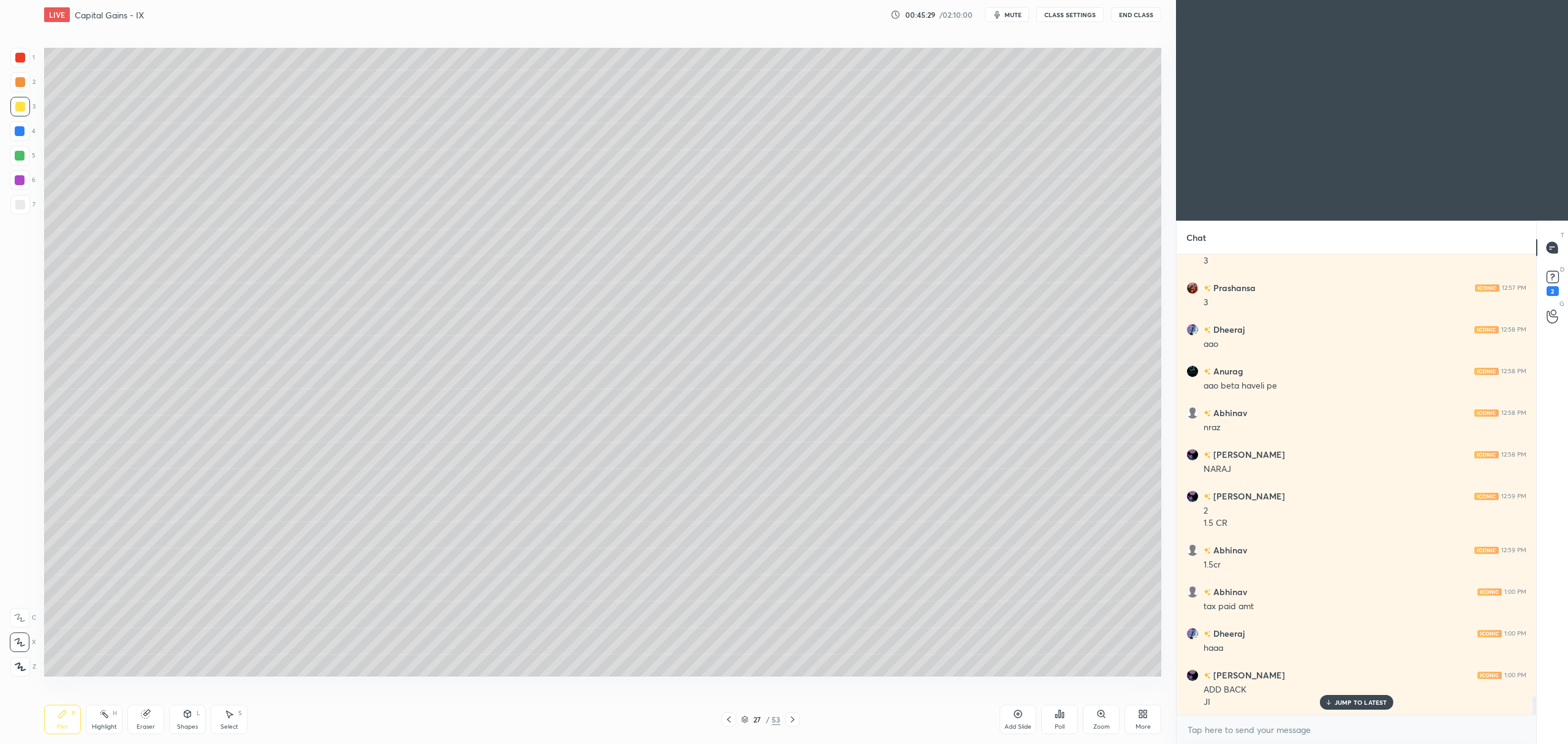
click at [23, 157] on div at bounding box center [19, 156] width 10 height 10
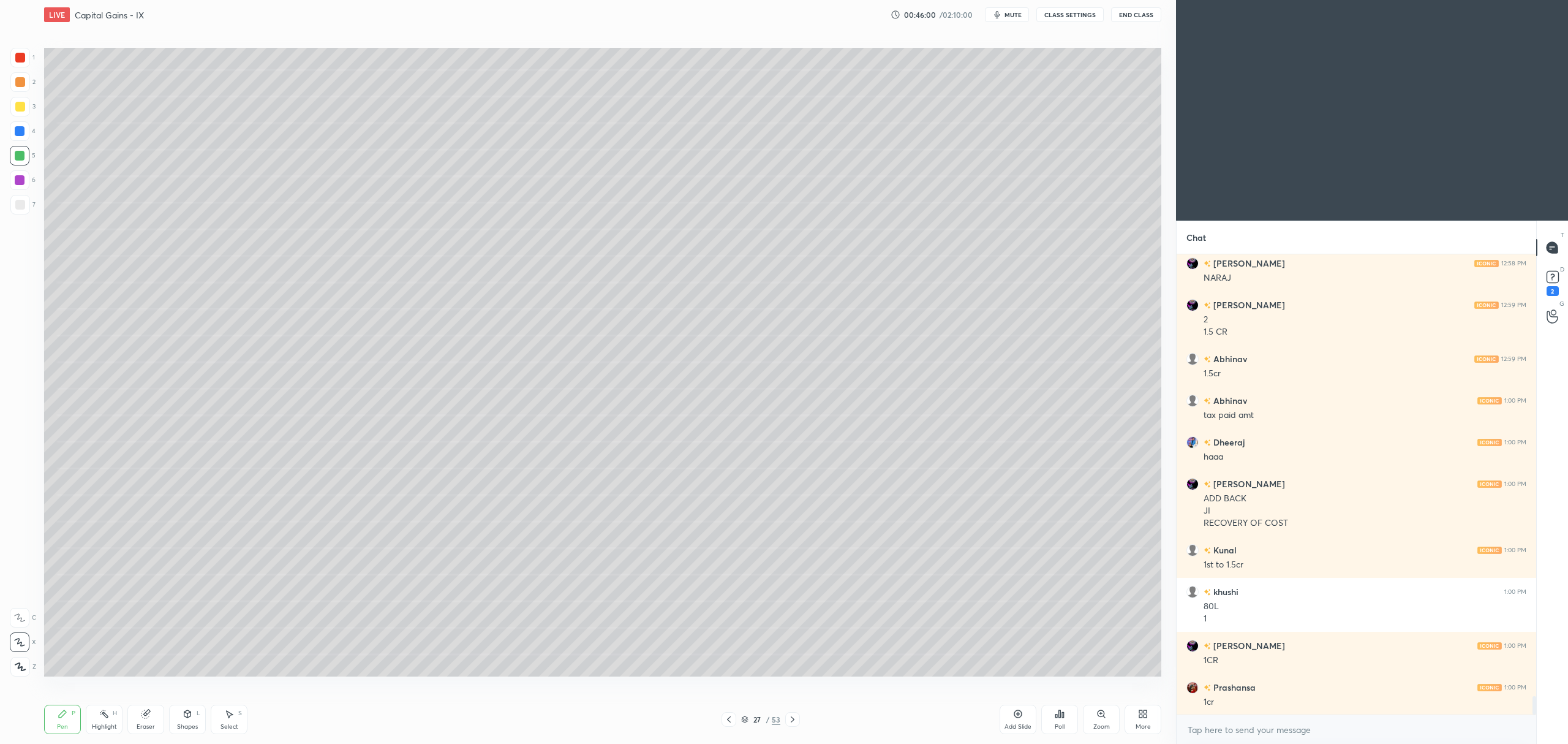
scroll to position [11153, 0]
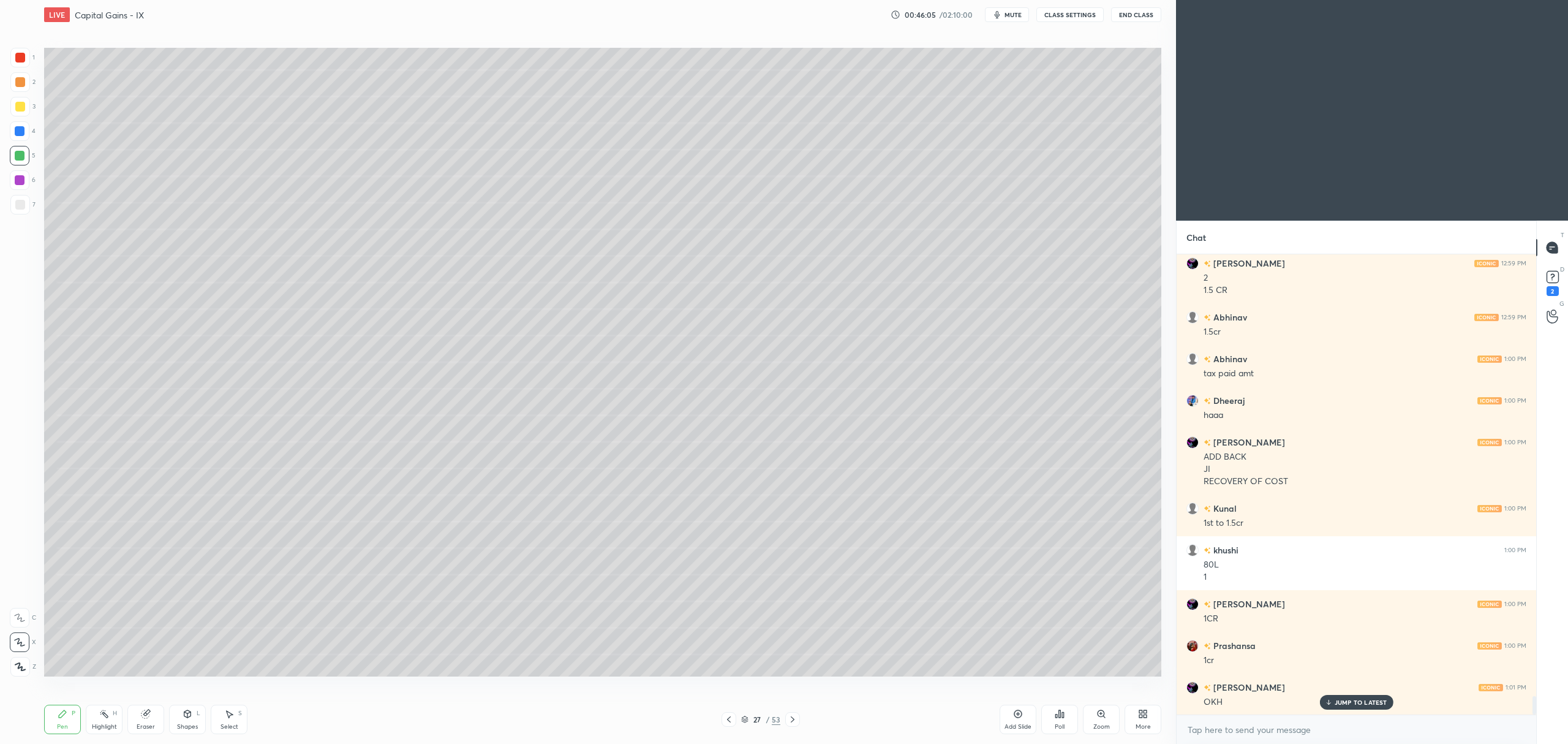
click at [19, 211] on div at bounding box center [19, 204] width 19 height 20
click at [21, 113] on div at bounding box center [19, 106] width 19 height 20
click at [22, 61] on div at bounding box center [20, 58] width 10 height 10
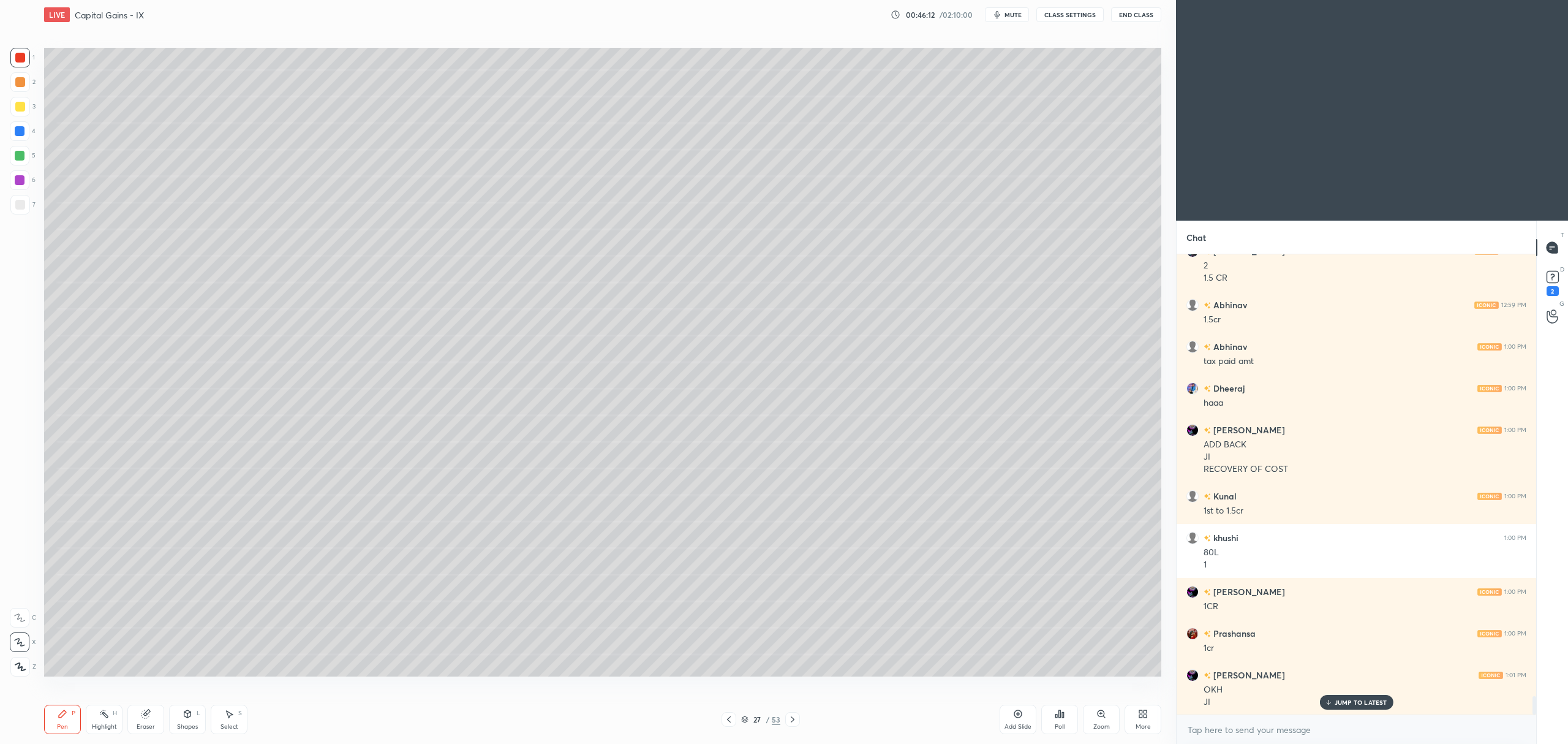
scroll to position [11207, 0]
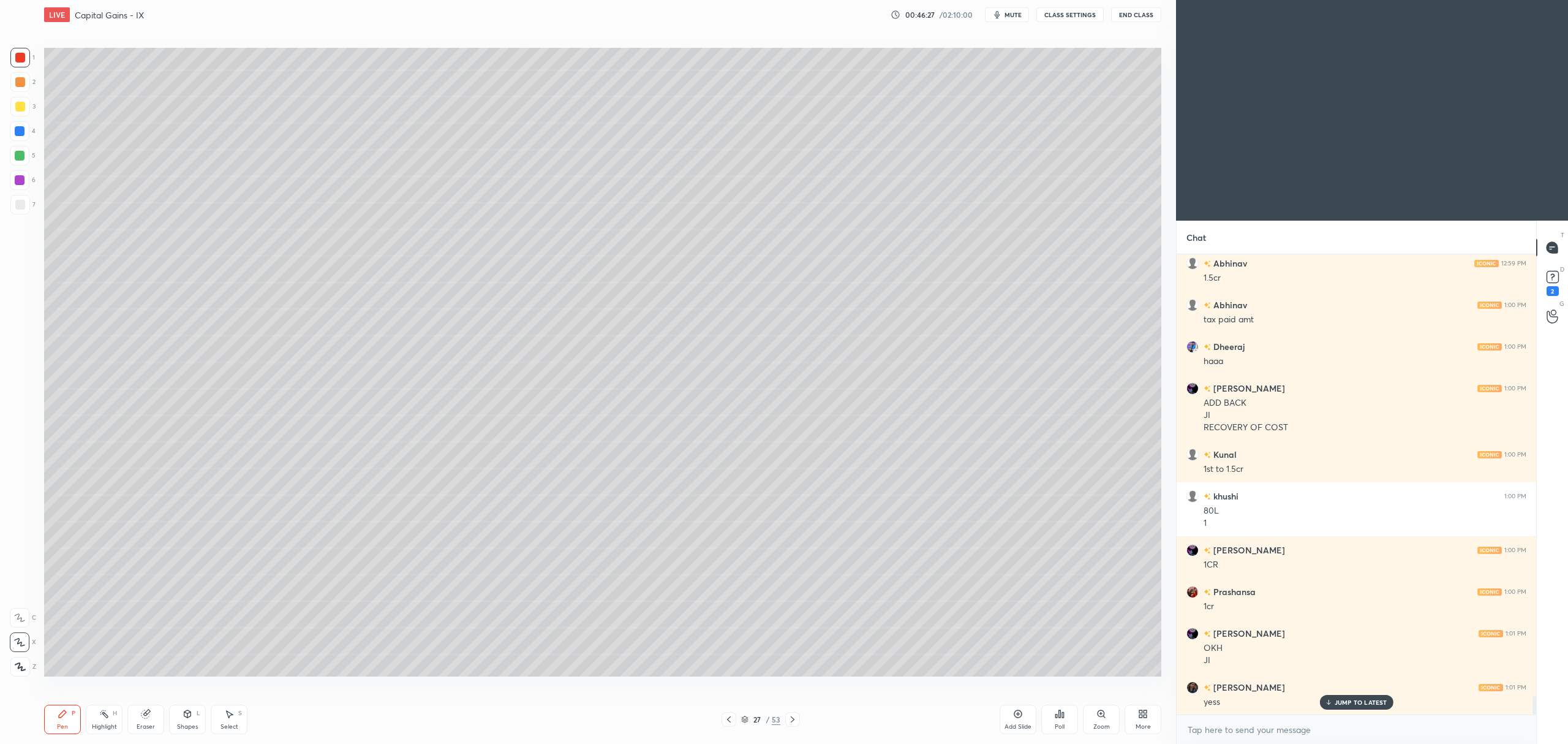
click at [19, 105] on div at bounding box center [20, 107] width 10 height 10
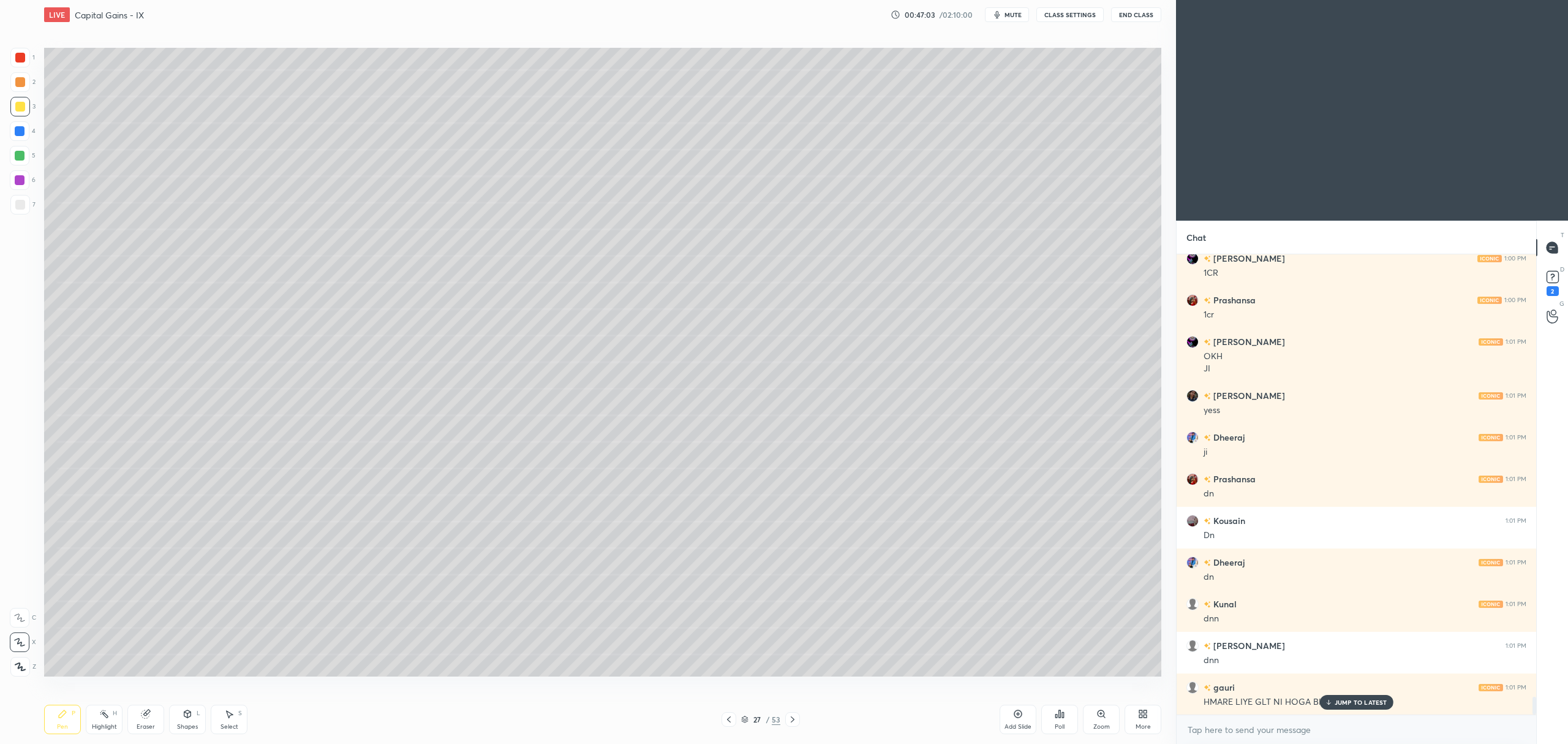
scroll to position [11541, 0]
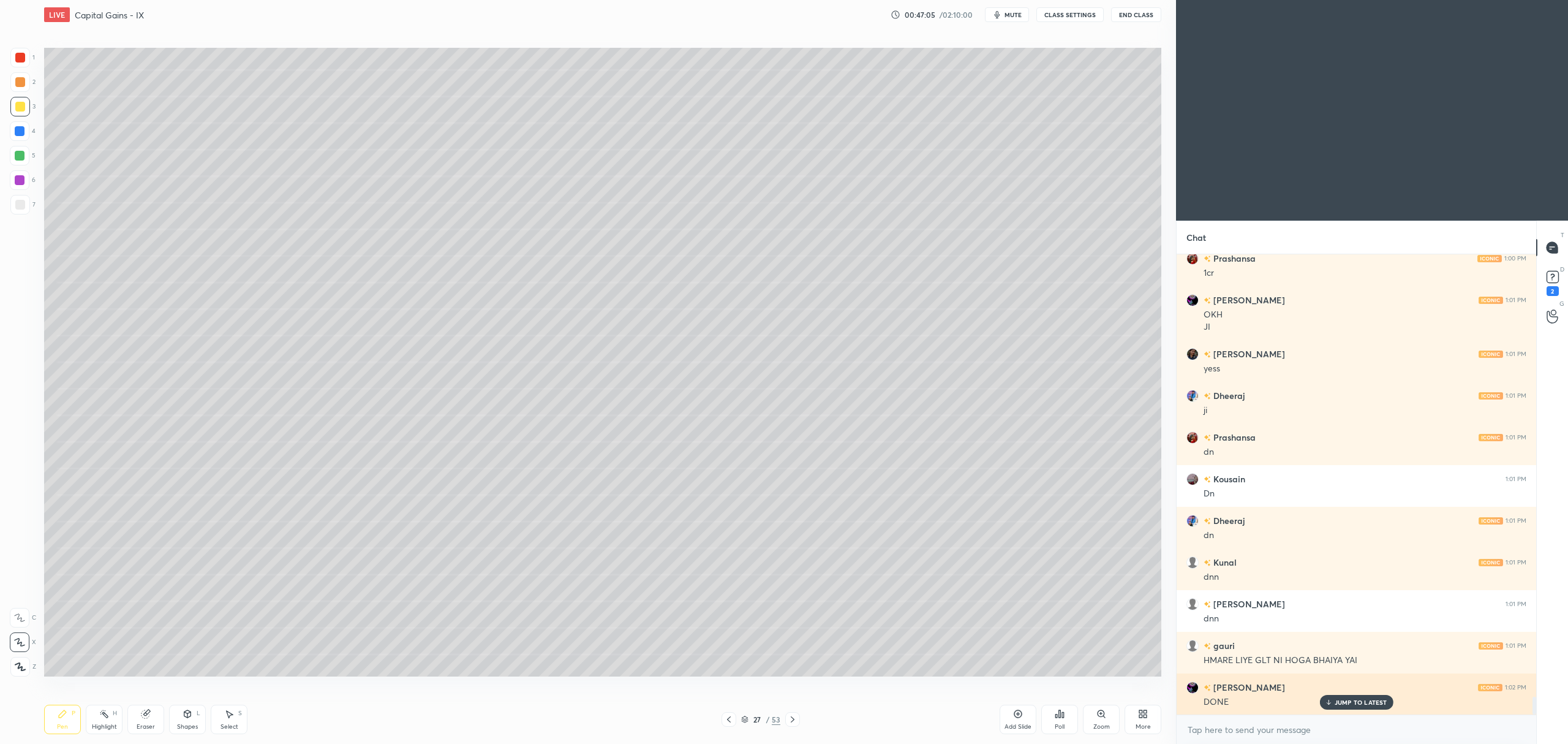
click at [1331, 705] on icon at bounding box center [1328, 702] width 8 height 7
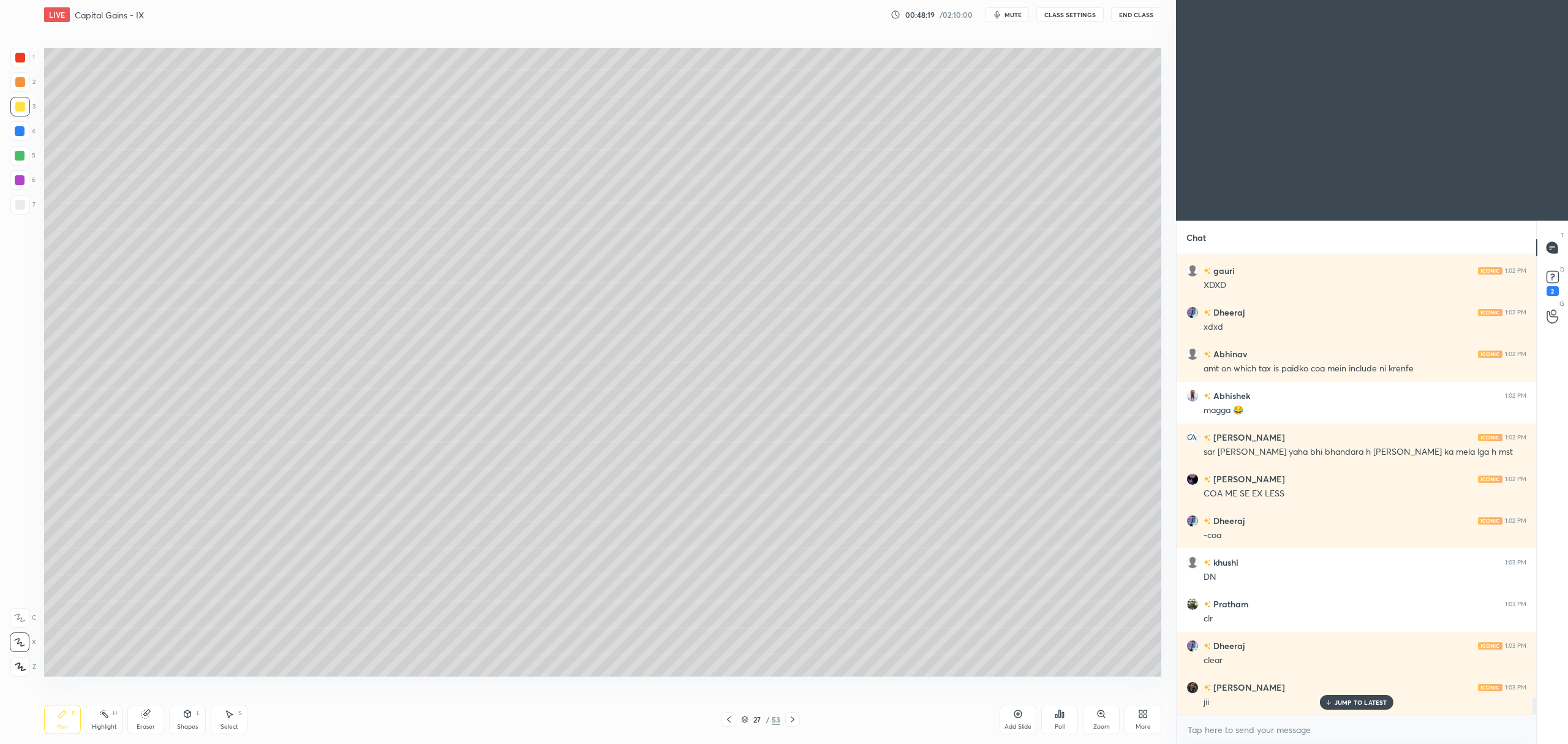
scroll to position [12082, 0]
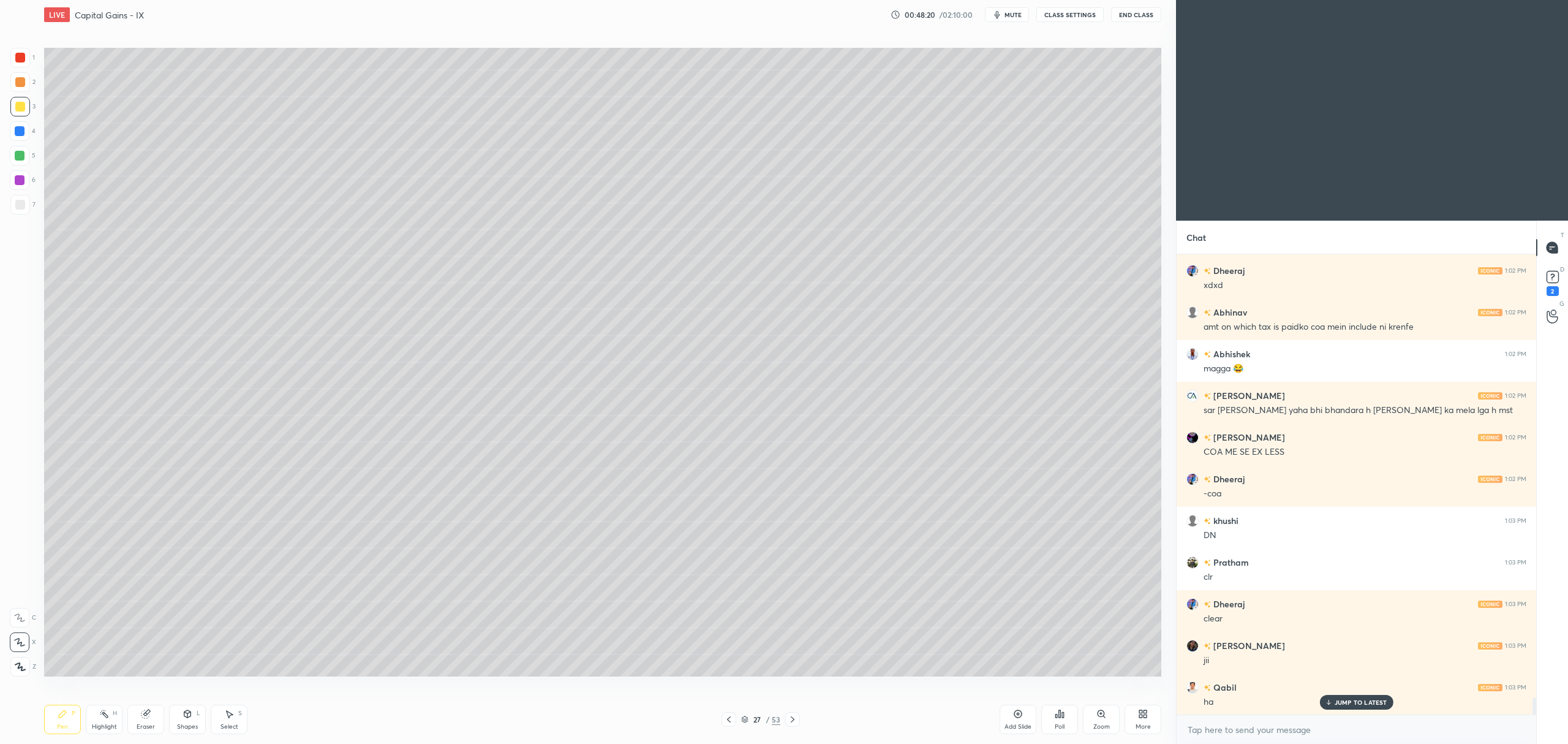
click at [788, 717] on icon at bounding box center [793, 719] width 10 height 10
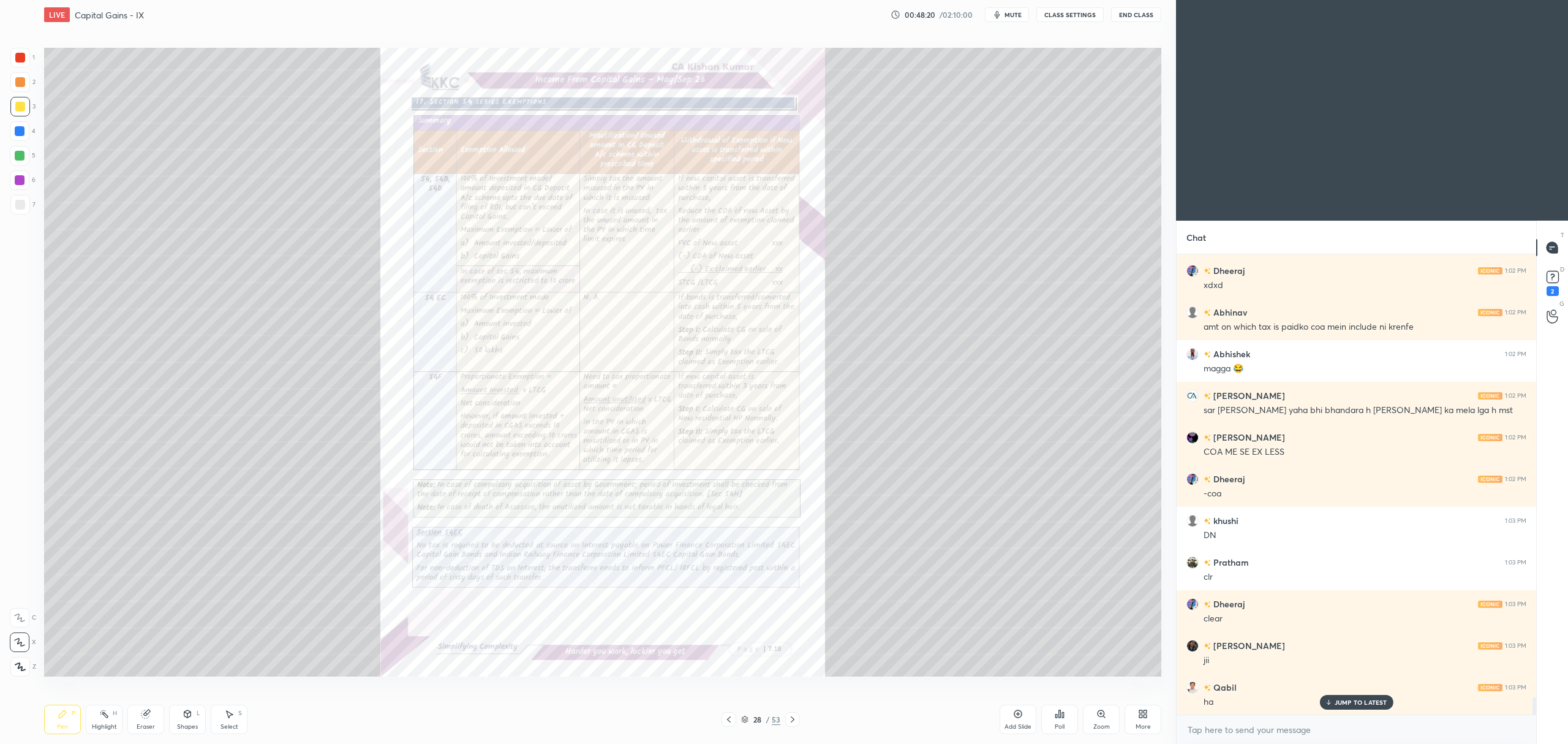
scroll to position [12124, 0]
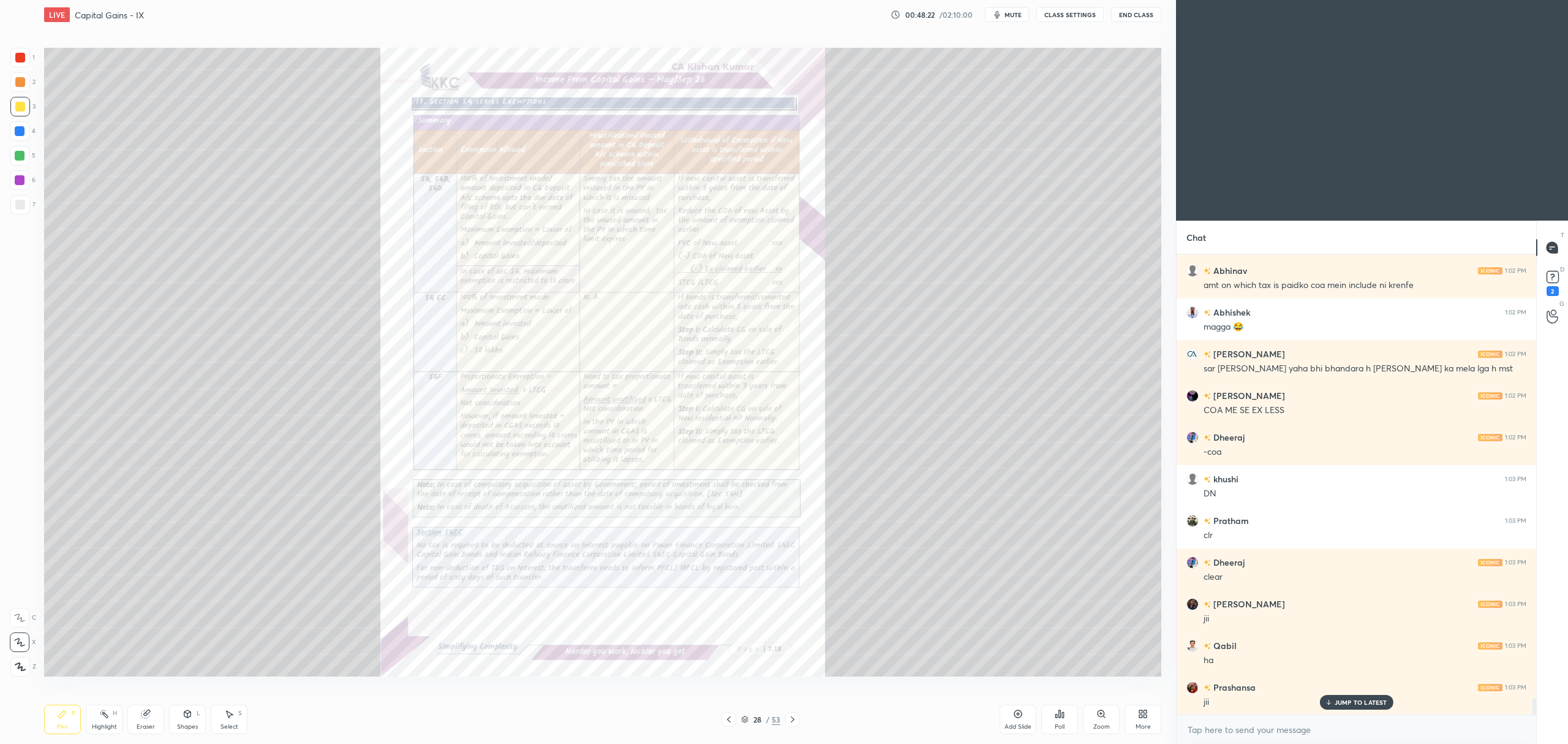
click at [1101, 726] on div "Zoom" at bounding box center [1102, 727] width 17 height 6
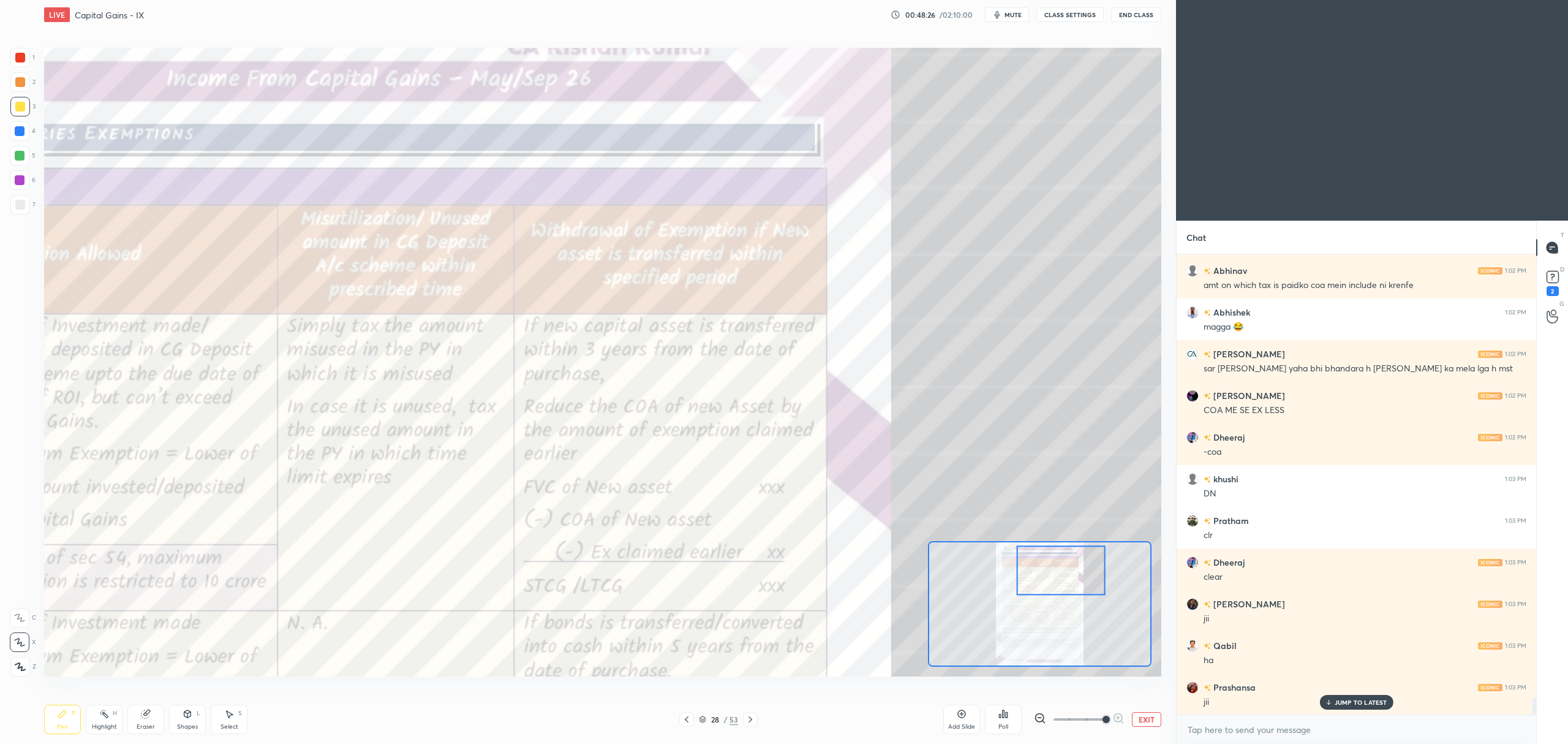
click at [15, 140] on div at bounding box center [19, 131] width 19 height 20
click at [21, 613] on div at bounding box center [19, 618] width 19 height 20
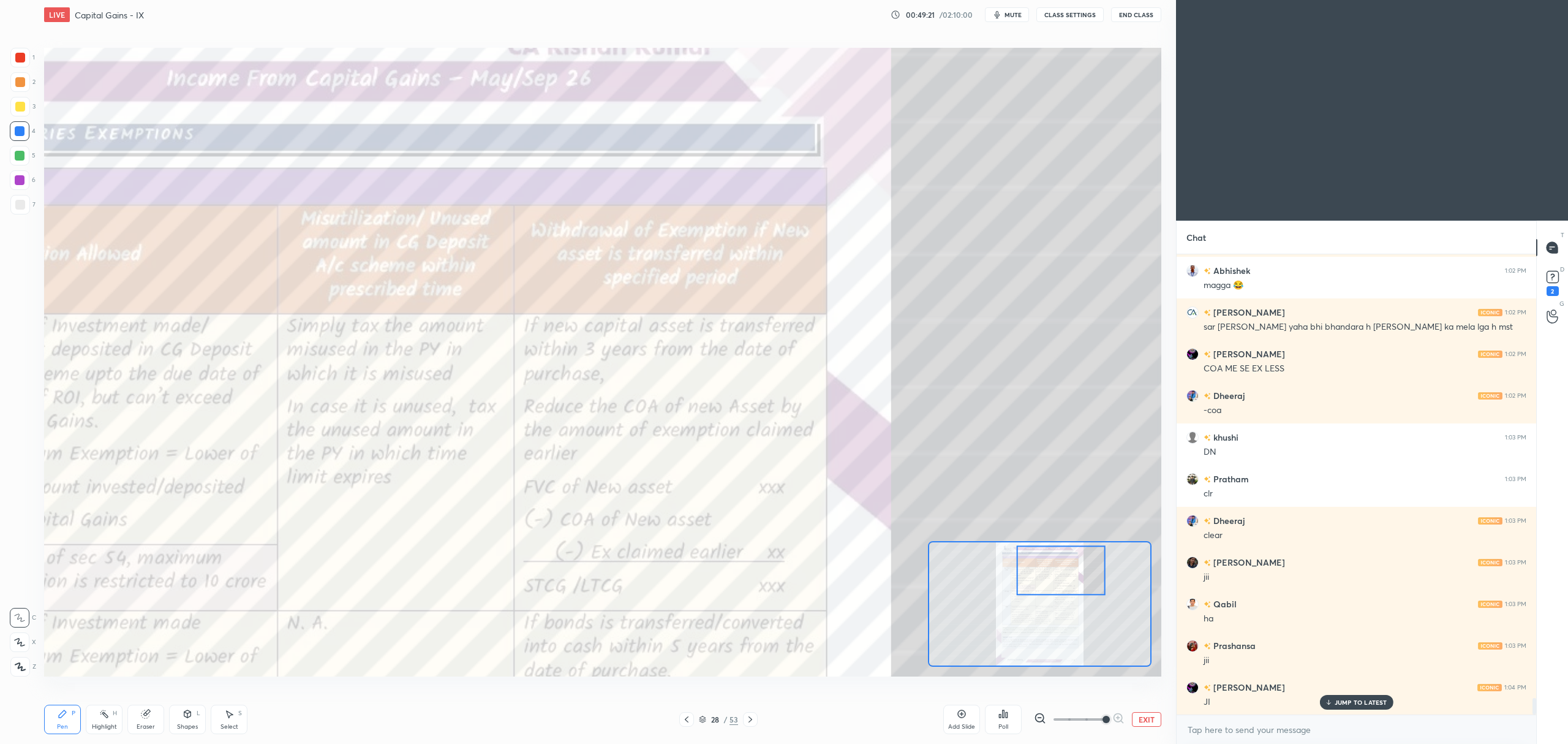
scroll to position [12249, 0]
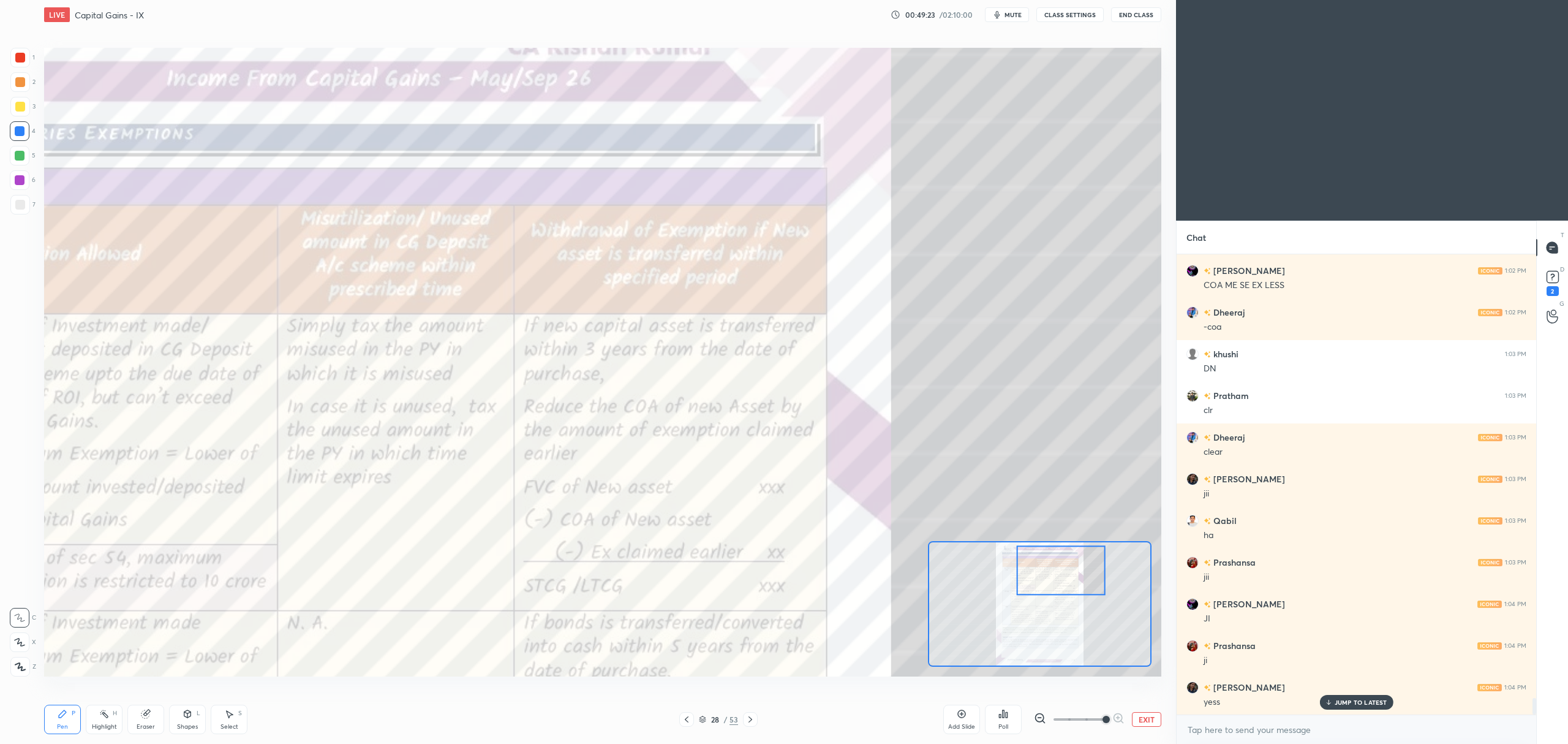
click at [750, 719] on icon at bounding box center [751, 719] width 10 height 10
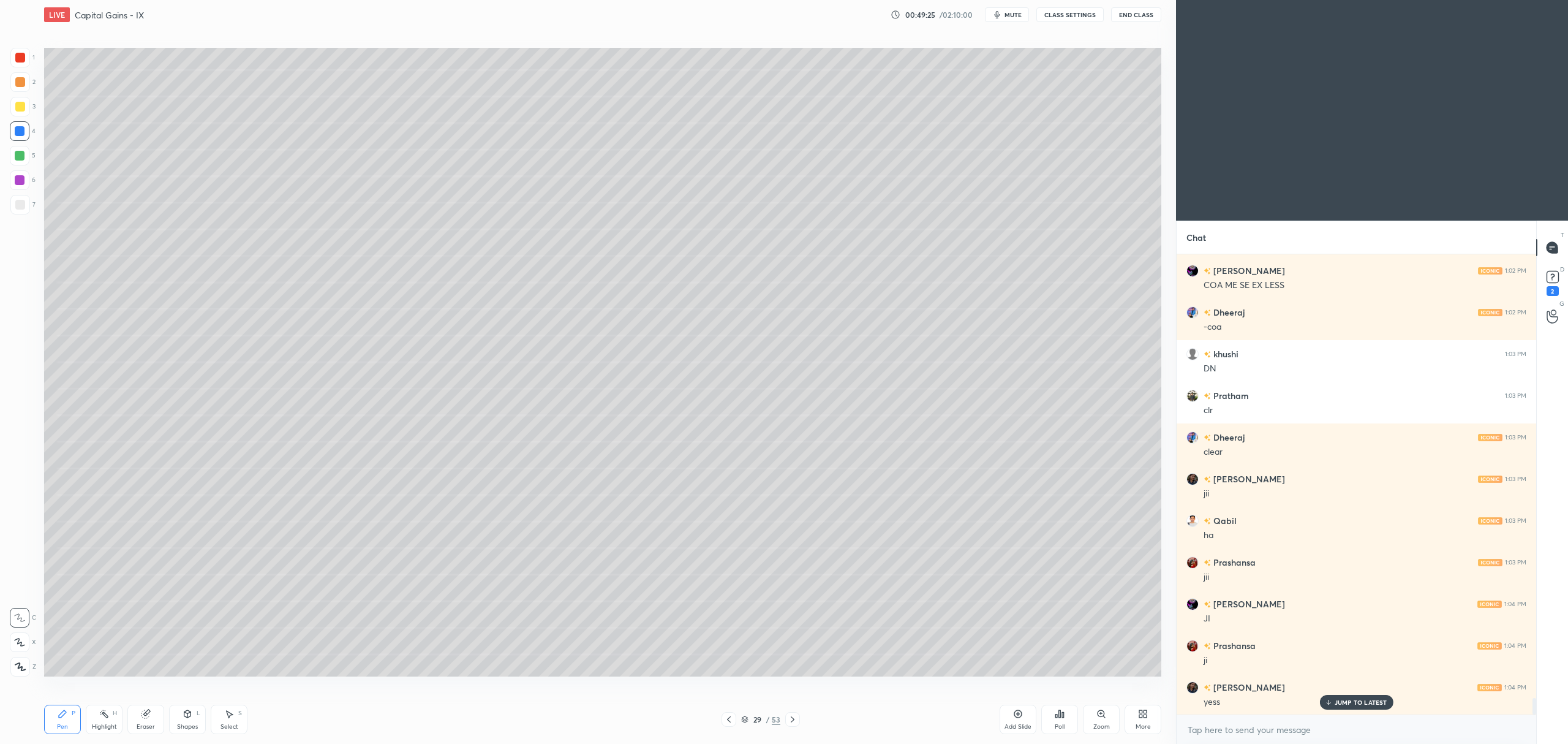
click at [790, 717] on icon at bounding box center [793, 719] width 10 height 10
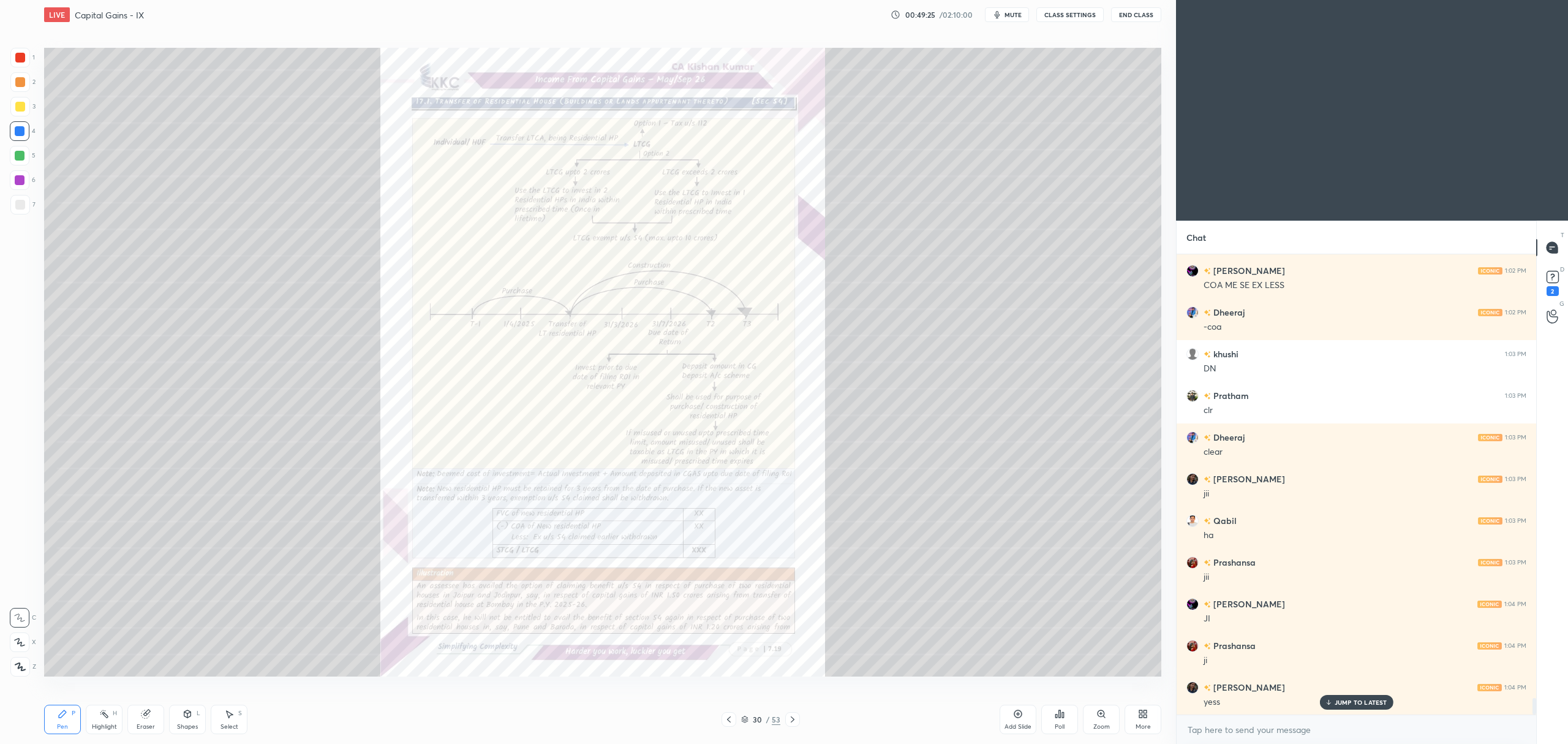
click at [1102, 722] on div "Zoom" at bounding box center [1101, 719] width 37 height 30
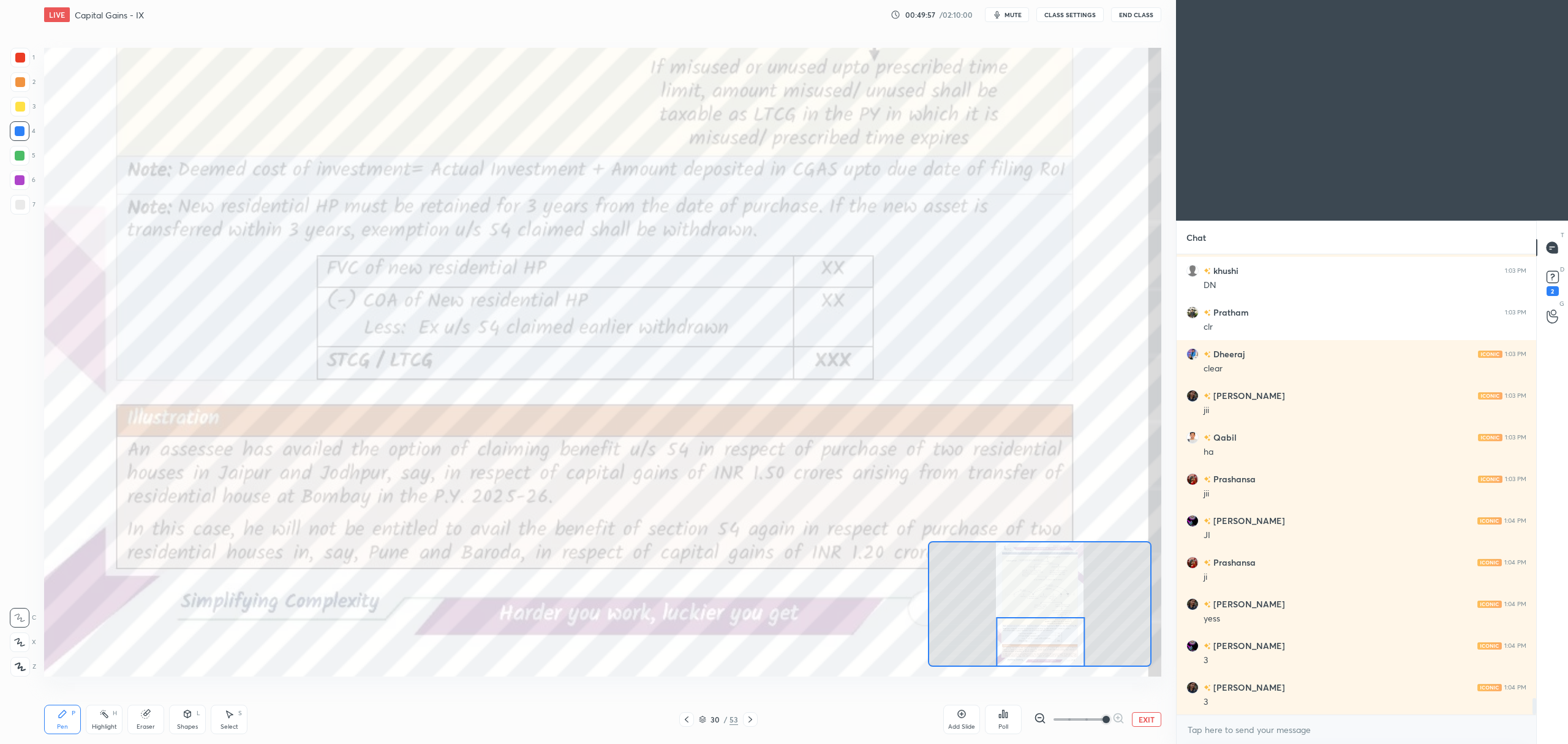
scroll to position [12374, 0]
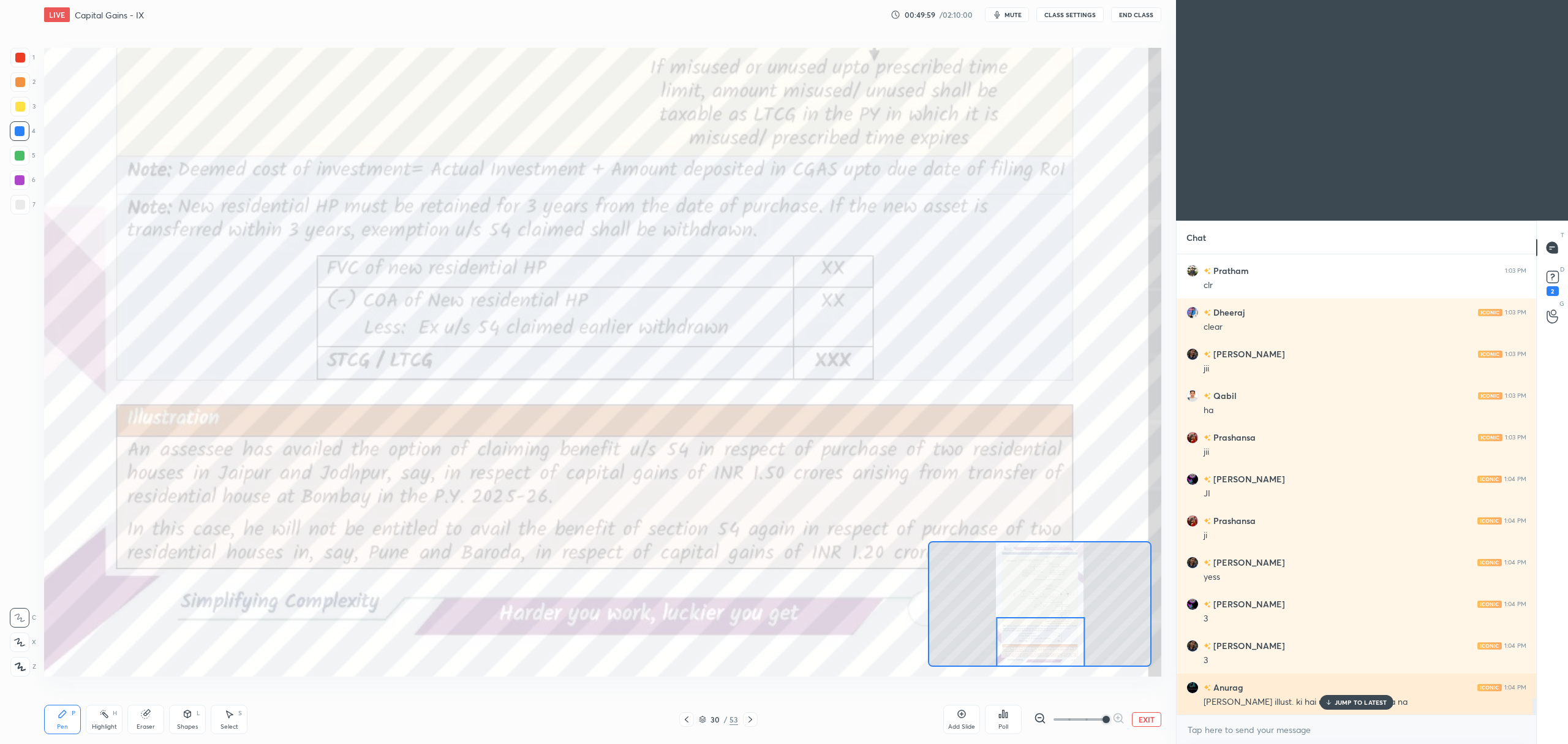
click at [1341, 706] on p "JUMP TO LATEST" at bounding box center [1361, 702] width 53 height 7
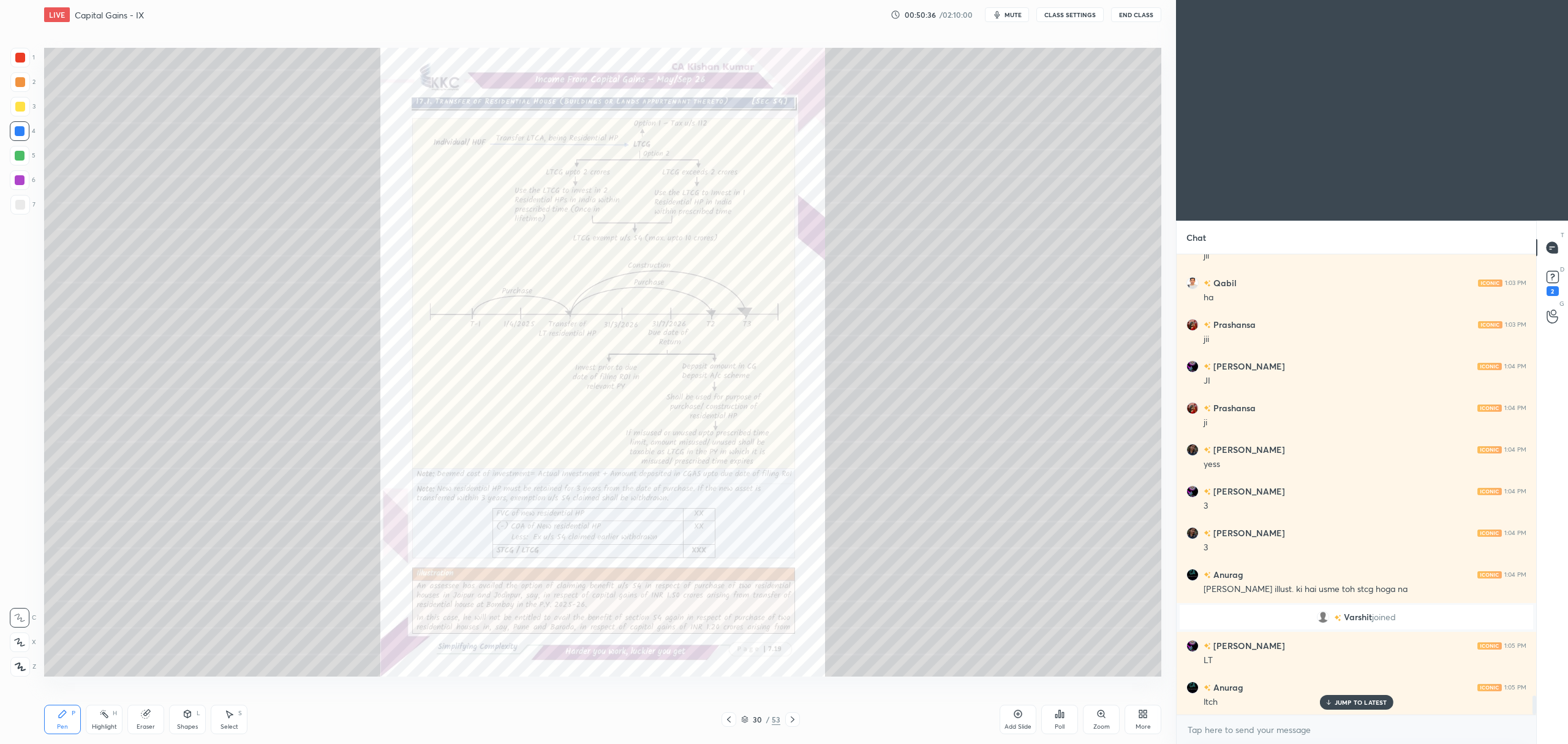
scroll to position [10711, 0]
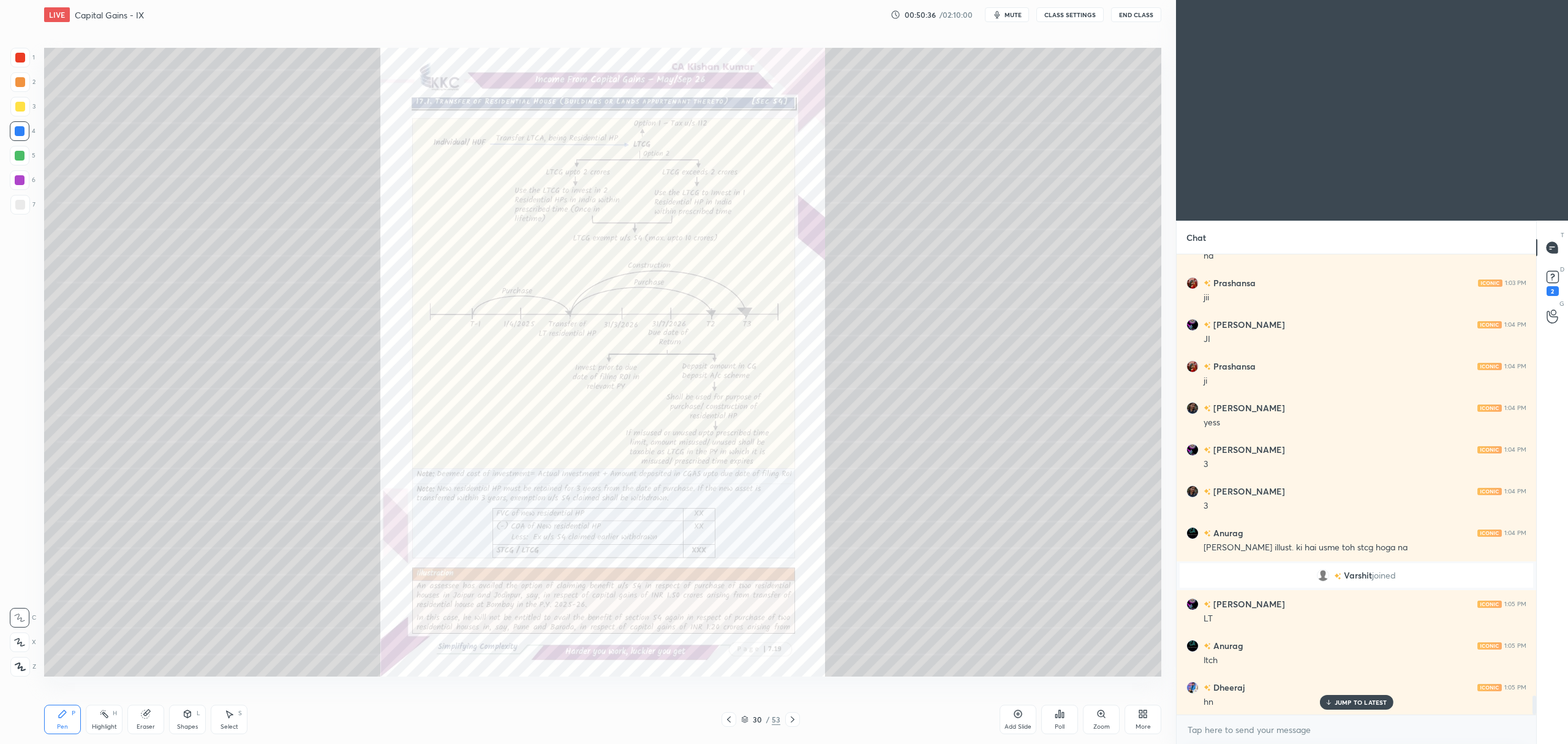
click at [1095, 711] on div "Zoom" at bounding box center [1101, 719] width 37 height 30
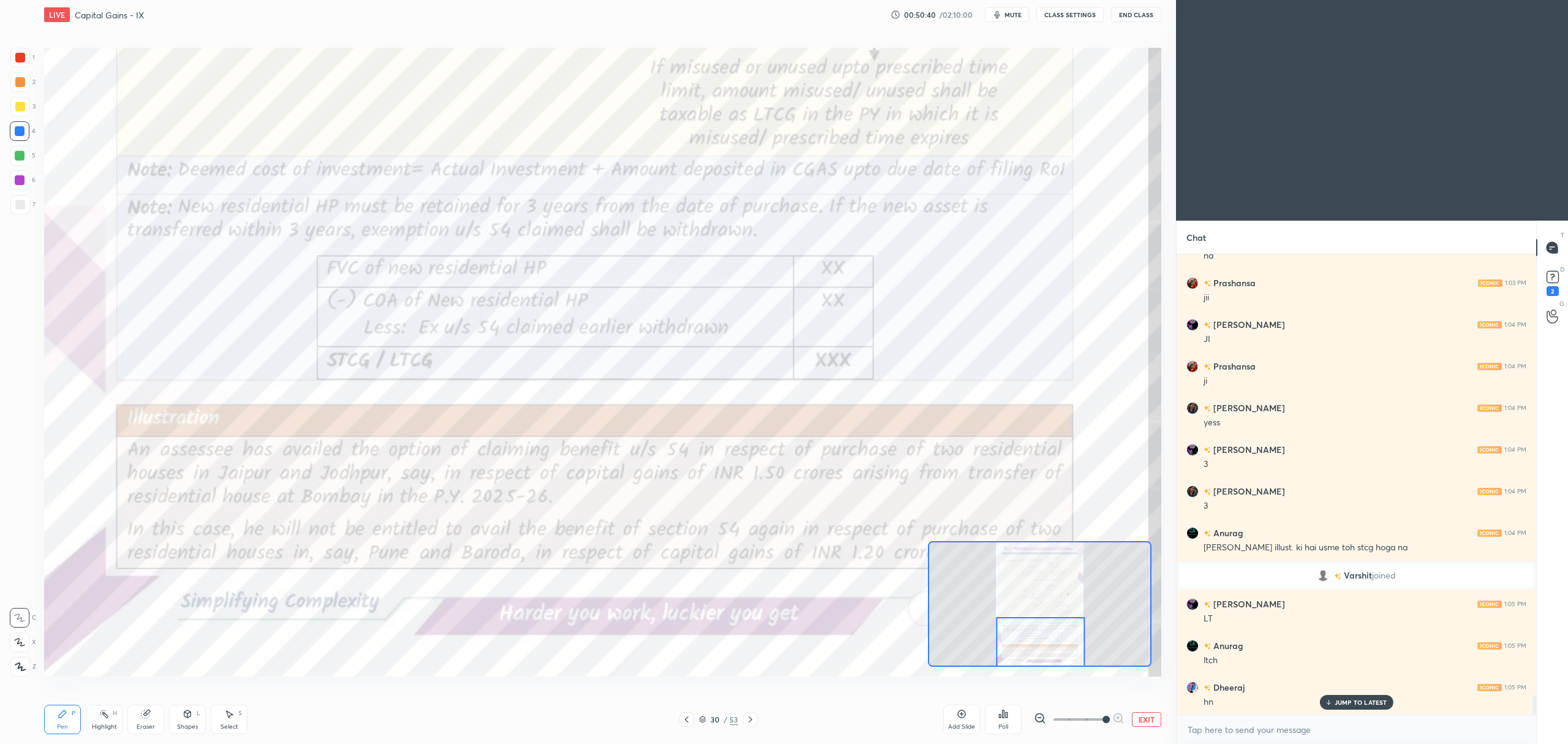
click at [749, 719] on icon at bounding box center [751, 719] width 10 height 10
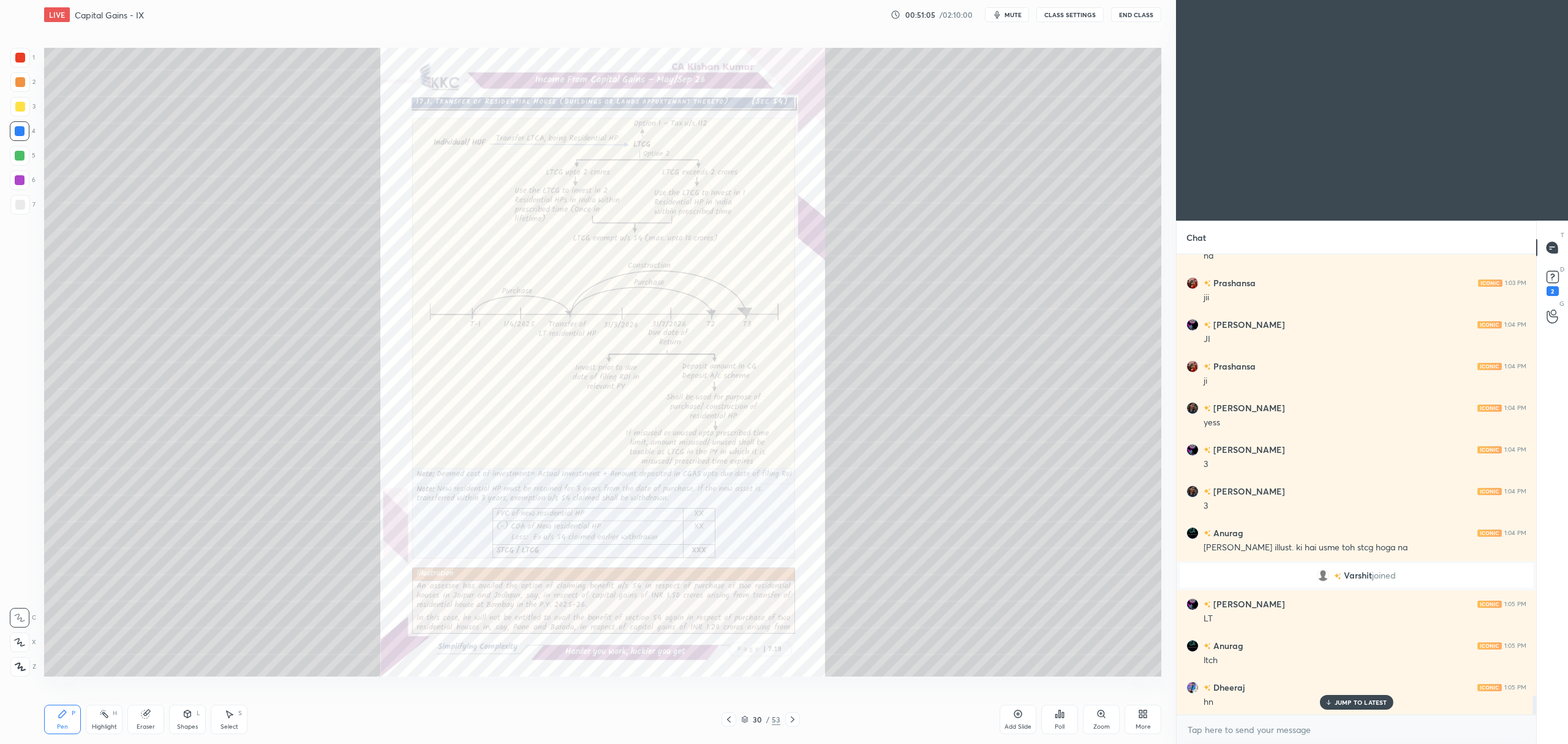
click at [1103, 714] on icon at bounding box center [1100, 713] width 6 height 7
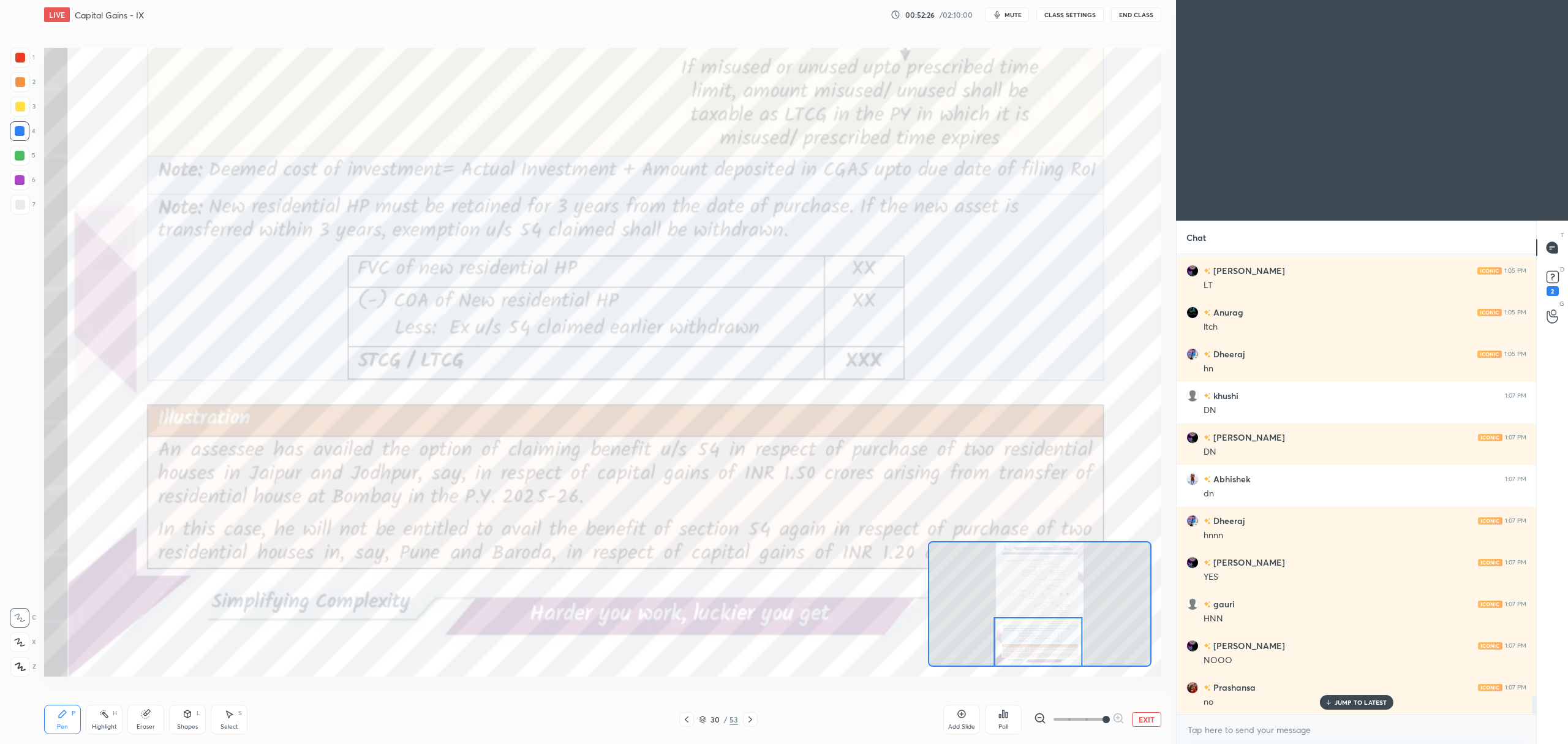
scroll to position [11087, 0]
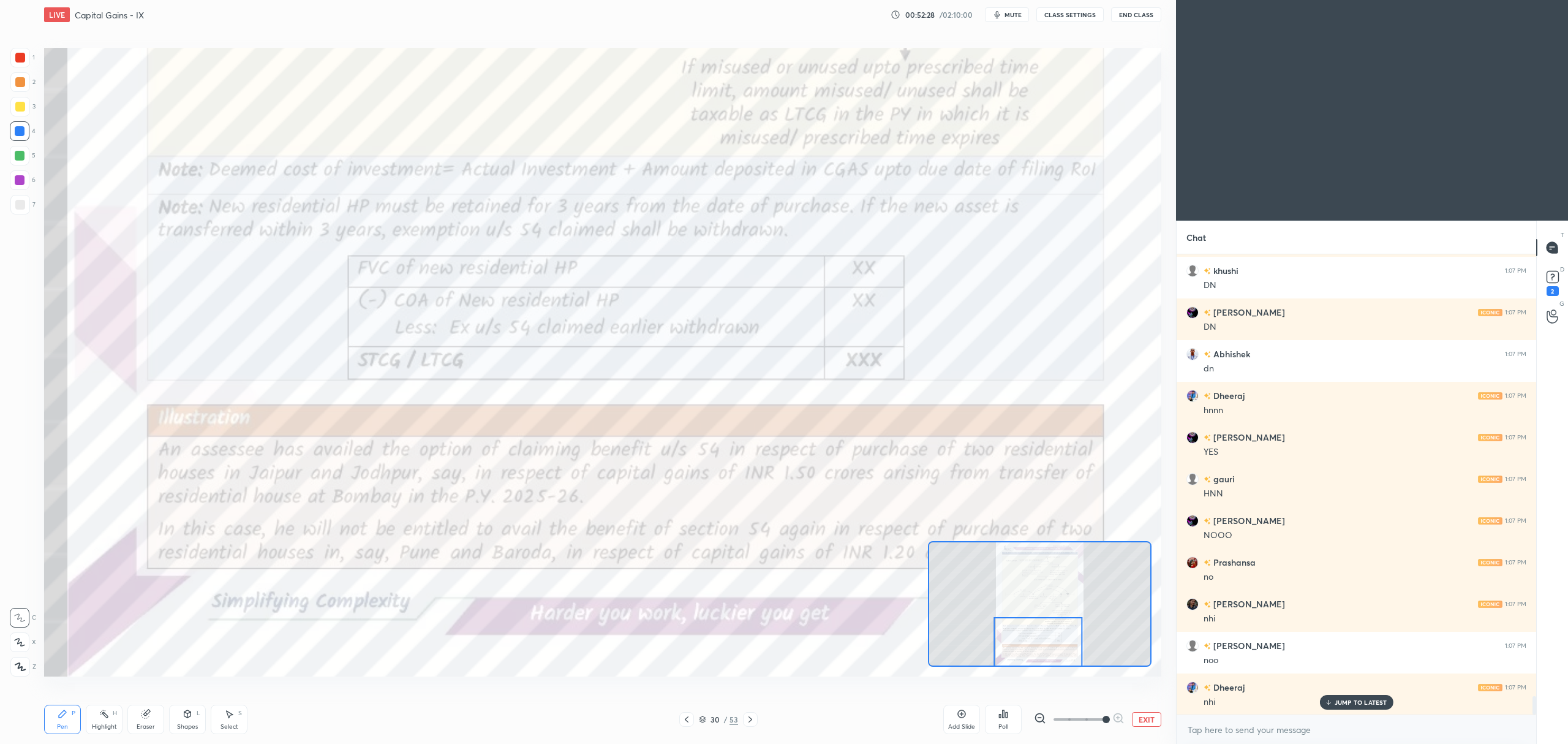
click at [759, 723] on div "30 / 53" at bounding box center [718, 719] width 450 height 14
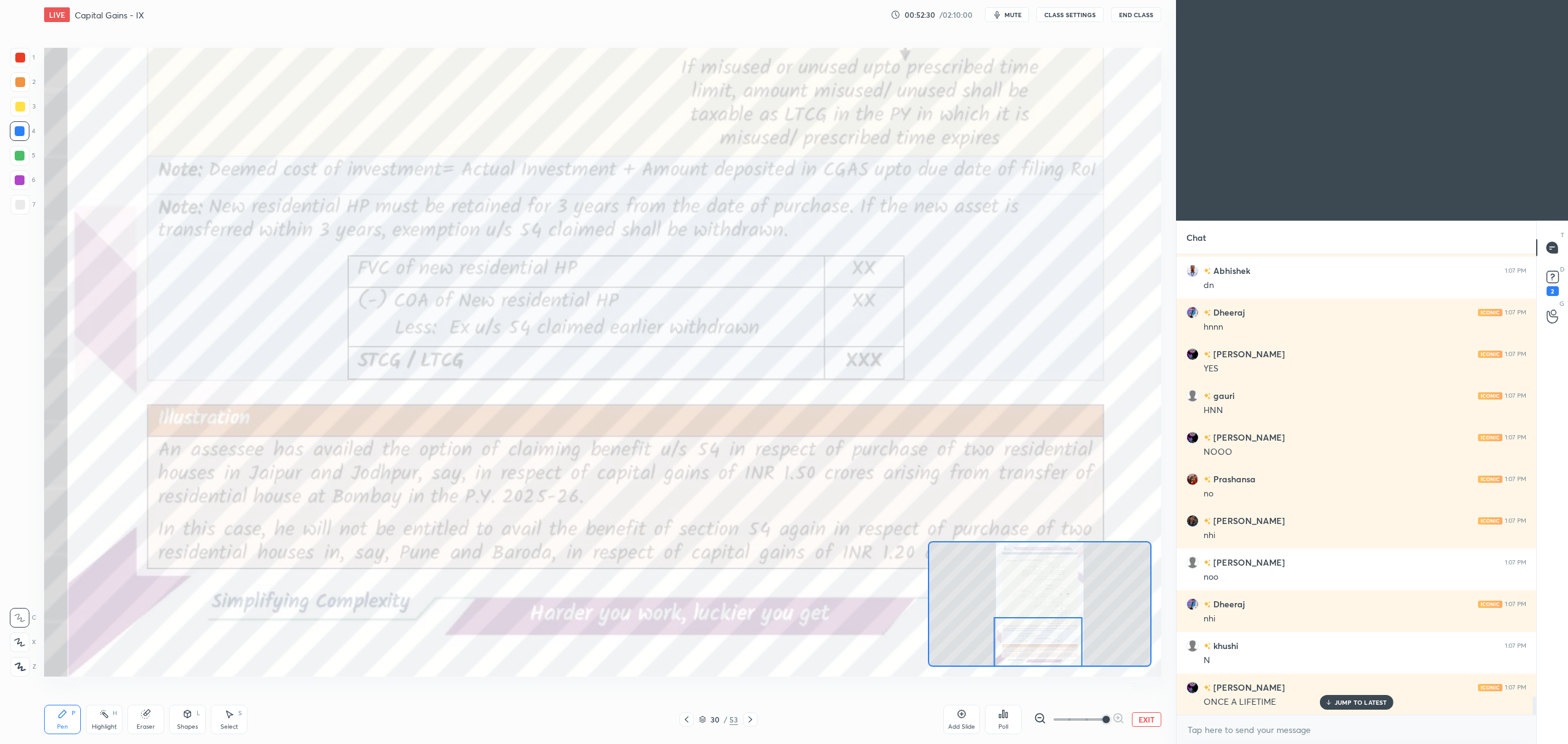
click at [754, 712] on div at bounding box center [750, 719] width 14 height 14
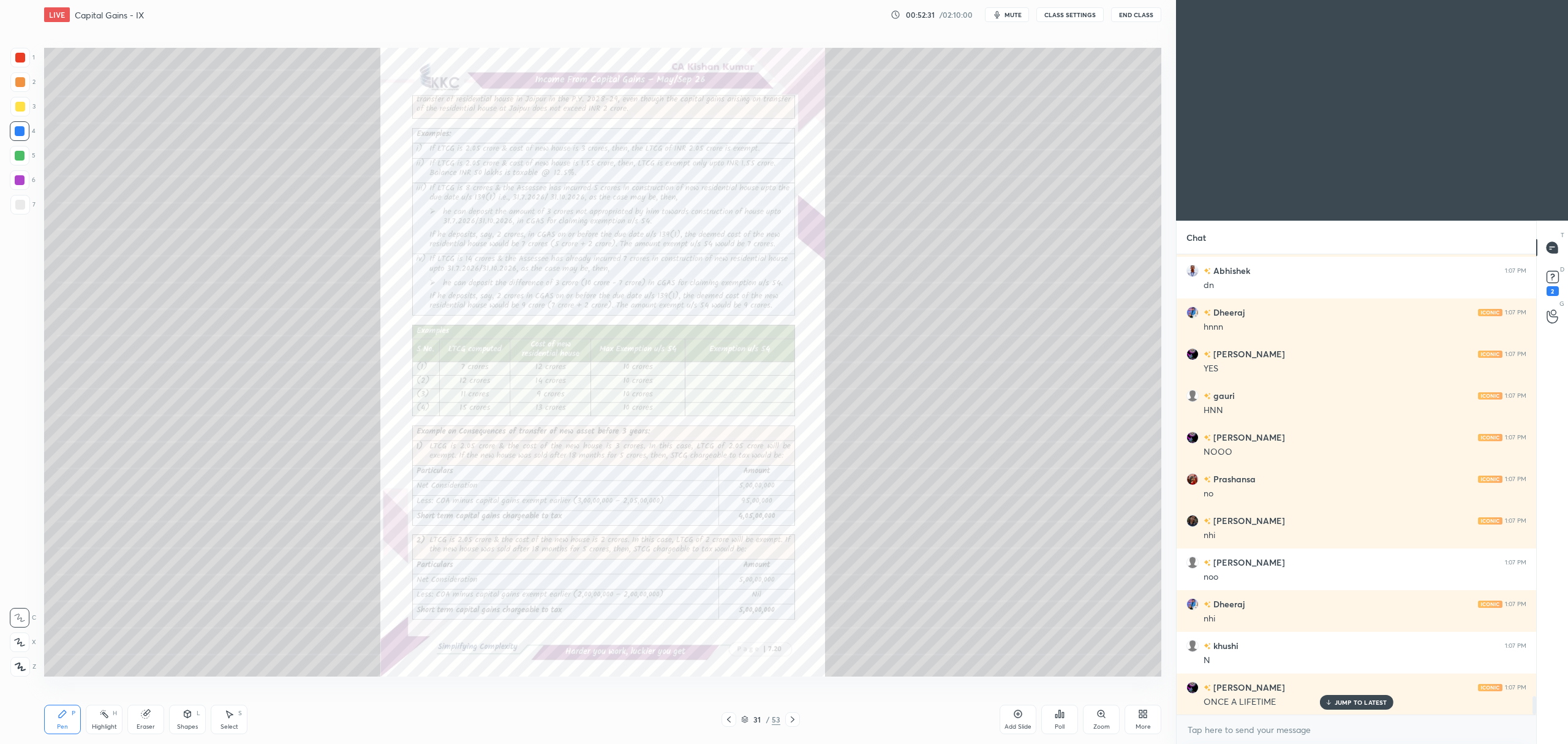
scroll to position [11295, 0]
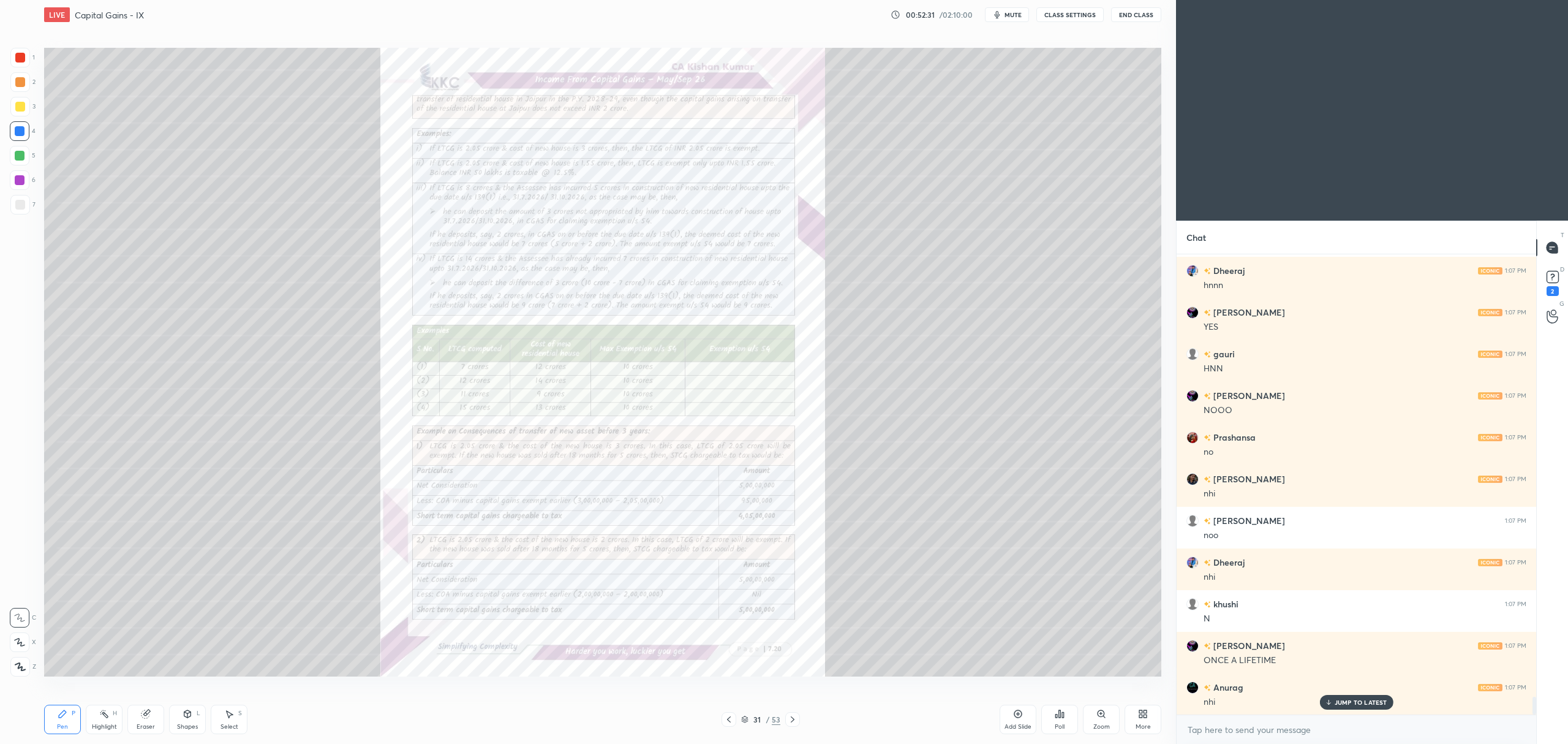
click at [1099, 709] on div "Zoom" at bounding box center [1101, 719] width 37 height 30
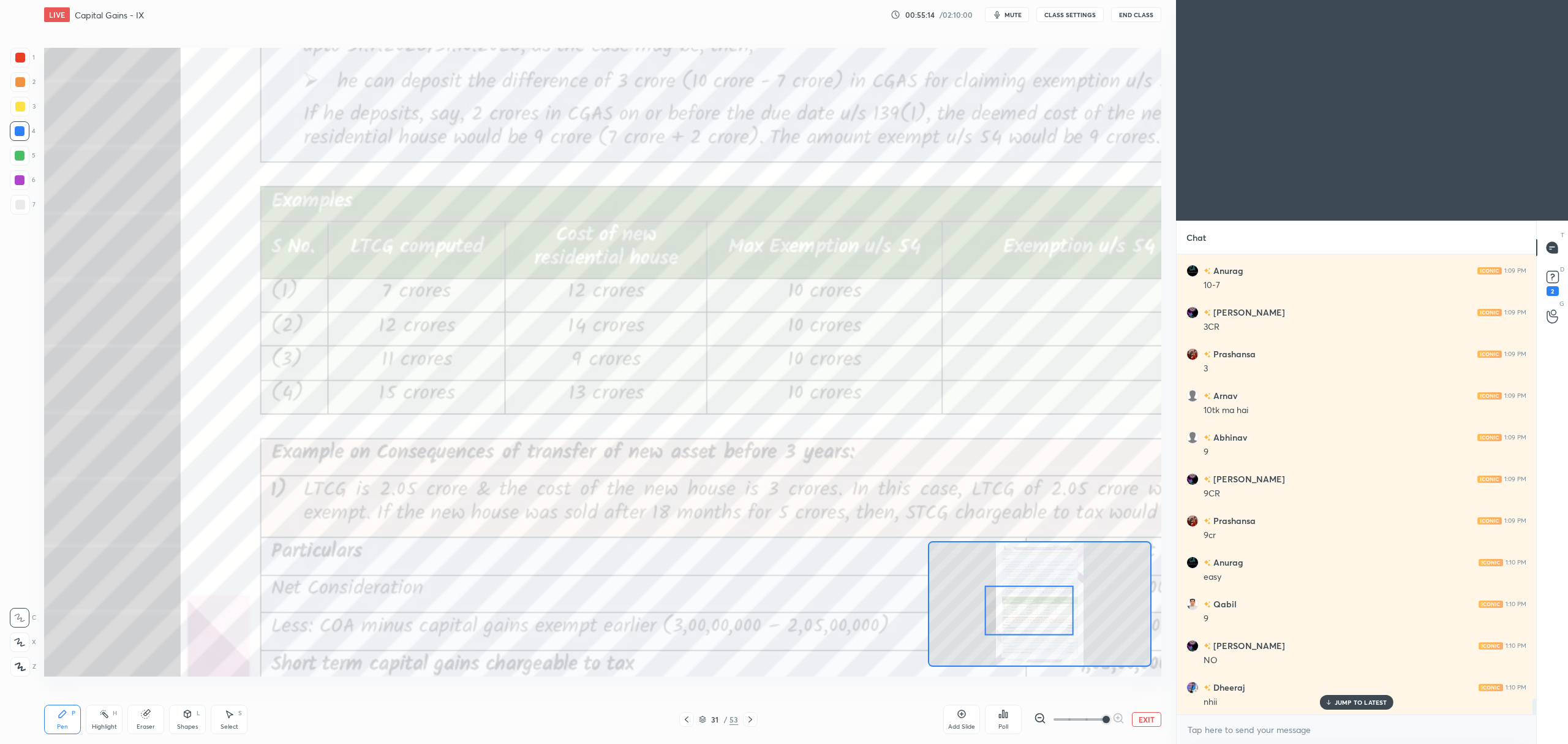
scroll to position [13124, 0]
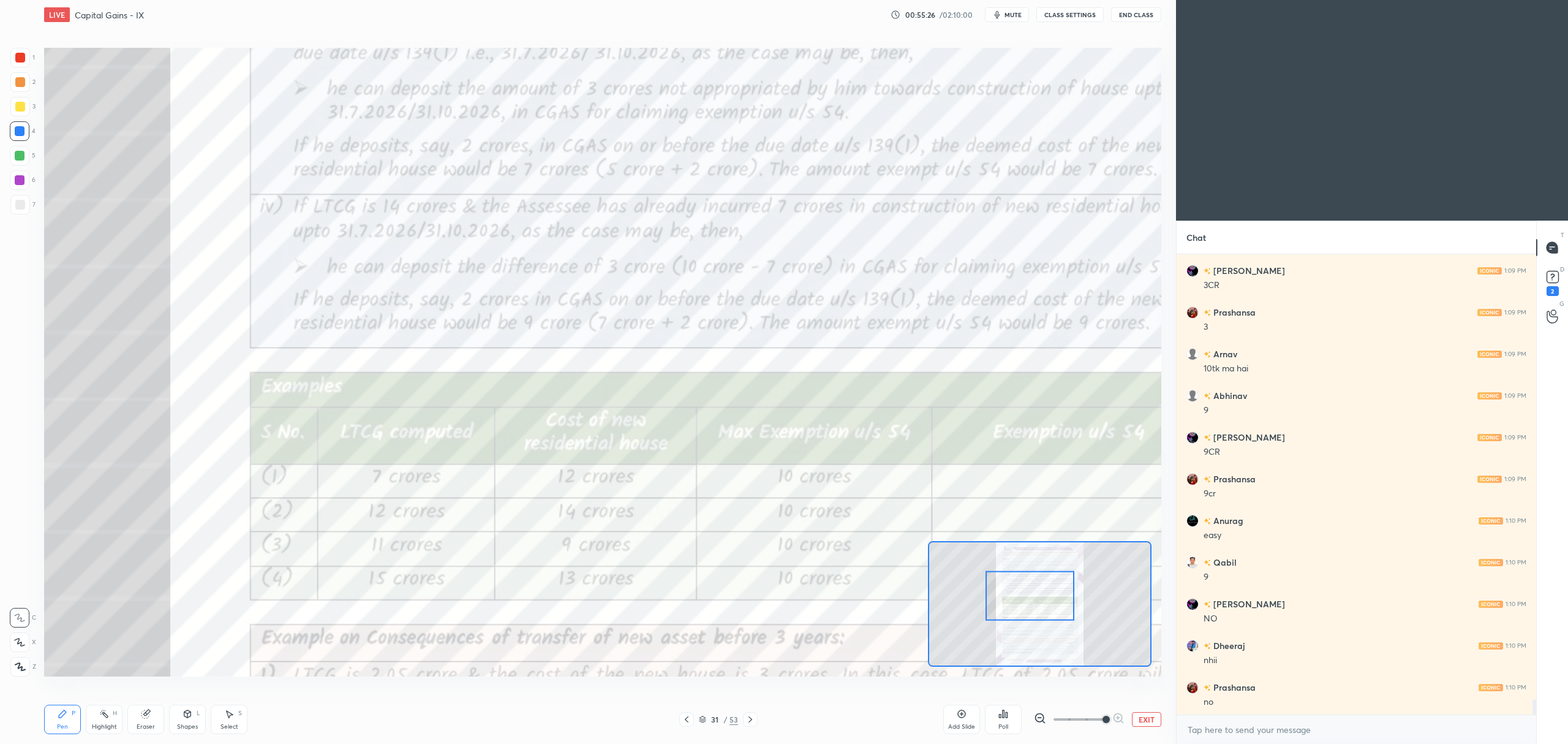
click at [22, 64] on div at bounding box center [19, 57] width 19 height 20
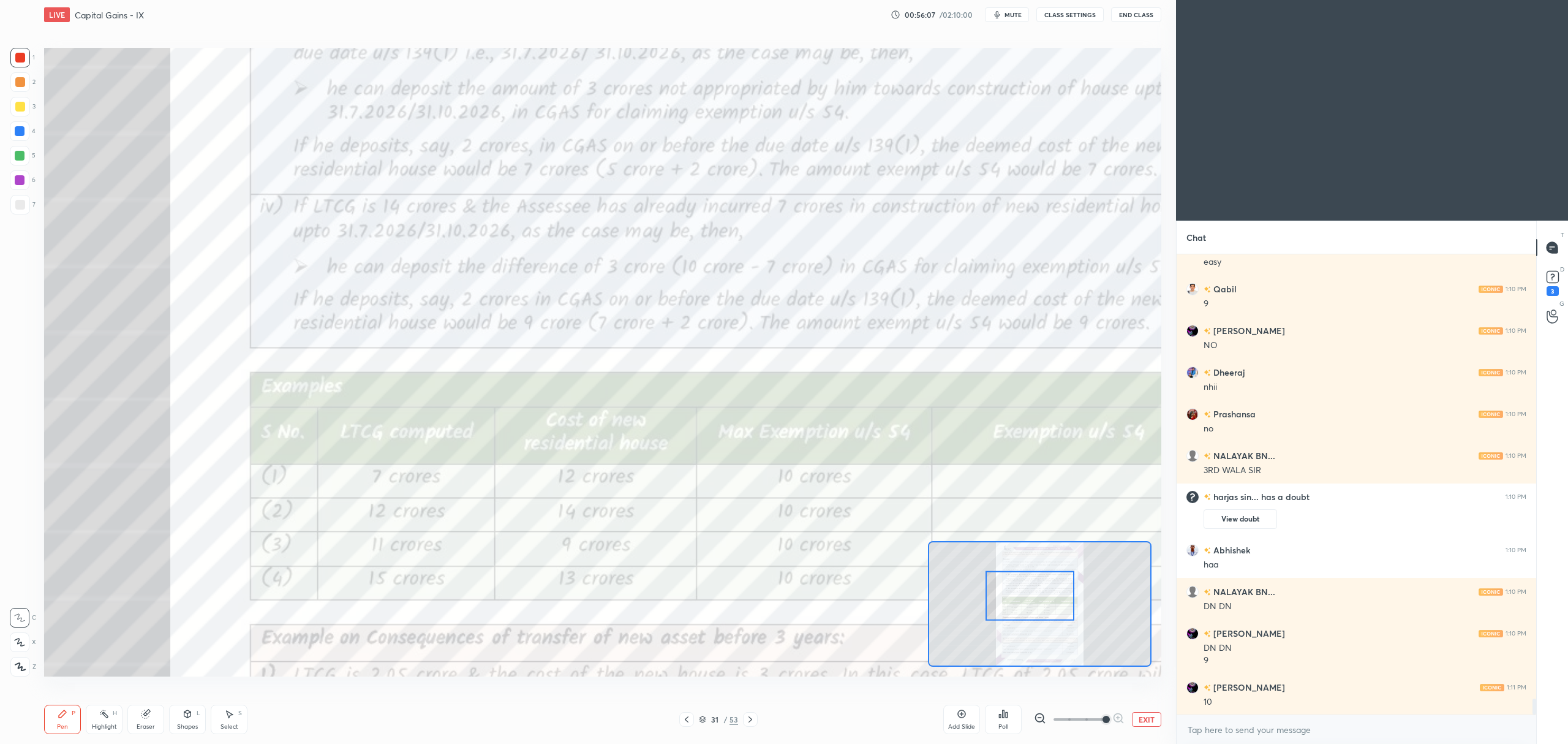
scroll to position [12766, 0]
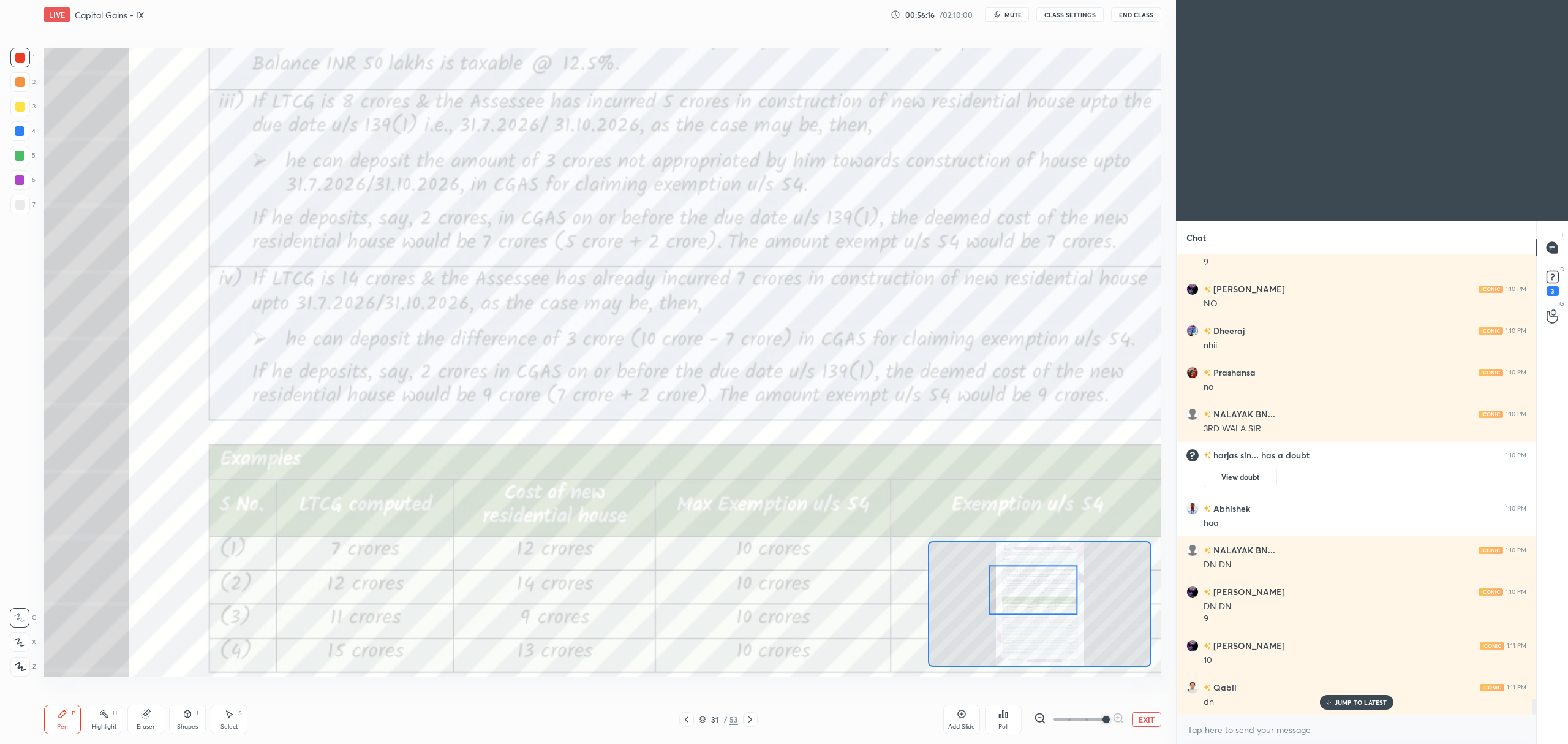
click at [152, 709] on div "Eraser" at bounding box center [145, 719] width 37 height 30
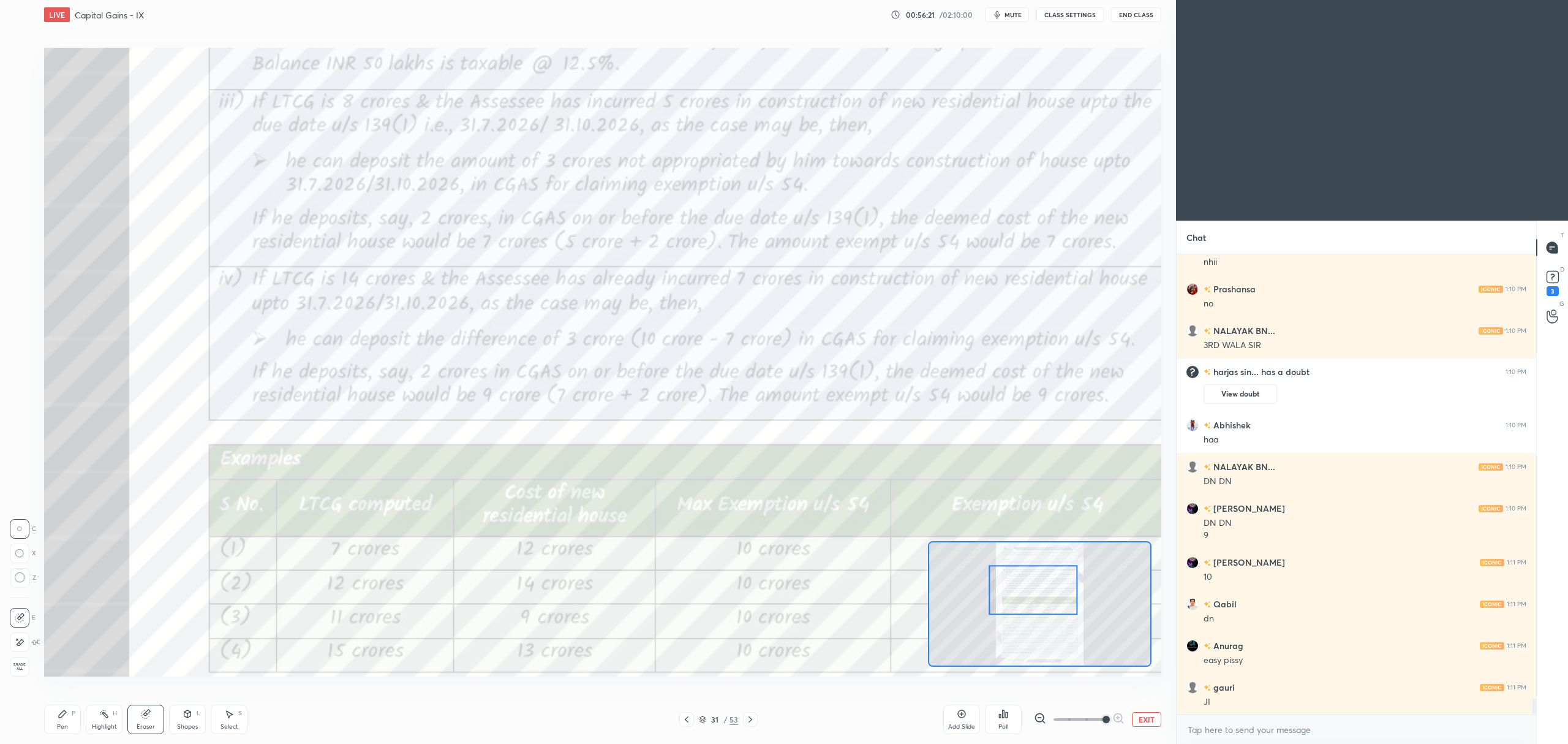
scroll to position [12891, 0]
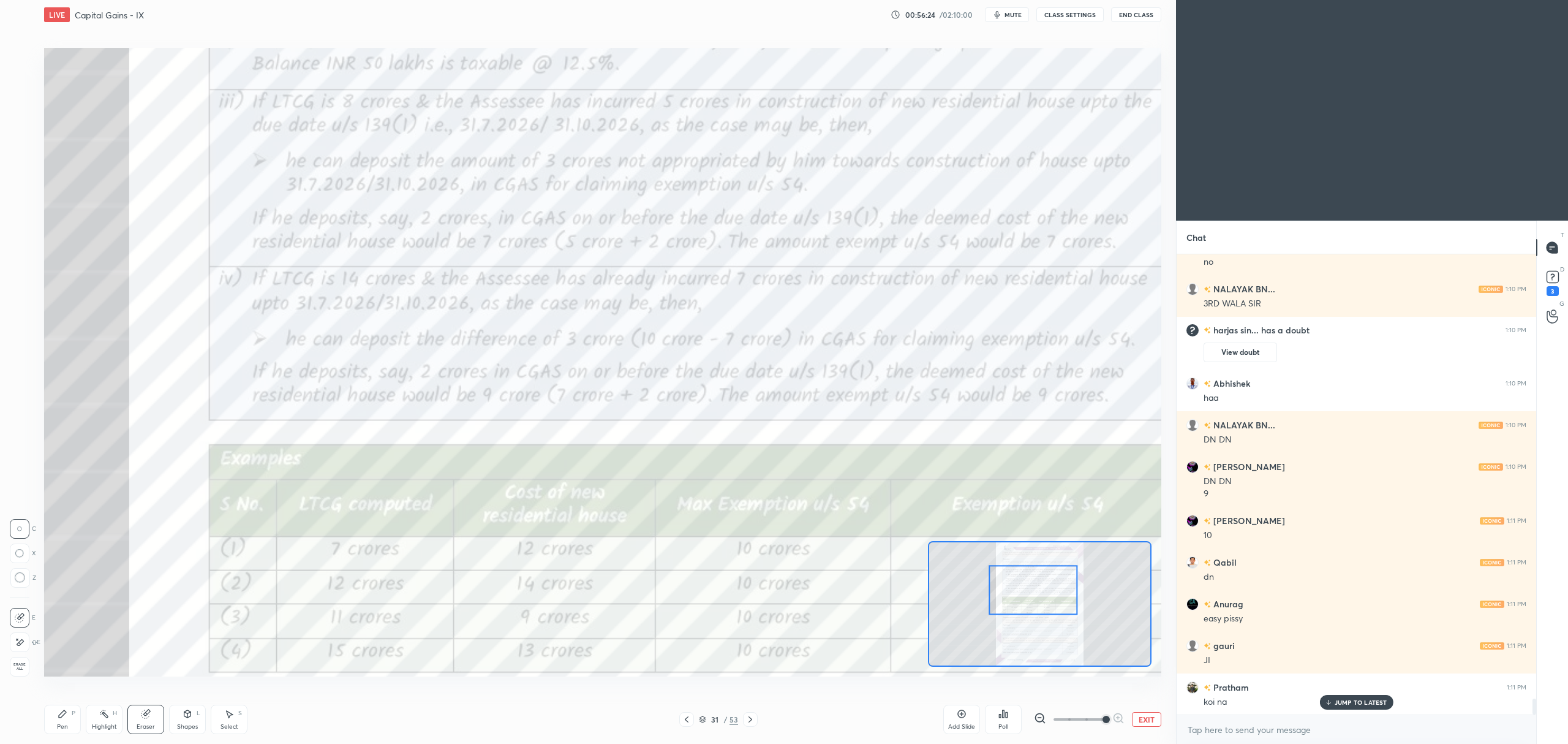
click at [69, 719] on div "Pen P" at bounding box center [62, 719] width 37 height 30
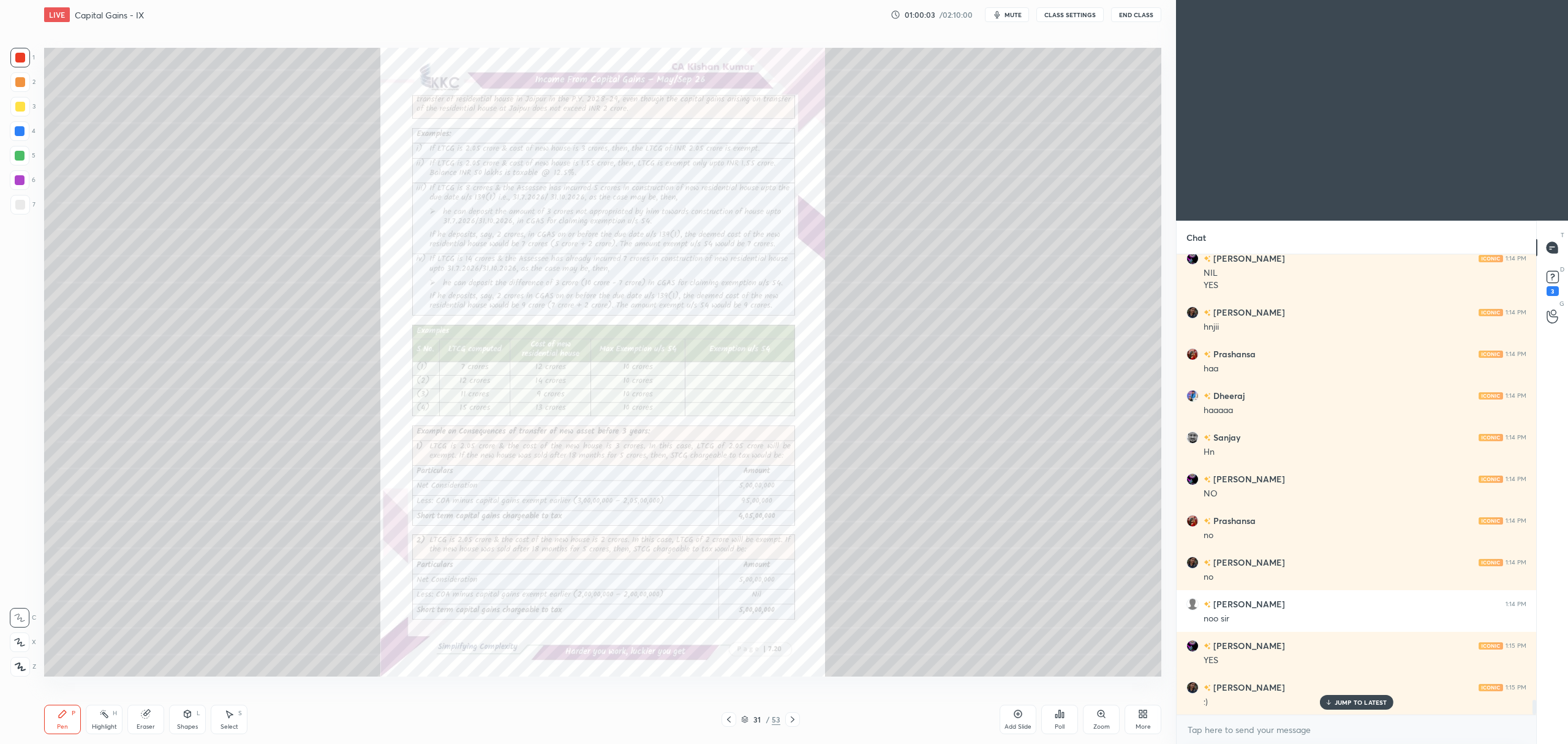
scroll to position [14244, 0]
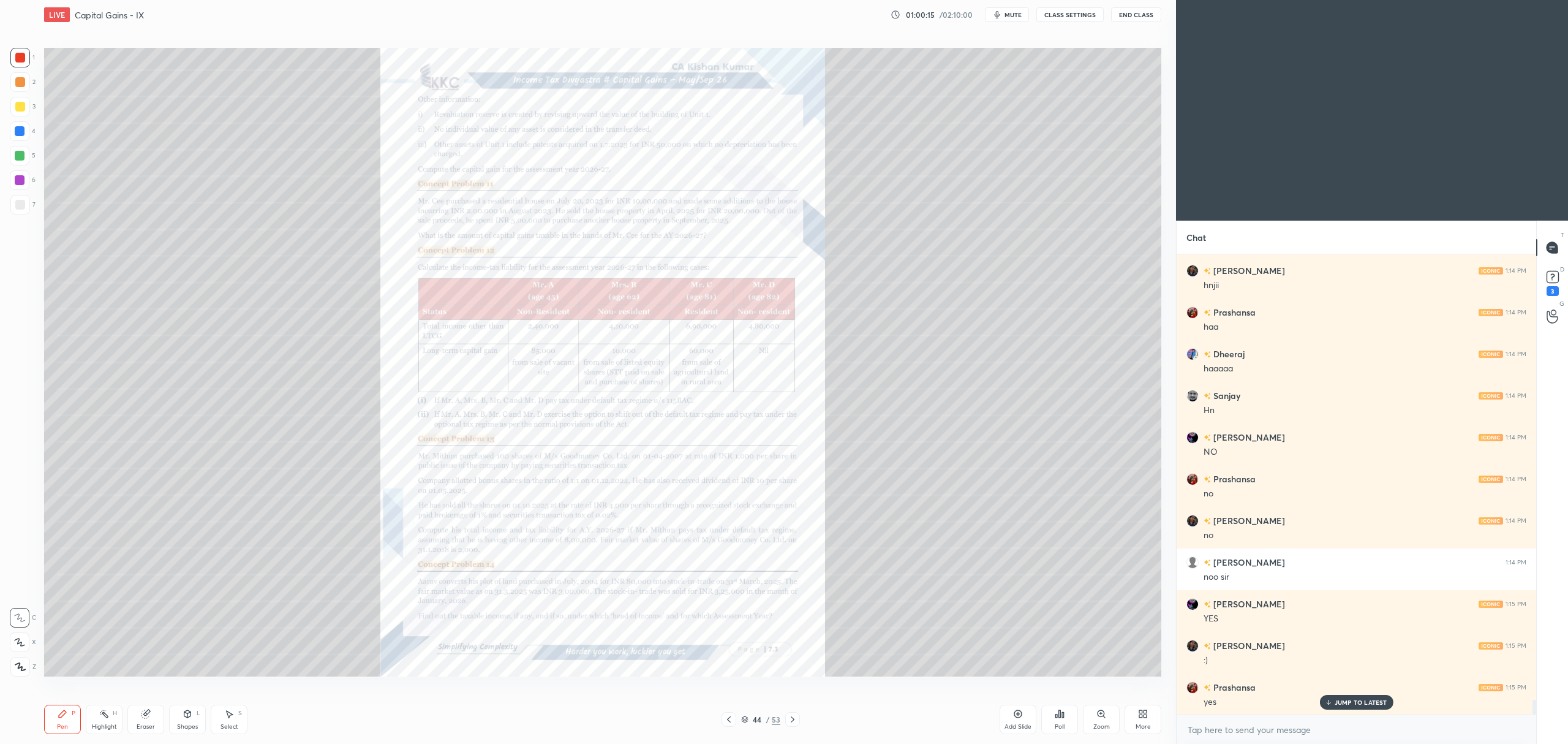
click at [1090, 710] on div "Zoom" at bounding box center [1101, 719] width 37 height 30
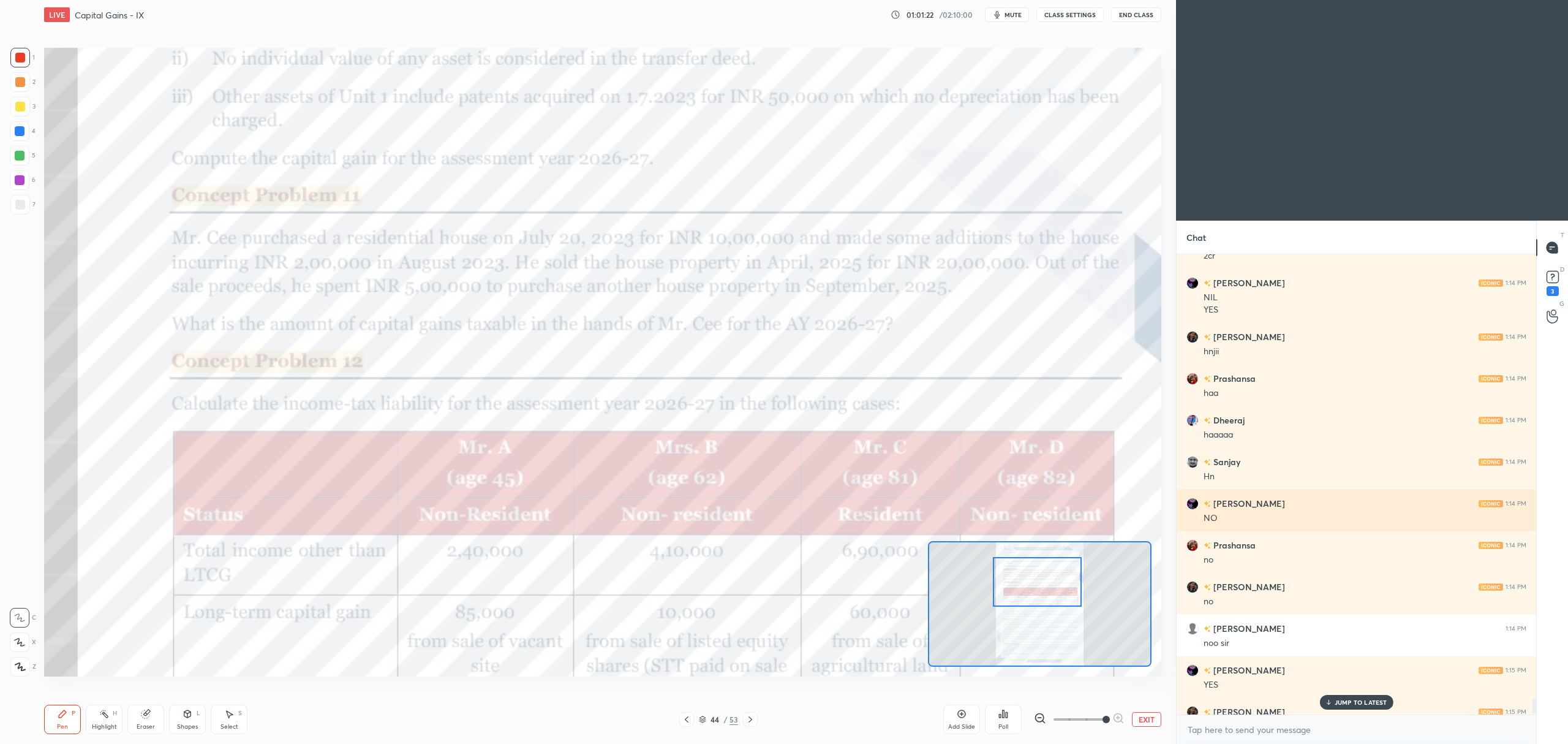
scroll to position [14246, 0]
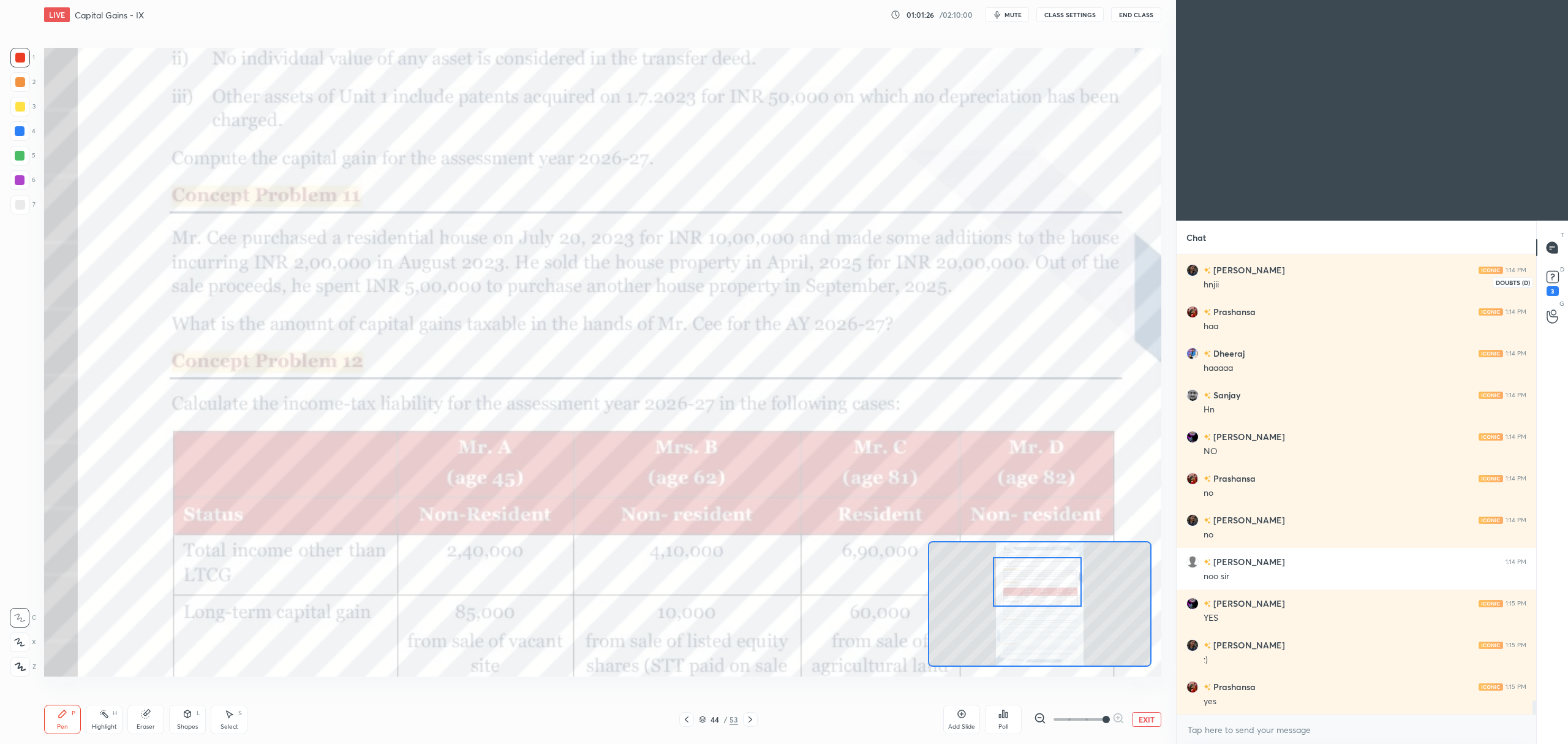
click at [1558, 273] on rect at bounding box center [1552, 277] width 12 height 12
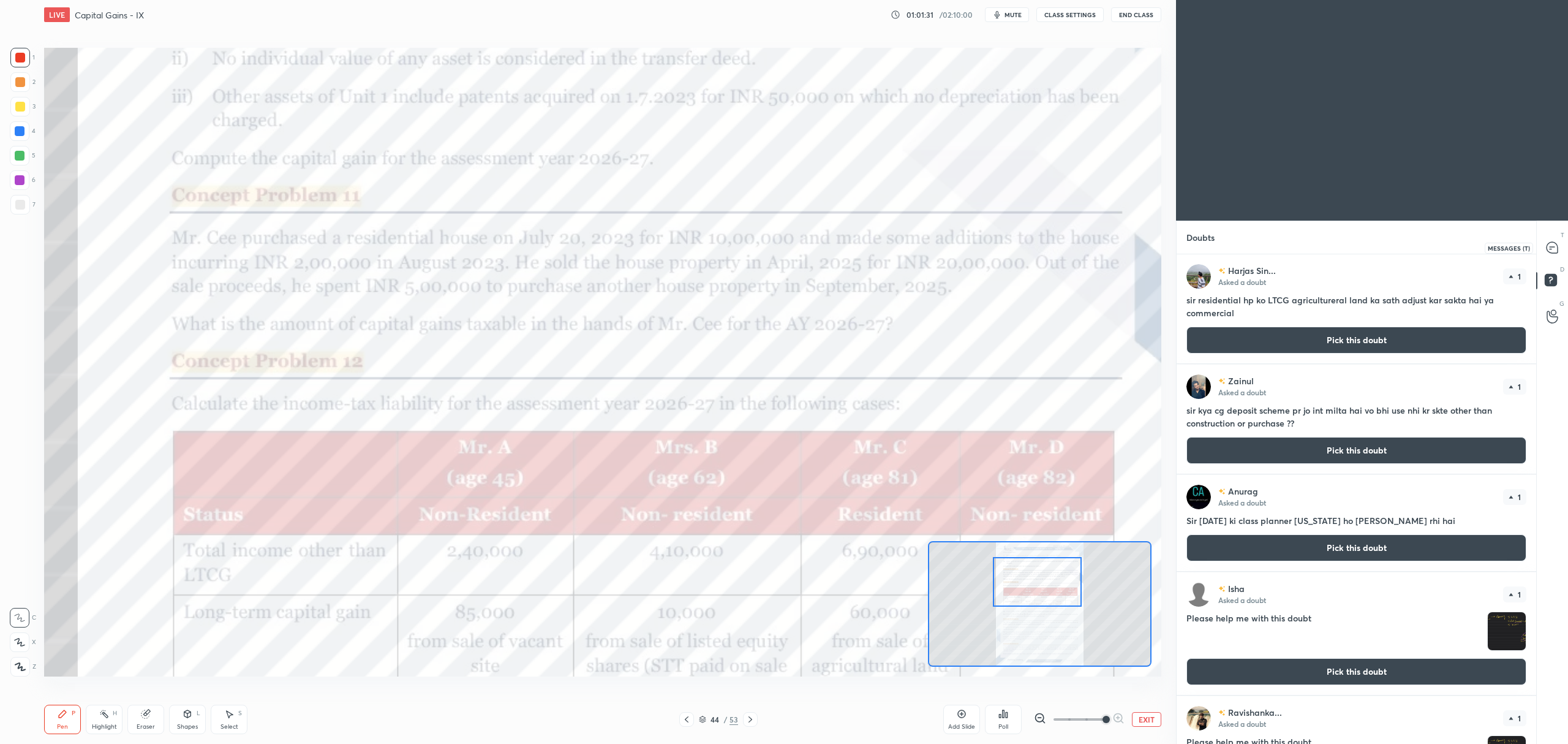
click at [1554, 245] on icon at bounding box center [1551, 247] width 11 height 11
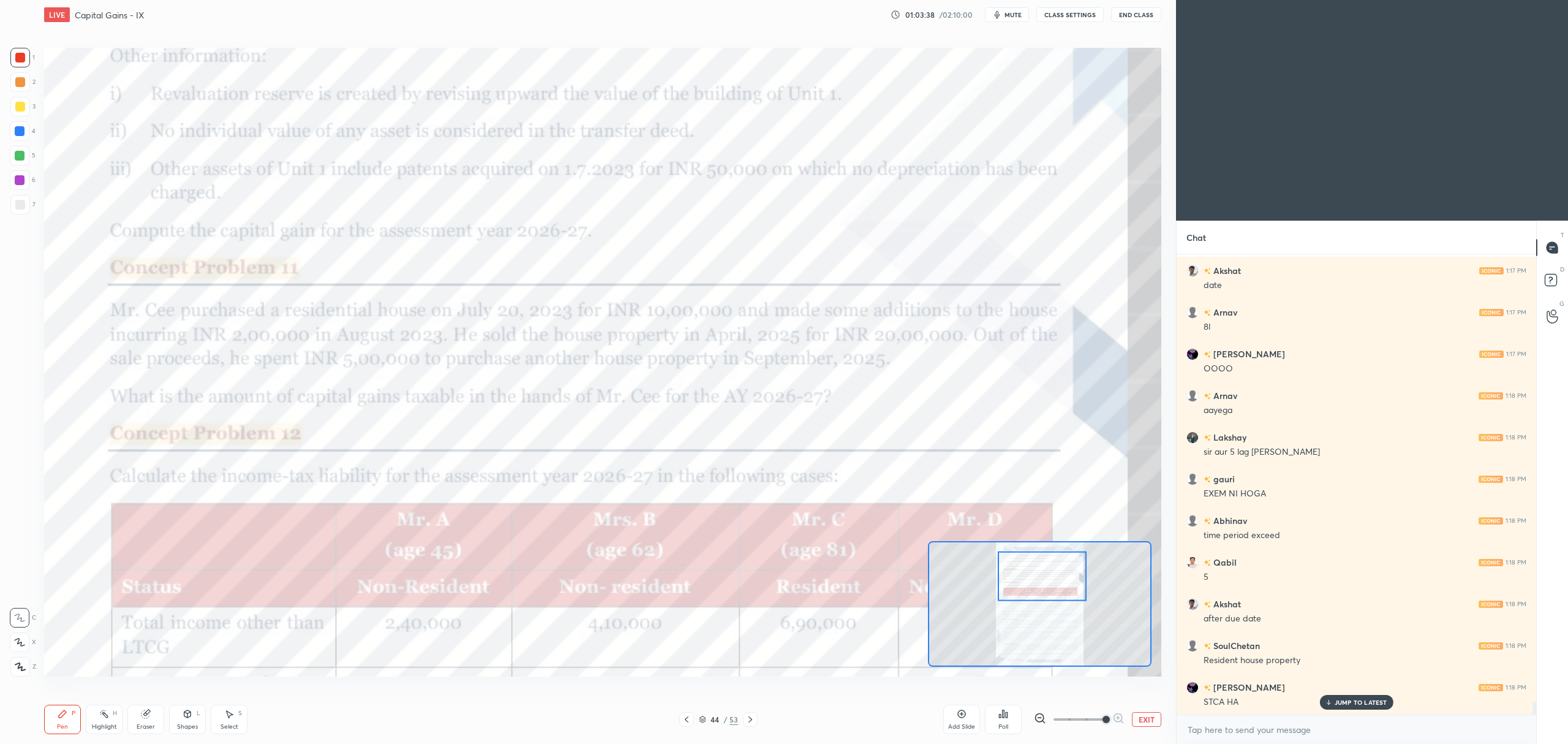
scroll to position [16086, 0]
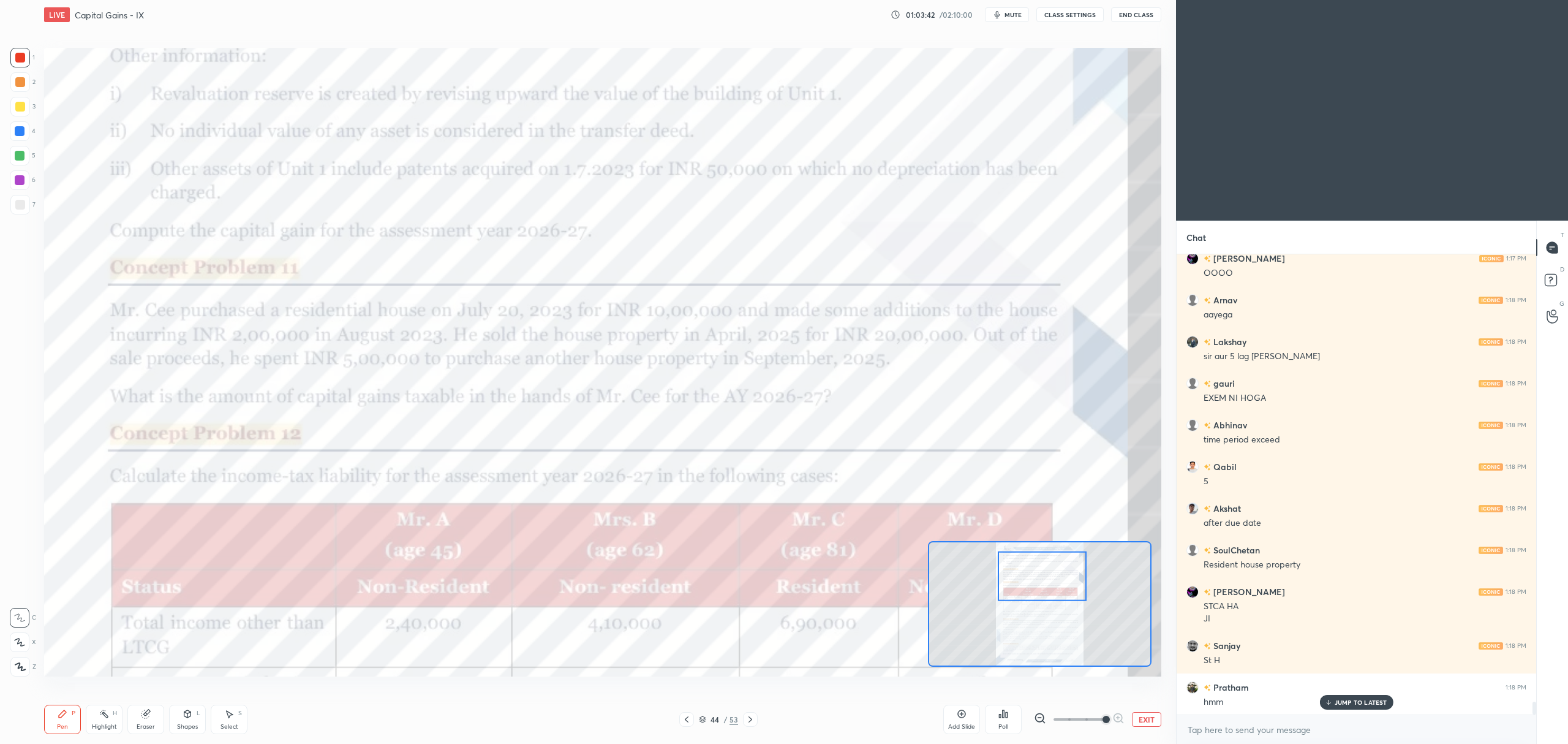
click at [1134, 721] on button "EXIT" at bounding box center [1146, 719] width 30 height 14
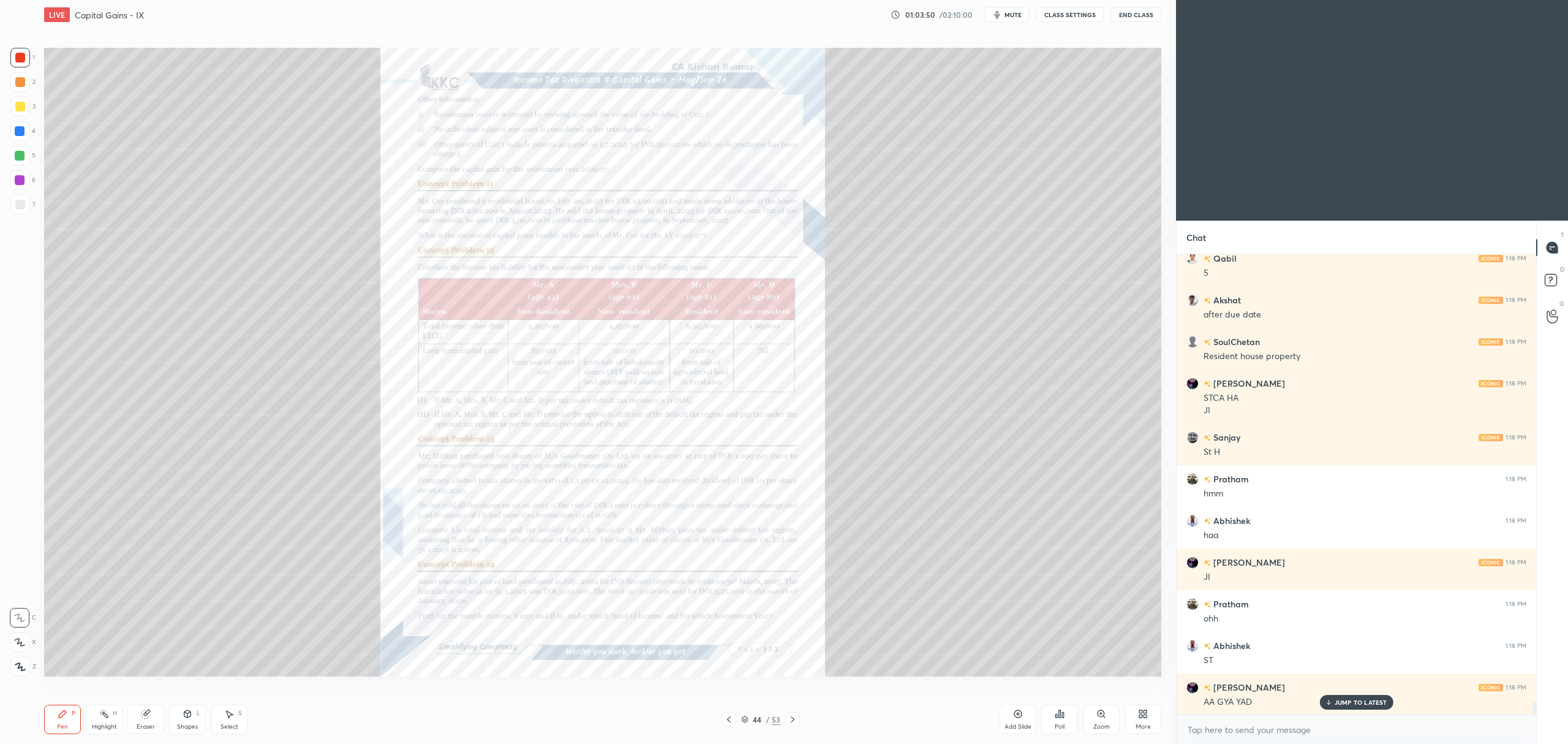
scroll to position [16390, 0]
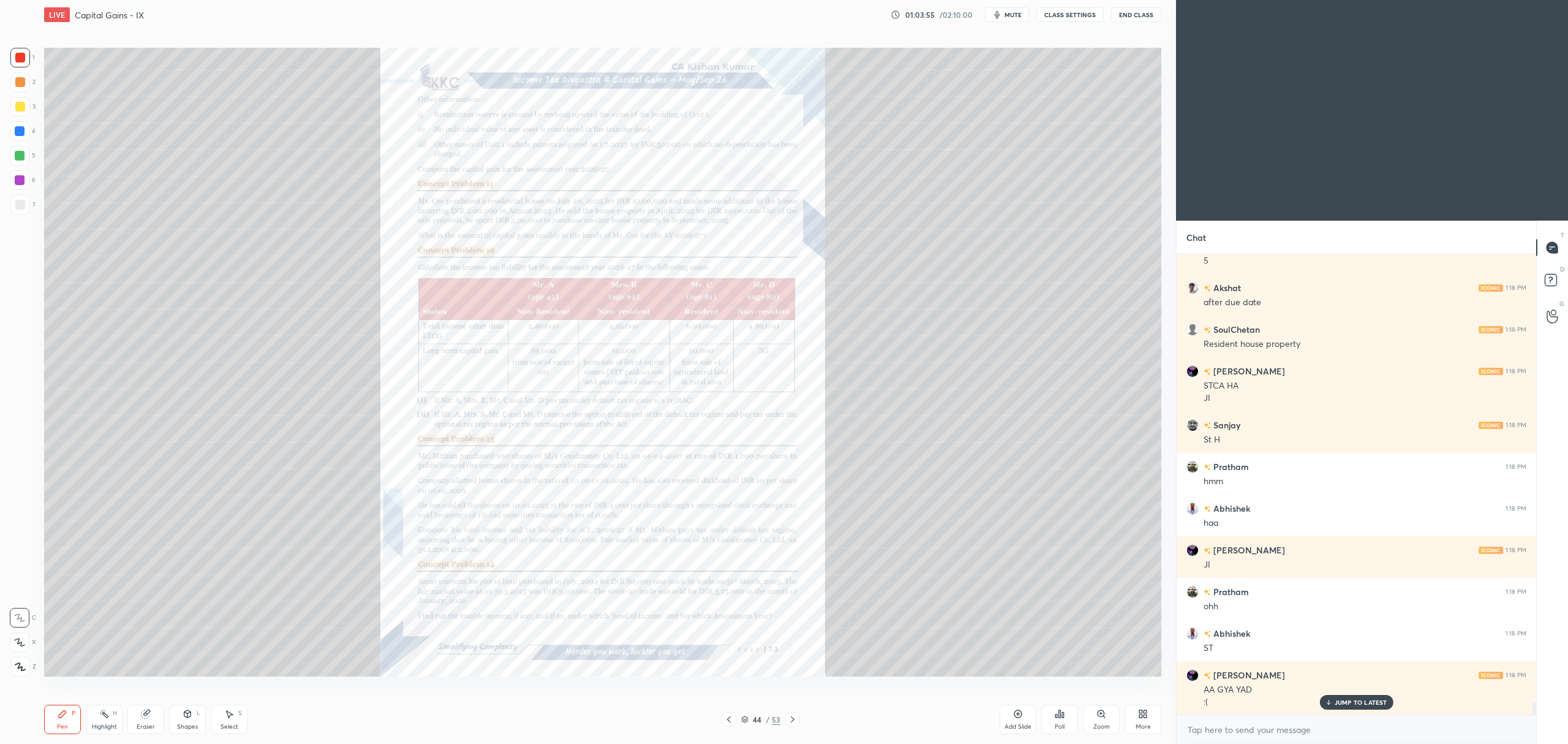
click at [20, 160] on div at bounding box center [19, 156] width 10 height 10
click at [23, 645] on icon at bounding box center [19, 642] width 10 height 7
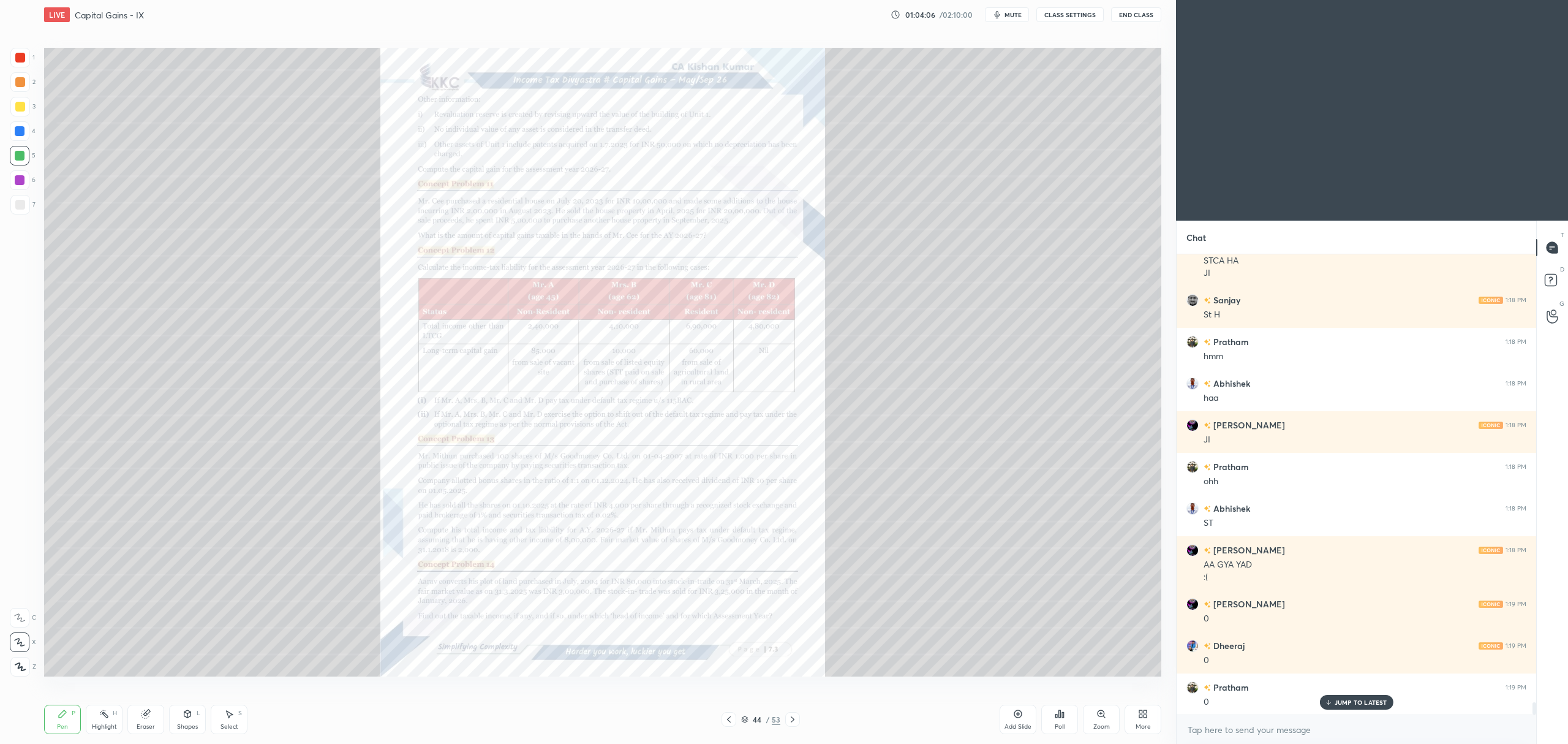
scroll to position [16556, 0]
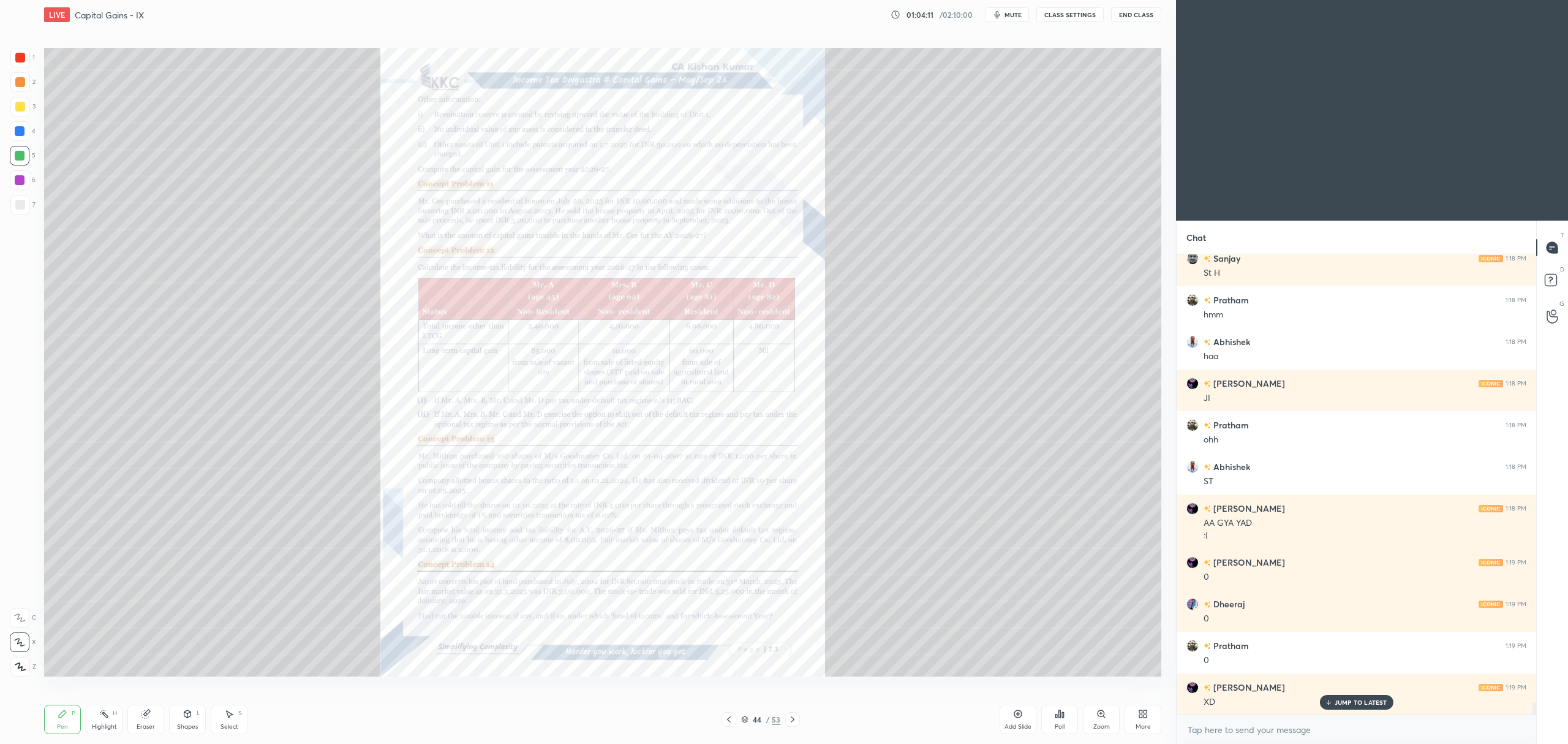
click at [733, 726] on div at bounding box center [728, 719] width 14 height 14
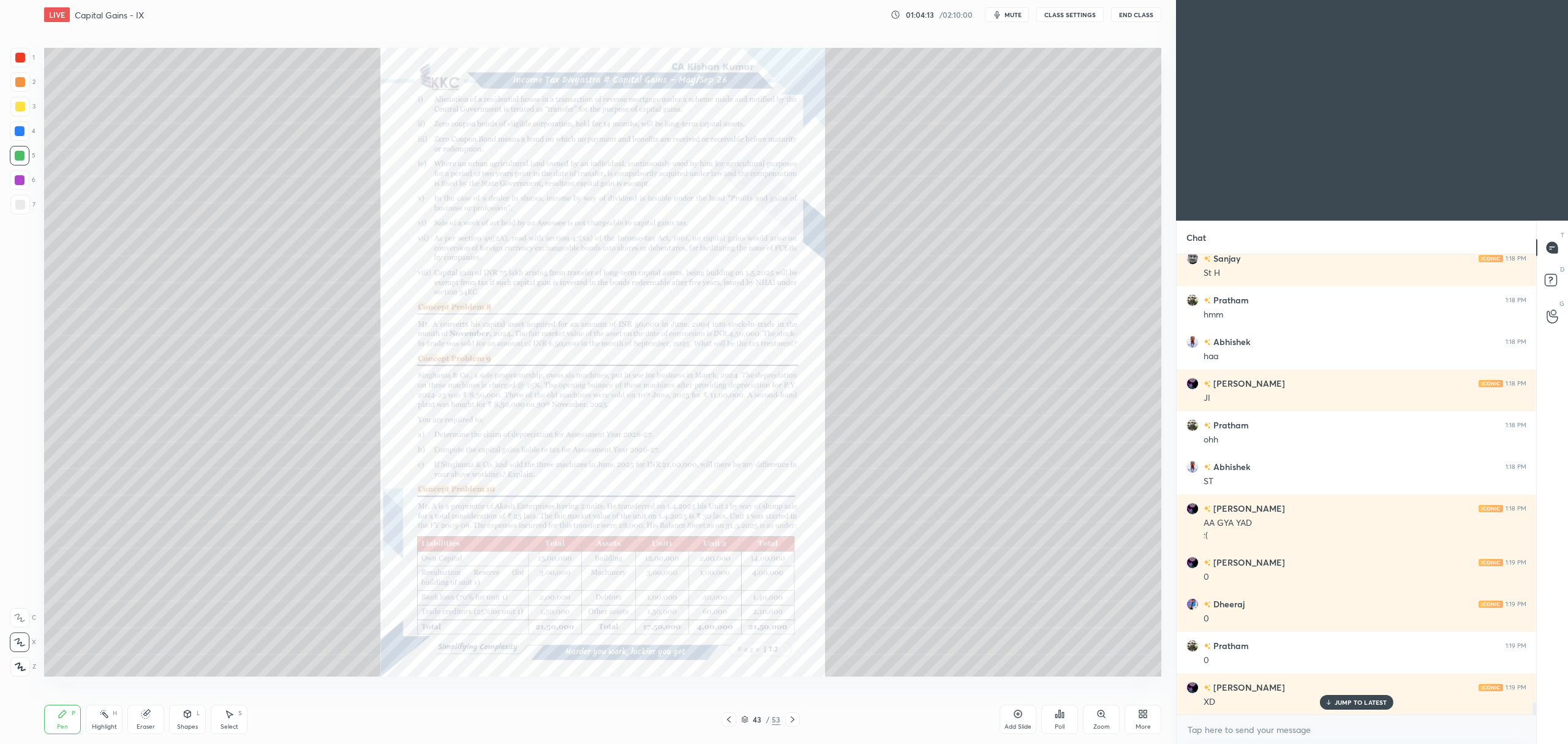
click at [785, 719] on div at bounding box center [793, 719] width 14 height 14
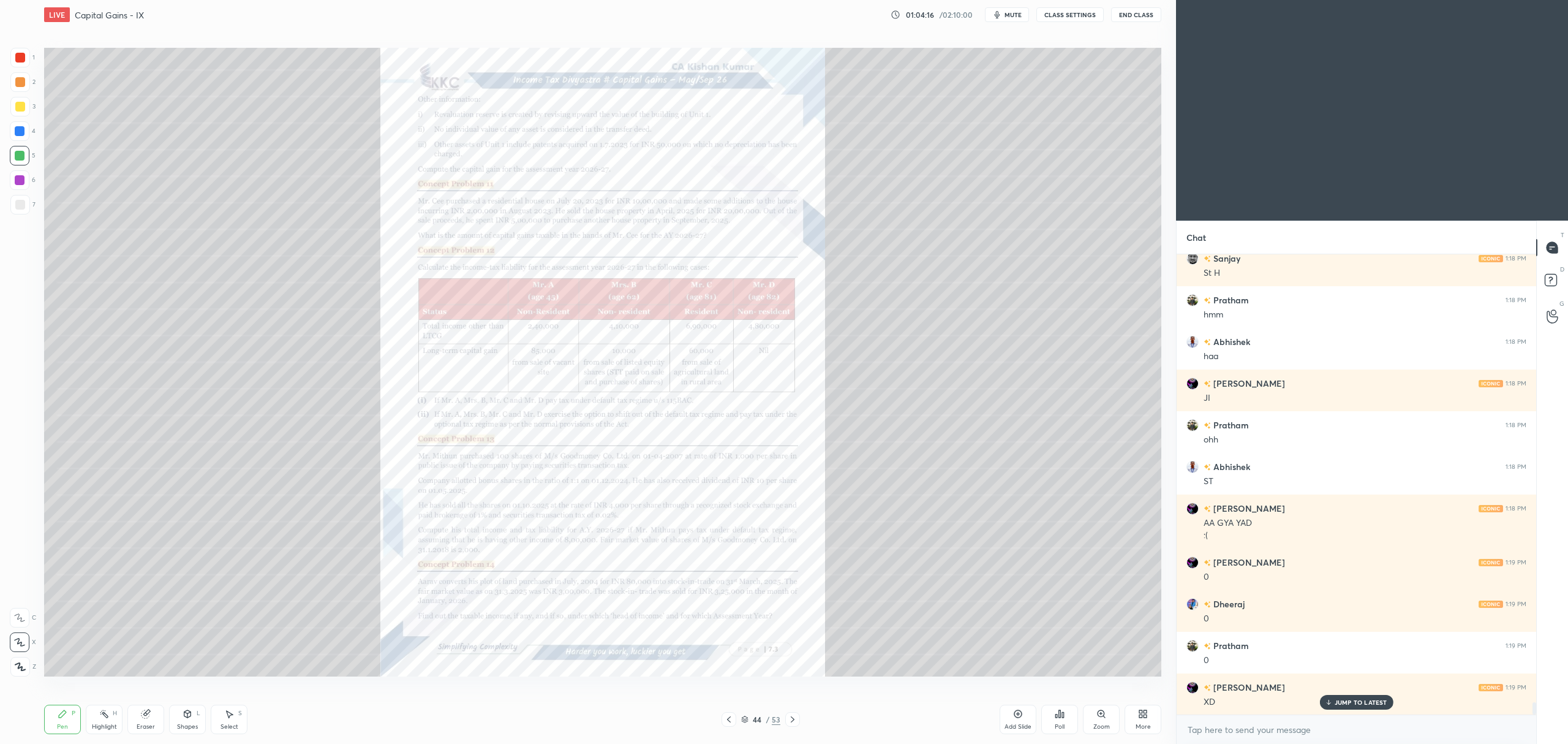
click at [731, 722] on icon at bounding box center [729, 719] width 10 height 10
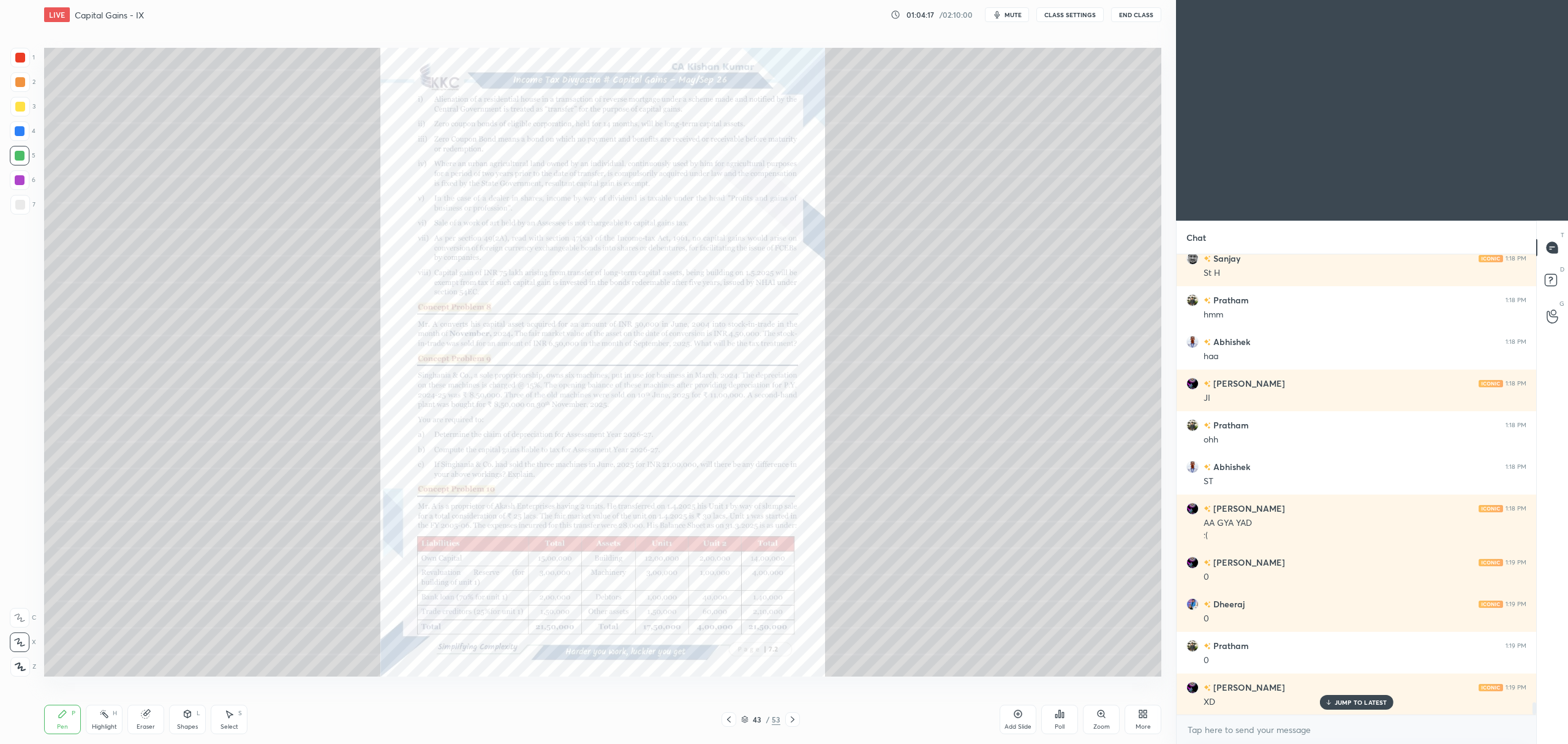
scroll to position [16598, 0]
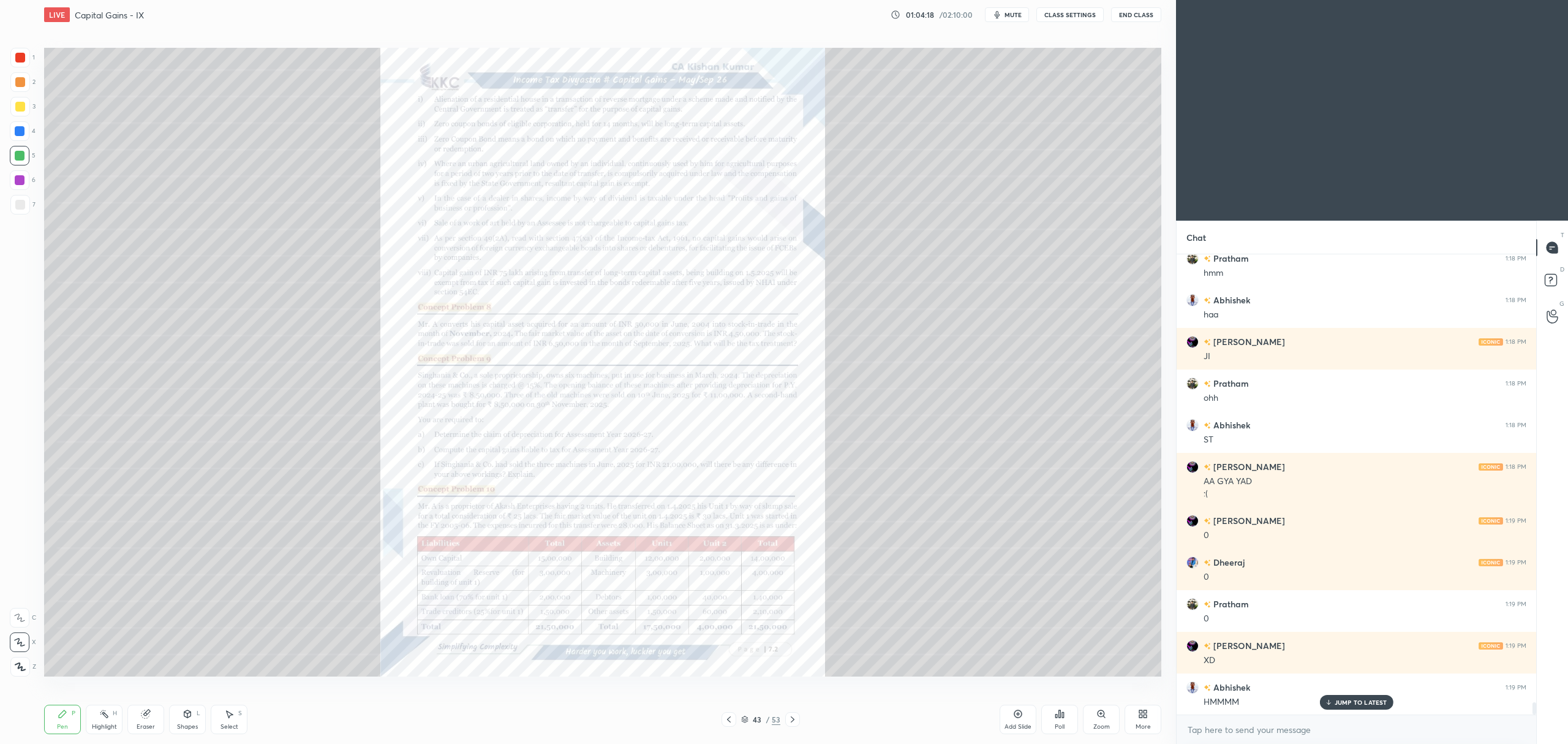
click at [1014, 719] on icon at bounding box center [1018, 714] width 10 height 10
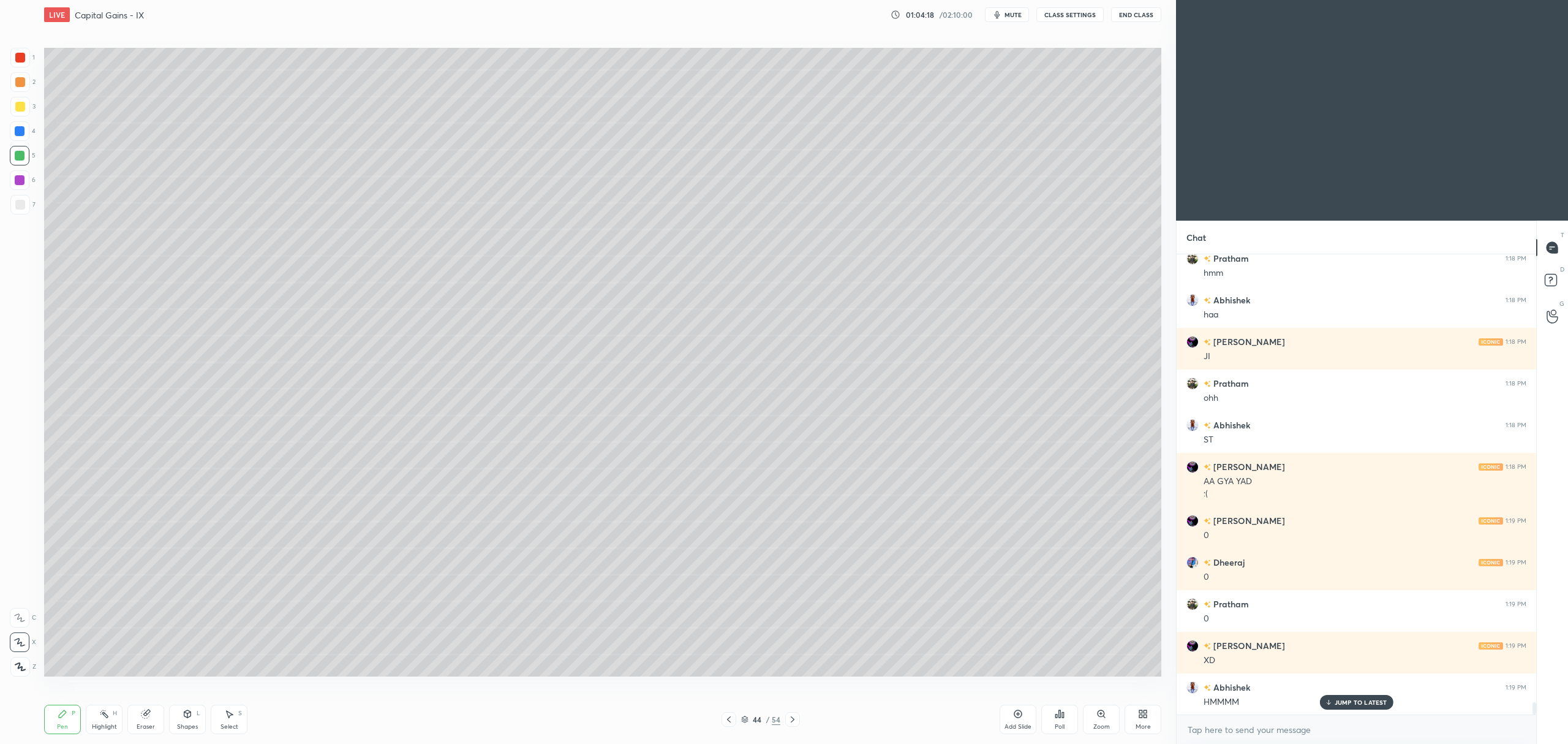
scroll to position [16640, 0]
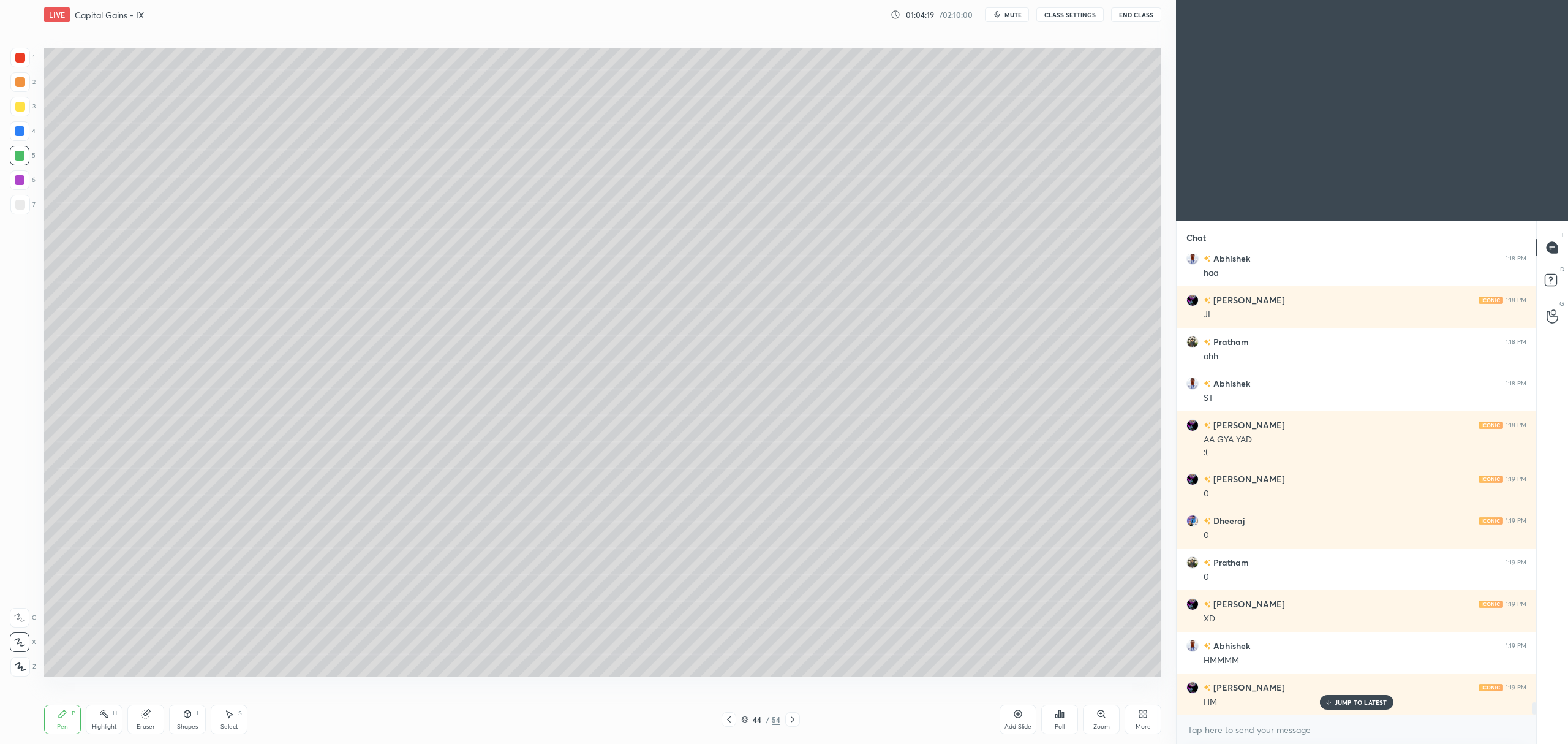
click at [16, 108] on div at bounding box center [20, 107] width 10 height 10
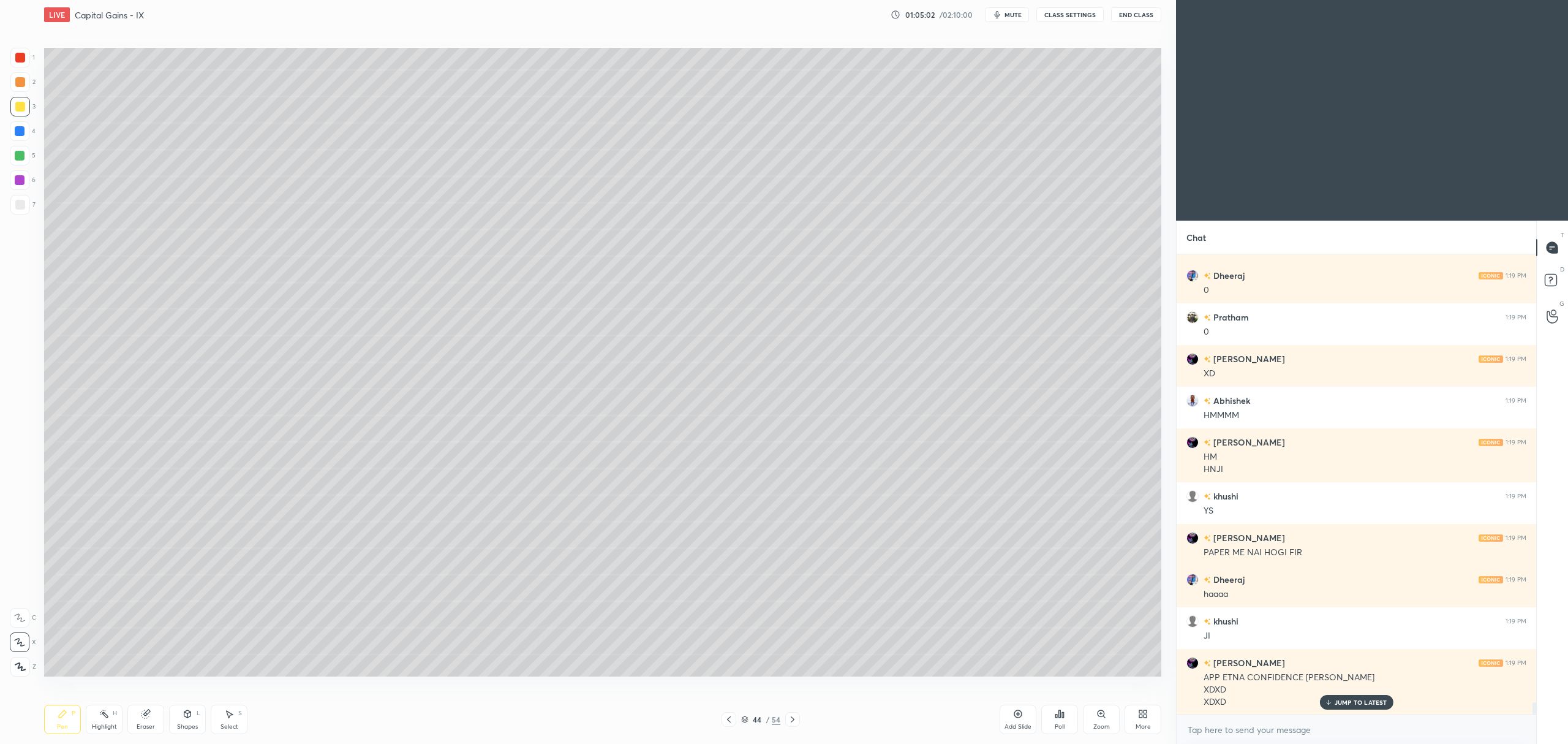
scroll to position [16926, 0]
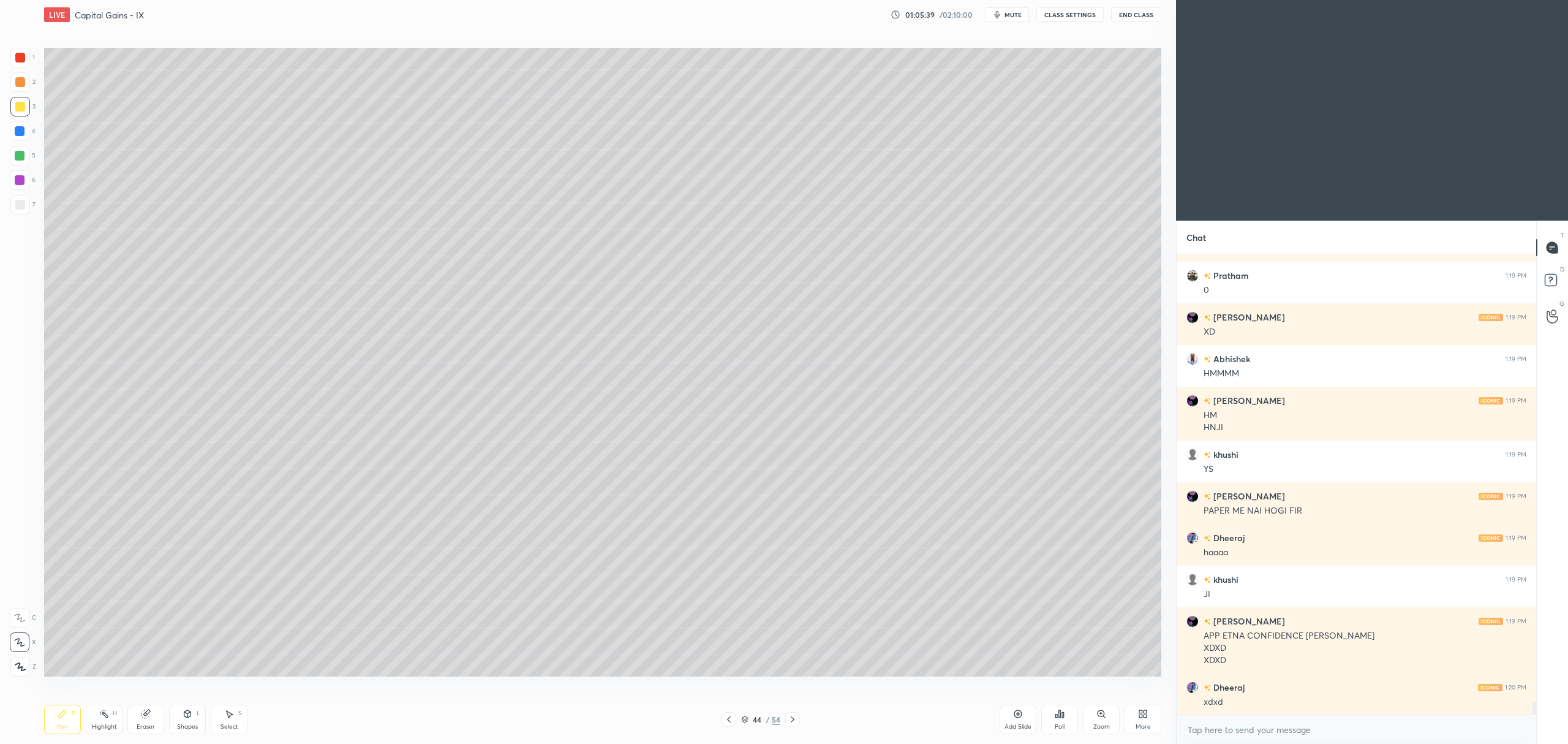
click at [12, 209] on div at bounding box center [19, 204] width 19 height 20
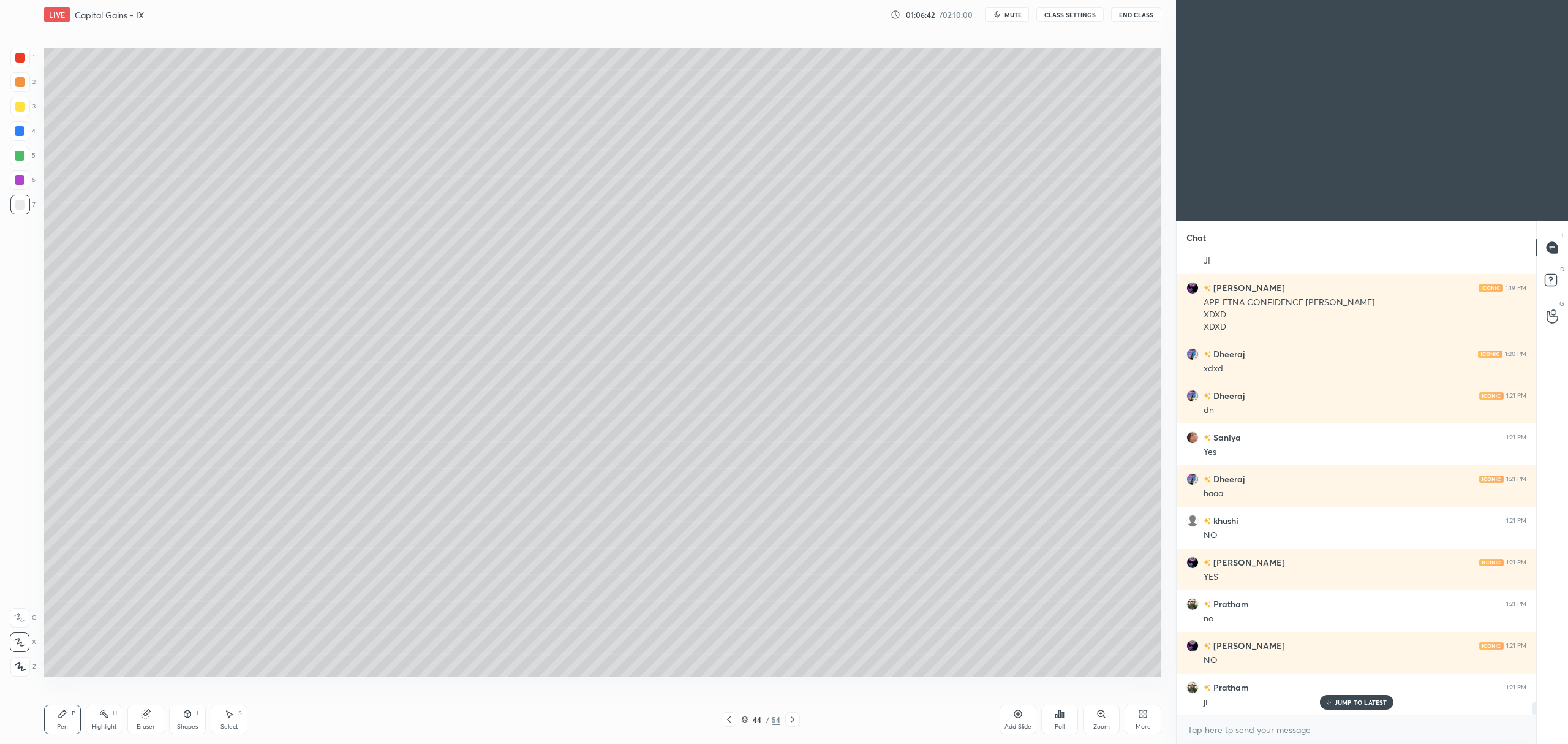
scroll to position [17301, 0]
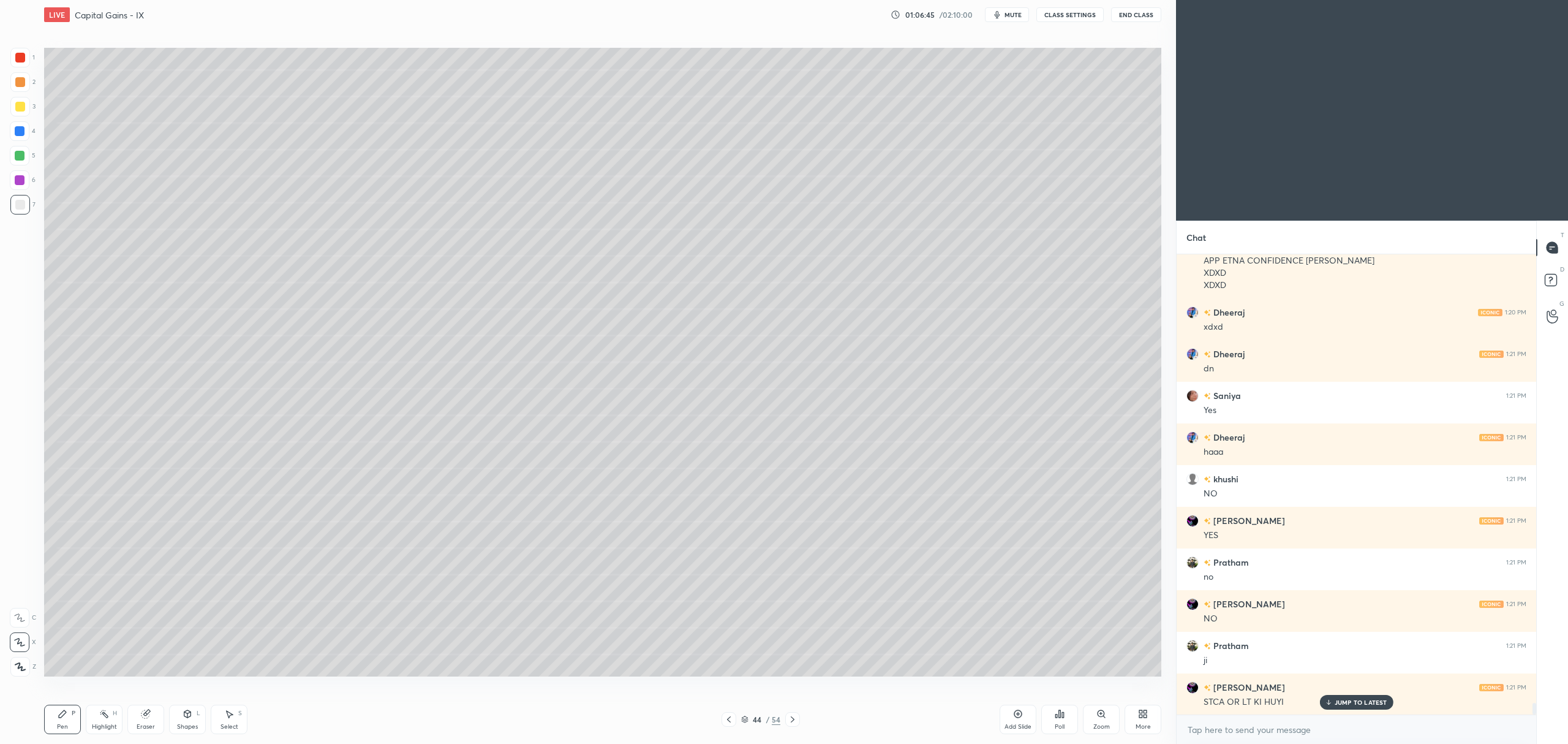
click at [795, 722] on icon at bounding box center [793, 719] width 10 height 10
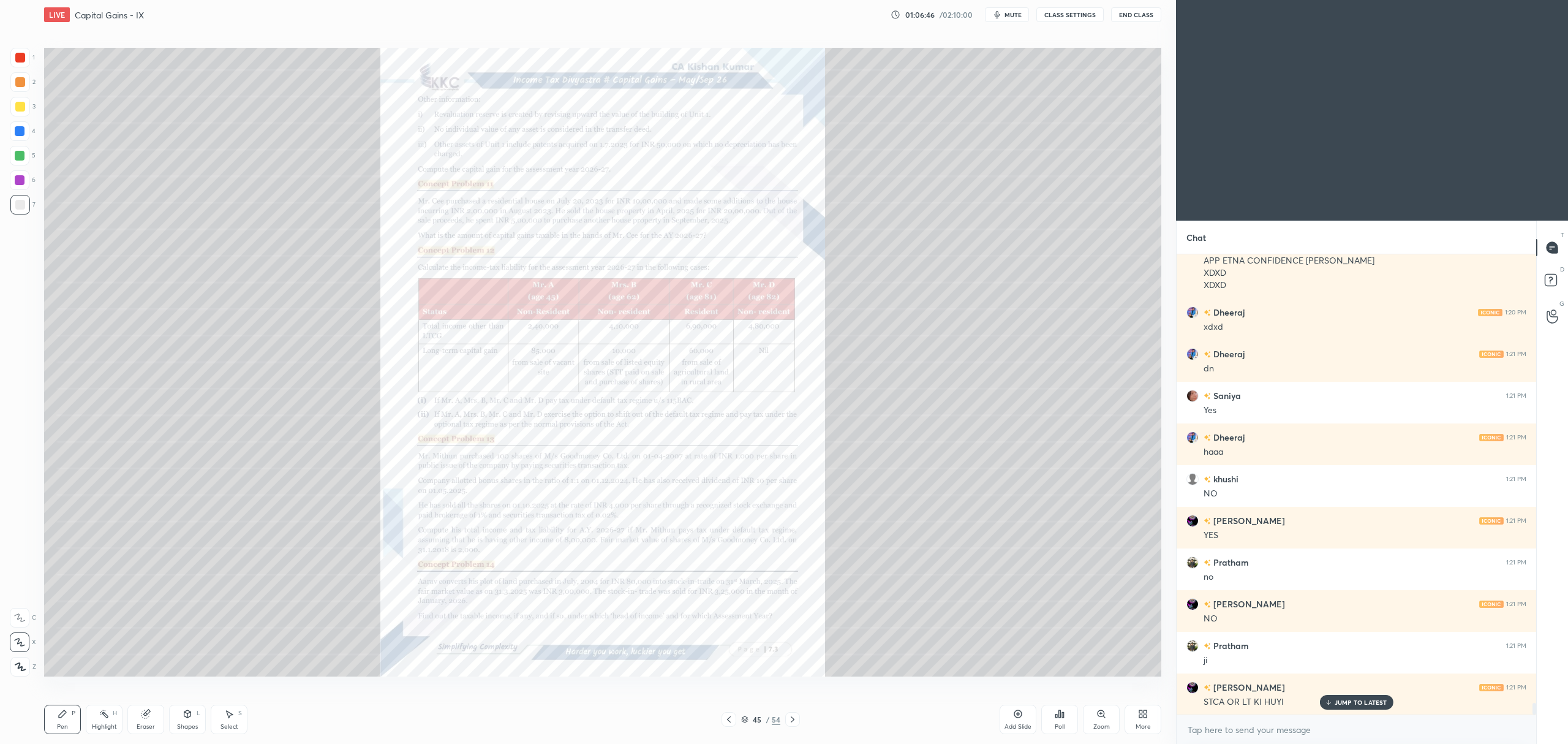
click at [802, 718] on div "45 / 54" at bounding box center [761, 719] width 478 height 14
click at [796, 718] on icon at bounding box center [793, 719] width 10 height 10
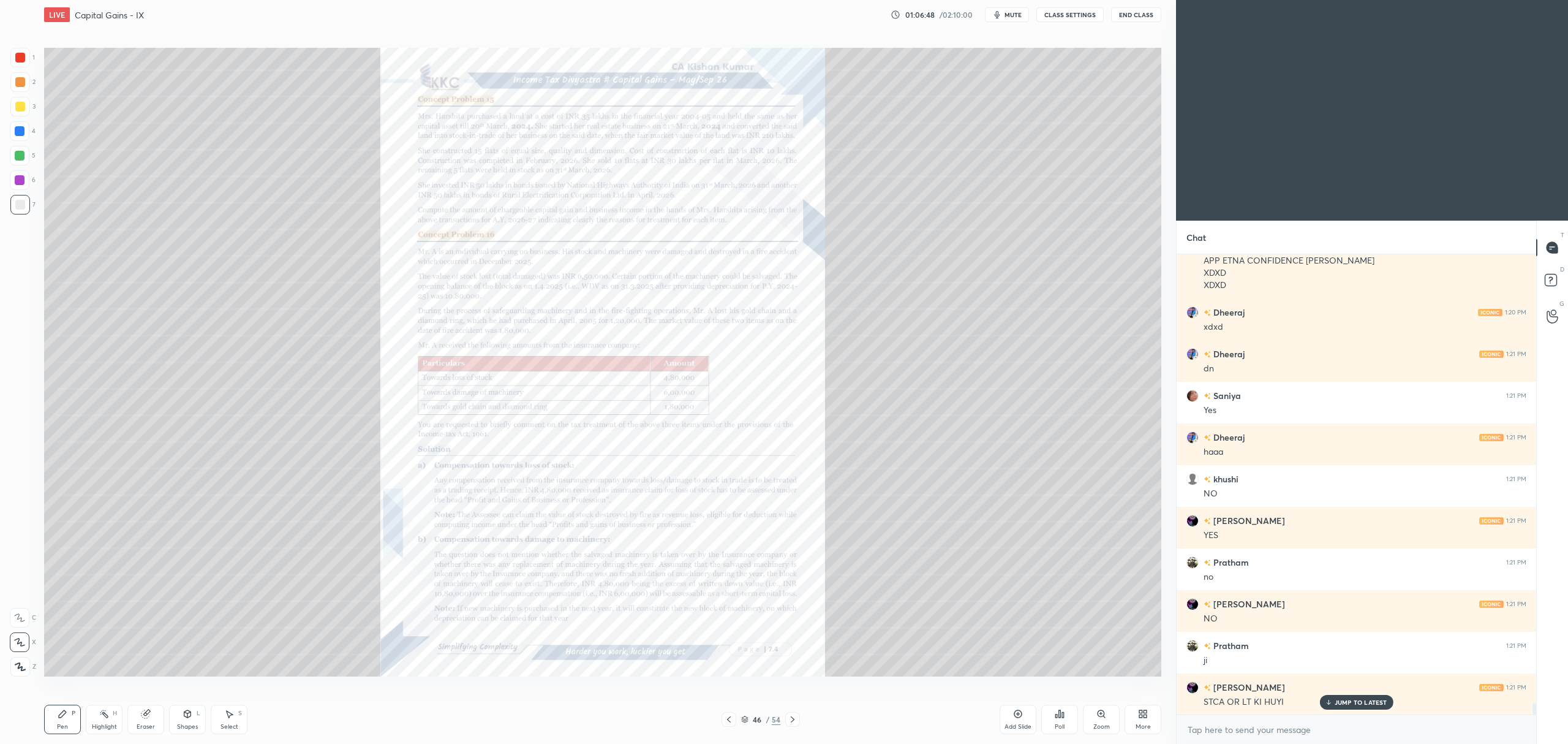
click at [798, 714] on div at bounding box center [793, 719] width 14 height 14
click at [1100, 718] on icon at bounding box center [1102, 714] width 10 height 10
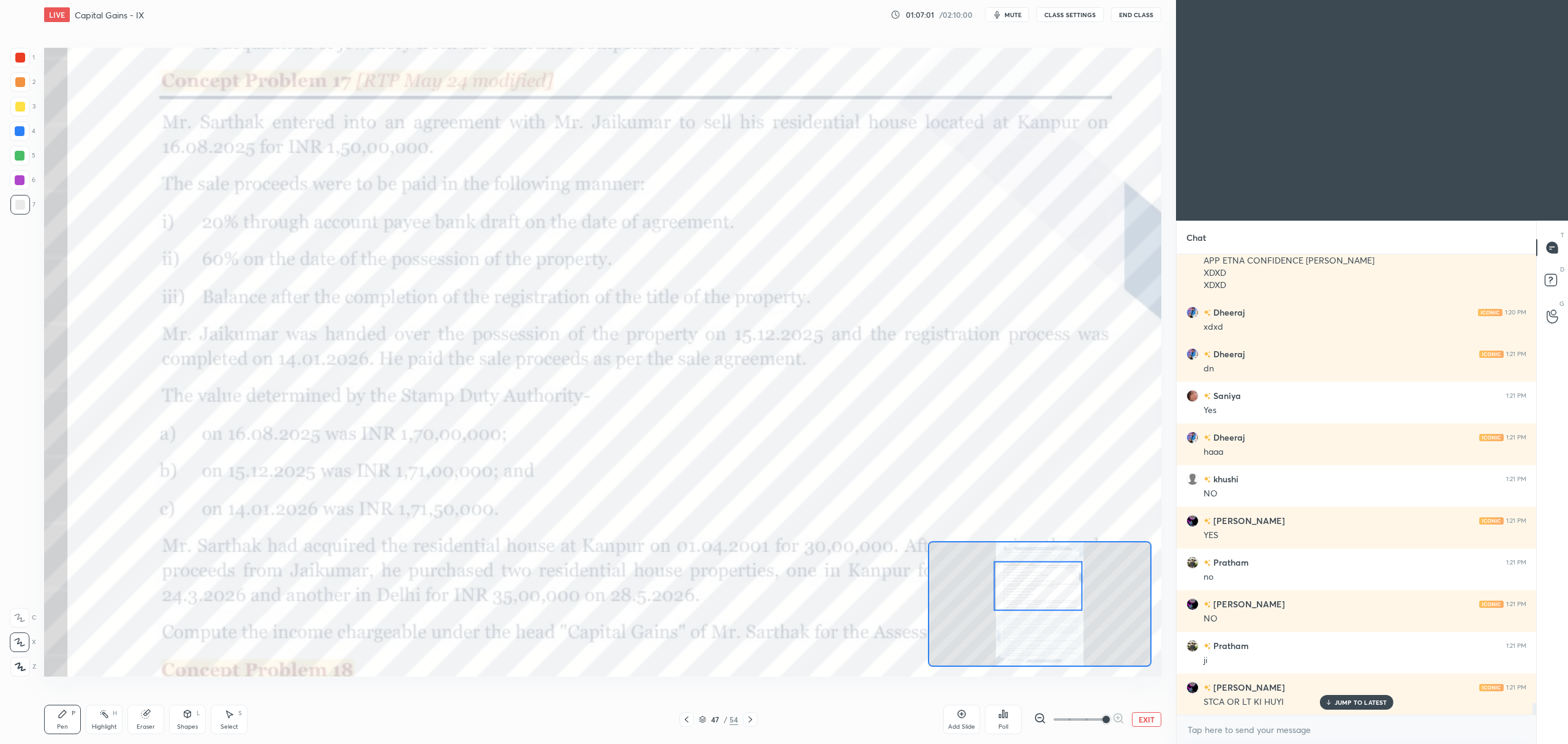
click at [22, 64] on div at bounding box center [19, 57] width 19 height 20
click at [10, 620] on div at bounding box center [19, 618] width 19 height 20
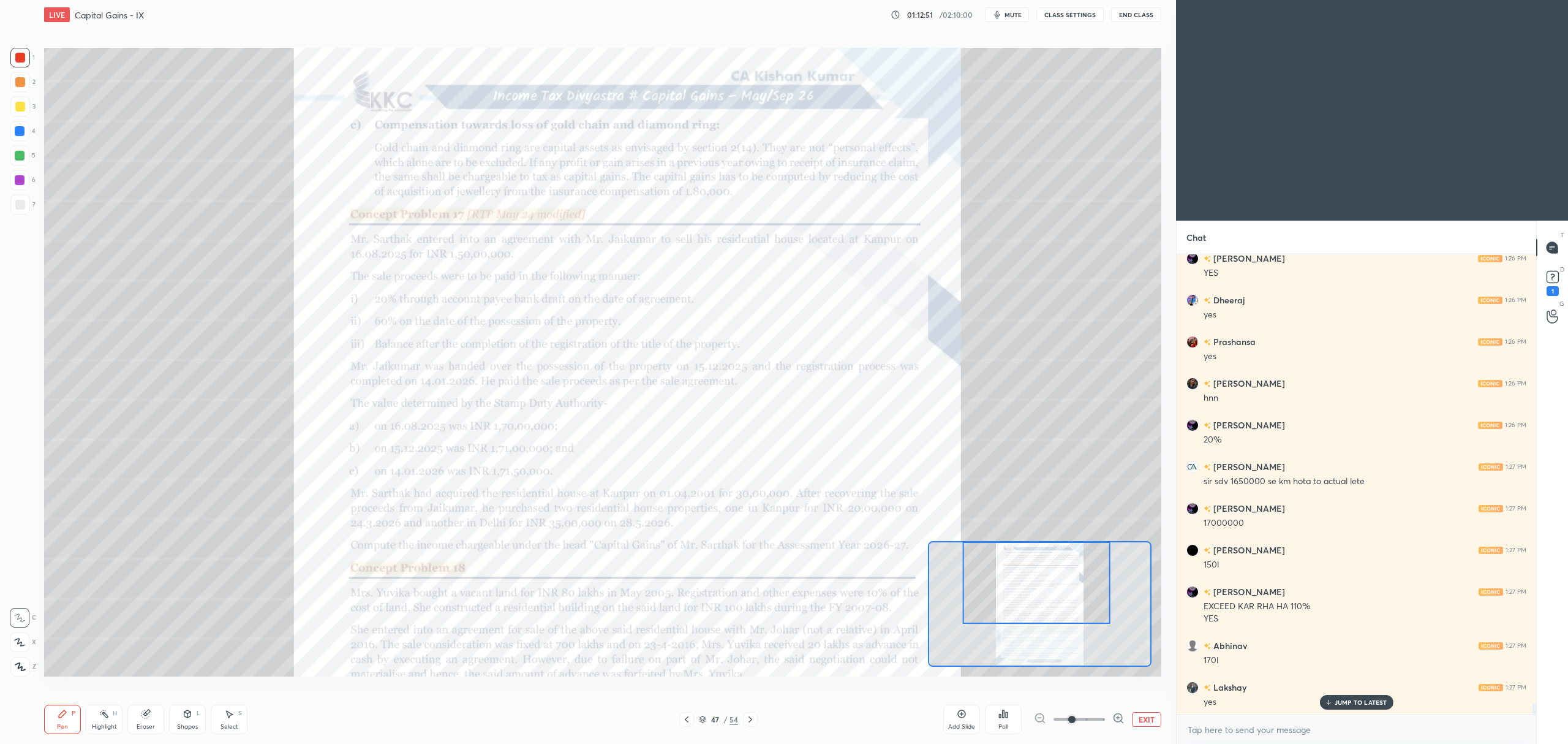
scroll to position [18606, 0]
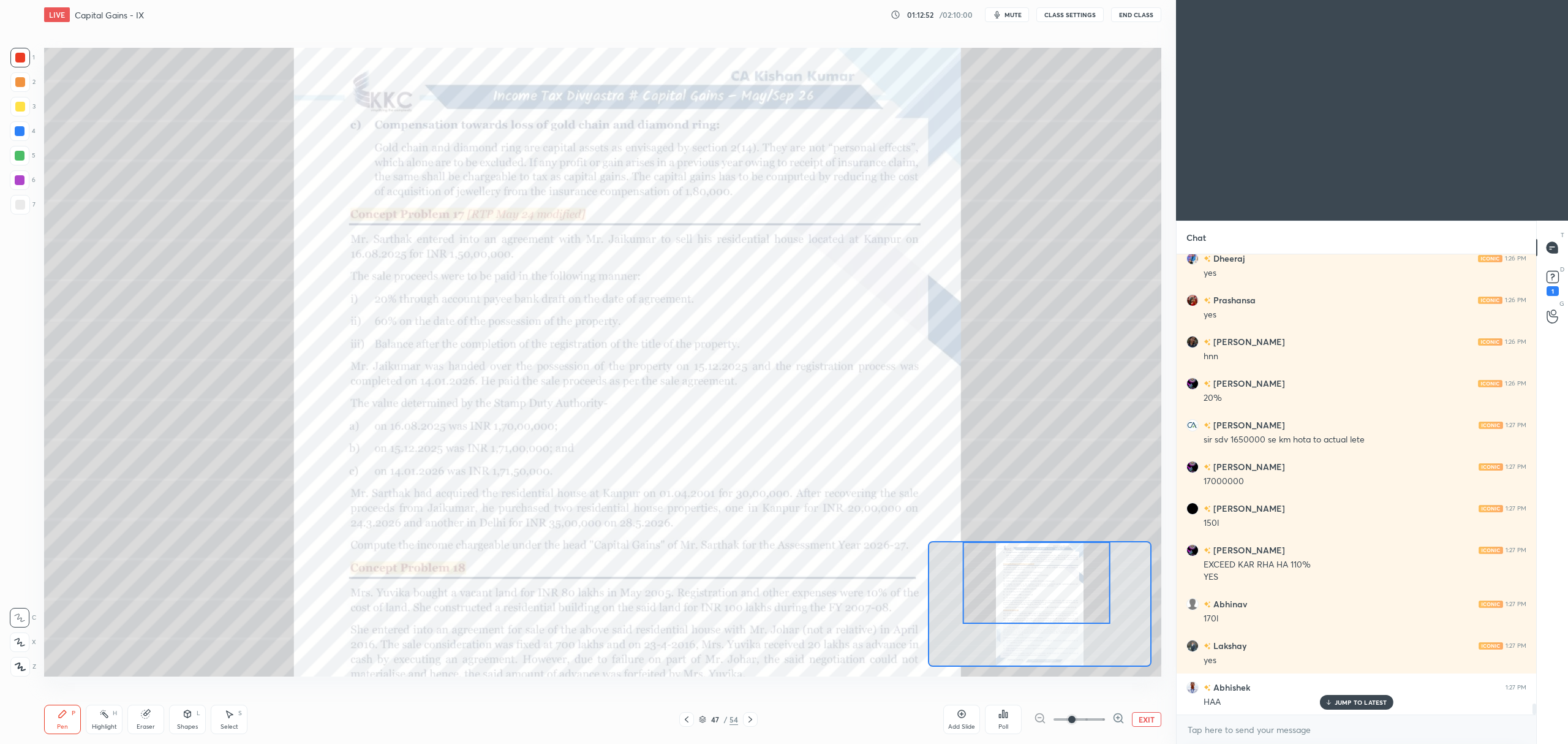
click at [961, 716] on icon at bounding box center [962, 714] width 4 height 4
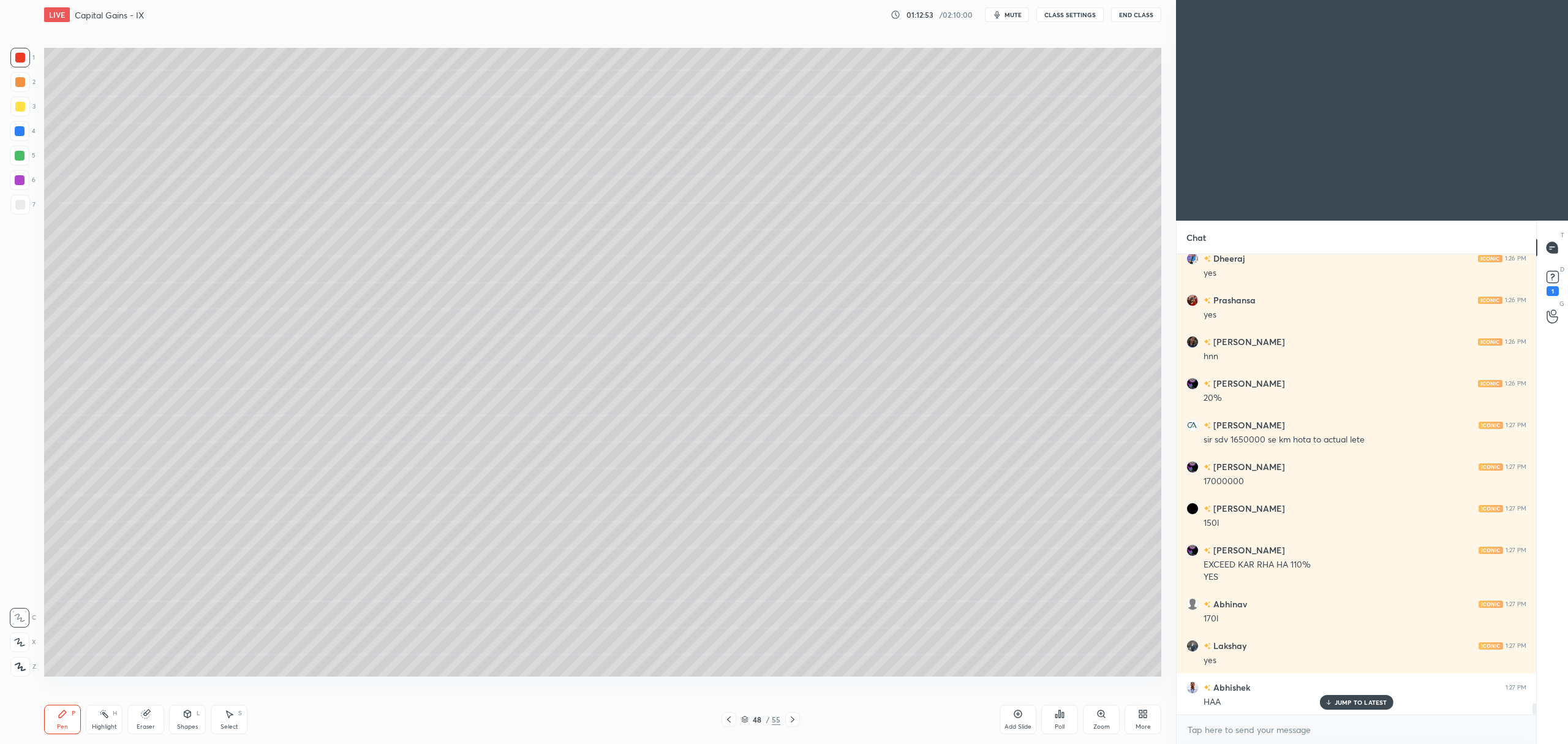
click at [18, 116] on div at bounding box center [19, 106] width 19 height 20
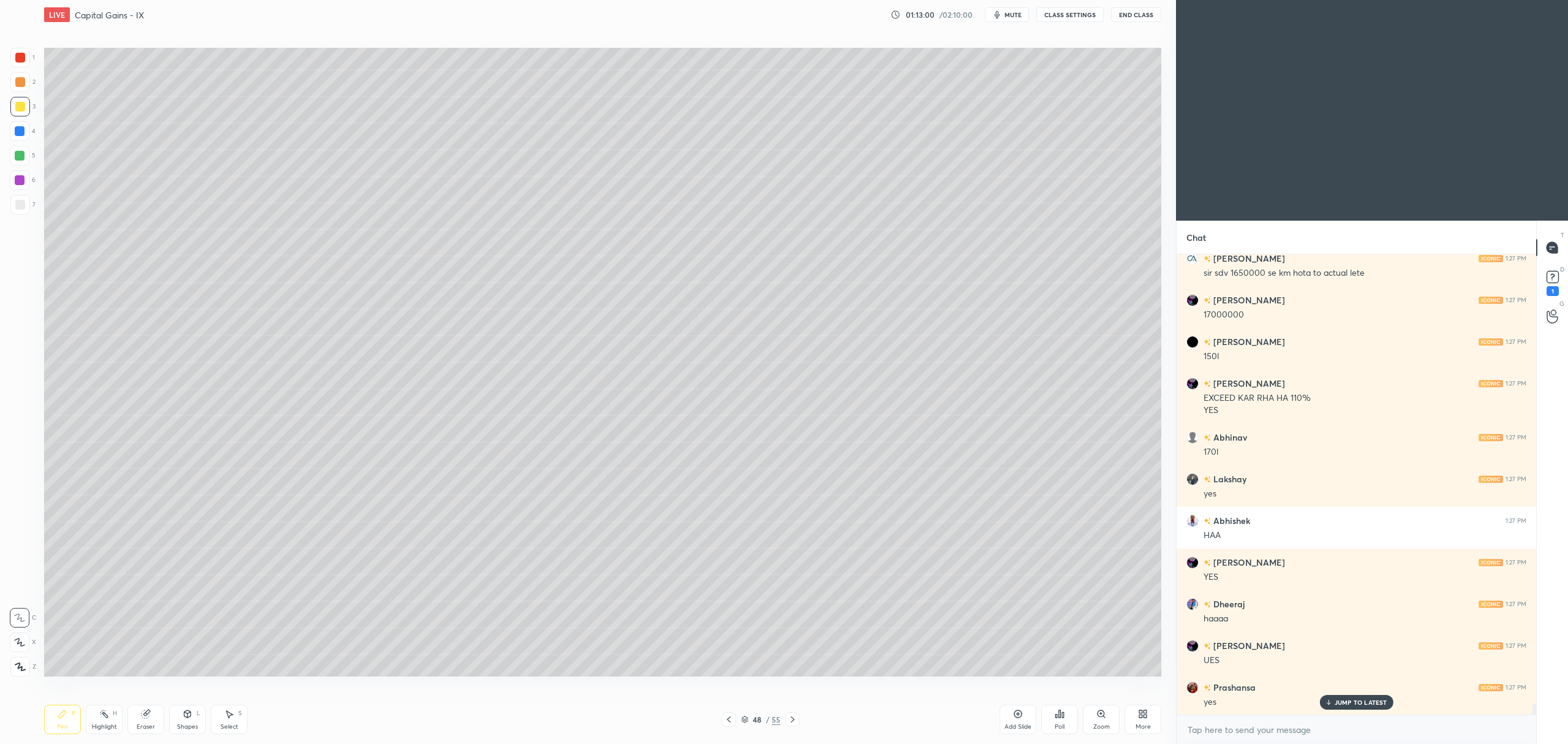
scroll to position [18814, 0]
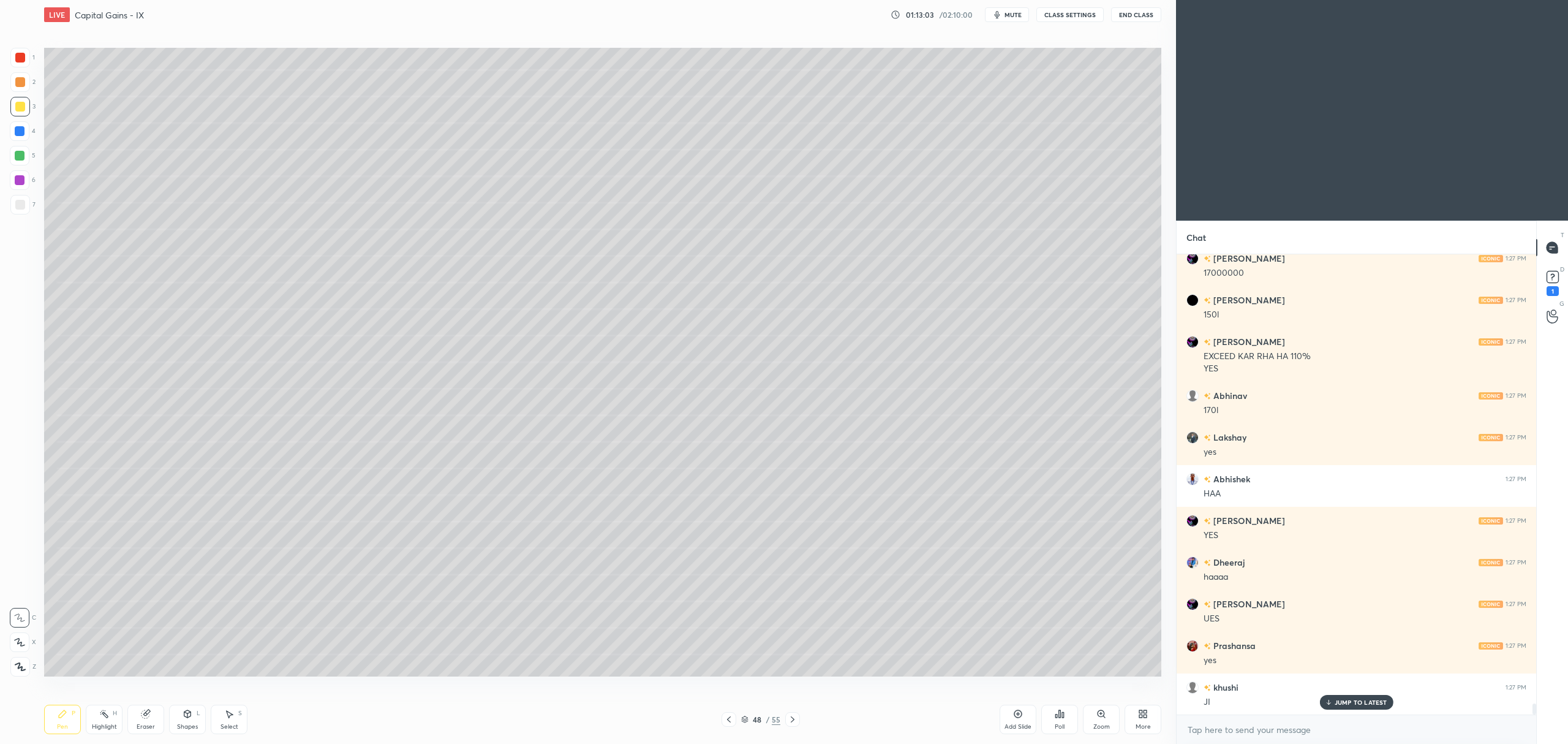
click at [17, 644] on icon at bounding box center [19, 642] width 11 height 9
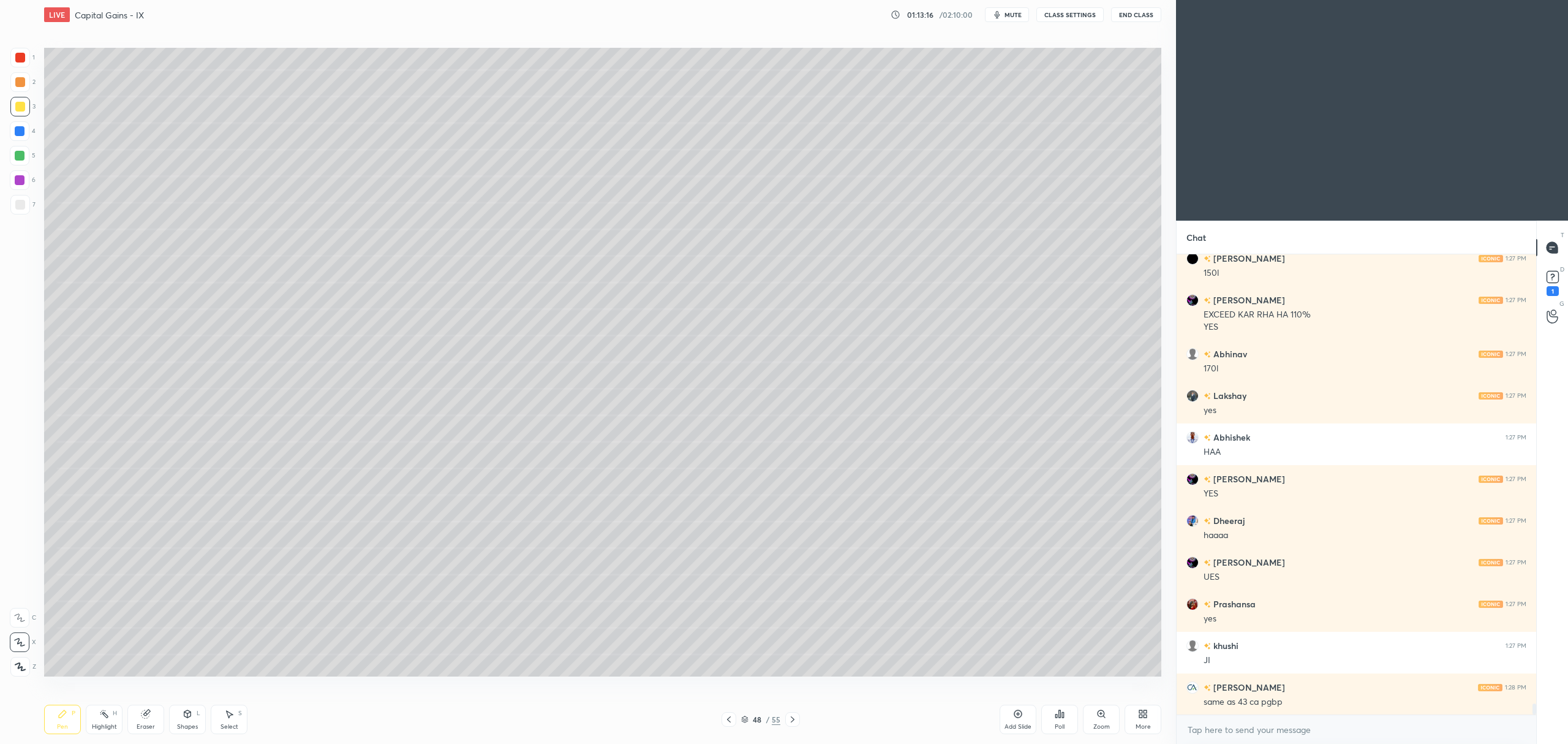
click at [188, 710] on icon at bounding box center [188, 714] width 10 height 10
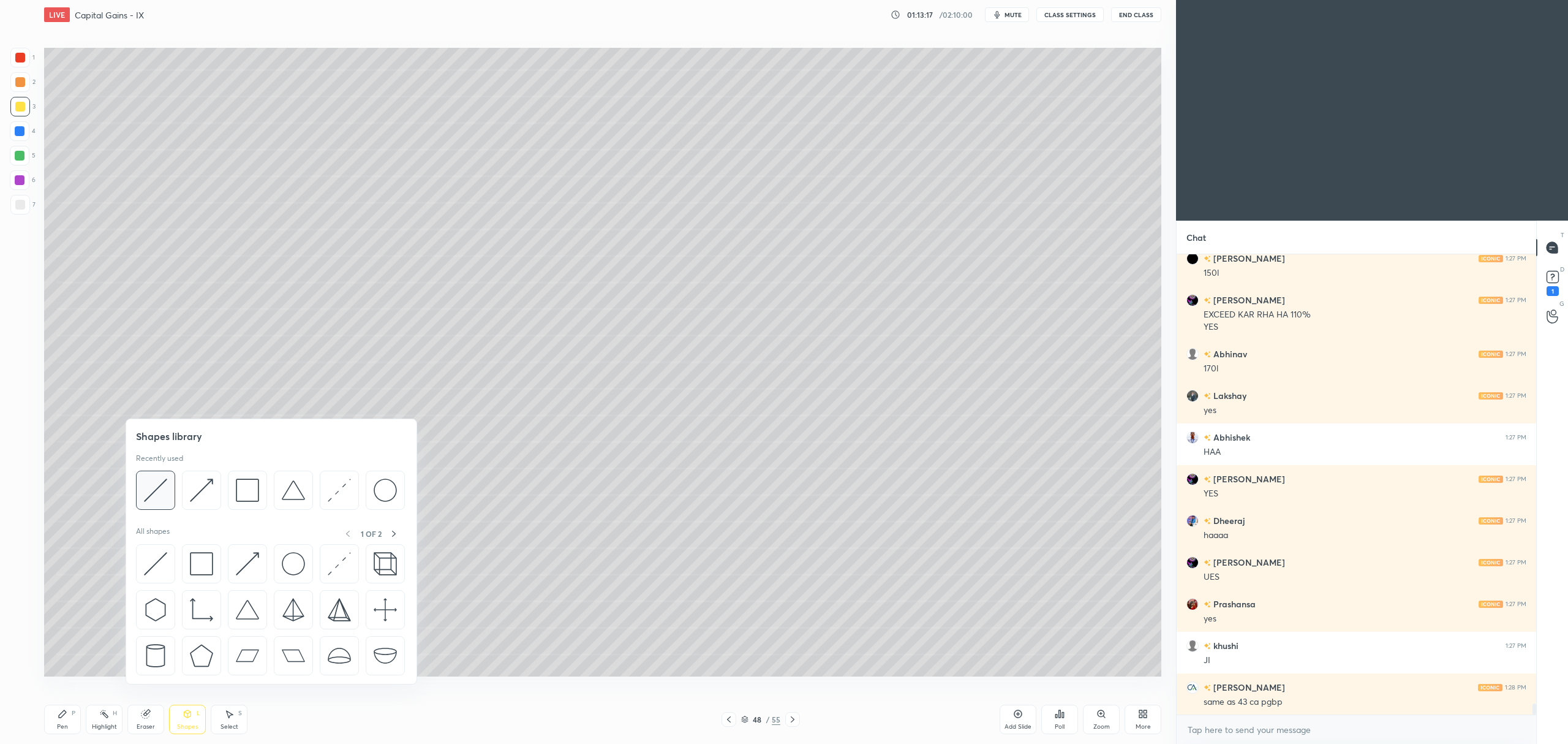
click at [145, 496] on img at bounding box center [155, 490] width 23 height 23
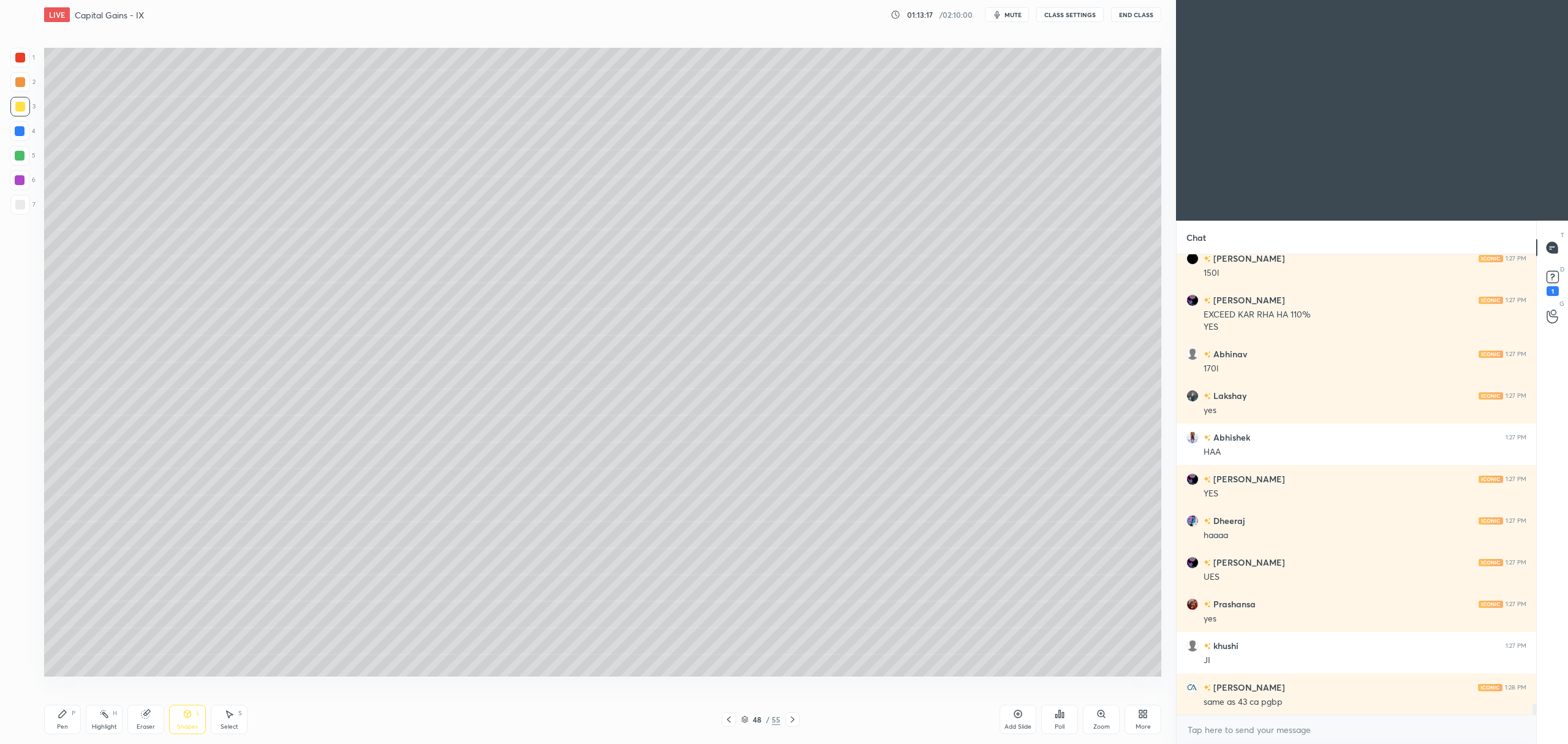
click at [25, 199] on div at bounding box center [19, 204] width 19 height 20
click at [67, 712] on div "Pen P" at bounding box center [62, 719] width 37 height 30
click at [25, 155] on div at bounding box center [19, 155] width 19 height 20
click at [188, 719] on div "Shapes L" at bounding box center [187, 719] width 37 height 30
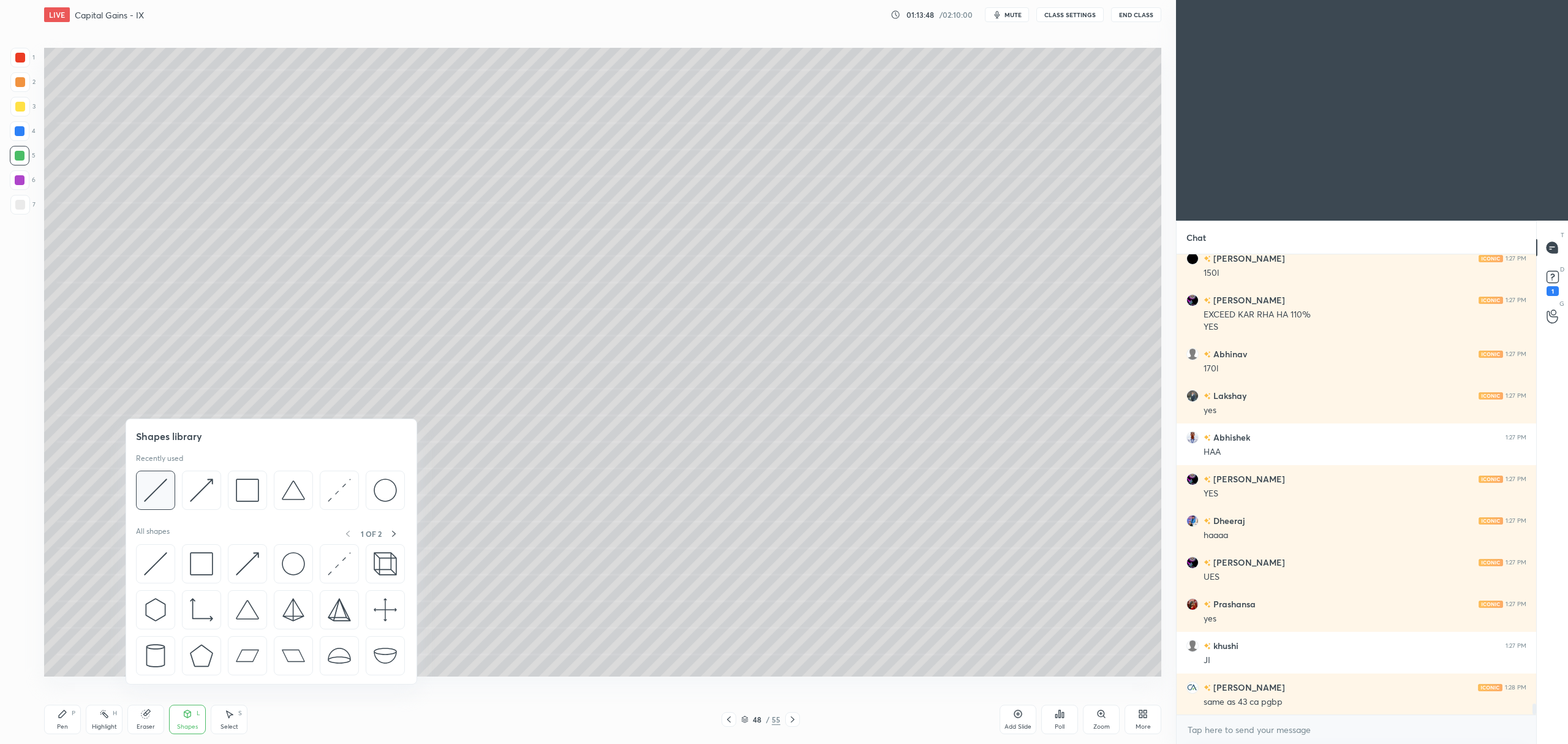
click at [151, 477] on div at bounding box center [155, 490] width 39 height 39
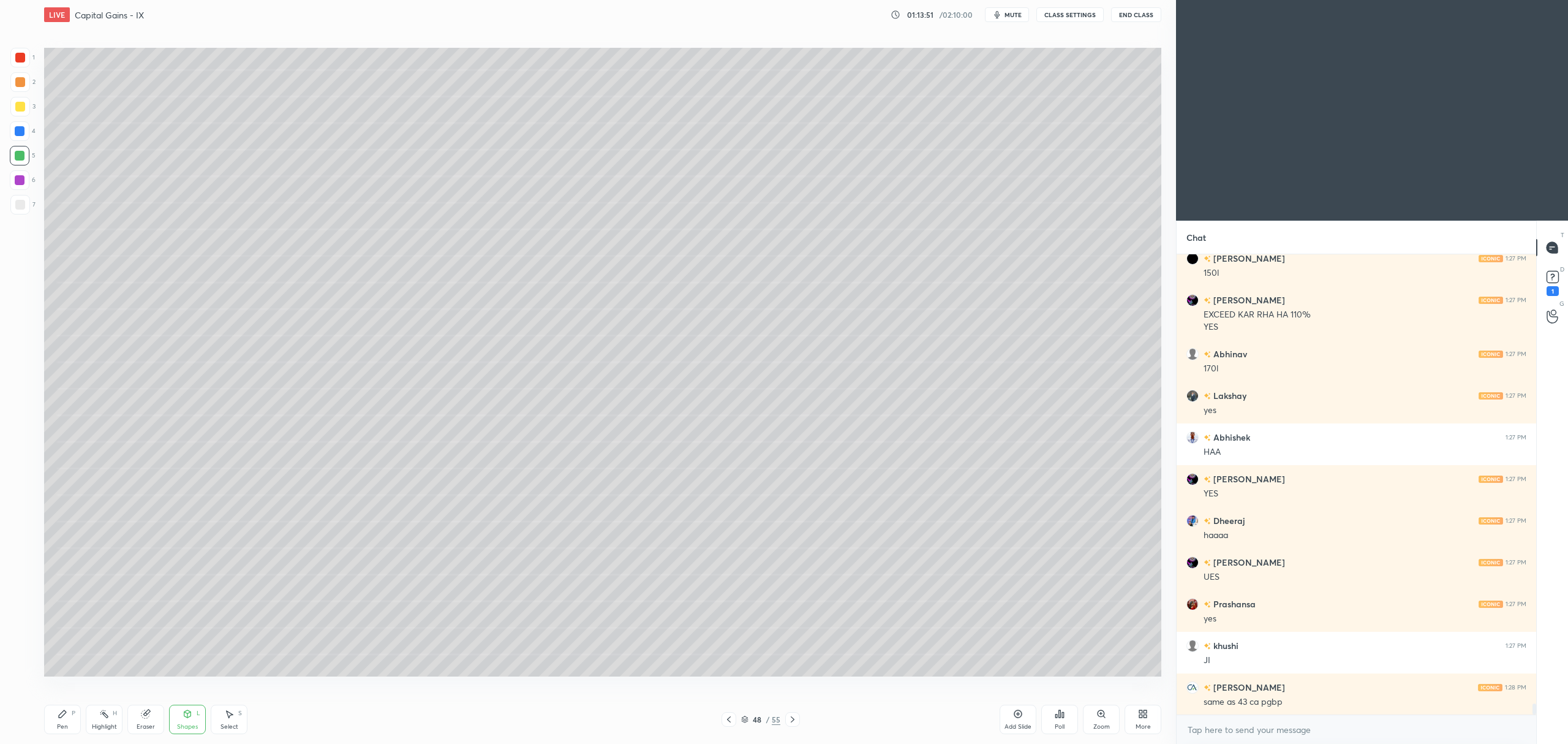
click at [20, 206] on div at bounding box center [20, 205] width 10 height 10
click at [20, 105] on div at bounding box center [20, 107] width 10 height 10
click at [59, 710] on icon at bounding box center [63, 714] width 10 height 10
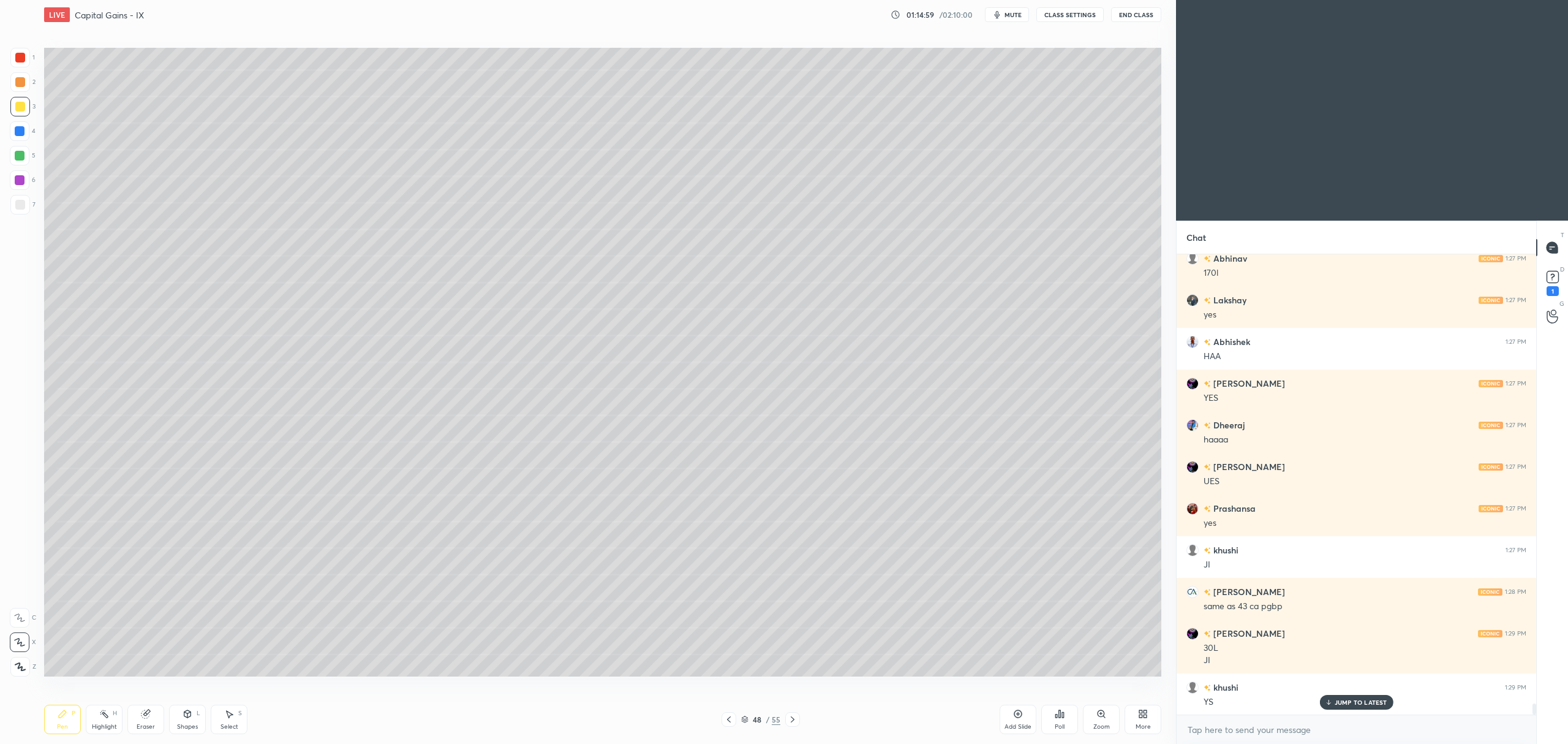
scroll to position [18993, 0]
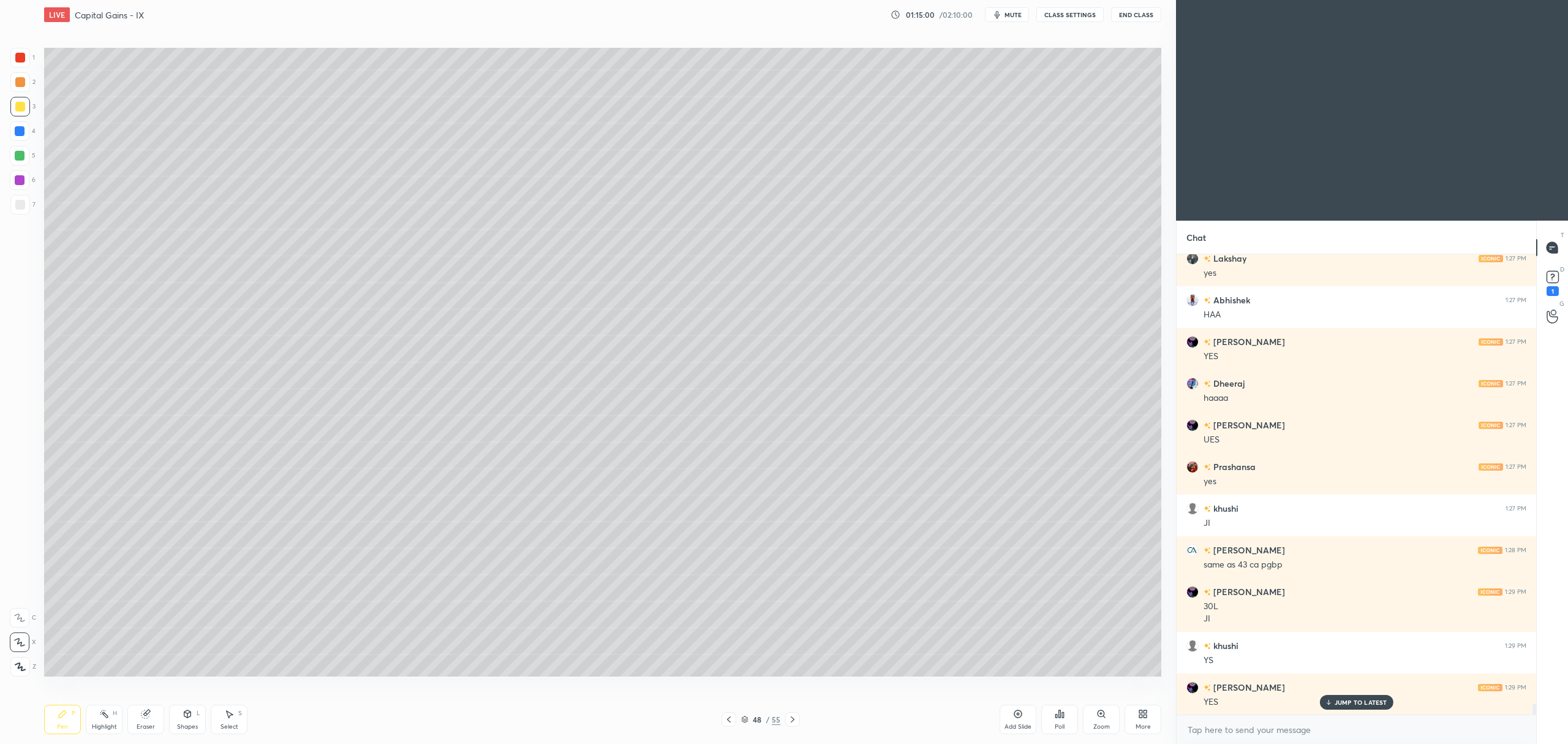
click at [13, 79] on div at bounding box center [19, 82] width 19 height 20
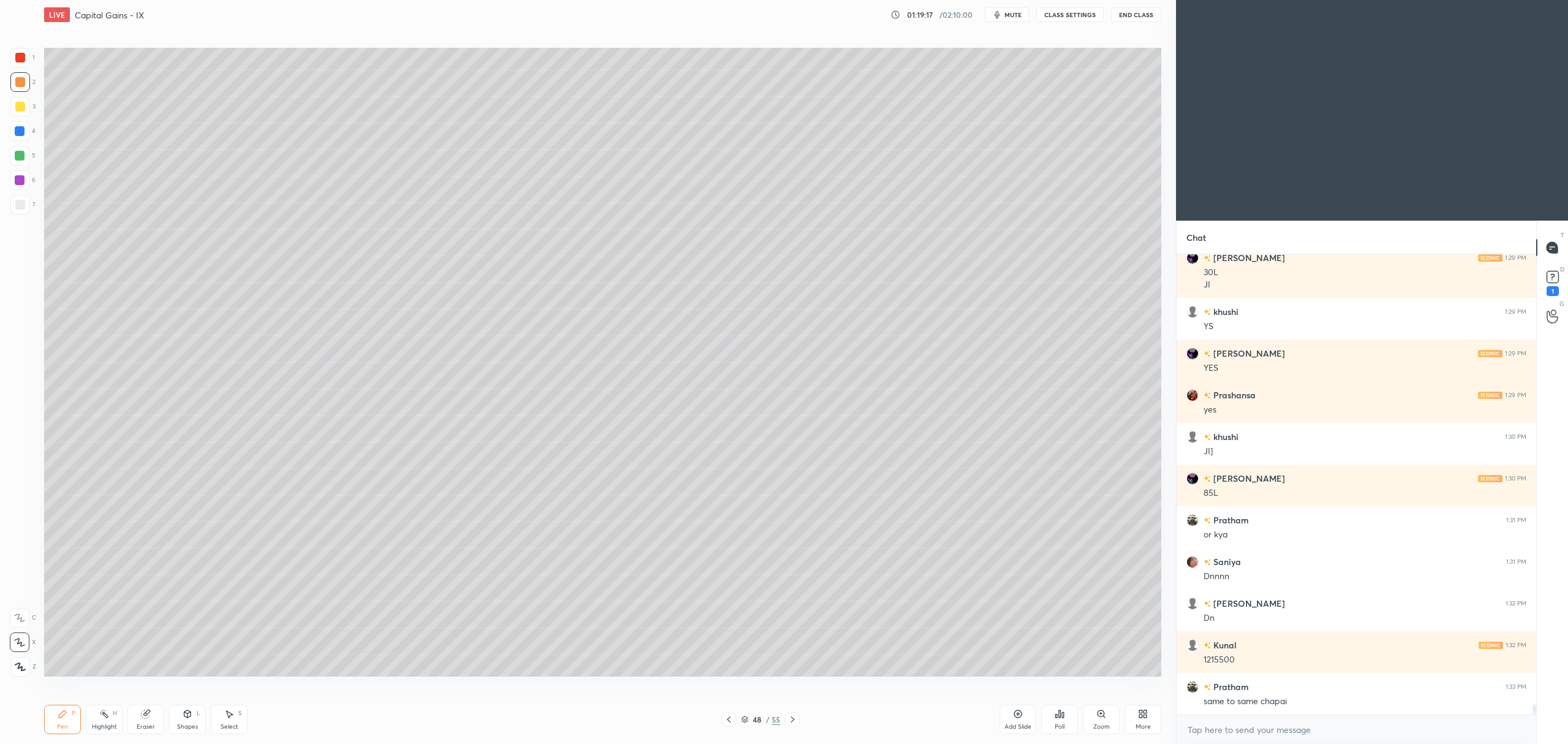
scroll to position [19368, 0]
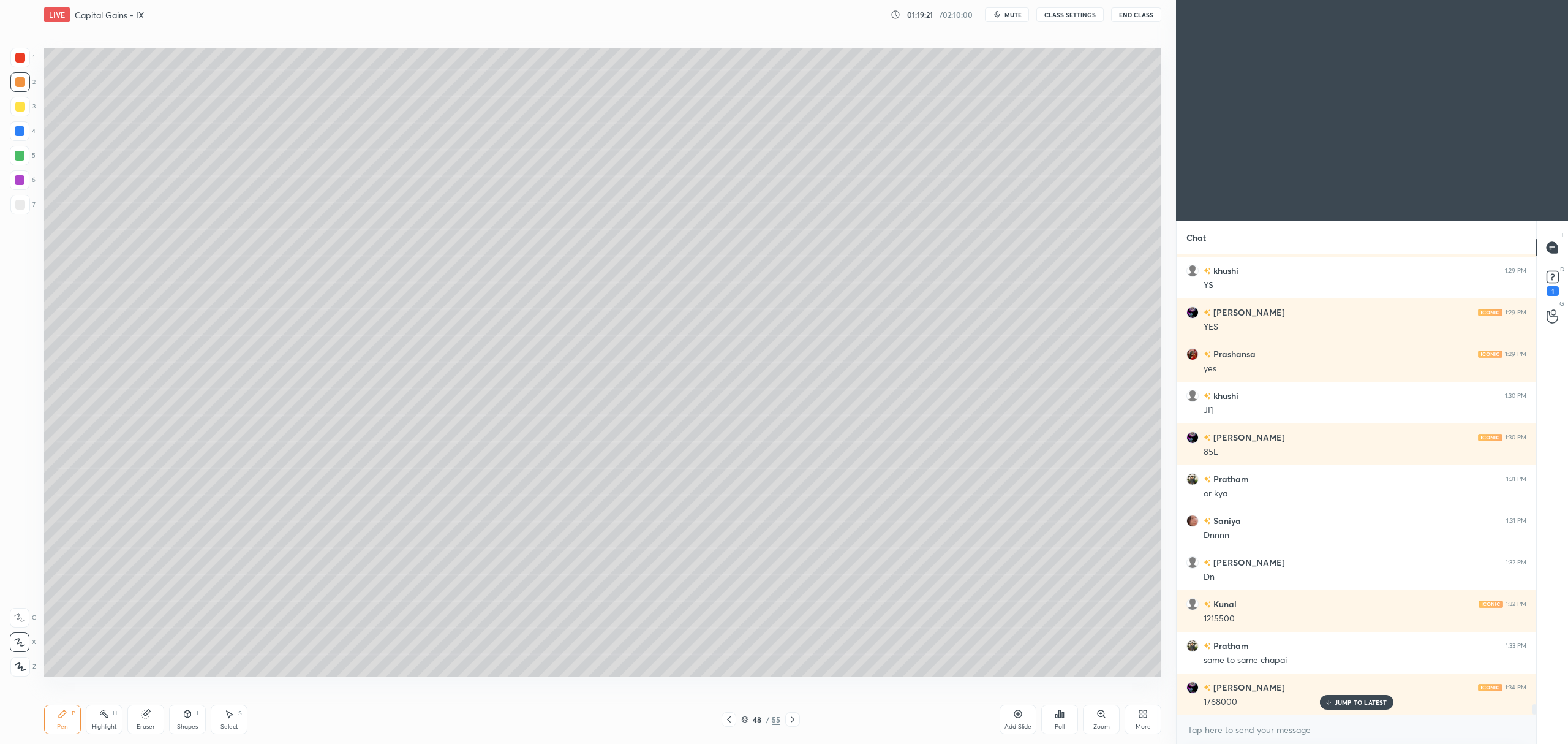
click at [1016, 714] on icon at bounding box center [1018, 714] width 10 height 10
click at [22, 107] on div at bounding box center [20, 107] width 10 height 10
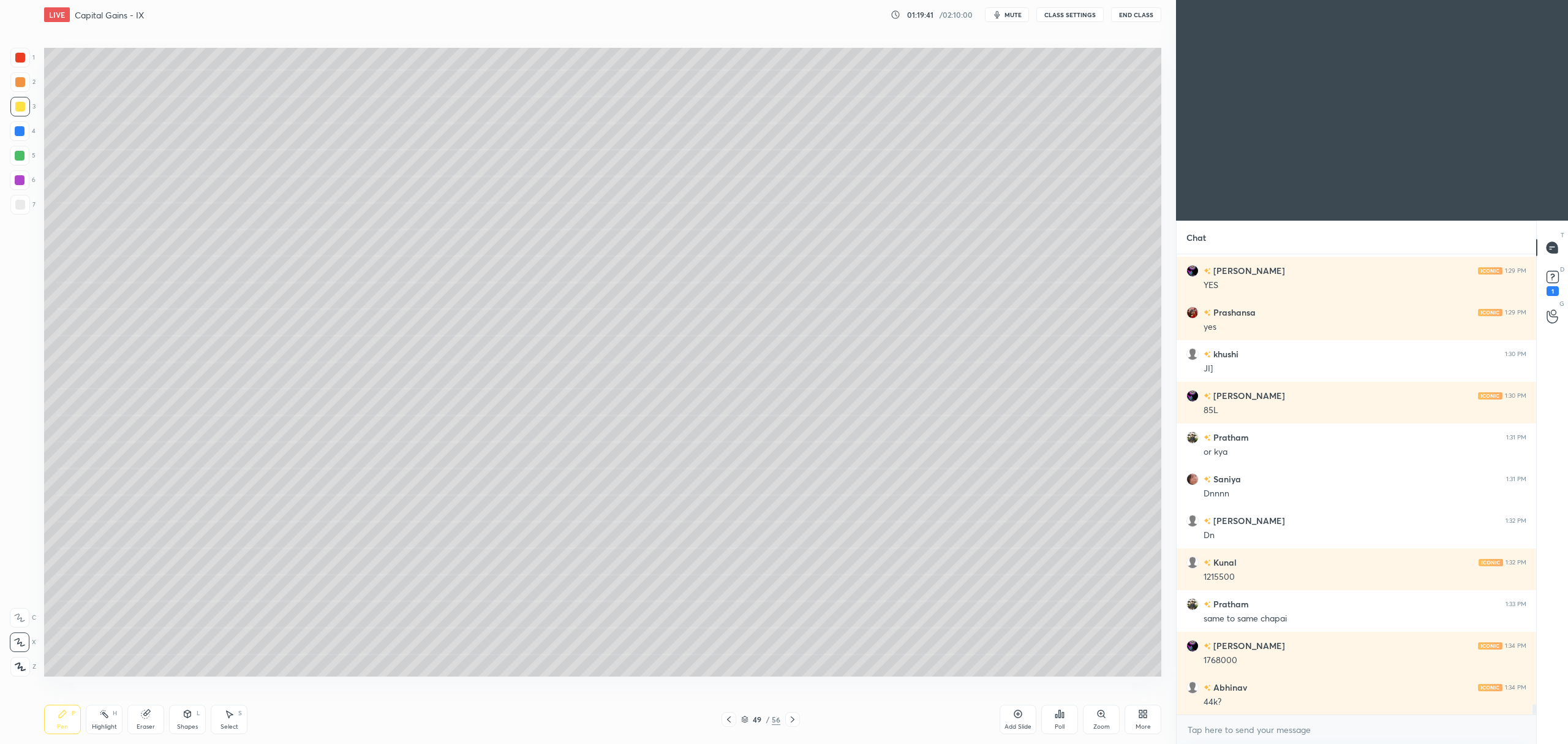
scroll to position [19451, 0]
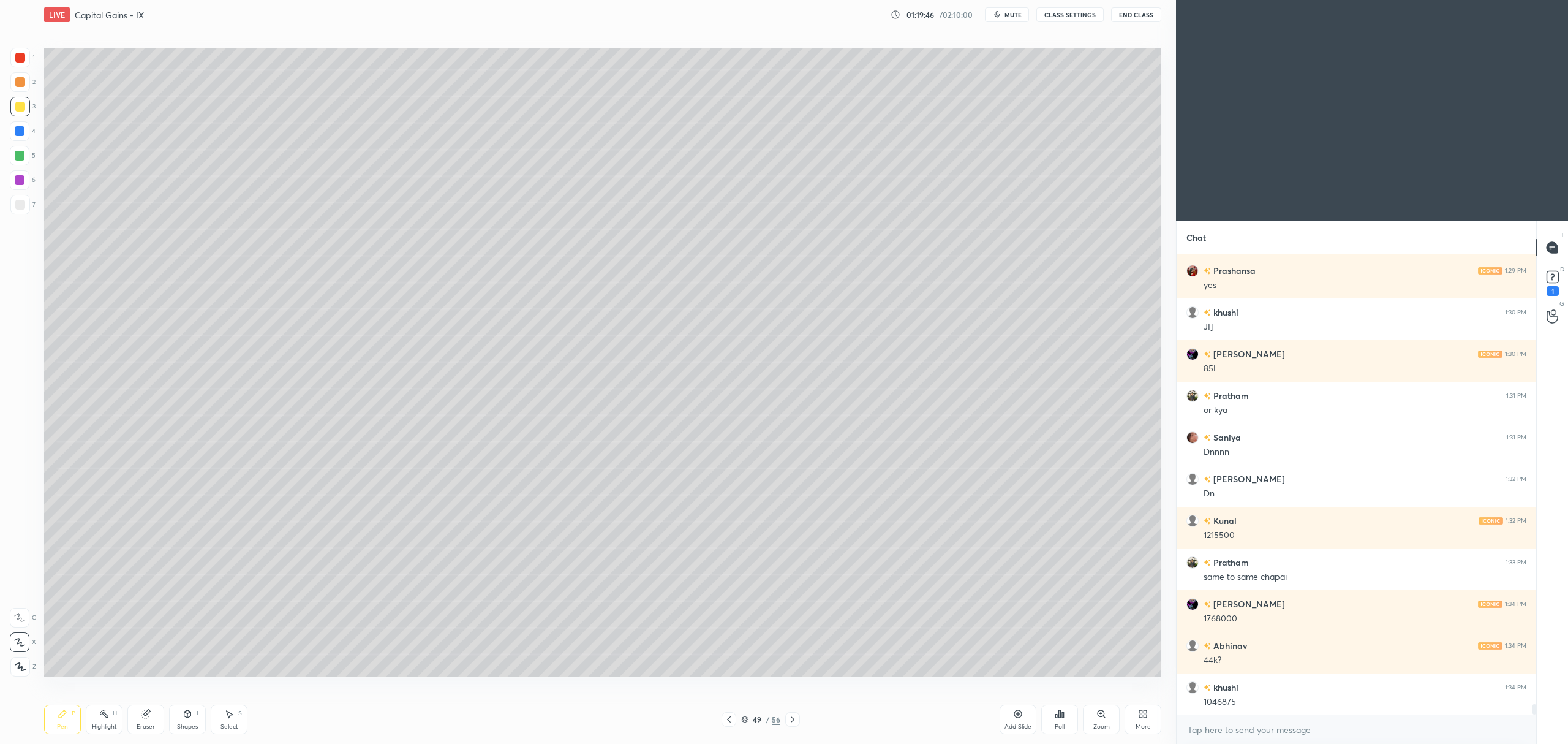
click at [20, 157] on div at bounding box center [19, 156] width 10 height 10
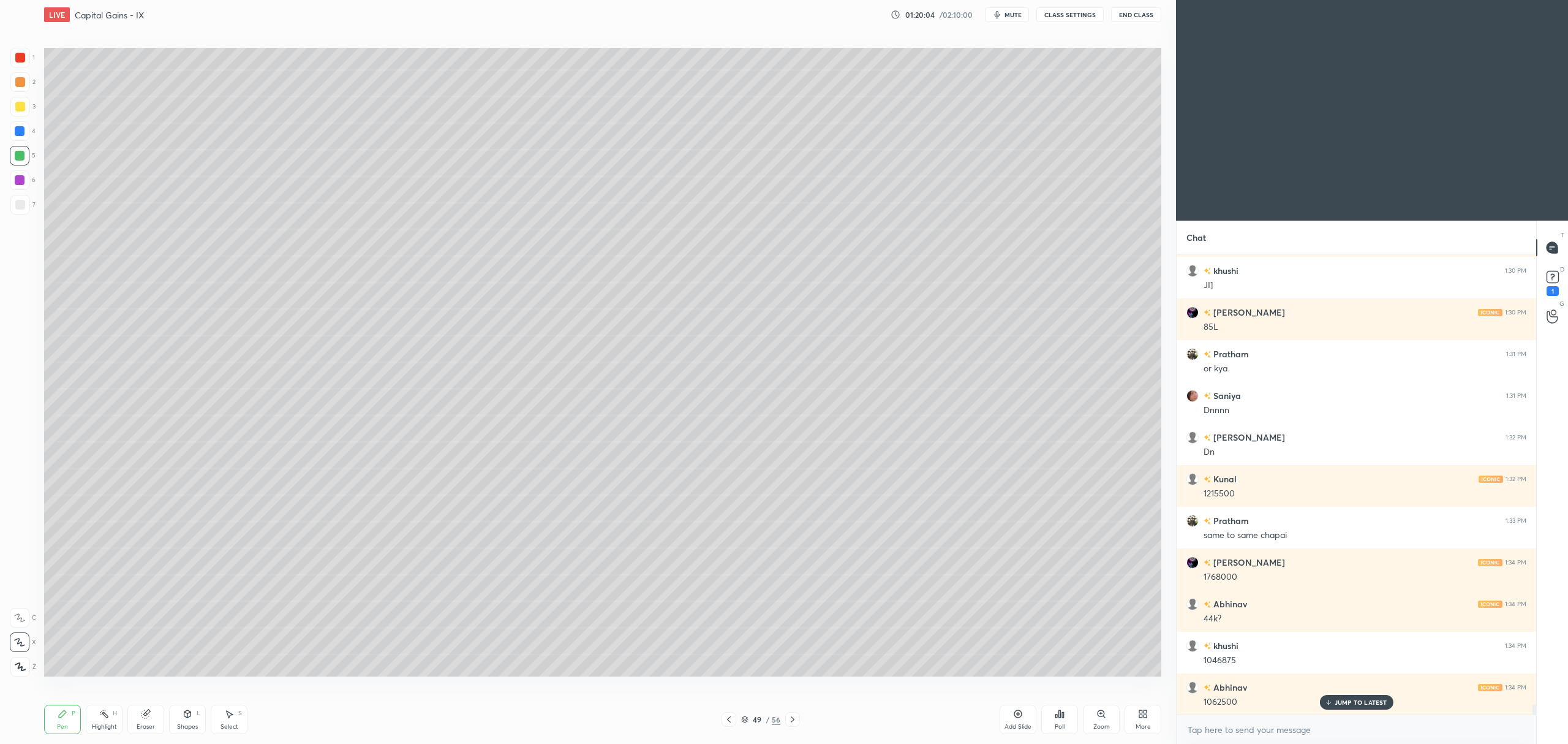
scroll to position [19535, 0]
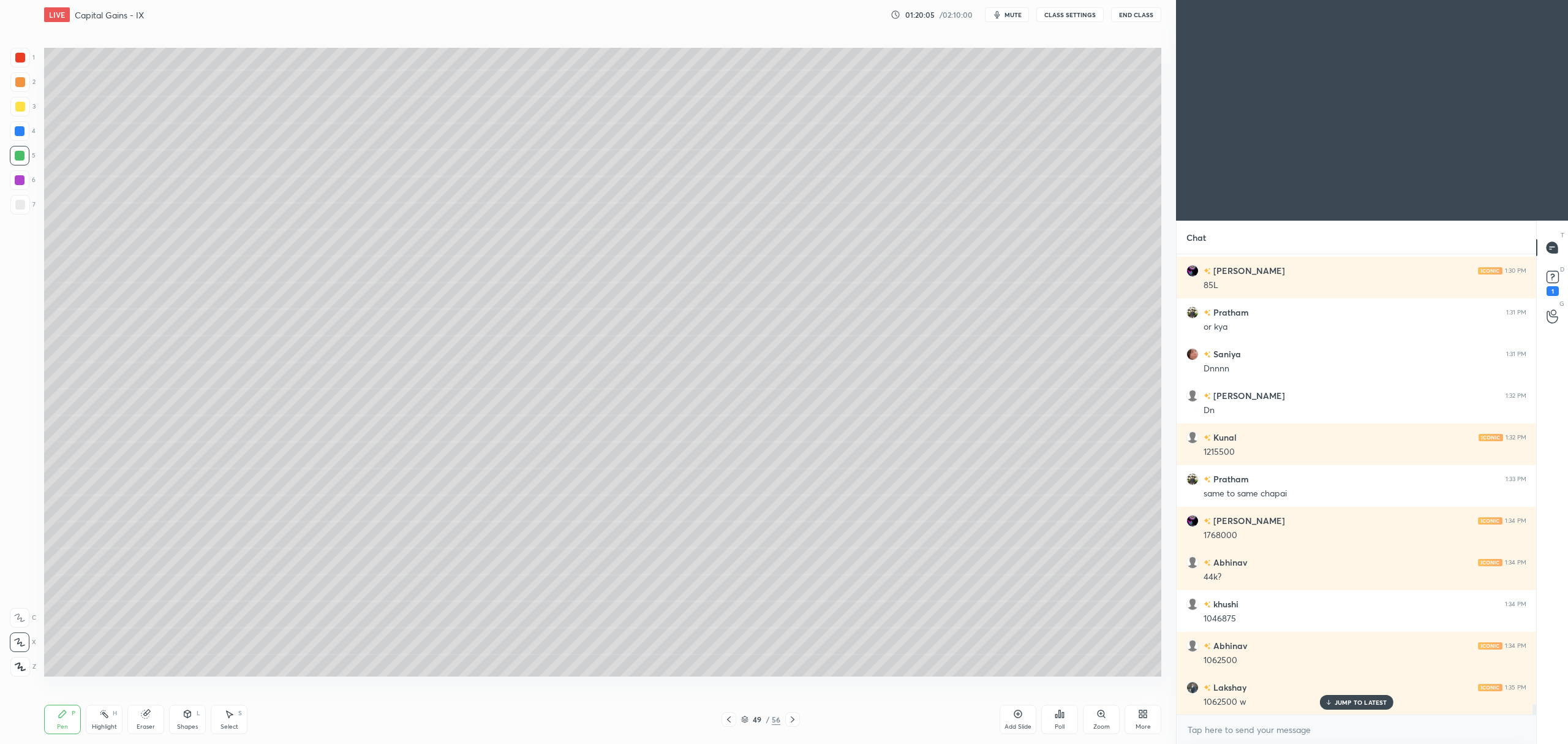
click at [20, 111] on div at bounding box center [20, 107] width 10 height 10
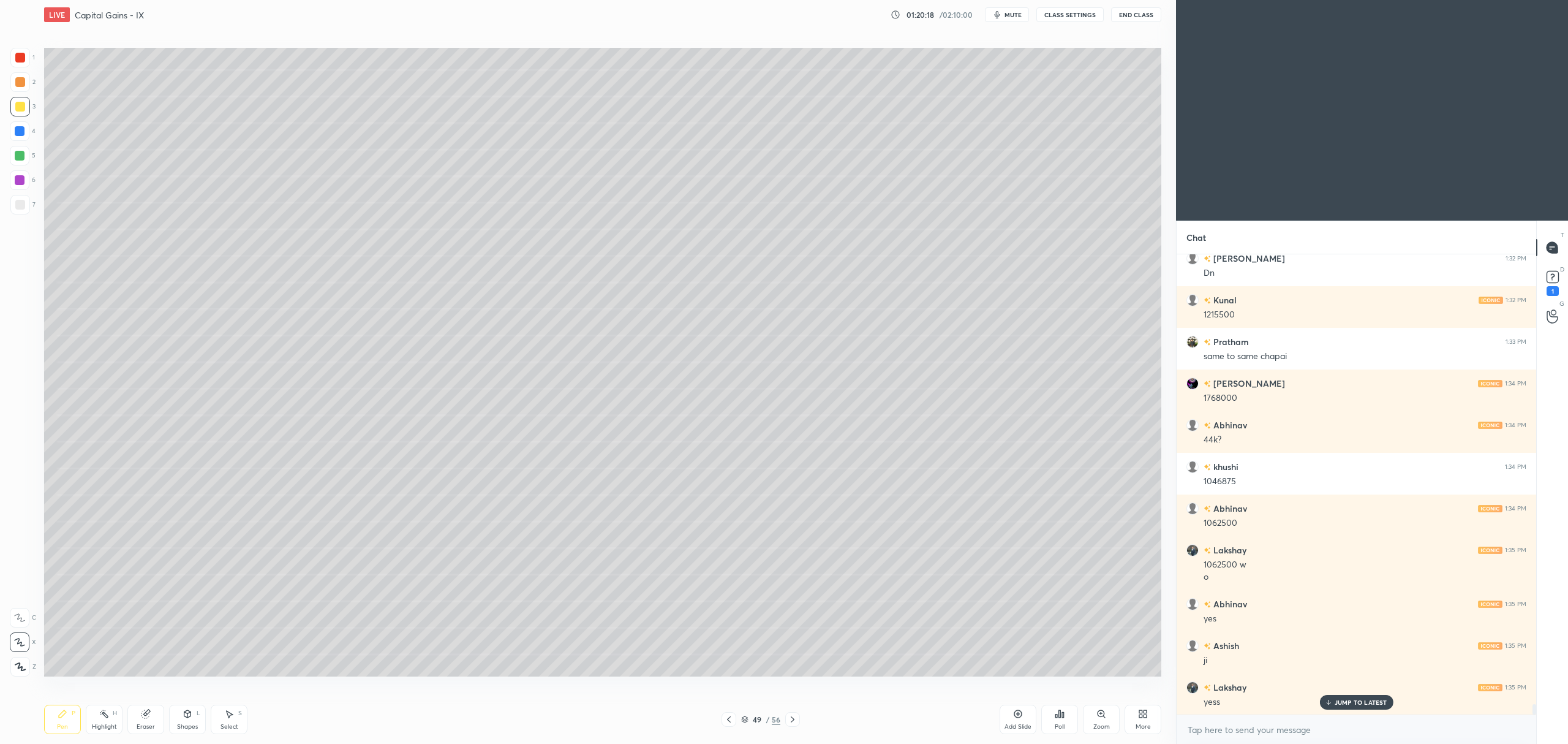
scroll to position [19714, 0]
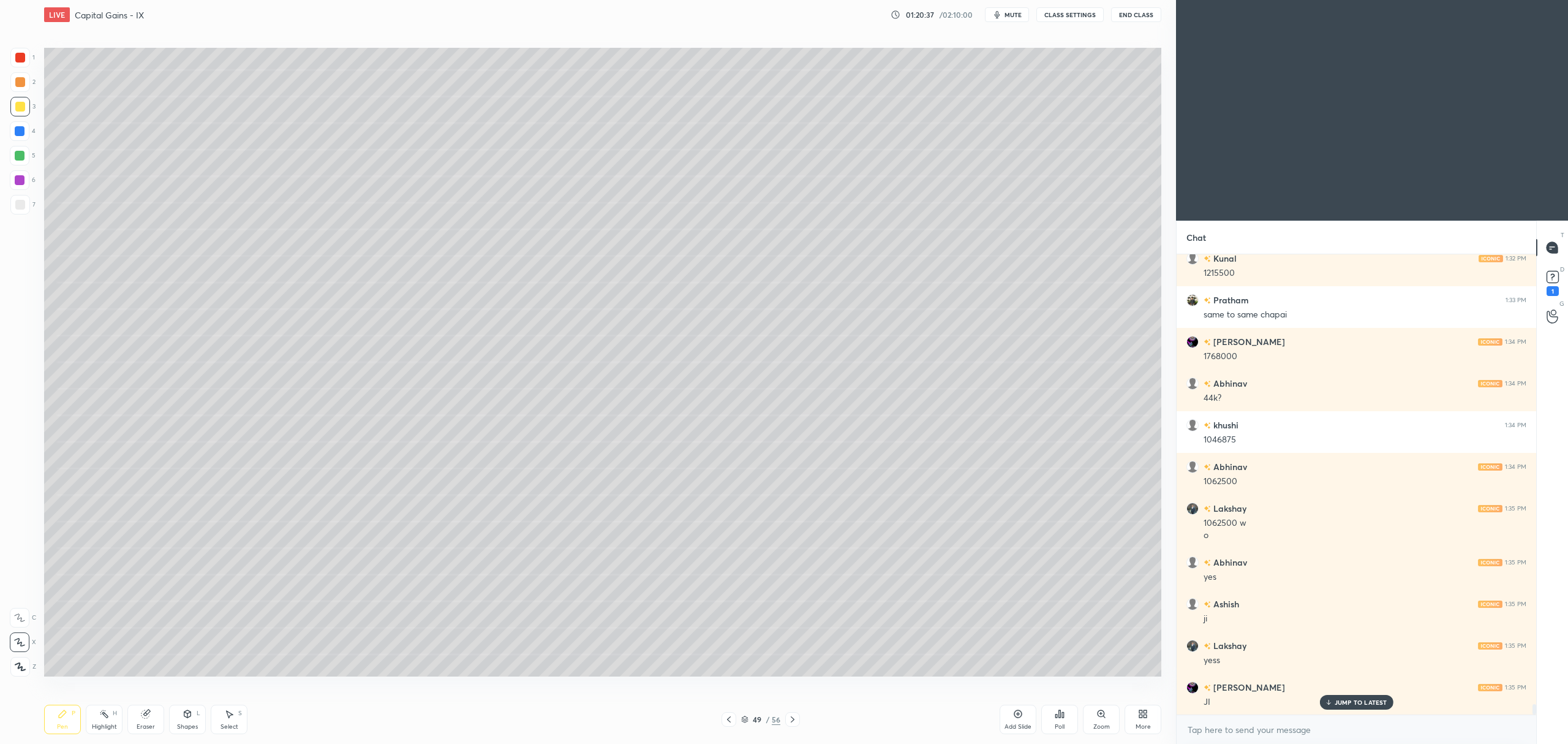
click at [18, 207] on div at bounding box center [20, 205] width 10 height 10
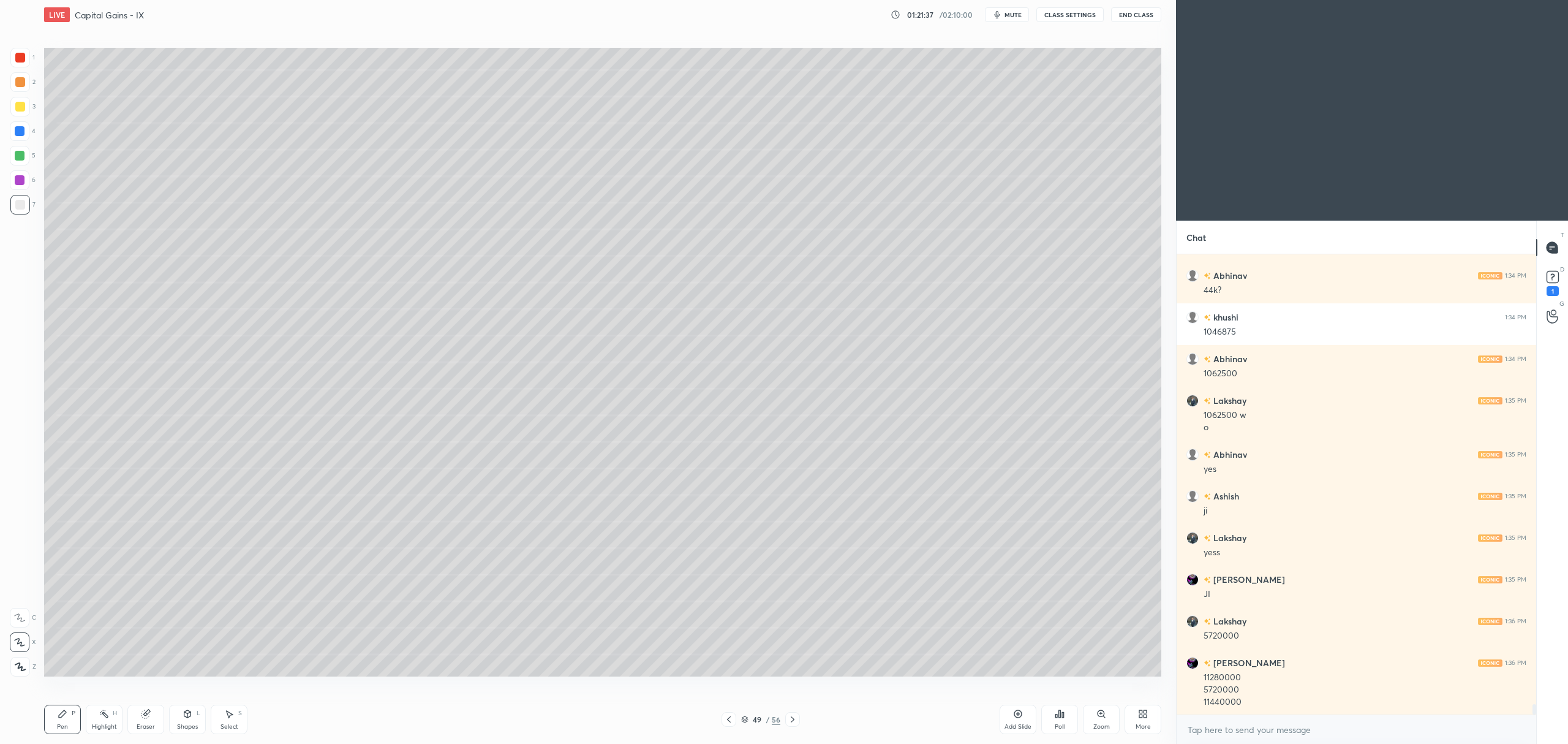
scroll to position [19863, 0]
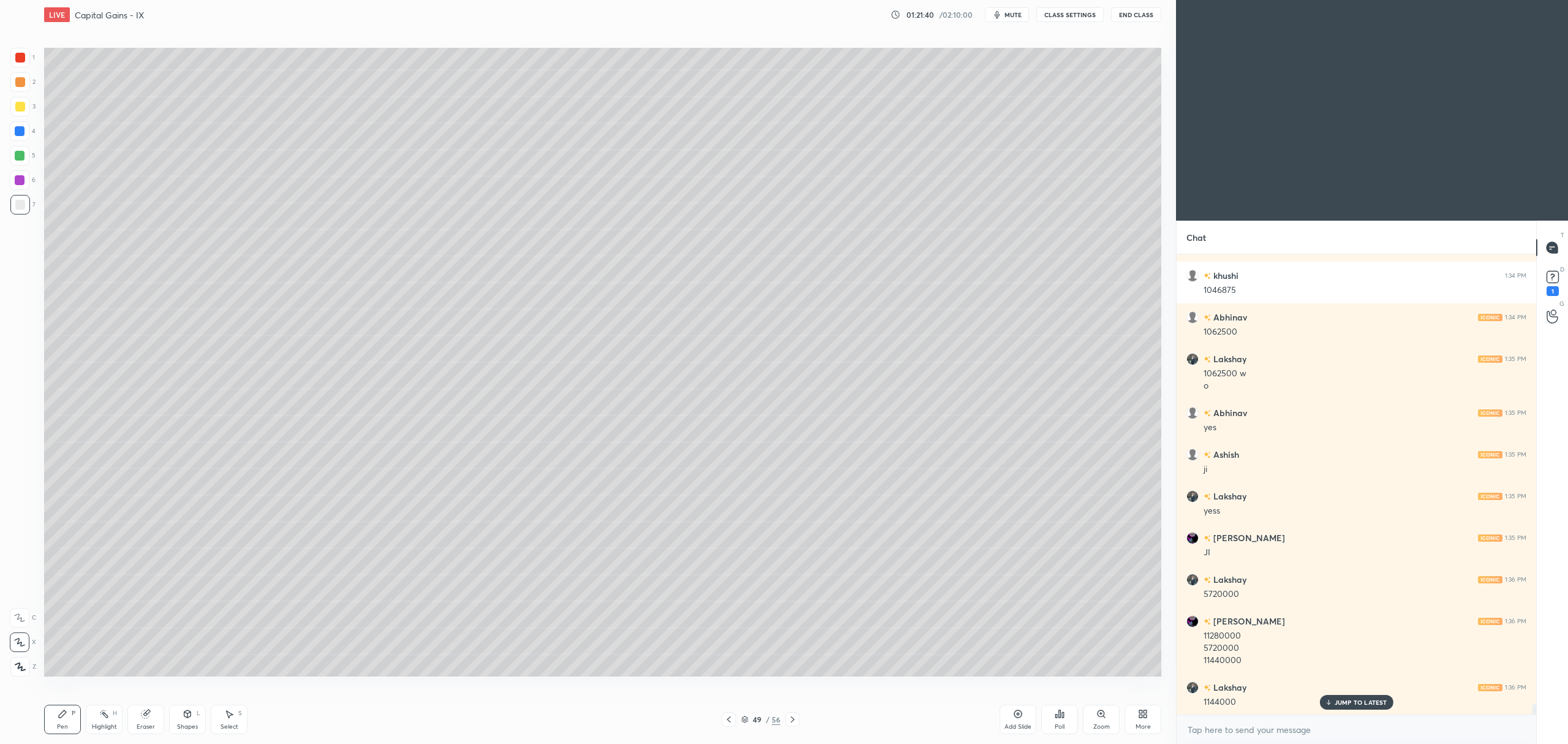
click at [23, 181] on div at bounding box center [19, 181] width 10 height 10
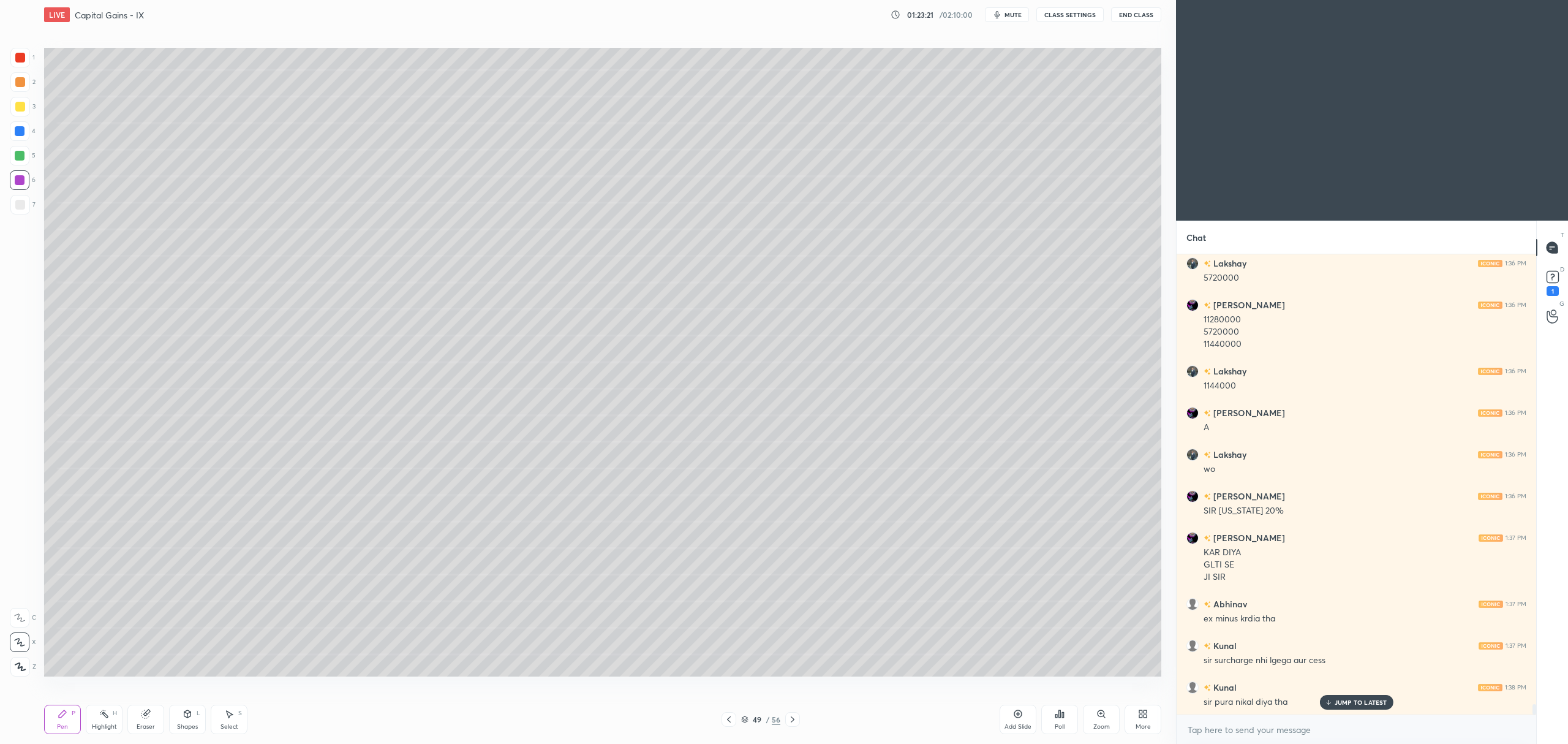
scroll to position [20221, 0]
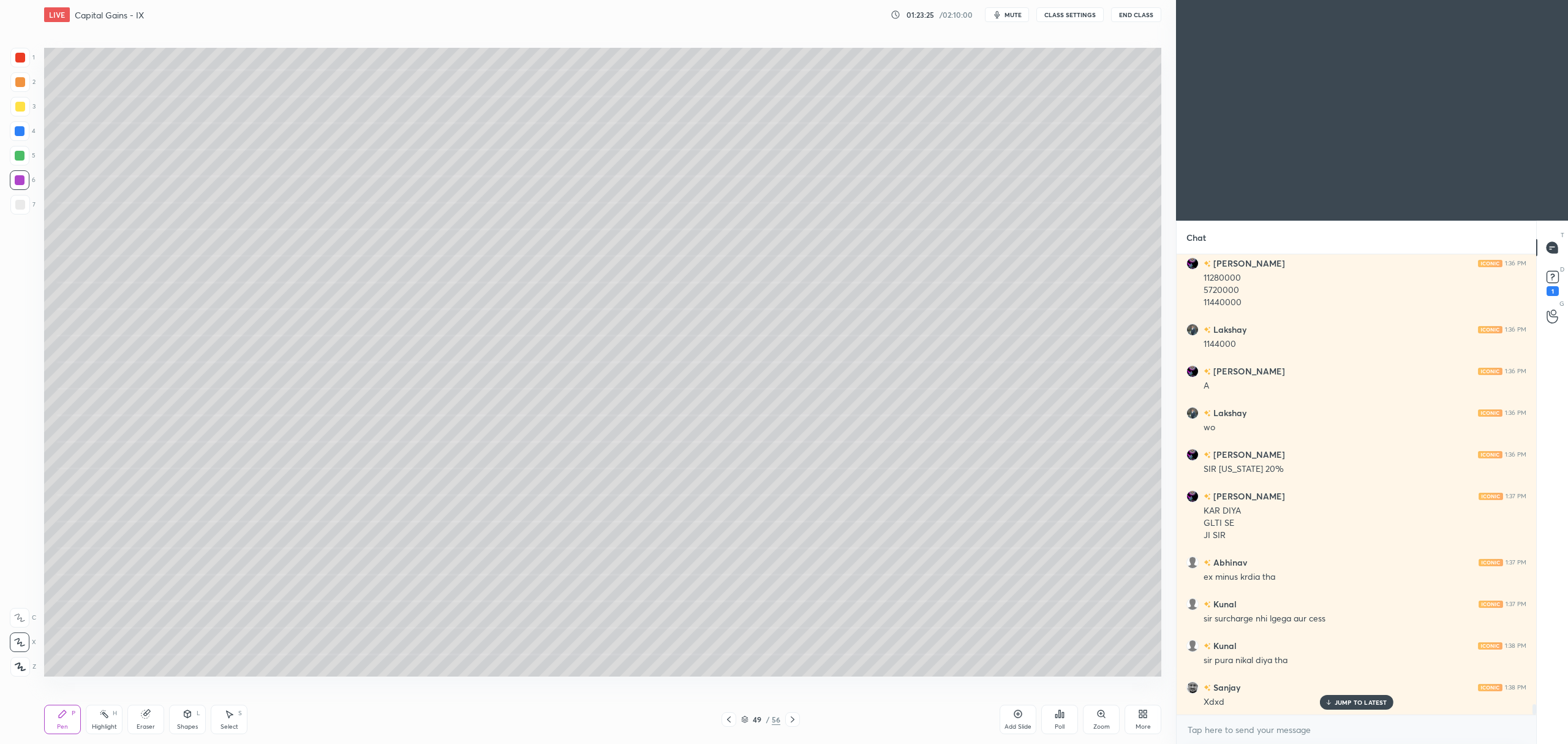
click at [739, 721] on div "49 / 56" at bounding box center [760, 719] width 79 height 14
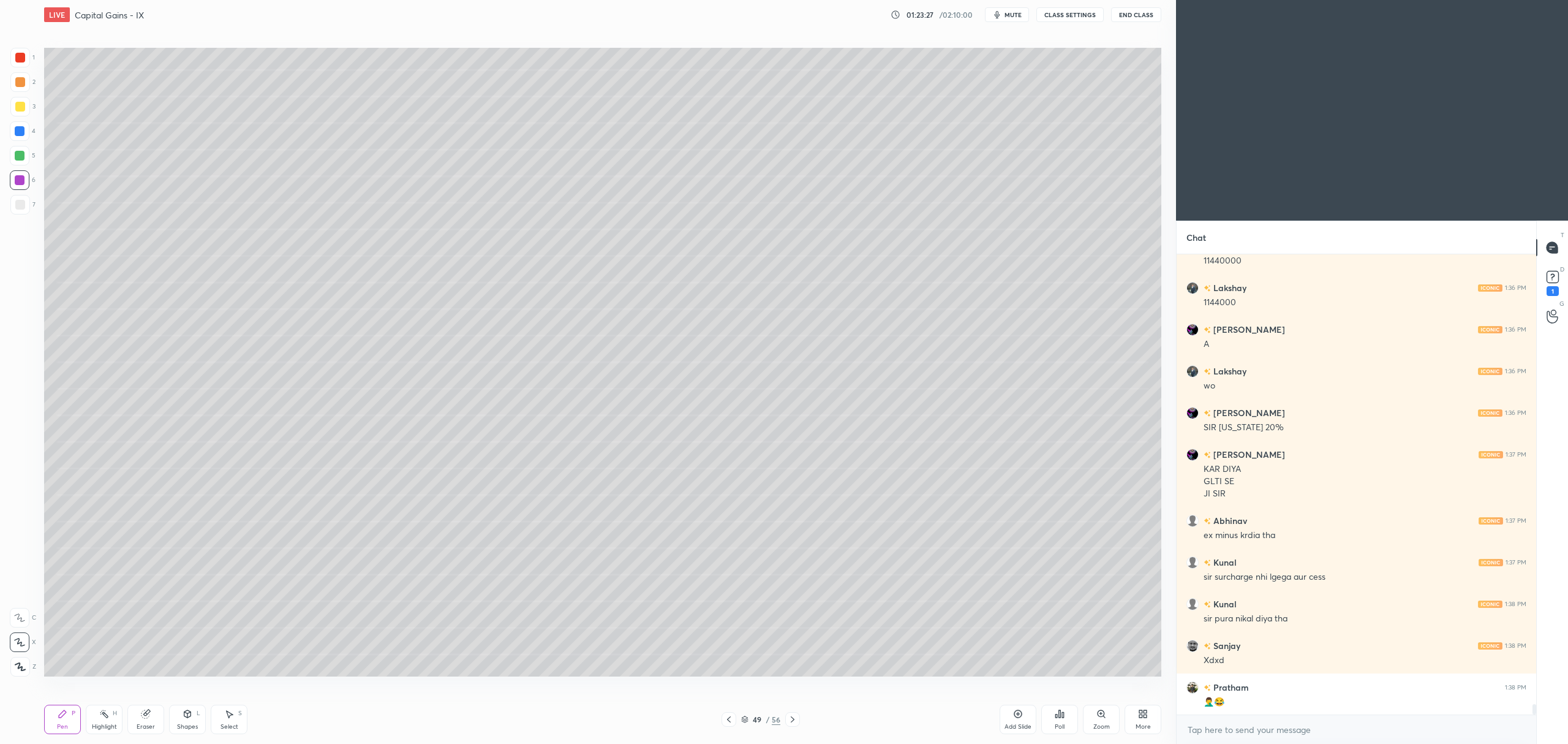
click at [744, 722] on icon at bounding box center [744, 722] width 6 height 2
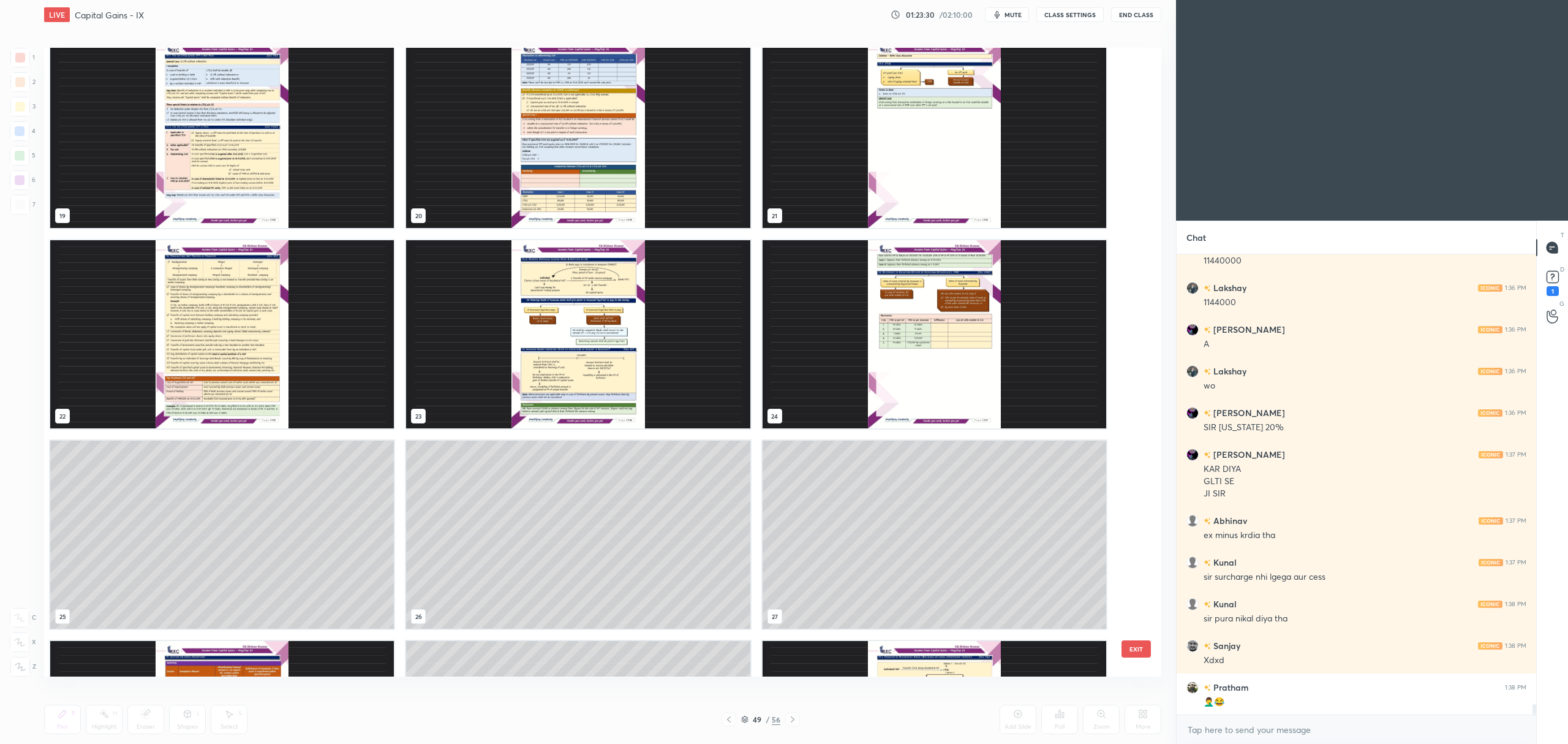
scroll to position [1219, 0]
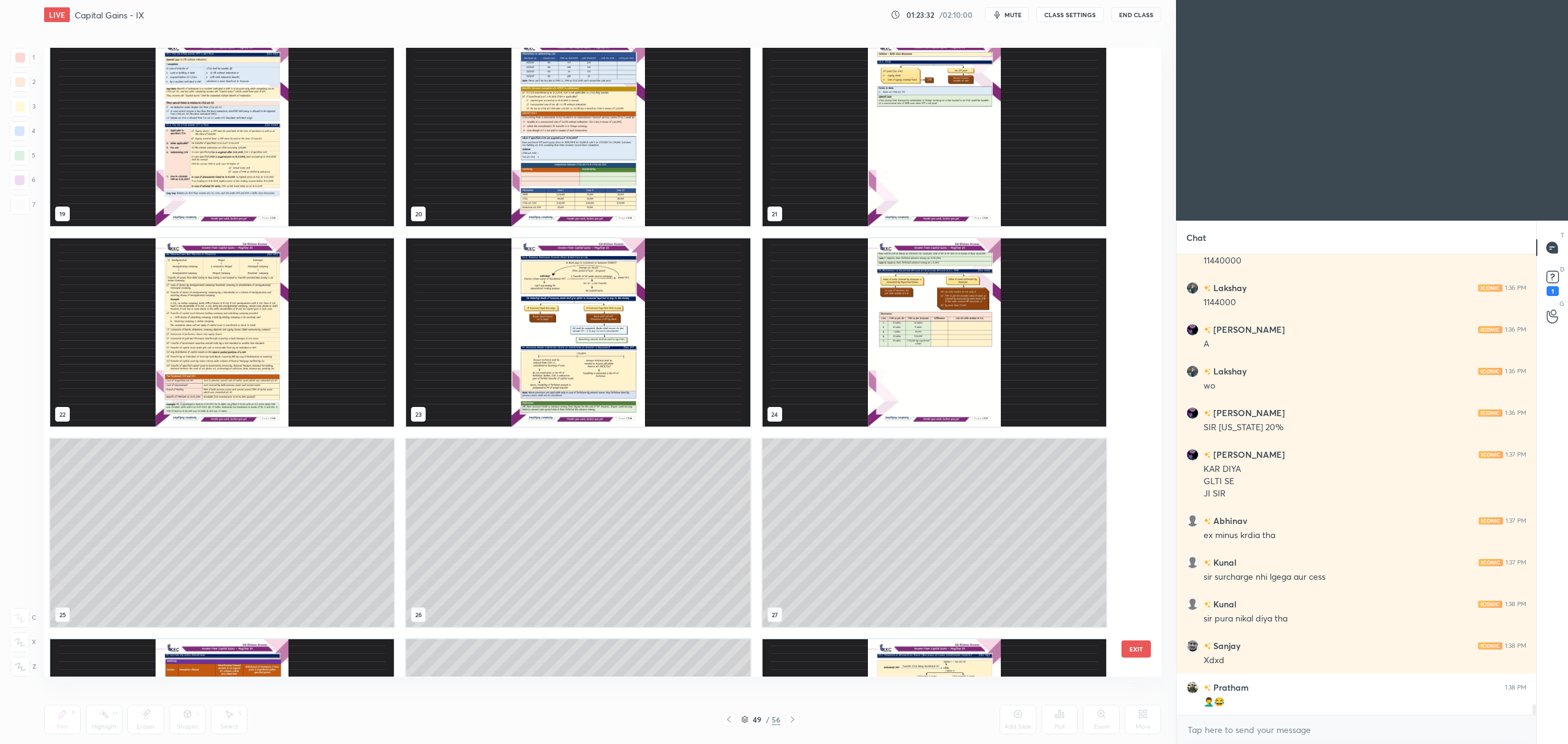
click at [907, 649] on img "grid" at bounding box center [934, 733] width 344 height 188
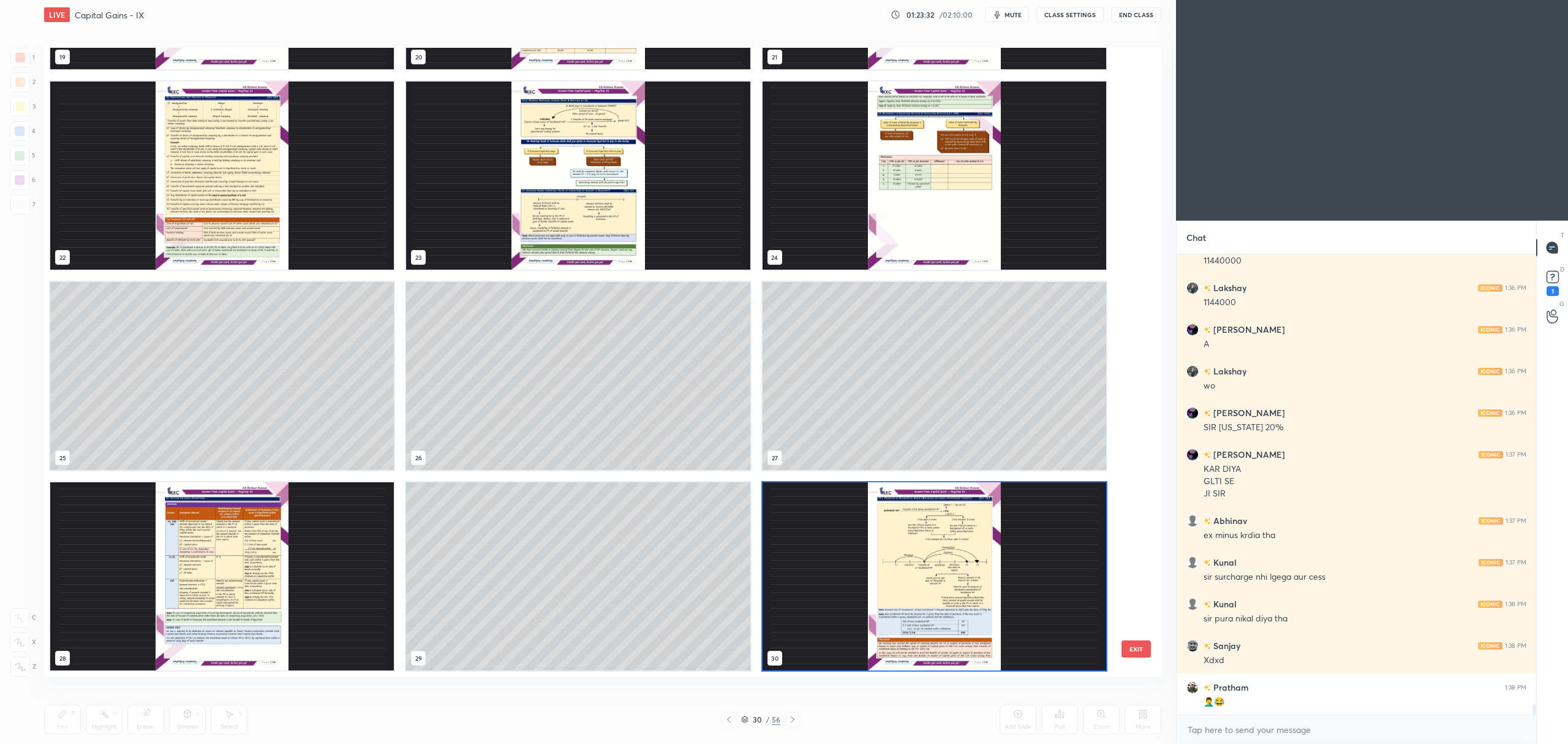
click at [907, 649] on img "grid" at bounding box center [934, 576] width 344 height 188
click at [912, 648] on img "grid" at bounding box center [934, 576] width 344 height 188
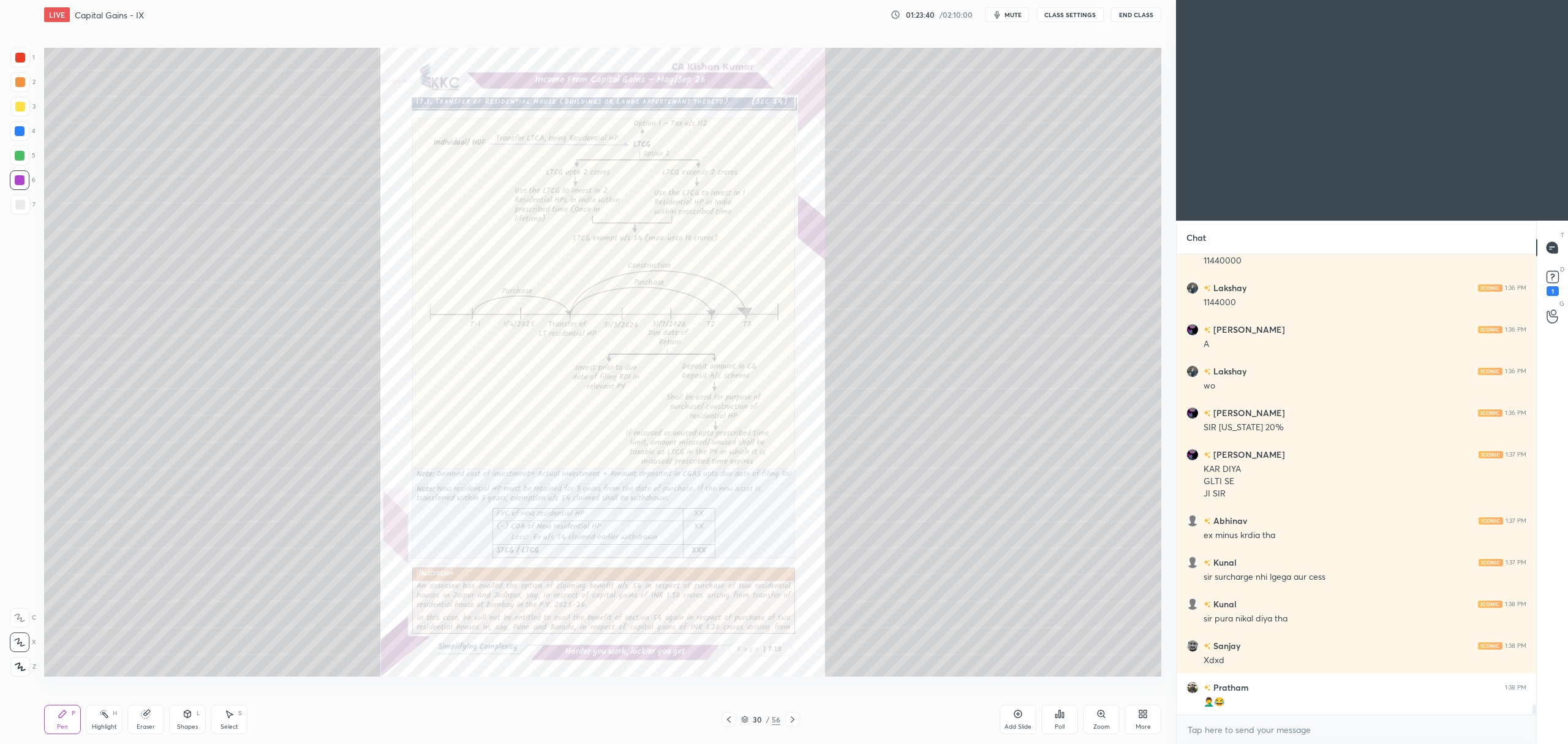
scroll to position [20305, 0]
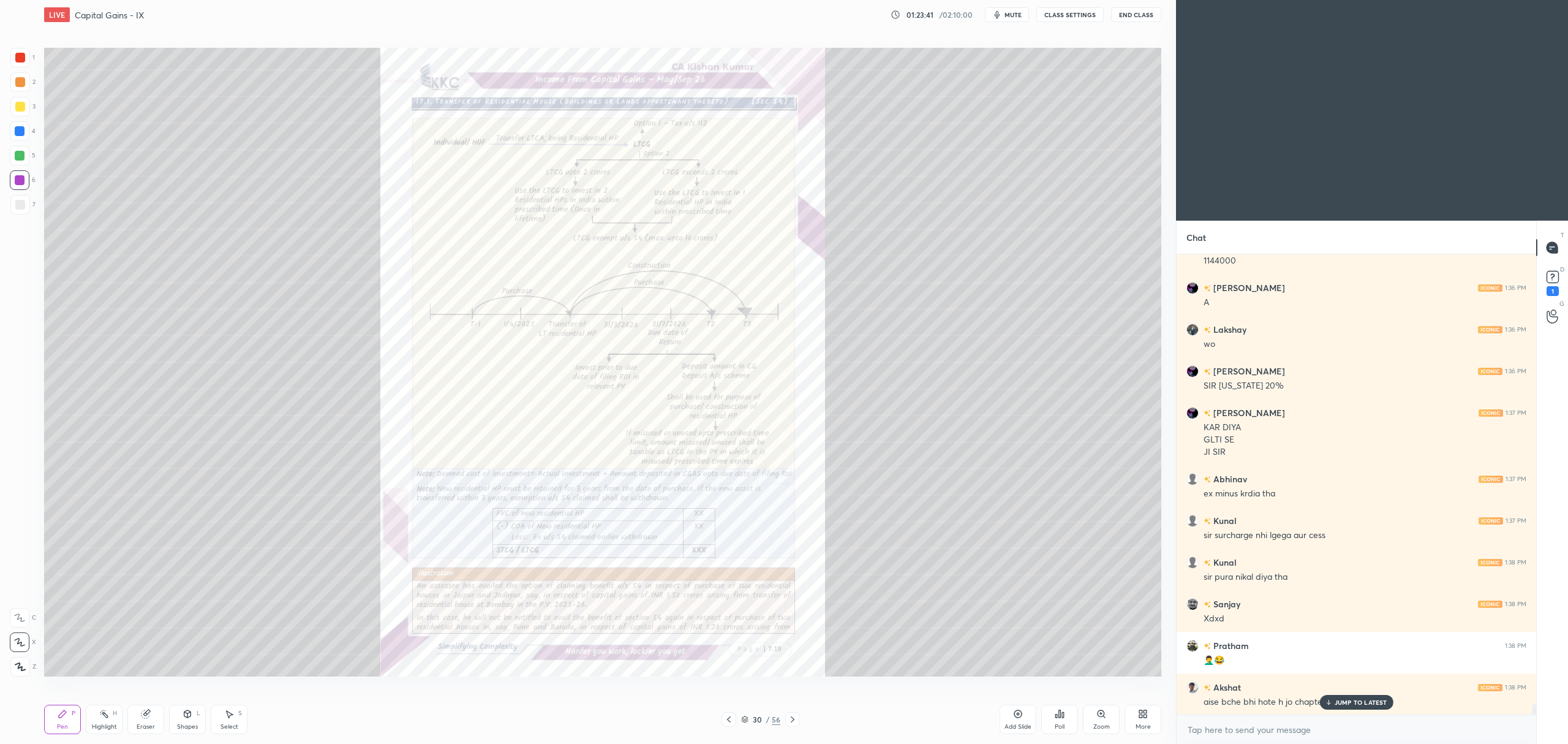
click at [1015, 724] on div "Add Slide" at bounding box center [1017, 727] width 27 height 6
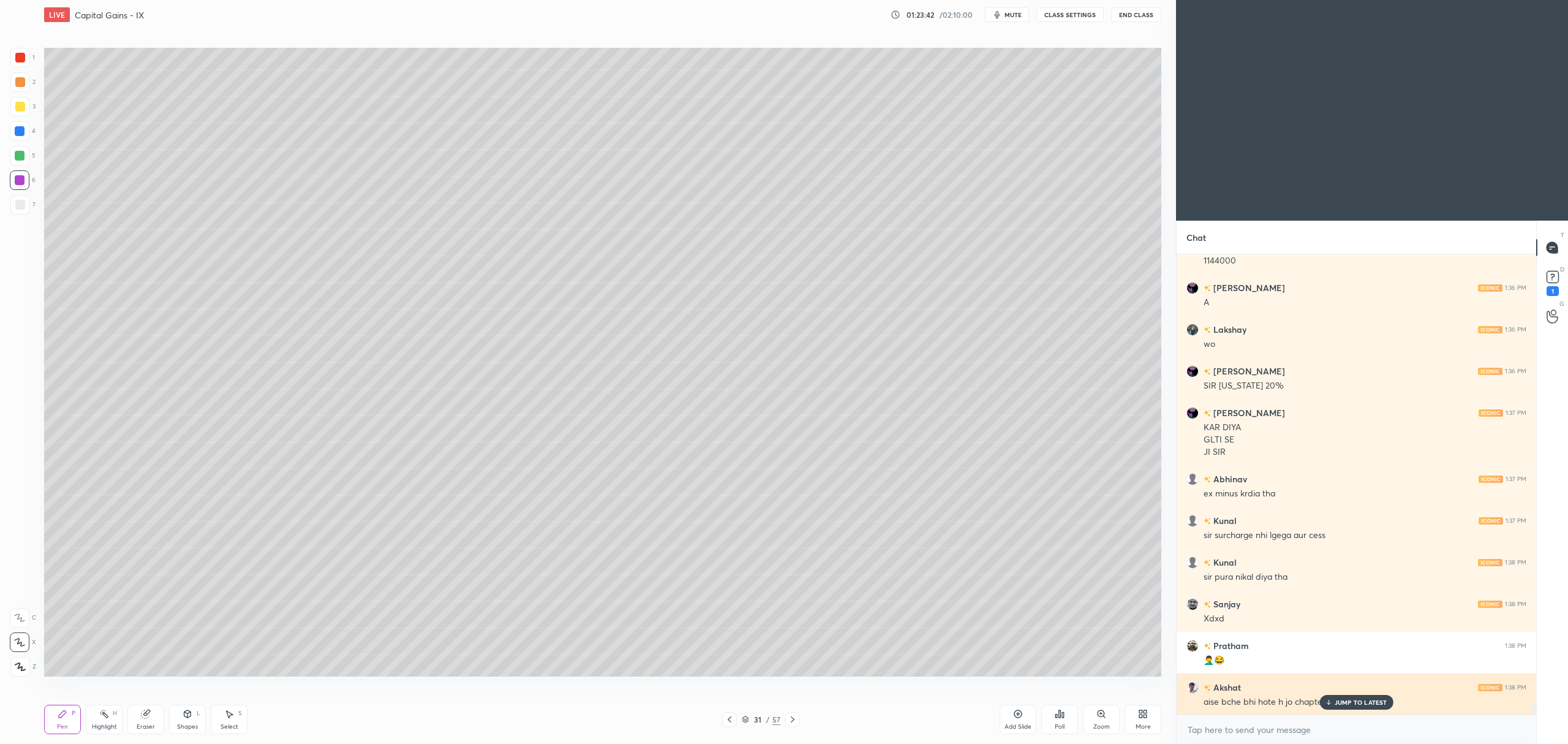
click at [1368, 701] on p "JUMP TO LATEST" at bounding box center [1361, 702] width 53 height 7
click at [25, 114] on div at bounding box center [19, 106] width 19 height 20
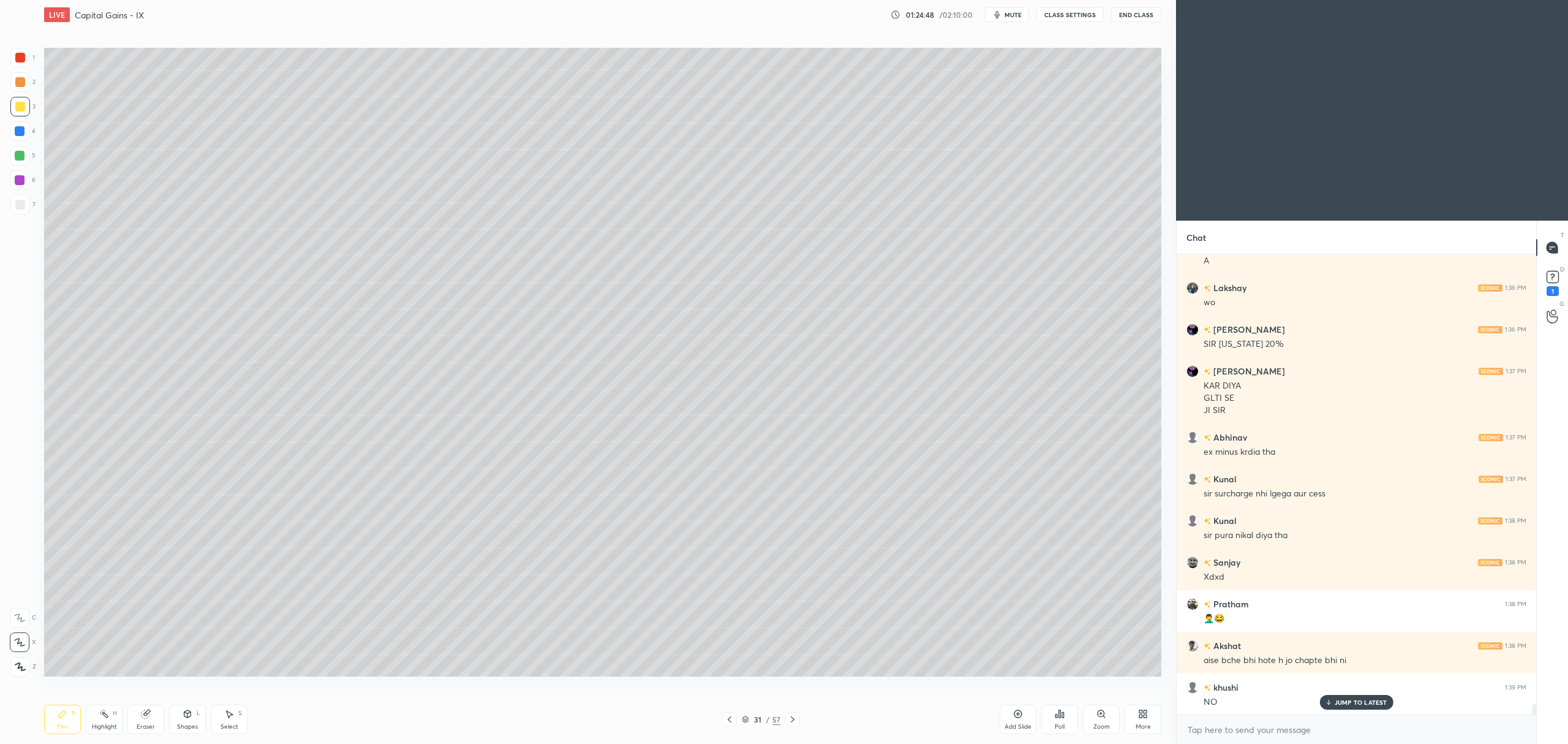
scroll to position [20430, 0]
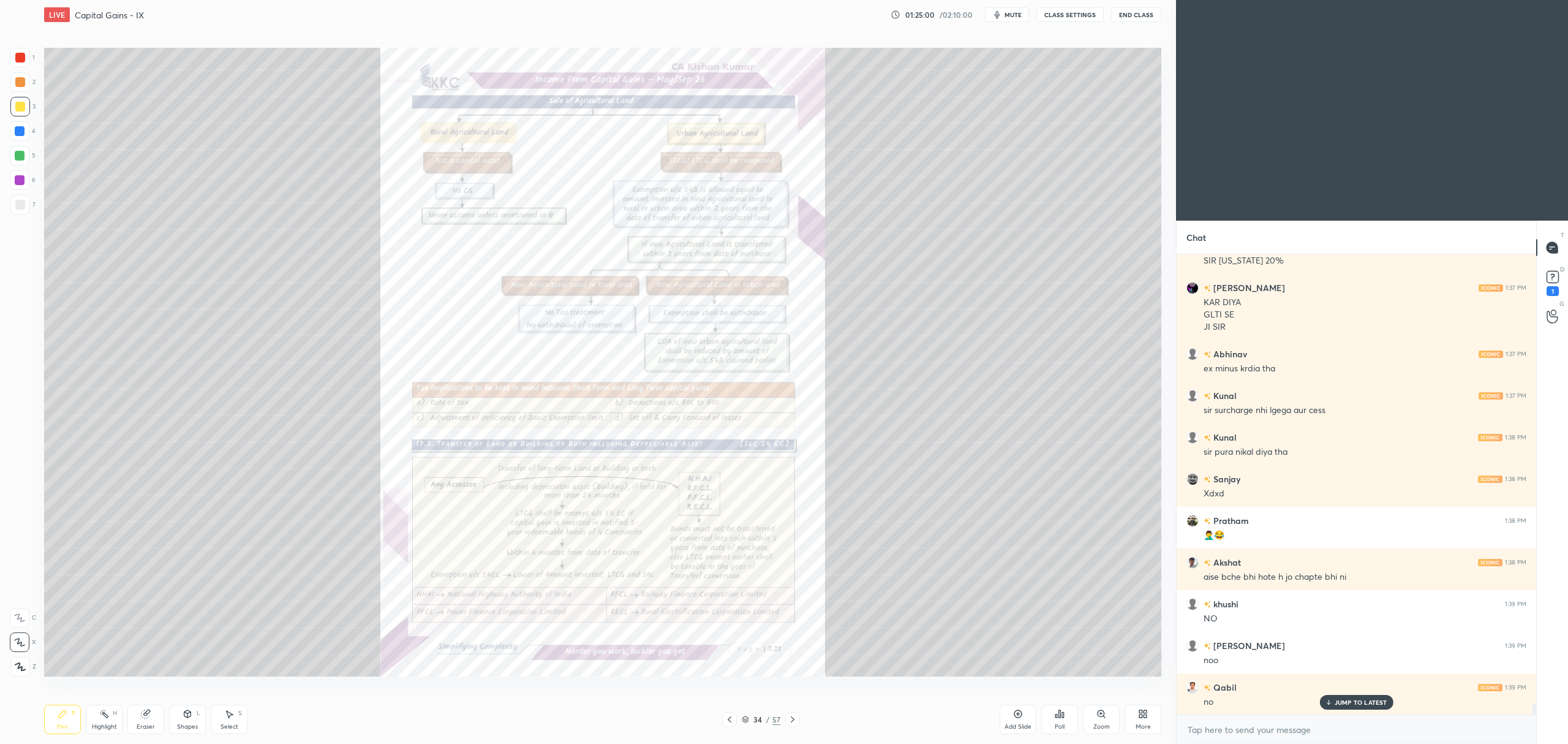
click at [1103, 714] on icon at bounding box center [1100, 713] width 6 height 7
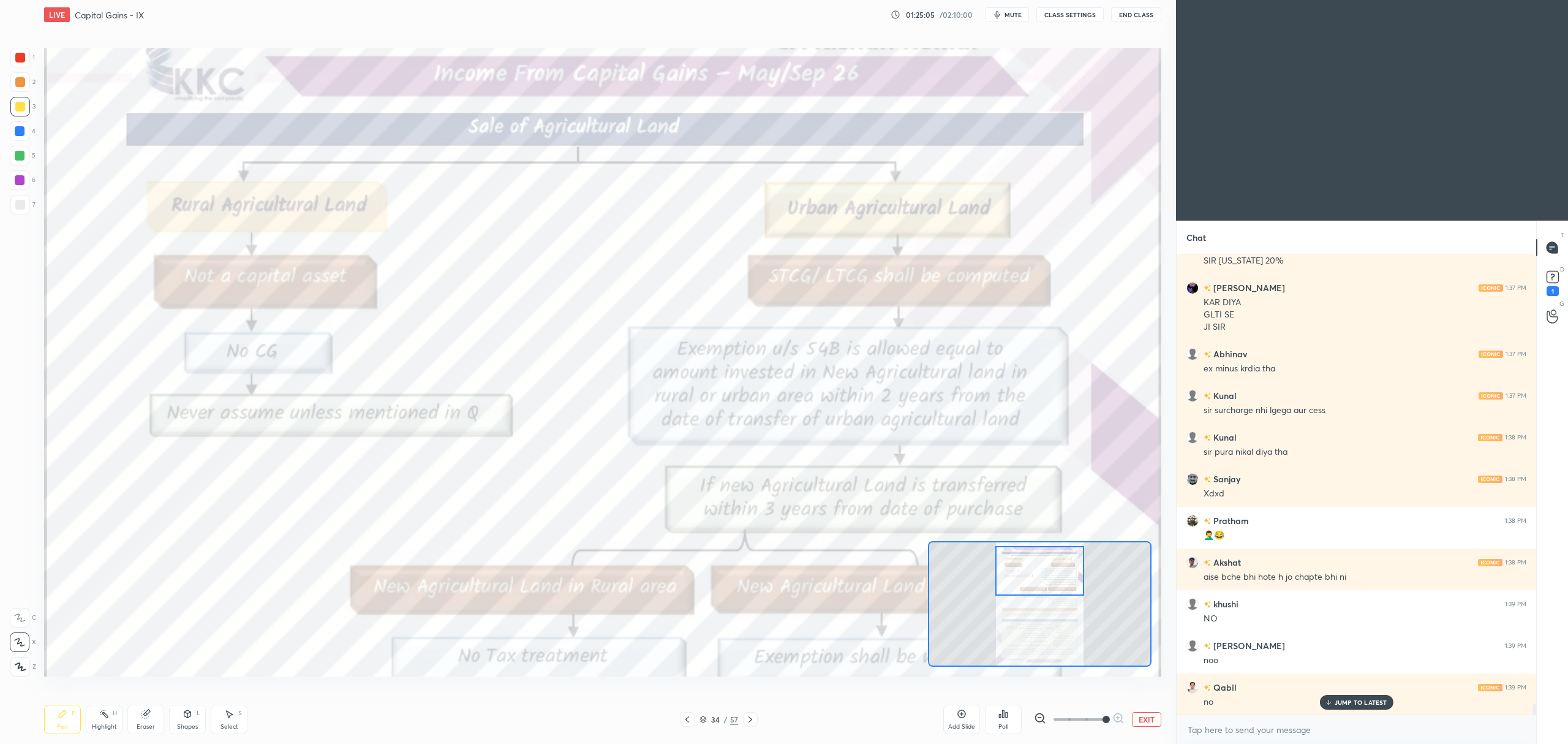
click at [18, 58] on div at bounding box center [20, 58] width 10 height 10
click at [18, 609] on div at bounding box center [19, 618] width 19 height 20
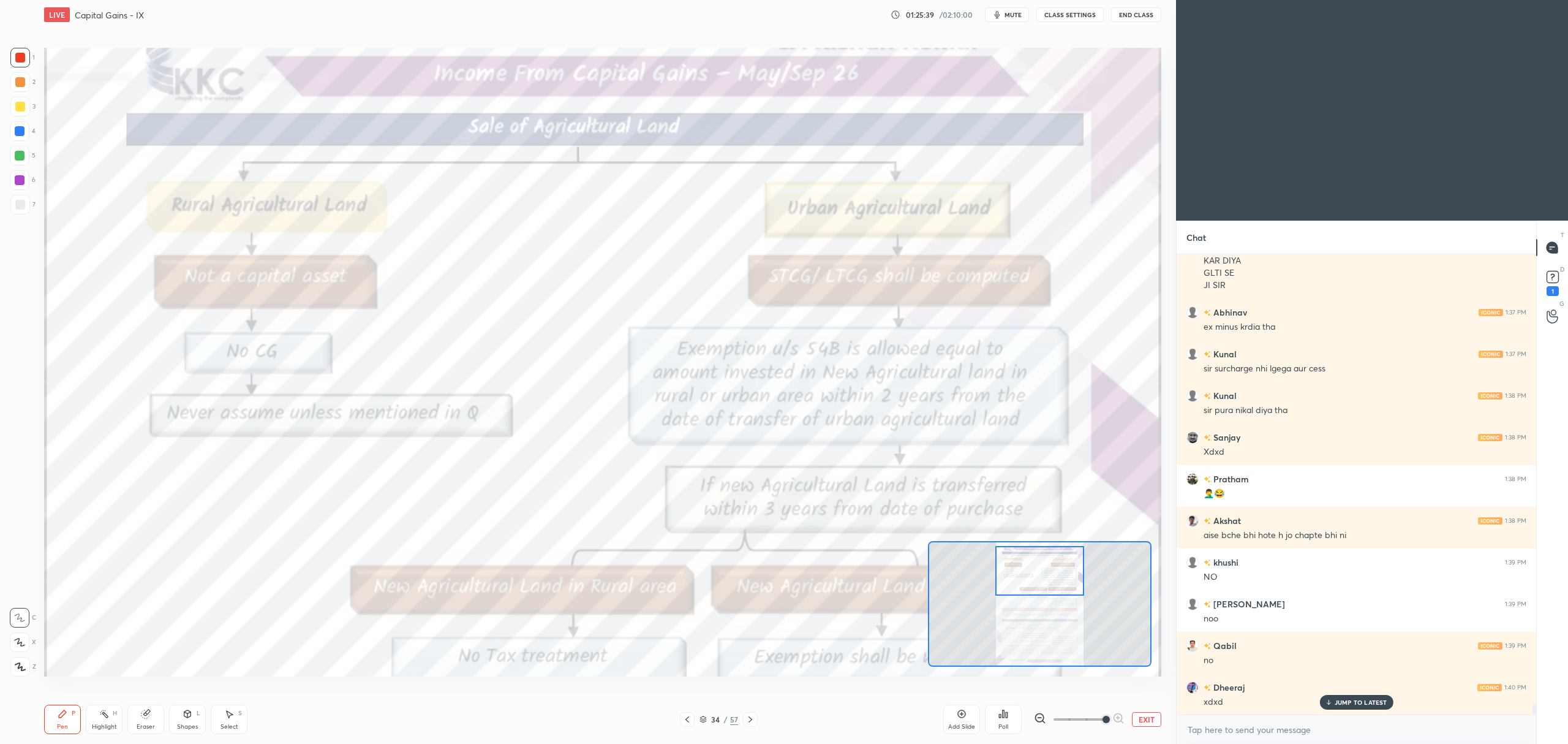
click at [682, 722] on icon at bounding box center [687, 719] width 10 height 10
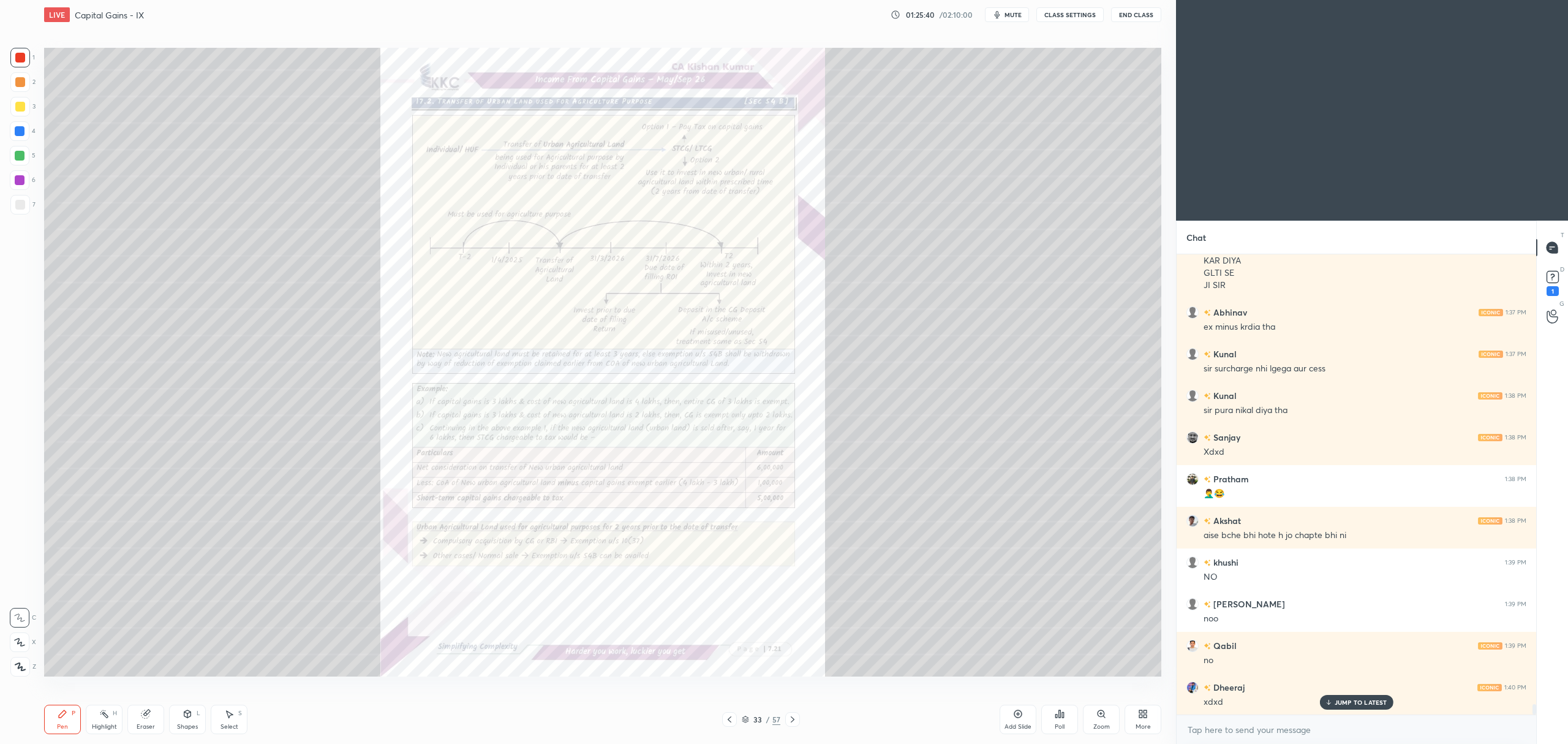
click at [720, 718] on div "33 / 57" at bounding box center [761, 719] width 478 height 14
click at [729, 719] on icon at bounding box center [730, 719] width 10 height 10
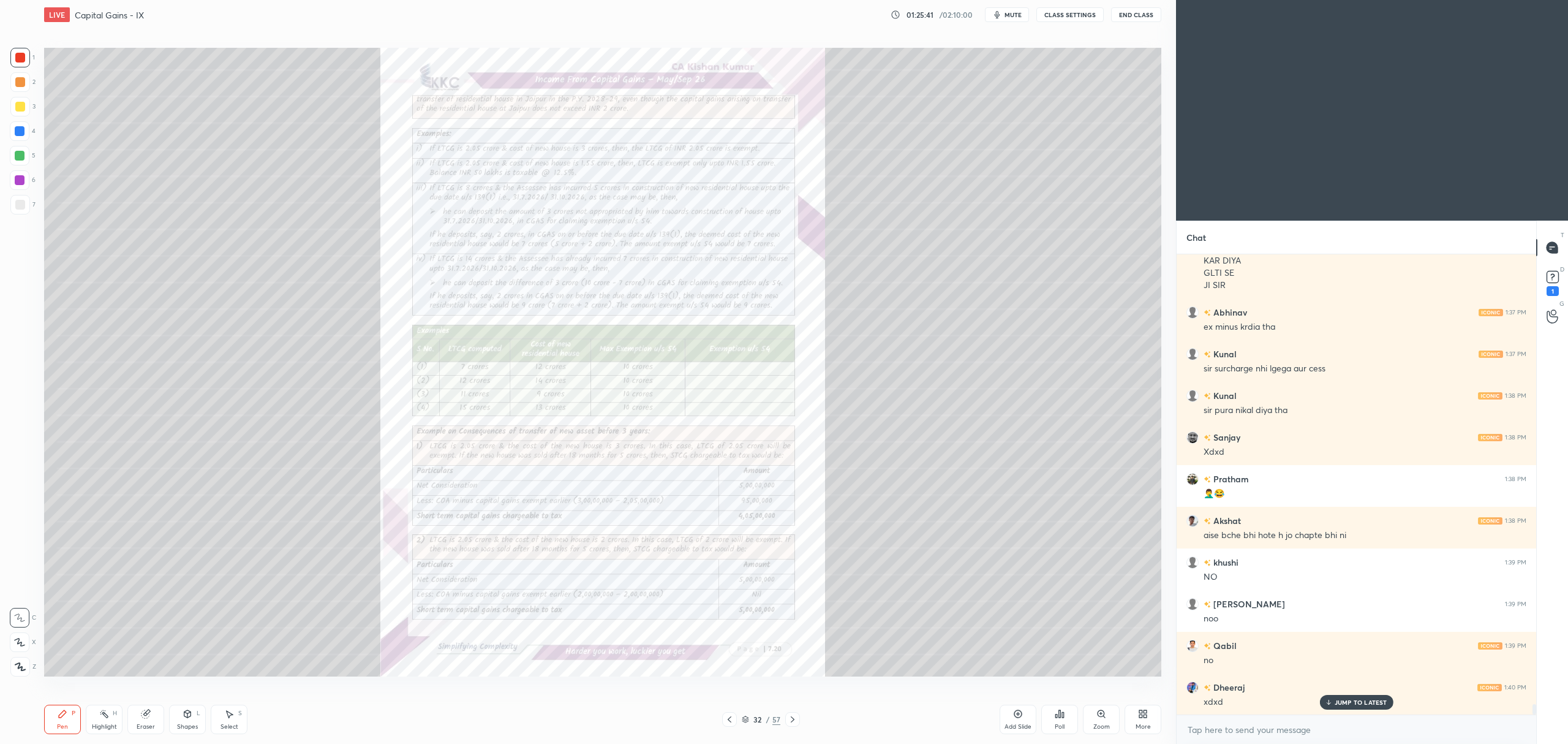
click at [736, 718] on div at bounding box center [729, 719] width 14 height 14
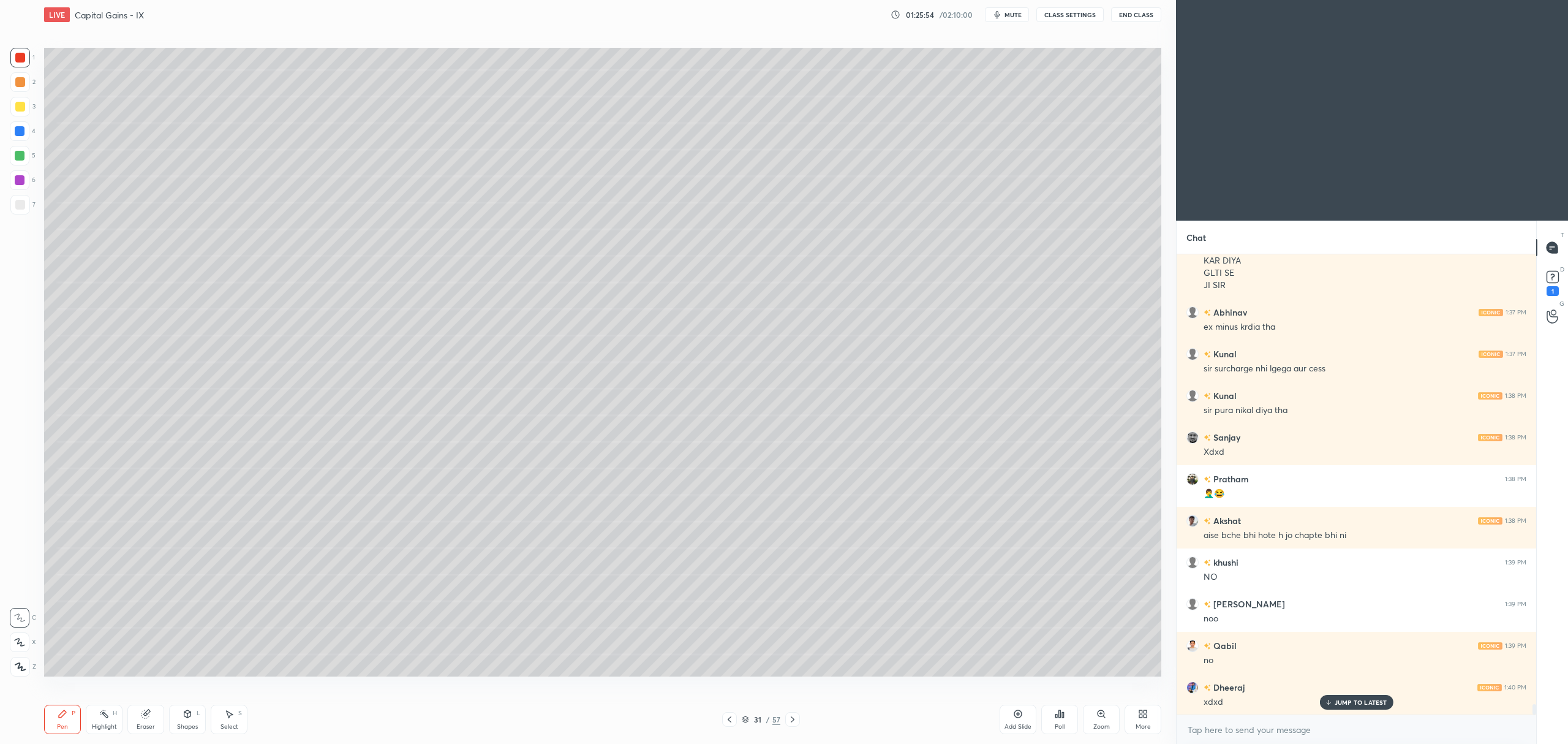
click at [21, 163] on div at bounding box center [19, 155] width 19 height 20
click at [30, 182] on div "6" at bounding box center [23, 180] width 26 height 20
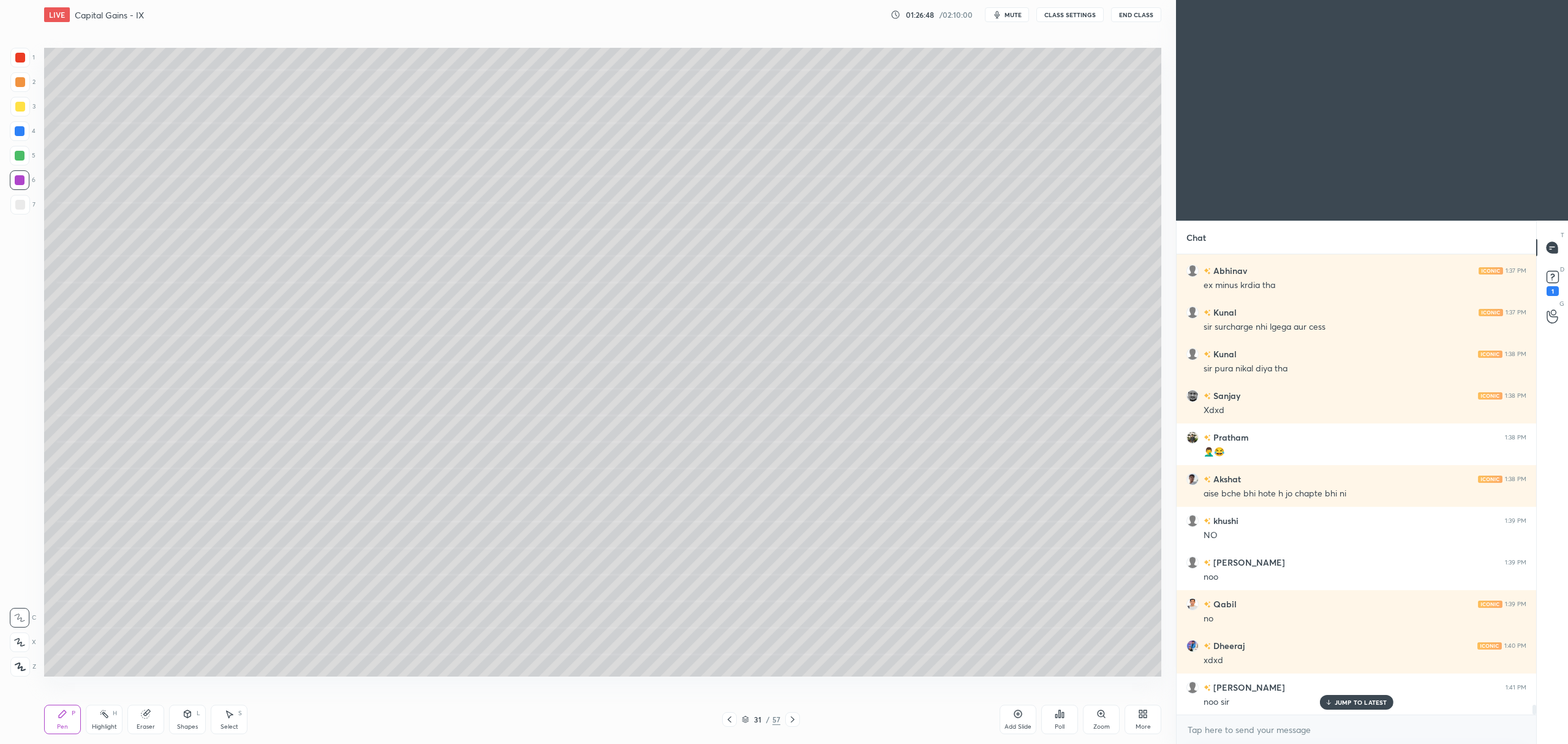
click at [16, 113] on div at bounding box center [19, 106] width 19 height 20
click at [19, 643] on icon at bounding box center [19, 642] width 10 height 7
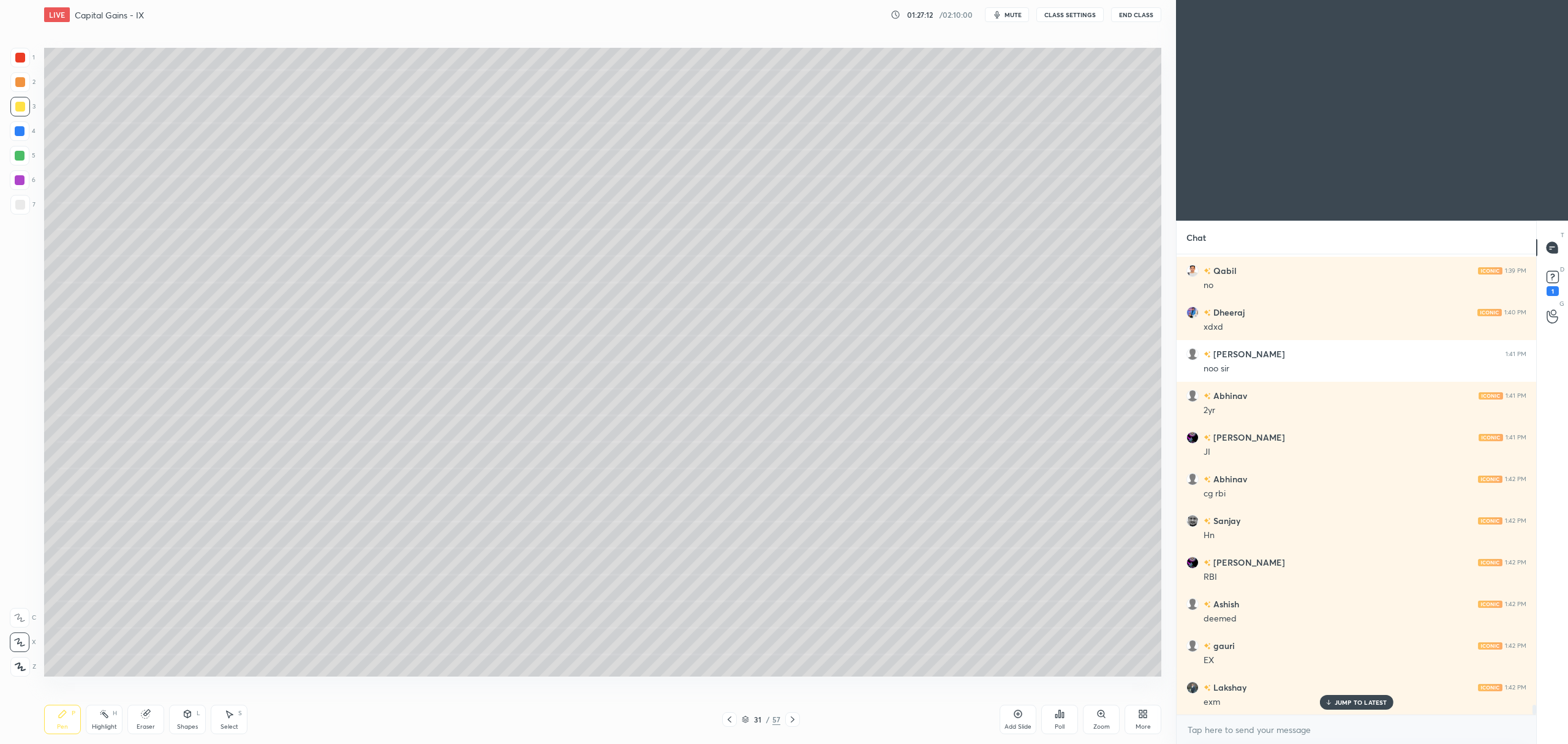
scroll to position [20888, 0]
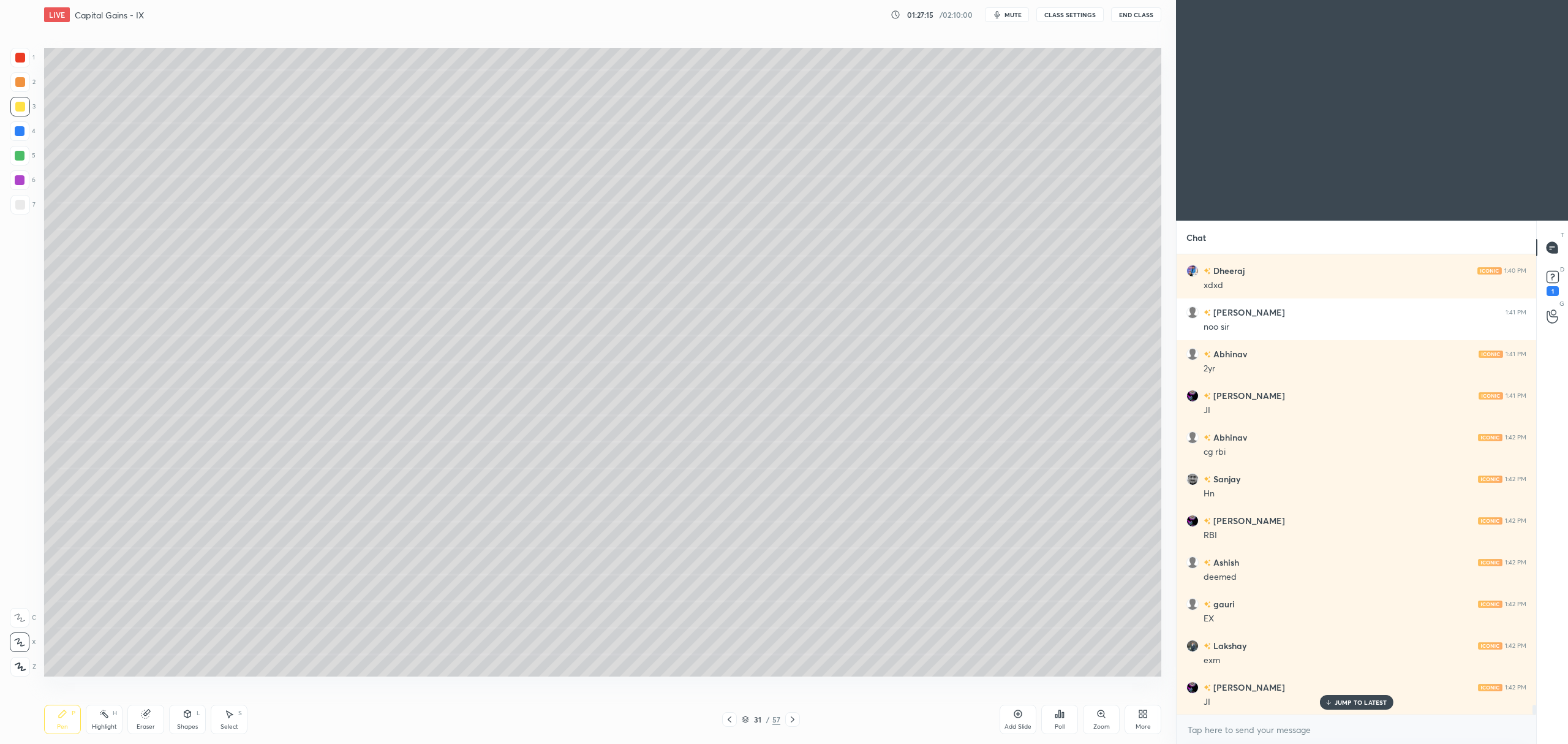
click at [16, 158] on div at bounding box center [19, 156] width 10 height 10
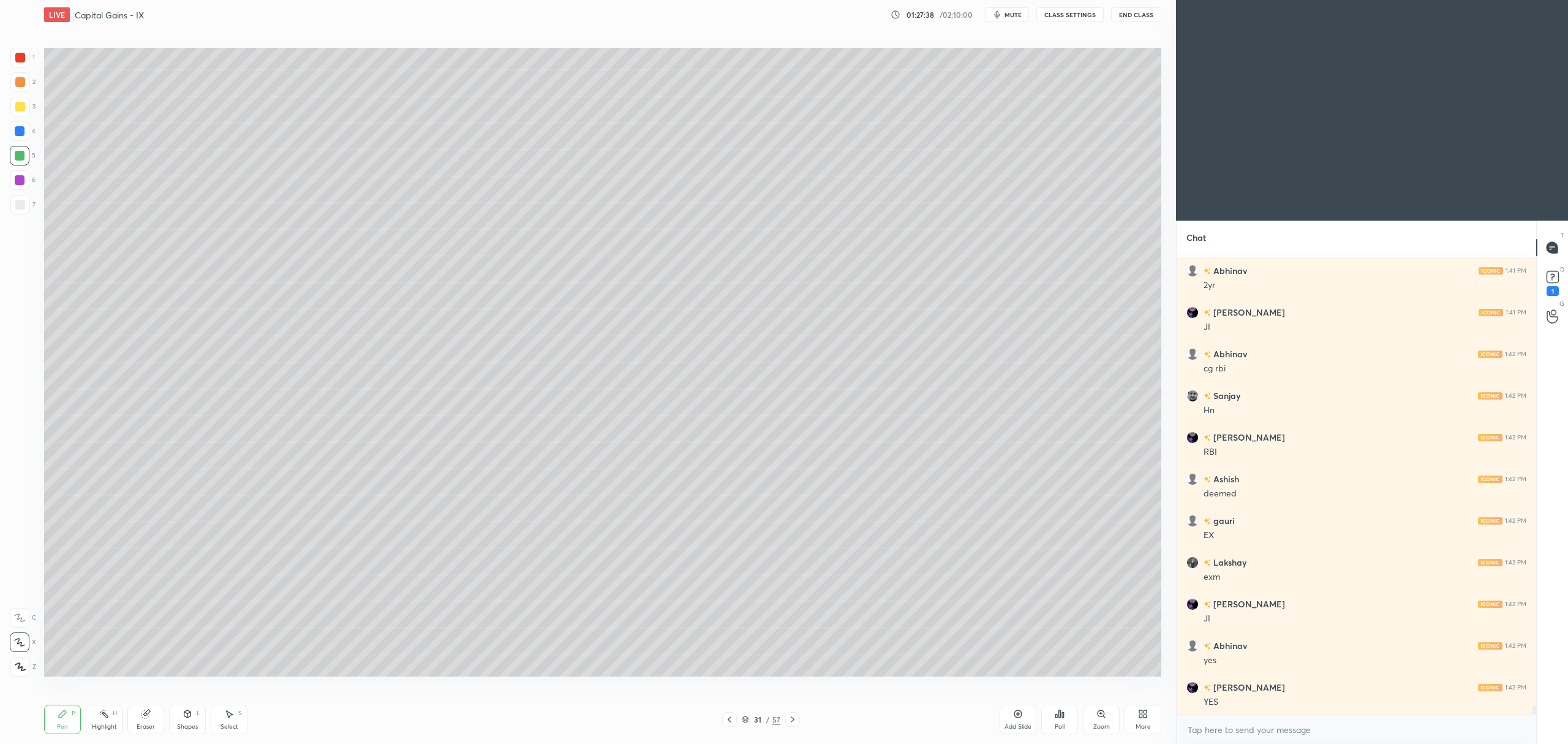
scroll to position [21013, 0]
click at [794, 722] on icon at bounding box center [793, 719] width 10 height 10
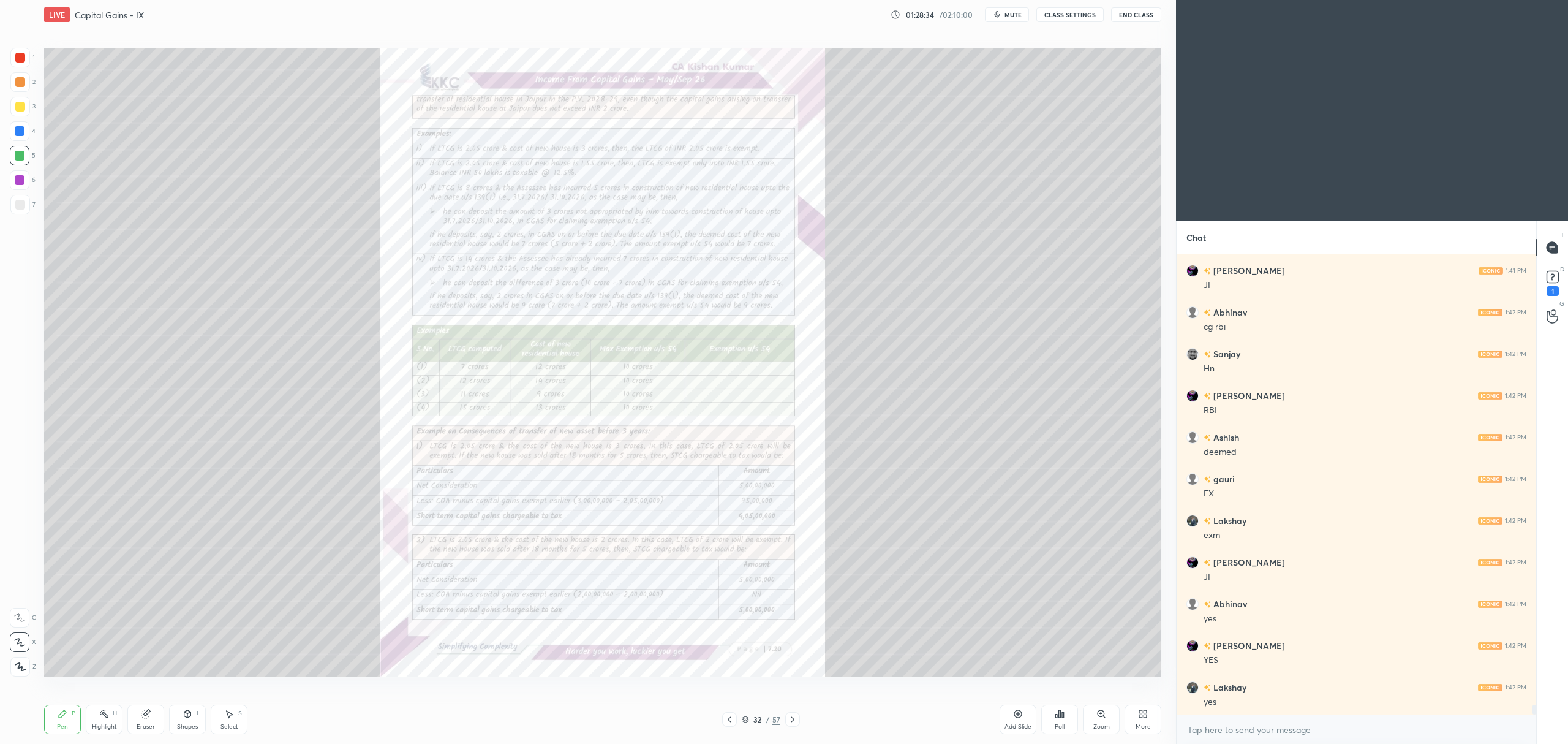
click at [790, 719] on icon at bounding box center [793, 719] width 10 height 10
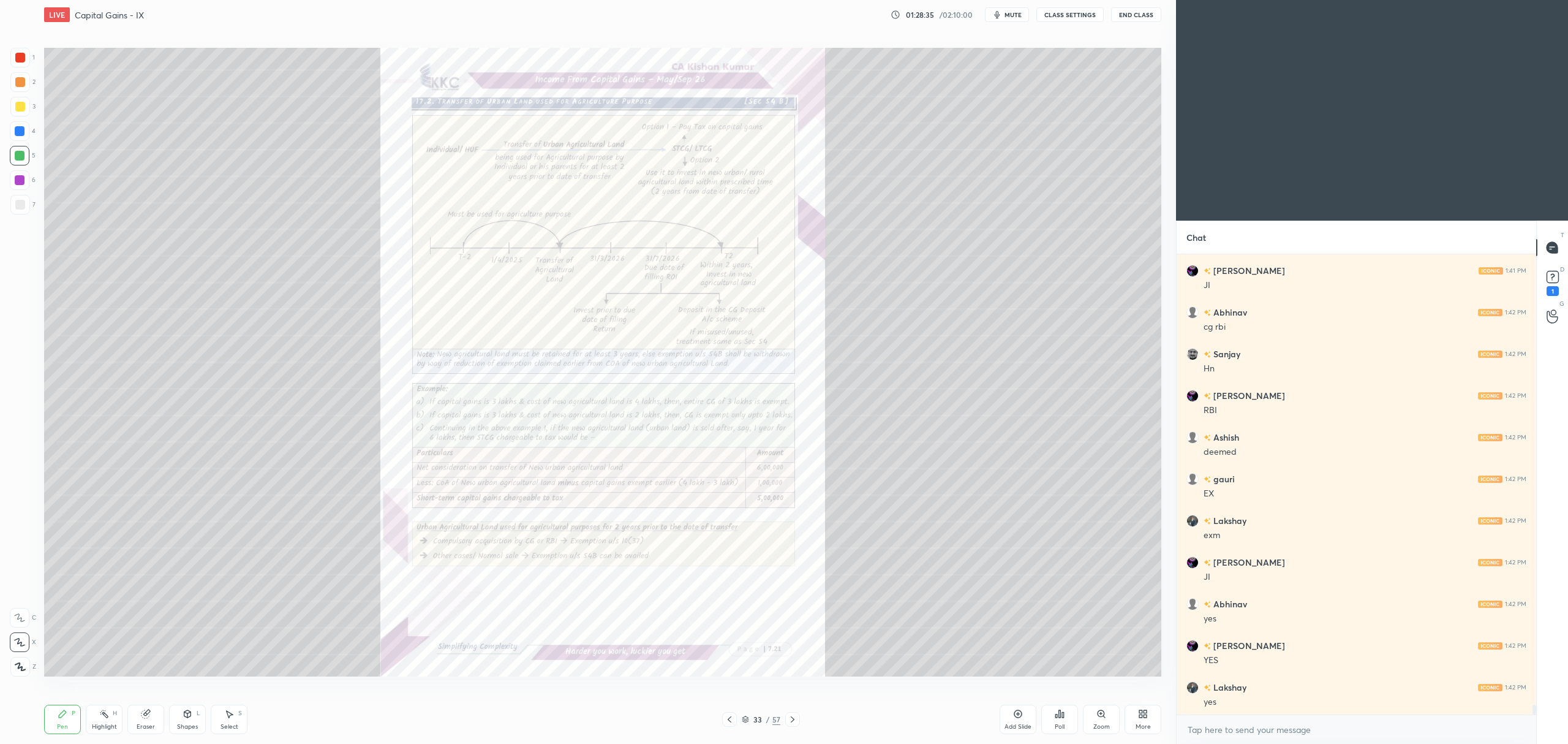
click at [791, 722] on icon at bounding box center [792, 719] width 4 height 6
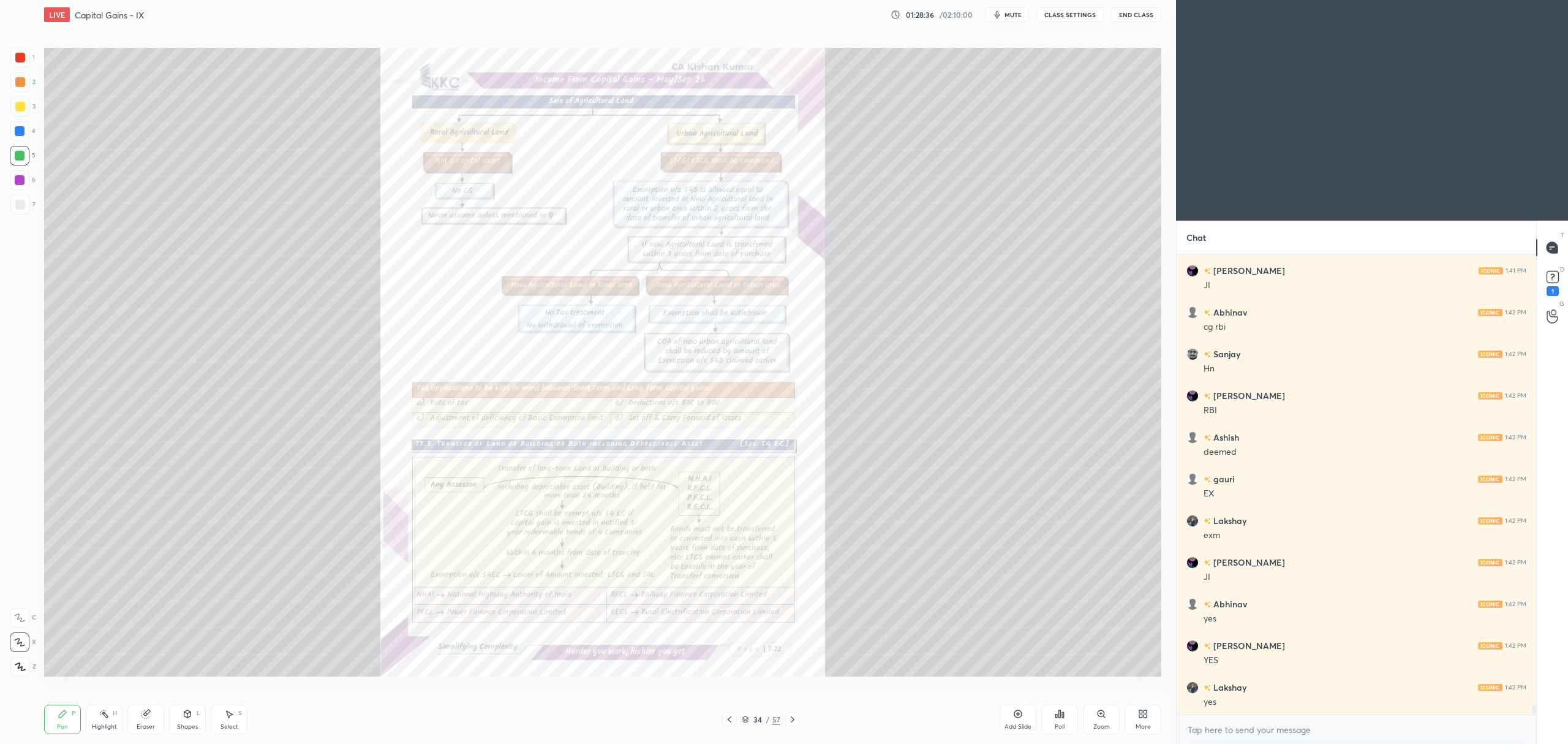
click at [1101, 716] on icon at bounding box center [1100, 713] width 6 height 7
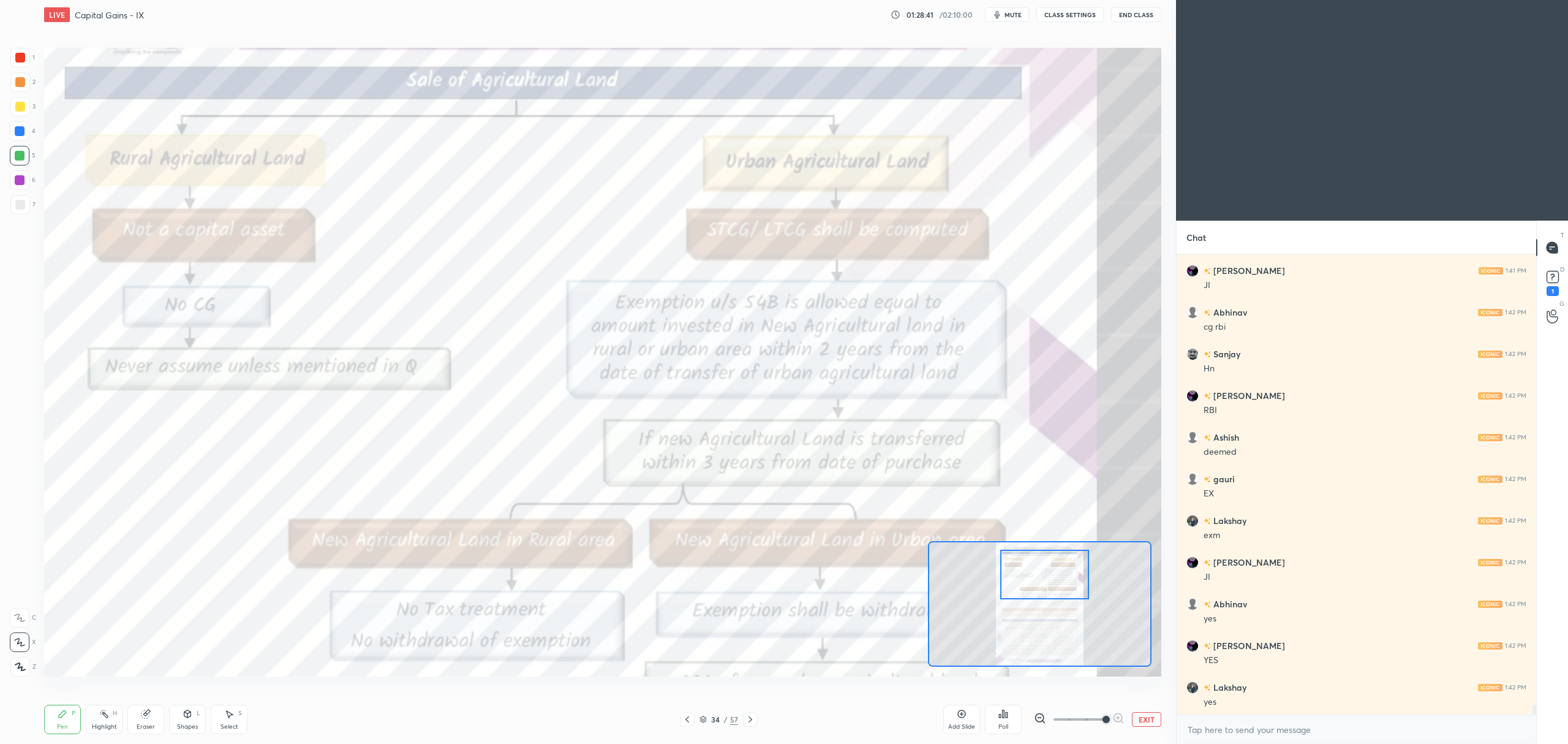
click at [23, 618] on icon at bounding box center [19, 618] width 11 height 9
click at [692, 716] on div at bounding box center [687, 719] width 14 height 14
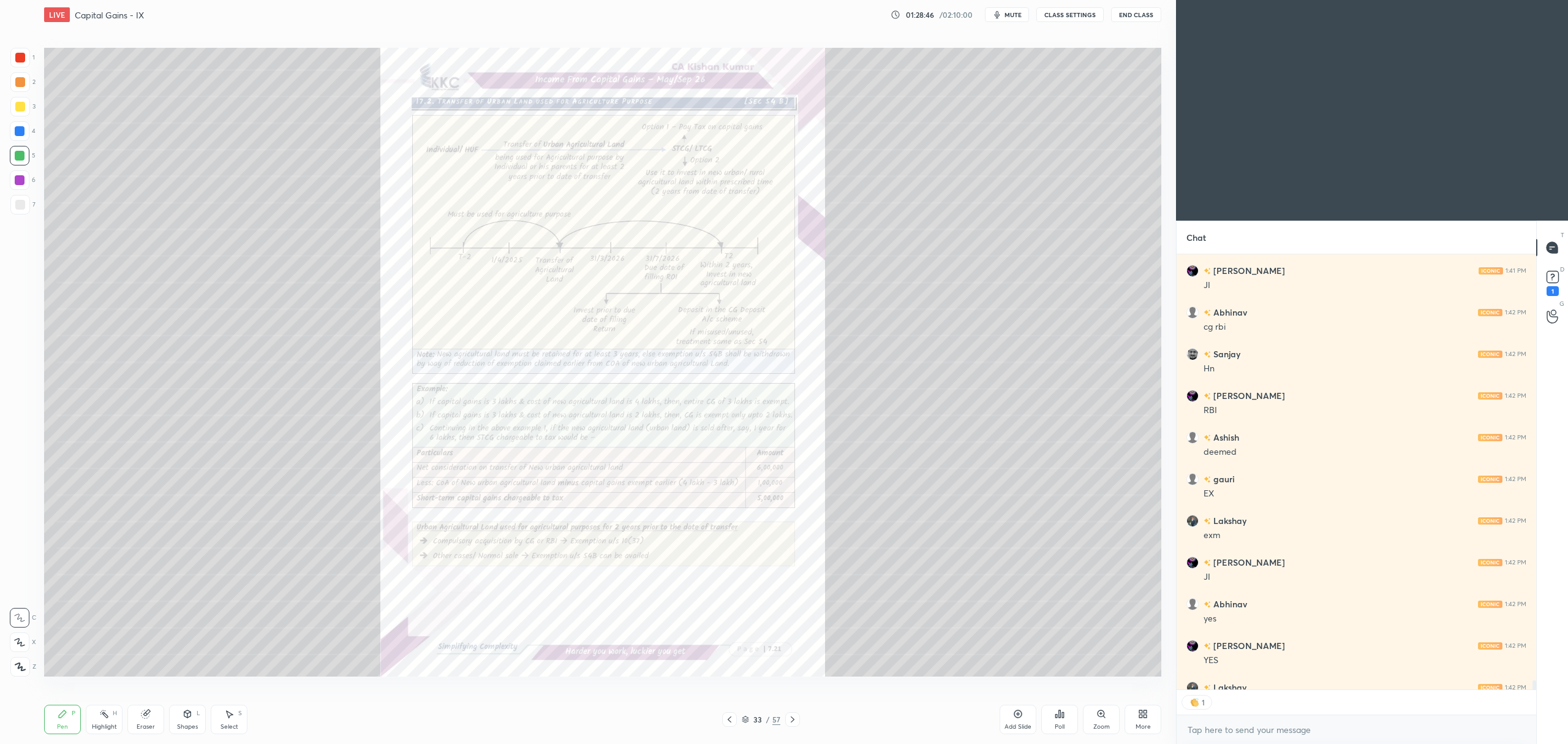
scroll to position [3, 4]
click at [1104, 721] on div "Zoom" at bounding box center [1101, 719] width 37 height 30
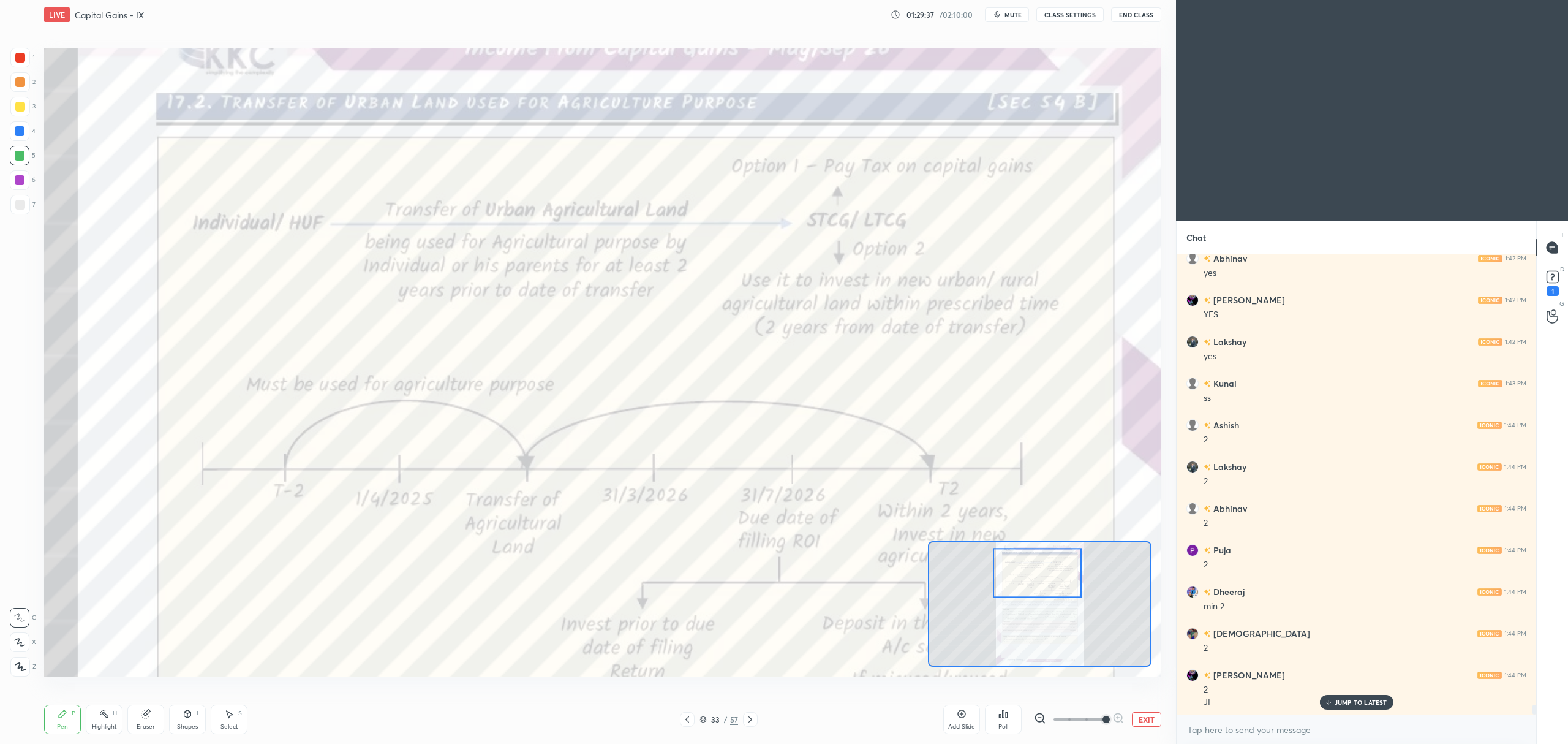
scroll to position [21400, 0]
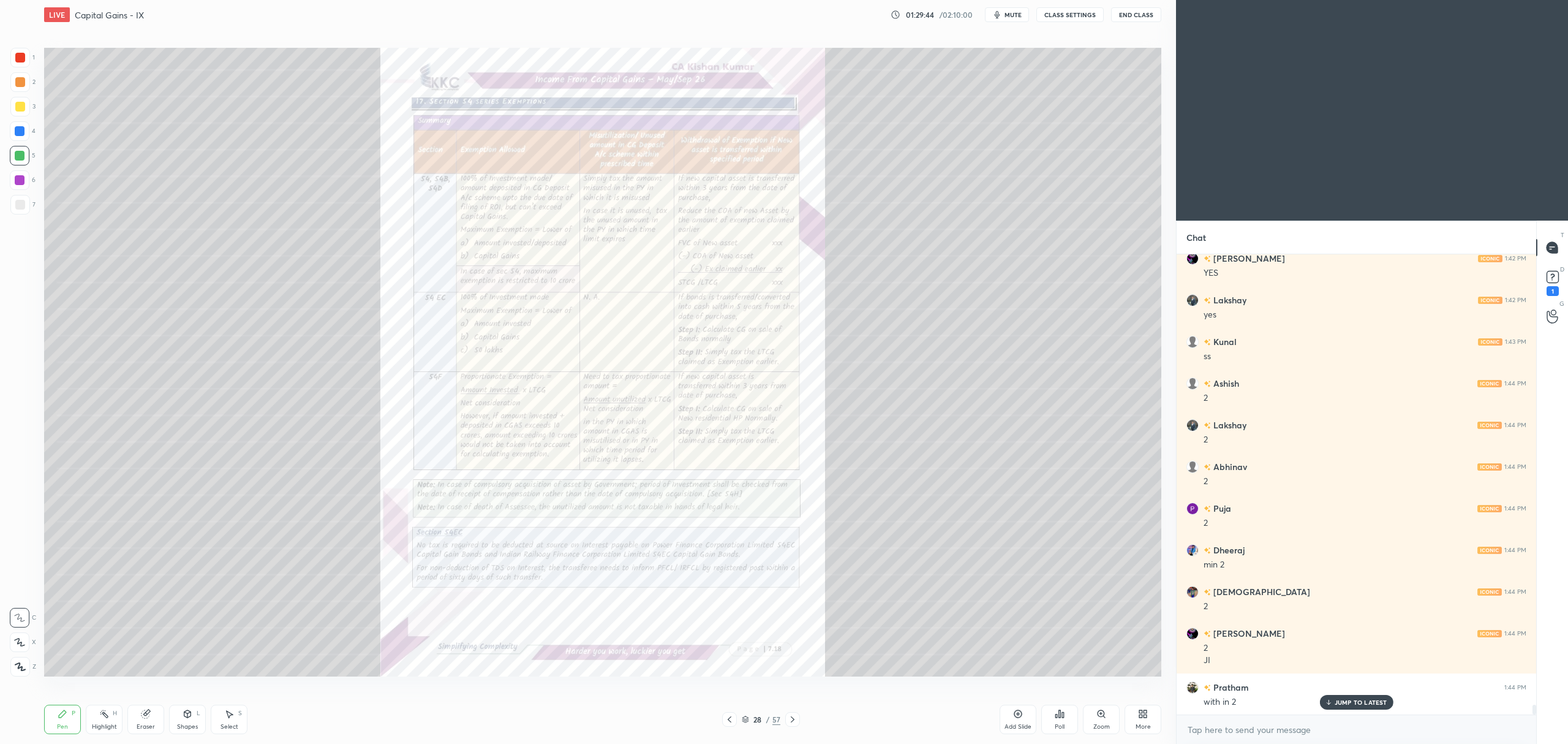
click at [1102, 724] on div "Zoom" at bounding box center [1102, 727] width 17 height 6
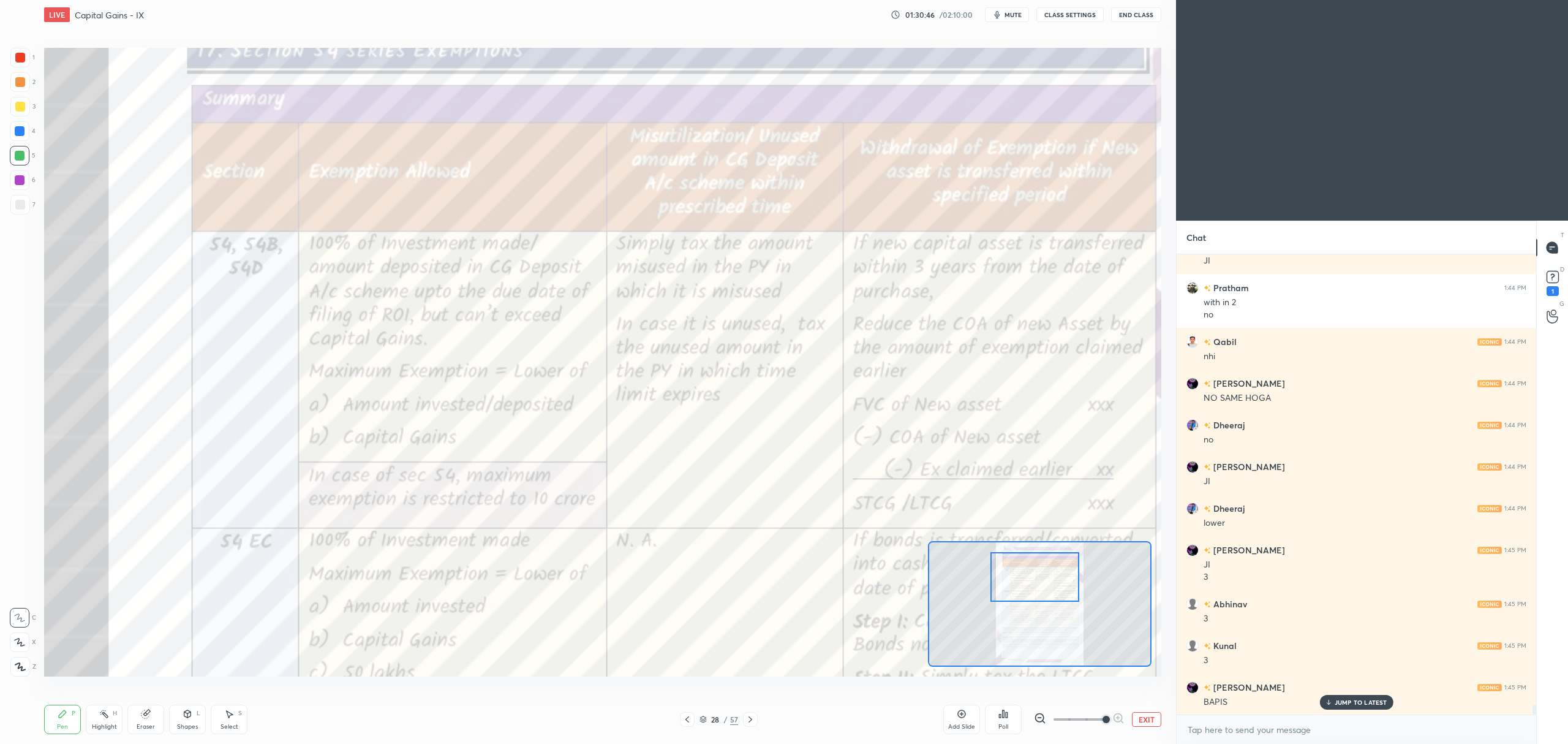
scroll to position [21812, 0]
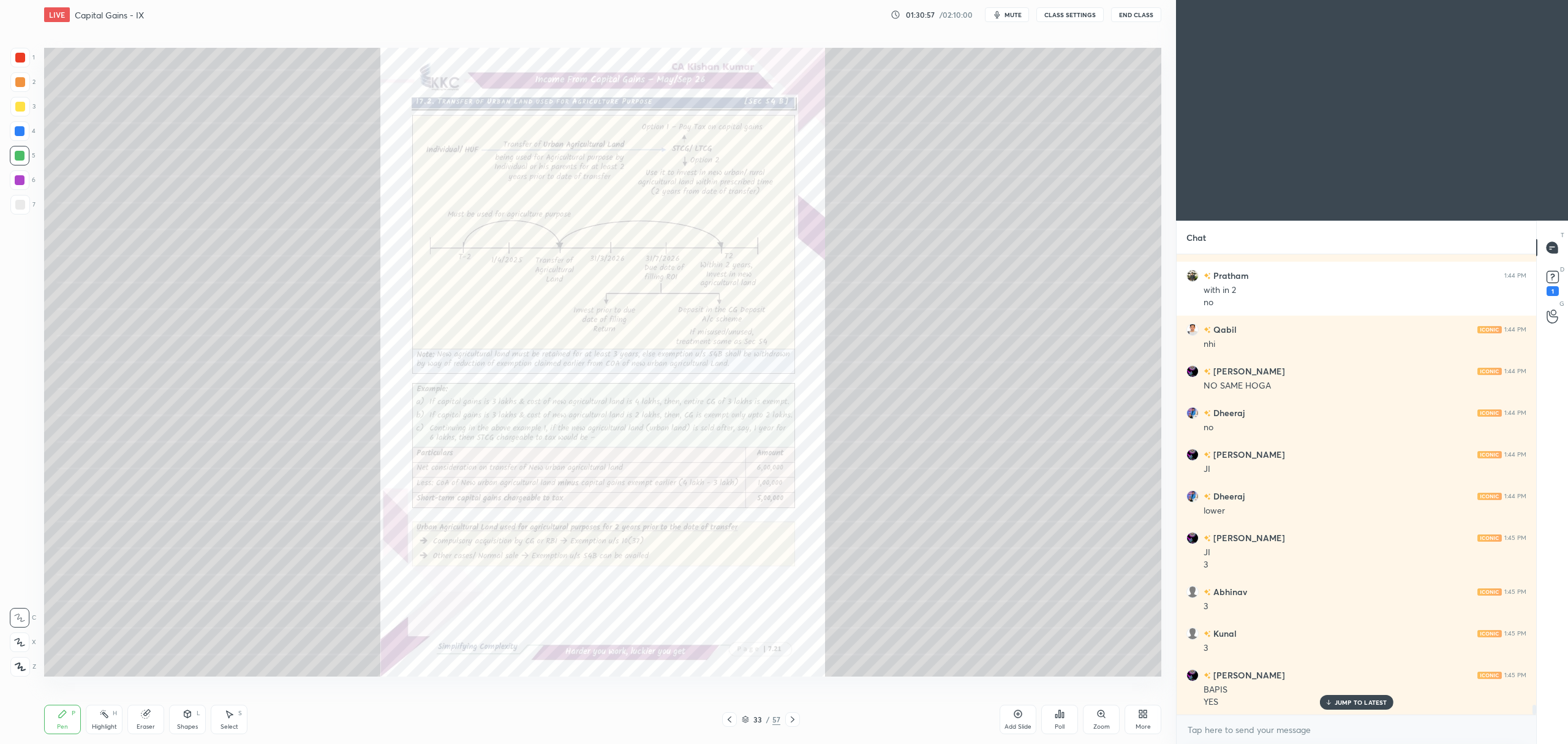
click at [1094, 721] on div "Zoom" at bounding box center [1101, 719] width 37 height 30
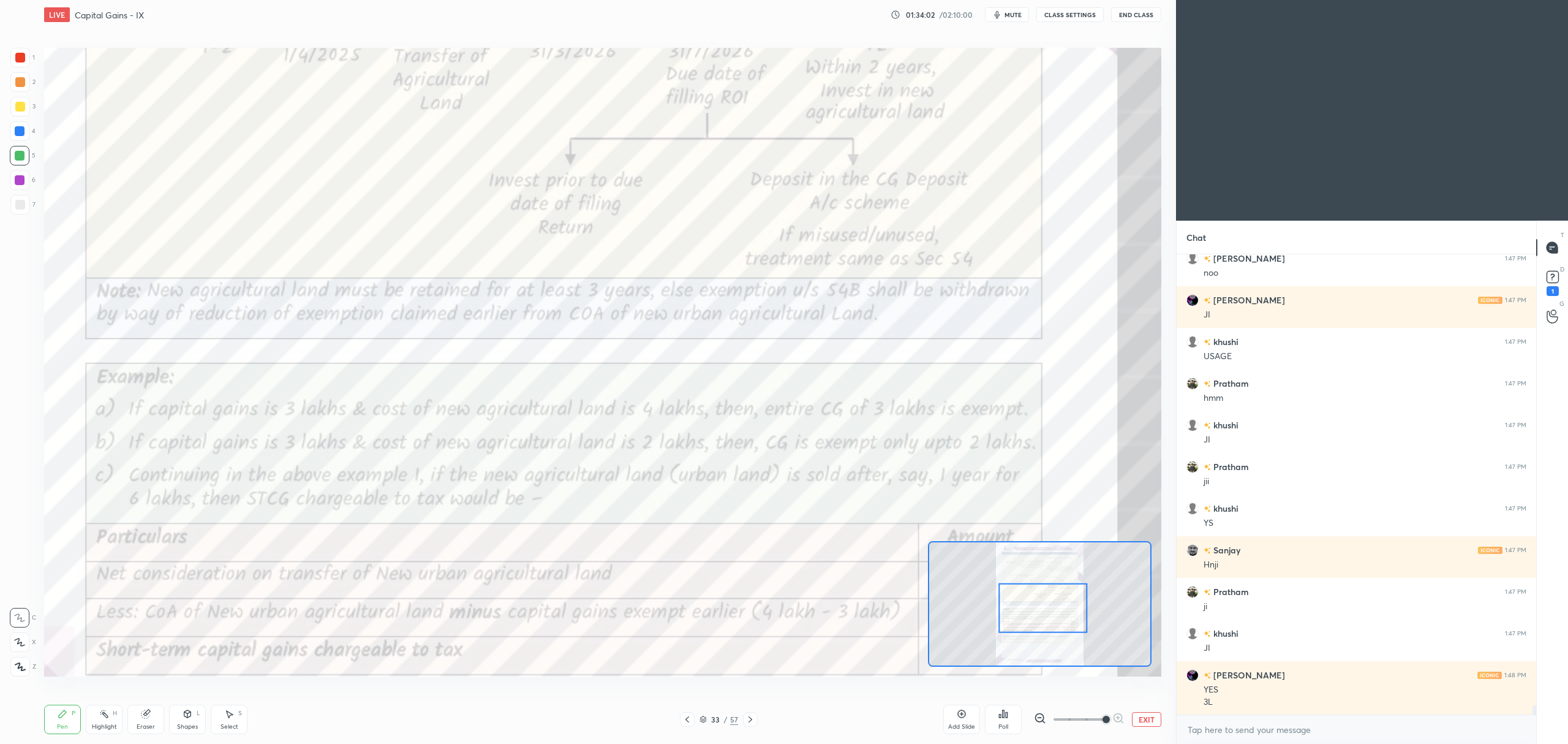
scroll to position [22557, 0]
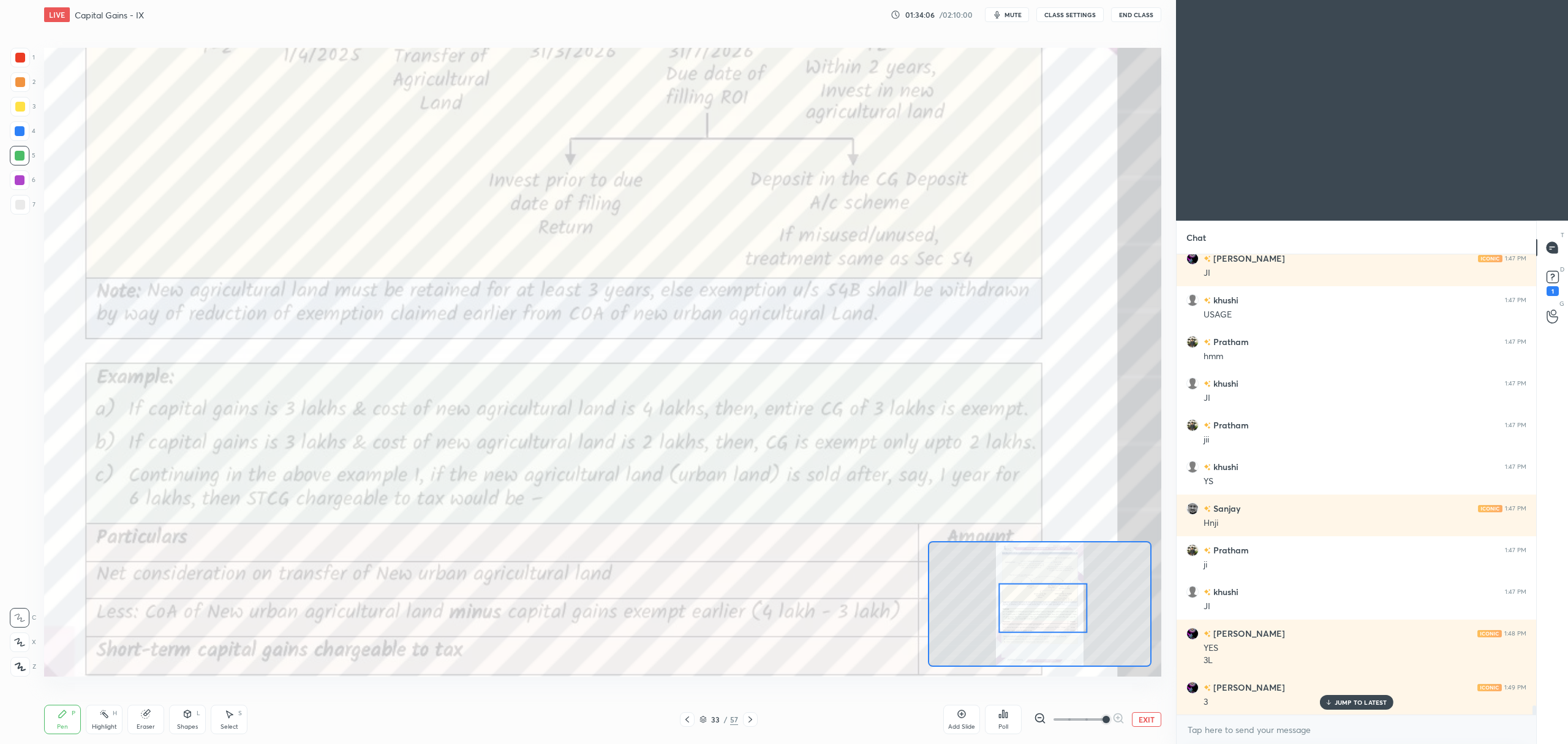
click at [1139, 722] on button "EXIT" at bounding box center [1146, 719] width 30 height 14
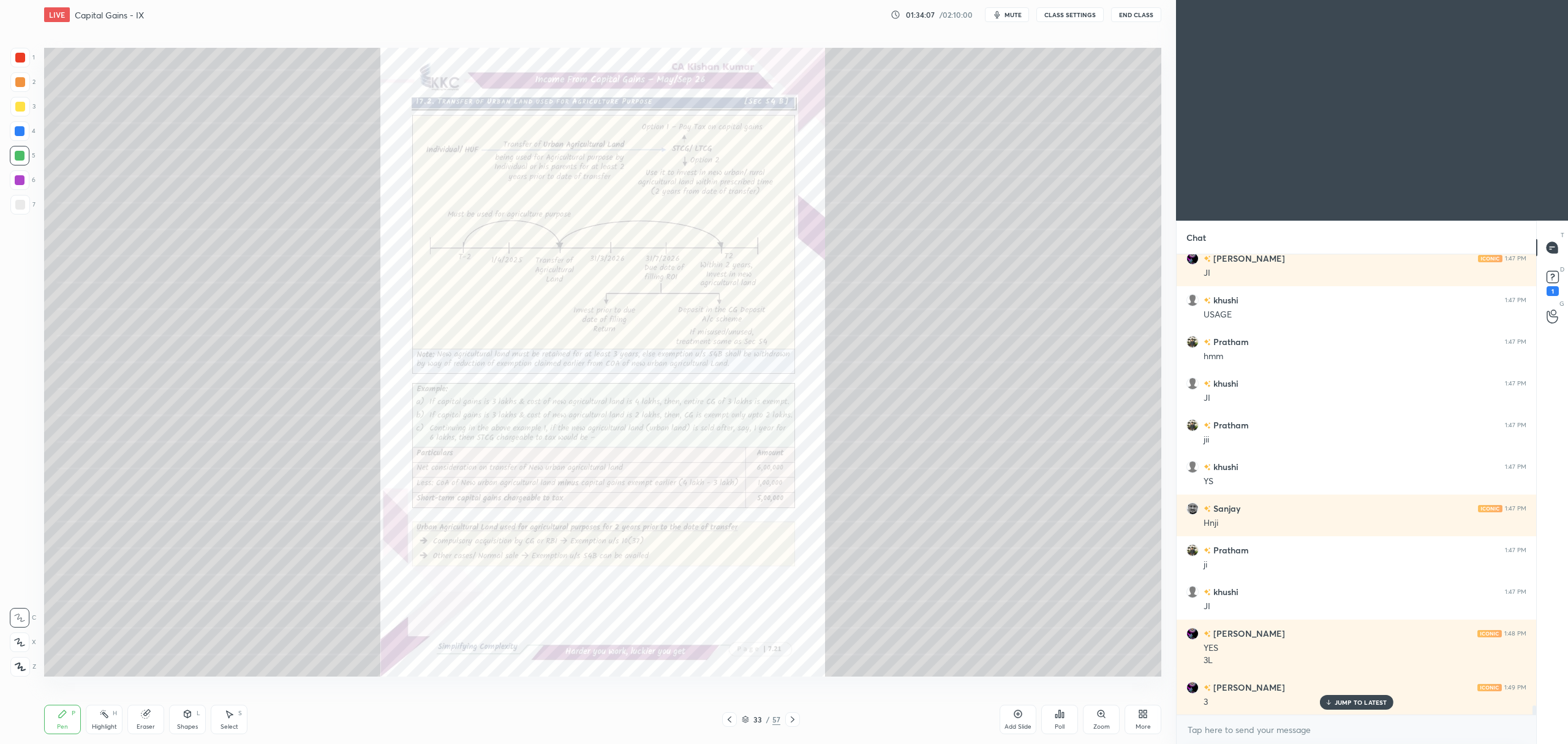
click at [733, 730] on div "Pen P Highlight H Eraser Shapes L Select S 33 / 57 Add Slide Poll Zoom More" at bounding box center [603, 719] width 1118 height 49
click at [735, 721] on div at bounding box center [729, 719] width 14 height 14
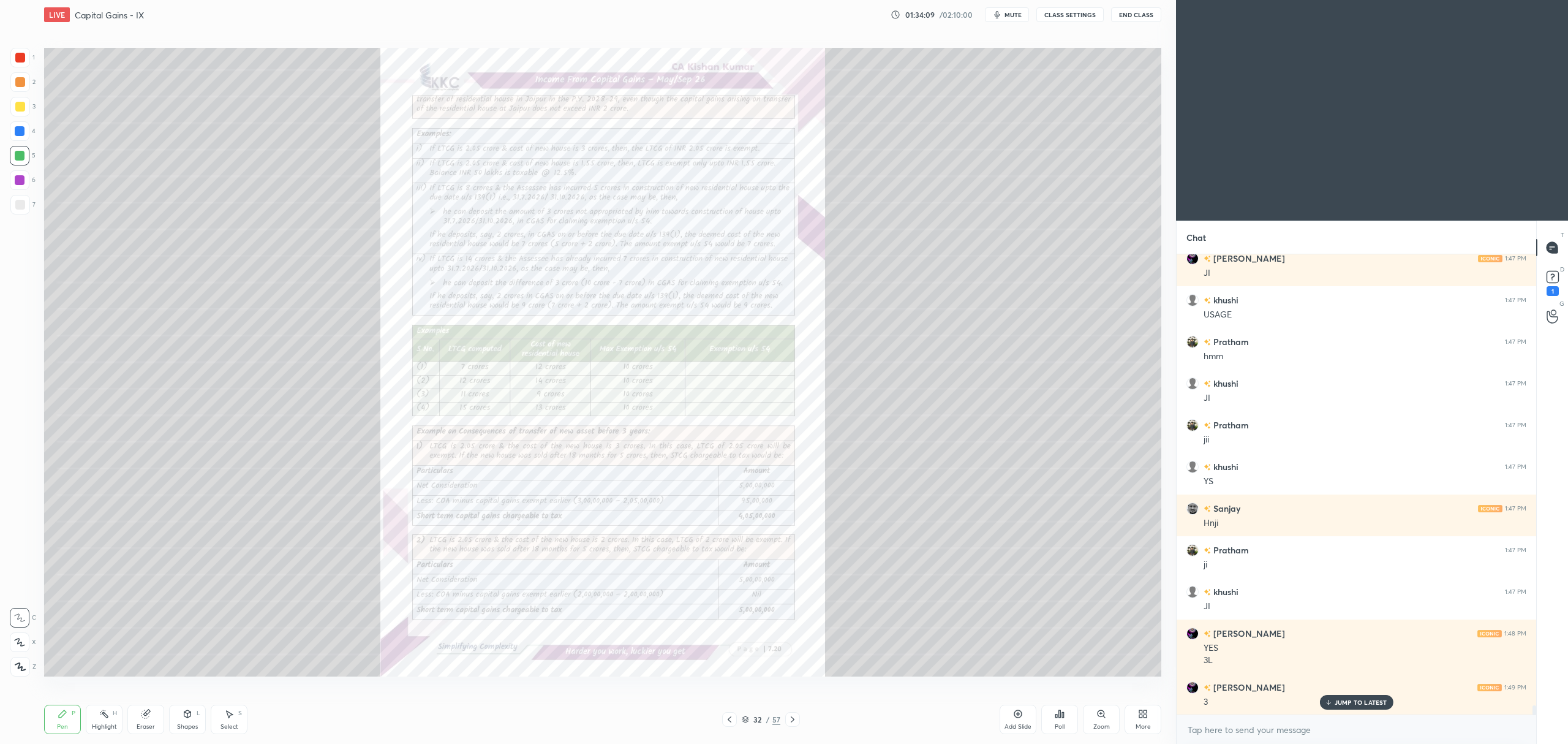
scroll to position [22569, 0]
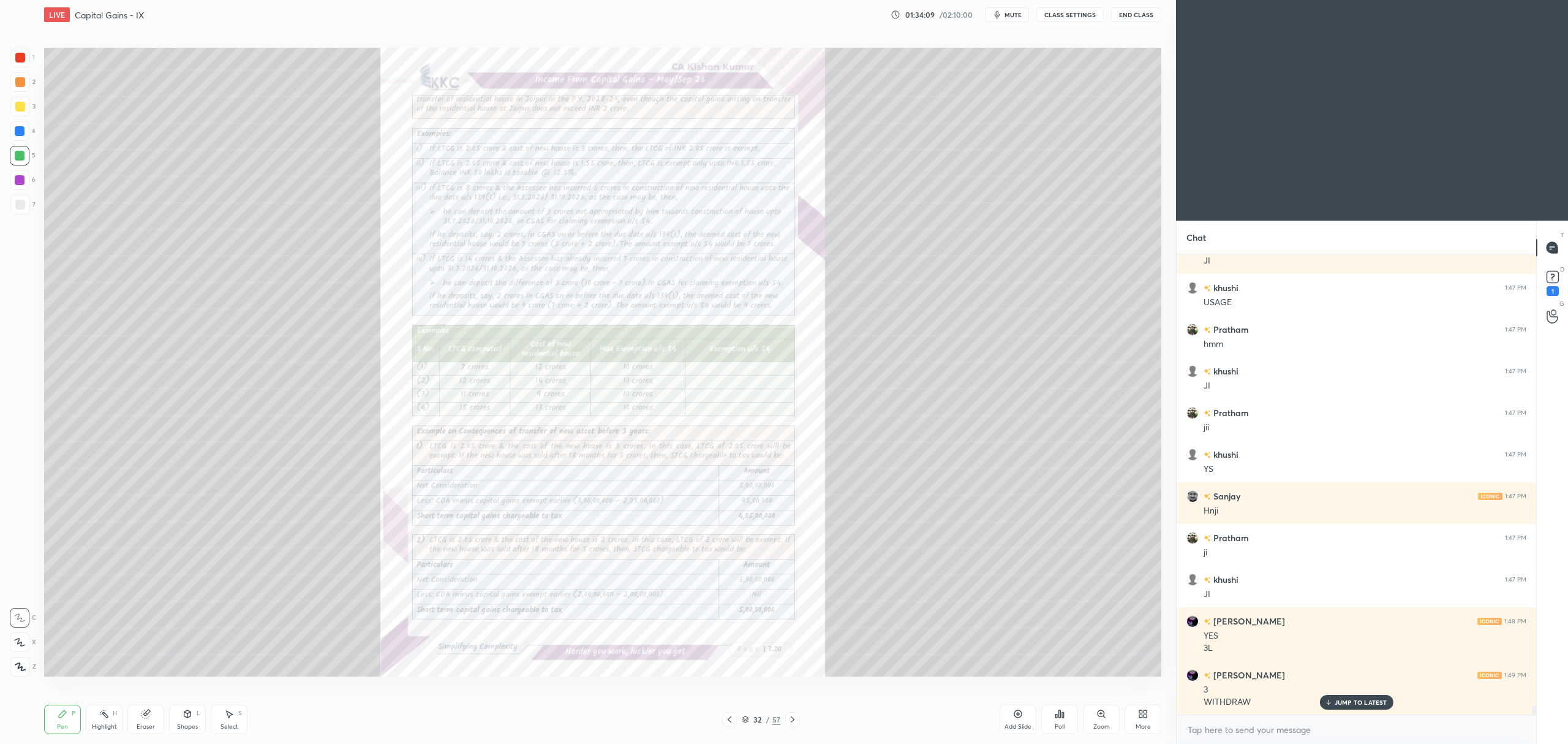
click at [1025, 733] on div "Add Slide" at bounding box center [1018, 719] width 37 height 30
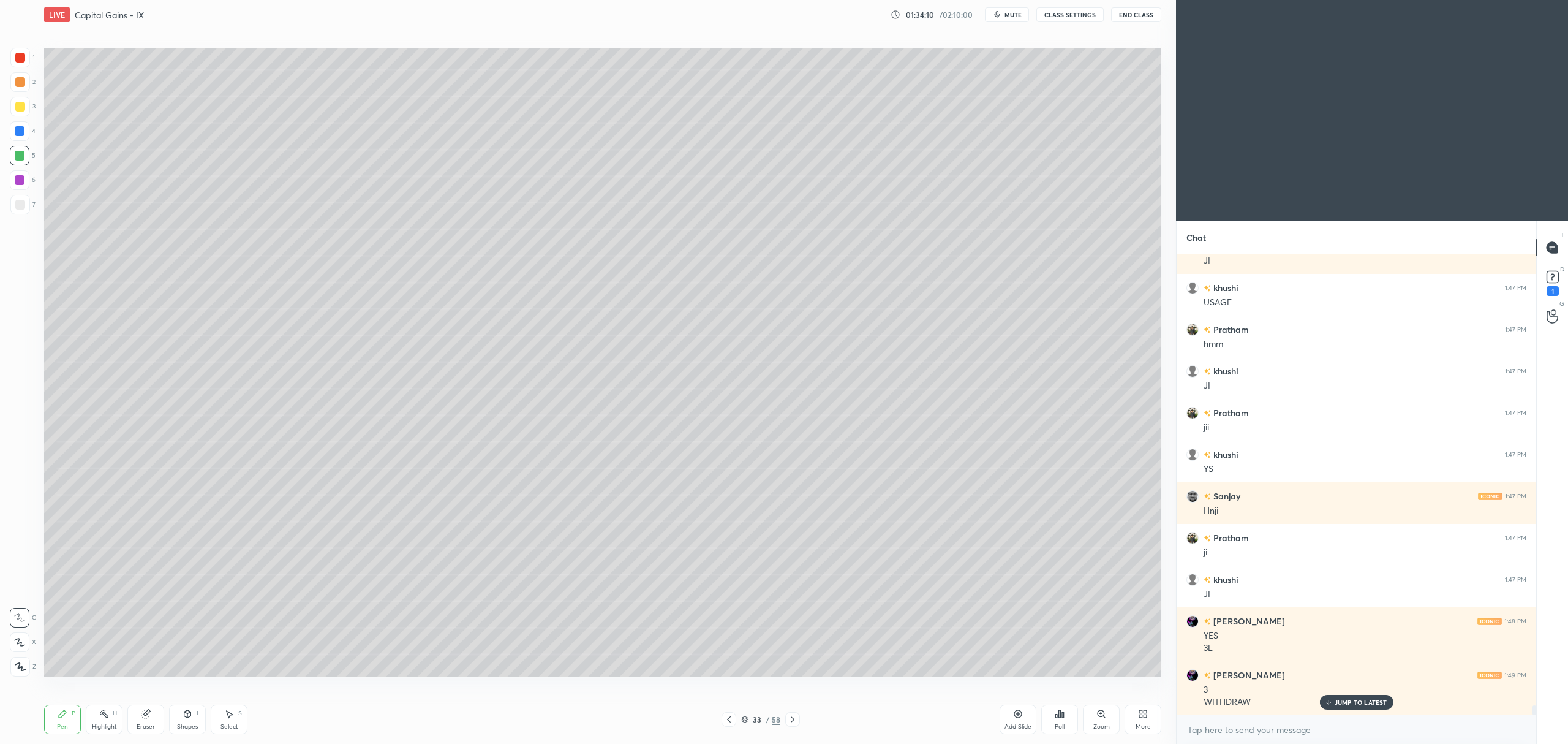
scroll to position [22611, 0]
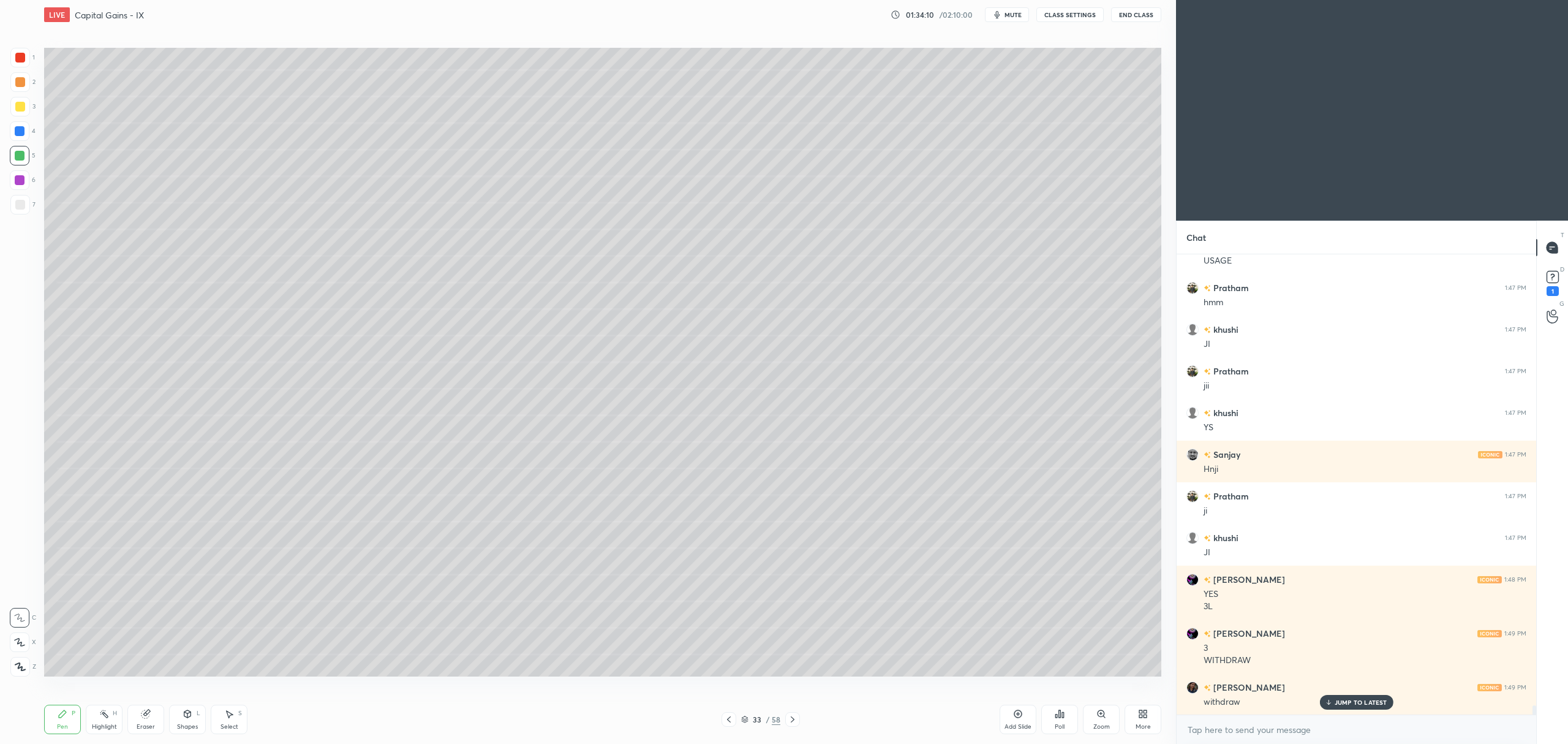
click at [18, 111] on div at bounding box center [20, 107] width 10 height 10
click at [23, 642] on icon at bounding box center [19, 642] width 11 height 9
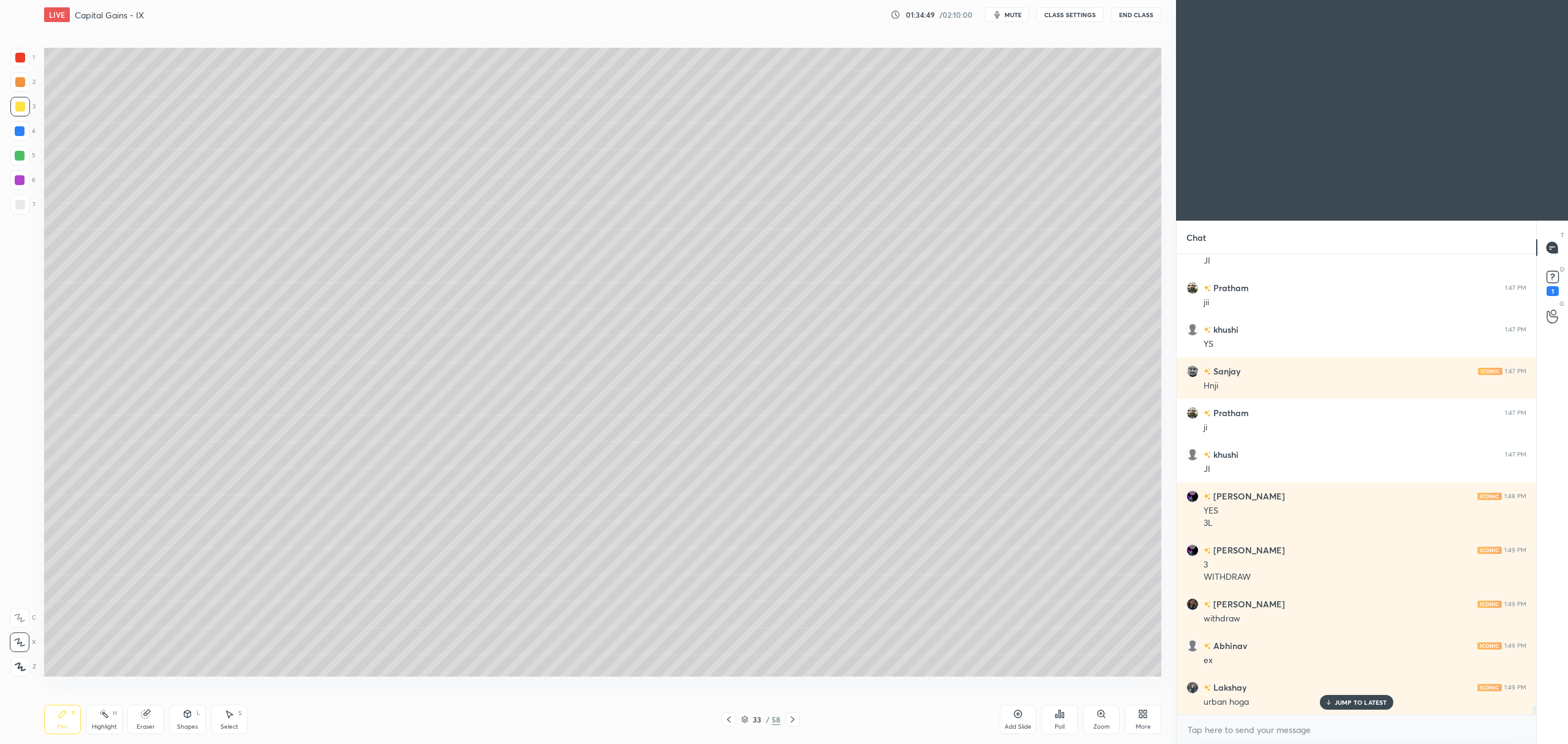
scroll to position [22706, 0]
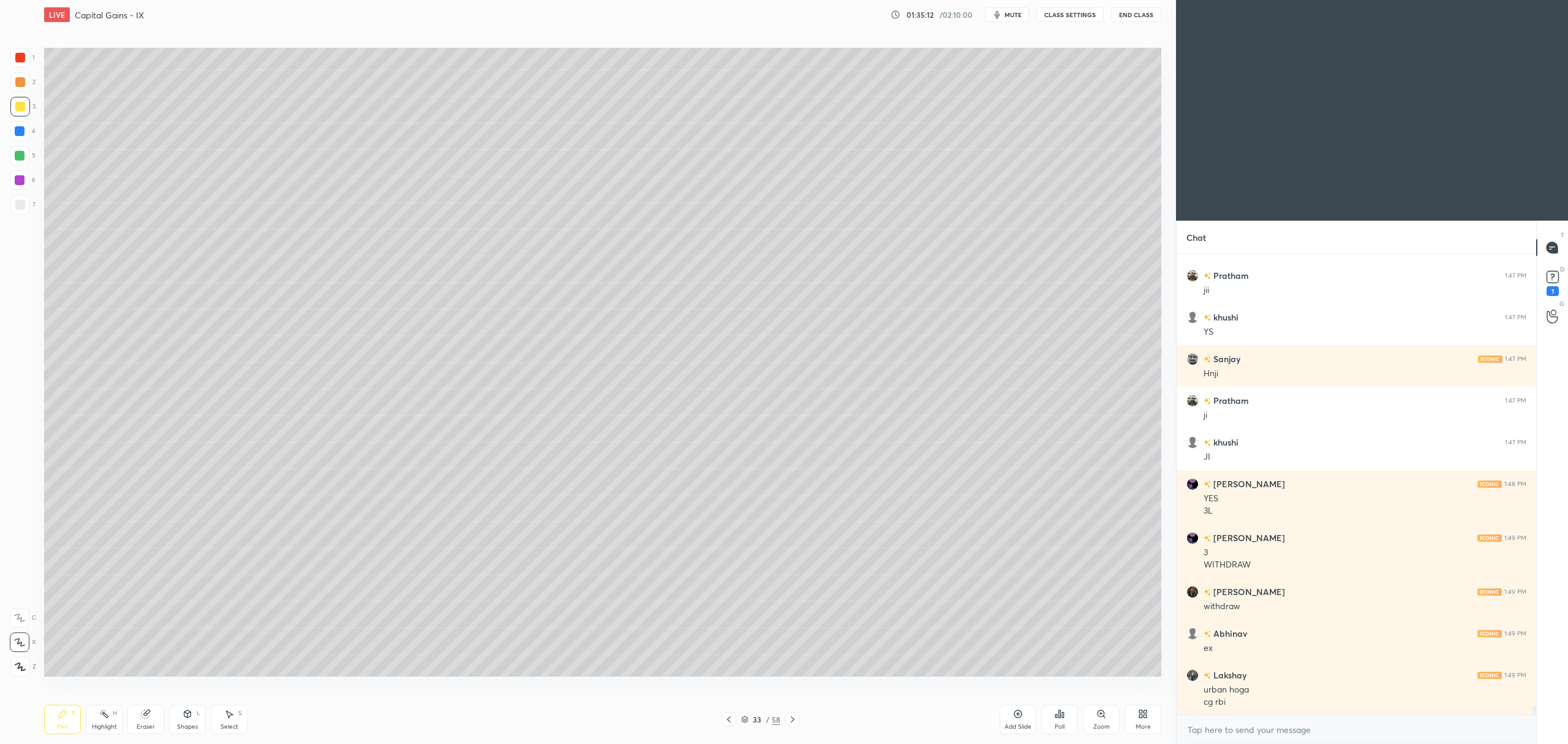
click at [22, 206] on div at bounding box center [20, 205] width 10 height 10
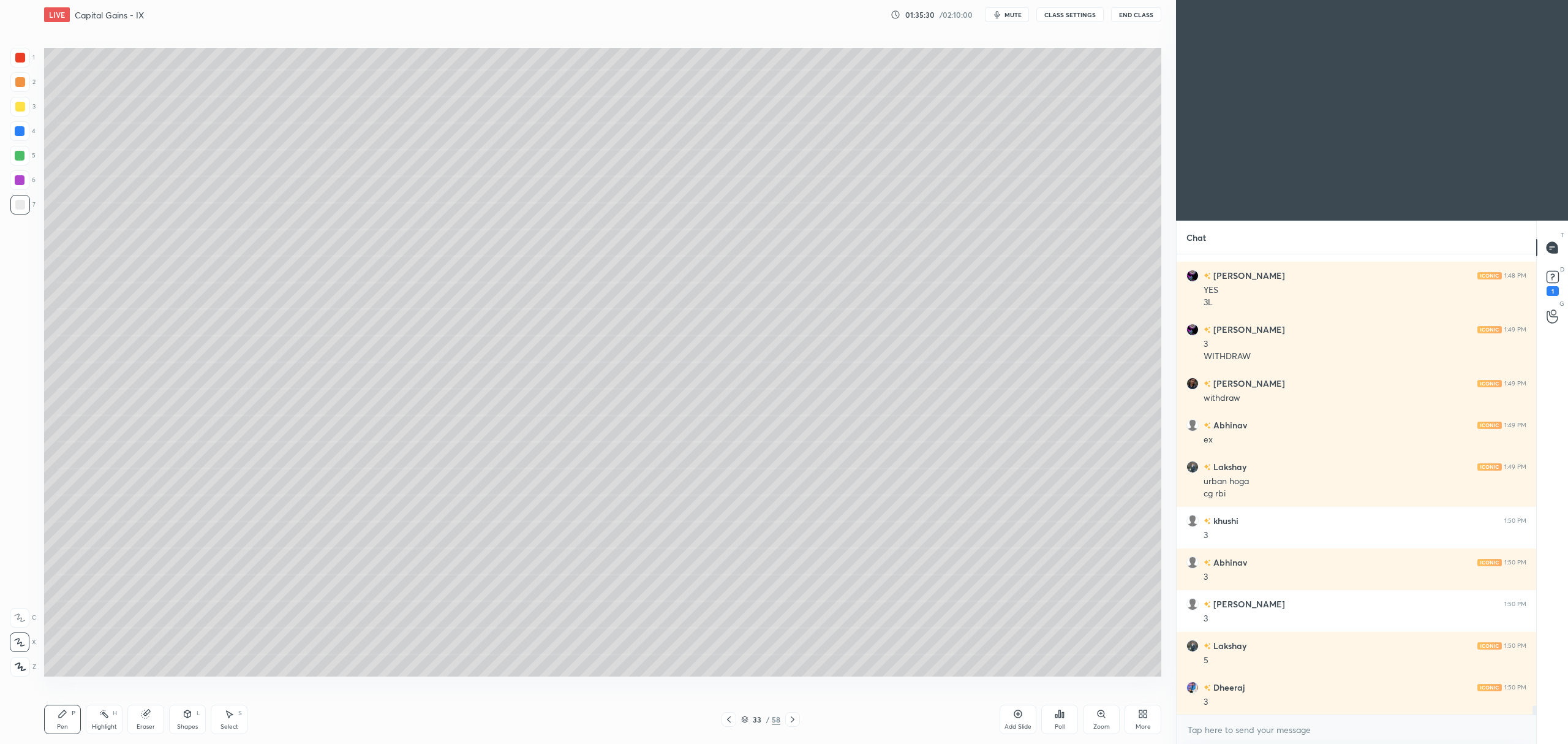
scroll to position [22957, 0]
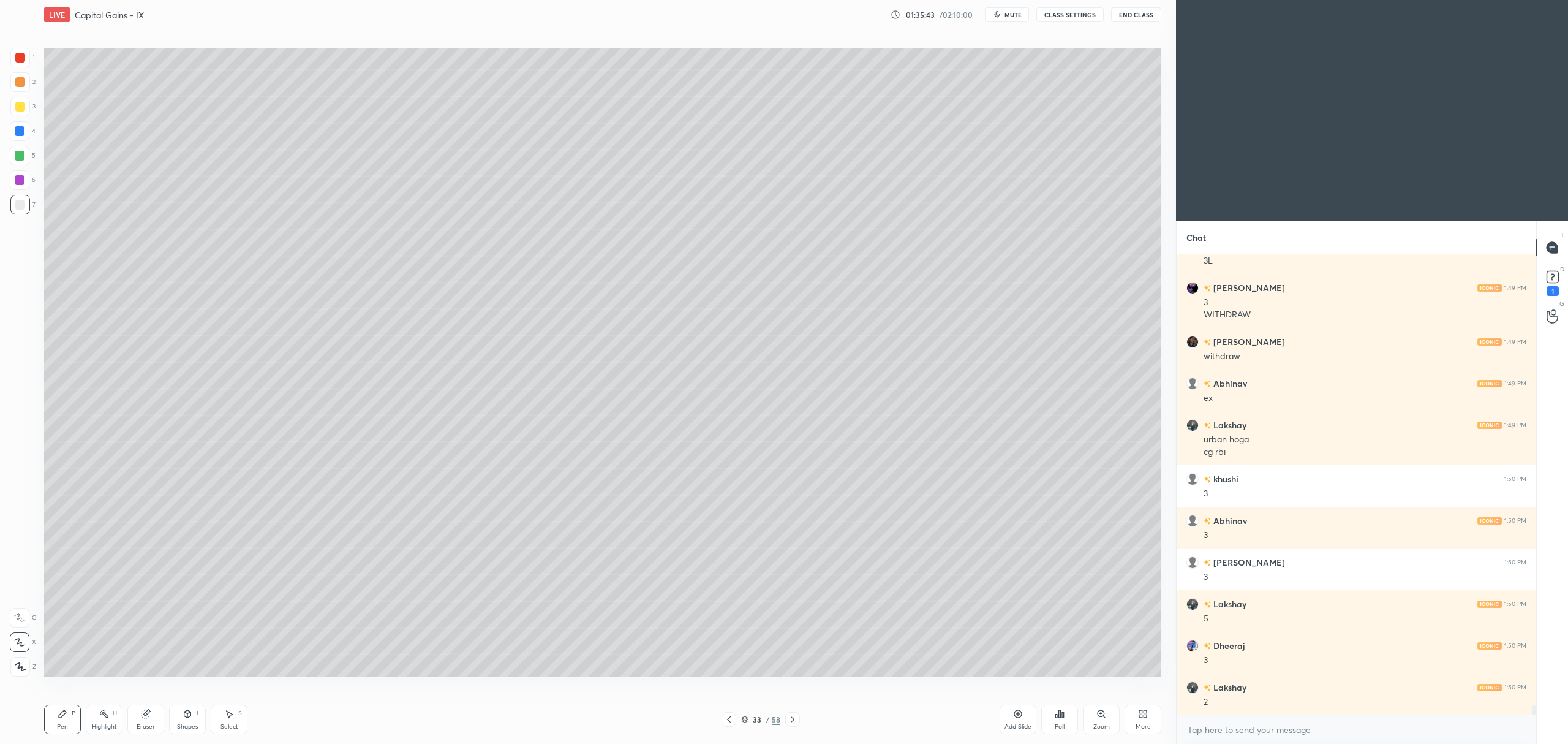
click at [17, 163] on div at bounding box center [19, 155] width 19 height 20
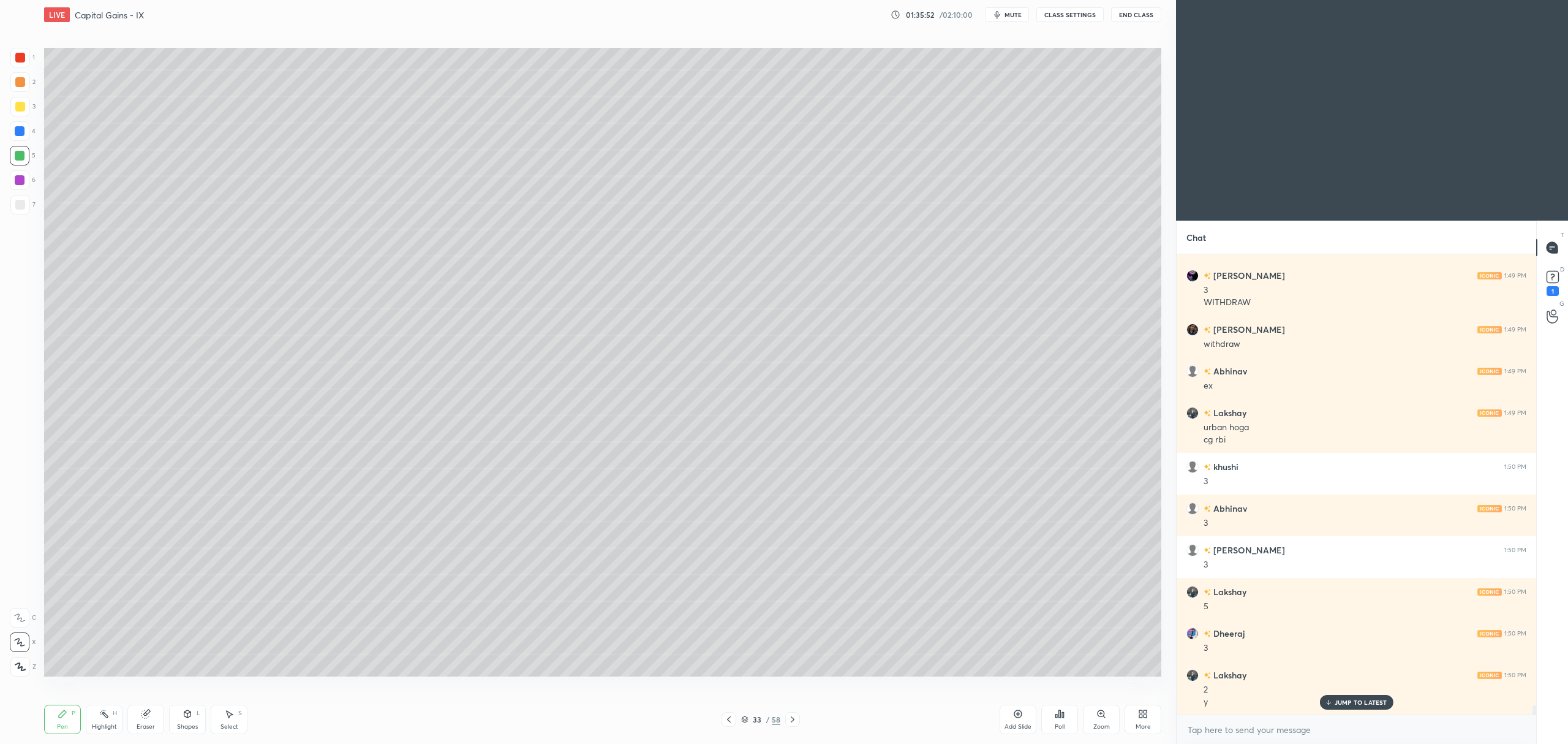
scroll to position [23011, 0]
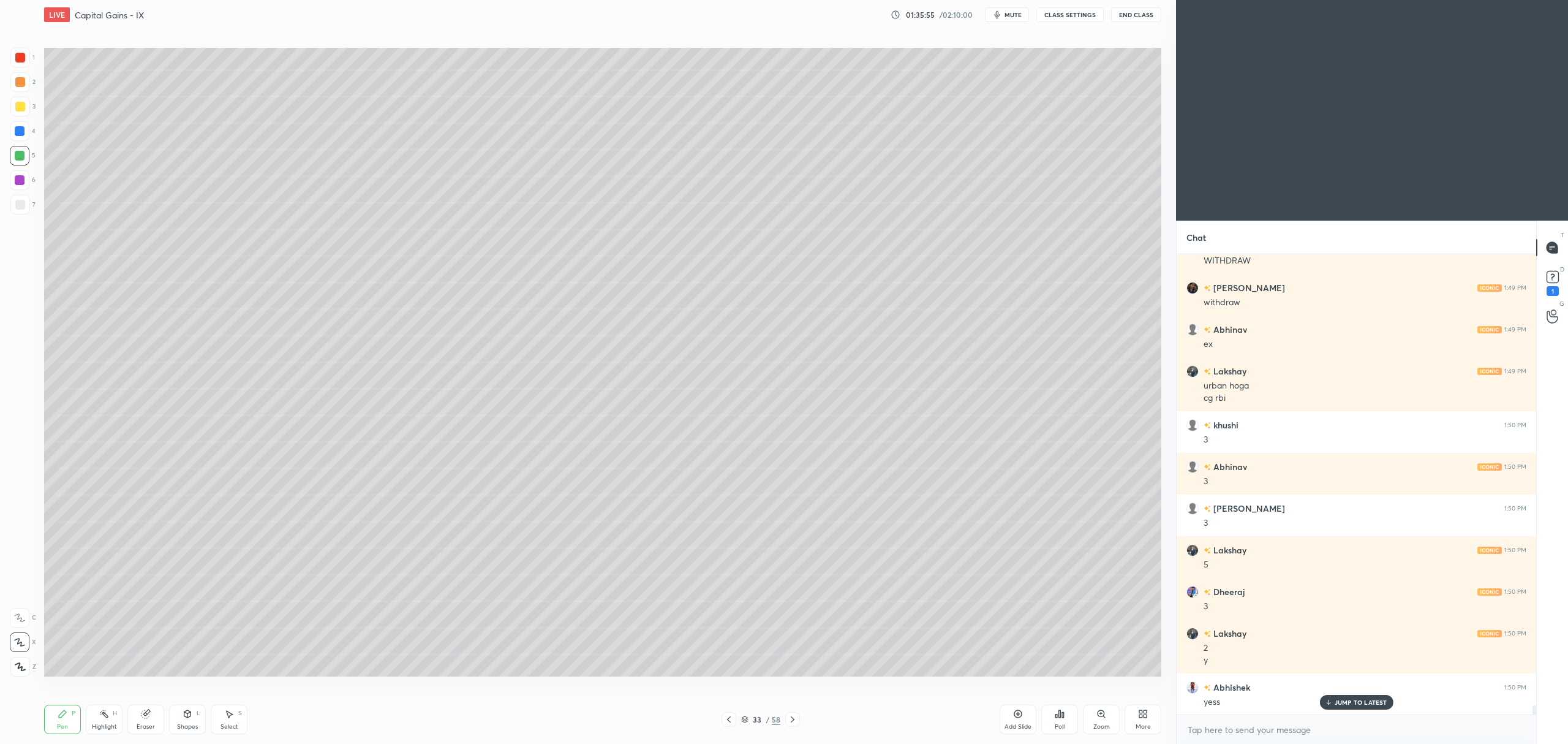
click at [28, 181] on div at bounding box center [19, 180] width 19 height 20
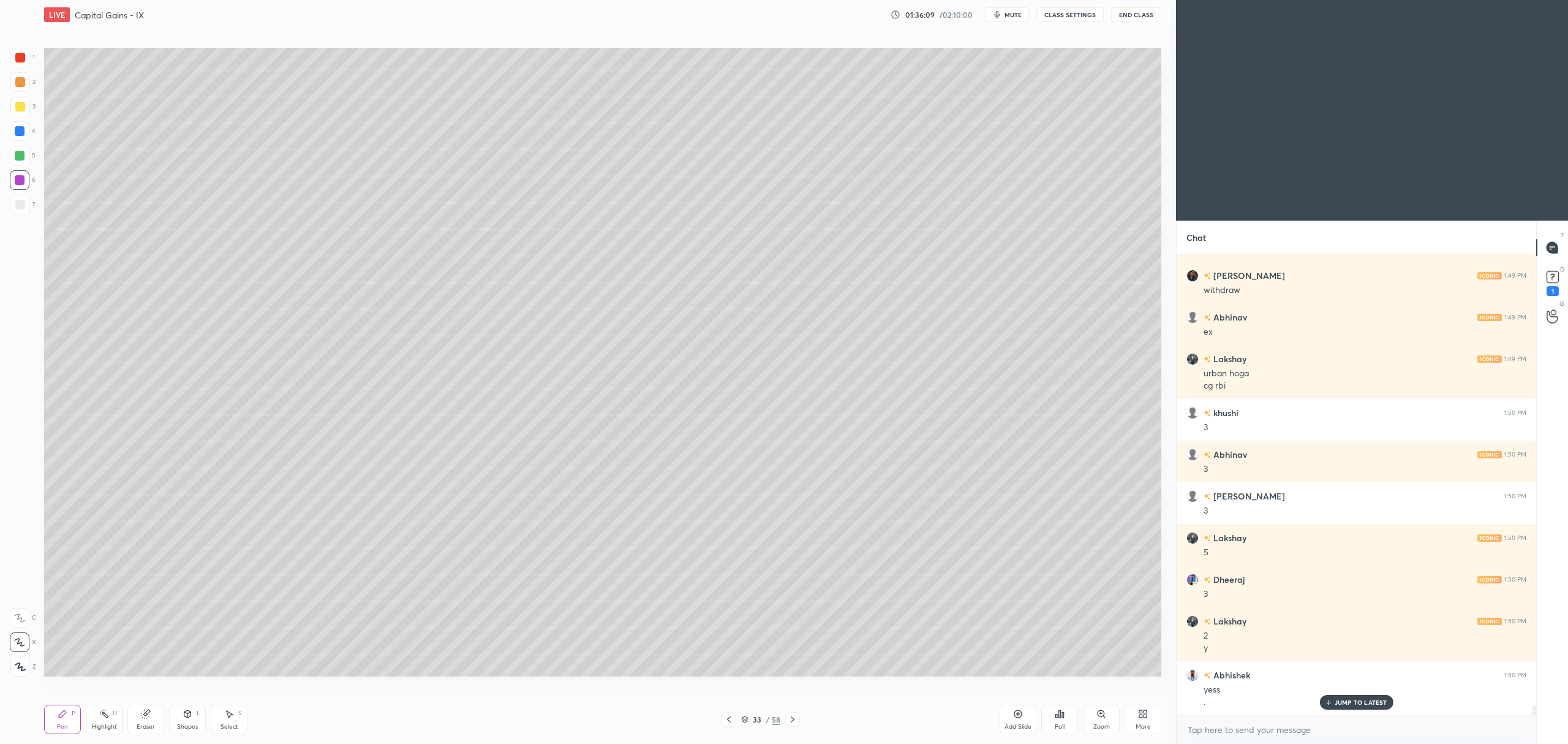
click at [165, 714] on div "Pen P Highlight H Eraser Shapes L Select S" at bounding box center [283, 719] width 478 height 30
click at [155, 717] on div "Eraser" at bounding box center [145, 719] width 37 height 30
click at [64, 707] on div "Pen P" at bounding box center [62, 719] width 37 height 30
click at [15, 158] on div at bounding box center [19, 156] width 10 height 10
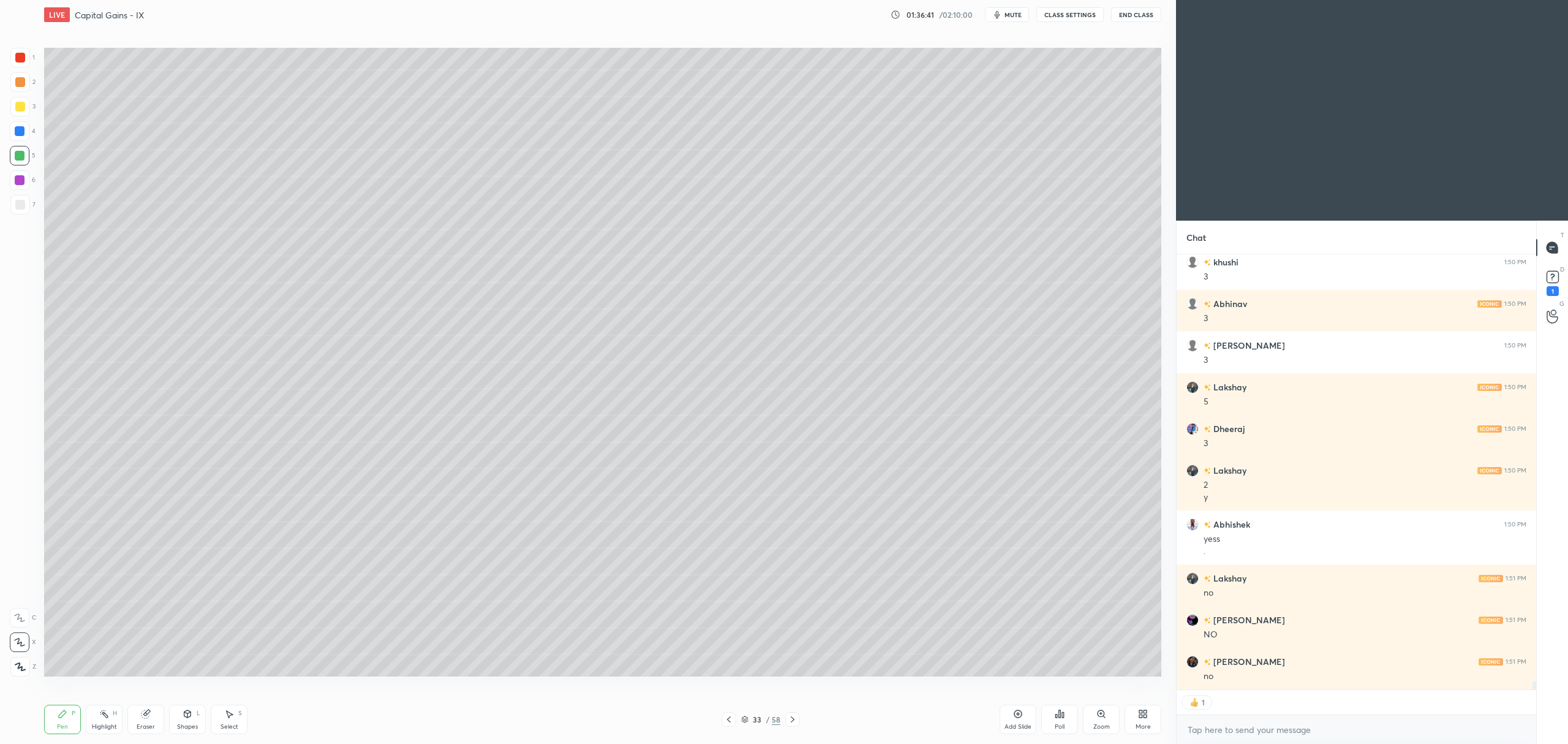
scroll to position [23216, 0]
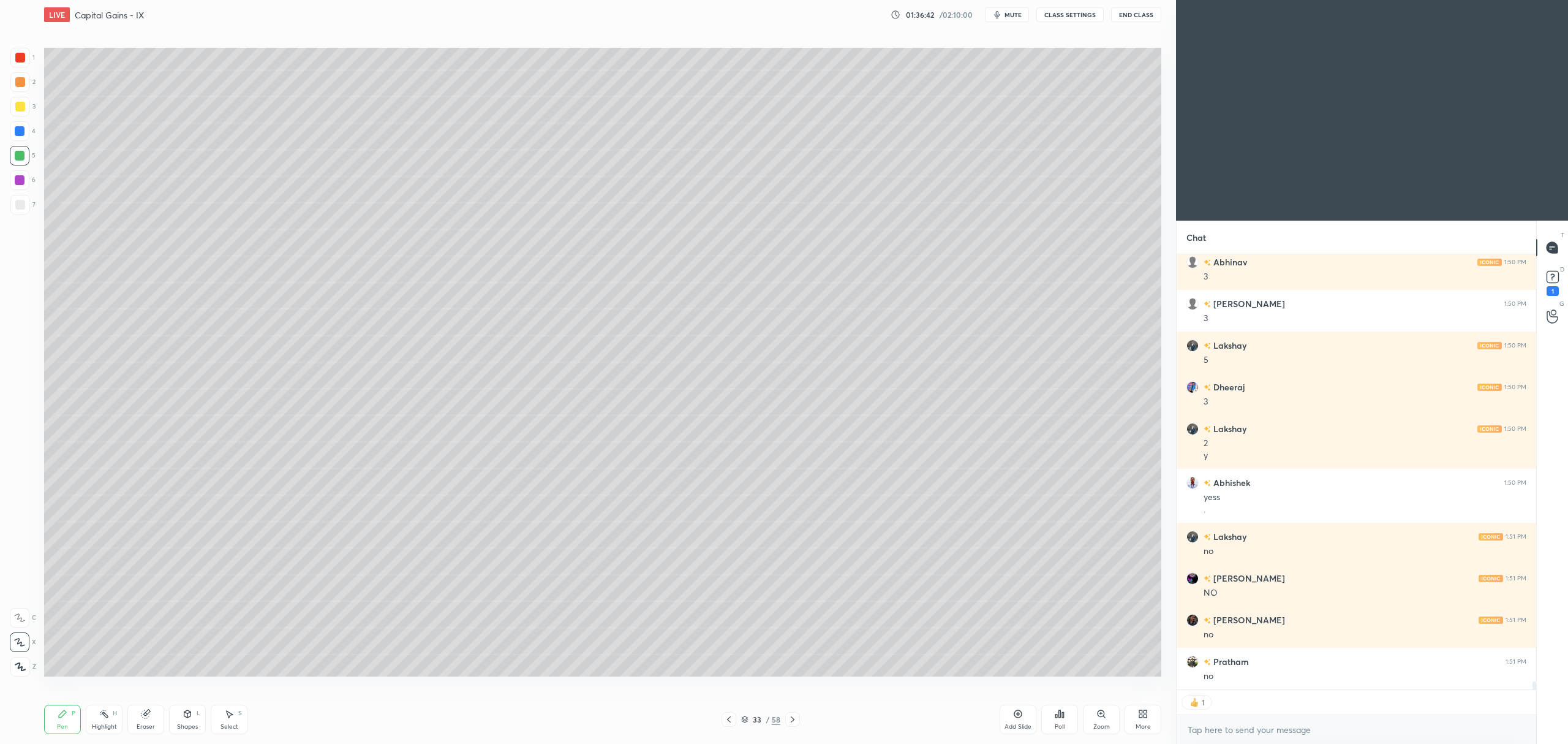
click at [15, 105] on div at bounding box center [20, 107] width 10 height 10
click at [22, 215] on div "7" at bounding box center [22, 207] width 25 height 25
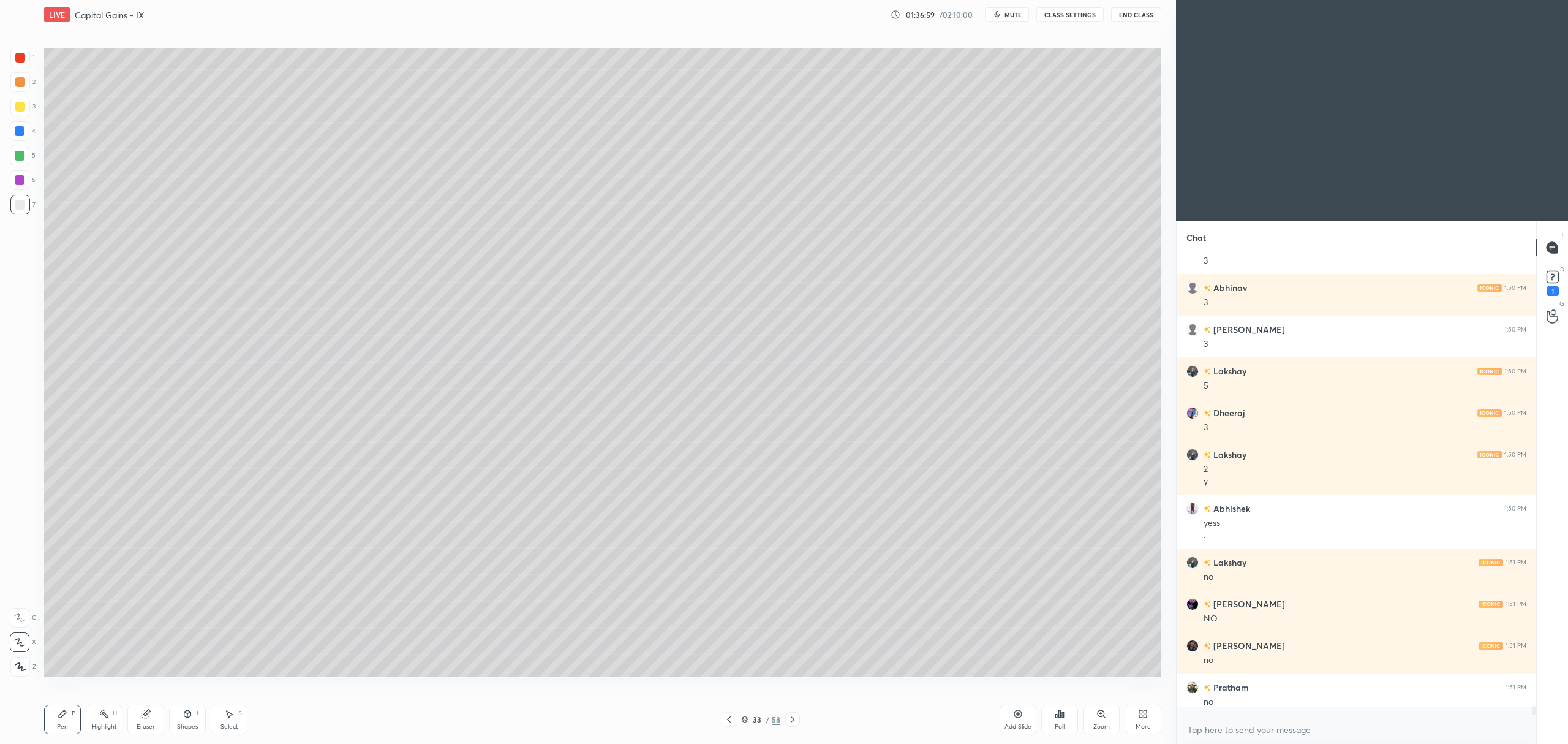
scroll to position [3, 4]
click at [14, 191] on div "6" at bounding box center [23, 183] width 26 height 25
click at [18, 162] on div at bounding box center [19, 155] width 19 height 20
click at [28, 177] on div at bounding box center [19, 180] width 19 height 20
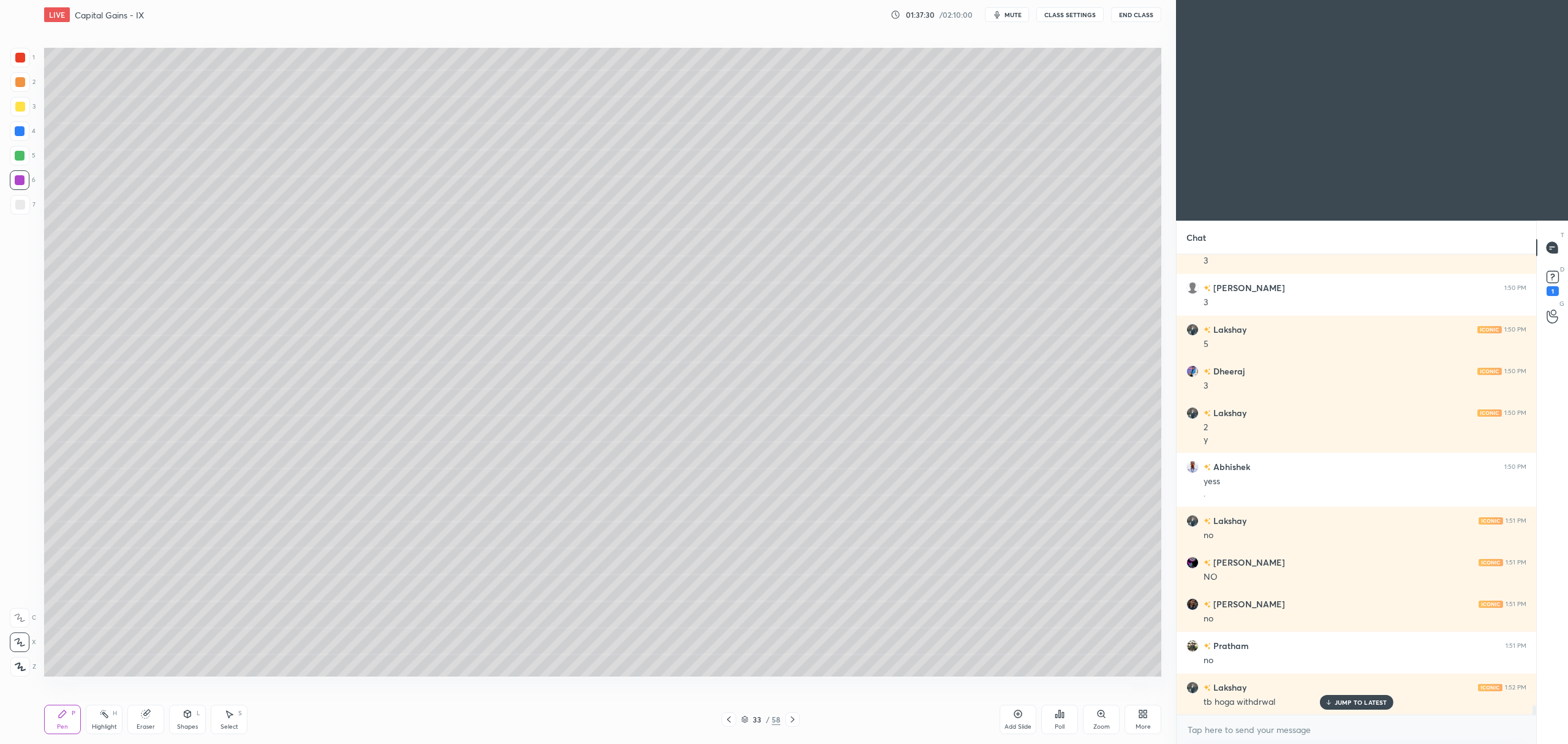
click at [148, 721] on div "Eraser" at bounding box center [145, 719] width 37 height 30
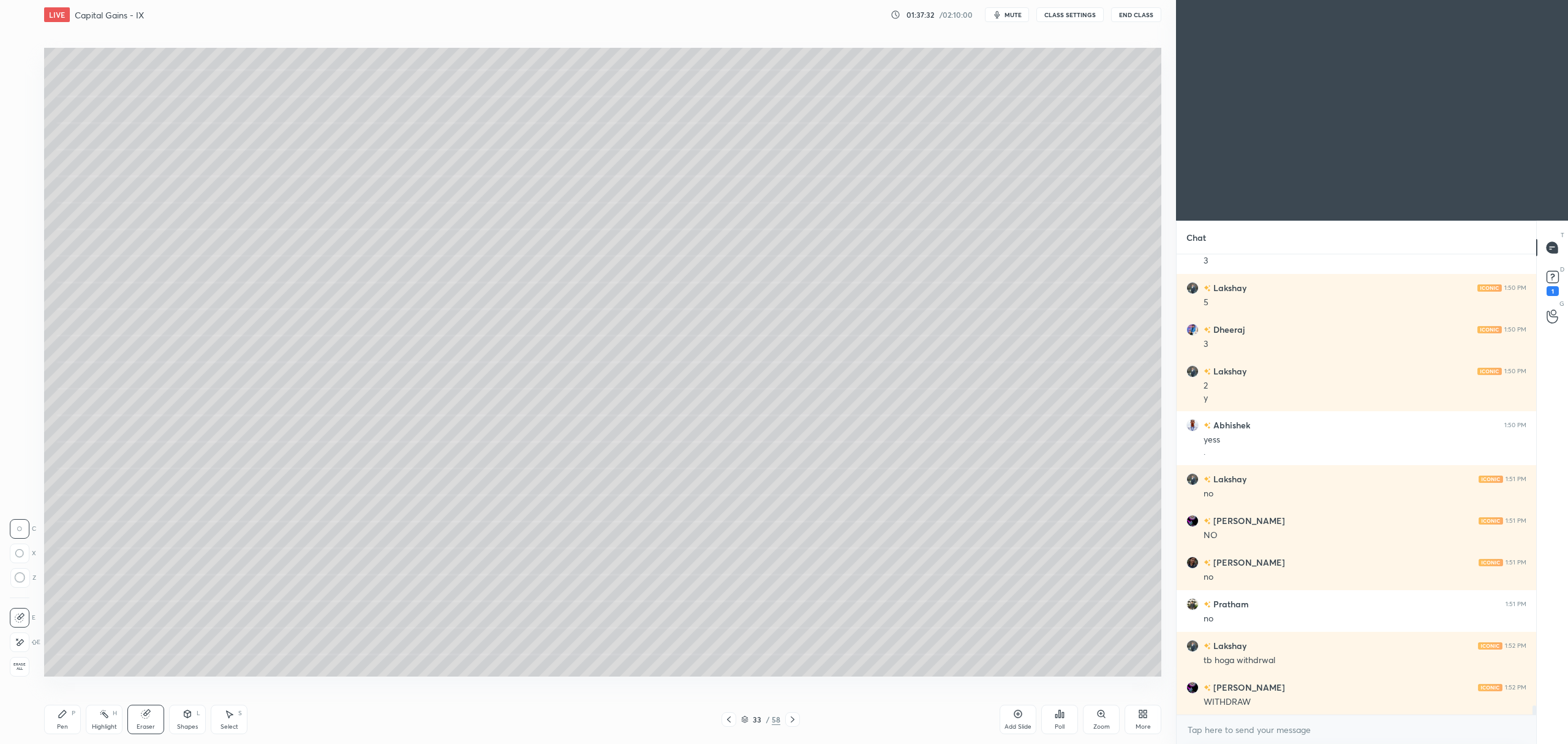
scroll to position [23315, 0]
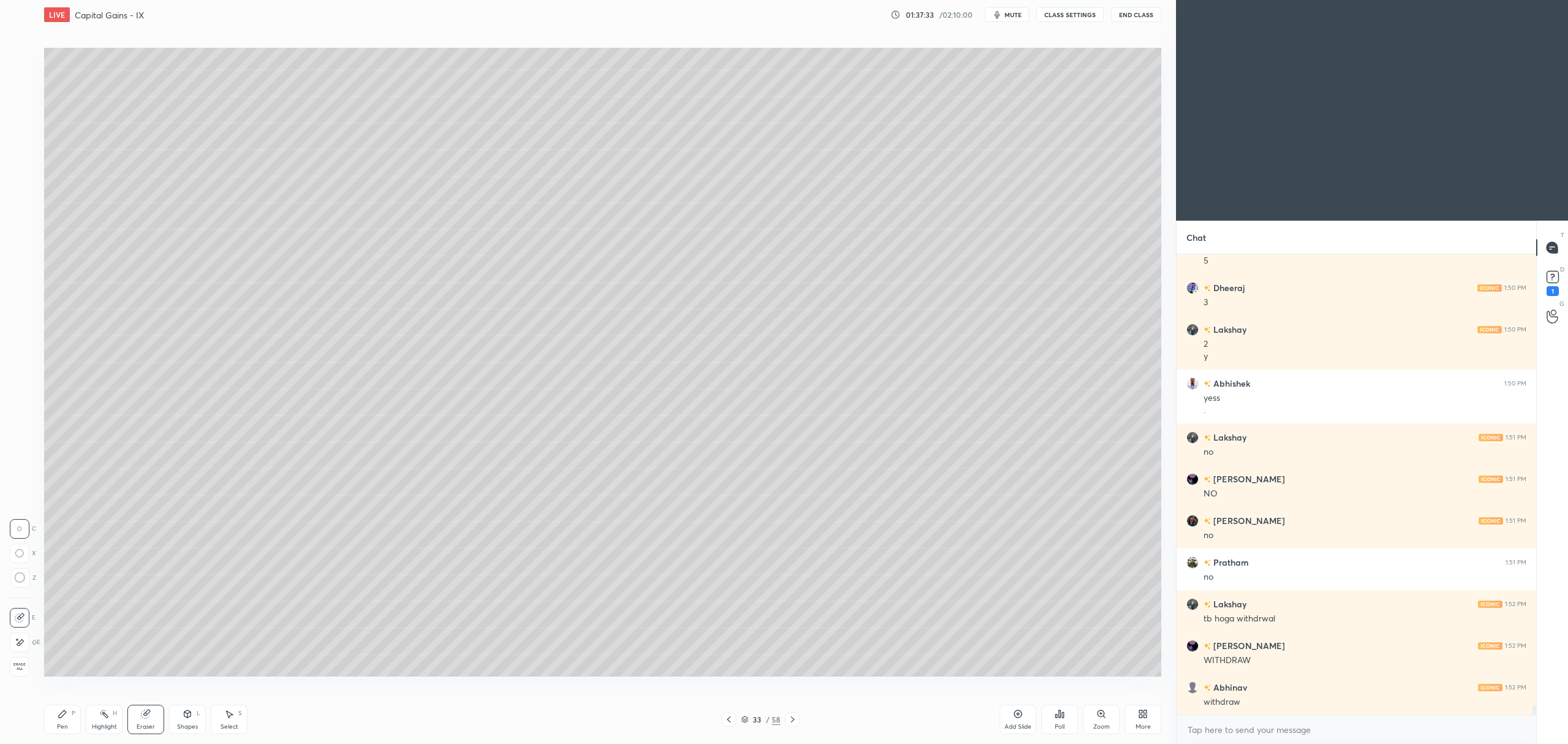
click at [77, 714] on div "Pen P" at bounding box center [62, 719] width 37 height 30
click at [11, 158] on div at bounding box center [19, 155] width 19 height 20
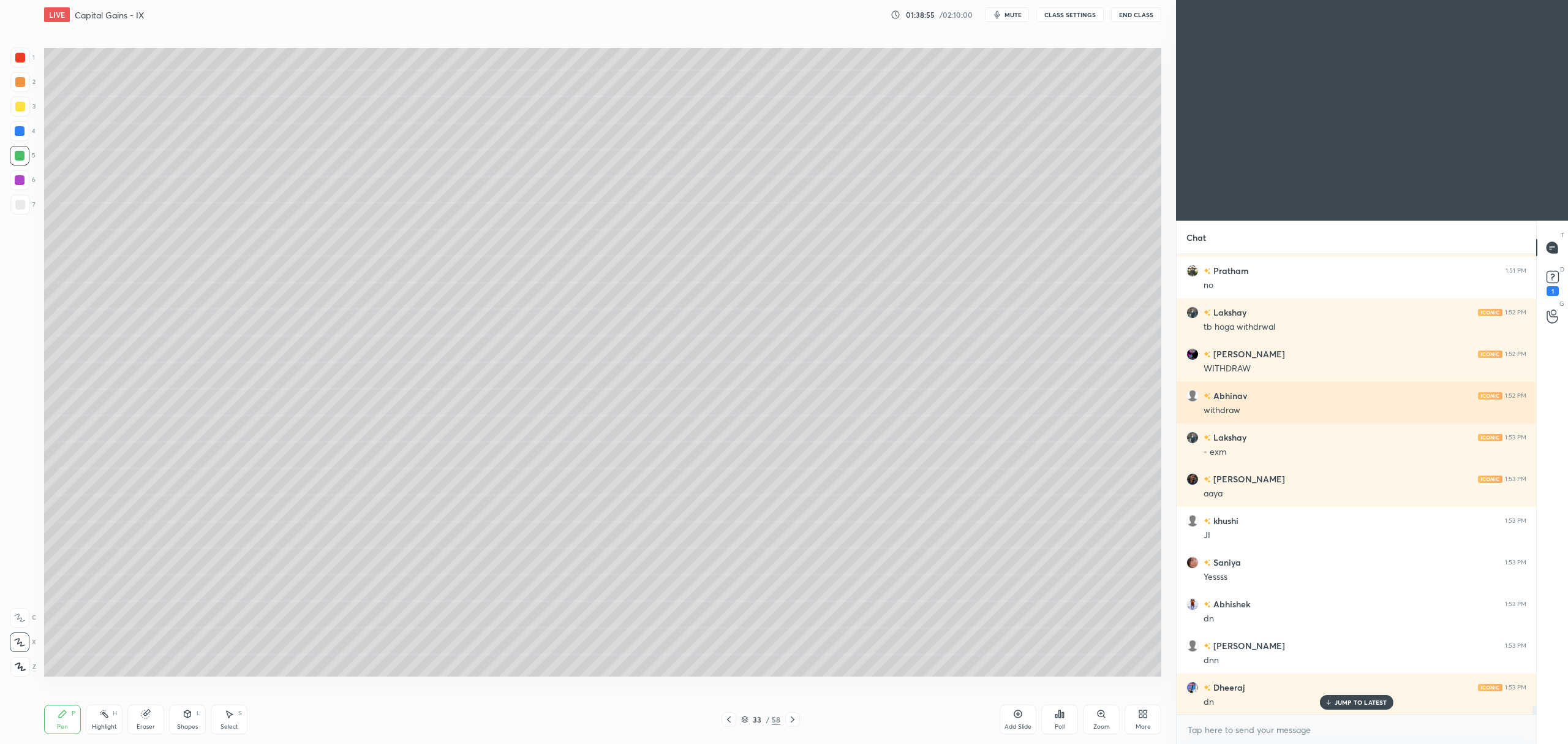
scroll to position [23648, 0]
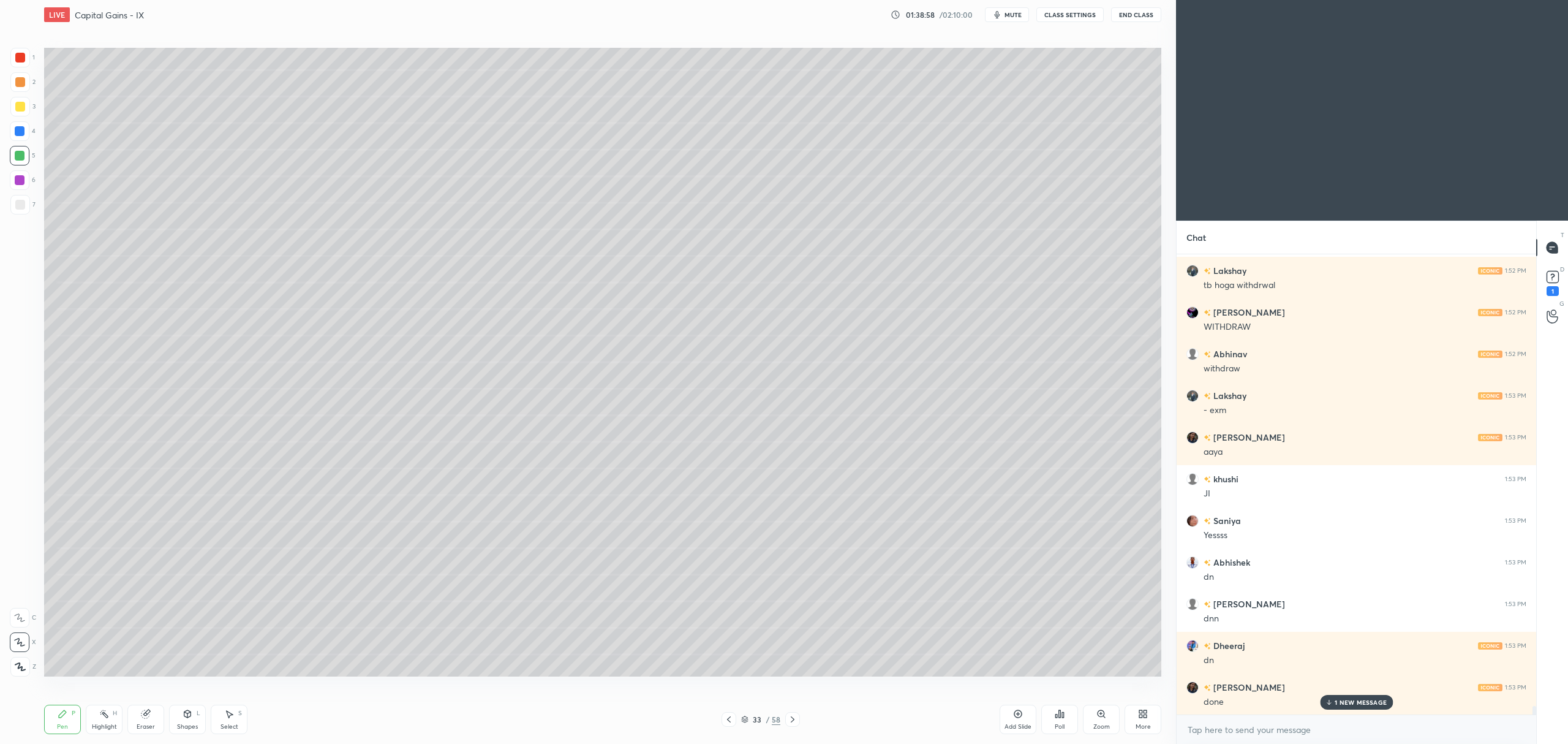
click at [790, 719] on icon at bounding box center [793, 719] width 10 height 10
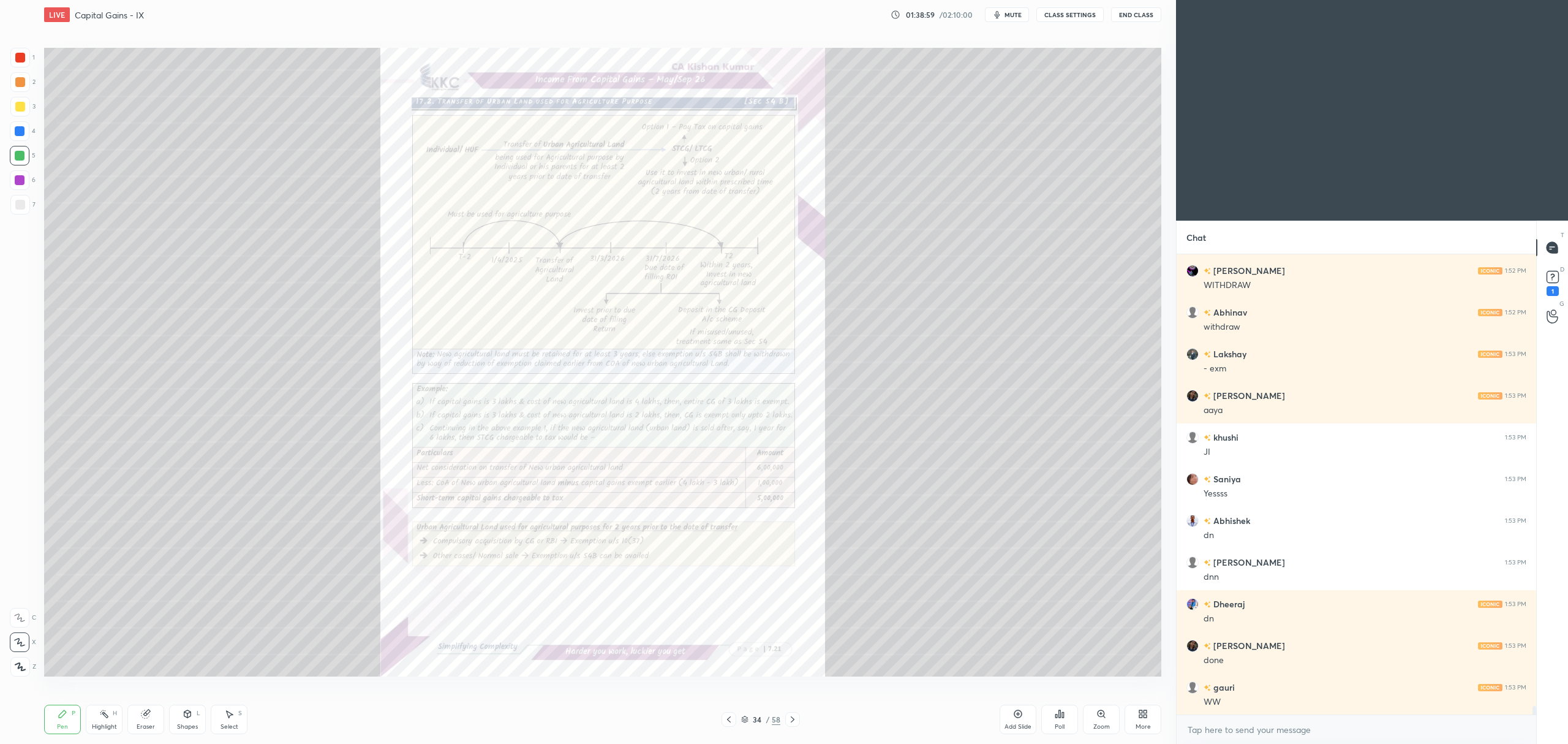
click at [730, 717] on icon at bounding box center [729, 719] width 10 height 10
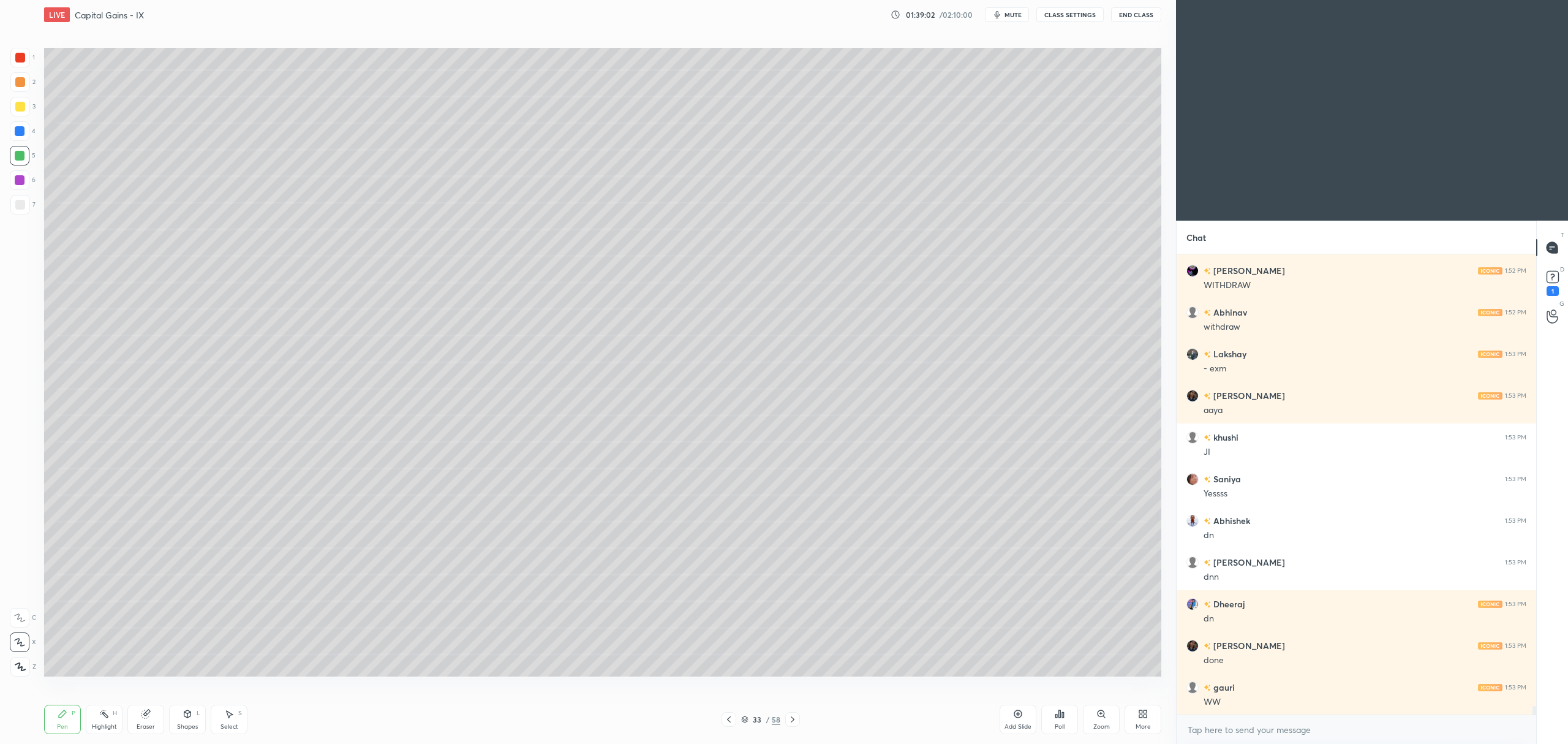
click at [1562, 276] on icon at bounding box center [1552, 277] width 18 height 18
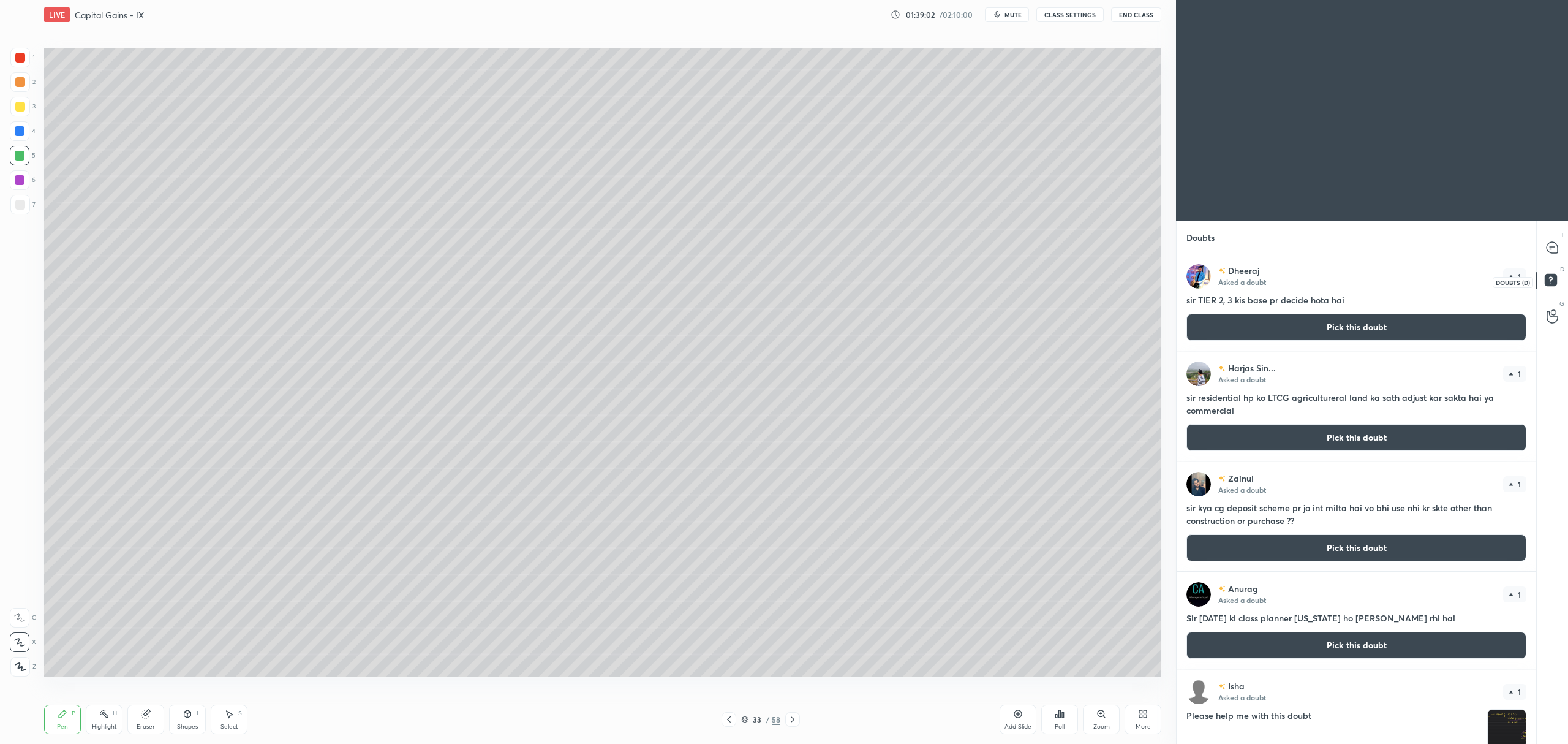
click at [1542, 280] on icon at bounding box center [1553, 282] width 22 height 22
click at [1543, 251] on div at bounding box center [1553, 248] width 25 height 22
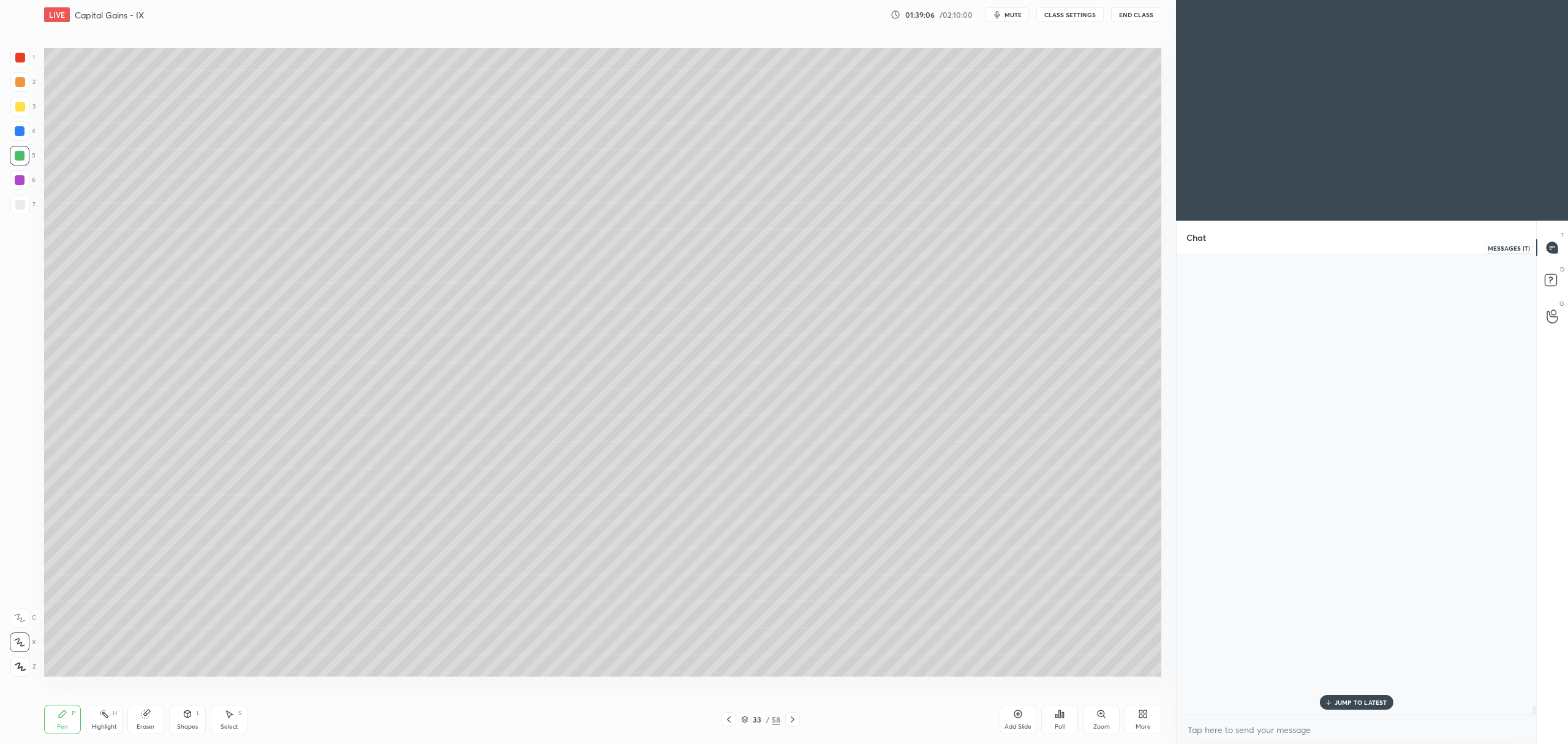
scroll to position [457, 356]
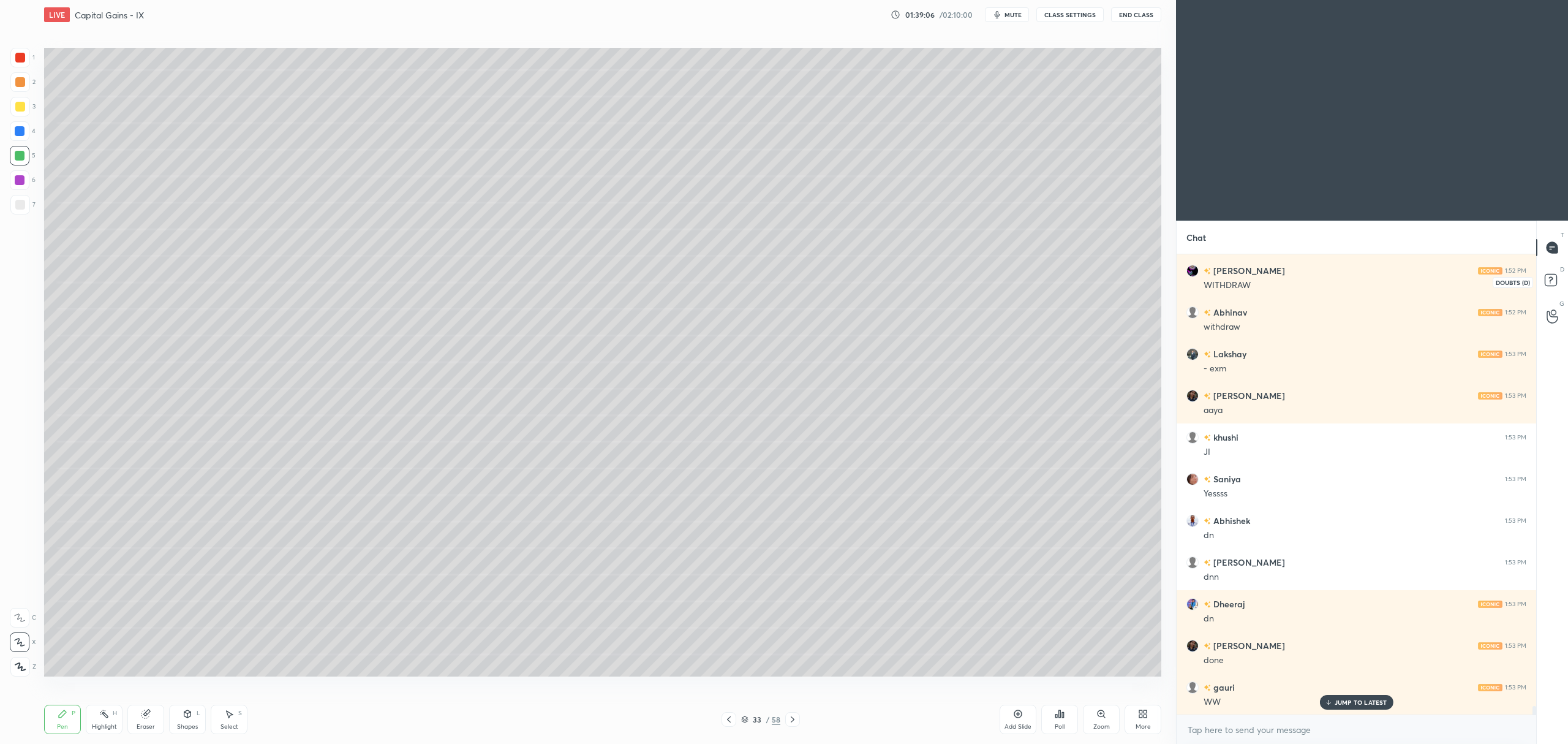
click at [1552, 272] on icon at bounding box center [1553, 282] width 22 height 22
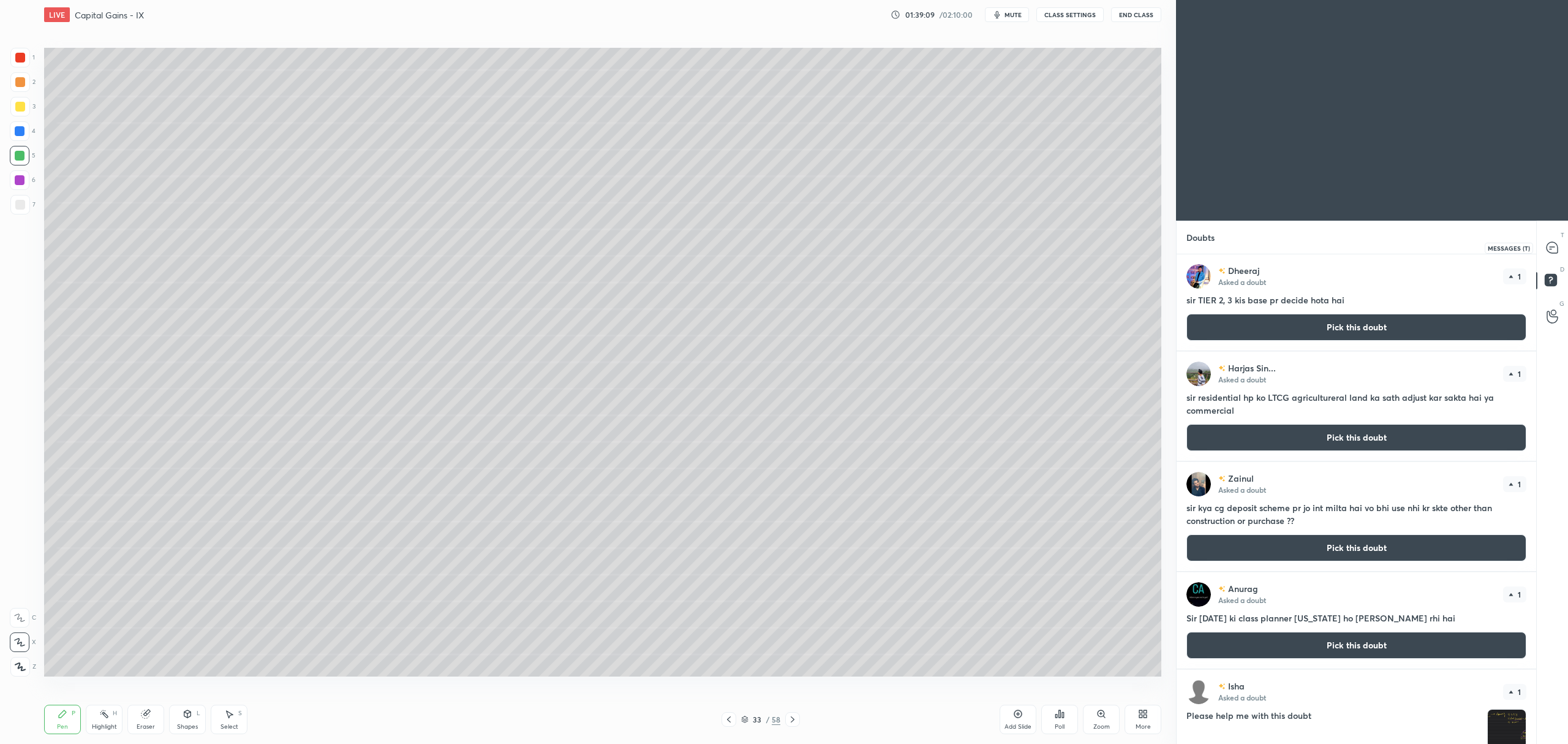
click at [1543, 251] on div at bounding box center [1553, 248] width 25 height 22
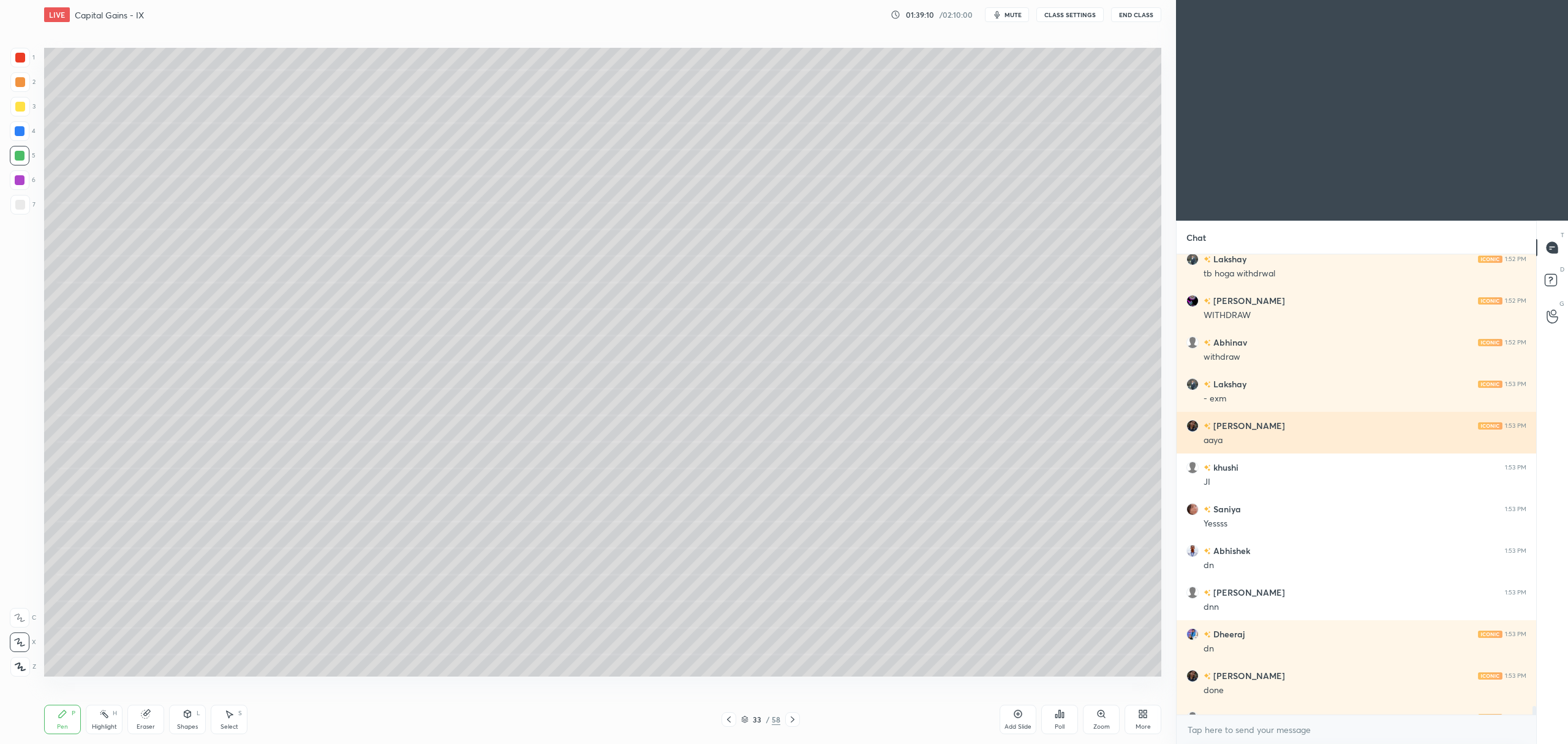
scroll to position [23691, 0]
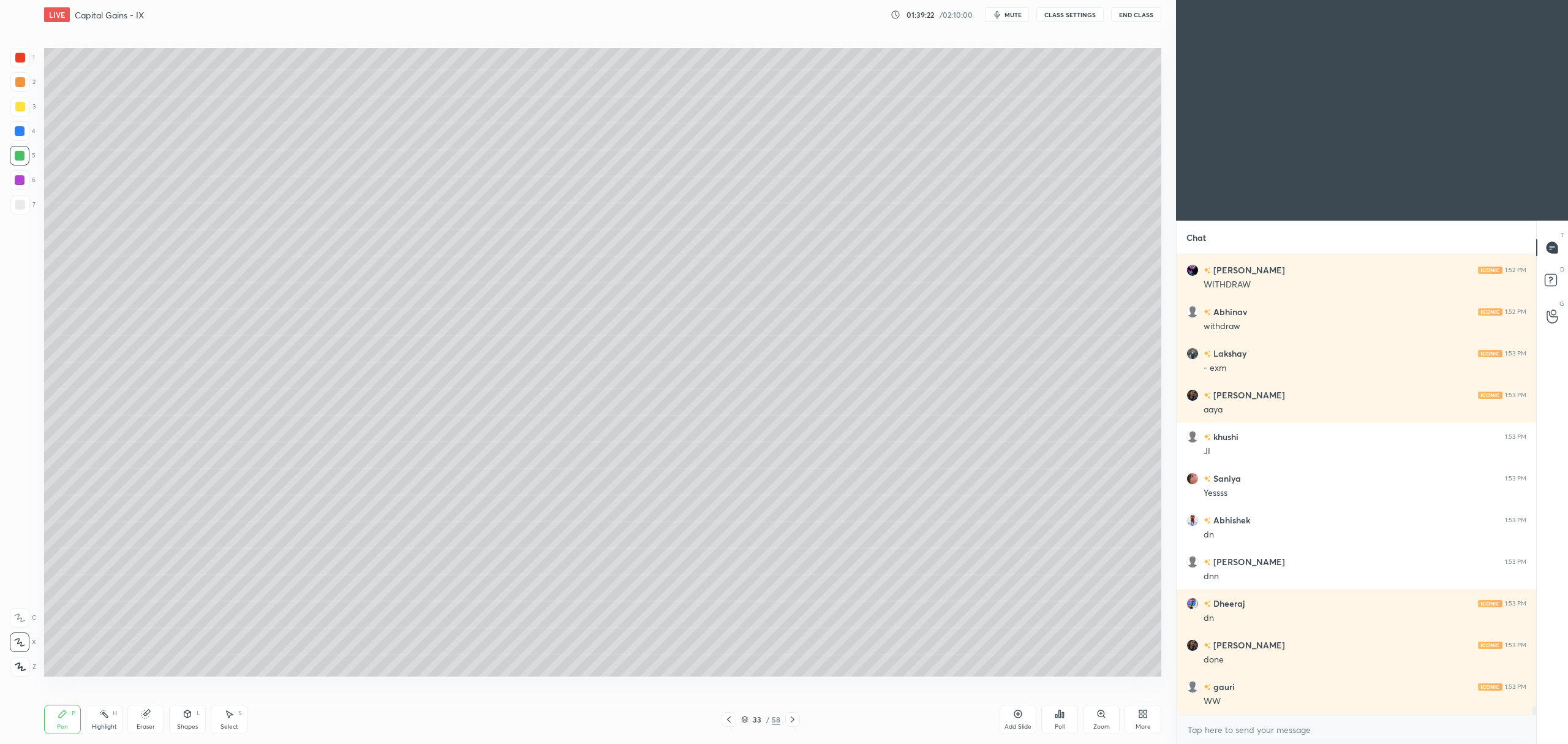
click at [792, 722] on icon at bounding box center [792, 719] width 4 height 6
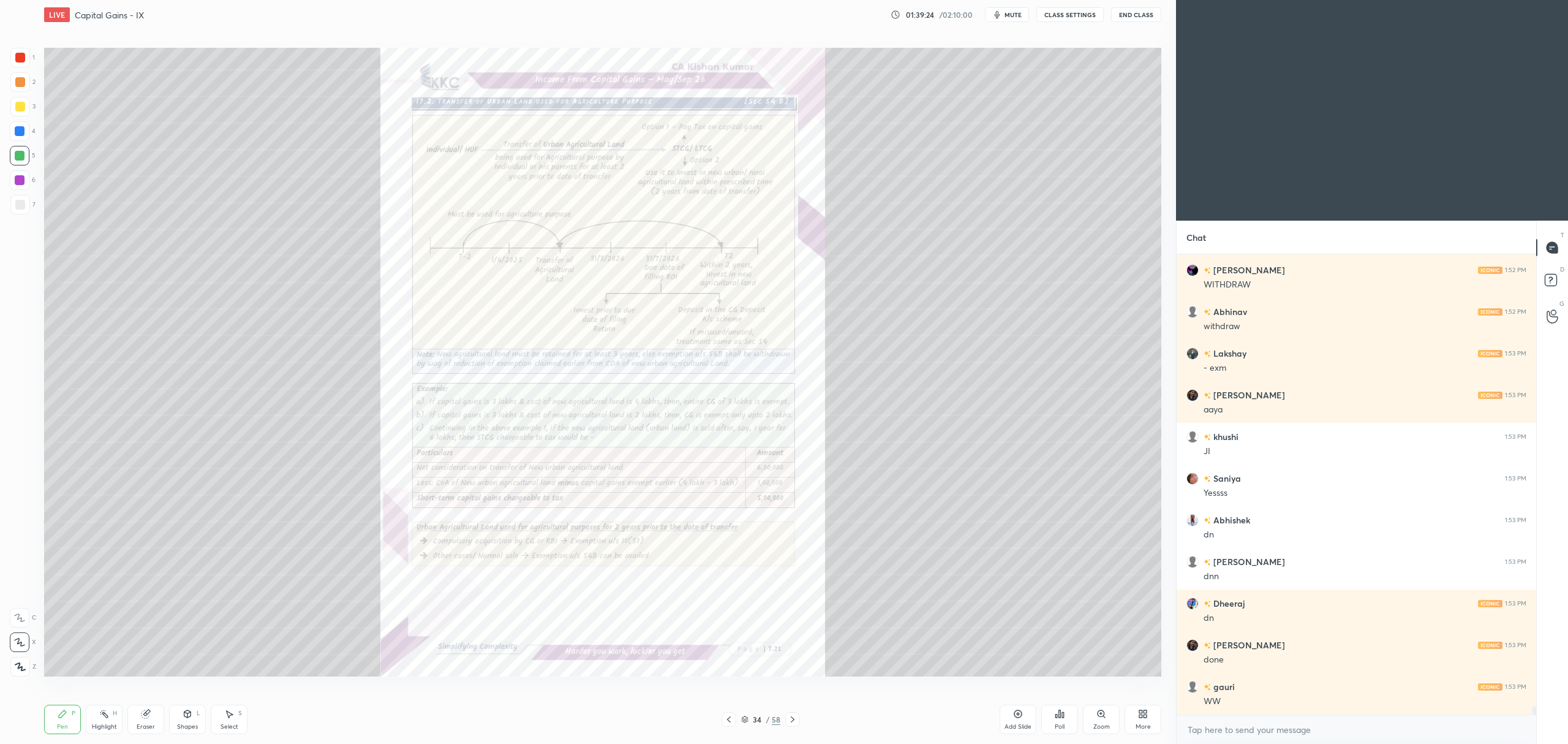
click at [1102, 714] on icon at bounding box center [1100, 713] width 6 height 7
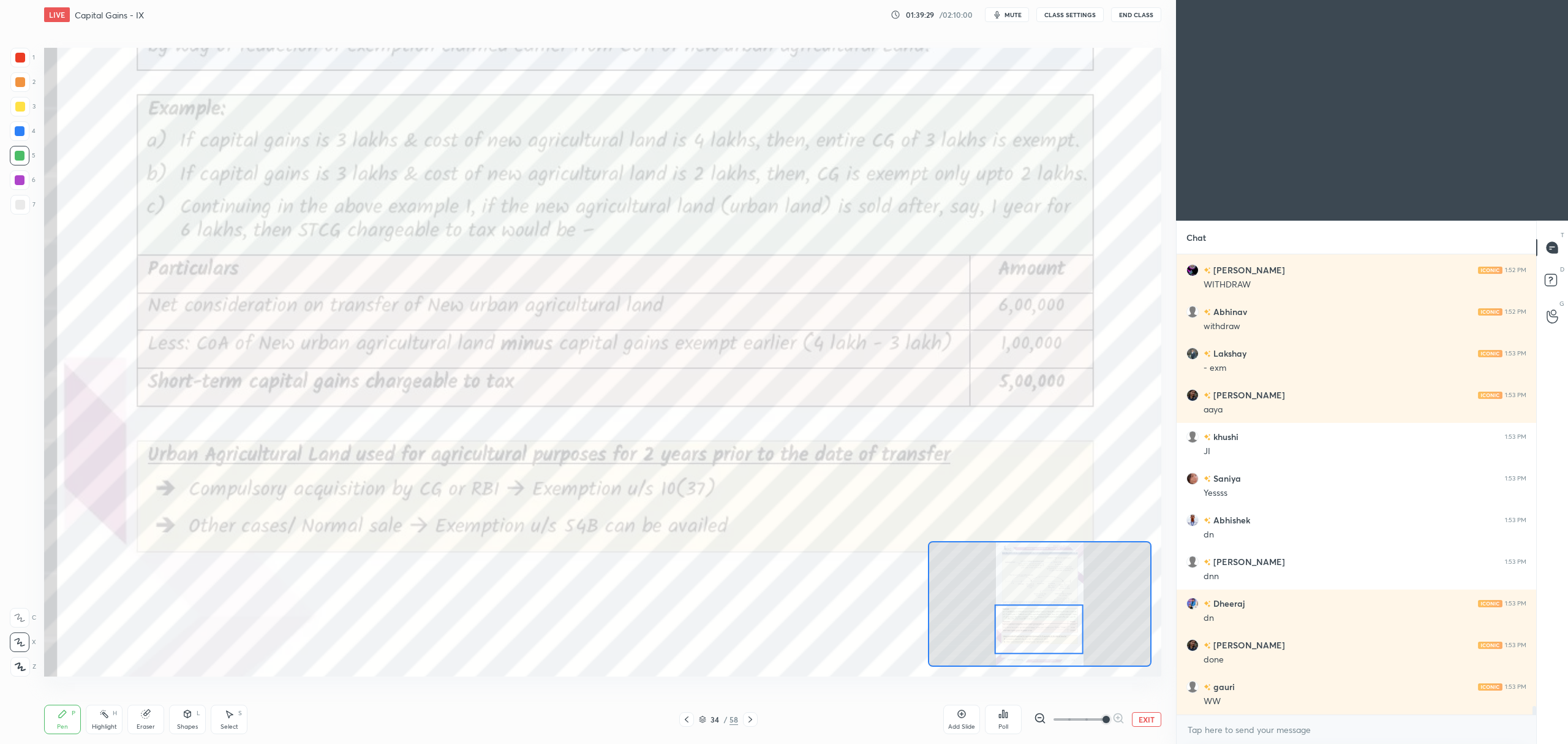
click at [18, 59] on div at bounding box center [20, 58] width 10 height 10
click at [17, 611] on div at bounding box center [19, 618] width 19 height 20
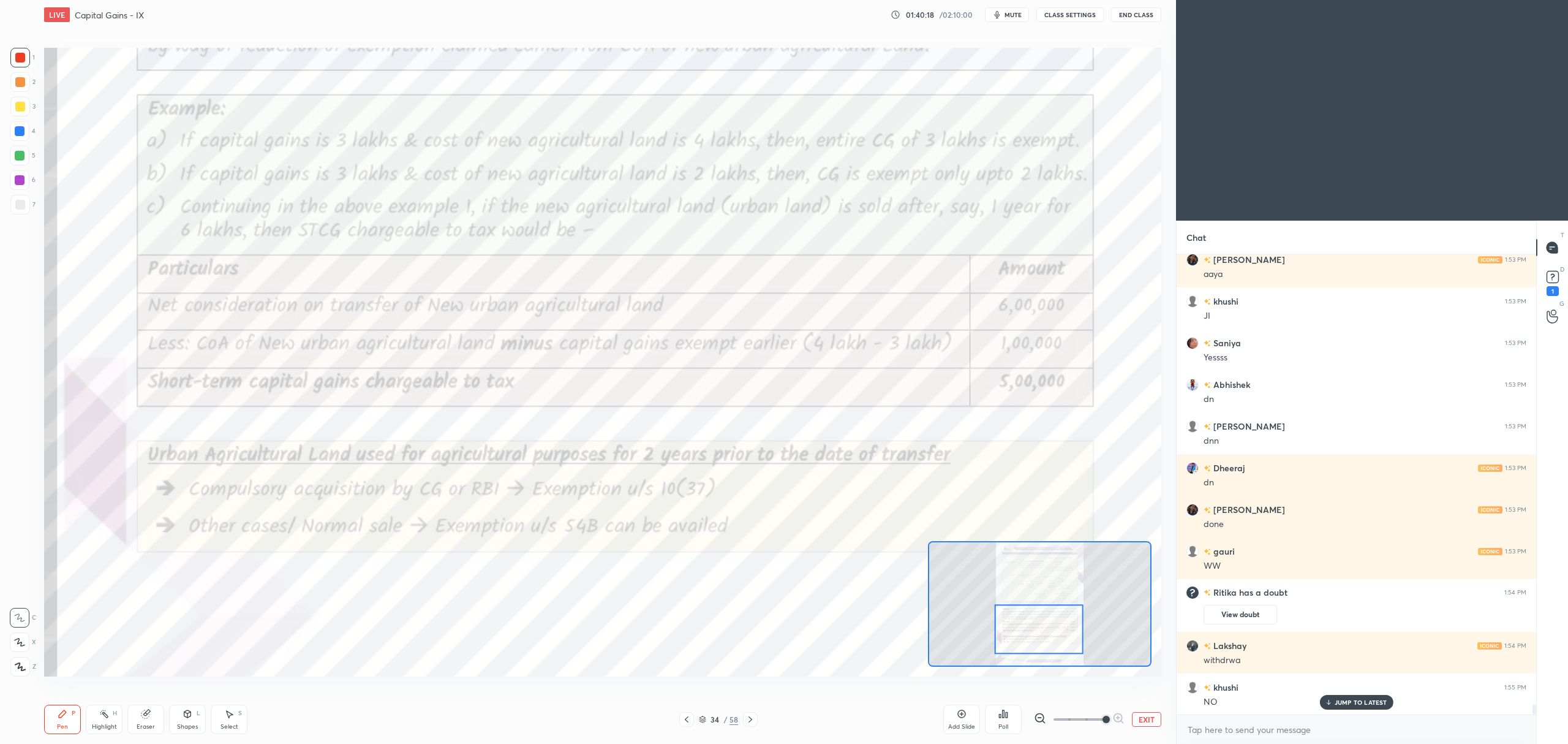
scroll to position [20434, 0]
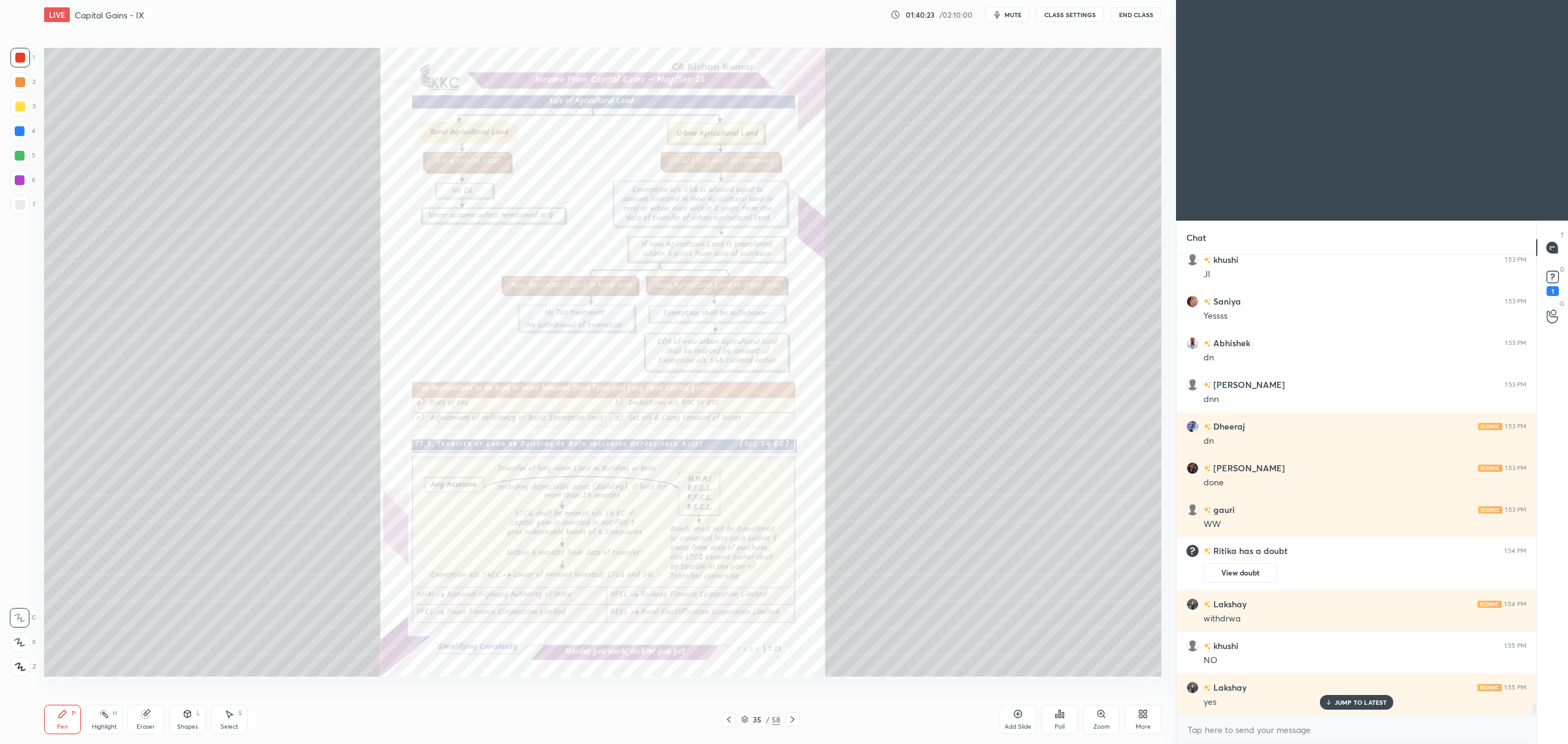
click at [1091, 712] on div "Zoom" at bounding box center [1101, 719] width 37 height 30
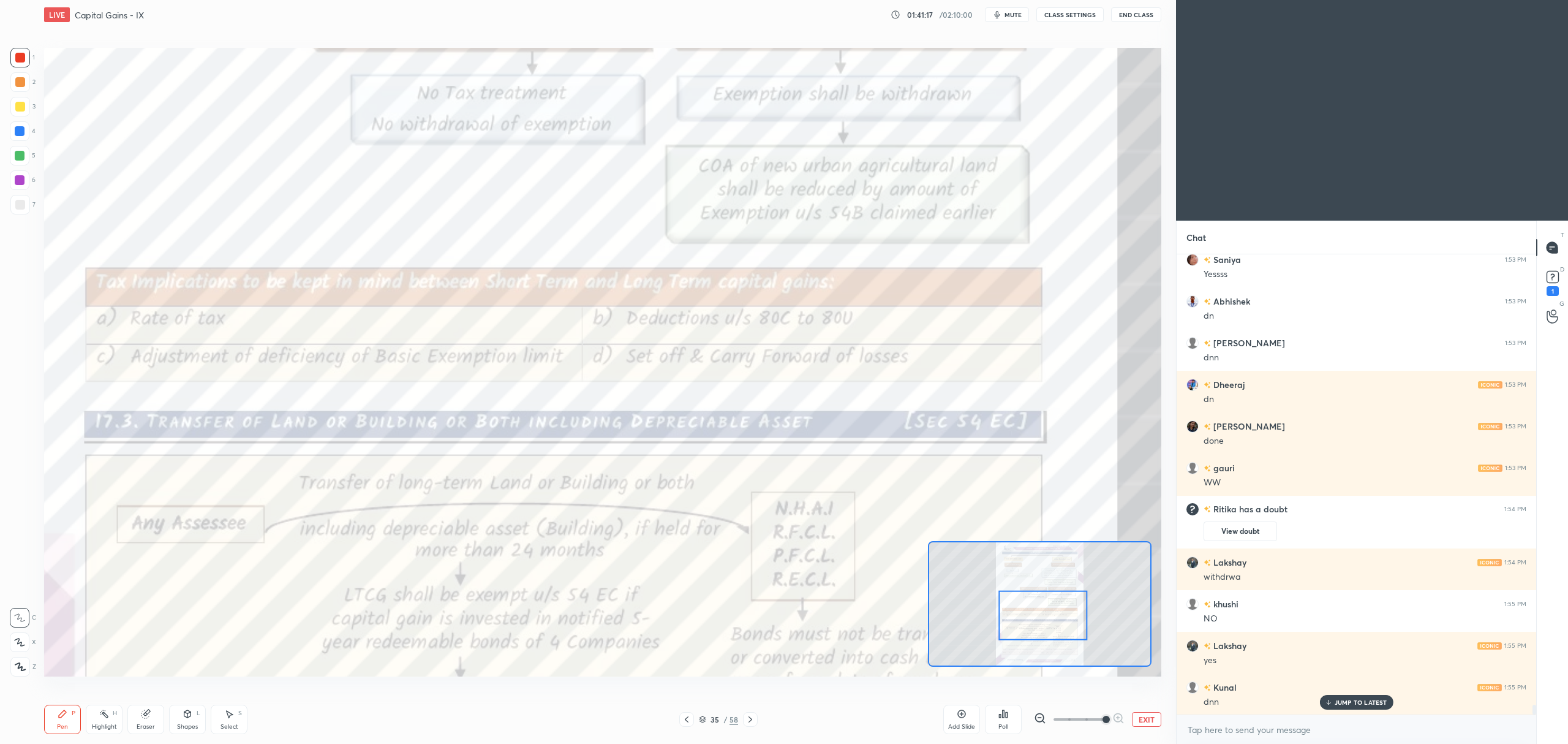
scroll to position [20518, 0]
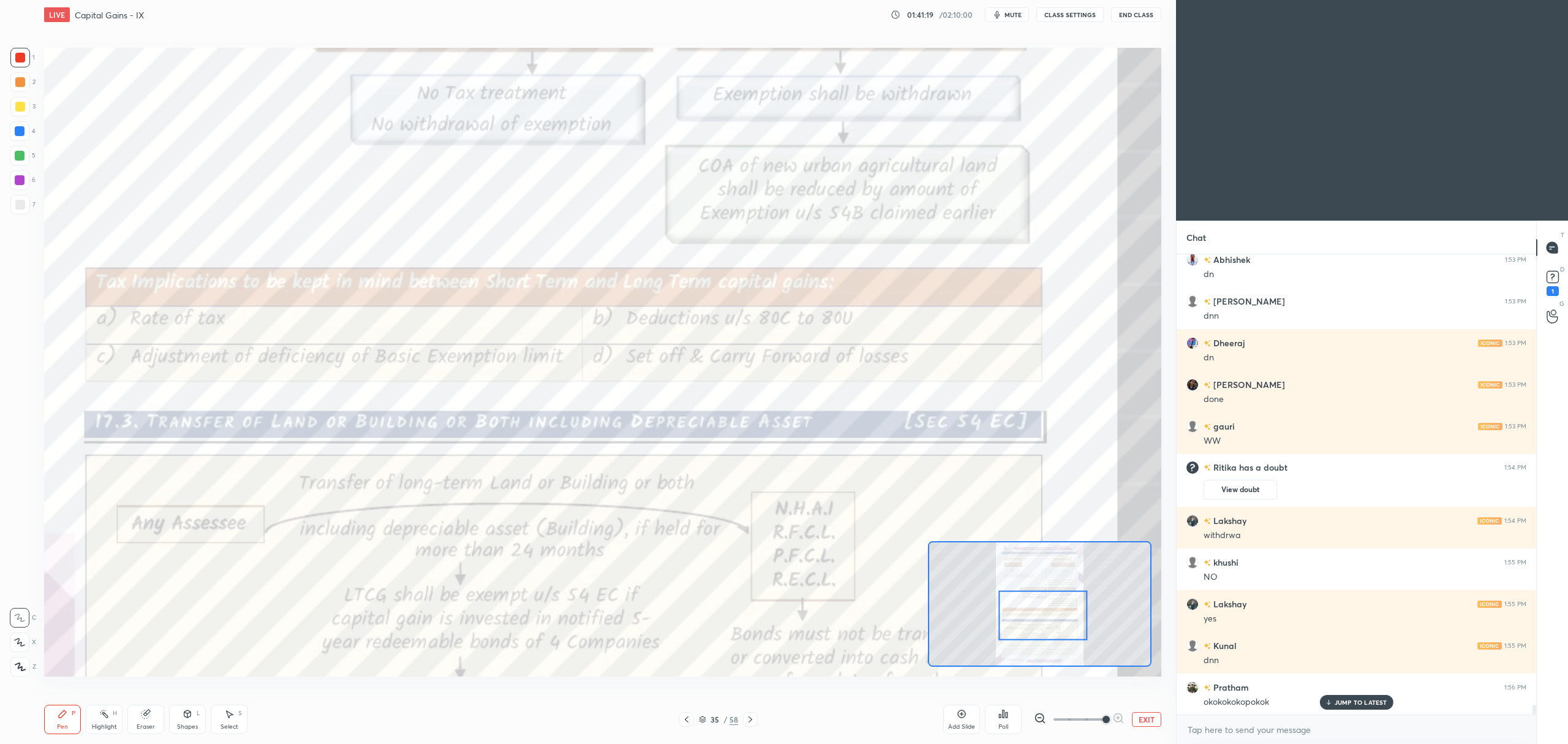
click at [1149, 719] on button "EXIT" at bounding box center [1146, 719] width 30 height 14
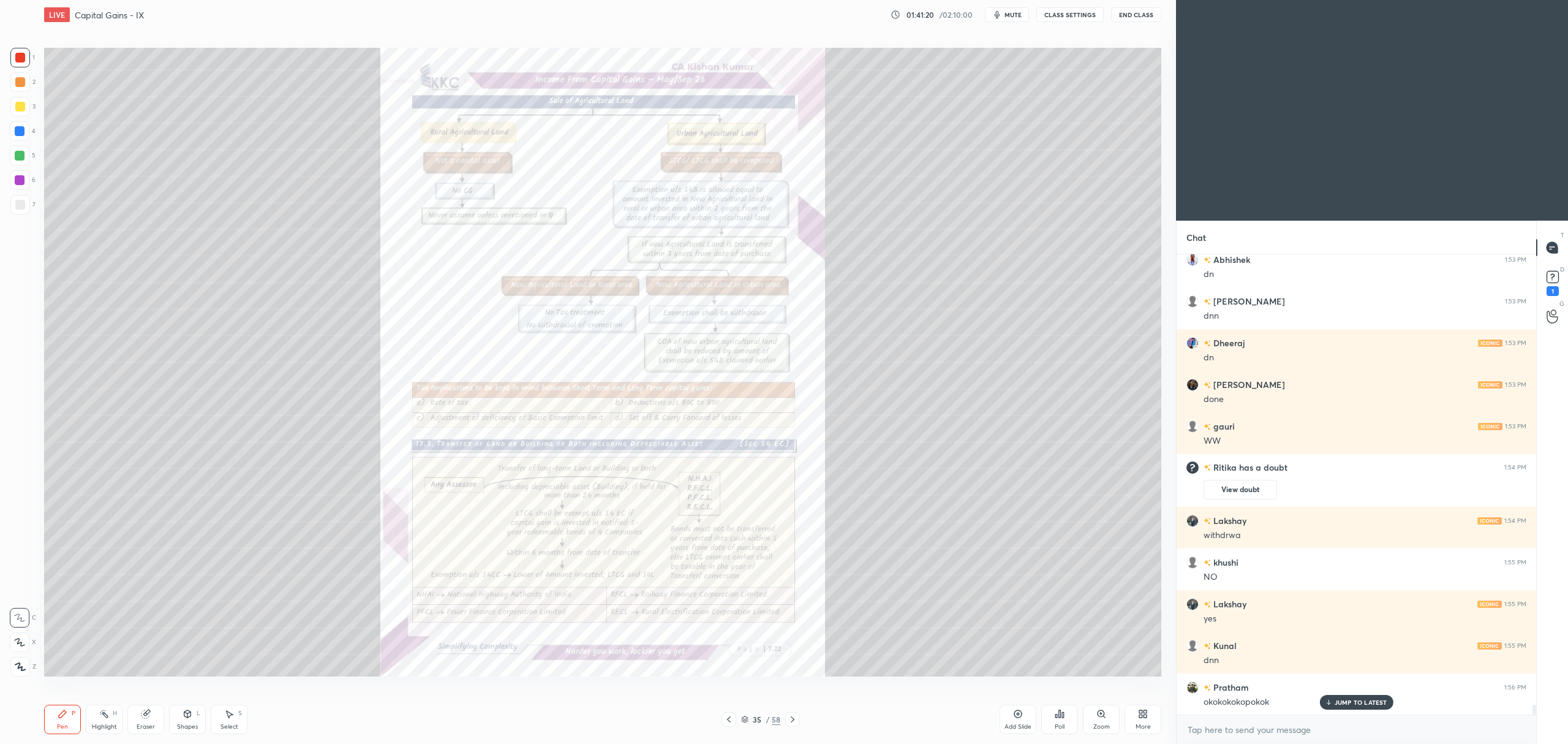
click at [733, 716] on icon at bounding box center [729, 719] width 10 height 10
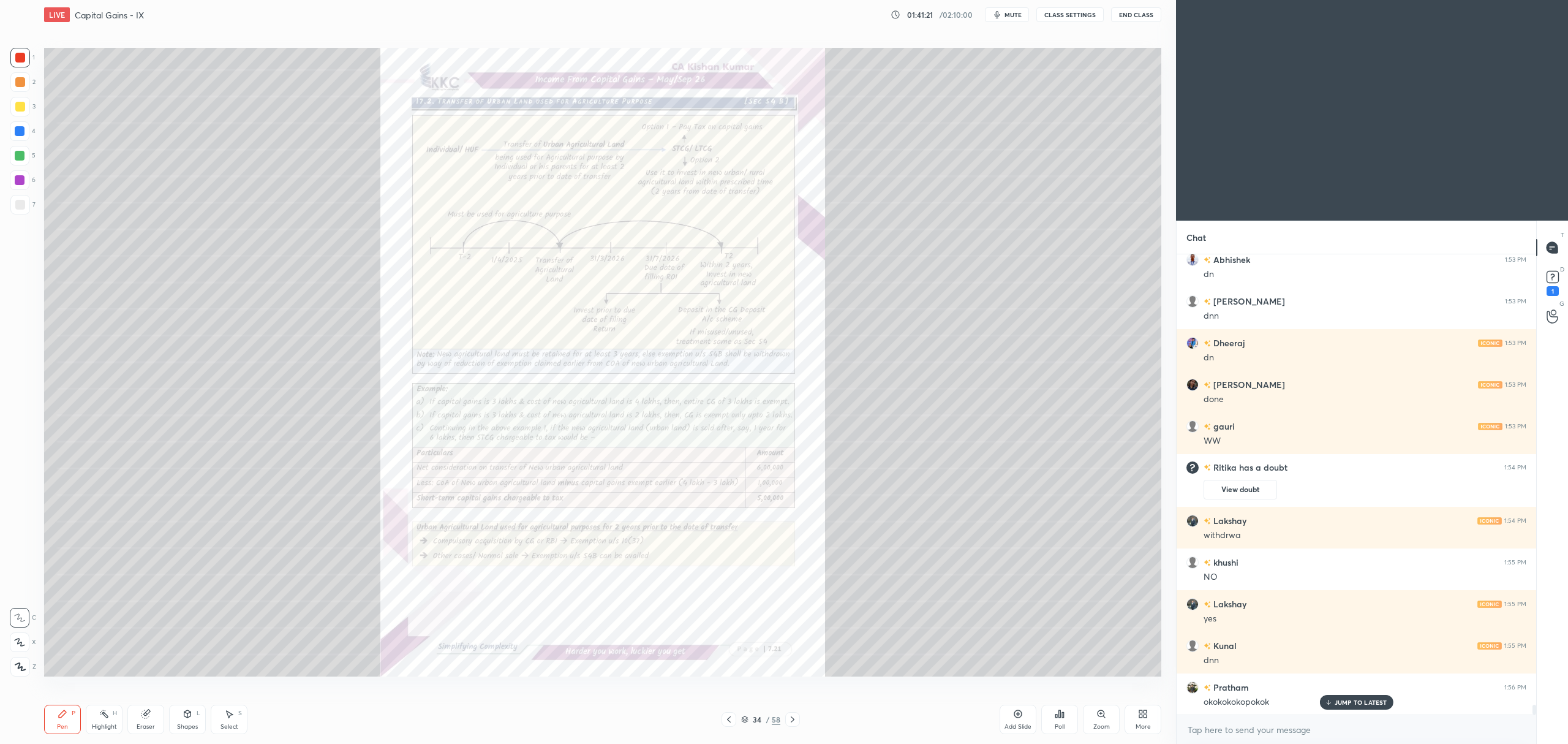
click at [1013, 712] on icon at bounding box center [1018, 714] width 10 height 10
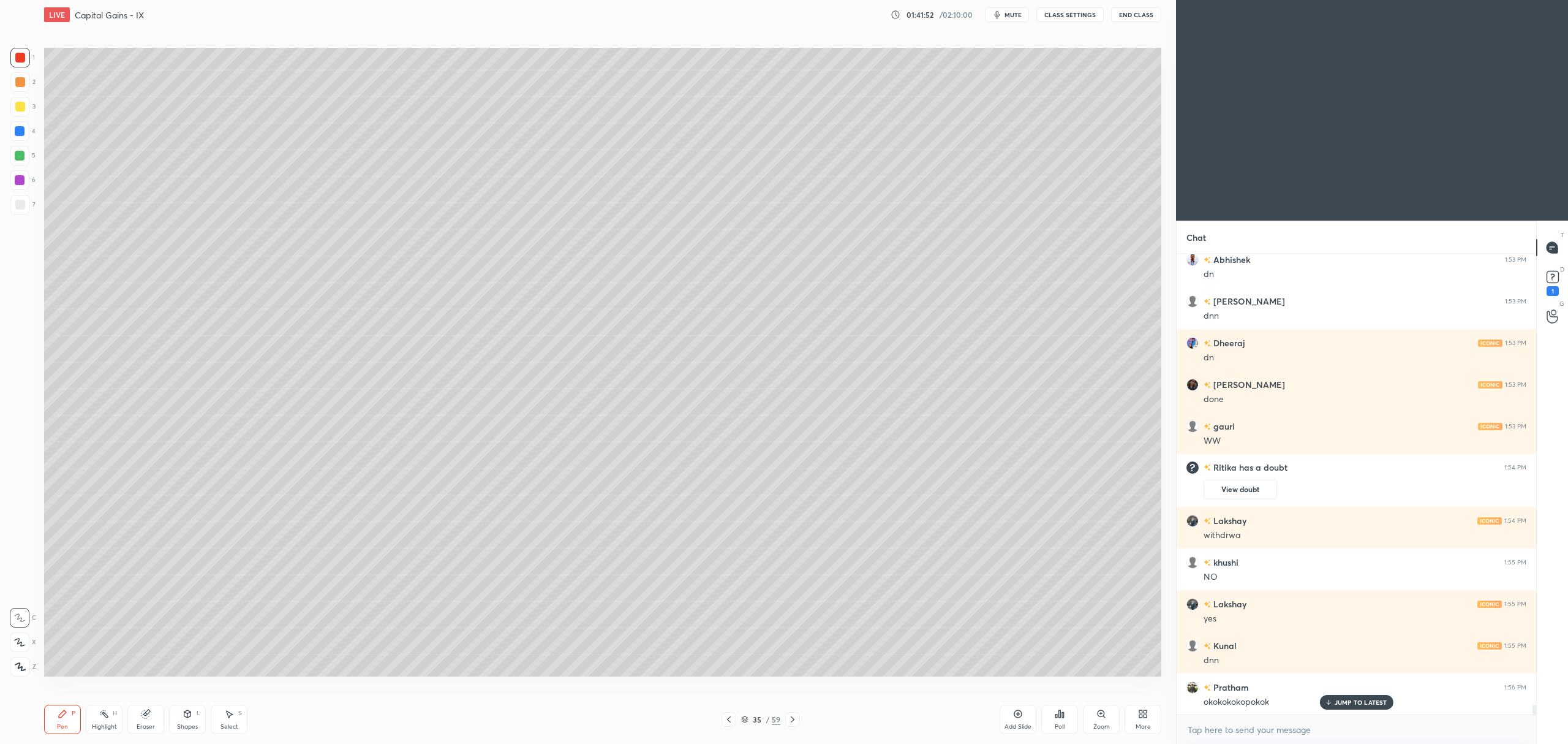
click at [25, 109] on div at bounding box center [20, 107] width 10 height 10
click at [18, 636] on div at bounding box center [19, 642] width 19 height 20
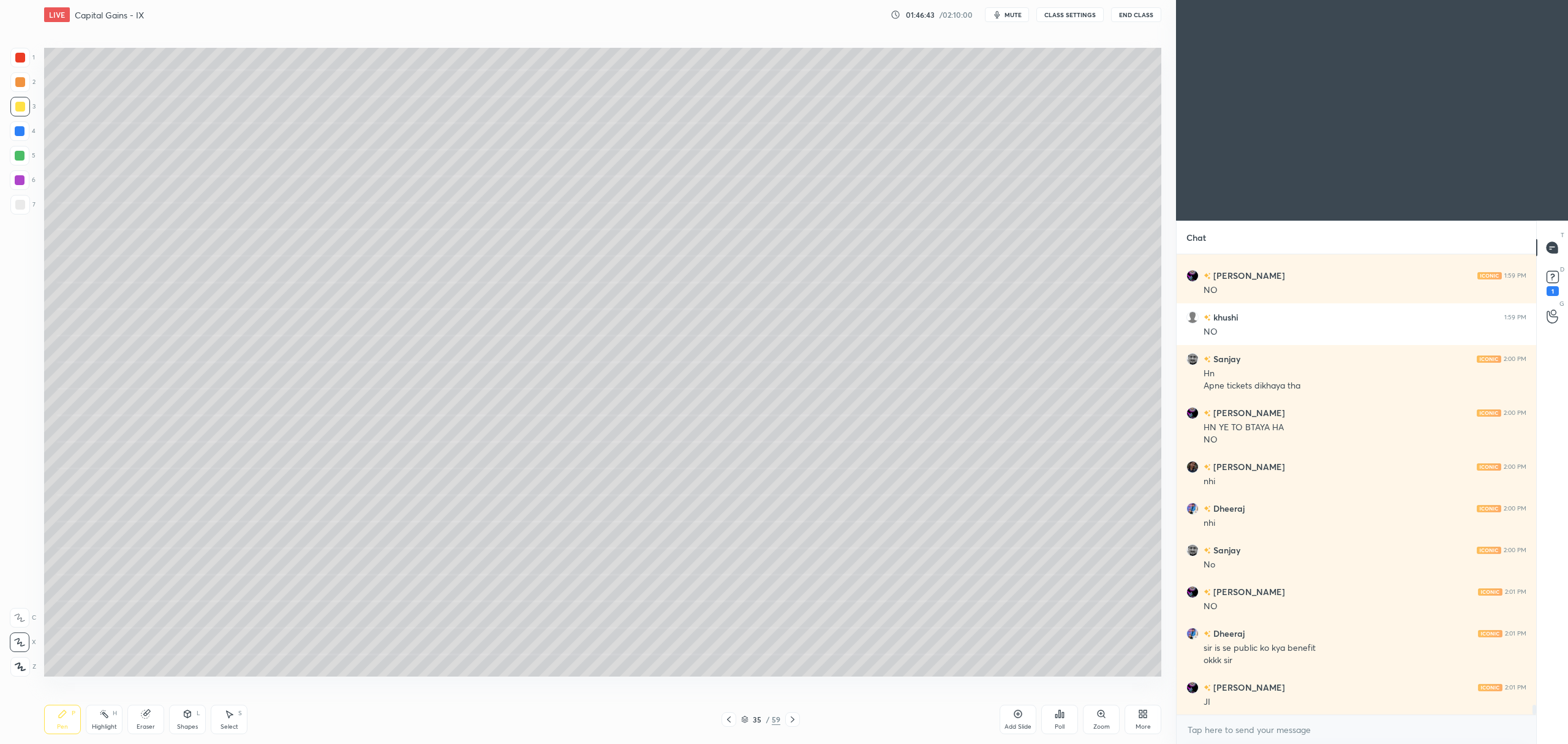
scroll to position [21638, 0]
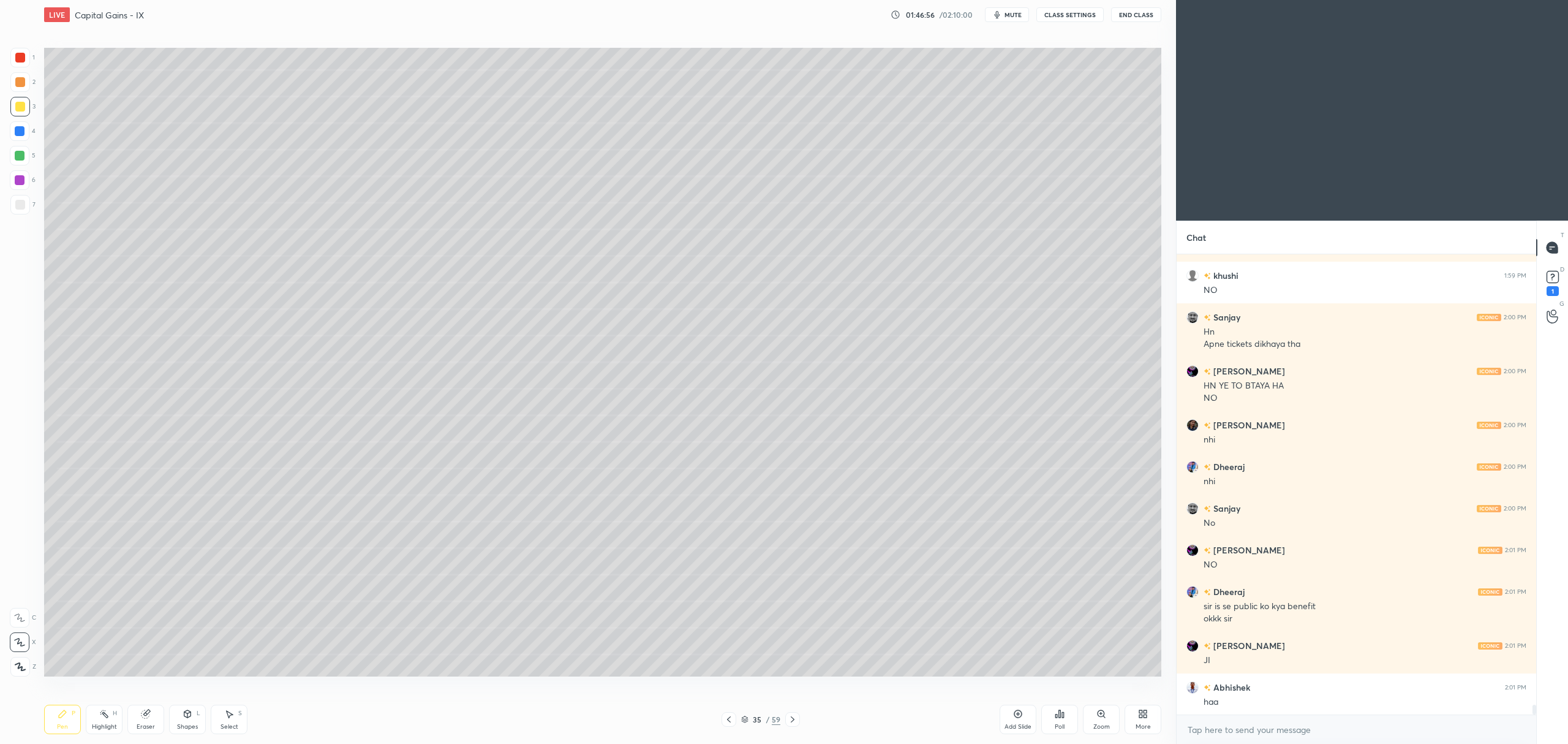
click at [726, 719] on icon at bounding box center [729, 719] width 10 height 10
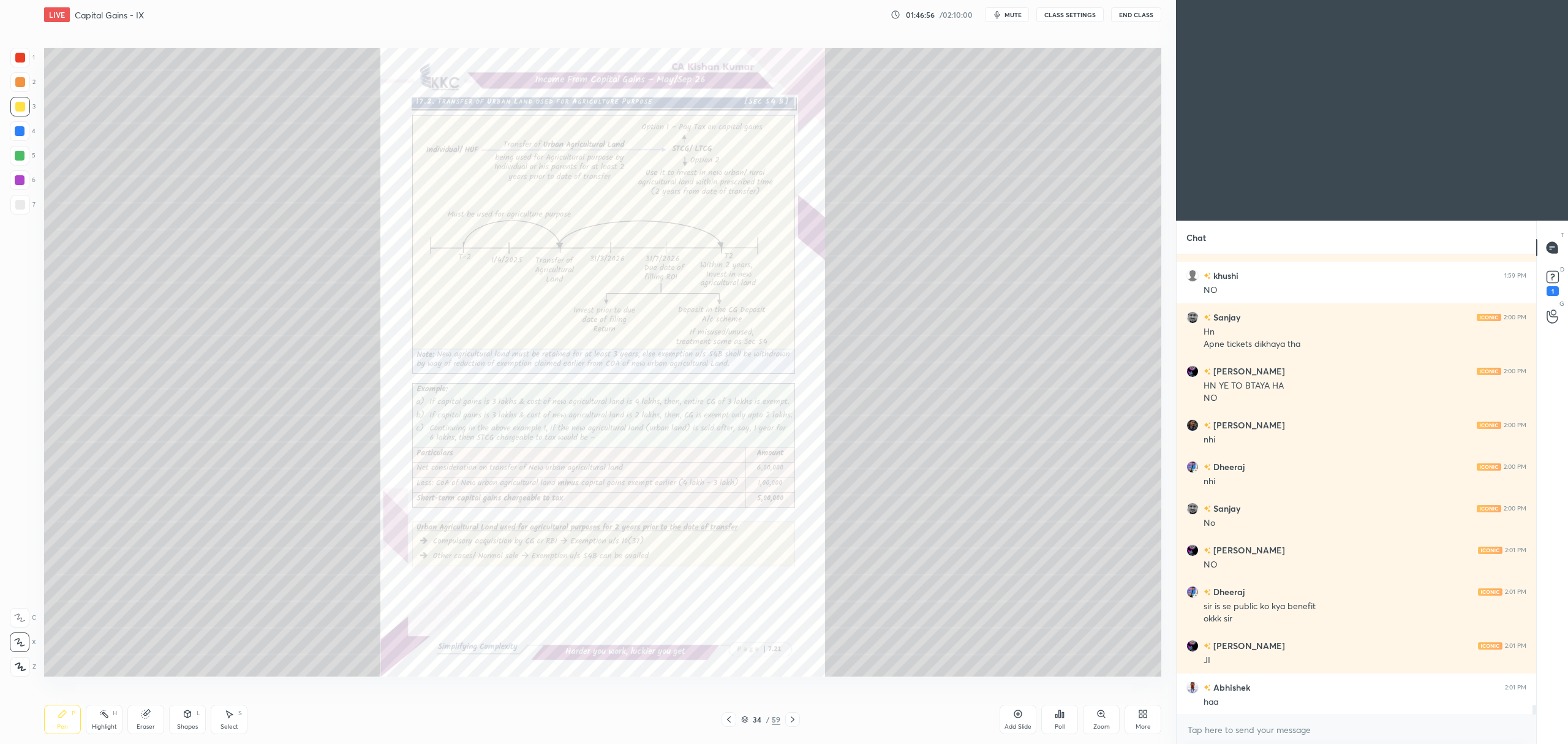
click at [1009, 724] on div "Add Slide" at bounding box center [1017, 727] width 27 height 6
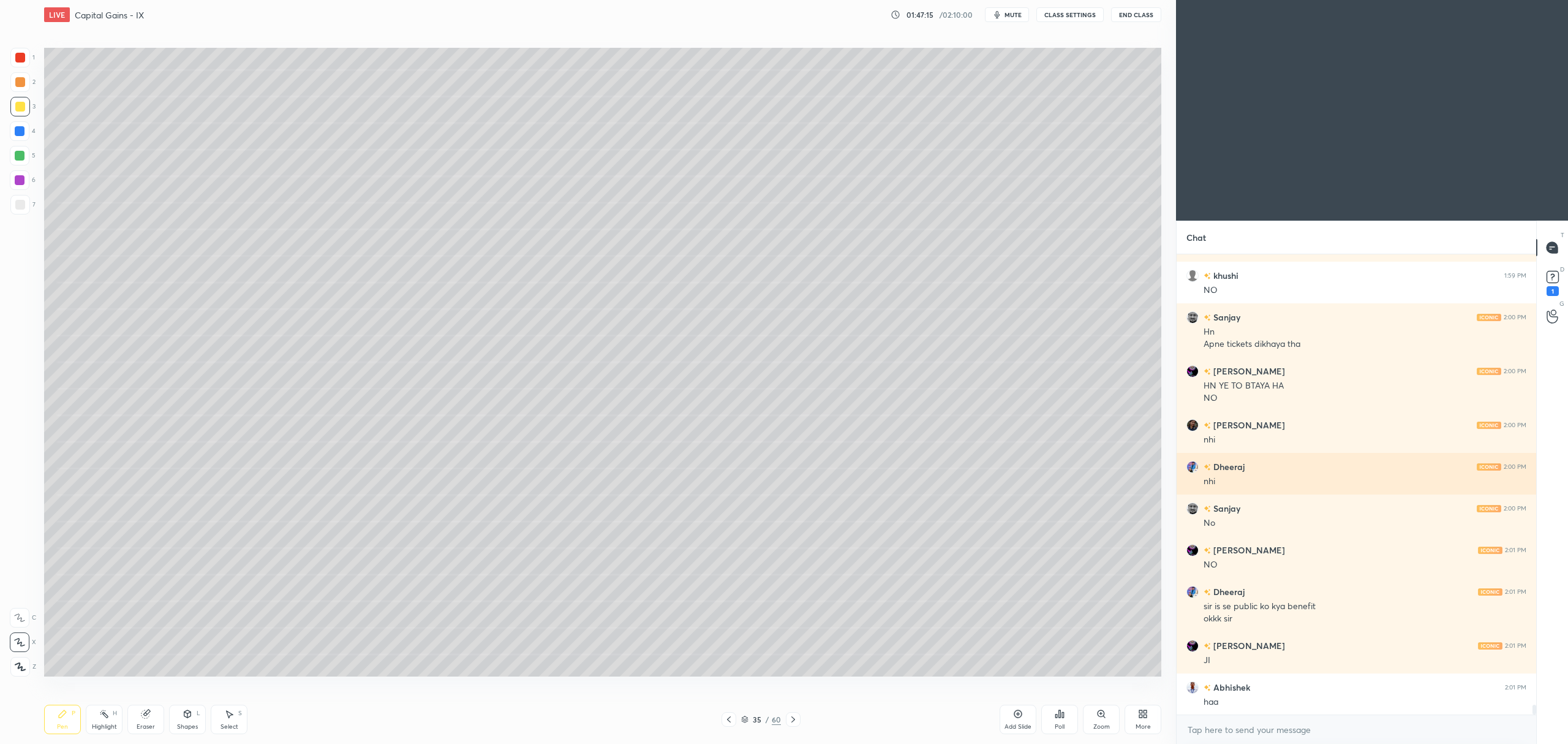
scroll to position [21639, 0]
click at [19, 196] on div at bounding box center [19, 204] width 19 height 20
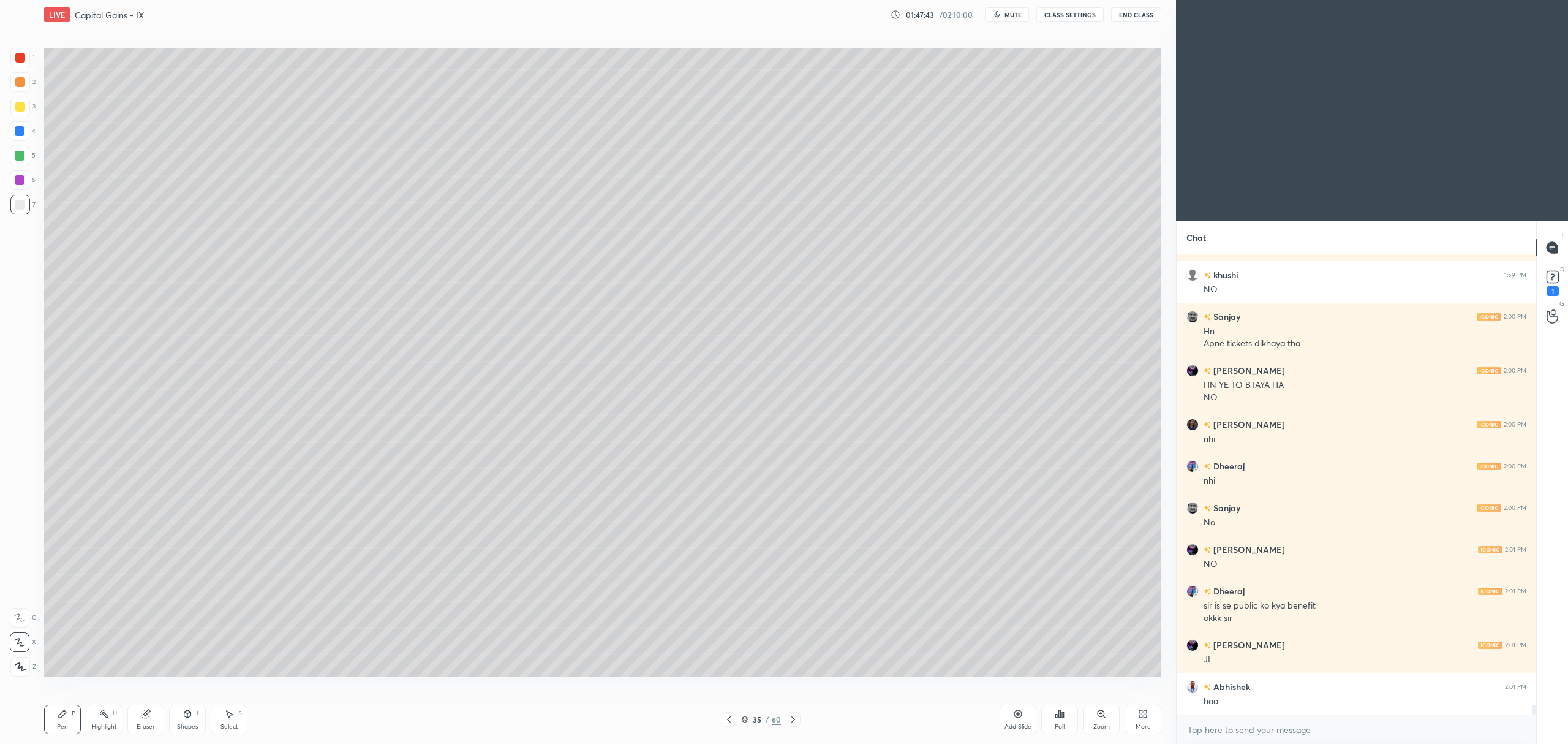
scroll to position [21679, 0]
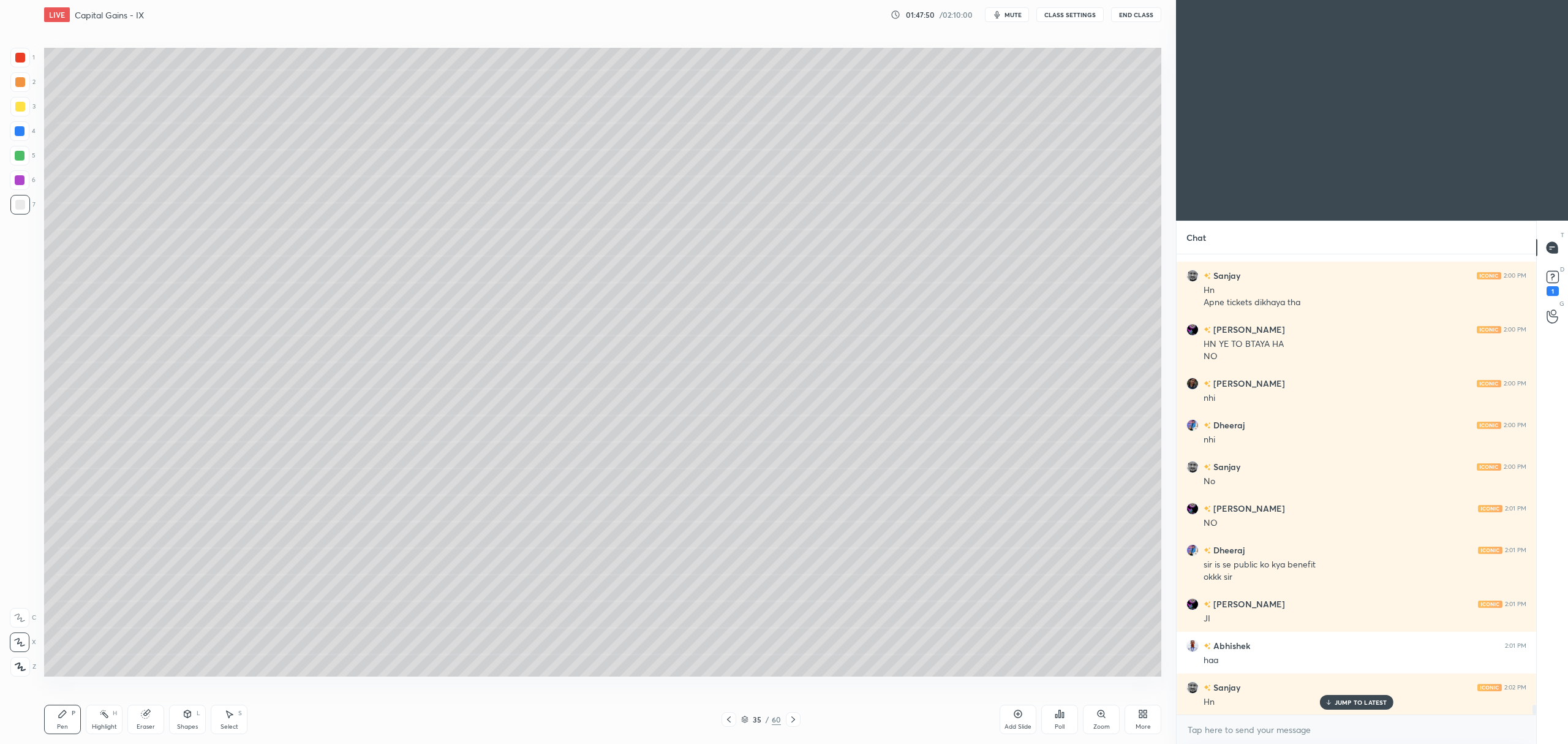
click at [22, 140] on div at bounding box center [19, 131] width 19 height 20
click at [790, 714] on icon at bounding box center [793, 719] width 10 height 10
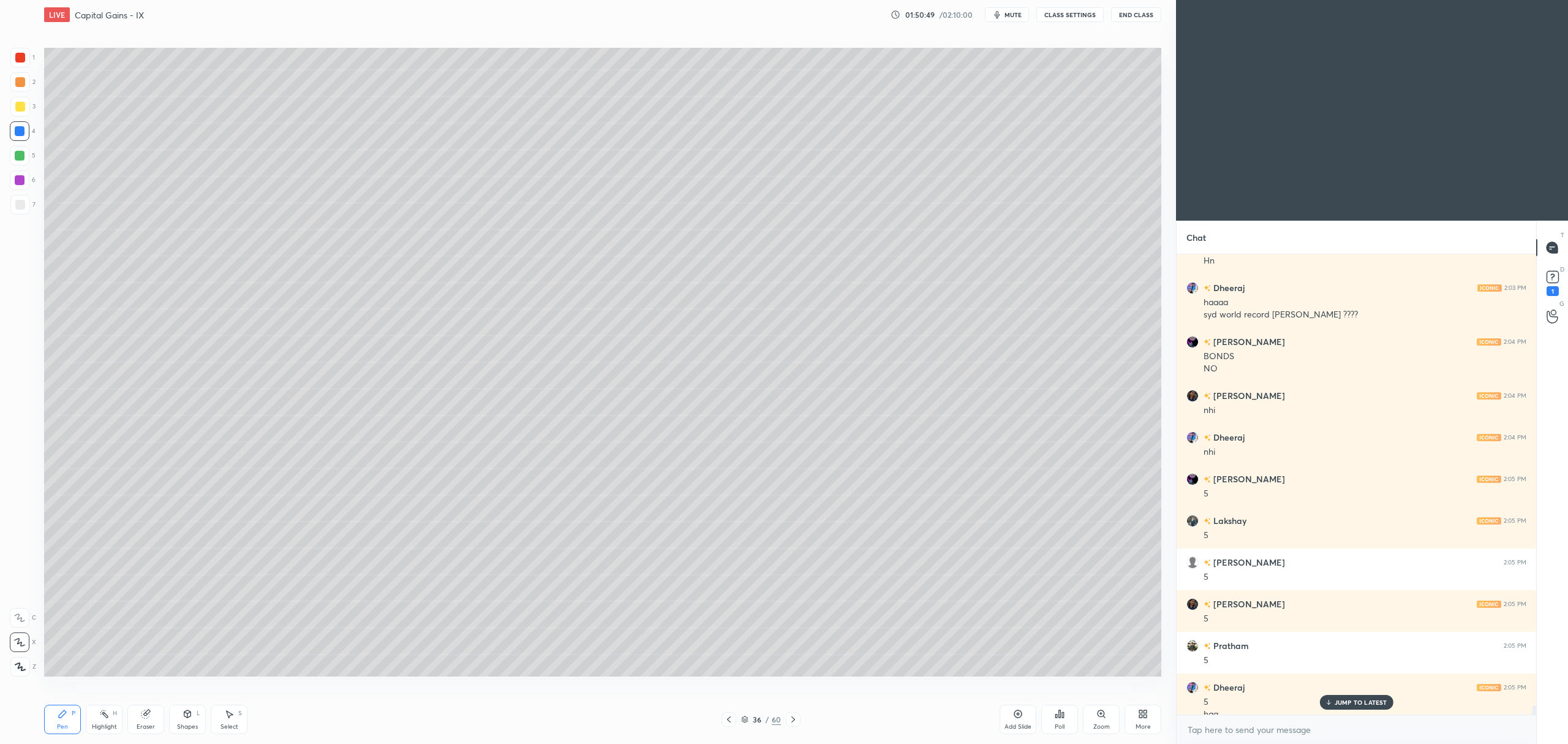
scroll to position [22133, 0]
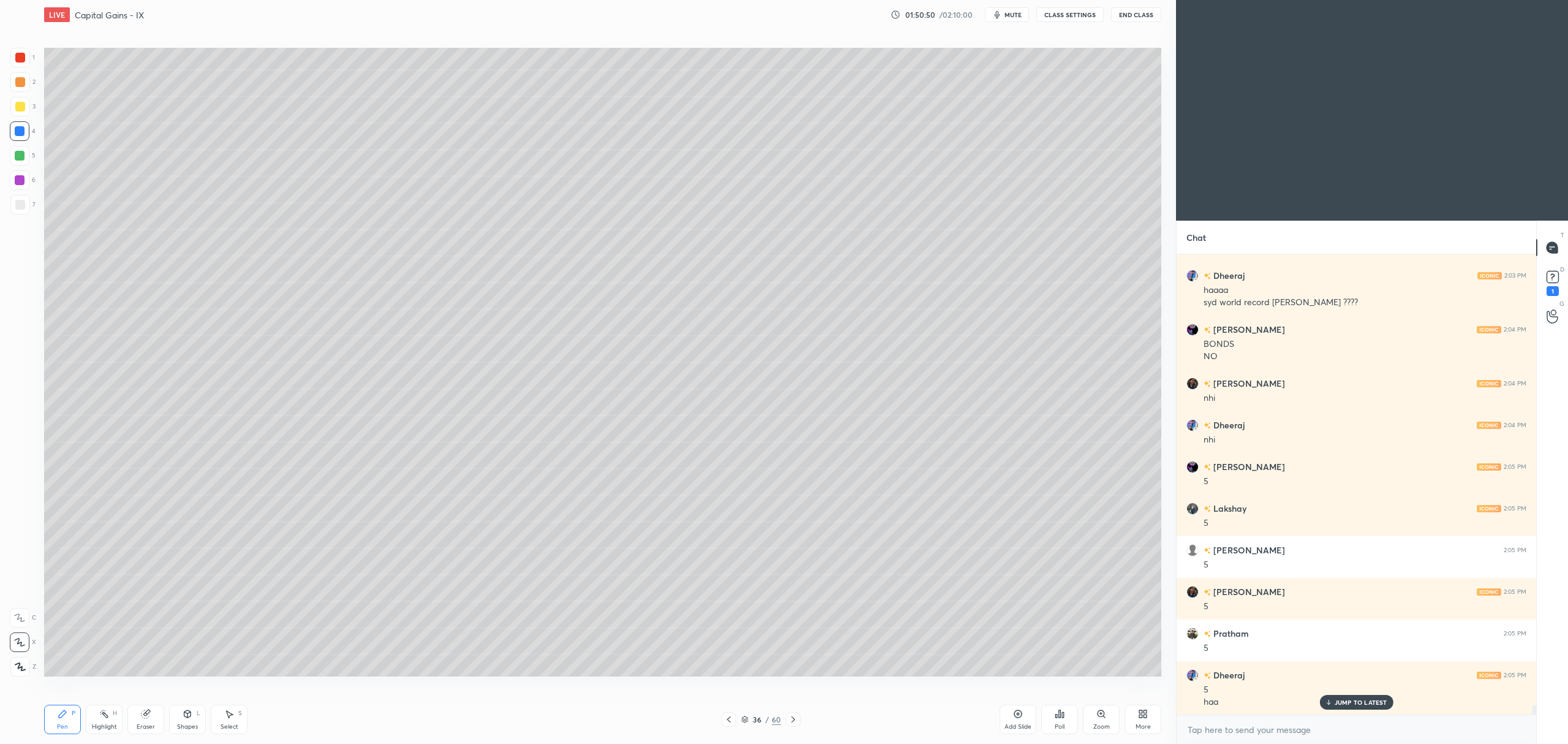
click at [793, 710] on div "Pen P Highlight H Eraser Shapes L Select S 36 / 60 Add Slide Poll Zoom More" at bounding box center [603, 719] width 1118 height 49
click at [789, 721] on icon at bounding box center [793, 719] width 10 height 10
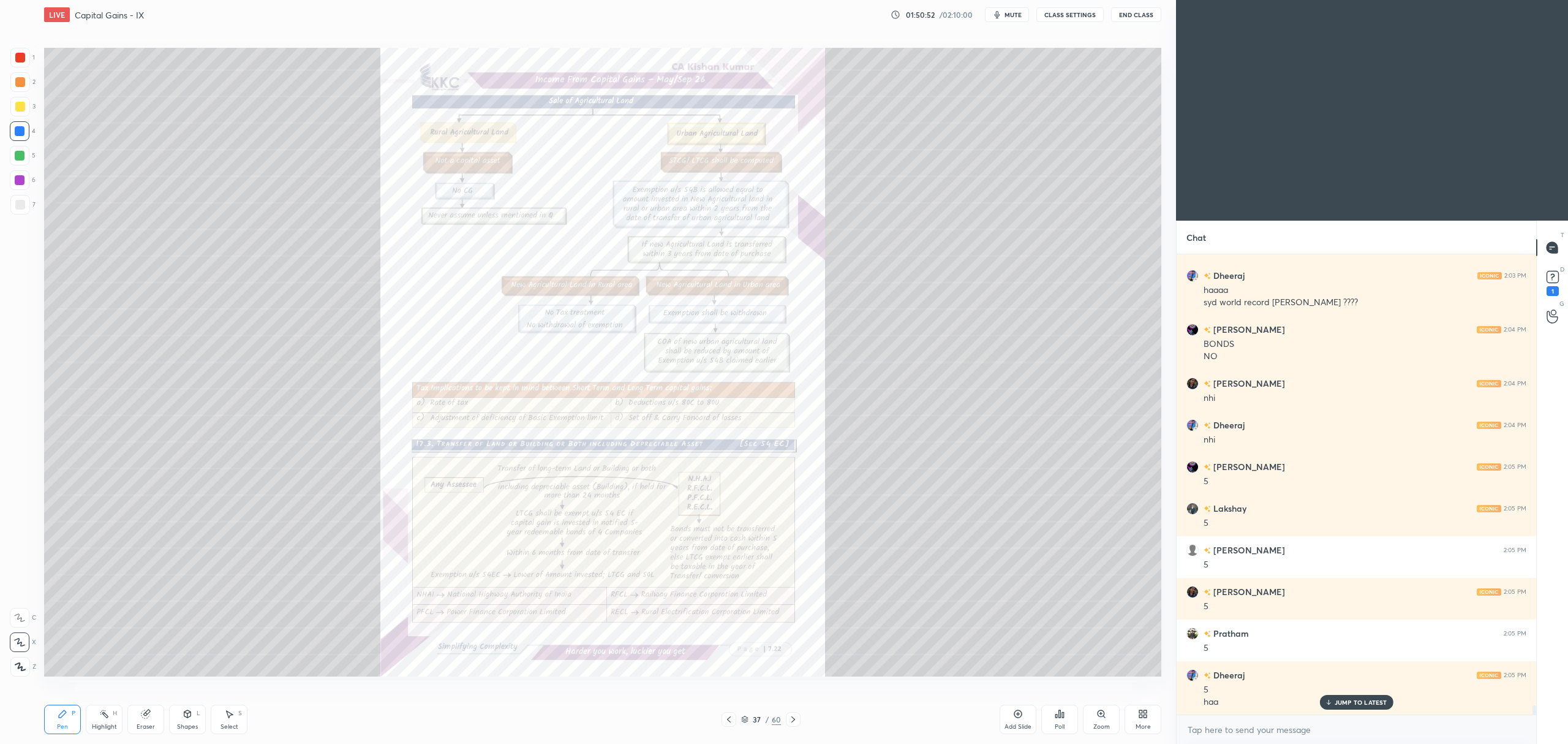
click at [1097, 717] on icon at bounding box center [1102, 714] width 10 height 10
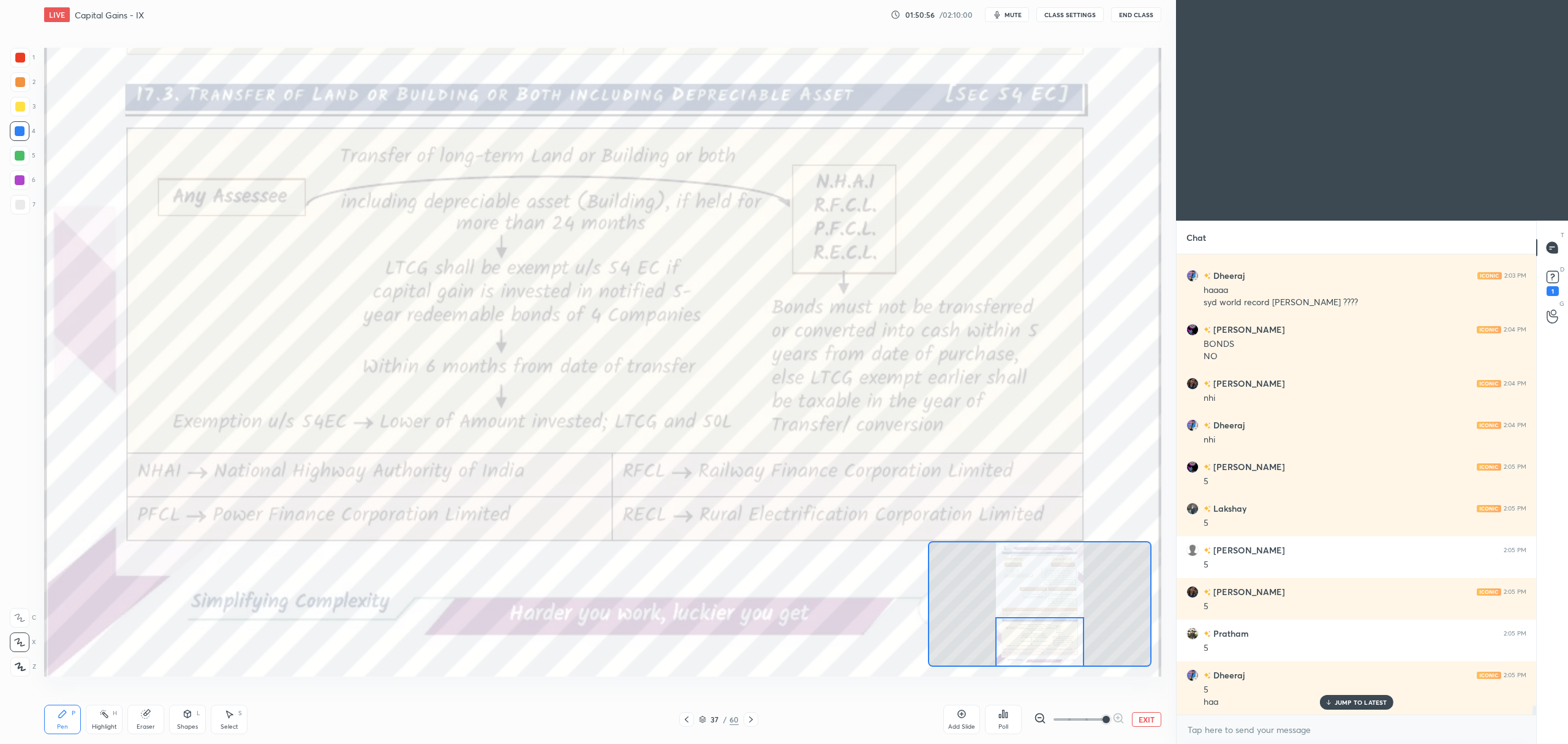
scroll to position [22175, 0]
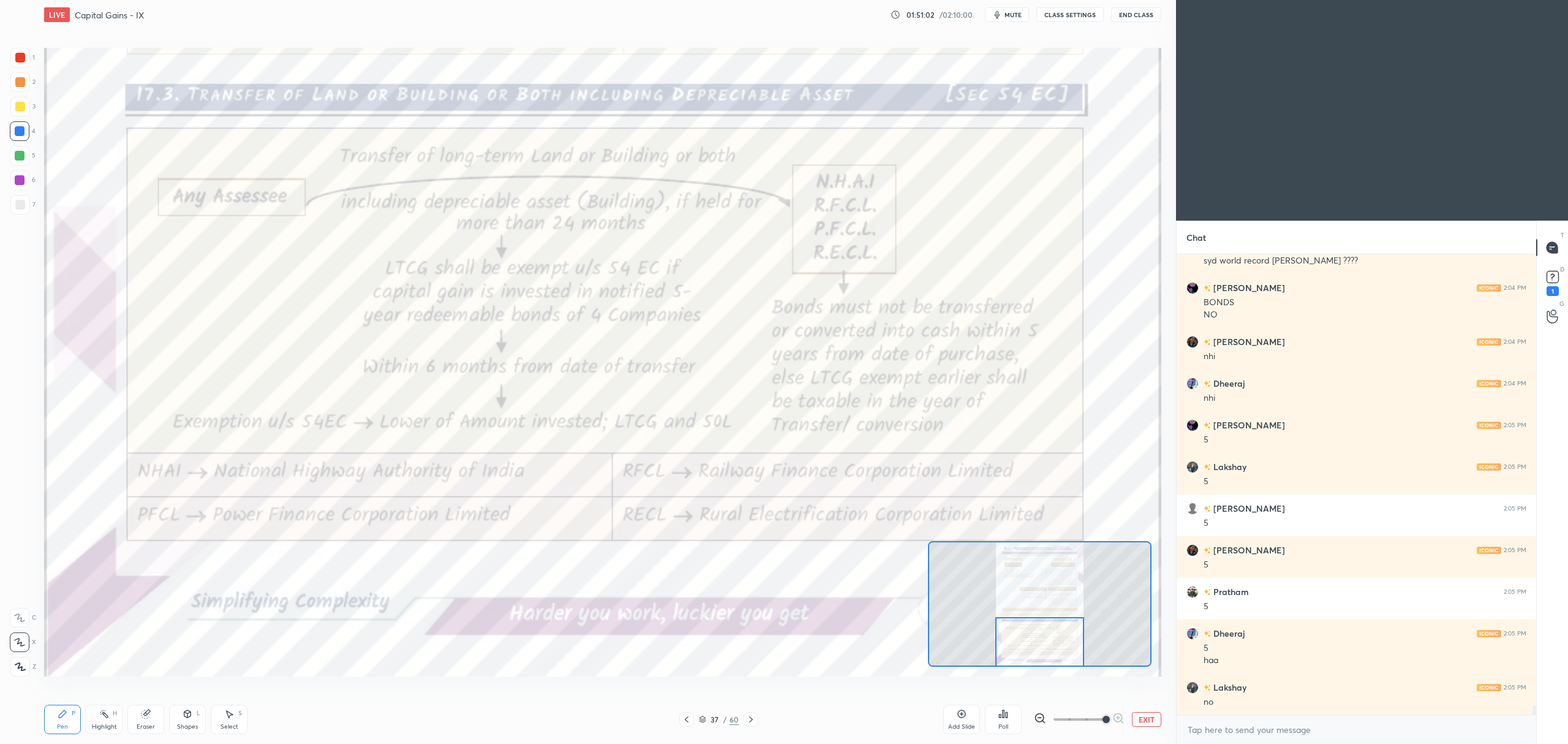
click at [16, 69] on div "1" at bounding box center [22, 60] width 25 height 25
click at [18, 617] on icon at bounding box center [19, 618] width 10 height 7
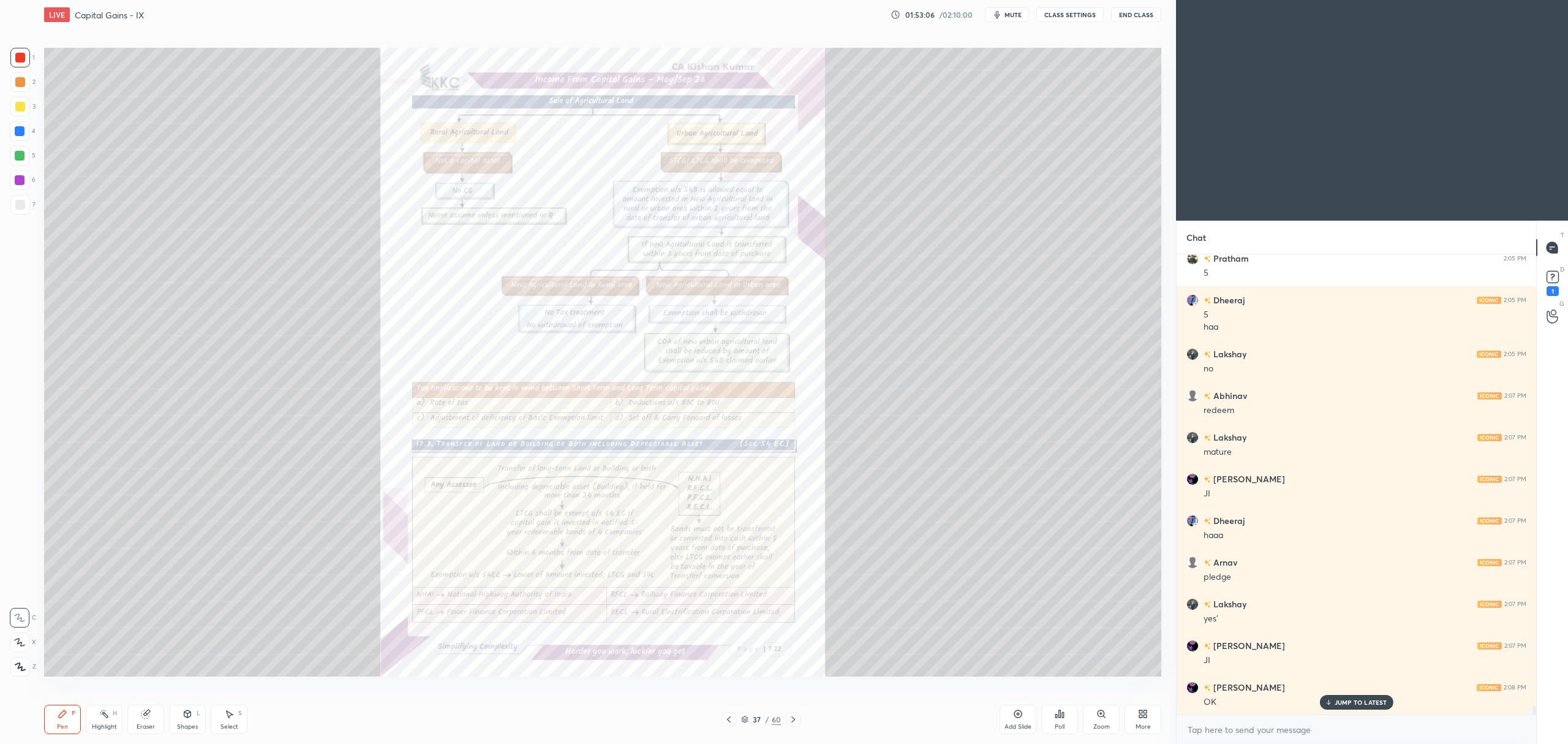
scroll to position [22550, 0]
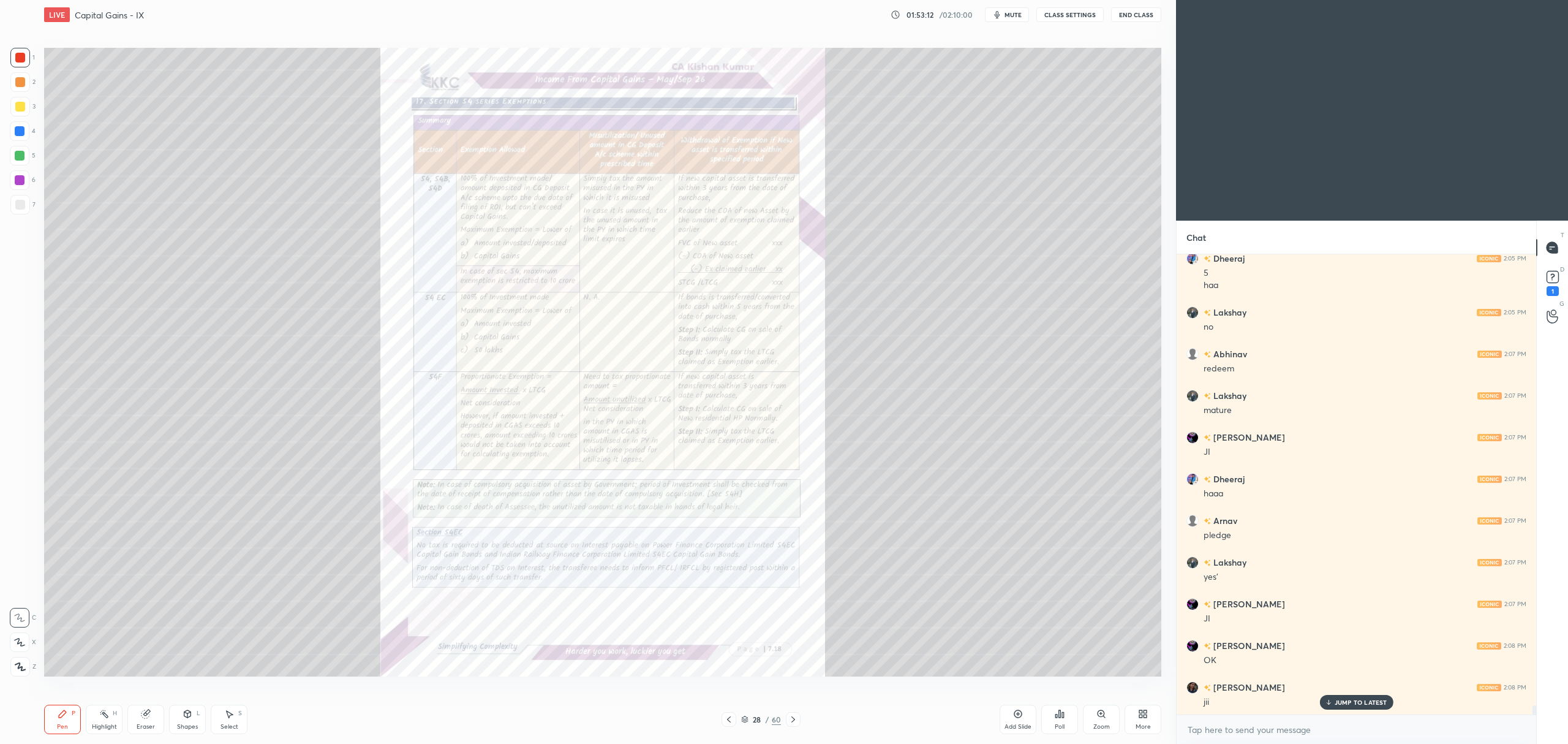
click at [1103, 712] on icon at bounding box center [1100, 713] width 6 height 7
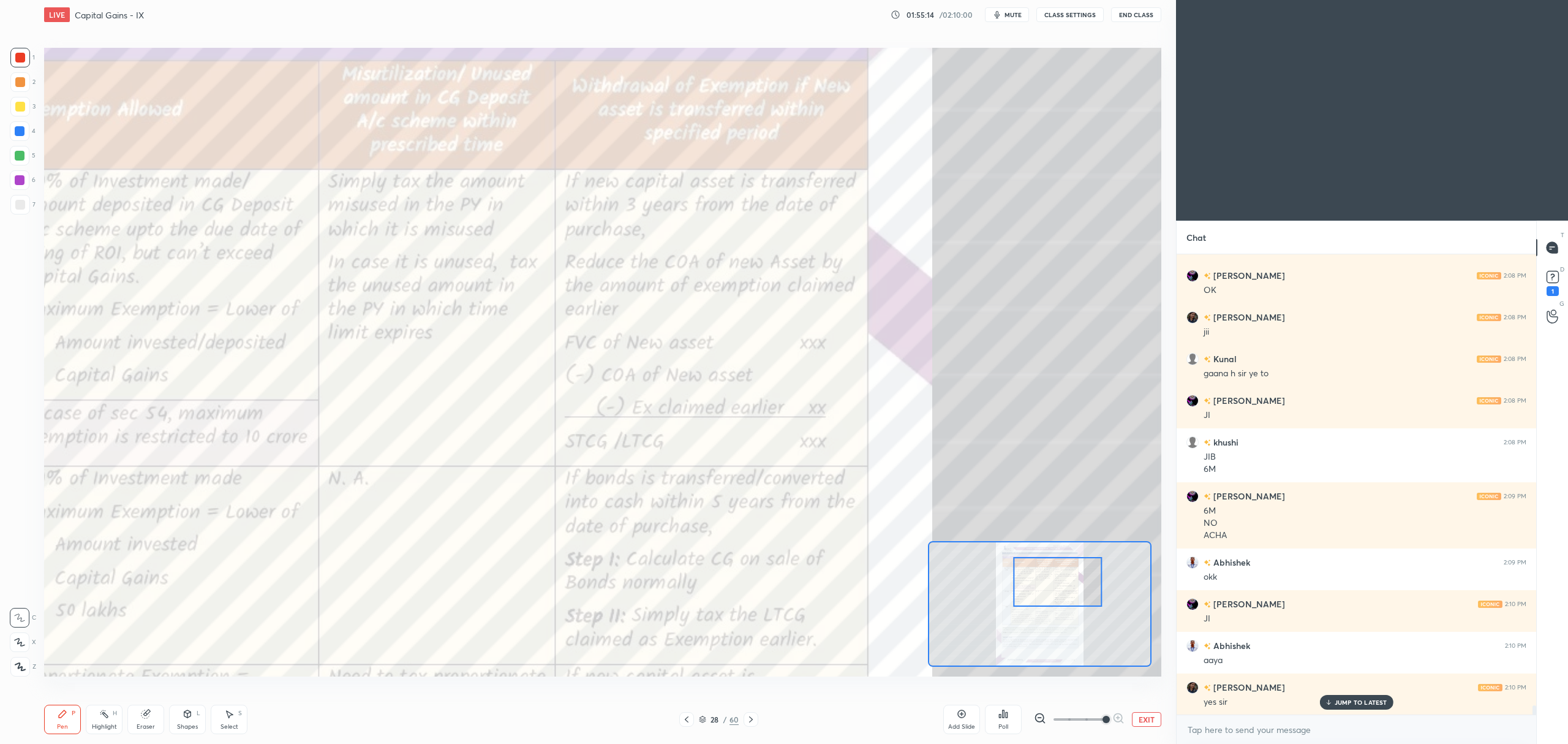
scroll to position [22961, 0]
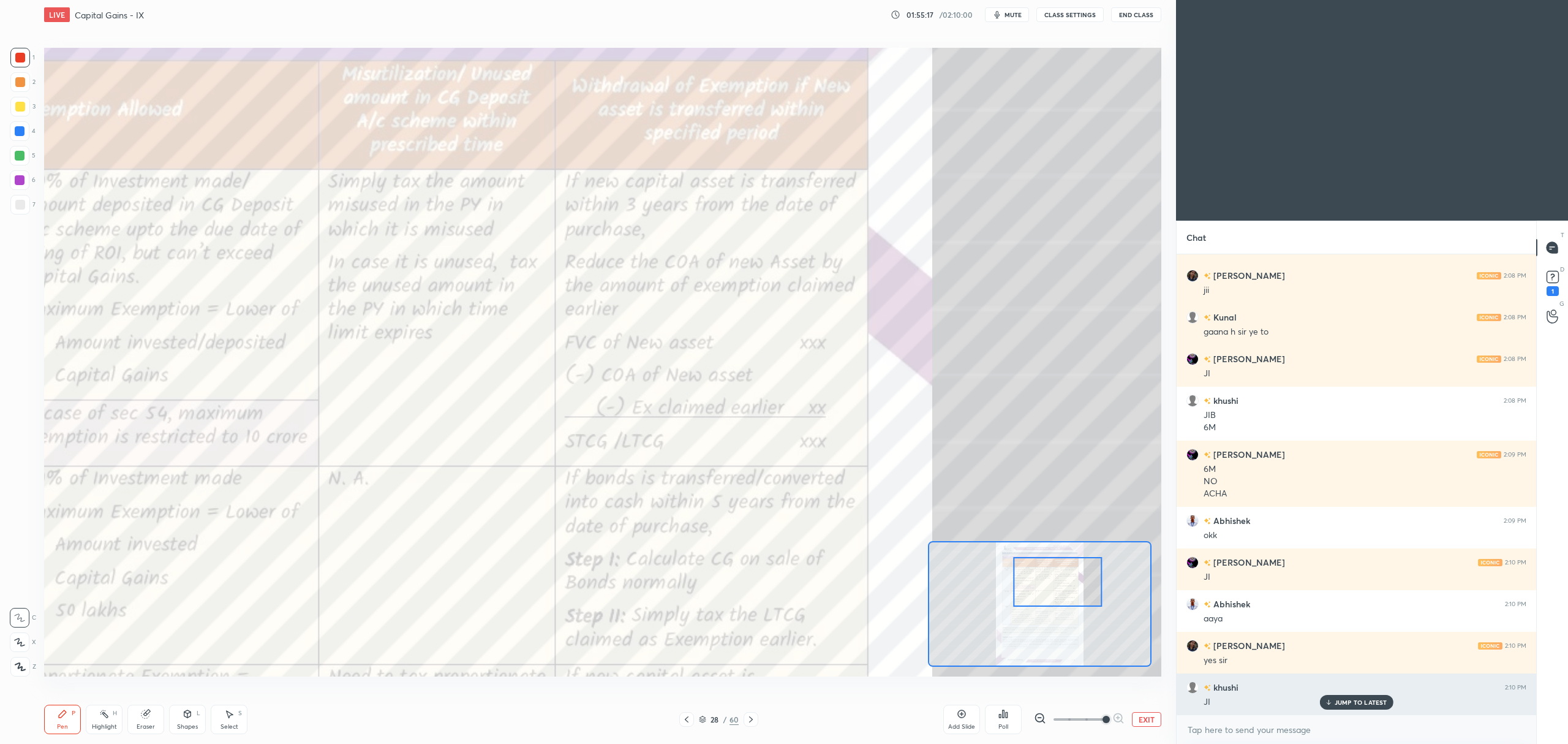
click at [1346, 706] on p "JUMP TO LATEST" at bounding box center [1361, 702] width 53 height 7
click at [1146, 721] on button "EXIT" at bounding box center [1146, 719] width 30 height 14
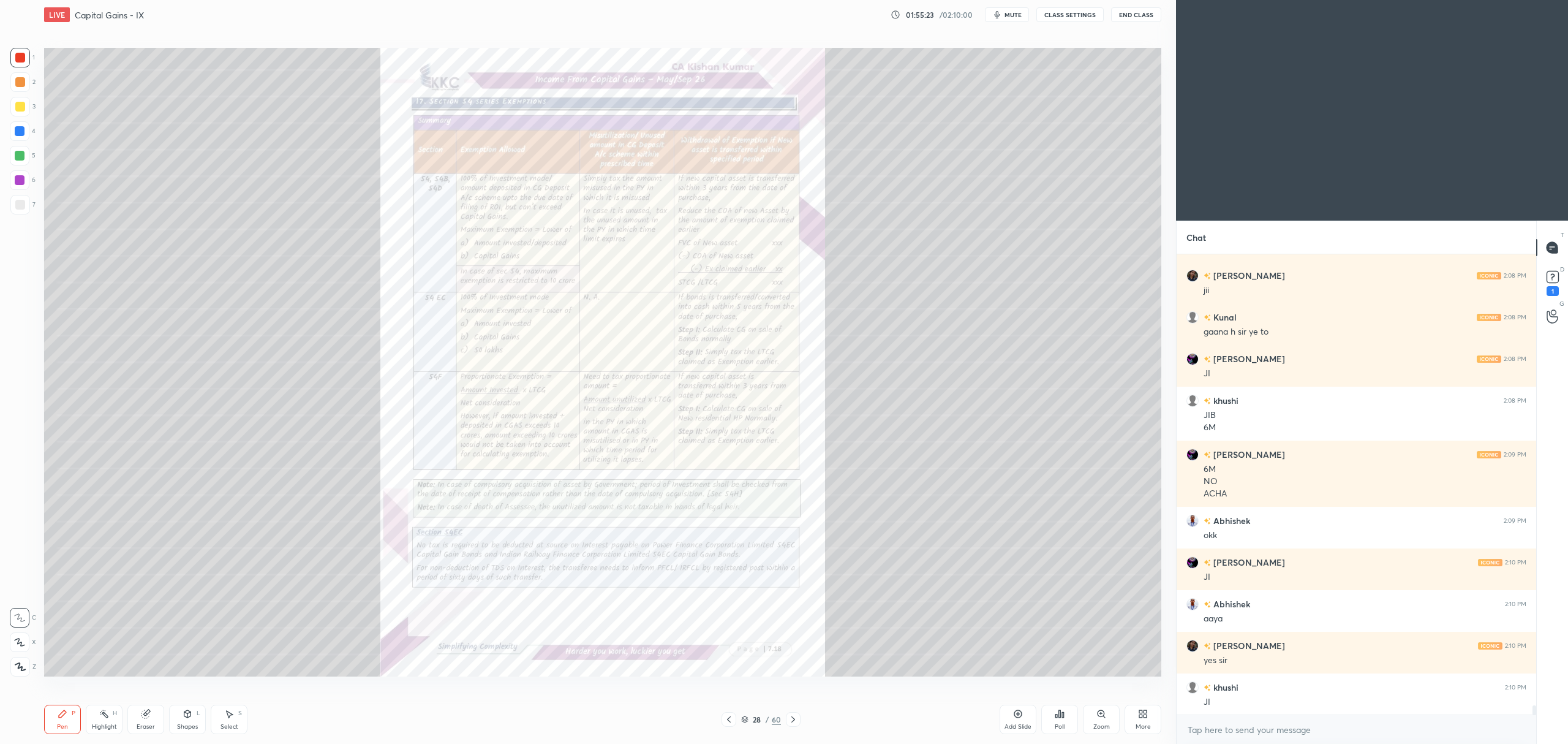
click at [1020, 724] on div "Add Slide" at bounding box center [1017, 727] width 27 height 6
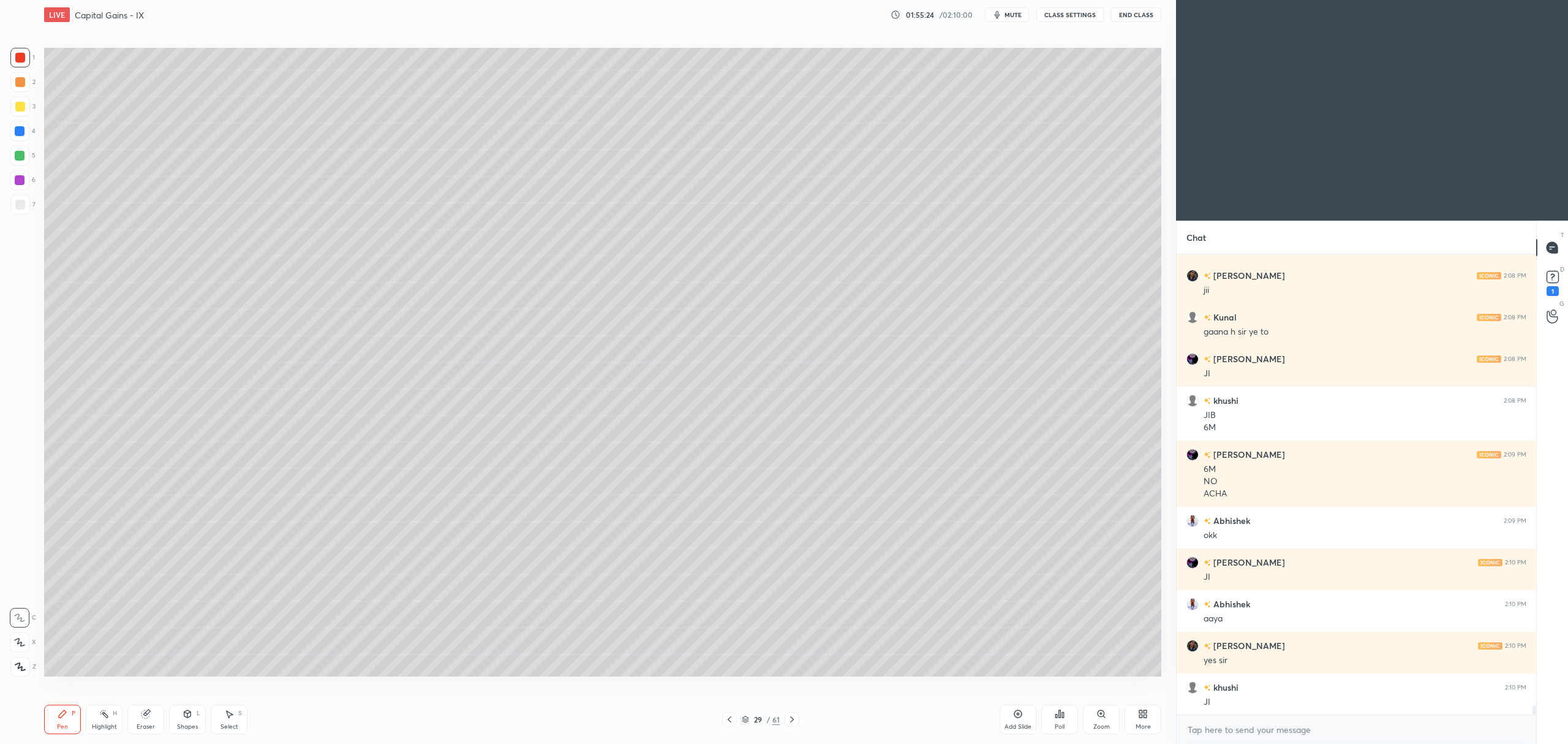
click at [22, 114] on div at bounding box center [19, 106] width 19 height 20
click at [27, 638] on div at bounding box center [19, 642] width 19 height 20
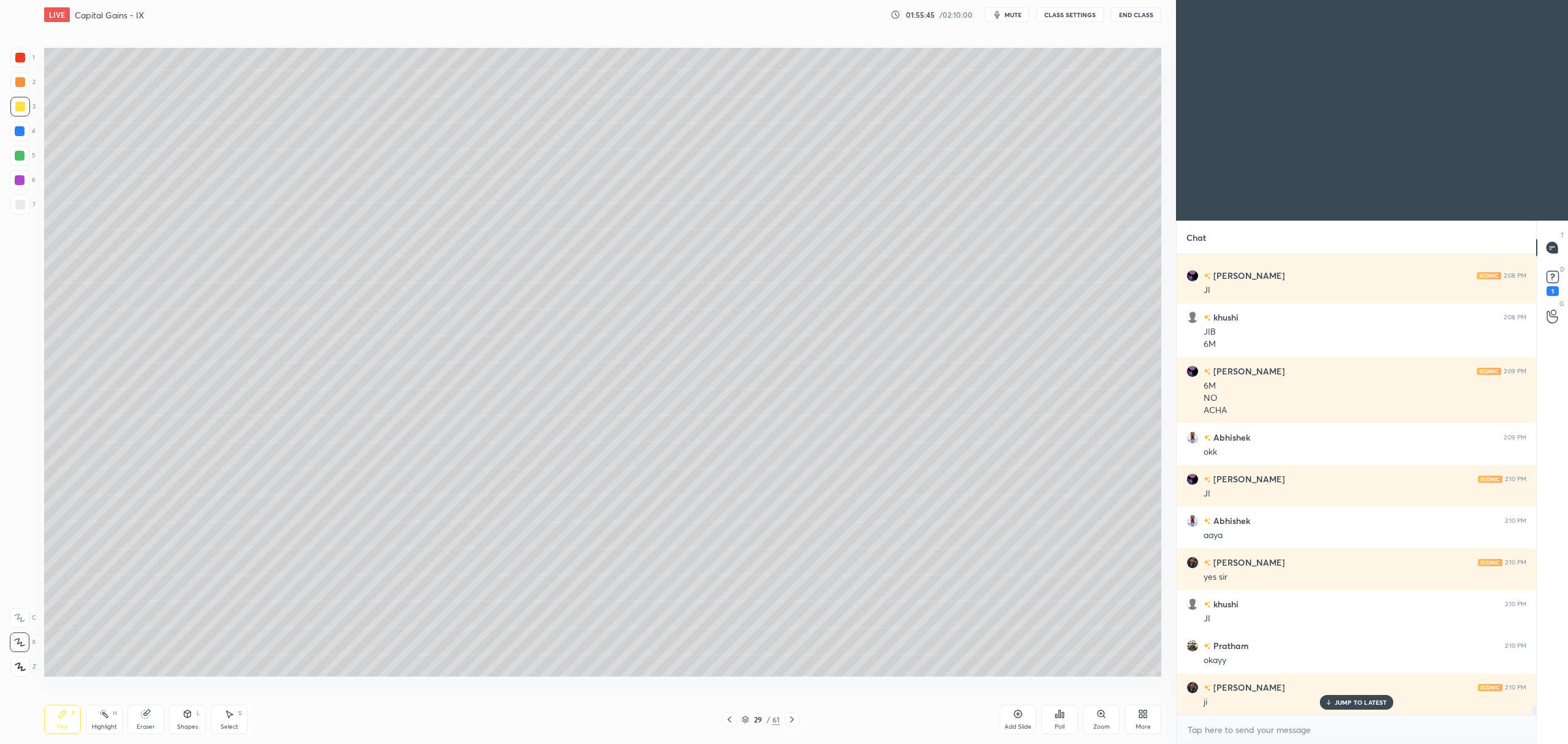
scroll to position [23087, 0]
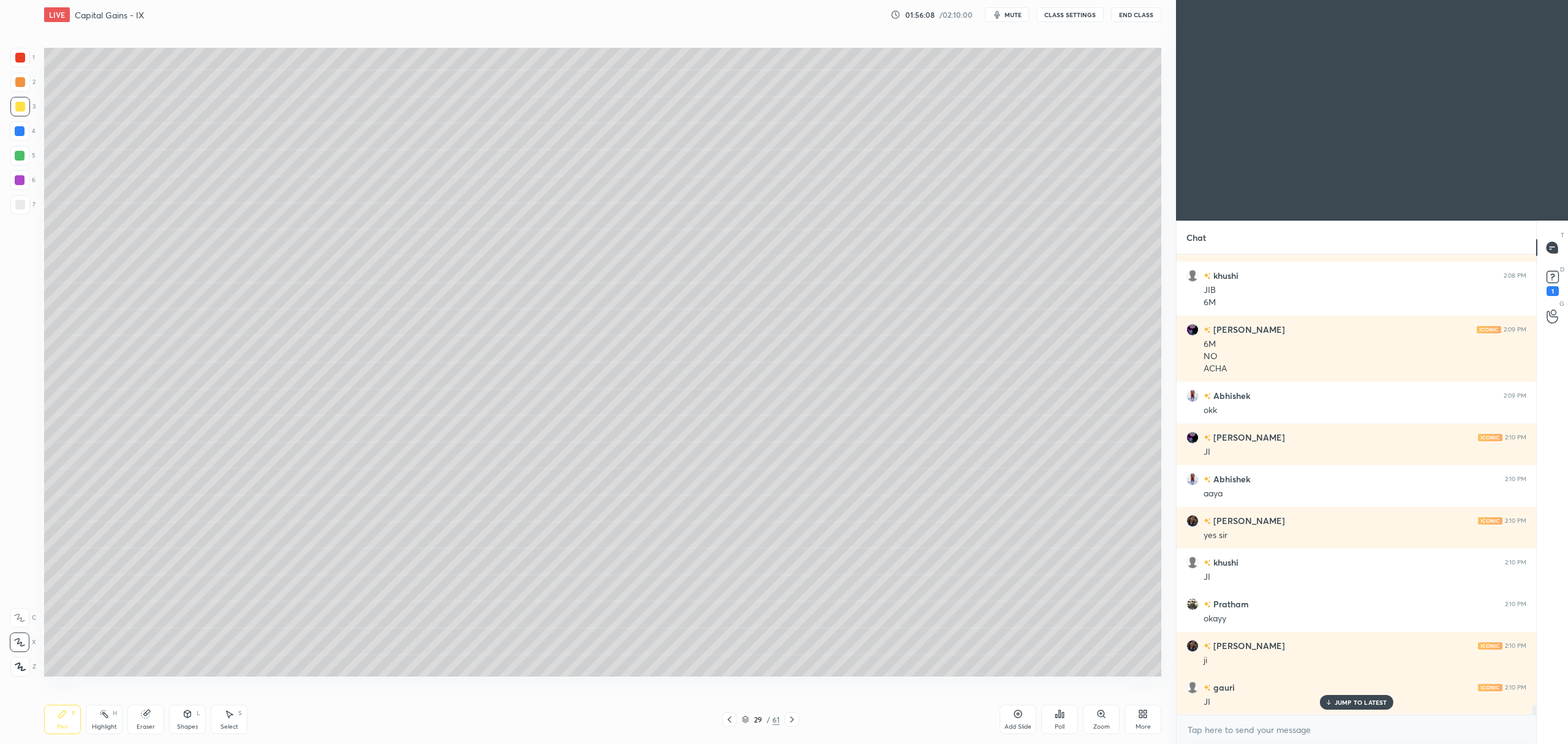
click at [26, 65] on div at bounding box center [19, 57] width 19 height 20
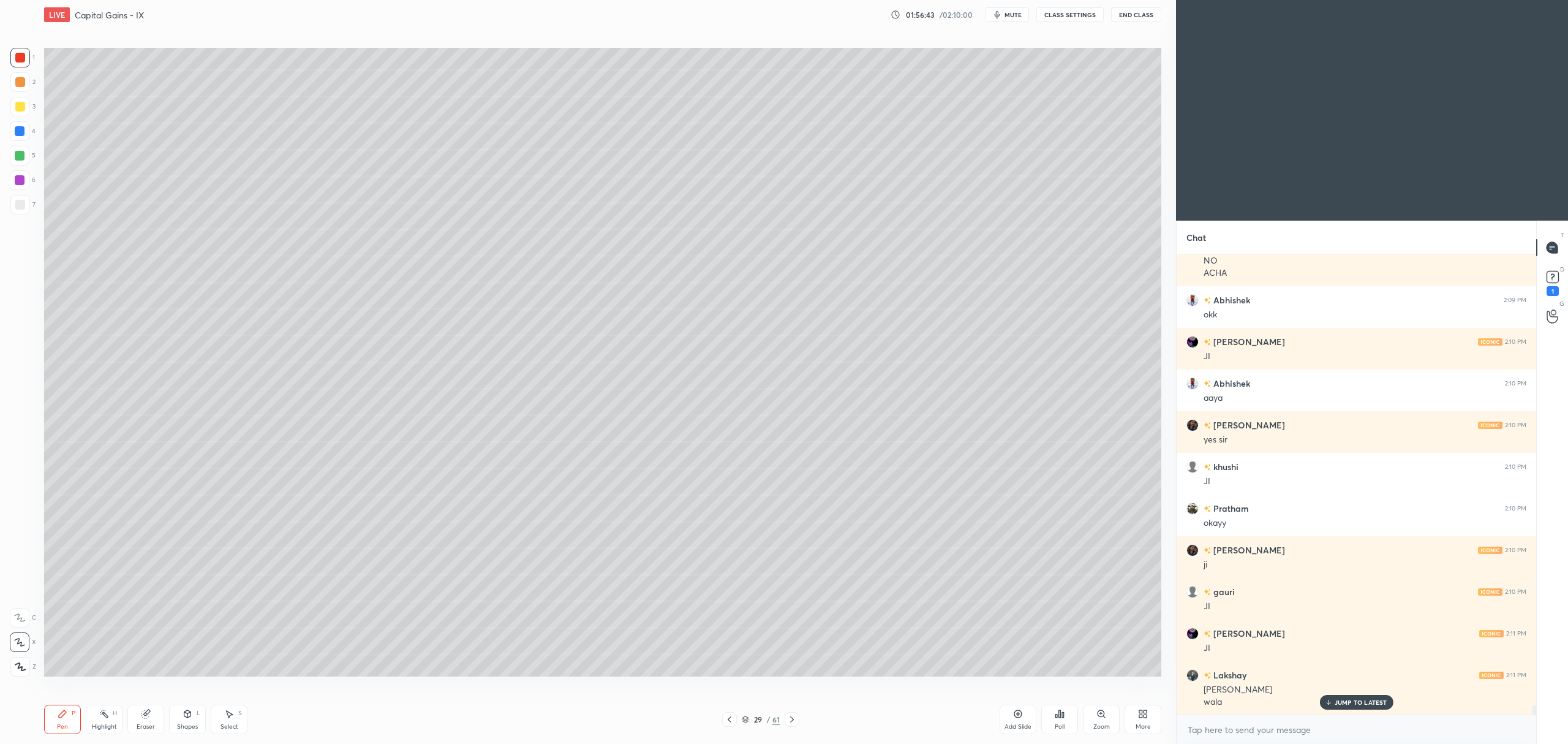
scroll to position [23224, 0]
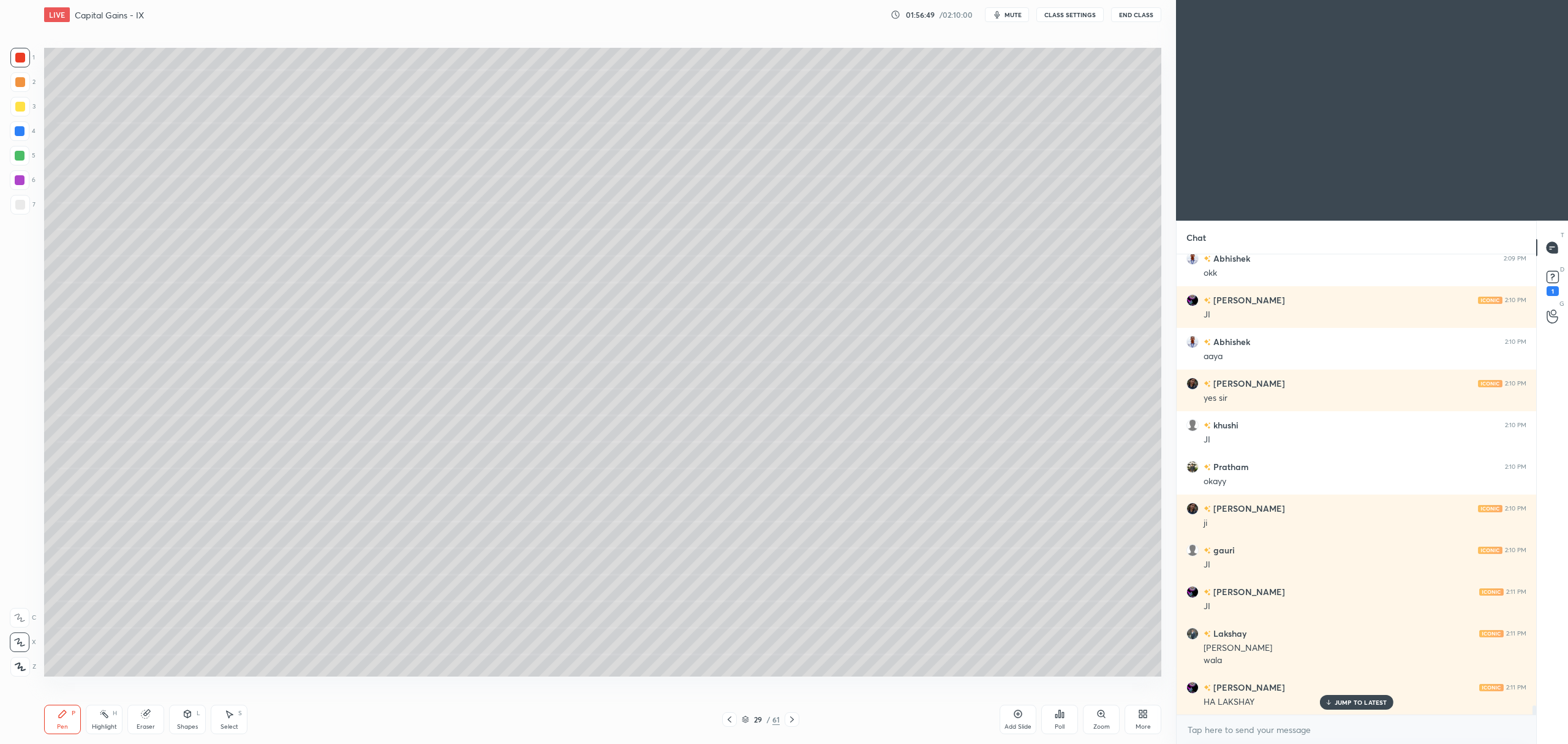
click at [1020, 710] on icon at bounding box center [1018, 714] width 10 height 10
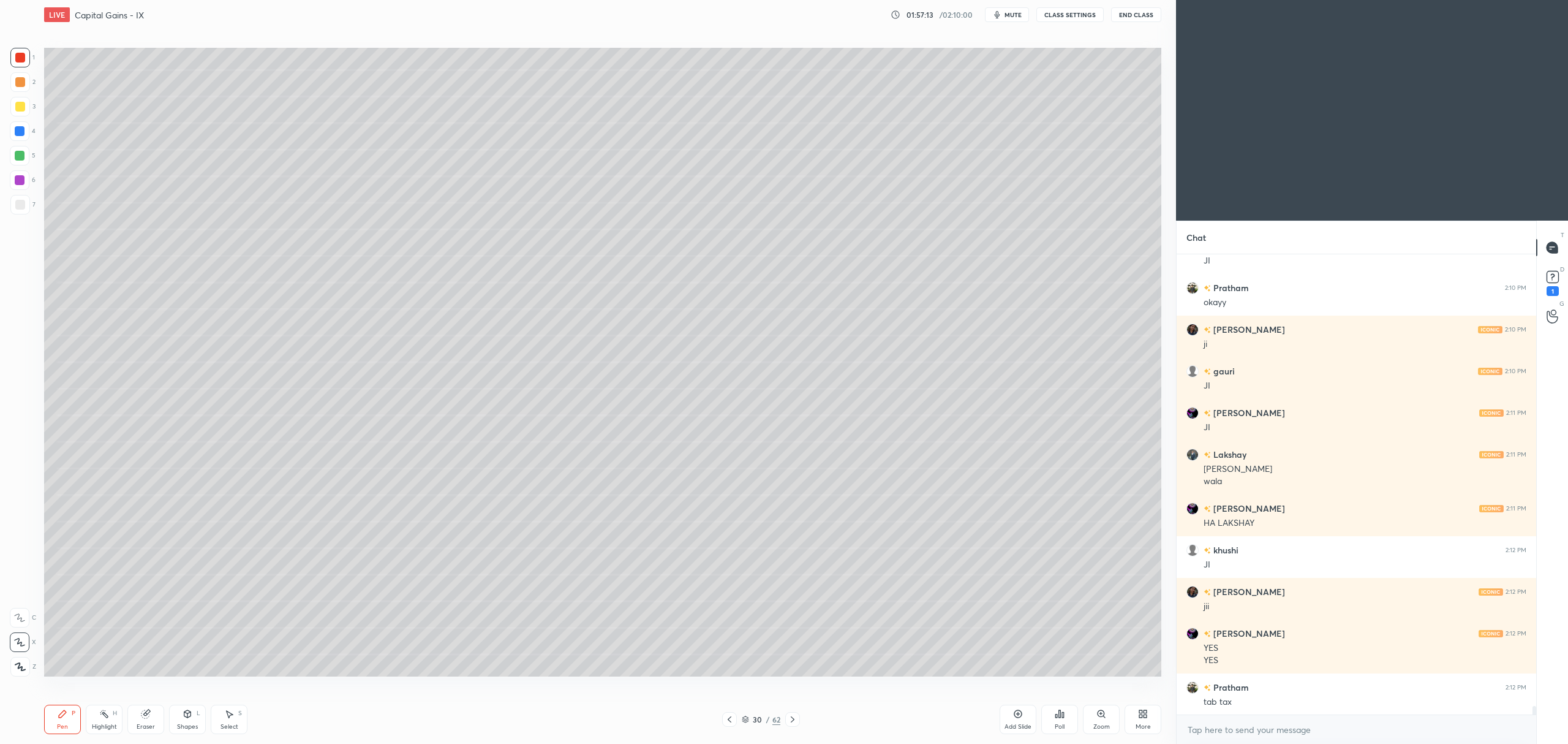
scroll to position [23445, 0]
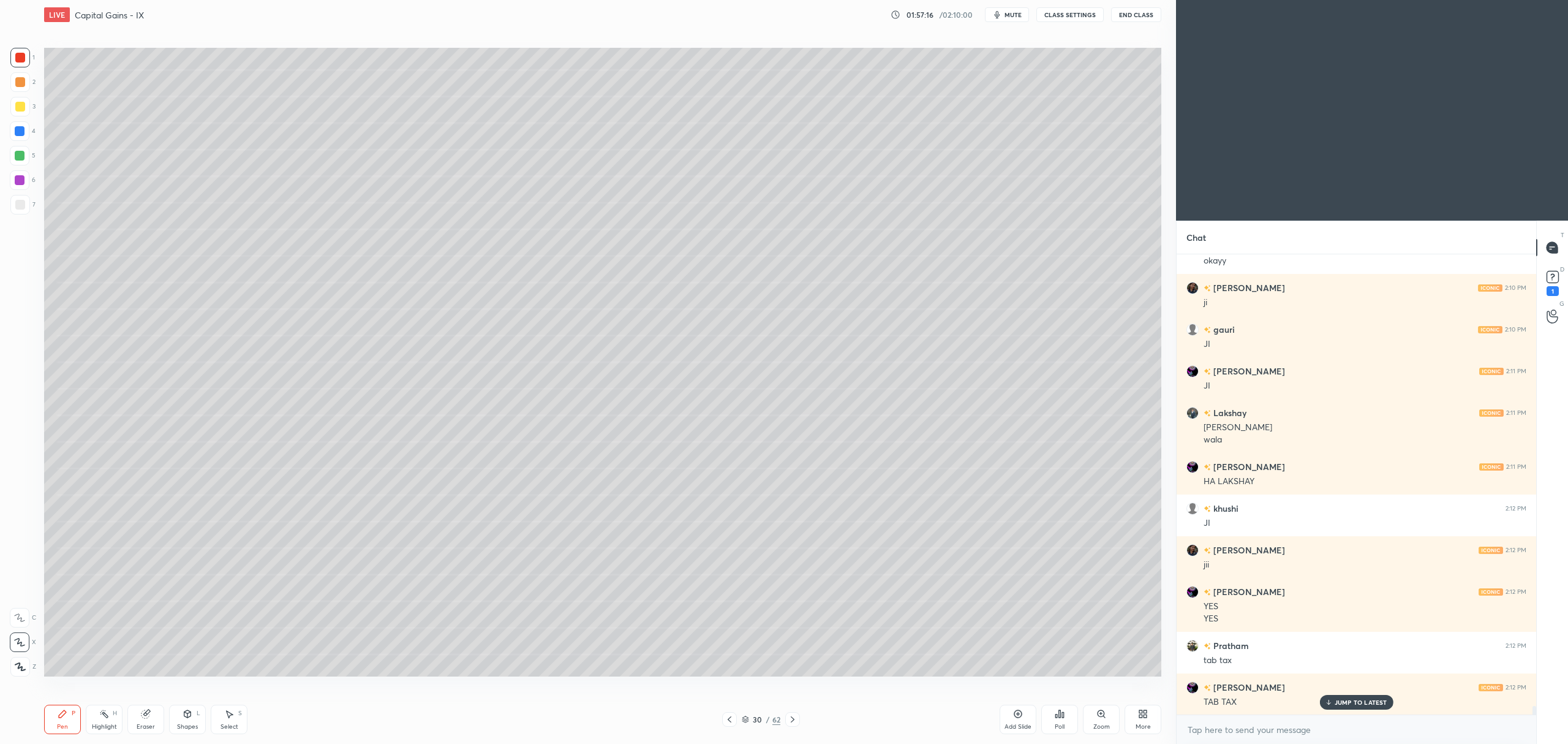
click at [19, 162] on div at bounding box center [19, 155] width 19 height 20
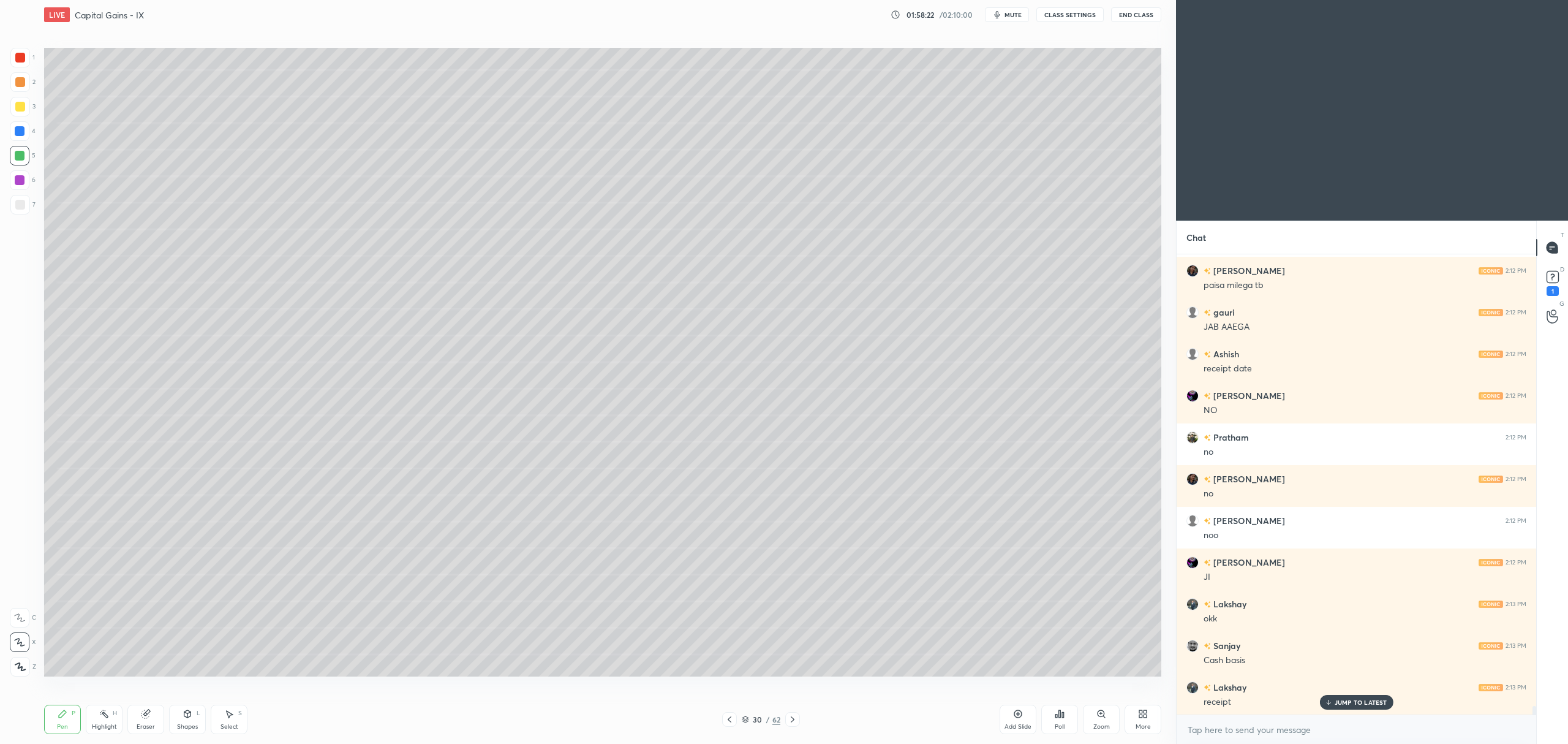
scroll to position [24111, 0]
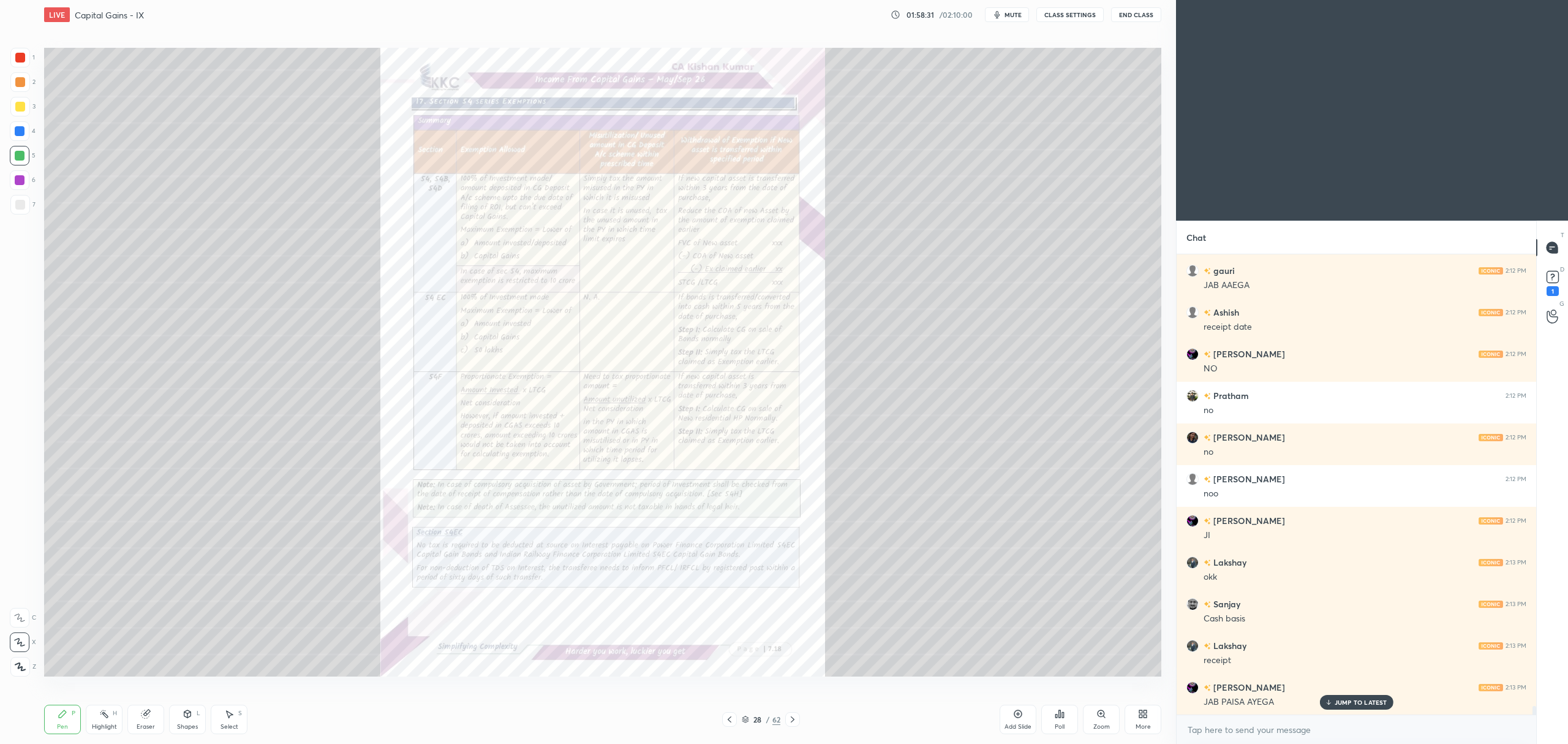
click at [1106, 717] on div "Zoom" at bounding box center [1101, 719] width 37 height 30
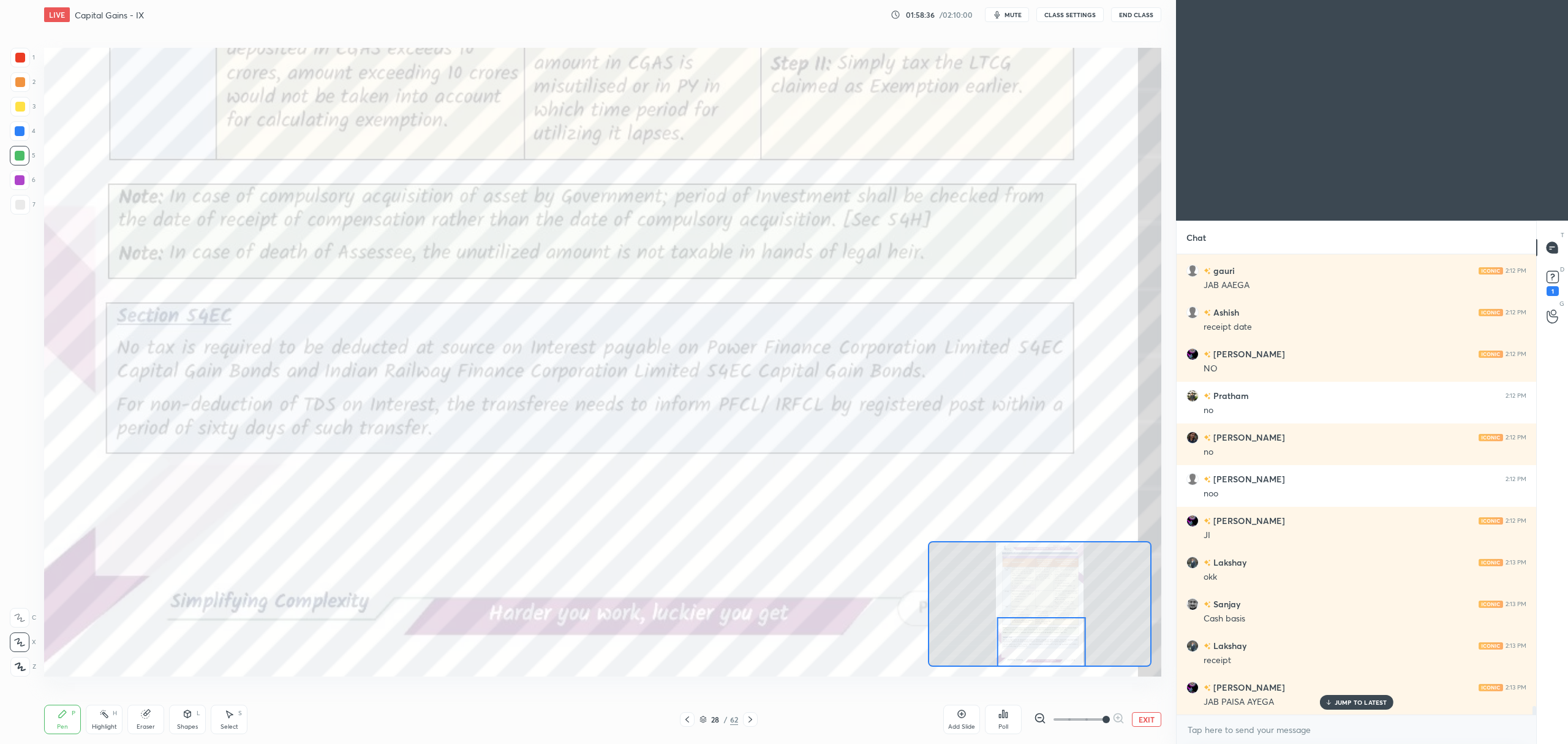
click at [21, 55] on div at bounding box center [20, 58] width 10 height 10
click at [14, 608] on div at bounding box center [19, 618] width 19 height 20
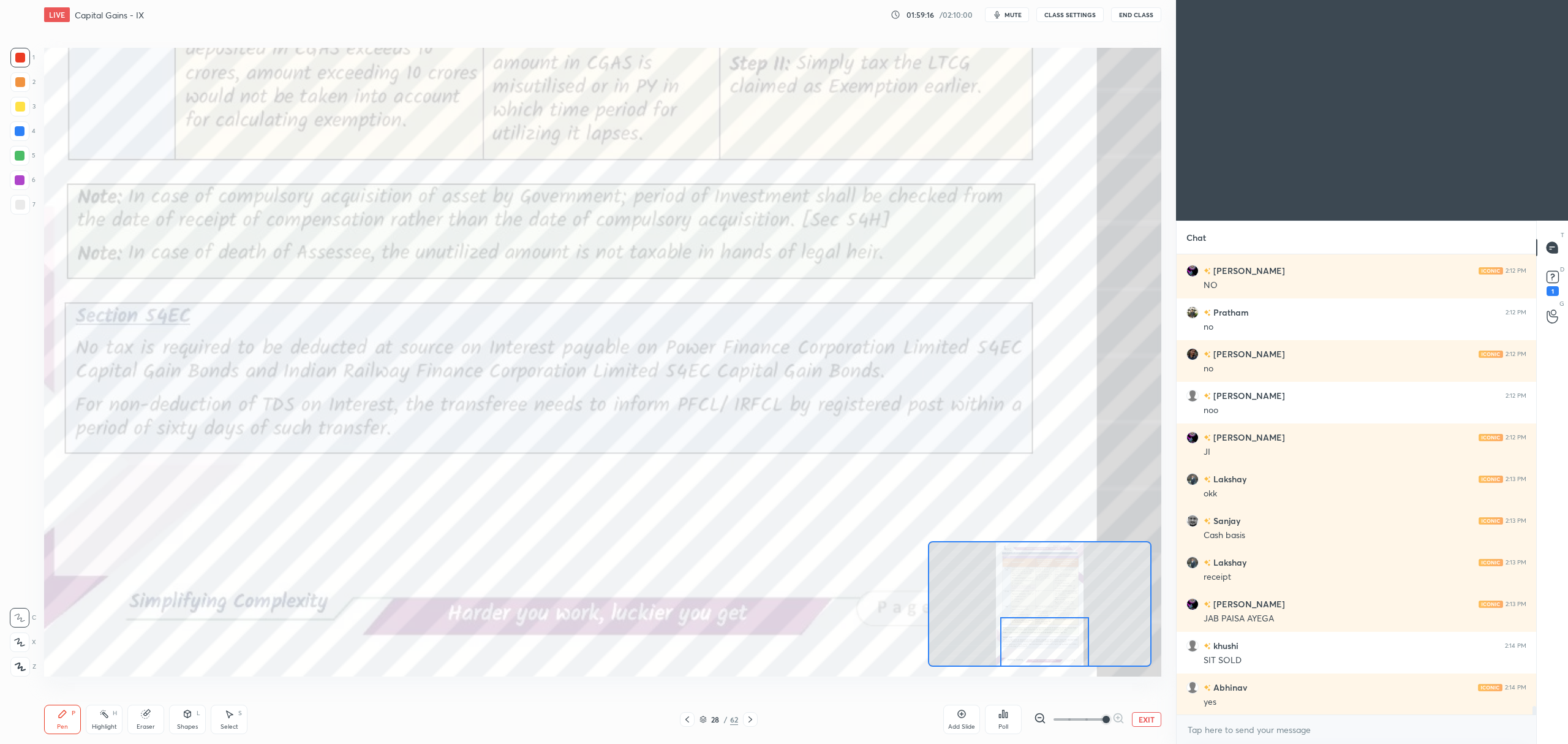
scroll to position [24236, 0]
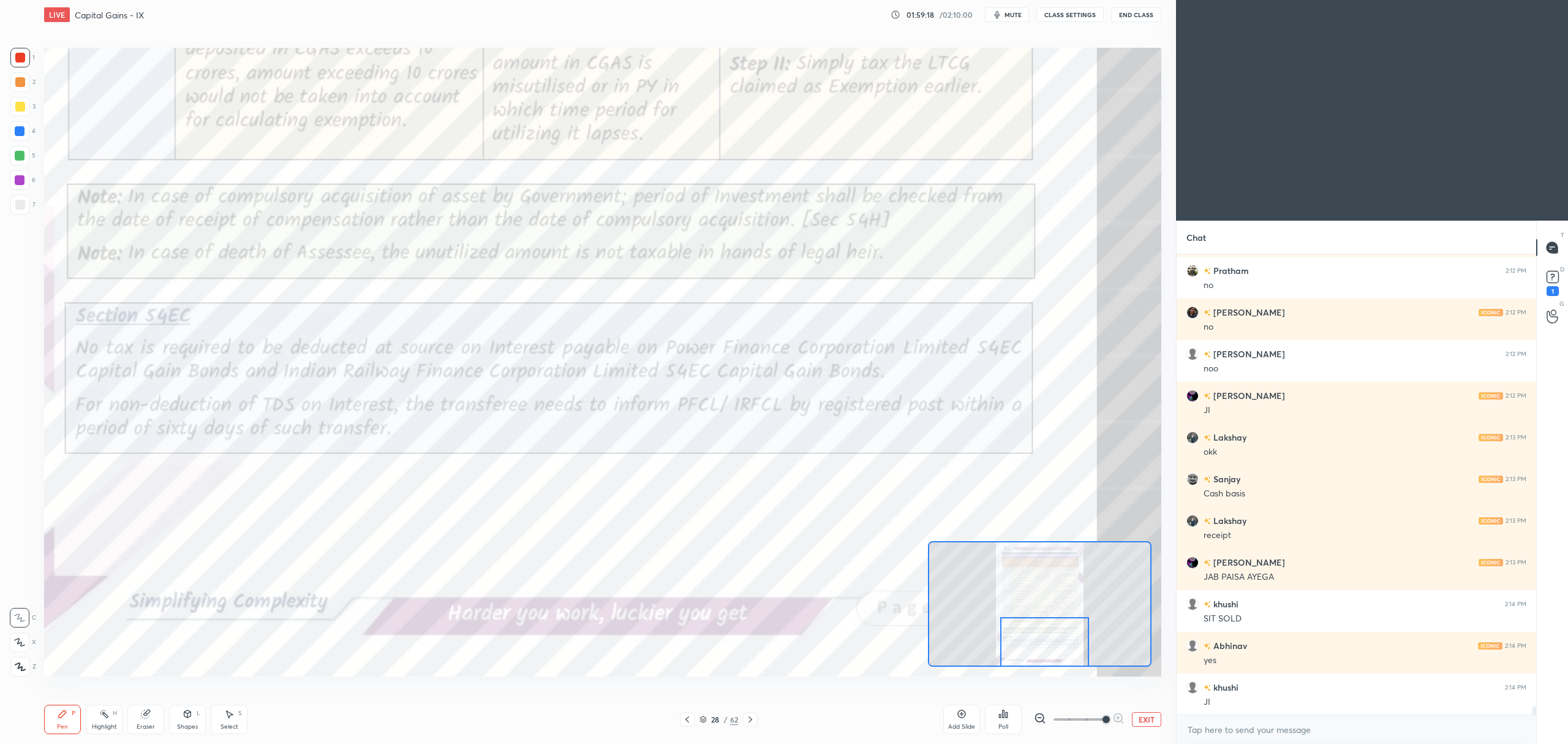
click at [748, 722] on icon at bounding box center [751, 719] width 10 height 10
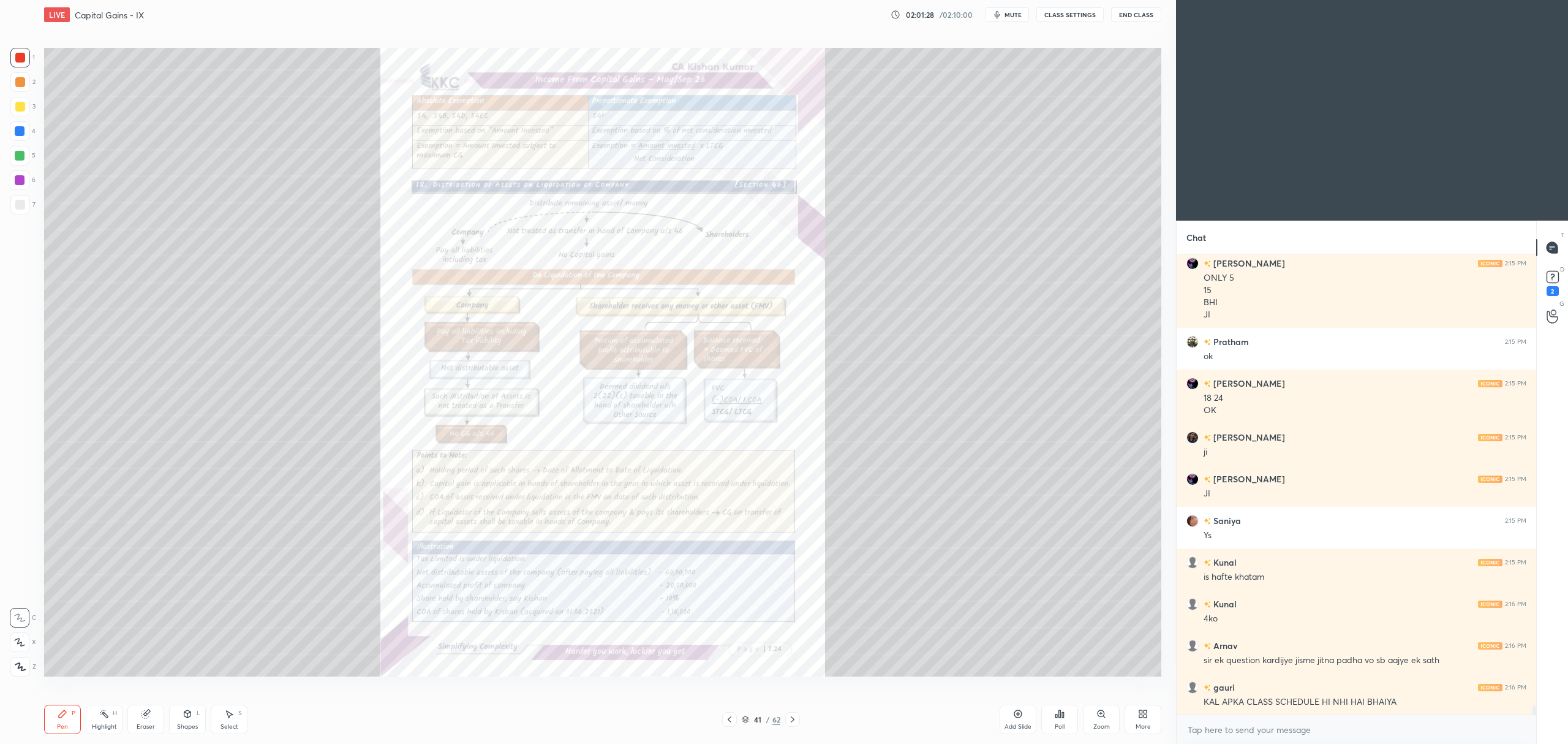
scroll to position [24894, 0]
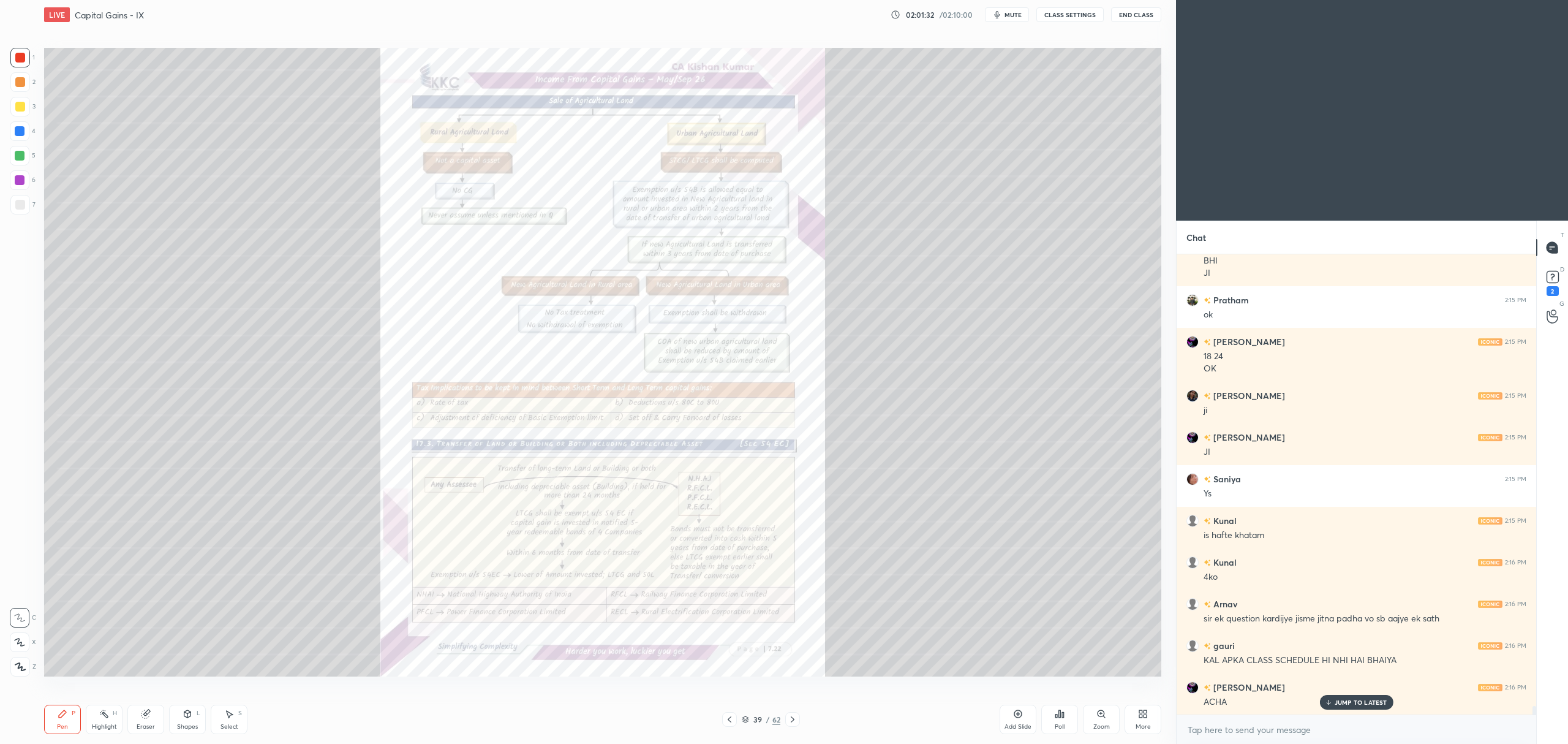
click at [1016, 722] on div "Add Slide" at bounding box center [1018, 719] width 37 height 30
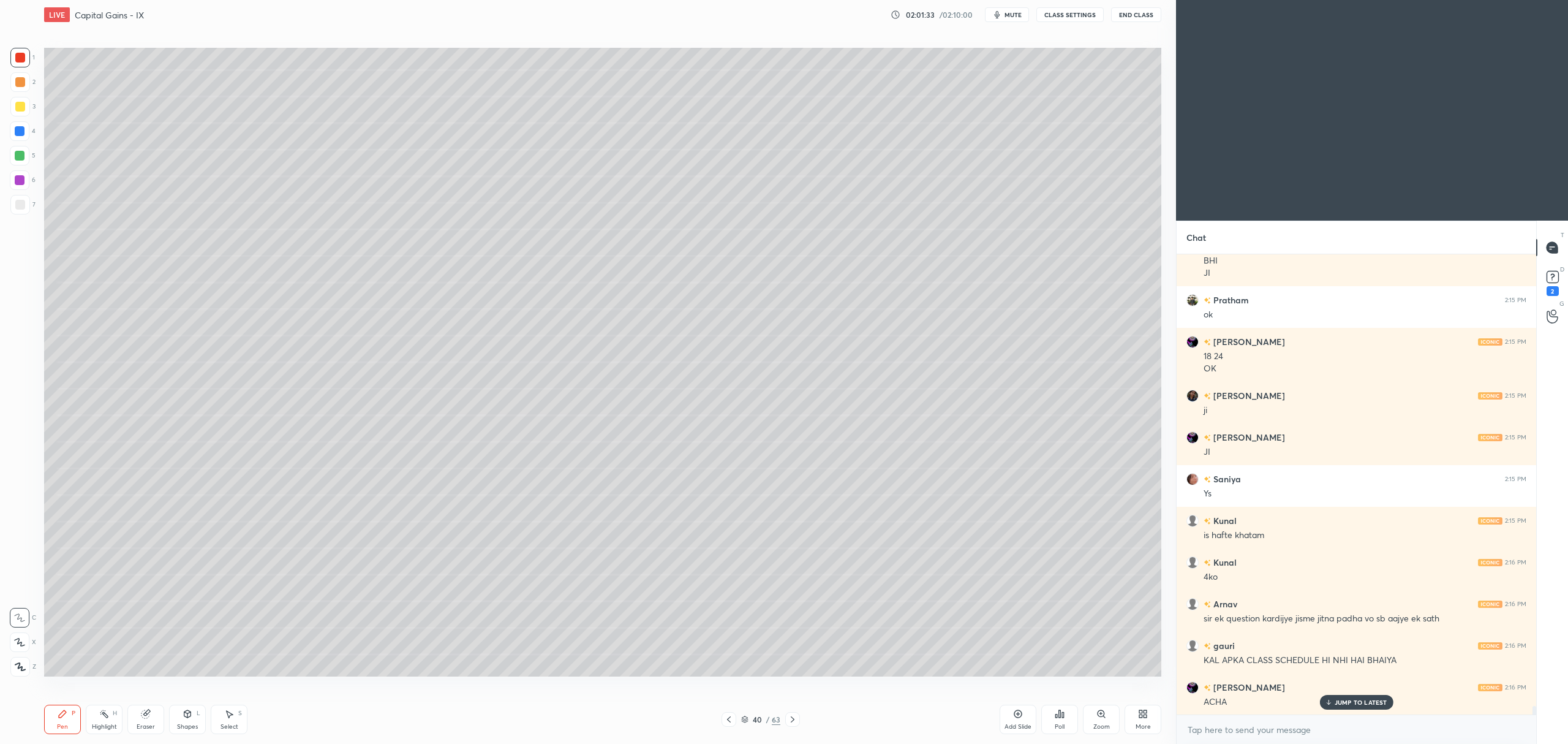
click at [18, 108] on div at bounding box center [20, 107] width 10 height 10
click at [19, 647] on div at bounding box center [19, 642] width 19 height 20
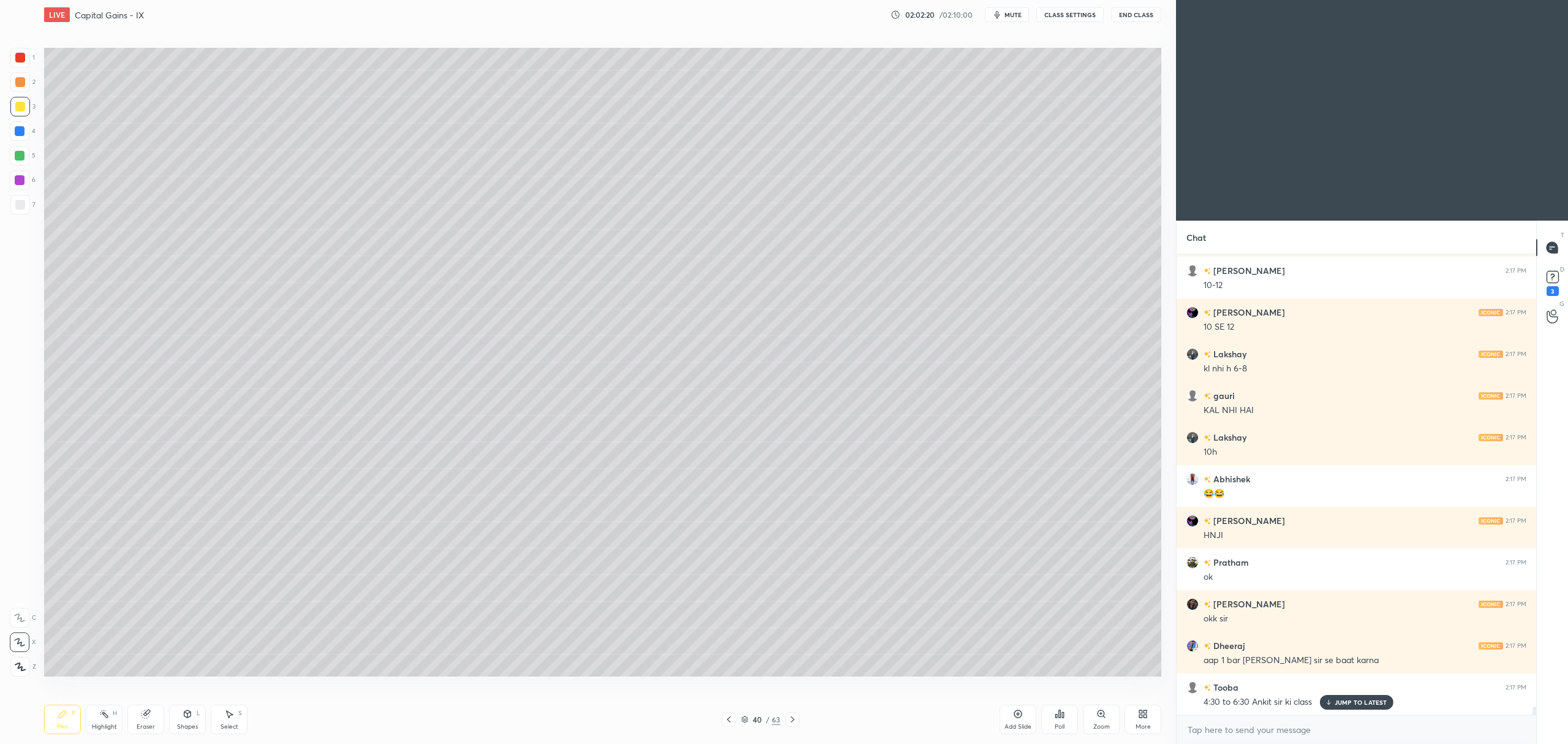
scroll to position [26102, 0]
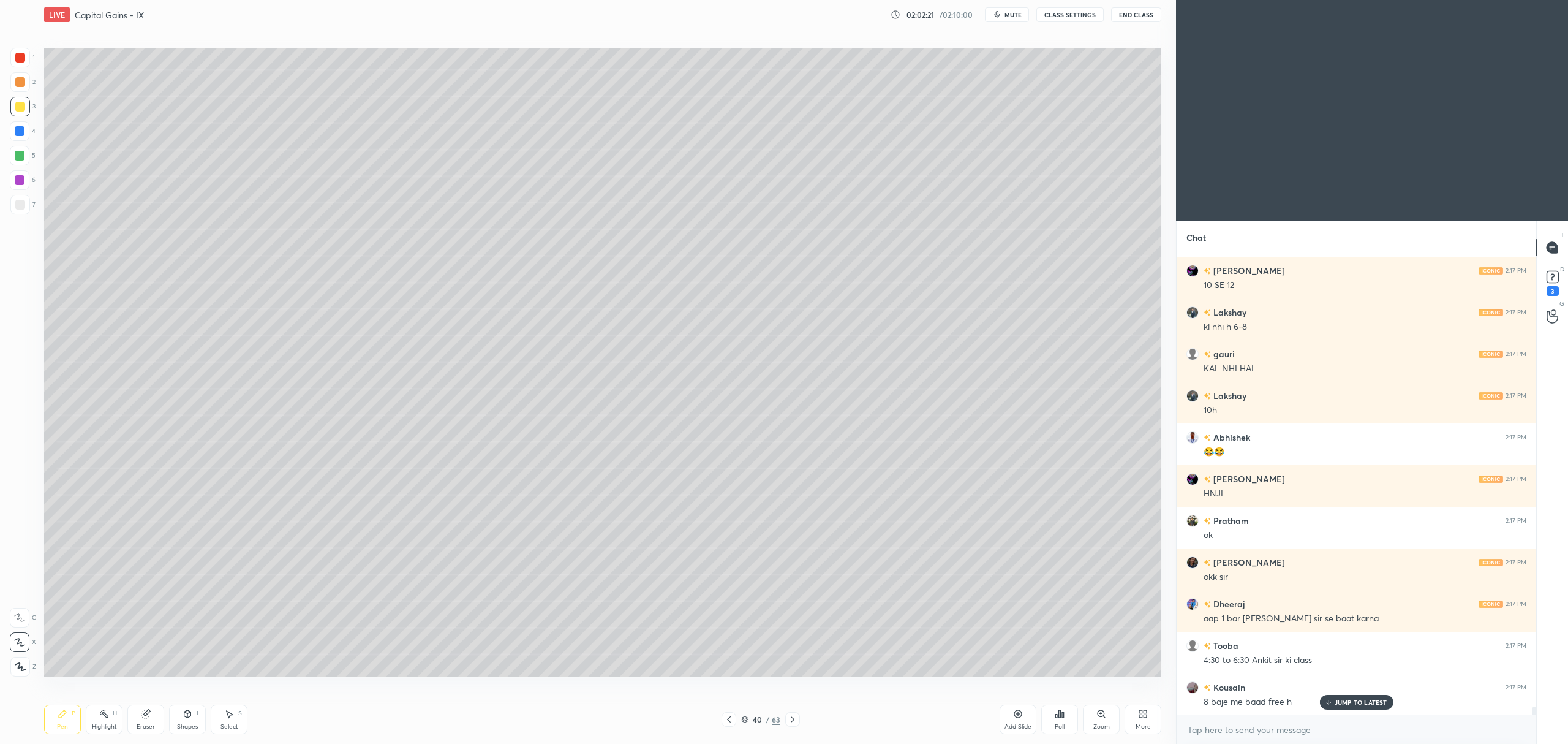
click at [1018, 724] on div "Add Slide" at bounding box center [1017, 727] width 27 height 6
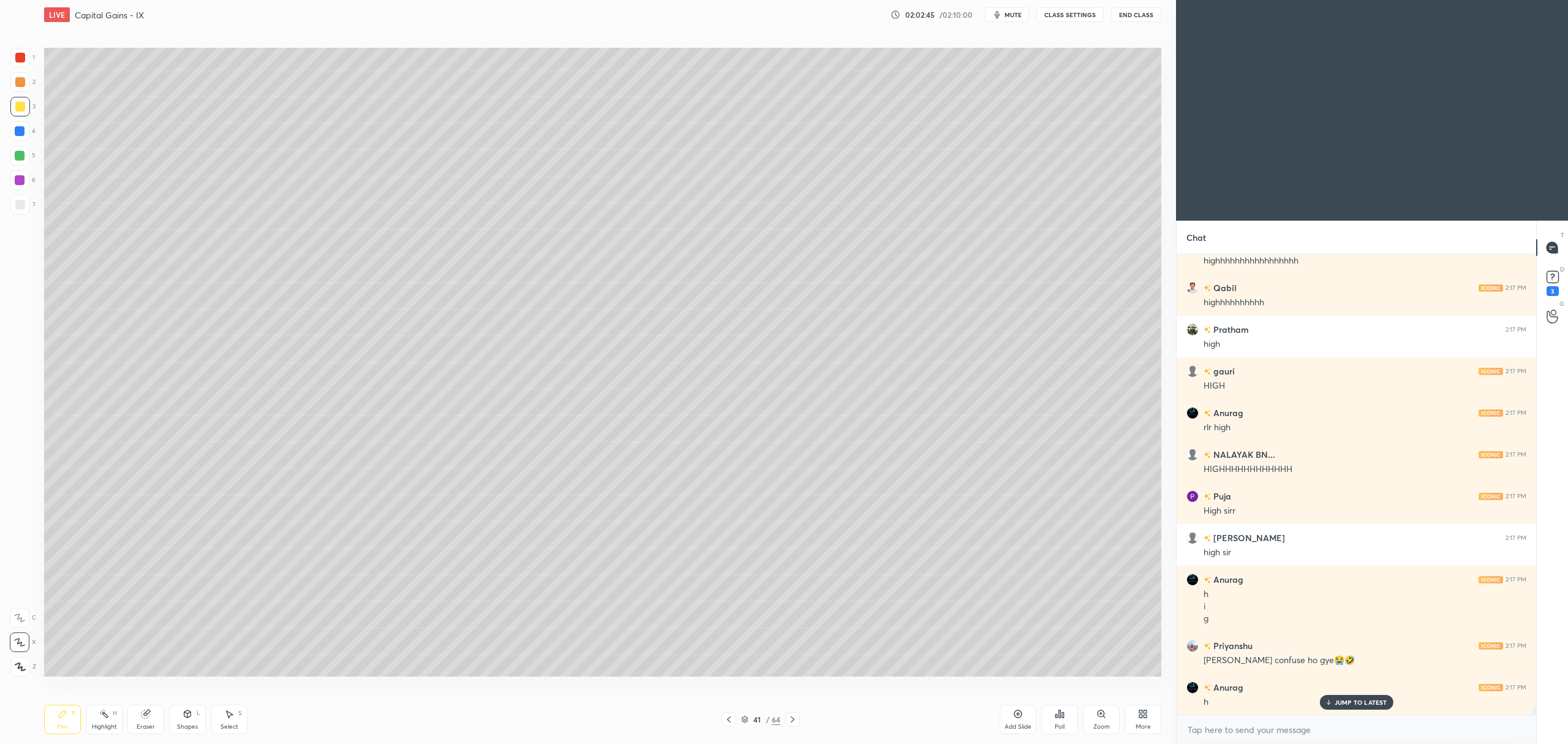
scroll to position [0, 0]
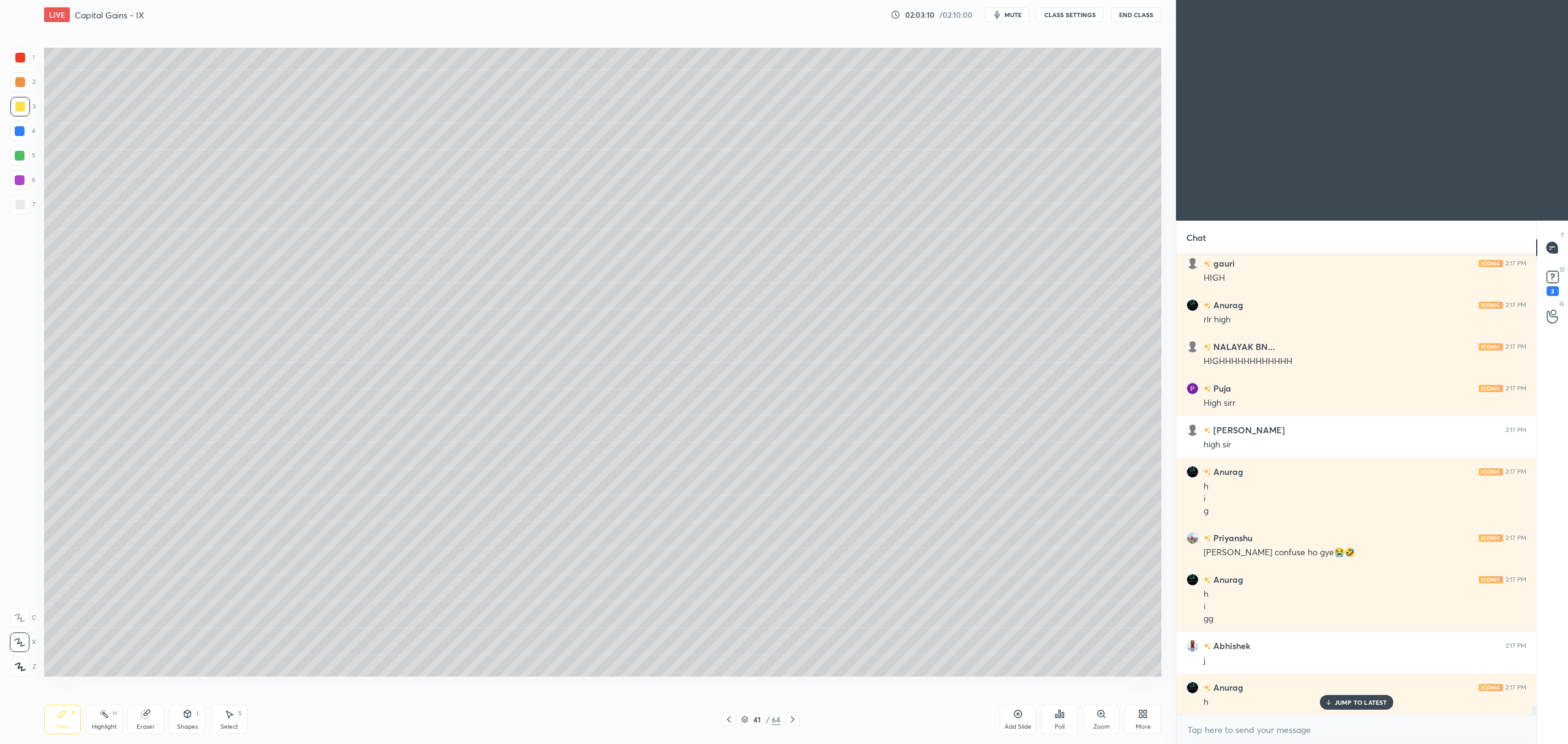
click at [1013, 719] on div "Add Slide" at bounding box center [1018, 719] width 37 height 30
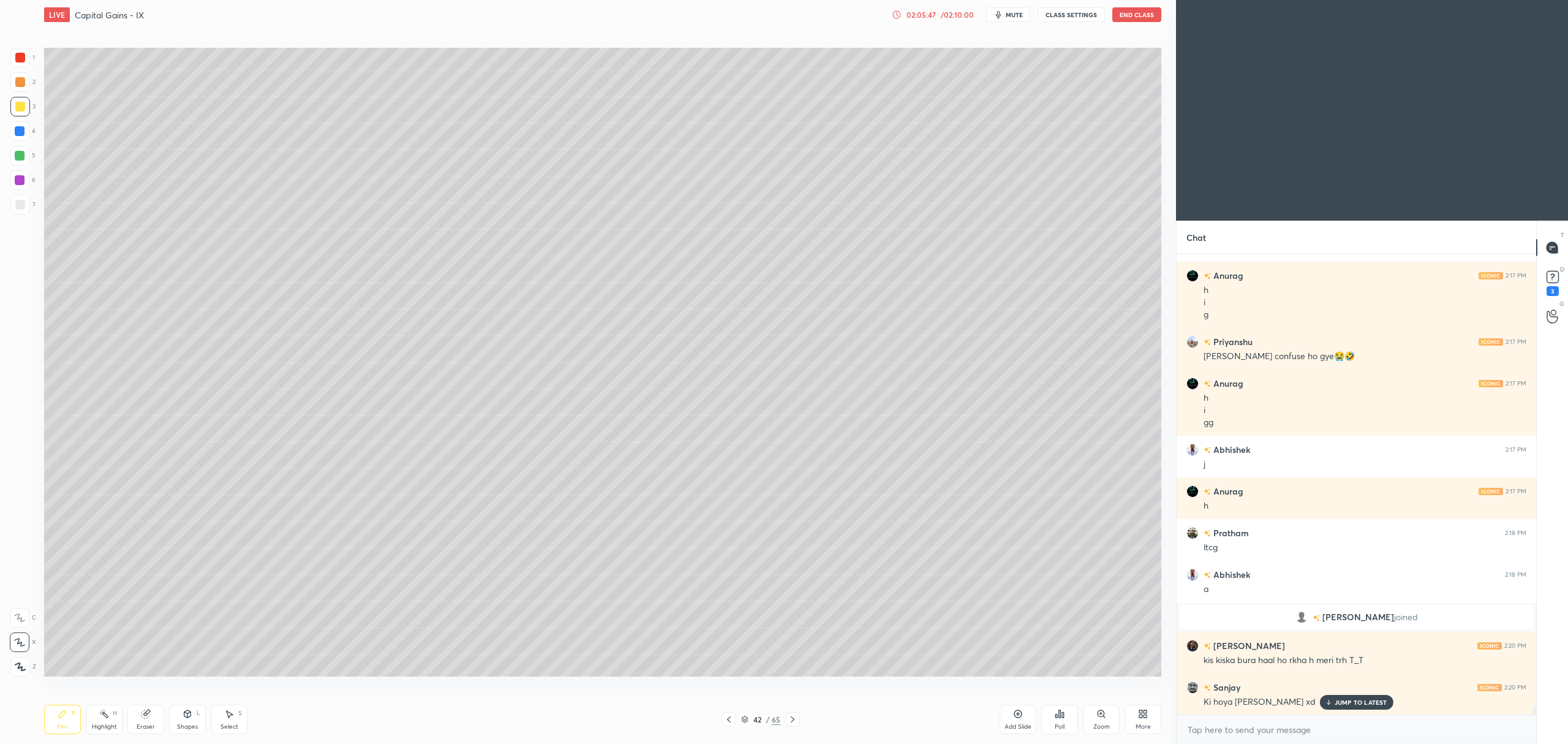
scroll to position [27139, 0]
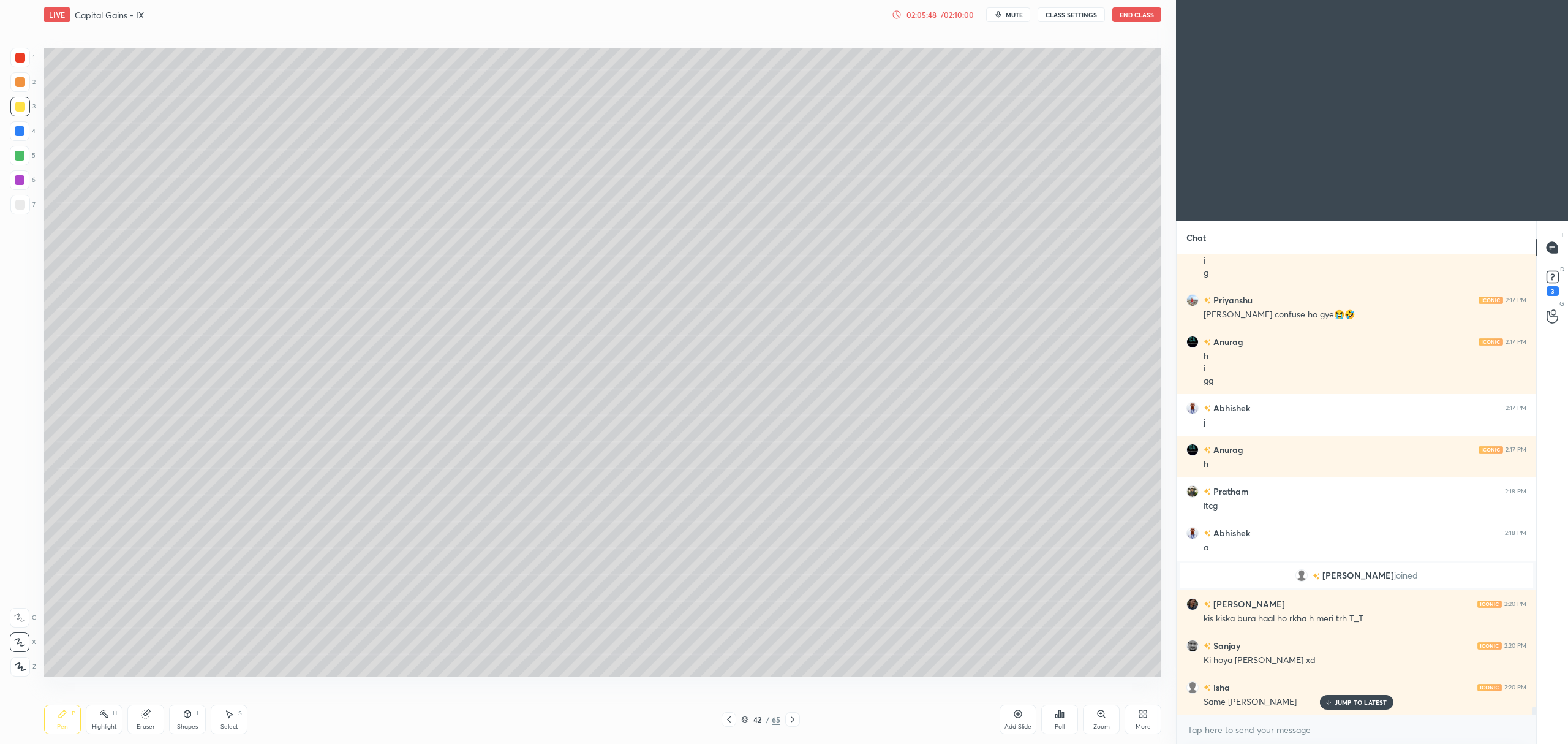
click at [1009, 709] on div "Add Slide" at bounding box center [1018, 719] width 37 height 30
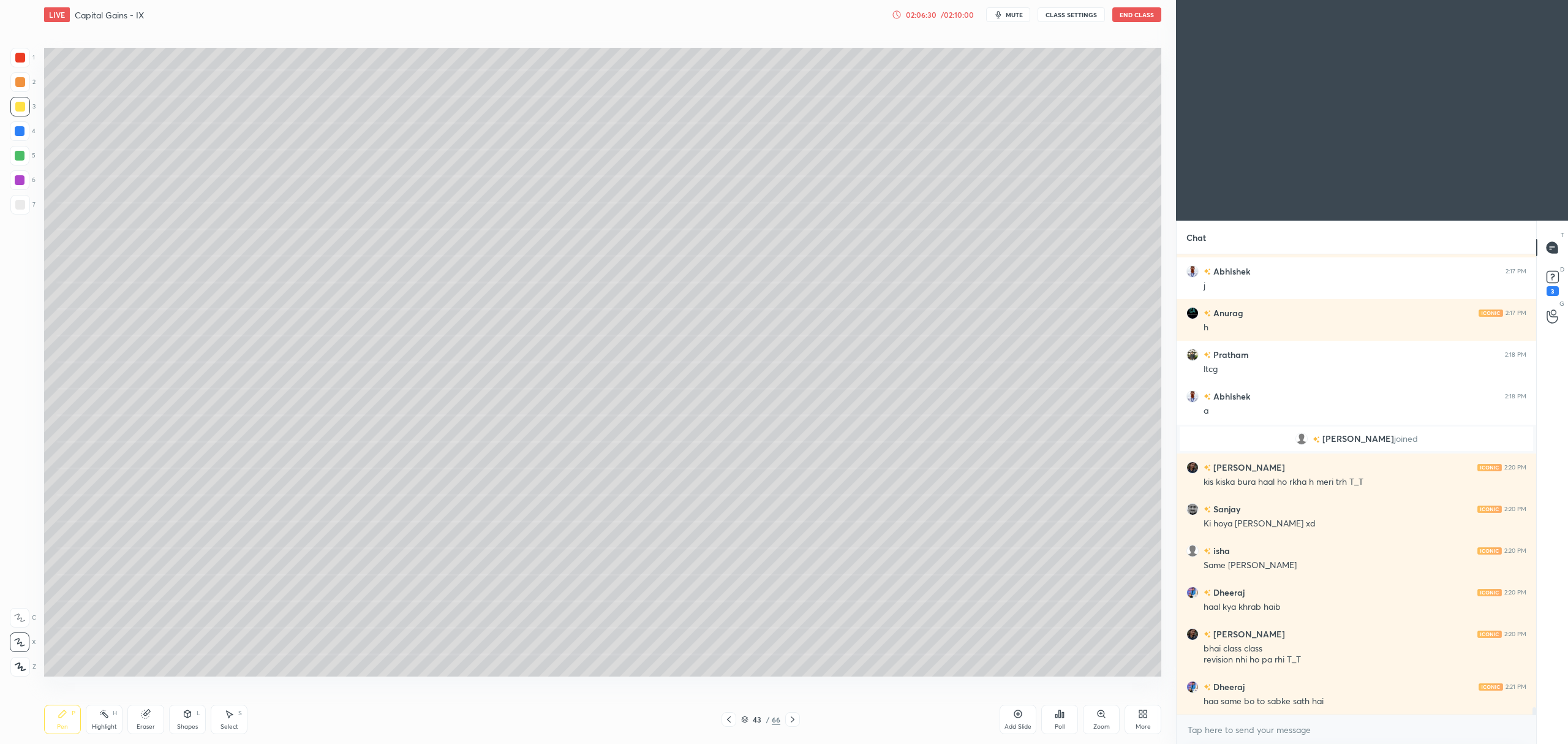
scroll to position [27317, 0]
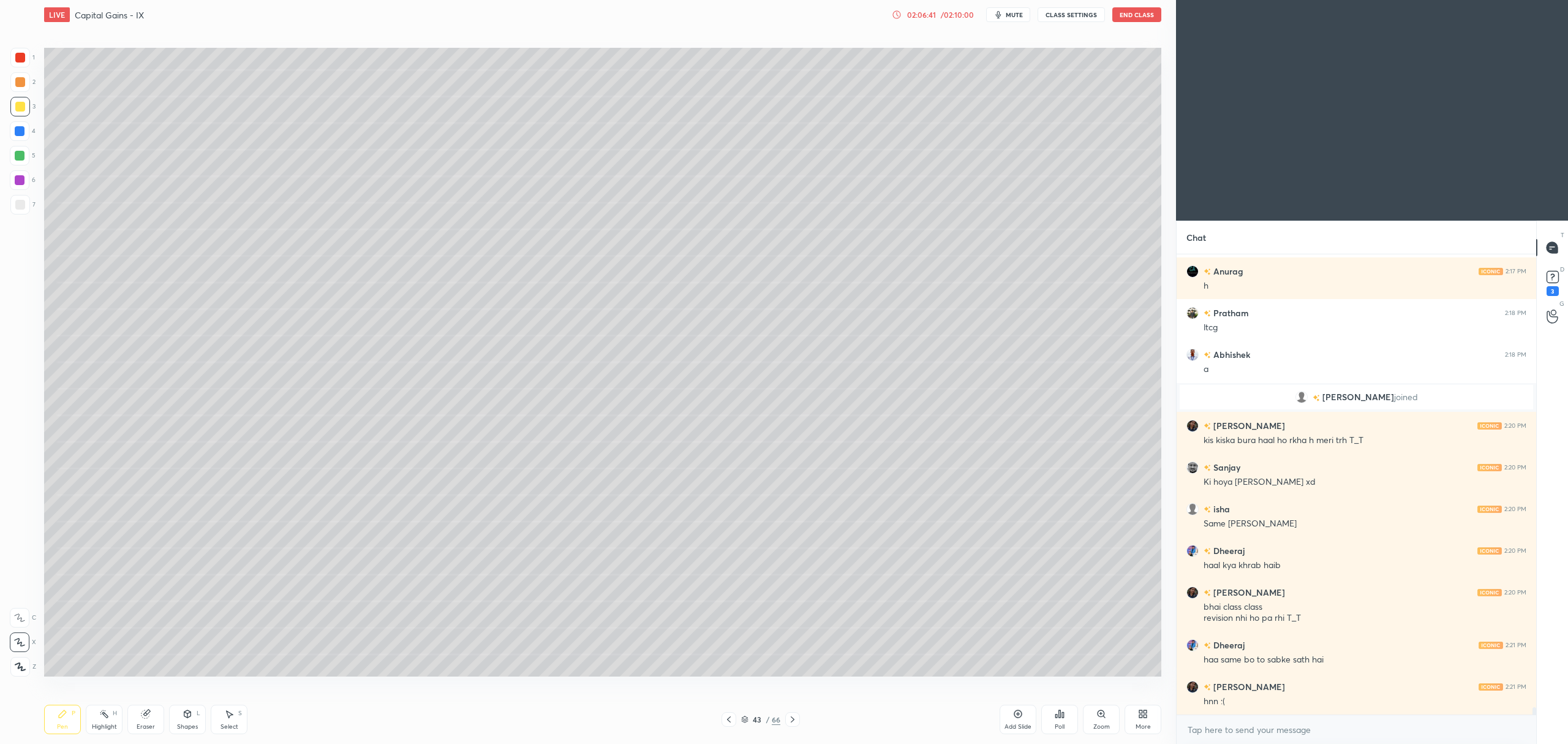
click at [1014, 711] on icon at bounding box center [1018, 714] width 10 height 10
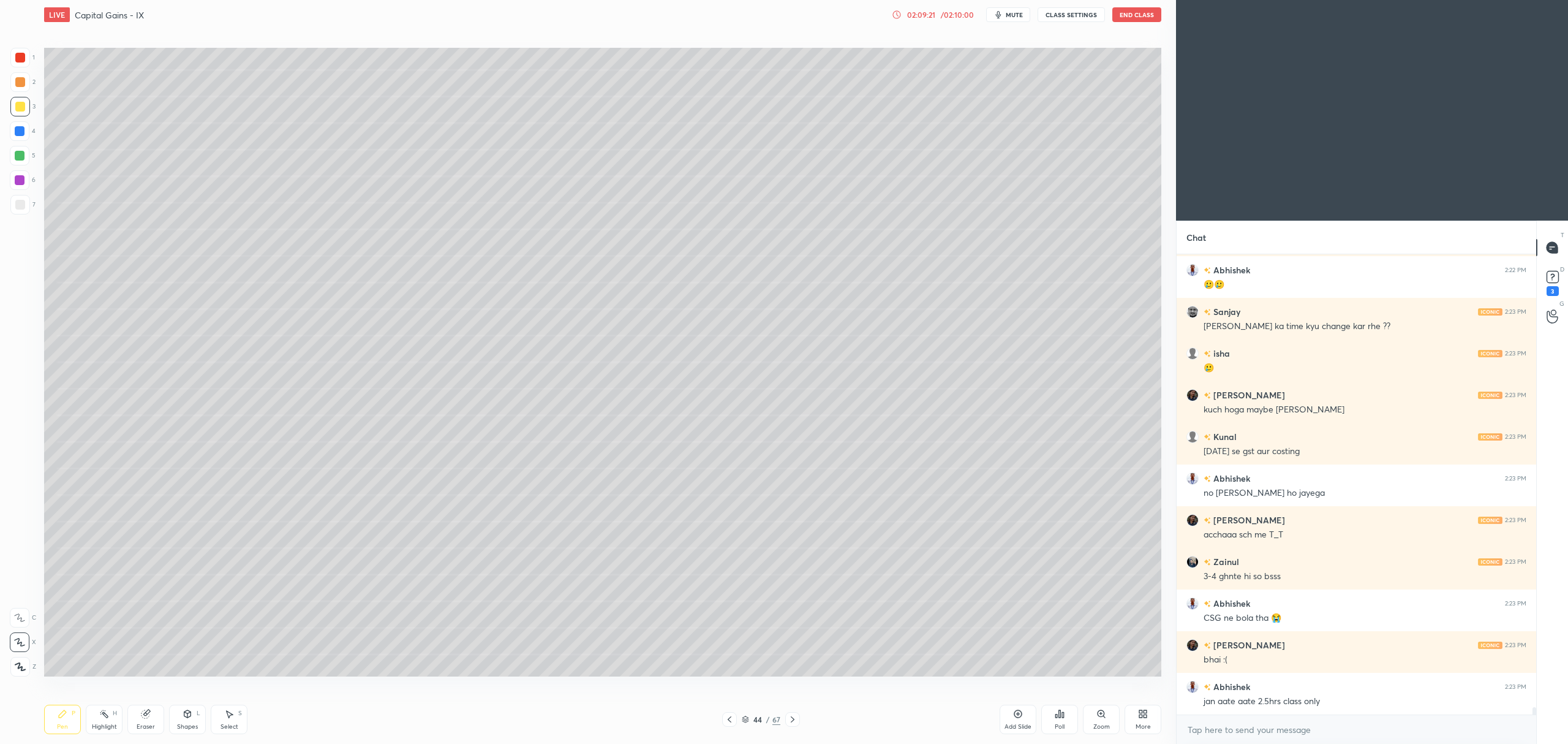
scroll to position [28234, 0]
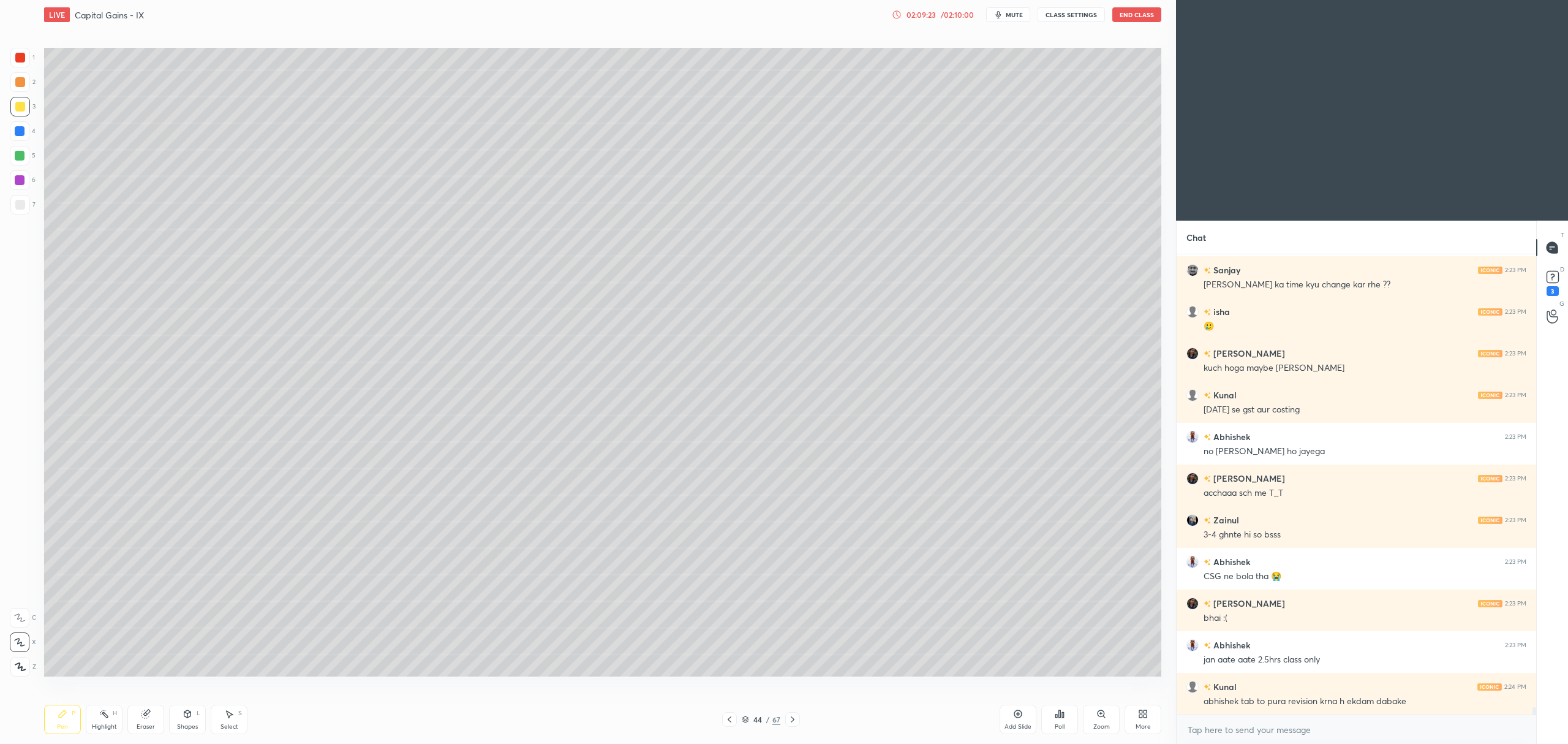
click at [1014, 711] on icon at bounding box center [1018, 714] width 10 height 10
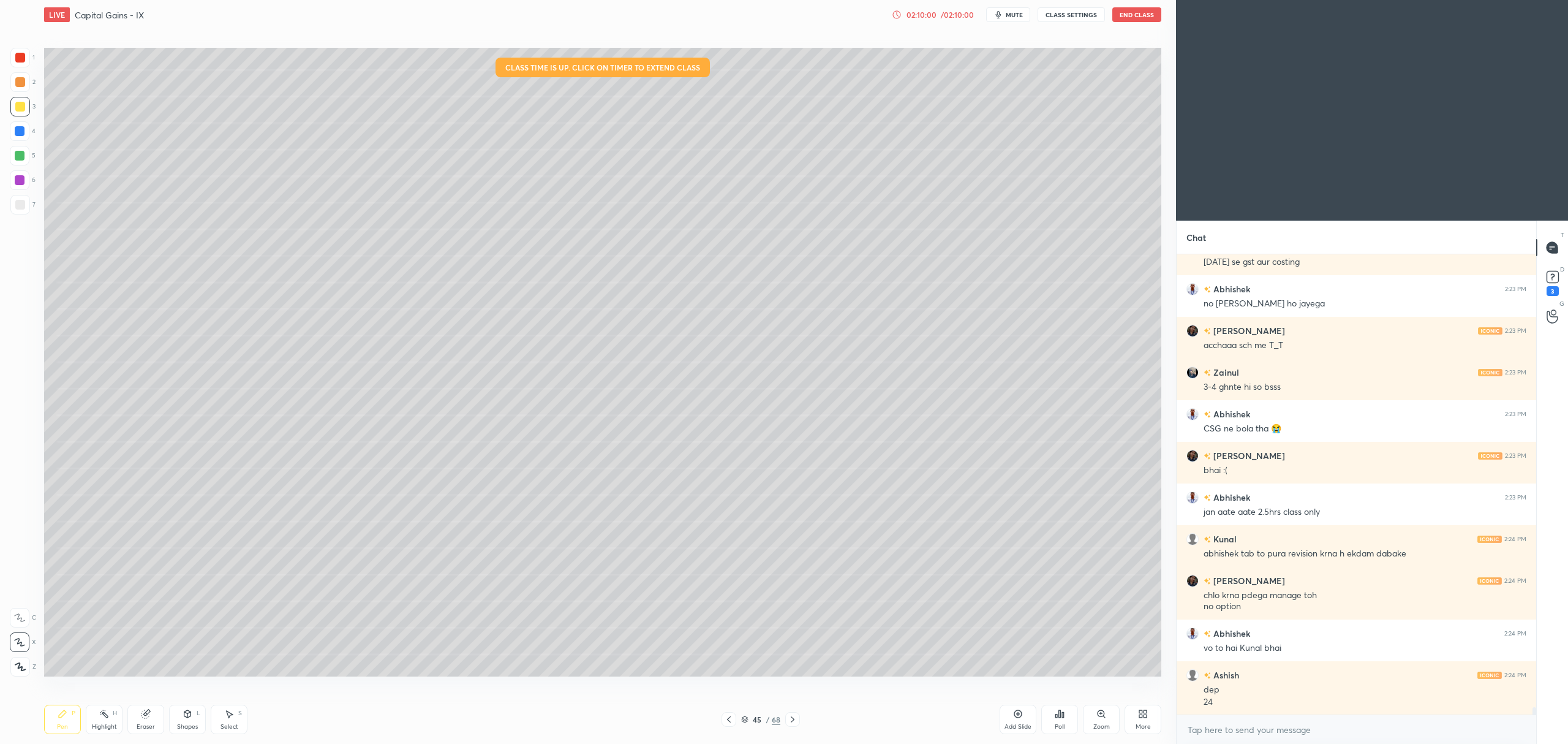
scroll to position [28424, 0]
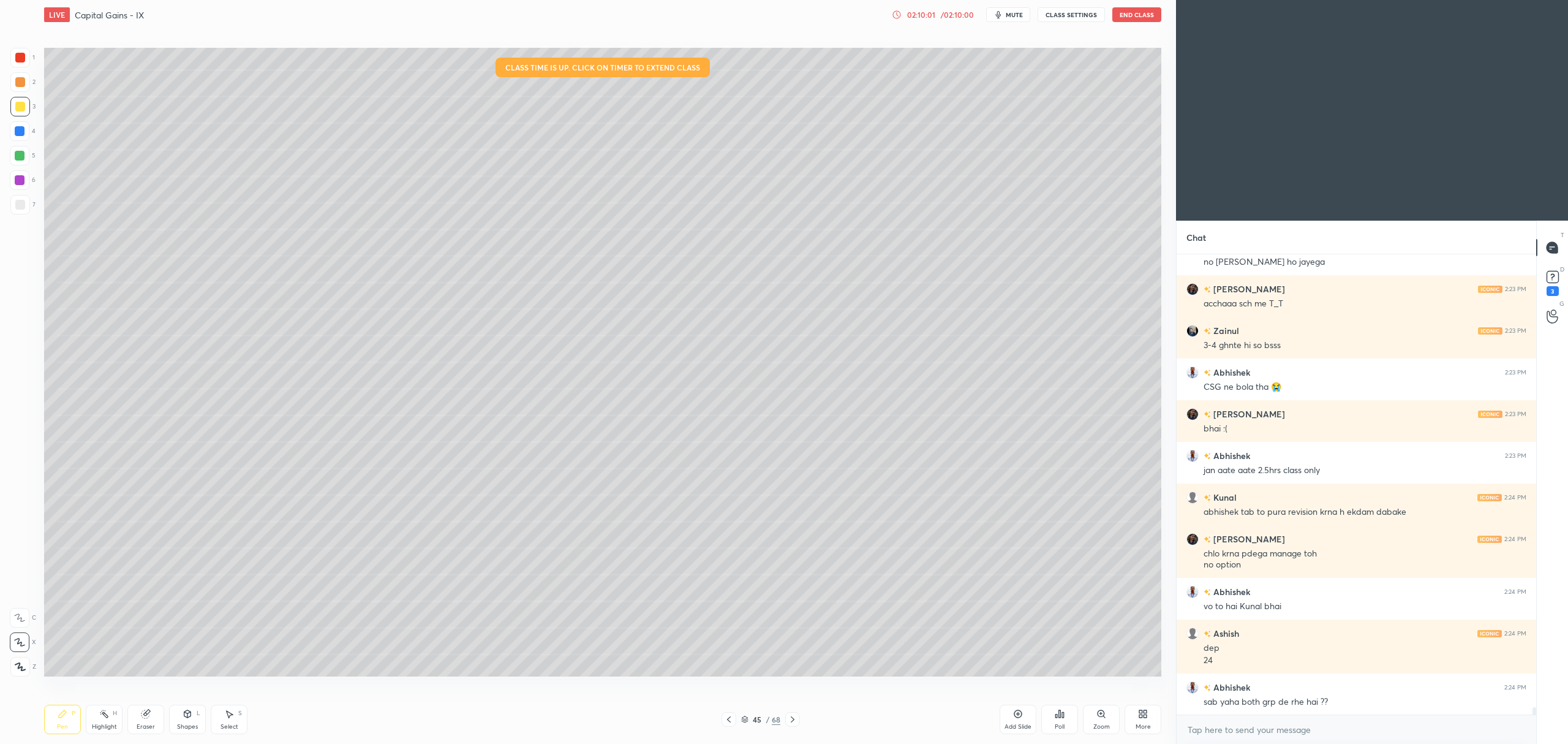
click at [928, 20] on div "02:10:01 / 02:10:00 mute CLASS SETTINGS End Class" at bounding box center [1026, 14] width 269 height 14
click at [947, 18] on div "02:10:02 / 02:10:00" at bounding box center [933, 15] width 84 height 10
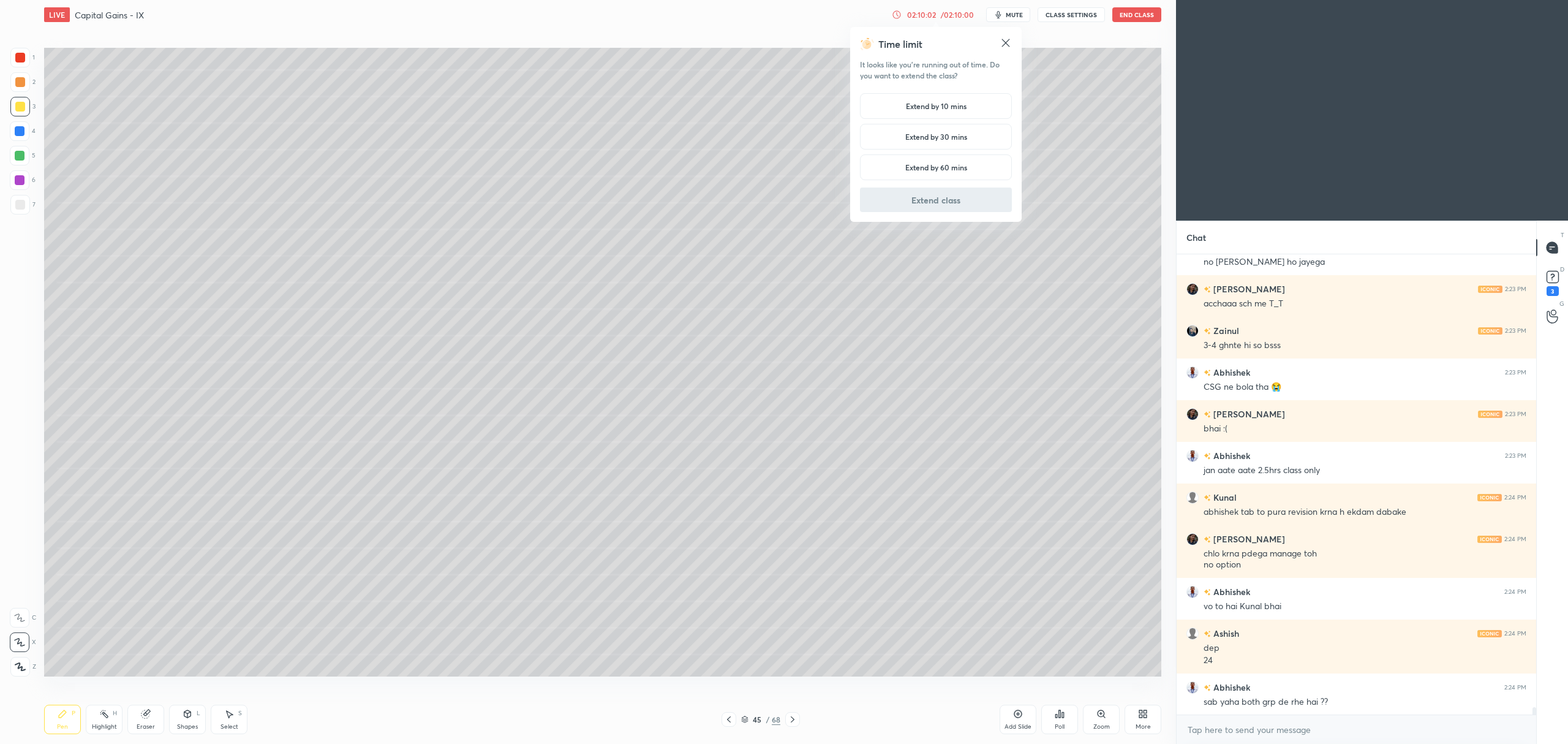
click at [949, 111] on h5 "Extend by 10 mins" at bounding box center [936, 105] width 61 height 11
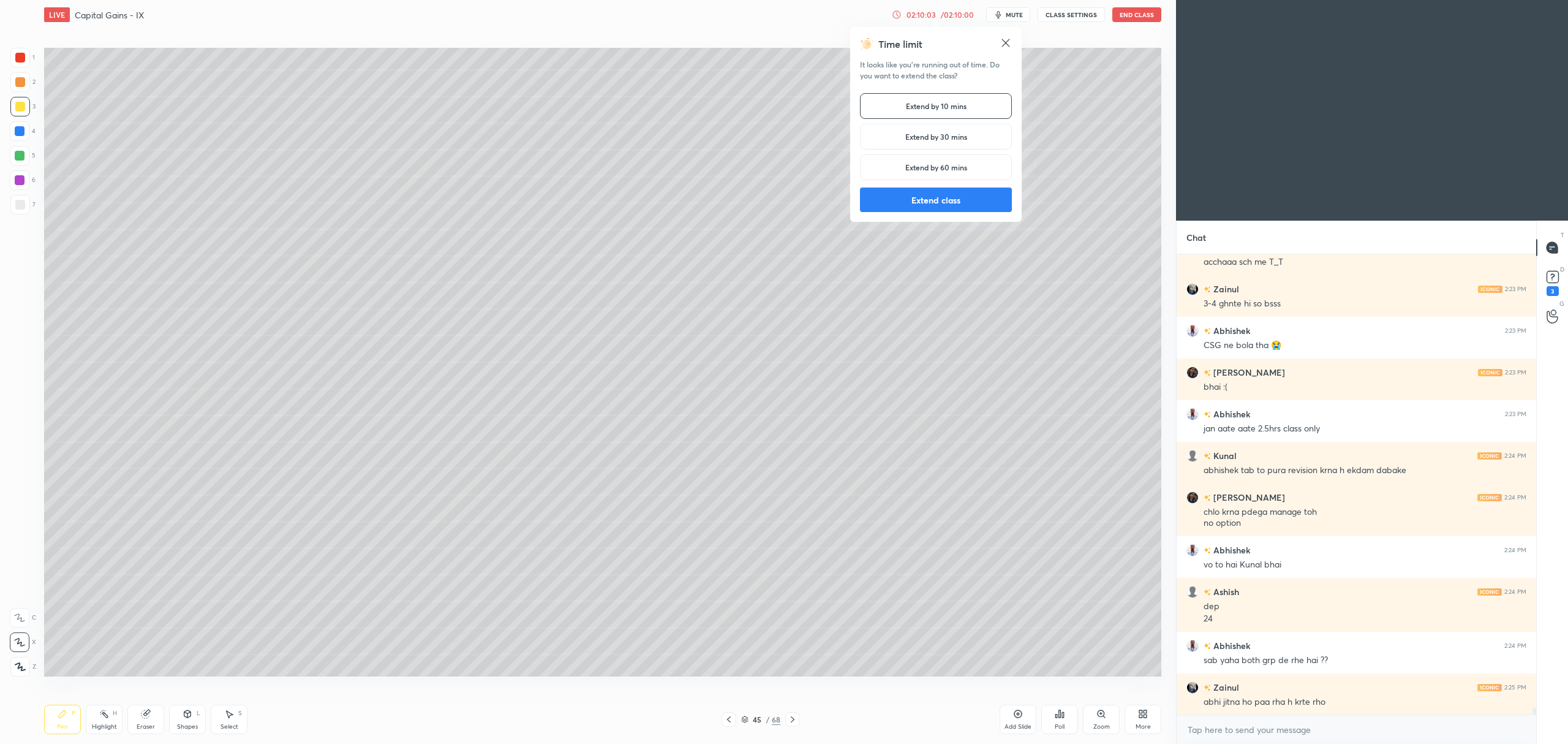
click at [949, 209] on button "Extend class" at bounding box center [936, 200] width 152 height 25
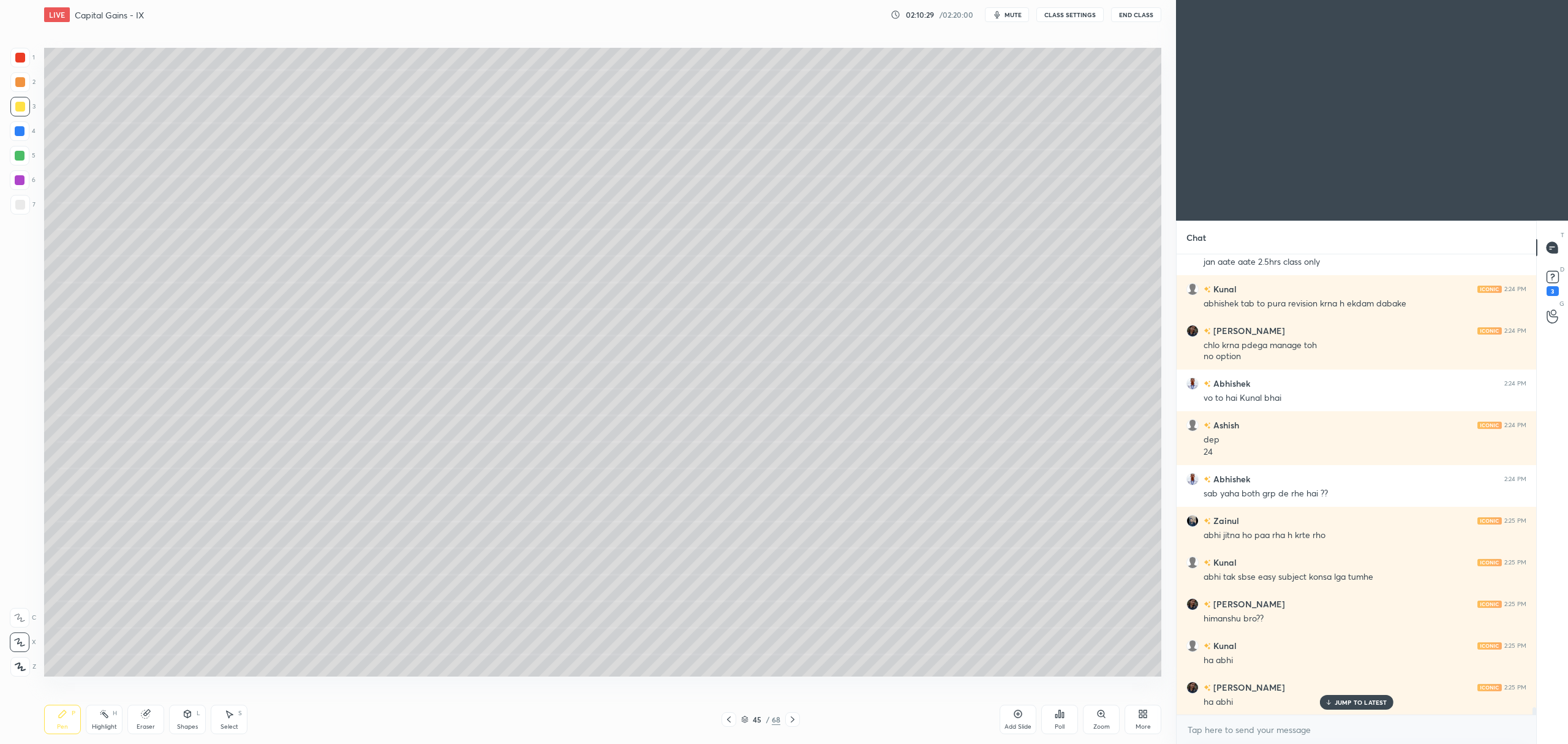
scroll to position [28674, 0]
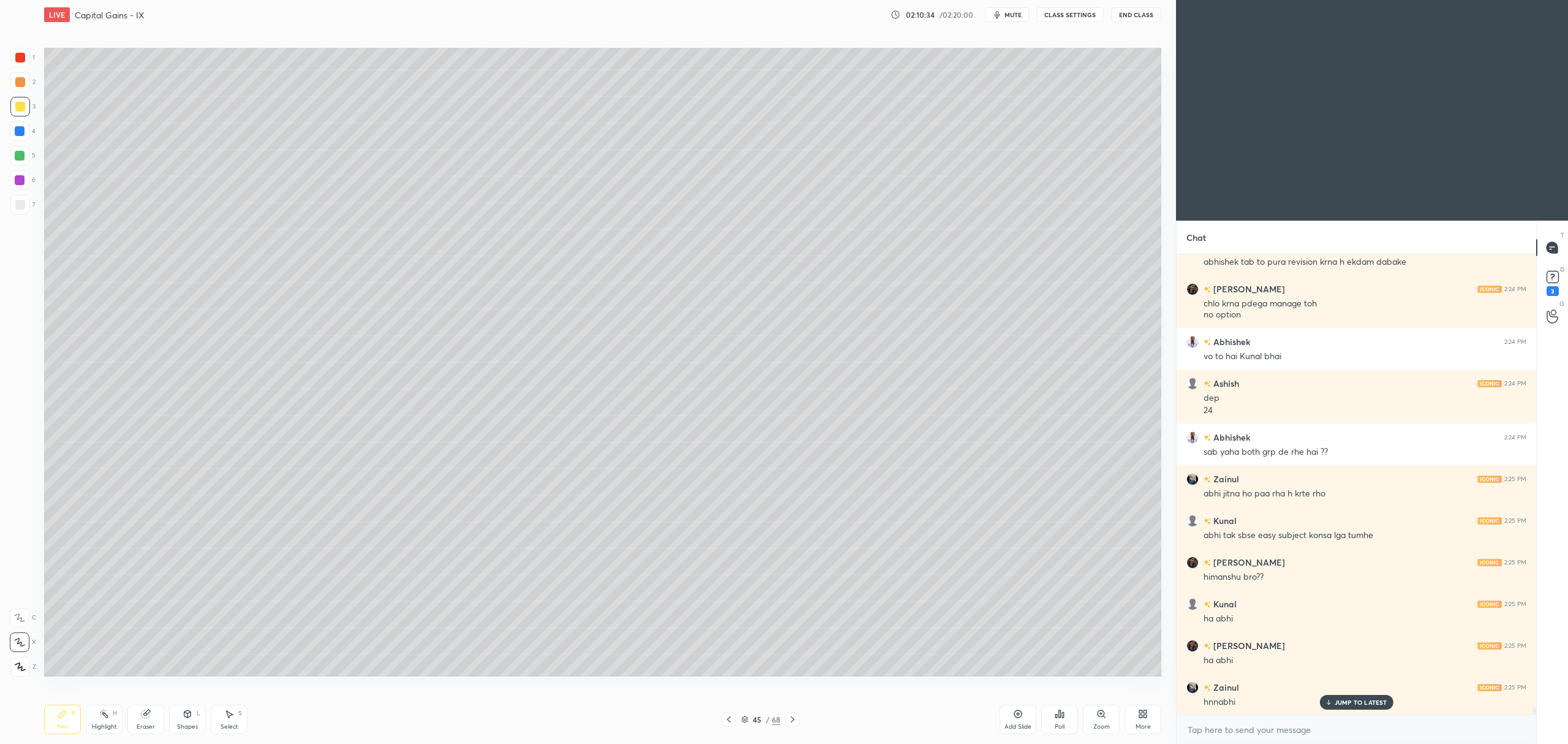
click at [1022, 724] on div "Add Slide" at bounding box center [1017, 727] width 27 height 6
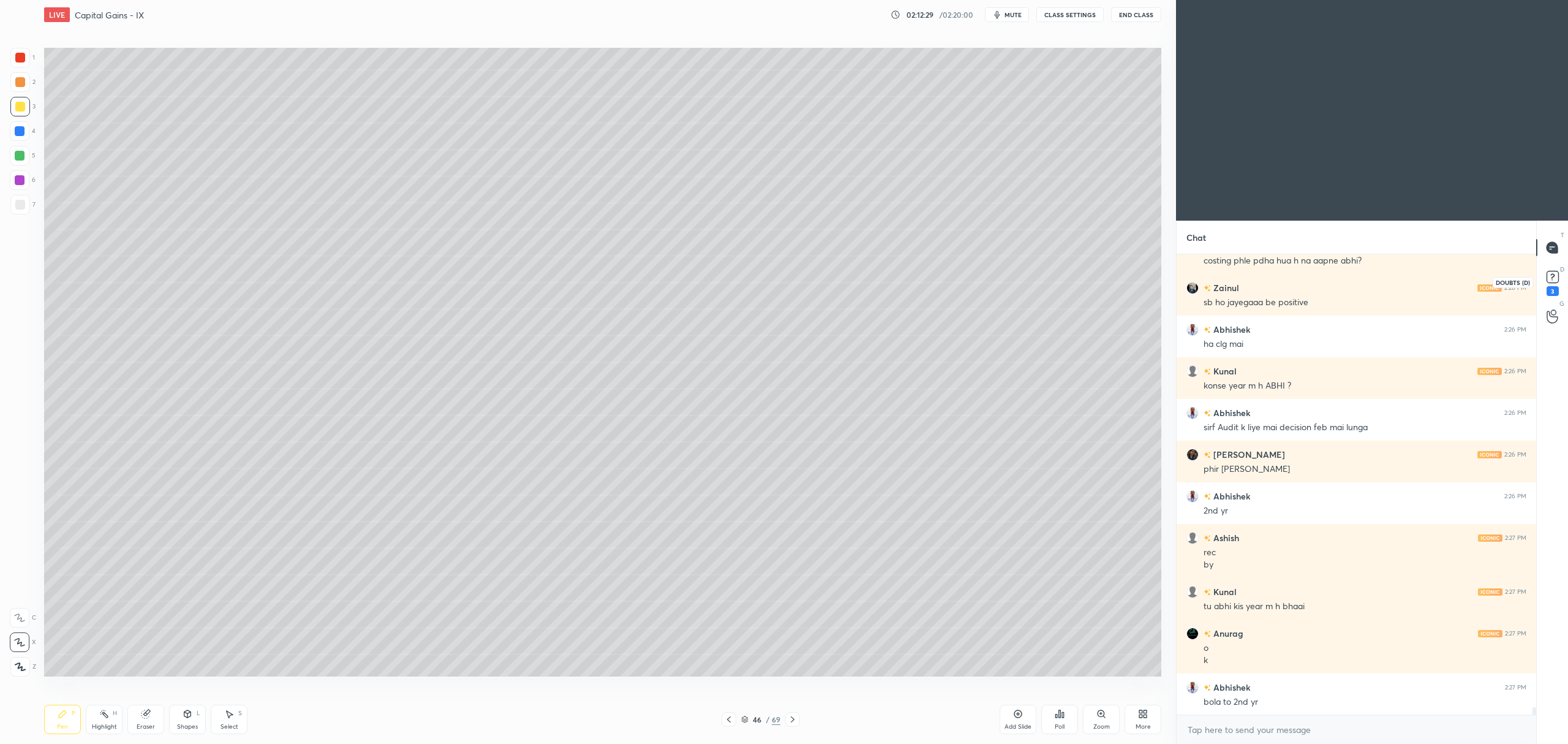
scroll to position [29323, 0]
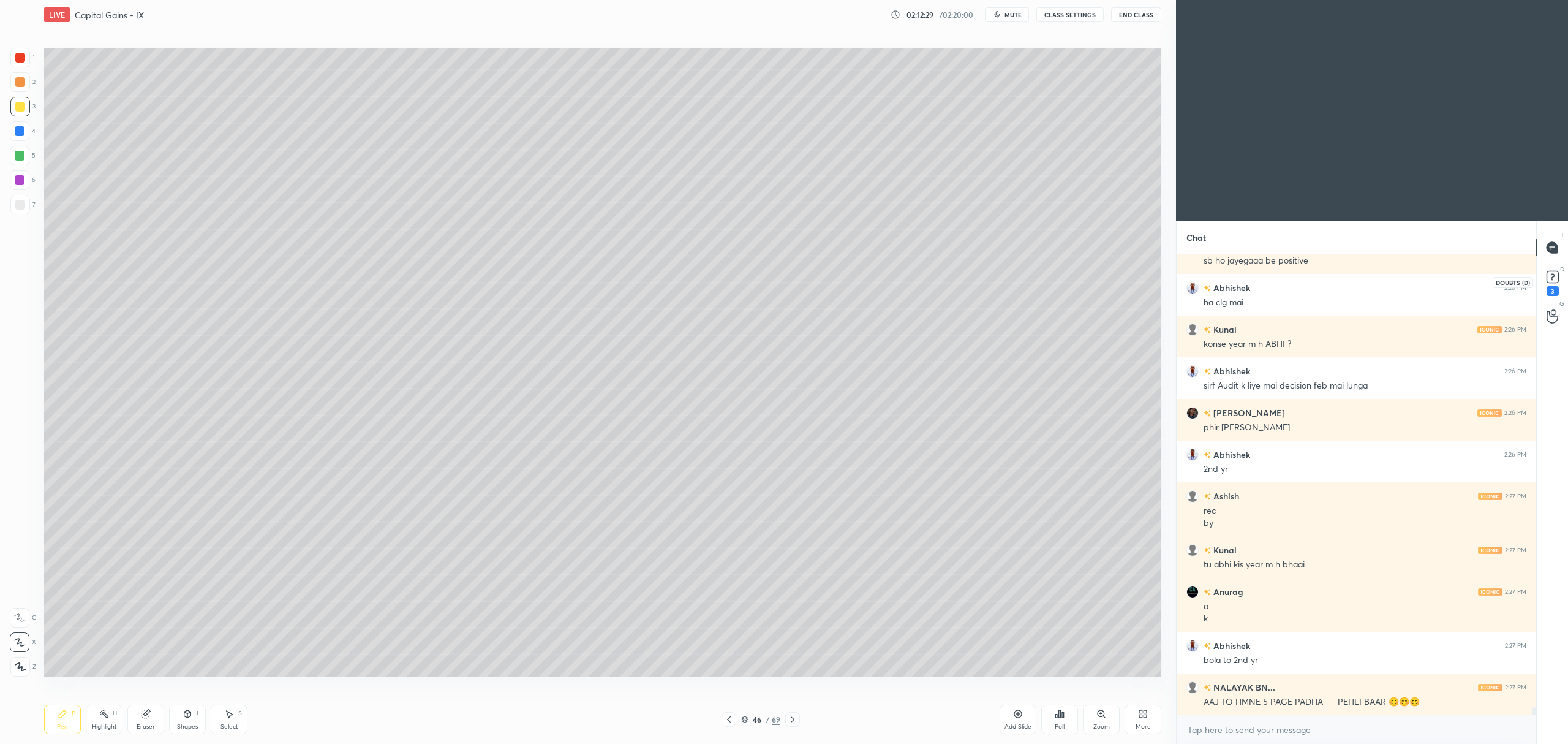
click at [1550, 274] on rect at bounding box center [1552, 277] width 12 height 12
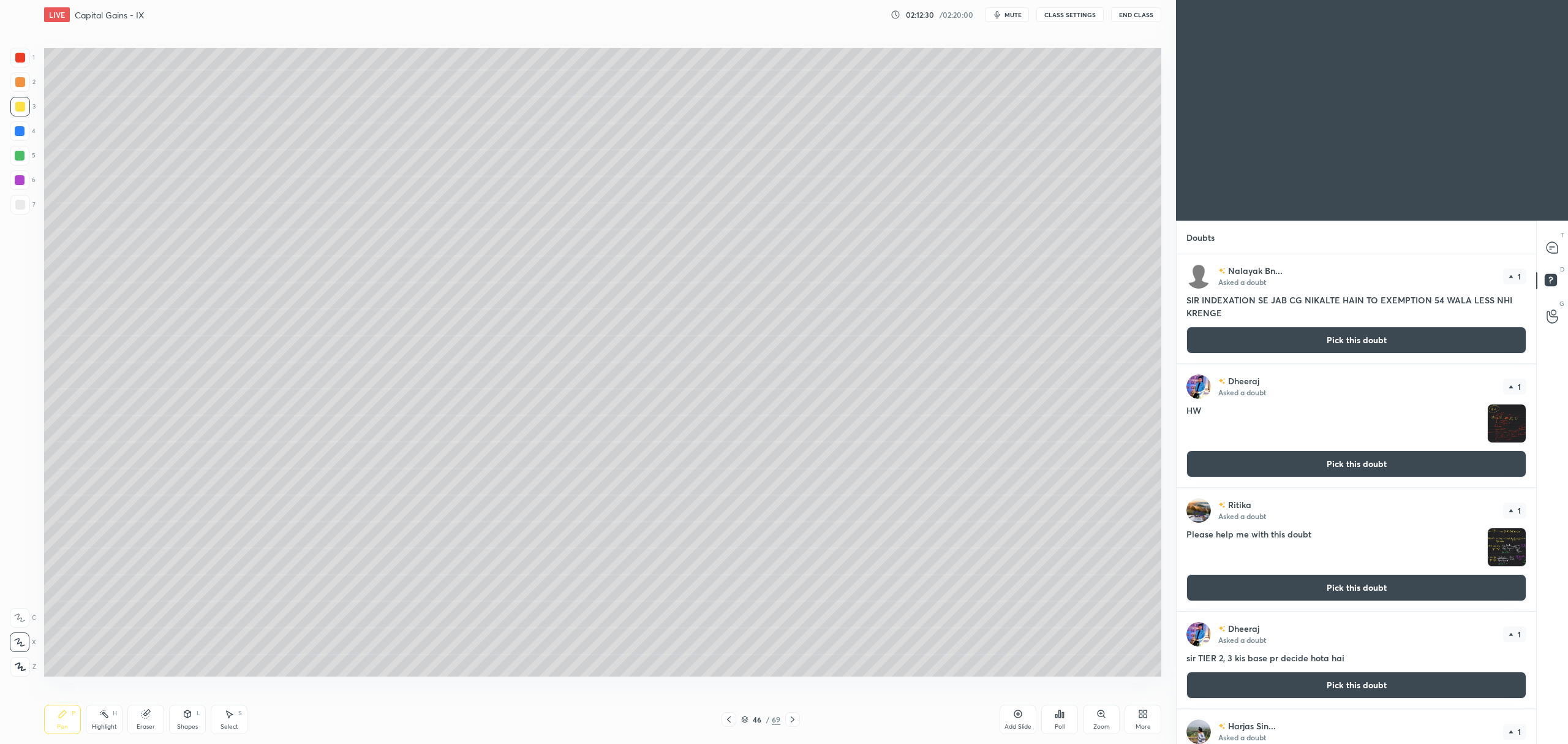
click at [1339, 342] on button "Pick this doubt" at bounding box center [1356, 339] width 340 height 27
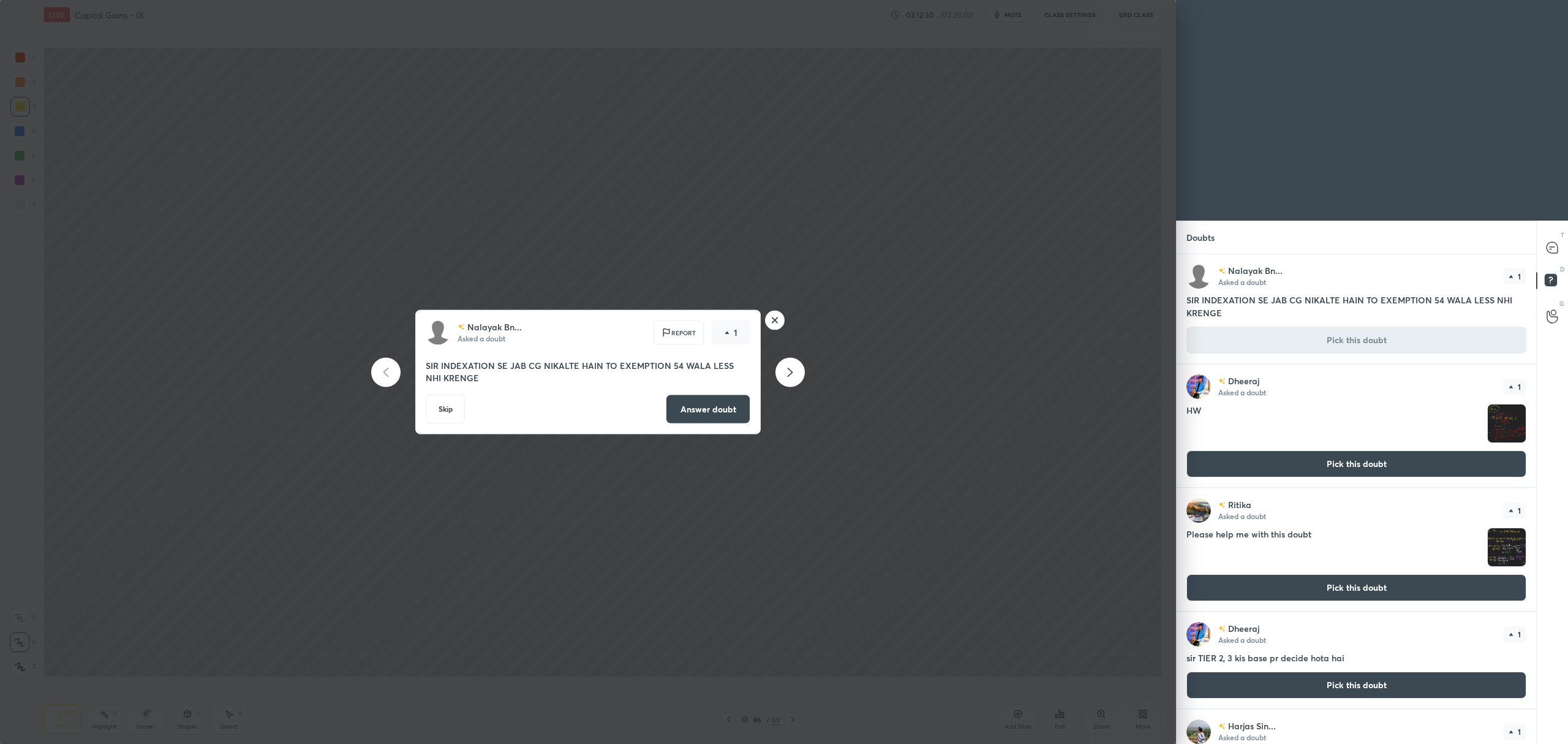
click at [714, 413] on button "Answer doubt" at bounding box center [707, 409] width 84 height 30
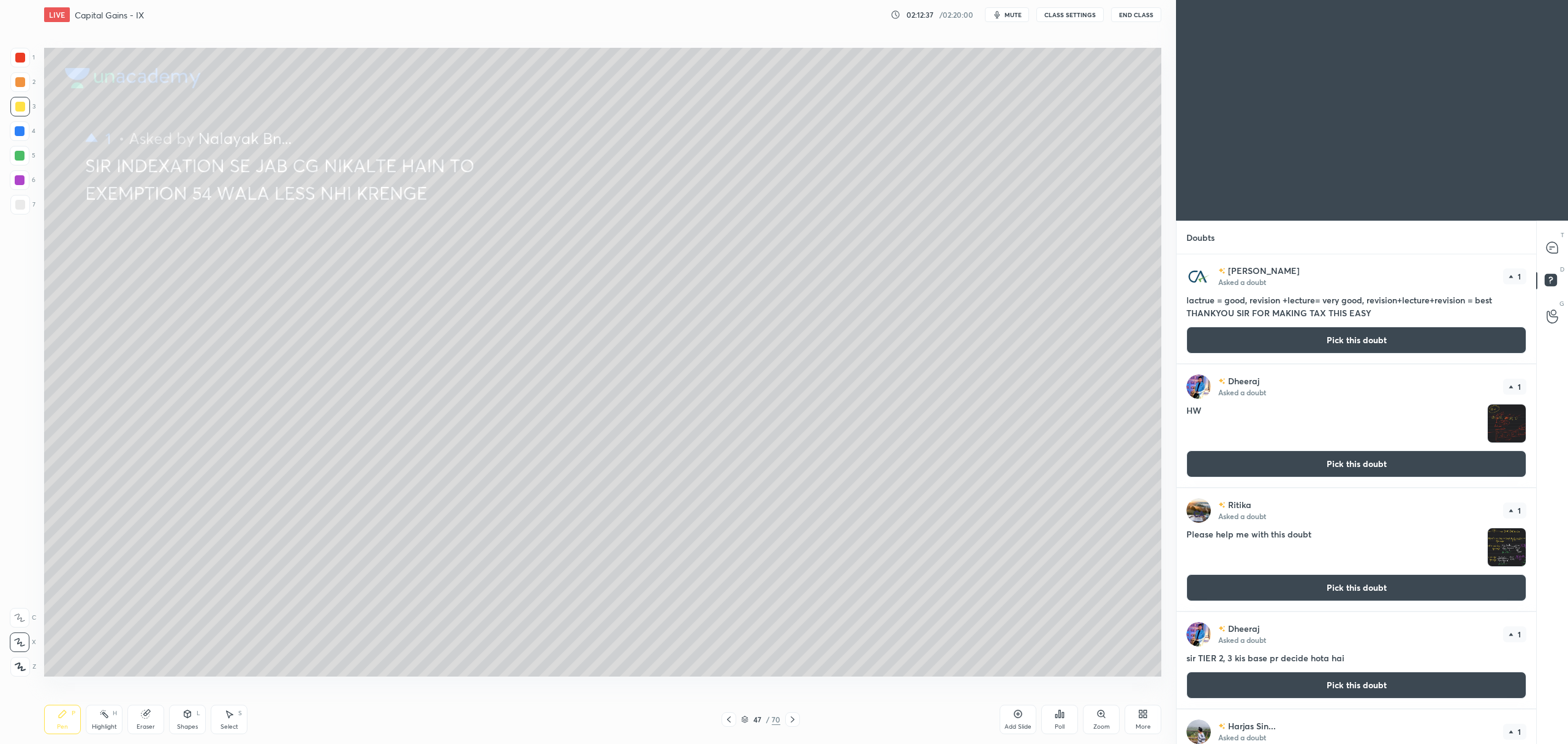
click at [1554, 243] on icon at bounding box center [1551, 247] width 11 height 11
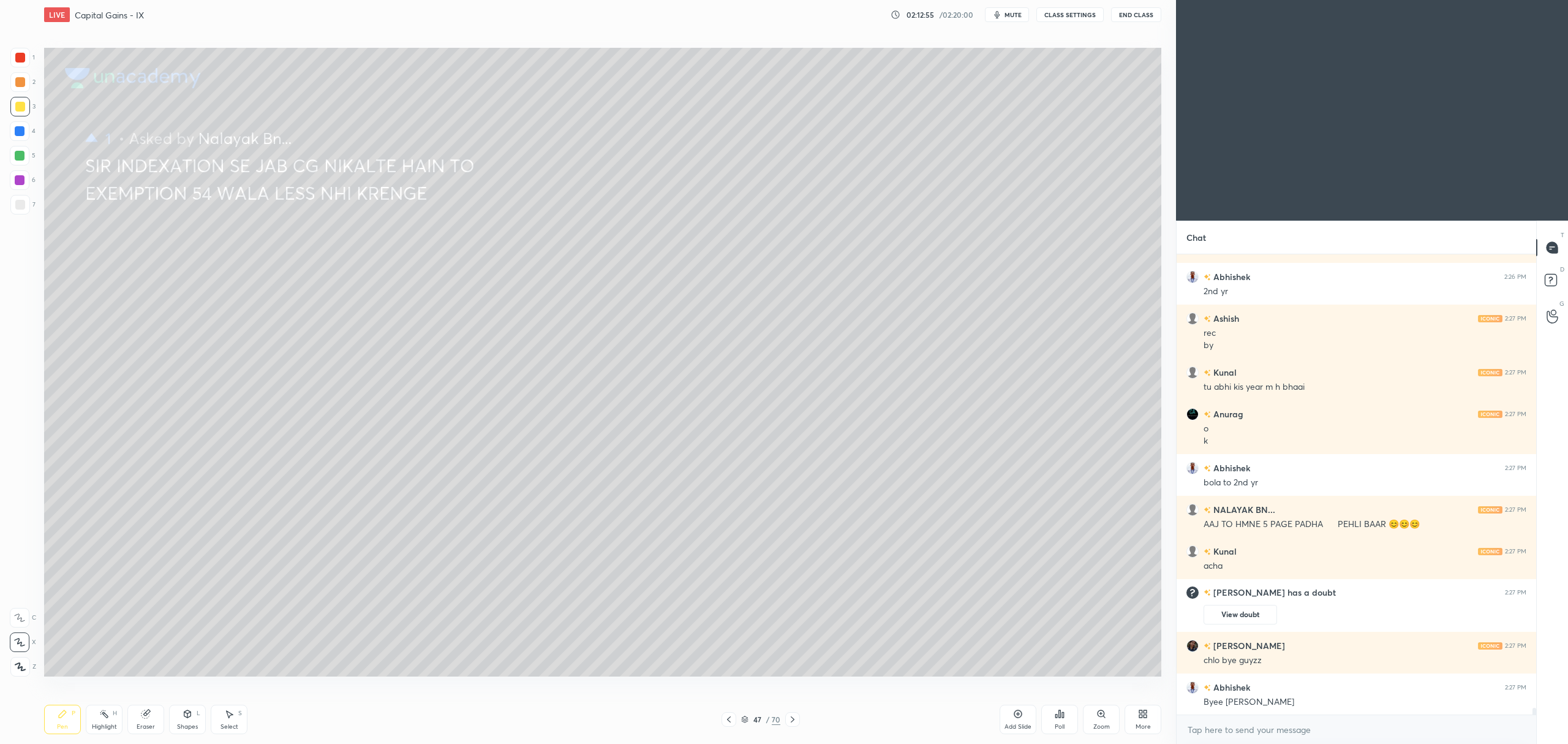
scroll to position [29764, 0]
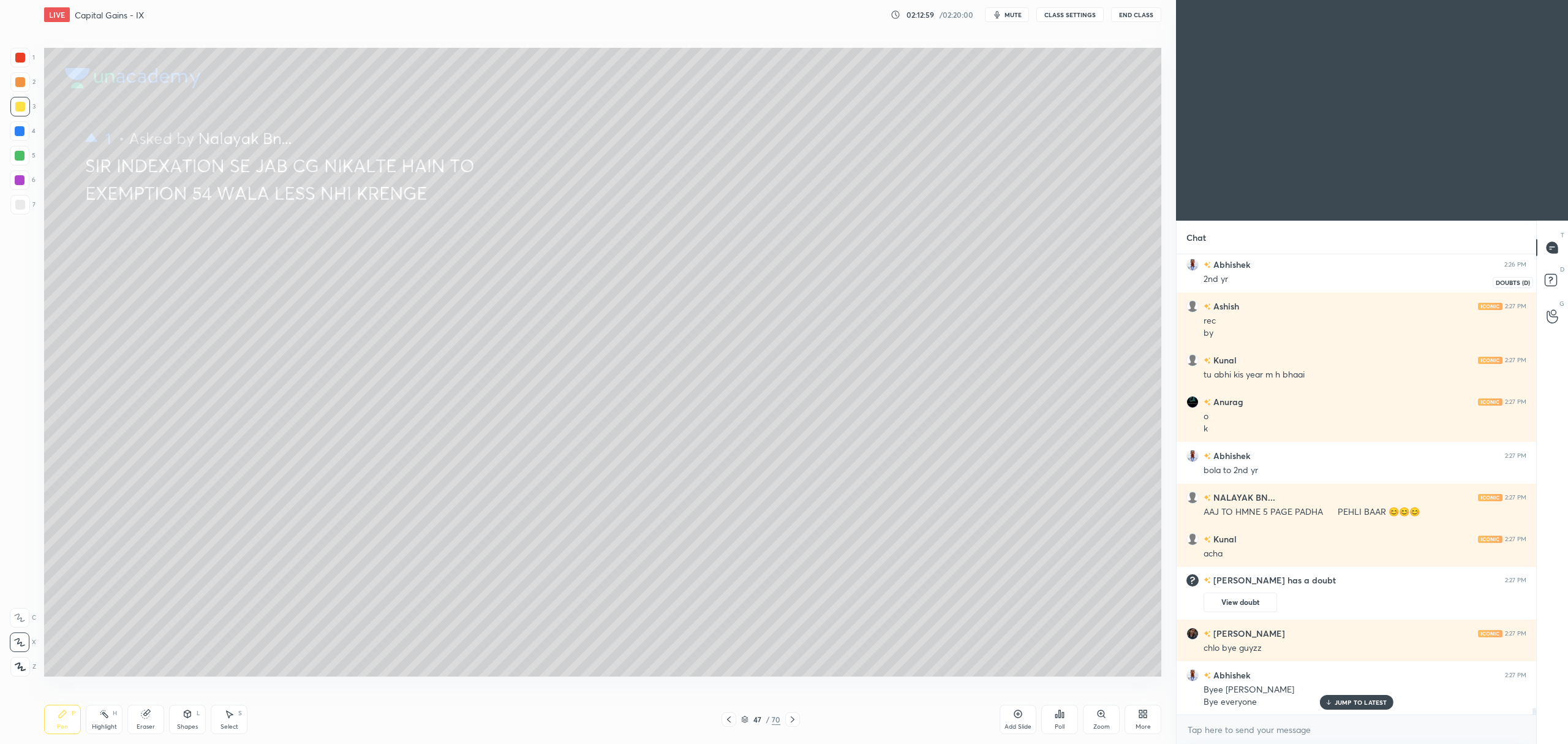
click at [1549, 280] on rect at bounding box center [1551, 280] width 12 height 12
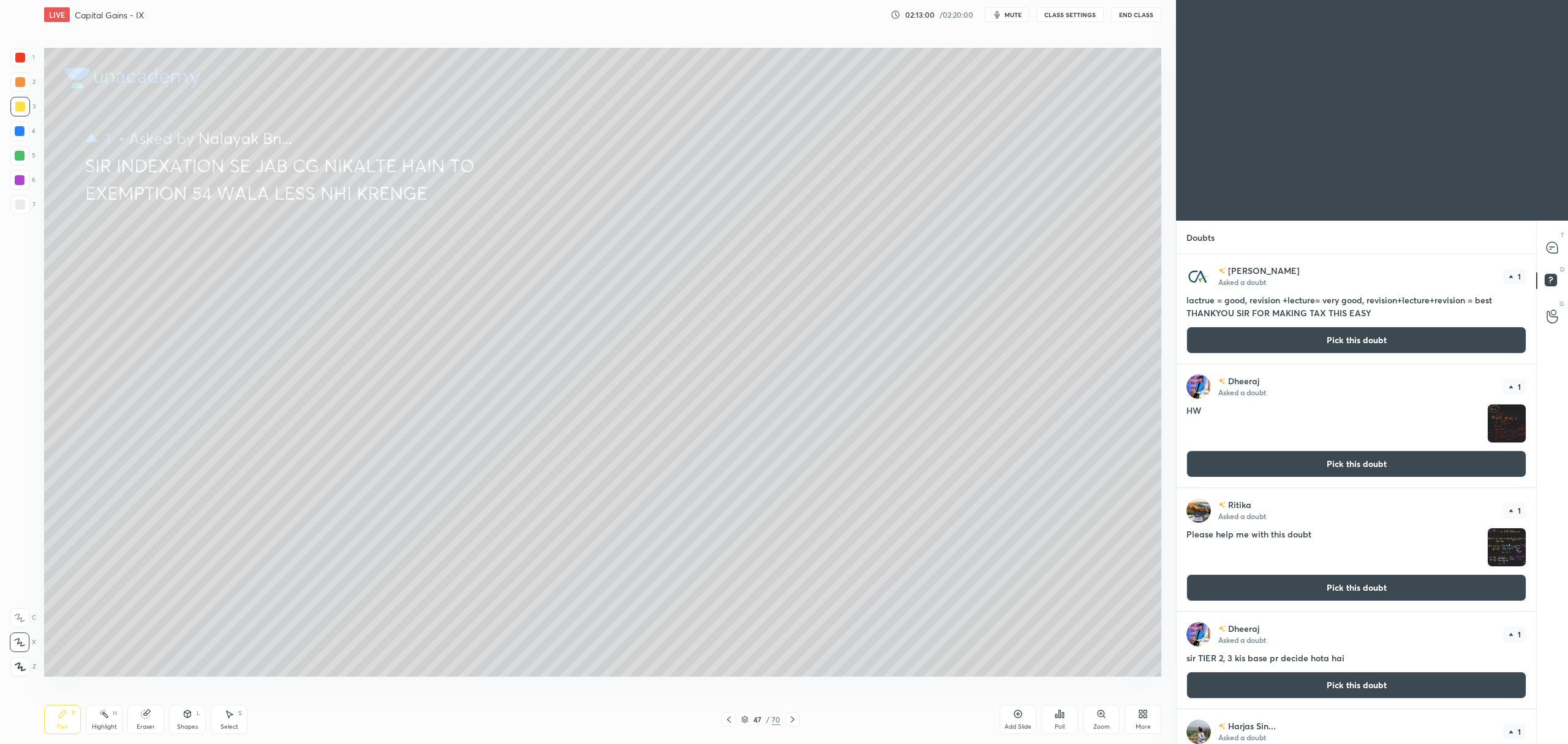
click at [1410, 346] on button "Pick this doubt" at bounding box center [1356, 339] width 340 height 27
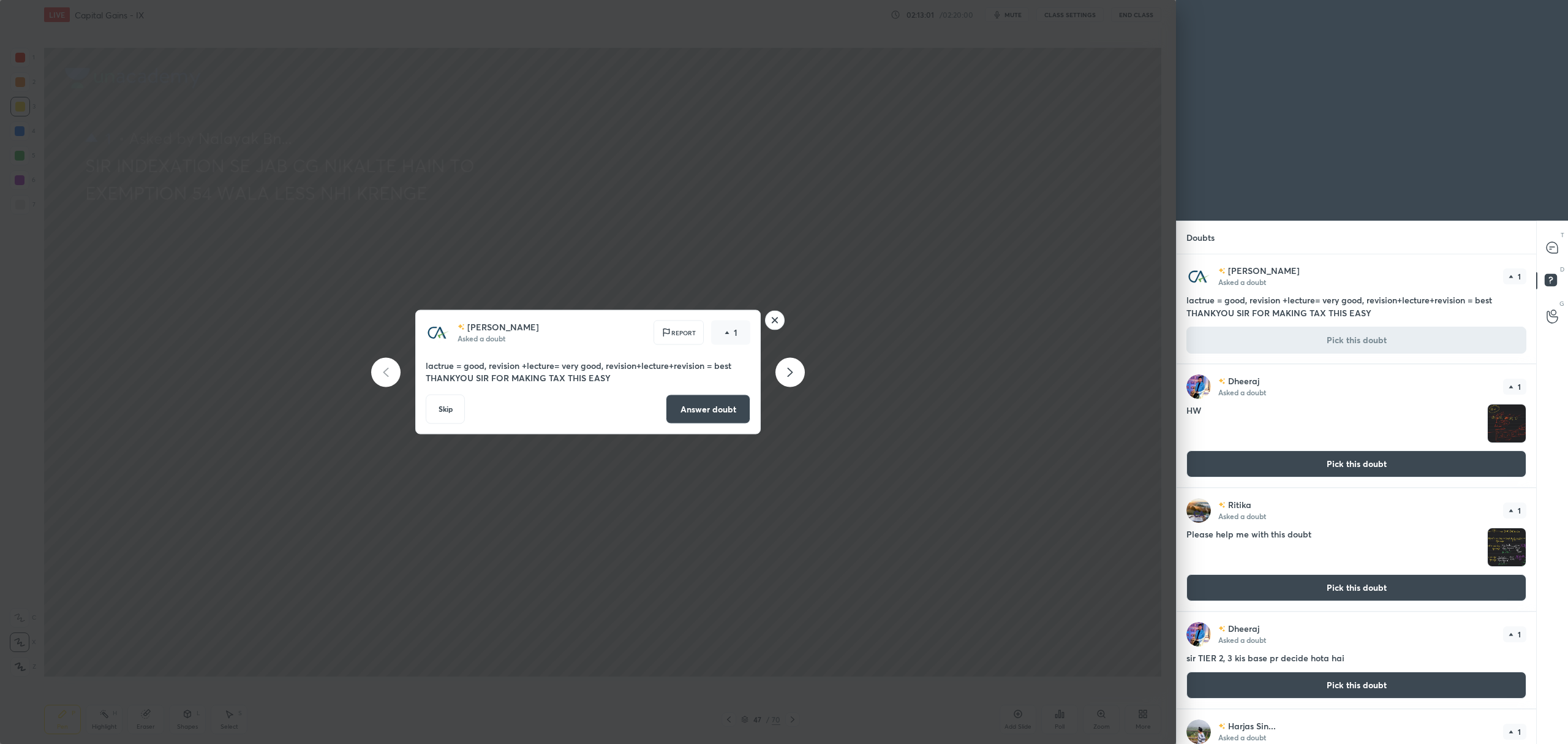
click at [712, 403] on button "Answer doubt" at bounding box center [707, 409] width 84 height 30
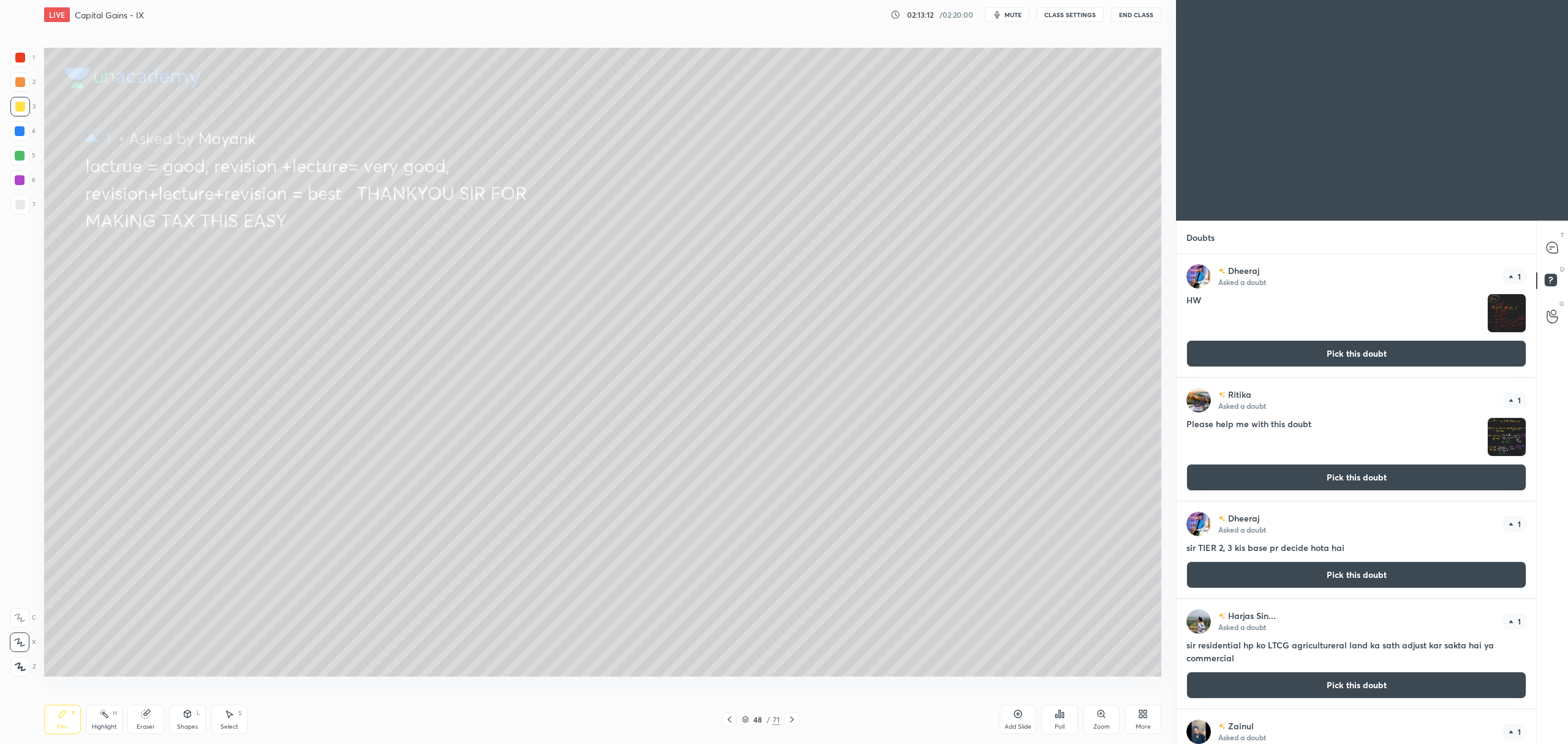
click at [1304, 564] on button "Pick this doubt" at bounding box center [1356, 574] width 340 height 27
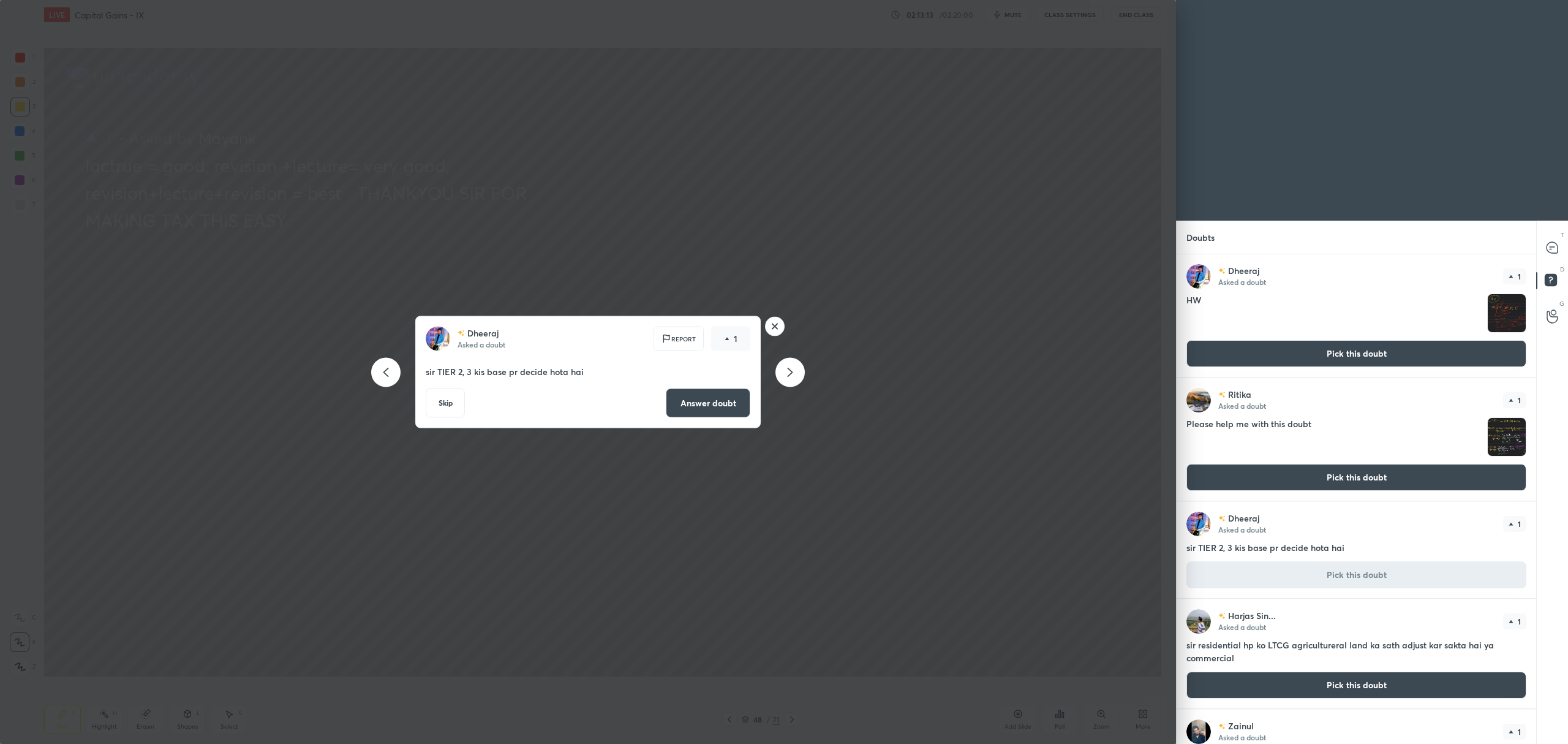
click at [726, 410] on button "Answer doubt" at bounding box center [707, 403] width 84 height 30
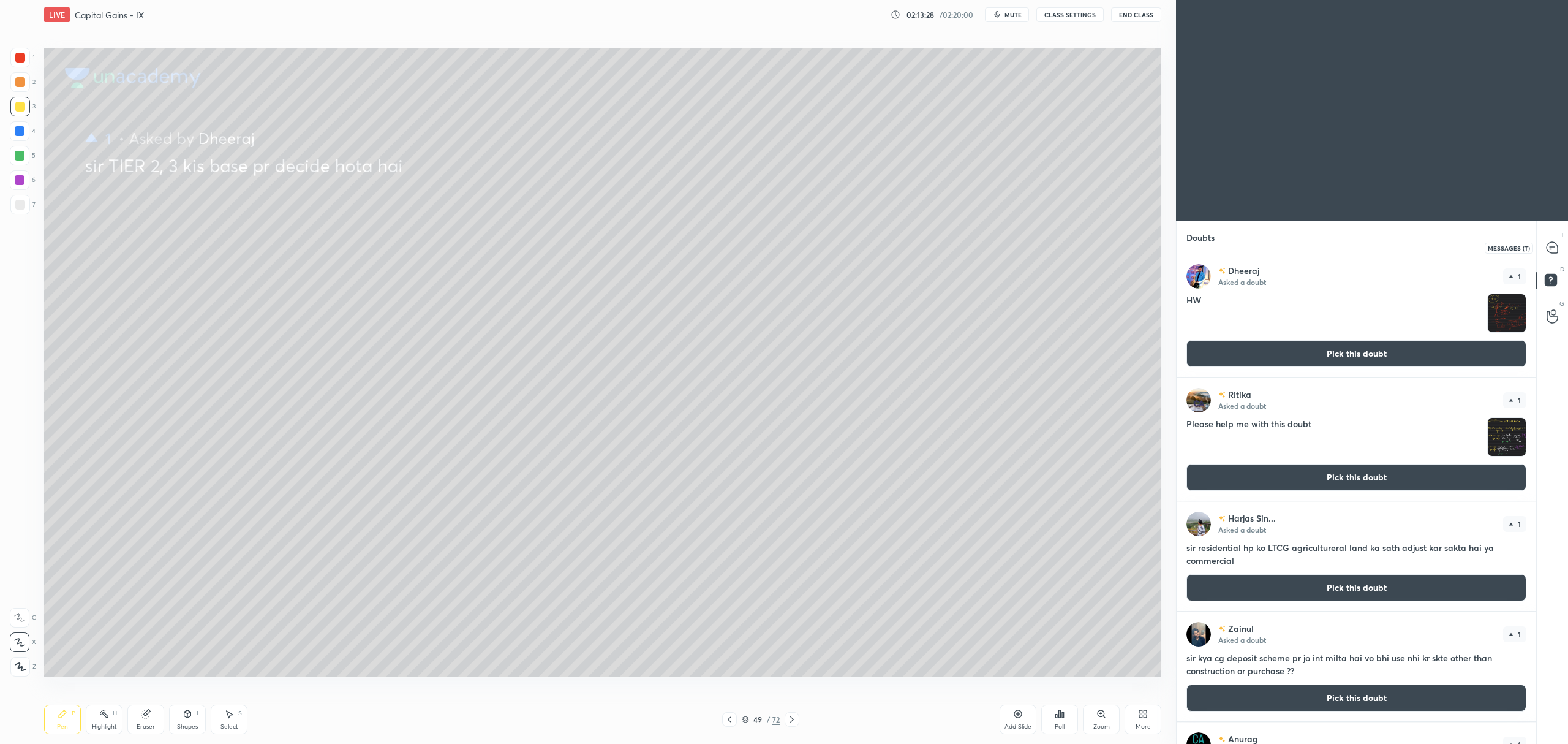
click at [1549, 246] on icon at bounding box center [1551, 247] width 11 height 11
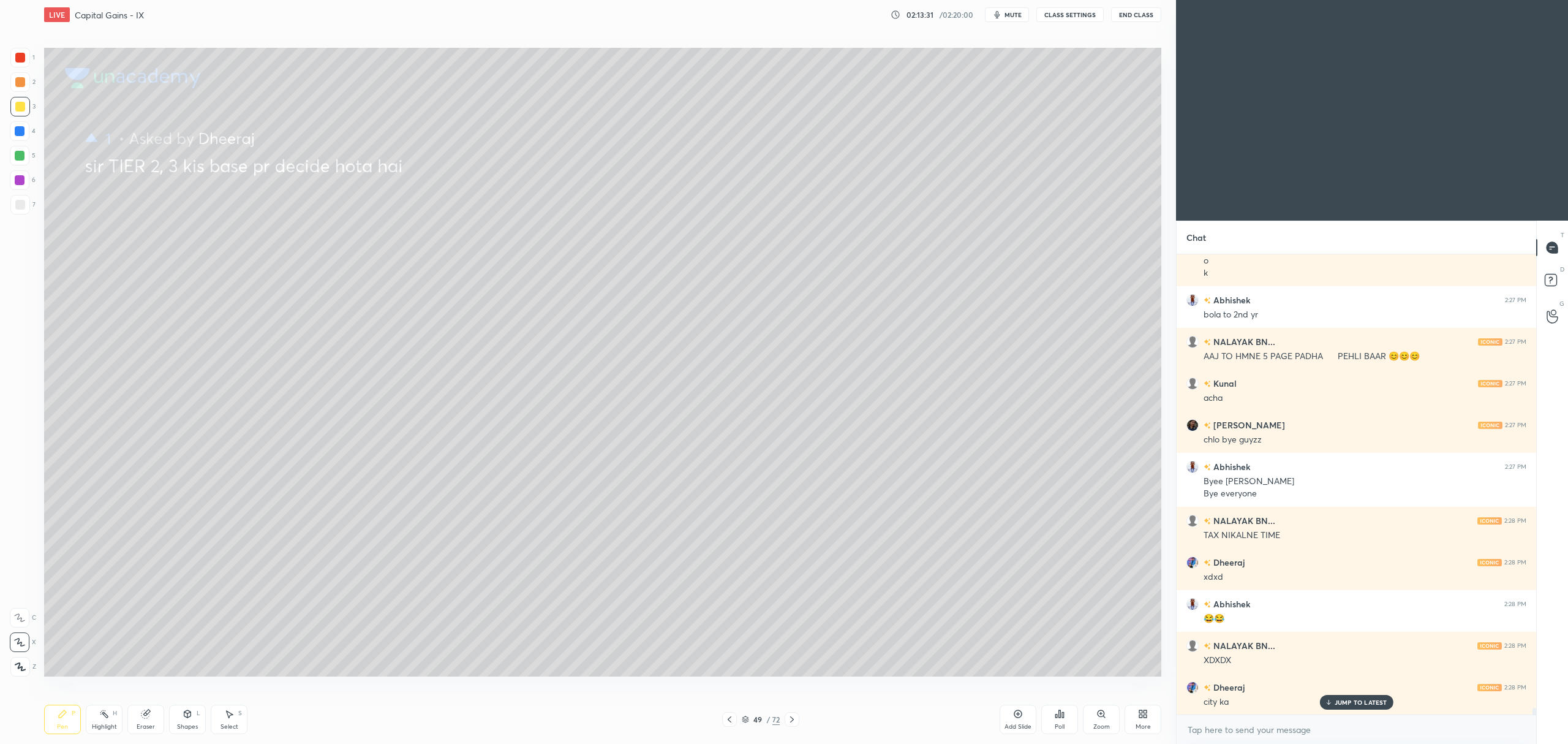
scroll to position [29902, 0]
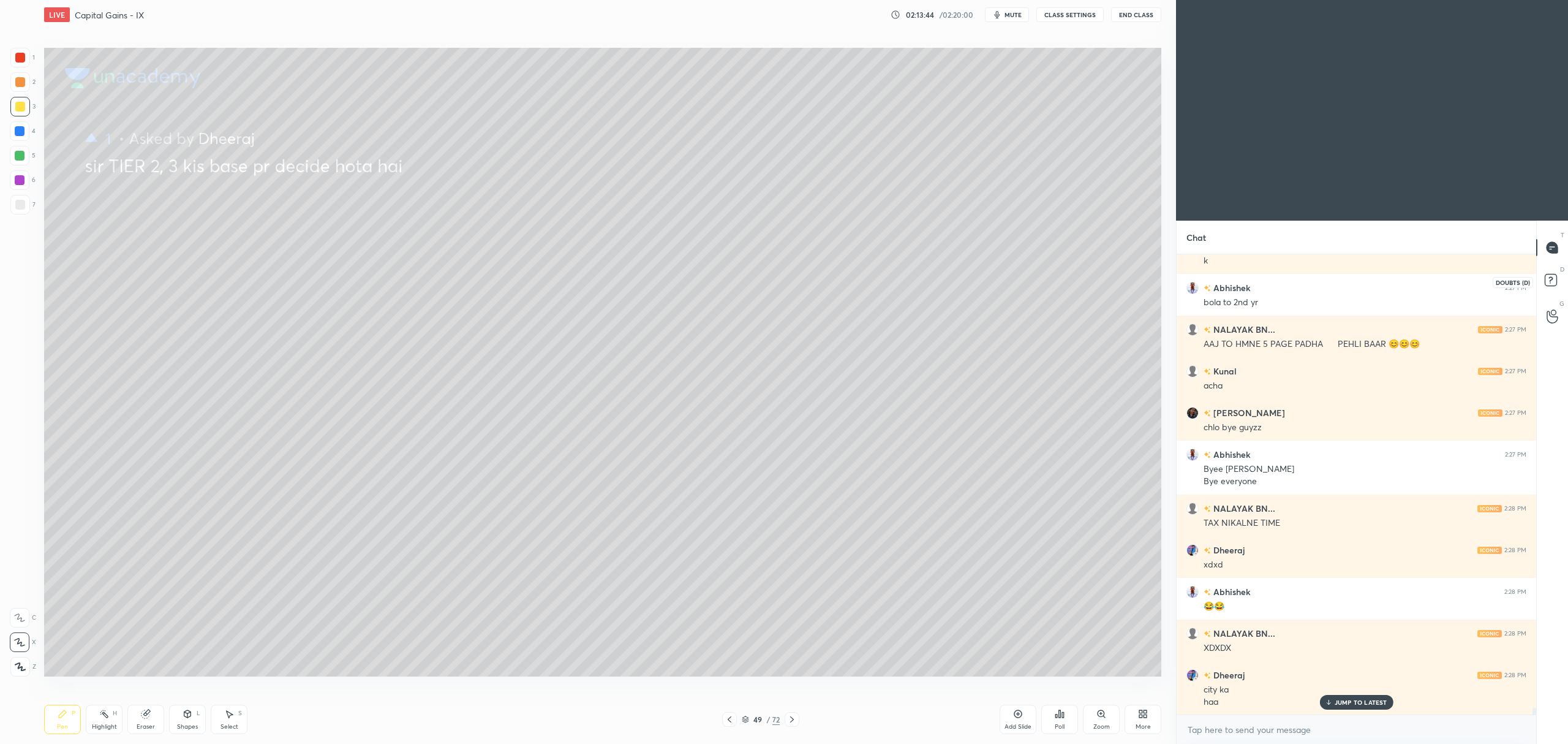
click at [1550, 280] on rect at bounding box center [1551, 280] width 12 height 12
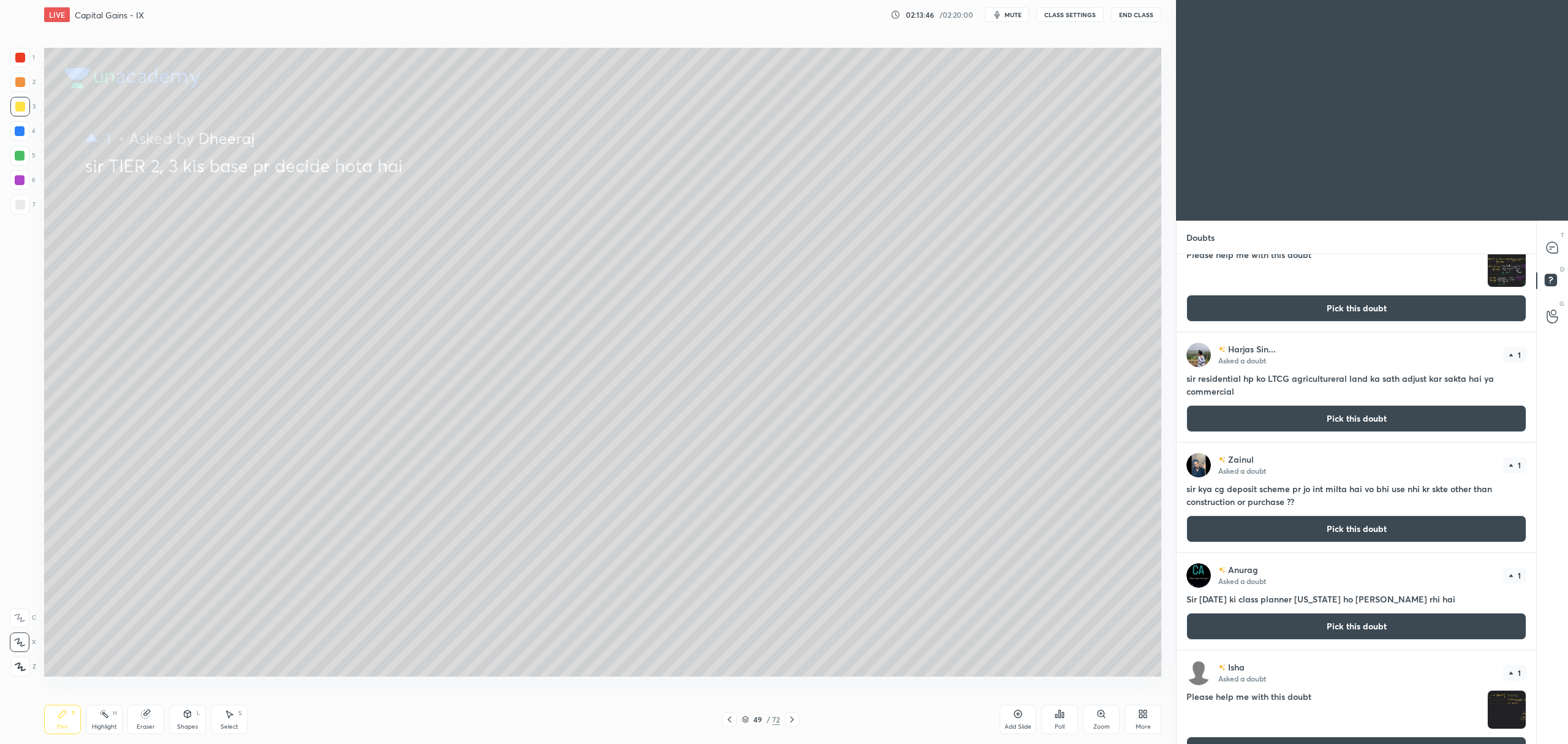
scroll to position [176, 0]
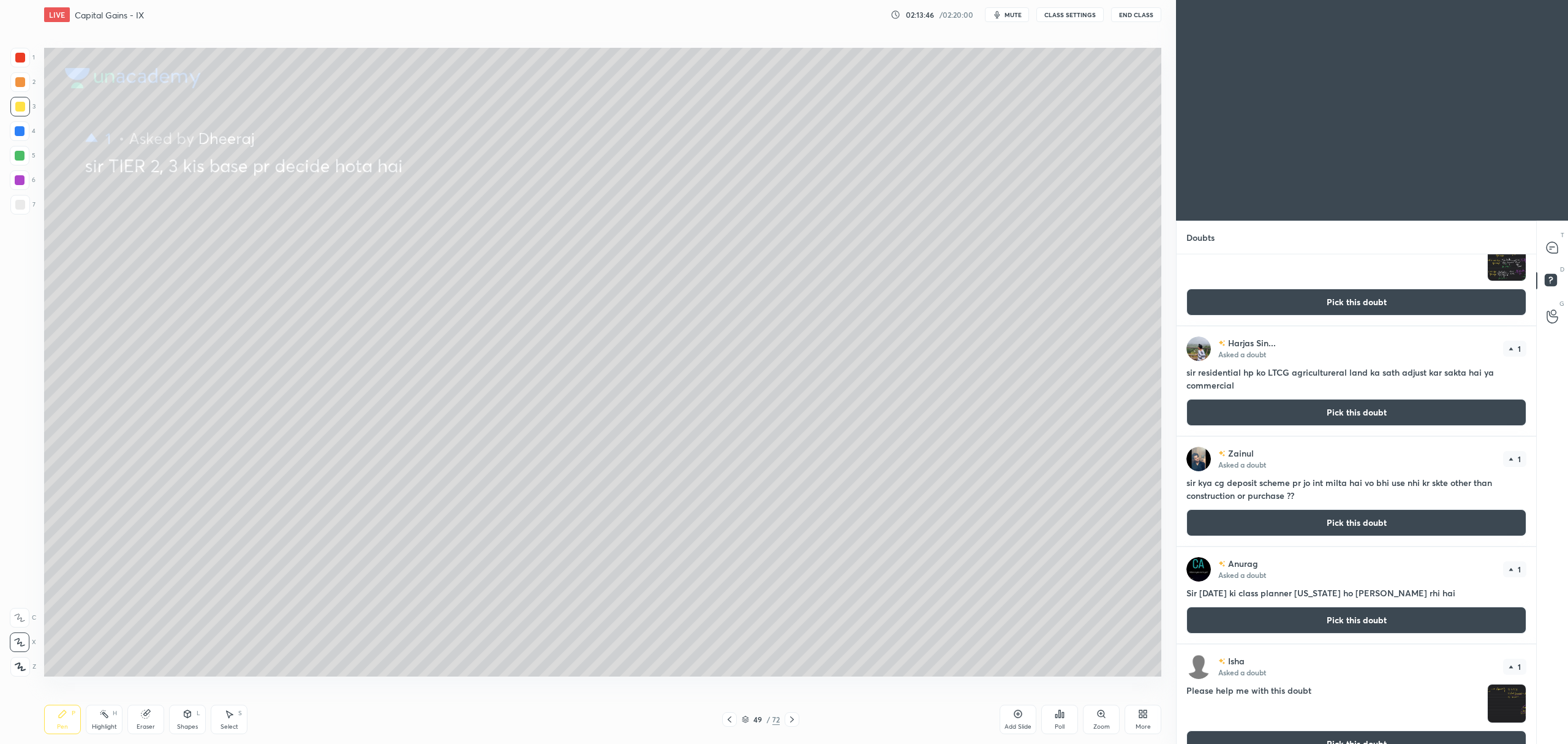
click at [1267, 410] on button "Pick this doubt" at bounding box center [1356, 412] width 340 height 27
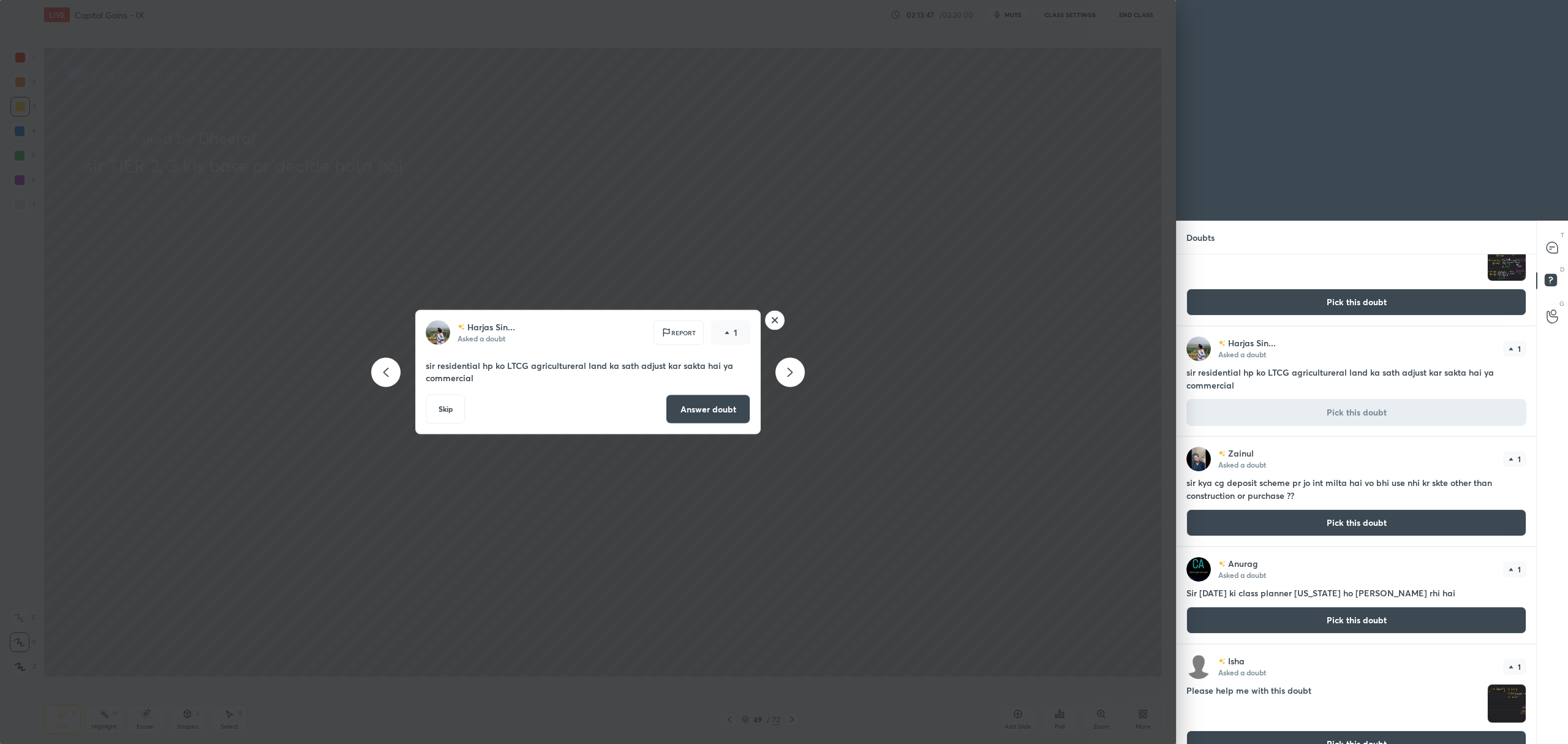
click at [691, 407] on button "Answer doubt" at bounding box center [707, 409] width 84 height 30
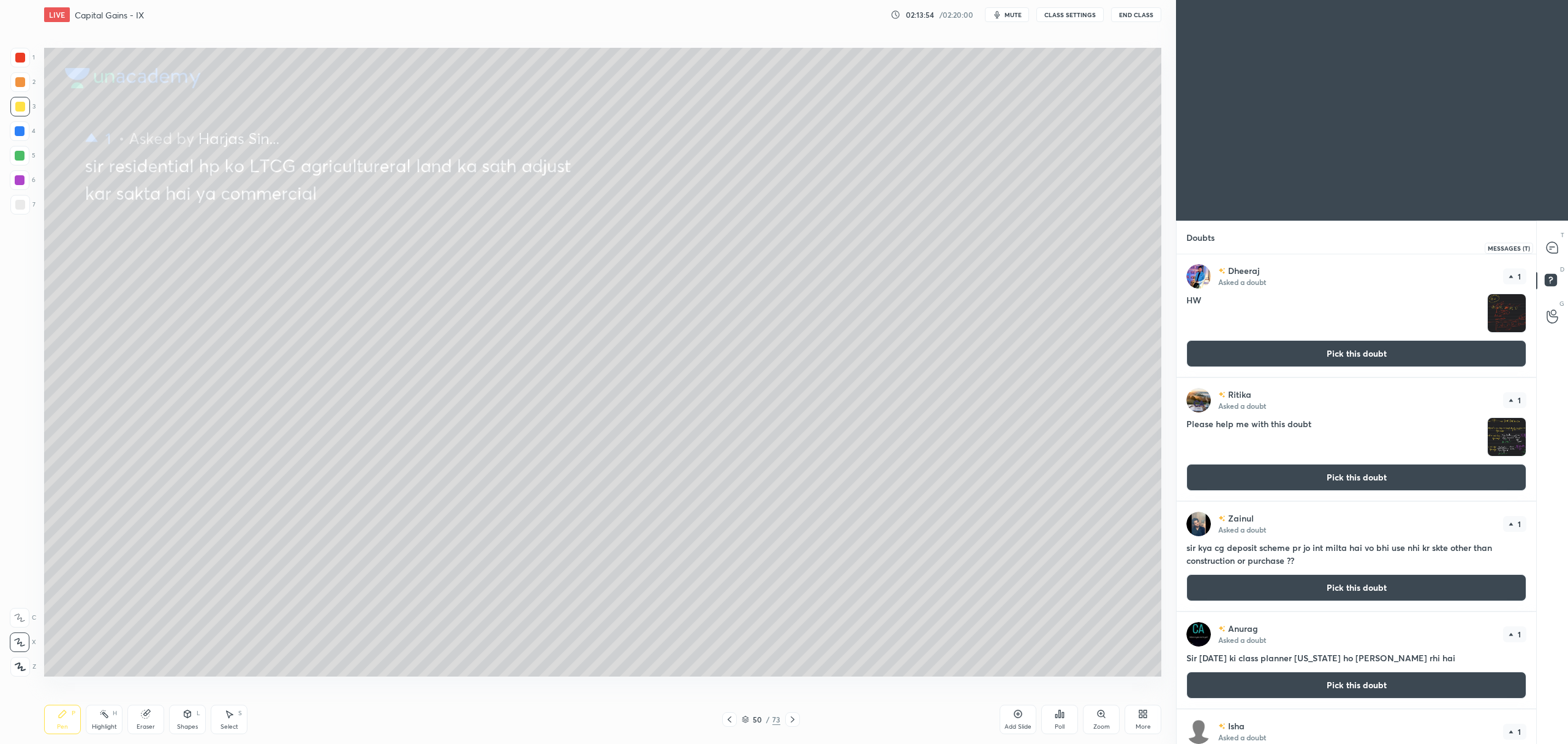
click at [1556, 248] on icon at bounding box center [1551, 247] width 11 height 11
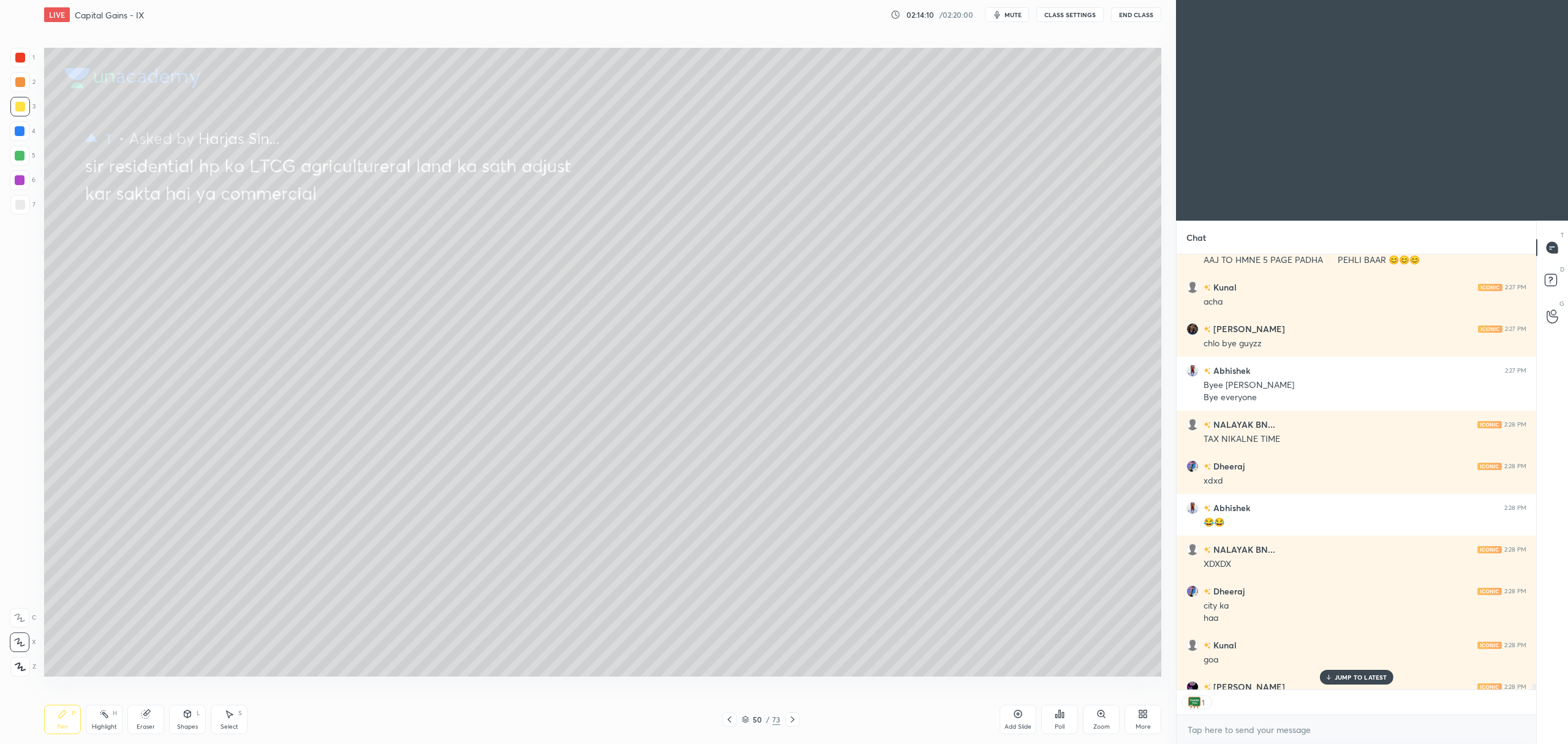
scroll to position [30021, 0]
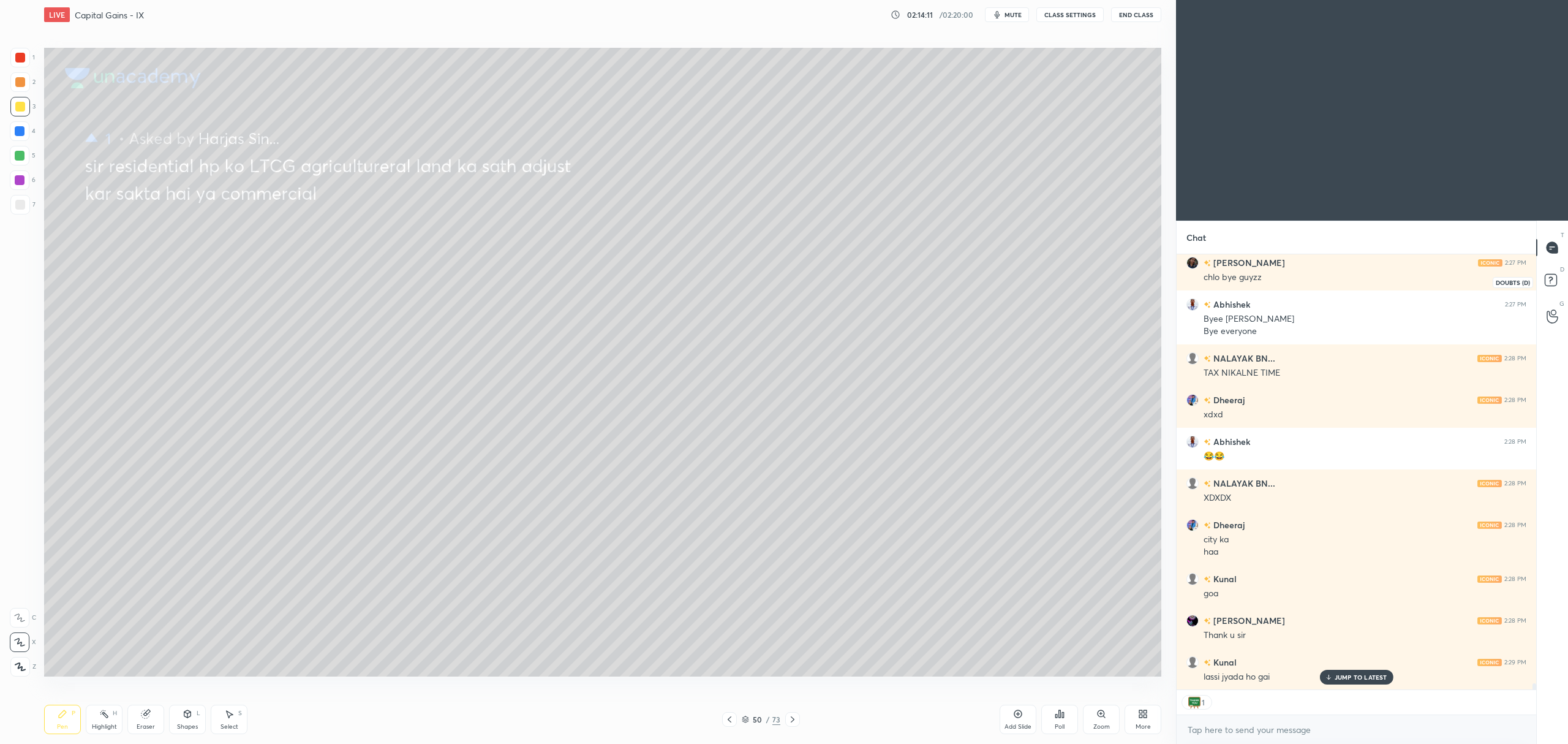
click at [1549, 280] on rect at bounding box center [1551, 280] width 12 height 12
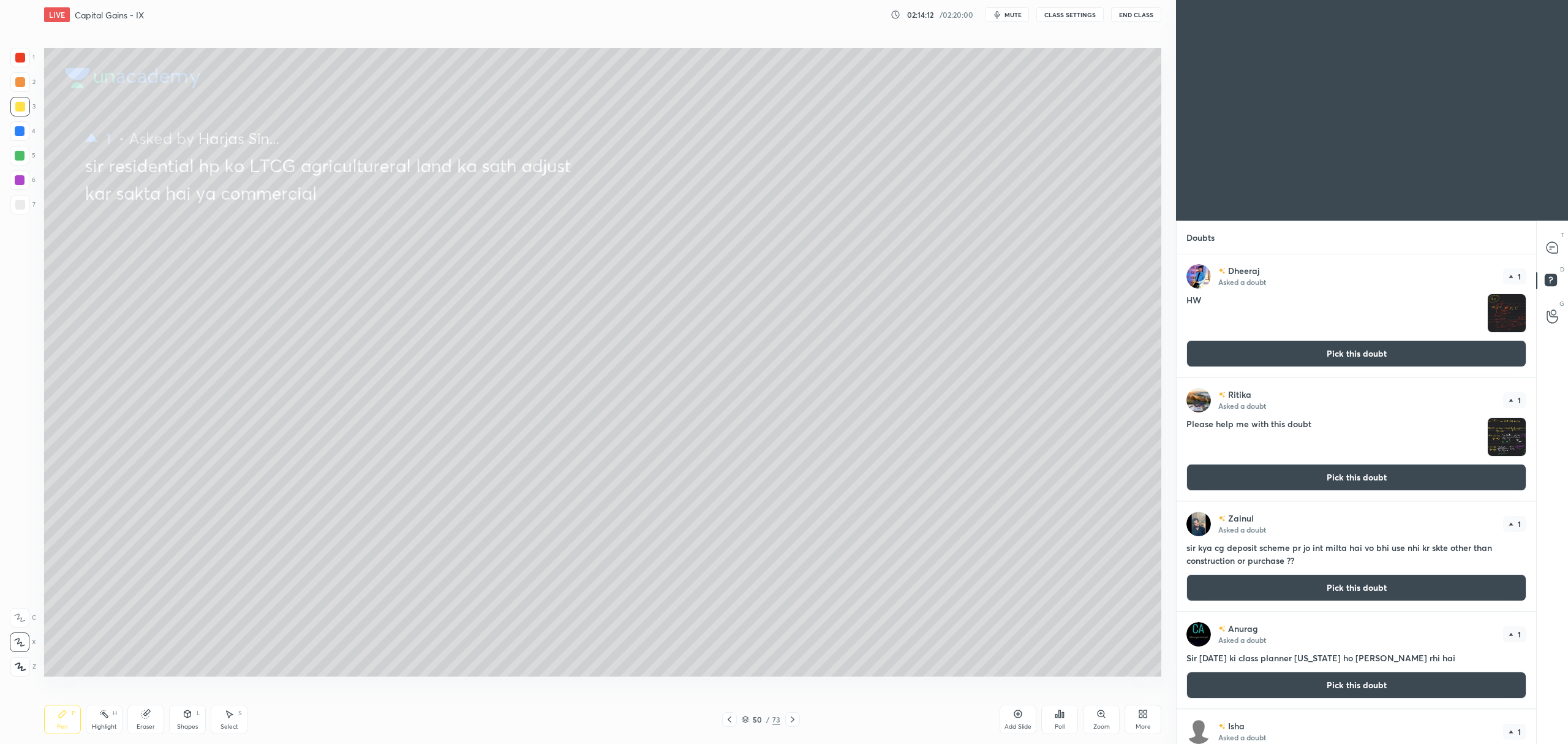
click at [1227, 586] on button "Pick this doubt" at bounding box center [1356, 587] width 340 height 27
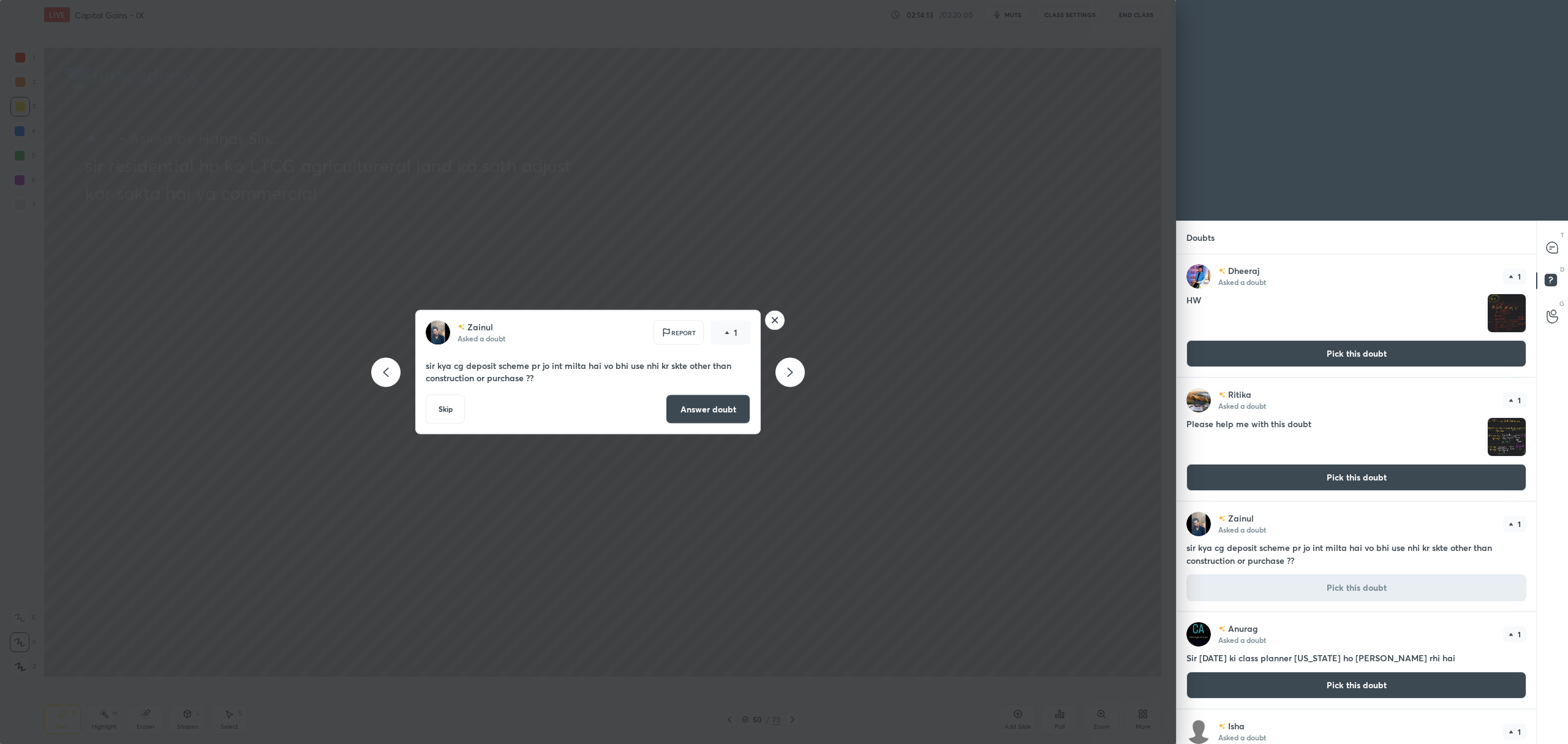
click at [718, 405] on button "Answer doubt" at bounding box center [707, 409] width 84 height 30
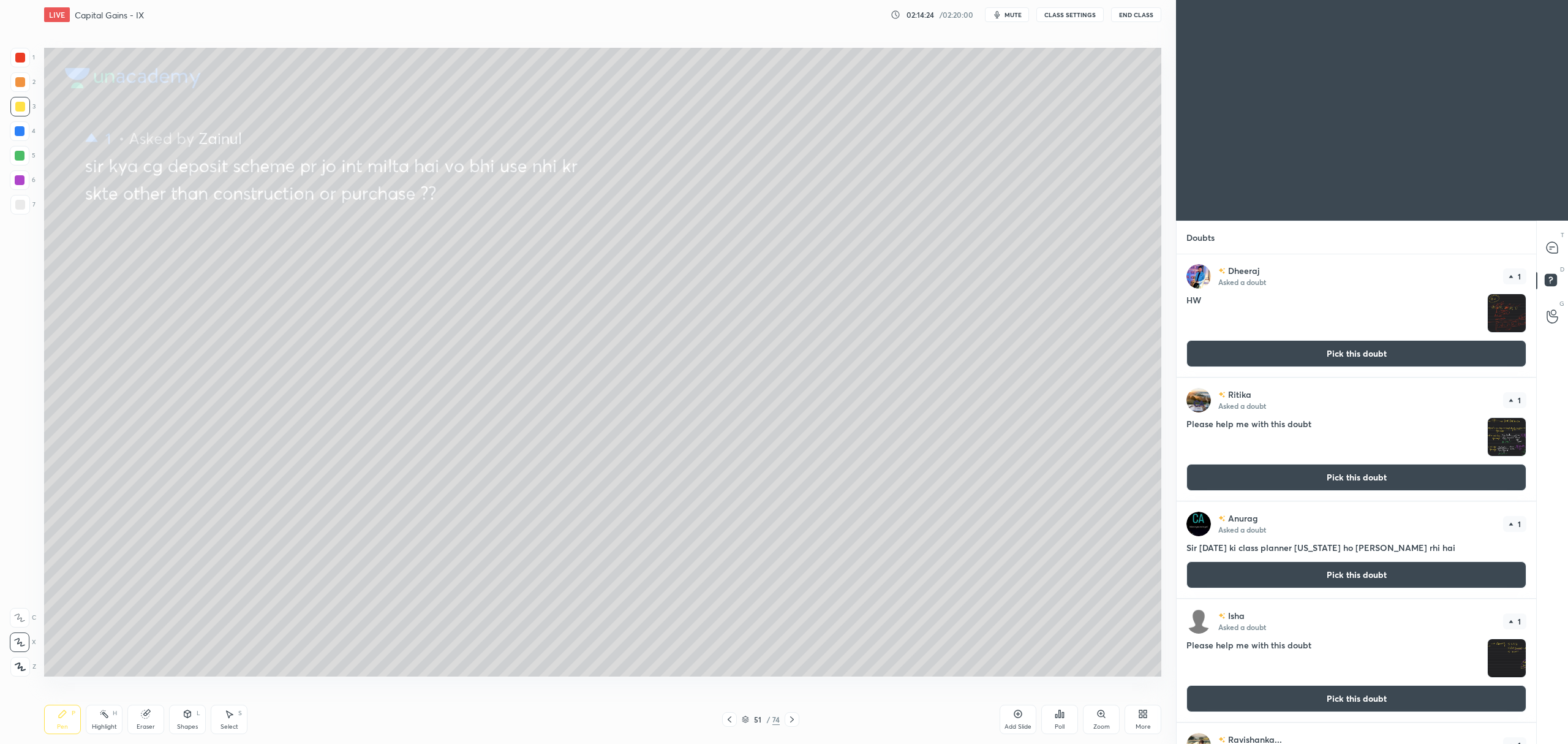
click at [1324, 575] on button "Pick this doubt" at bounding box center [1356, 574] width 340 height 27
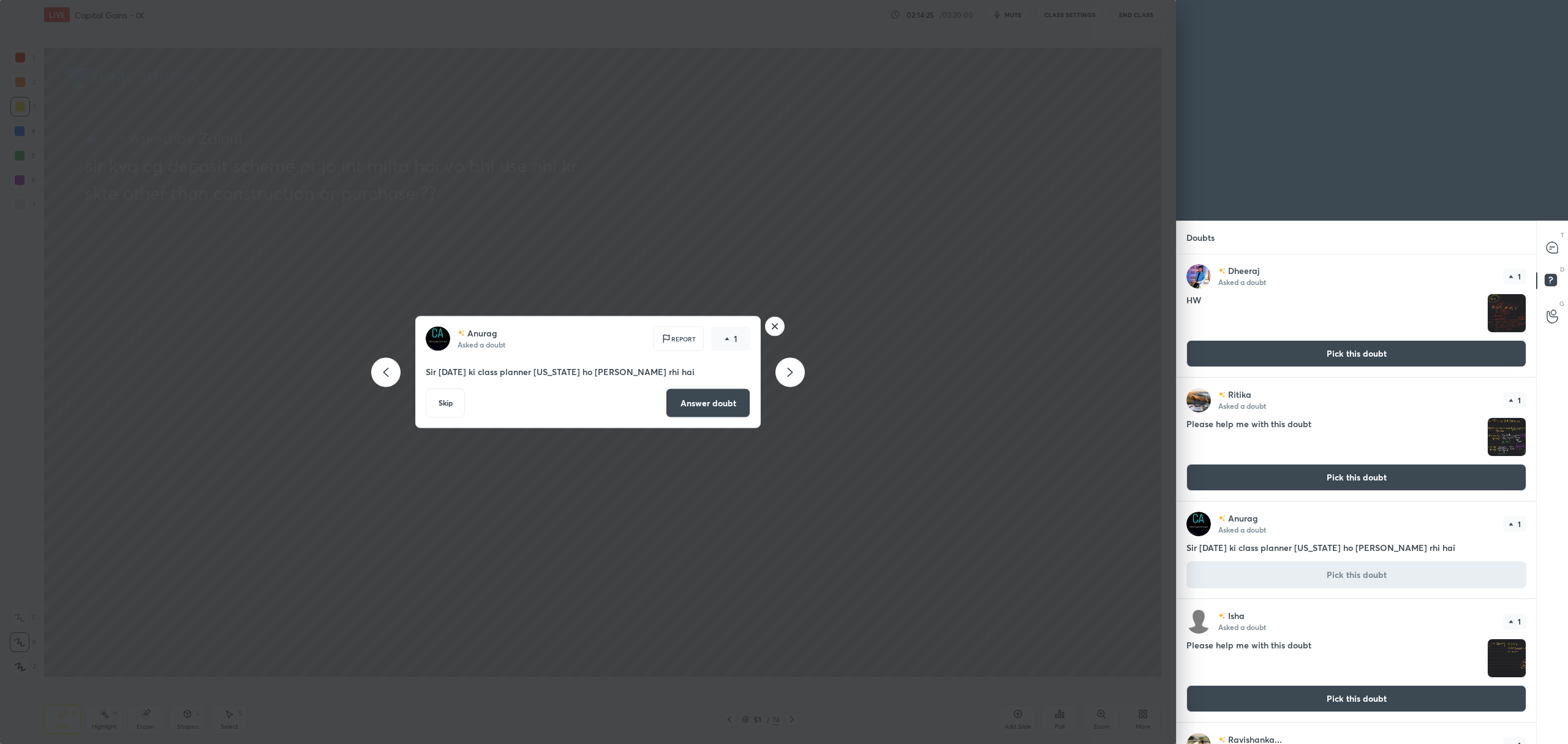
click at [723, 397] on button "Answer doubt" at bounding box center [707, 403] width 84 height 30
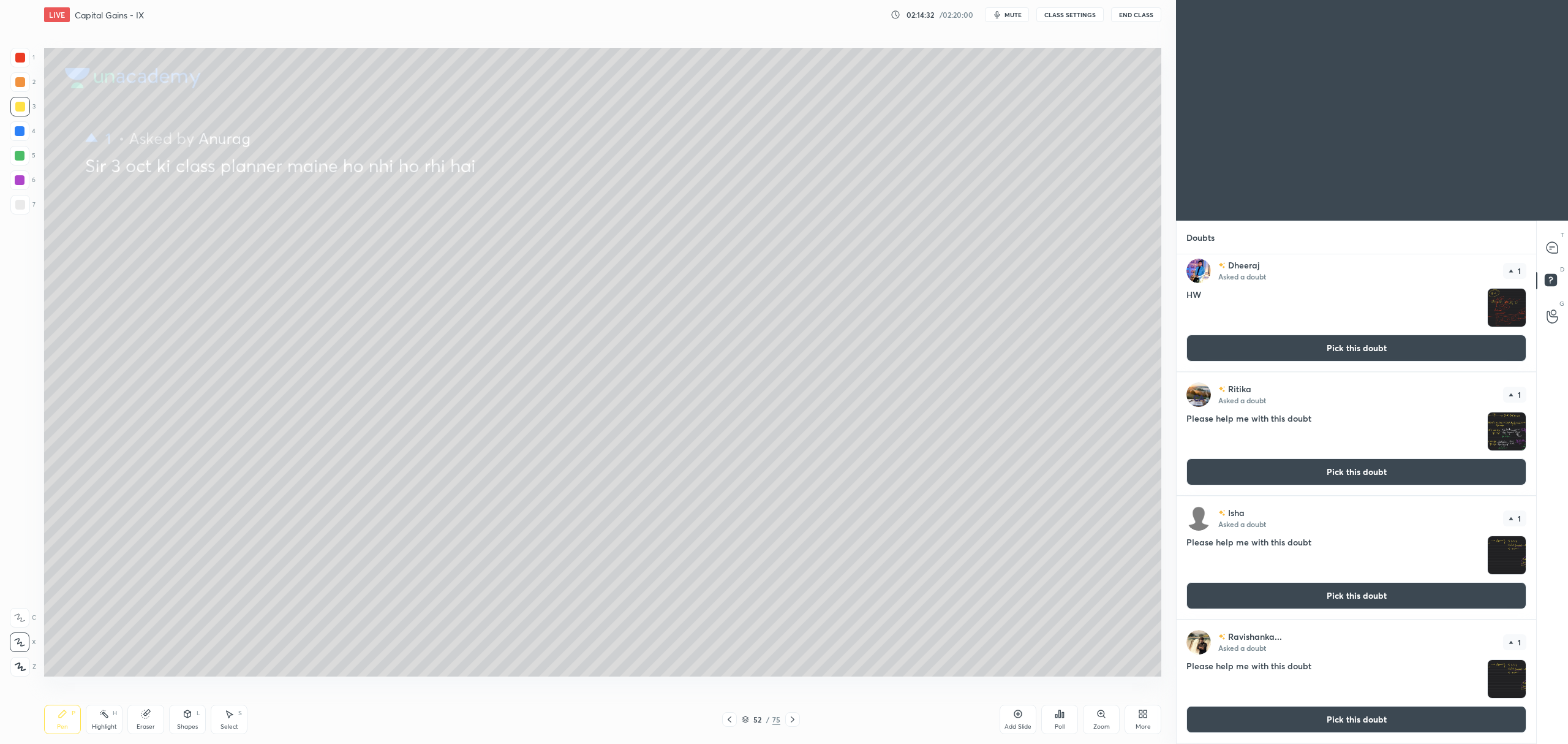
scroll to position [0, 0]
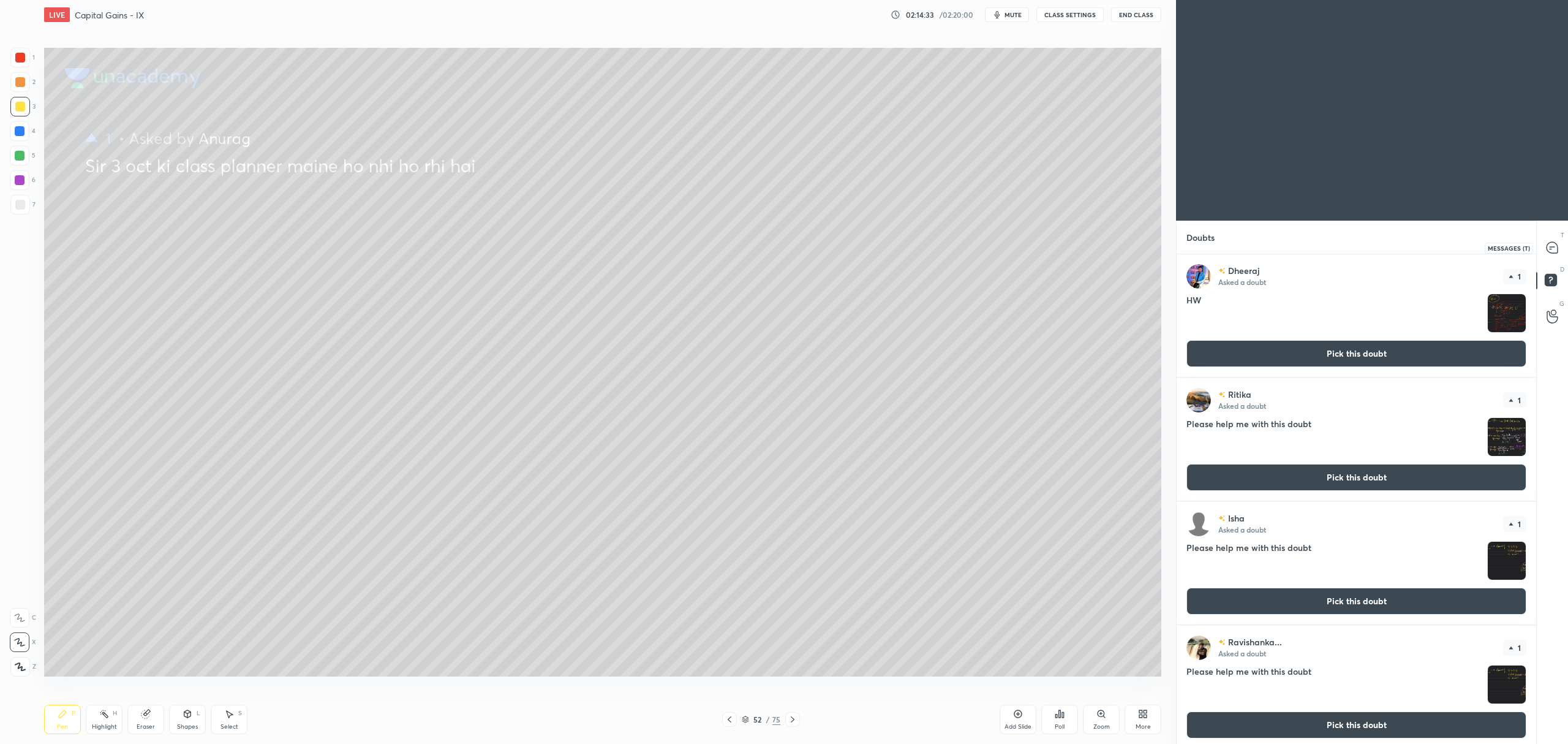
click at [1554, 248] on icon at bounding box center [1551, 247] width 11 height 11
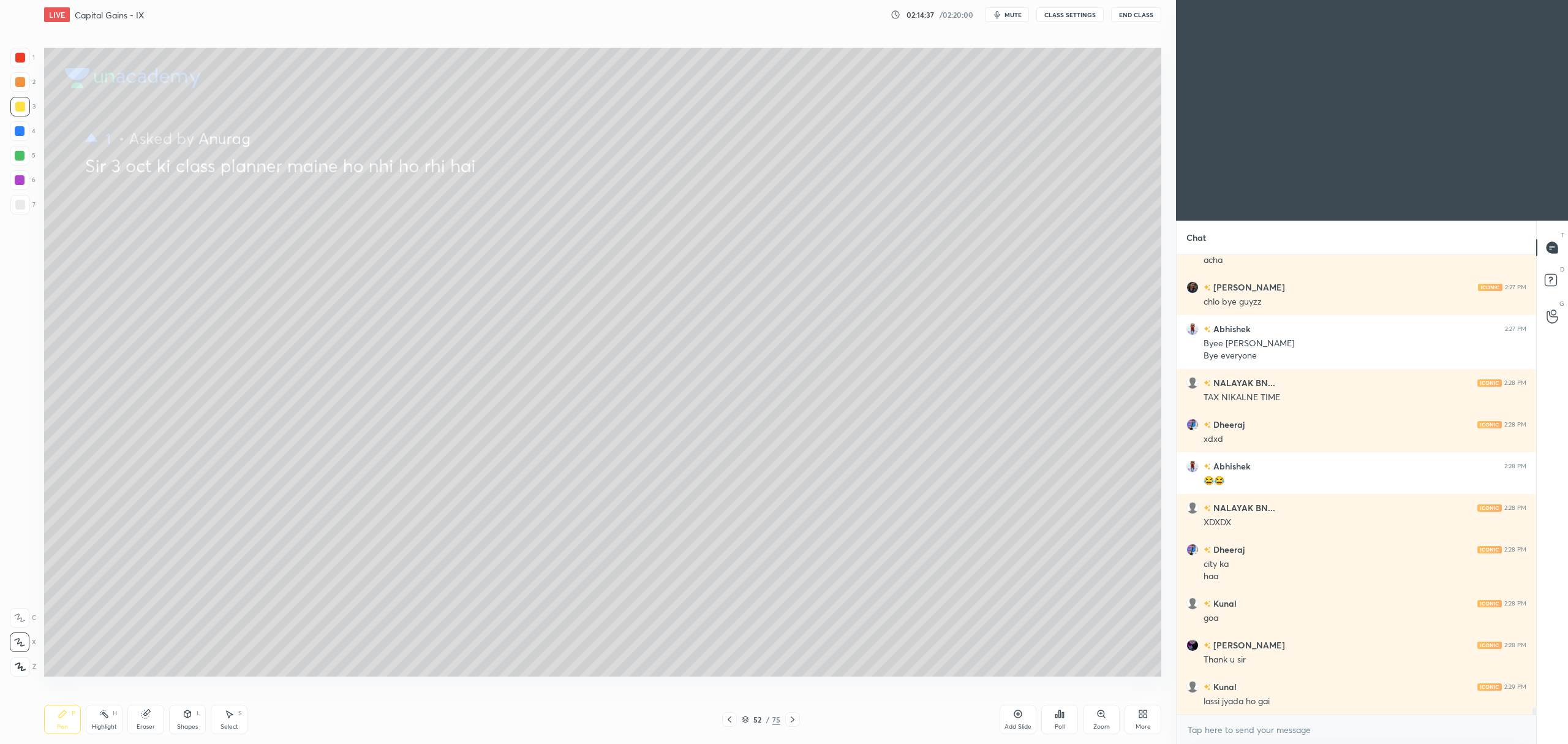
scroll to position [29977, 0]
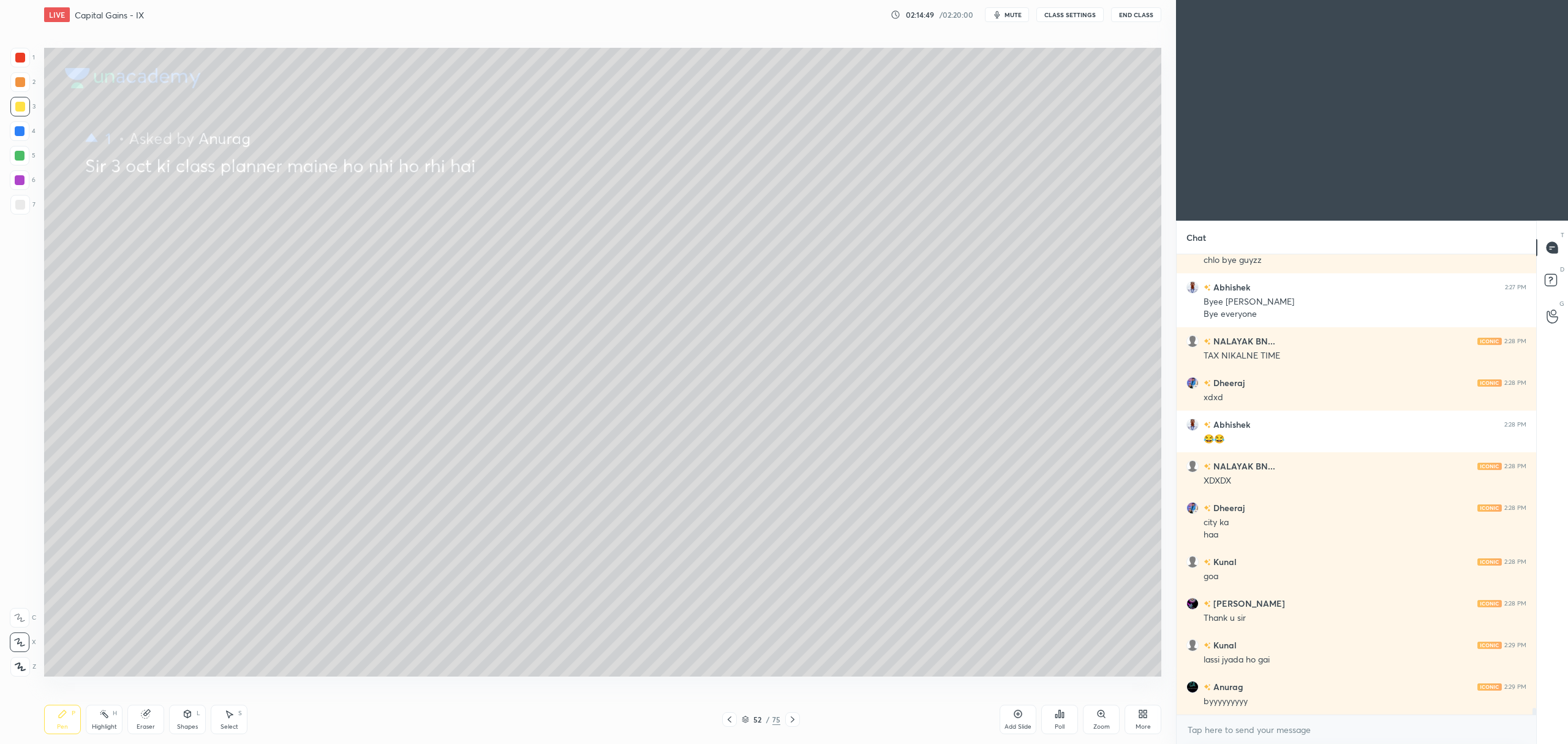
click at [1135, 14] on button "End Class" at bounding box center [1136, 14] width 51 height 14
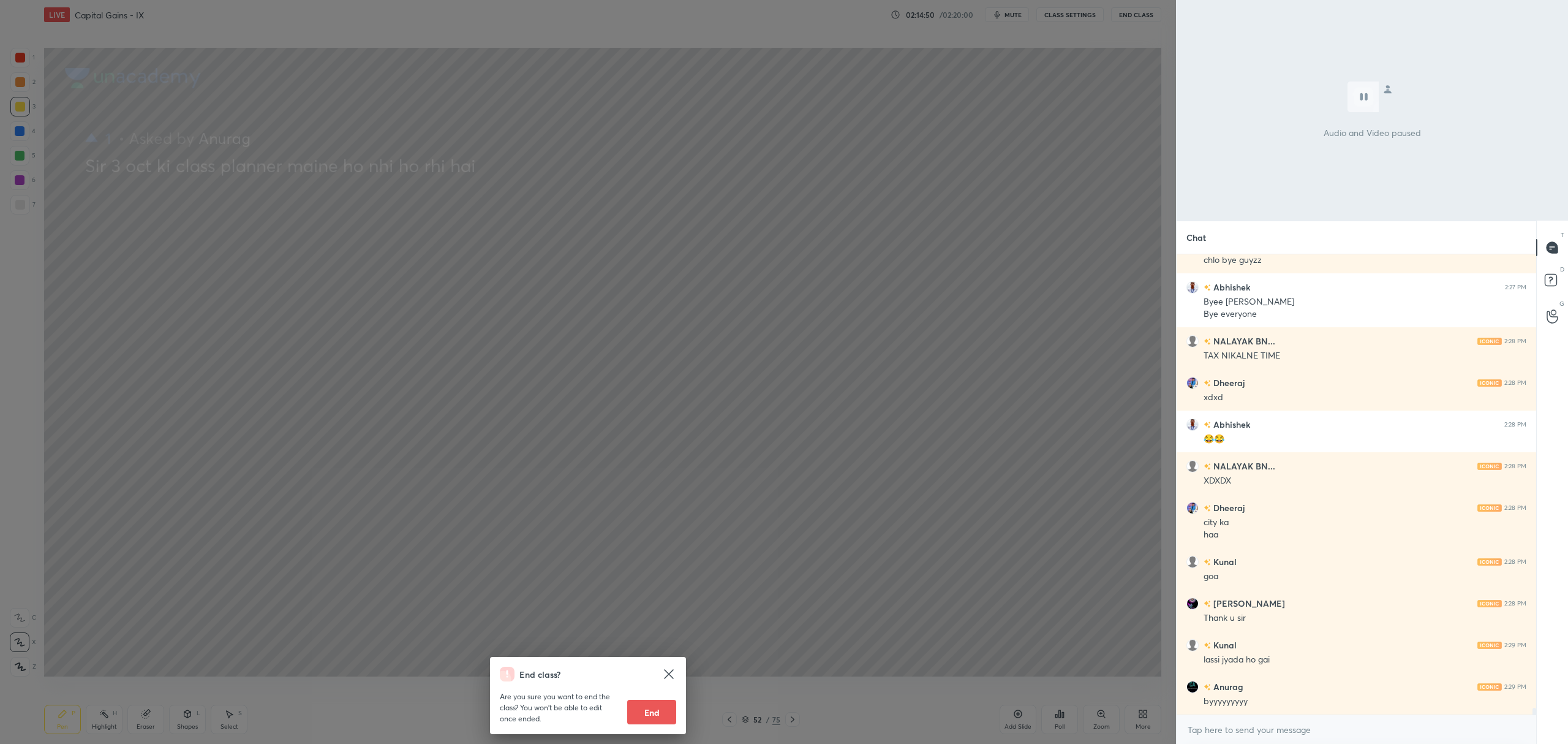
click at [643, 719] on button "End" at bounding box center [652, 712] width 49 height 25
type textarea "x"
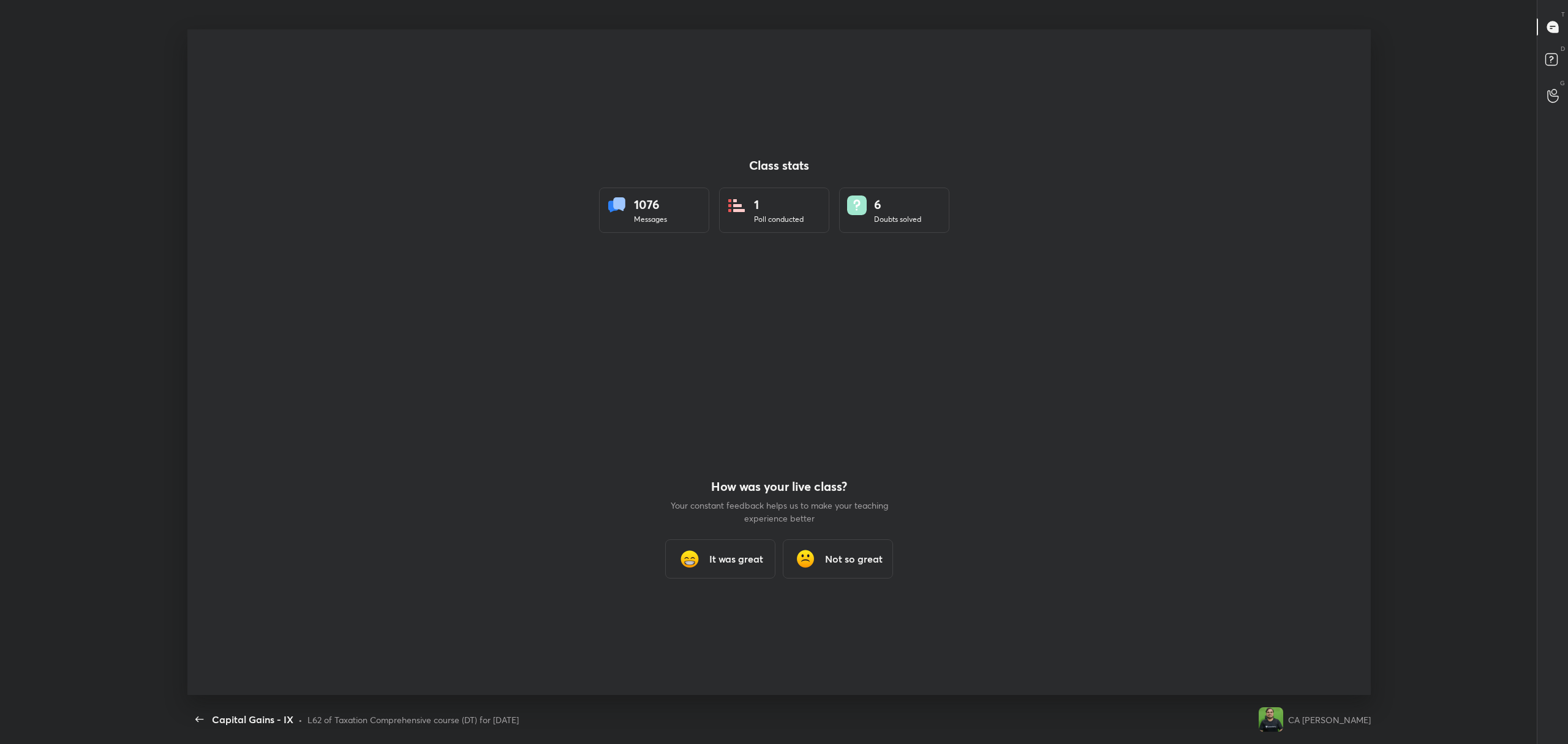
scroll to position [0, 0]
click at [701, 552] on img at bounding box center [689, 559] width 25 height 25
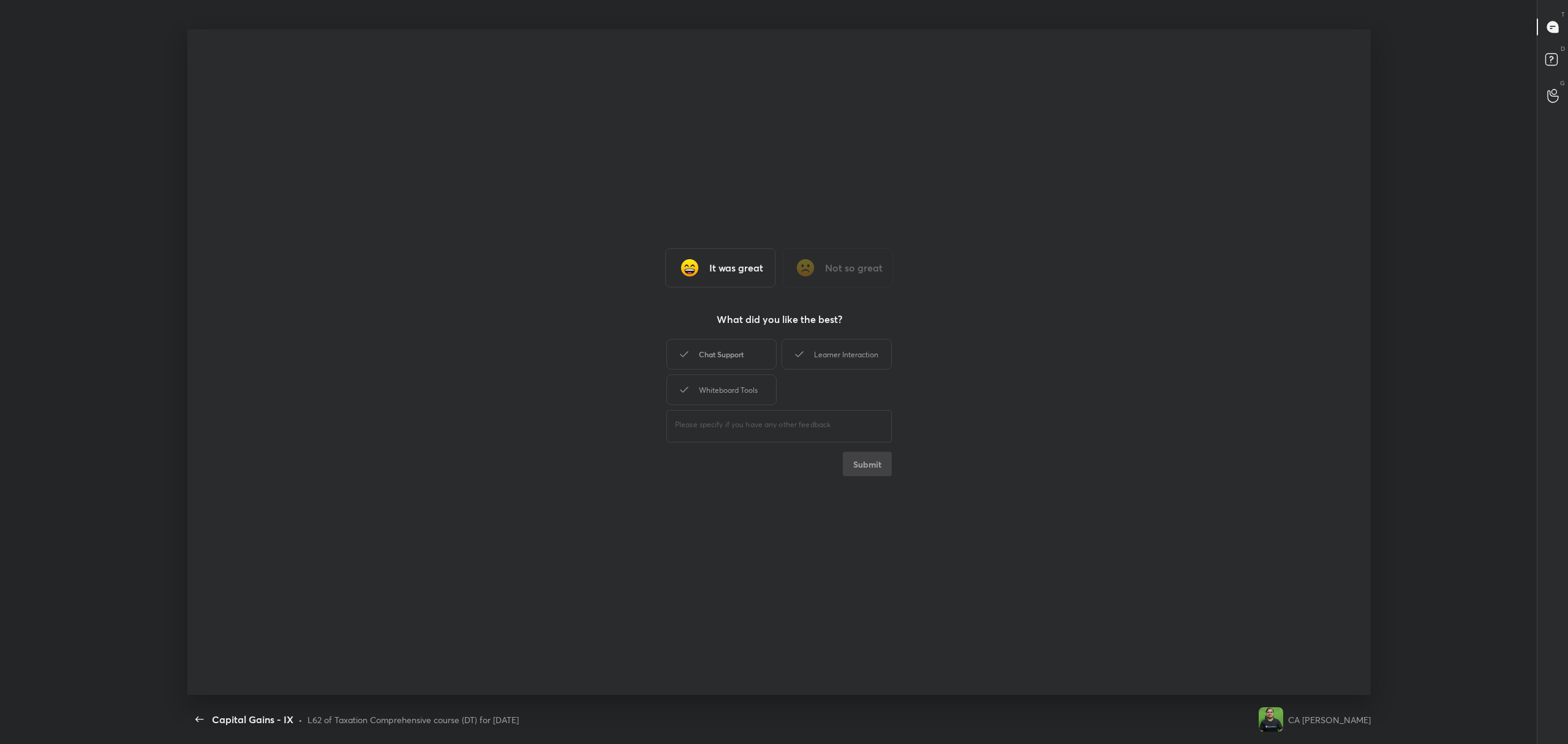
click at [728, 348] on div "Chat Support" at bounding box center [721, 354] width 110 height 30
click at [839, 351] on div "Learner Interaction" at bounding box center [837, 354] width 110 height 30
click at [752, 381] on div "Whiteboard Tools" at bounding box center [721, 389] width 110 height 30
click at [863, 459] on button "Submit" at bounding box center [867, 464] width 49 height 25
